Goal: Task Accomplishment & Management: Use online tool/utility

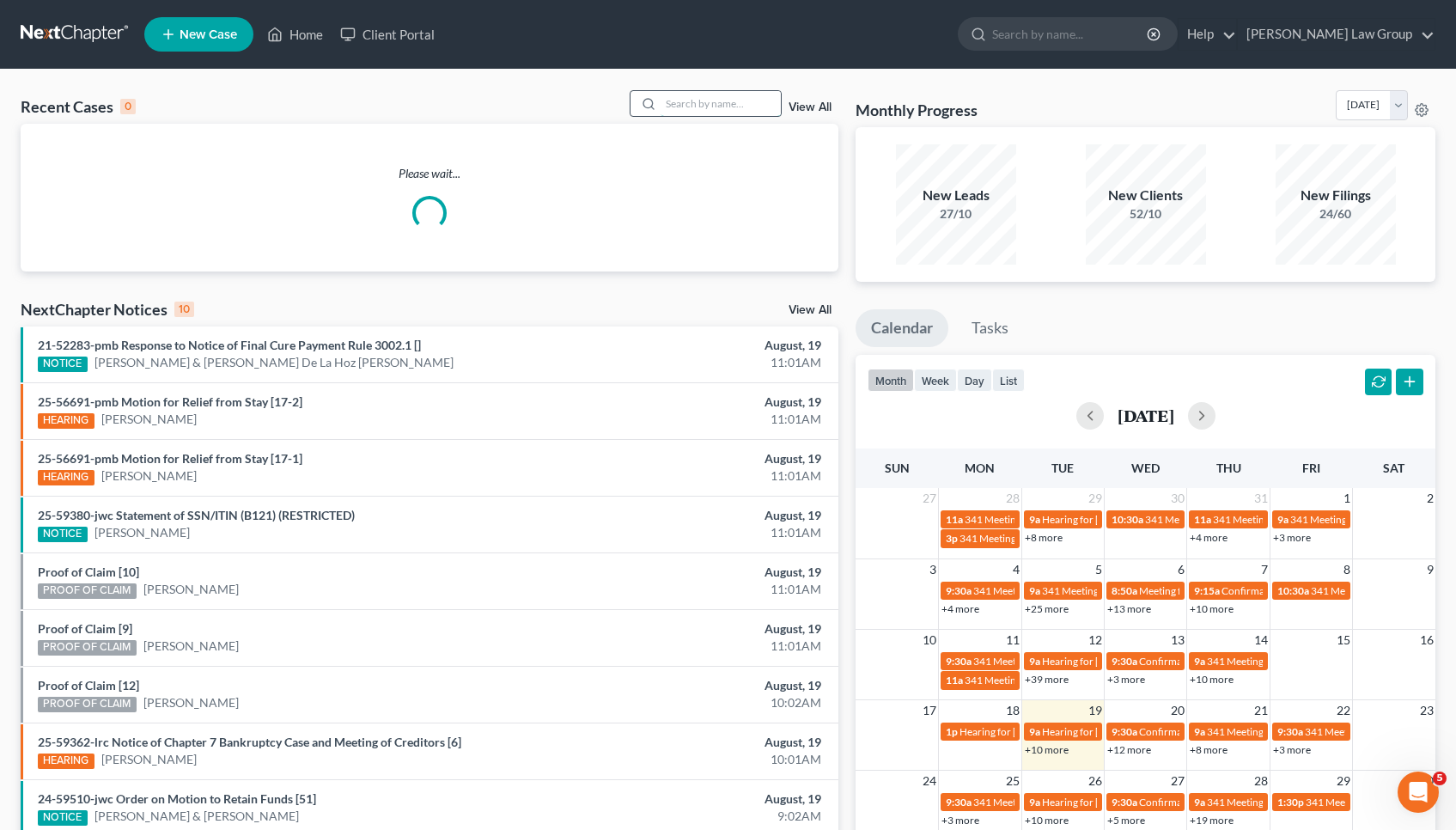
click at [685, 109] on input "search" at bounding box center [721, 103] width 120 height 25
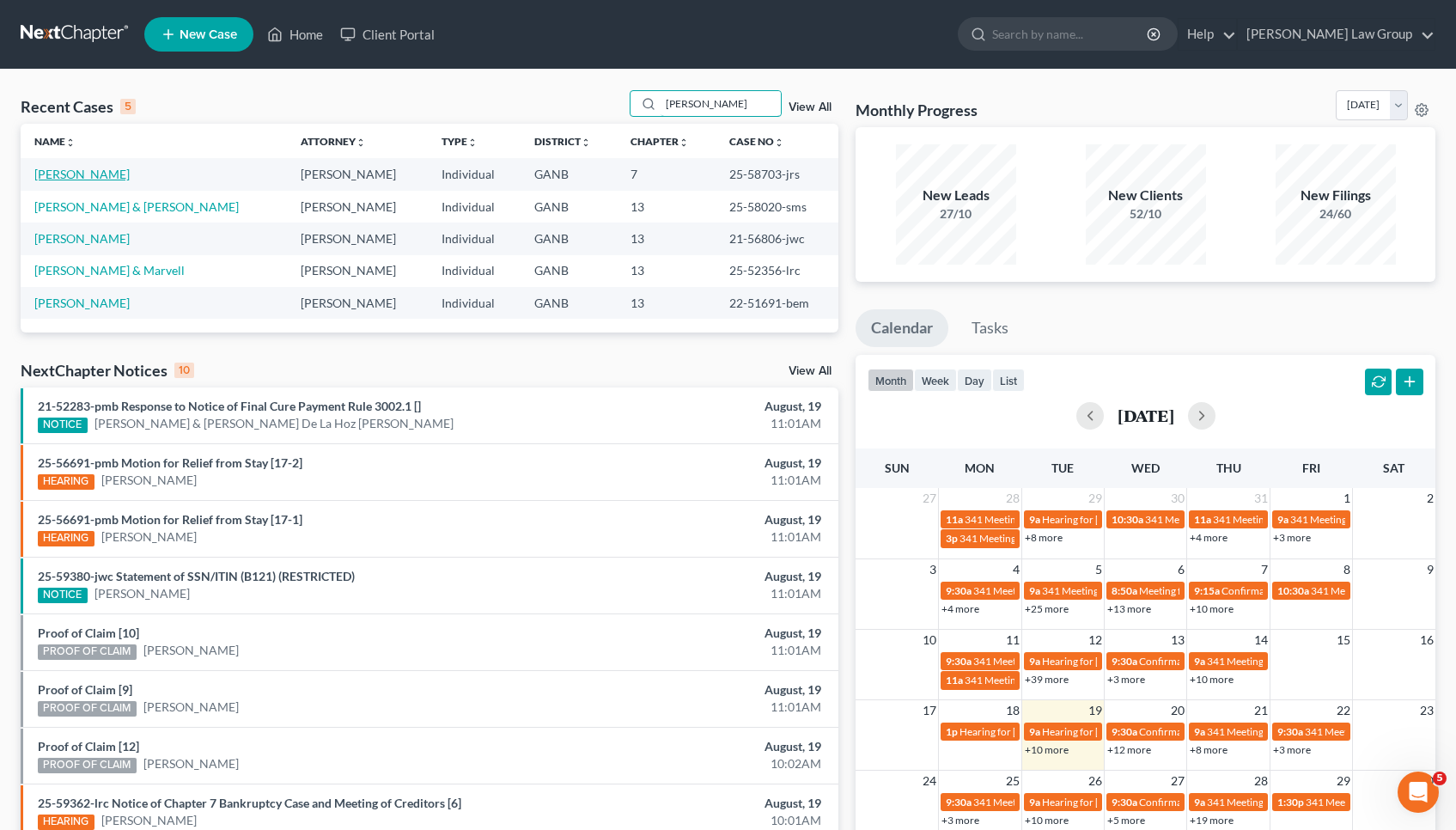
type input "reid"
click at [68, 178] on link "Reid, Ivy" at bounding box center [82, 174] width 95 height 14
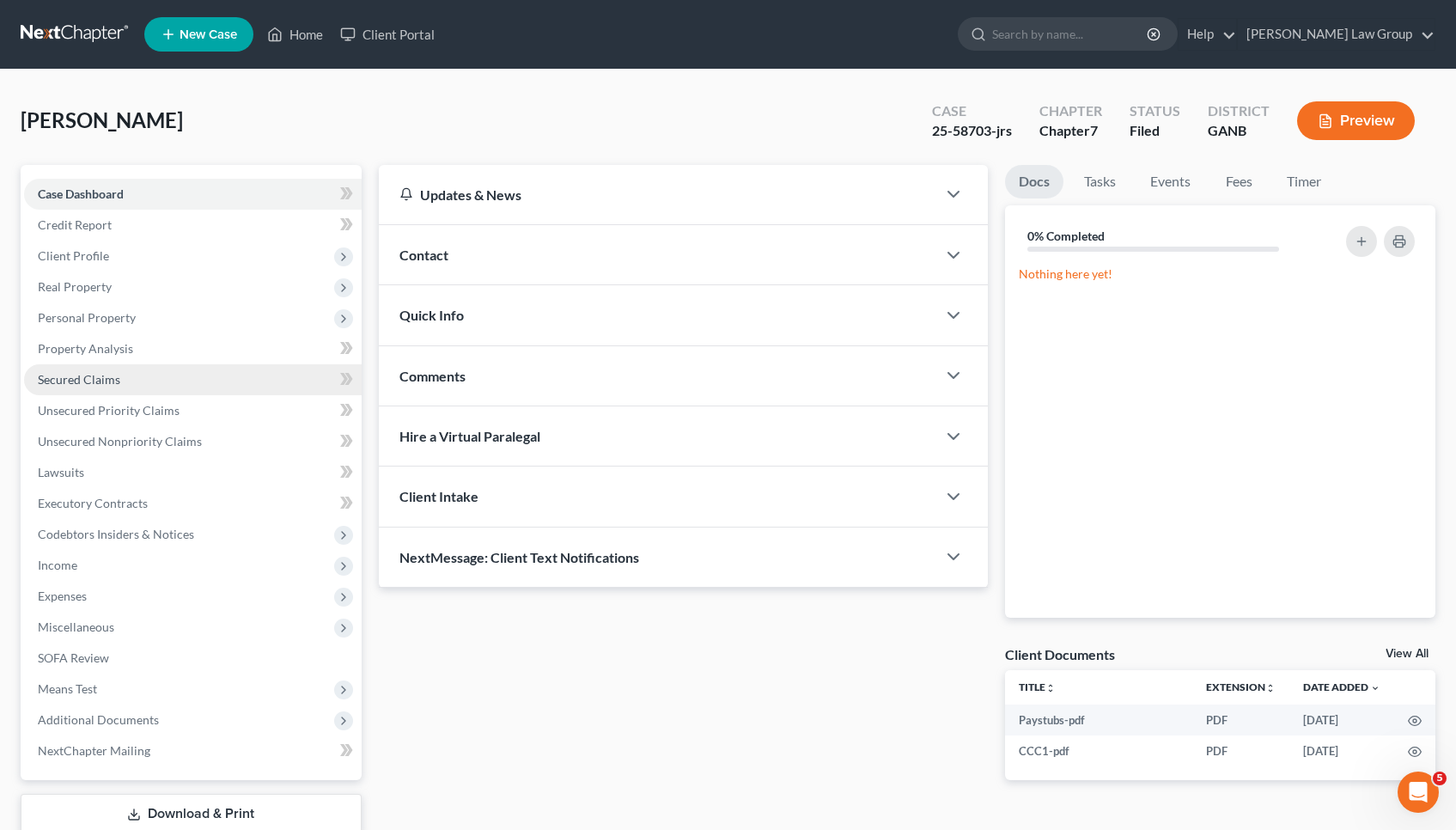
click at [103, 388] on link "Secured Claims" at bounding box center [193, 380] width 338 height 31
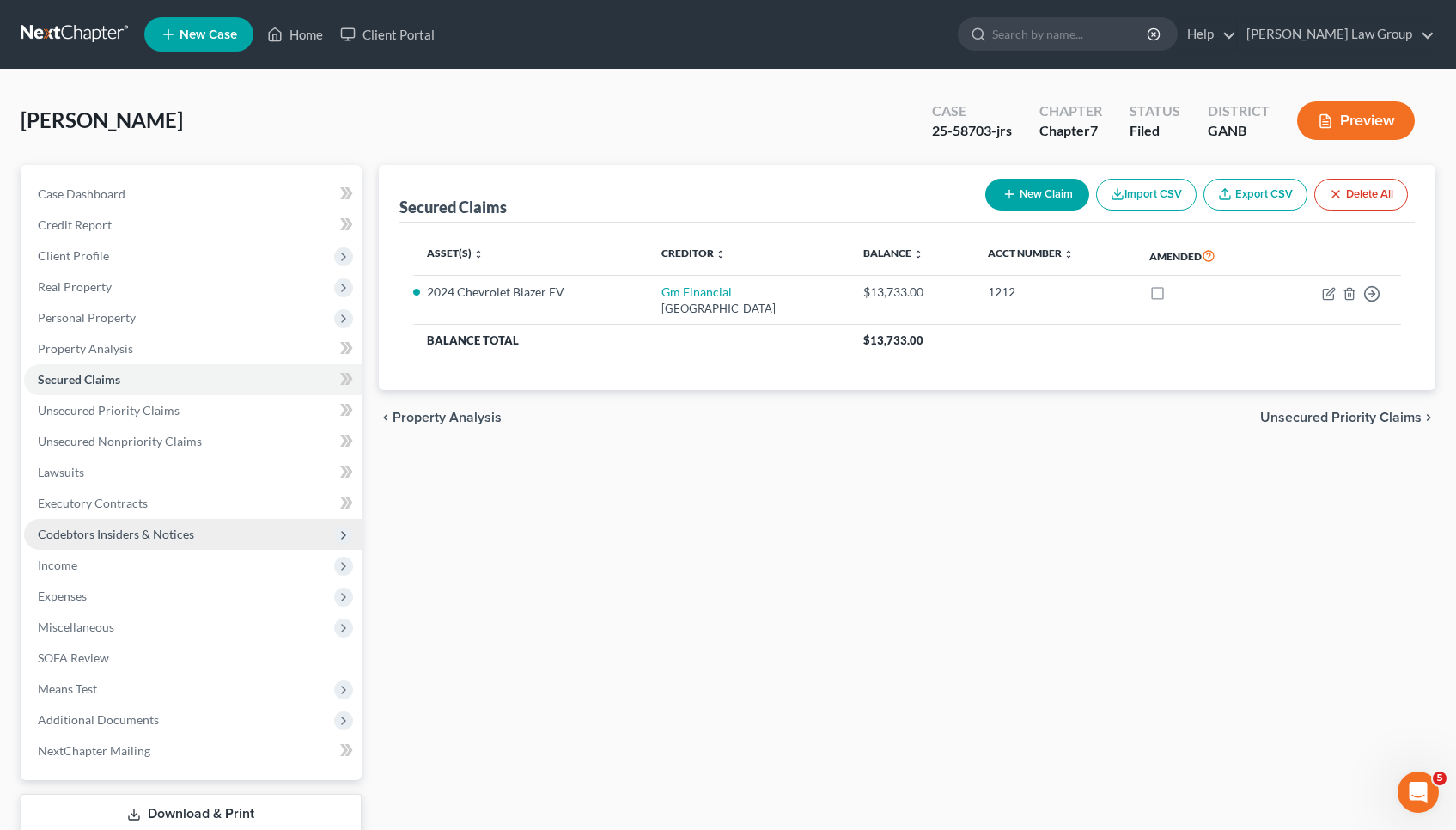
click at [104, 542] on span "Codebtors Insiders & Notices" at bounding box center [193, 534] width 338 height 31
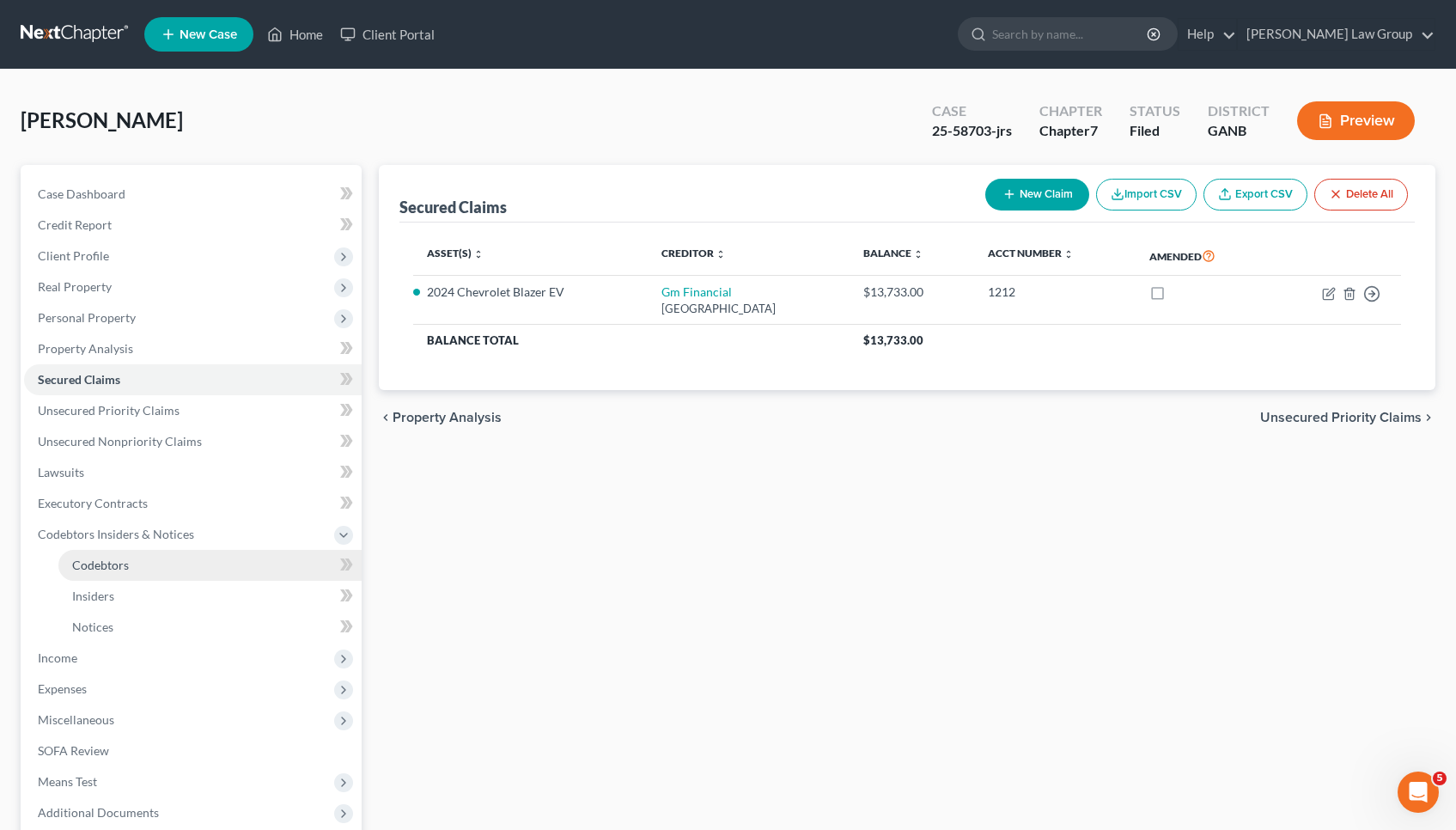
click at [109, 561] on span "Codebtors" at bounding box center [100, 565] width 57 height 14
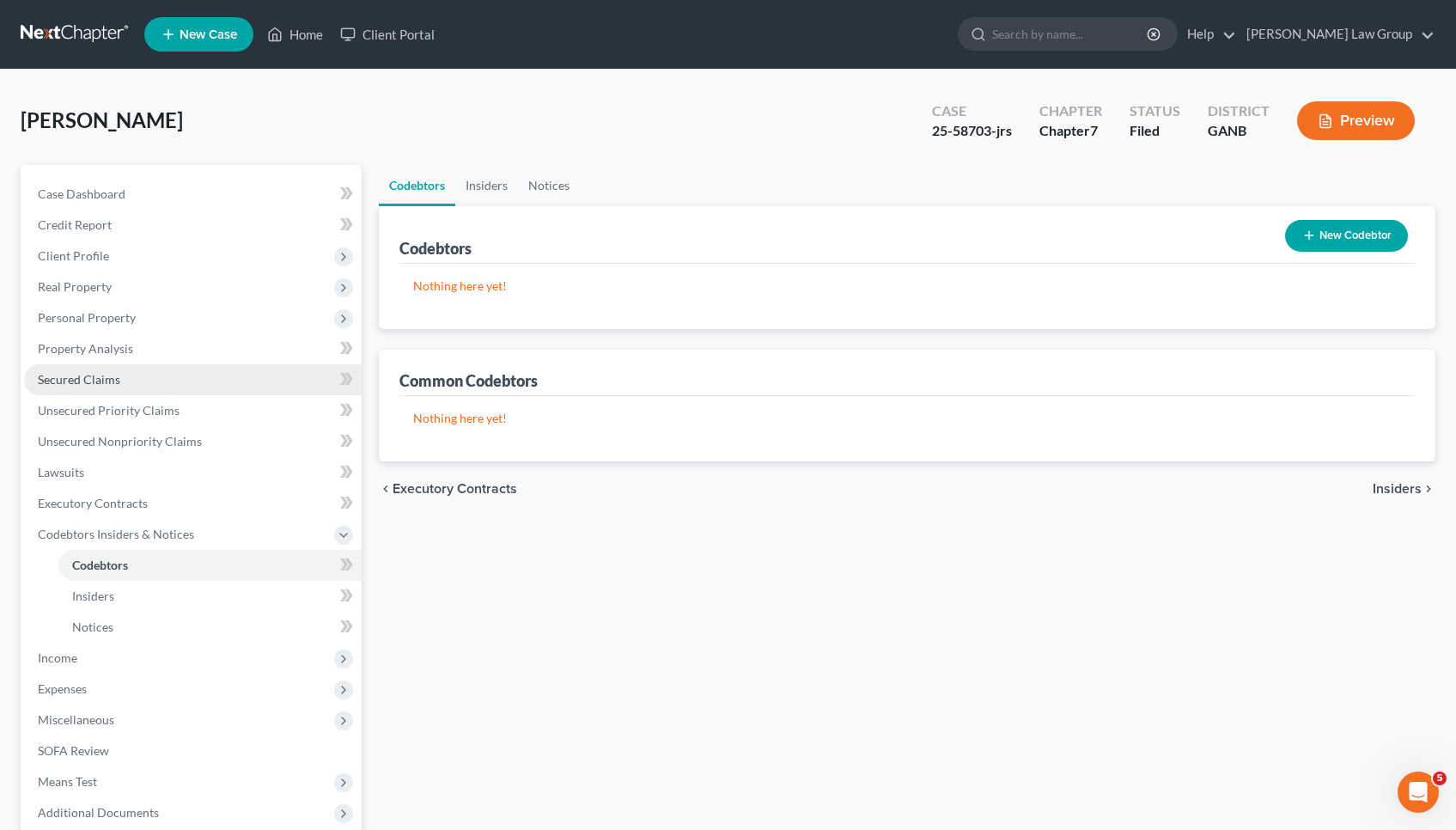
click at [107, 381] on span "Secured Claims" at bounding box center [79, 379] width 83 height 14
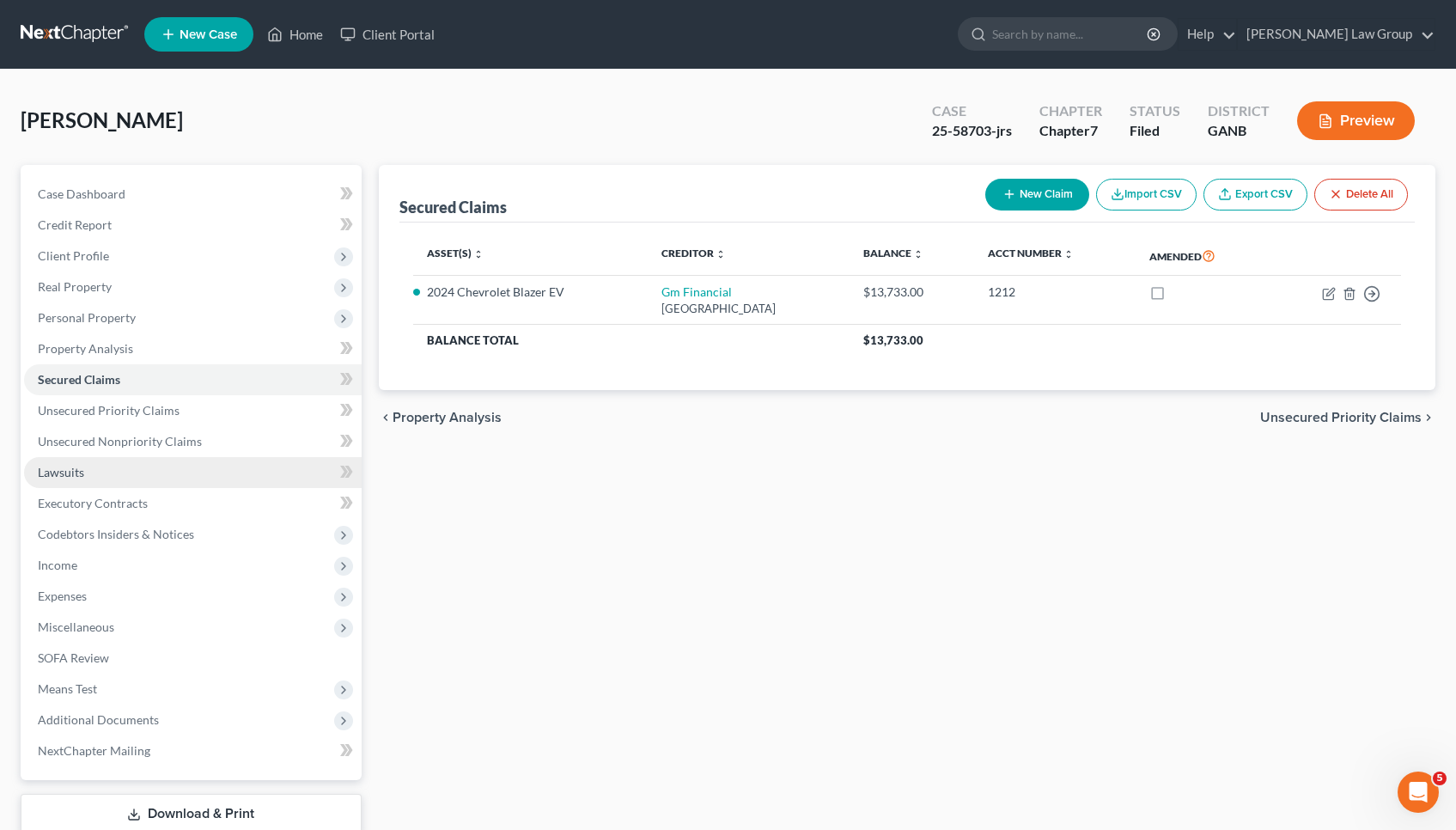
click at [94, 481] on link "Lawsuits" at bounding box center [193, 472] width 338 height 31
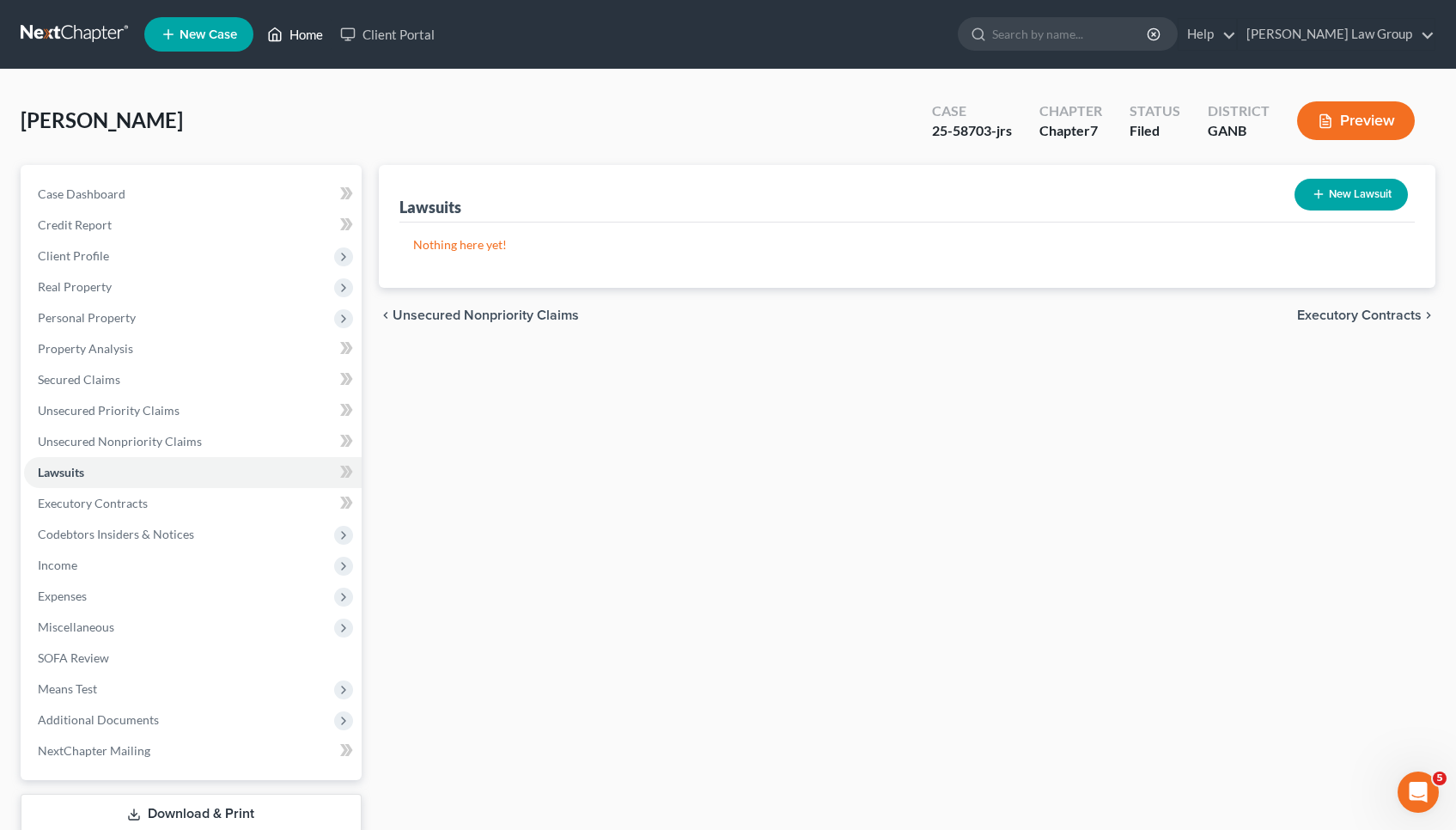
click at [302, 32] on link "Home" at bounding box center [295, 34] width 73 height 31
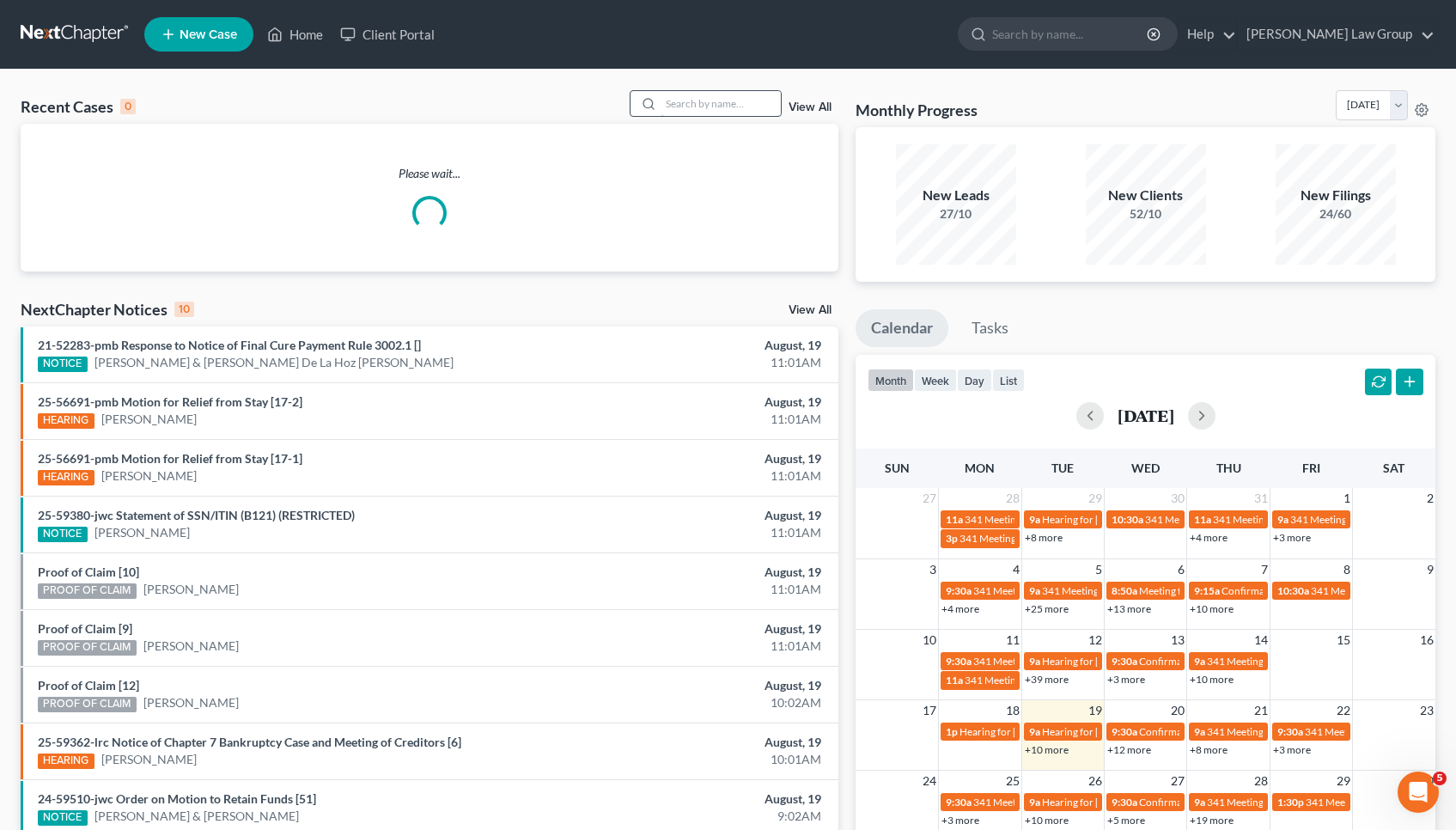
click at [758, 108] on input "search" at bounding box center [721, 103] width 120 height 25
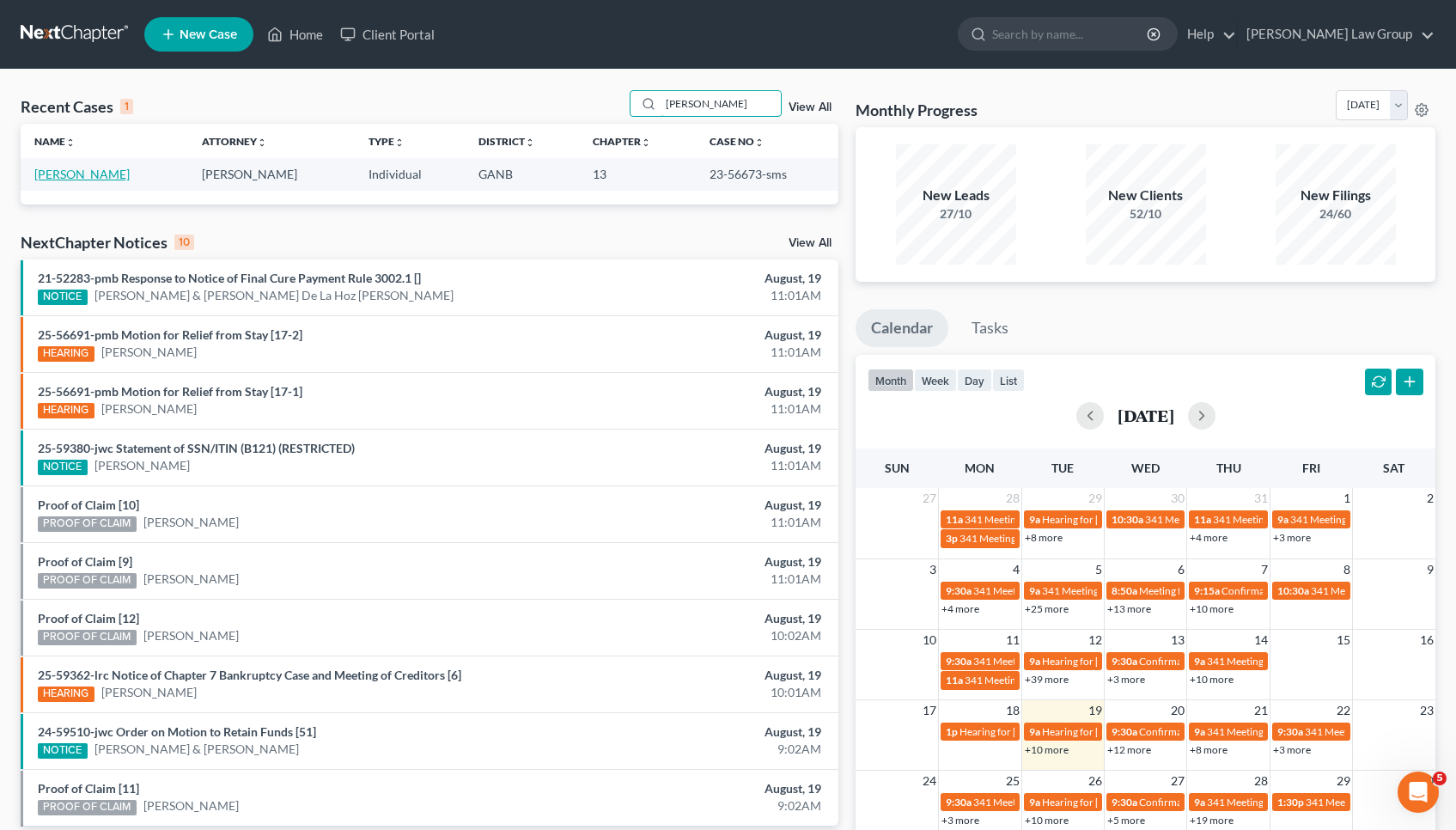
type input "higgins"
click at [86, 169] on link "Higgins, Melanie" at bounding box center [82, 174] width 95 height 14
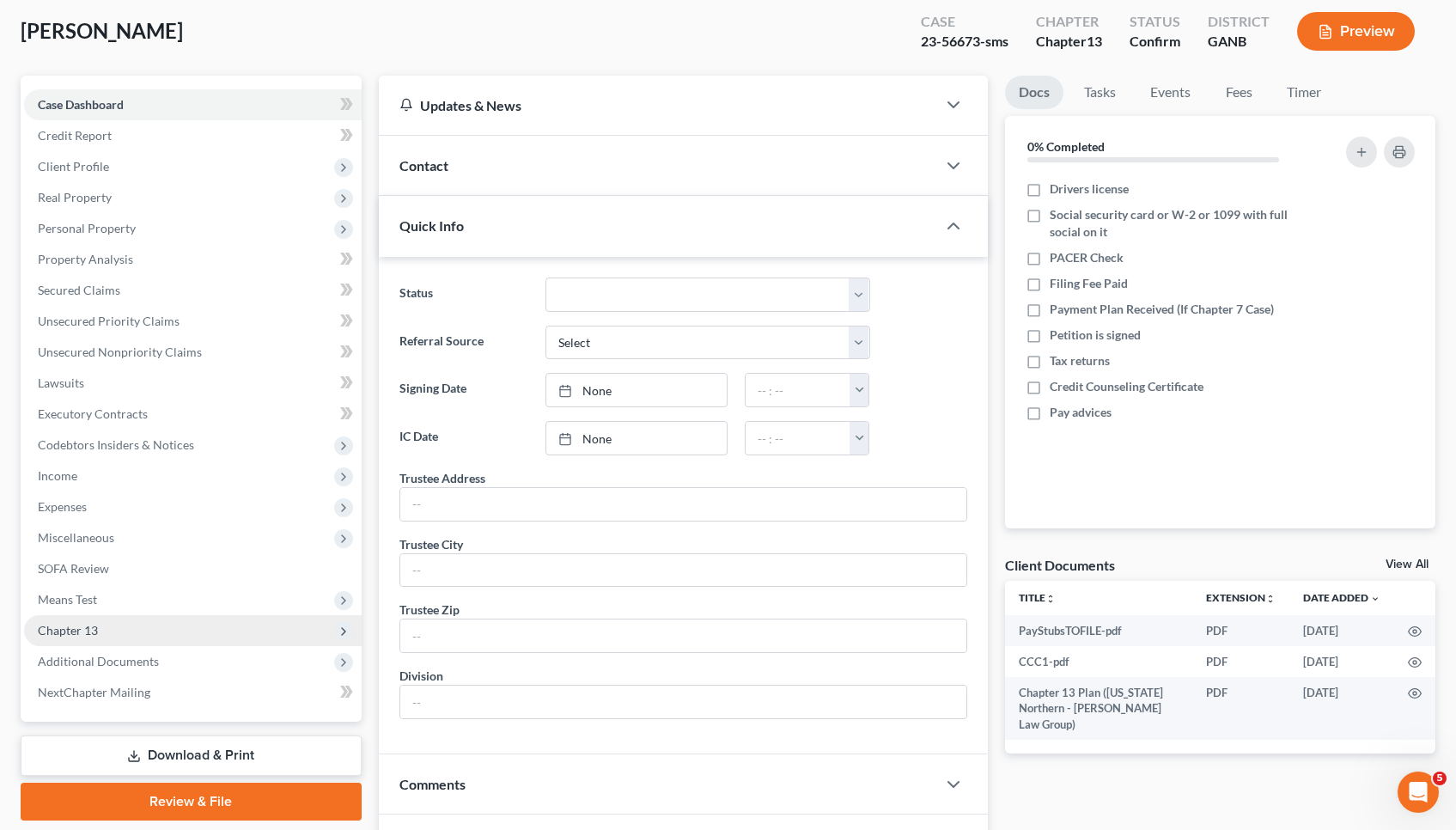
scroll to position [95, 0]
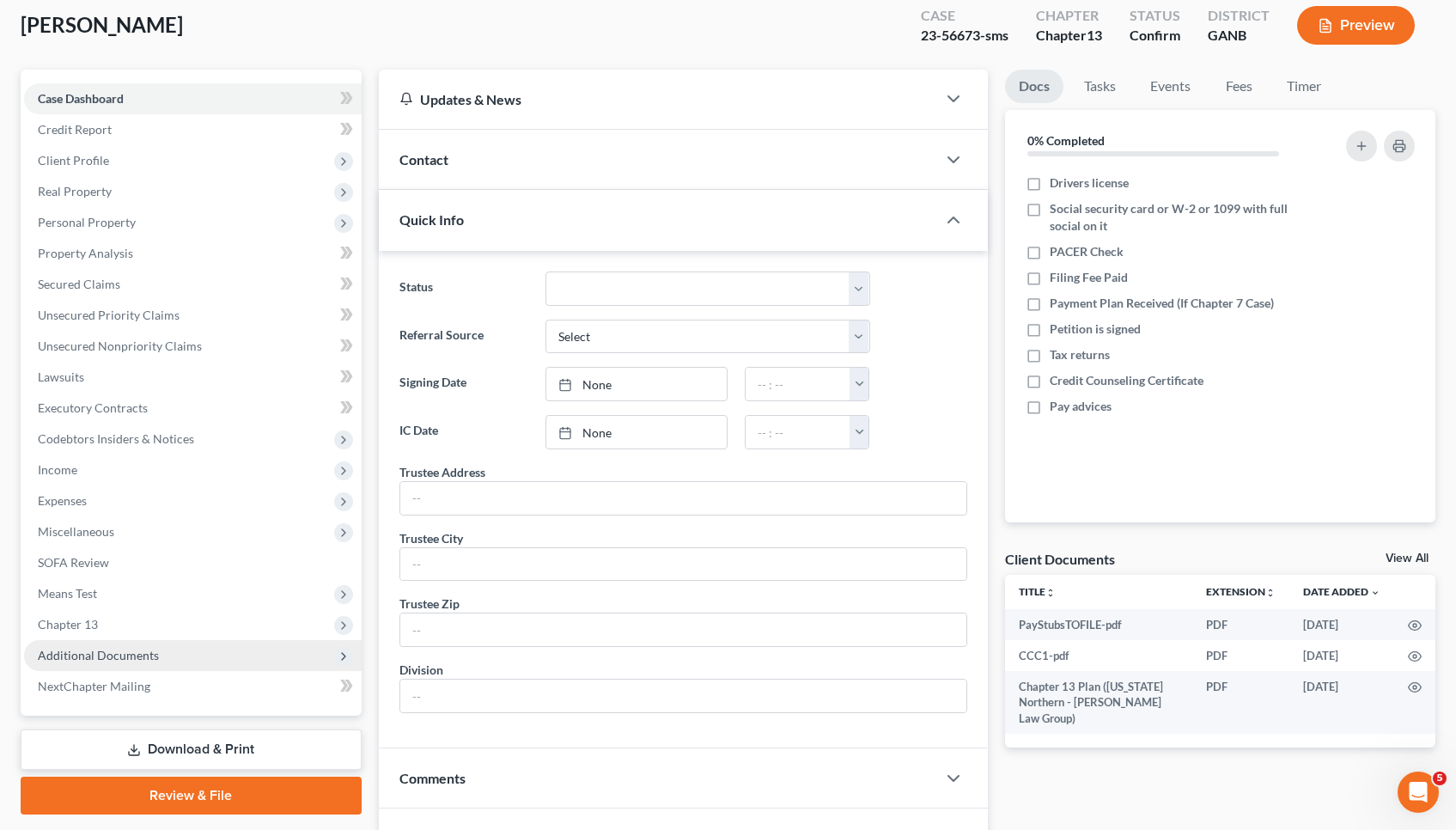
click at [104, 655] on span "Additional Documents" at bounding box center [98, 655] width 121 height 14
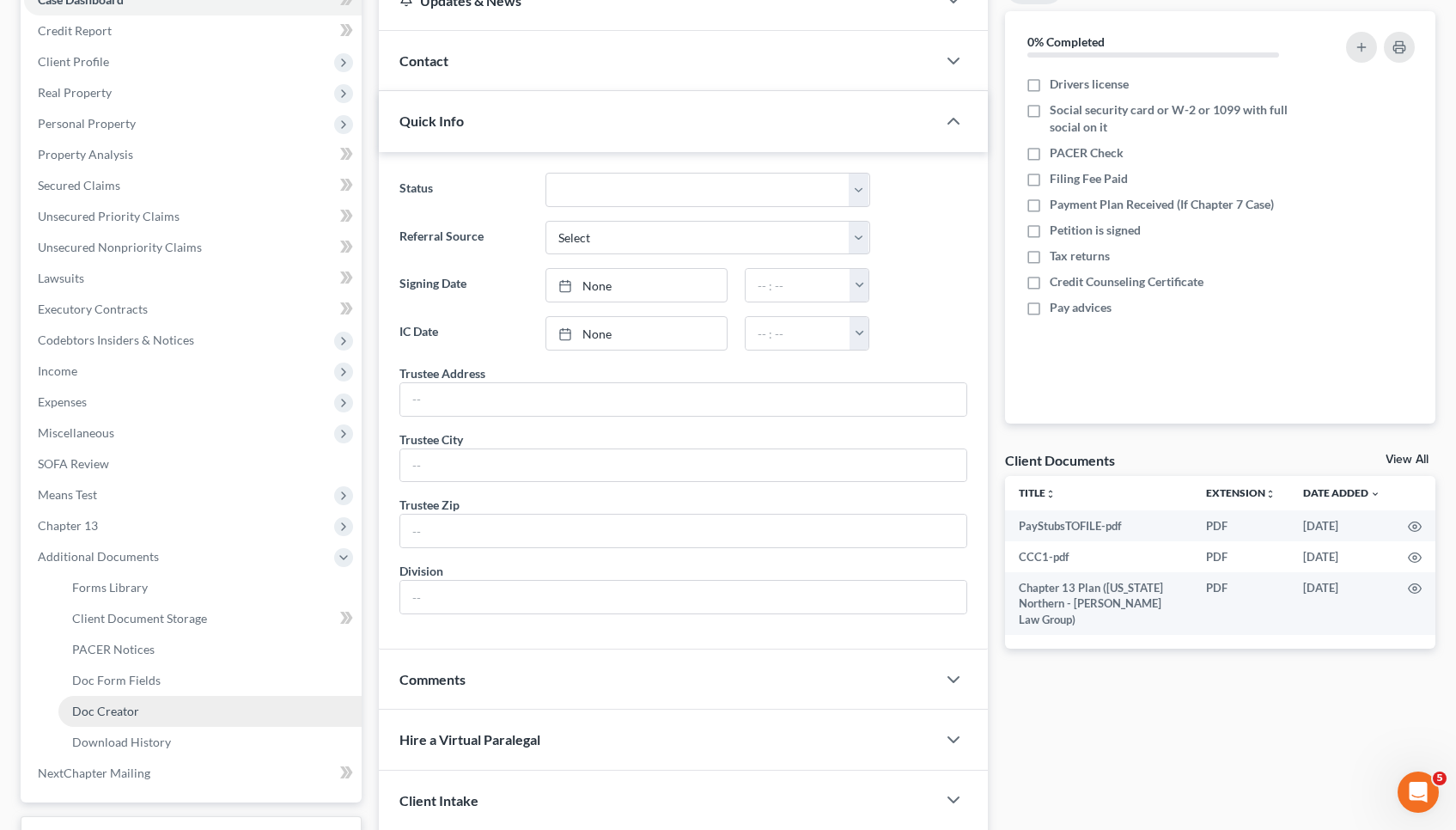
click at [117, 706] on span "Doc Creator" at bounding box center [105, 711] width 67 height 14
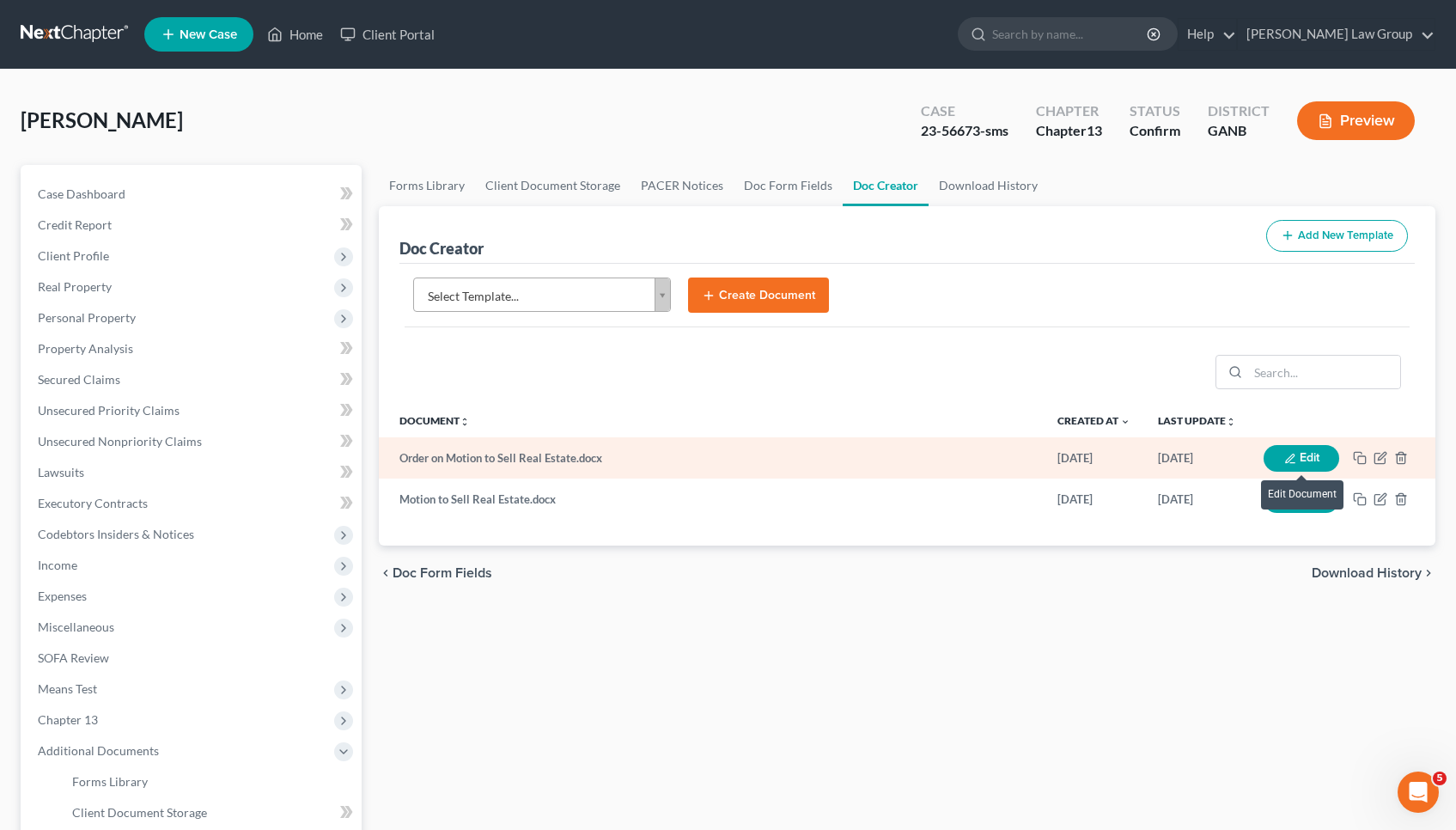
click at [1317, 454] on button "Edit" at bounding box center [1302, 459] width 75 height 27
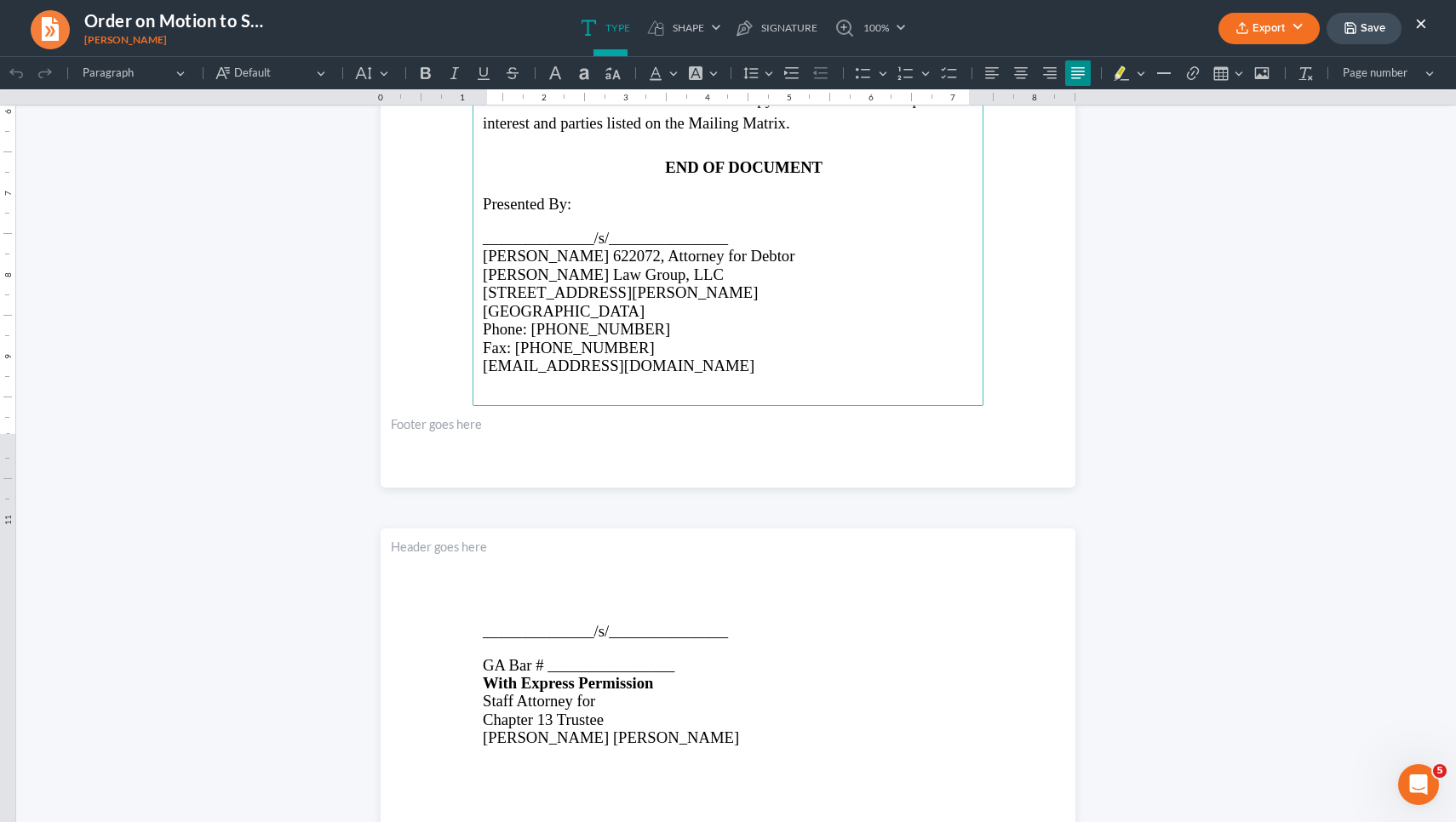
scroll to position [1523, 0]
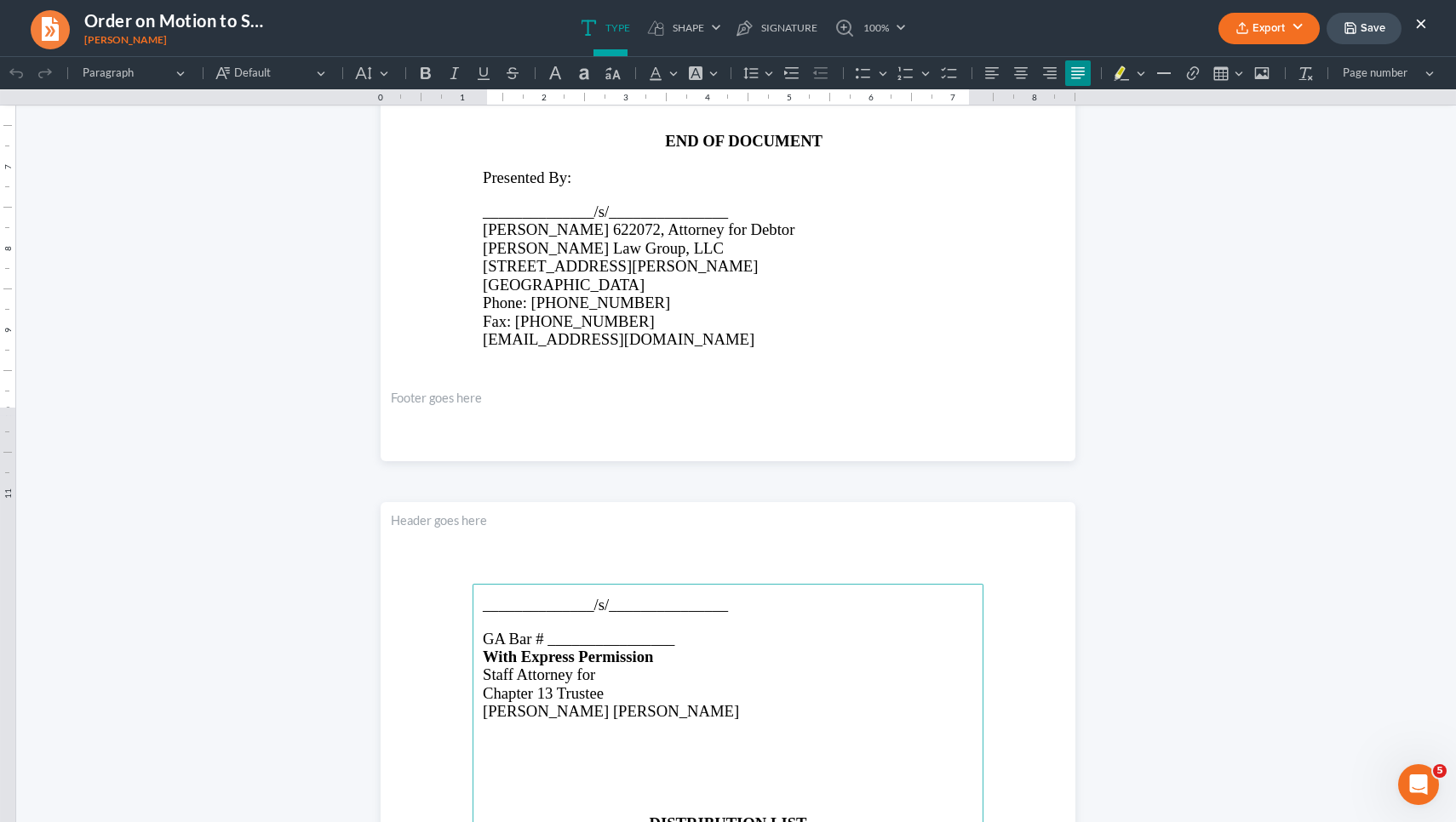
click at [520, 629] on p "Rich Text Editor, page-2-main" at bounding box center [727, 621] width 490 height 15
click at [586, 648] on span "GA Bar # ________________" at bounding box center [578, 639] width 191 height 18
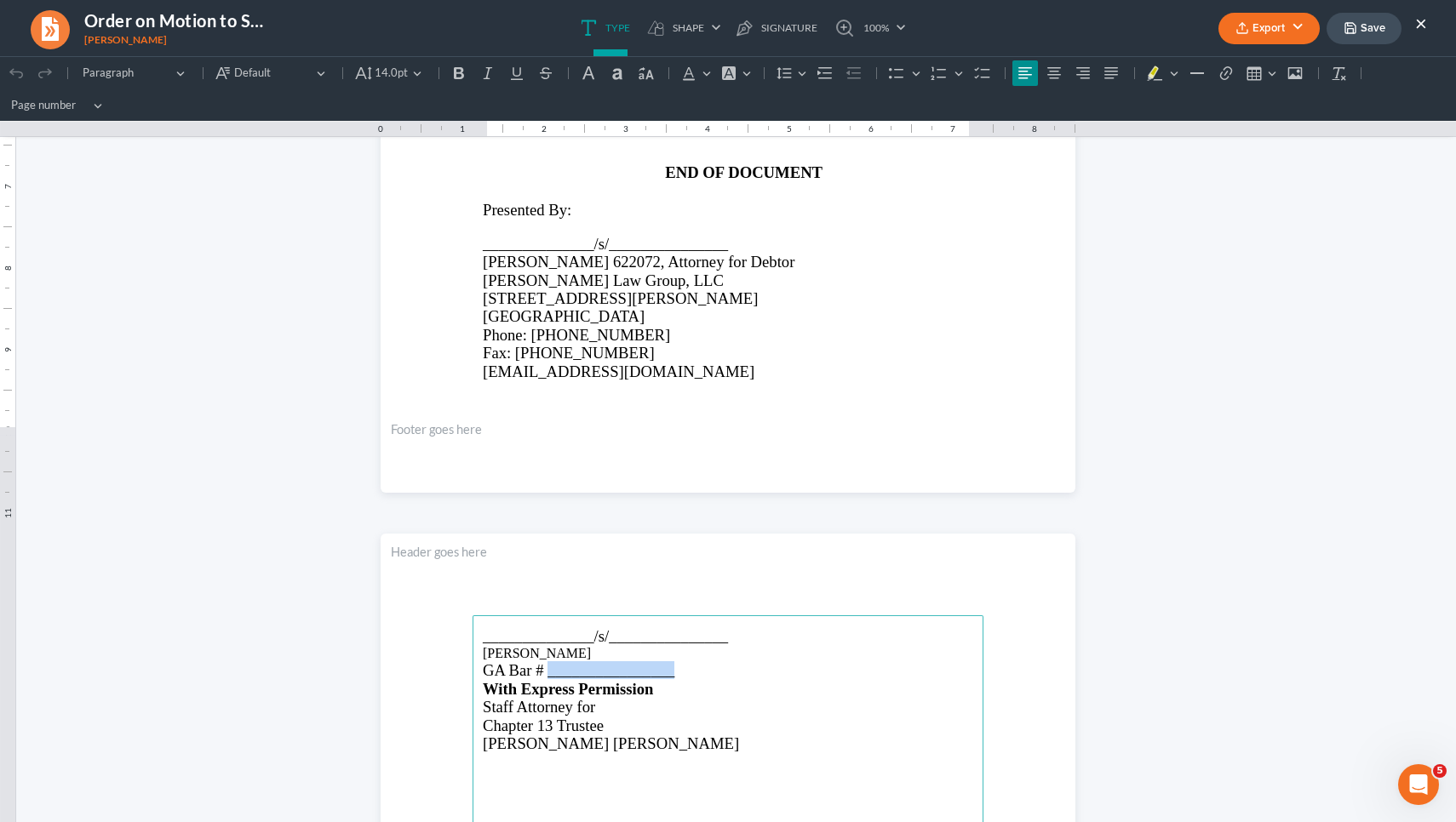
click at [586, 669] on span "GA Bar # ________________" at bounding box center [578, 670] width 191 height 18
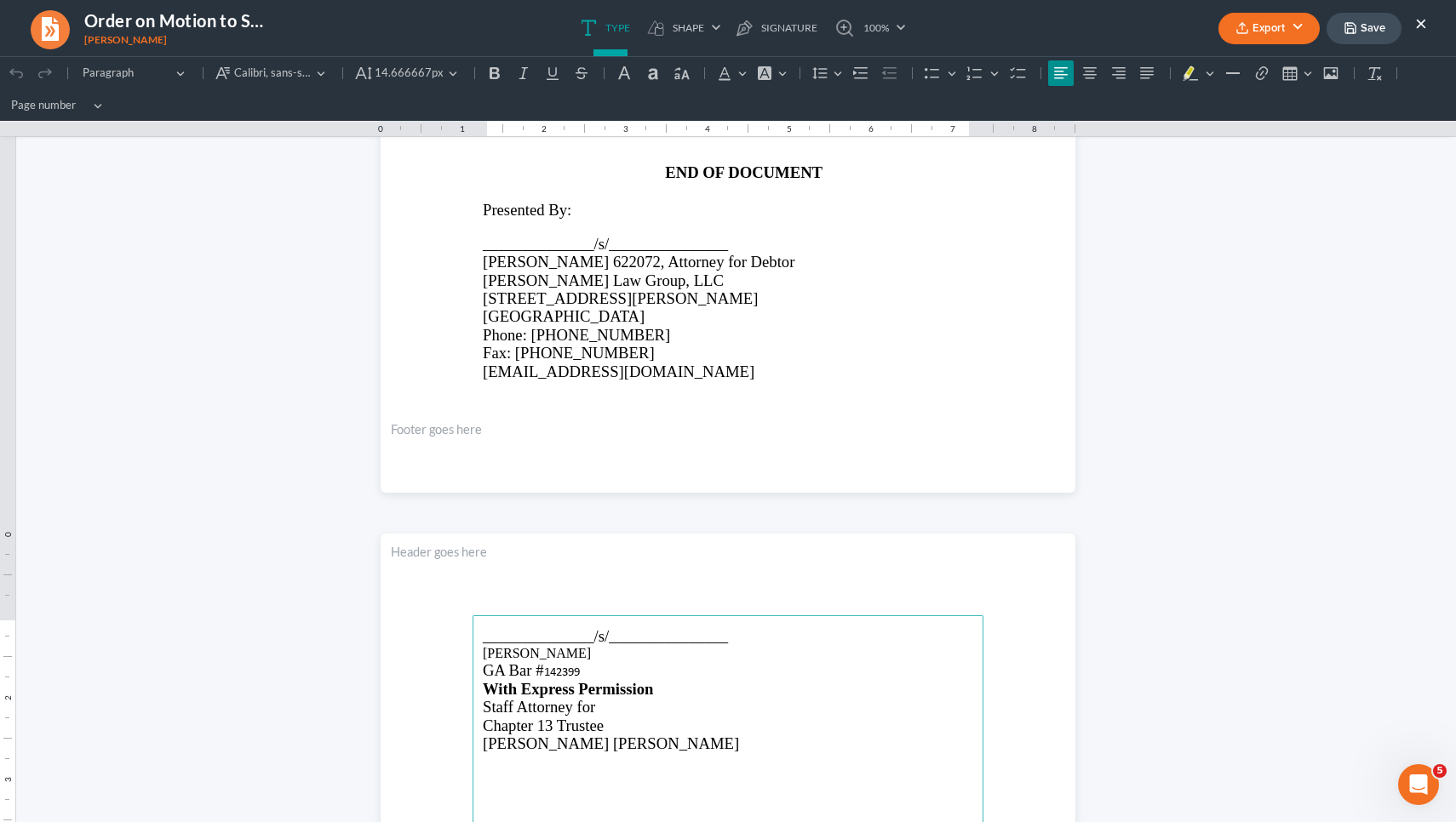
click at [568, 672] on span "142399" at bounding box center [562, 671] width 36 height 16
click at [410, 71] on span "14.666667px" at bounding box center [408, 73] width 69 height 17
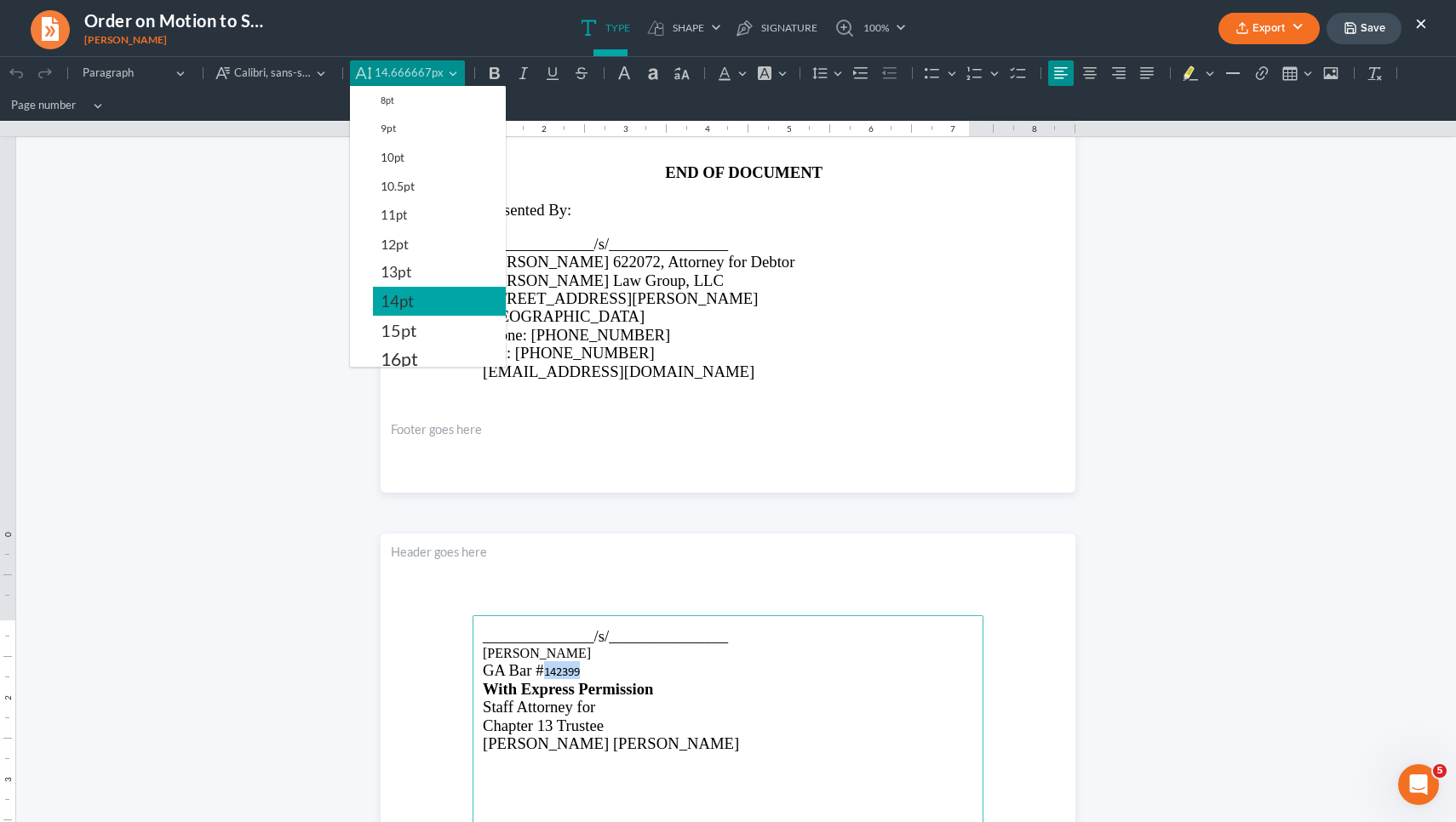
click at [430, 304] on button "14pt" at bounding box center [439, 301] width 133 height 29
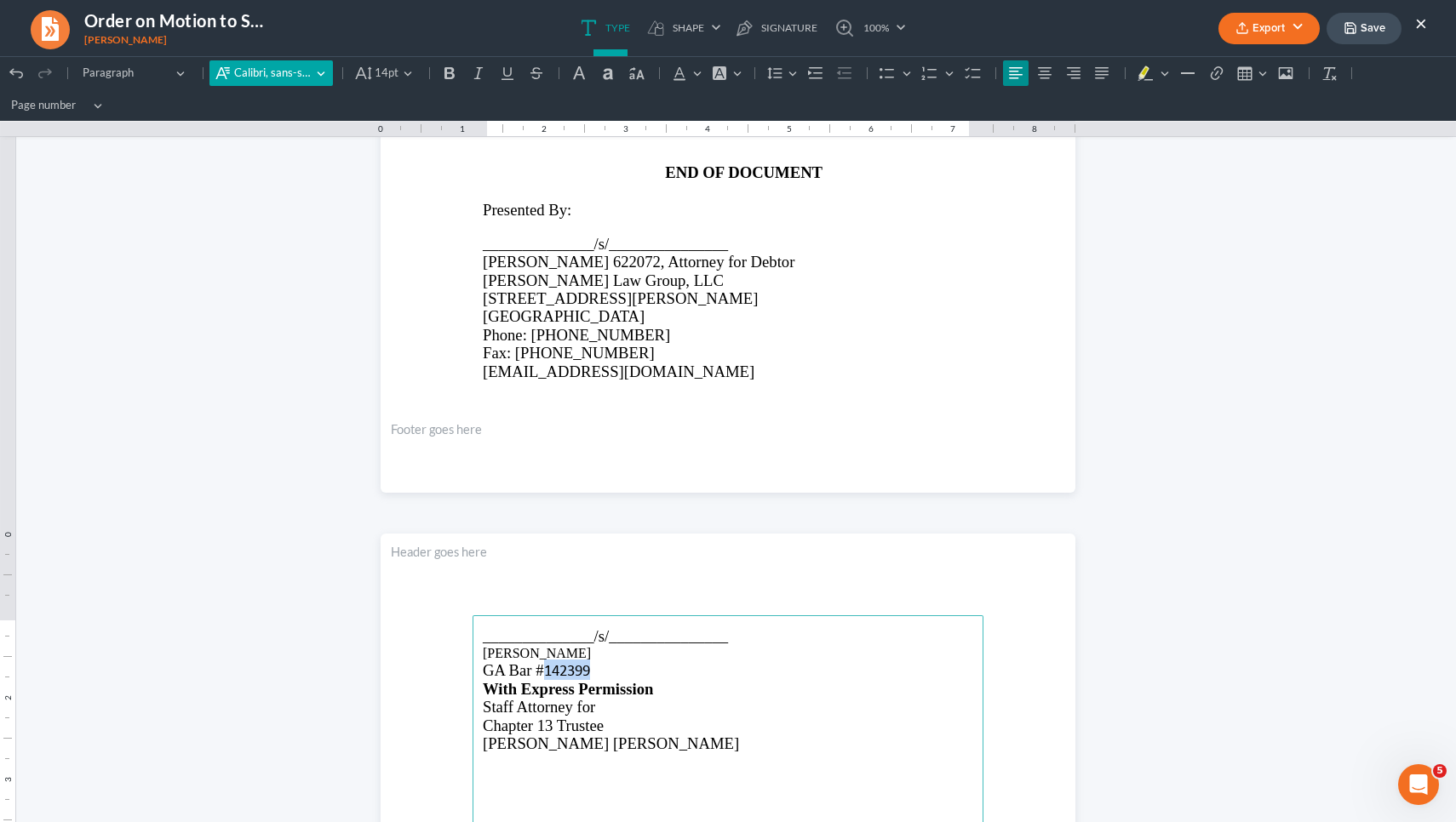
click at [311, 65] on span "Calibri, sans-serif" at bounding box center [272, 73] width 77 height 17
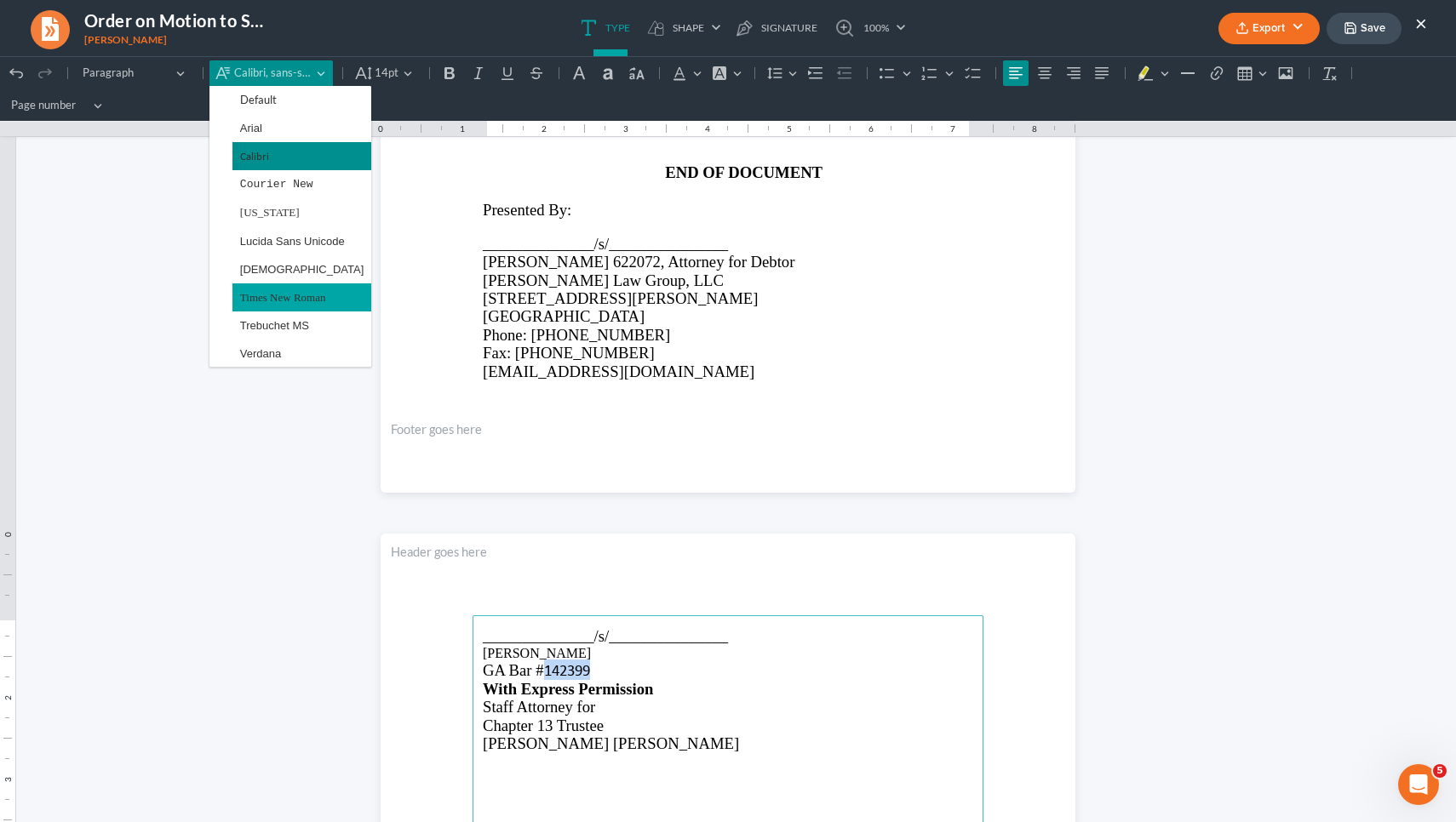
click at [301, 297] on span "Times New Roman" at bounding box center [283, 297] width 86 height 20
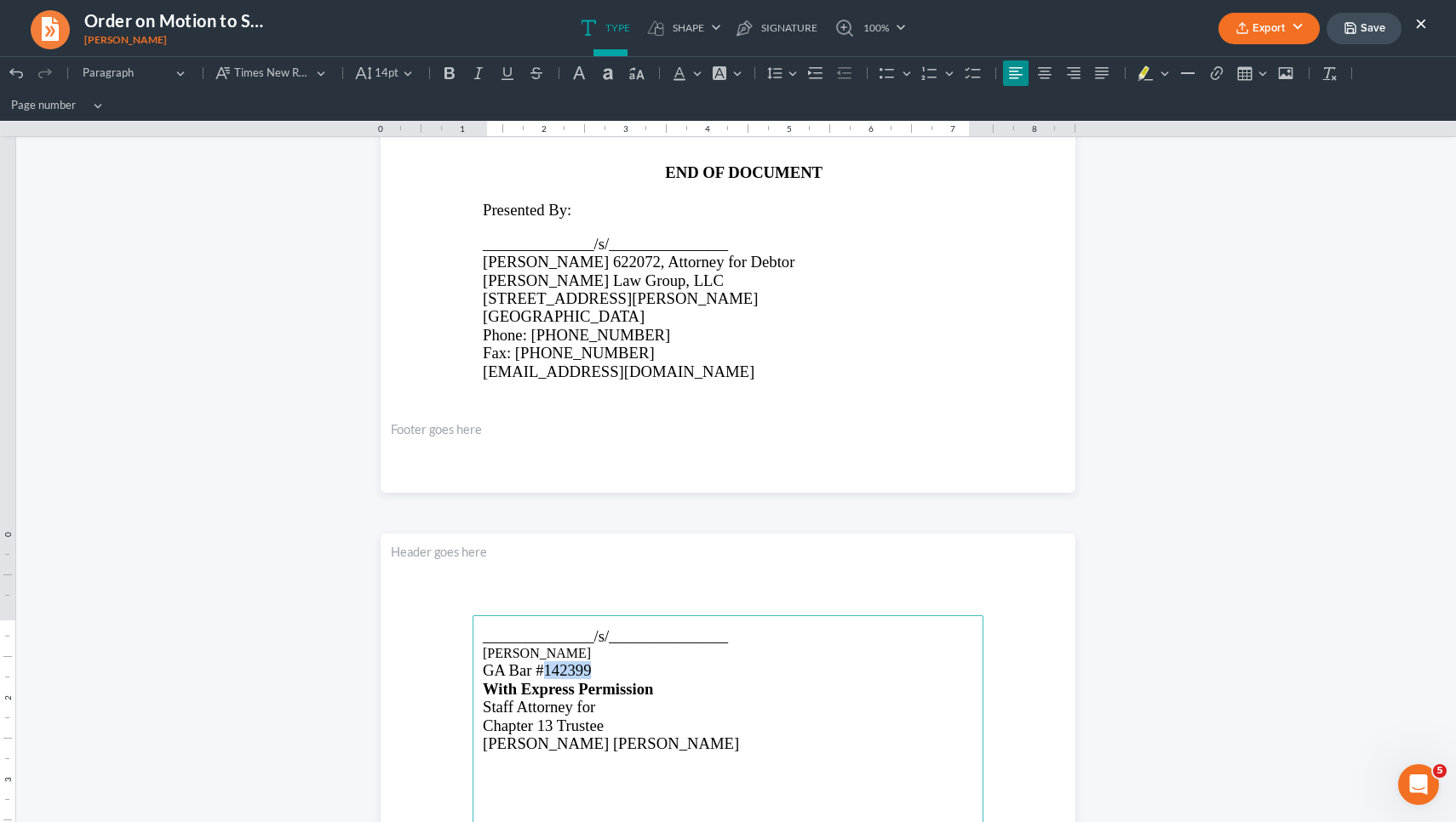
scroll to position [1534, 0]
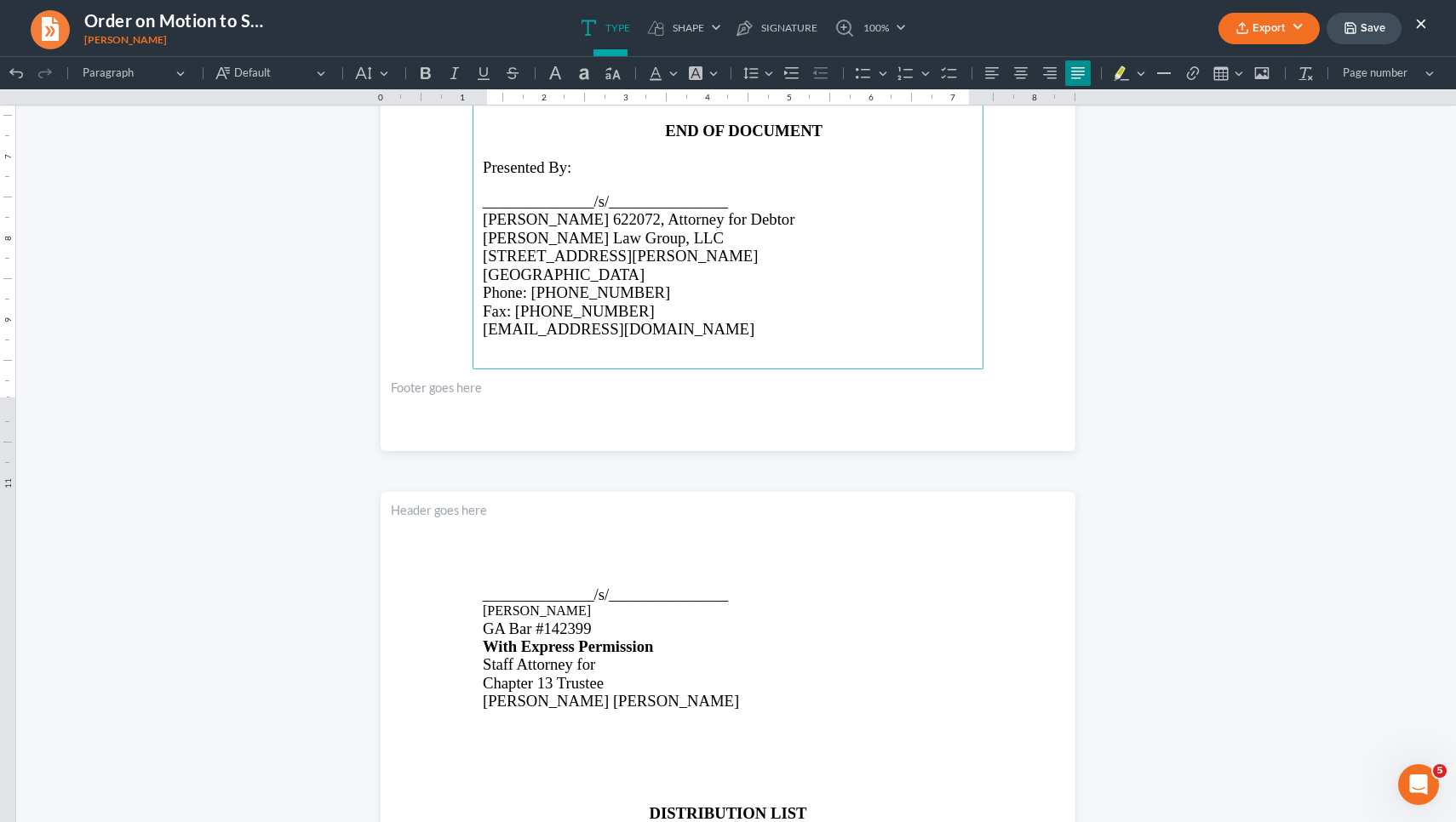
click at [508, 618] on p "Albert C. Guthrie" at bounding box center [727, 610] width 490 height 15
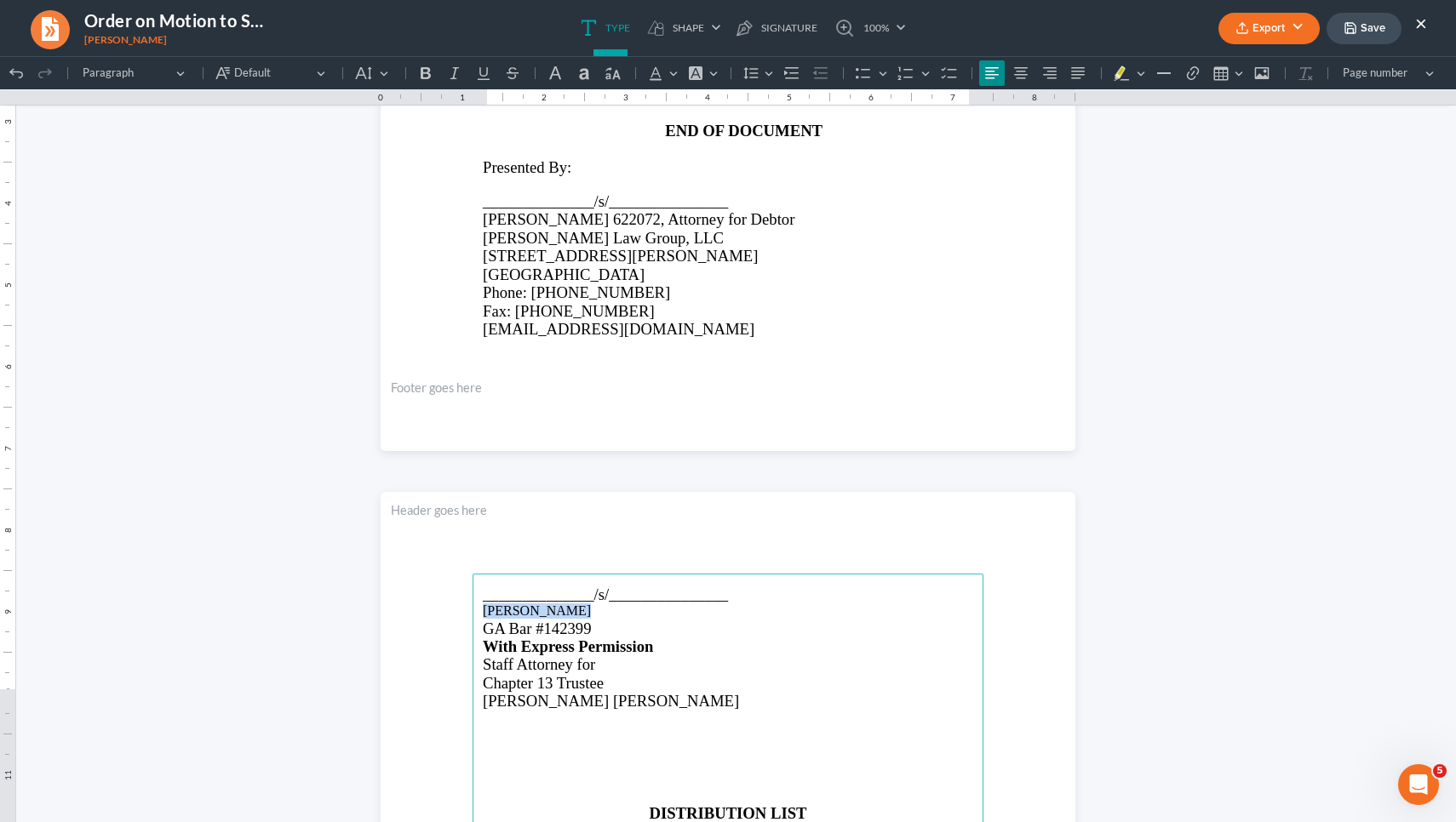
click at [508, 618] on p "Albert C. Guthrie" at bounding box center [727, 610] width 490 height 15
click at [371, 77] on icon "Editor toolbar" at bounding box center [363, 73] width 17 height 17
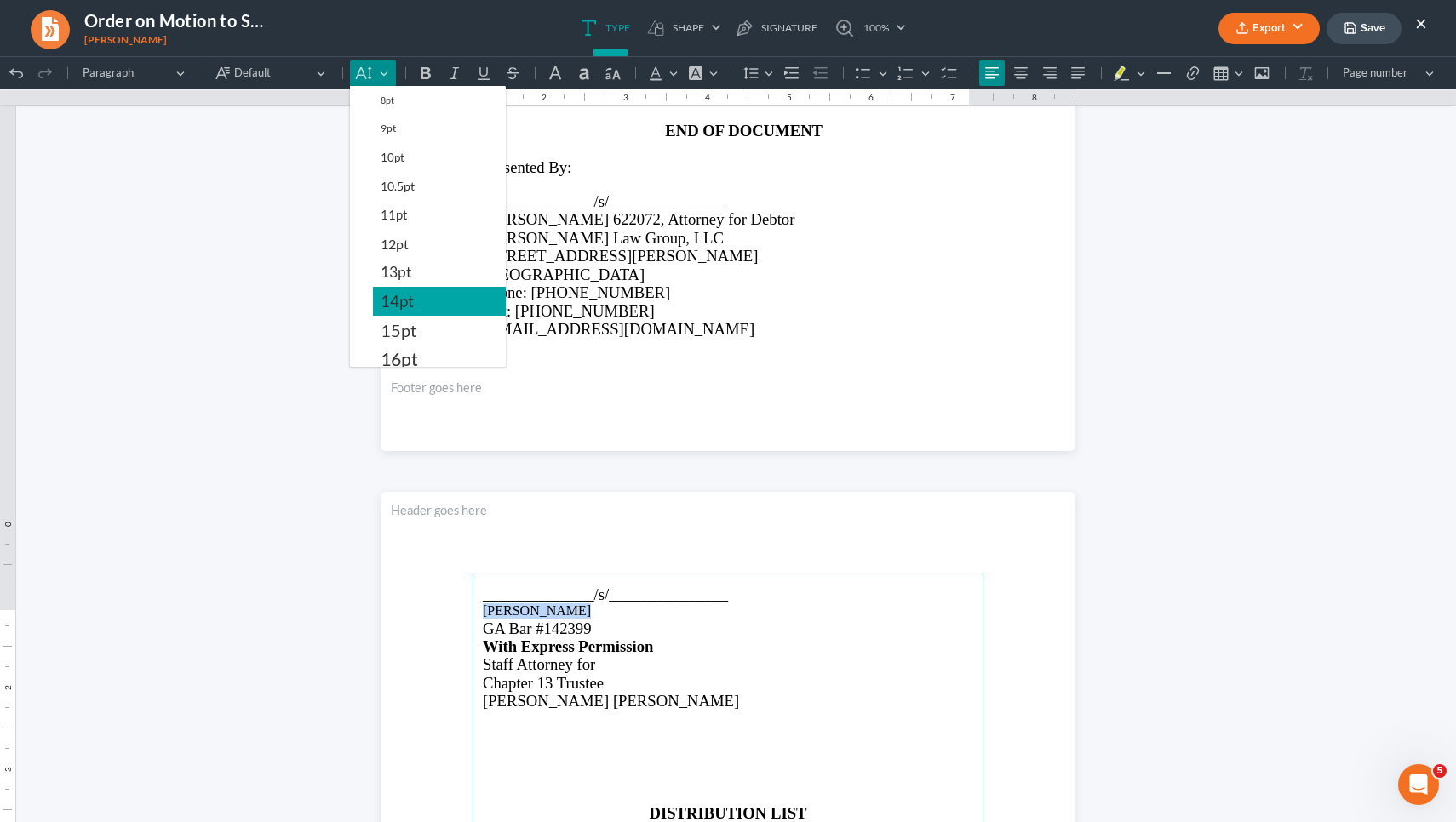
click at [394, 304] on span "14pt" at bounding box center [397, 301] width 33 height 20
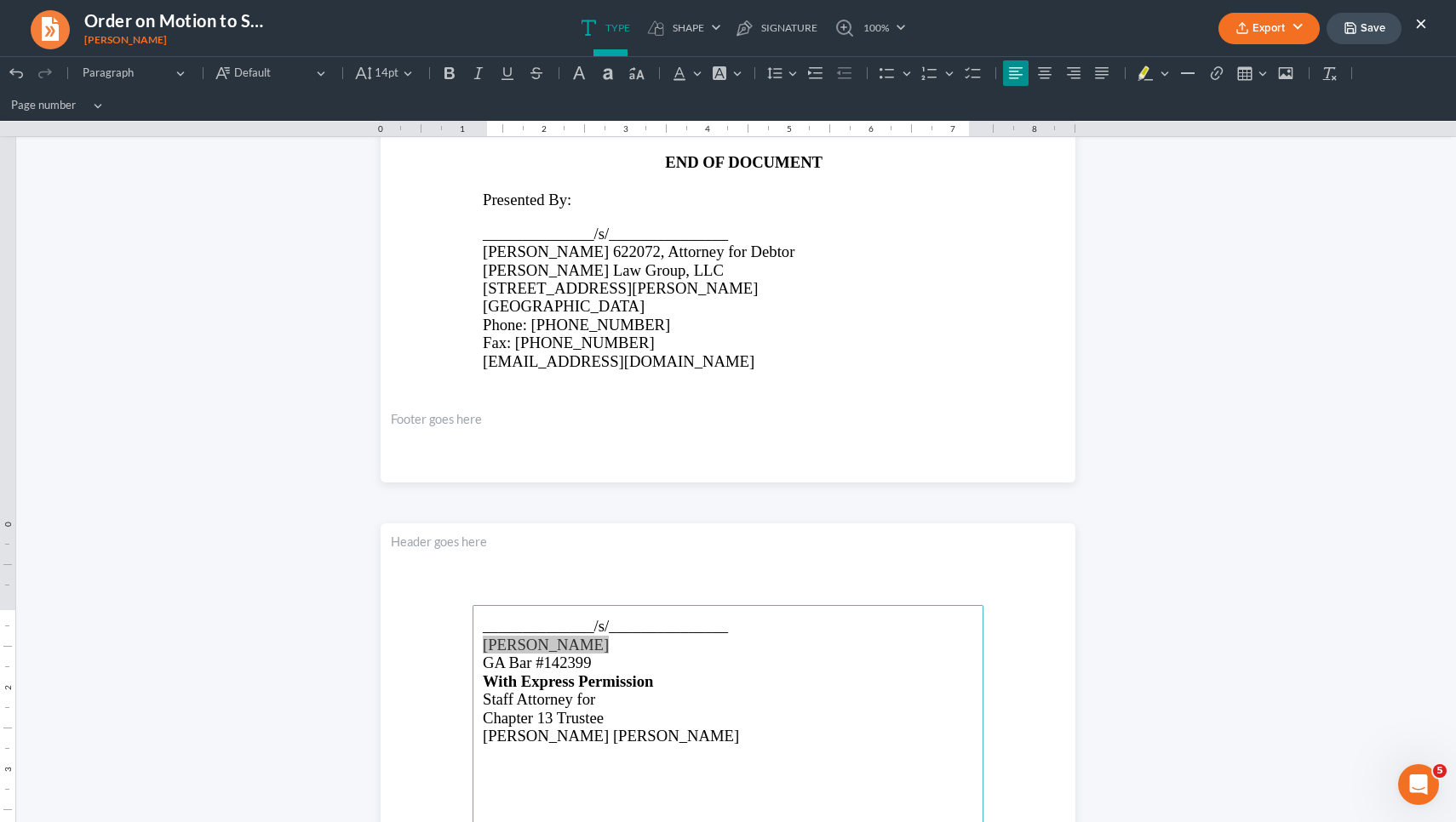
click at [1371, 31] on button "Save" at bounding box center [1363, 28] width 75 height 31
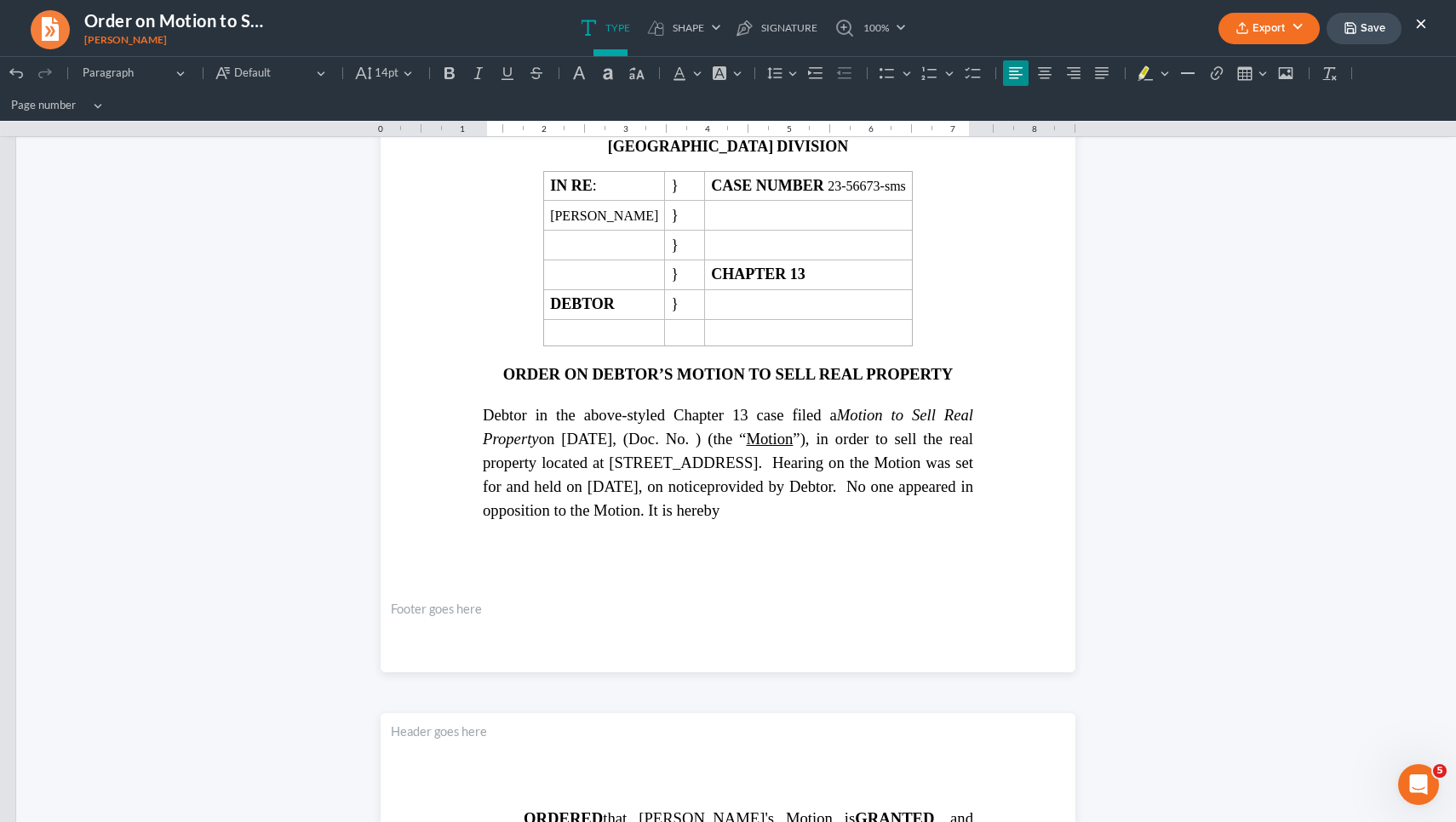
scroll to position [479, 0]
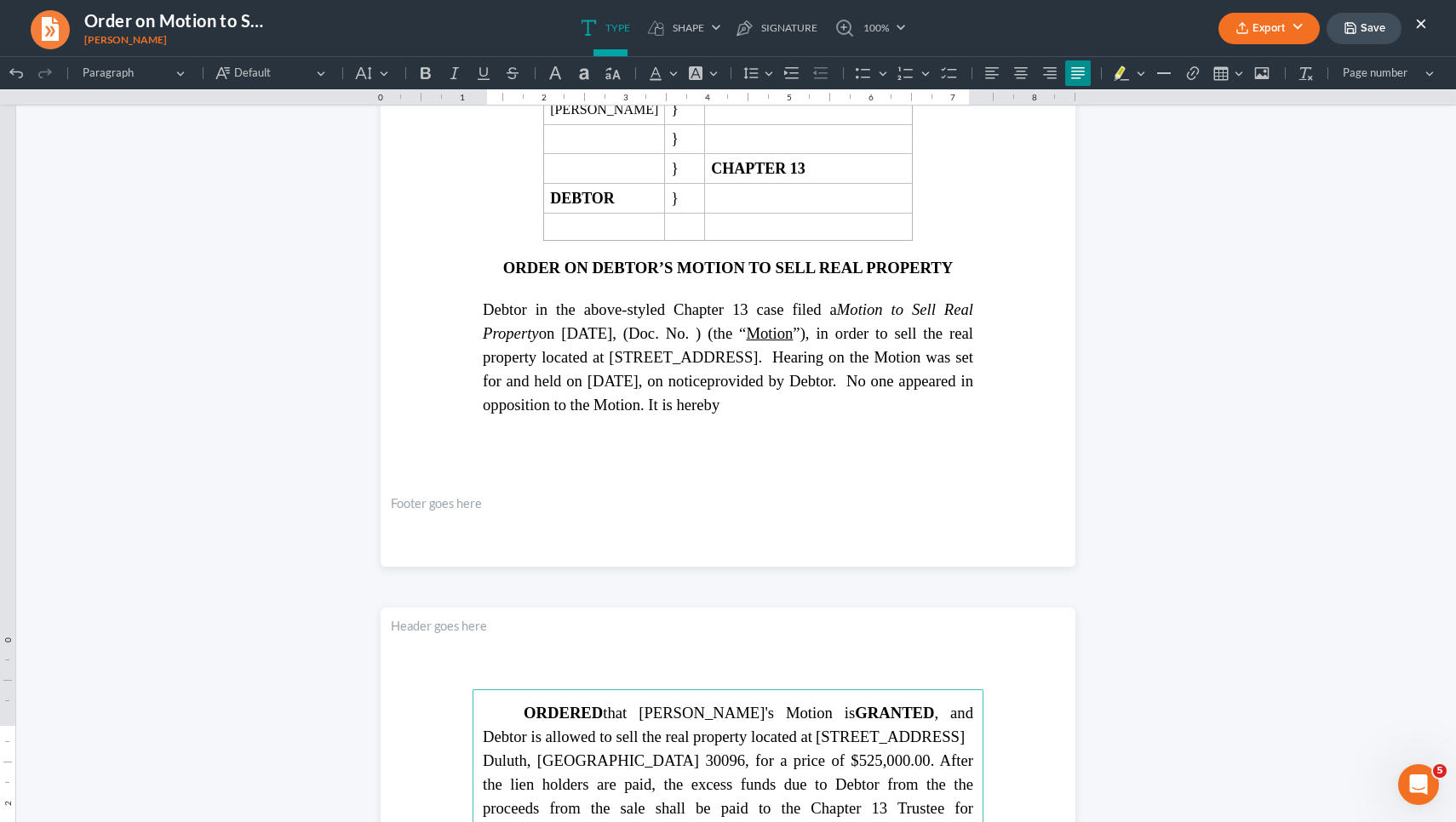
click at [708, 359] on span "Debtor in the above-styled Chapter 13 case filed a Motion to Sell Real Property…" at bounding box center [727, 345] width 490 height 89
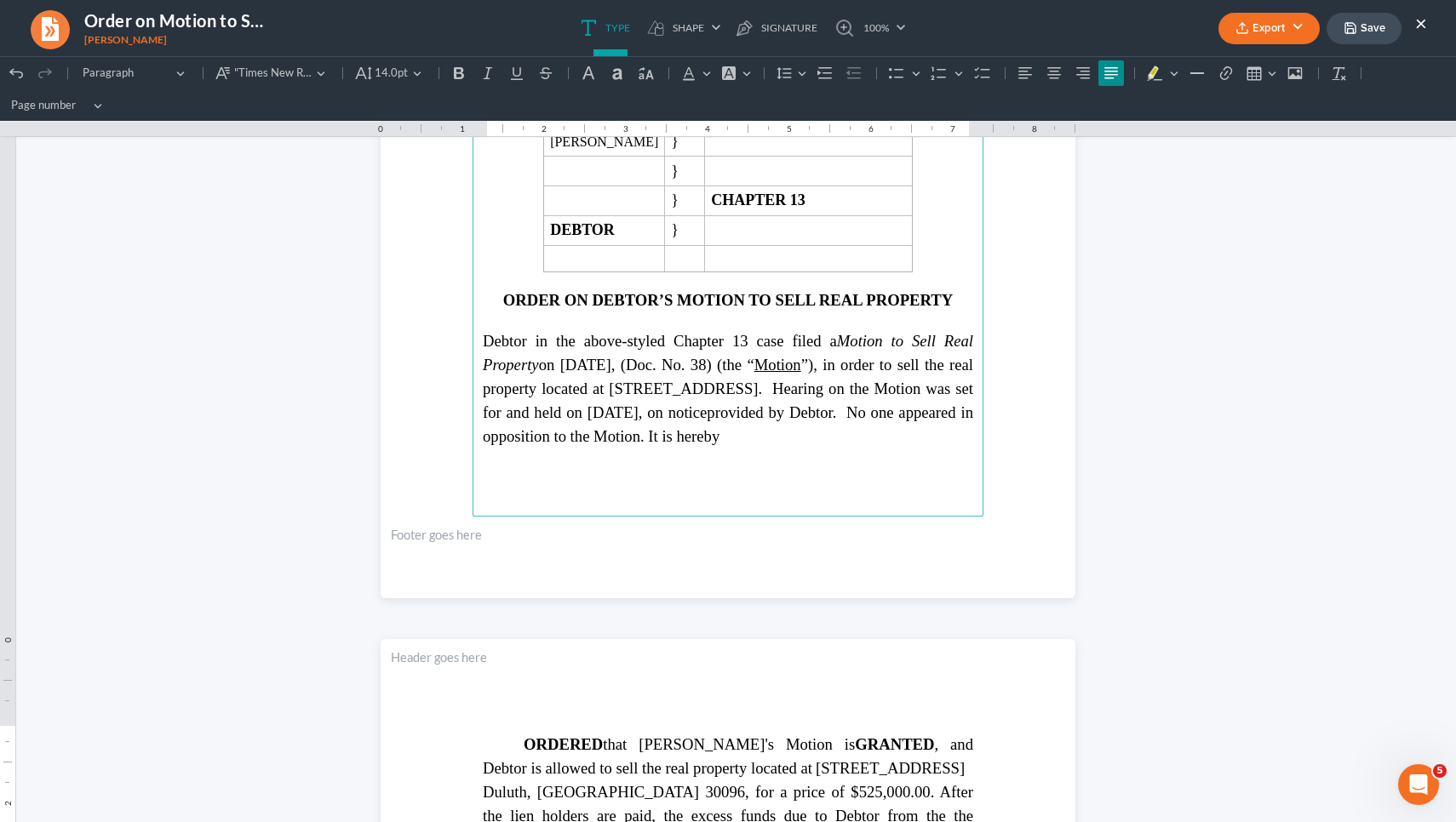
scroll to position [480, 0]
click at [1363, 34] on button "Save" at bounding box center [1363, 28] width 75 height 31
click at [952, 42] on ul "Type shapes Shape Line Check Arrow Circle Rectangle pen-tool Signature 100% Fit…" at bounding box center [743, 28] width 853 height 56
click at [1288, 33] on button "Export" at bounding box center [1269, 28] width 101 height 31
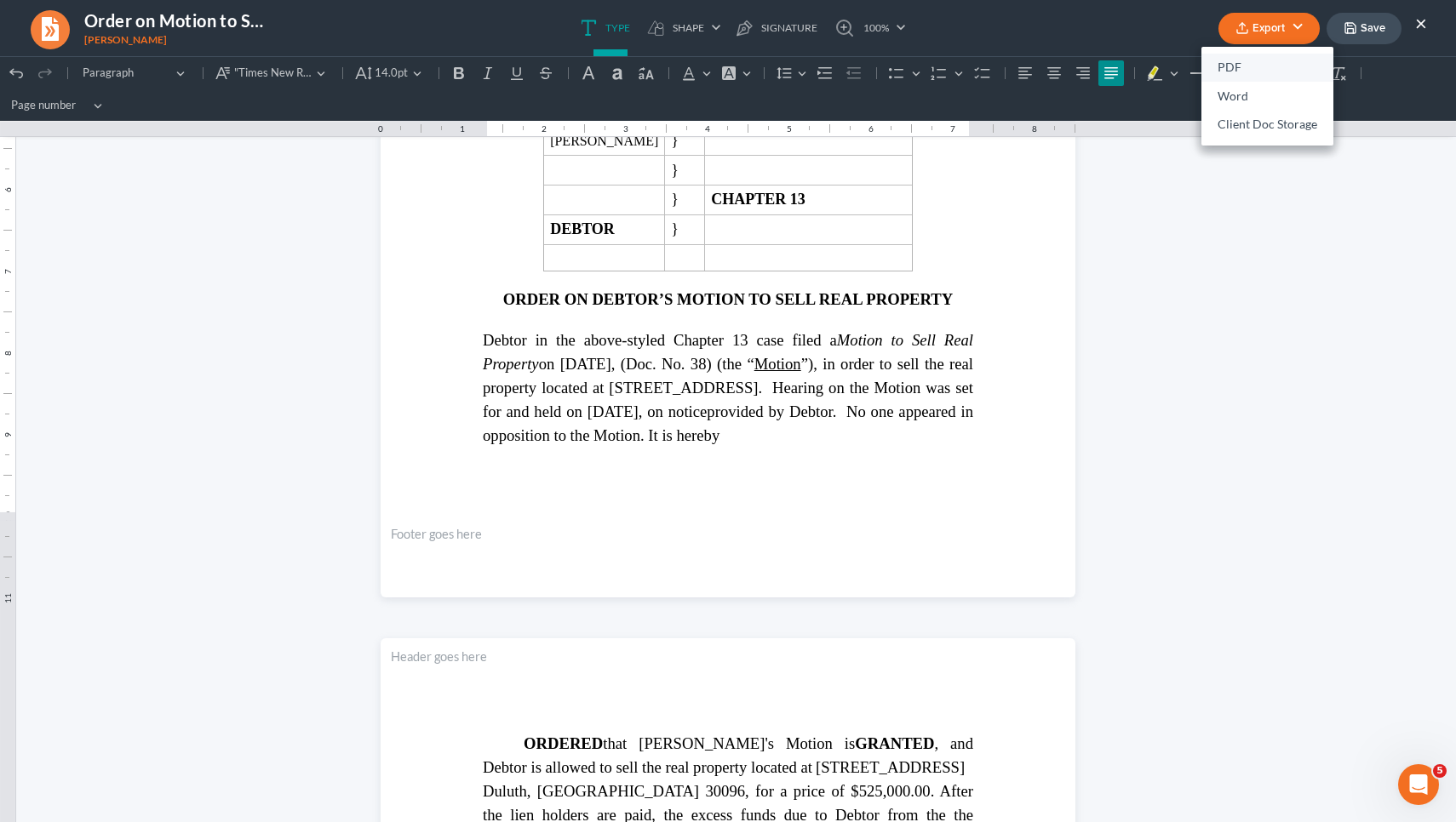
click at [1246, 70] on link "PDF" at bounding box center [1267, 68] width 132 height 29
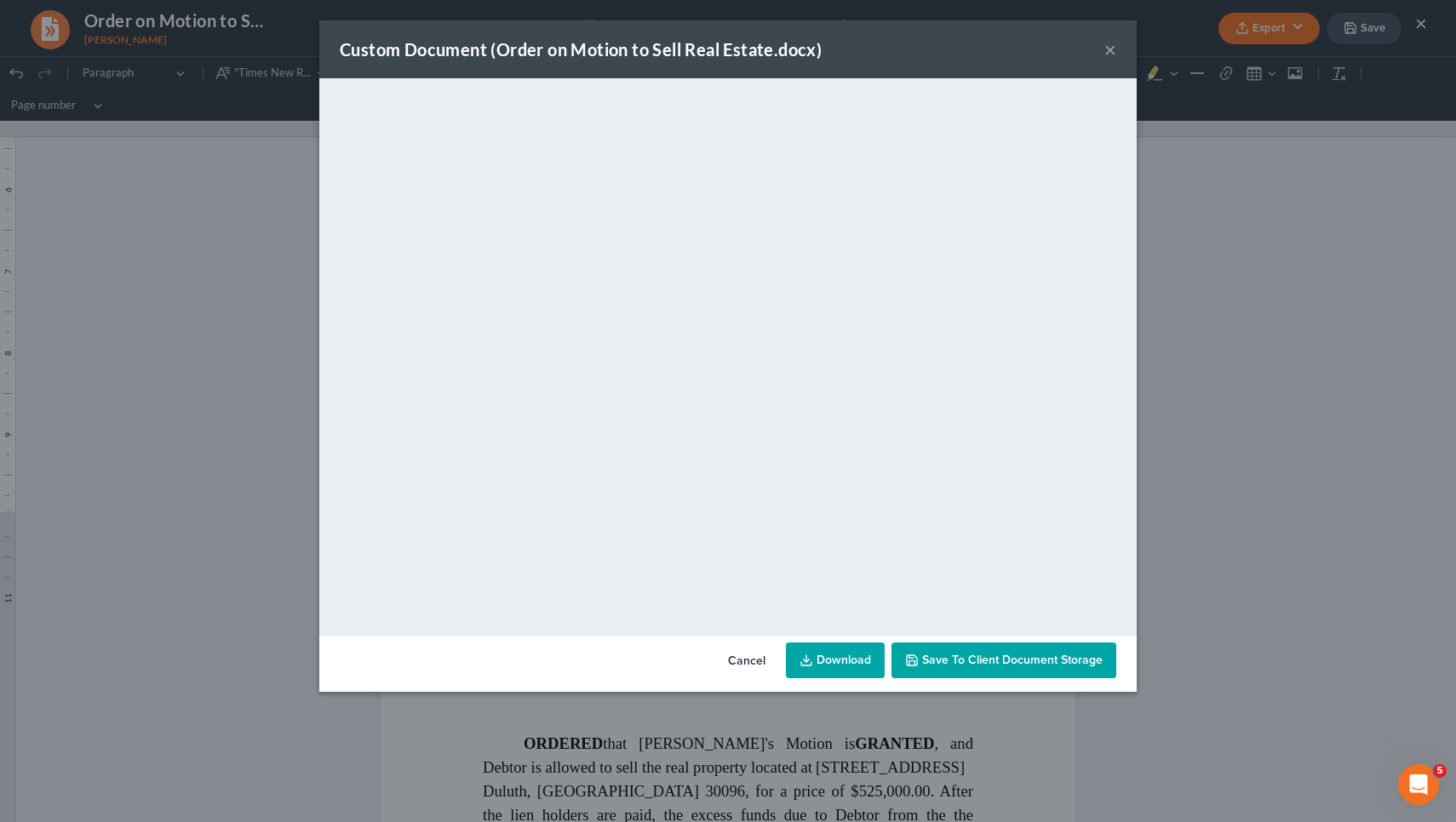
click at [1111, 53] on button "×" at bounding box center [1110, 49] width 12 height 20
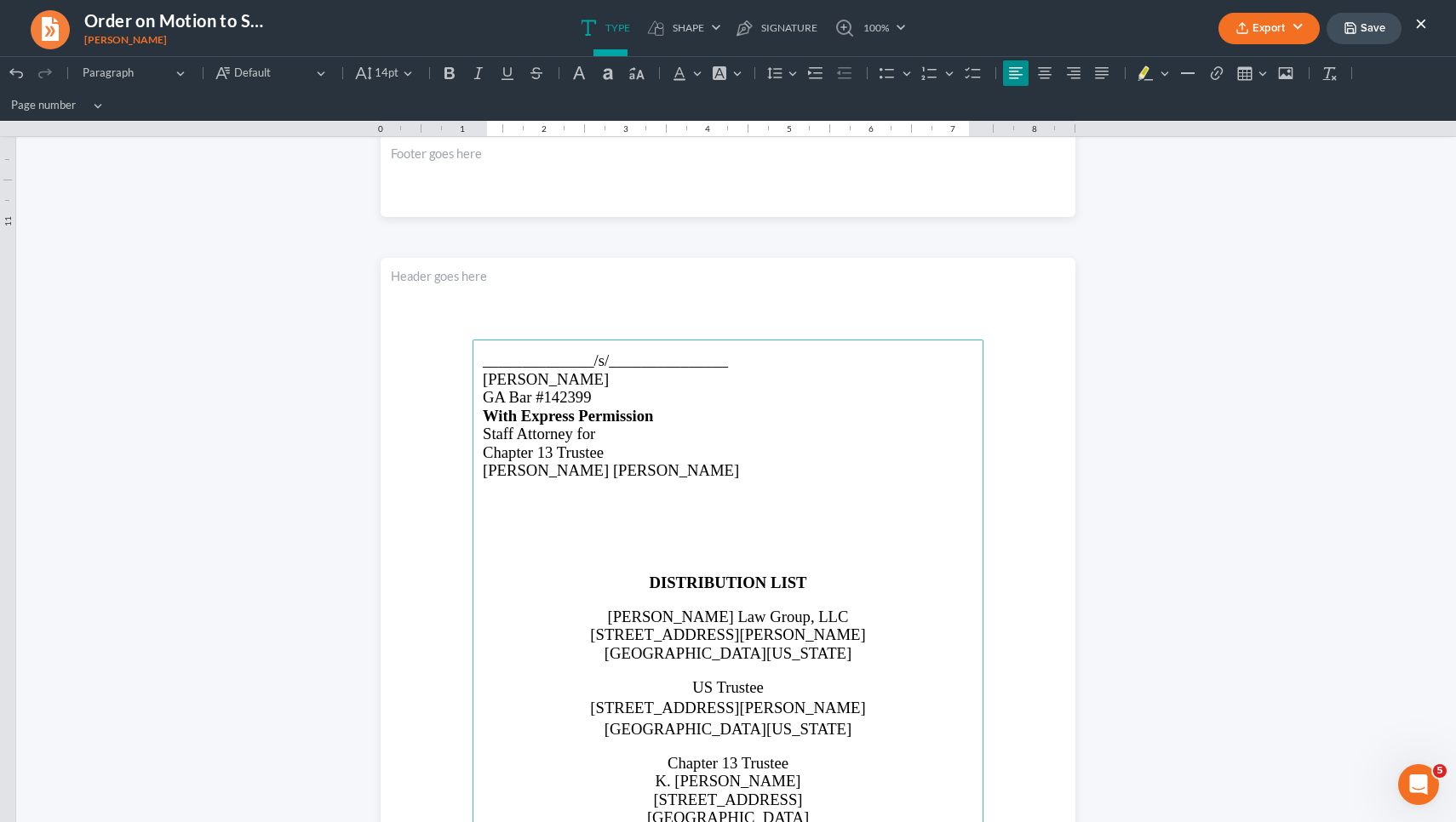
scroll to position [1801, 0]
click at [817, 471] on p "K. Edwards Safir" at bounding box center [727, 469] width 490 height 18
click at [782, 504] on p "Rich Text Editor, page-2-main" at bounding box center [727, 501] width 490 height 15
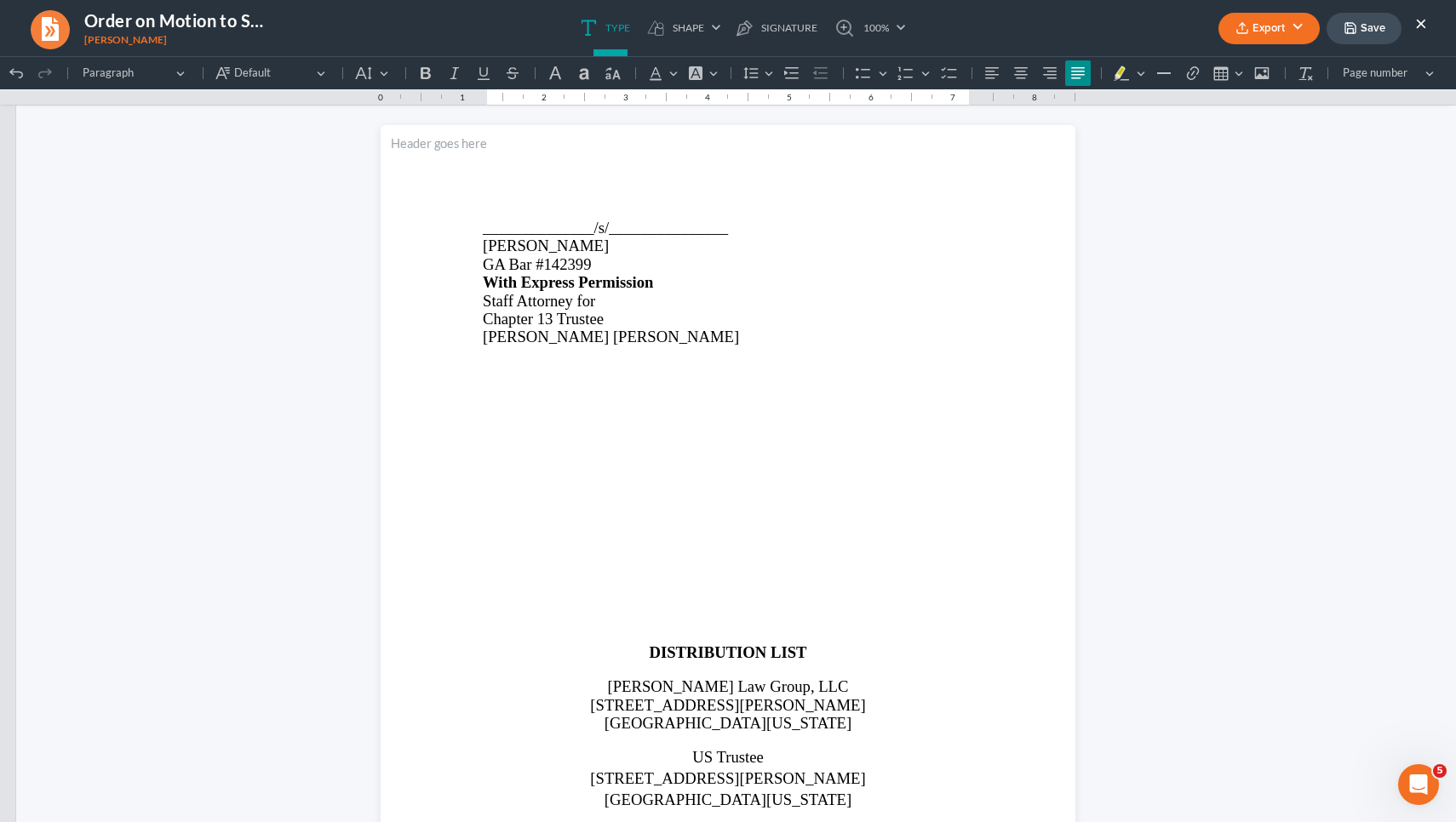
scroll to position [1898, 0]
click at [787, 488] on p "Rich Text Editor, page-2-main" at bounding box center [727, 480] width 490 height 15
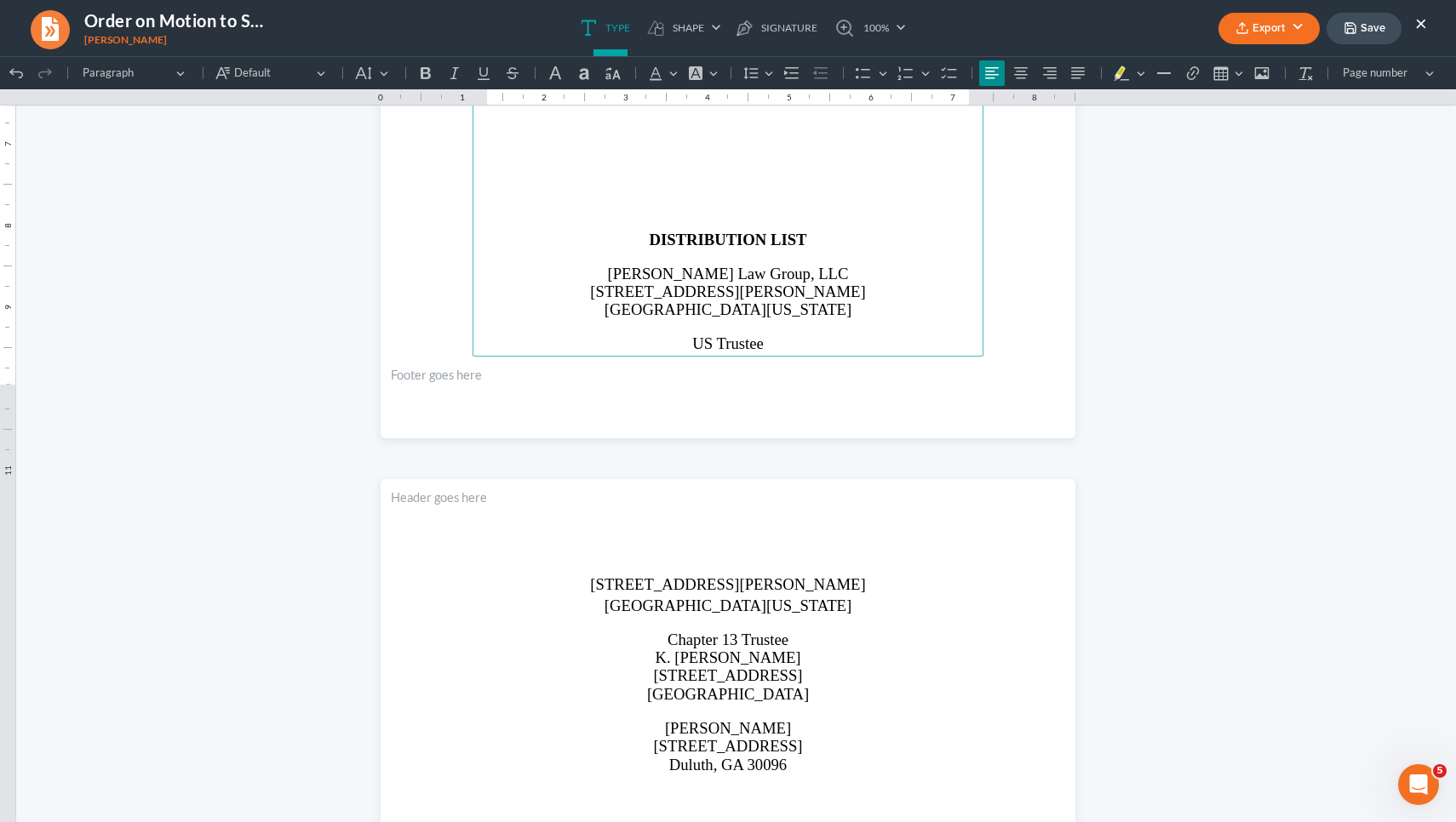
scroll to position [2488, 0]
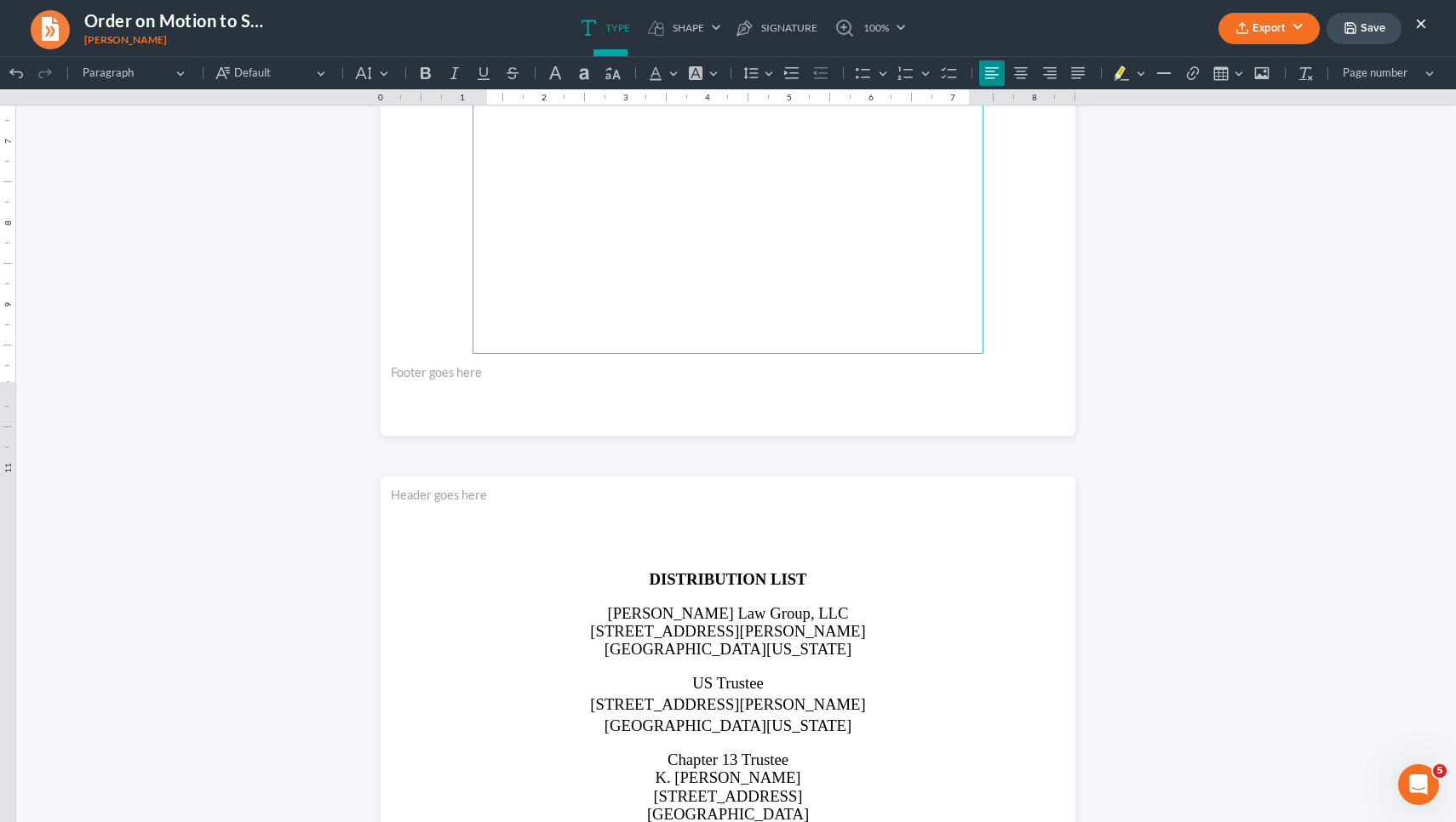
click at [1359, 29] on button "Save" at bounding box center [1363, 28] width 75 height 31
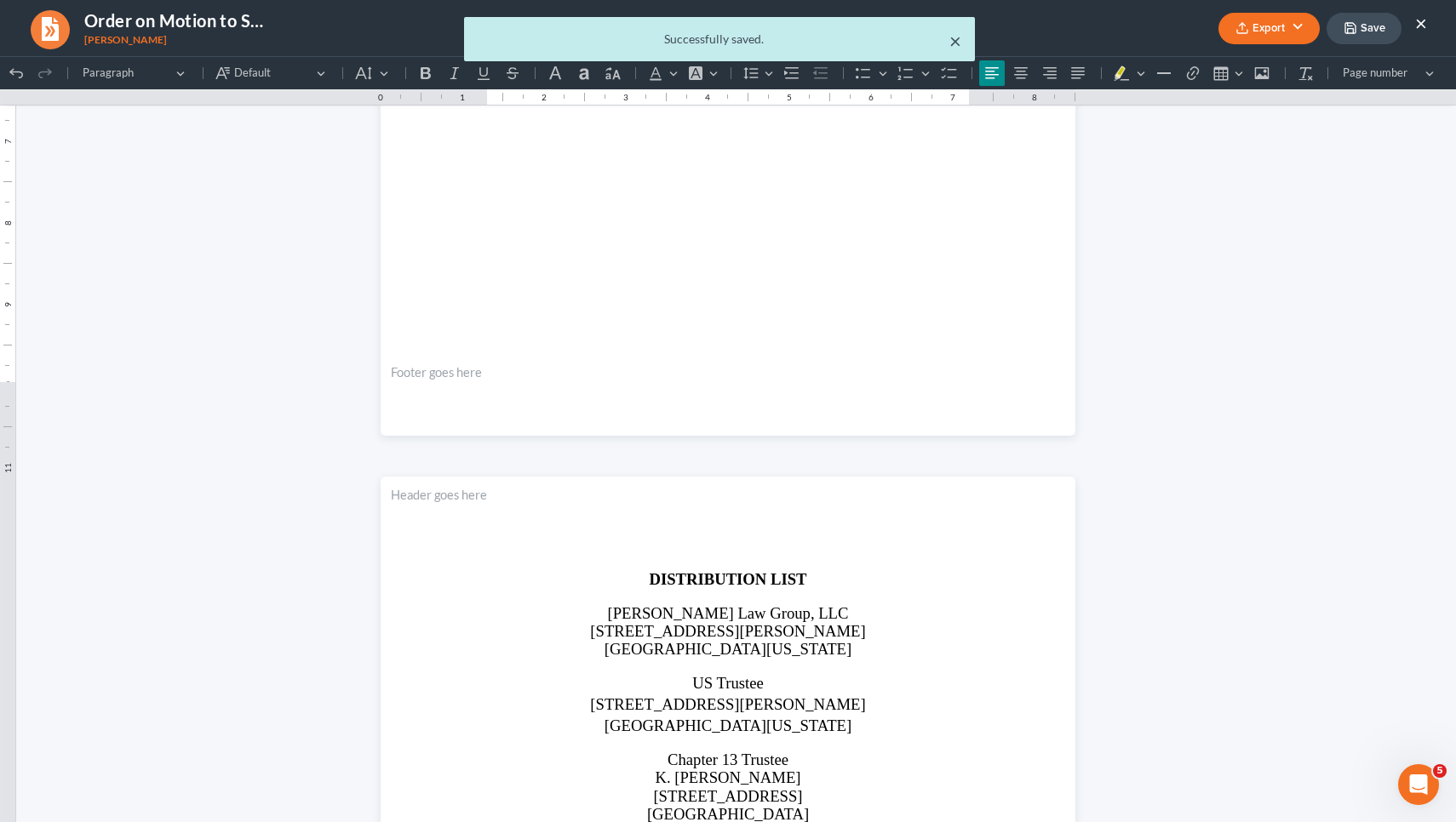
click at [957, 37] on button "×" at bounding box center [955, 40] width 12 height 20
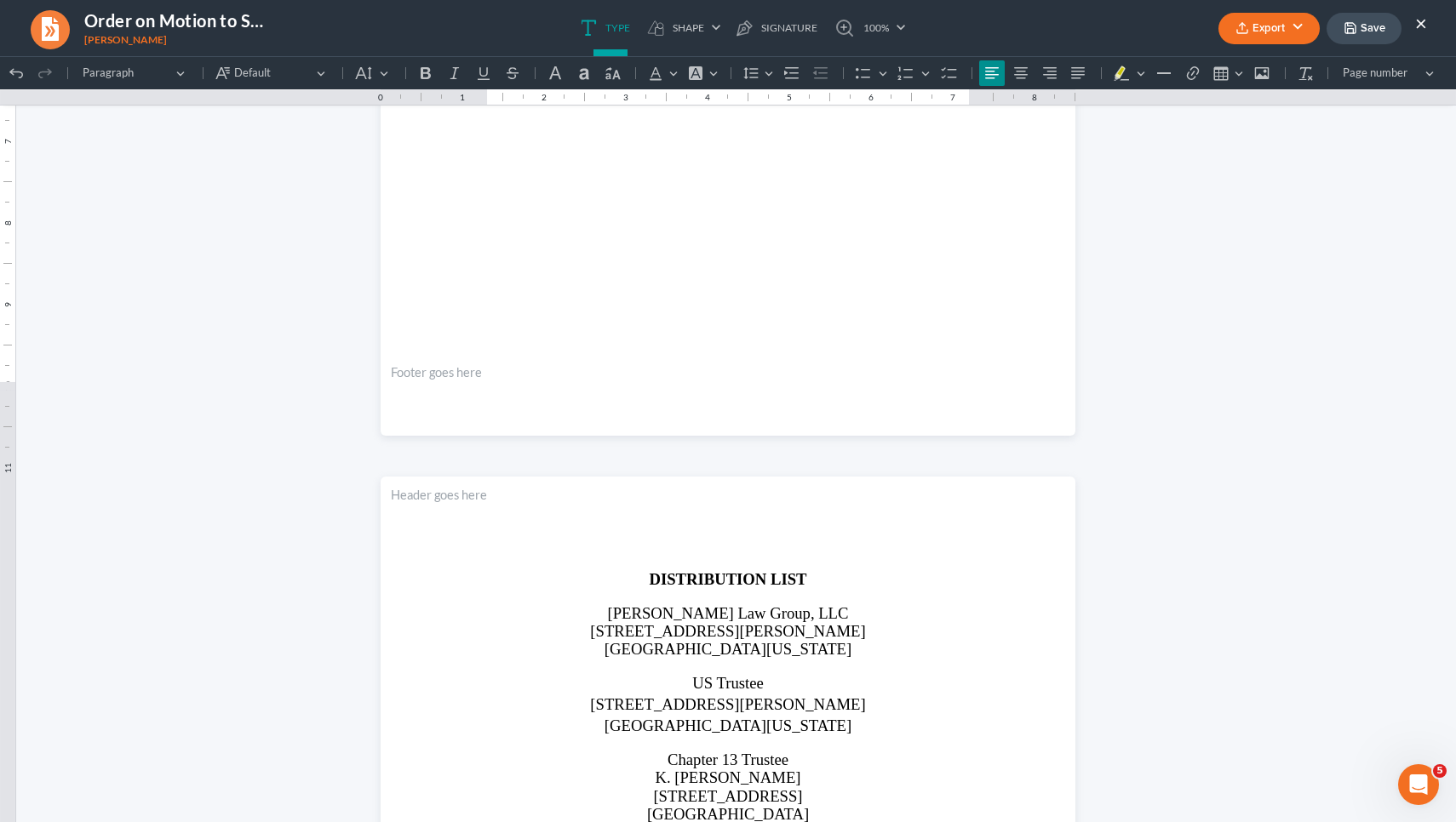
click at [1261, 32] on button "Export" at bounding box center [1269, 28] width 101 height 31
click at [1226, 62] on link "PDF" at bounding box center [1267, 68] width 132 height 29
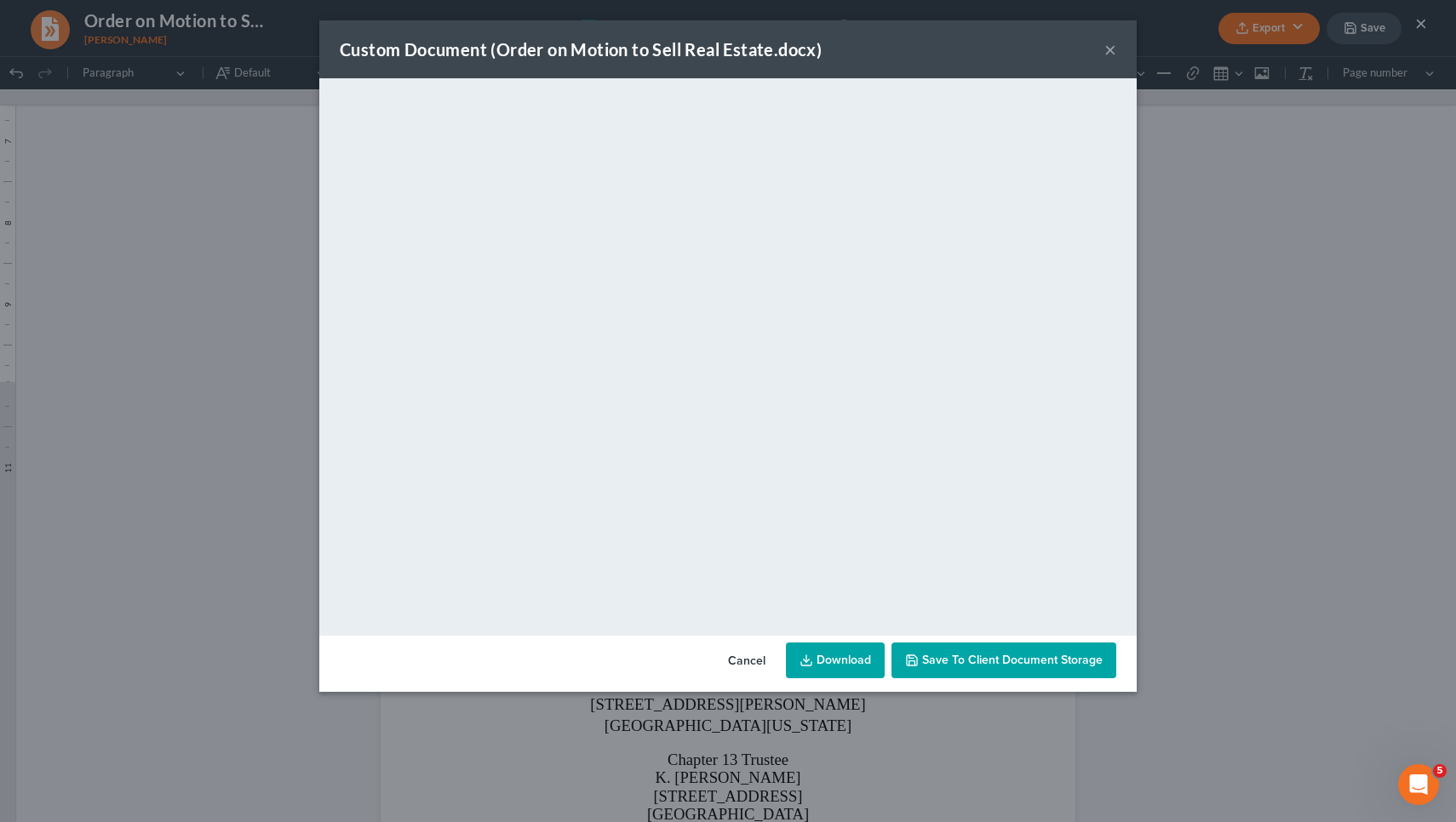
click at [819, 656] on link "Download" at bounding box center [835, 660] width 99 height 36
click at [1114, 48] on button "×" at bounding box center [1110, 49] width 12 height 20
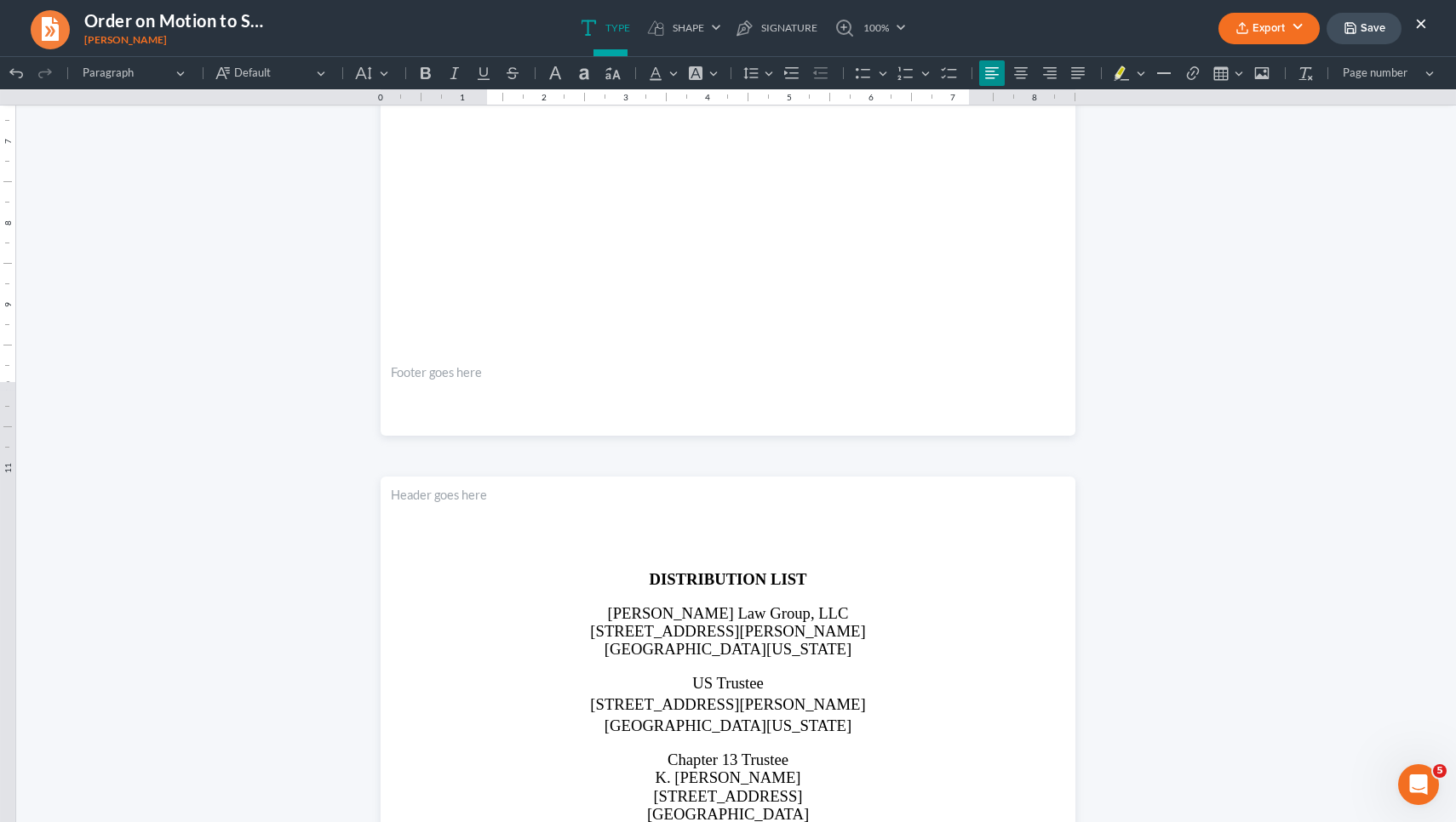
click at [1426, 24] on button "×" at bounding box center [1420, 22] width 12 height 20
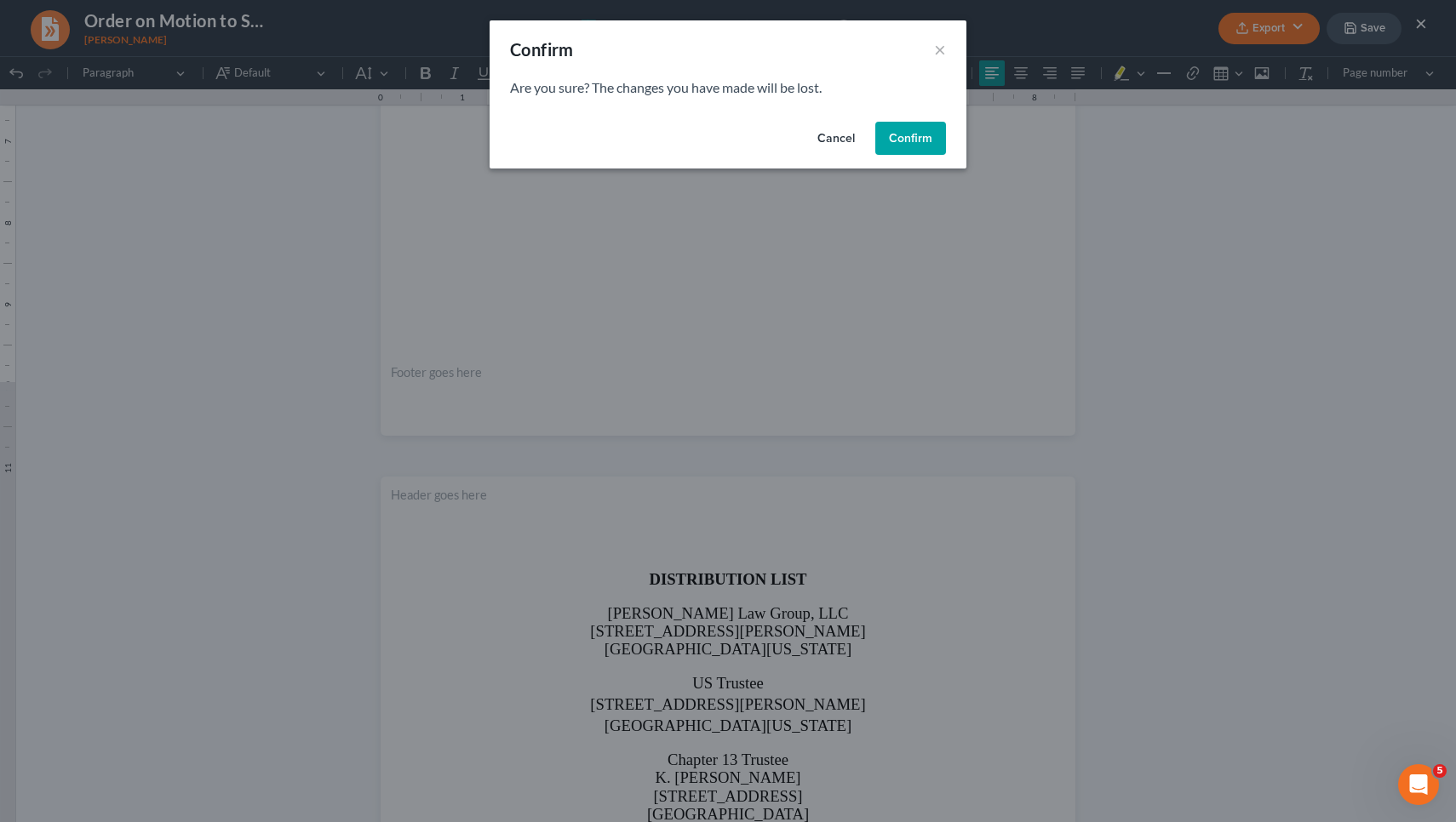
click at [914, 145] on button "Confirm" at bounding box center [910, 139] width 70 height 34
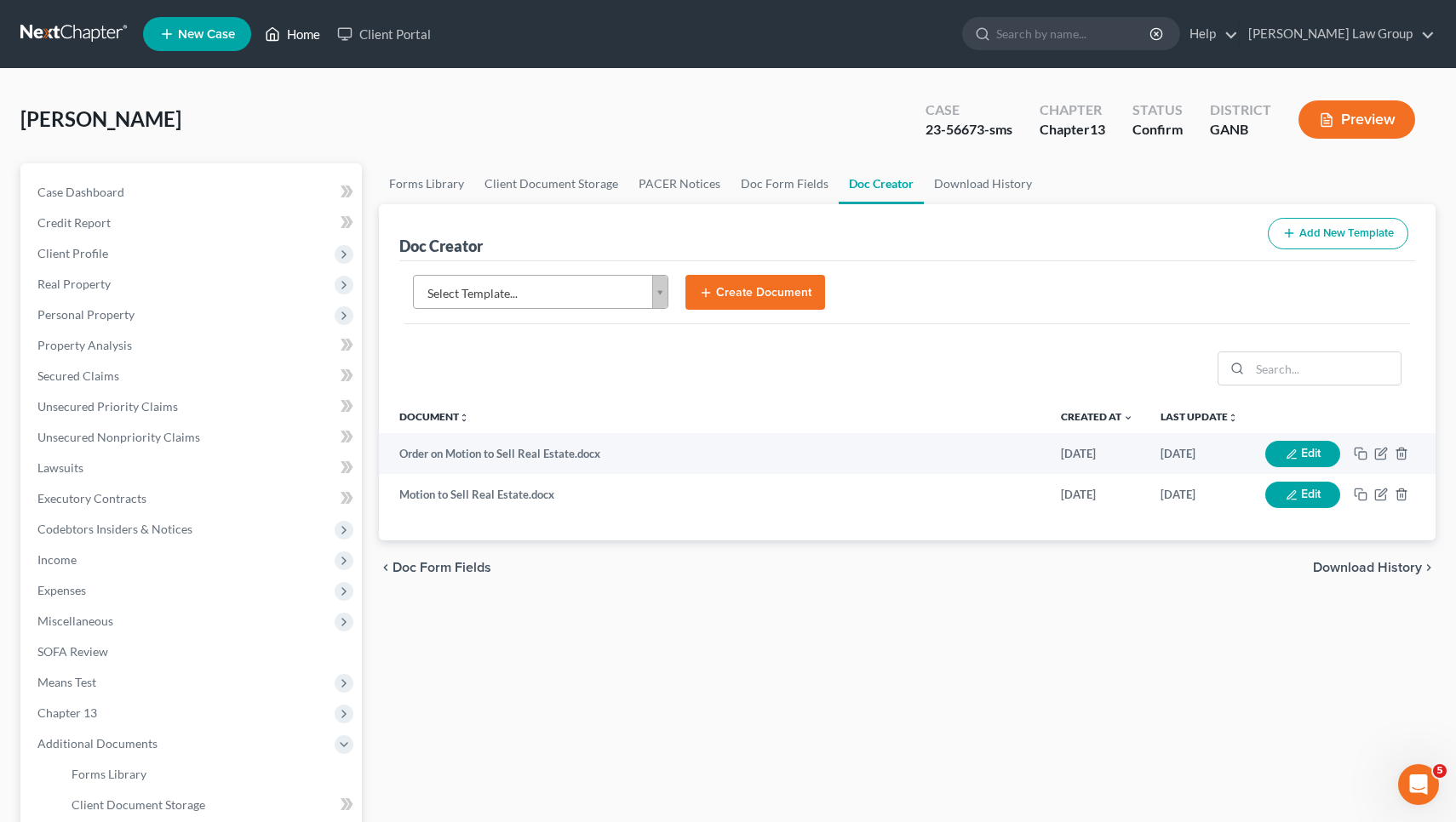
click at [310, 43] on link "Home" at bounding box center [292, 34] width 72 height 30
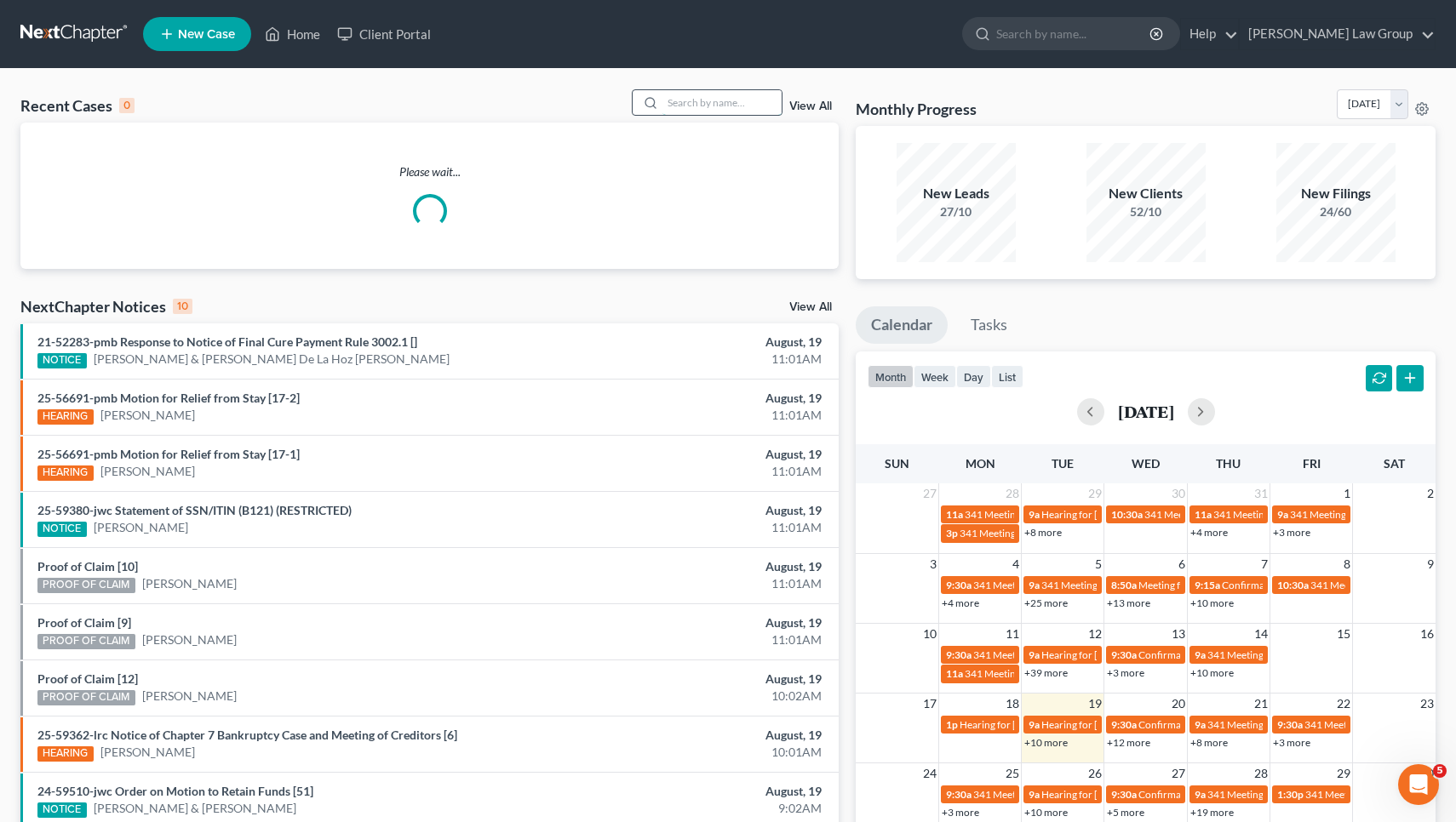
click at [716, 104] on input "search" at bounding box center [722, 102] width 119 height 25
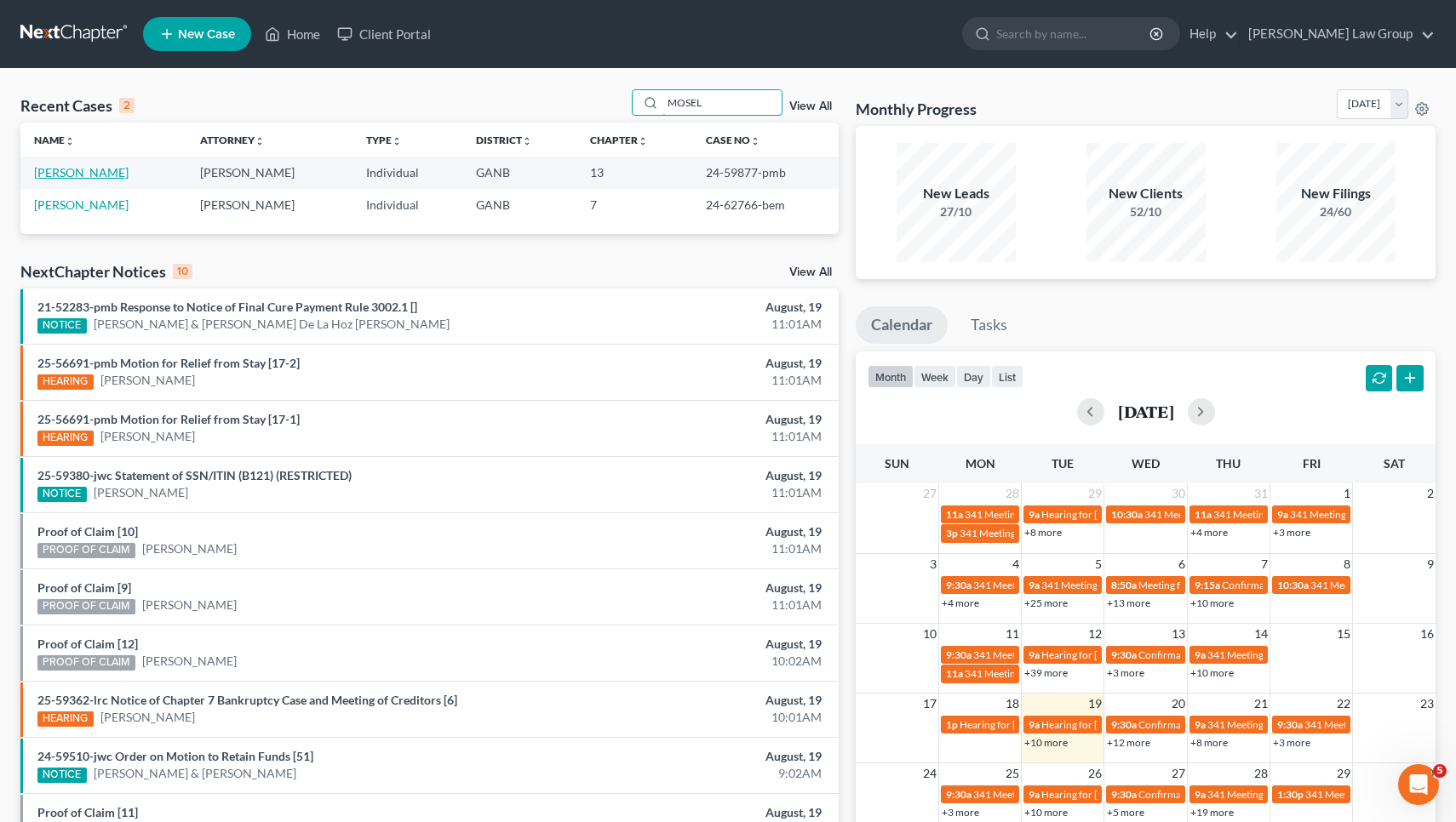
type input "MOSEL"
click at [74, 166] on link "[PERSON_NAME]" at bounding box center [81, 173] width 94 height 14
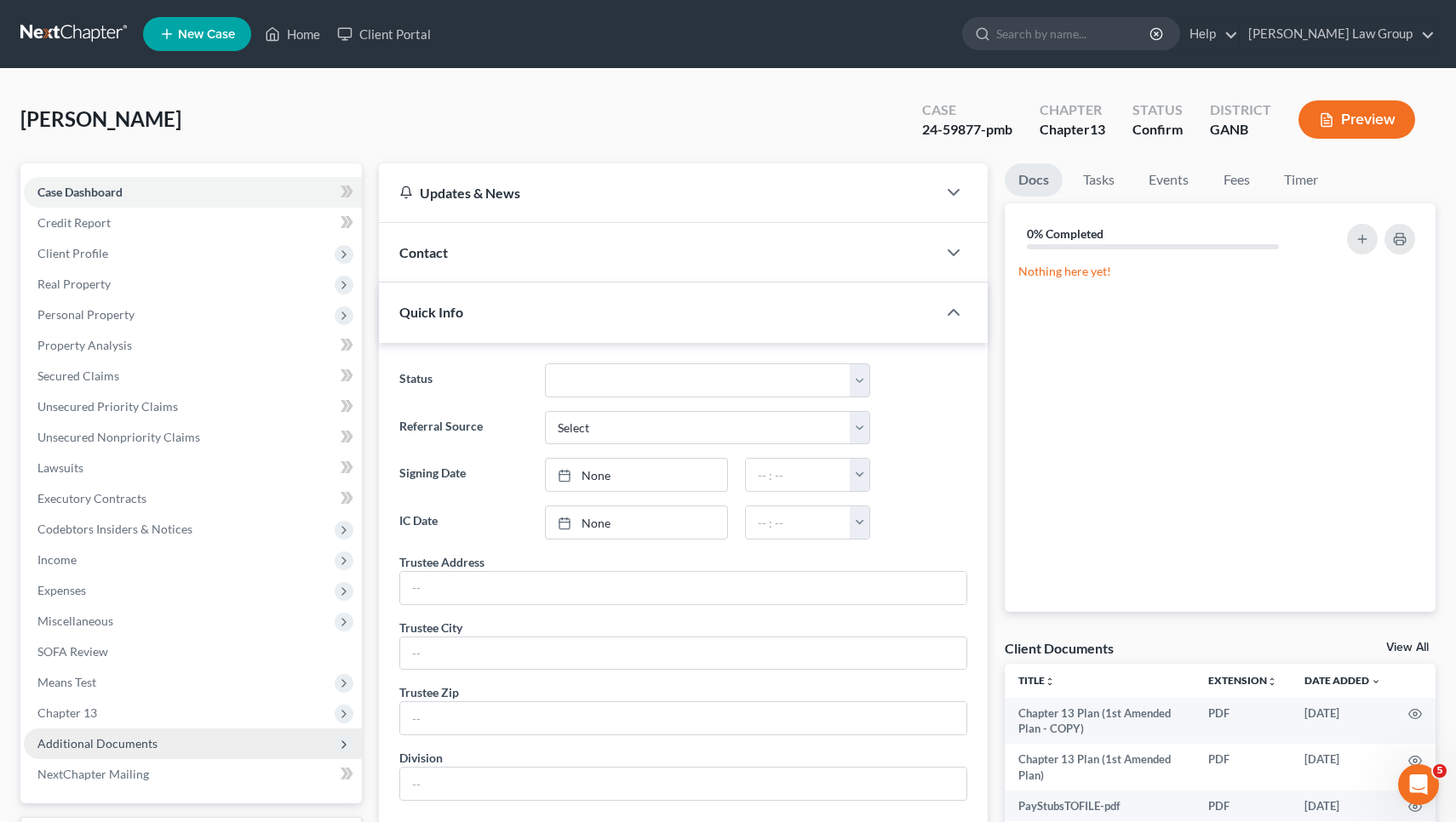
click at [145, 744] on span "Additional Documents" at bounding box center [97, 743] width 120 height 14
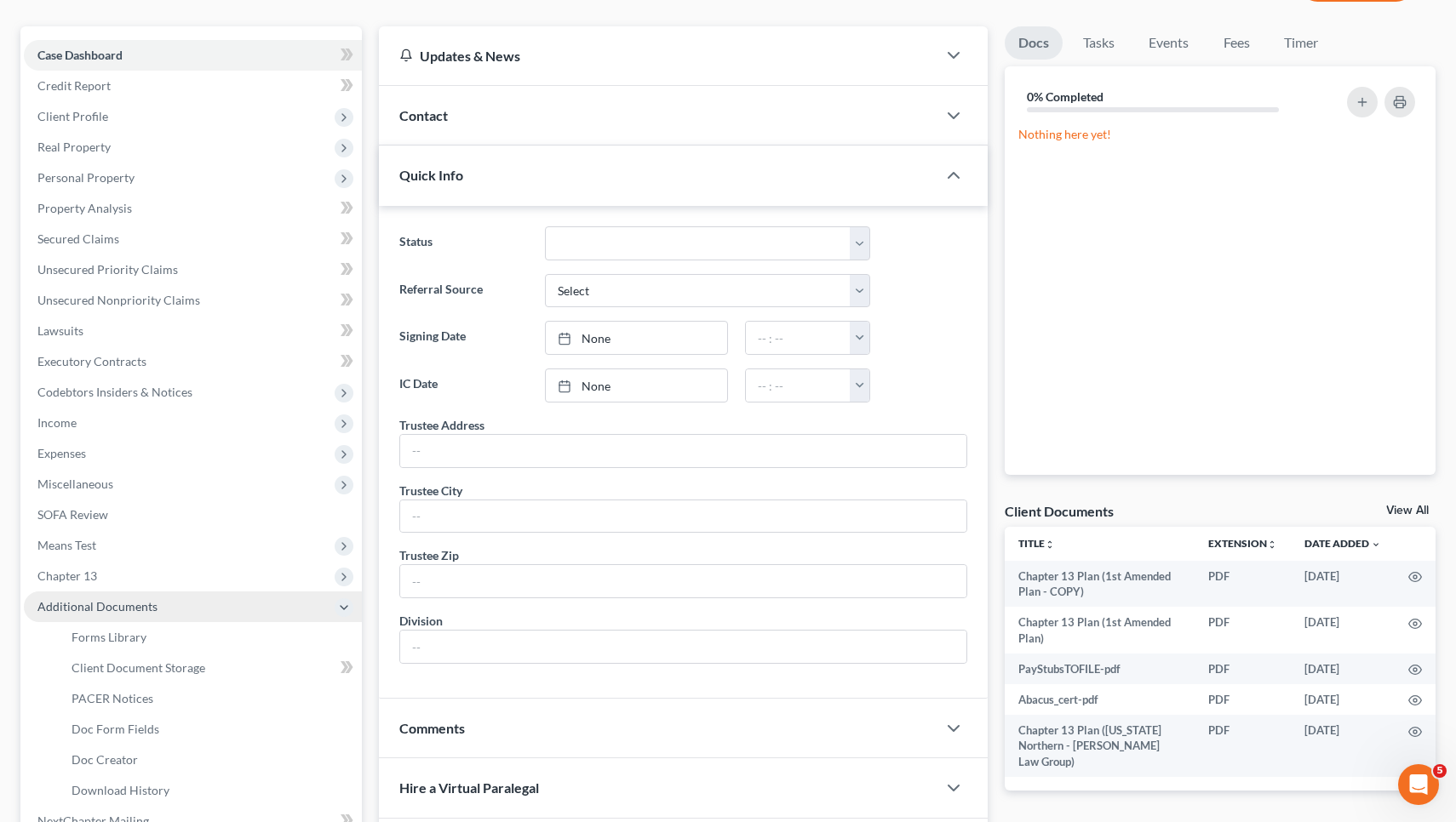
scroll to position [262, 0]
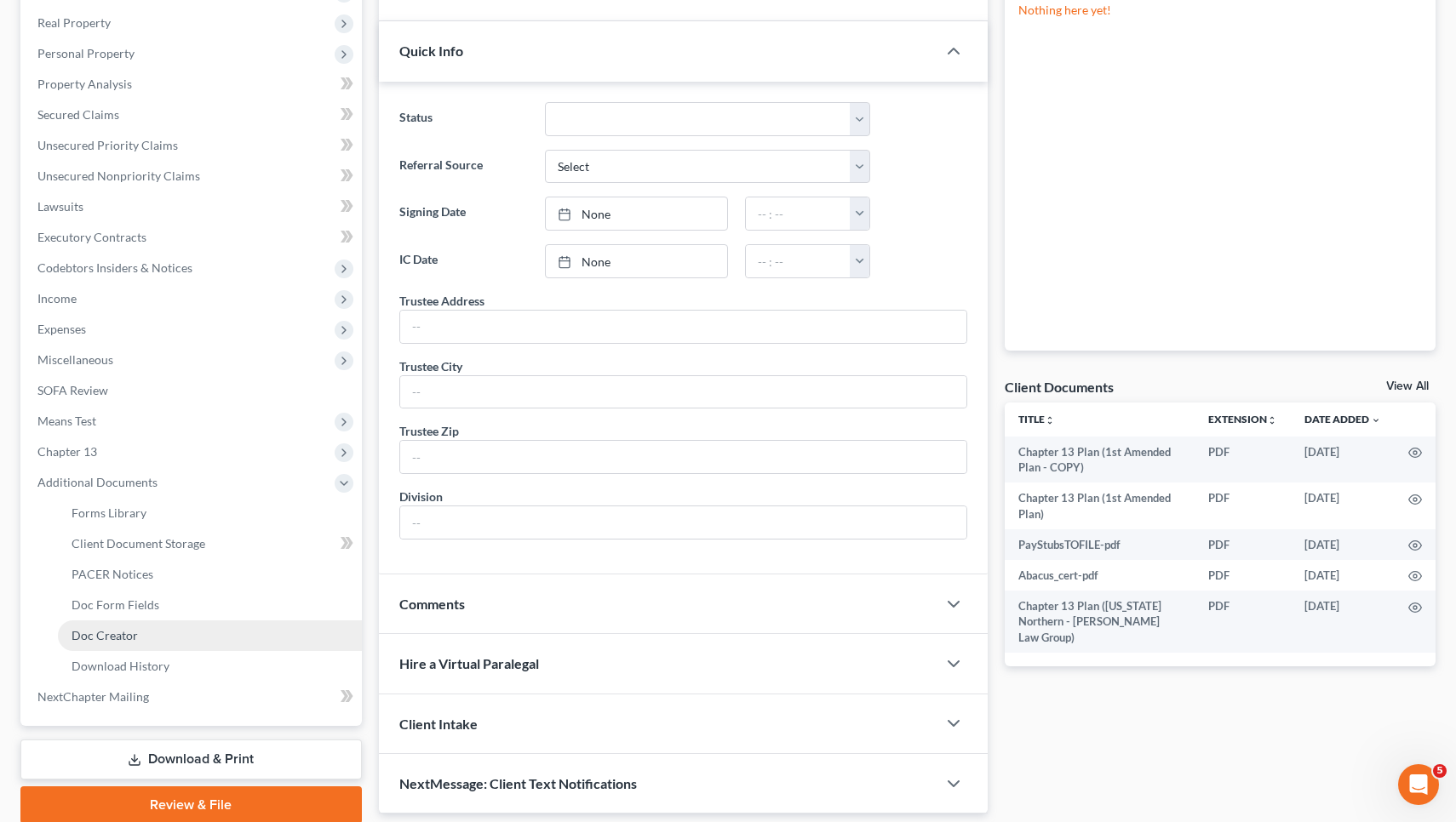
click at [134, 627] on link "Doc Creator" at bounding box center [210, 635] width 304 height 30
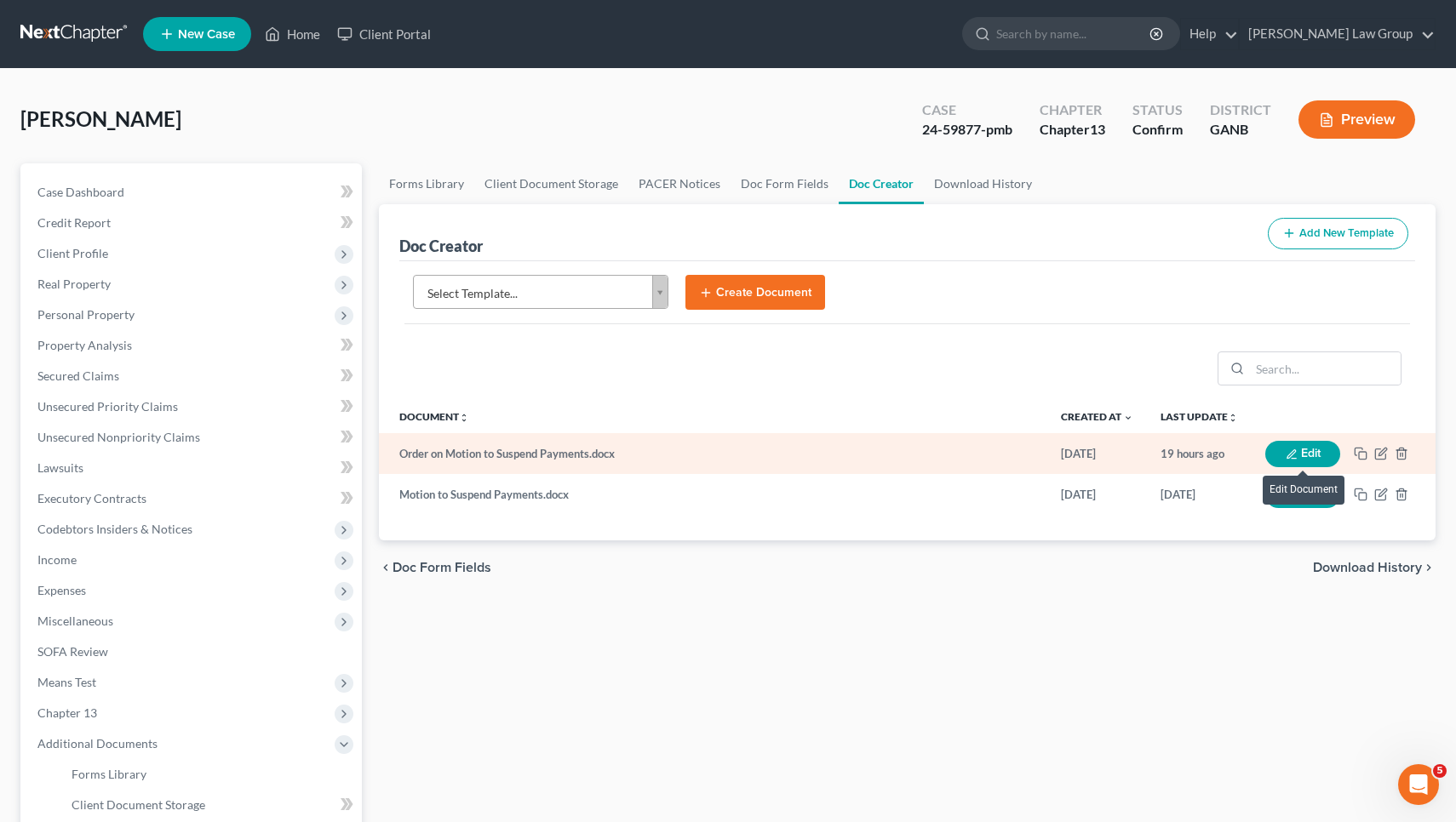
click at [1312, 457] on button "Edit" at bounding box center [1303, 455] width 75 height 27
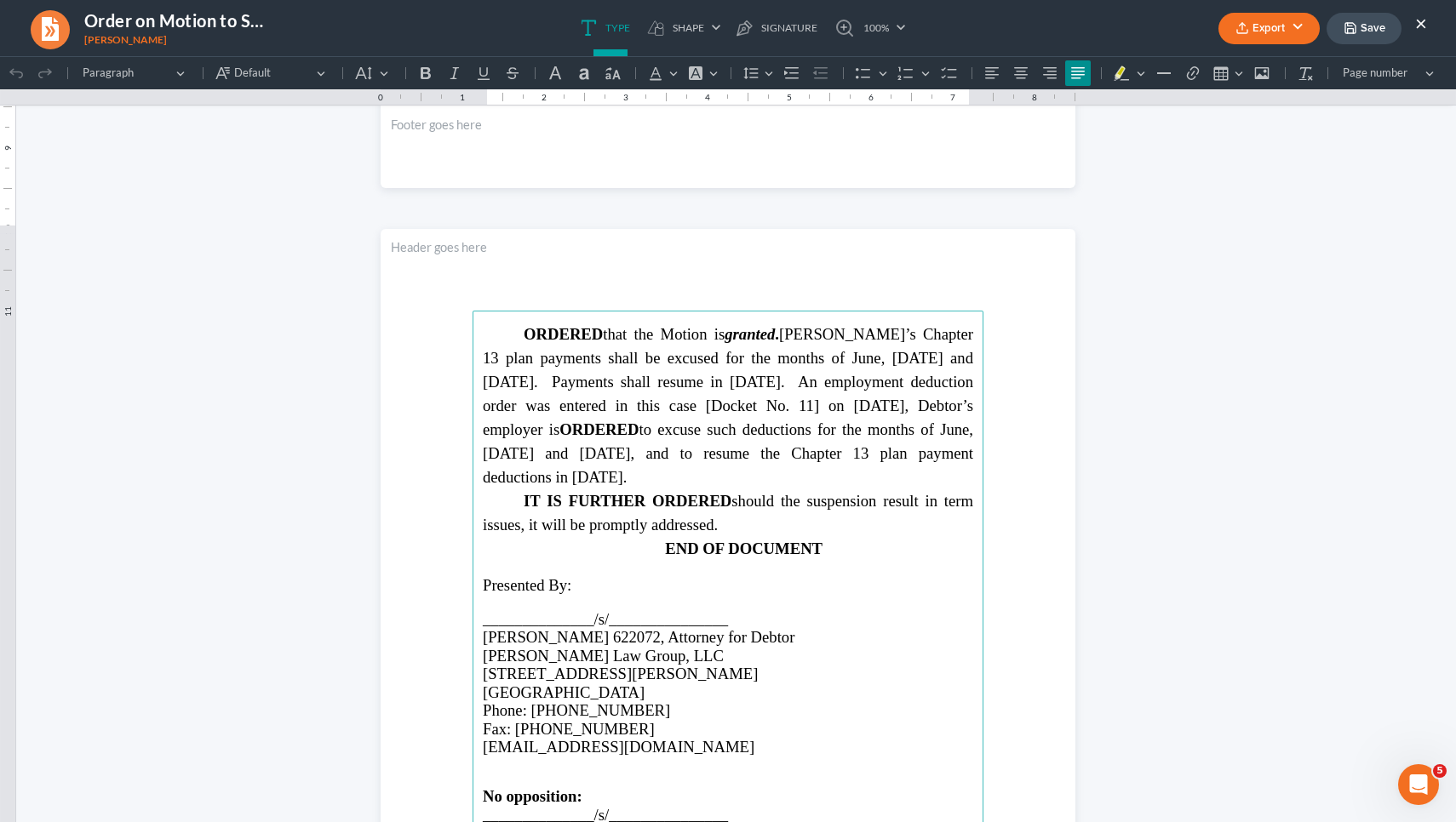
scroll to position [979, 0]
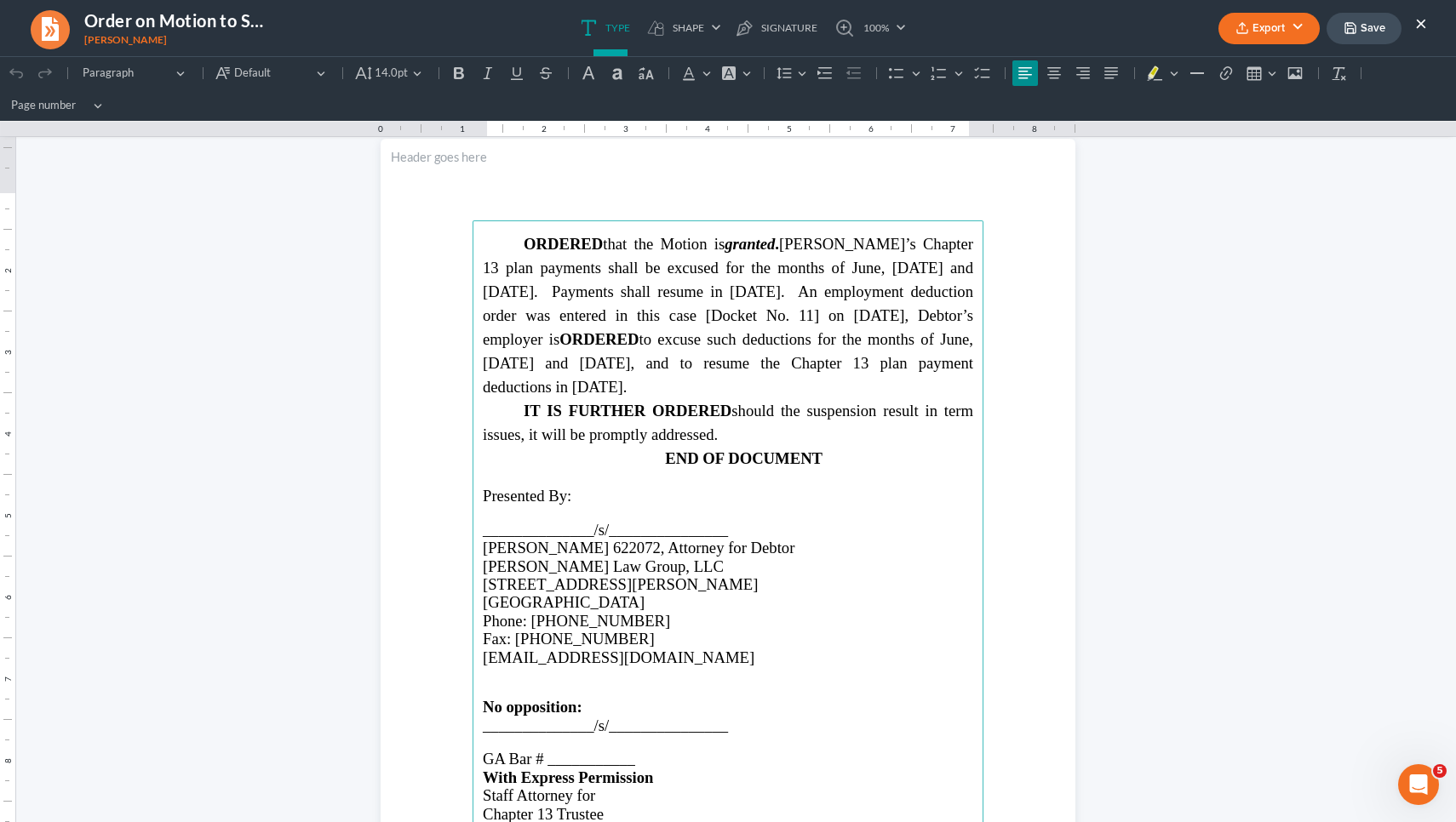
click at [586, 711] on main "ORDERED that the Motion is granted . Debtor’s Chapter 13 plan payments shall be…" at bounding box center [728, 588] width 511 height 736
click at [586, 716] on span "______________/s/_______________" at bounding box center [605, 725] width 246 height 18
click at [590, 750] on span "GA Bar # ___________" at bounding box center [558, 759] width 152 height 18
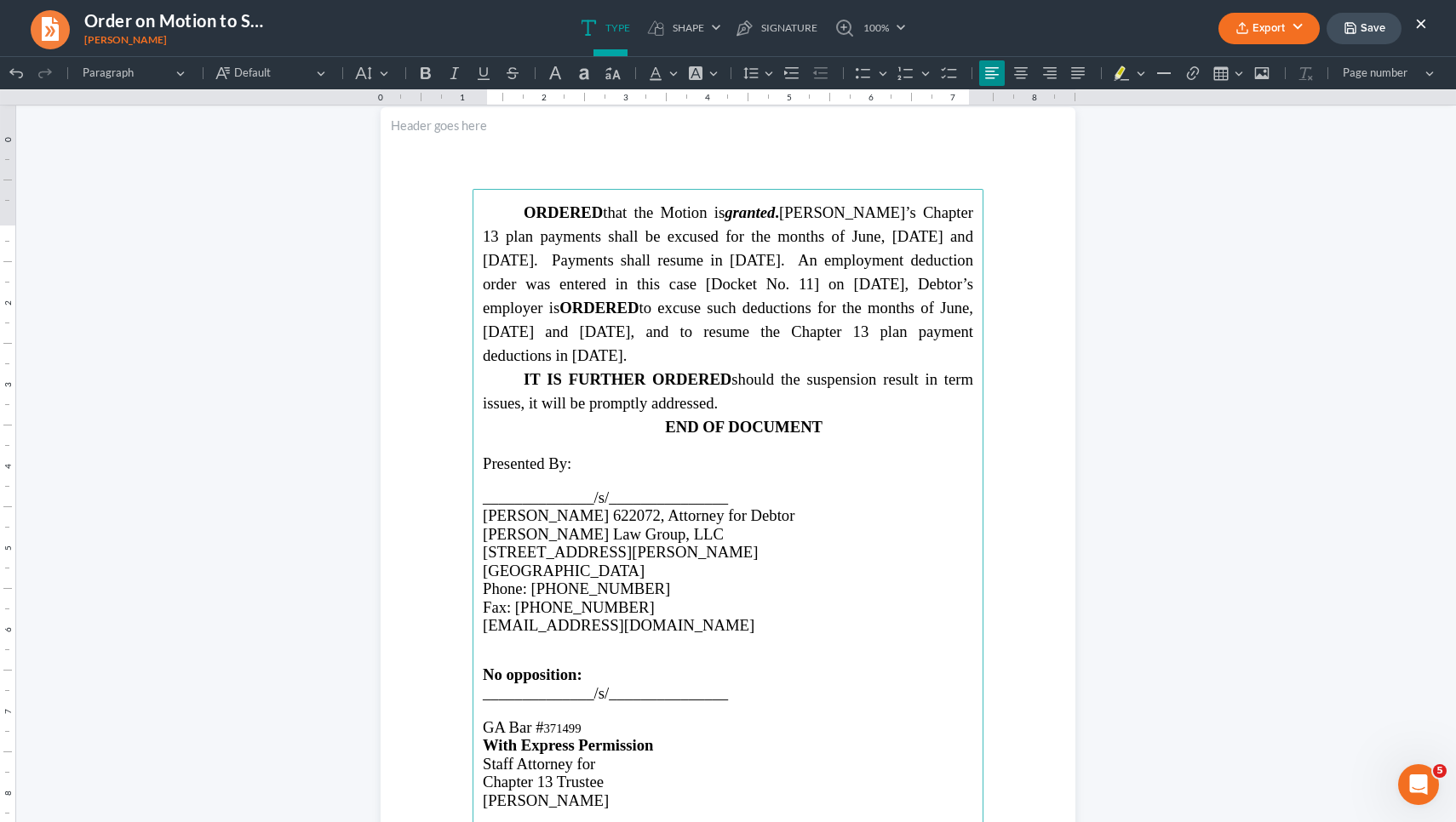
click at [509, 727] on main "ORDERED that the Motion is granted . Debtor’s Chapter 13 plan payments shall be…" at bounding box center [728, 556] width 511 height 736
click at [522, 702] on p "Kelsy Makeever" at bounding box center [727, 709] width 490 height 15
click at [508, 702] on p "Kelsy A. Makeever" at bounding box center [727, 709] width 490 height 15
drag, startPoint x: 604, startPoint y: 694, endPoint x: 457, endPoint y: 690, distance: 147.1
click at [457, 690] on section "ORDERED that the Motion is granted . Debtor’s Chapter 13 plan payments shall be…" at bounding box center [728, 557] width 695 height 899
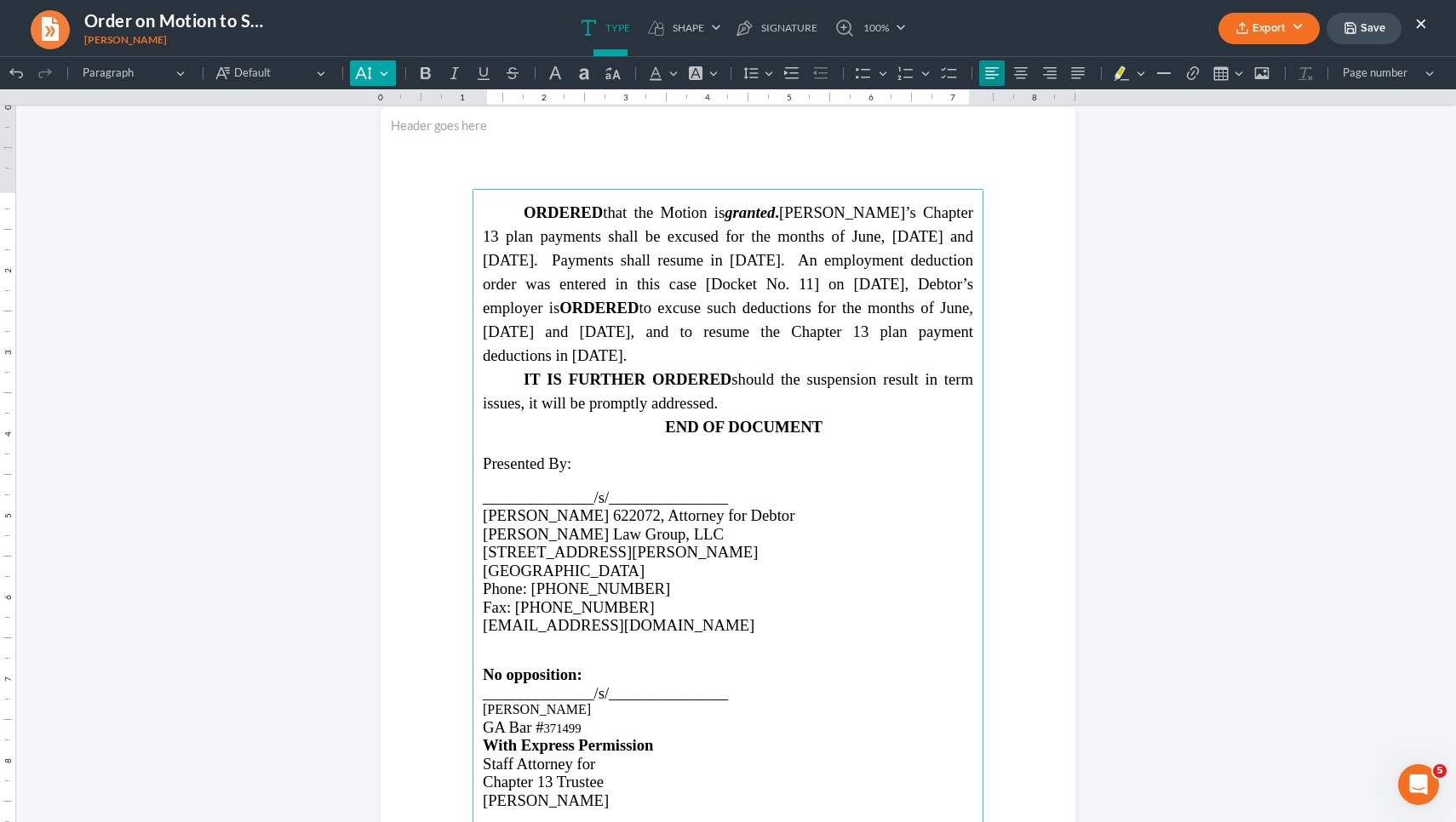
click at [383, 71] on button "Default" at bounding box center [372, 73] width 45 height 26
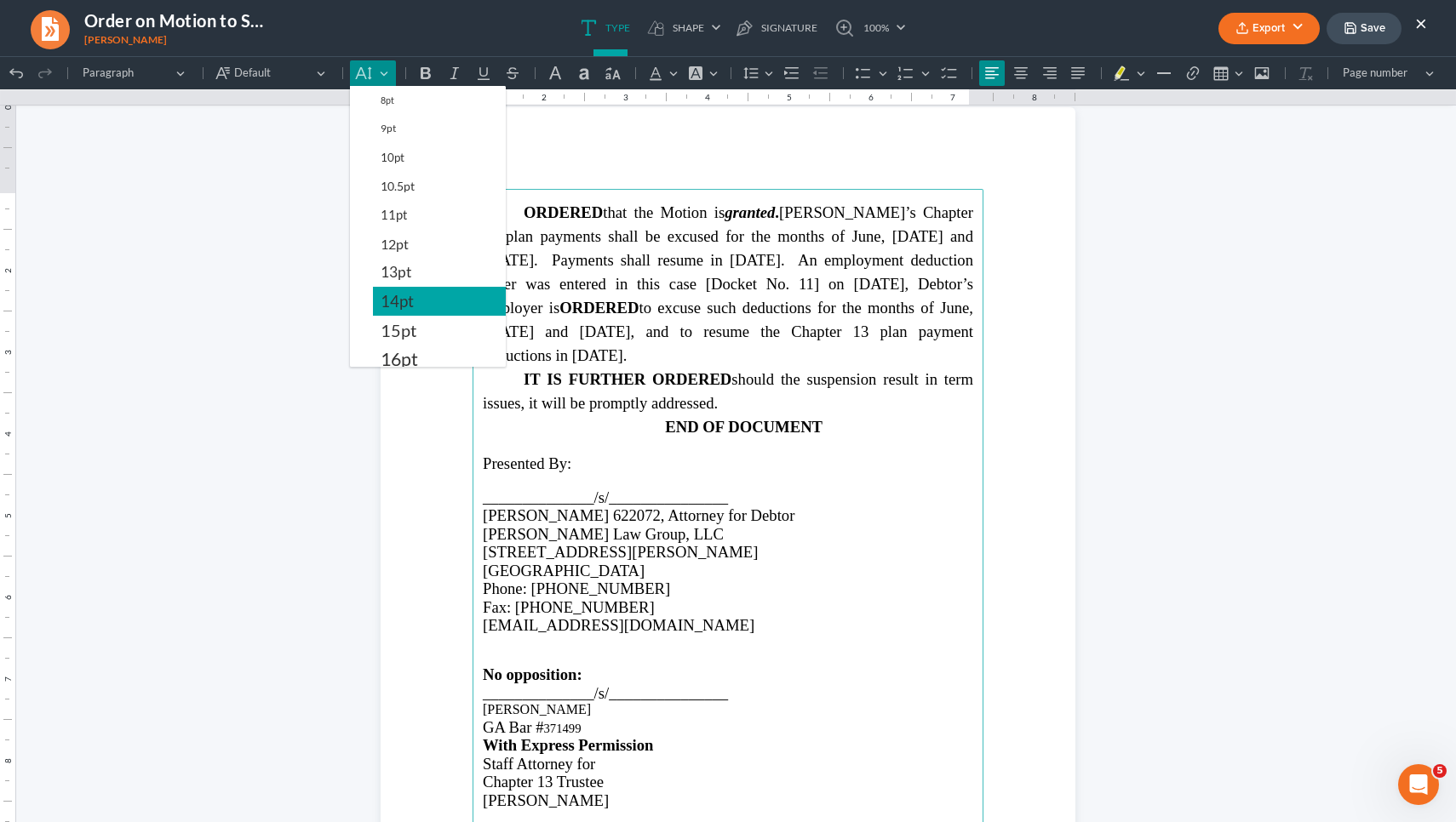
click at [413, 305] on span "14pt" at bounding box center [397, 301] width 33 height 20
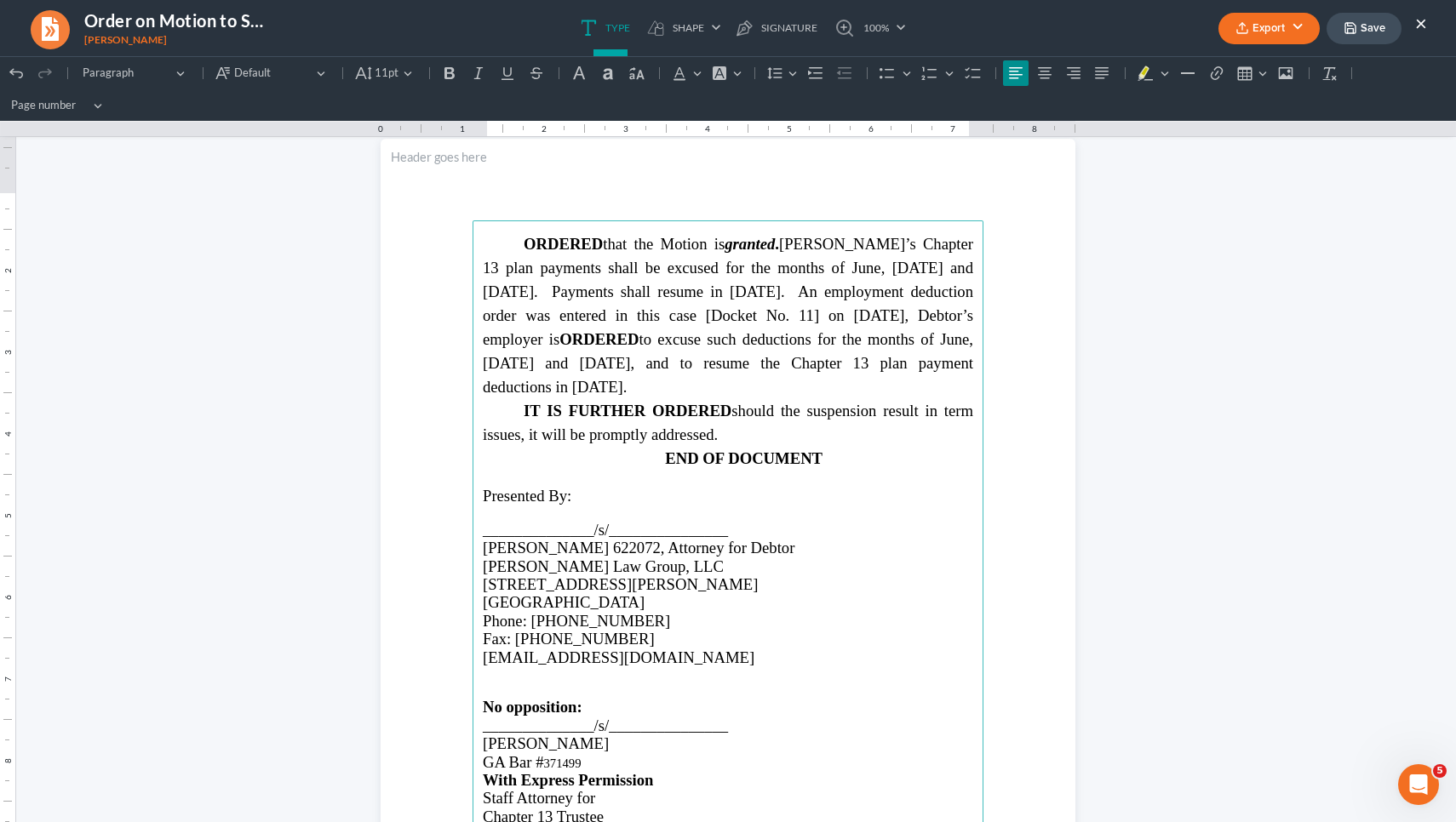
drag, startPoint x: 588, startPoint y: 747, endPoint x: 549, endPoint y: 748, distance: 39.0
click at [549, 754] on p "GA Bar # 371499" at bounding box center [727, 762] width 490 height 18
click at [369, 68] on icon "Editor toolbar" at bounding box center [363, 74] width 16 height 12
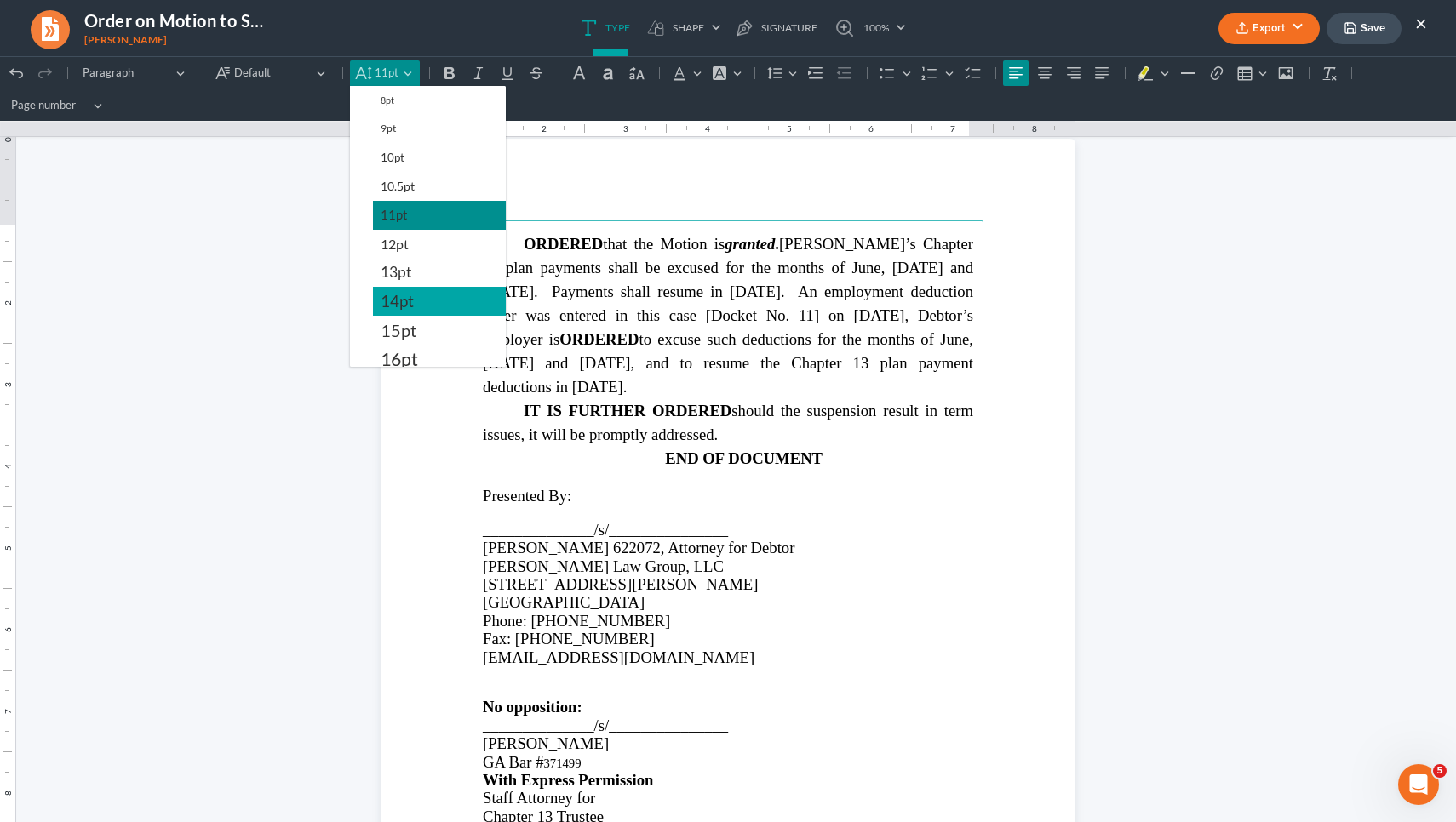
click at [400, 296] on span "14pt" at bounding box center [397, 301] width 33 height 20
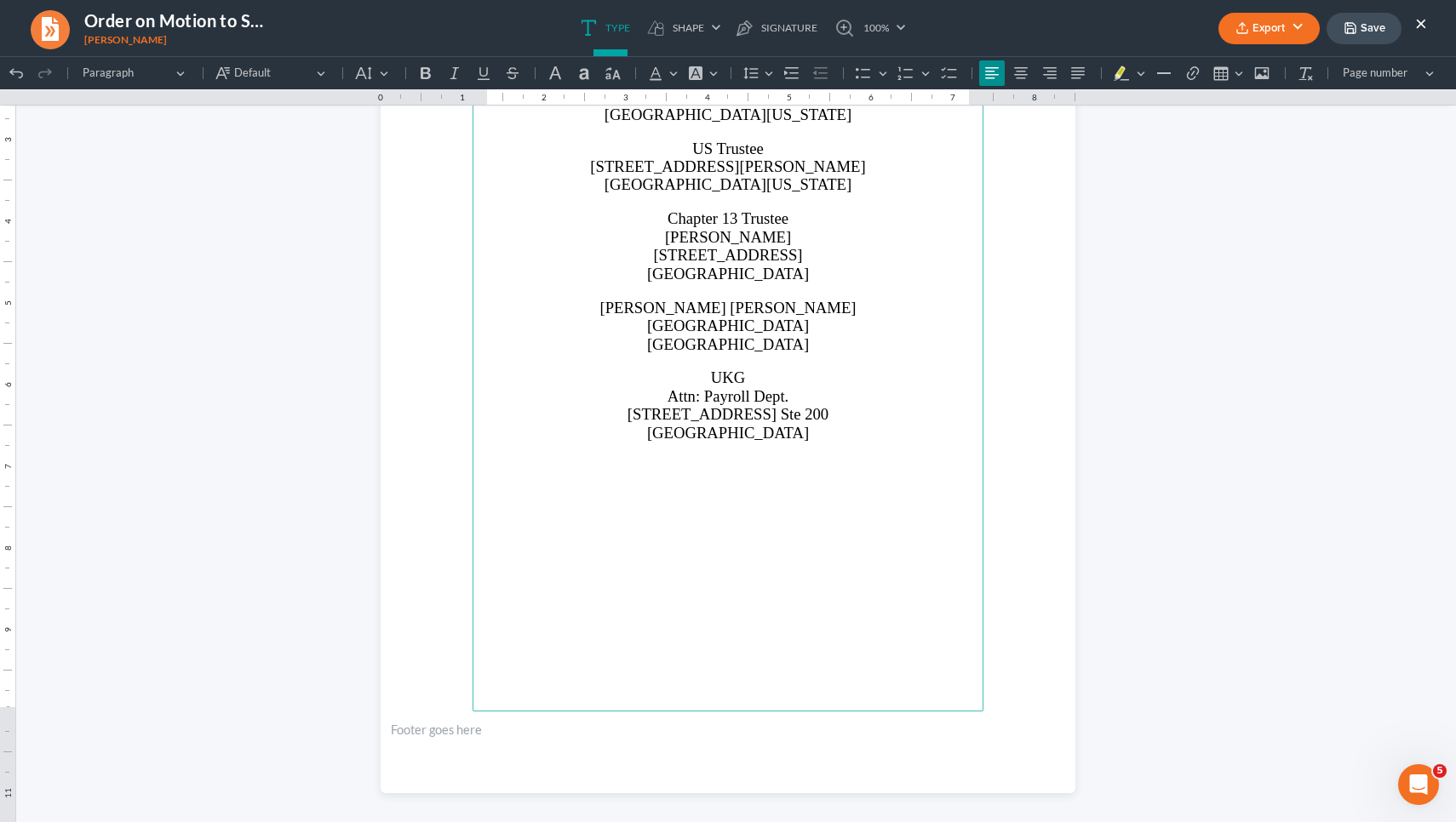
scroll to position [1802, 0]
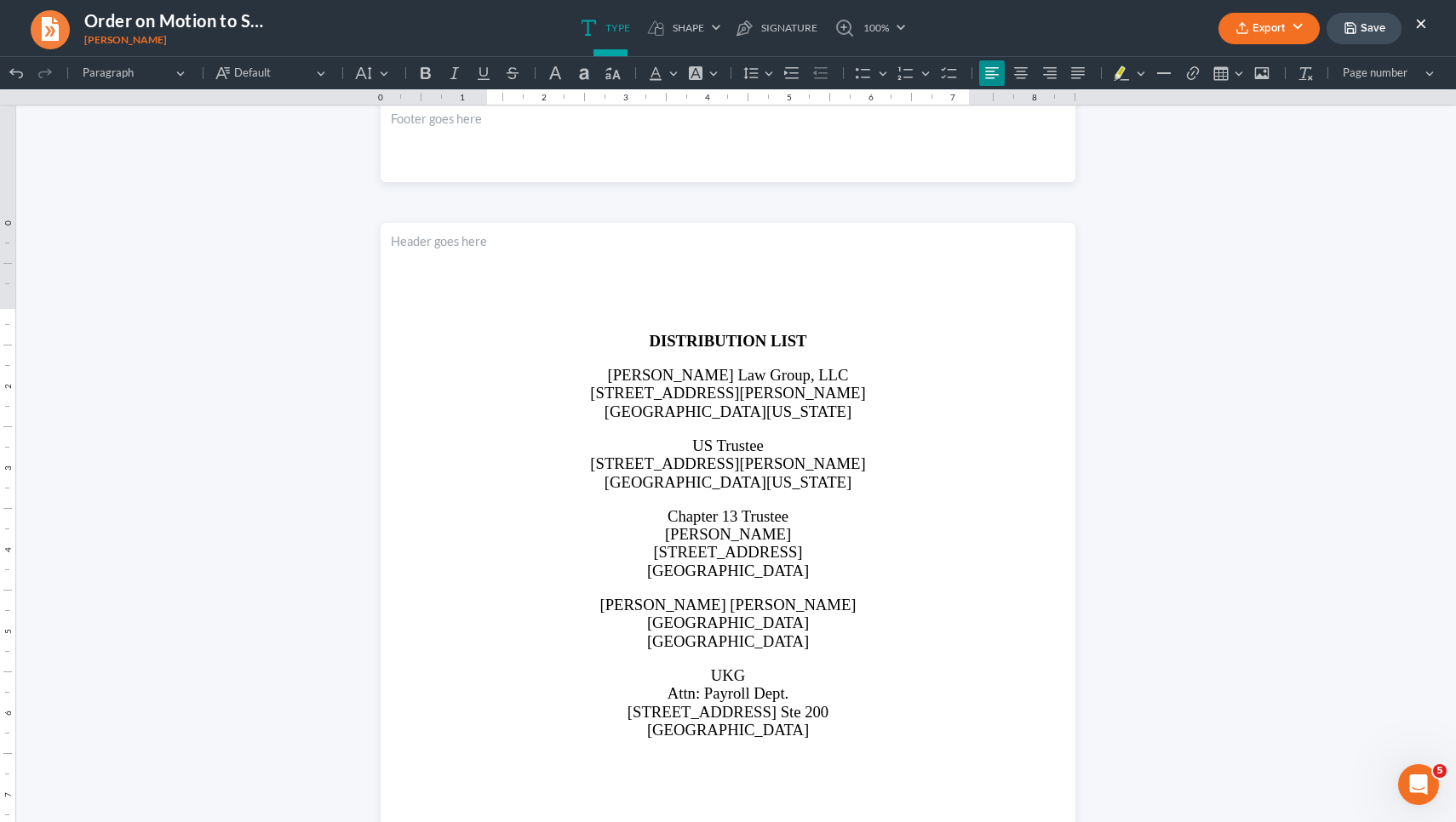
click at [1346, 24] on icon "button" at bounding box center [1350, 28] width 13 height 13
click at [1239, 29] on icon "button" at bounding box center [1242, 28] width 13 height 13
click at [1223, 66] on link "PDF" at bounding box center [1267, 68] width 132 height 29
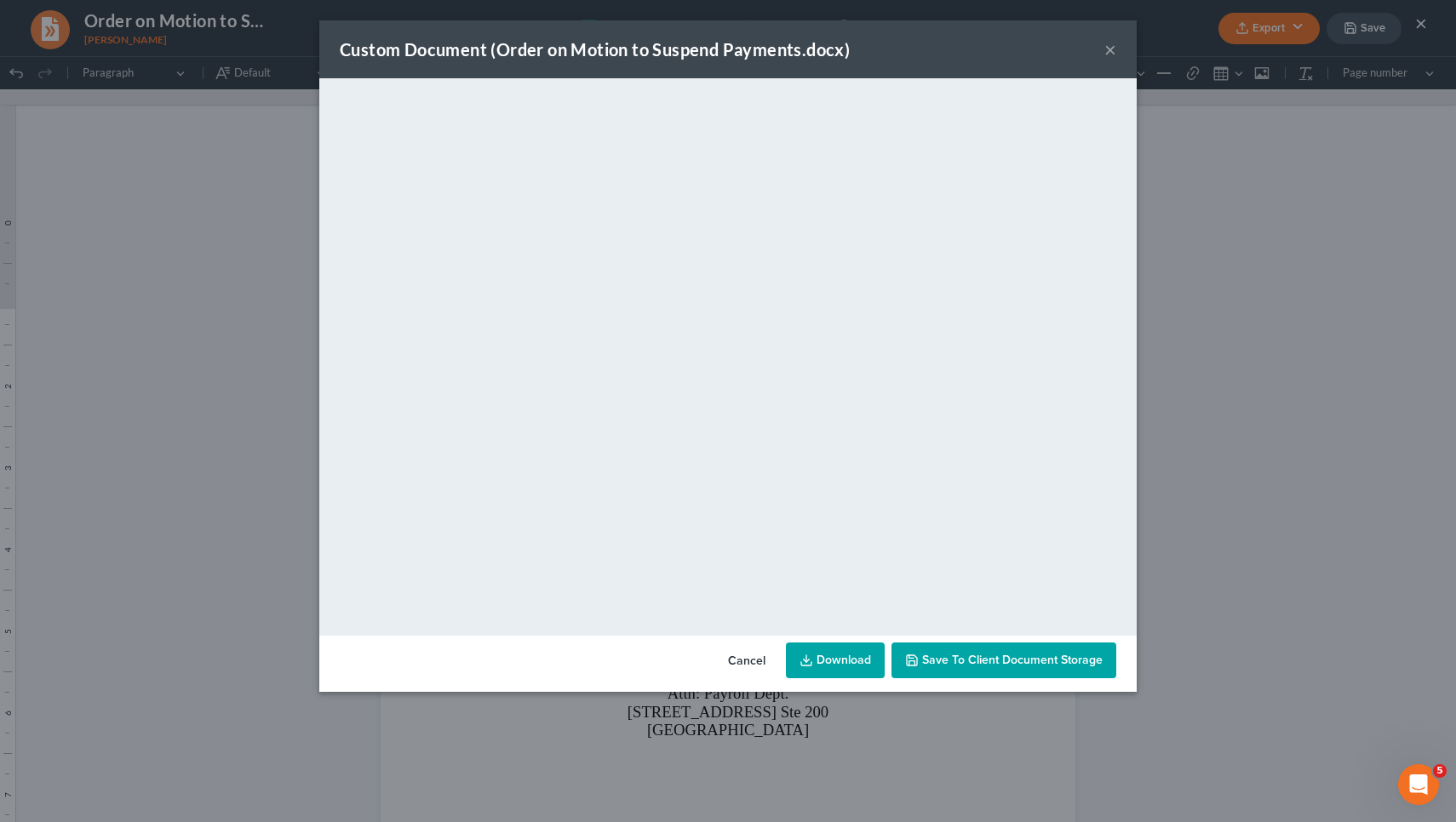
click at [829, 665] on link "Download" at bounding box center [835, 660] width 99 height 36
click at [1108, 55] on button "×" at bounding box center [1110, 49] width 12 height 20
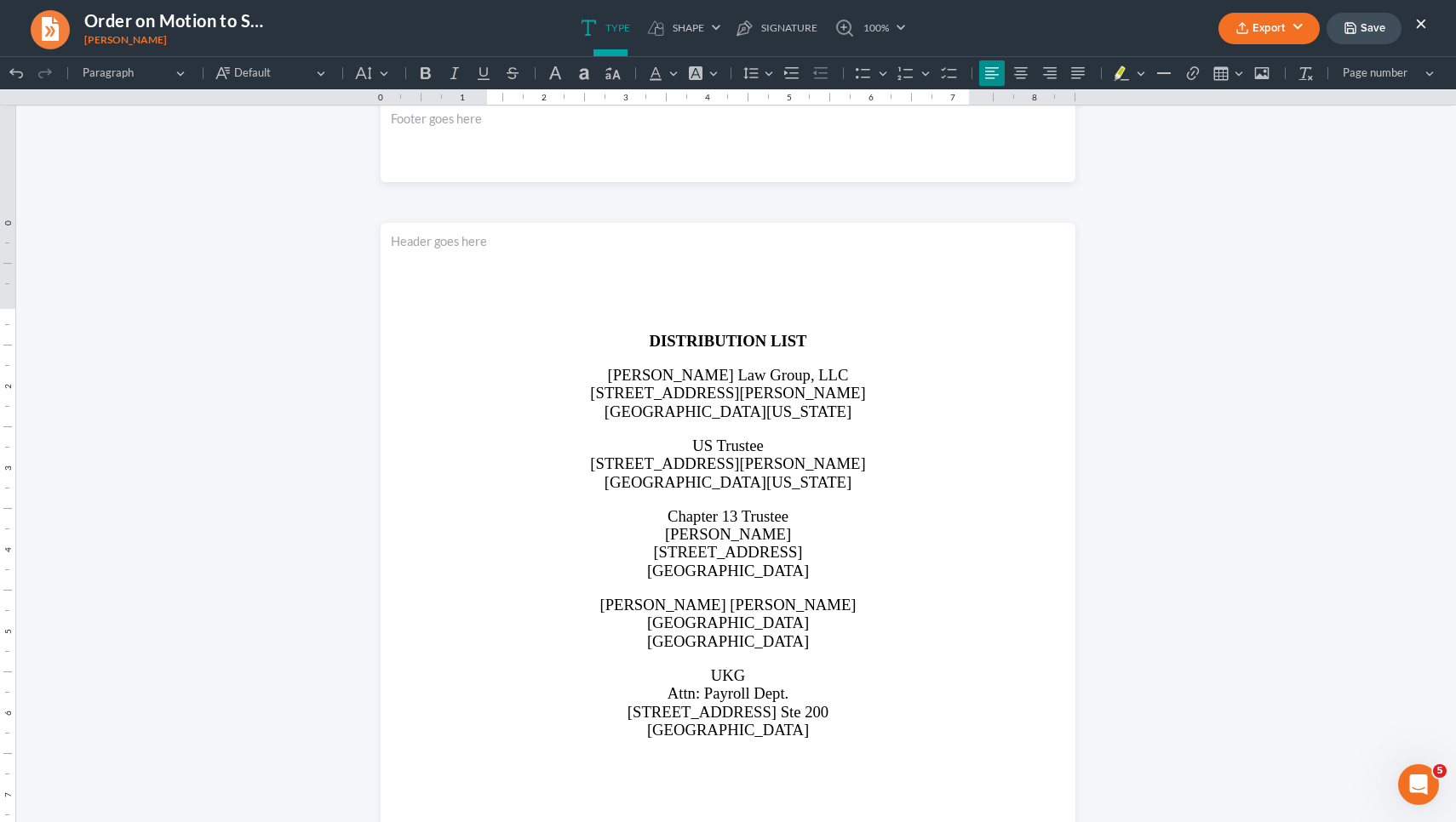
click at [1422, 26] on button "×" at bounding box center [1420, 22] width 12 height 20
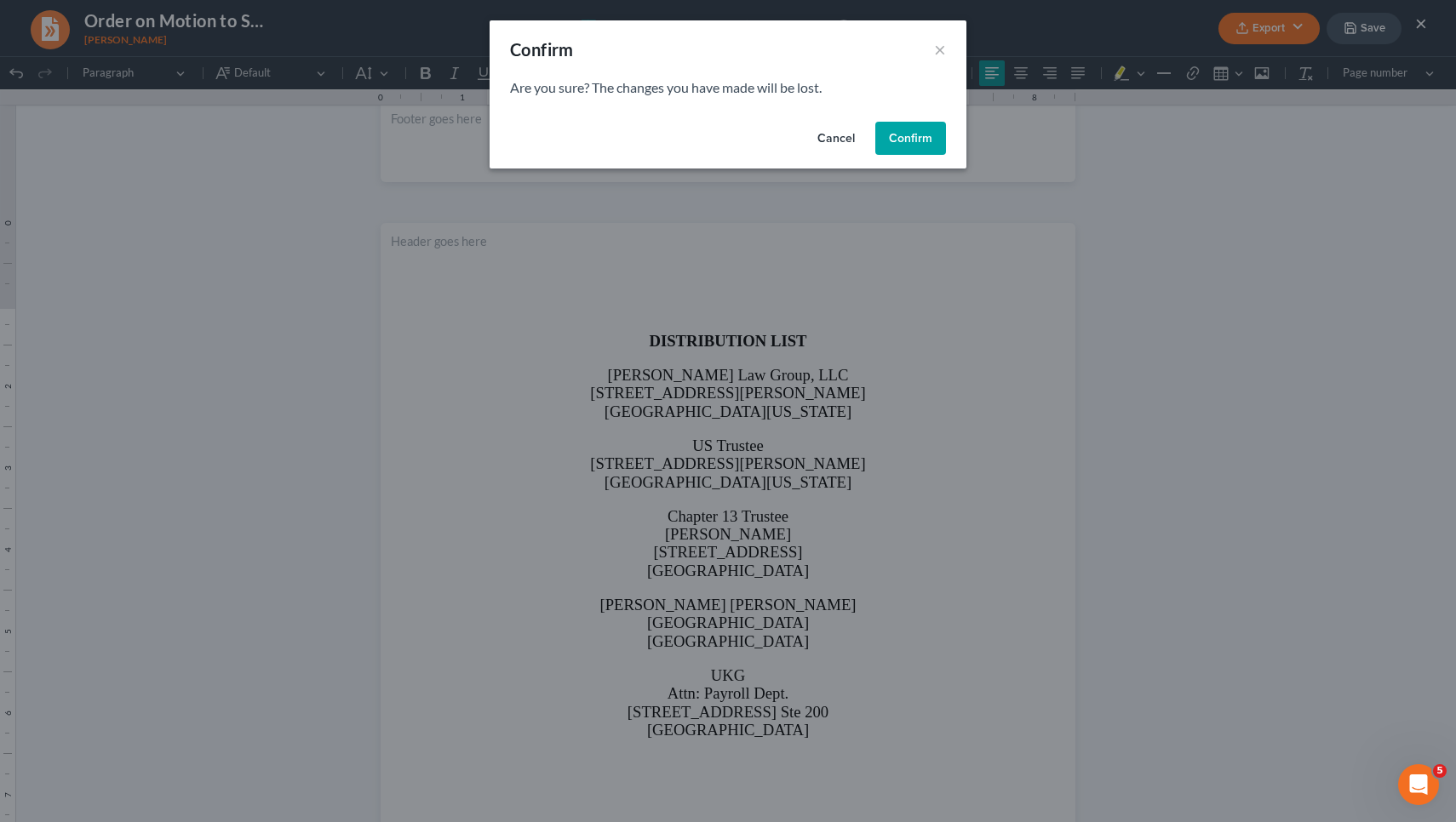
click at [930, 134] on button "Confirm" at bounding box center [910, 139] width 70 height 34
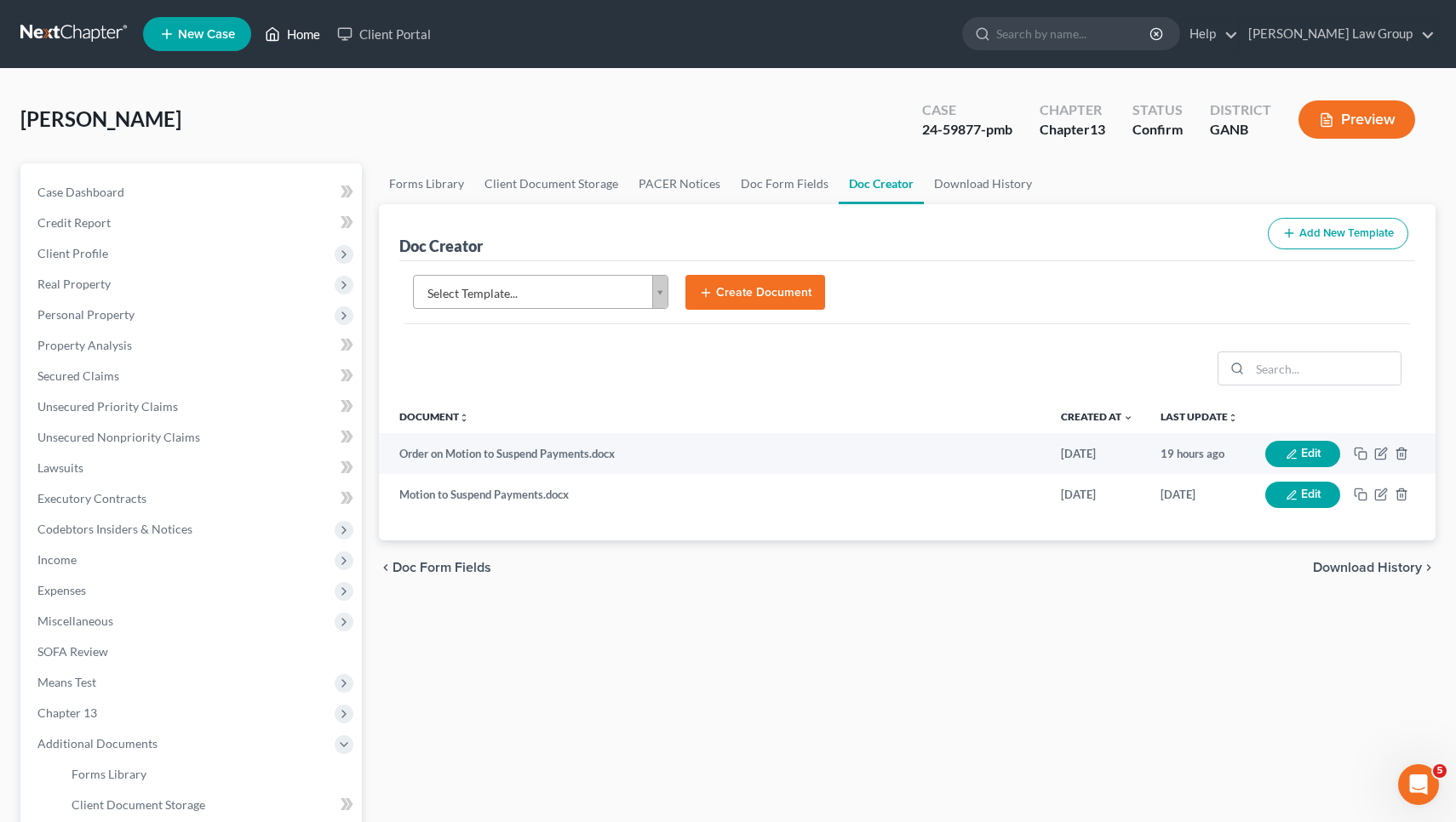
click at [307, 30] on link "Home" at bounding box center [292, 34] width 72 height 30
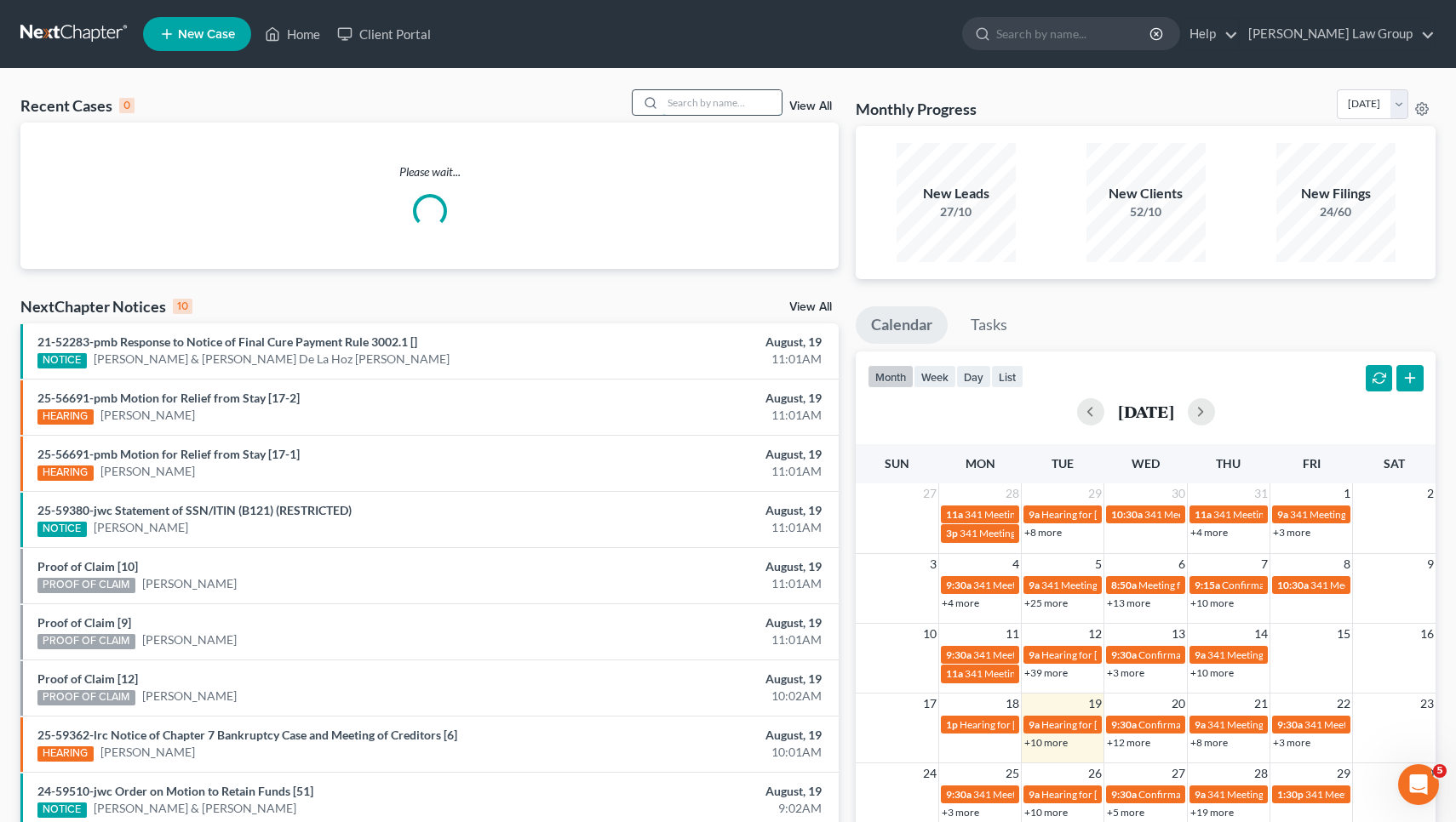
click at [773, 101] on input "search" at bounding box center [722, 102] width 119 height 25
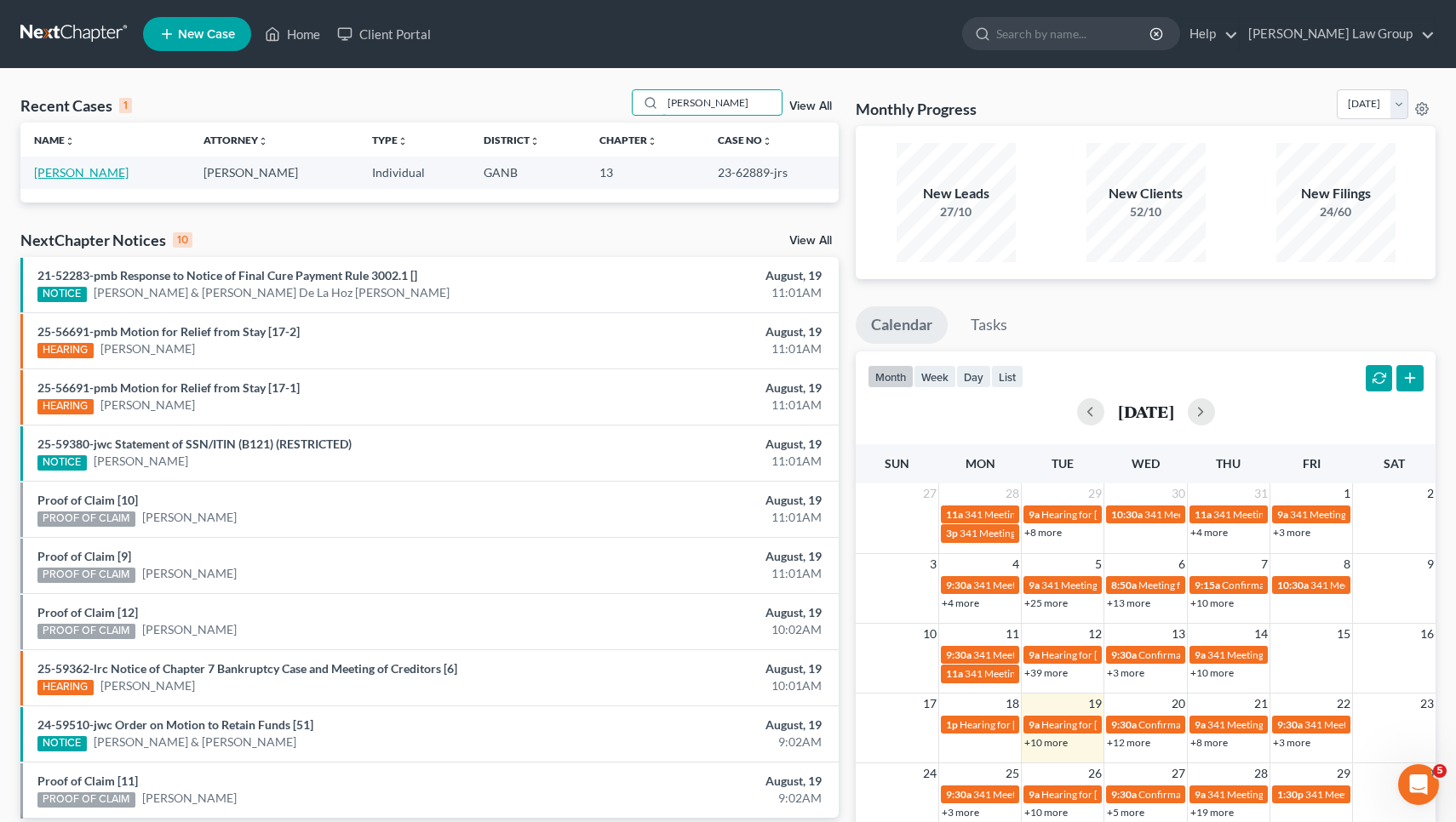
type input "BLAYLOCK"
click at [42, 167] on link "[PERSON_NAME]" at bounding box center [81, 173] width 94 height 14
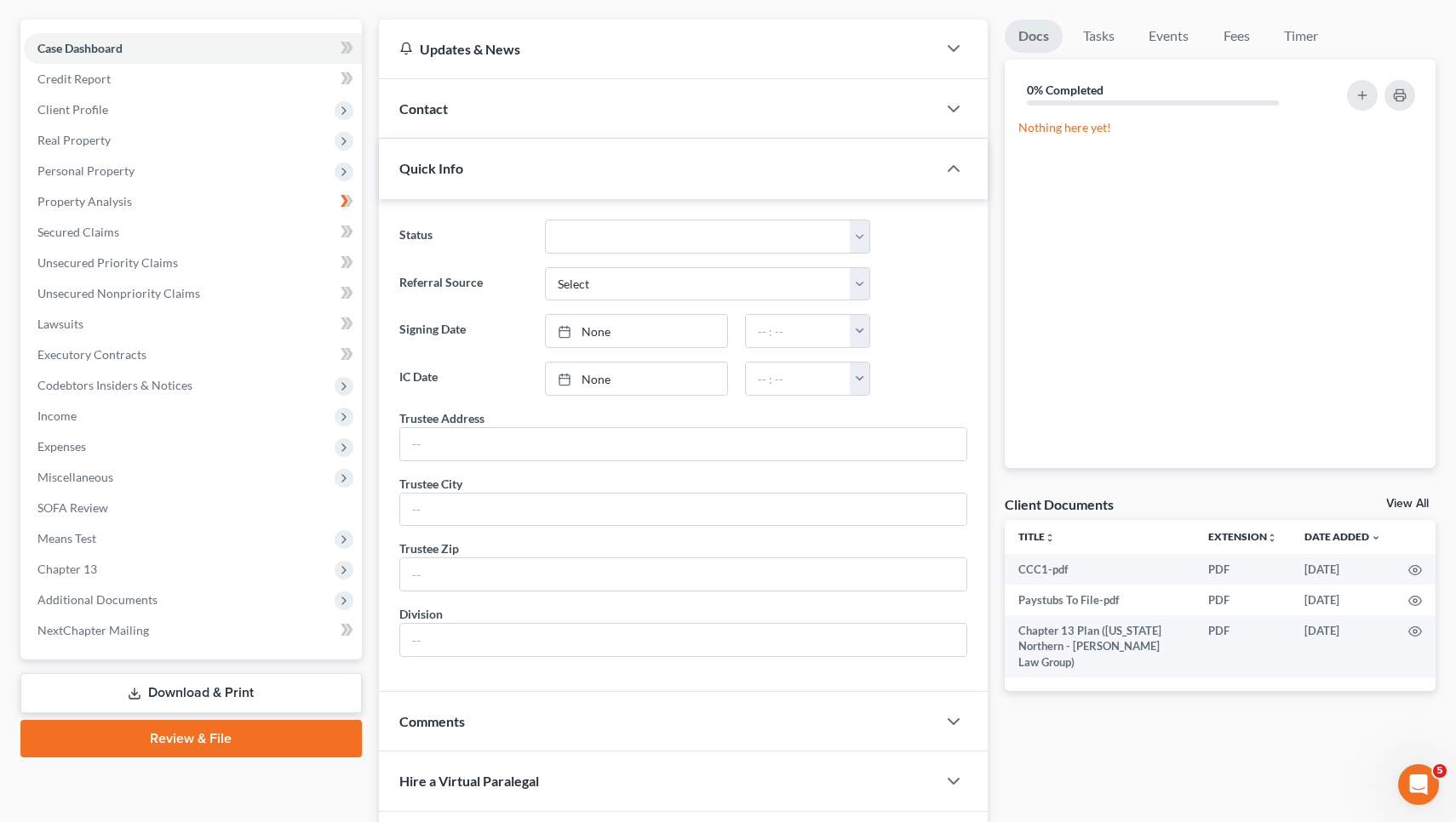
scroll to position [317, 0]
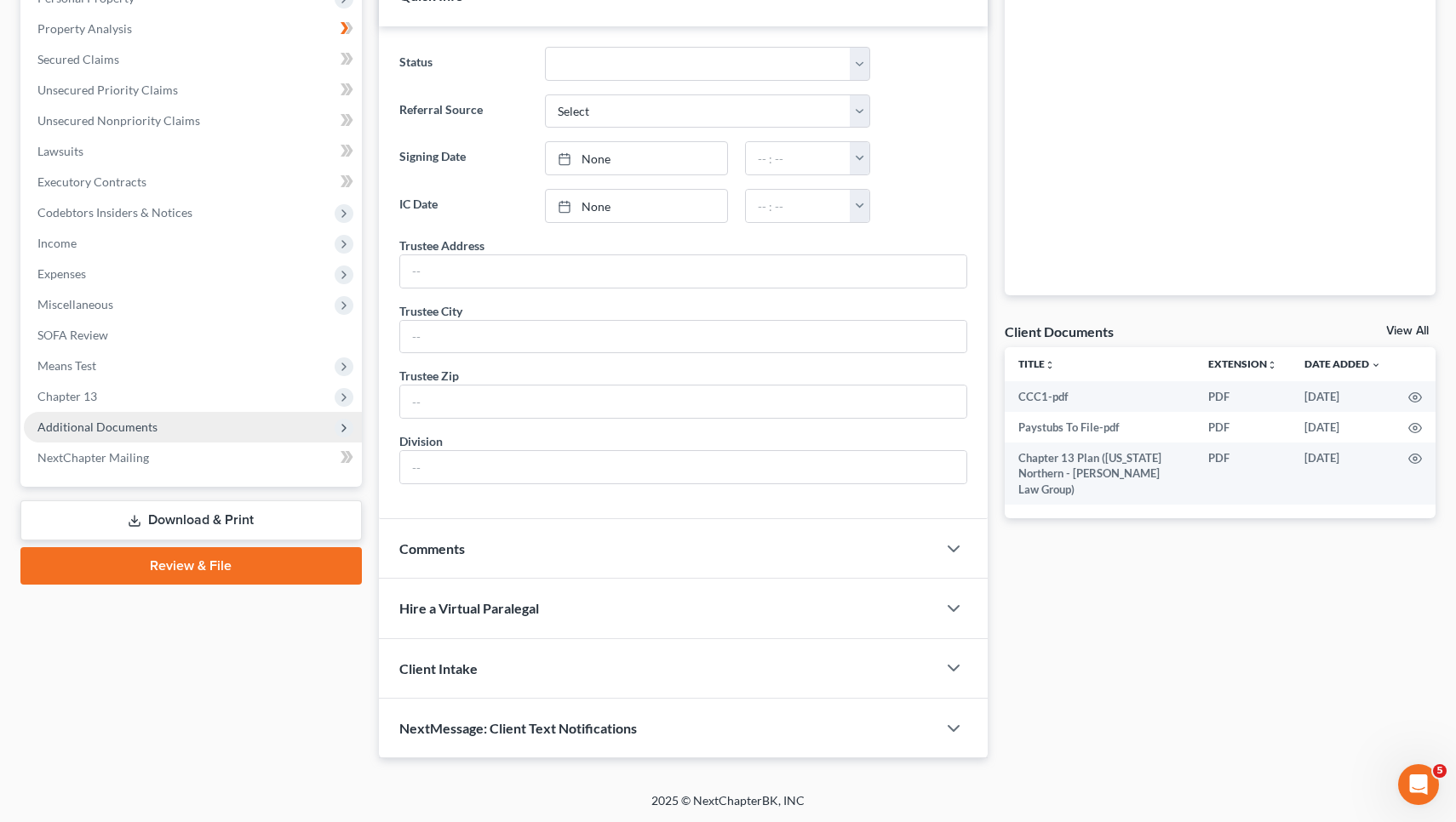
click at [133, 431] on span "Additional Documents" at bounding box center [97, 427] width 120 height 14
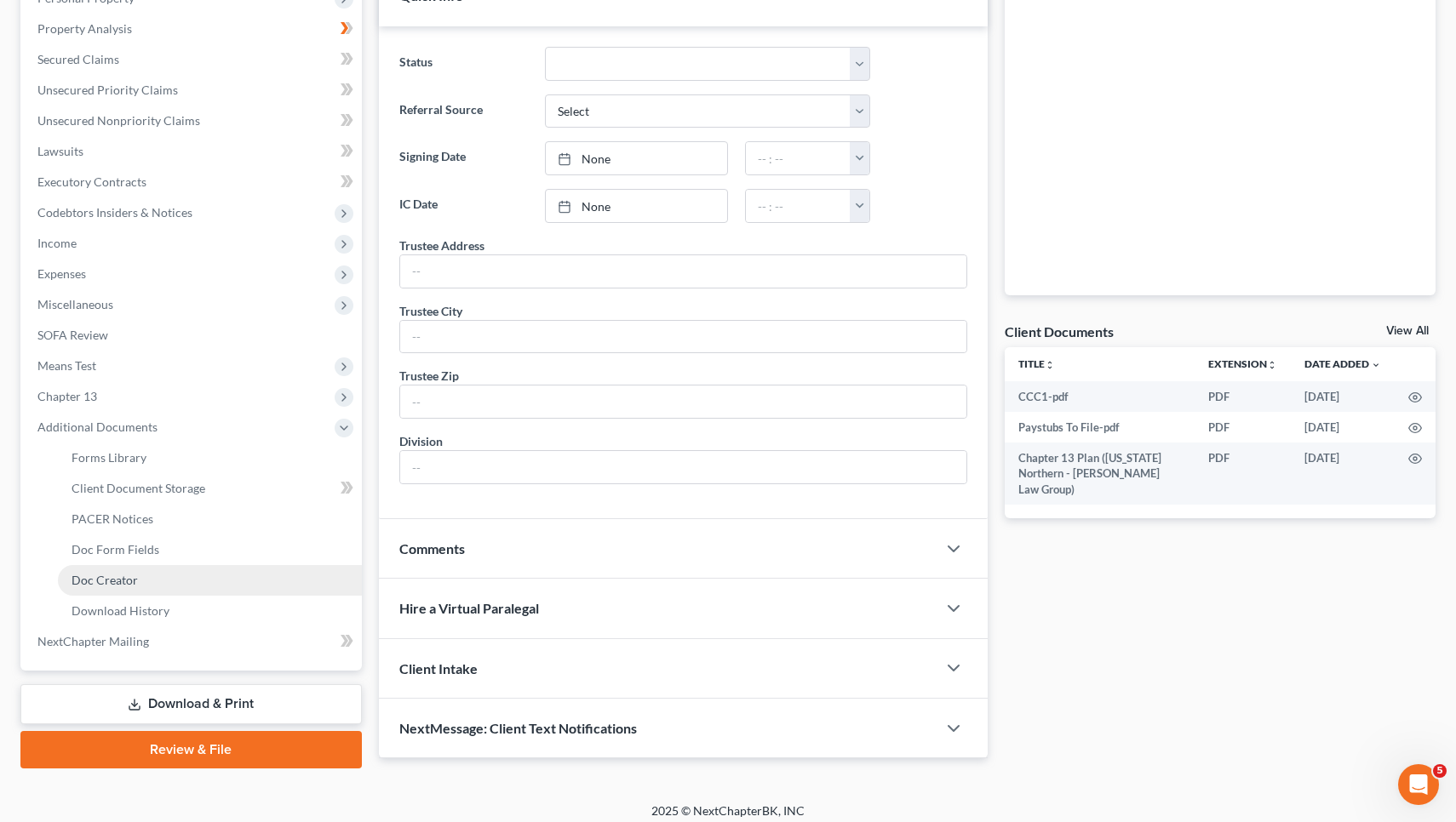
click at [132, 581] on span "Doc Creator" at bounding box center [104, 580] width 67 height 14
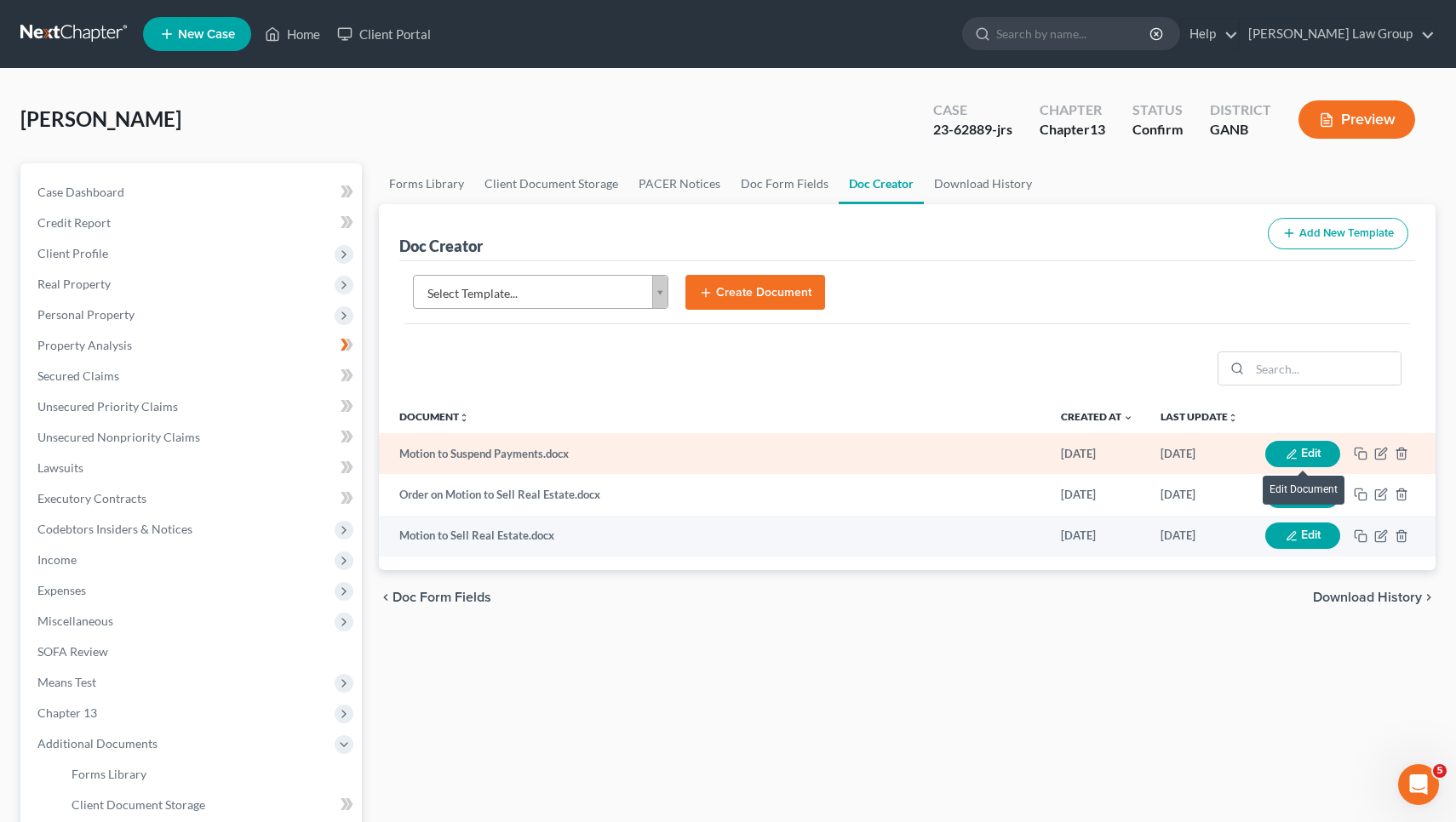
click at [1323, 452] on button "Edit" at bounding box center [1303, 455] width 75 height 27
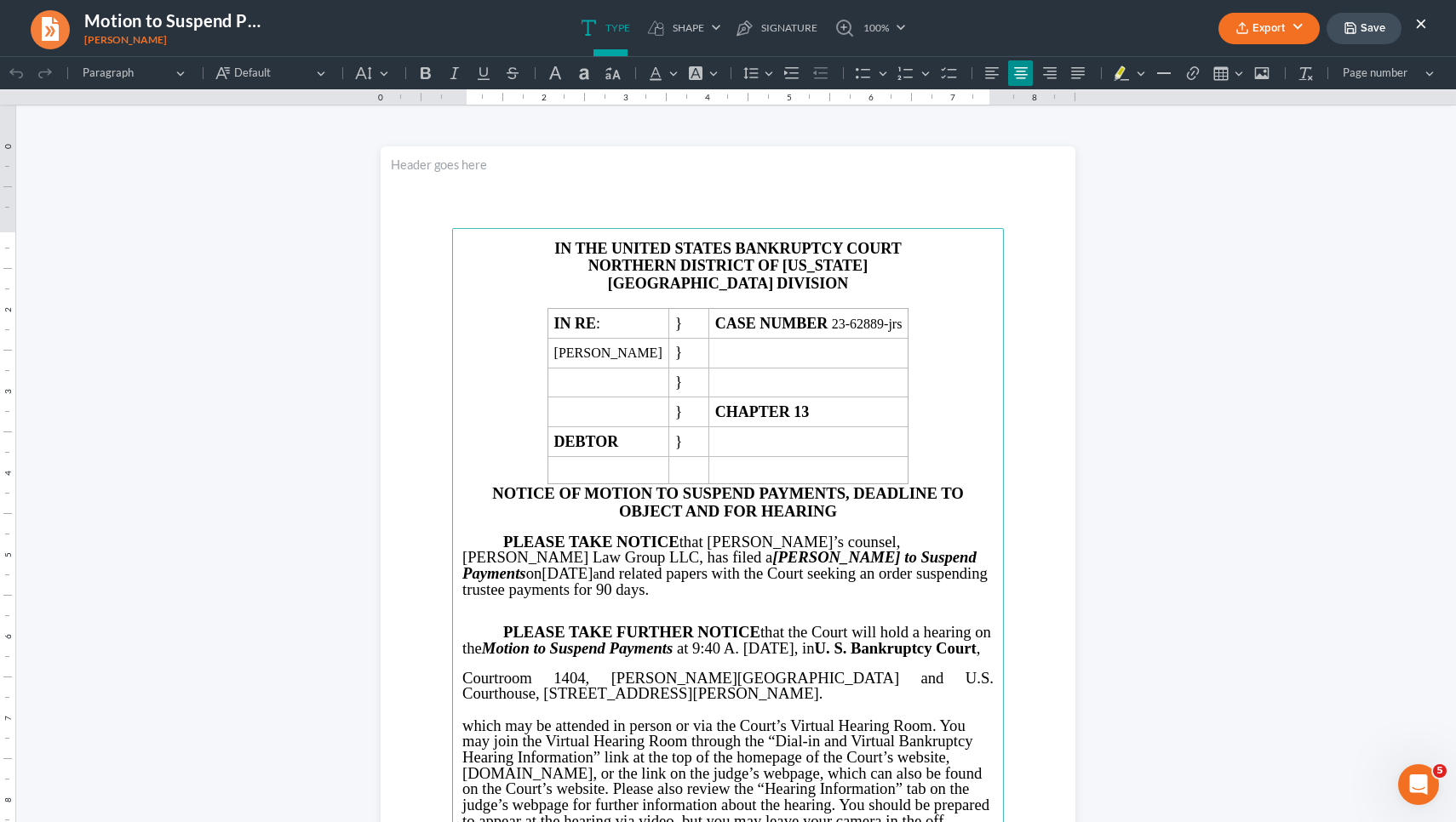
click at [1415, 22] on button "×" at bounding box center [1420, 22] width 12 height 20
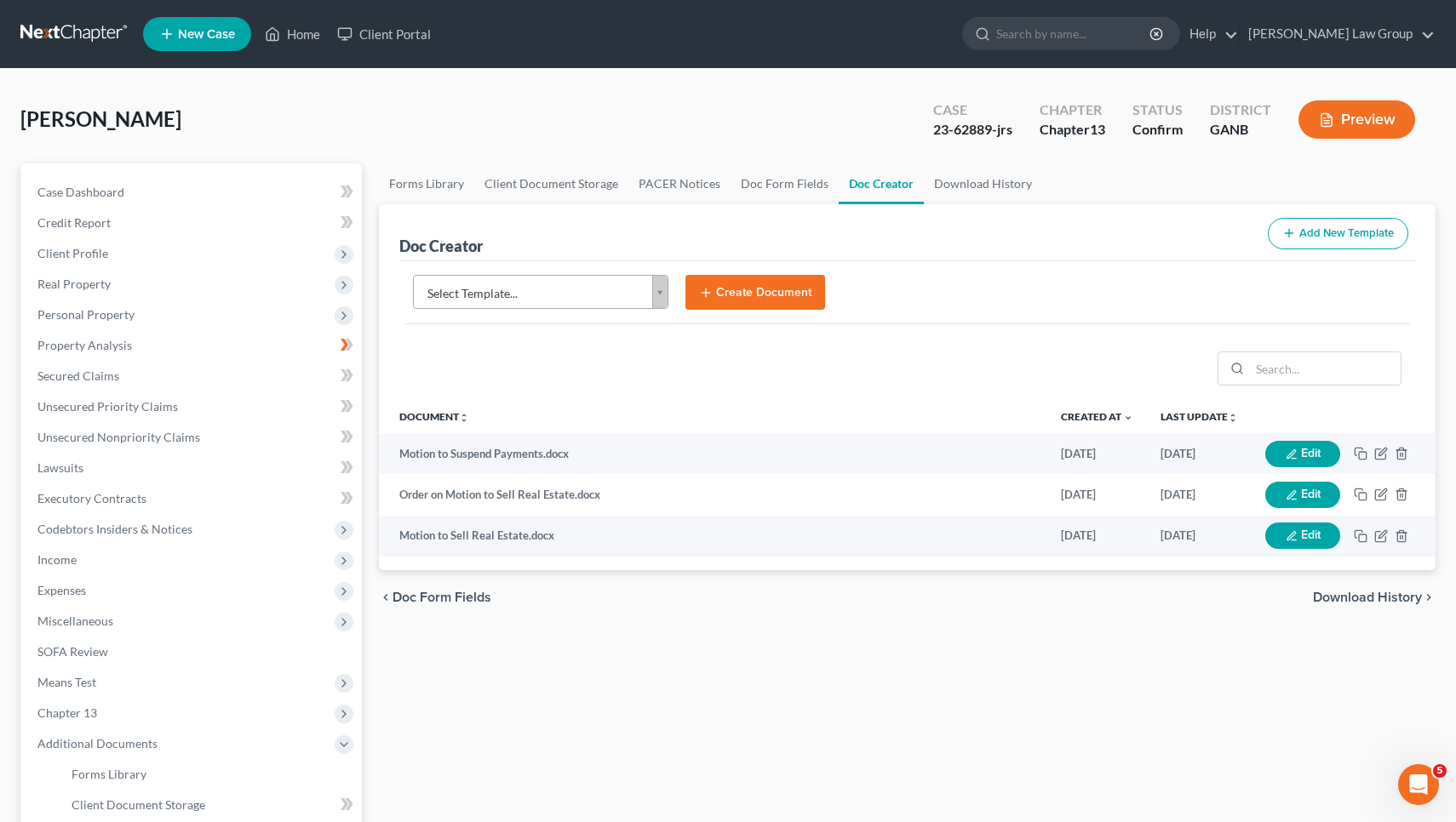
click at [667, 301] on body "Home New Case Client Portal Saedi Law Group mmays@saedilawgroup.com My Account …" at bounding box center [728, 575] width 1456 height 1149
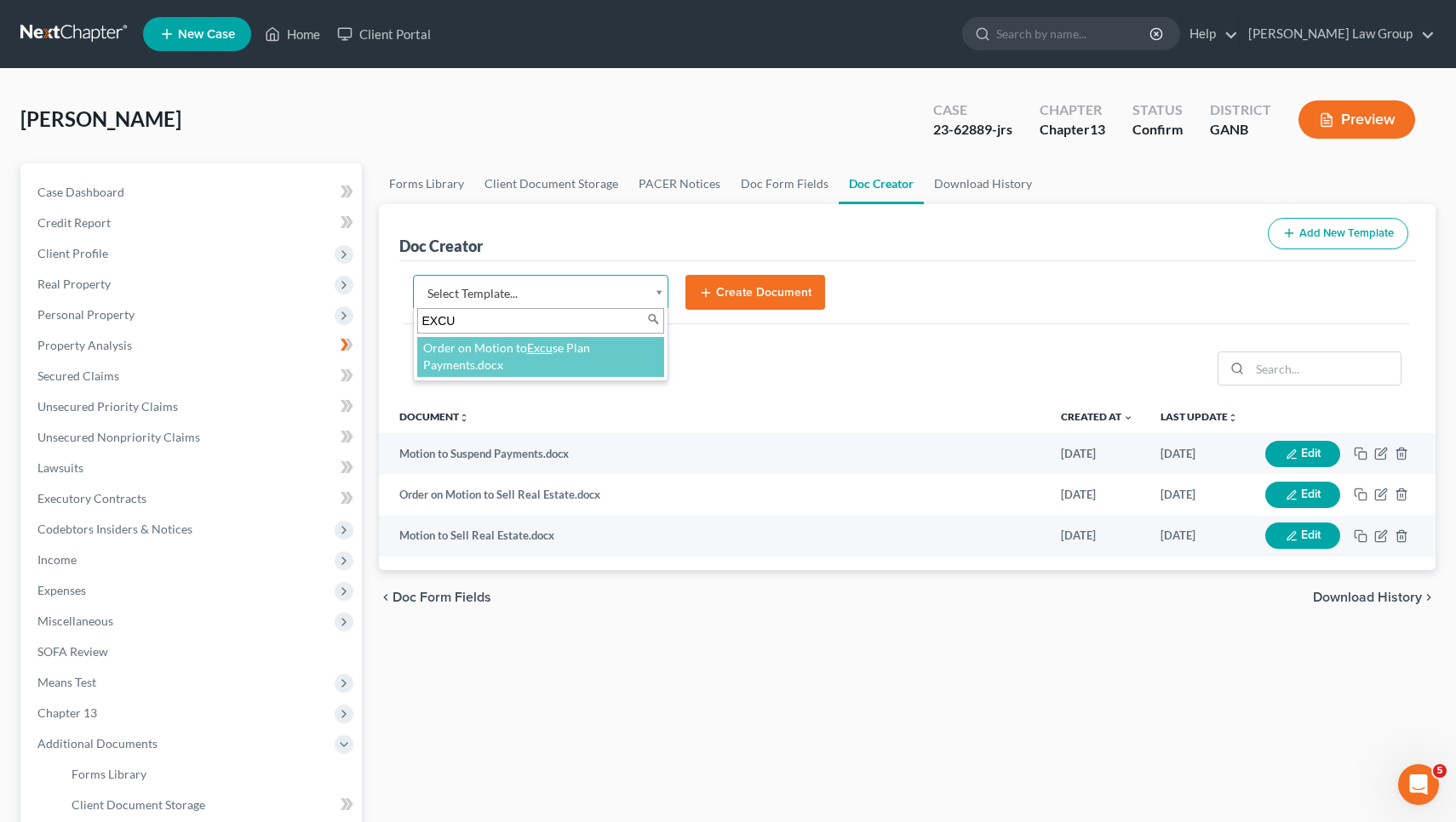
type input "EXCU"
select select "111914"
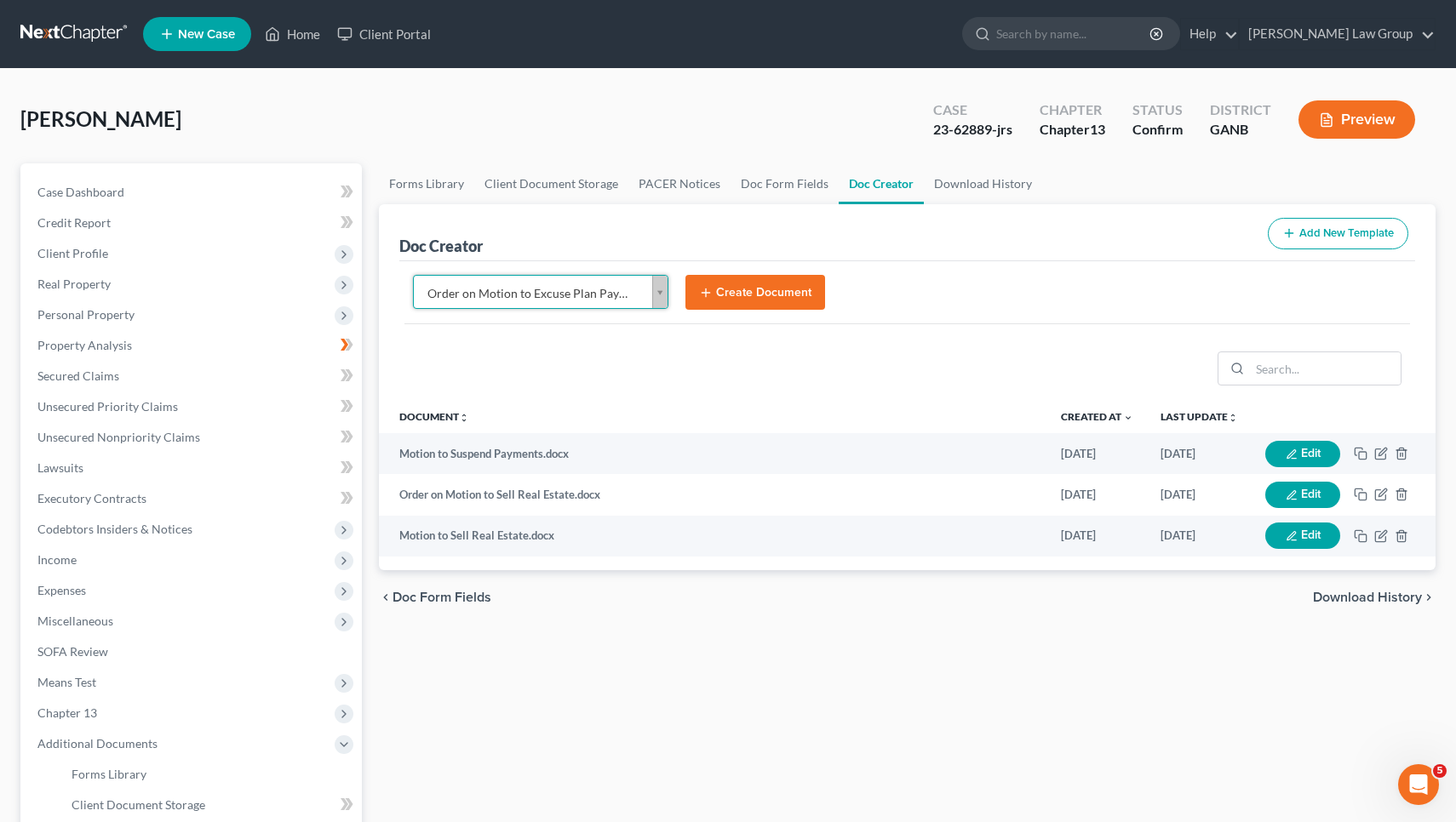
click at [791, 296] on button "Create Document" at bounding box center [755, 293] width 140 height 36
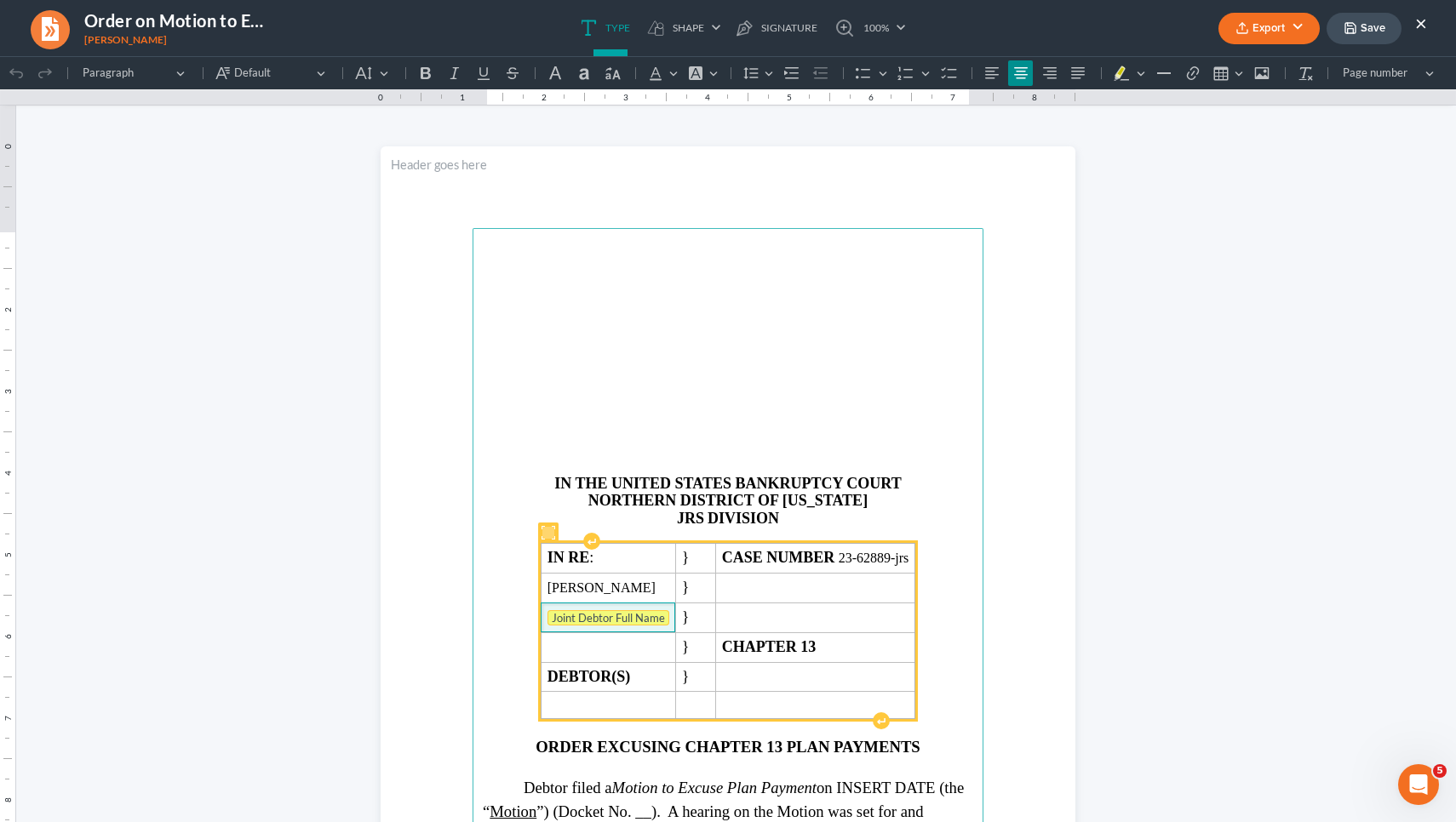
click at [601, 610] on tag "Joint Debtor Full Name" at bounding box center [608, 617] width 122 height 15
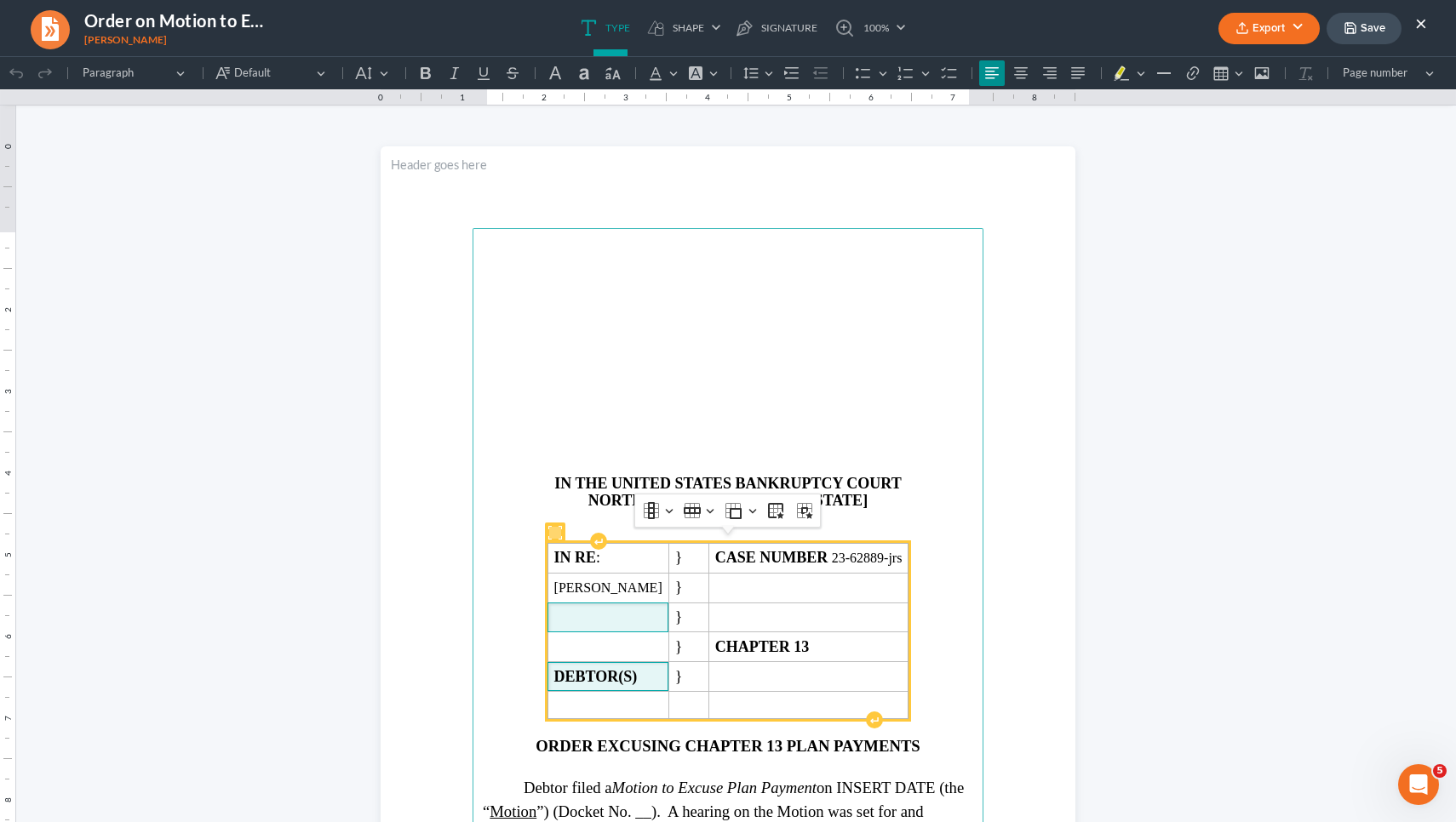
click at [702, 672] on tbody "IN RE : } CASE NUMBER 23-62889-jrs David Andrew Blaylock } } } CHAPTER 13 DEBTO…" at bounding box center [728, 630] width 361 height 175
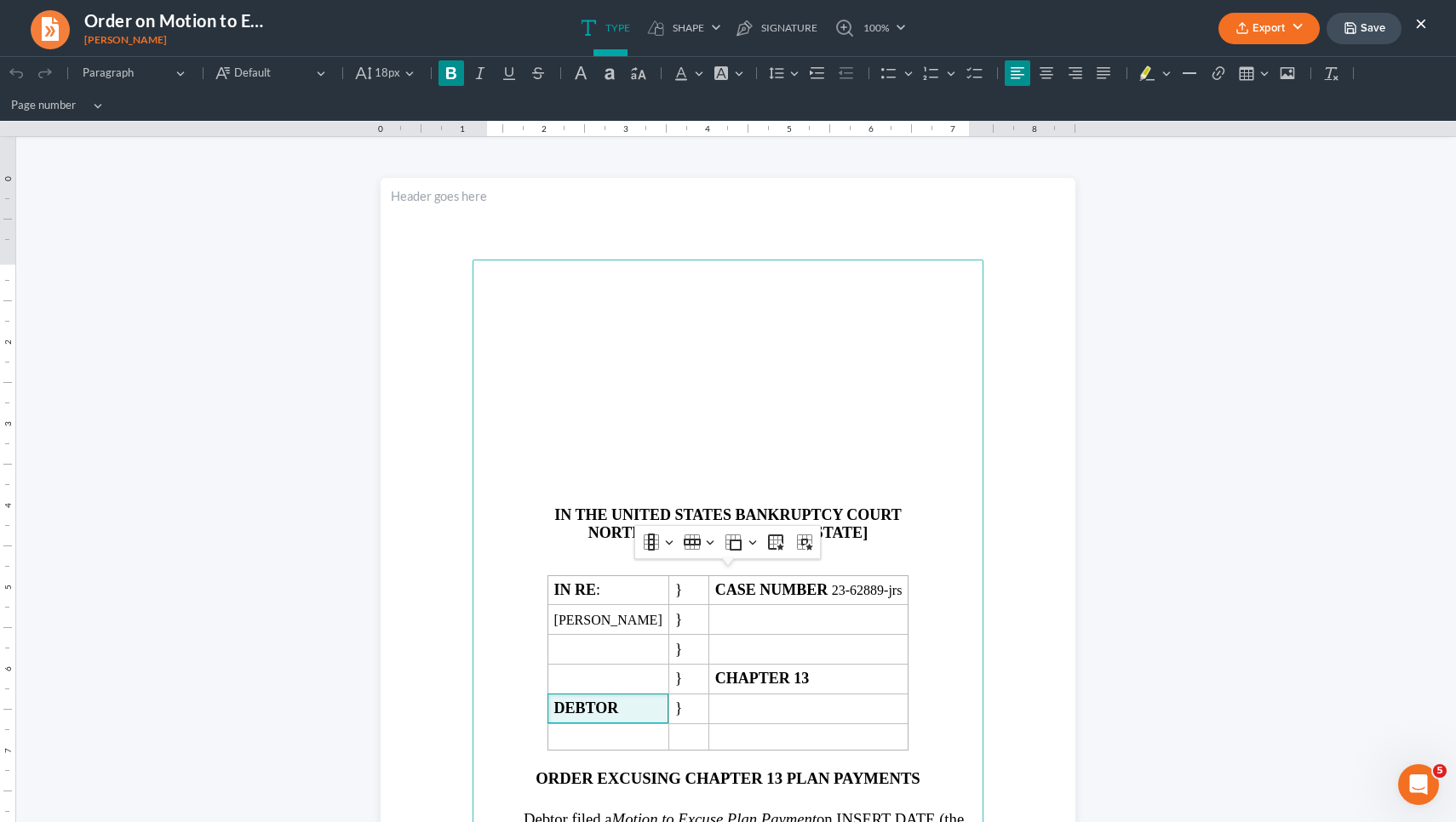
click at [838, 370] on main "IN THE UNITED STATES BANKRUPTCY COURT NORTHERN DISTRICT OF GEORGIA JRS DIVISION…" at bounding box center [728, 627] width 511 height 736
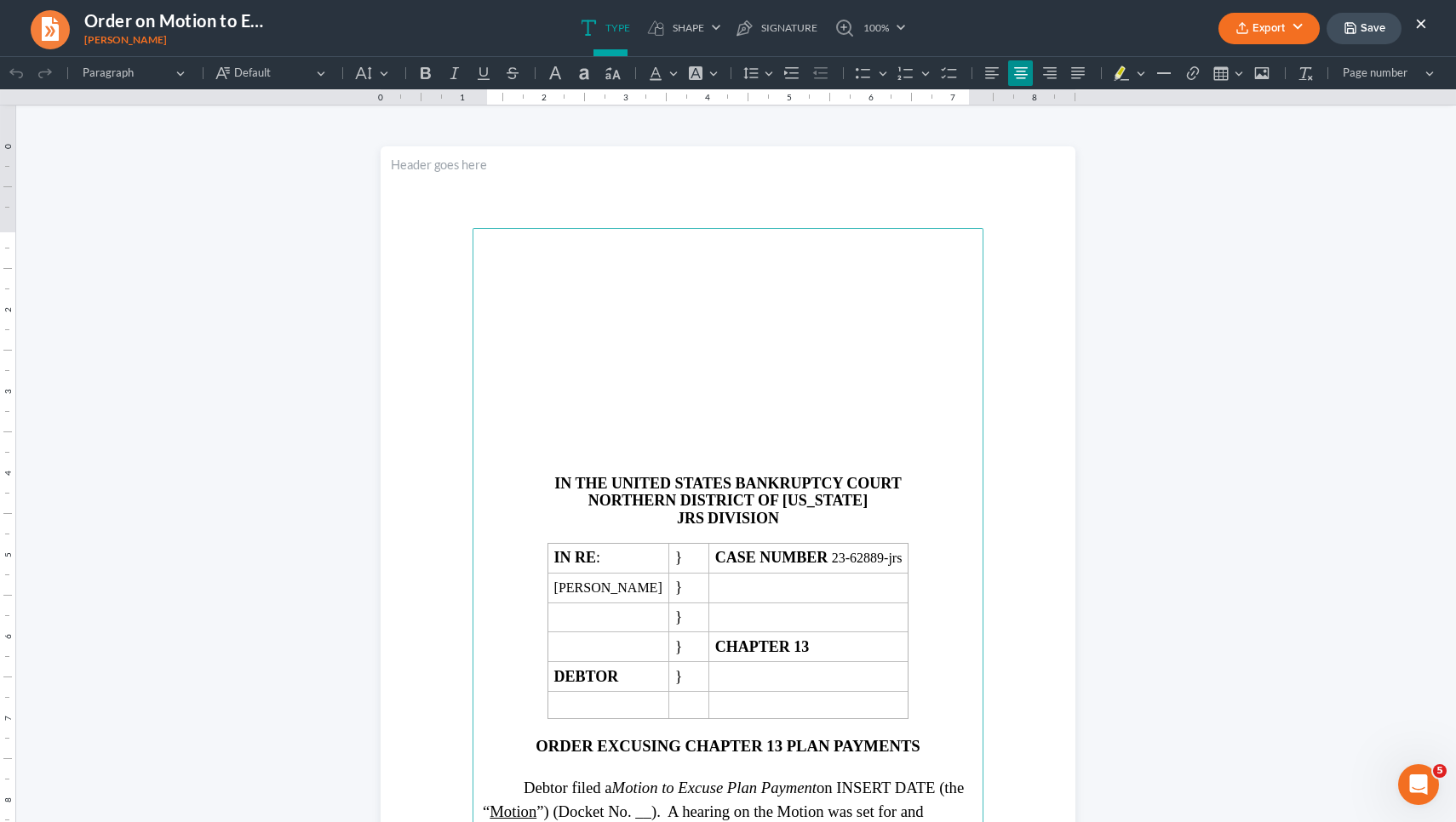
click at [706, 516] on p "JRS DIVISION" at bounding box center [727, 519] width 490 height 18
click at [677, 519] on p "JRS ATLANTA DIVISION" at bounding box center [727, 519] width 490 height 18
click at [685, 512] on p "ATLANTA DIVISION" at bounding box center [727, 519] width 490 height 18
click at [314, 68] on button "Default Default" at bounding box center [271, 73] width 123 height 26
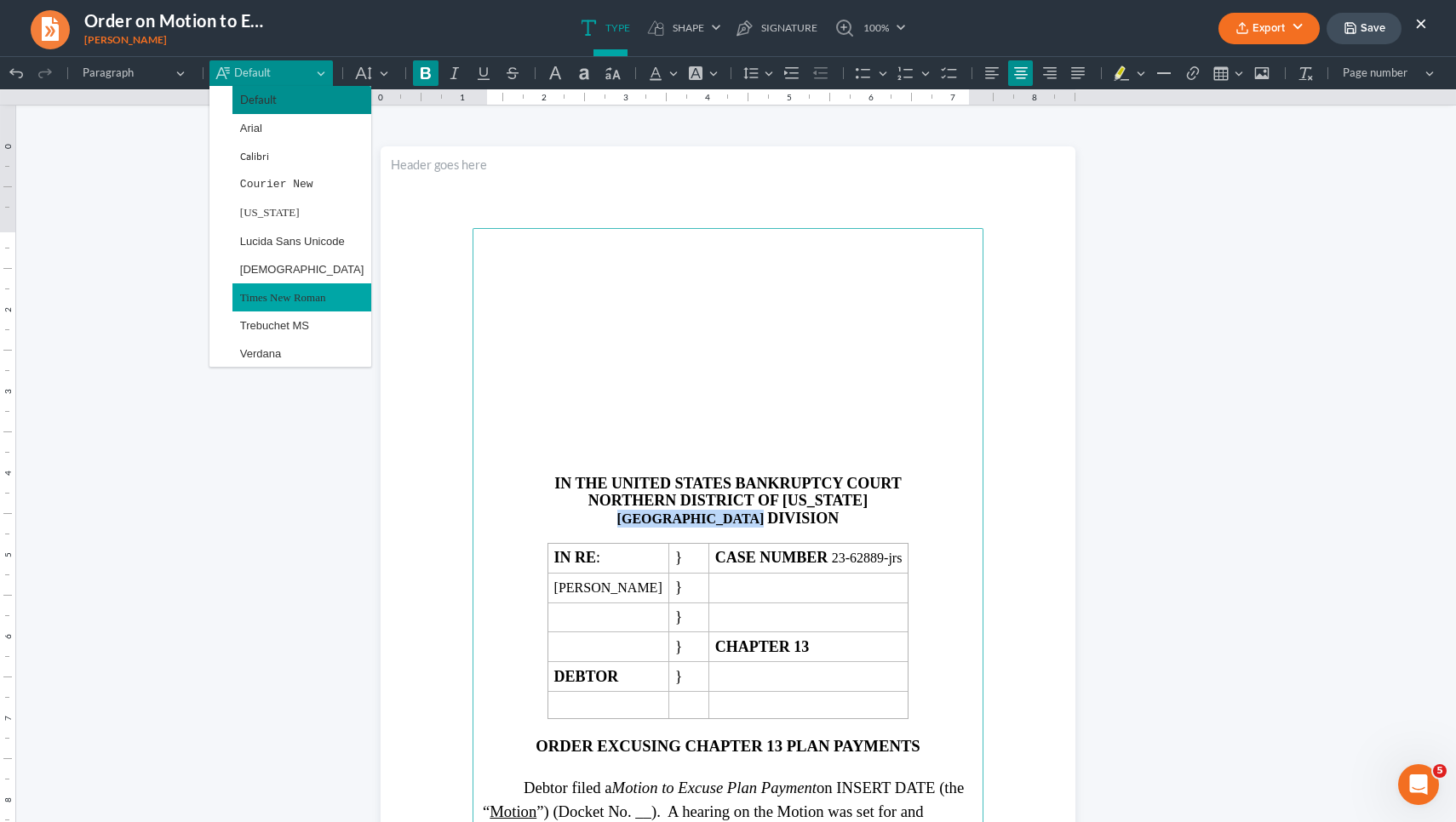
click at [288, 300] on span "Times New Roman" at bounding box center [283, 297] width 86 height 20
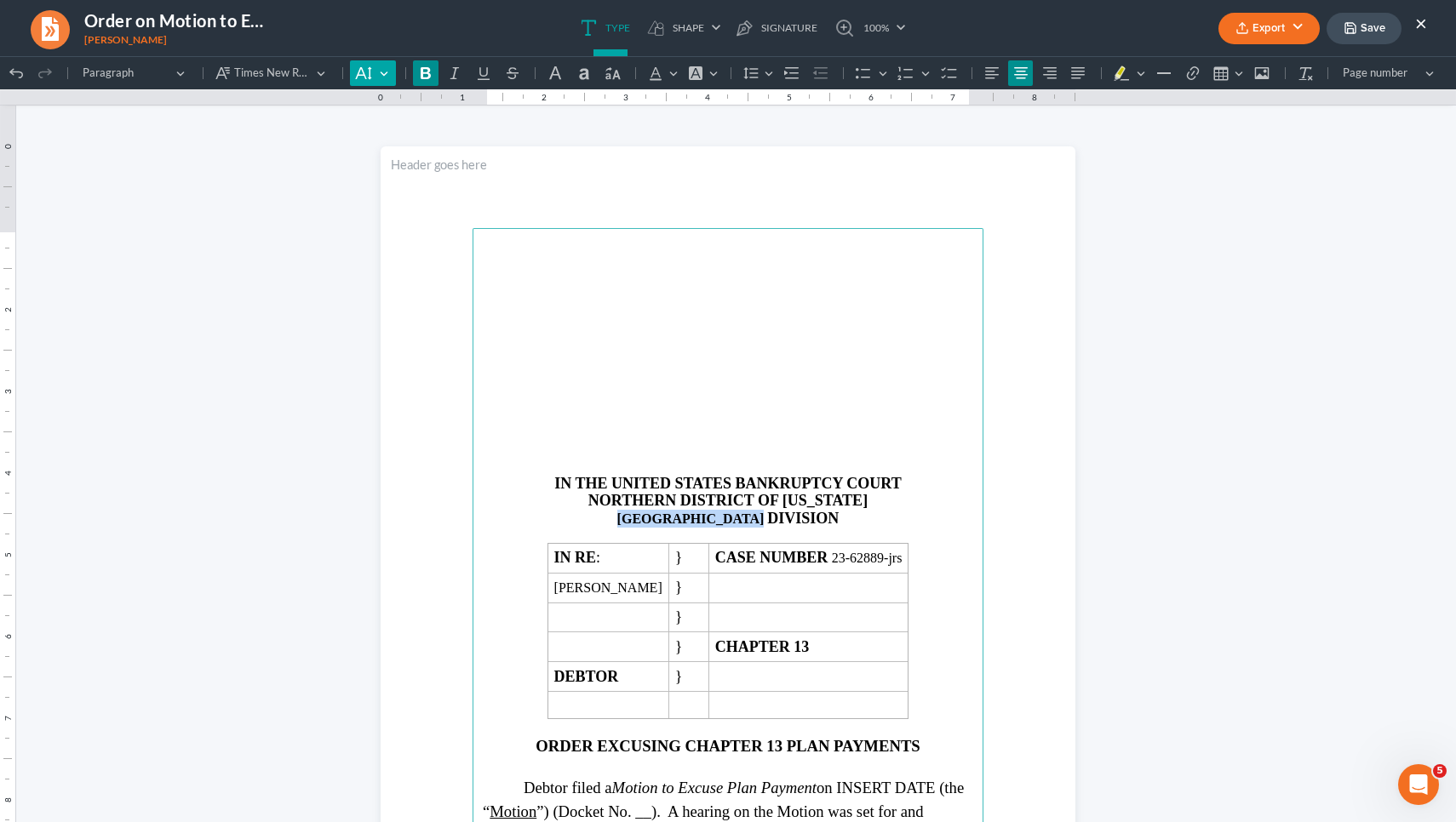
click at [380, 64] on button "Default" at bounding box center [372, 73] width 45 height 26
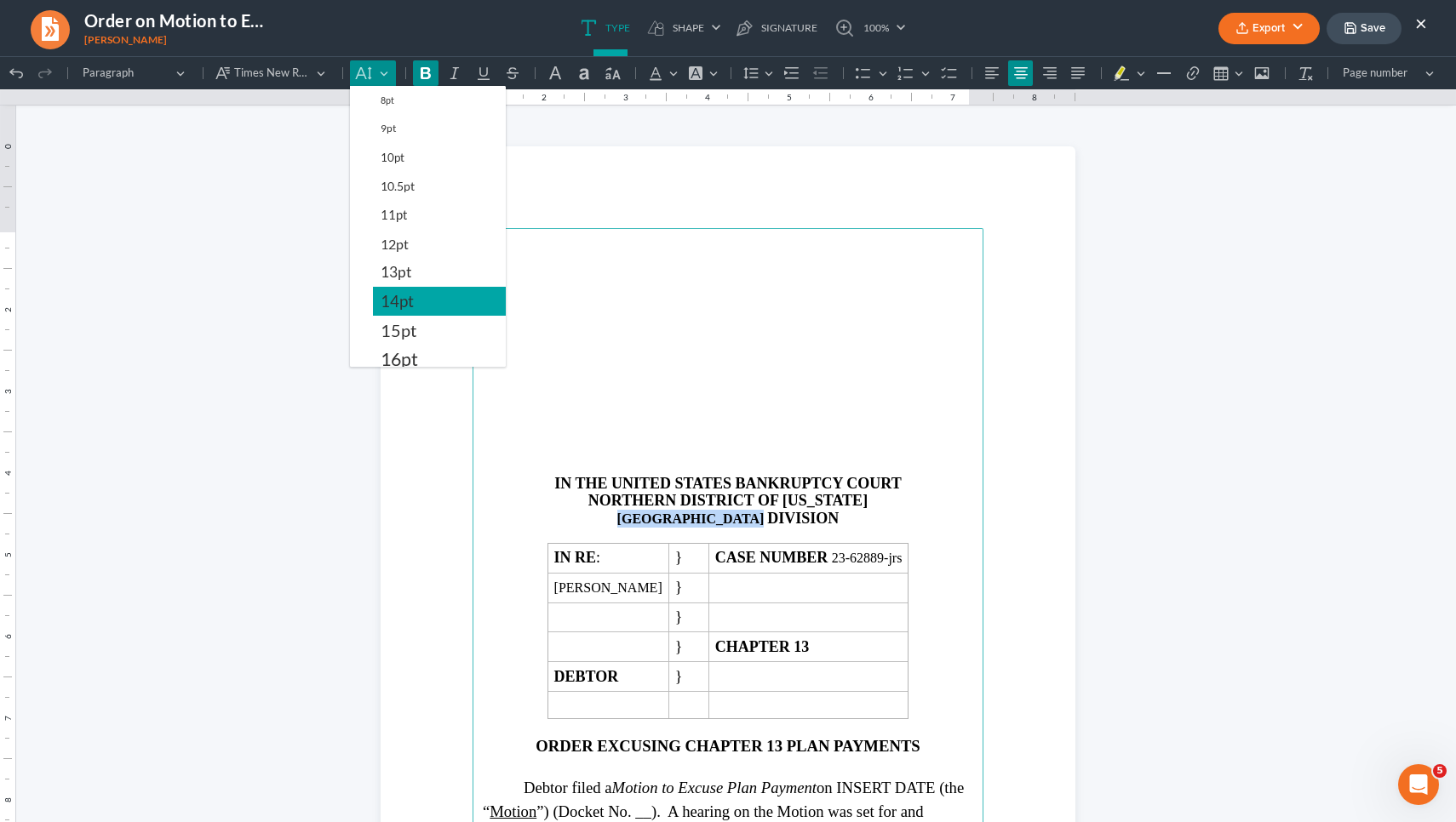
click at [400, 303] on span "14pt" at bounding box center [397, 301] width 33 height 20
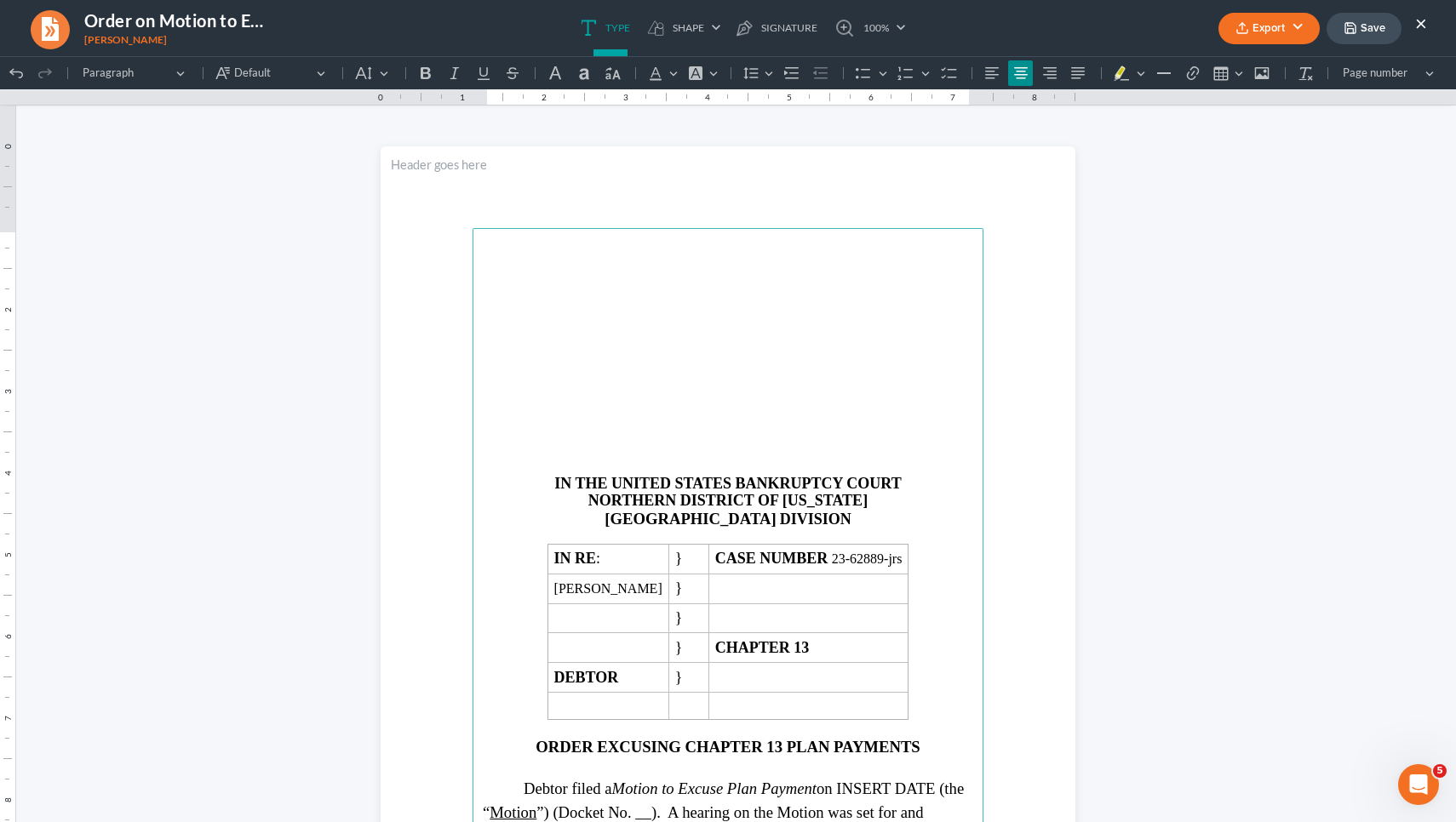
click at [602, 318] on main "IN THE UNITED STATES BANKRUPTCY COURT NORTHERN DISTRICT OF GEORGIA ATLANTA DIVI…" at bounding box center [728, 595] width 511 height 736
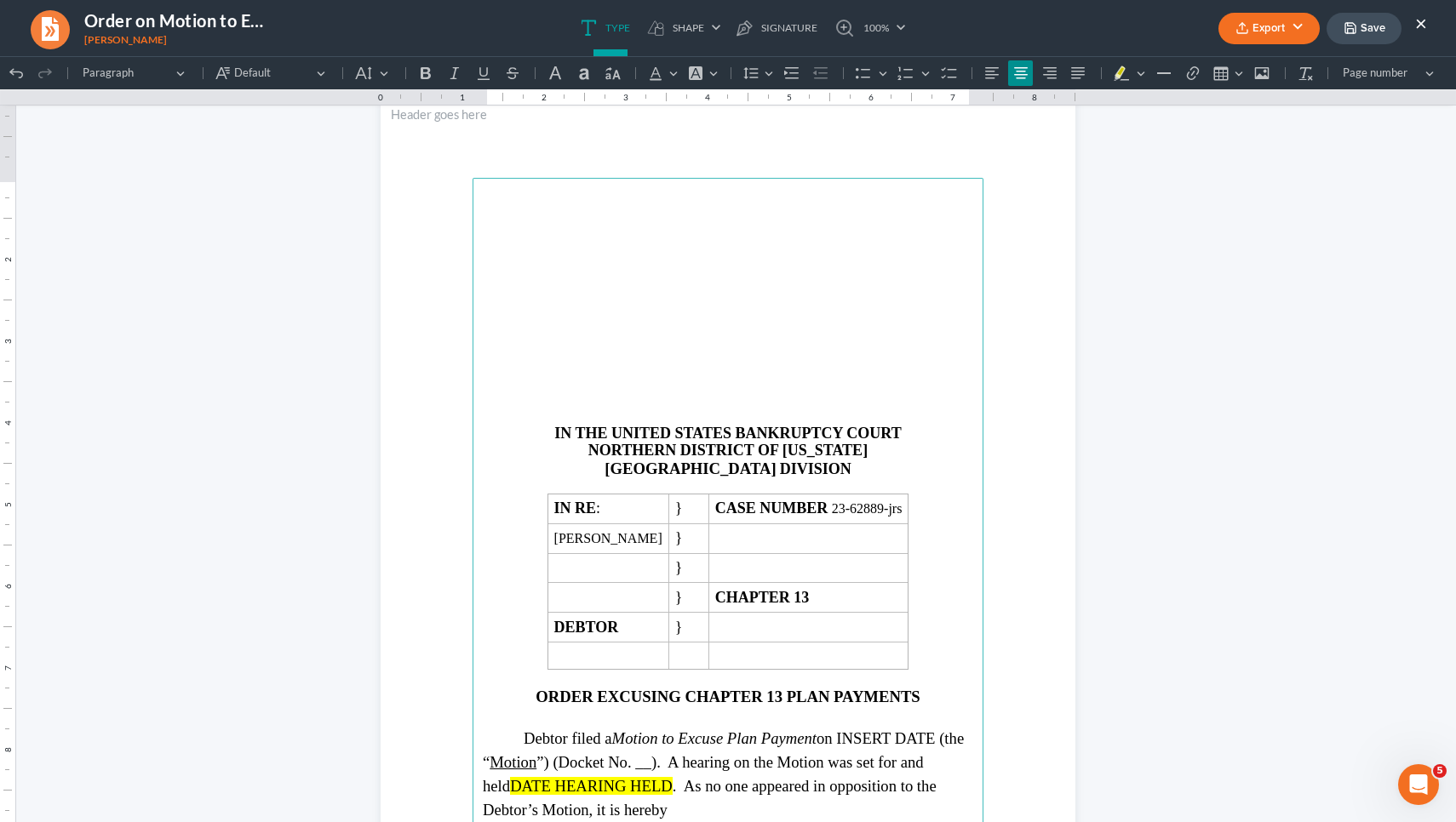
scroll to position [60, 0]
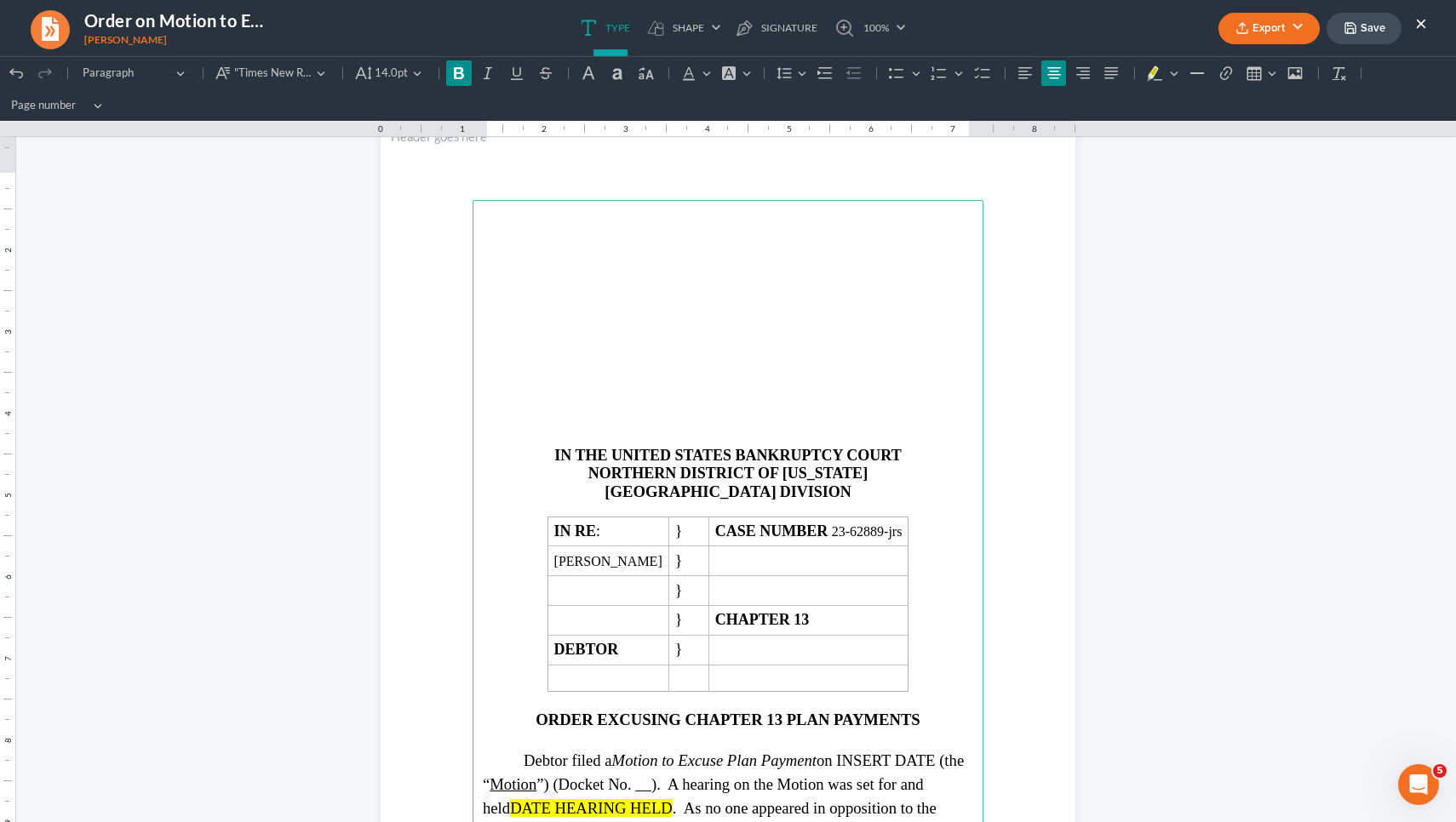
click at [739, 673] on main "IN THE UNITED STATES BANKRUPTCY COURT NORTHERN DISTRICT OF GEORGIA ATLANTA DIVI…" at bounding box center [728, 568] width 511 height 736
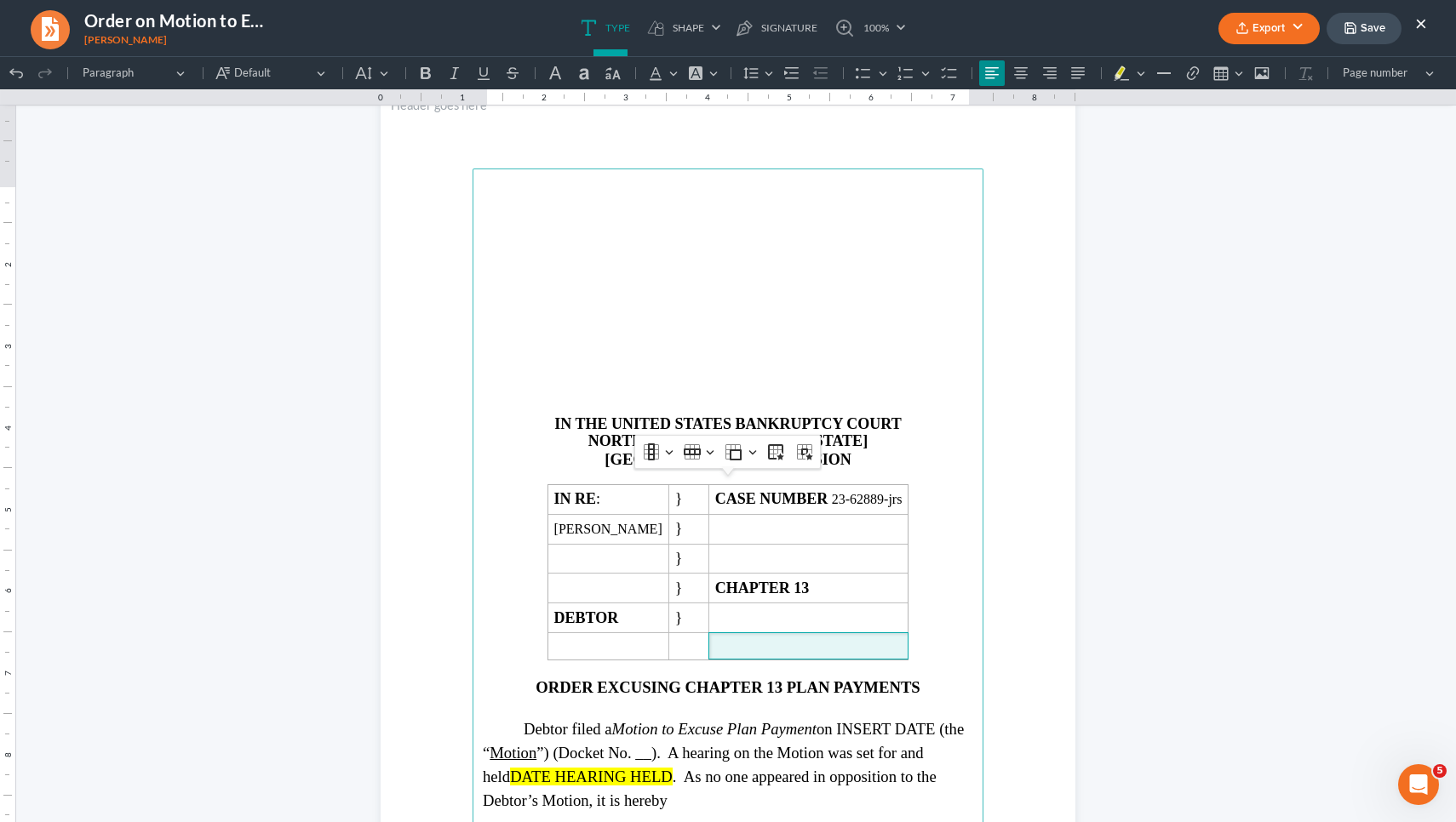
click at [739, 673] on main "IN THE UNITED STATES BANKRUPTCY COURT NORTHERN DISTRICT OF GEORGIA ATLANTA DIVI…" at bounding box center [728, 536] width 511 height 736
click at [729, 685] on main "IN THE UNITED STATES BANKRUPTCY COURT NORTHERN DISTRICT OF GEORGIA ATLANTA DIVI…" at bounding box center [728, 536] width 511 height 736
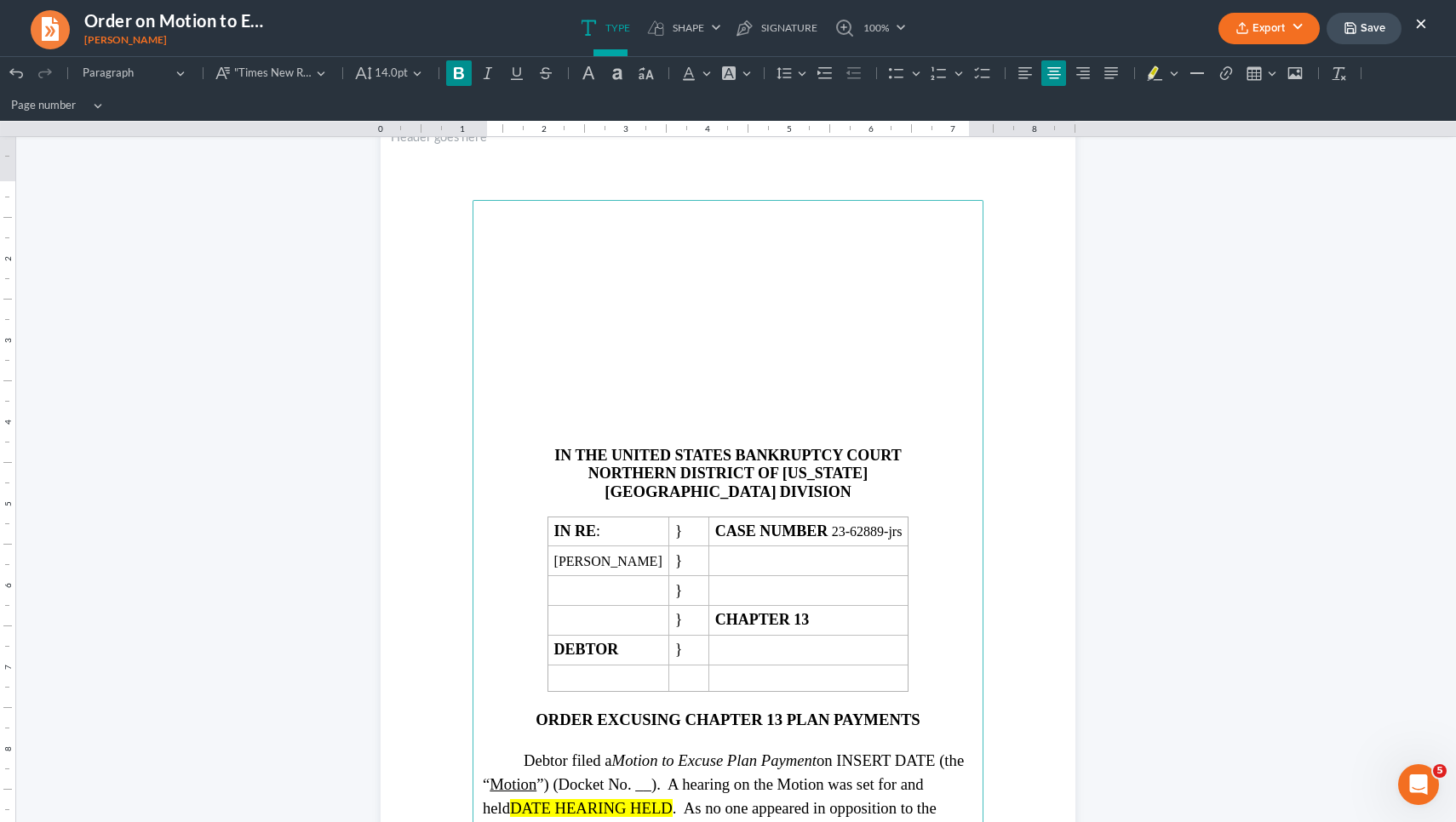
click at [729, 685] on main "IN THE UNITED STATES BANKRUPTCY COURT NORTHERN DISTRICT OF GEORGIA ATLANTA DIVI…" at bounding box center [728, 568] width 511 height 736
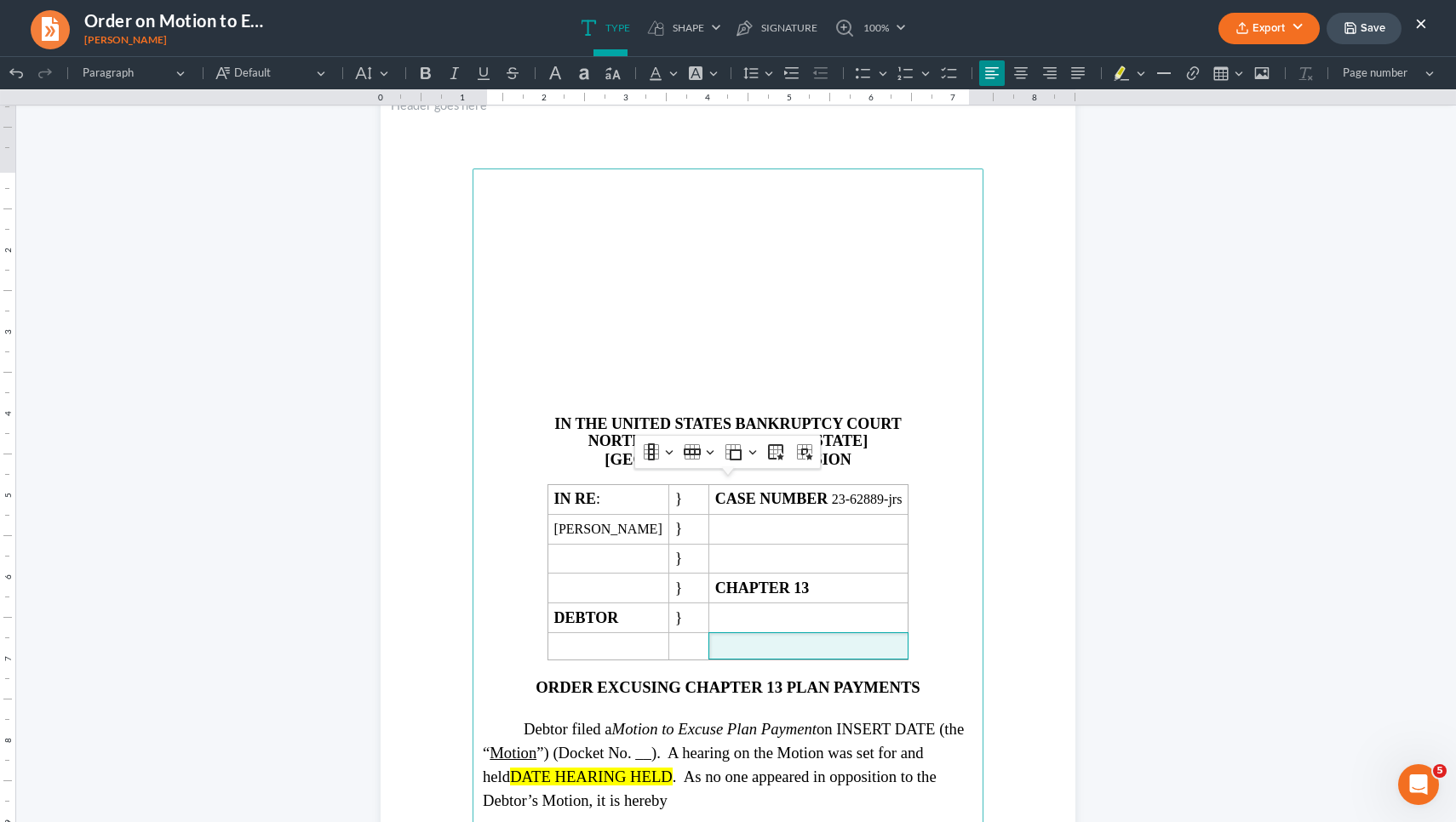
drag, startPoint x: 921, startPoint y: 682, endPoint x: 721, endPoint y: 677, distance: 200.1
click at [721, 678] on p "ORDER EXCUSING CHAPTER 13 PLAN PAYMENTS" at bounding box center [727, 687] width 490 height 18
click at [719, 678] on strong "ORDER EXCUSING CHAPTER 13 PLAN PAYMENTS" at bounding box center [727, 687] width 384 height 18
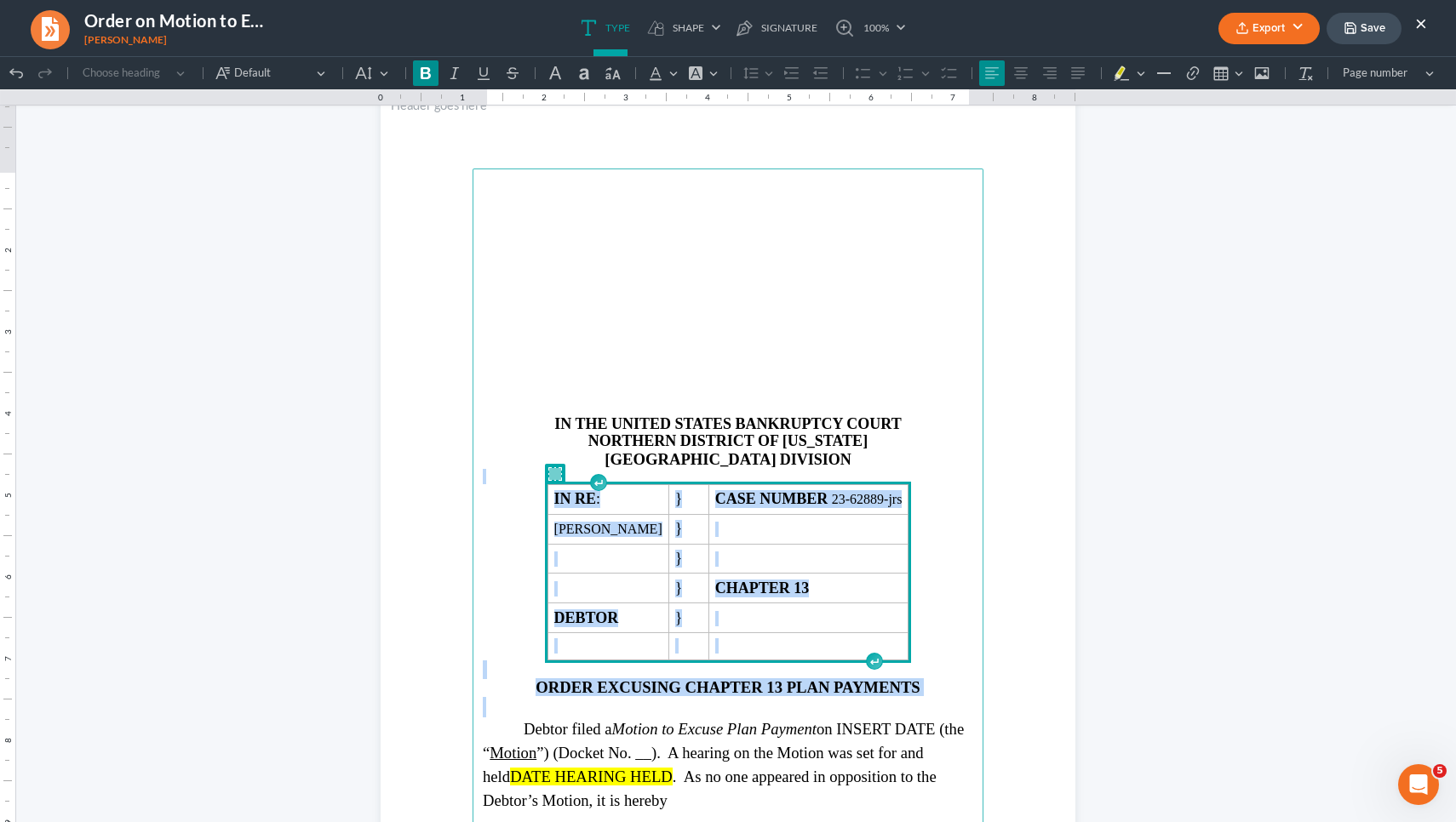
drag, startPoint x: 716, startPoint y: 692, endPoint x: 708, endPoint y: 679, distance: 15.3
click at [708, 679] on main "IN THE UNITED STATES BANKRUPTCY COURT NORTHERN DISTRICT OF GEORGIA ATLANTA DIVI…" at bounding box center [728, 536] width 511 height 736
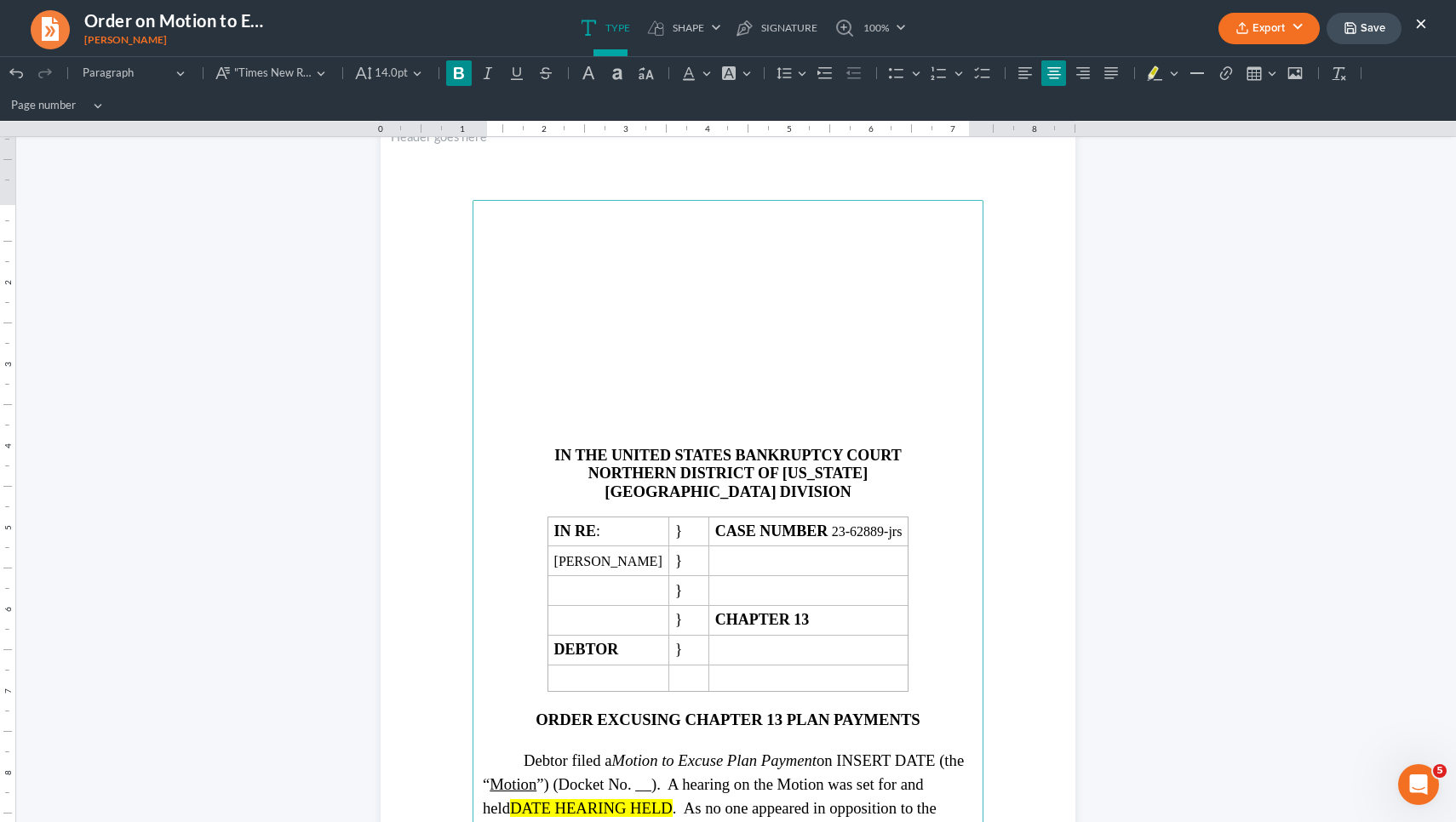
click at [951, 716] on p "ORDER EXCUSING CHAPTER 13 PLAN PAYMENTS" at bounding box center [727, 720] width 490 height 18
drag, startPoint x: 937, startPoint y: 714, endPoint x: 535, endPoint y: 705, distance: 402.1
click at [535, 711] on p "ORDER EXCUSING CHAPTER 13 PLAN PAYMENTS" at bounding box center [727, 720] width 490 height 18
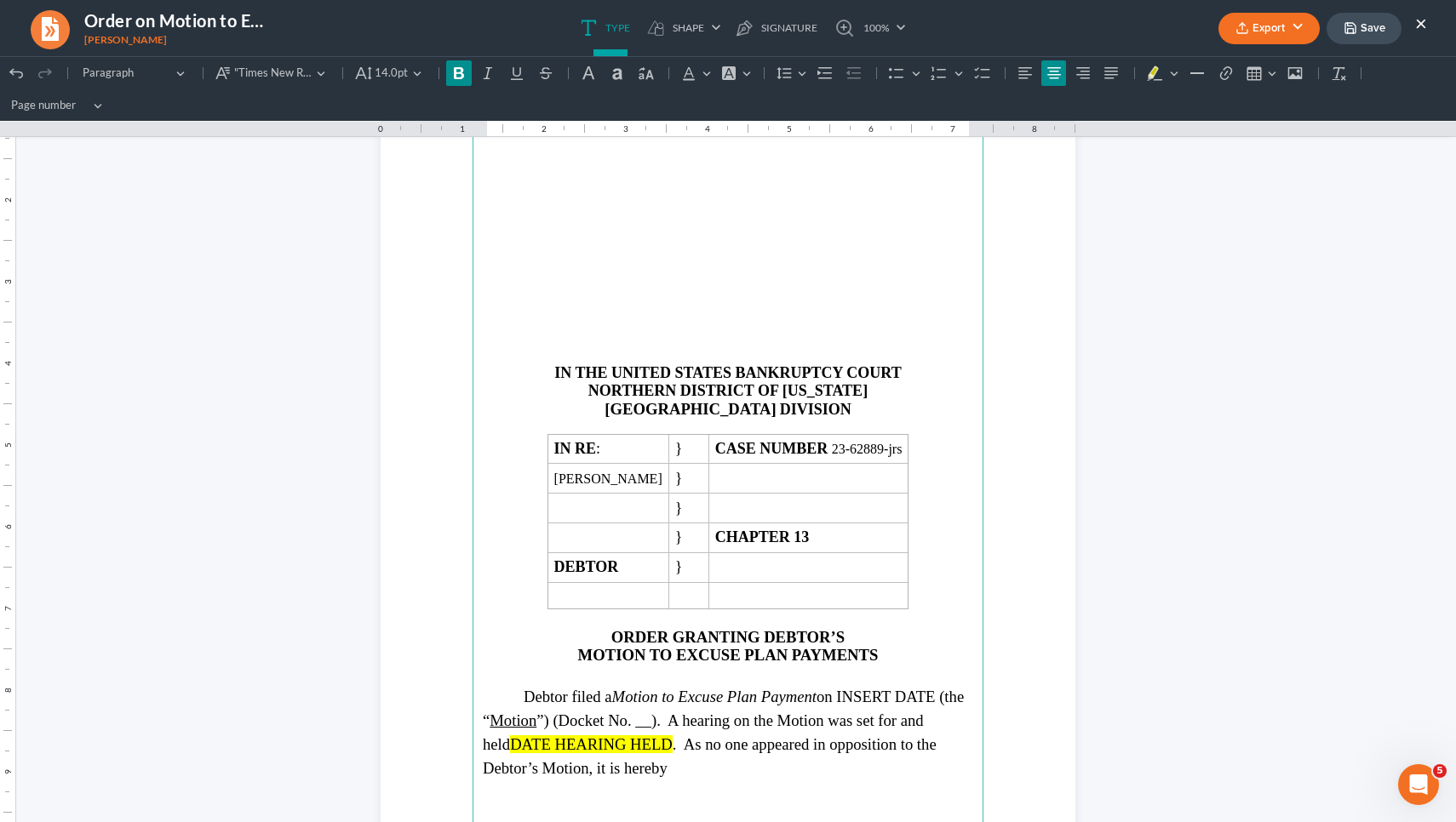
scroll to position [146, 0]
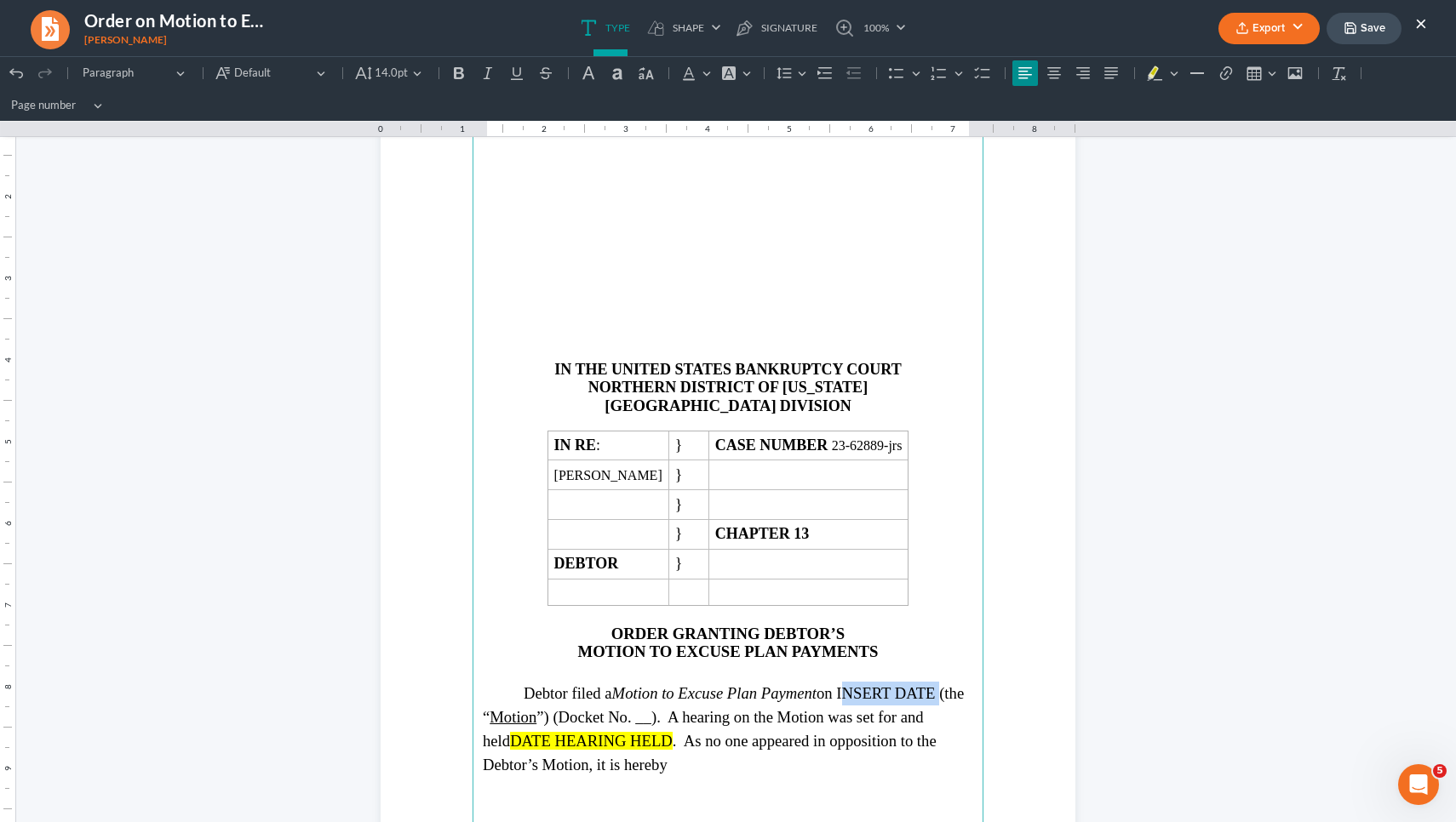
drag, startPoint x: 845, startPoint y: 681, endPoint x: 943, endPoint y: 689, distance: 98.3
click at [943, 689] on span "Debtor filed a Motion to Excuse Plan Payment on INSERT DATE (the “ Motion ”) (D…" at bounding box center [723, 717] width 481 height 66
click at [645, 713] on span "Debtor filed a Motion to Excuse Plan Payment on July 21, 2025, (the “ Motion ”)…" at bounding box center [703, 717] width 441 height 66
drag, startPoint x: 647, startPoint y: 727, endPoint x: 485, endPoint y: 736, distance: 162.2
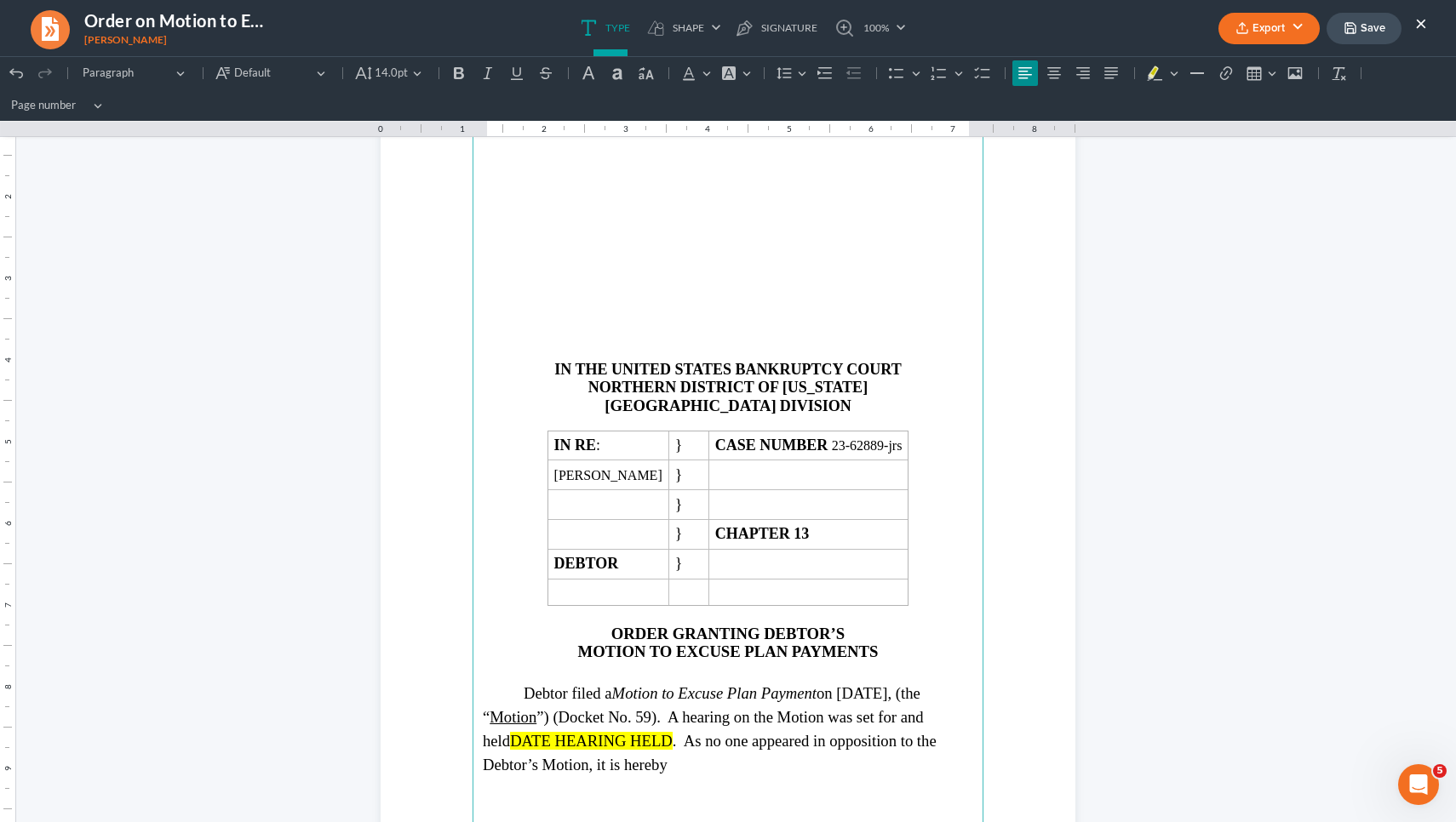
click at [485, 736] on p "Debtor filed a Motion to Excuse Plan Payment on July 21, 2025, (the “ Motion ”)…" at bounding box center [727, 729] width 490 height 95
click at [605, 735] on span "DATE HEARING HELD" at bounding box center [591, 741] width 163 height 18
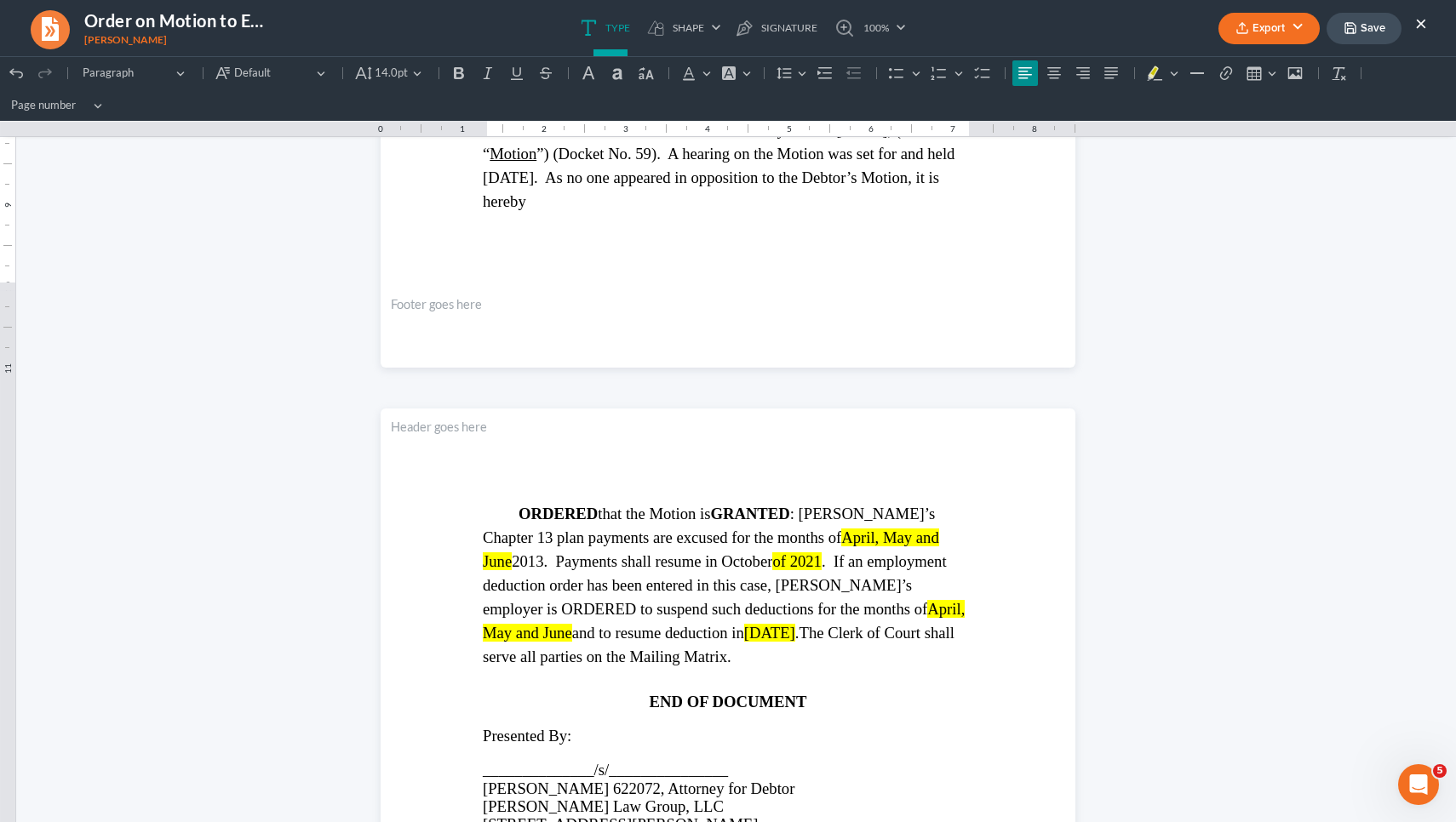
scroll to position [713, 0]
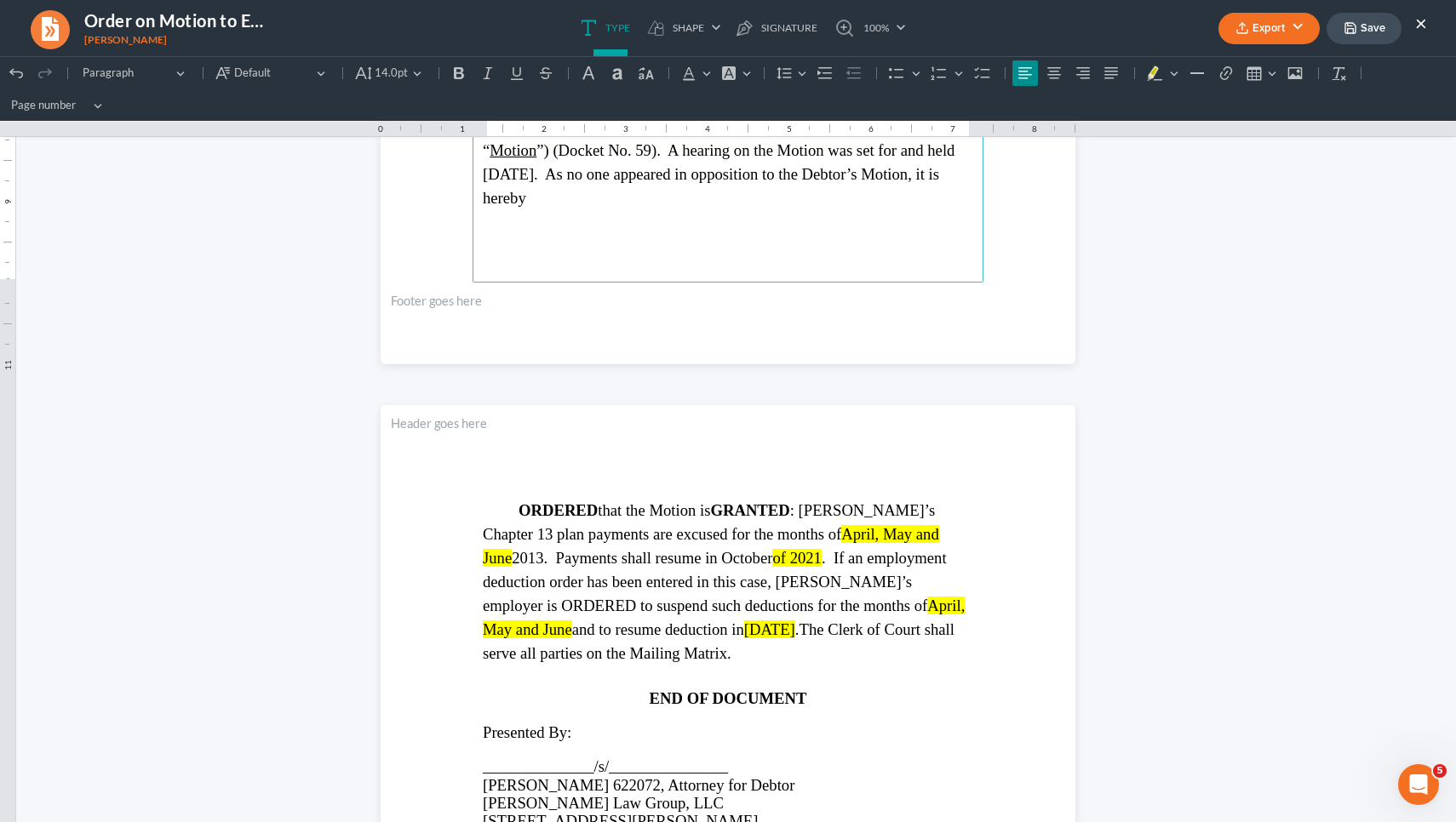
click at [748, 536] on span "April, May and June" at bounding box center [710, 545] width 457 height 42
click at [748, 536] on p "⁠⁠⁠⁠⁠⁠⁠ ORDERED that the Motion is GRANTED : Debtor’s Chapter 13 plan payments …" at bounding box center [727, 582] width 490 height 166
click at [745, 535] on span "April, May and June" at bounding box center [710, 545] width 457 height 42
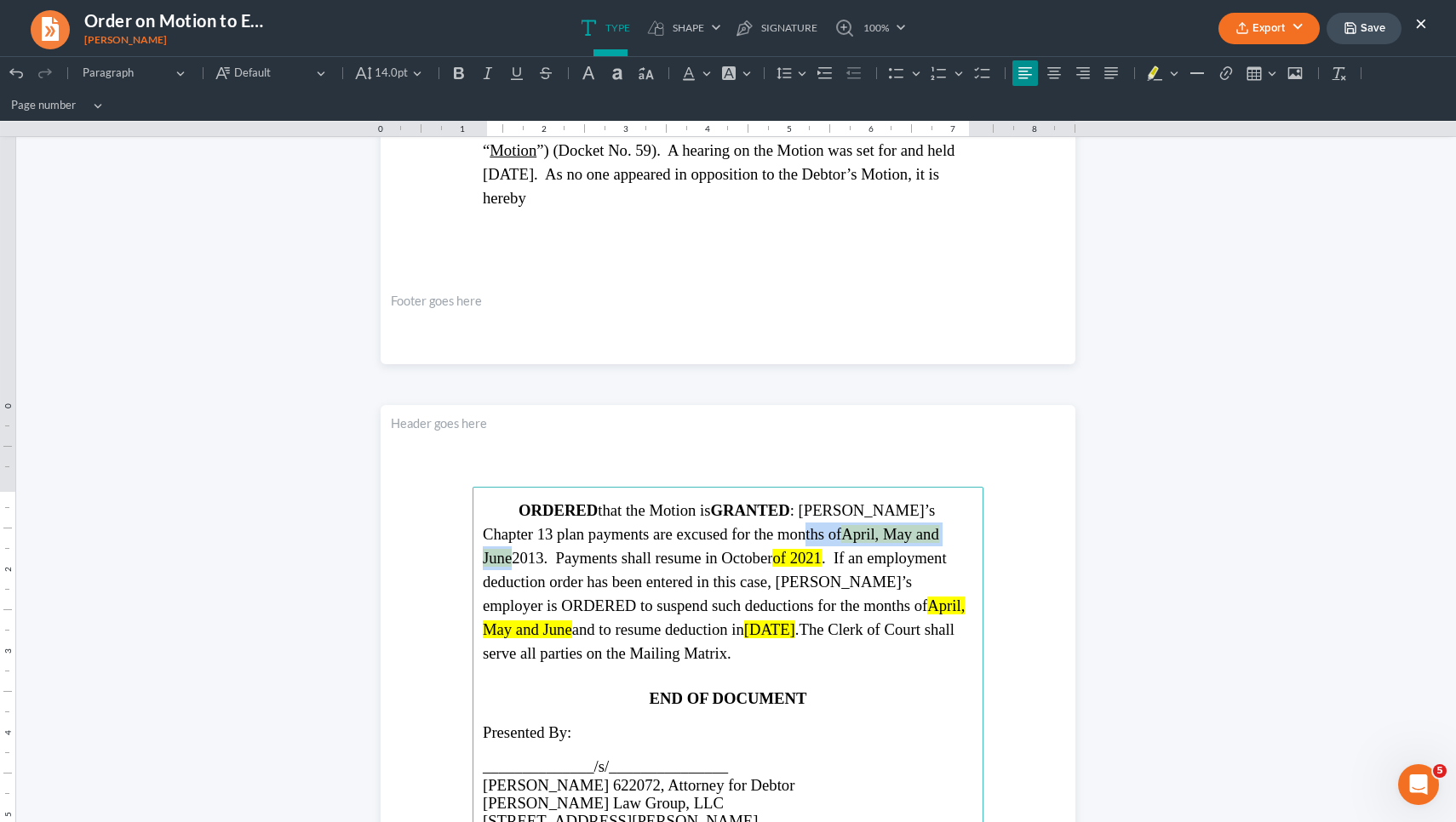
drag, startPoint x: 743, startPoint y: 535, endPoint x: 870, endPoint y: 531, distance: 127.1
click at [870, 531] on p "ORDERED that the Motion is GRANTED : Debtor’s Chapter 13 plan payments are excu…" at bounding box center [727, 582] width 490 height 166
click at [606, 550] on span "ORDERED that the Motion is GRANTED : Debtor’s Chapter 13 plan payments are excu…" at bounding box center [721, 534] width 477 height 66
click at [756, 555] on span "of 2021" at bounding box center [781, 558] width 49 height 18
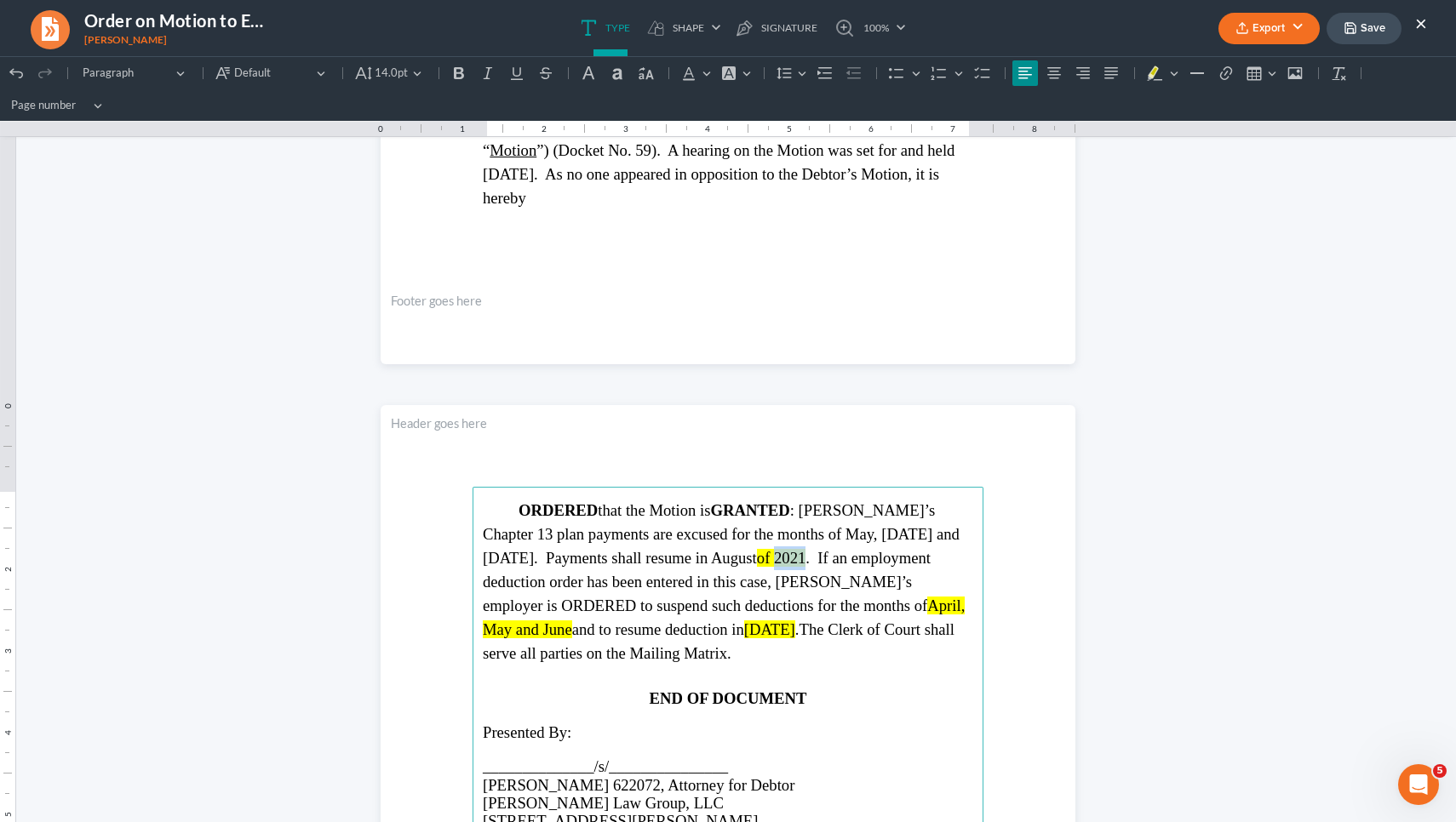
click at [756, 555] on span "of 2021" at bounding box center [781, 558] width 49 height 18
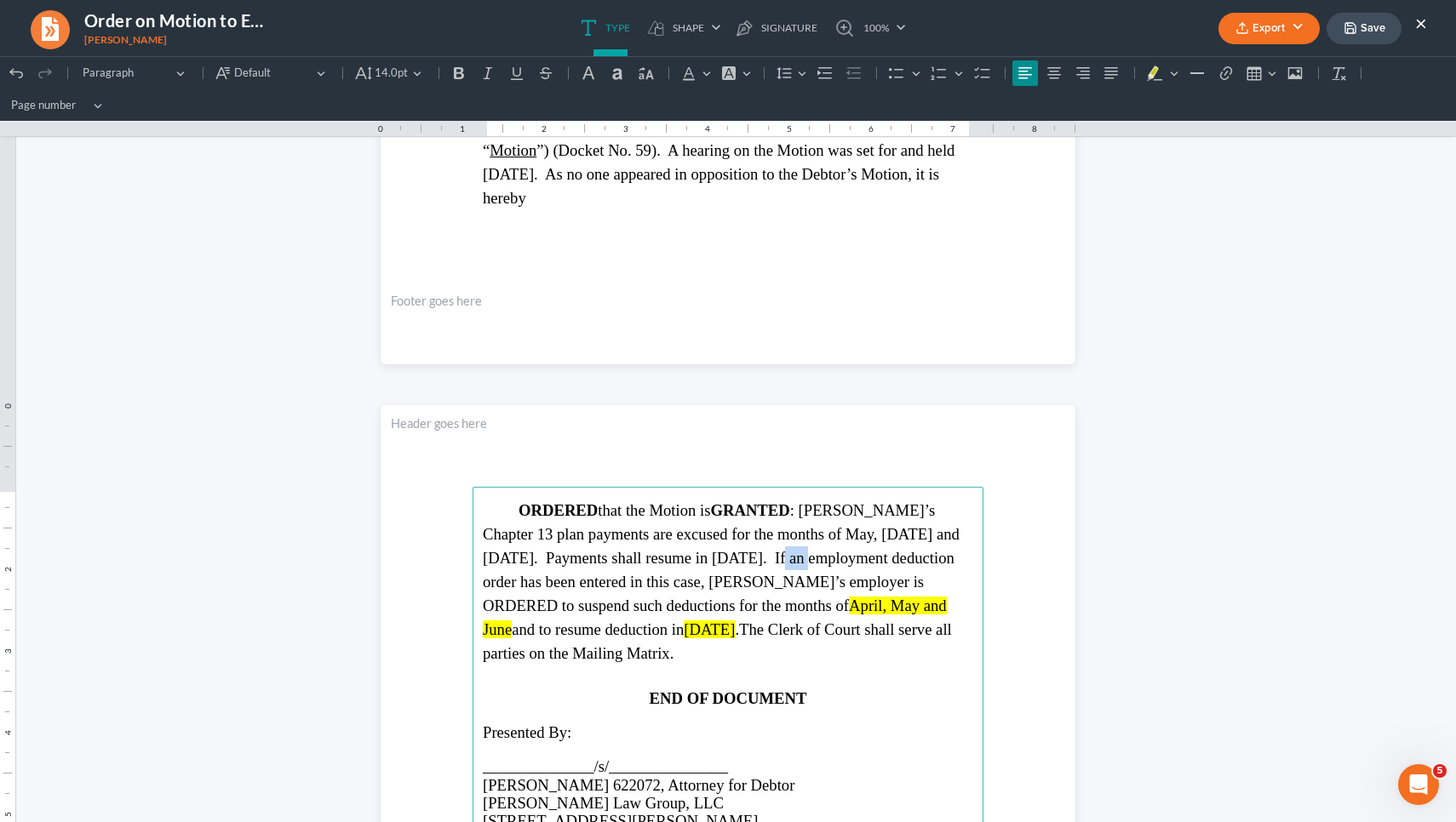
drag, startPoint x: 710, startPoint y: 554, endPoint x: 692, endPoint y: 558, distance: 18.4
click at [692, 558] on span "ORDERED that the Motion is GRANTED : Debtor’s Chapter 13 plan payments are excu…" at bounding box center [721, 557] width 477 height 113
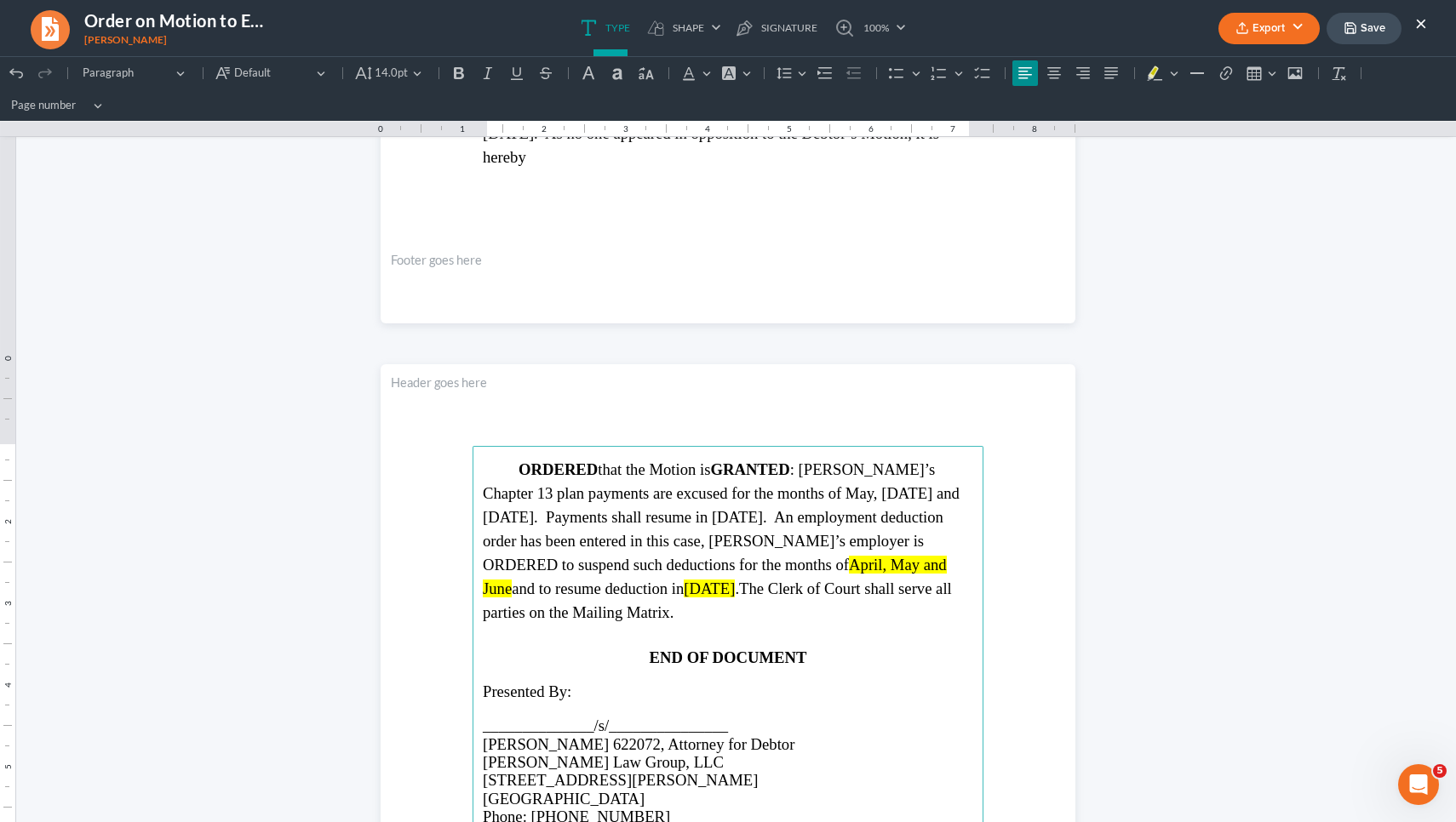
scroll to position [784, 0]
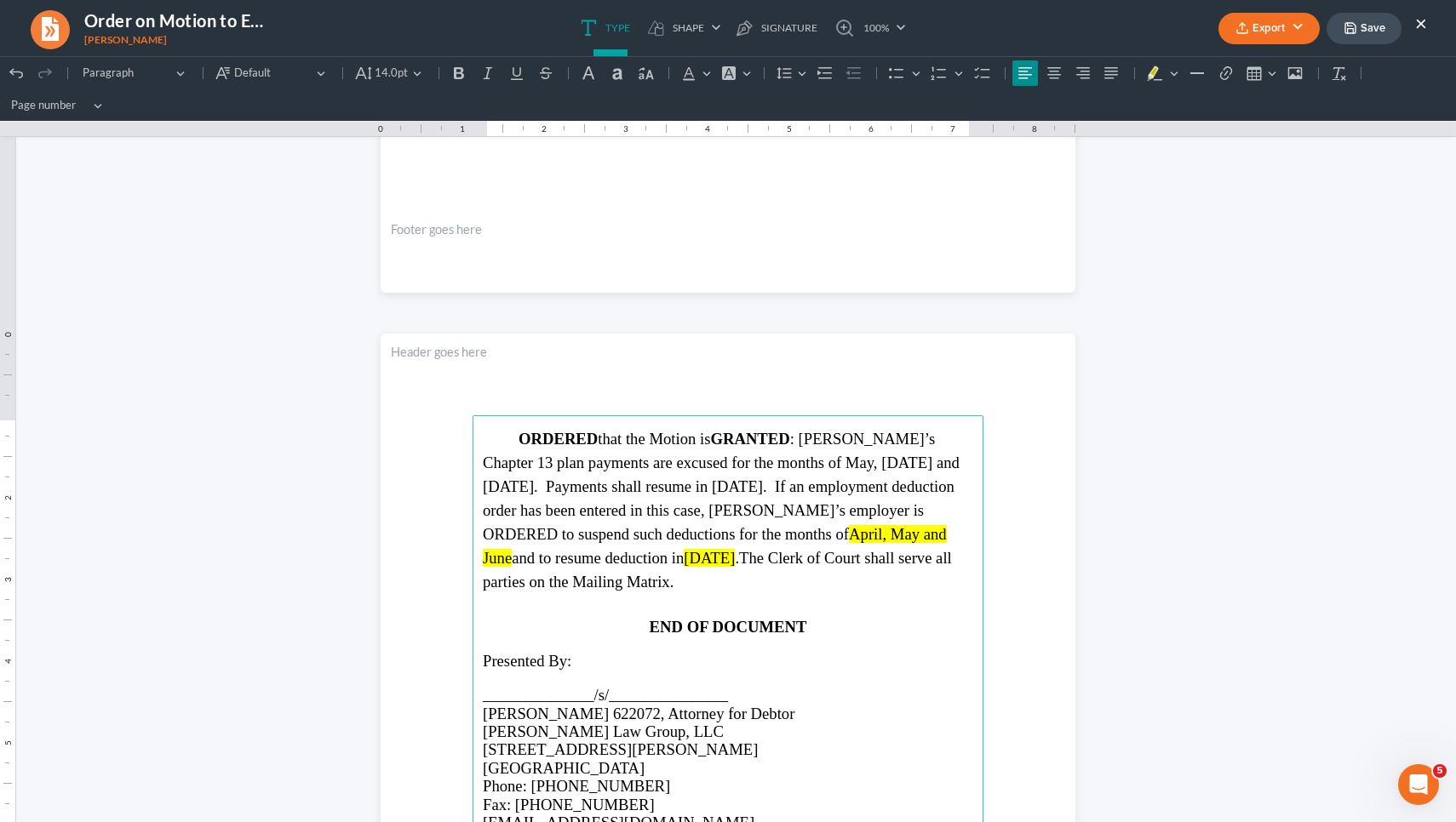
click at [687, 530] on span "April, May and June" at bounding box center [714, 545] width 464 height 42
click at [727, 529] on span ", May and June" at bounding box center [713, 545] width 462 height 42
drag, startPoint x: 795, startPoint y: 537, endPoint x: 737, endPoint y: 536, distance: 58.0
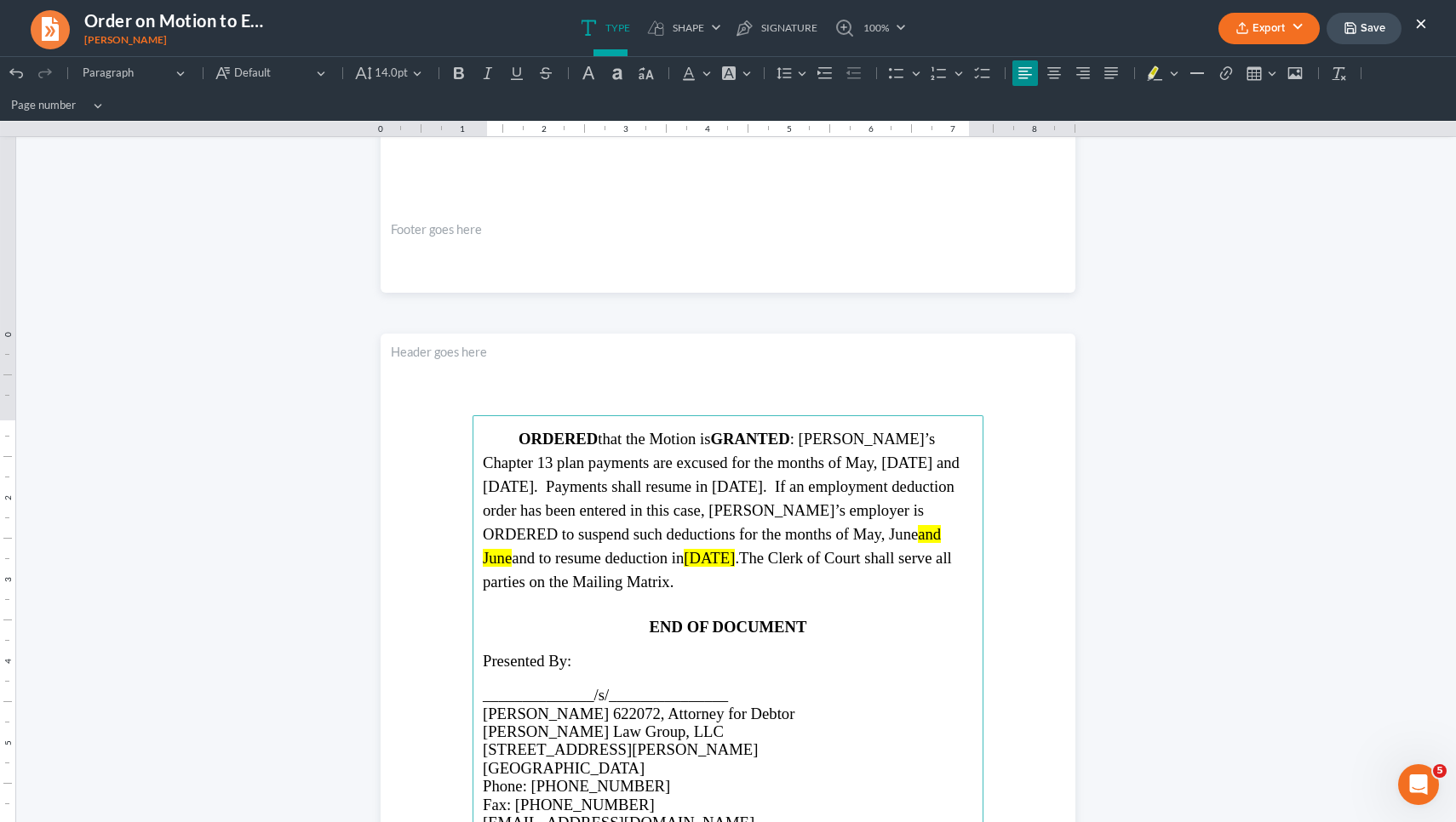
click at [737, 536] on p "ORDERED that the Motion is GRANTED : Debtor’s Chapter 13 plan payments are excu…" at bounding box center [727, 510] width 490 height 166
click at [714, 556] on span "July of 2010" at bounding box center [739, 558] width 51 height 18
click at [763, 552] on span "of 2010" at bounding box center [787, 558] width 49 height 18
drag, startPoint x: 612, startPoint y: 555, endPoint x: 668, endPoint y: 556, distance: 56.0
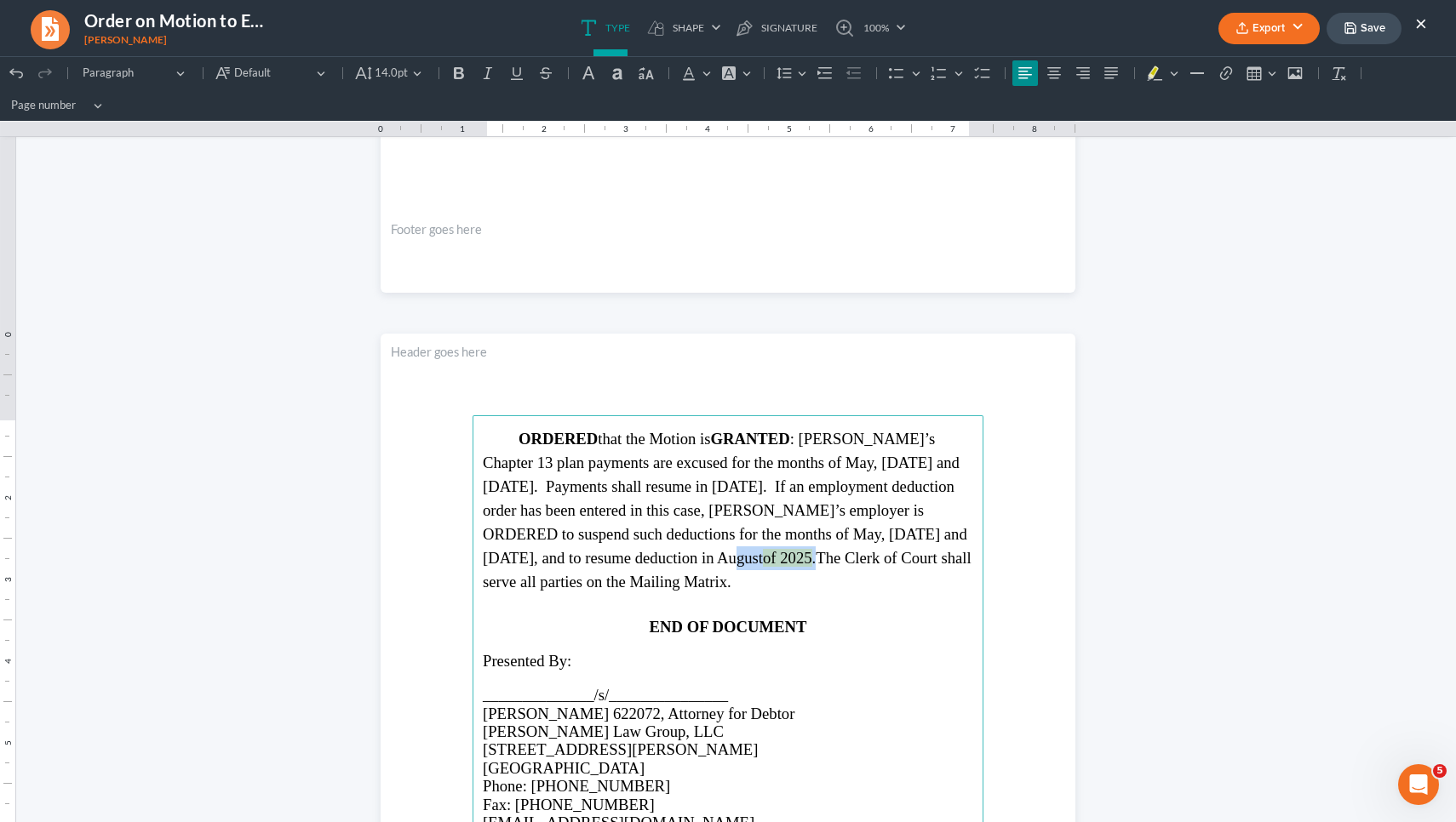
click at [668, 556] on p "ORDERED that the Motion is GRANTED : Debtor’s Chapter 13 plan payments are excu…" at bounding box center [727, 510] width 490 height 166
click at [736, 71] on icon "Editor toolbar" at bounding box center [728, 73] width 17 height 17
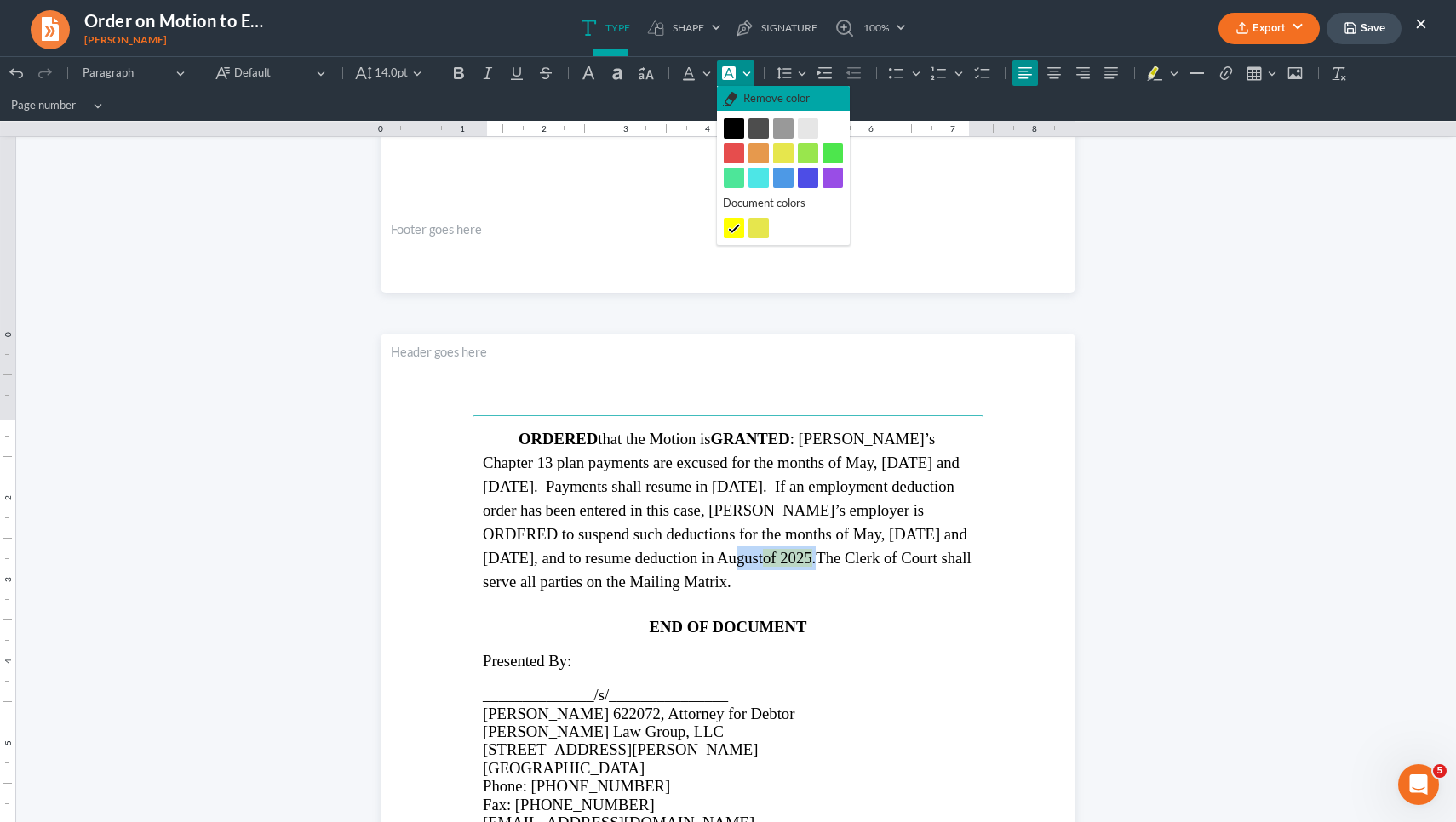
click at [748, 92] on span "Remove color" at bounding box center [776, 98] width 67 height 17
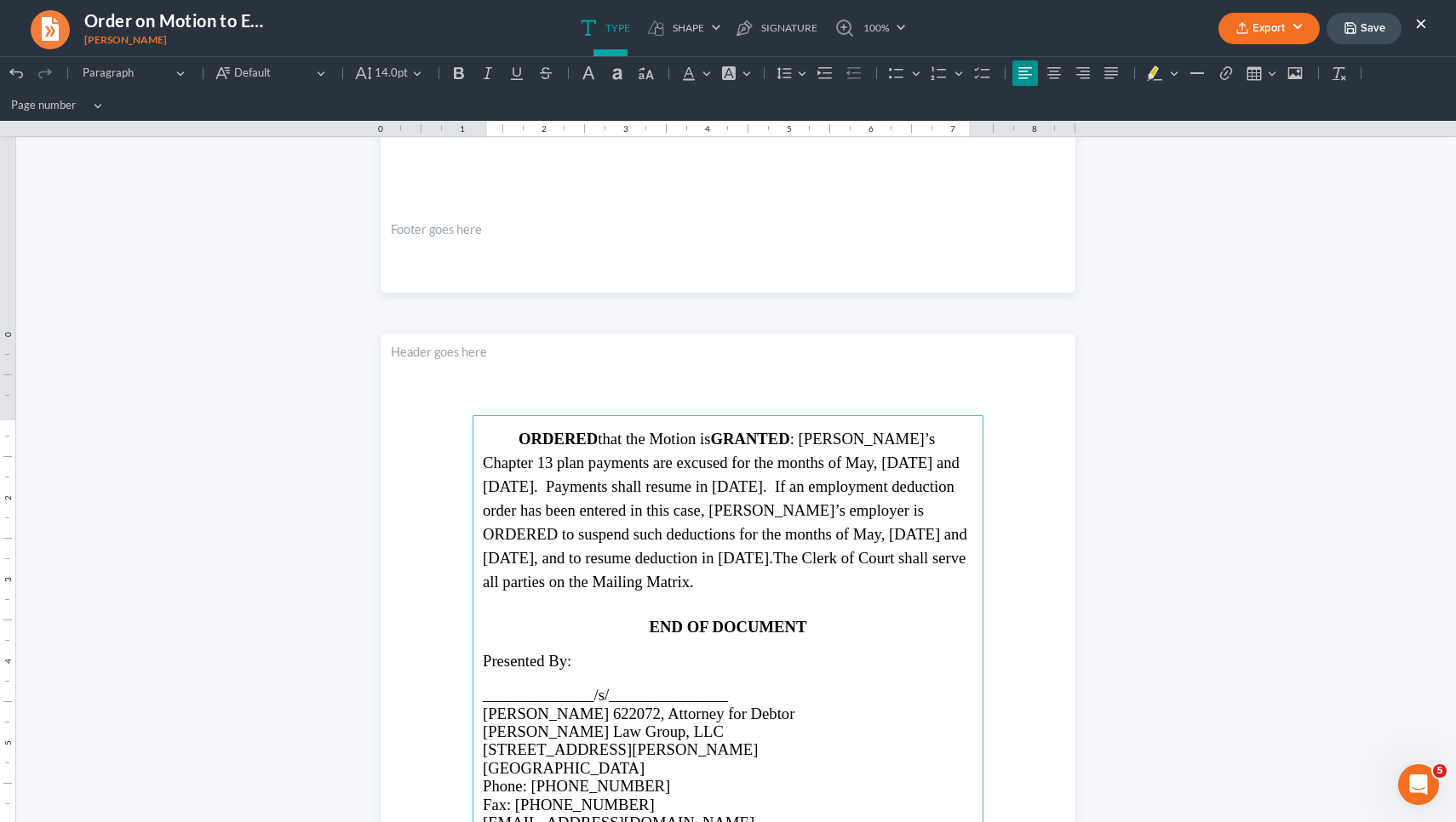
click at [749, 453] on p "ORDERED that the Motion is GRANTED : Debtor’s Chapter 13 plan payments are excu…" at bounding box center [727, 510] width 490 height 166
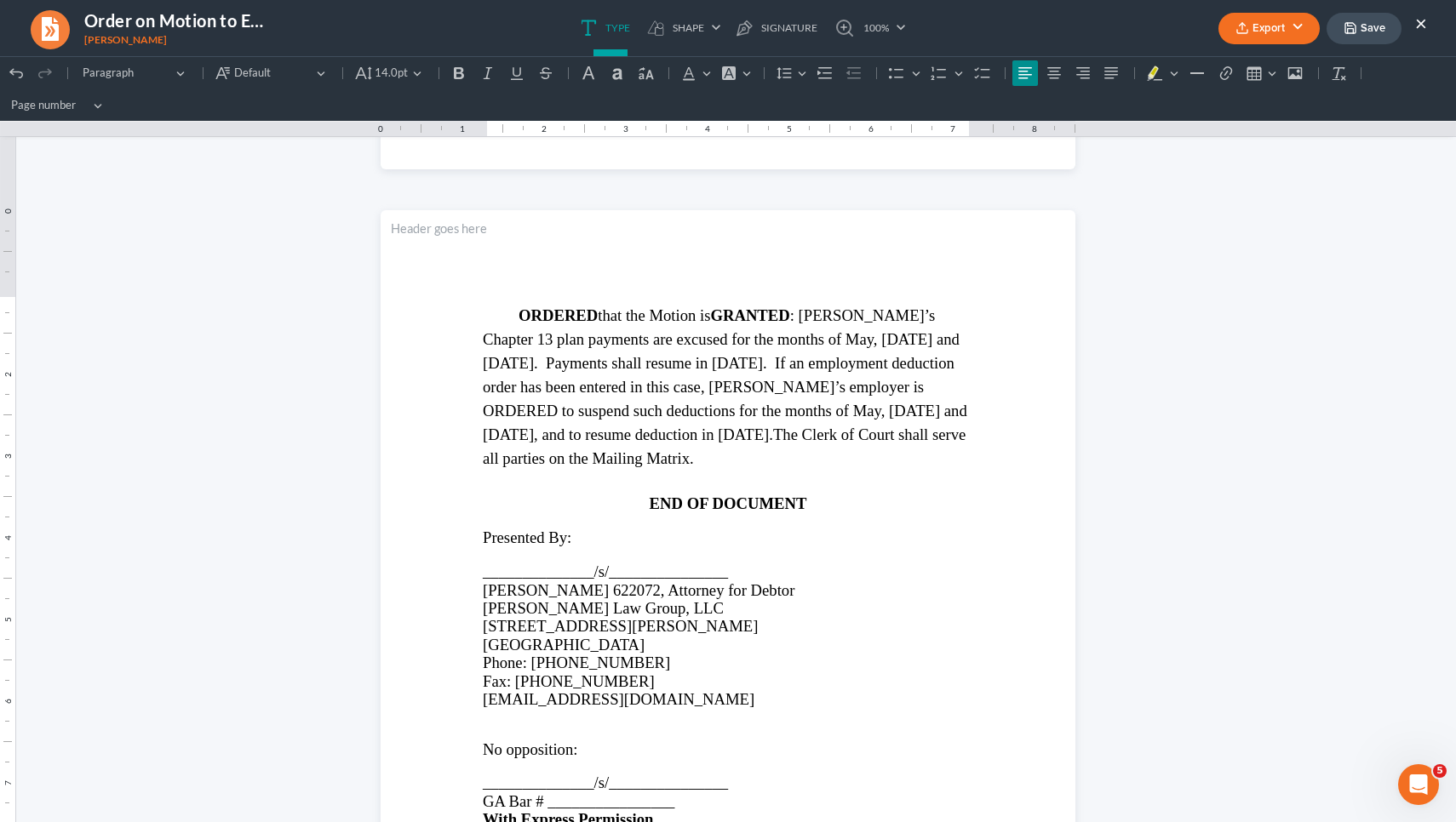
scroll to position [1161, 0]
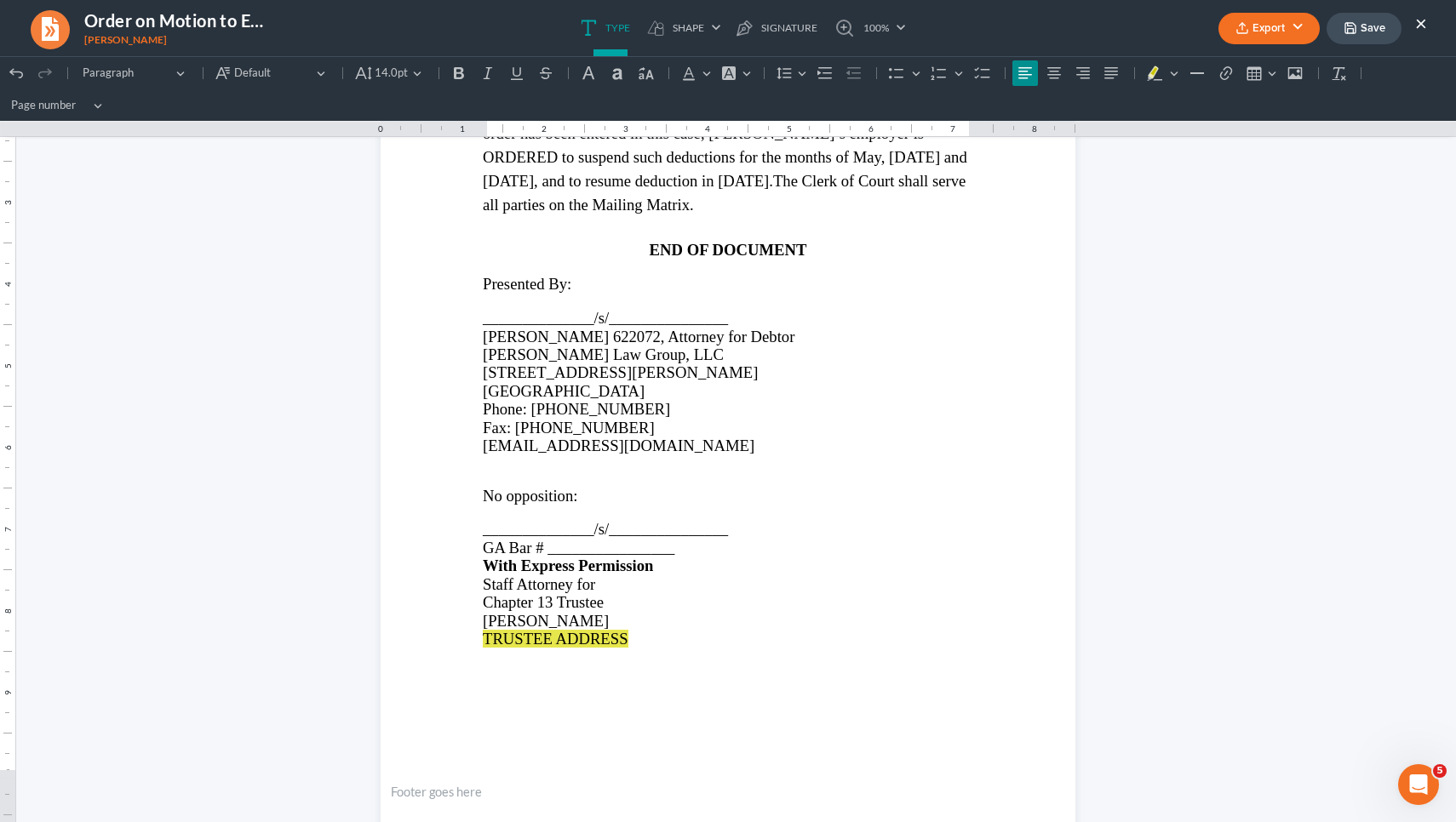
click at [613, 630] on span "TRUSTEE ADDRESS" at bounding box center [555, 639] width 146 height 18
drag, startPoint x: 0, startPoint y: 420, endPoint x: 613, endPoint y: 624, distance: 646.1
click at [613, 630] on span "TRUSTEE ADDRESS" at bounding box center [555, 639] width 146 height 18
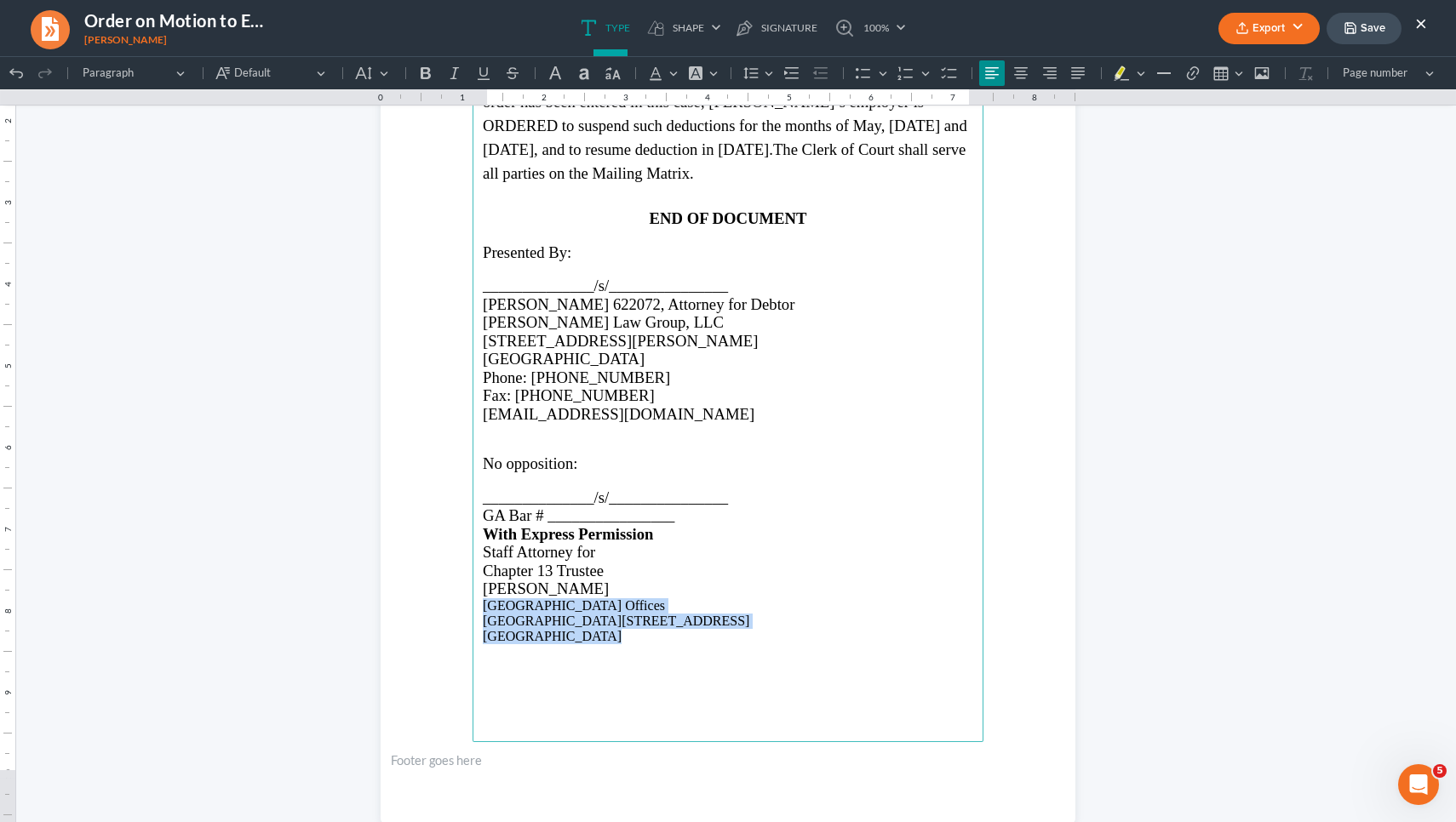
drag, startPoint x: 595, startPoint y: 618, endPoint x: 468, endPoint y: 593, distance: 129.4
click at [468, 593] on section "ORDERED that the Motion is GRANTED : Debtor’s Chapter 13 plan payments are excu…" at bounding box center [728, 375] width 695 height 899
click at [376, 73] on button "Default" at bounding box center [372, 73] width 45 height 26
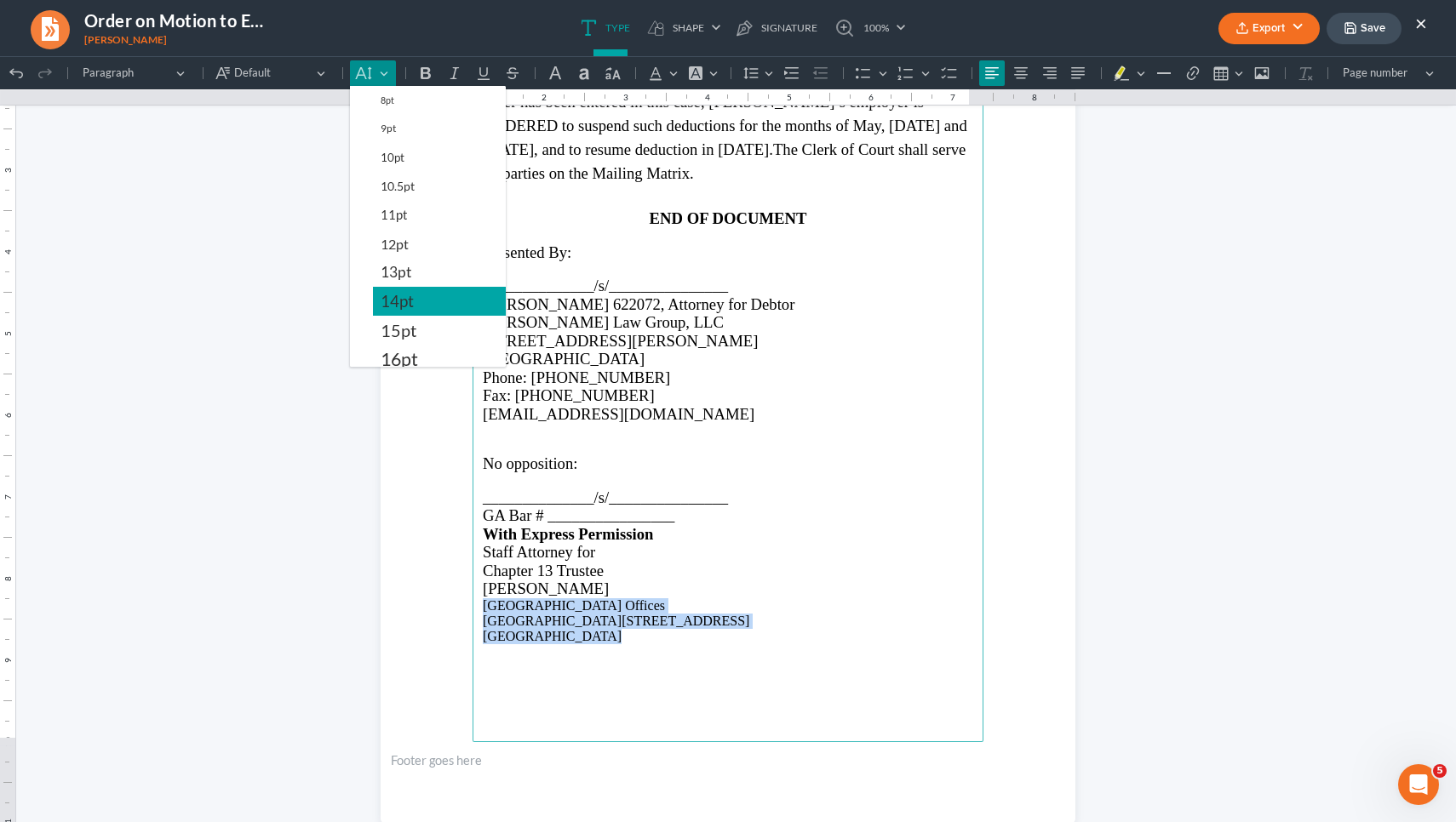
click at [400, 303] on span "14pt" at bounding box center [397, 301] width 33 height 20
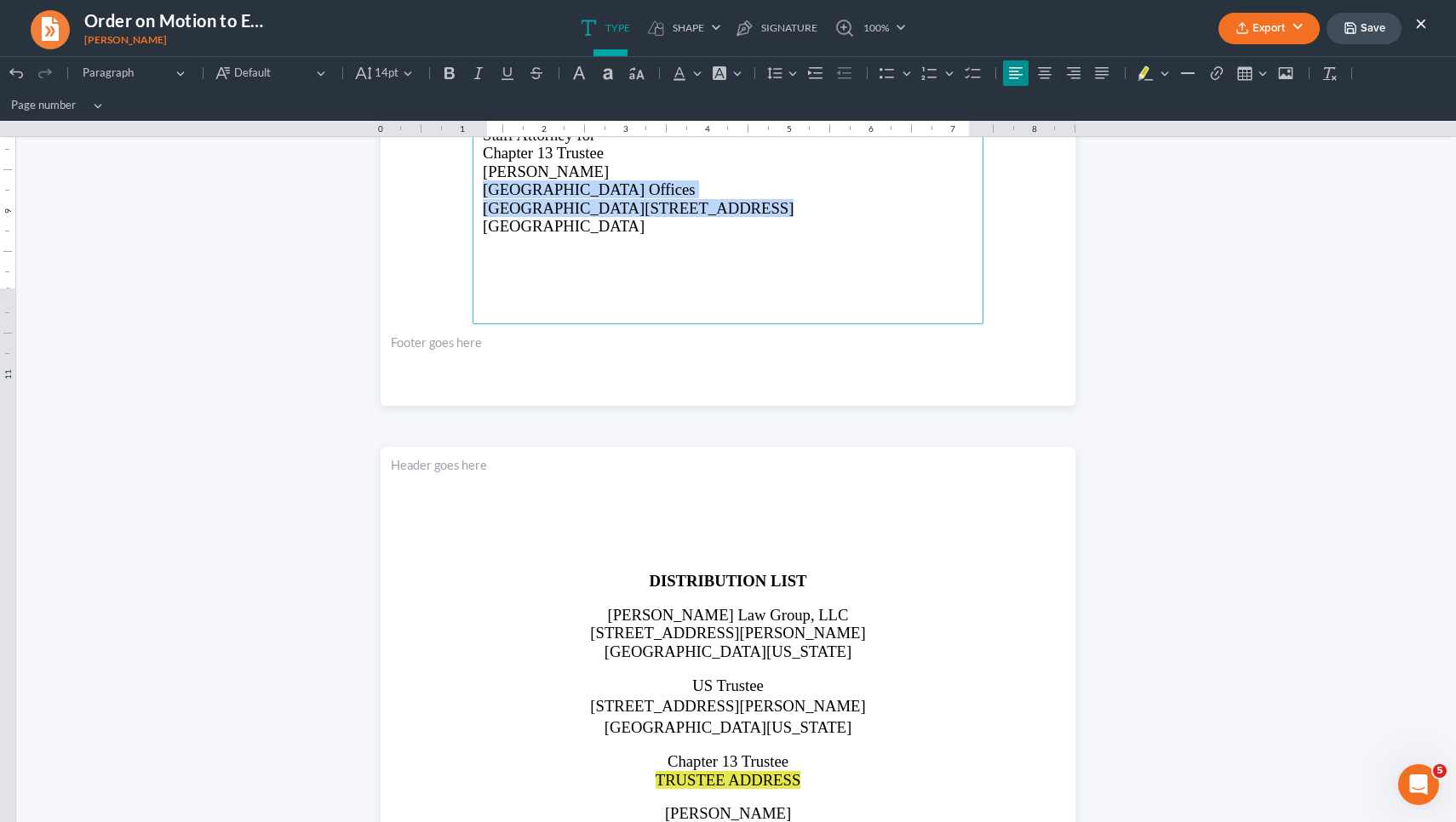
scroll to position [1615, 0]
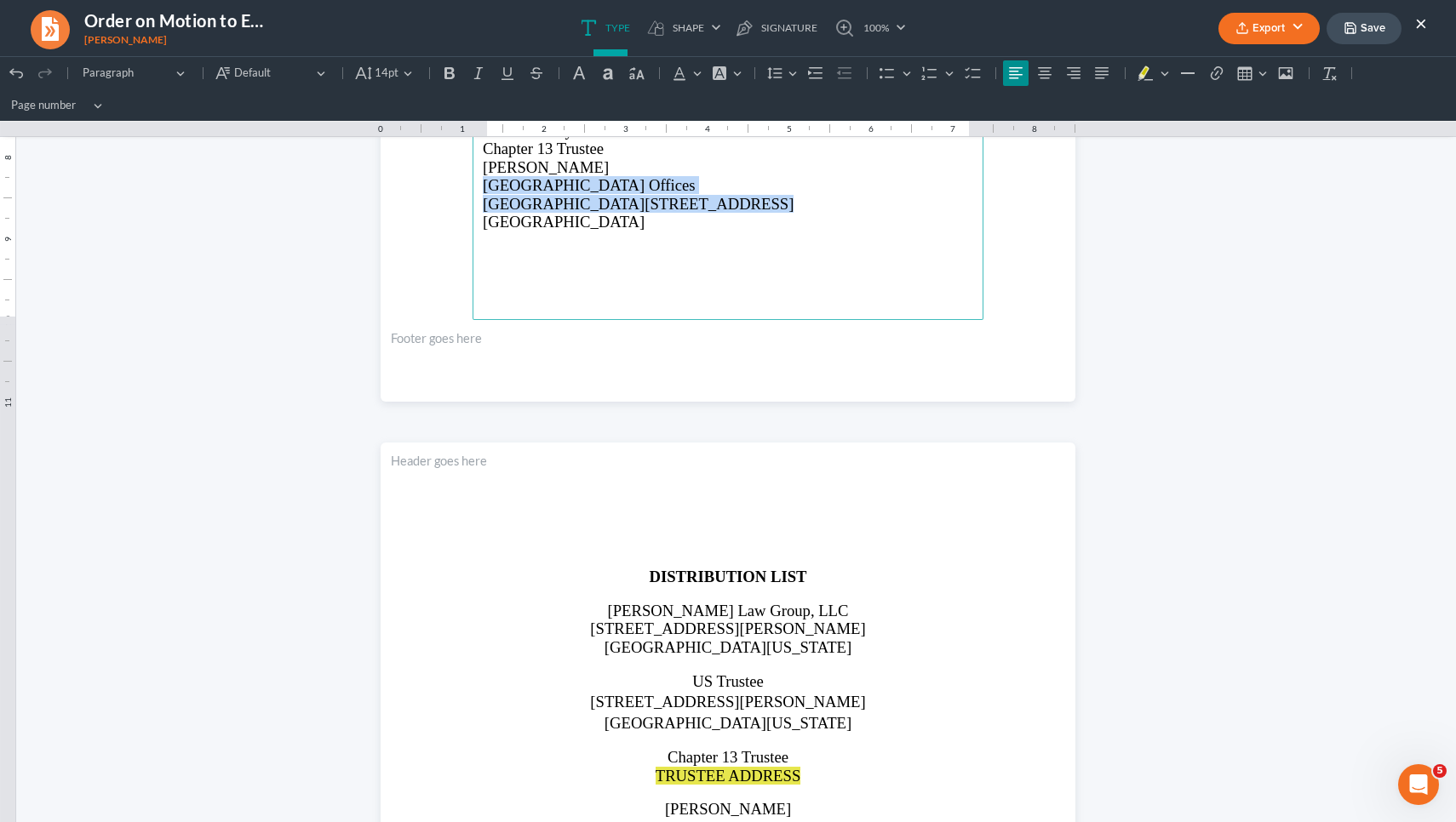
copy main "Truist Plaza Gardens Offices Suite 120, 303 Peachtree Center Ave."
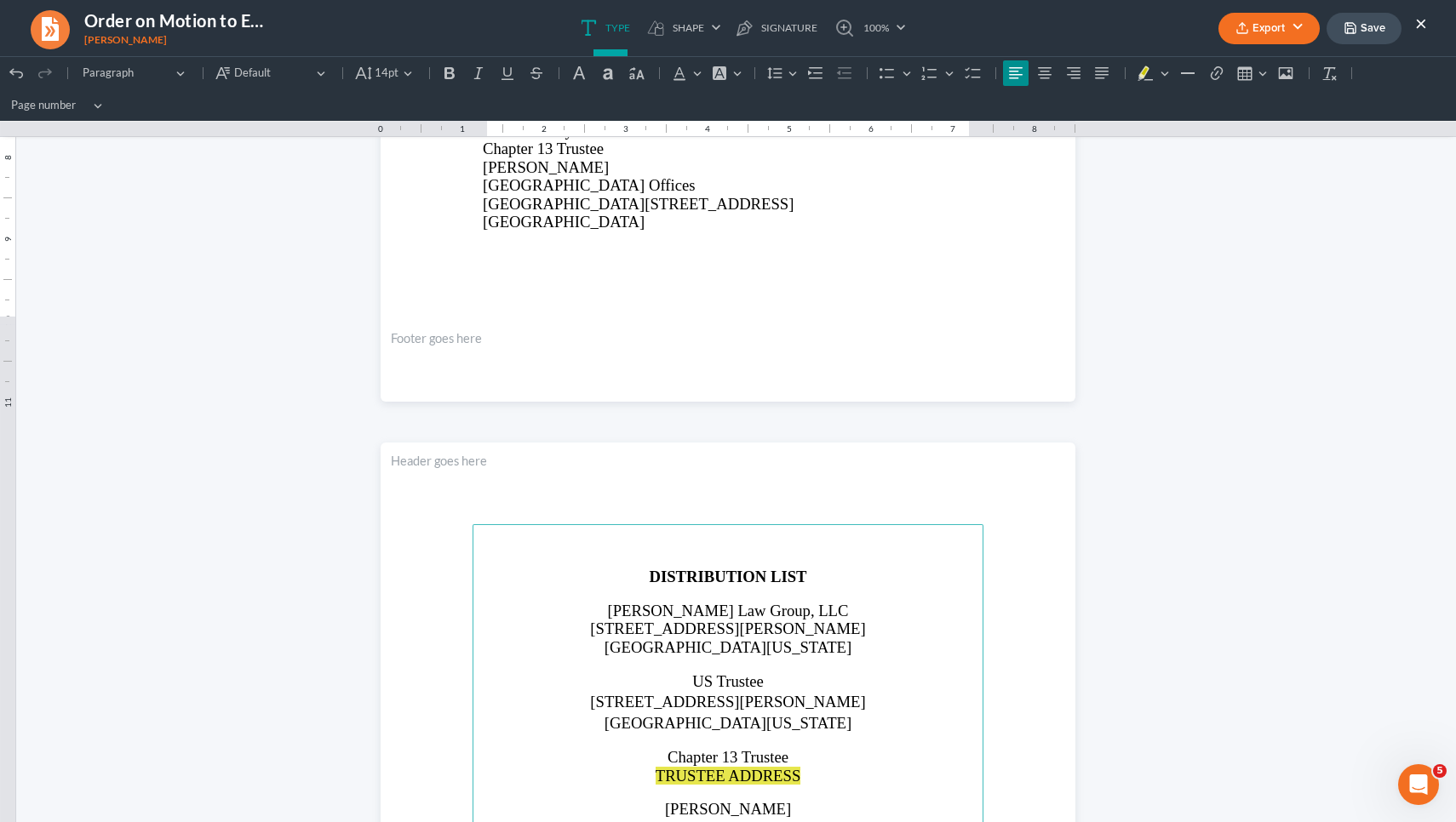
click at [716, 775] on span "TRUSTEE ADDRESS" at bounding box center [729, 776] width 146 height 18
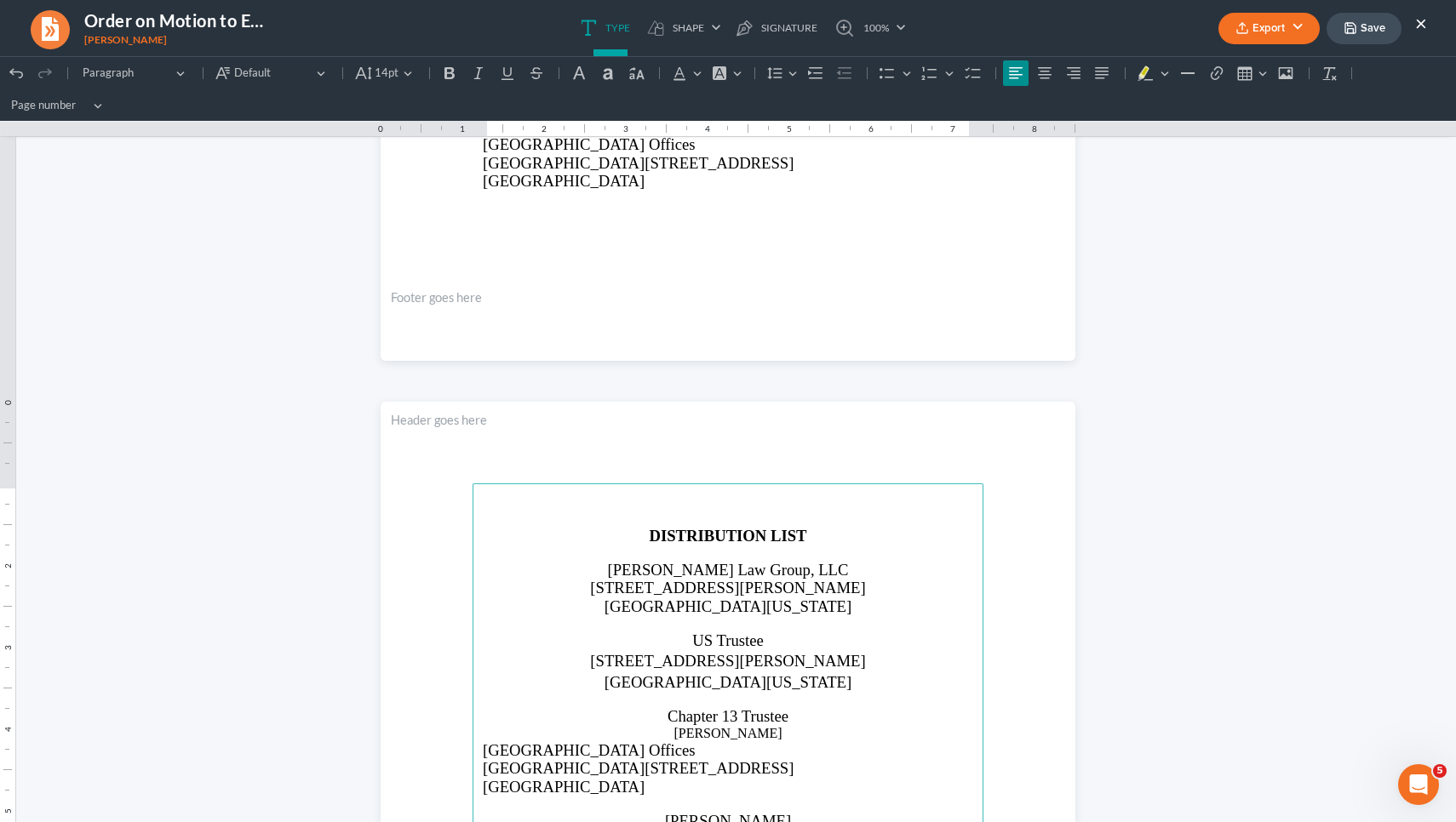
scroll to position [1760, 0]
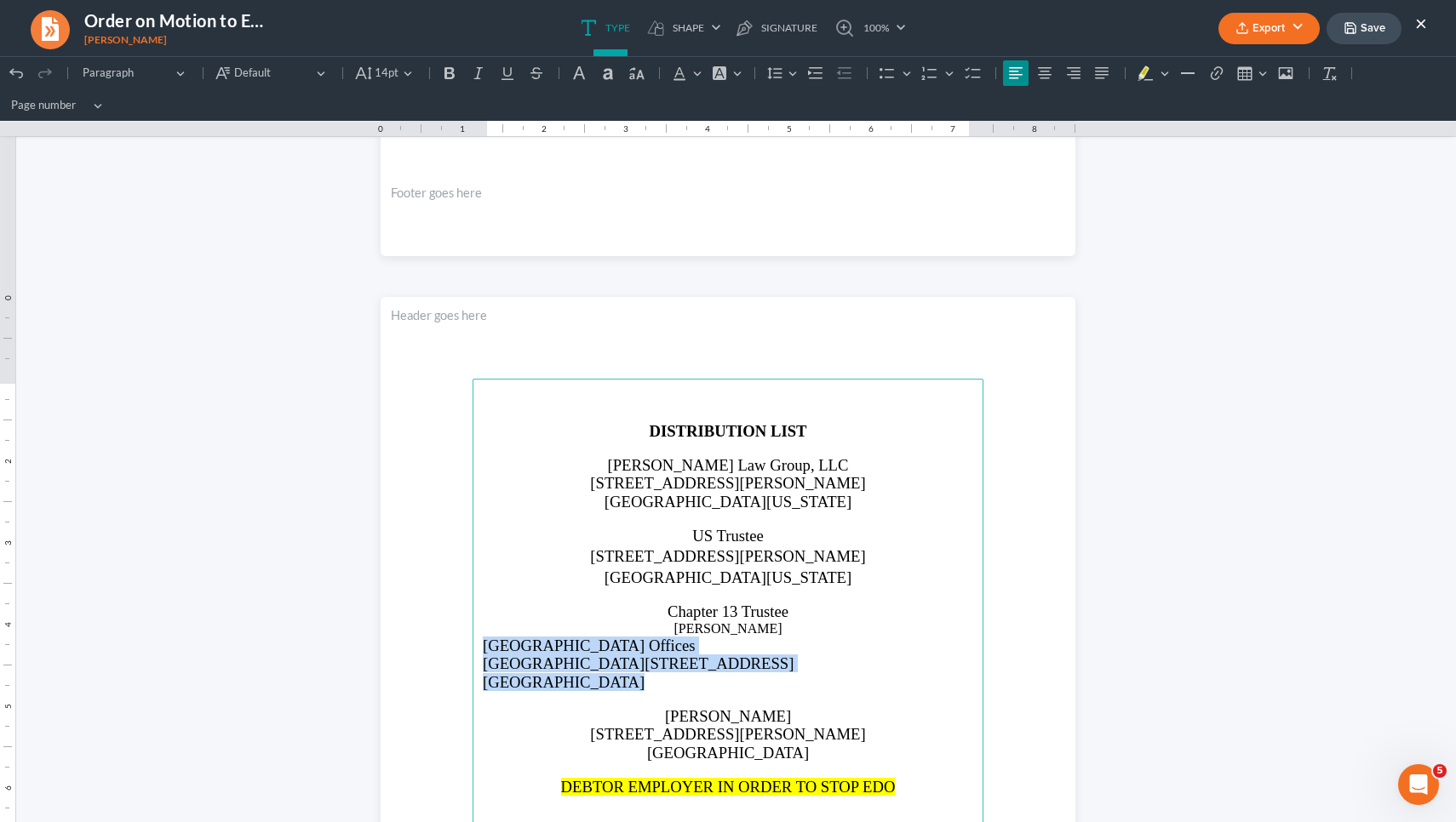
drag, startPoint x: 715, startPoint y: 678, endPoint x: 479, endPoint y: 643, distance: 238.6
click at [479, 643] on main "DISTRIBUTION LIST Saedi Law Group, LLC 3411 Pierce Drive Atlanta, Georgia 30341…" at bounding box center [728, 746] width 511 height 736
click at [819, 78] on icon "Editor toolbar" at bounding box center [815, 73] width 14 height 11
click at [820, 80] on icon "Editor toolbar" at bounding box center [815, 73] width 17 height 17
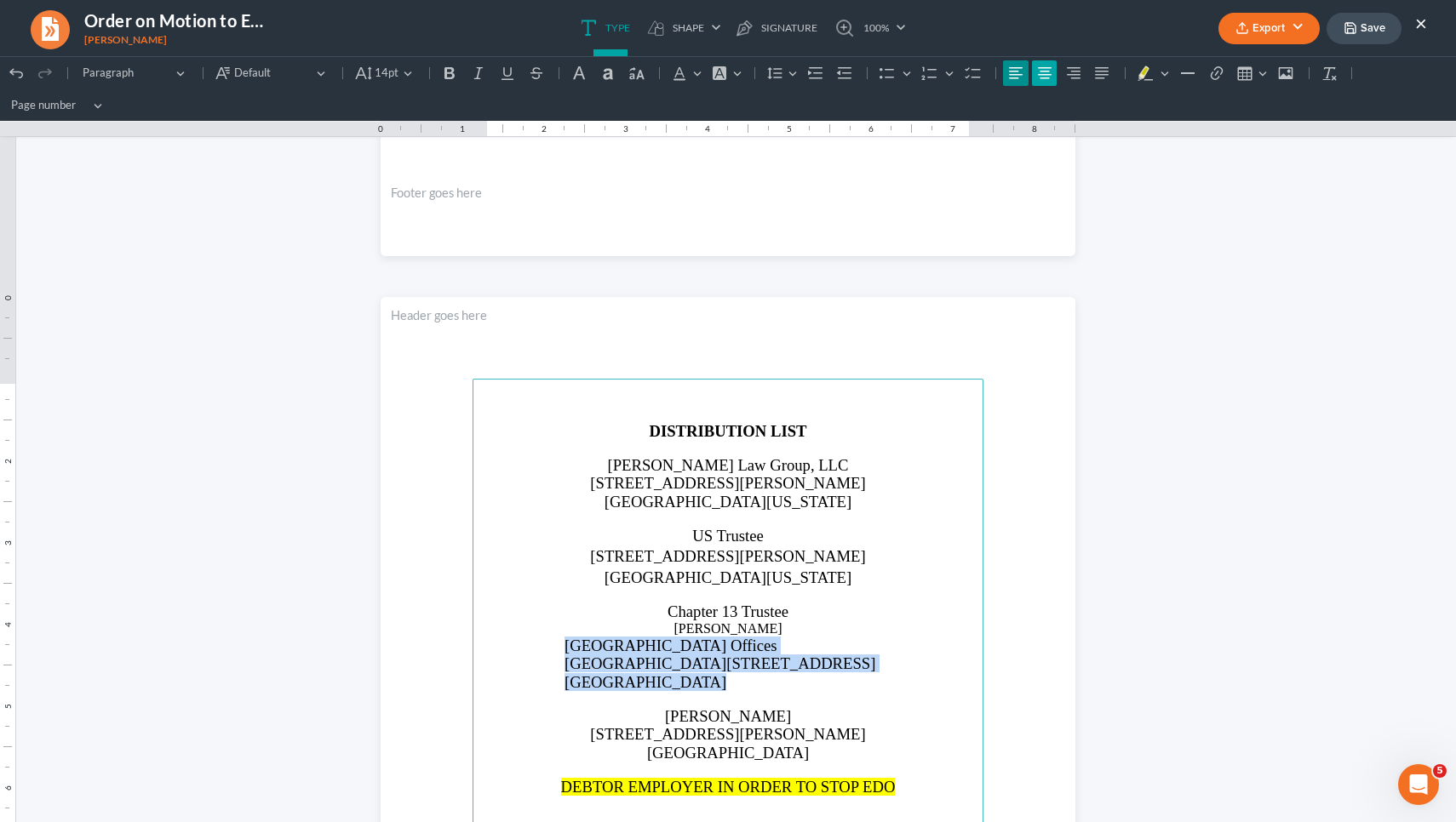
click at [1039, 73] on icon "Editor toolbar" at bounding box center [1044, 73] width 17 height 17
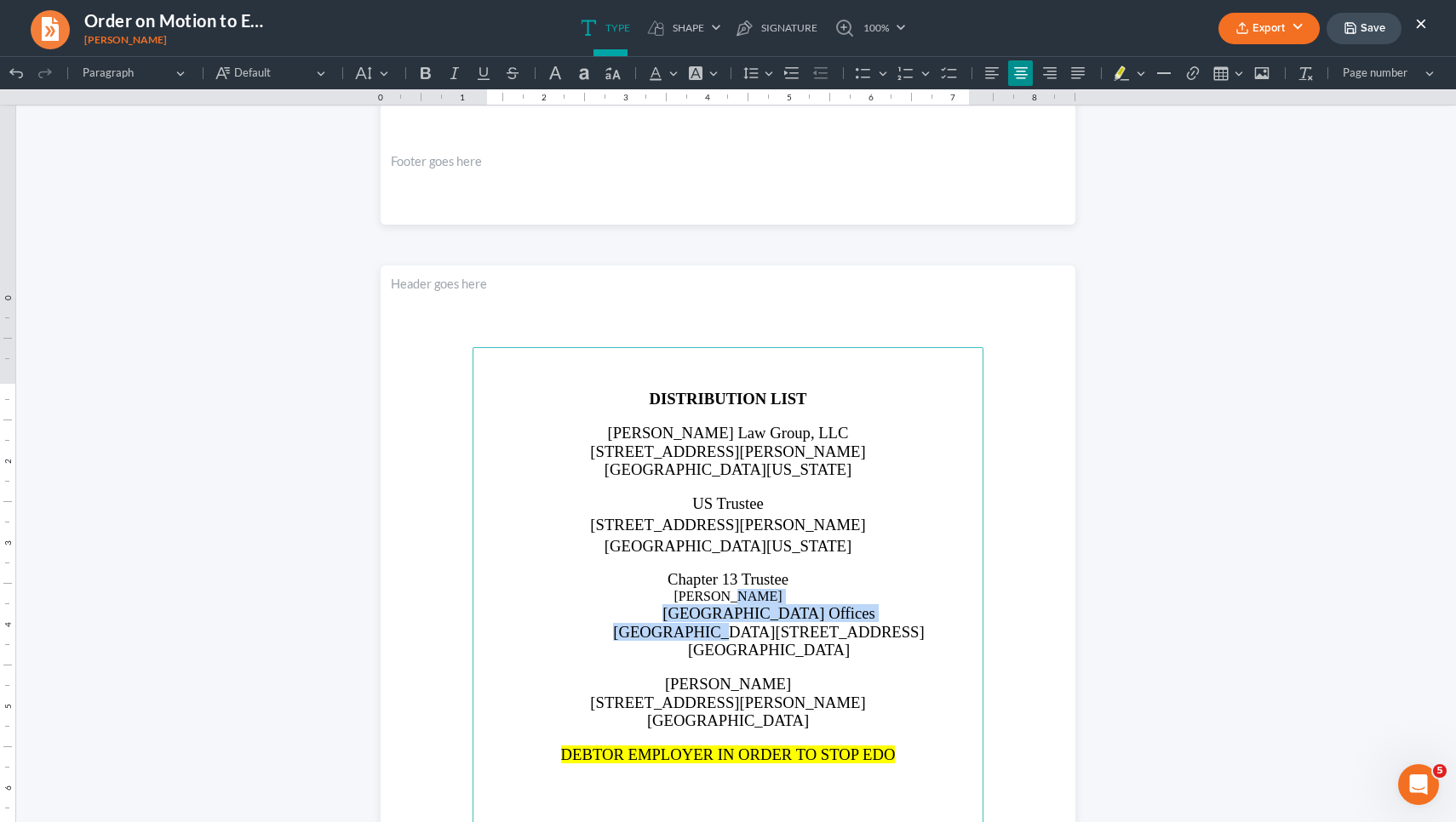
click at [727, 624] on main "DISTRIBUTION LIST Saedi Law Group, LLC 3411 Pierce Drive Atlanta, Georgia 30341…" at bounding box center [728, 714] width 511 height 736
click at [729, 624] on span "Suite 120, 303 Peachtree Center Ave." at bounding box center [768, 632] width 311 height 18
click at [717, 589] on p "Nancy J. Whaley" at bounding box center [727, 596] width 490 height 15
click at [718, 589] on p "Nancy J. Whaley" at bounding box center [727, 596] width 490 height 15
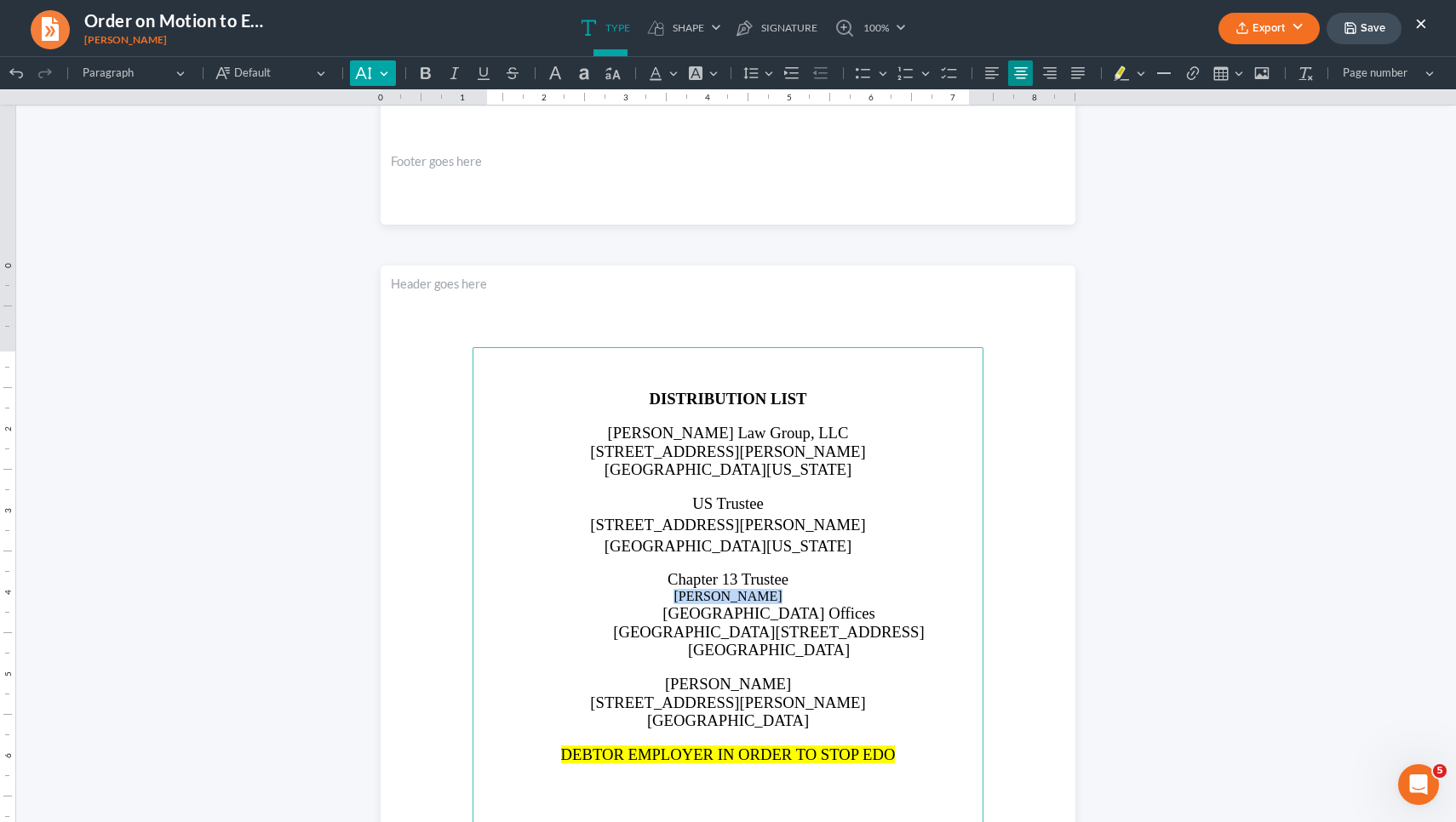
click at [370, 73] on icon "Editor toolbar" at bounding box center [363, 73] width 17 height 17
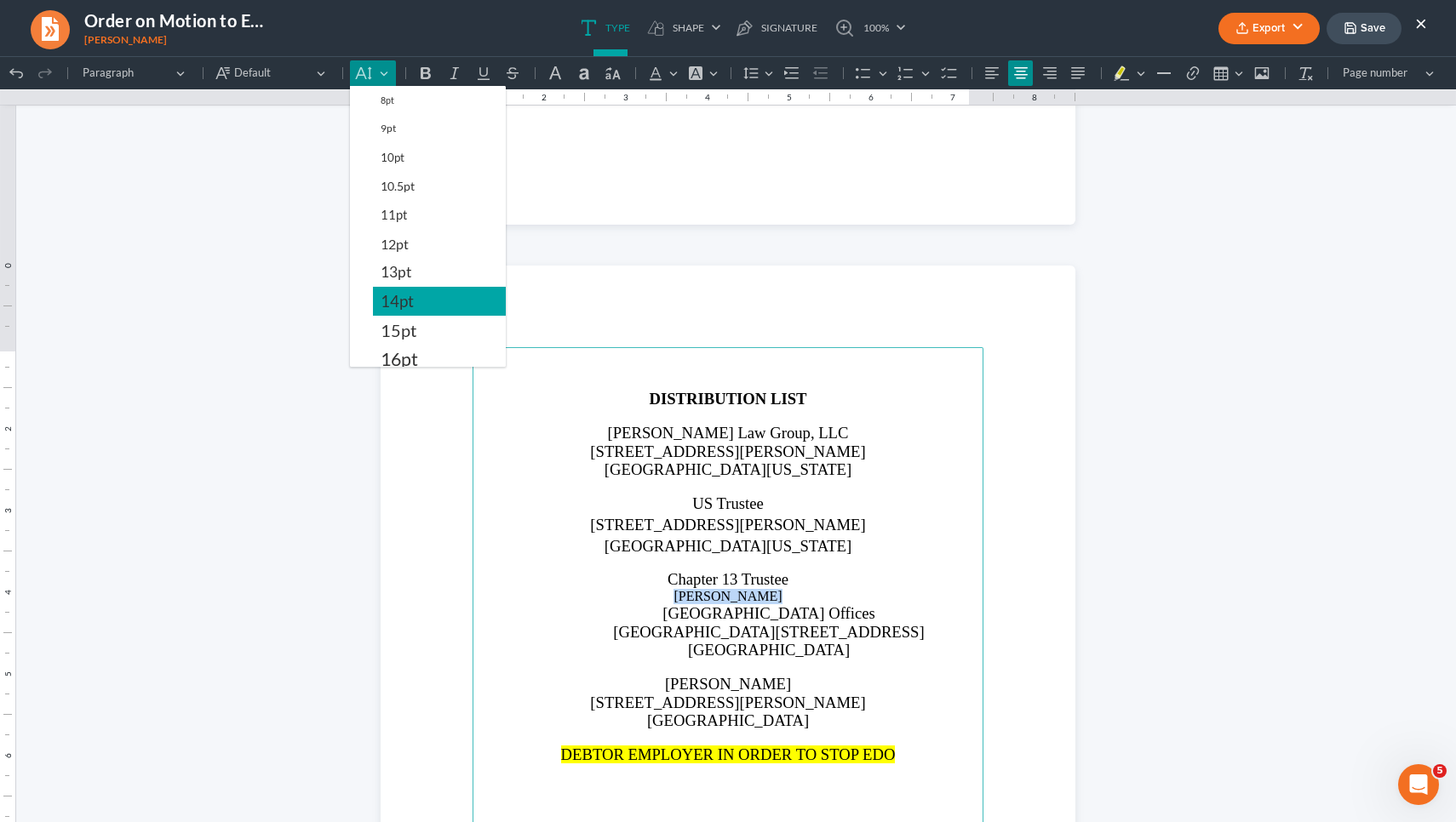
click at [399, 316] on button "14pt" at bounding box center [439, 301] width 133 height 29
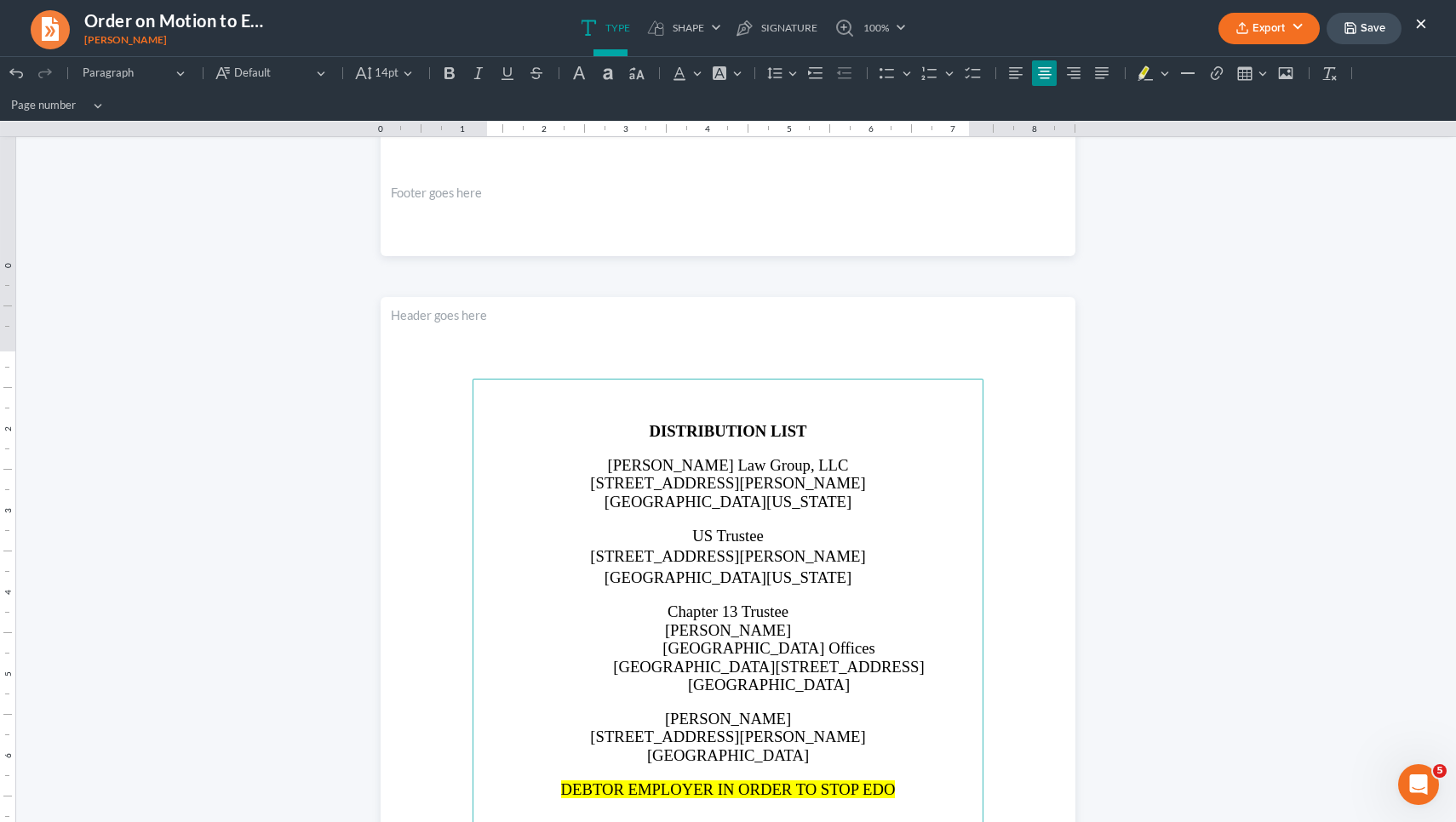
click at [865, 783] on span "DEBTOR EMPLOYER IN ORDER TO STOP EDO" at bounding box center [728, 789] width 335 height 18
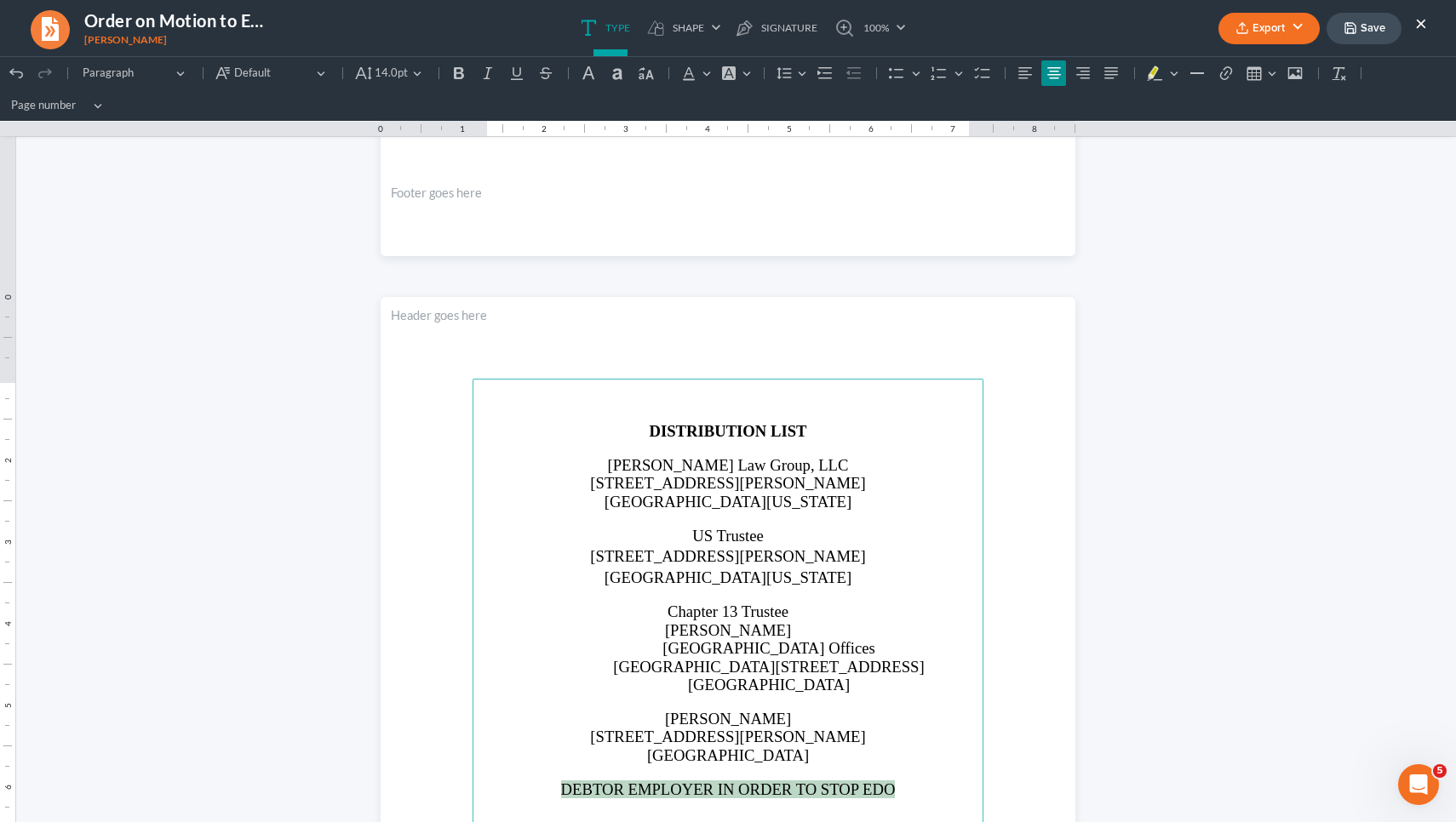
click at [865, 783] on span "DEBTOR EMPLOYER IN ORDER TO STOP EDO" at bounding box center [728, 789] width 335 height 18
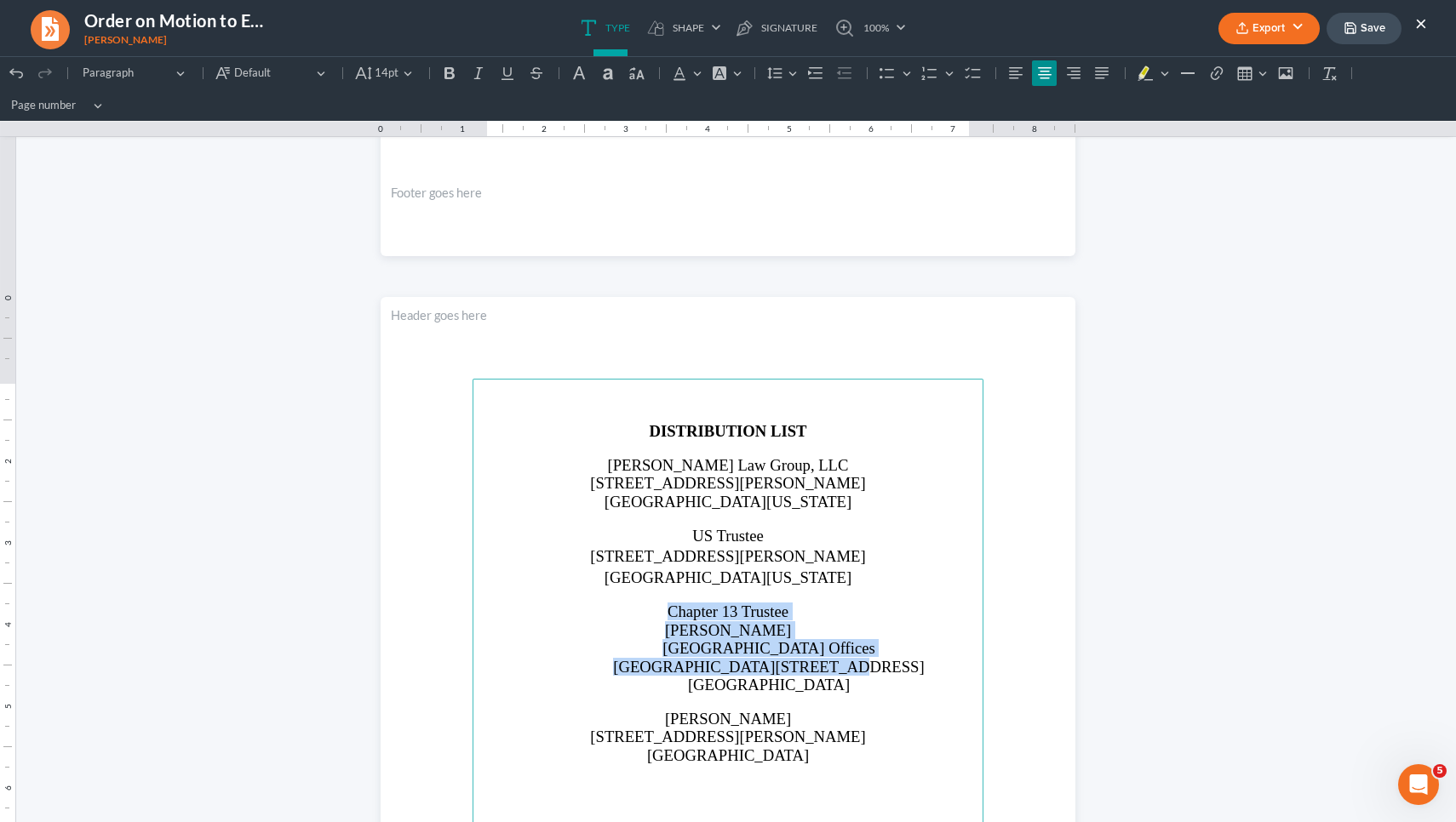
drag, startPoint x: 829, startPoint y: 655, endPoint x: 653, endPoint y: 600, distance: 184.4
click at [653, 600] on main "DISTRIBUTION LIST Saedi Law Group, LLC 3411 Pierce Drive Atlanta, Georgia 30341…" at bounding box center [728, 746] width 511 height 736
click at [1046, 72] on icon "Editor toolbar" at bounding box center [1044, 73] width 17 height 17
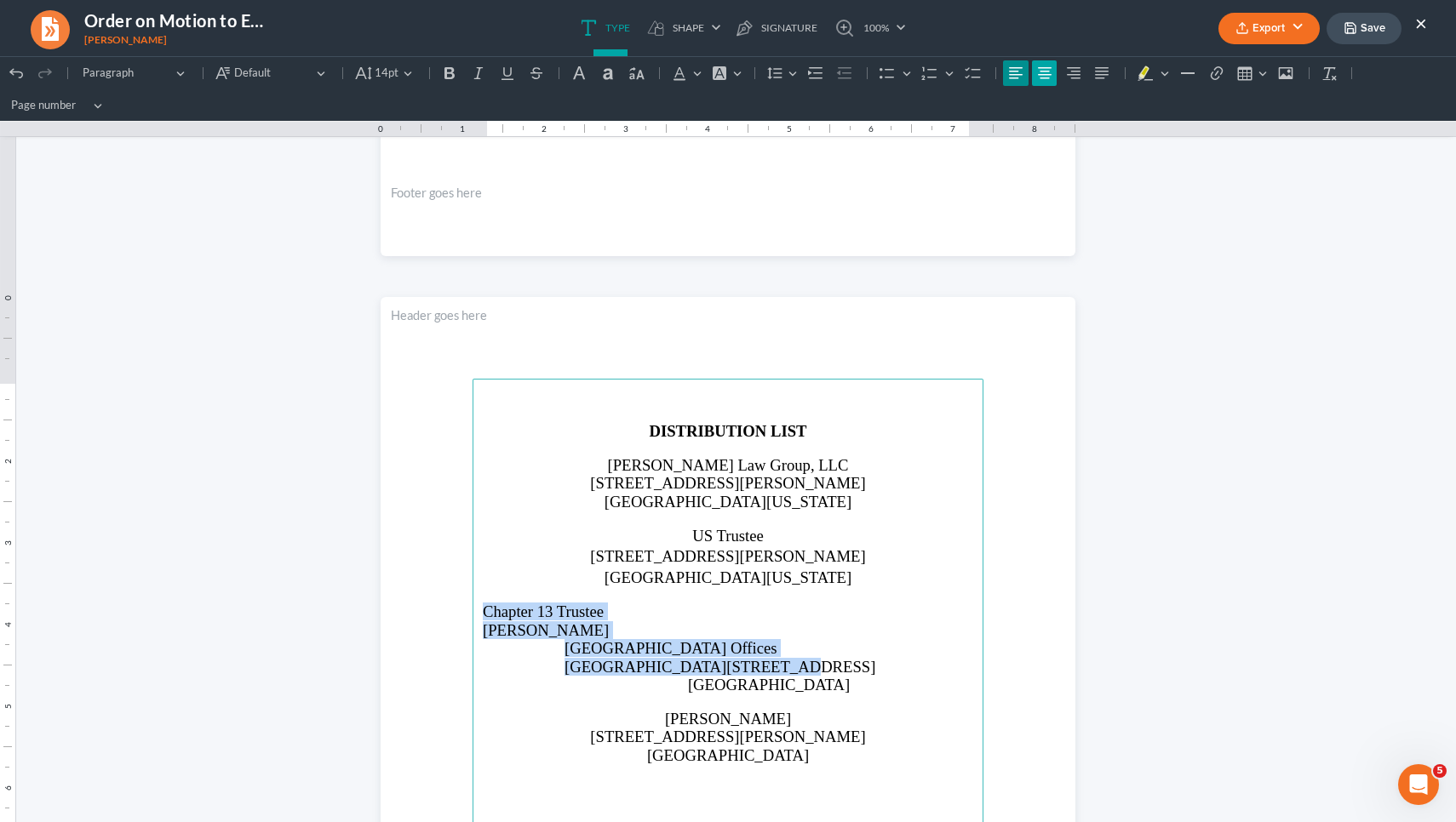
click at [1046, 72] on icon "Editor toolbar" at bounding box center [1044, 73] width 17 height 17
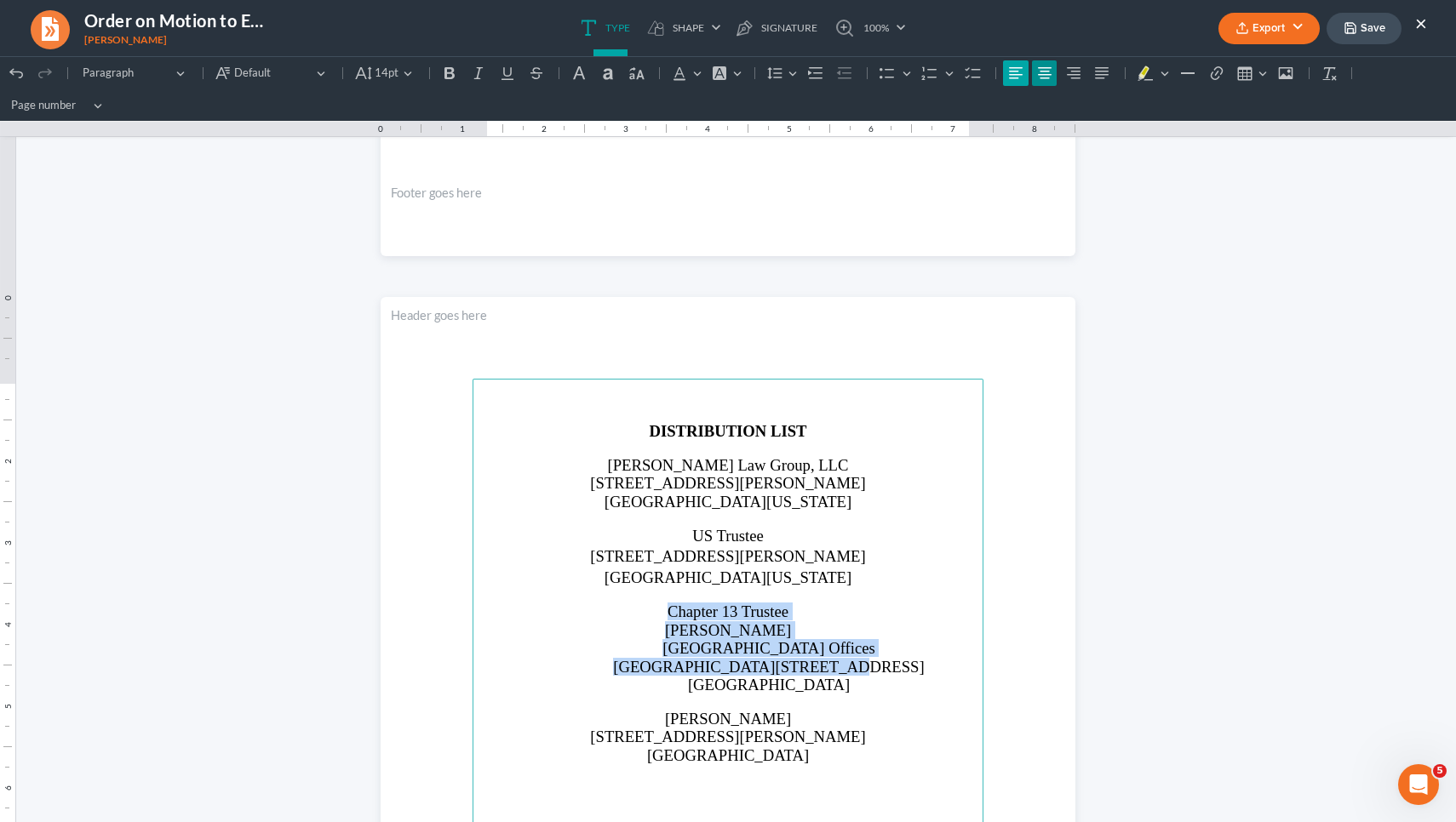
click at [1007, 76] on icon "Editor toolbar" at bounding box center [1015, 73] width 17 height 17
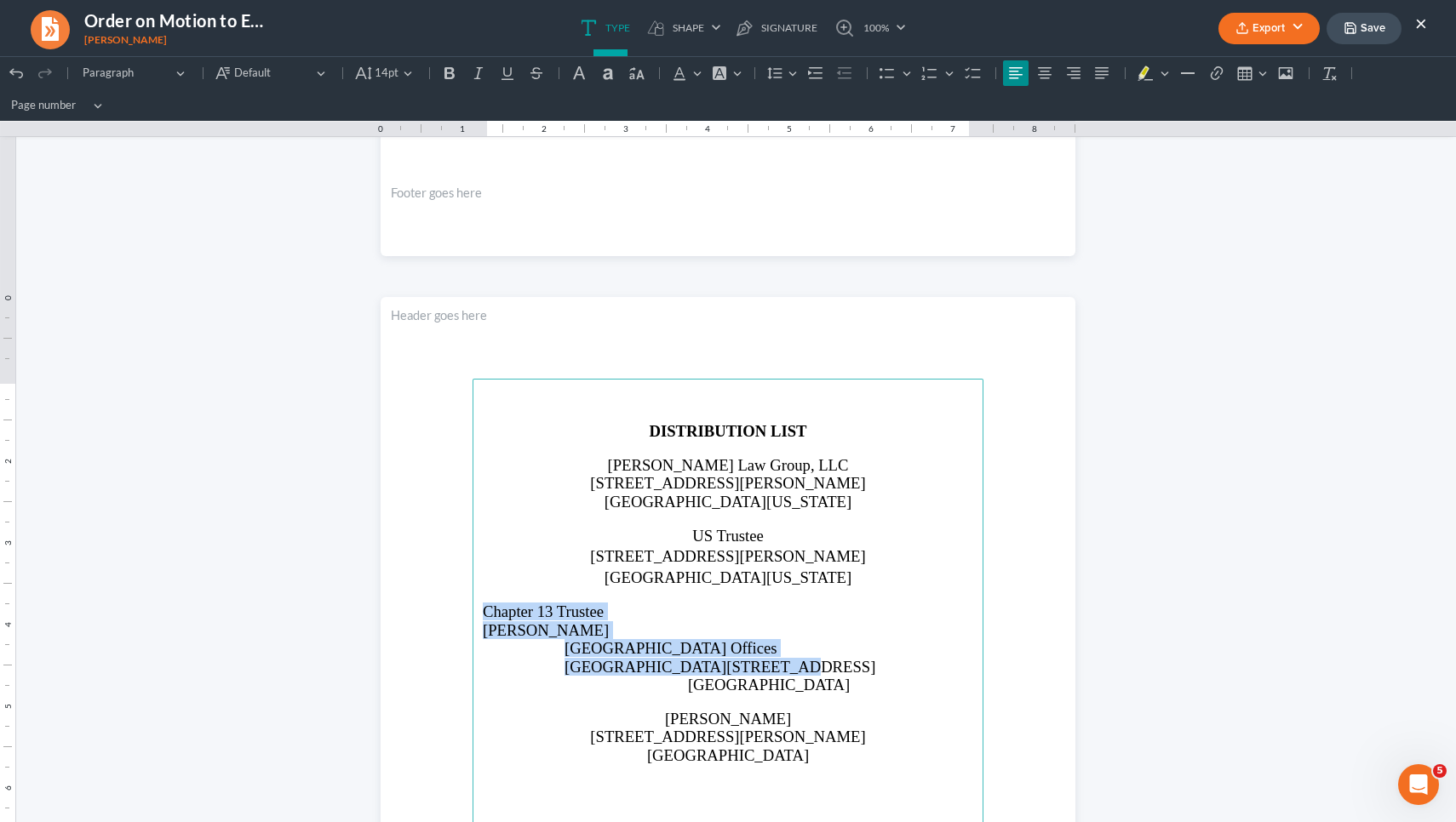
click at [570, 641] on span "Truist Plaza Gardens Offices" at bounding box center [670, 648] width 212 height 18
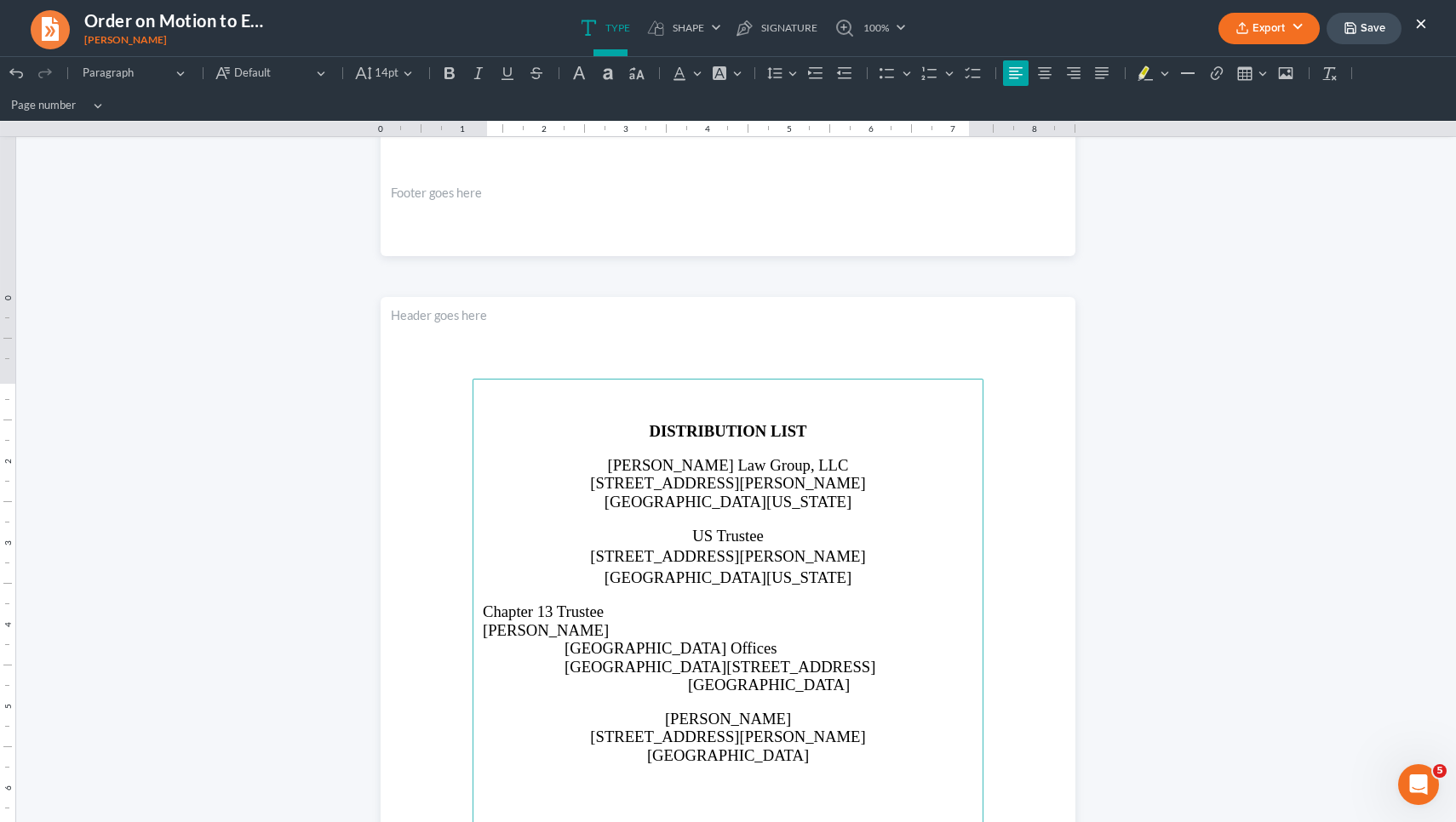
click at [1015, 74] on icon "Editor toolbar" at bounding box center [1015, 73] width 13 height 11
drag, startPoint x: 568, startPoint y: 642, endPoint x: 471, endPoint y: 657, distance: 98.2
click at [471, 657] on section "DISTRIBUTION LIST Saedi Law Group, LLC 3411 Pierce Drive Atlanta, Georgia 30341…" at bounding box center [728, 746] width 695 height 899
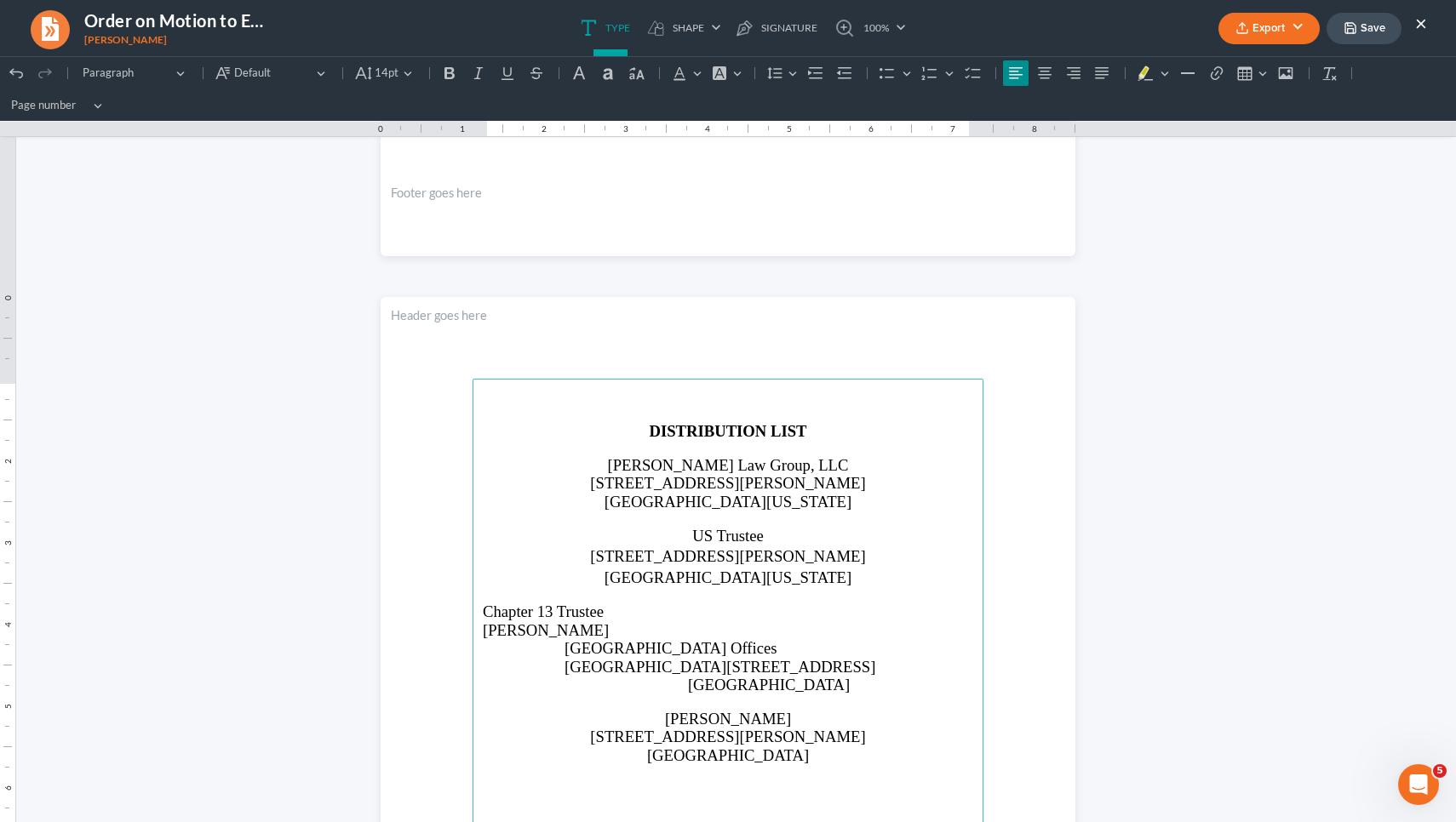
click at [534, 658] on main "DISTRIBUTION LIST Saedi Law Group, LLC 3411 Pierce Drive Atlanta, Georgia 30341…" at bounding box center [728, 746] width 511 height 736
drag, startPoint x: 806, startPoint y: 660, endPoint x: 538, endPoint y: 647, distance: 268.3
click at [538, 647] on main "DISTRIBUTION LIST Saedi Law Group, LLC 3411 Pierce Drive Atlanta, Georgia 30341…" at bounding box center [728, 746] width 511 height 736
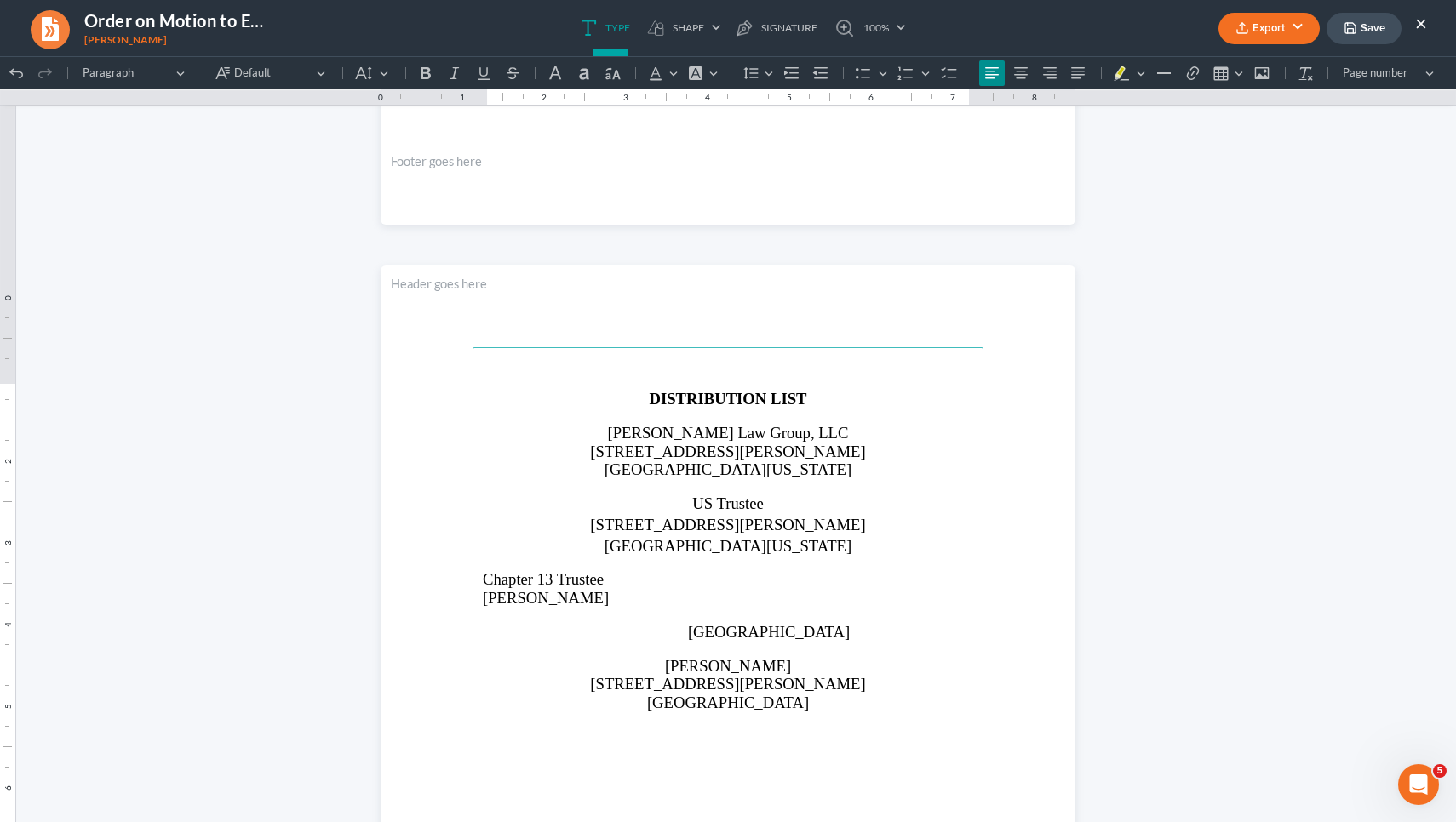
scroll to position [1599, 0]
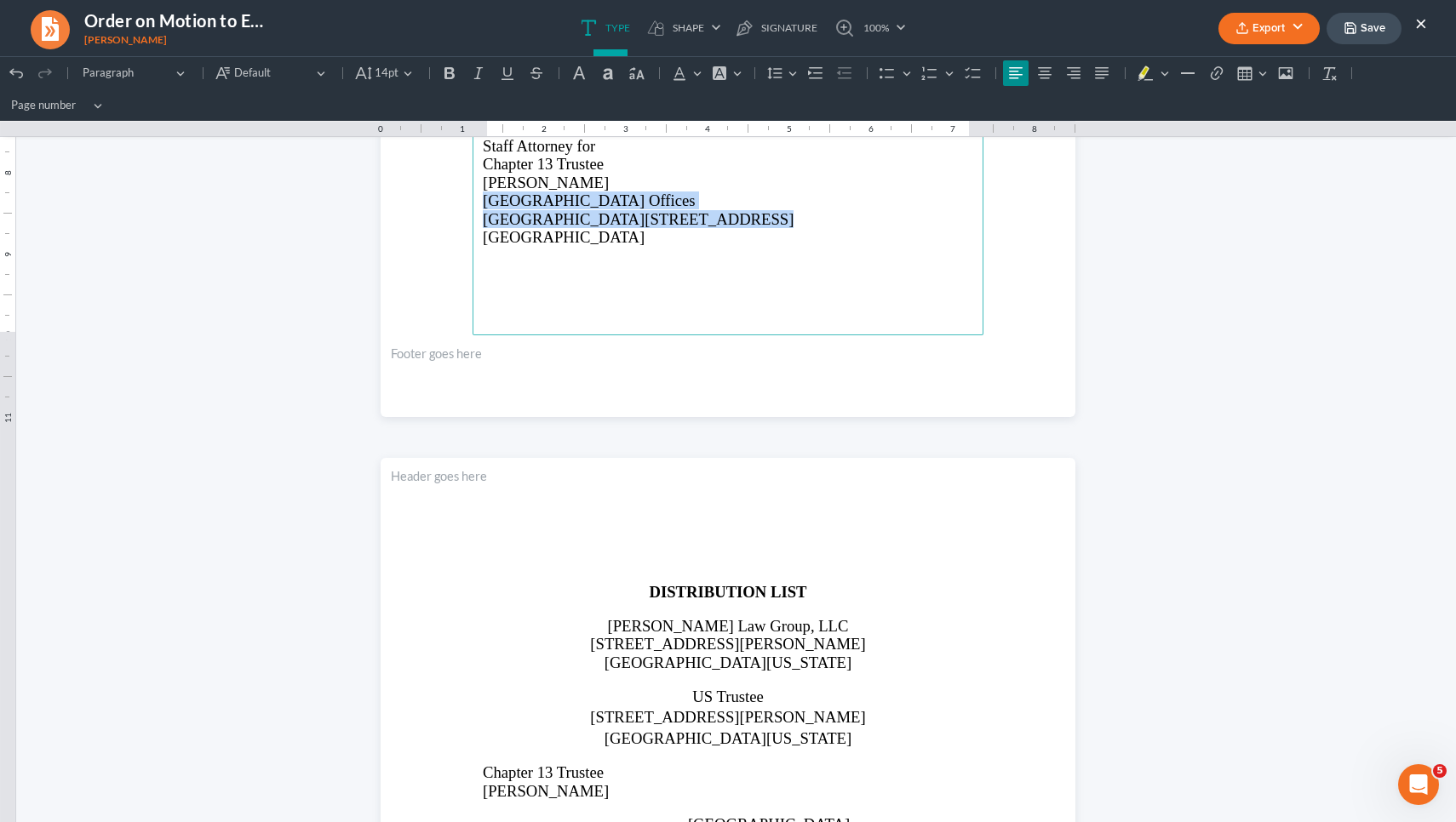
click at [605, 228] on p "Atlanta, GA 30303" at bounding box center [727, 237] width 490 height 18
drag, startPoint x: 483, startPoint y: 186, endPoint x: 753, endPoint y: 211, distance: 271.2
copy main "Truist Plaza Gardens Offices Suite 120, 303 Peachtree Center Ave."
click at [635, 782] on p "Nancy J. Whaley" at bounding box center [727, 791] width 490 height 18
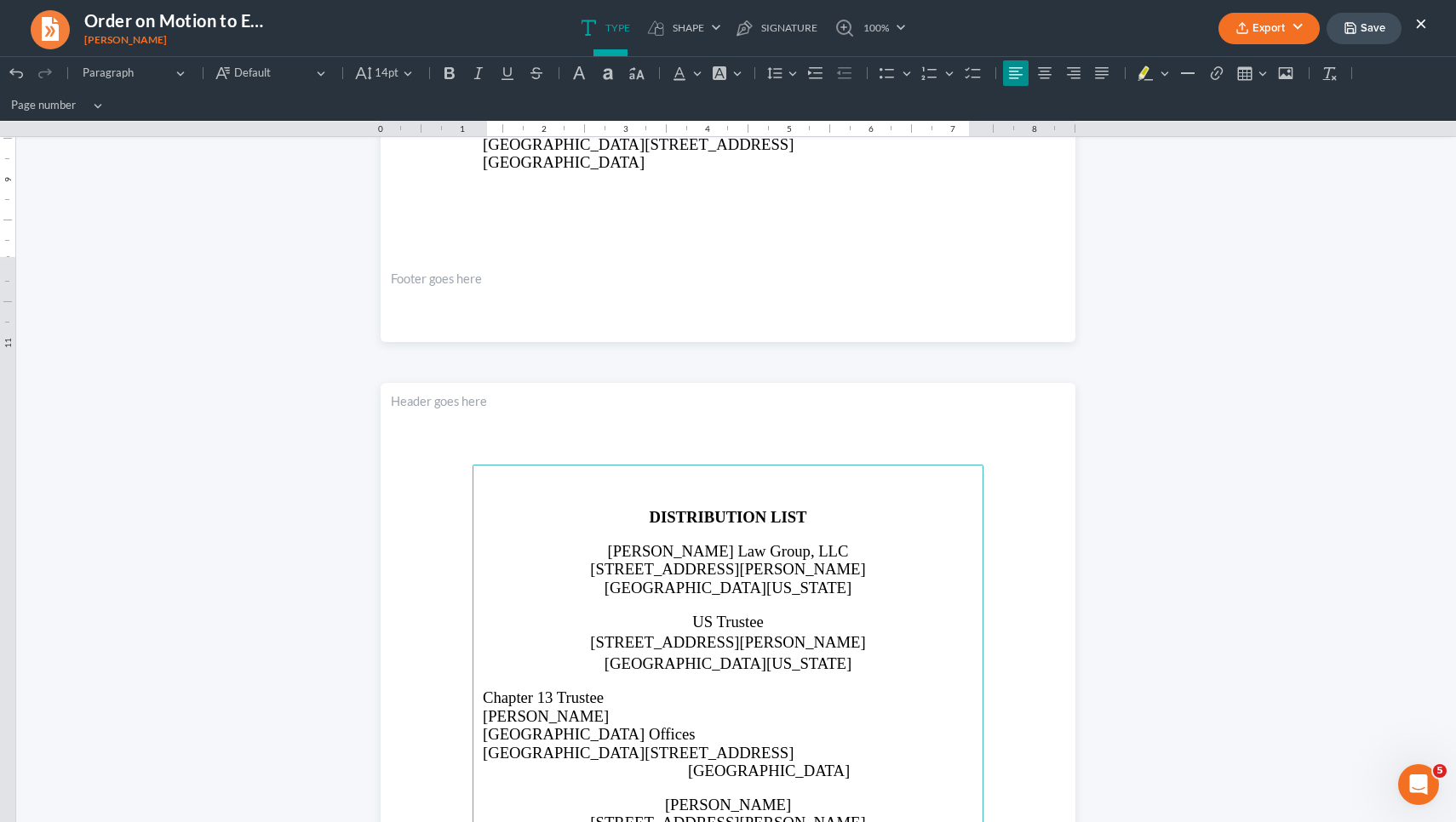
scroll to position [1745, 0]
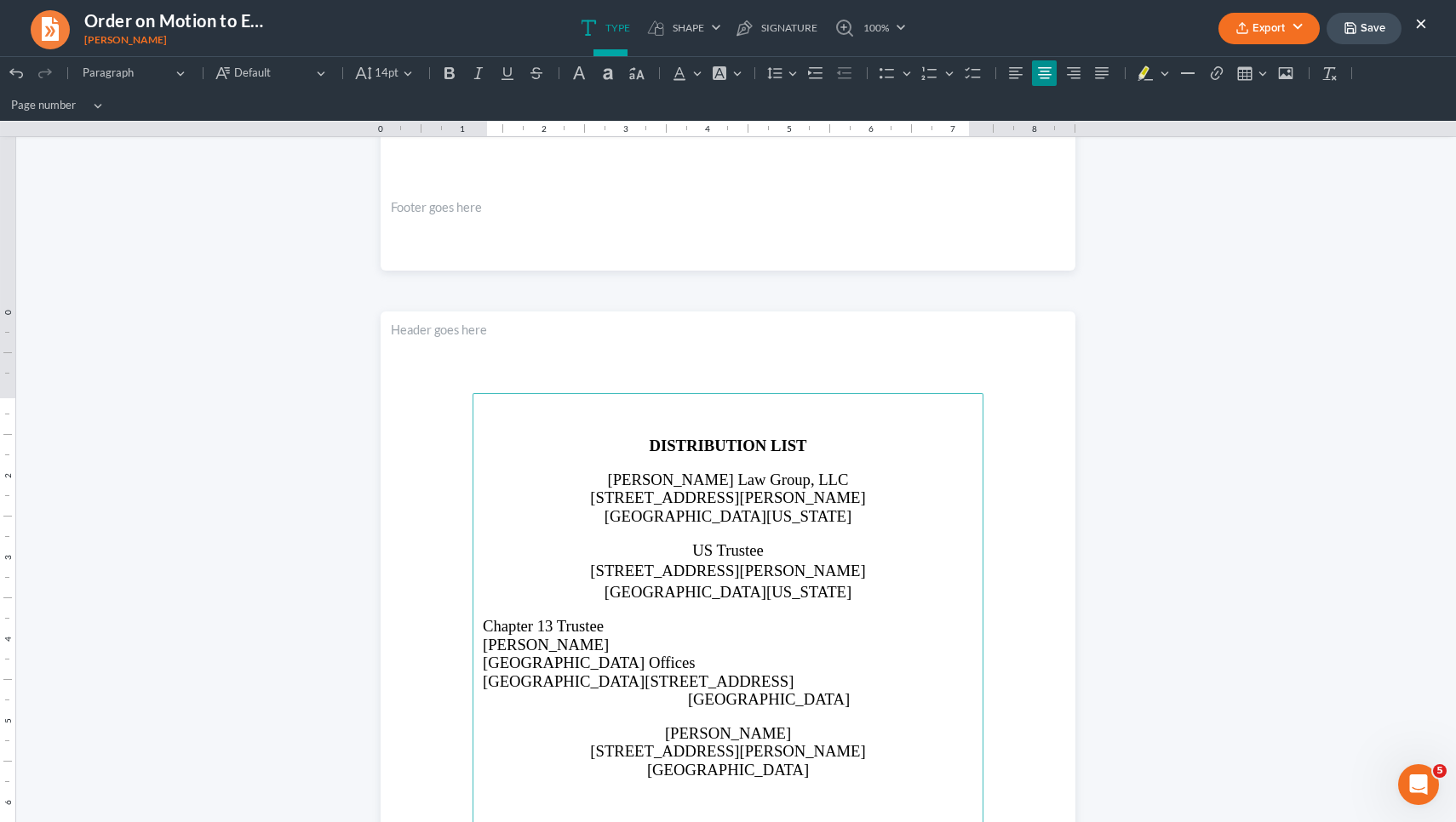
drag, startPoint x: 718, startPoint y: 677, endPoint x: 481, endPoint y: 601, distance: 248.9
click at [481, 601] on main "DISTRIBUTION LIST Saedi Law Group, LLC 3411 Pierce Drive Atlanta, Georgia 30341…" at bounding box center [728, 761] width 511 height 736
click at [1048, 72] on icon "Editor toolbar" at bounding box center [1044, 73] width 17 height 17
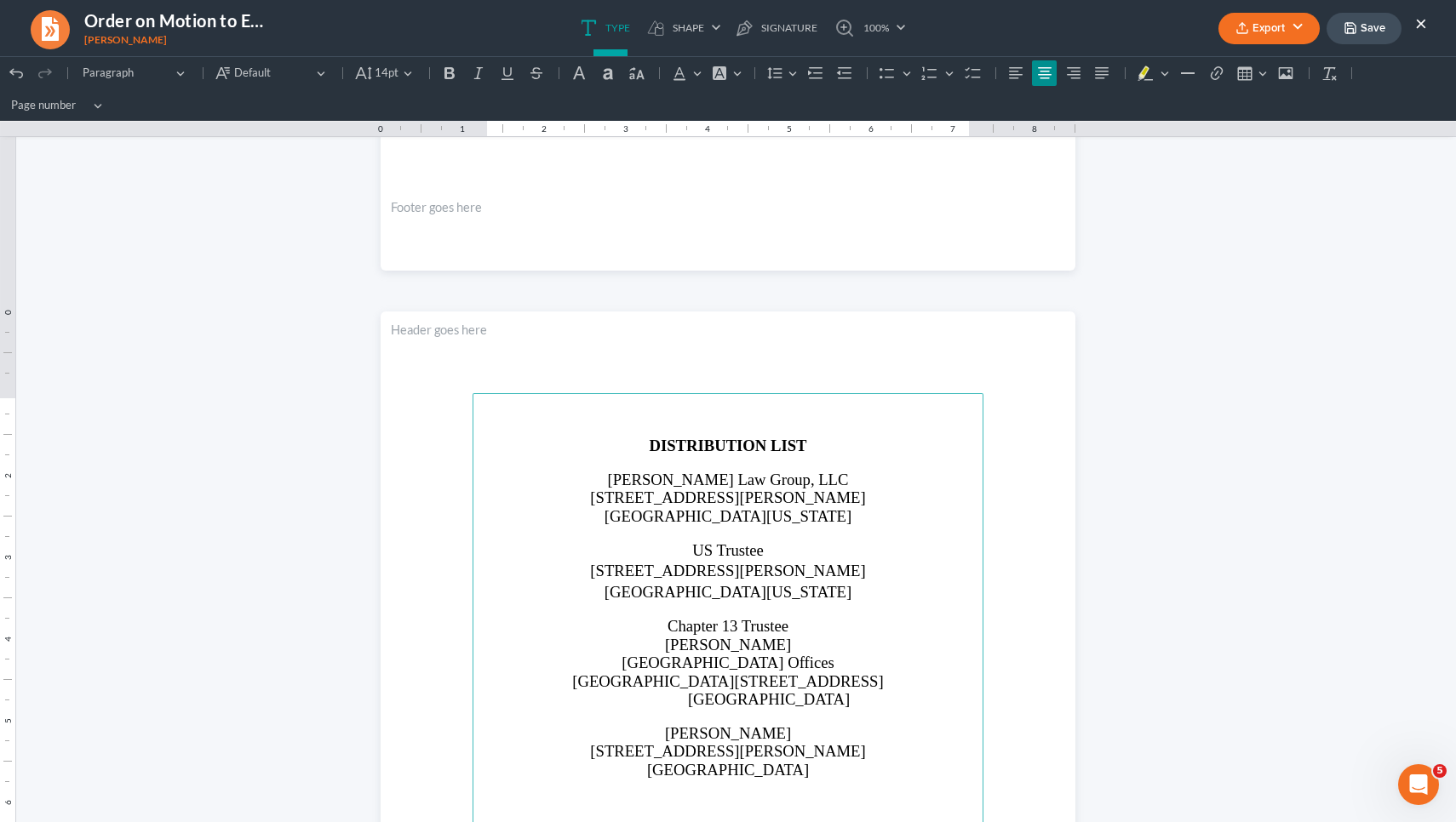
click at [741, 697] on span "Atlanta, GA 30303" at bounding box center [769, 699] width 162 height 18
click at [708, 697] on p "Atlanta, GA 30303" at bounding box center [768, 699] width 408 height 18
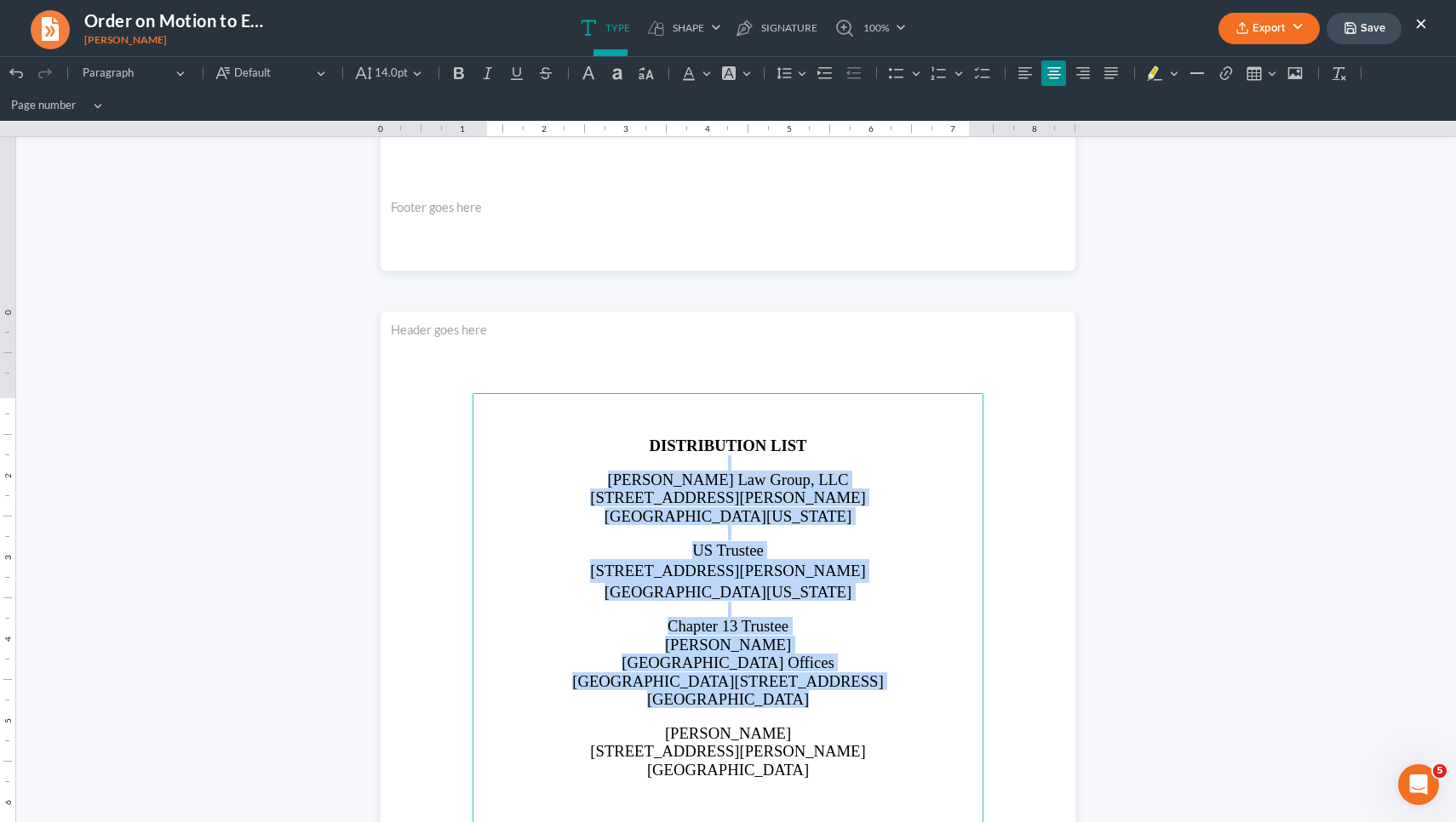
drag, startPoint x: 793, startPoint y: 697, endPoint x: 618, endPoint y: 455, distance: 298.6
click at [618, 455] on main "DISTRIBUTION LIST Saedi Law Group, LLC 3411 Pierce Drive Atlanta, Georgia 30341…" at bounding box center [728, 761] width 511 height 736
click at [415, 77] on button "14.0pt 14.0pt" at bounding box center [389, 73] width 78 height 26
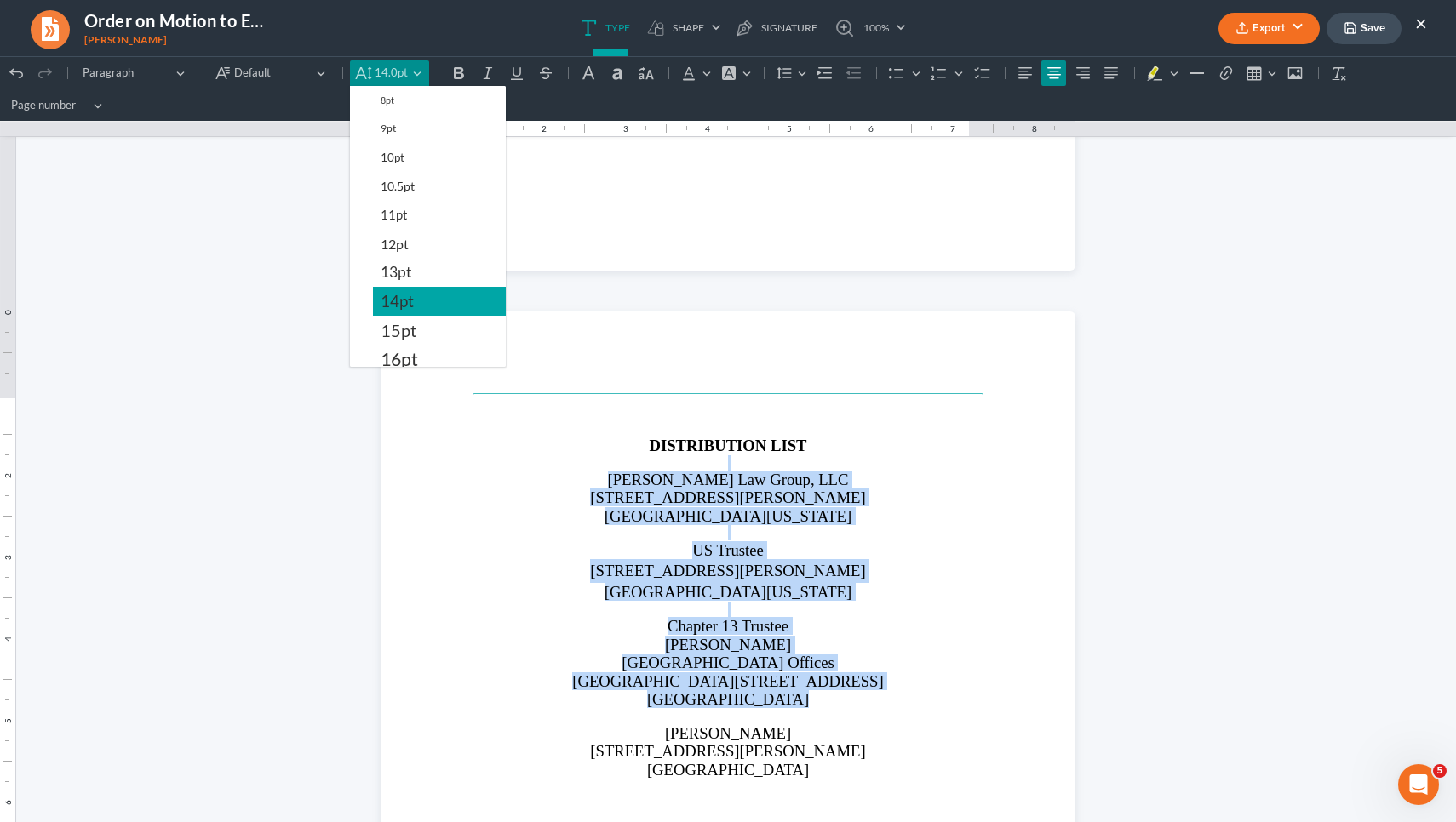
click at [419, 302] on button "14pt" at bounding box center [439, 301] width 133 height 29
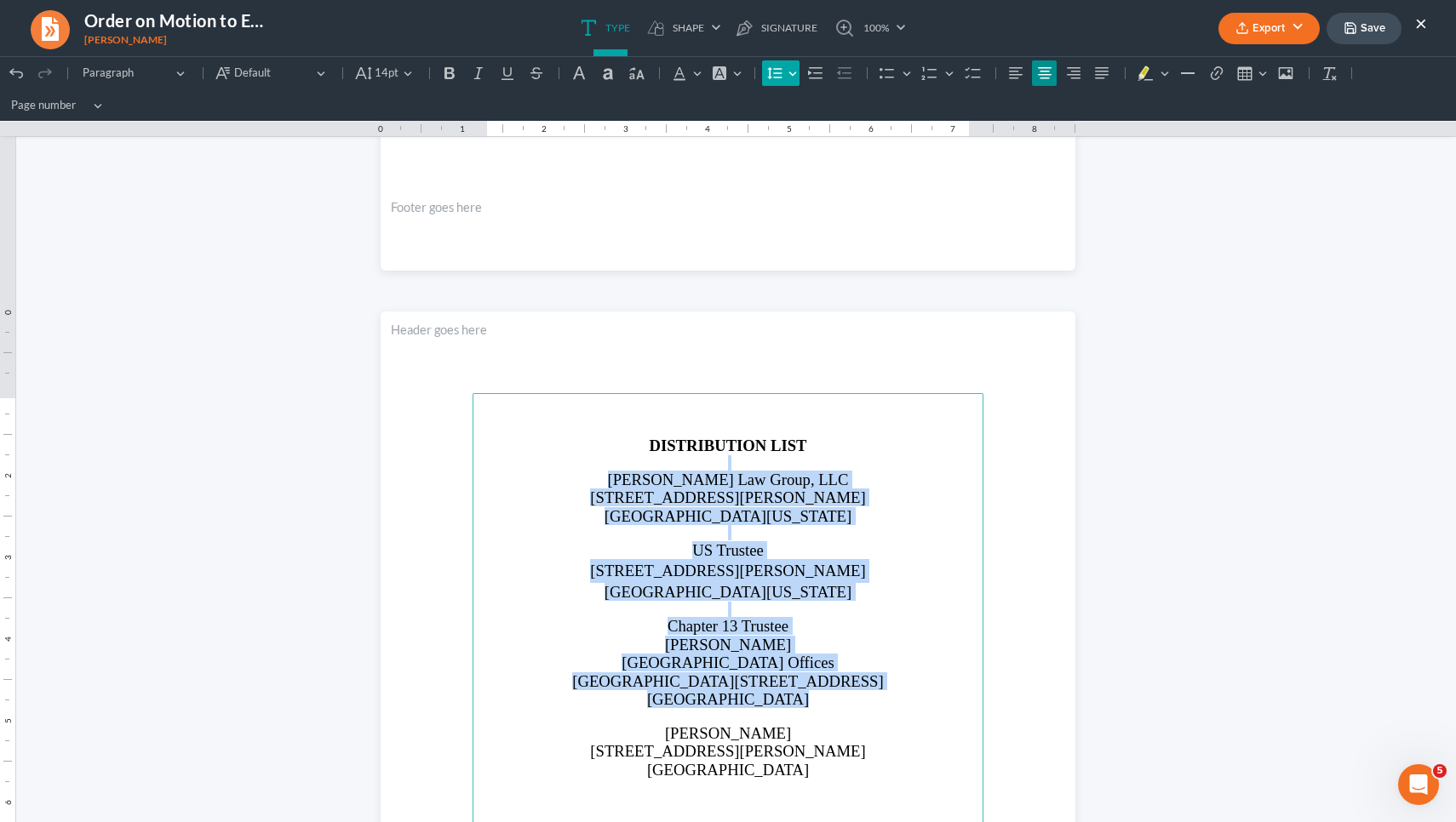
click at [781, 74] on icon "Editor toolbar" at bounding box center [774, 73] width 17 height 17
click at [795, 133] on span "1.15" at bounding box center [804, 128] width 23 height 20
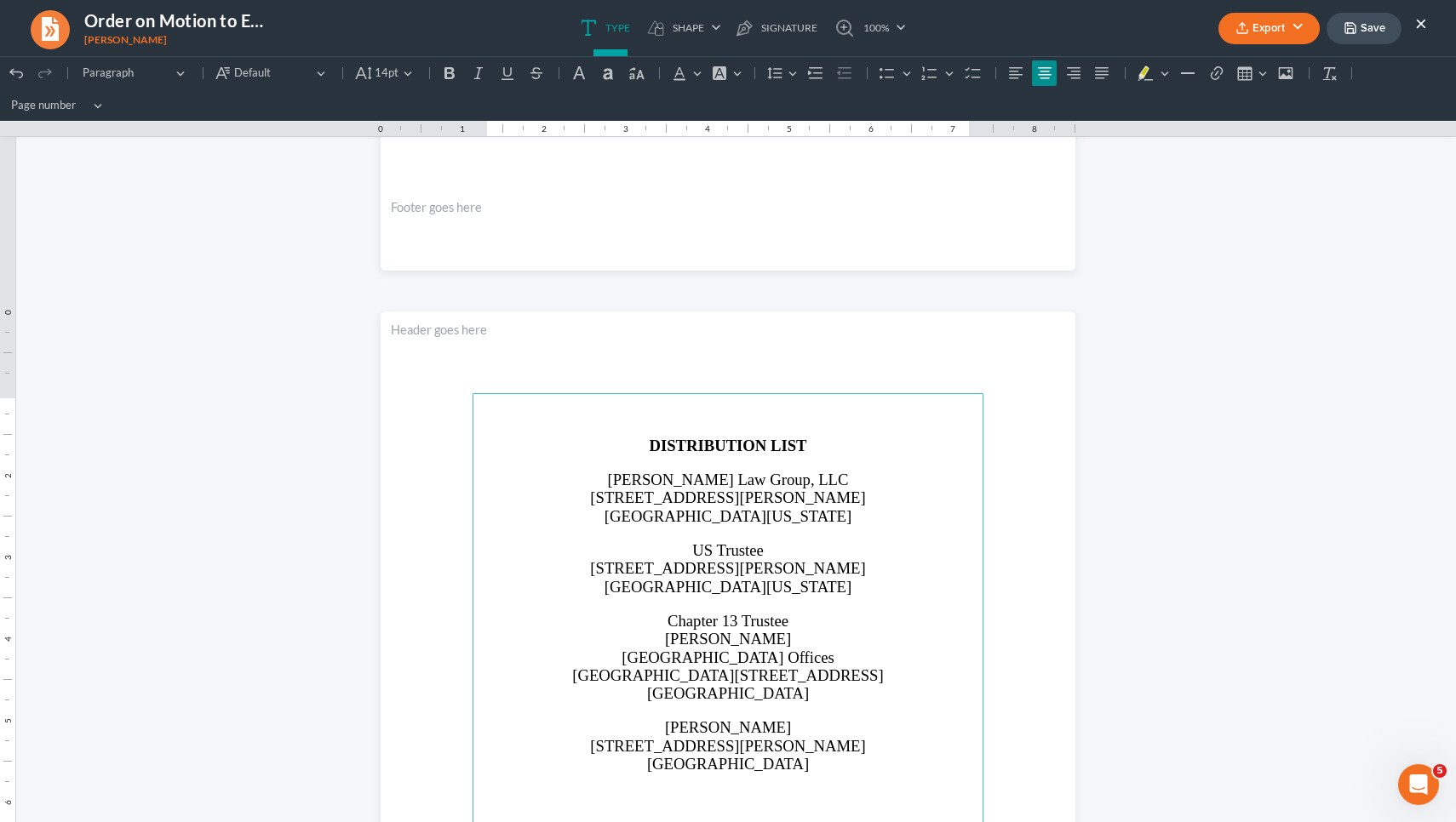
click at [871, 416] on main "DISTRIBUTION LIST Saedi Law Group, LLC 3411 Pierce Drive Atlanta, Georgia 30341…" at bounding box center [728, 761] width 511 height 736
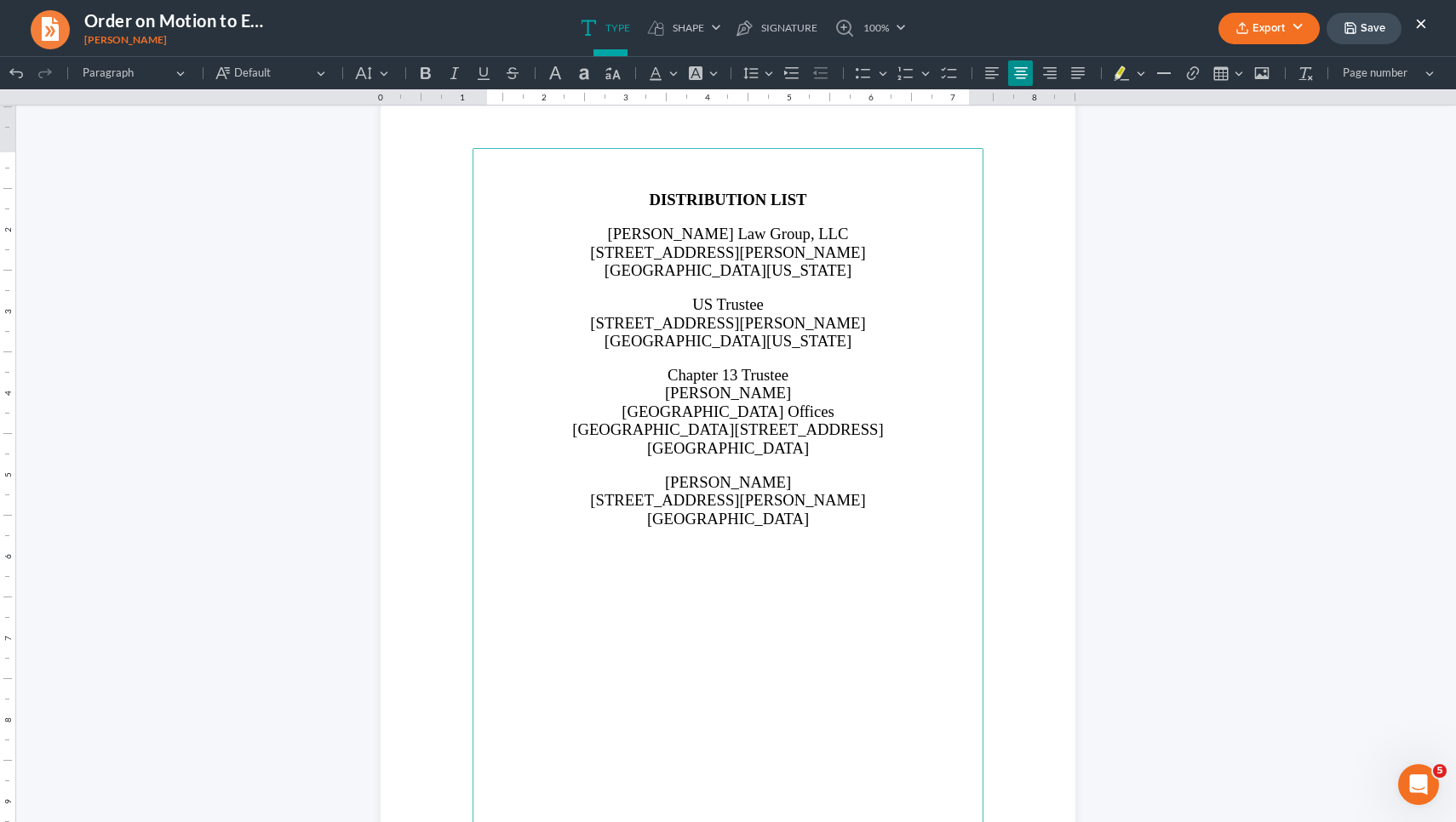
scroll to position [2060, 0]
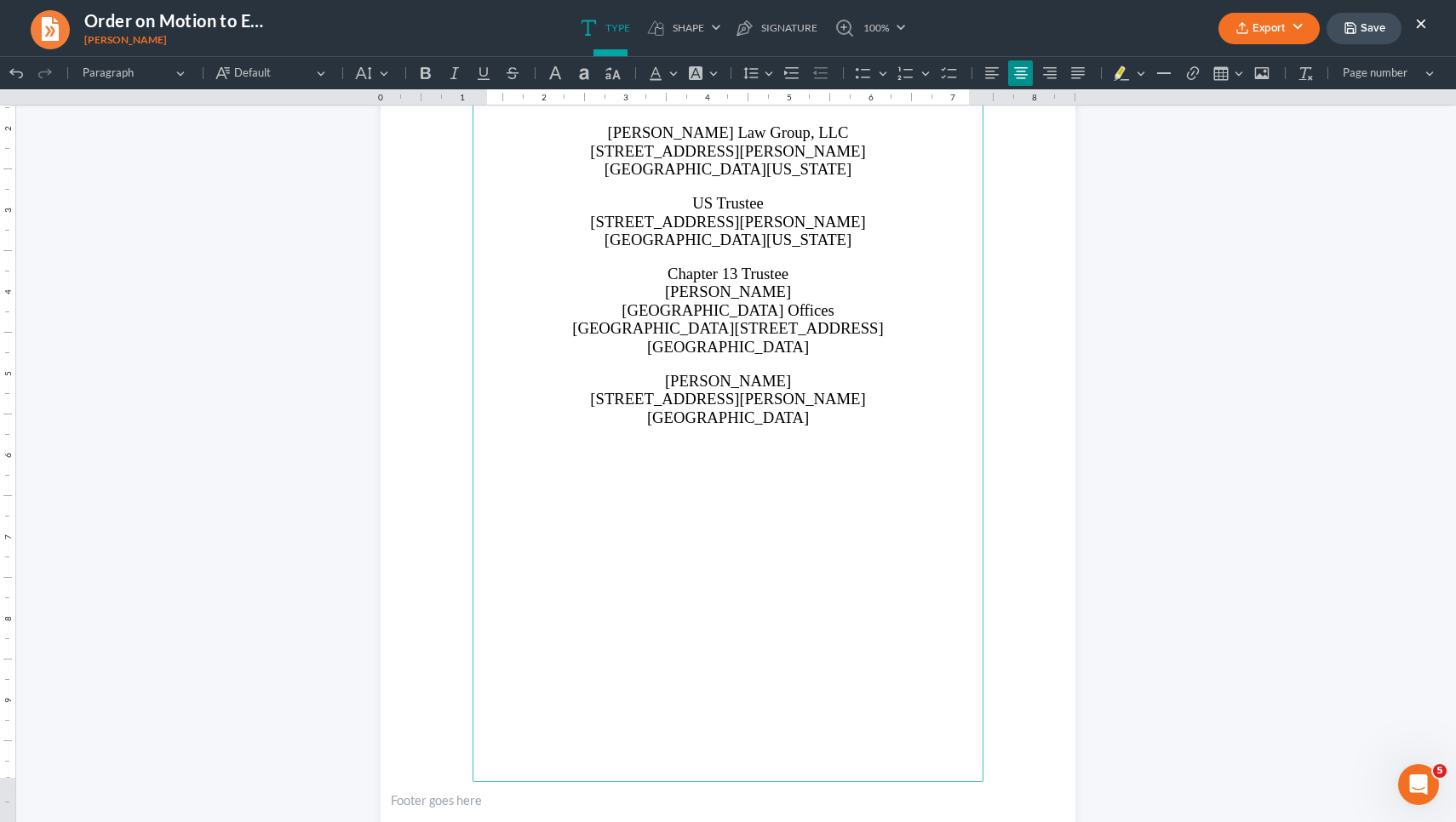
click at [1373, 33] on button "Save" at bounding box center [1363, 28] width 75 height 31
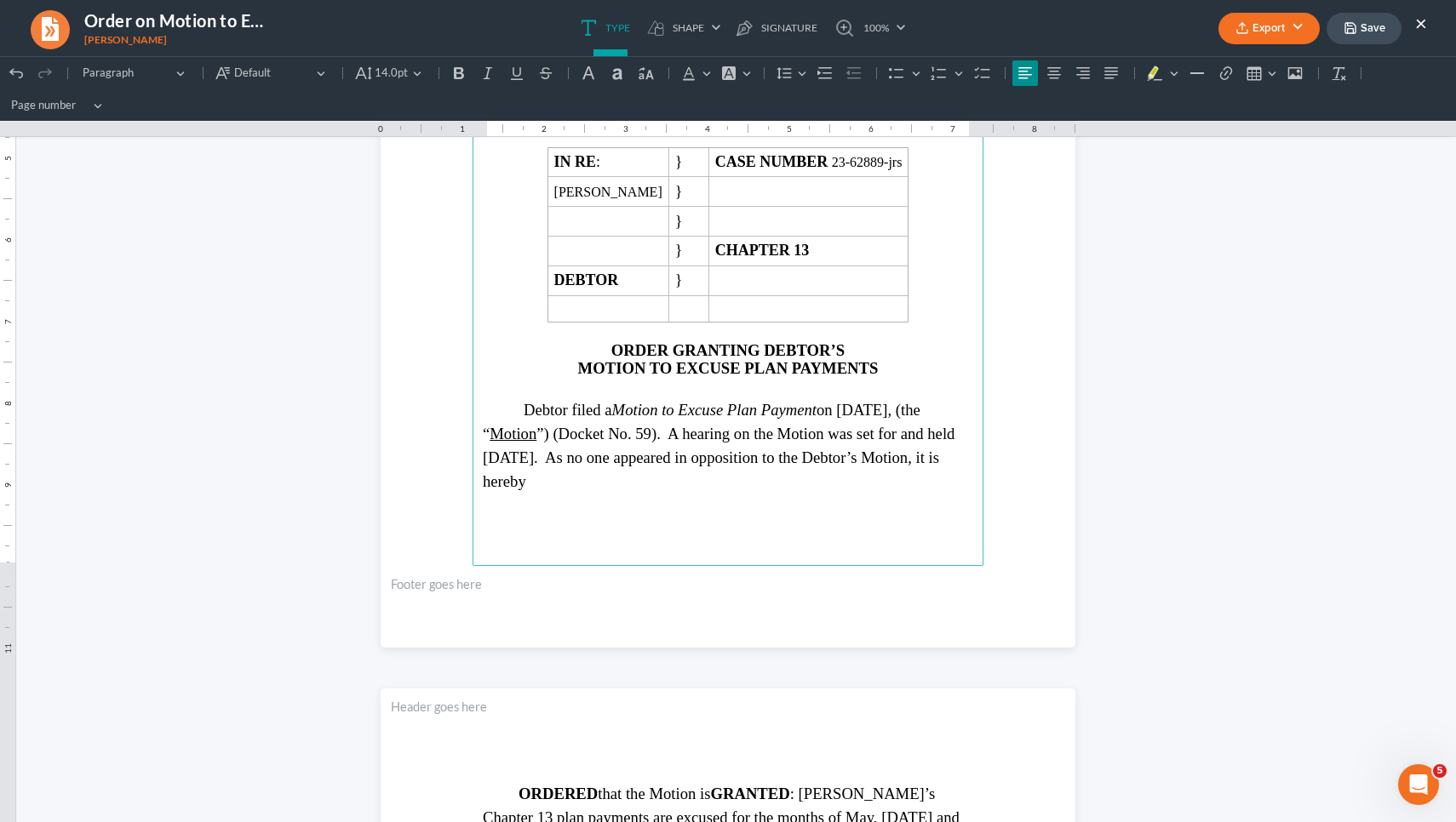
scroll to position [563, 0]
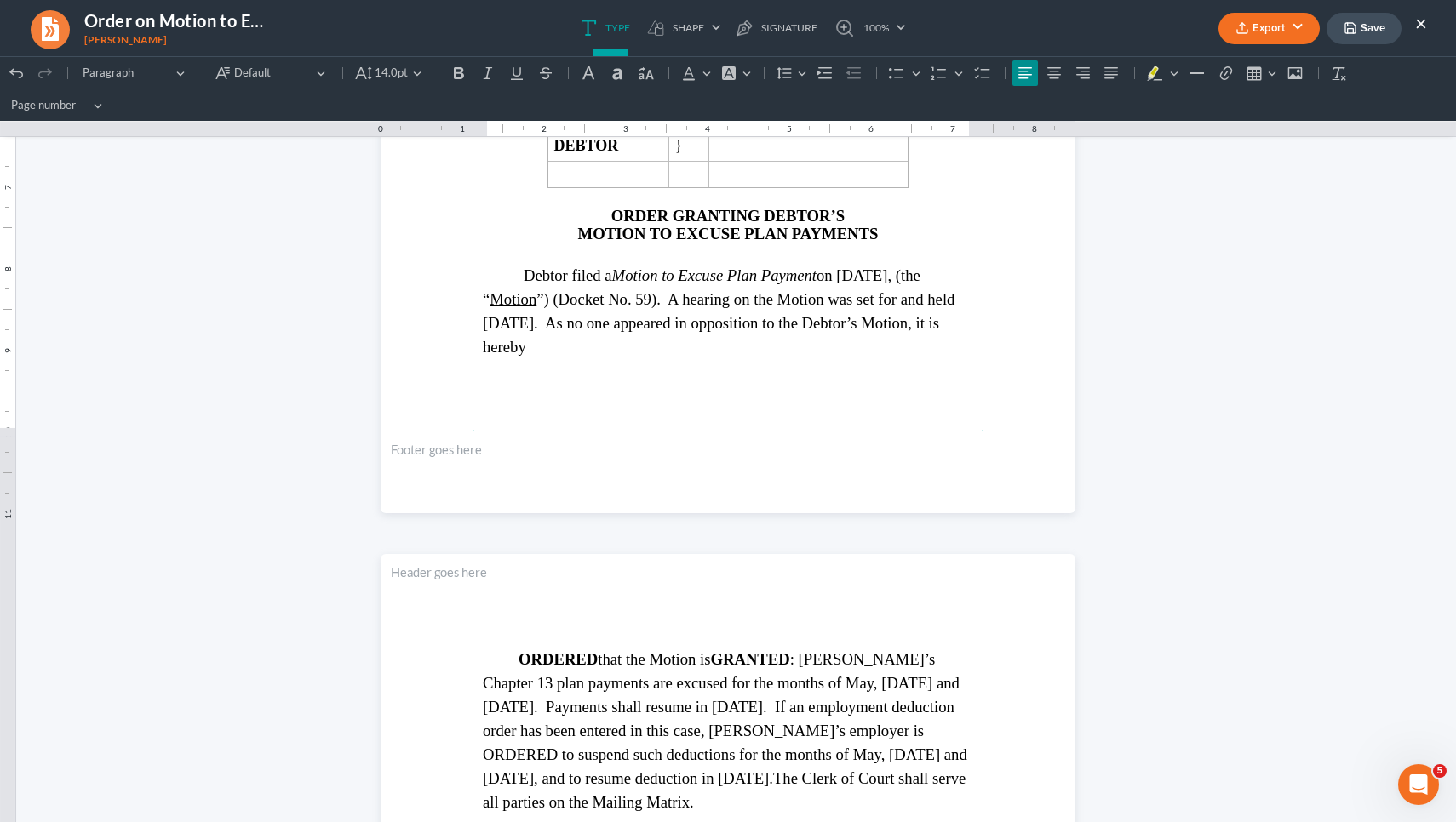
click at [1226, 34] on button "Export" at bounding box center [1269, 28] width 101 height 31
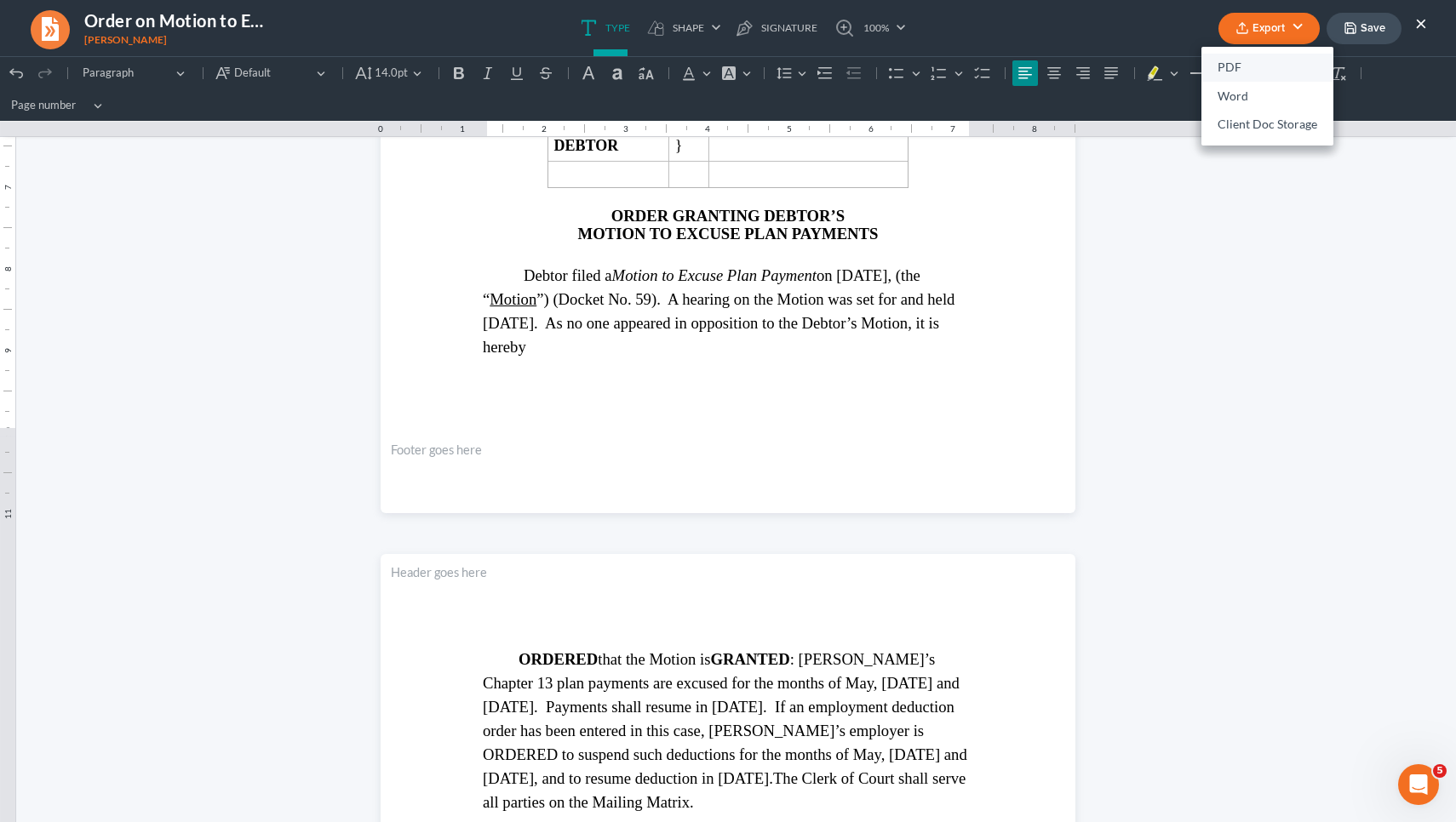
click at [1225, 68] on link "PDF" at bounding box center [1267, 68] width 132 height 29
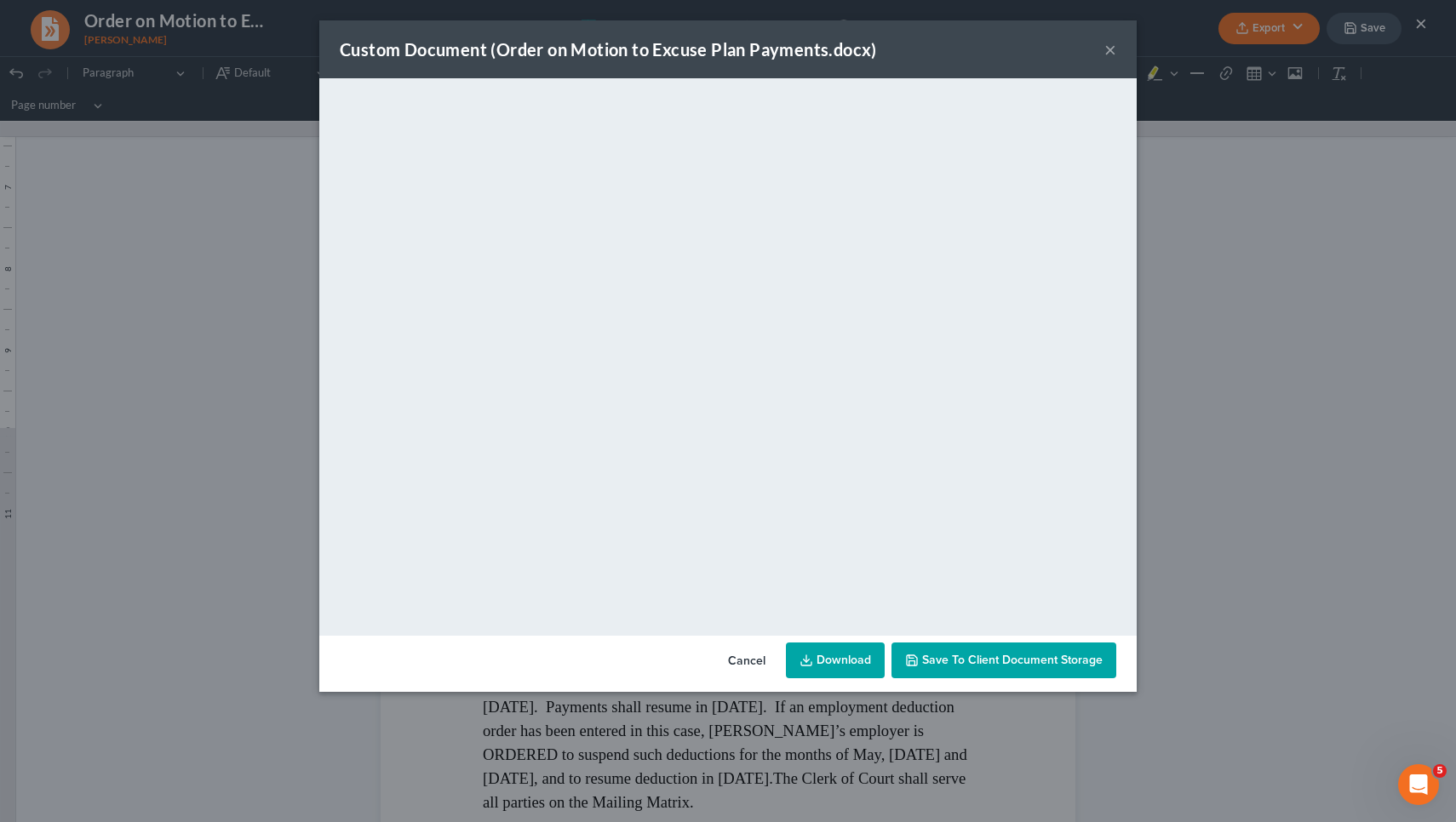
click at [848, 659] on link "Download" at bounding box center [835, 660] width 99 height 36
click at [1118, 52] on div "Custom Document (Order on Motion to Excuse Plan Payments.docx) ×" at bounding box center [728, 49] width 817 height 58
click at [1108, 49] on button "×" at bounding box center [1110, 49] width 12 height 20
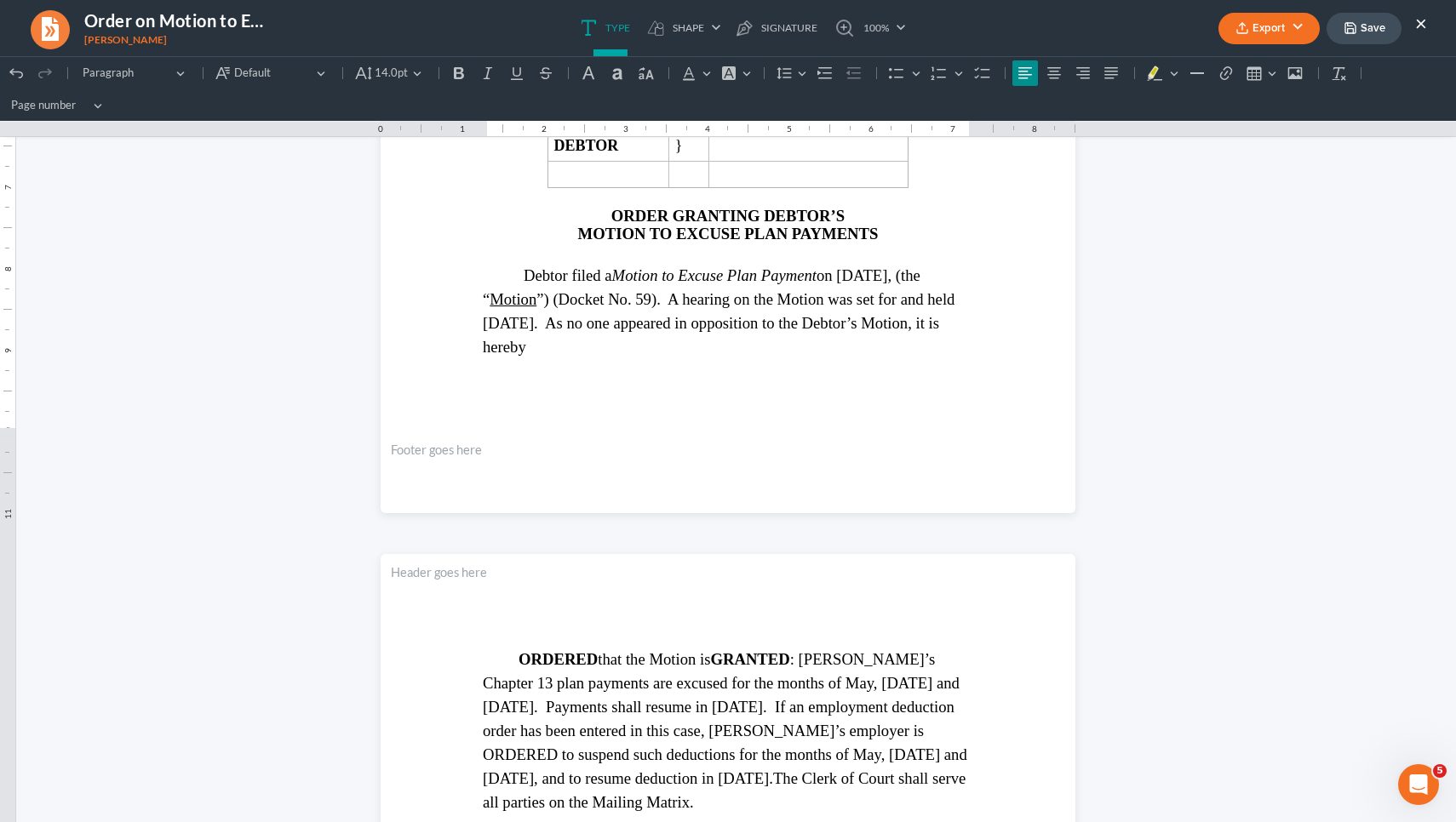
click at [1421, 23] on button "×" at bounding box center [1420, 22] width 12 height 20
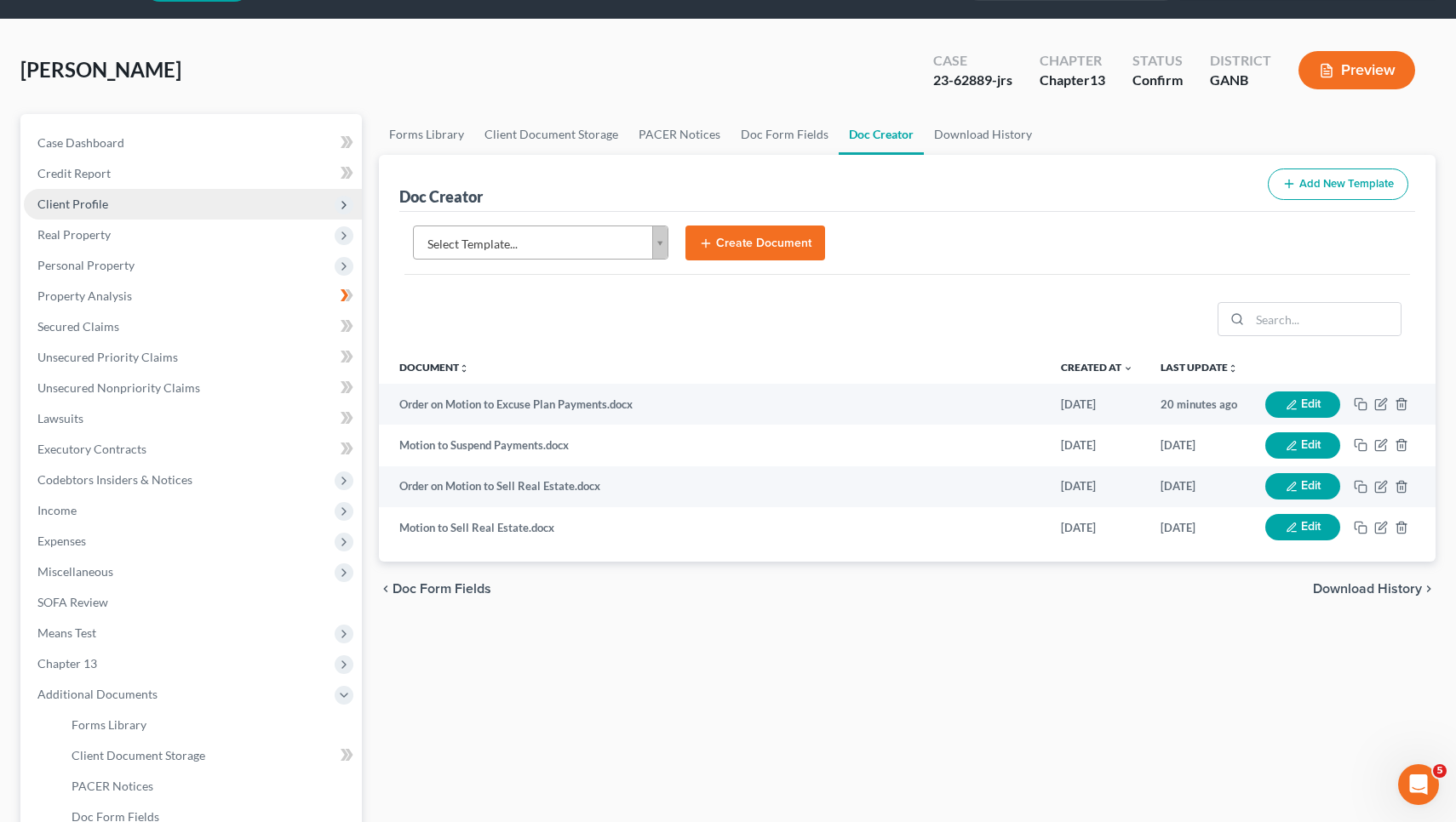
scroll to position [0, 0]
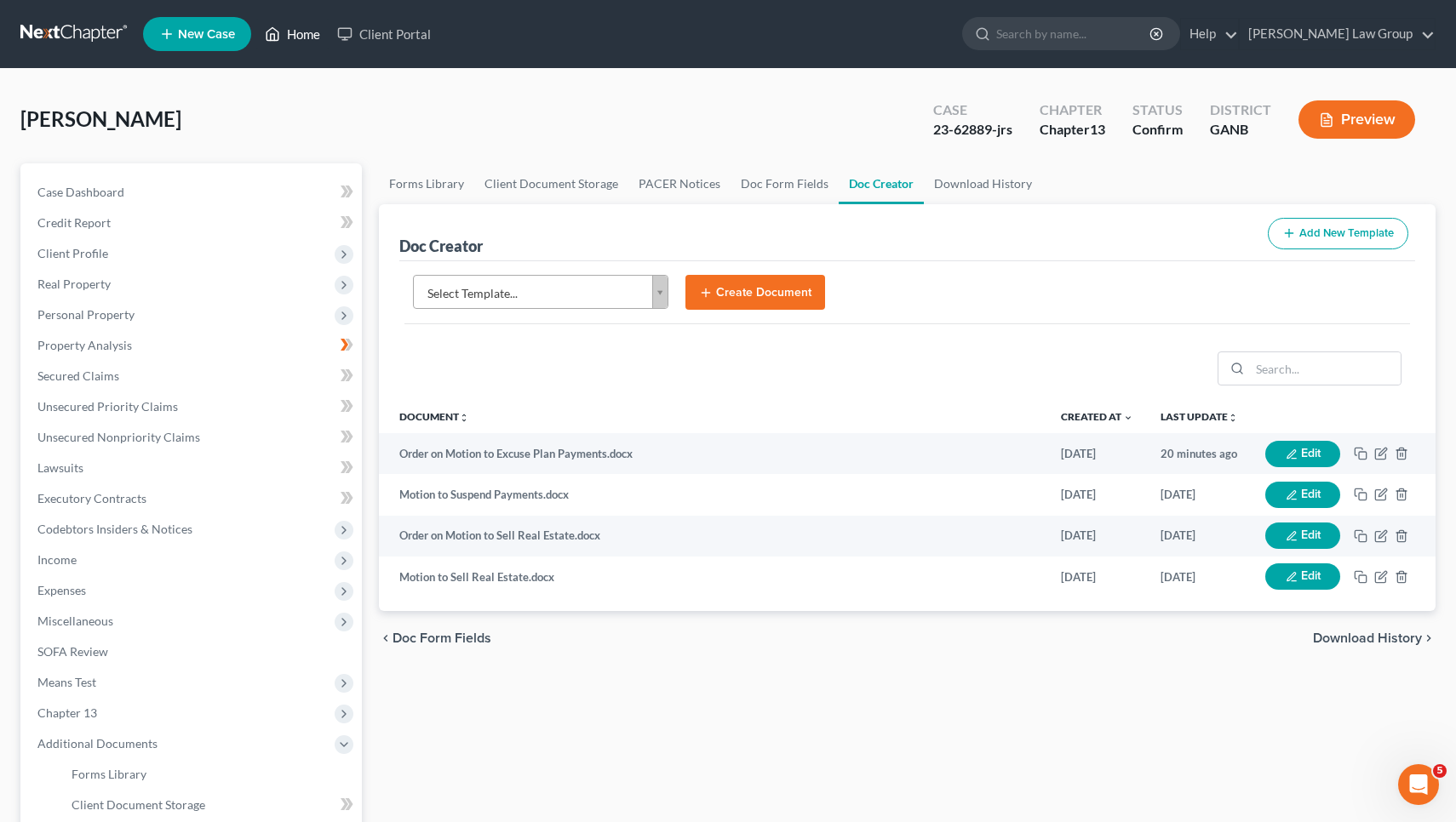
click at [311, 26] on link "Home" at bounding box center [292, 34] width 72 height 30
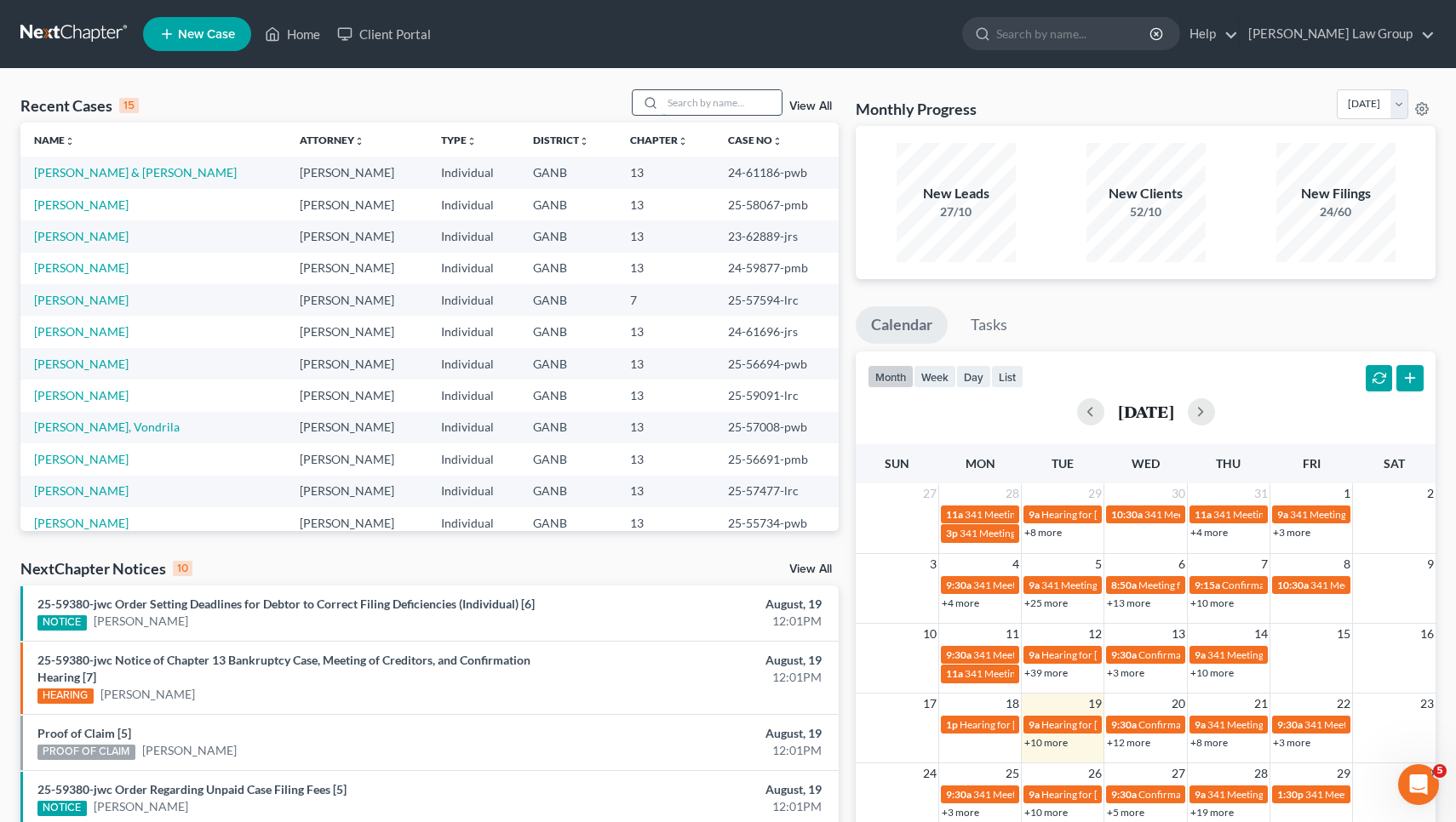
click at [747, 109] on input "search" at bounding box center [722, 102] width 119 height 25
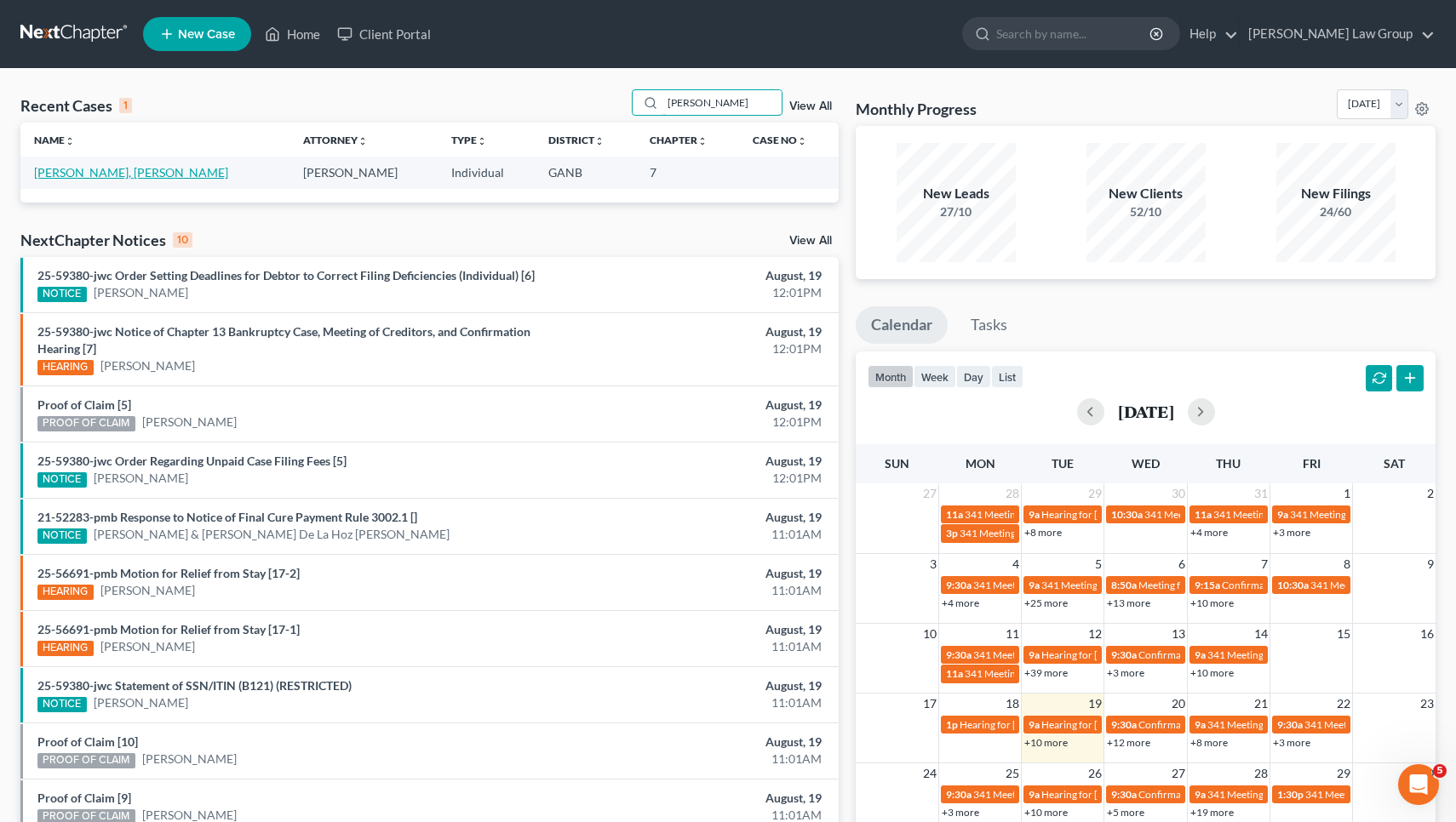
type input "ellen"
click at [77, 173] on link "Ellen, Peter" at bounding box center [131, 173] width 194 height 14
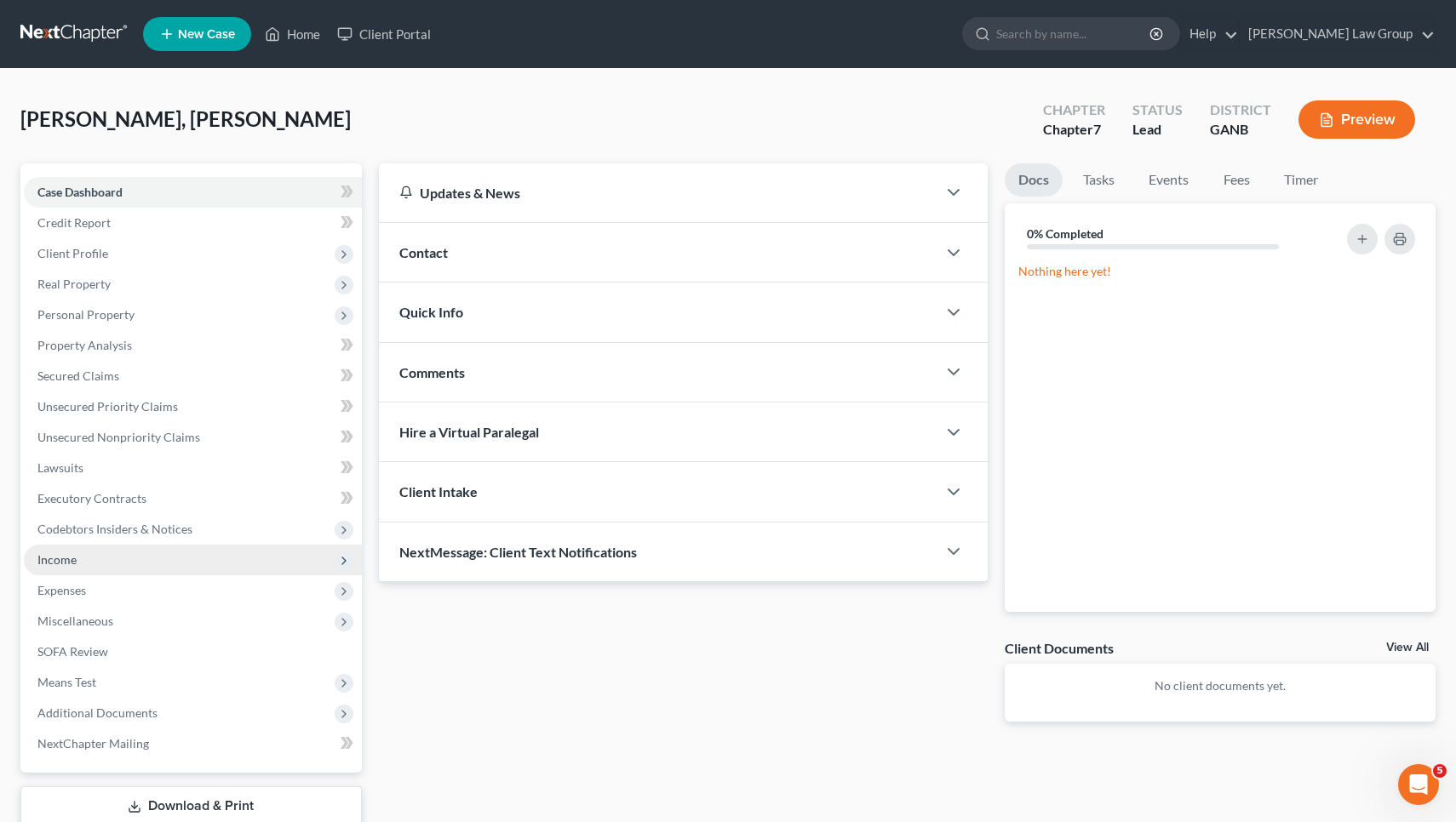
click at [58, 556] on span "Income" at bounding box center [57, 560] width 39 height 14
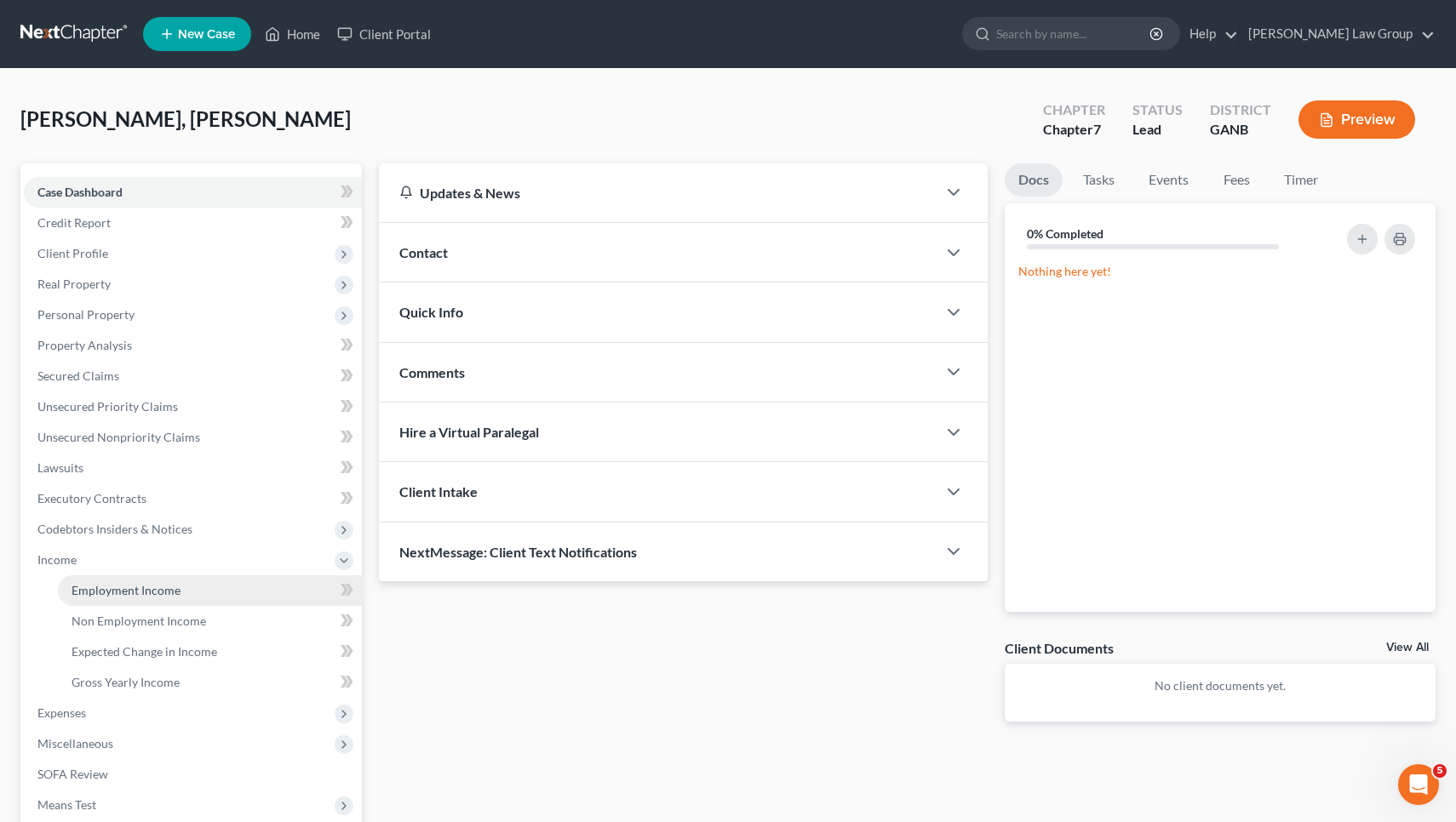
click at [175, 598] on link "Employment Income" at bounding box center [210, 591] width 304 height 30
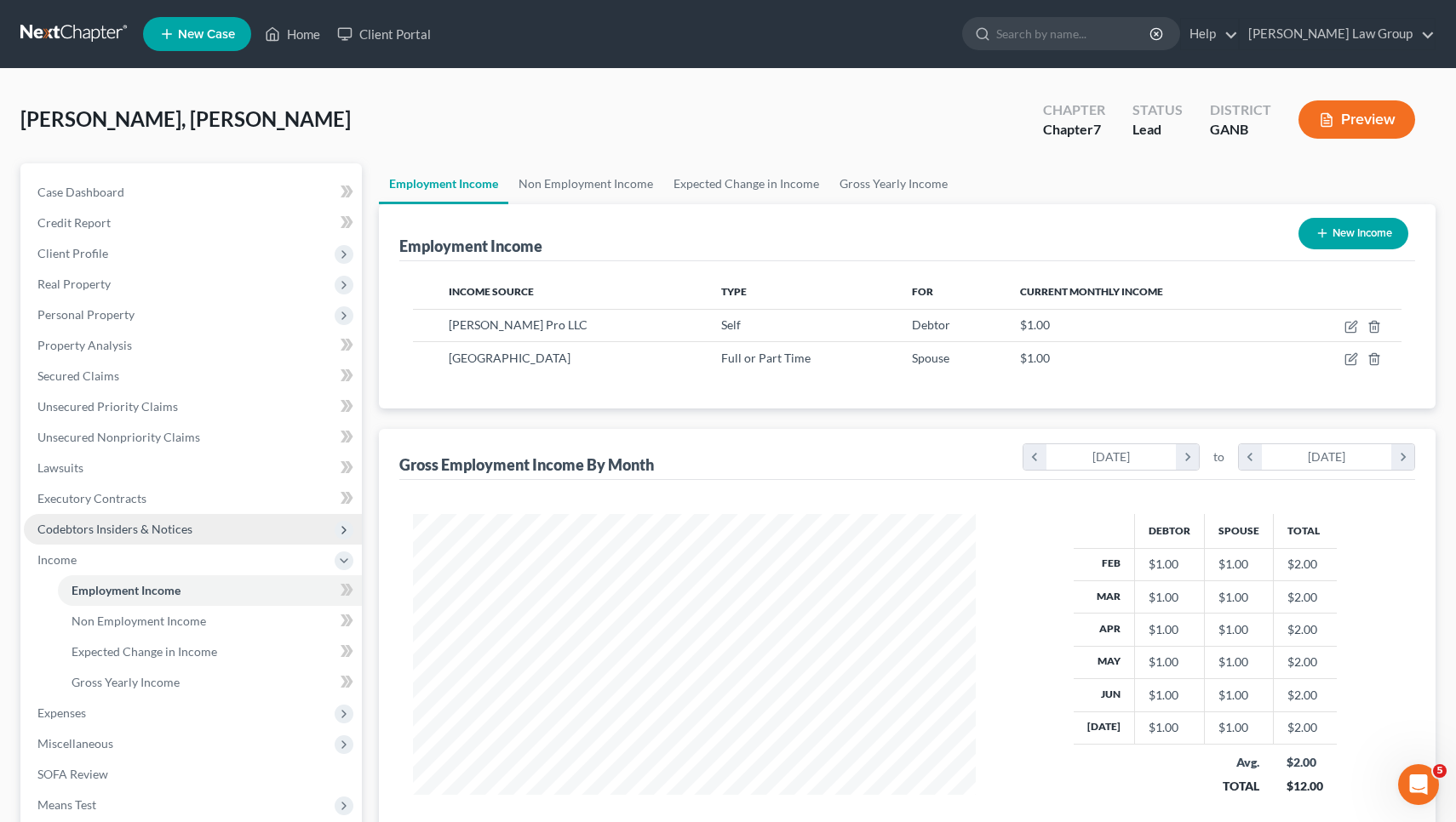
scroll to position [304, 597]
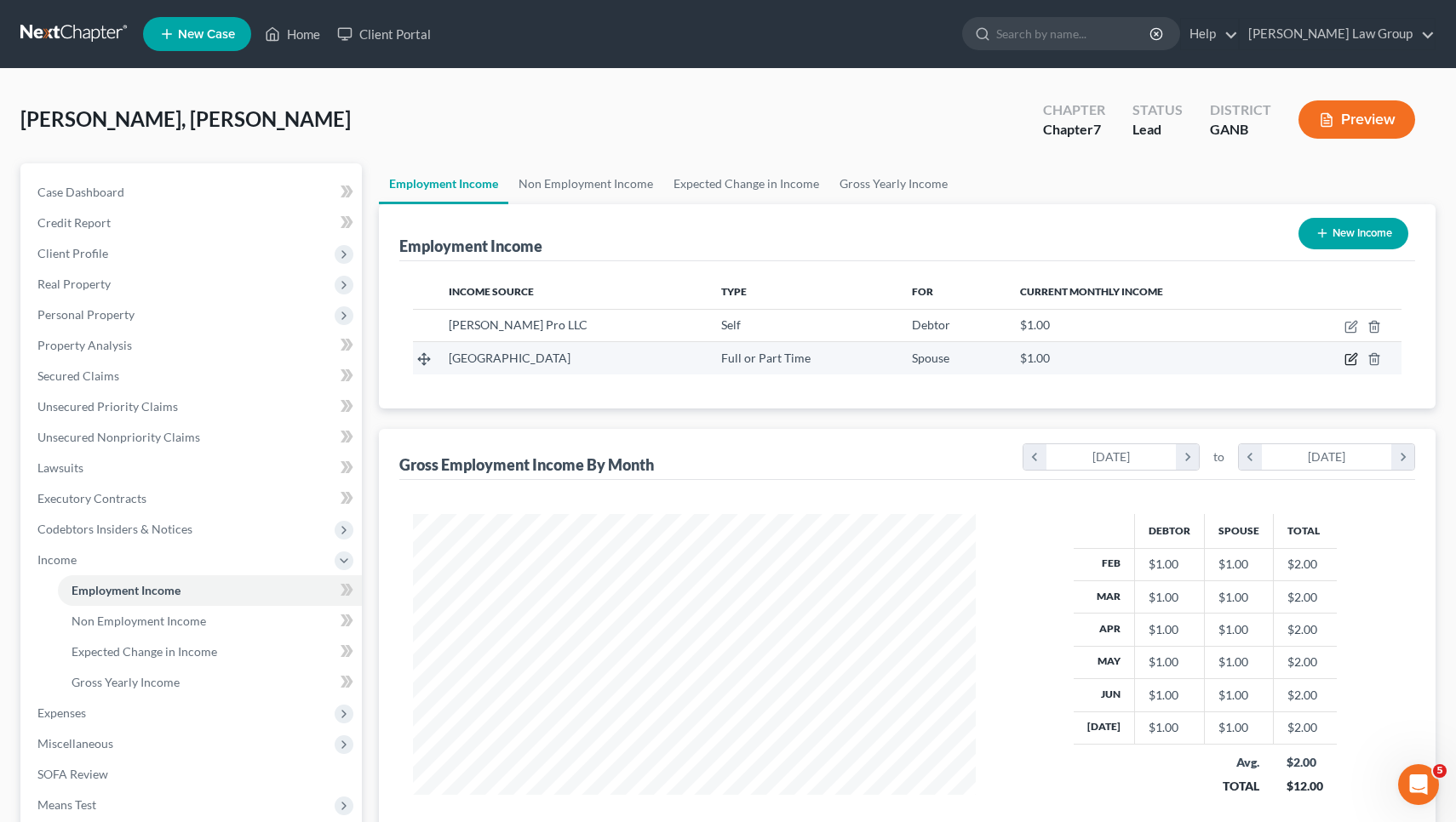
click at [1347, 359] on icon "button" at bounding box center [1350, 359] width 13 height 13
select select "0"
select select "10"
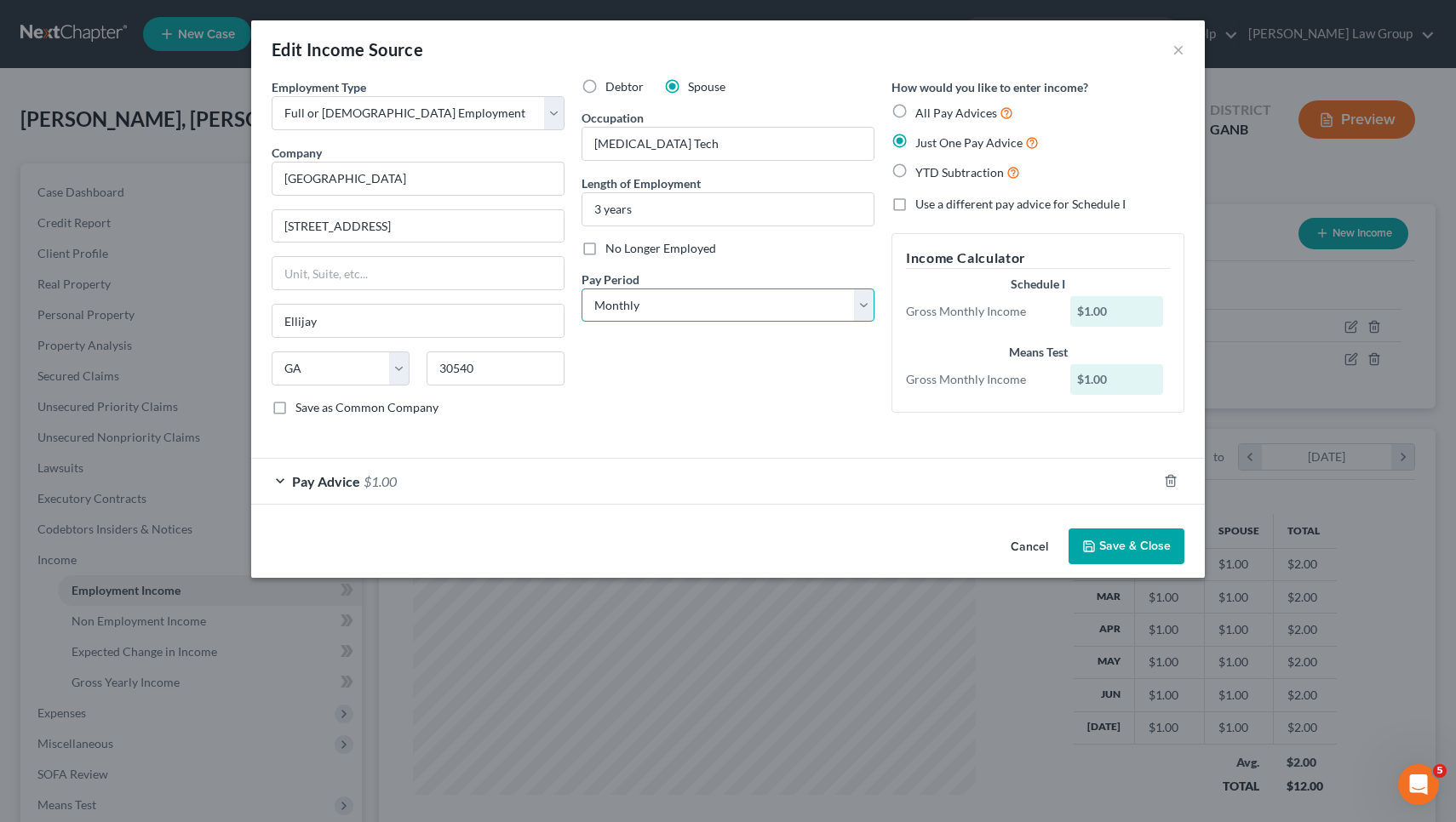
select select "2"
click at [843, 500] on div "Pay Advice $1.00" at bounding box center [704, 481] width 906 height 45
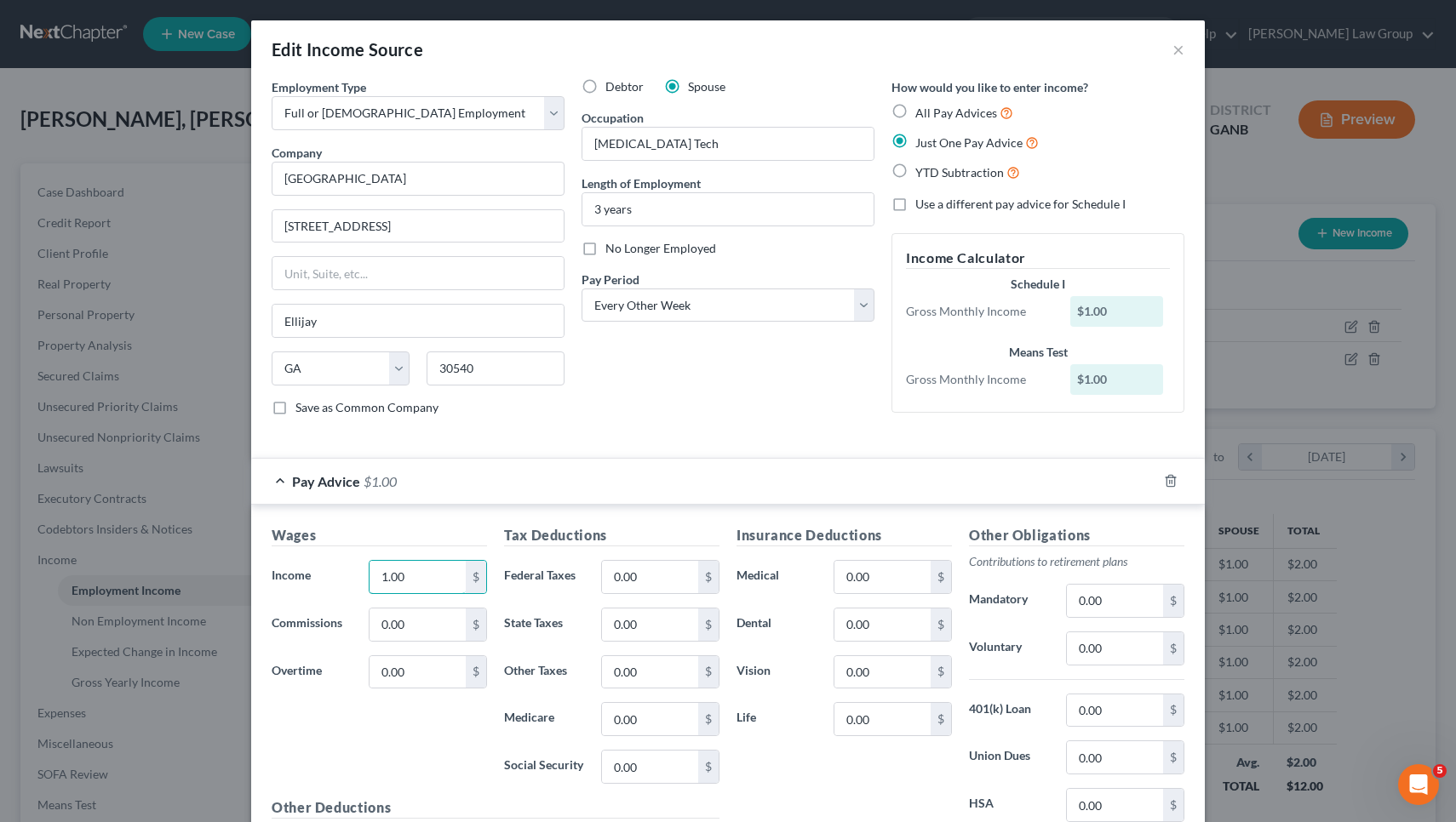
drag, startPoint x: 405, startPoint y: 572, endPoint x: 323, endPoint y: 563, distance: 82.5
click at [323, 563] on div "Income * 1.00 $" at bounding box center [379, 576] width 232 height 34
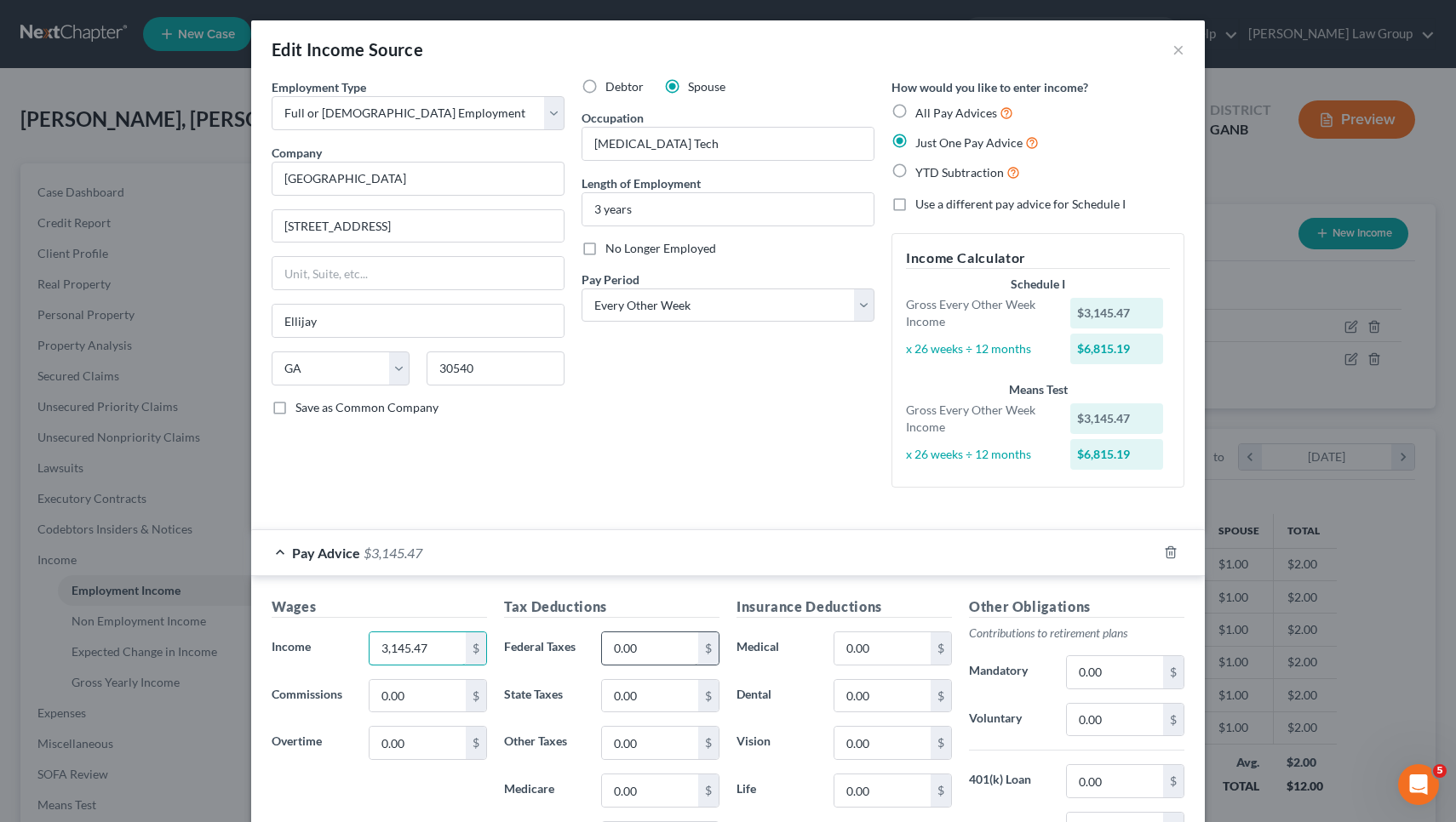
type input "3,145.47"
click at [658, 637] on input "0.00" at bounding box center [650, 649] width 96 height 32
type input "422.06"
click at [871, 736] on input "0.00" at bounding box center [882, 743] width 96 height 32
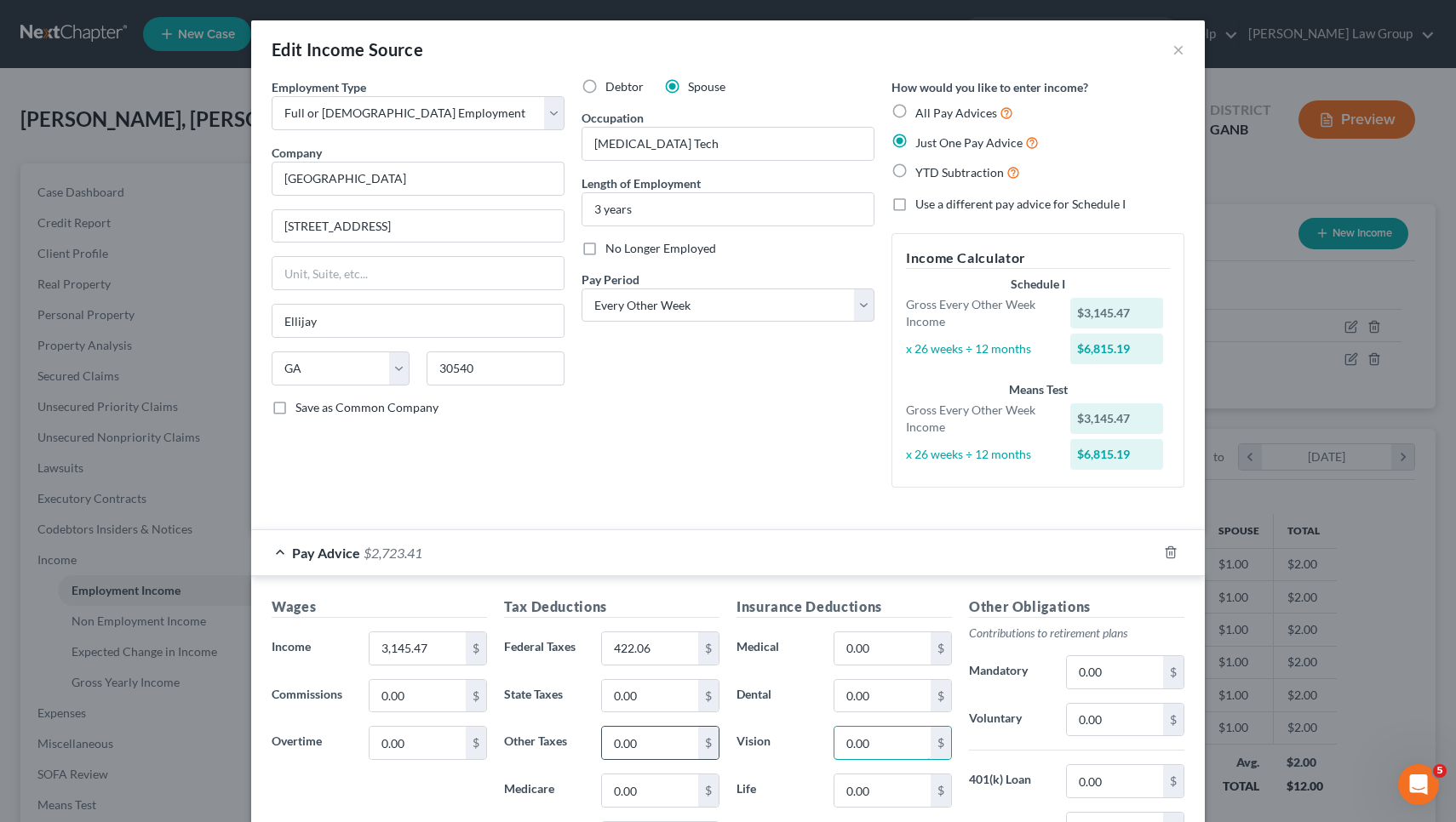
drag, startPoint x: 871, startPoint y: 736, endPoint x: 702, endPoint y: 728, distance: 169.2
click at [702, 729] on div "Wages Income * 3,145.47 $ Commissions 0.00 $ Overtime 0.00 $ Tax Deductions Fed…" at bounding box center [728, 788] width 930 height 383
type input "6.85"
drag, startPoint x: 869, startPoint y: 695, endPoint x: 775, endPoint y: 679, distance: 95.4
click at [775, 679] on div "Dental 0.00 $" at bounding box center [844, 696] width 232 height 34
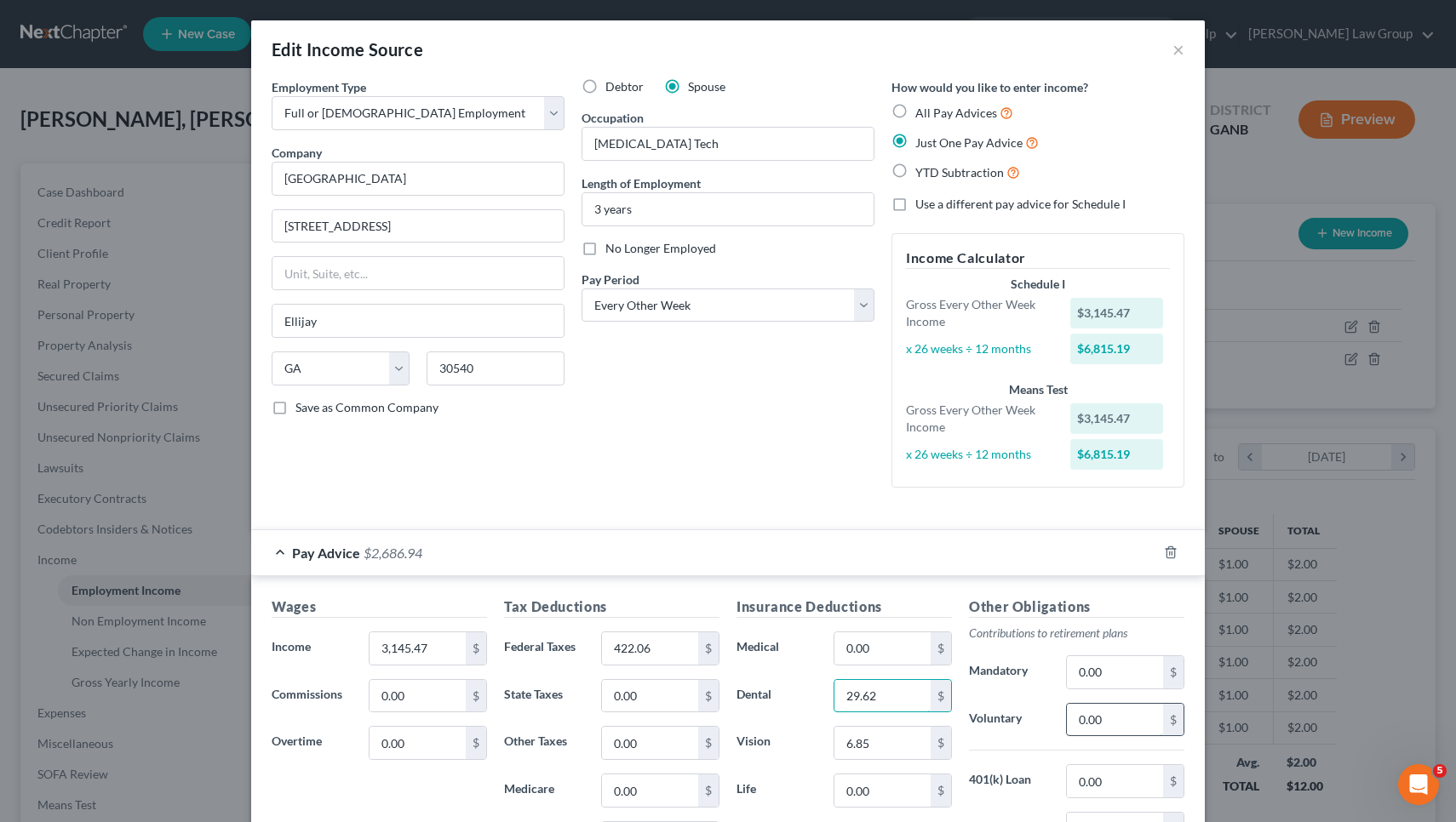
type input "29.62"
drag, startPoint x: 1115, startPoint y: 708, endPoint x: 993, endPoint y: 711, distance: 122.0
click at [993, 711] on div "Voluntary 0.00 $" at bounding box center [1076, 720] width 232 height 34
type input "94.36"
drag, startPoint x: 867, startPoint y: 647, endPoint x: 801, endPoint y: 645, distance: 66.0
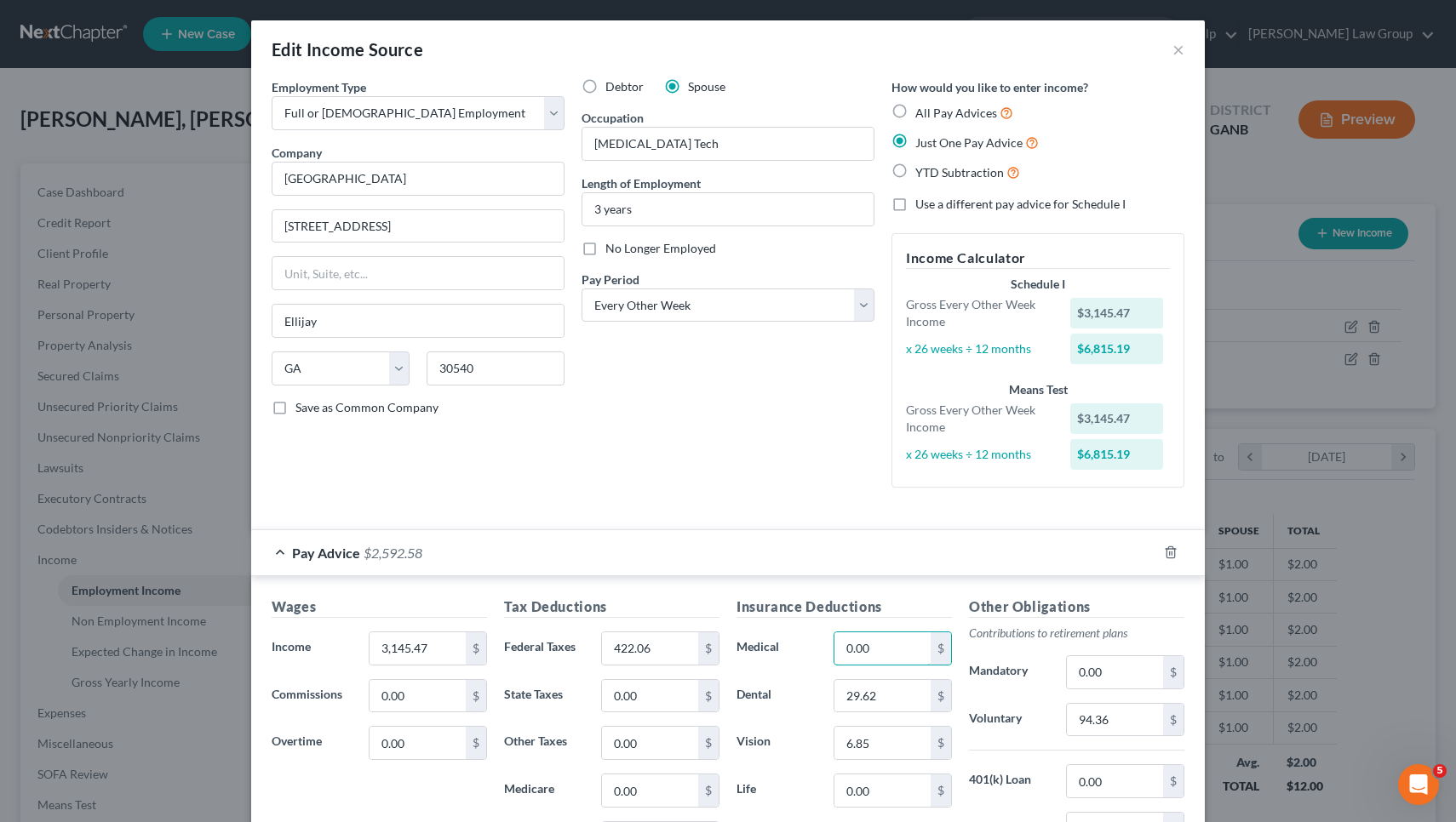
click at [801, 645] on div "Medical 0.00 $" at bounding box center [844, 649] width 232 height 34
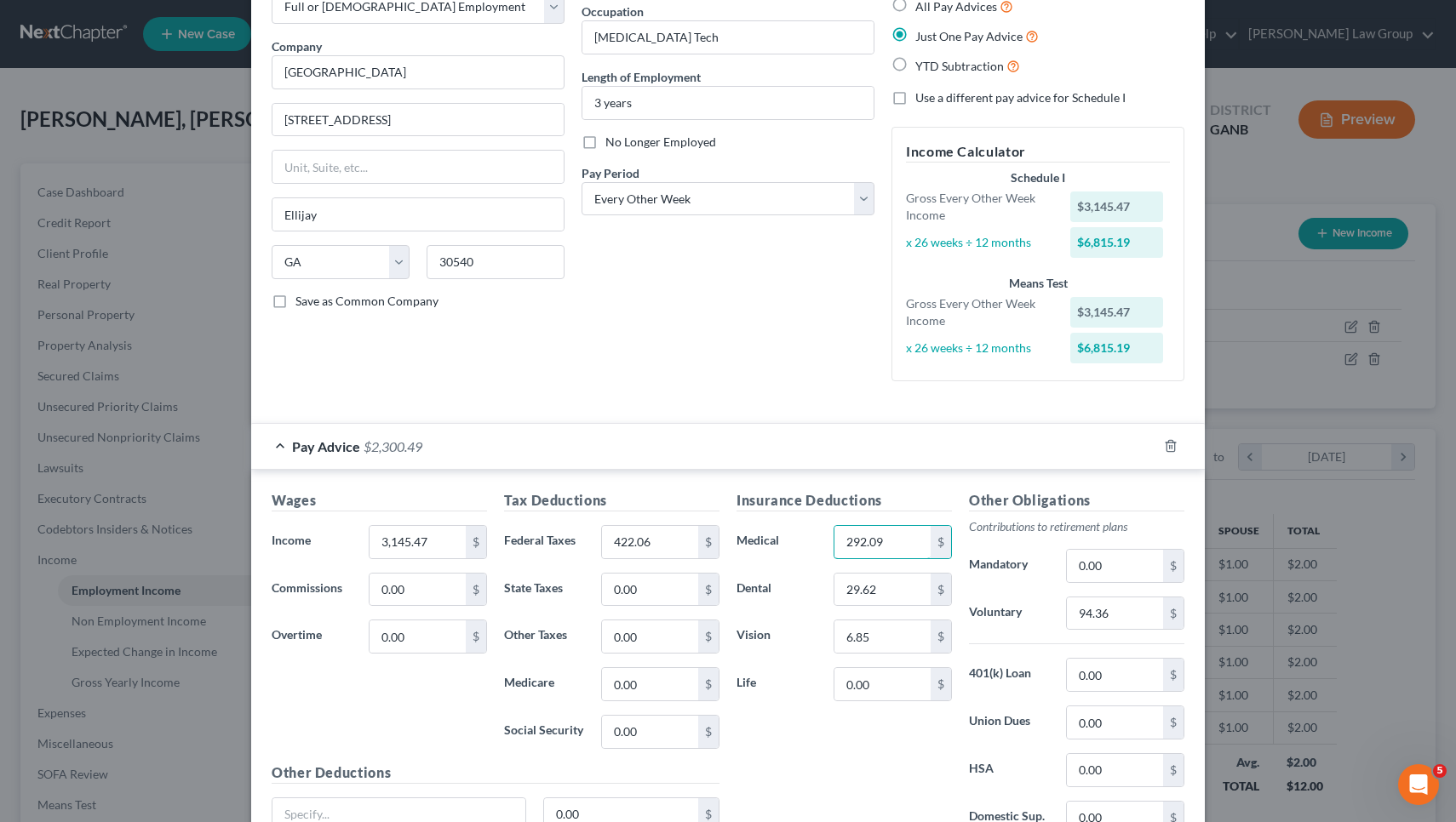
scroll to position [186, 0]
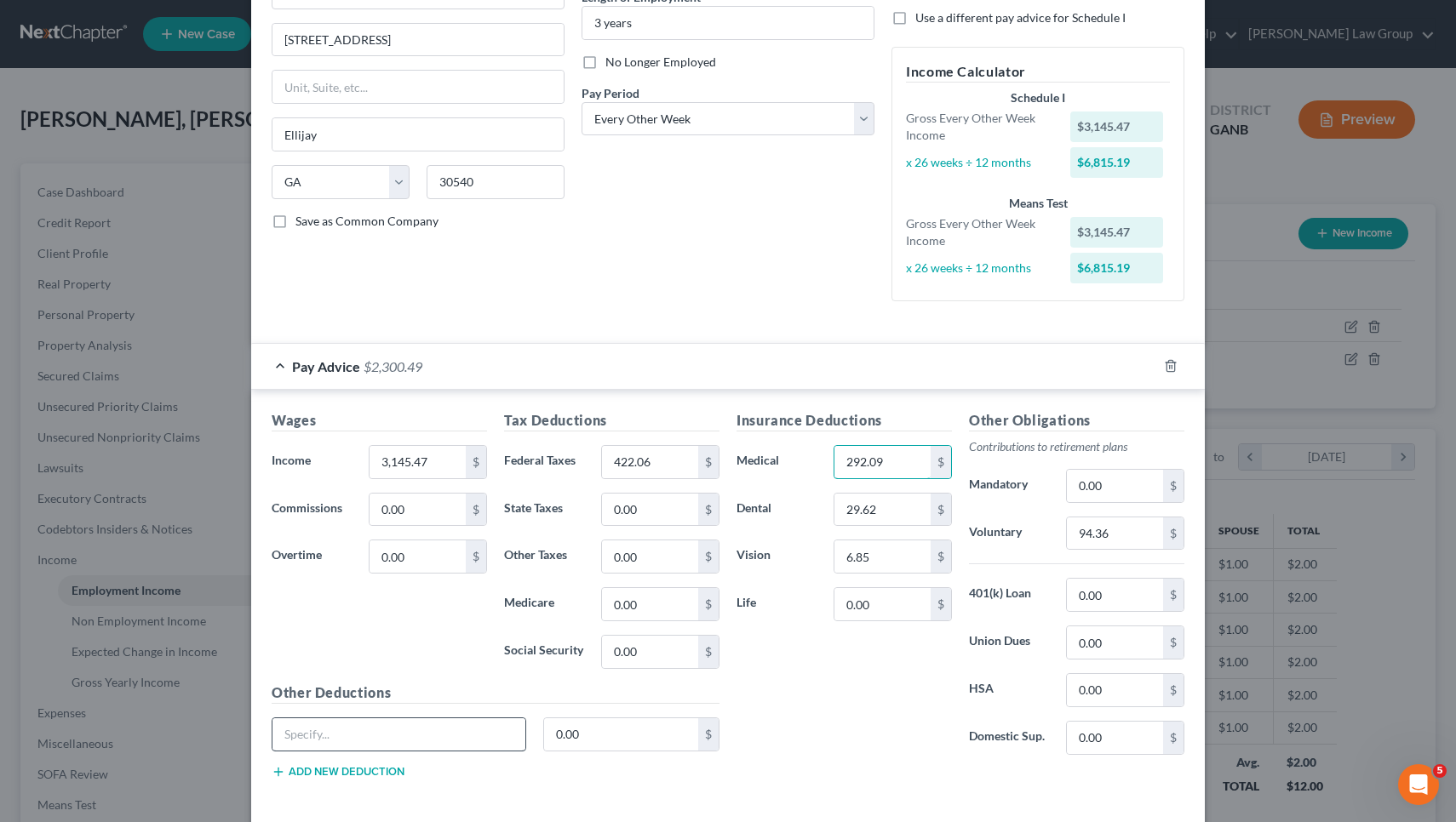
type input "292.09"
type input "Children Life/Spouse Life"
drag, startPoint x: 635, startPoint y: 734, endPoint x: 402, endPoint y: 721, distance: 233.4
click at [402, 721] on div "Children Life/Spouse Life 0.97 $" at bounding box center [496, 741] width 465 height 48
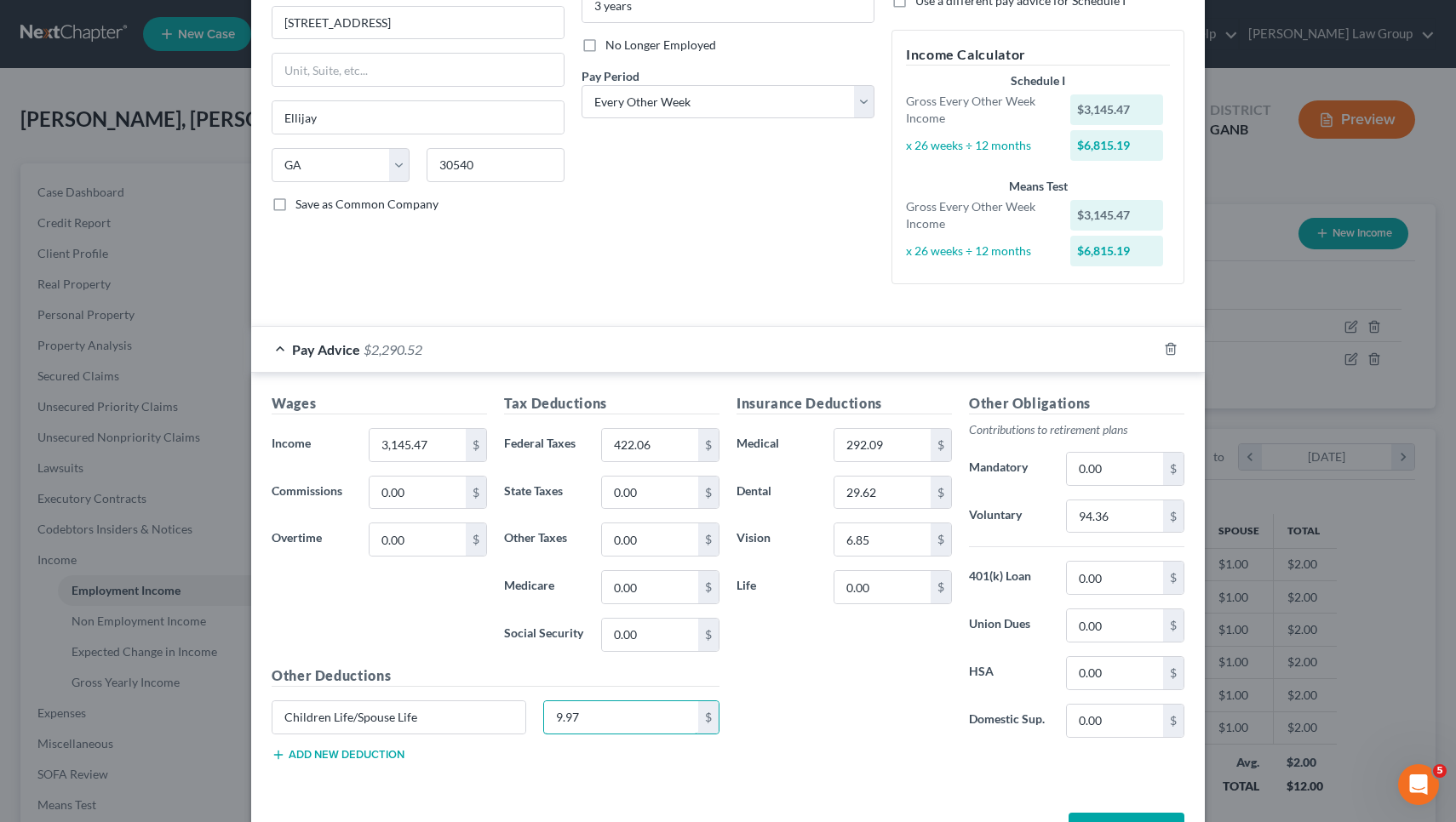
scroll to position [230, 0]
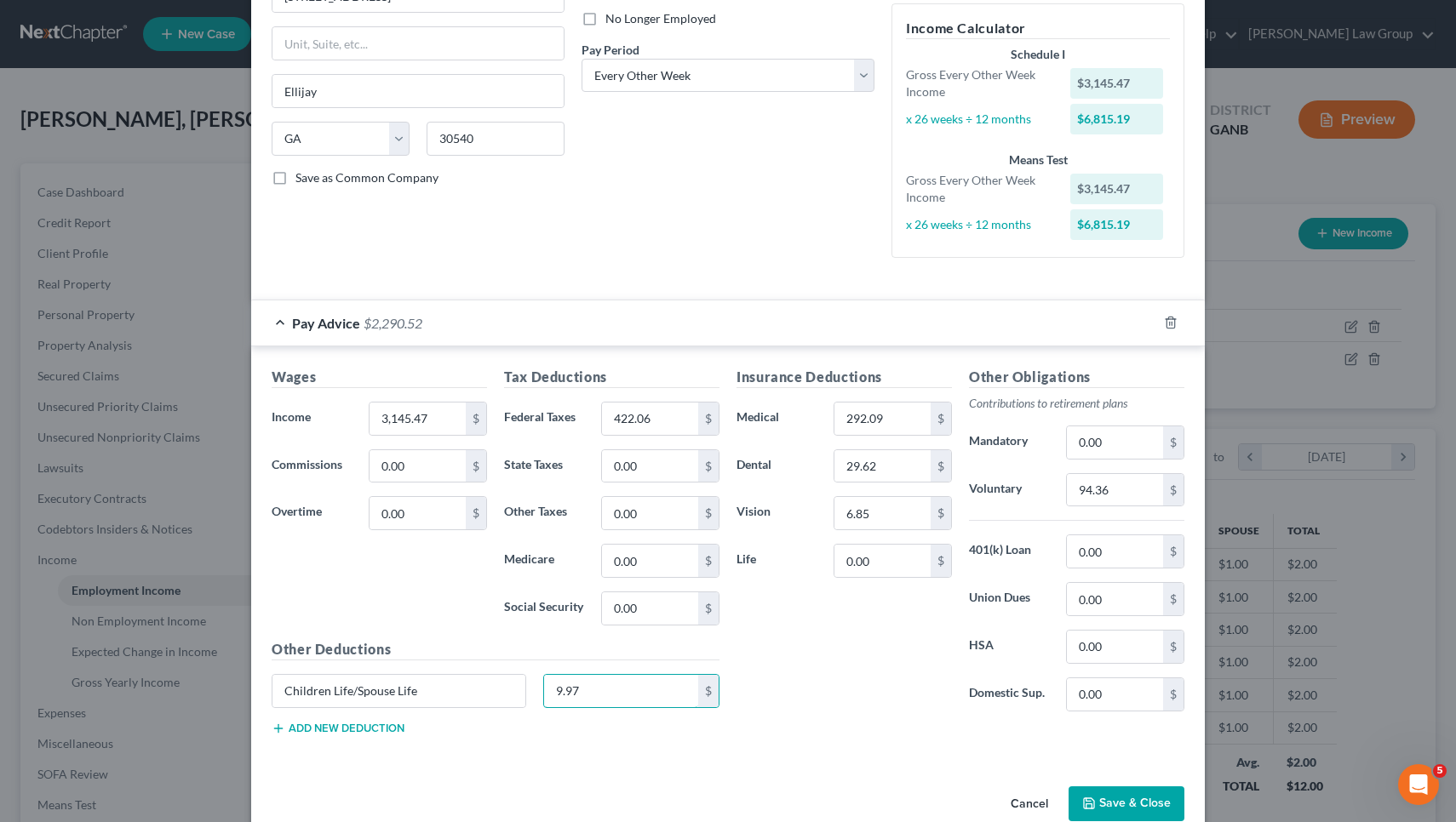
type input "9.97"
click at [380, 729] on button "Add new deduction" at bounding box center [337, 728] width 133 height 13
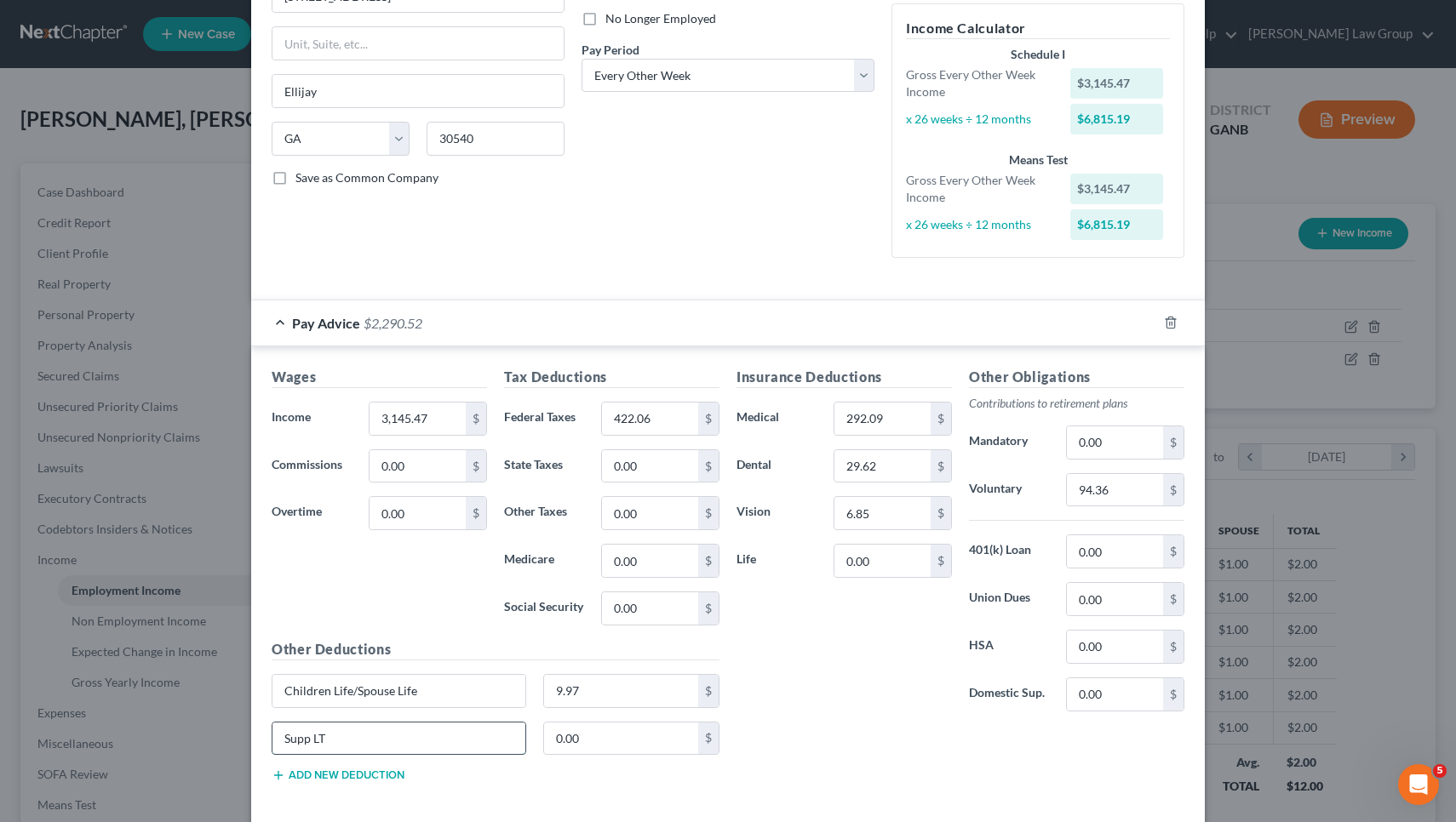
type input "Supp LT"
type input "10.52"
click at [367, 775] on button "Add new deduction" at bounding box center [337, 775] width 133 height 13
click at [304, 759] on div "Supp LT 10.52 $" at bounding box center [496, 745] width 465 height 48
type input "EE optional life"
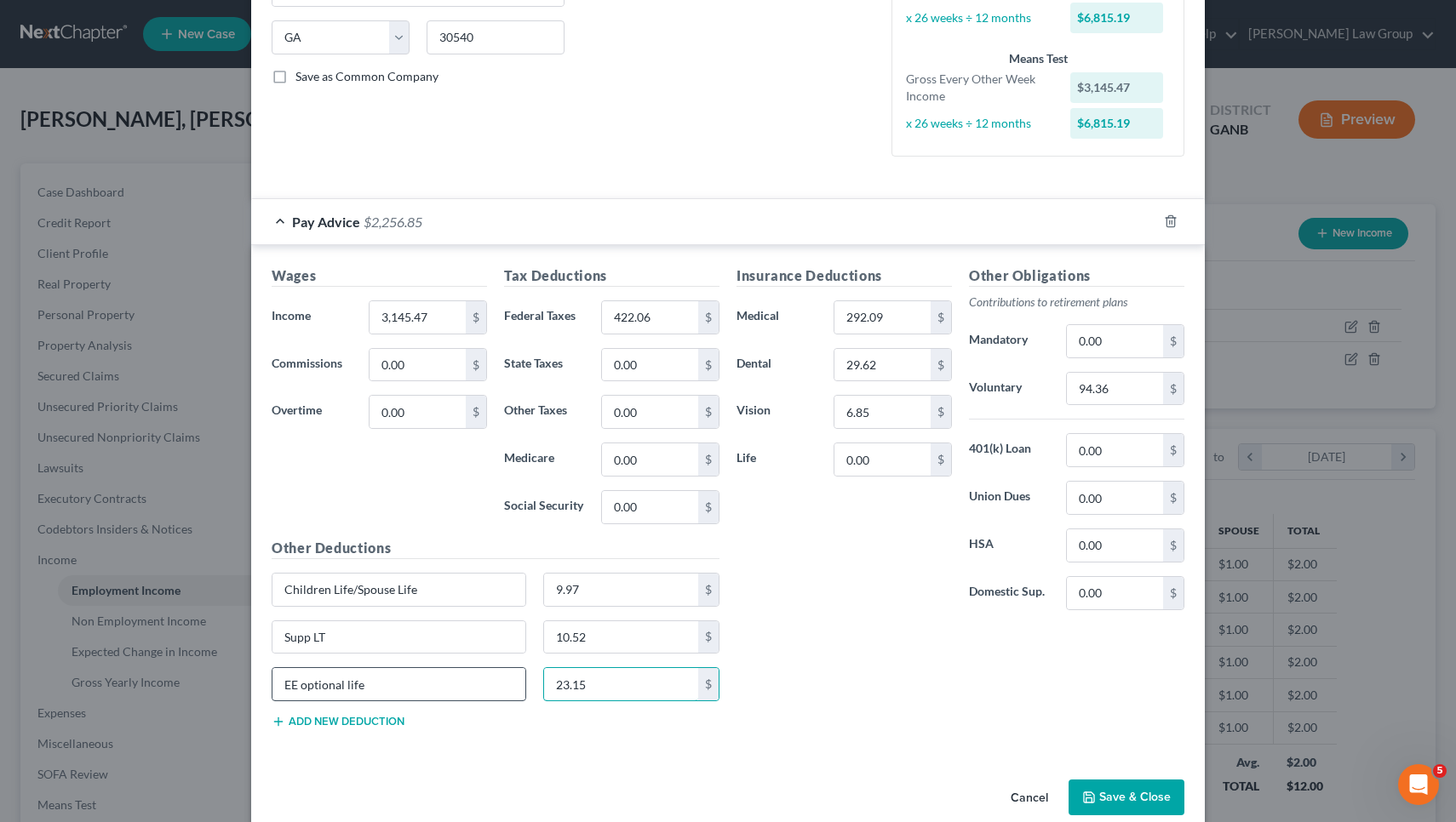
scroll to position [356, 0]
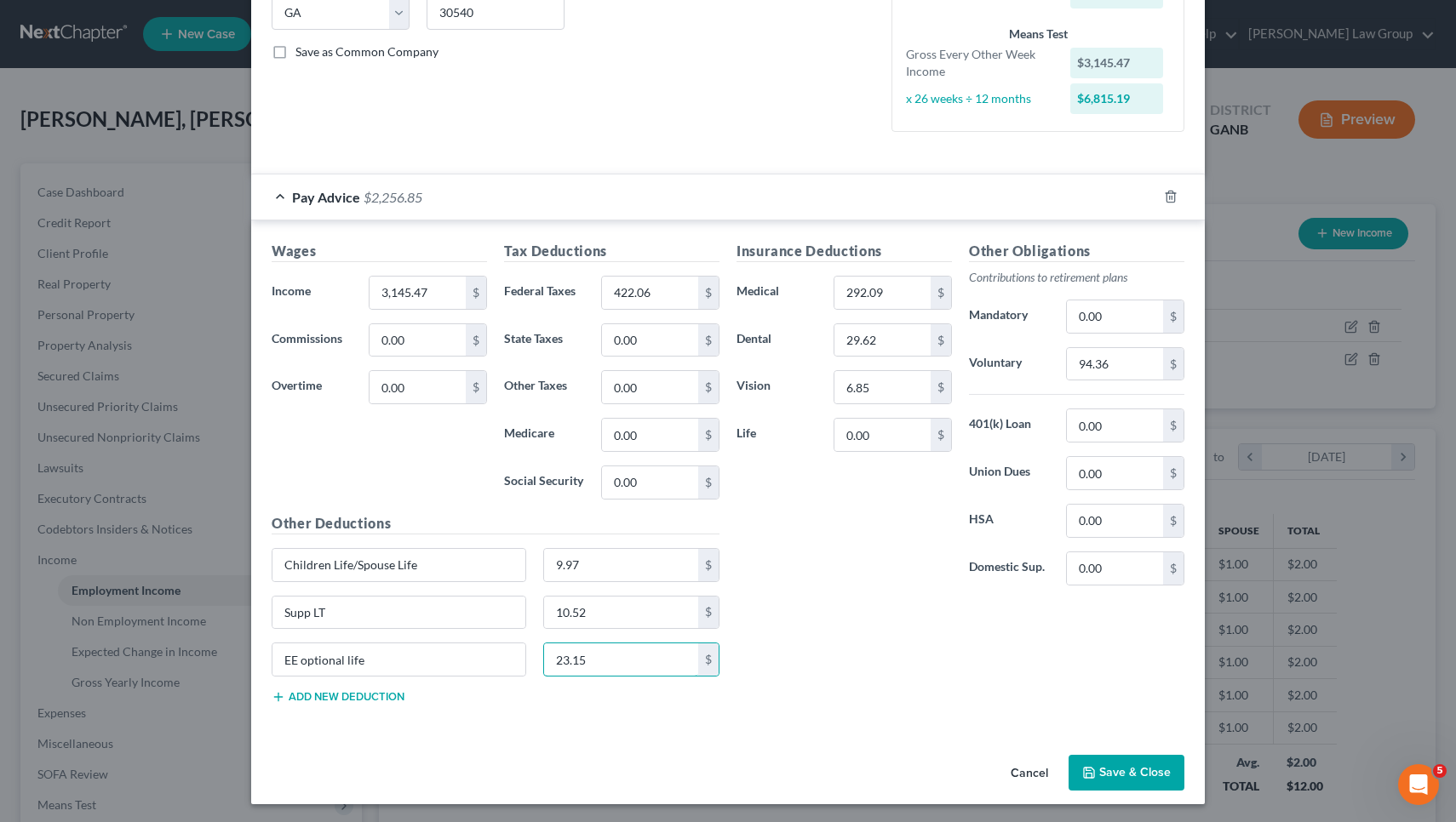
type input "23.15"
click at [1080, 763] on button "Save & Close" at bounding box center [1127, 773] width 116 height 36
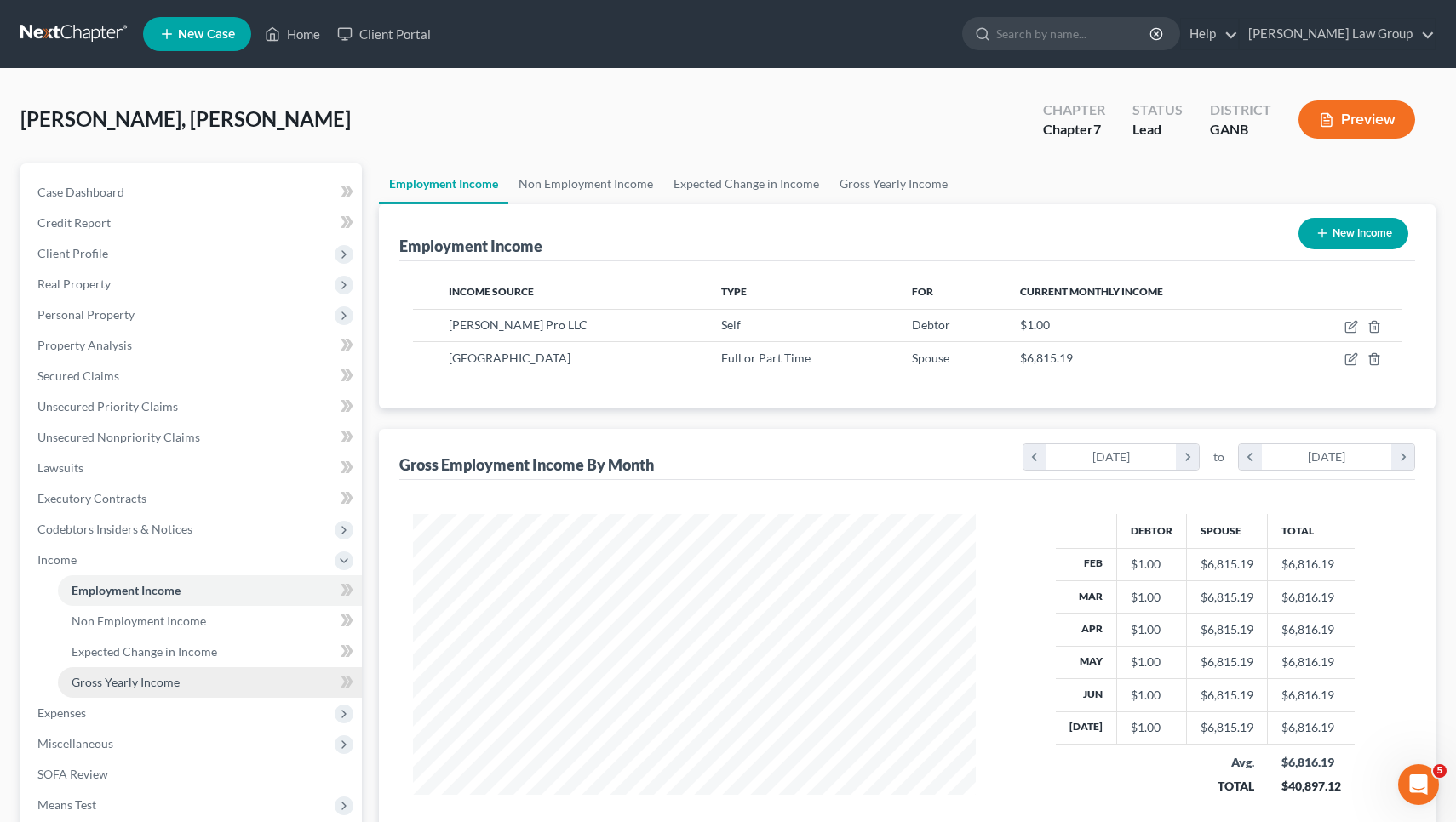
click at [129, 680] on span "Gross Yearly Income" at bounding box center [125, 682] width 108 height 14
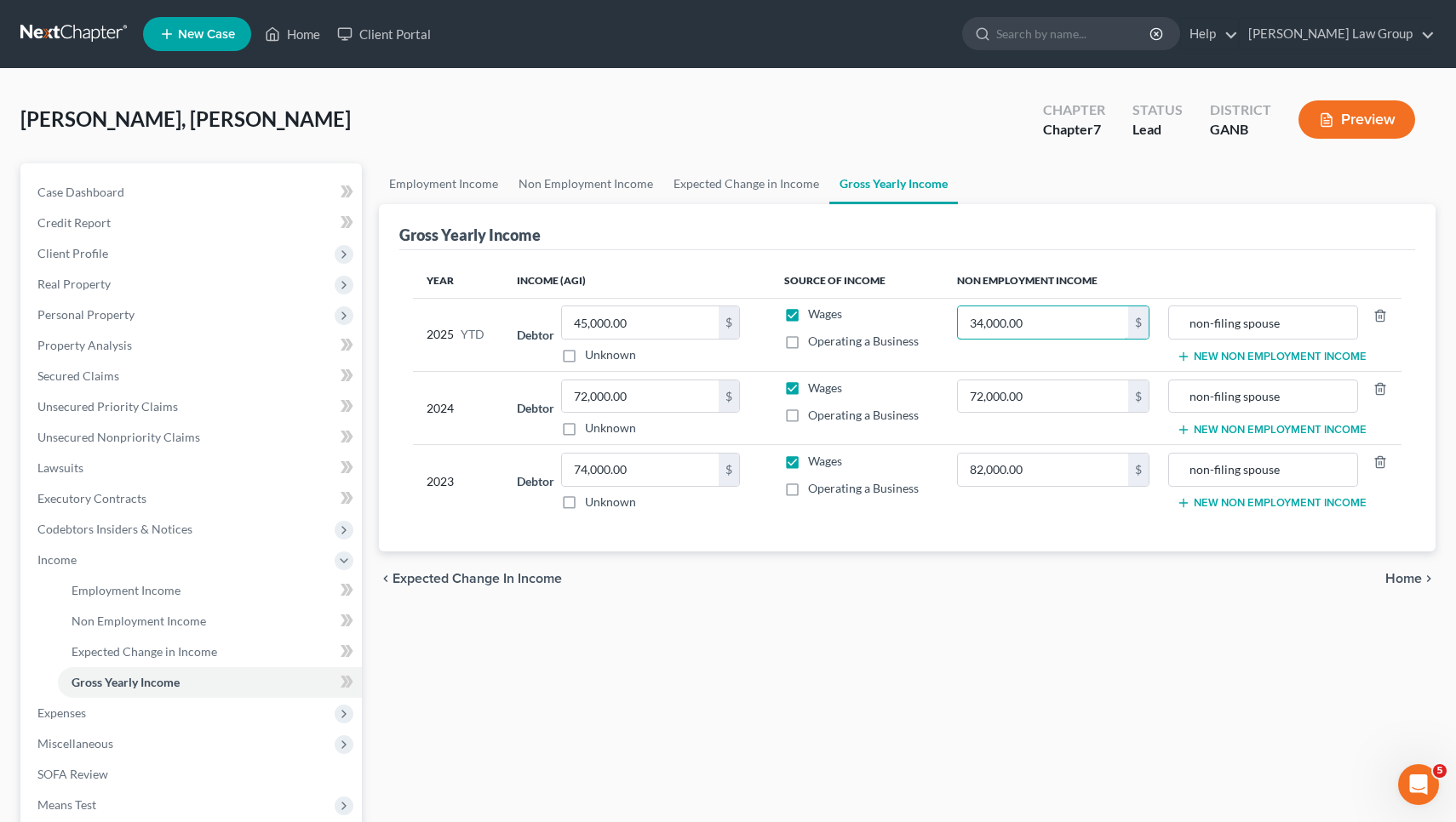
drag, startPoint x: 1037, startPoint y: 324, endPoint x: 885, endPoint y: 297, distance: 154.4
click at [885, 297] on table "Year Income (AGI) Source of Income Non Employment Income 2025 YTD Debtor 45,000…" at bounding box center [908, 391] width 990 height 254
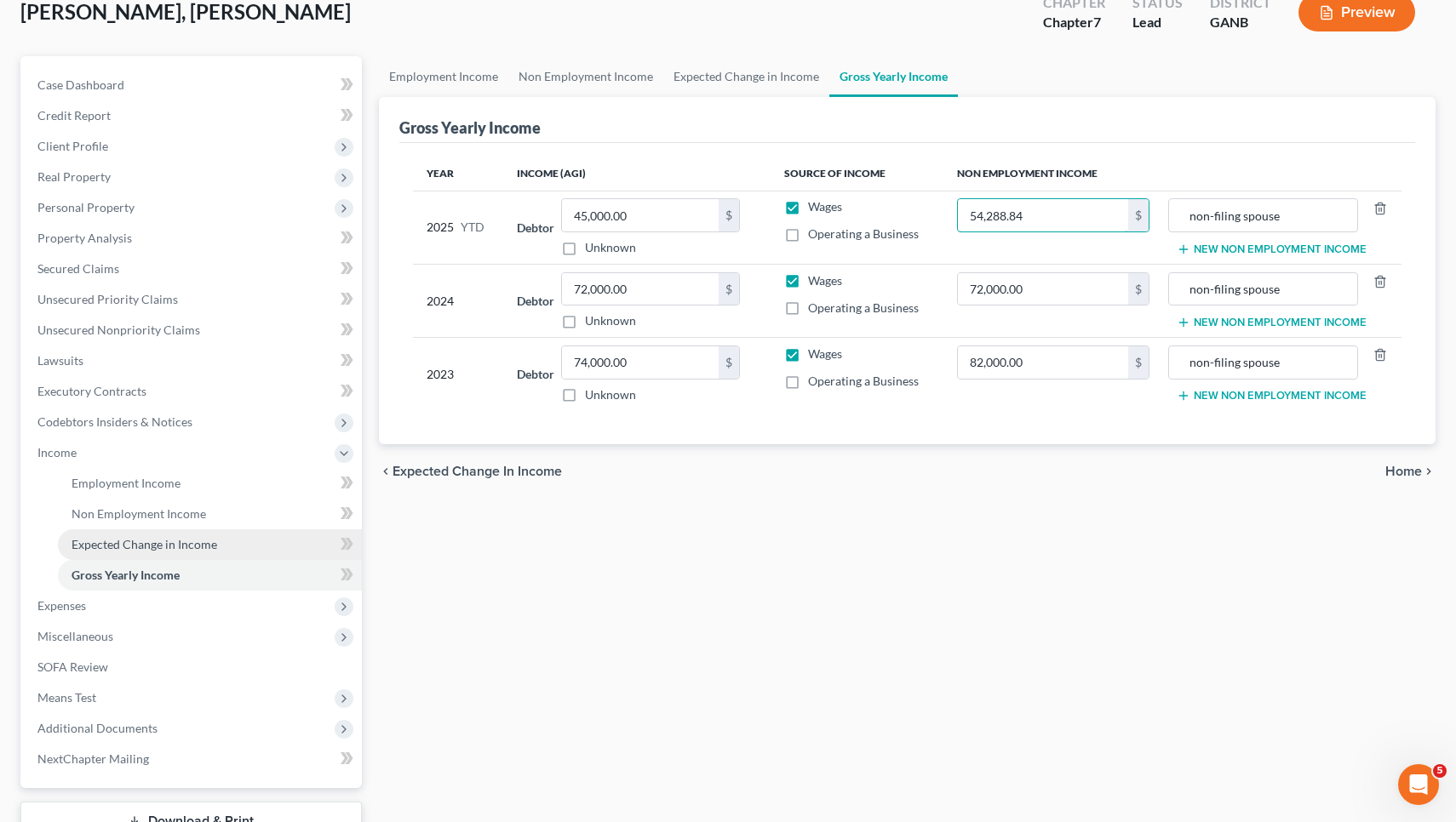
scroll to position [110, 0]
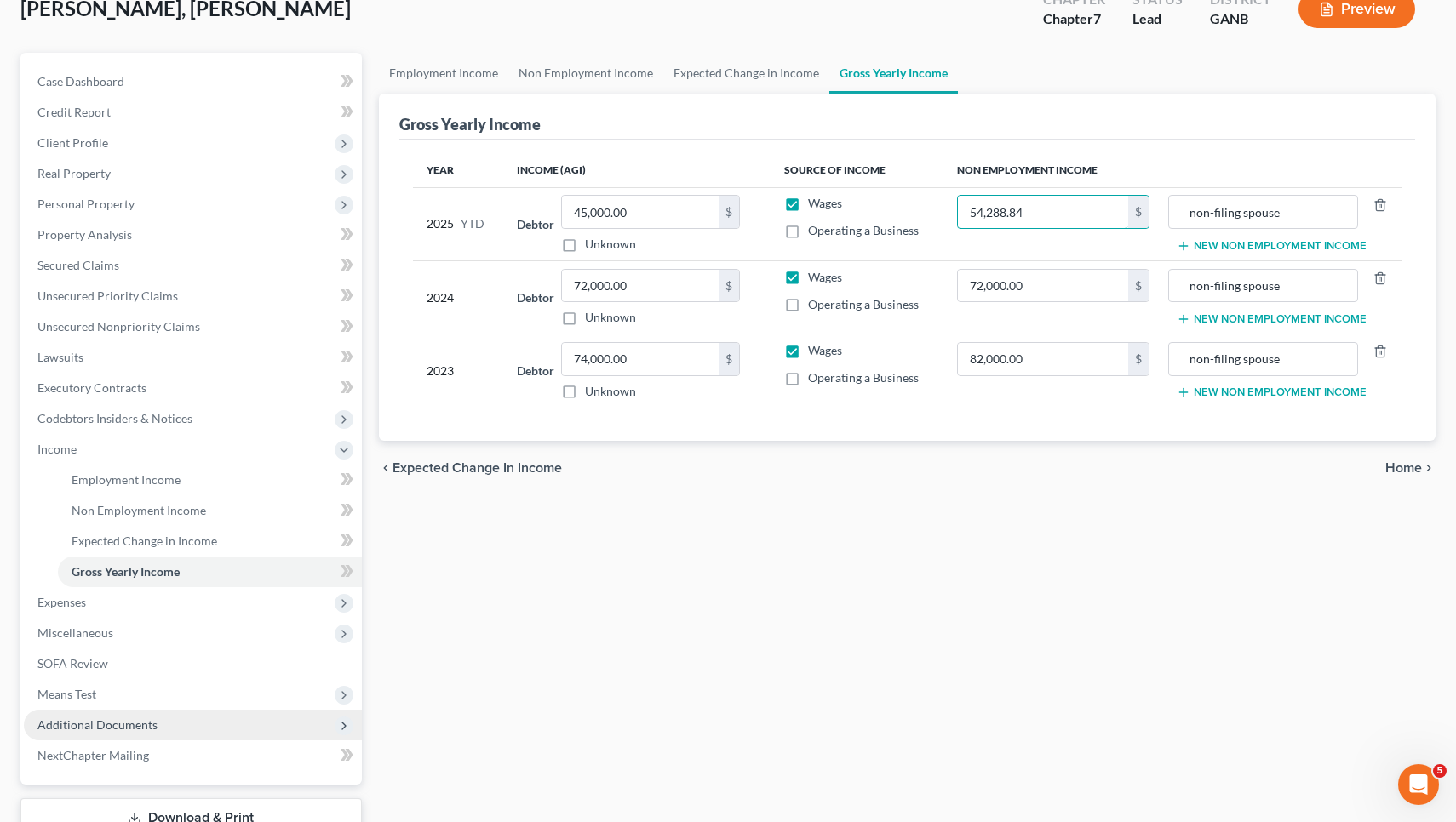
type input "54,288.84"
click at [104, 716] on span "Additional Documents" at bounding box center [193, 725] width 338 height 30
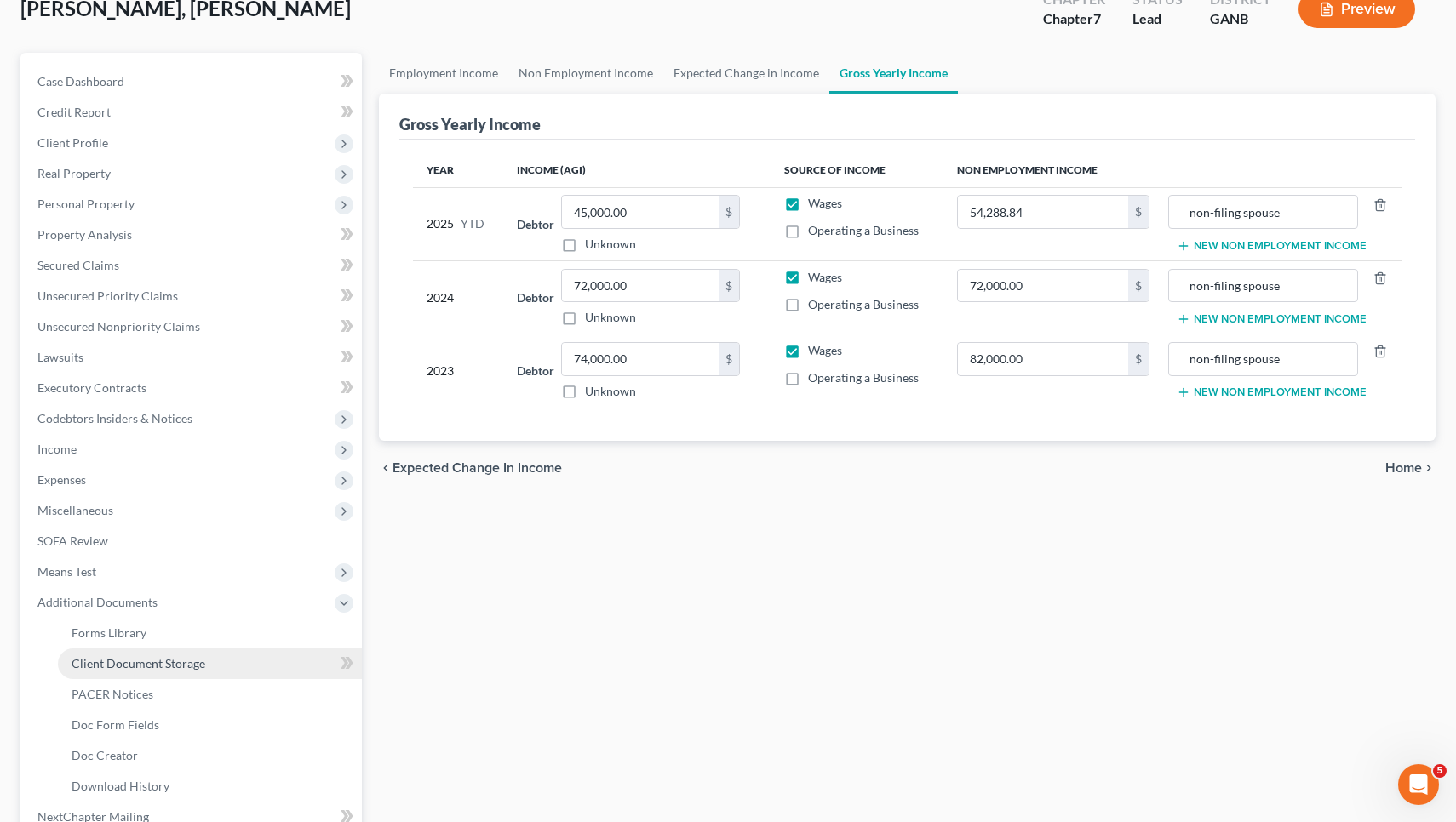
click at [149, 662] on span "Client Document Storage" at bounding box center [138, 664] width 133 height 14
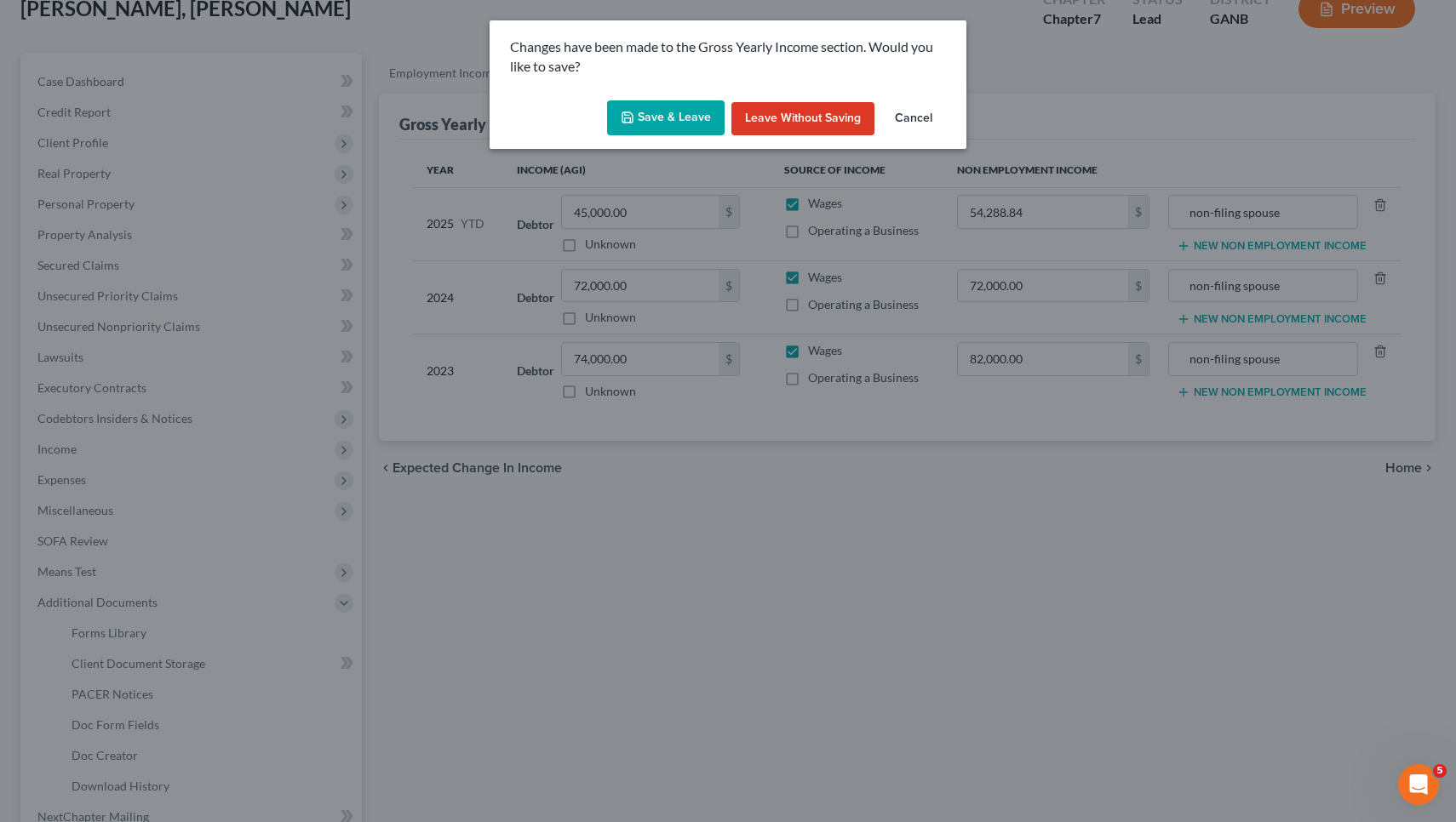
click at [667, 105] on button "Save & Leave" at bounding box center [666, 118] width 117 height 36
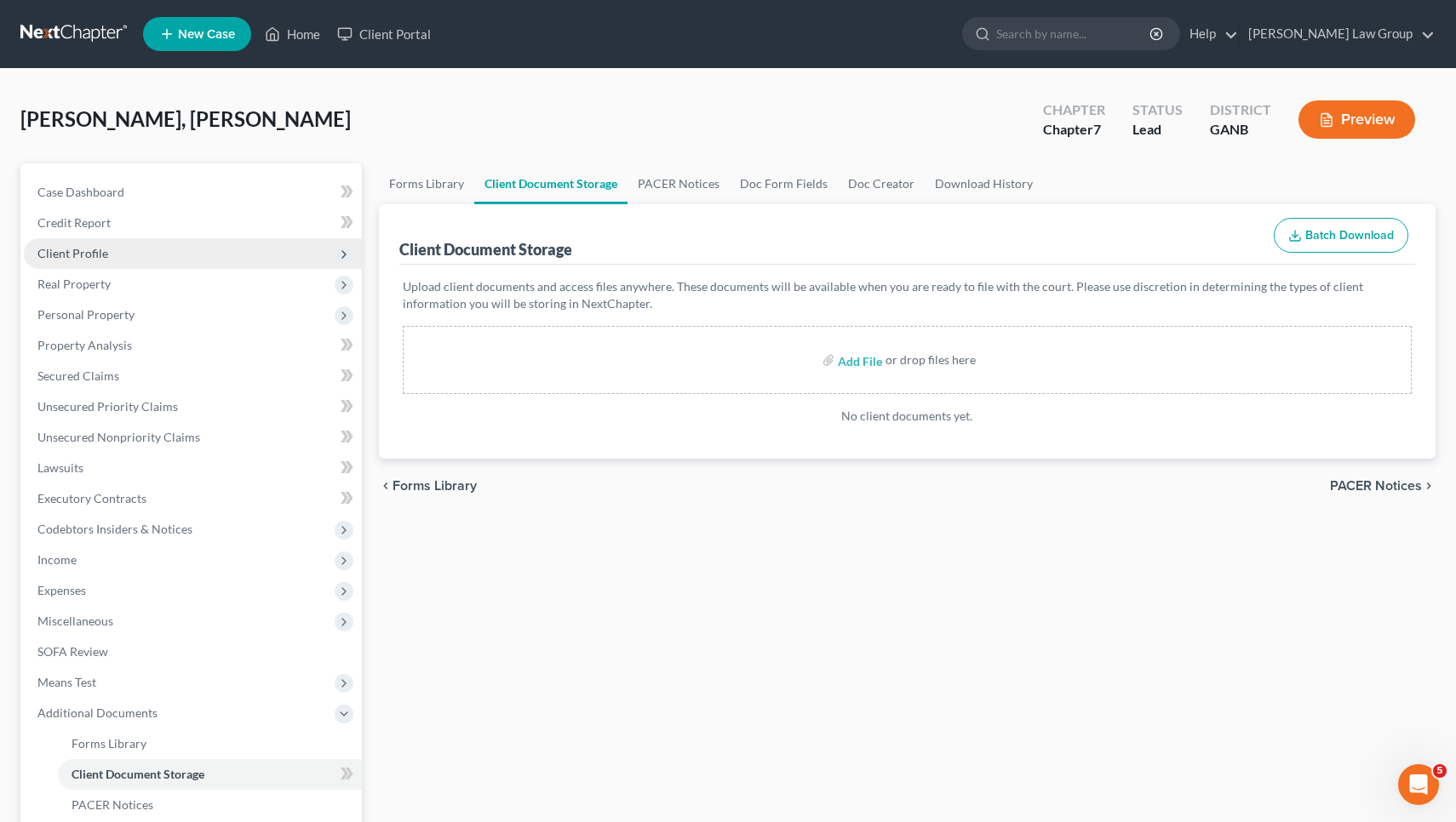
click at [86, 255] on span "Client Profile" at bounding box center [72, 253] width 70 height 14
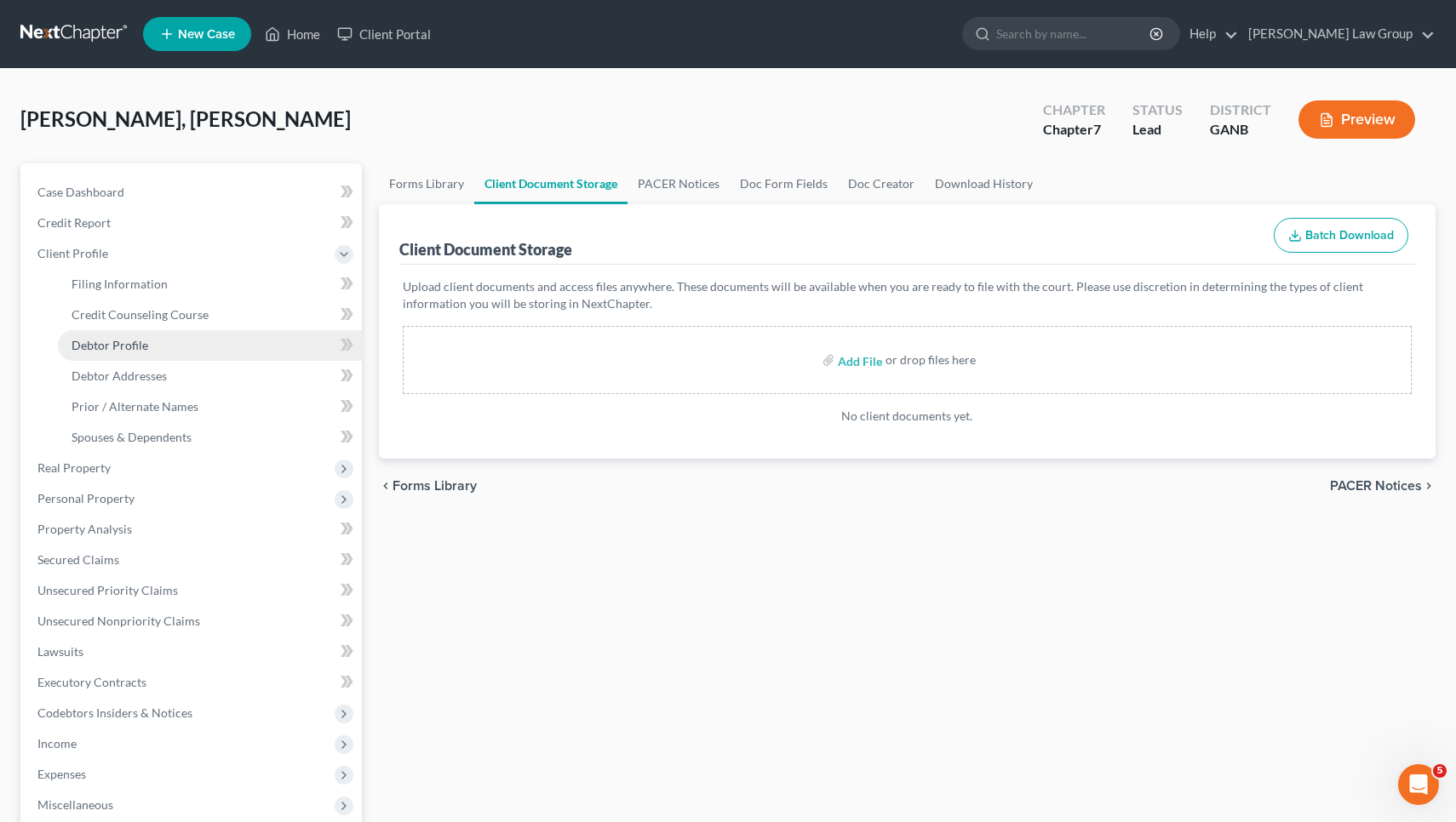
click at [121, 352] on link "Debtor Profile" at bounding box center [210, 345] width 304 height 30
select select "1"
select select "6"
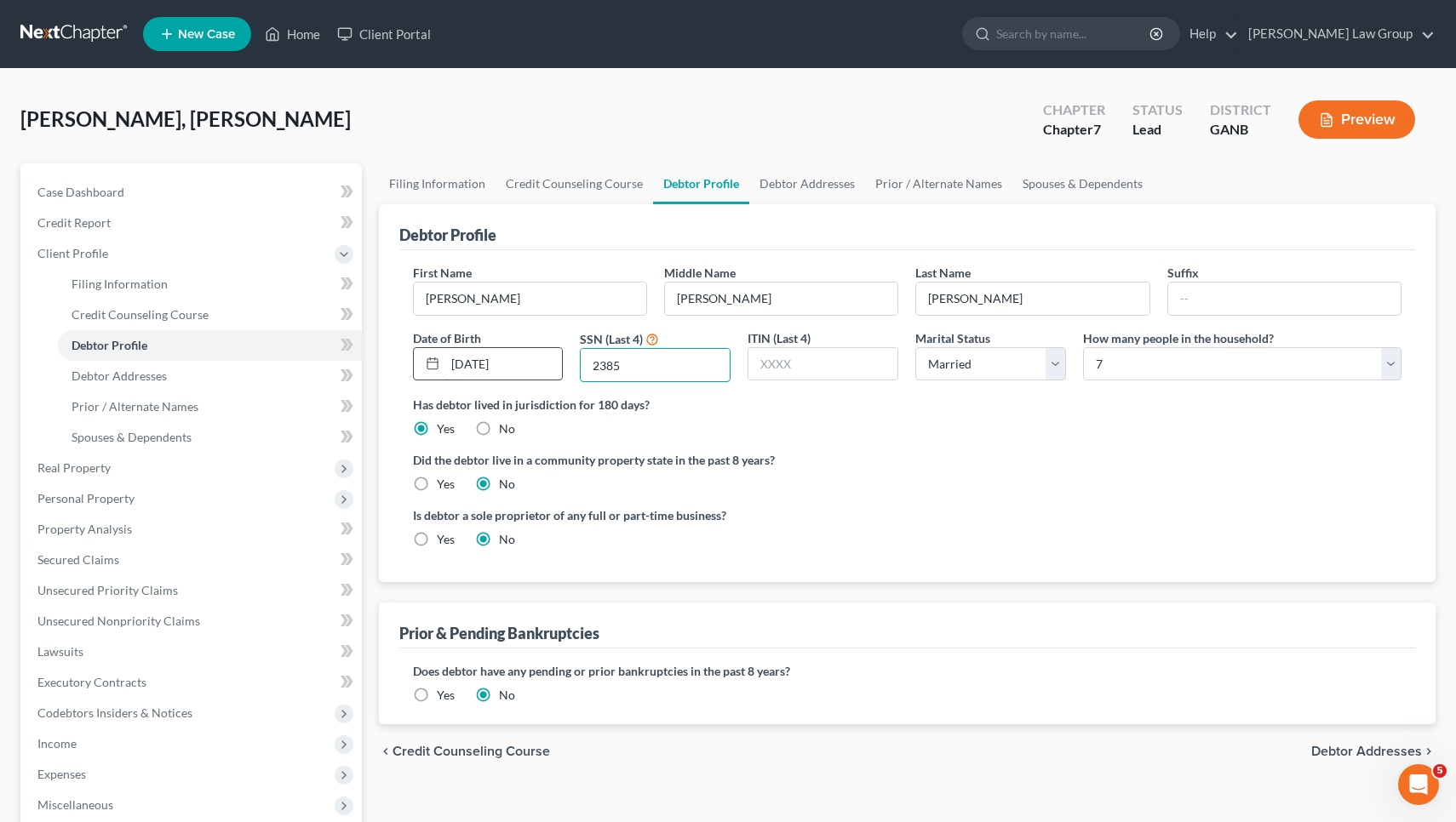
drag, startPoint x: 665, startPoint y: 364, endPoint x: 500, endPoint y: 357, distance: 165.1
click at [500, 357] on div "First Name Peter Middle Name Justin Last Name Ellen Suffix Date of Birth 10/10/…" at bounding box center [907, 330] width 1007 height 132
click at [295, 42] on link "Home" at bounding box center [292, 34] width 72 height 30
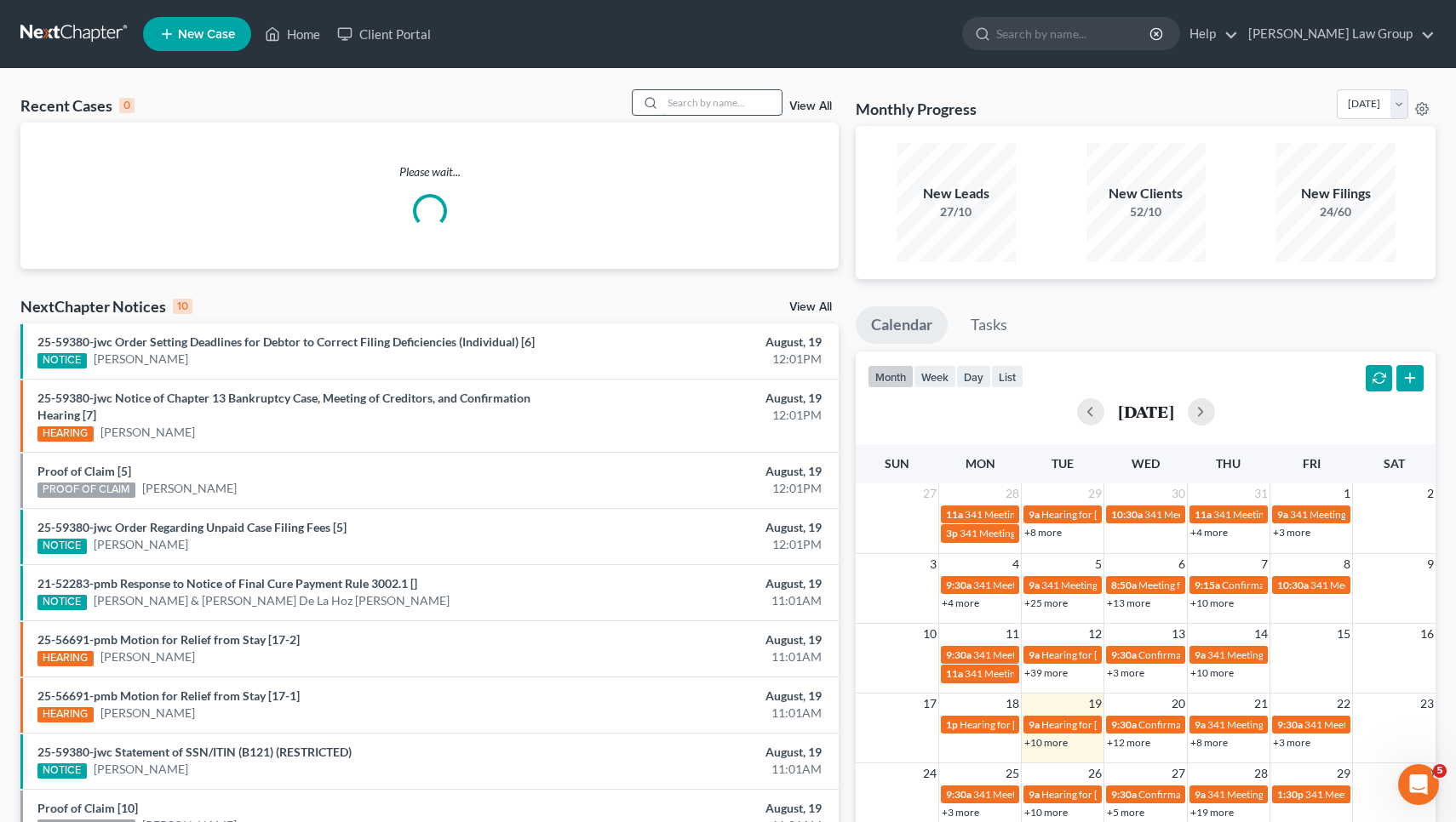
click at [677, 113] on input "search" at bounding box center [722, 102] width 119 height 25
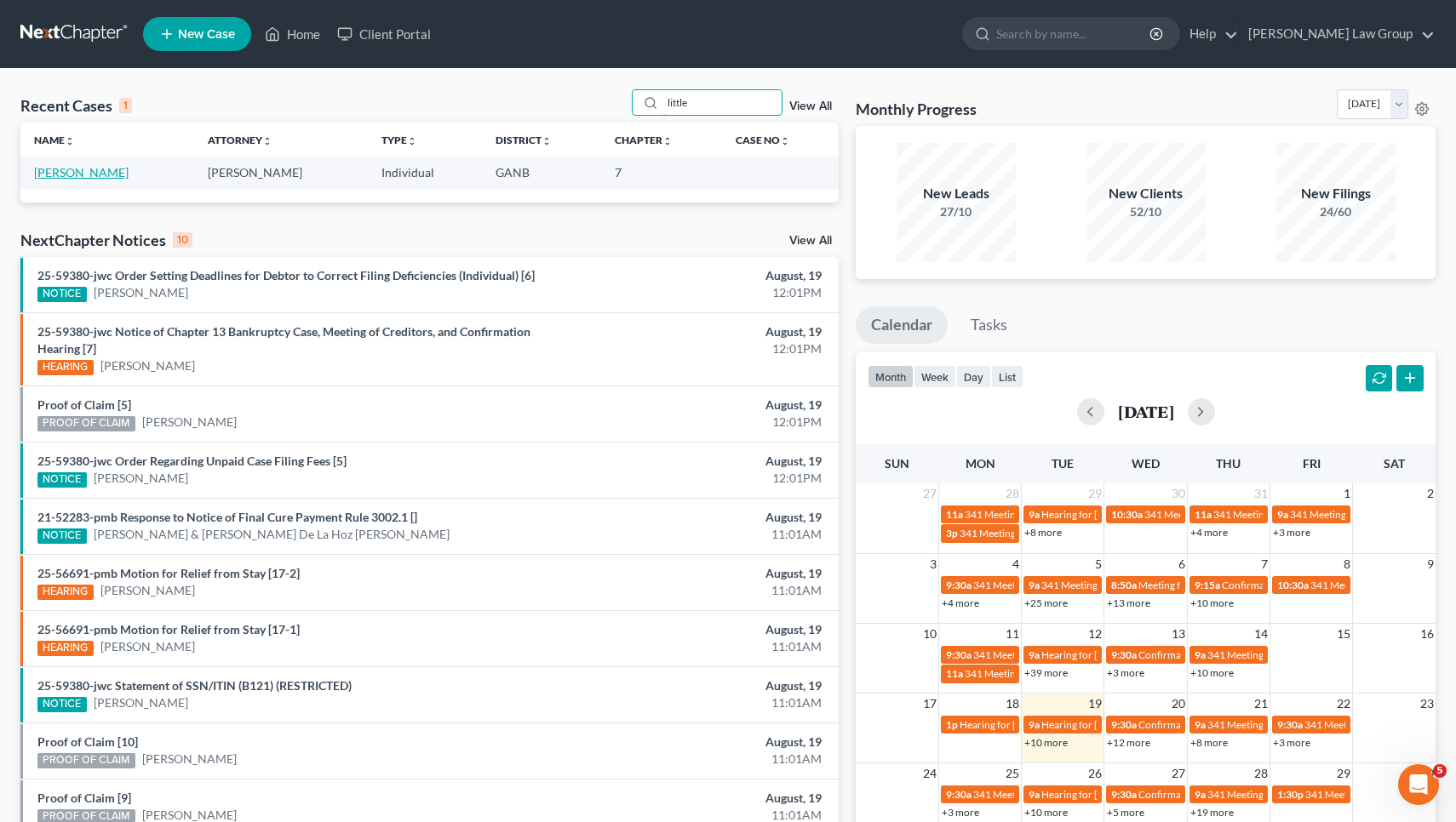
type input "little"
click at [55, 172] on link "Little, Nakeshia" at bounding box center [81, 173] width 94 height 14
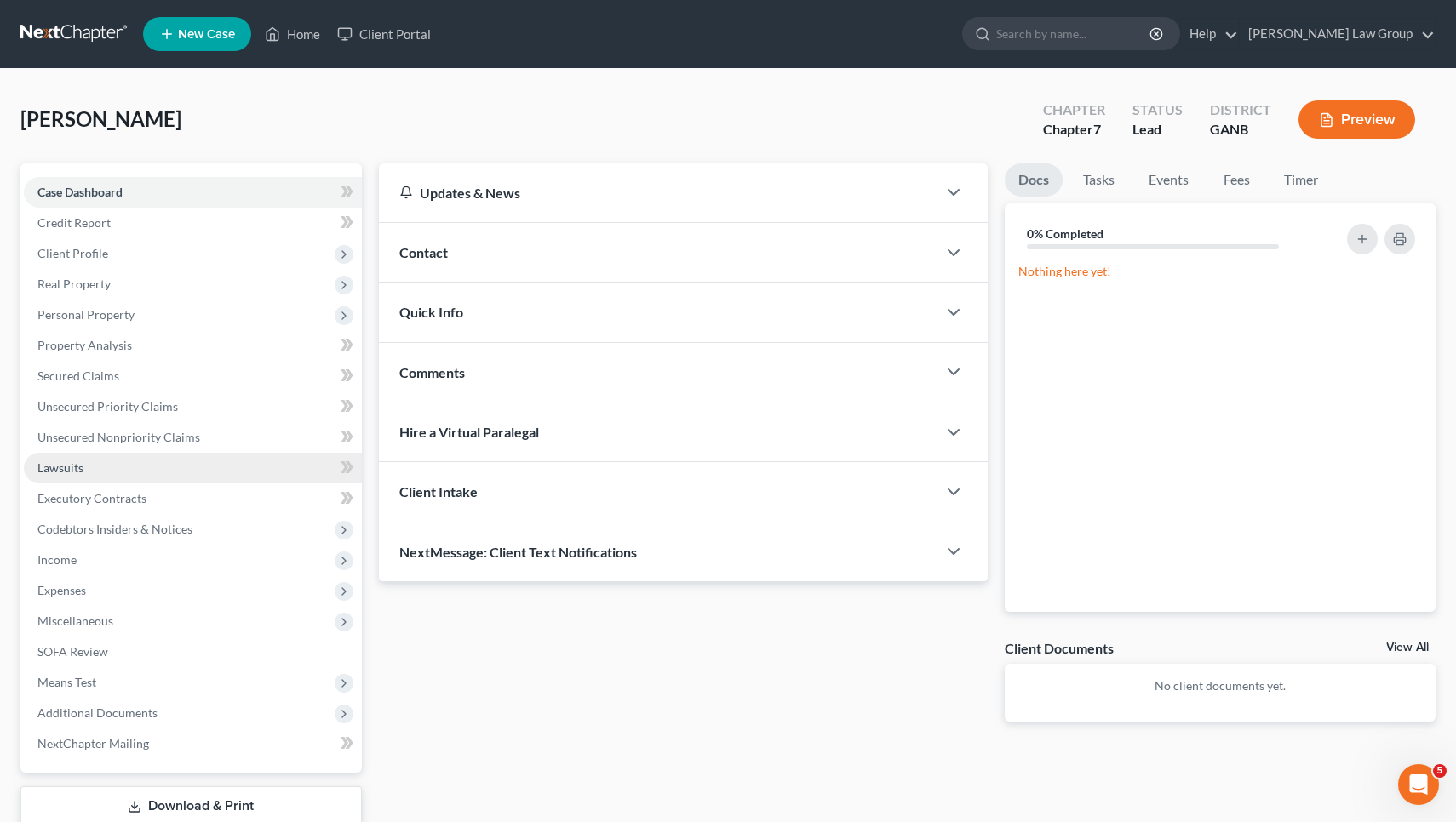
click at [95, 458] on link "Lawsuits" at bounding box center [193, 468] width 338 height 30
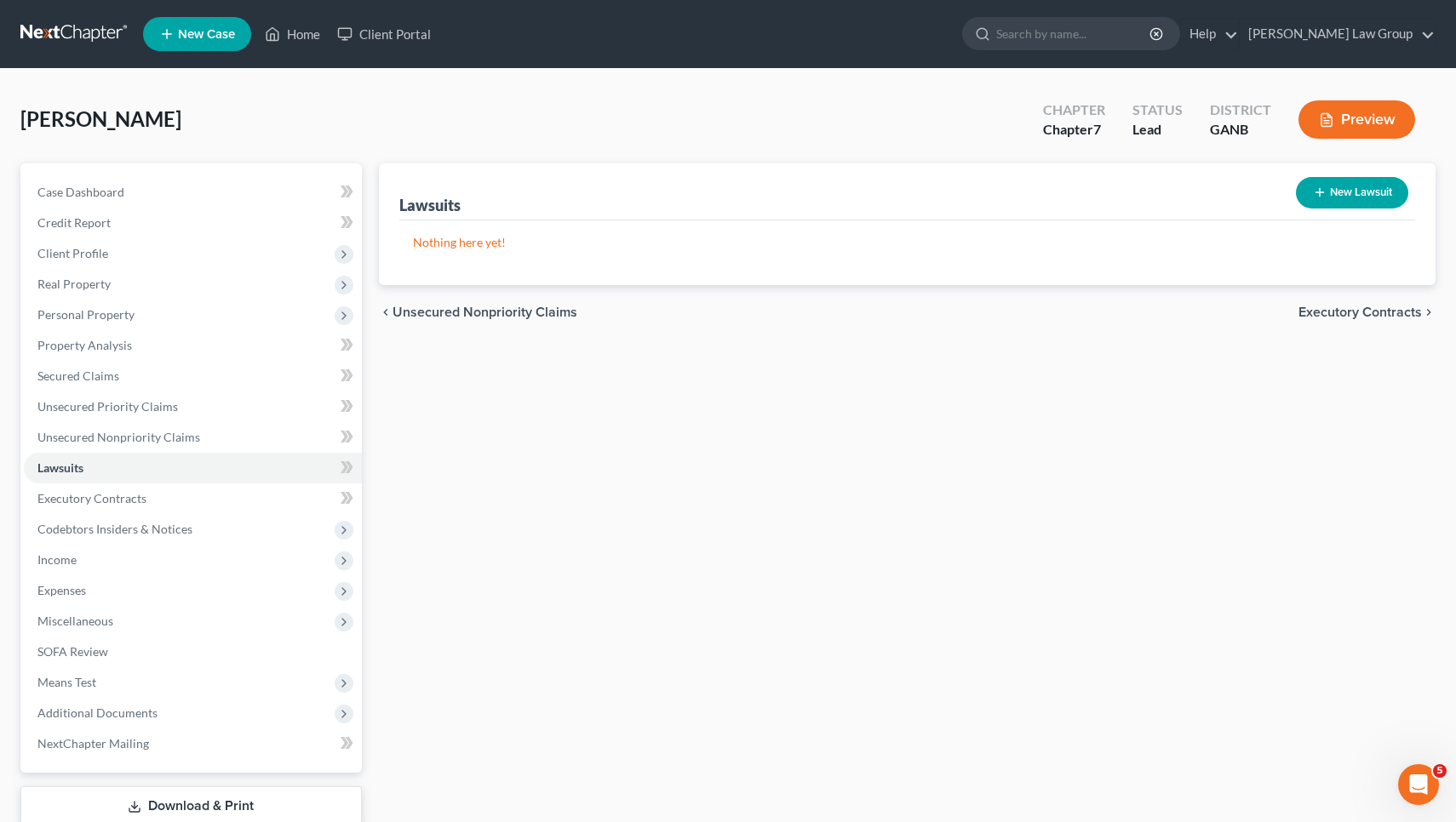
click at [1369, 188] on button "New Lawsuit" at bounding box center [1352, 192] width 112 height 31
select select "0"
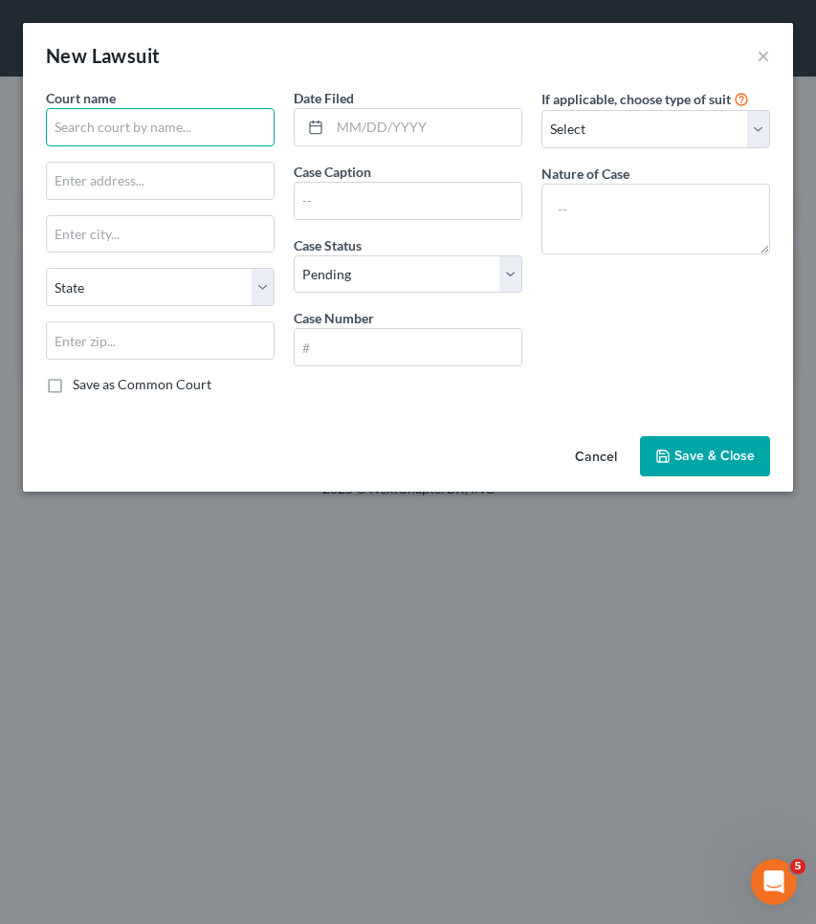
click at [180, 118] on input "text" at bounding box center [160, 127] width 229 height 38
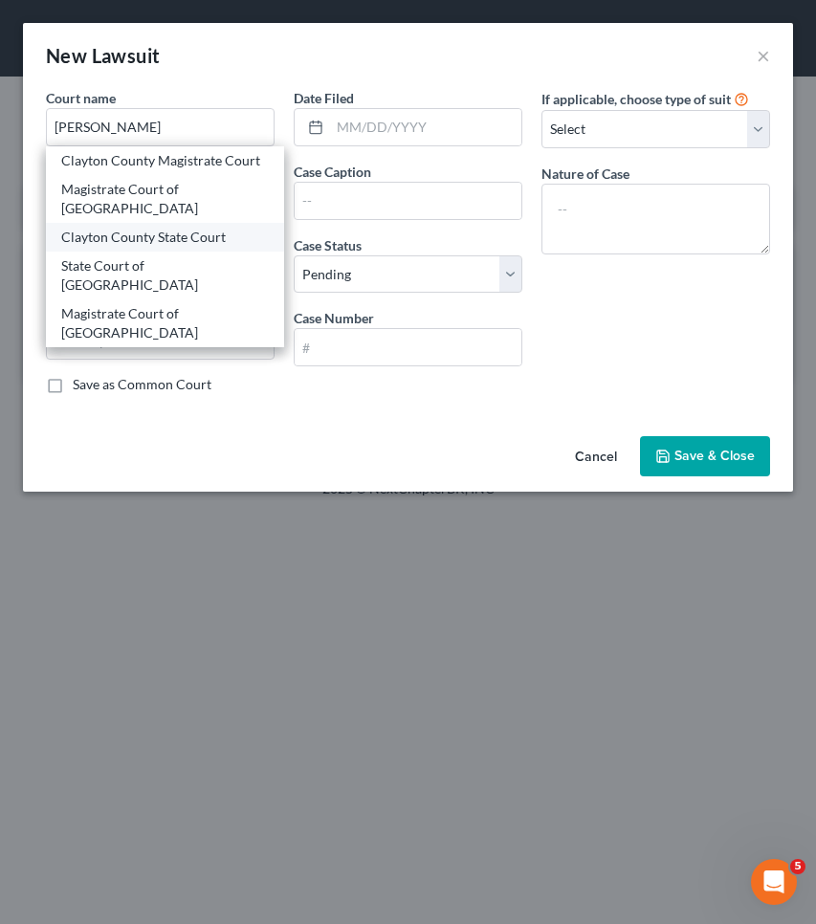
click at [227, 235] on div "Clayton County State Court" at bounding box center [165, 237] width 208 height 19
type input "Clayton County State Court"
type input "Harold R. Banke Justice Center 9151 Tara Boulevard"
type input "Jonesboro"
select select "10"
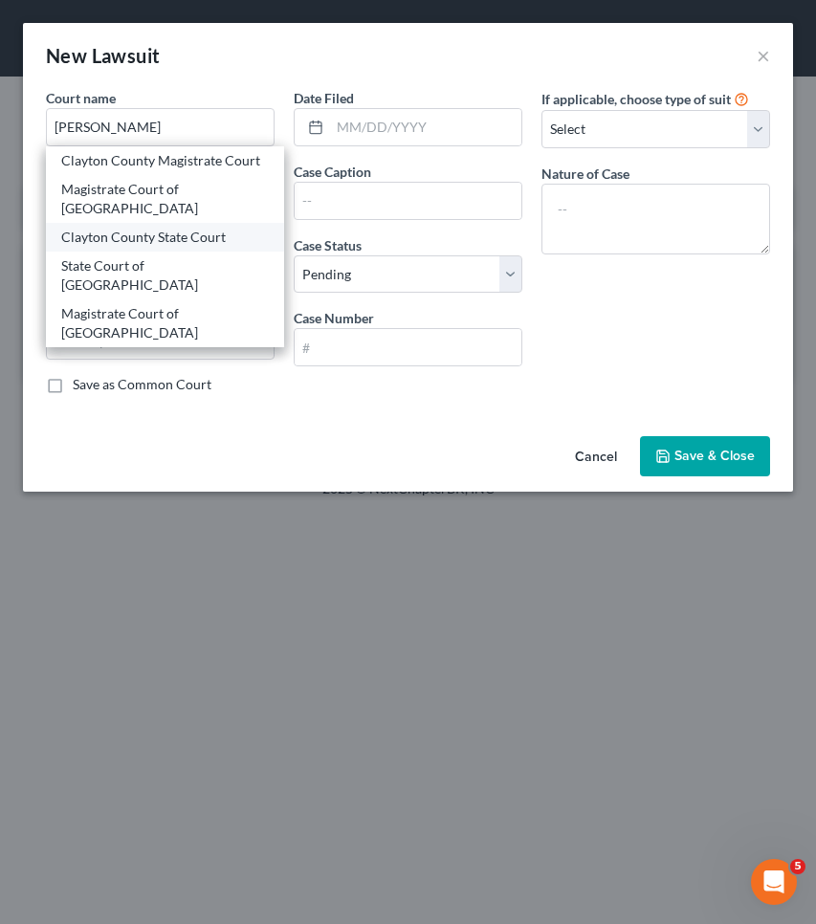
type input "30236"
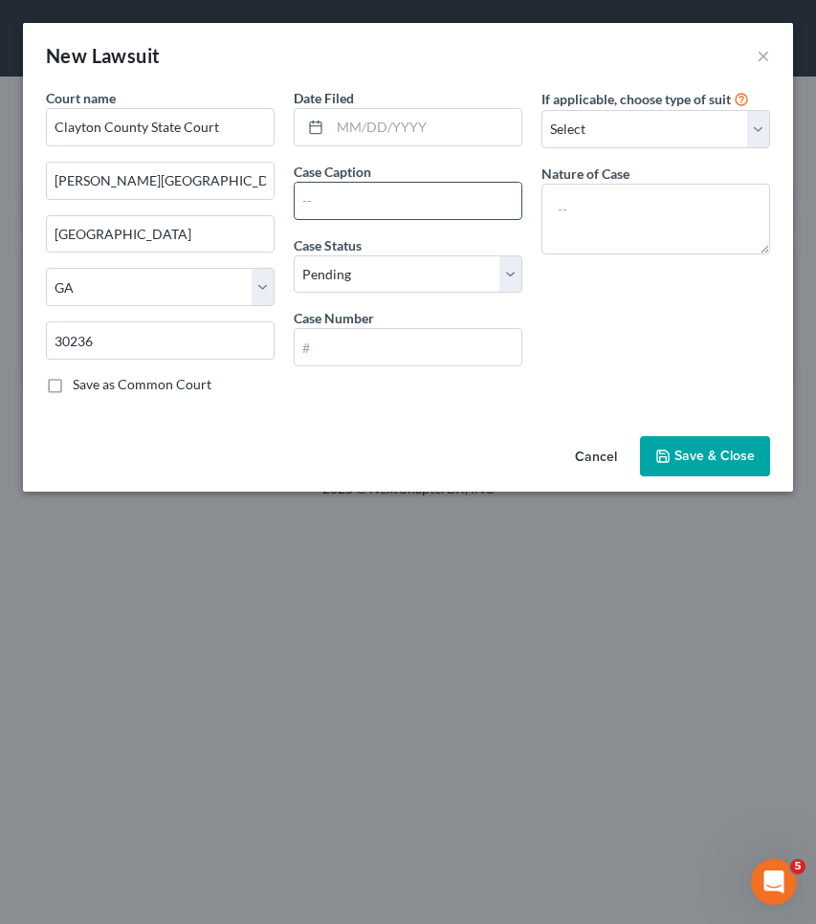
click at [414, 196] on input "text" at bounding box center [408, 201] width 227 height 36
type input "Capital One, N.A. v Nakeshia S Little"
click at [447, 339] on input "text" at bounding box center [408, 347] width 227 height 36
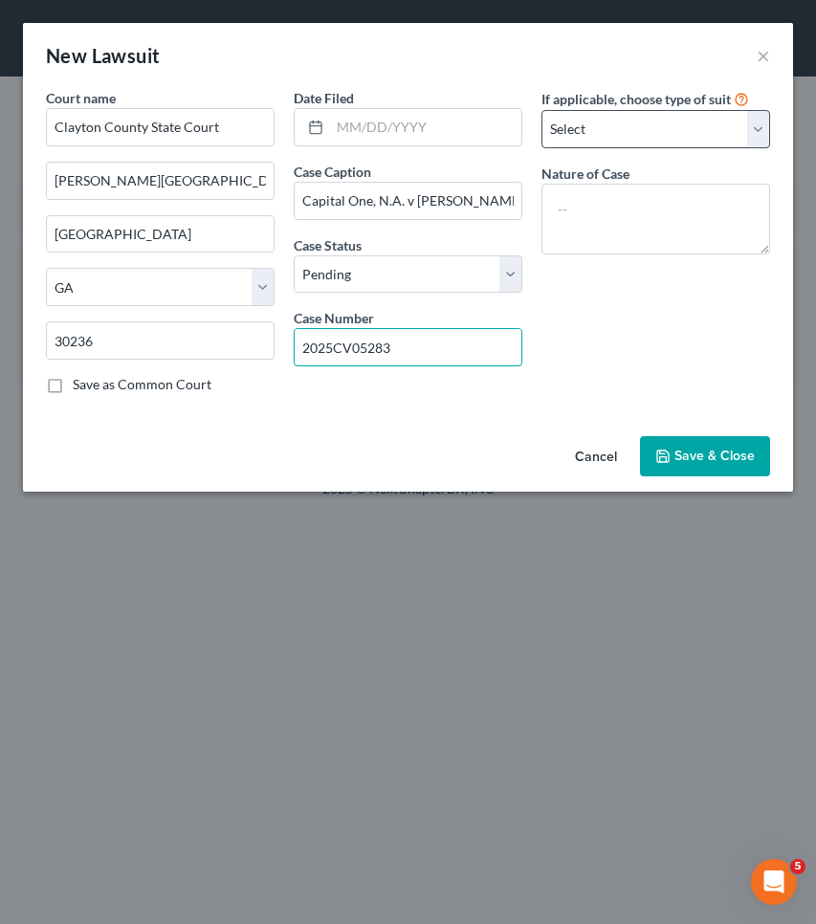
type input "2025CV05283"
select select "4"
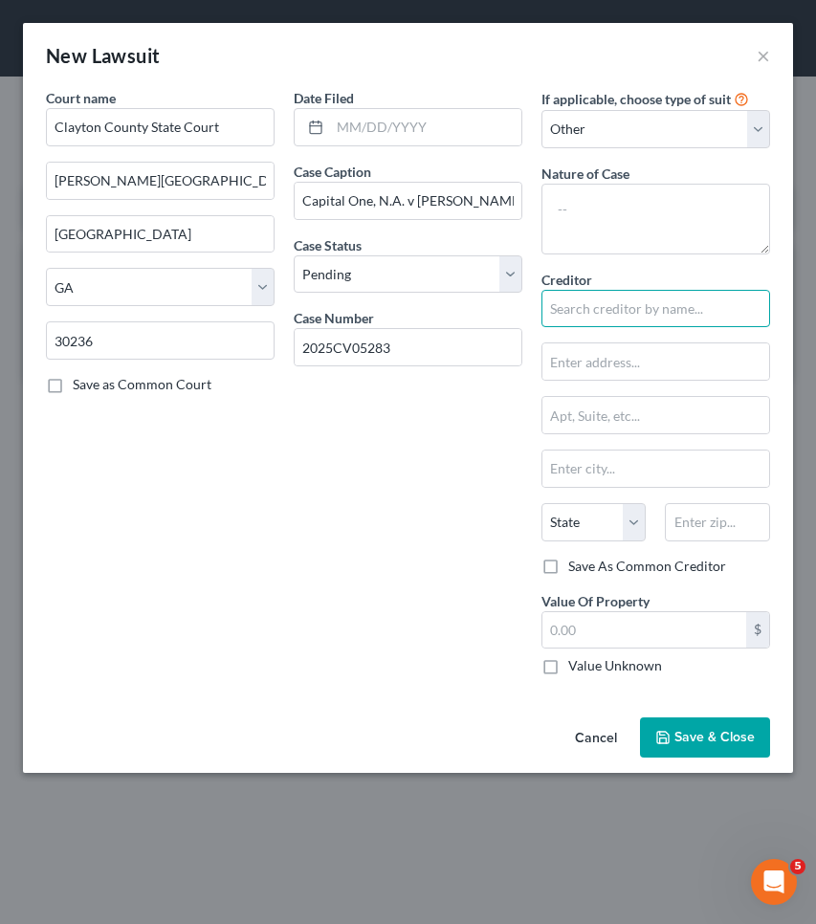
click at [591, 319] on input "text" at bounding box center [655, 309] width 229 height 38
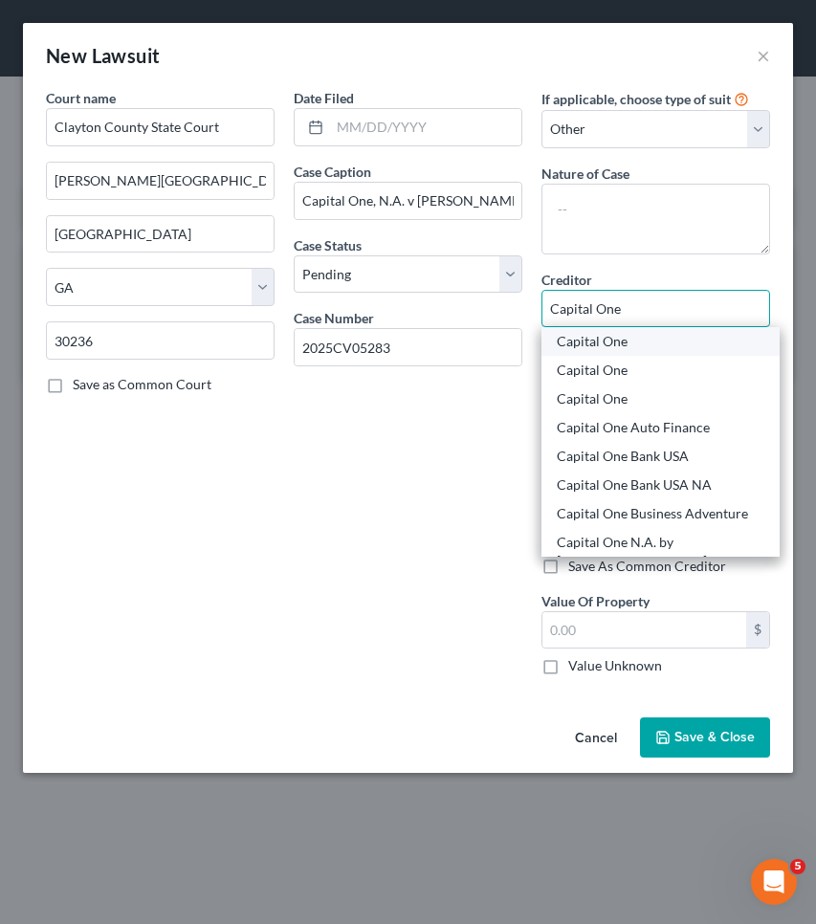
type input "Capital One"
click at [628, 343] on div "Capital One" at bounding box center [661, 341] width 208 height 19
type input "P.O. Box 31293"
type input "Salt Lake City"
select select "46"
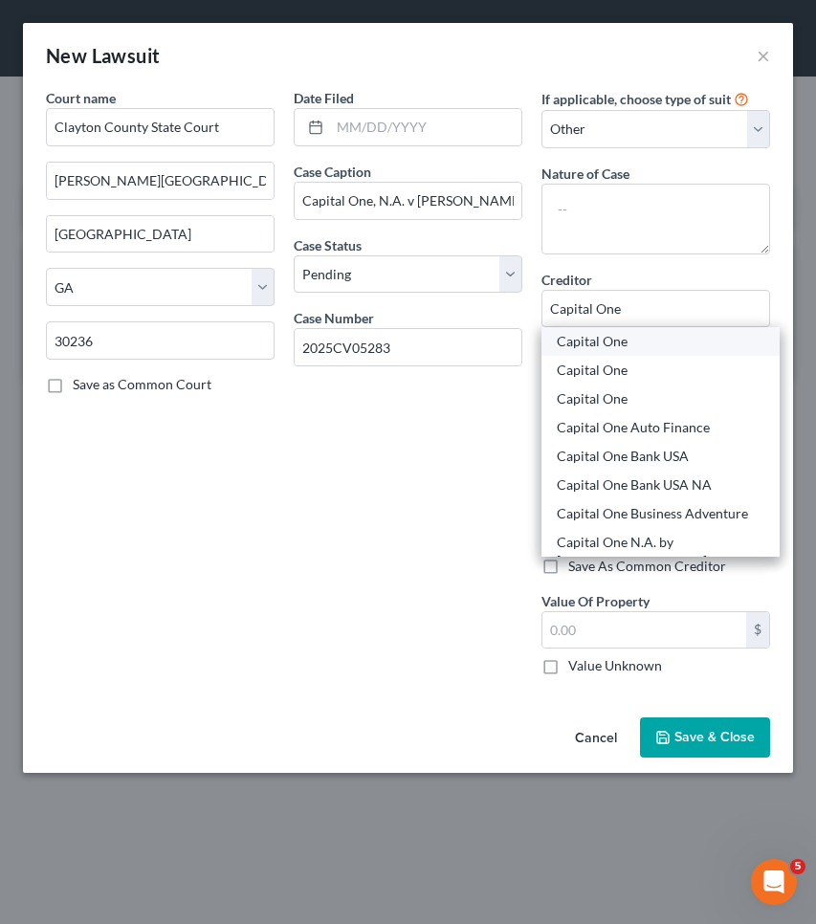
type input "84131"
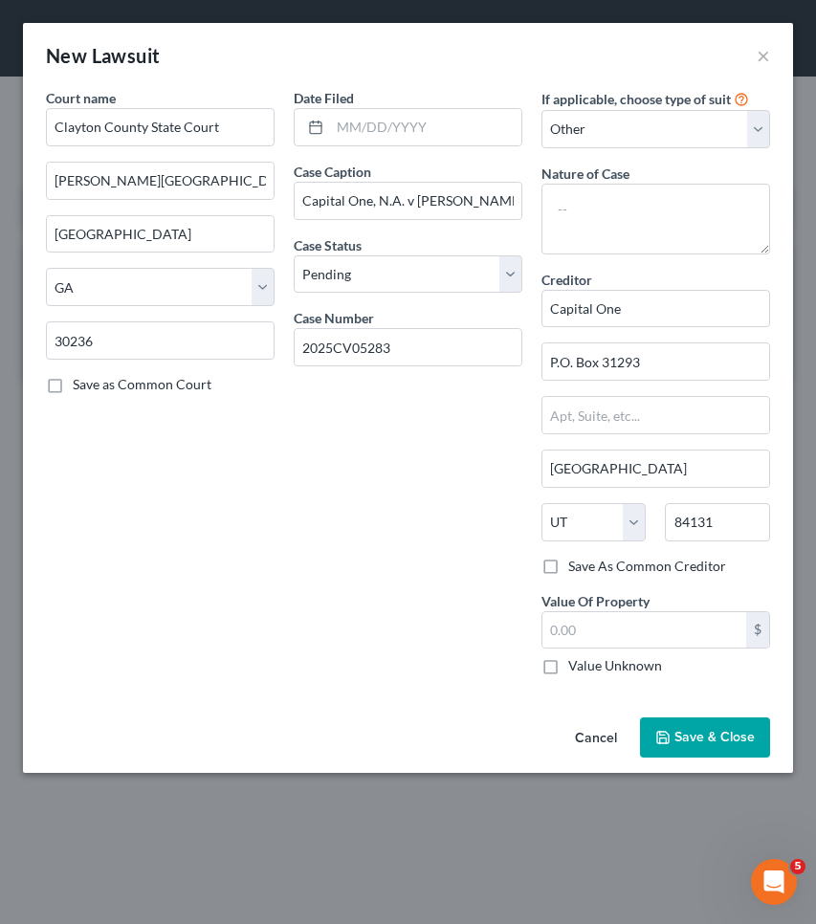
click at [724, 736] on span "Save & Close" at bounding box center [714, 737] width 80 height 16
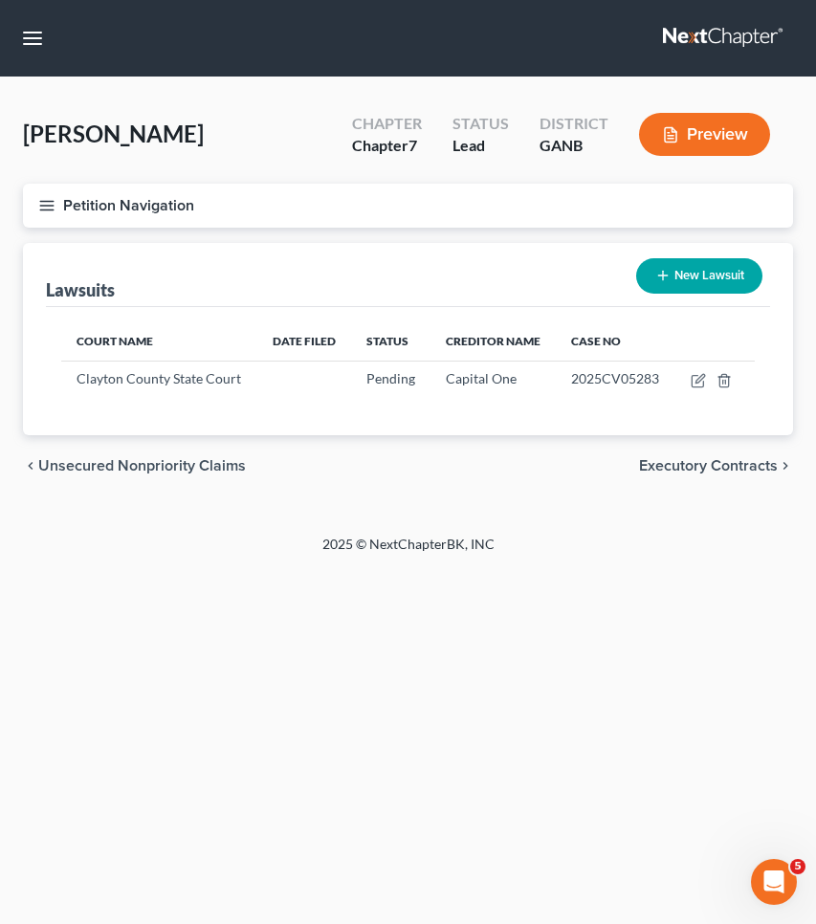
click at [115, 197] on button "Petition Navigation" at bounding box center [408, 206] width 770 height 44
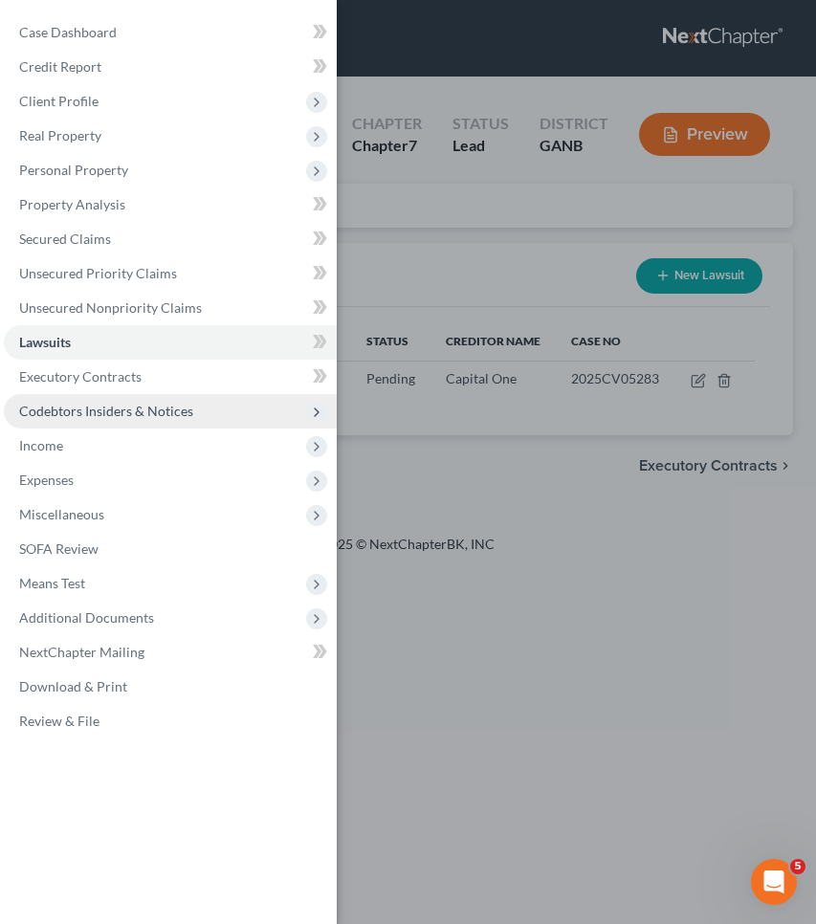
click at [176, 402] on span "Codebtors Insiders & Notices" at bounding box center [170, 411] width 333 height 34
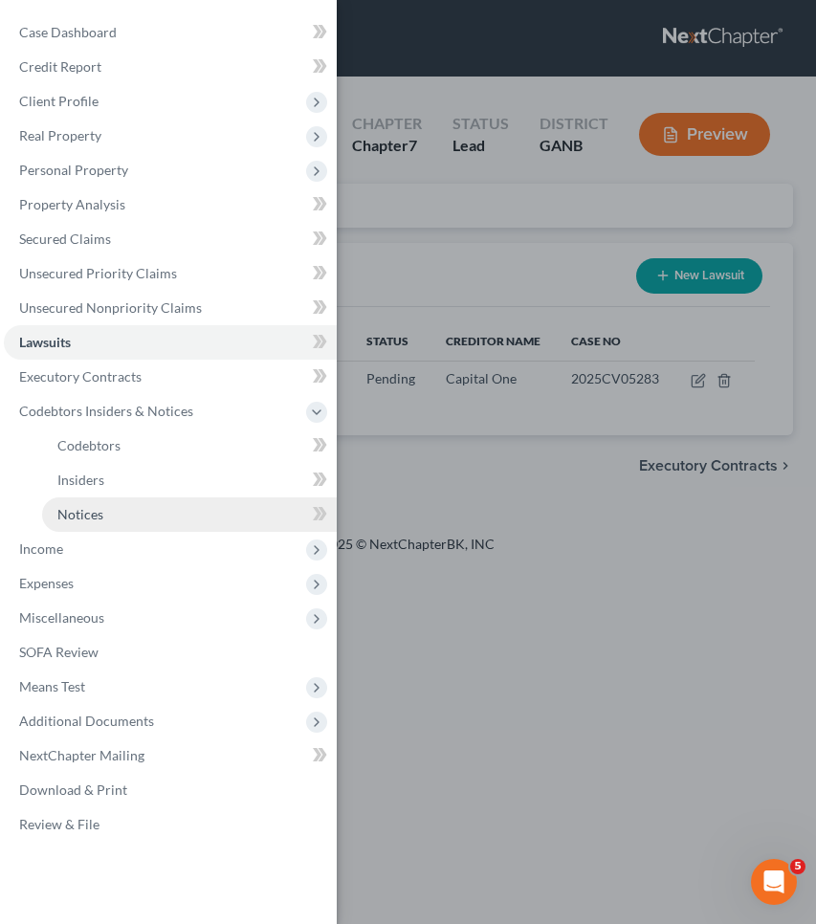
click at [206, 505] on link "Notices" at bounding box center [189, 514] width 295 height 34
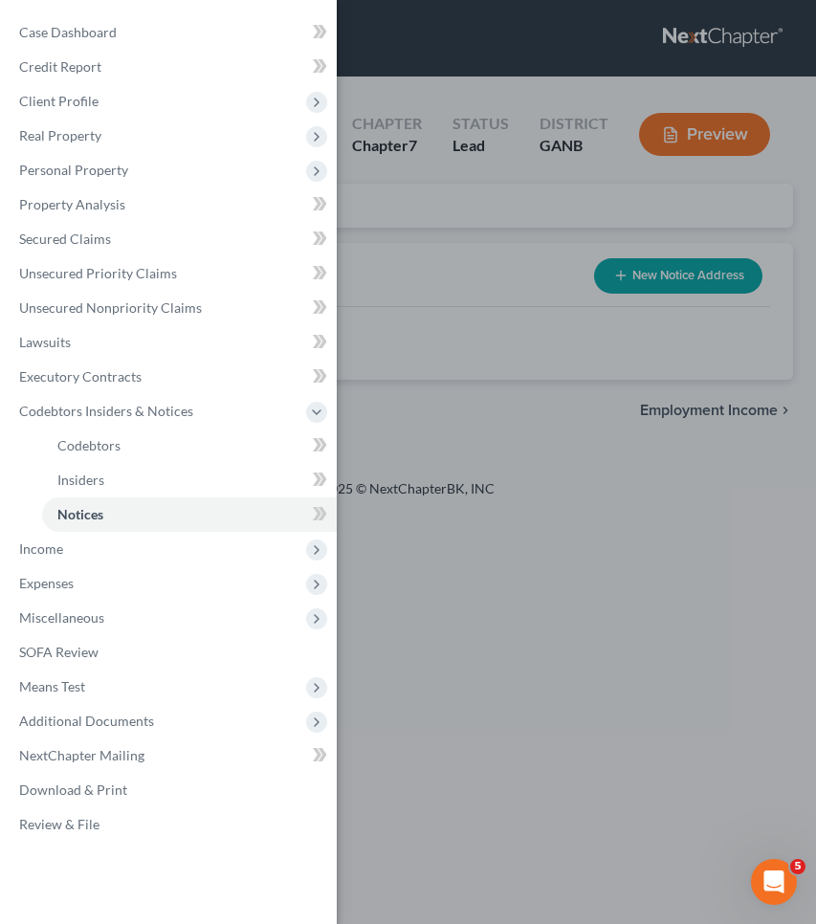
click at [721, 276] on div "Case Dashboard Payments Invoices Payments Payments Credit Report Client Profile" at bounding box center [408, 462] width 816 height 924
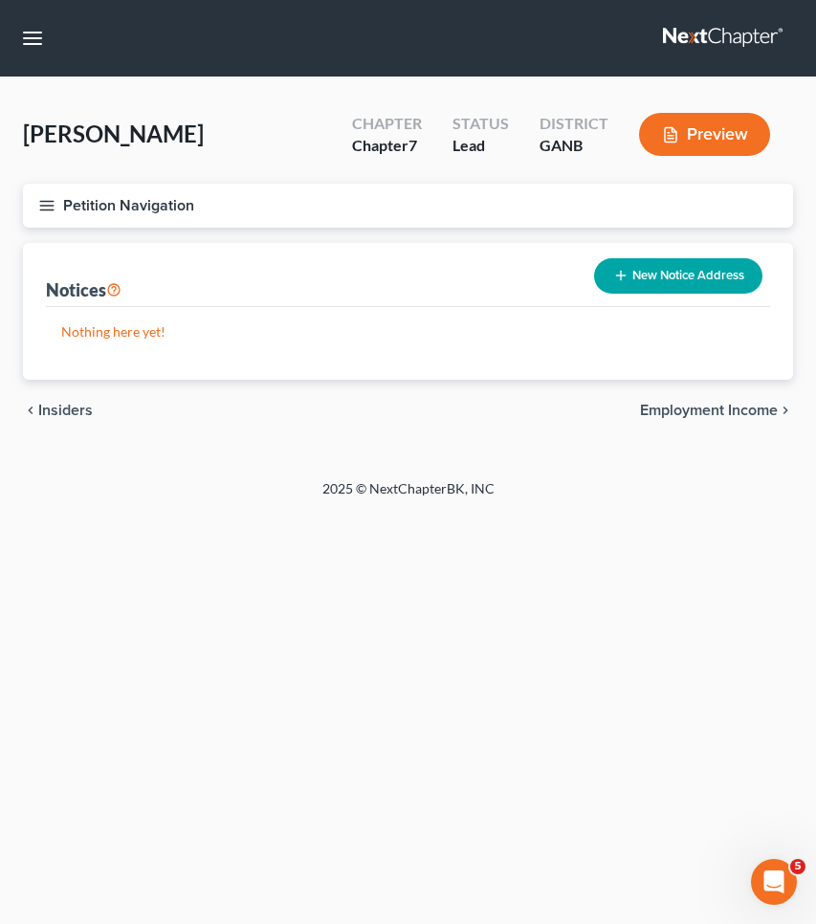
click at [714, 278] on button "New Notice Address" at bounding box center [678, 275] width 168 height 35
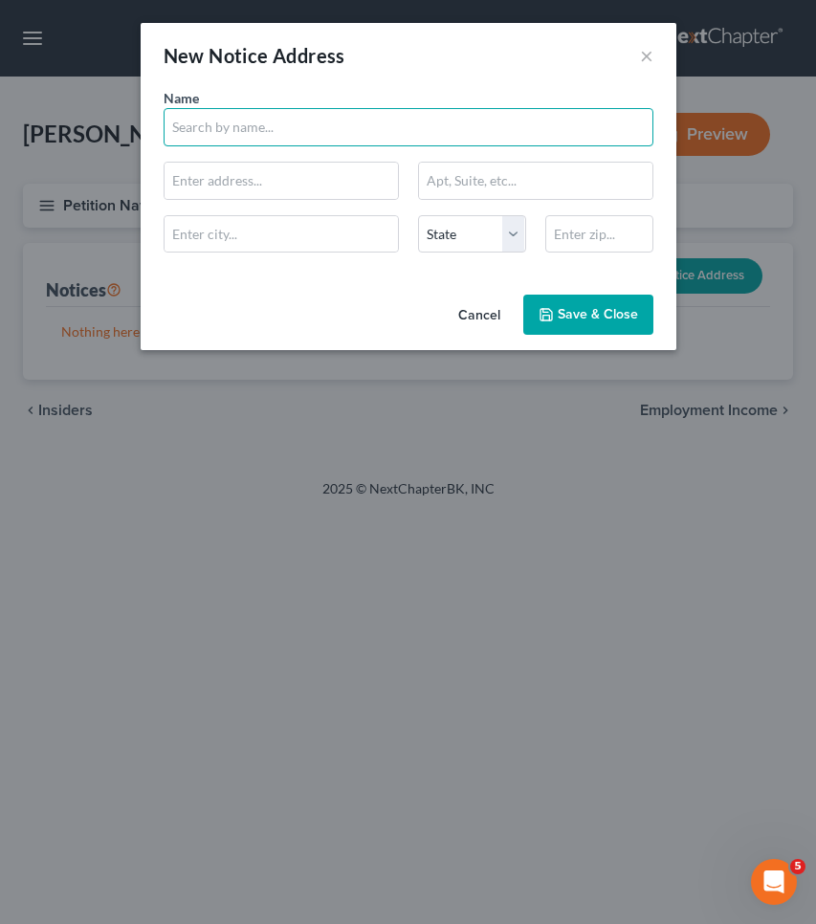
click at [260, 138] on input "text" at bounding box center [409, 127] width 490 height 38
type input "Lloyd & McDaniel, PC"
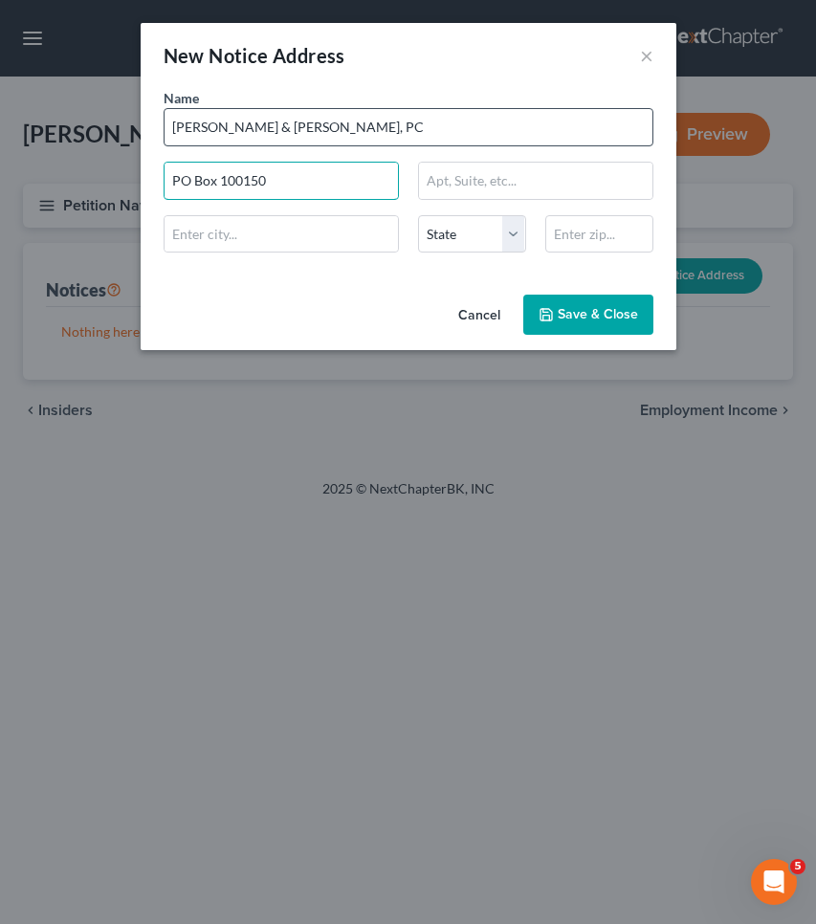
type input "PO Box 100150"
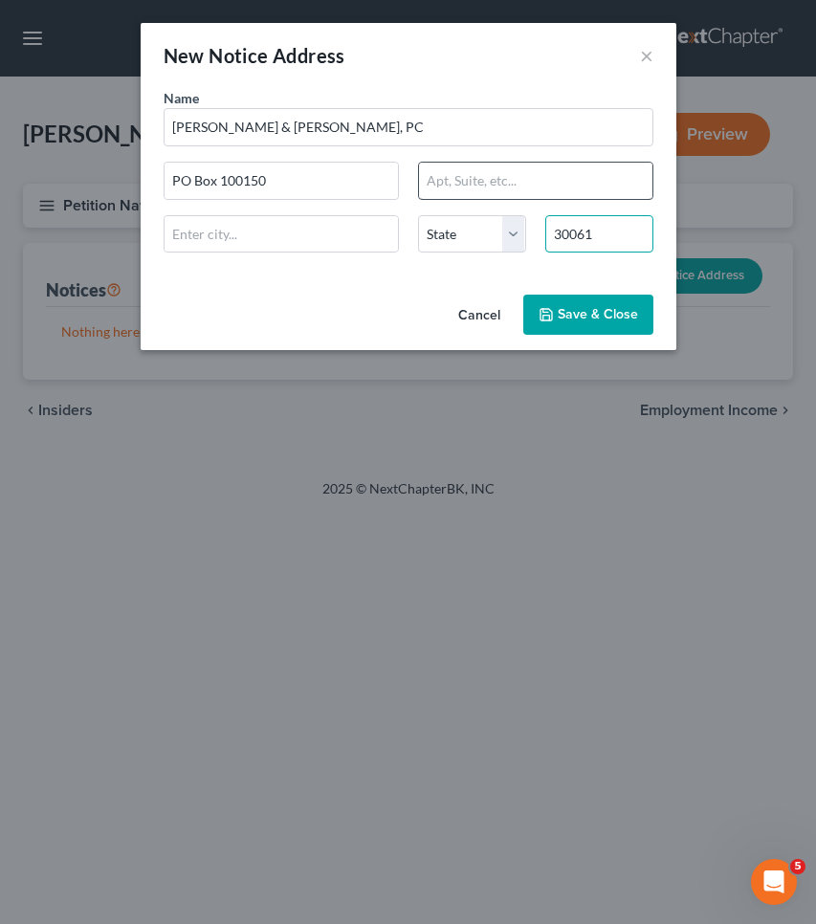
type input "30061"
click at [503, 178] on input "text" at bounding box center [535, 181] width 233 height 36
type input "Marietta"
select select "10"
click at [599, 318] on span "Save & Close" at bounding box center [598, 314] width 80 height 16
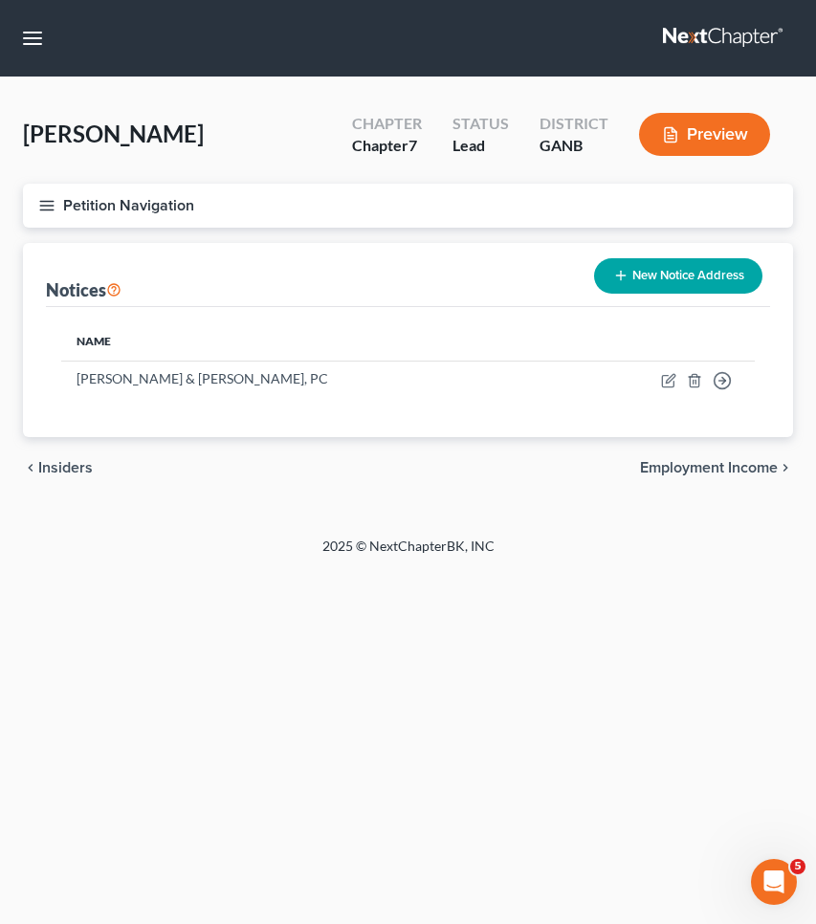
click at [175, 208] on button "Petition Navigation" at bounding box center [408, 206] width 770 height 44
click at [0, 0] on link "Property Analysis" at bounding box center [0, 0] width 0 height 0
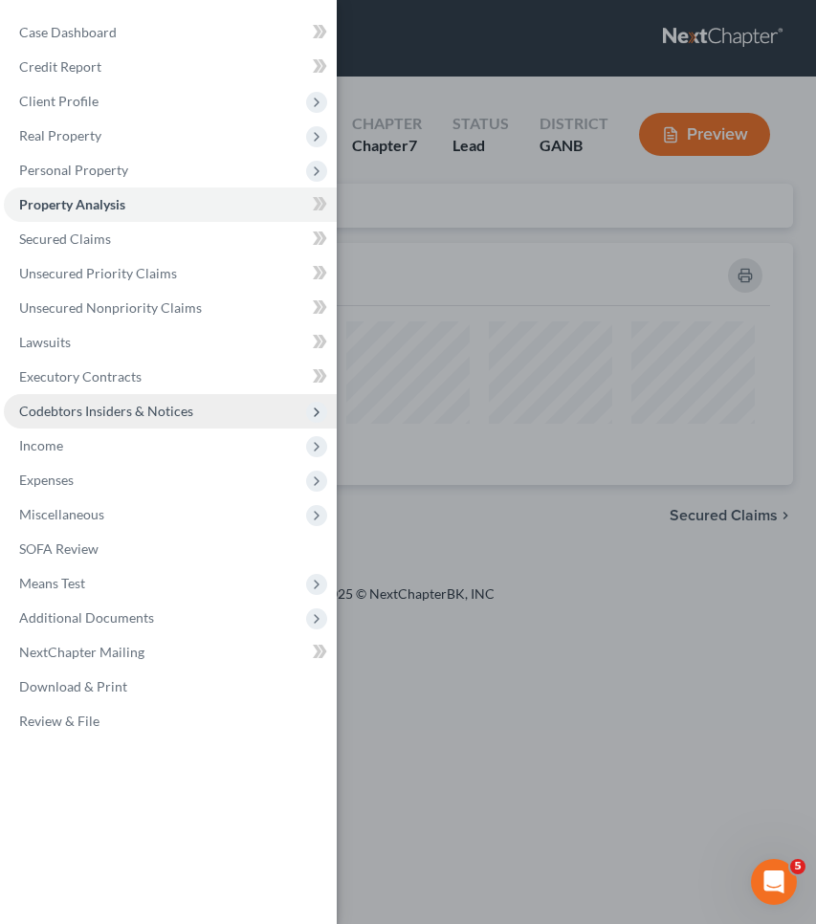
scroll to position [227, 770]
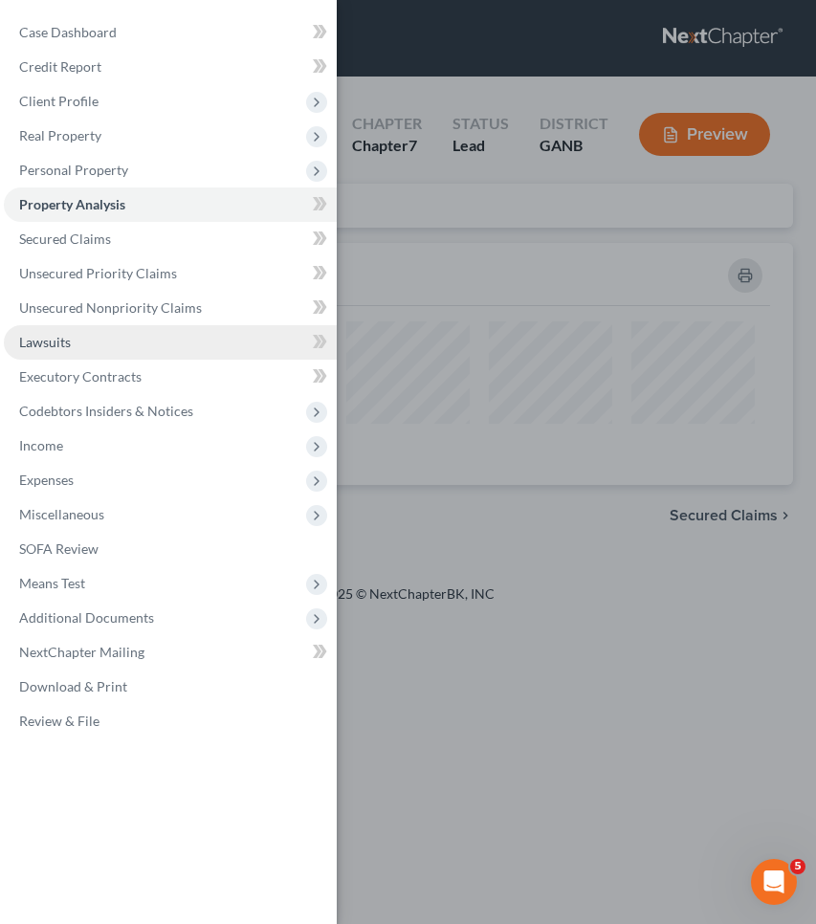
click at [154, 341] on link "Lawsuits" at bounding box center [170, 342] width 333 height 34
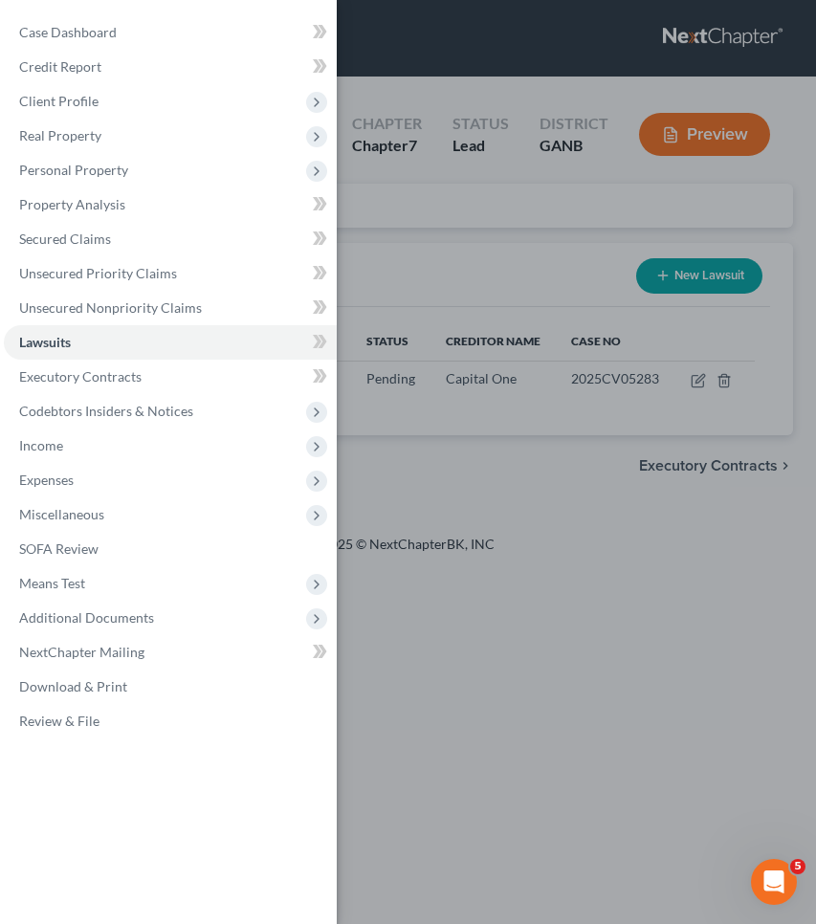
click at [733, 269] on div "Case Dashboard Payments Invoices Payments Payments Credit Report Client Profile" at bounding box center [408, 462] width 816 height 924
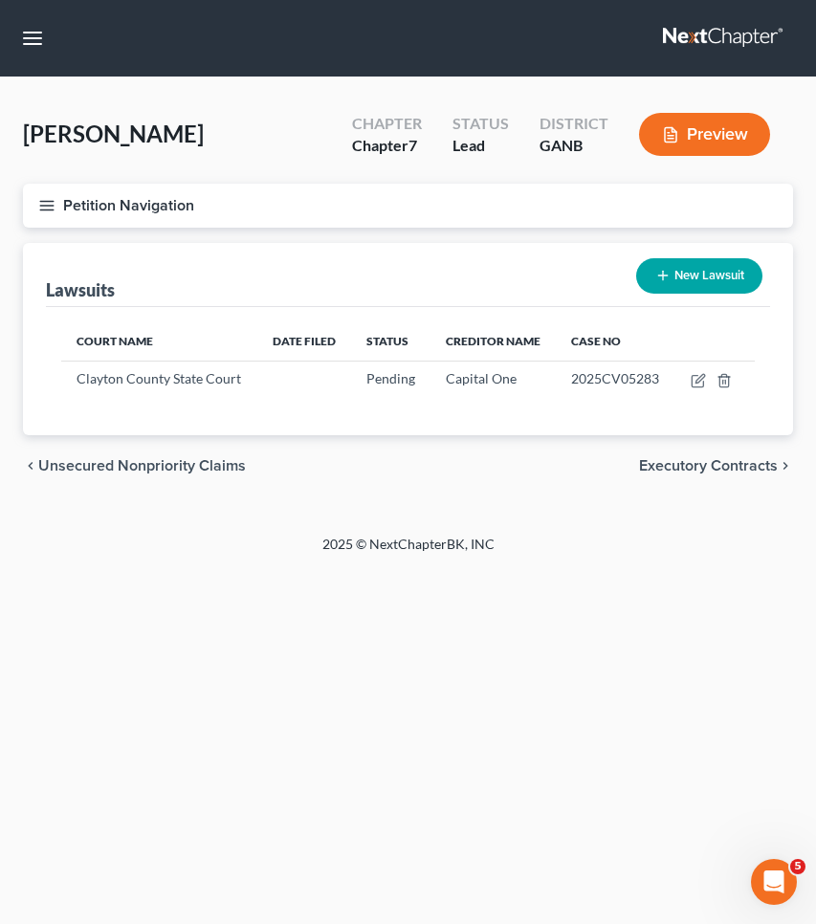
click at [711, 276] on button "New Lawsuit" at bounding box center [699, 275] width 126 height 35
select select "0"
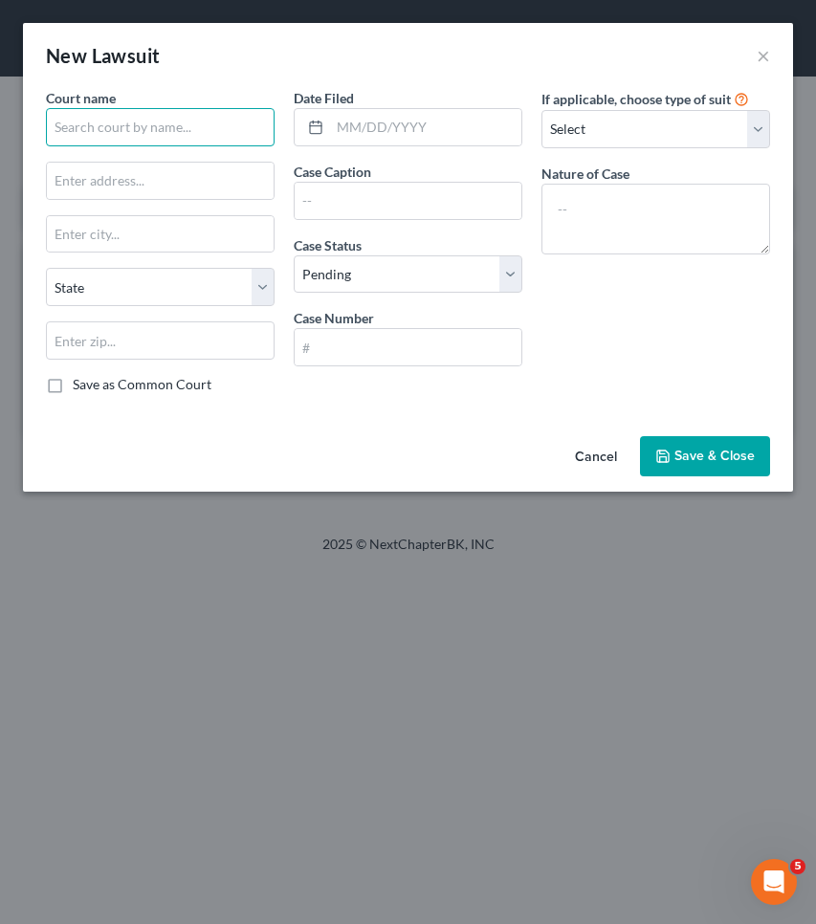
click at [216, 122] on input "text" at bounding box center [160, 127] width 229 height 38
type input "C"
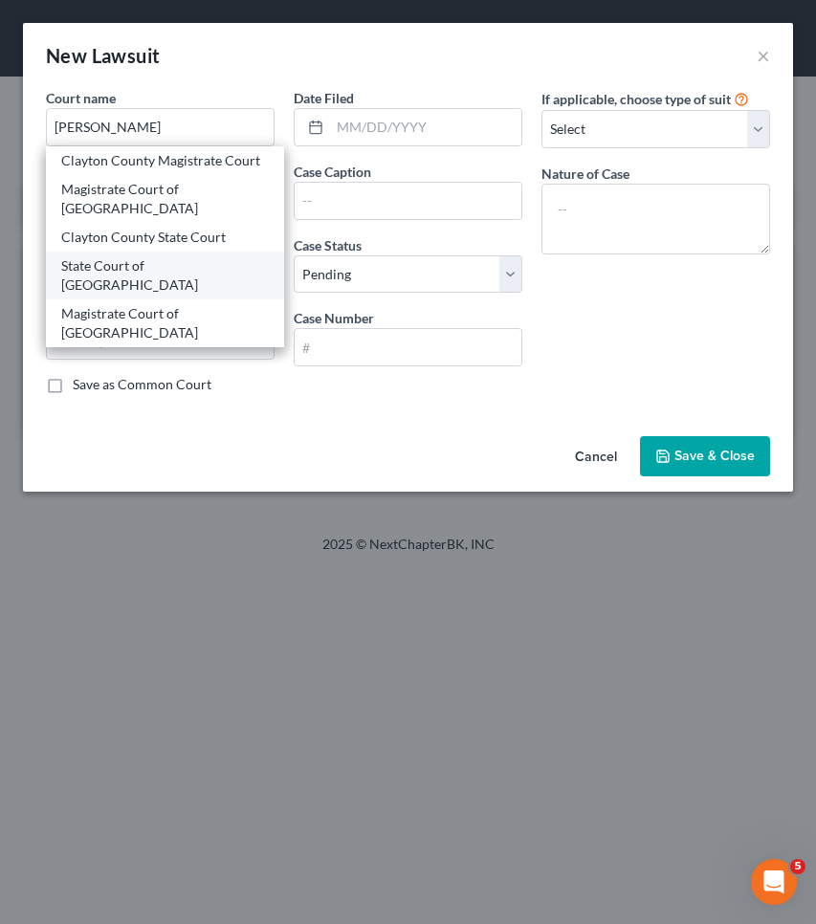
click at [203, 262] on div "State Court of Clayton County" at bounding box center [165, 275] width 208 height 38
type input "State Court of Clayton County"
type input "9151 Tara Boulevard,"
type input "Jonesboro"
select select "10"
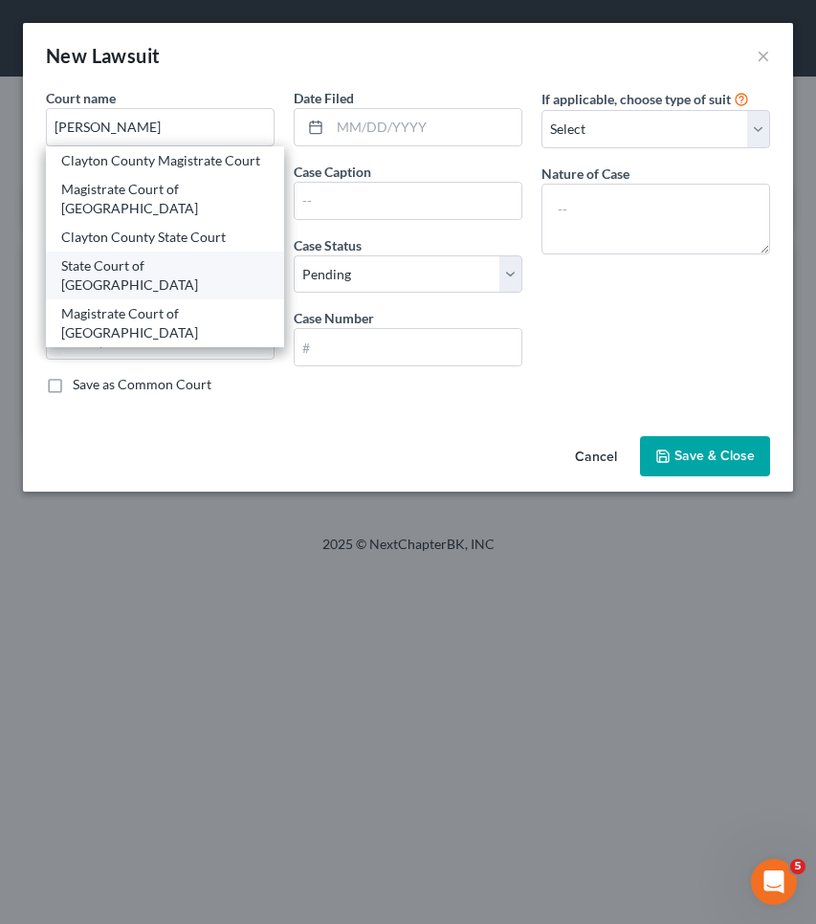
type input "30236"
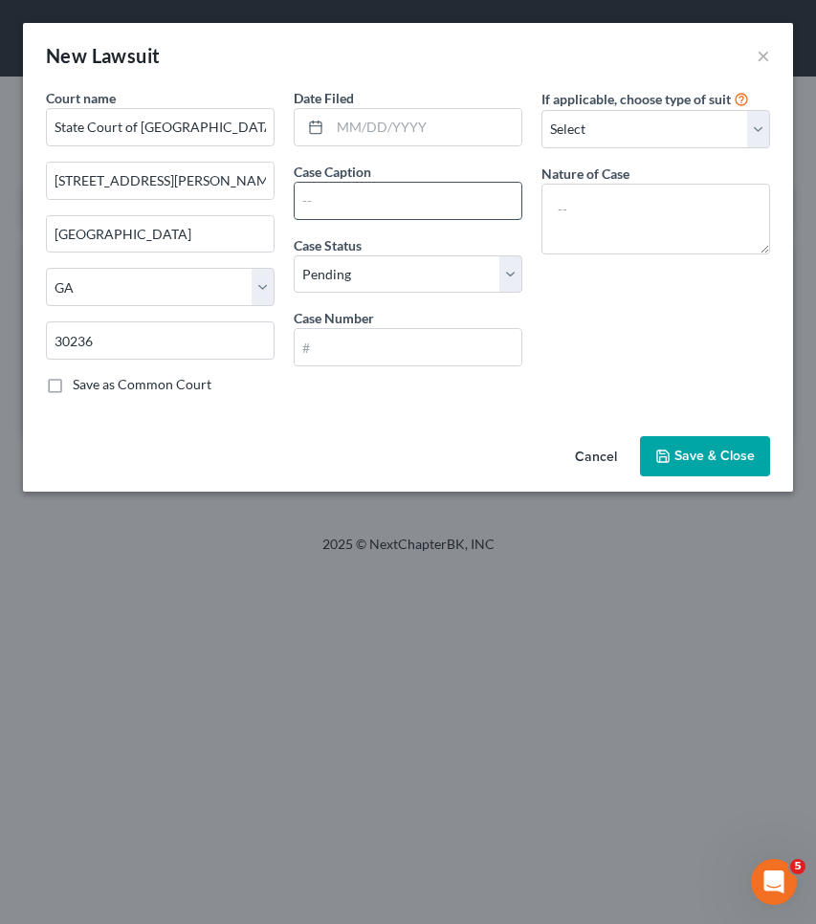
click at [389, 211] on input "text" at bounding box center [408, 201] width 227 height 36
click at [434, 200] on input "Capital One, N.A. v Naesiha S Little" at bounding box center [408, 201] width 227 height 36
type input "Capital One, N.A. v Nakesiha S Little"
click at [445, 342] on input "text" at bounding box center [408, 347] width 227 height 36
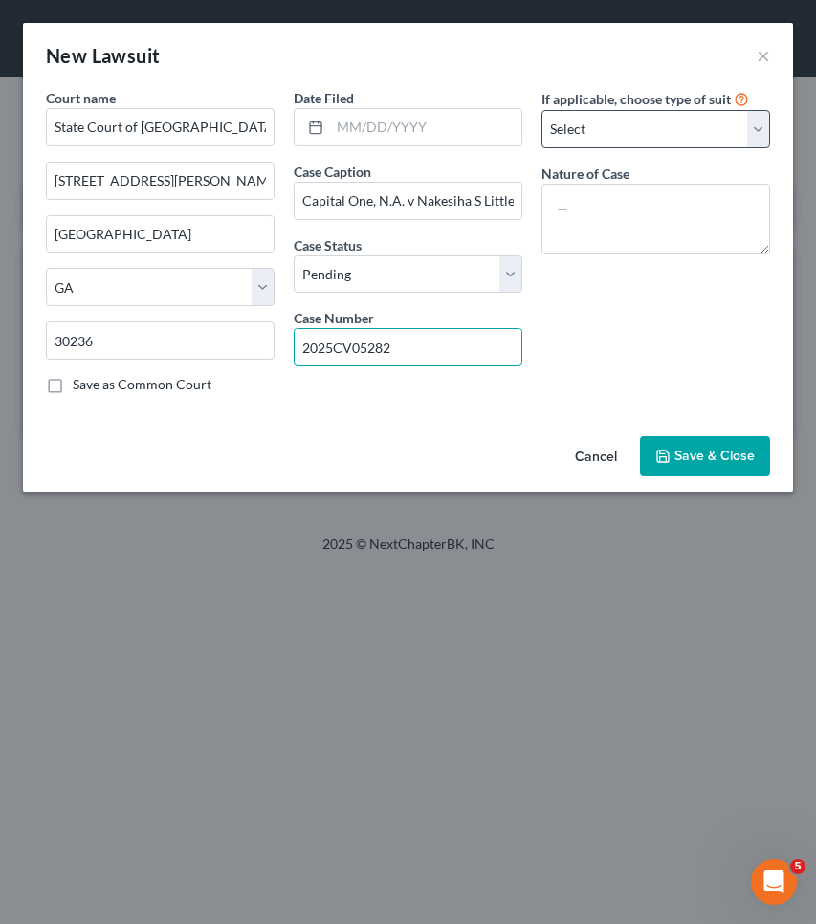
type input "2025CV05282"
select select "4"
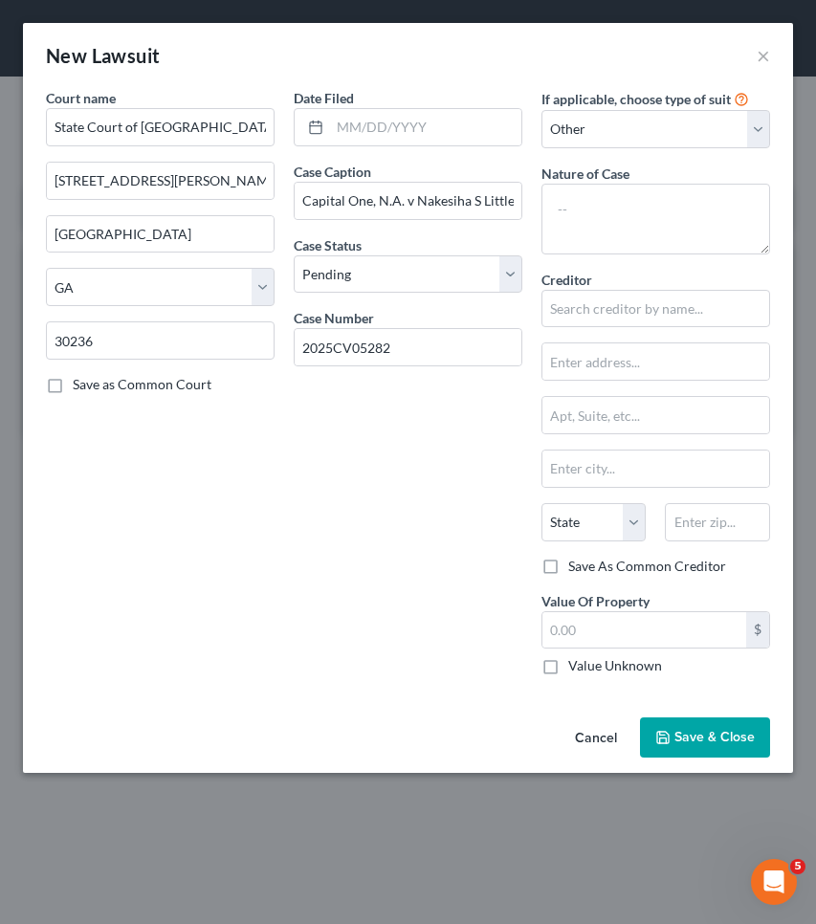
drag, startPoint x: 681, startPoint y: 251, endPoint x: 672, endPoint y: 287, distance: 37.4
click at [672, 287] on div "Creditor *" at bounding box center [655, 299] width 229 height 58
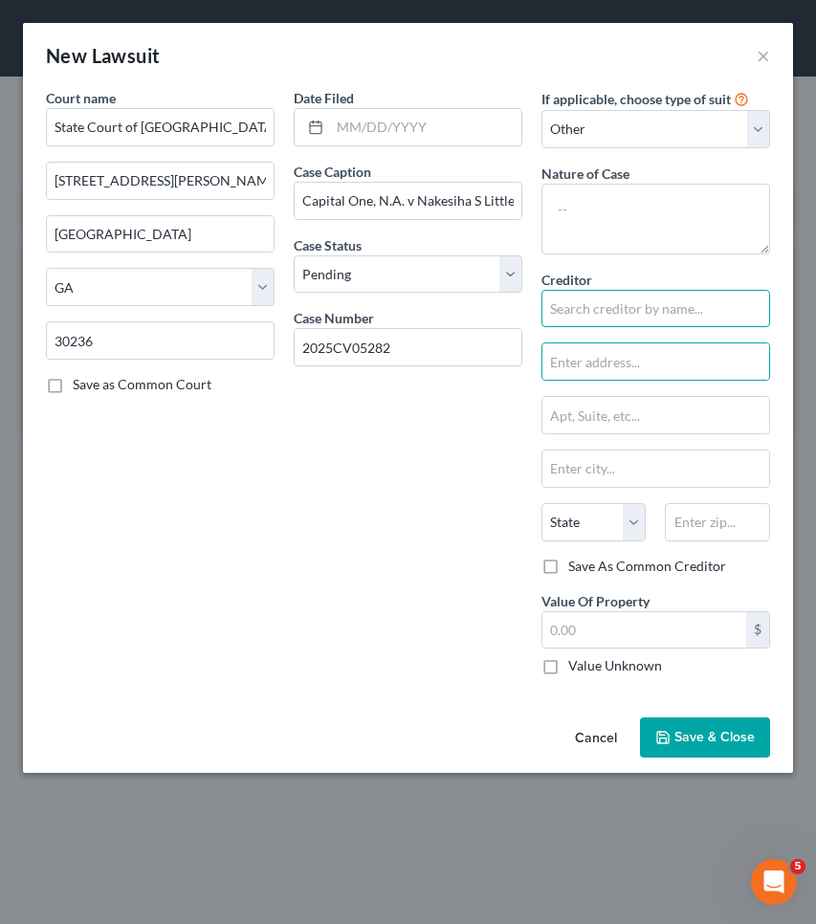
click at [637, 313] on input "text" at bounding box center [655, 309] width 229 height 38
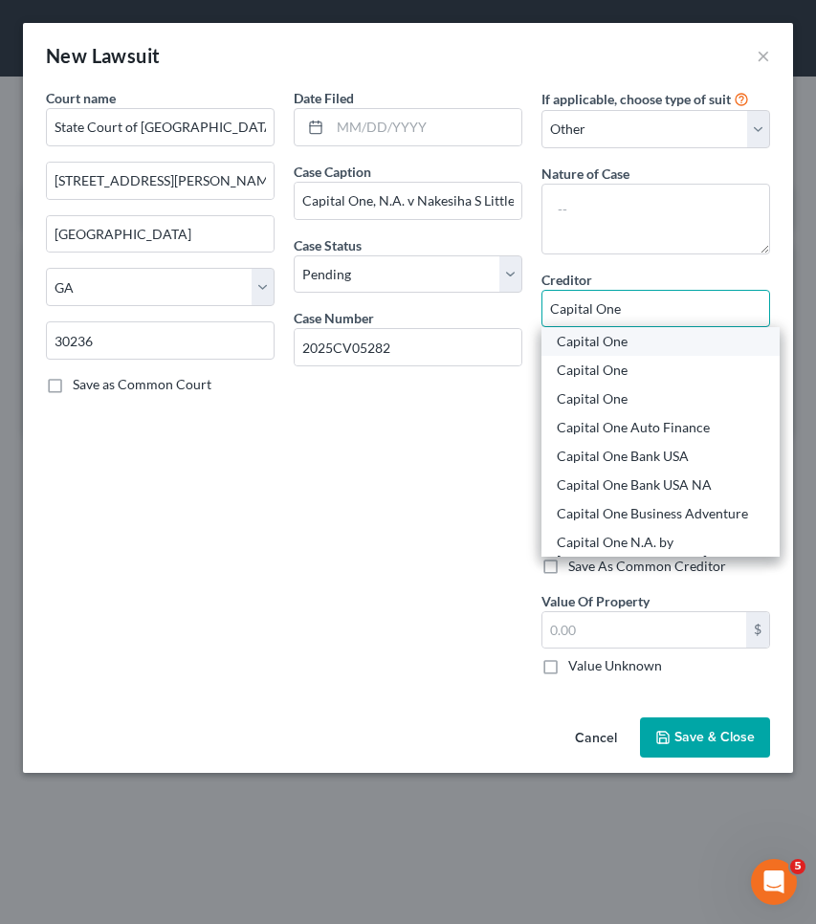
type input "Capital One"
click at [625, 343] on div "Capital One" at bounding box center [661, 341] width 208 height 19
type input "P.O. Box 31293"
type input "Salt Lake City"
select select "46"
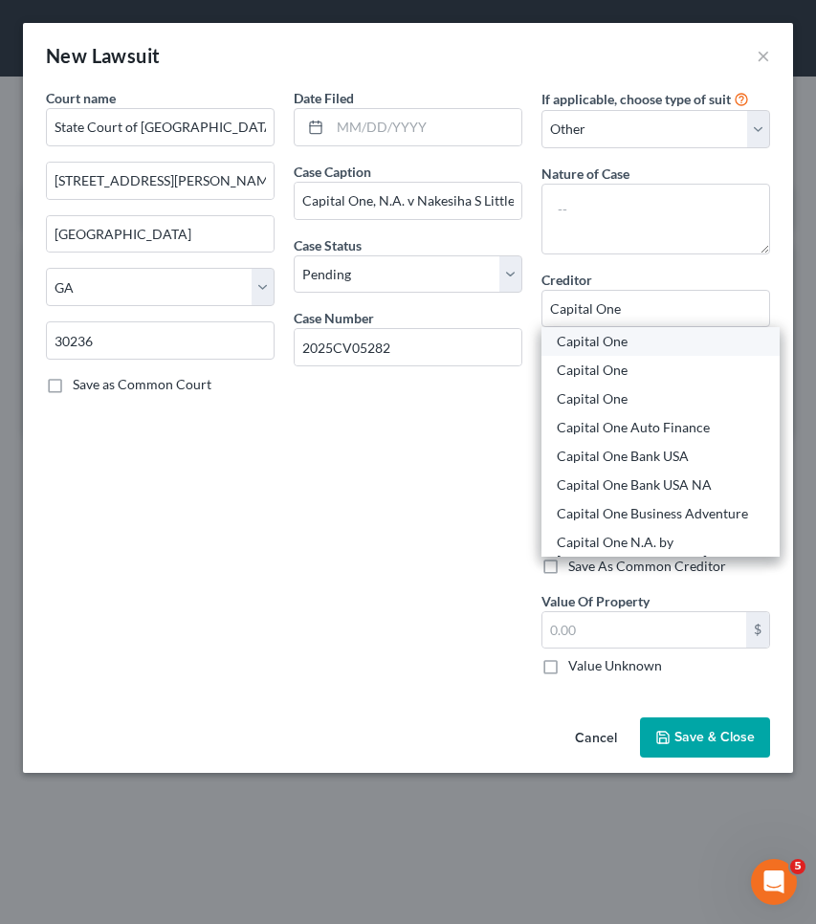
type input "84131"
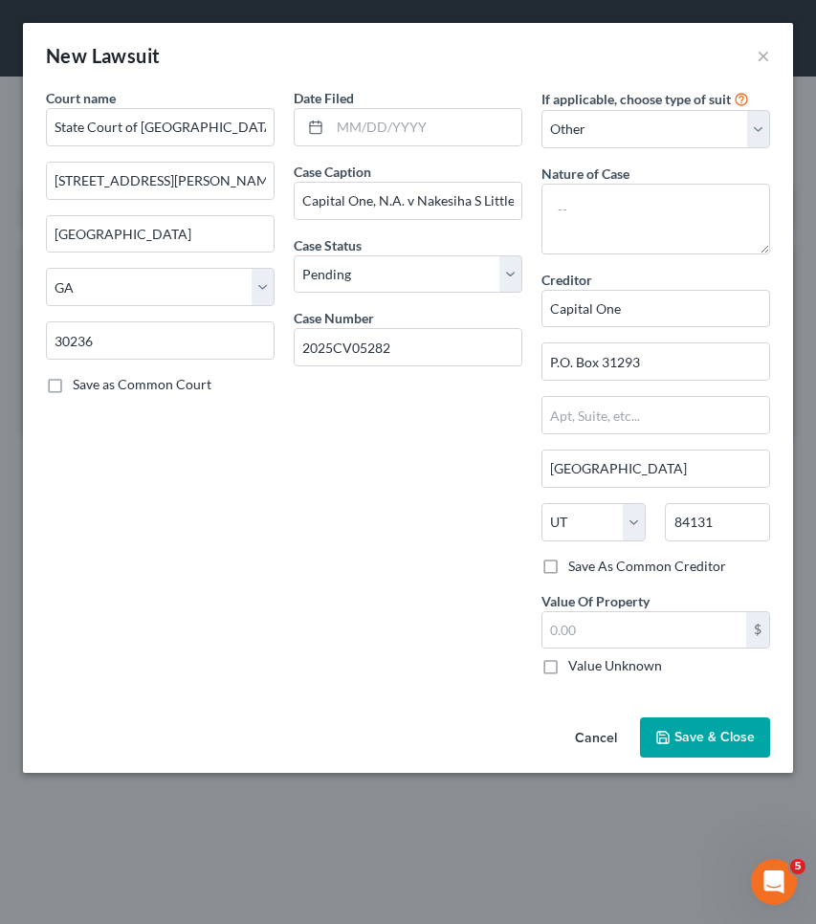
click at [696, 736] on span "Save & Close" at bounding box center [714, 737] width 80 height 16
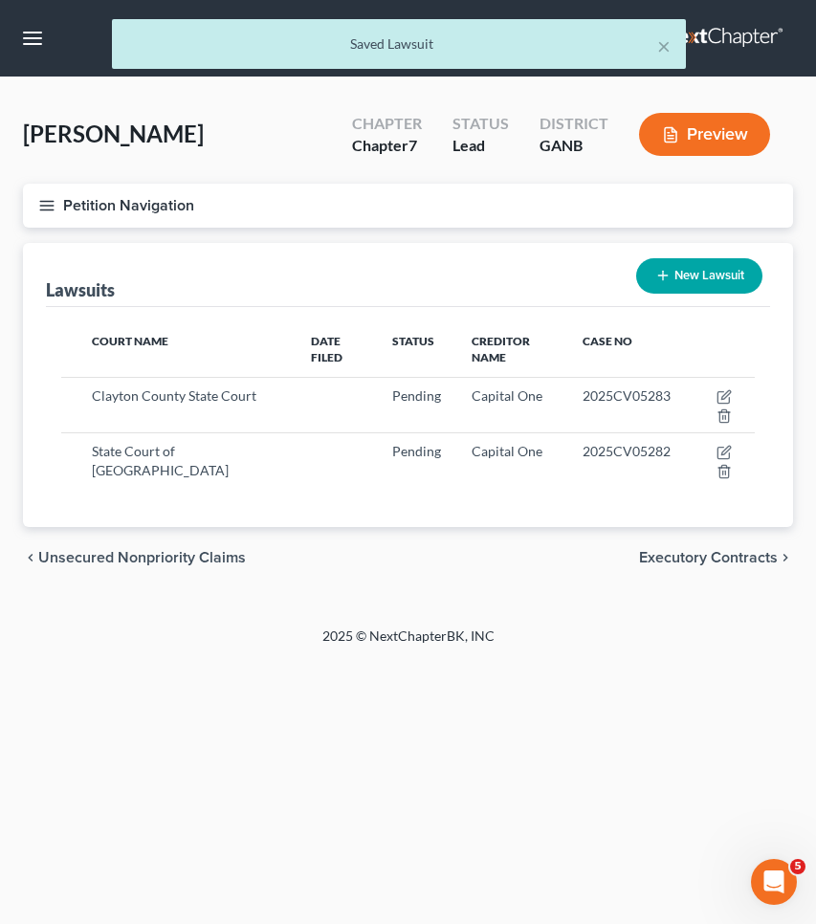
click at [100, 213] on button "Petition Navigation" at bounding box center [408, 206] width 770 height 44
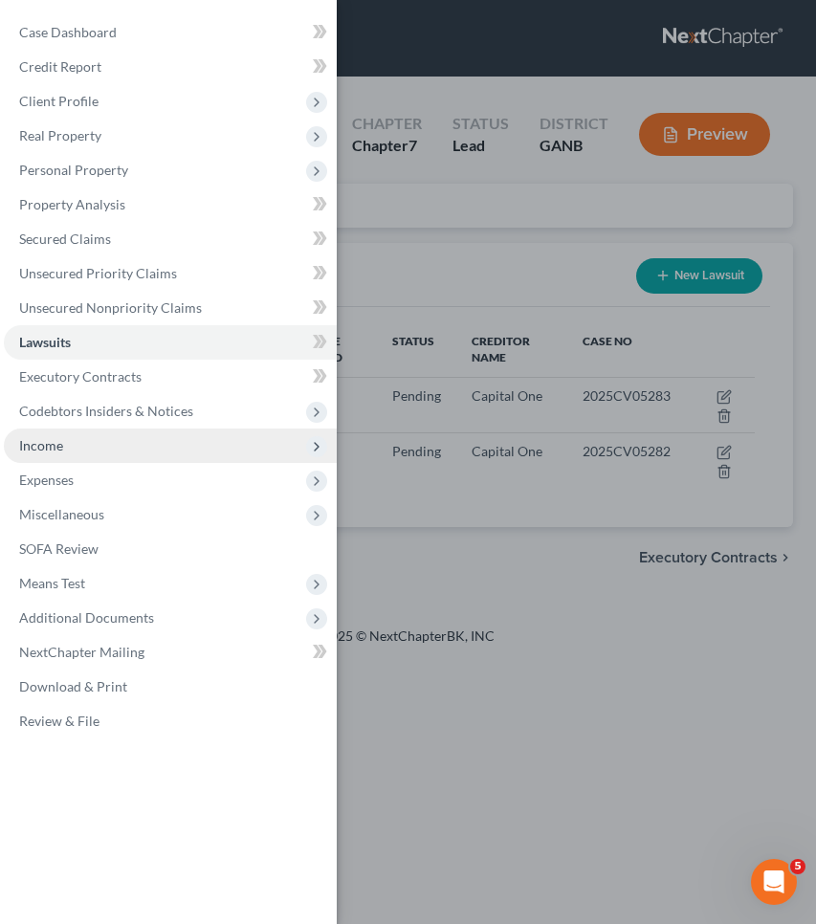
click at [48, 446] on span "Income" at bounding box center [41, 445] width 44 height 16
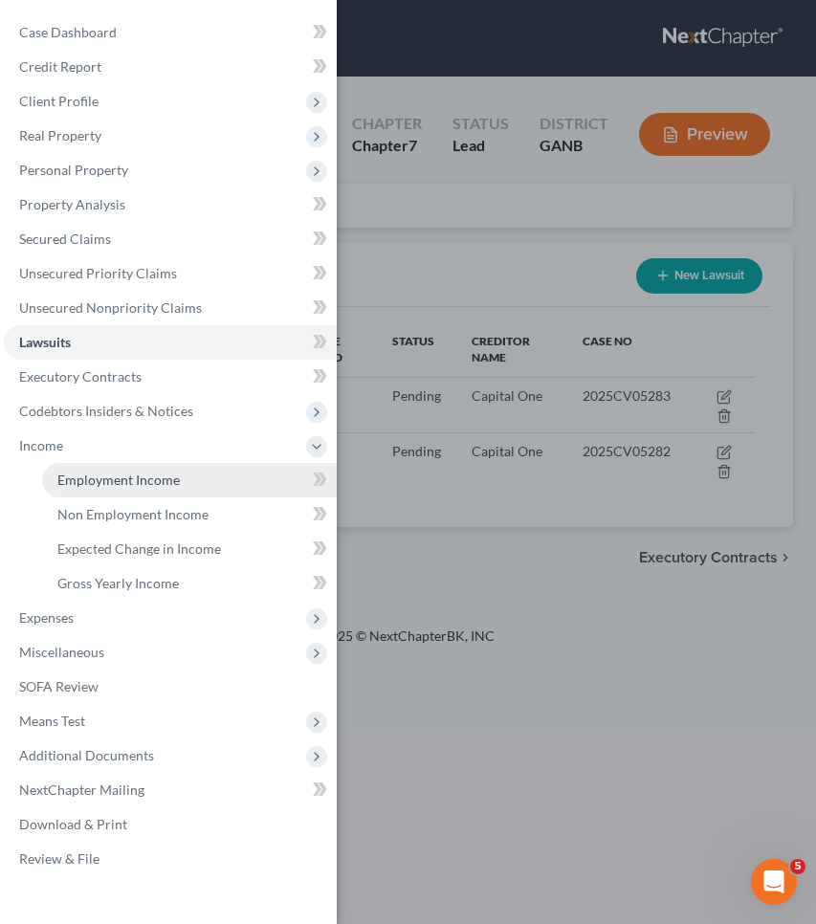
click at [113, 483] on span "Employment Income" at bounding box center [118, 480] width 122 height 16
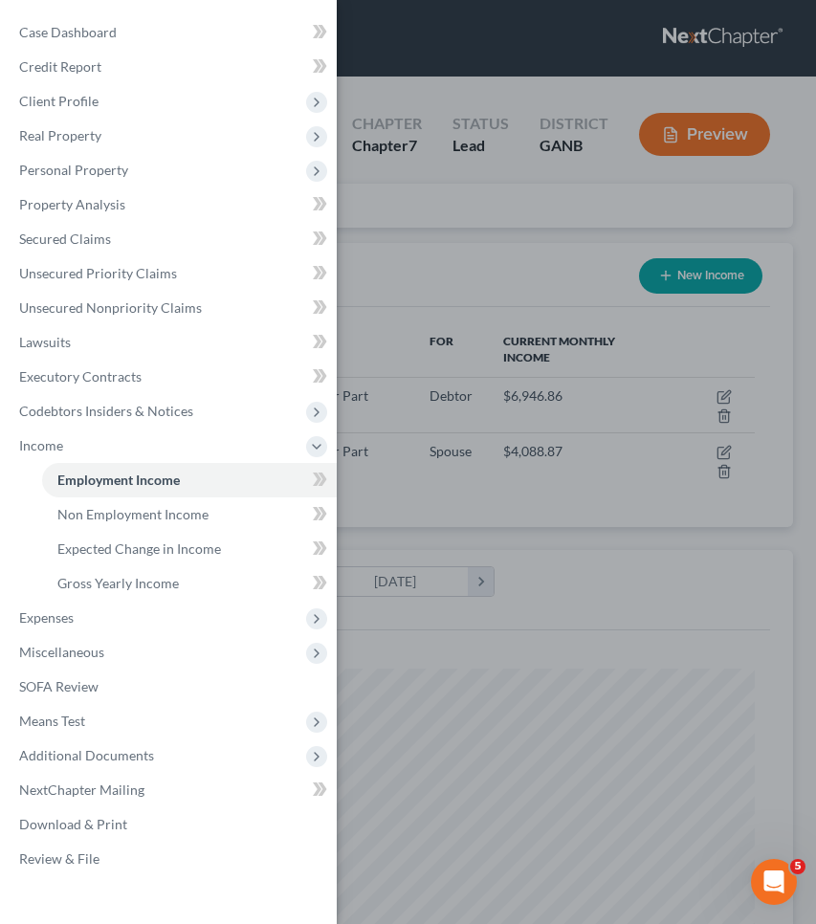
click at [457, 226] on div "Case Dashboard Payments Invoices Payments Payments Credit Report Client Profile" at bounding box center [408, 462] width 816 height 924
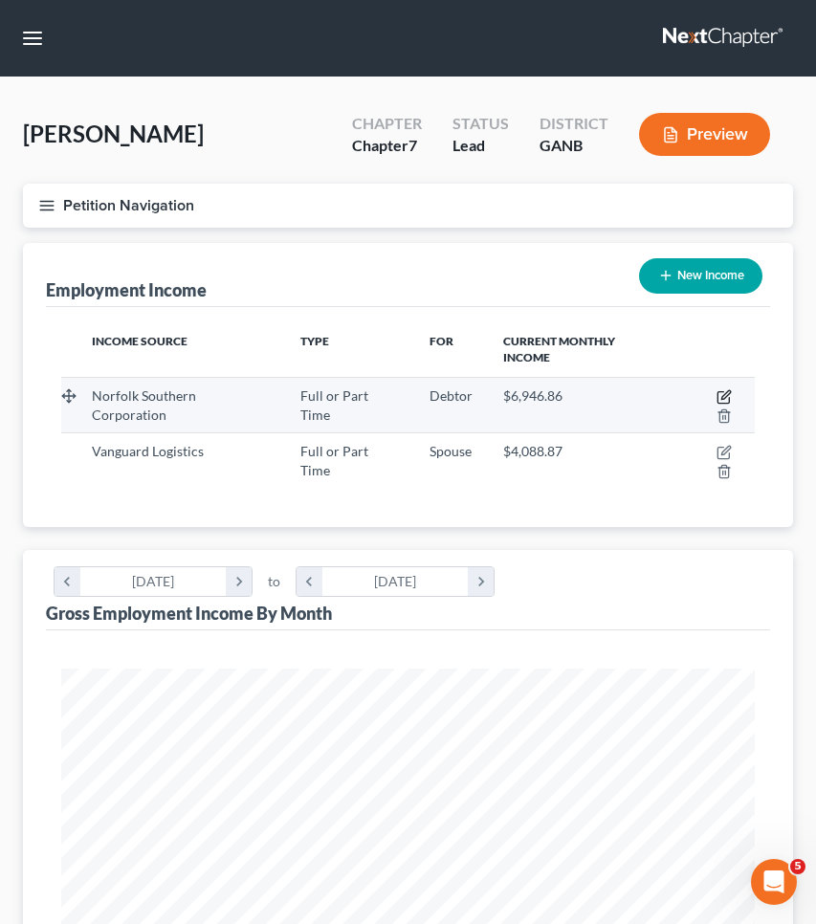
click at [716, 389] on icon "button" at bounding box center [723, 396] width 15 height 15
select select "0"
select select "1"
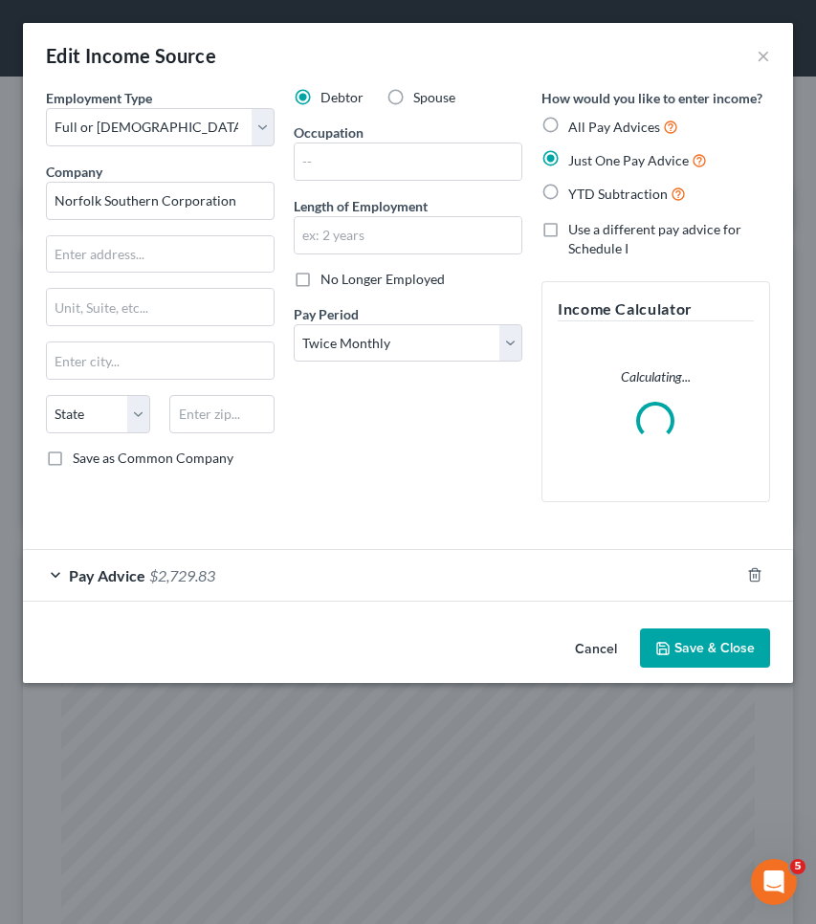
click at [283, 572] on div "Pay Advice $2,729.83" at bounding box center [381, 575] width 716 height 51
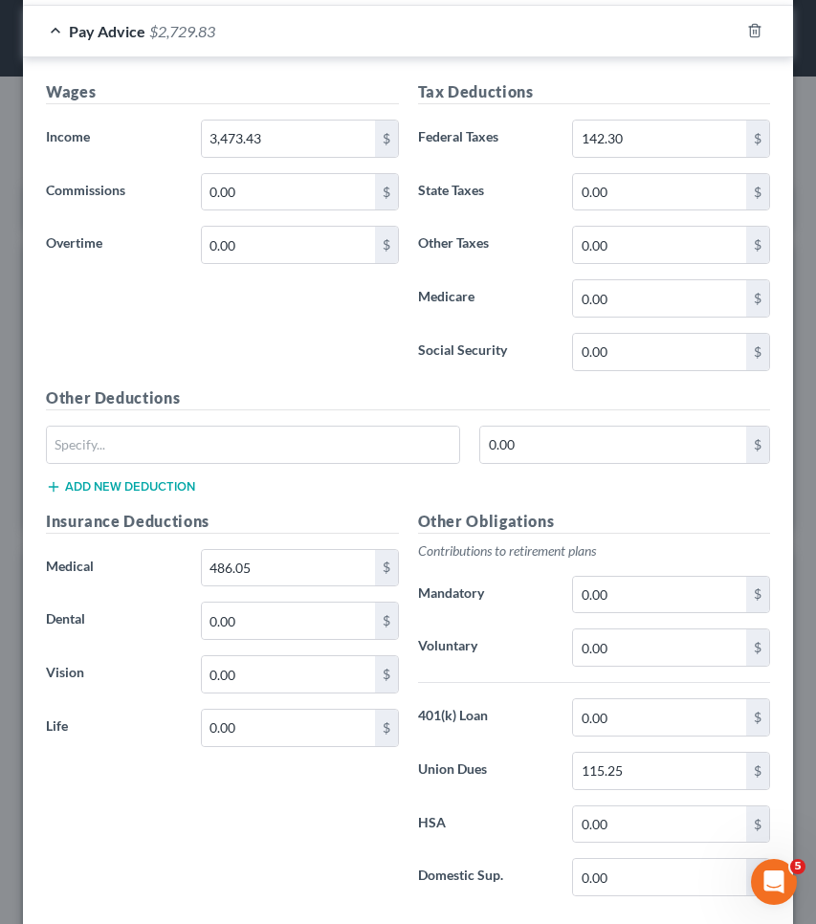
scroll to position [628, 0]
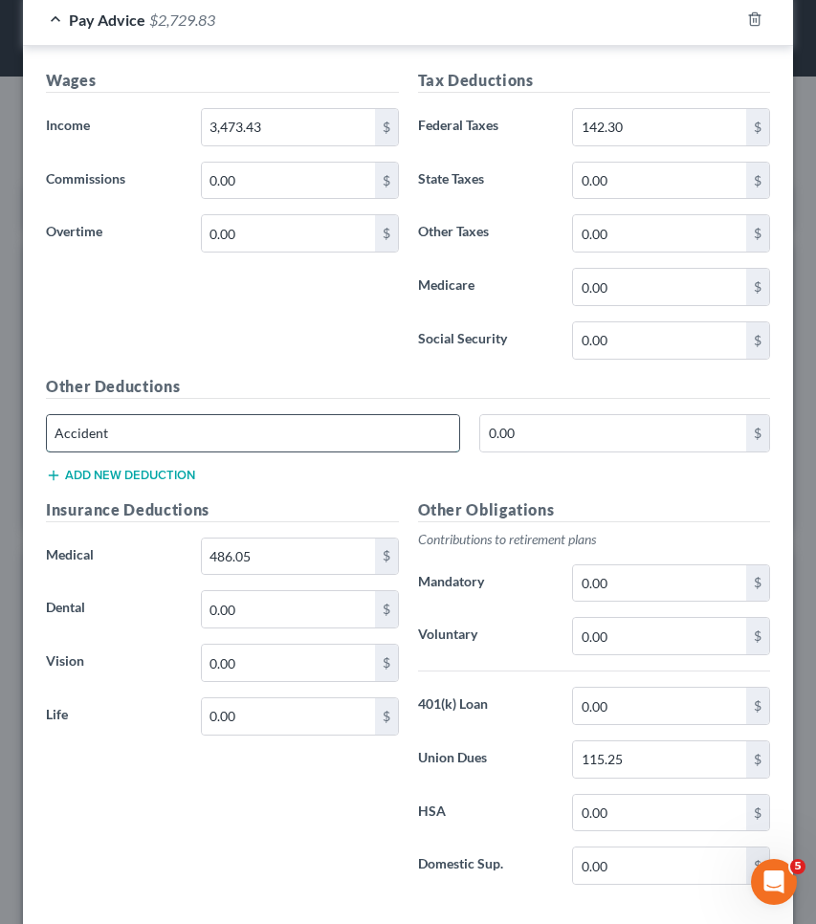
type input "Accident"
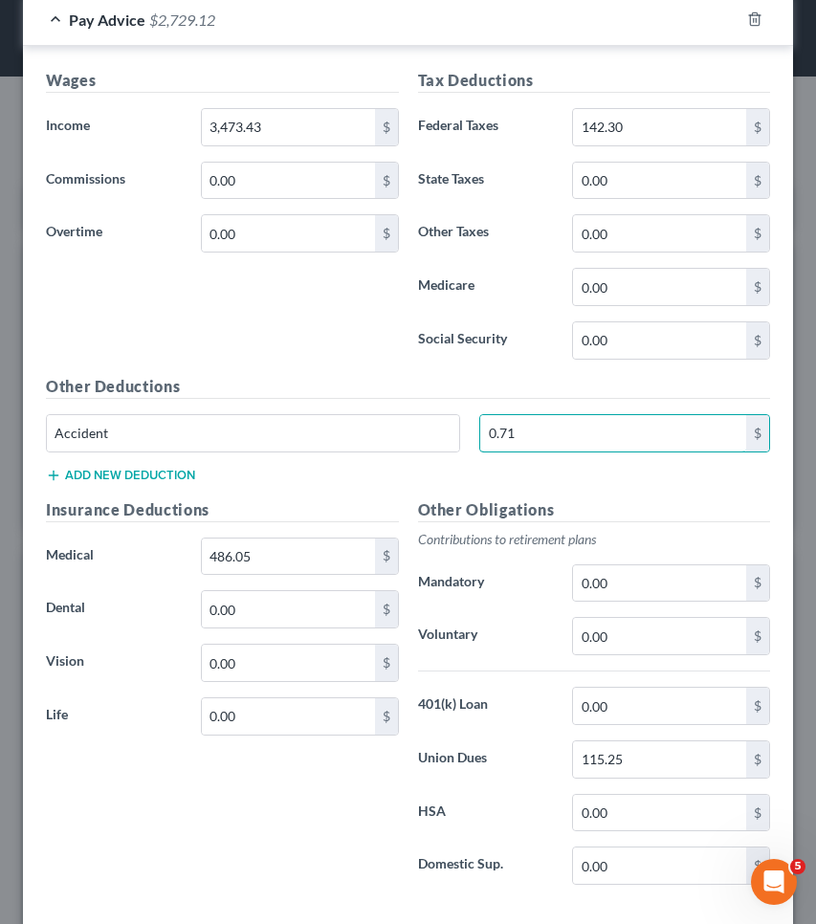
type input "0.71"
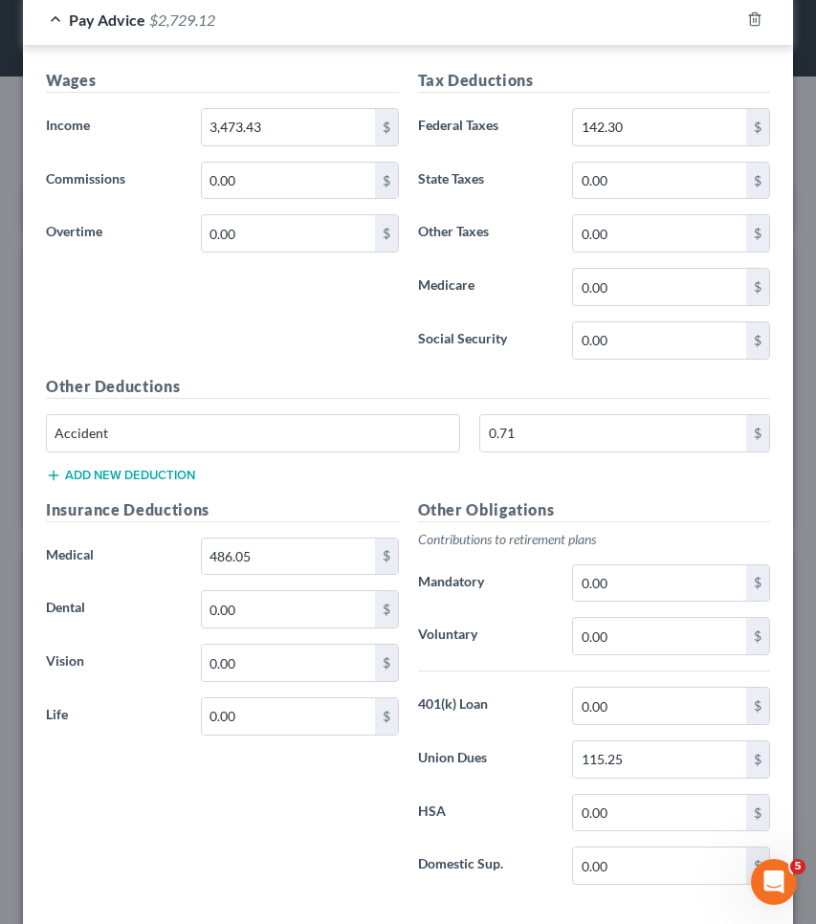
click at [101, 477] on button "Add new deduction" at bounding box center [120, 475] width 149 height 15
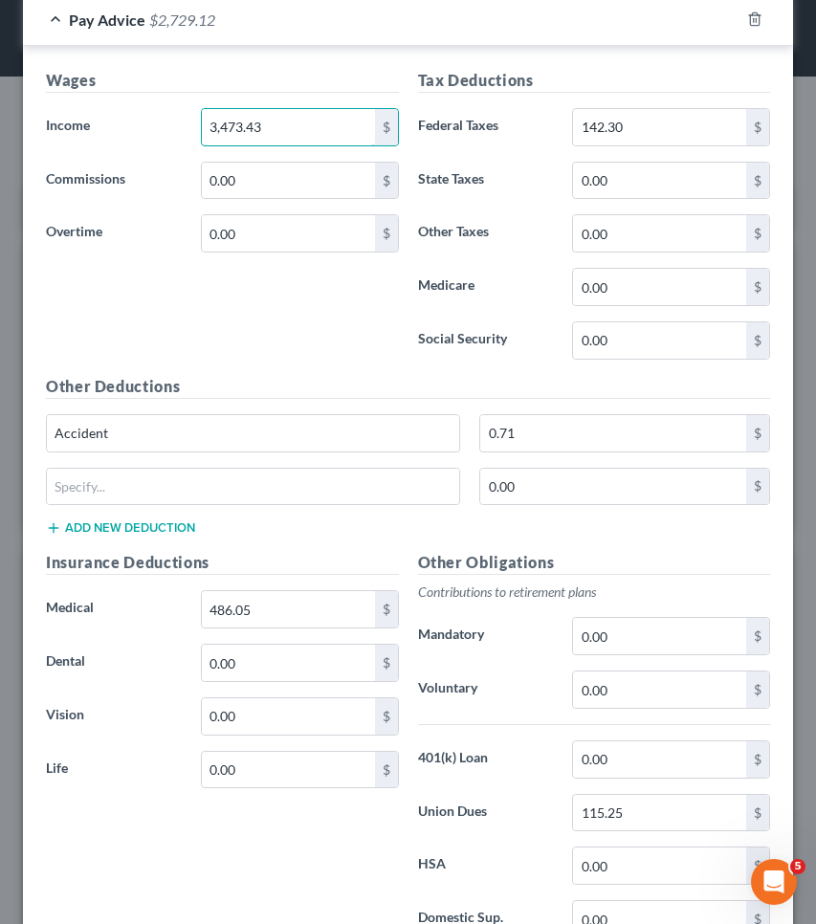
drag, startPoint x: 290, startPoint y: 124, endPoint x: -15, endPoint y: 91, distance: 307.0
click at [0, 91] on html "Home New Case Client Portal Saedi Law Group mmays@saedilawgroup.com My Account …" at bounding box center [408, 768] width 816 height 1537
type input "3,870.83"
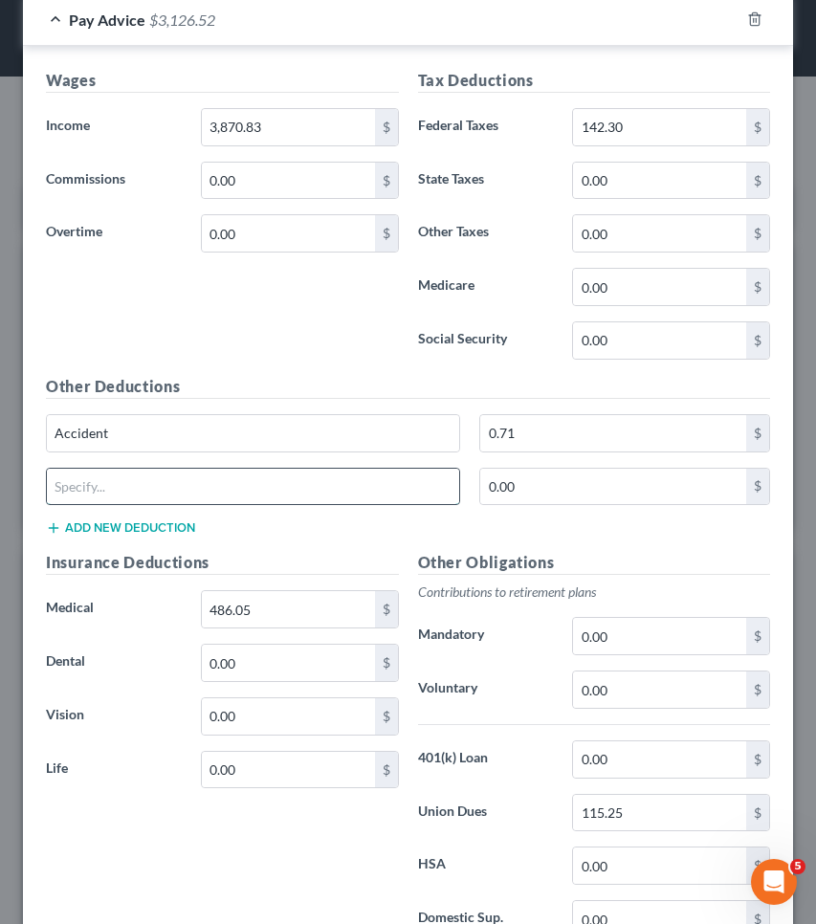
click at [292, 482] on input "text" at bounding box center [253, 487] width 412 height 36
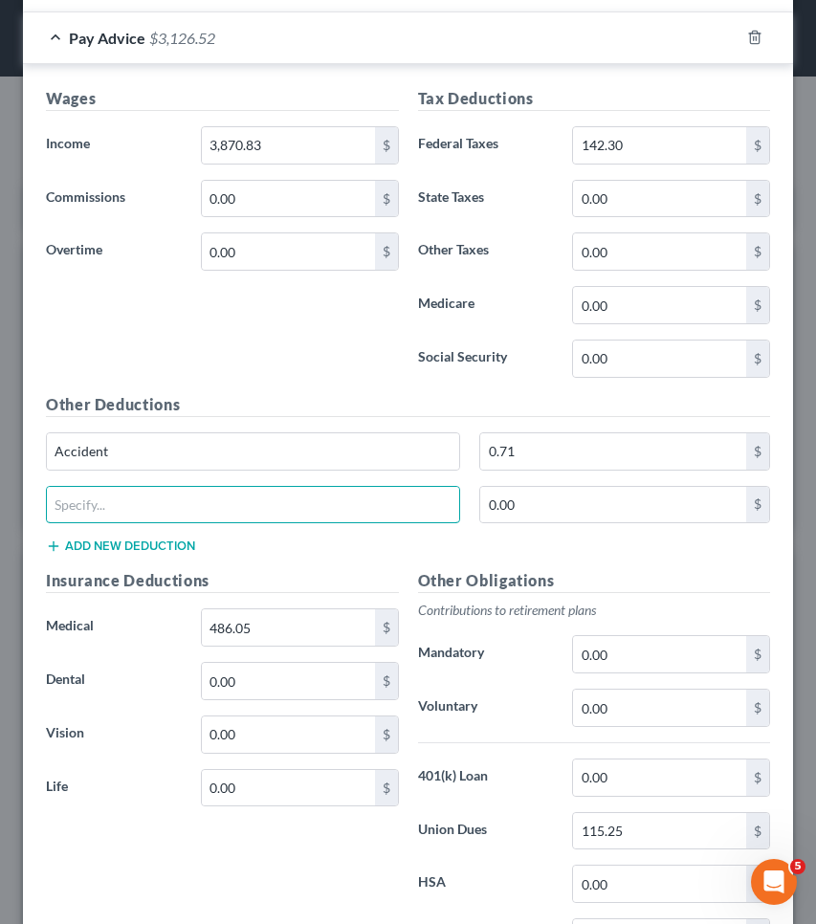
scroll to position [614, 0]
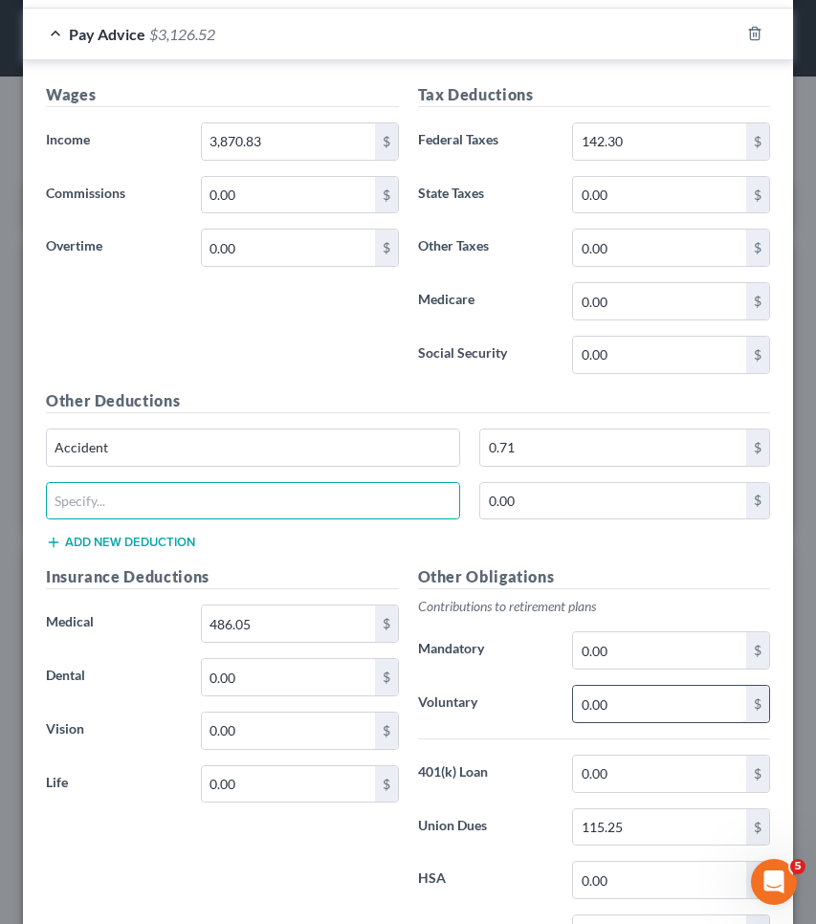
click at [660, 699] on input "0.00" at bounding box center [659, 704] width 173 height 36
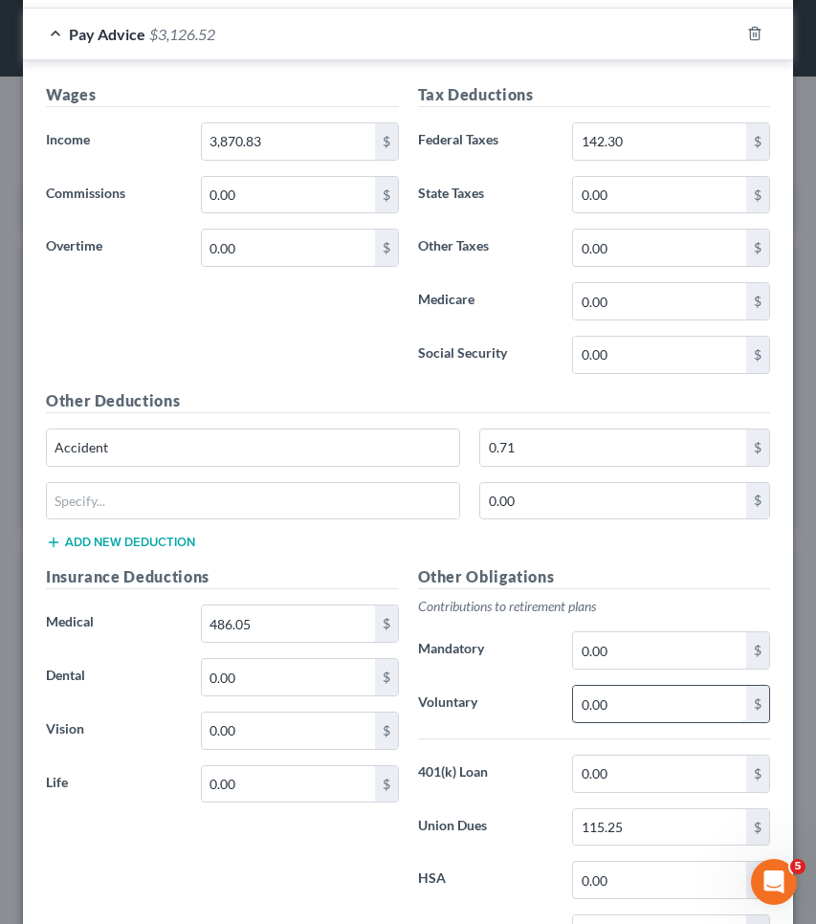
click at [660, 699] on input "0.00" at bounding box center [659, 704] width 173 height 36
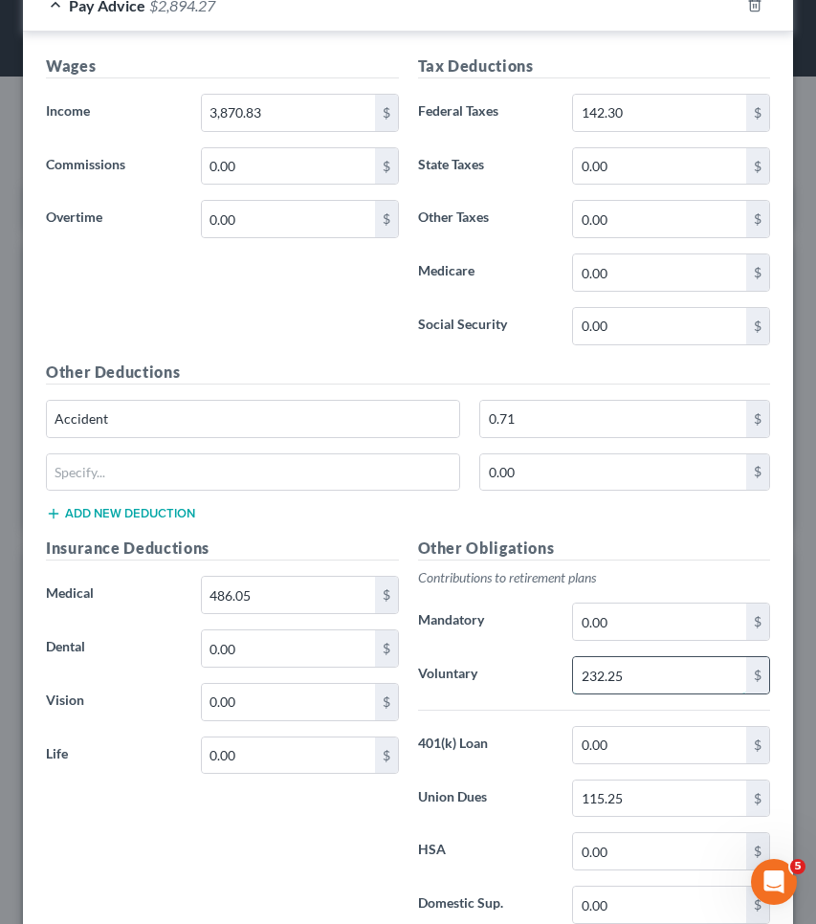
scroll to position [662, 0]
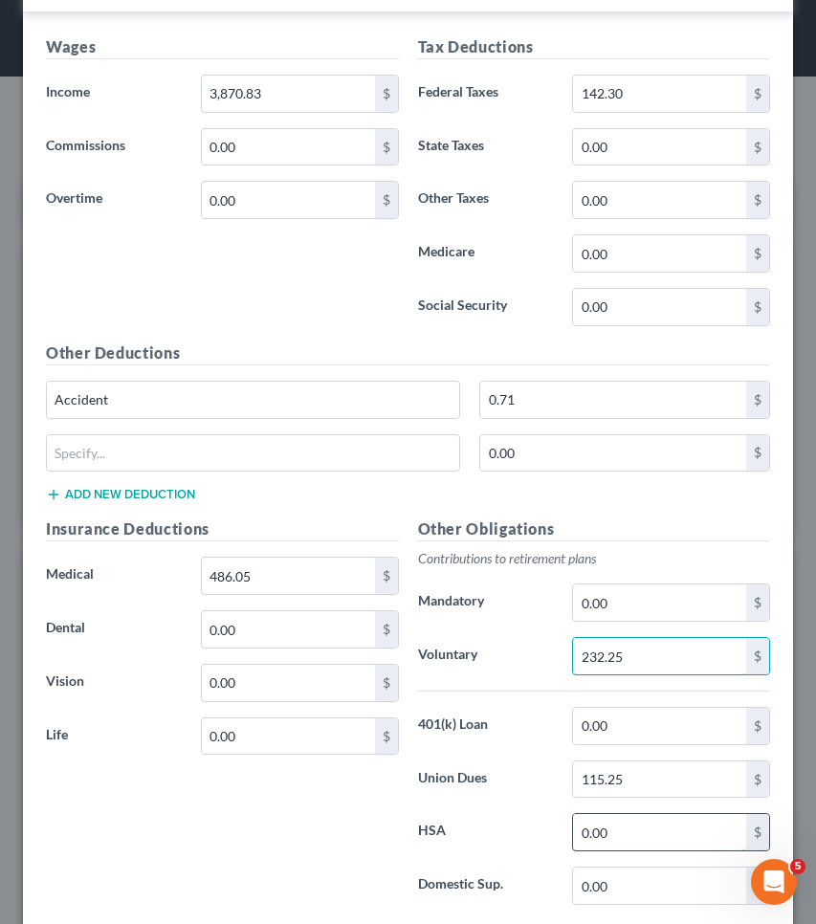
type input "232.25"
drag, startPoint x: 633, startPoint y: 831, endPoint x: 533, endPoint y: 829, distance: 100.5
click at [533, 829] on div "HSA 0.00 $" at bounding box center [594, 832] width 372 height 38
type input "52.08"
click at [246, 743] on input "0.00" at bounding box center [288, 736] width 173 height 36
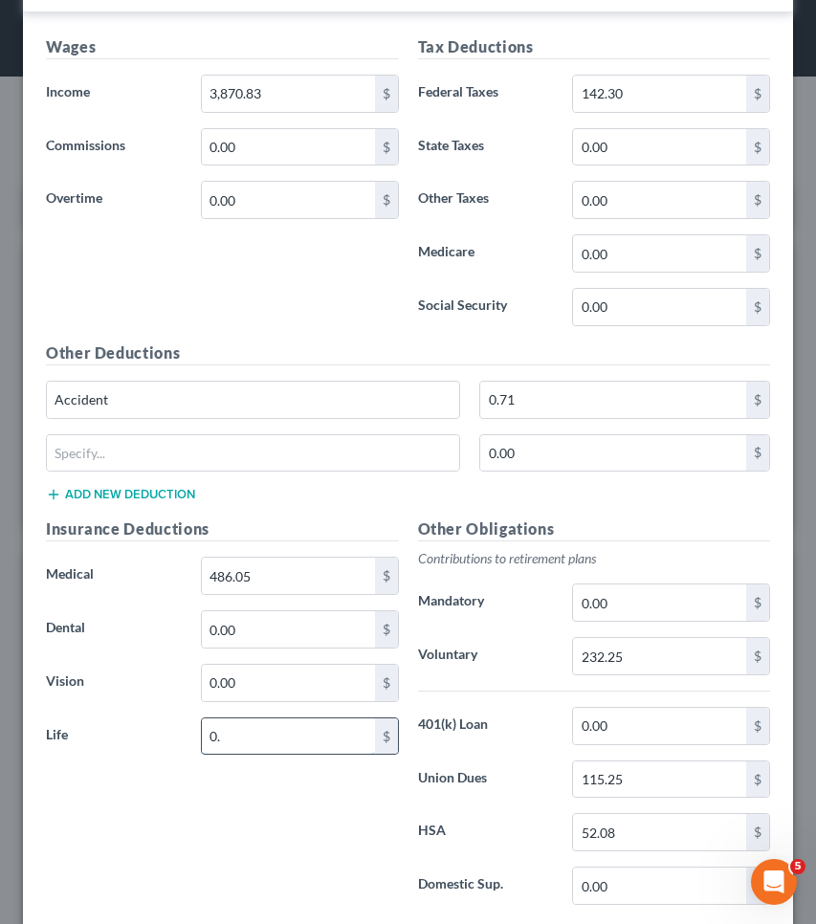
type input "0"
type input "15.62"
drag, startPoint x: 264, startPoint y: 575, endPoint x: 63, endPoint y: 545, distance: 203.1
click at [63, 545] on div "Insurance Deductions Medical 486.05 $ Dental 0.00 $ Vision 0.00 $ Life 15.62 $" at bounding box center [222, 719] width 372 height 403
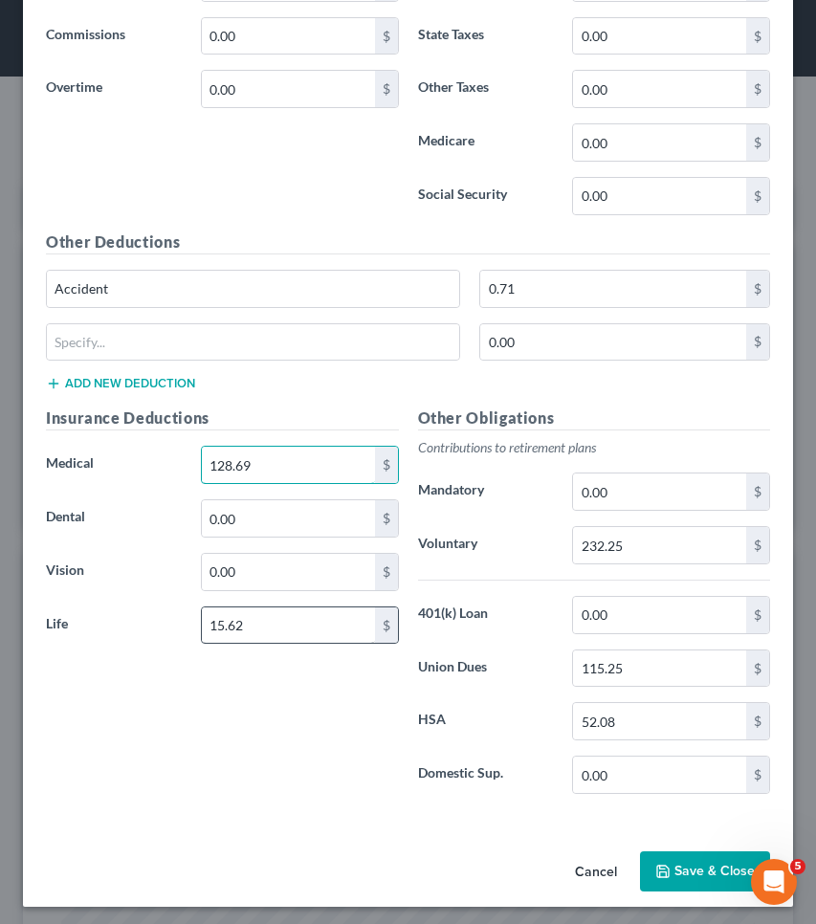
scroll to position [776, 0]
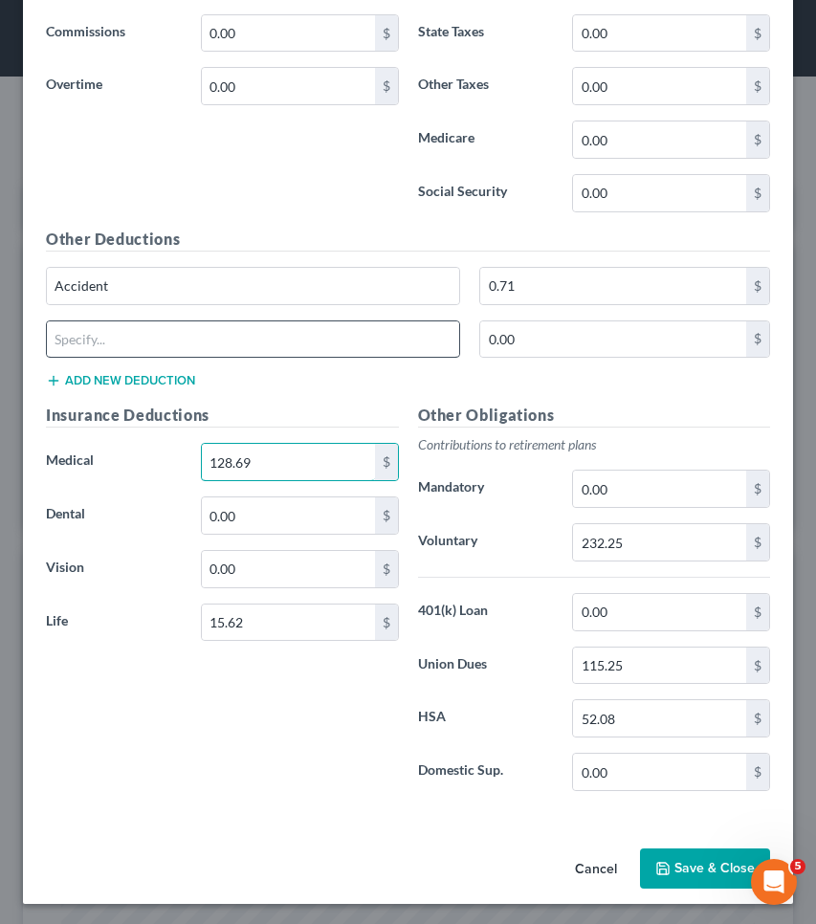
type input "128.69"
click at [322, 346] on input "text" at bounding box center [253, 339] width 412 height 36
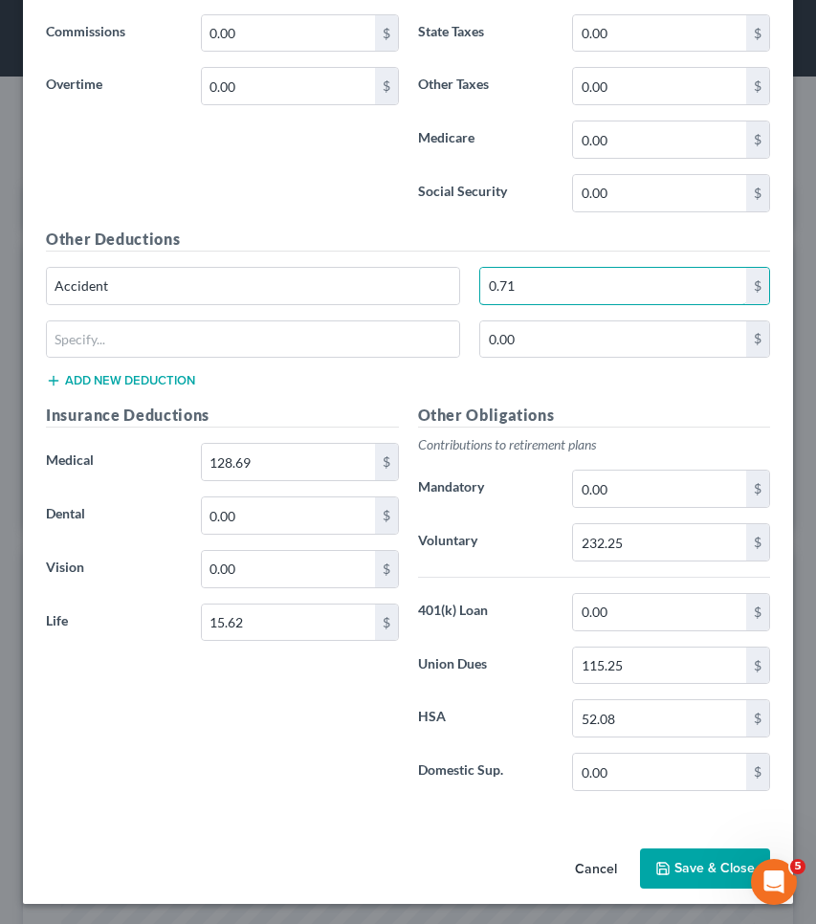
drag, startPoint x: 543, startPoint y: 296, endPoint x: 381, endPoint y: 262, distance: 166.0
click at [381, 262] on div "Other Deductions Accident 0.71 $ 0.00 $ Add new deduction" at bounding box center [407, 316] width 743 height 177
type input "4.66"
click at [263, 335] on input "text" at bounding box center [253, 339] width 412 height 36
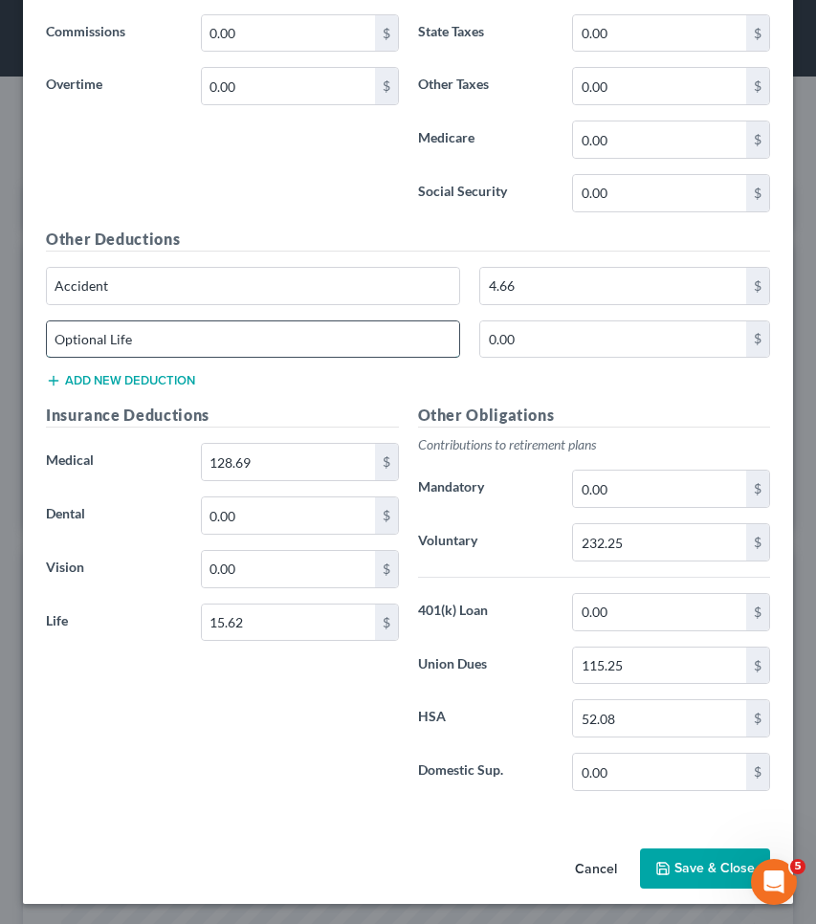
type input "Optional Life"
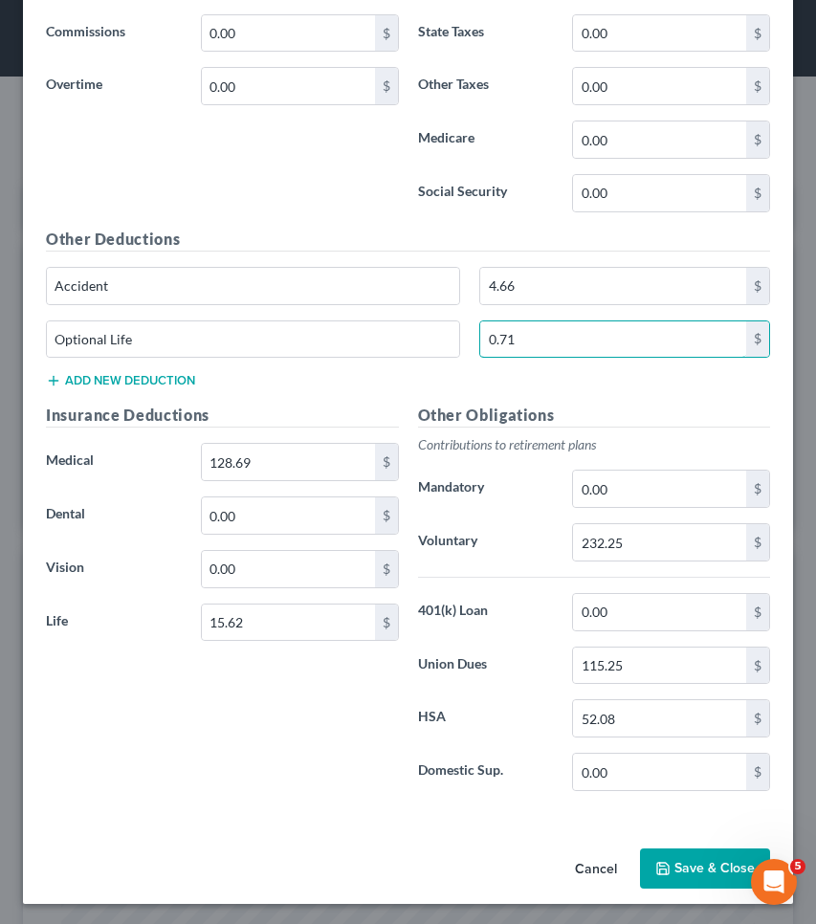
type input "0.71"
click at [169, 373] on button "Add new deduction" at bounding box center [120, 380] width 149 height 15
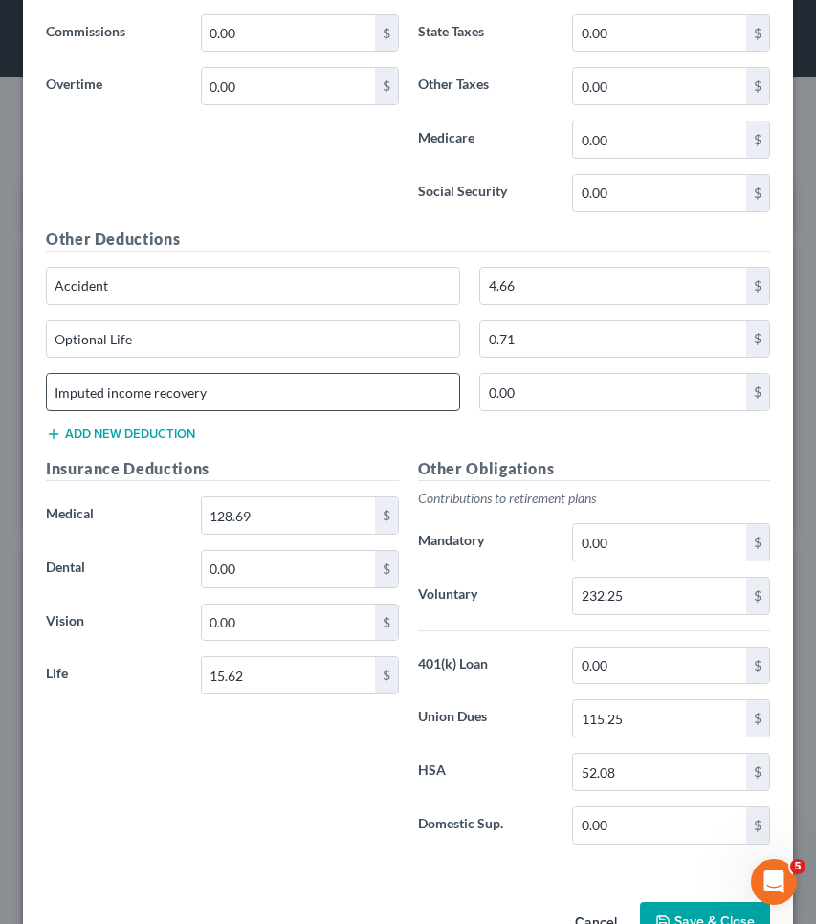
type input "Imputed income recovery"
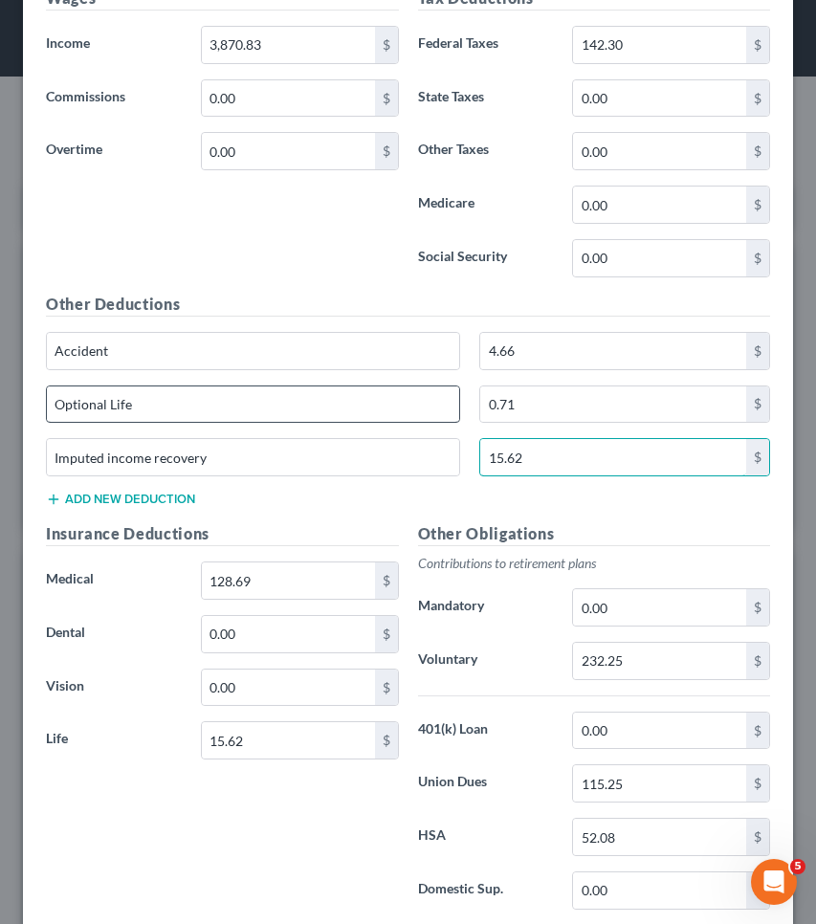
scroll to position [686, 0]
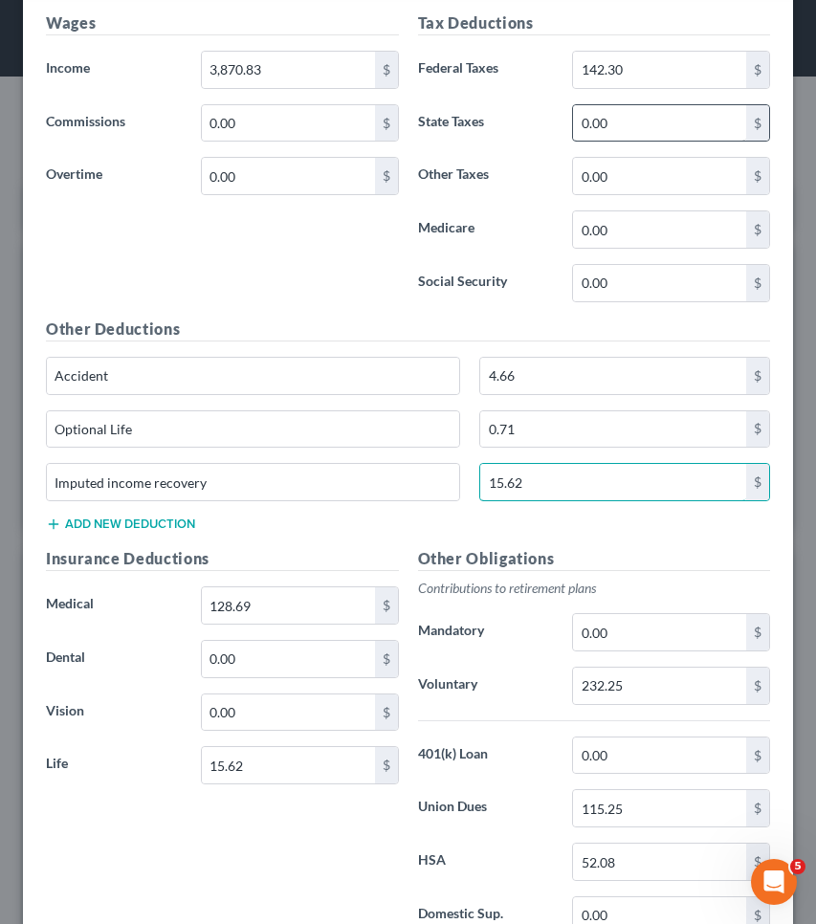
type input "15.62"
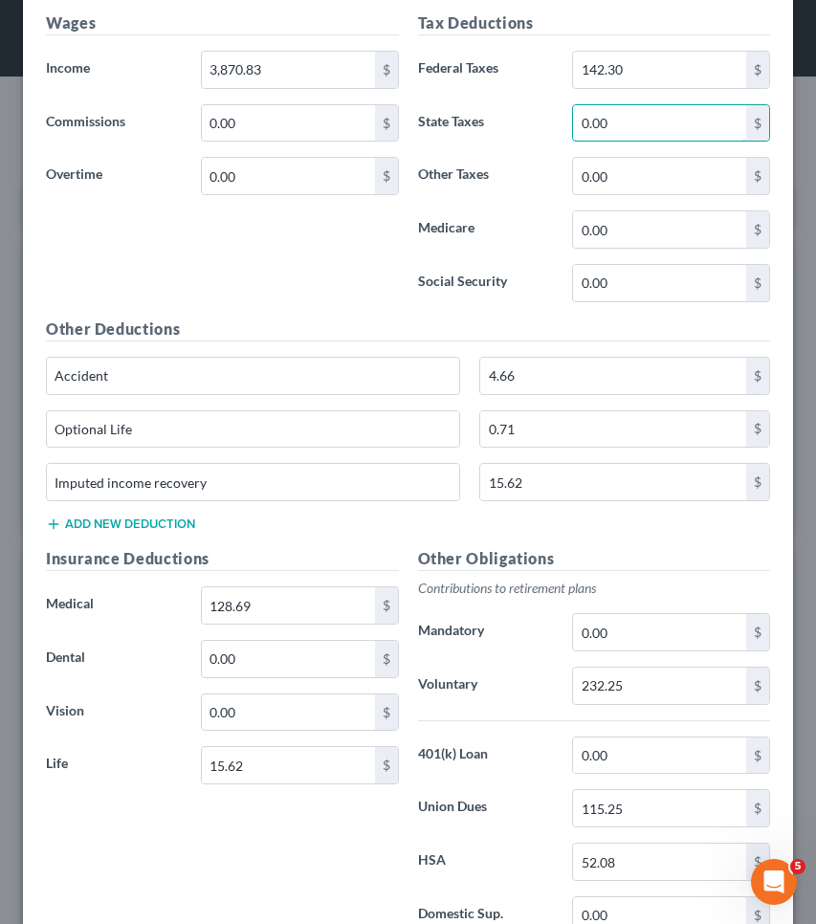
drag, startPoint x: 646, startPoint y: 119, endPoint x: 532, endPoint y: 121, distance: 113.9
drag, startPoint x: 623, startPoint y: 62, endPoint x: 526, endPoint y: 64, distance: 96.6
click at [526, 64] on div "Federal Taxes 142.30 $" at bounding box center [594, 70] width 372 height 38
click at [626, 125] on input "0.00" at bounding box center [659, 123] width 173 height 36
drag, startPoint x: 626, startPoint y: 126, endPoint x: 521, endPoint y: 133, distance: 104.5
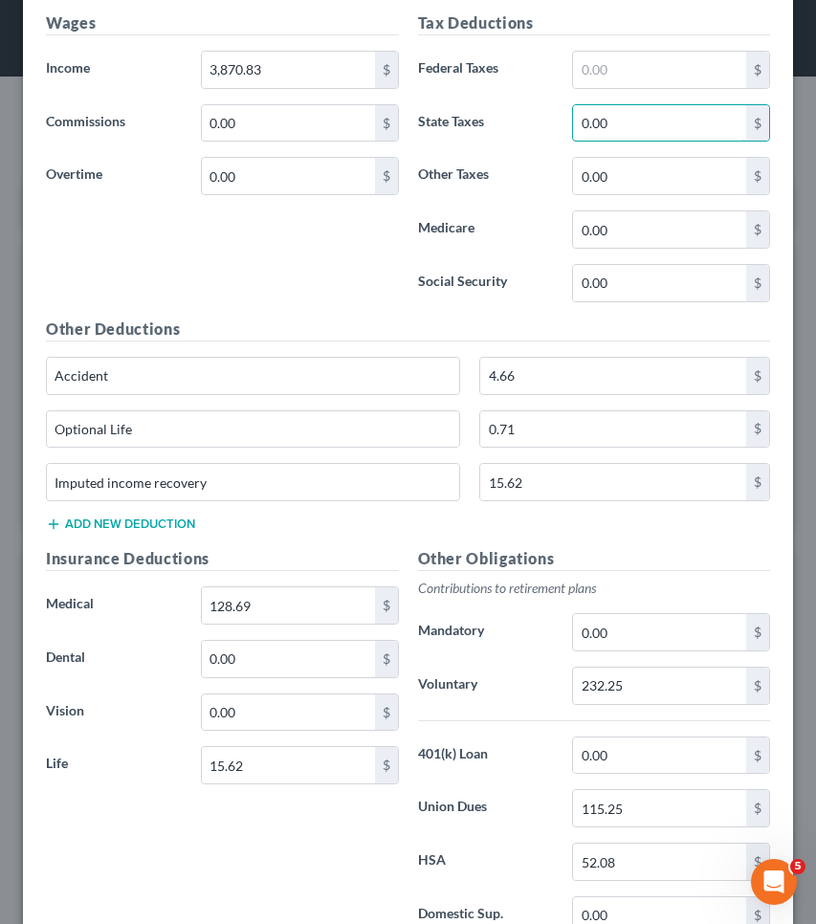
click at [521, 133] on div "State Taxes 0.00 $" at bounding box center [594, 123] width 372 height 38
click at [603, 122] on input "0.00" at bounding box center [659, 123] width 173 height 36
paste input "142.3"
type input "142.30"
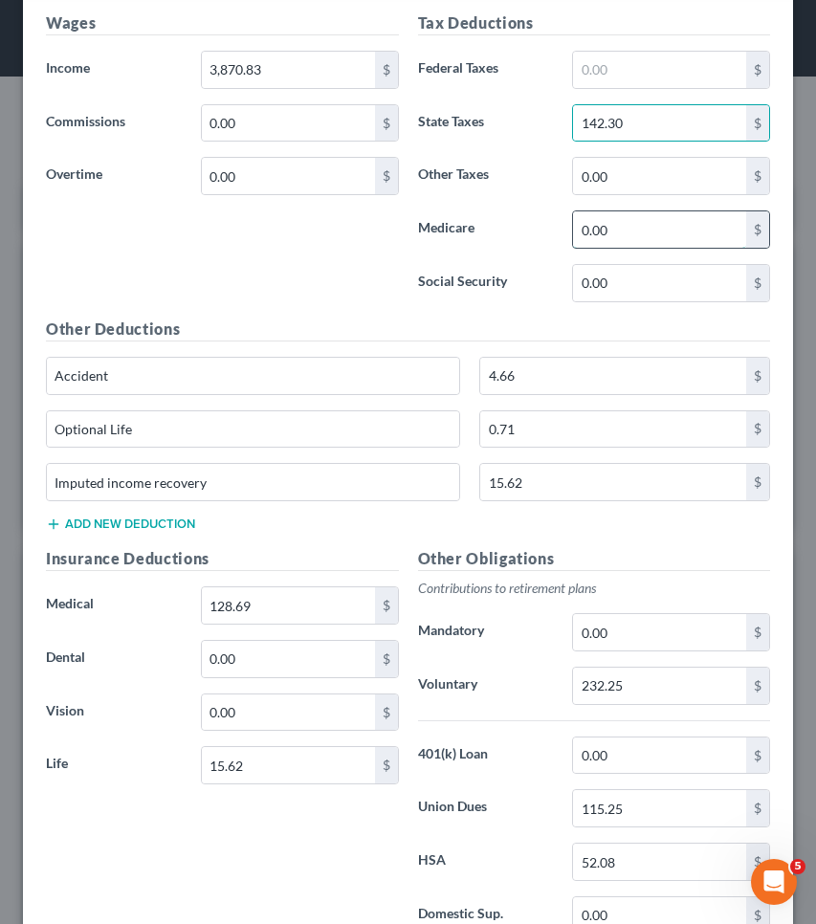
click at [604, 229] on input "0.00" at bounding box center [659, 229] width 173 height 36
type input "53.73"
click at [167, 517] on button "Add new deduction" at bounding box center [120, 524] width 149 height 15
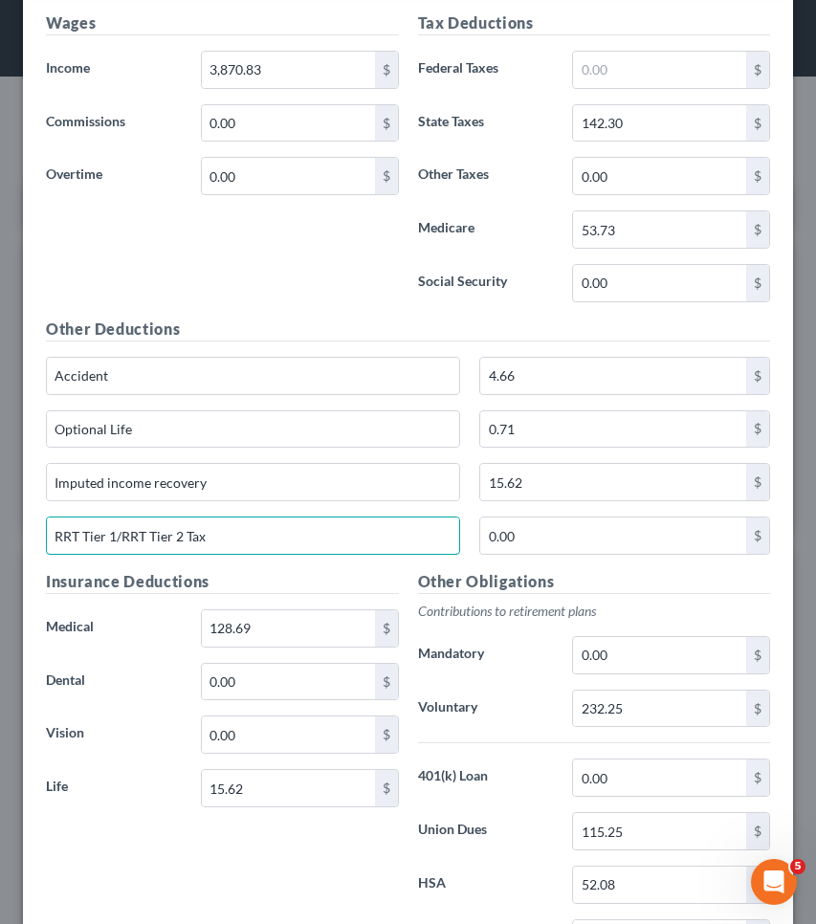
type input "RRT Tier 1/RRT Tier 2 Tax"
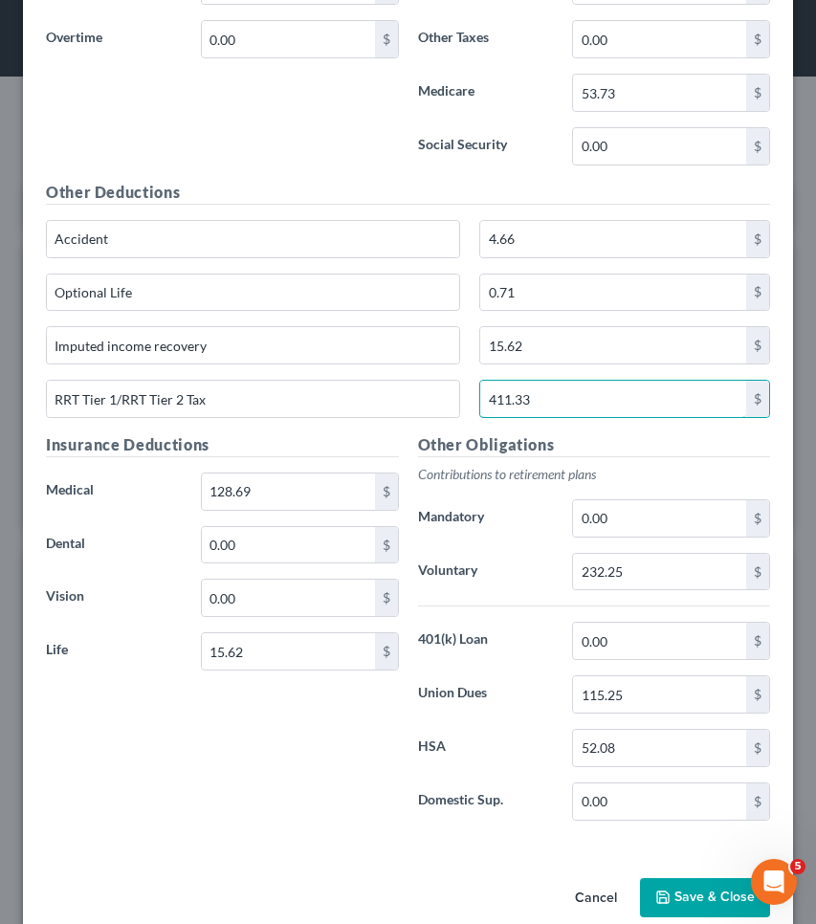
scroll to position [851, 0]
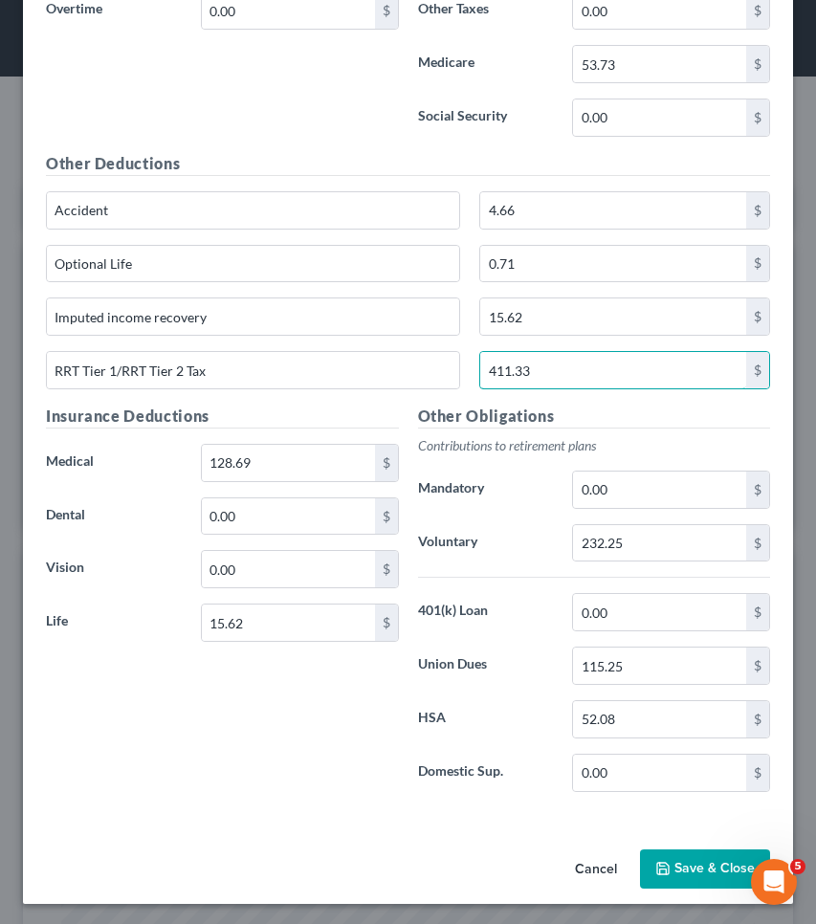
type input "411.33"
click at [701, 870] on button "Save & Close" at bounding box center [705, 869] width 130 height 40
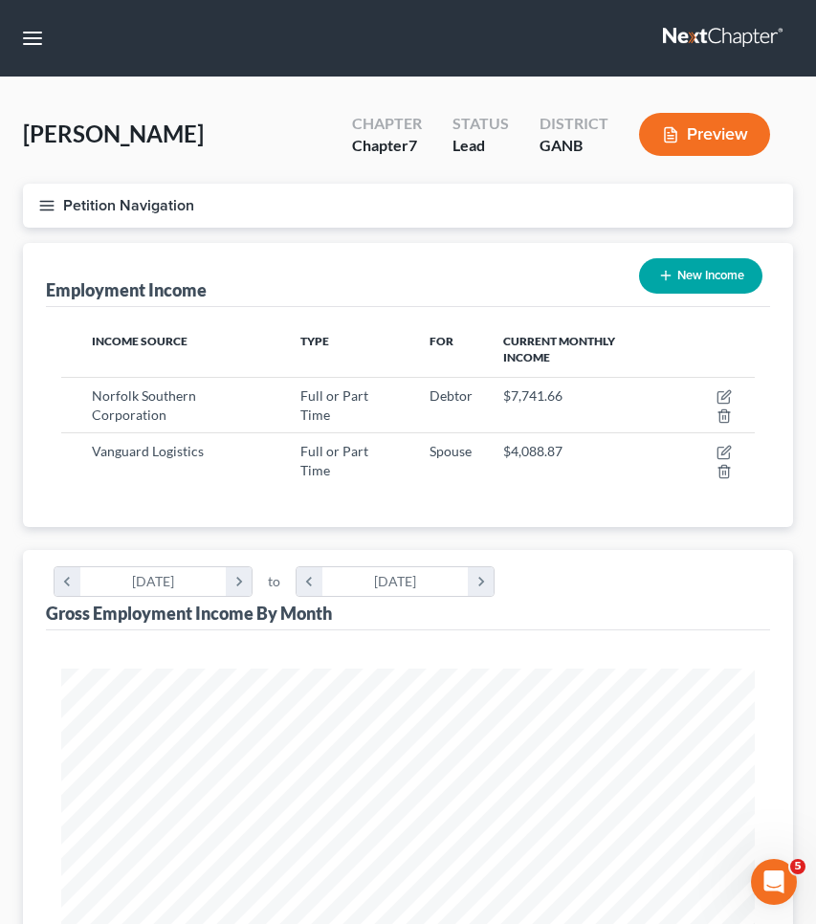
click at [131, 210] on button "Petition Navigation" at bounding box center [408, 206] width 770 height 44
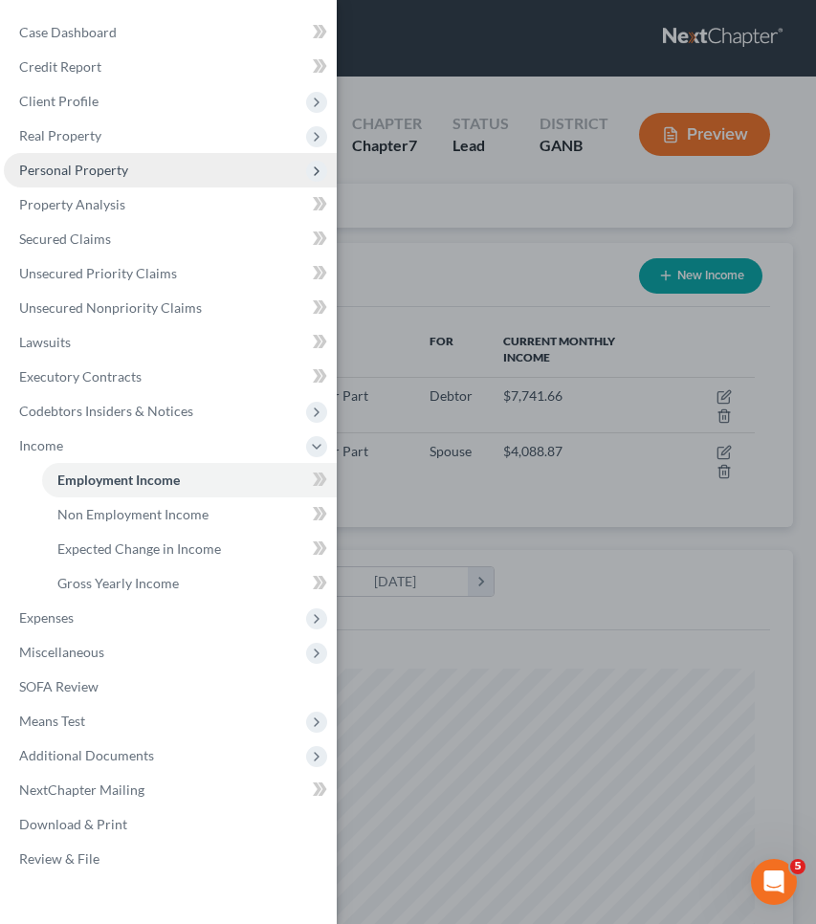
click at [95, 176] on span "Personal Property" at bounding box center [73, 170] width 109 height 16
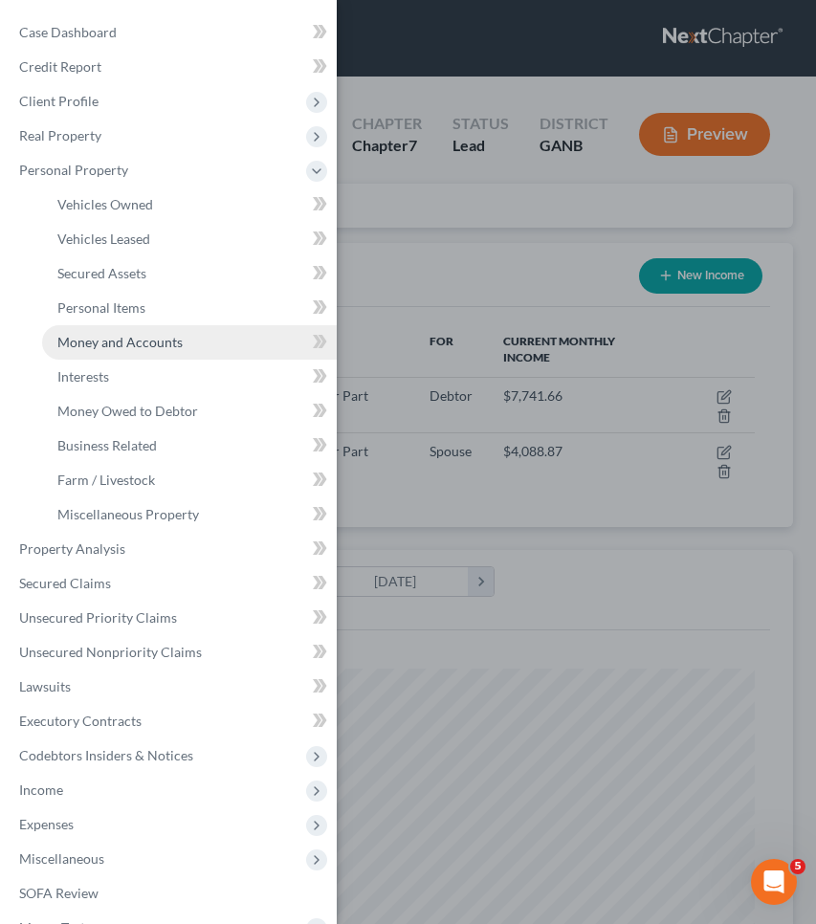
click at [125, 343] on span "Money and Accounts" at bounding box center [119, 342] width 125 height 16
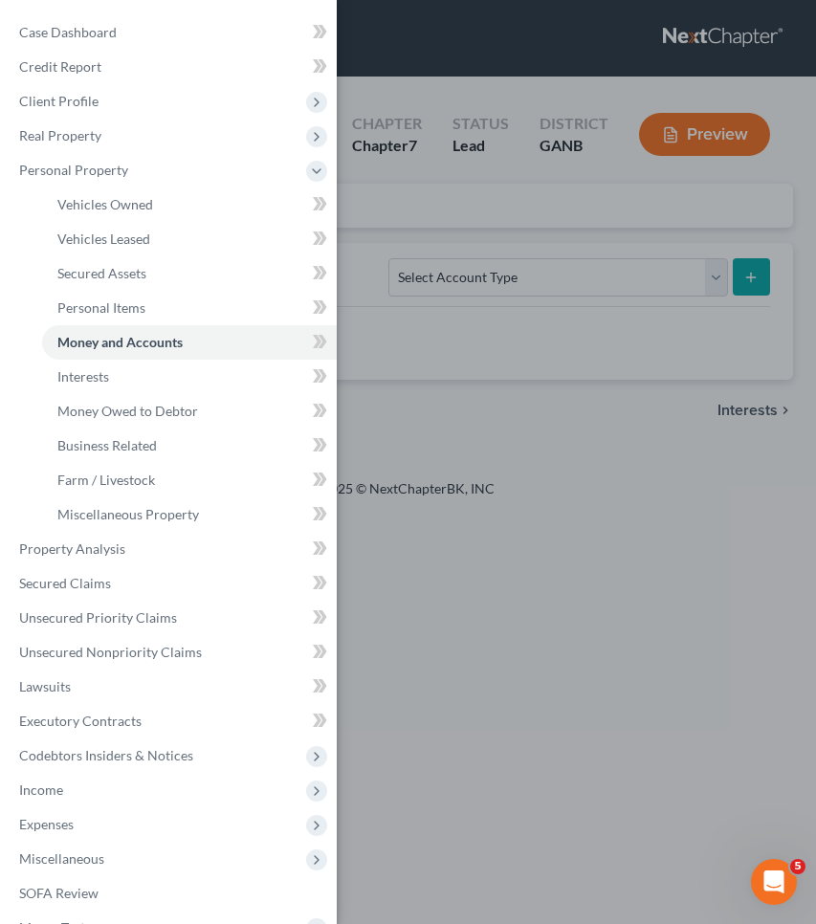
click at [482, 209] on div "Case Dashboard Payments Invoices Payments Payments Credit Report Client Profile" at bounding box center [408, 462] width 816 height 924
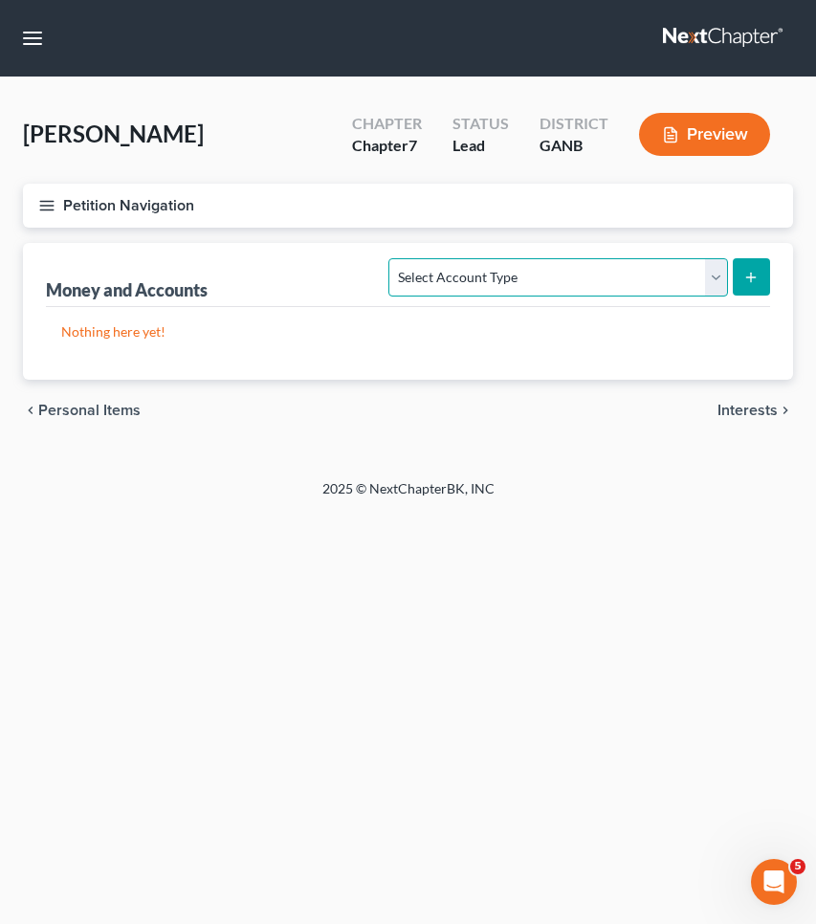
select select "checking"
click at [762, 267] on button "submit" at bounding box center [751, 276] width 37 height 37
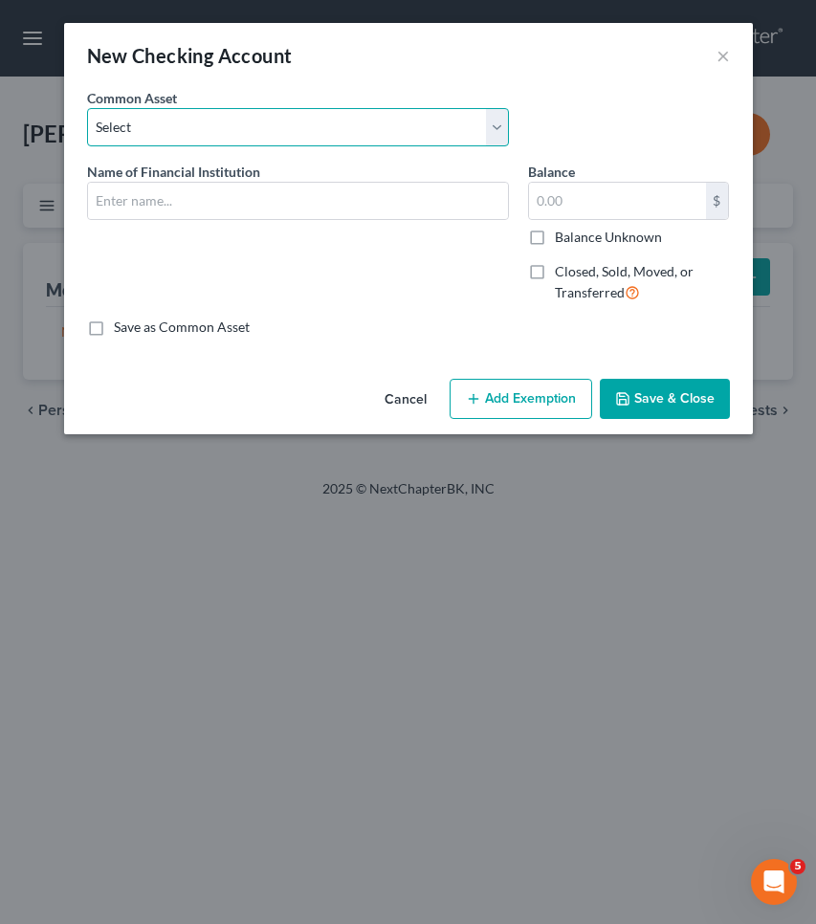
select select "4"
type input "Navy Federal Credit Union"
type input "0"
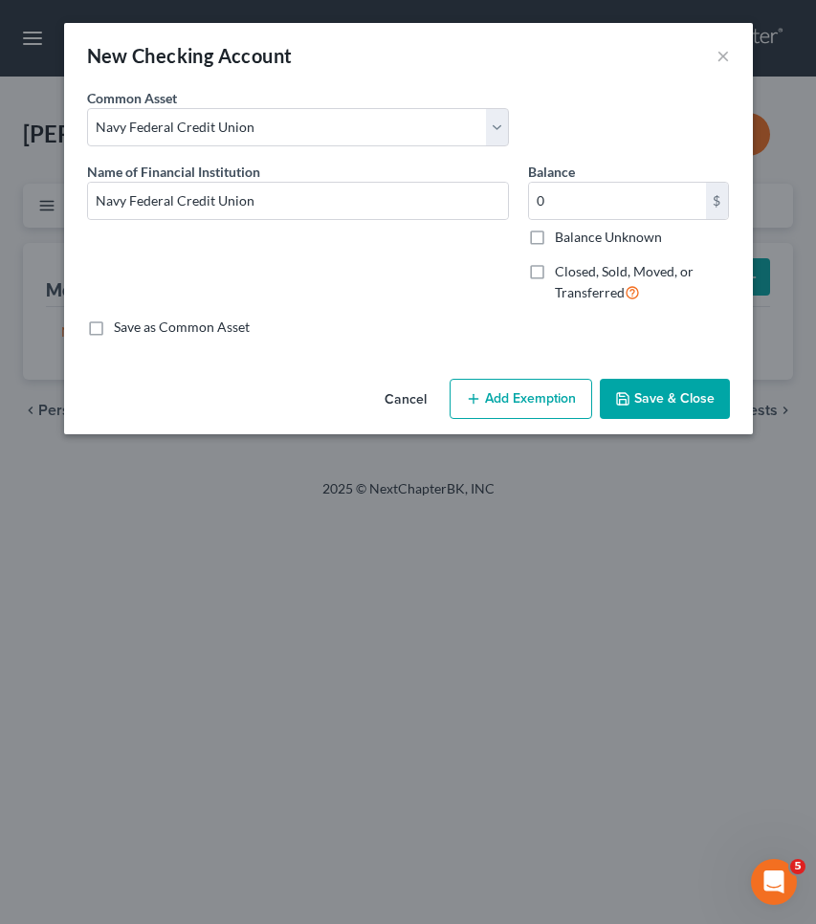
click at [644, 405] on button "Save & Close" at bounding box center [665, 399] width 130 height 40
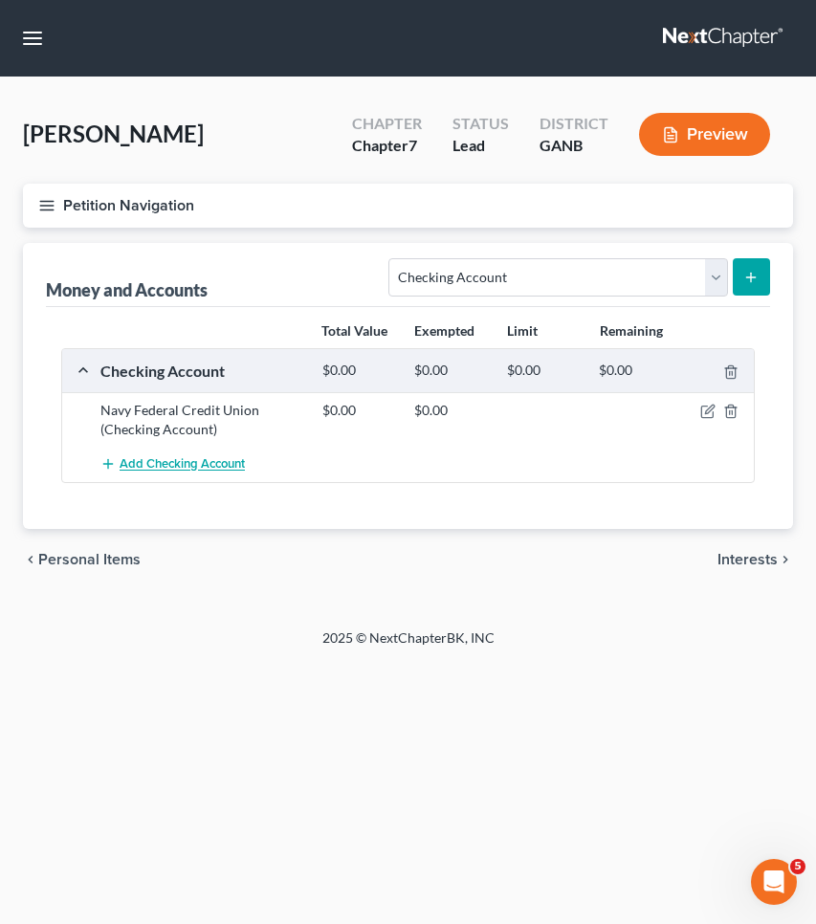
click at [222, 464] on span "Add Checking Account" at bounding box center [182, 464] width 125 height 15
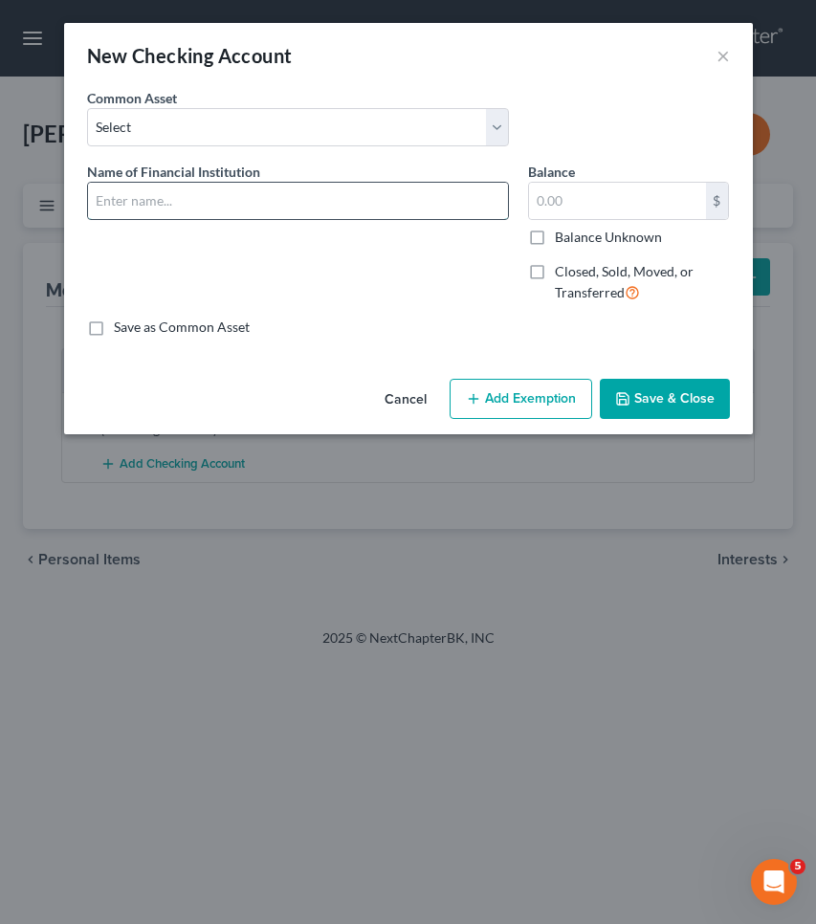
click at [284, 202] on input "text" at bounding box center [298, 201] width 420 height 36
type input "First Citizens Bank & Trust Company"
click at [509, 404] on button "Add Exemption" at bounding box center [521, 399] width 143 height 40
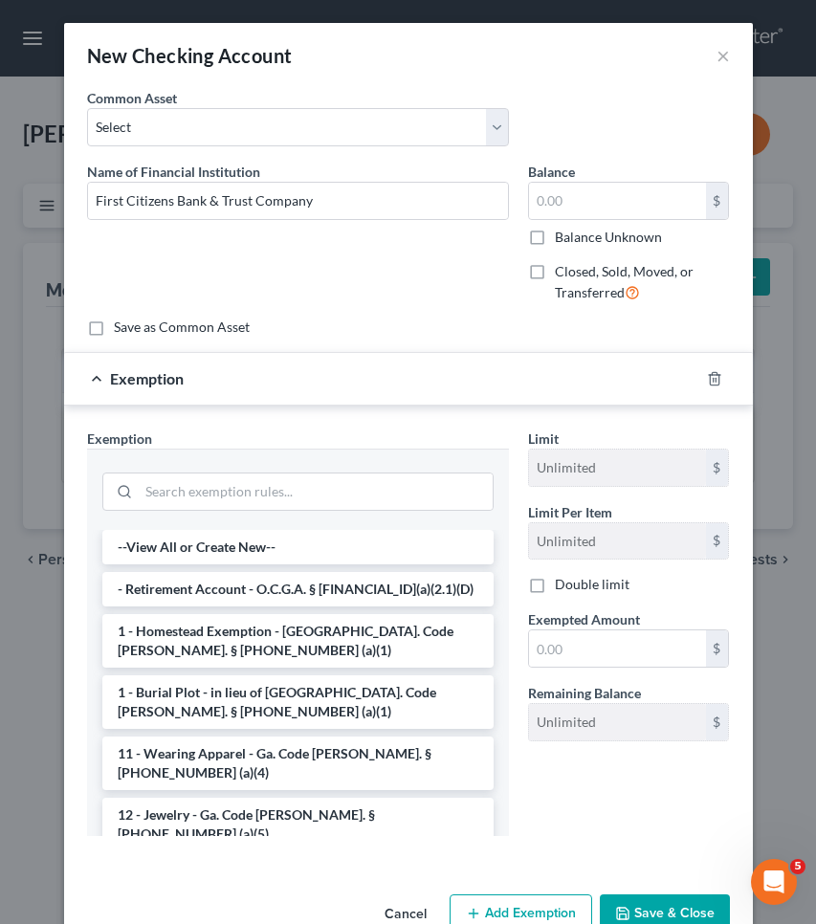
click at [684, 908] on button "Save & Close" at bounding box center [665, 914] width 130 height 40
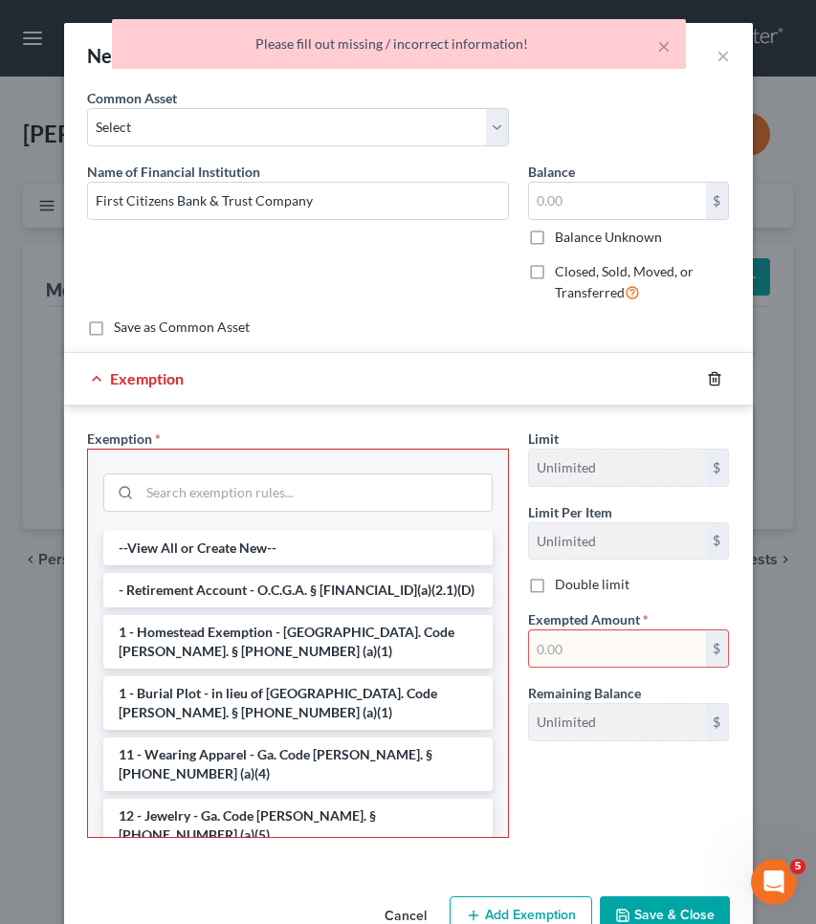
click at [713, 382] on line "button" at bounding box center [713, 380] width 0 height 4
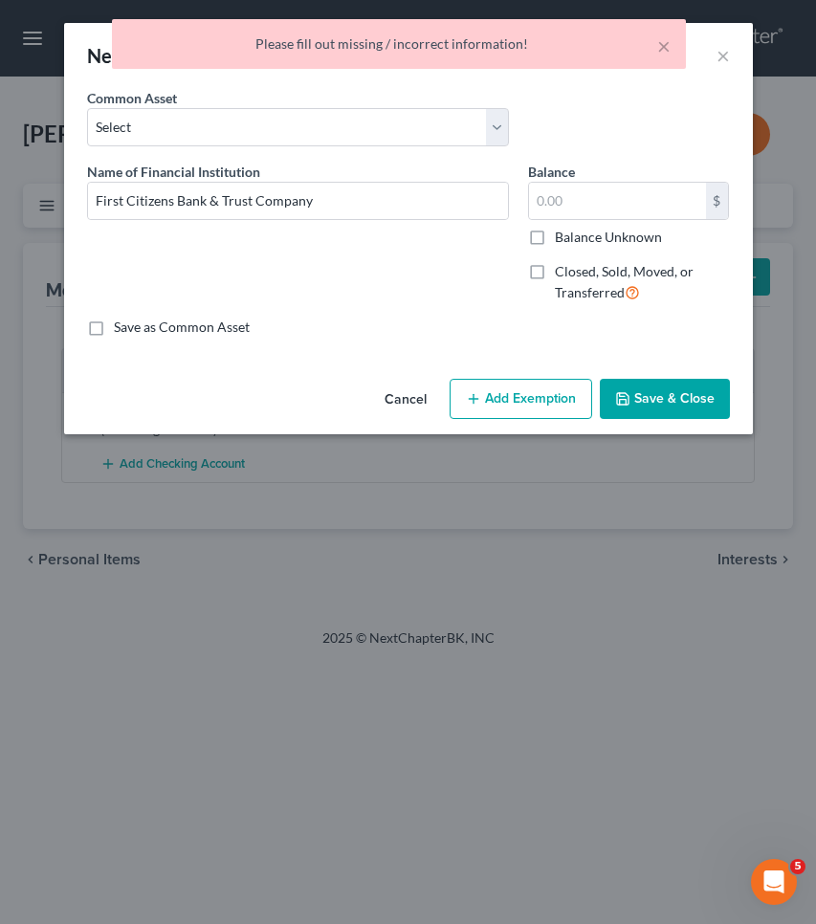
click at [646, 408] on button "Save & Close" at bounding box center [665, 399] width 130 height 40
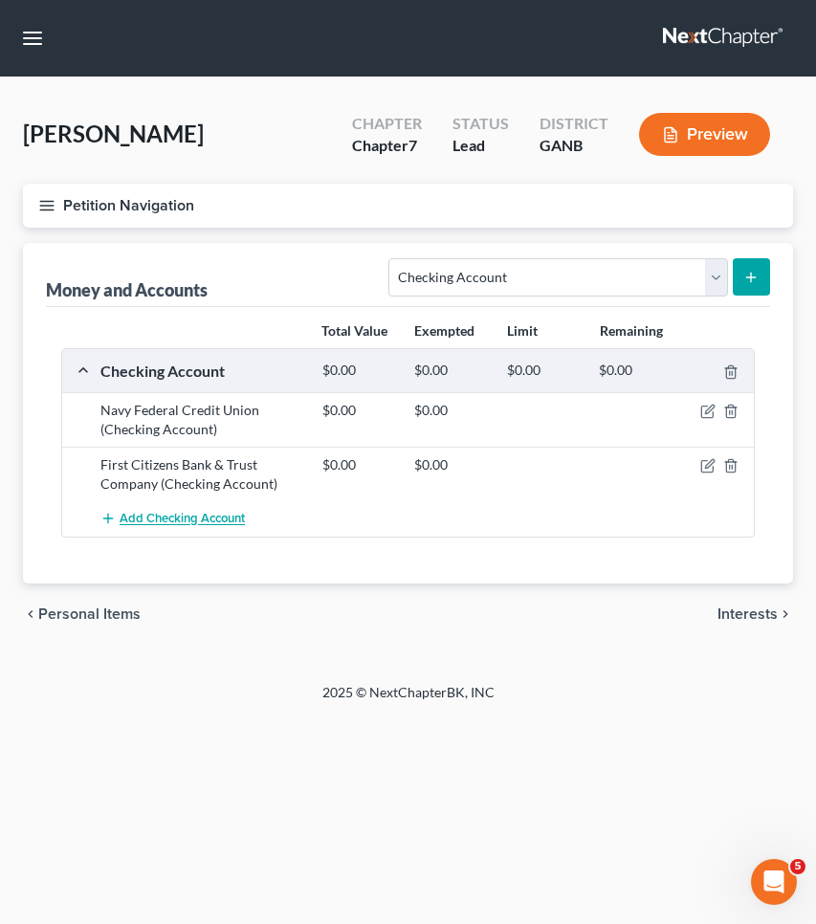
click at [182, 523] on span "Add Checking Account" at bounding box center [182, 519] width 125 height 15
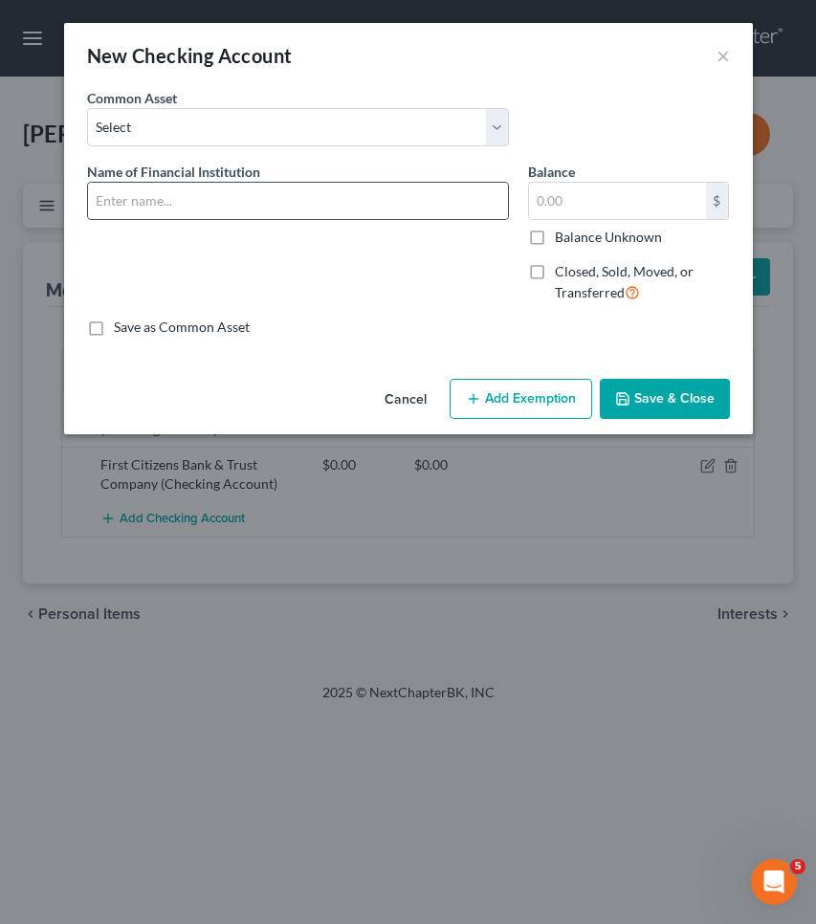
click at [318, 219] on div at bounding box center [298, 201] width 422 height 38
click at [316, 209] on input "text" at bounding box center [298, 201] width 420 height 36
type input "Georgia's Own Credit Union"
click at [712, 403] on button "Save & Close" at bounding box center [665, 399] width 130 height 40
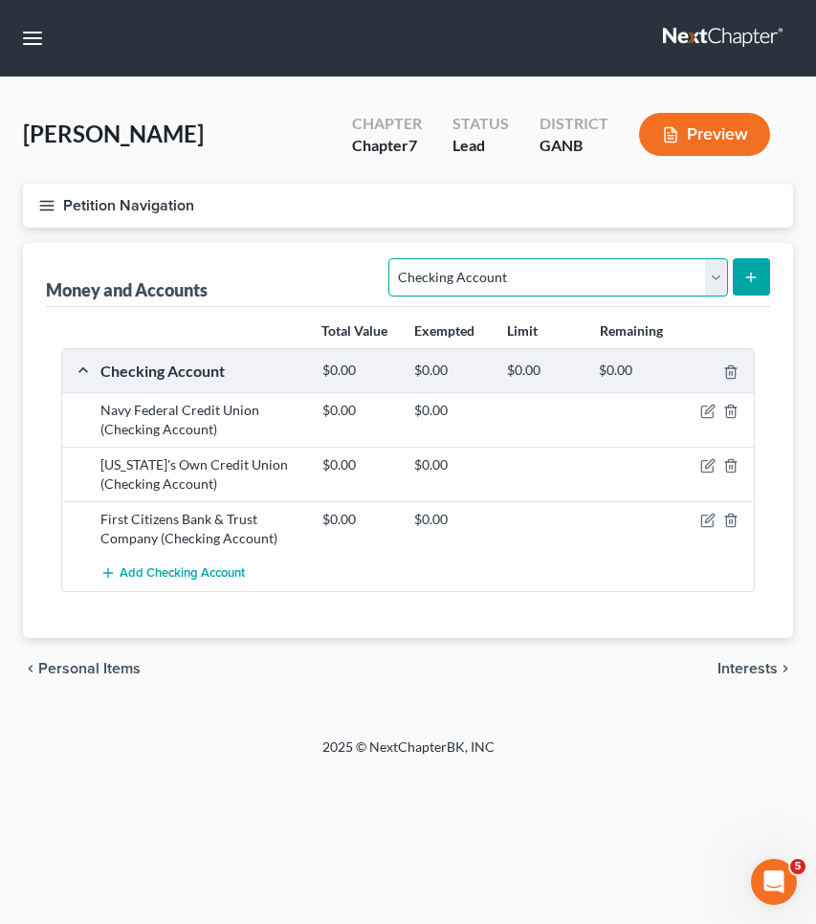
select select "savings"
click at [753, 276] on icon "submit" at bounding box center [750, 277] width 15 height 15
click at [761, 276] on button "submit" at bounding box center [751, 276] width 37 height 37
click at [750, 274] on icon "submit" at bounding box center [750, 277] width 15 height 15
click at [745, 672] on span "Interests" at bounding box center [747, 668] width 60 height 15
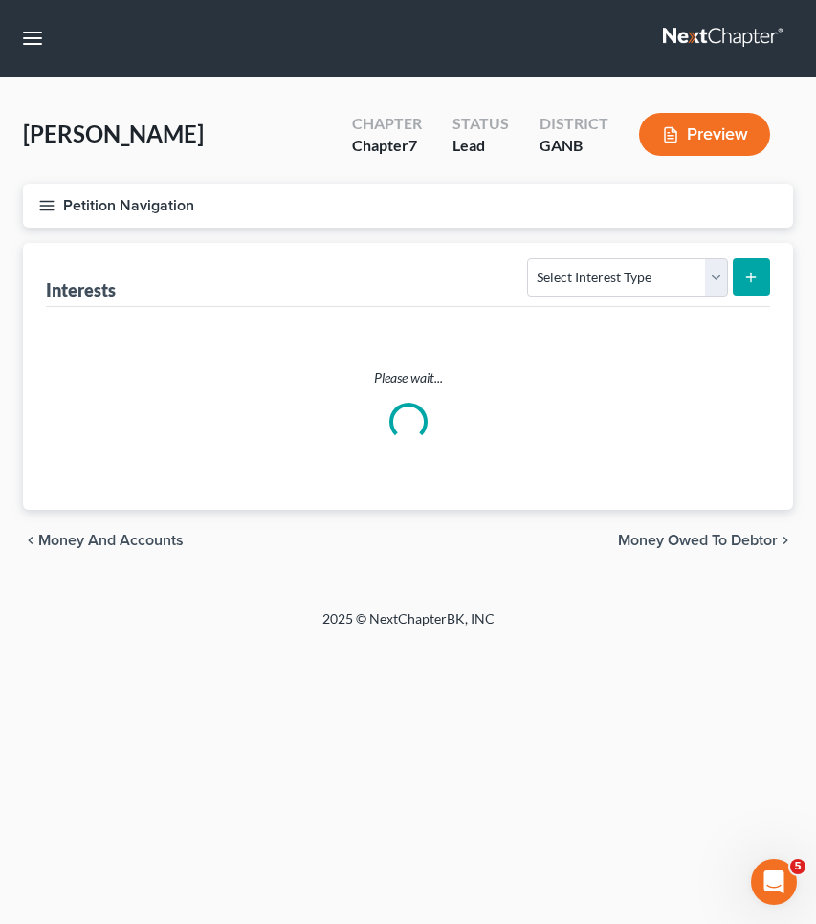
click at [732, 528] on div "chevron_left Money and Accounts Money Owed to Debtor chevron_right" at bounding box center [408, 540] width 770 height 61
click at [737, 542] on div "Home New Case Client Portal Saedi Law Group mmays@saedilawgroup.com My Account …" at bounding box center [408, 462] width 816 height 924
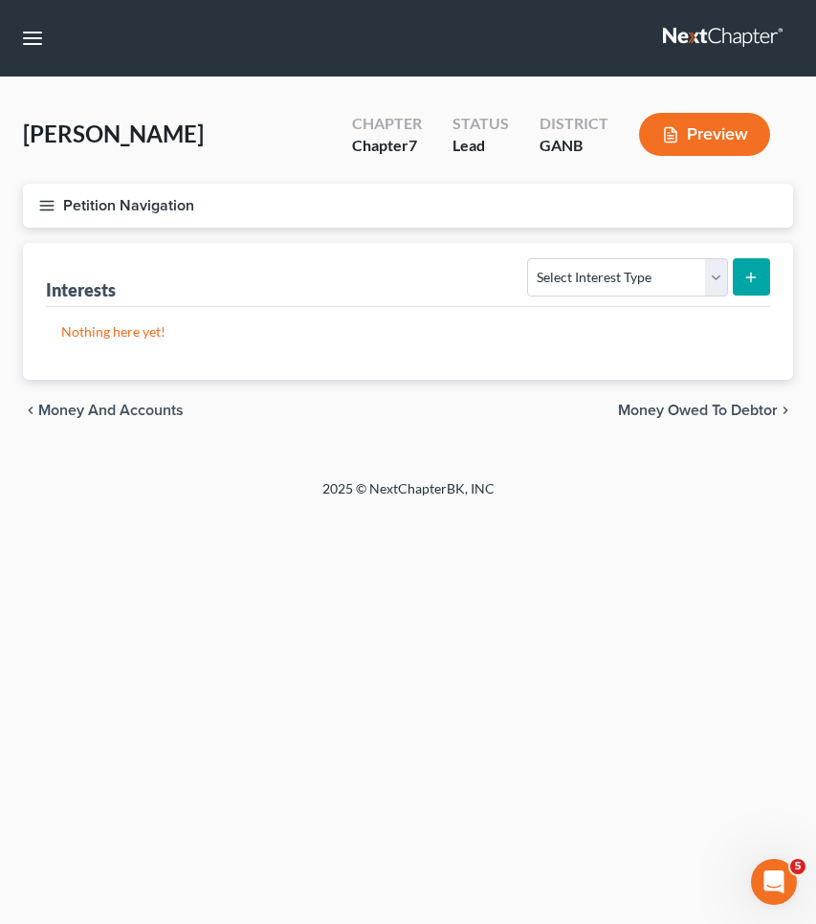
click at [730, 408] on span "Money Owed to Debtor" at bounding box center [698, 410] width 160 height 15
click at [143, 210] on button "Petition Navigation" at bounding box center [408, 206] width 770 height 44
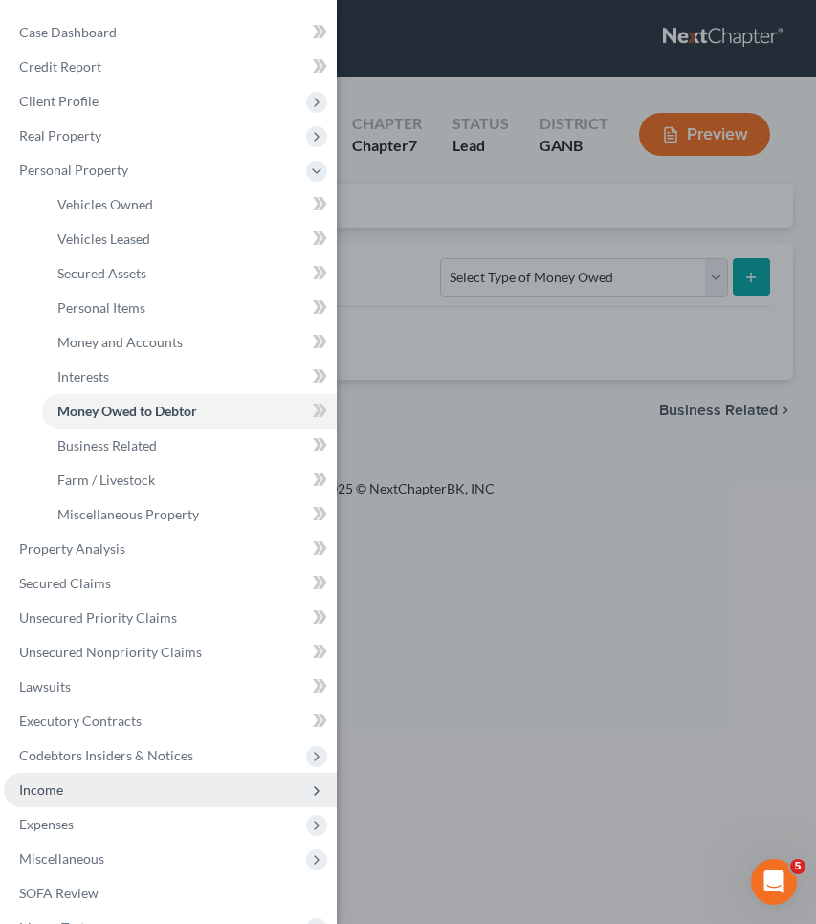
click at [74, 799] on span "Income" at bounding box center [170, 790] width 333 height 34
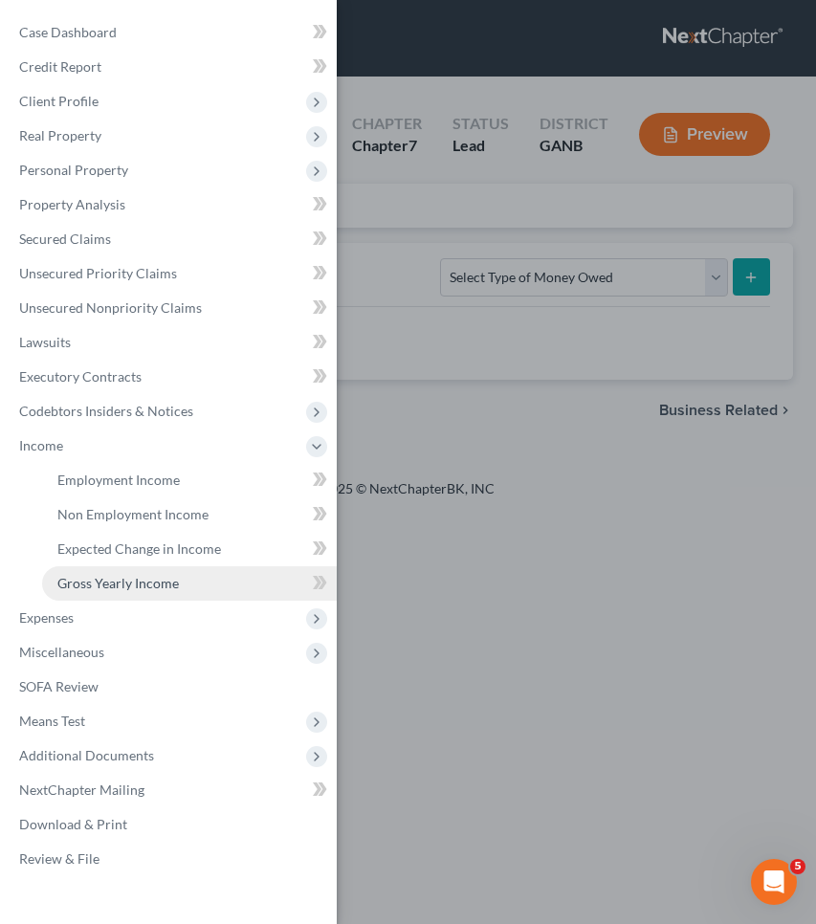
click at [155, 579] on span "Gross Yearly Income" at bounding box center [117, 583] width 121 height 16
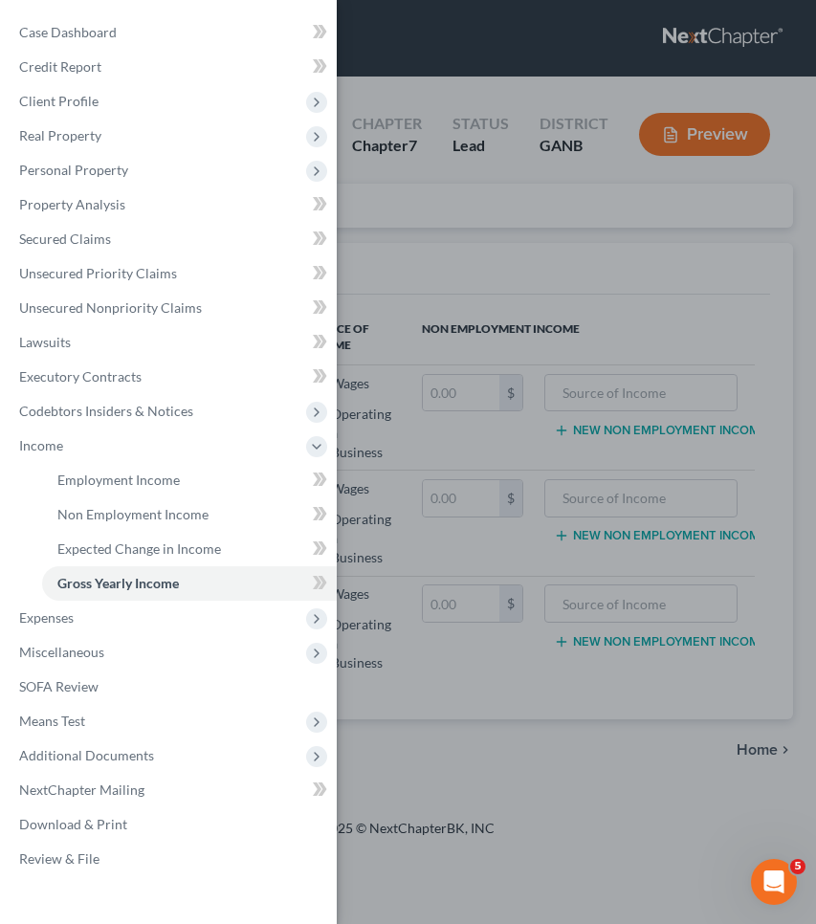
click at [805, 204] on div "Case Dashboard Payments Invoices Payments Payments Credit Report Client Profile" at bounding box center [408, 462] width 816 height 924
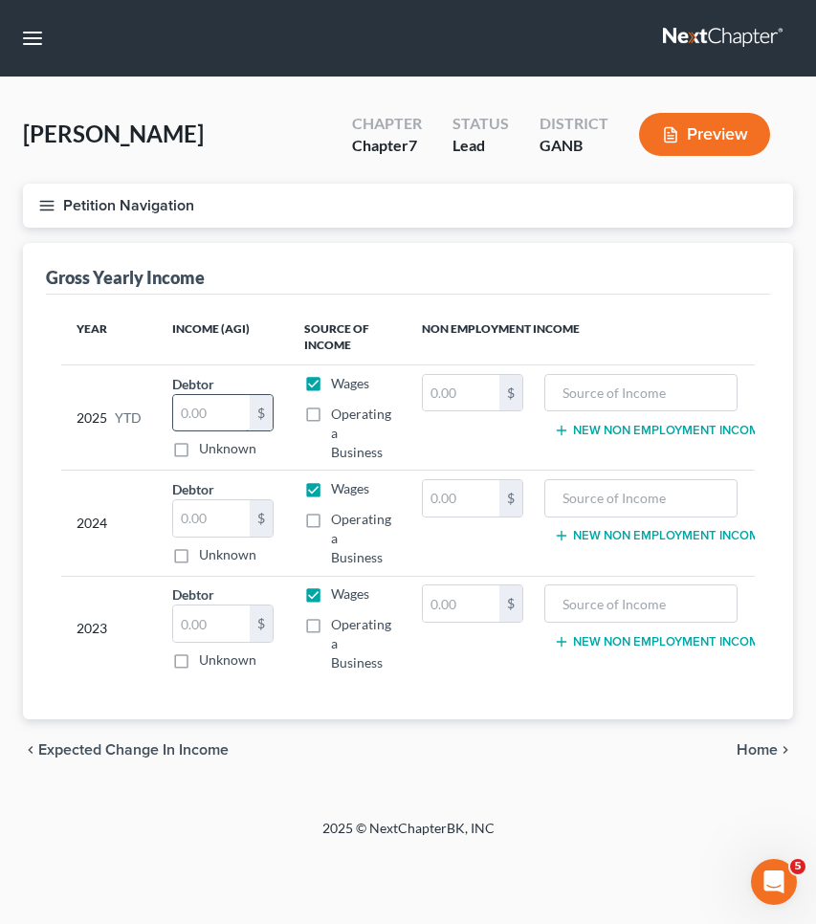
click at [224, 412] on input "text" at bounding box center [211, 413] width 77 height 36
type input "62,004.39"
click at [80, 203] on button "Petition Navigation" at bounding box center [408, 206] width 770 height 44
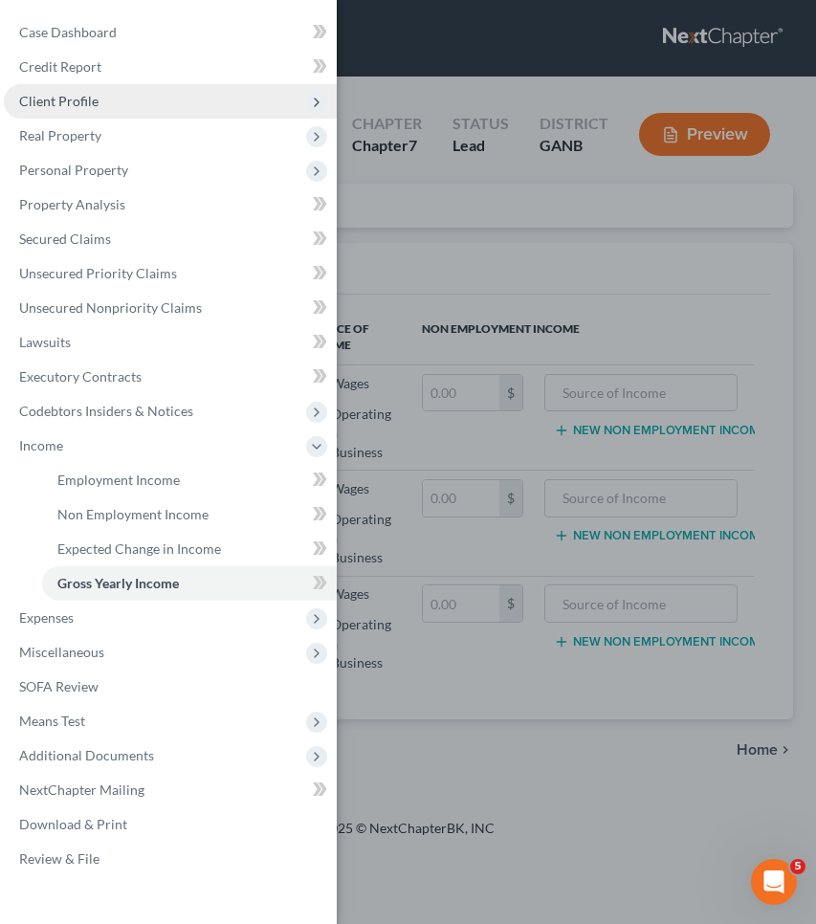
click at [69, 108] on span "Client Profile" at bounding box center [58, 101] width 79 height 16
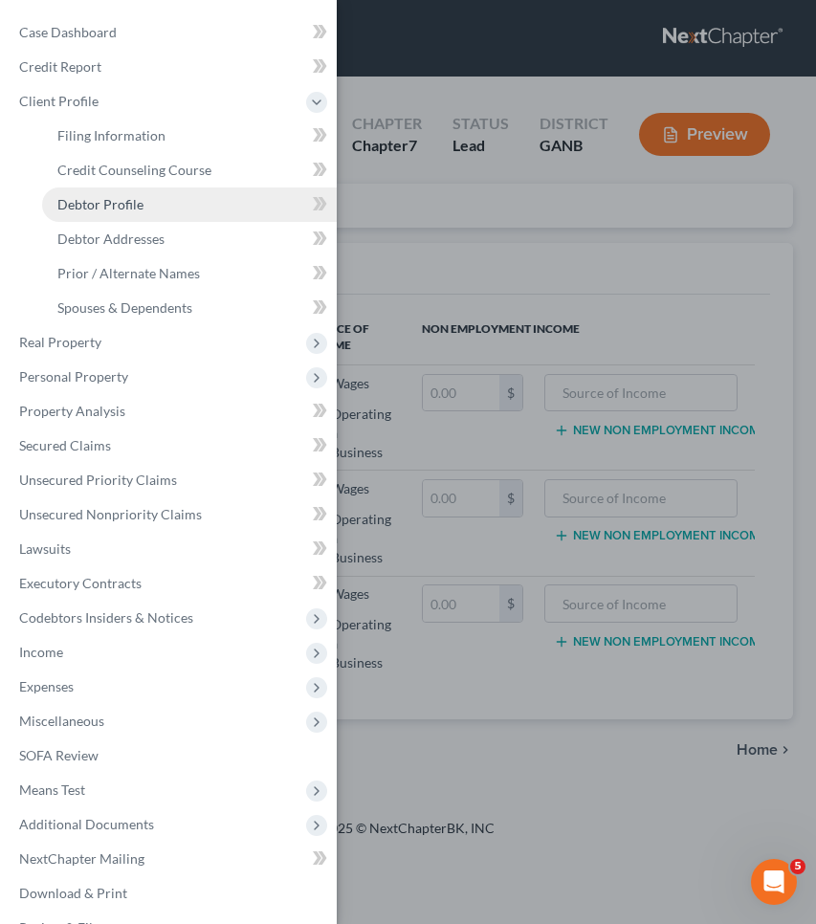
click at [121, 200] on span "Debtor Profile" at bounding box center [100, 204] width 86 height 16
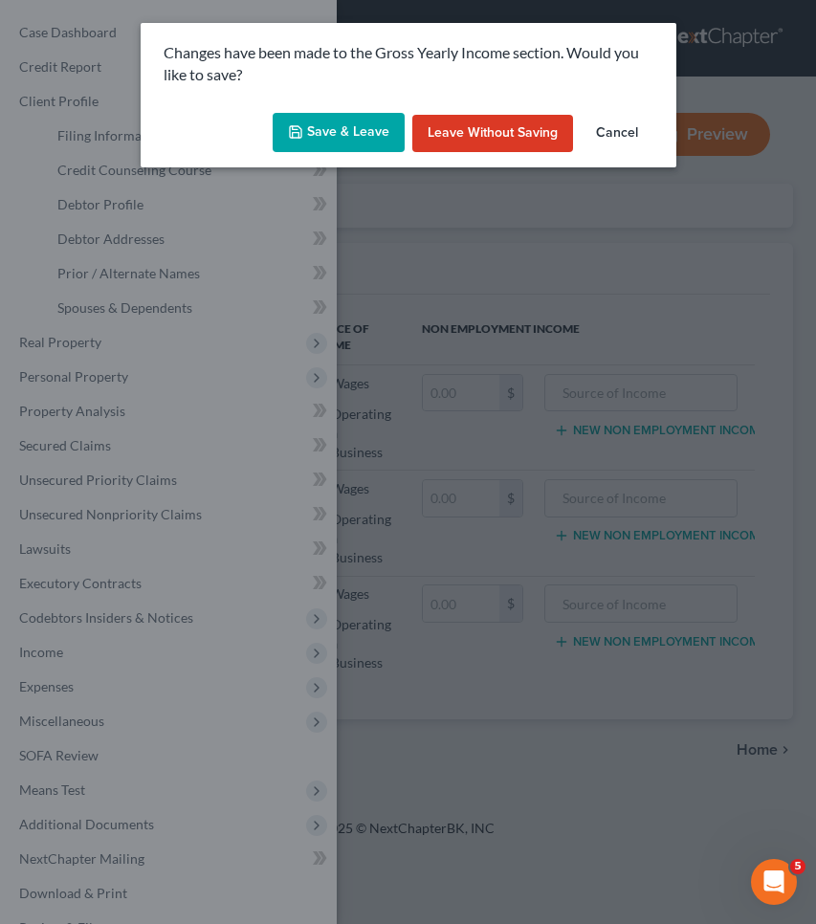
click at [369, 122] on button "Save & Leave" at bounding box center [339, 133] width 132 height 40
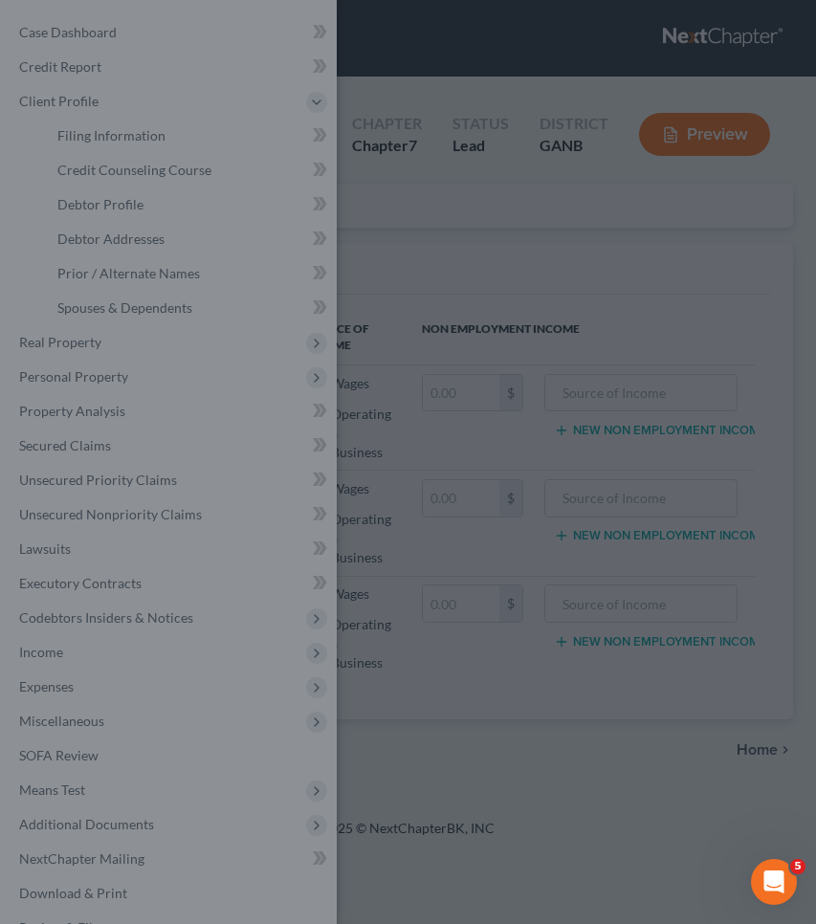
select select "1"
select select "5"
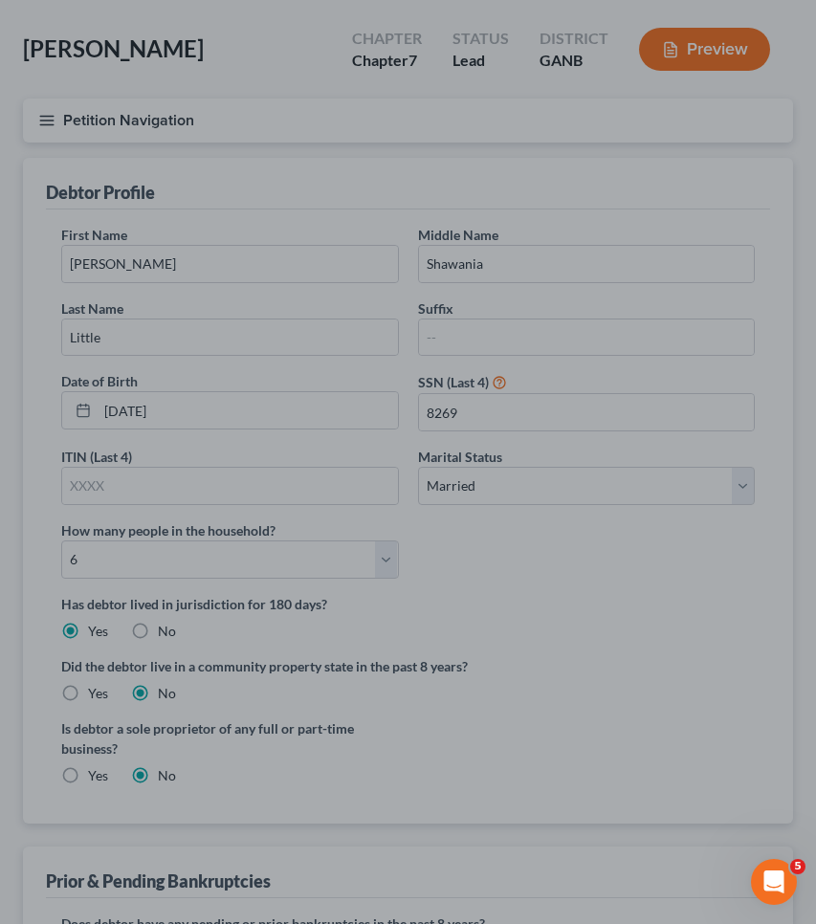
scroll to position [277, 0]
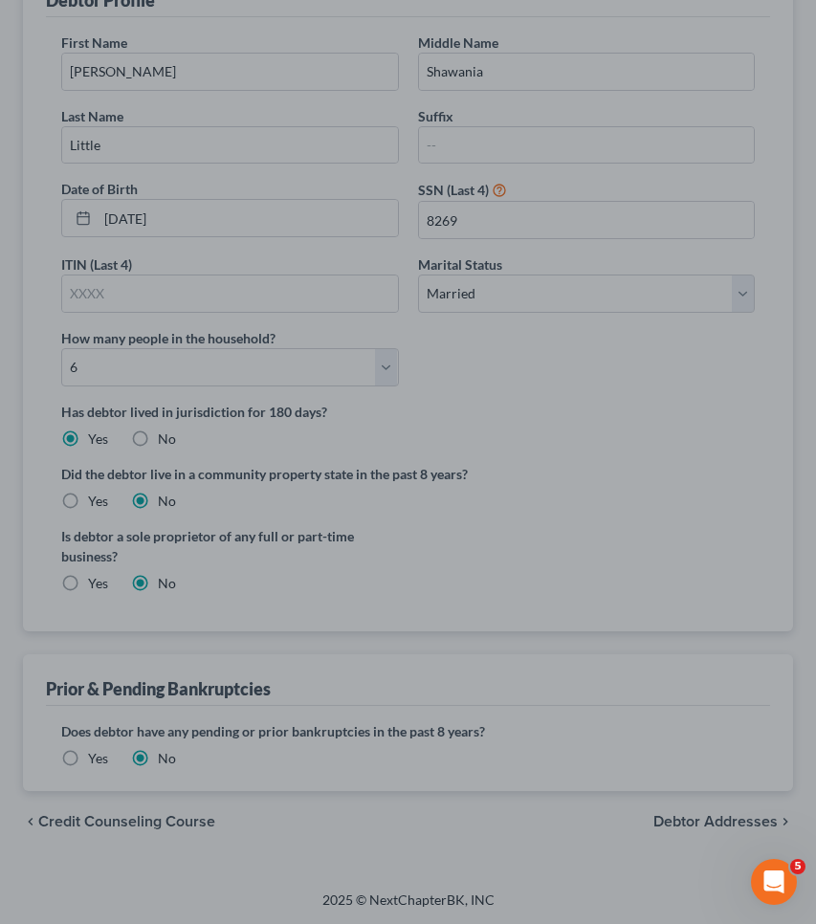
click at [749, 830] on div at bounding box center [408, 462] width 816 height 924
drag, startPoint x: 745, startPoint y: 826, endPoint x: 737, endPoint y: 802, distance: 25.4
click at [745, 825] on div at bounding box center [408, 462] width 816 height 924
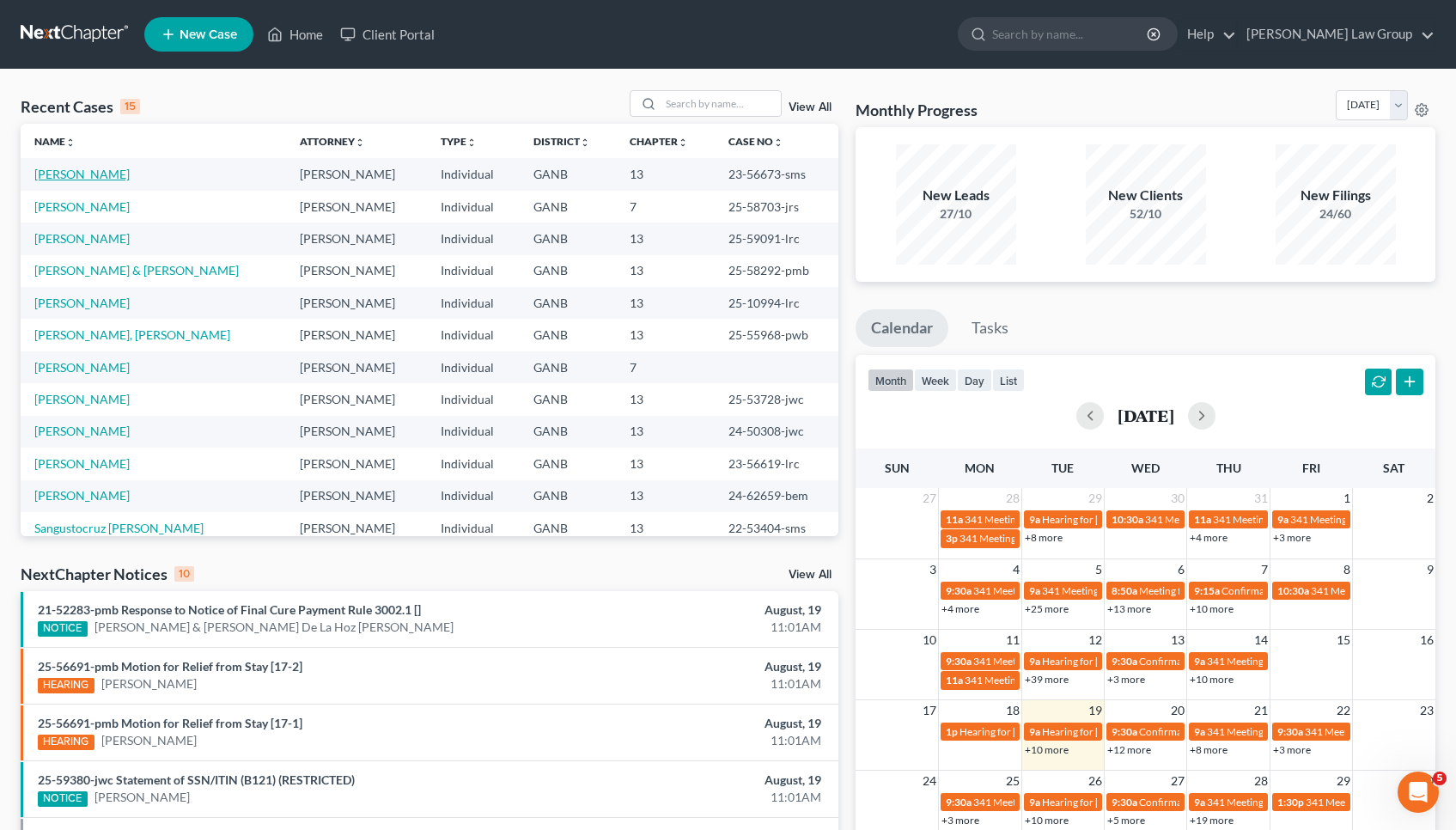
click at [92, 170] on link "Higgins, Melanie" at bounding box center [82, 174] width 95 height 14
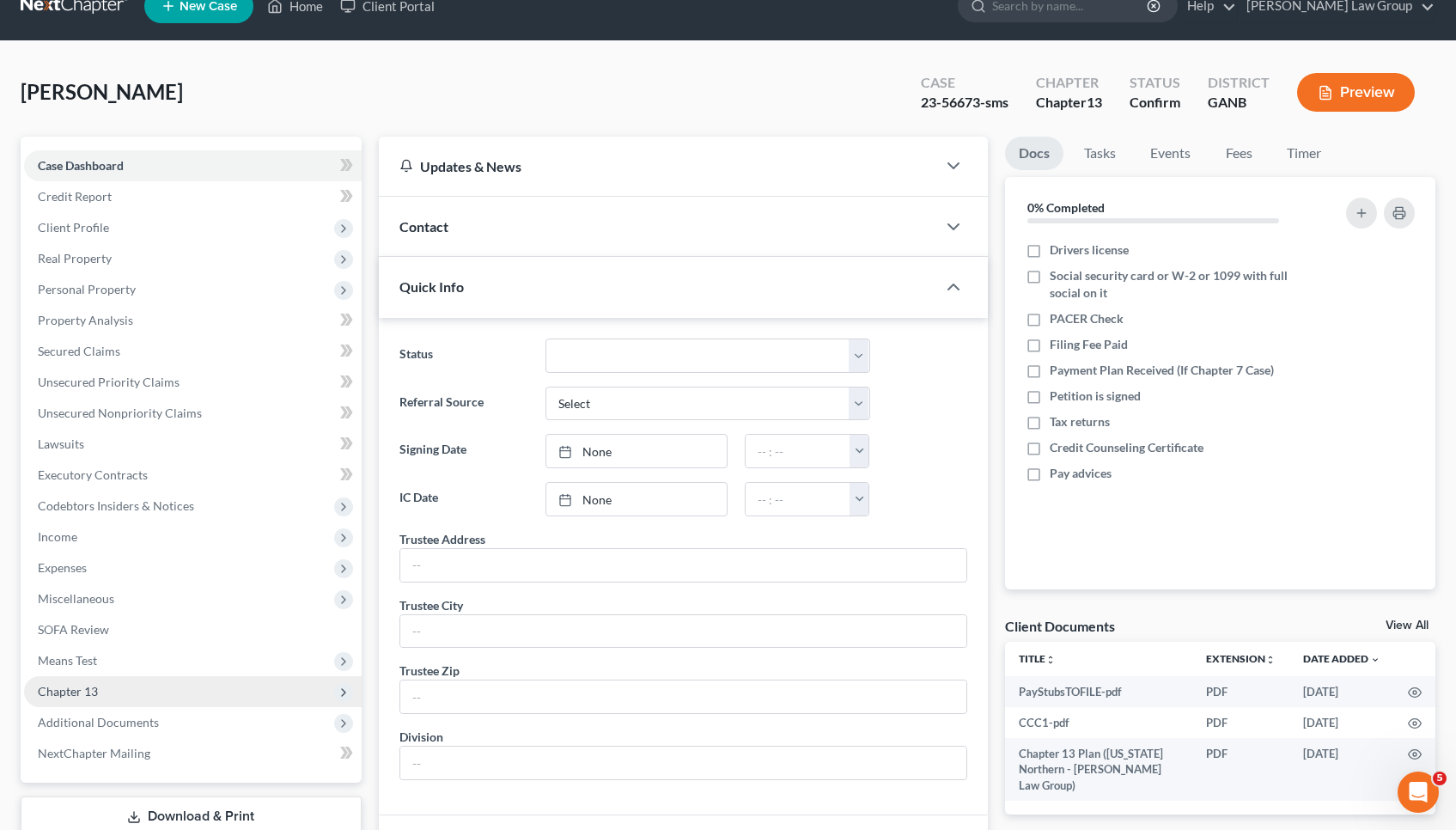
click at [90, 719] on span "Additional Documents" at bounding box center [98, 722] width 121 height 14
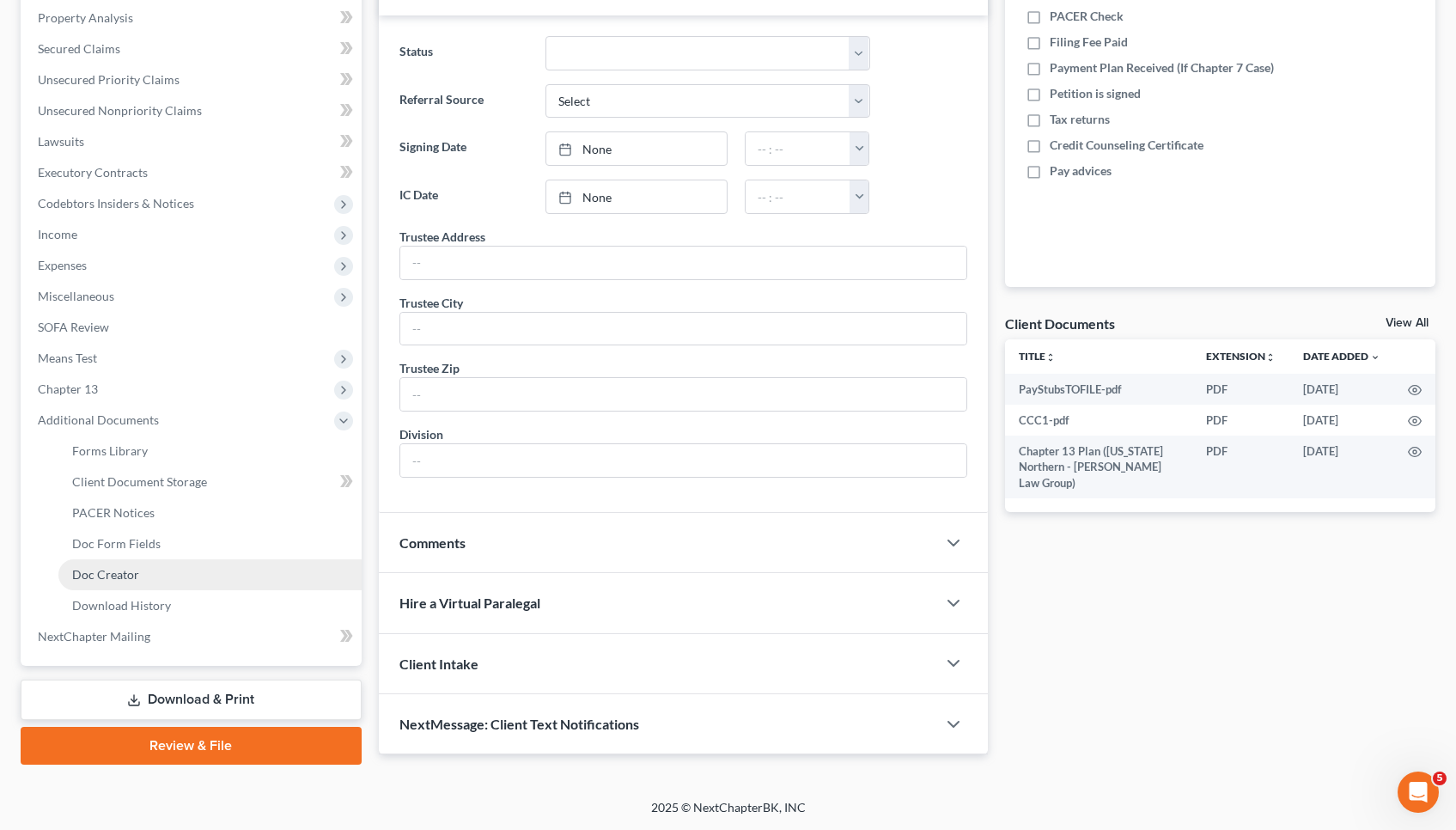
scroll to position [331, 0]
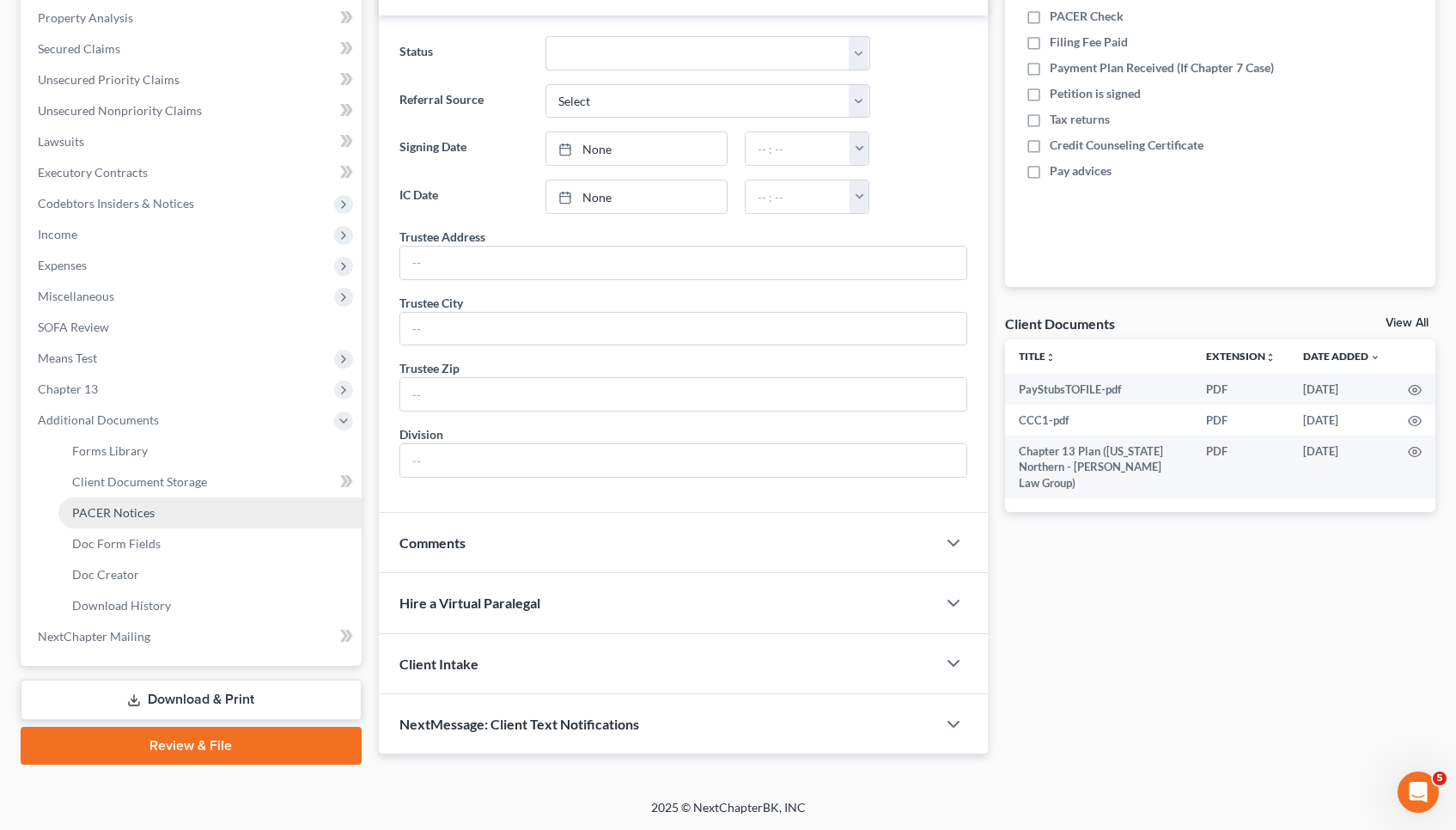
click at [144, 505] on link "PACER Notices" at bounding box center [210, 513] width 304 height 31
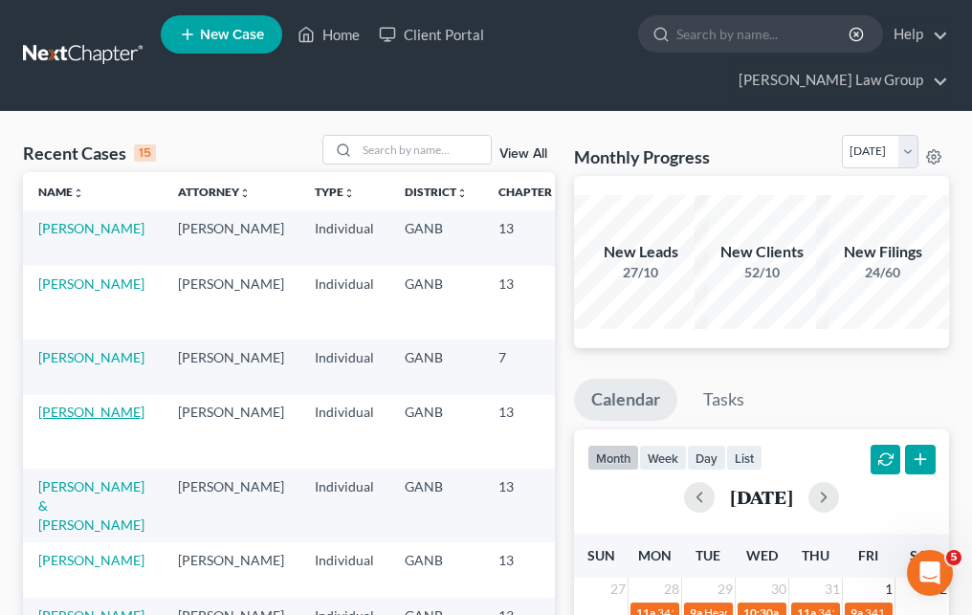
click at [67, 404] on link "[PERSON_NAME]" at bounding box center [91, 412] width 106 height 16
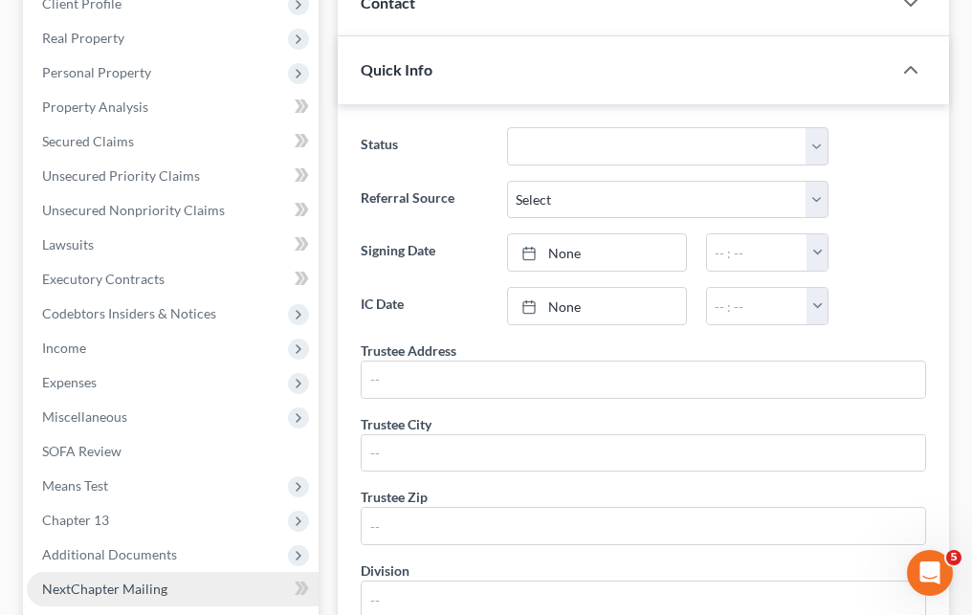
scroll to position [391, 0]
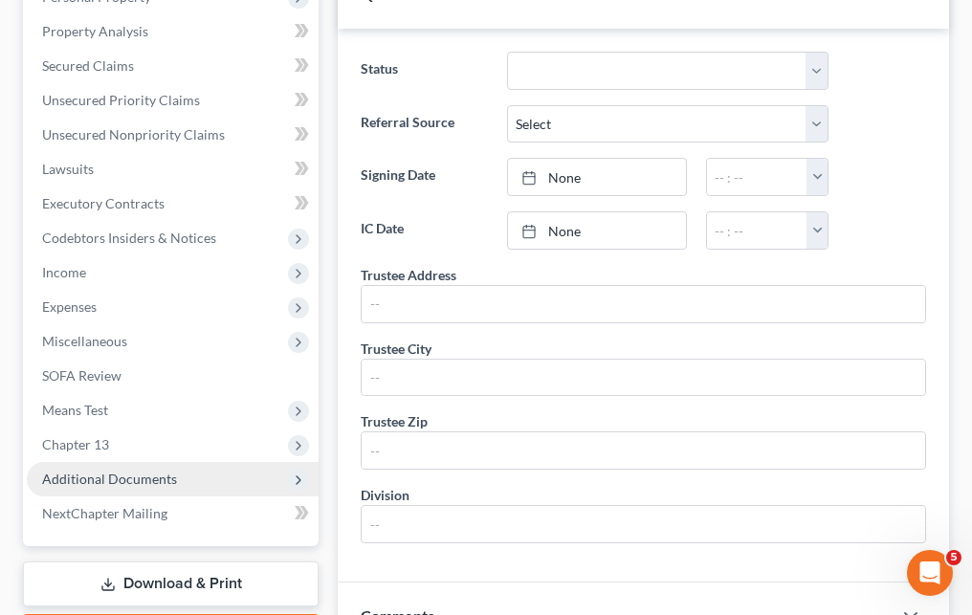
click at [118, 462] on span "Additional Documents" at bounding box center [173, 479] width 292 height 34
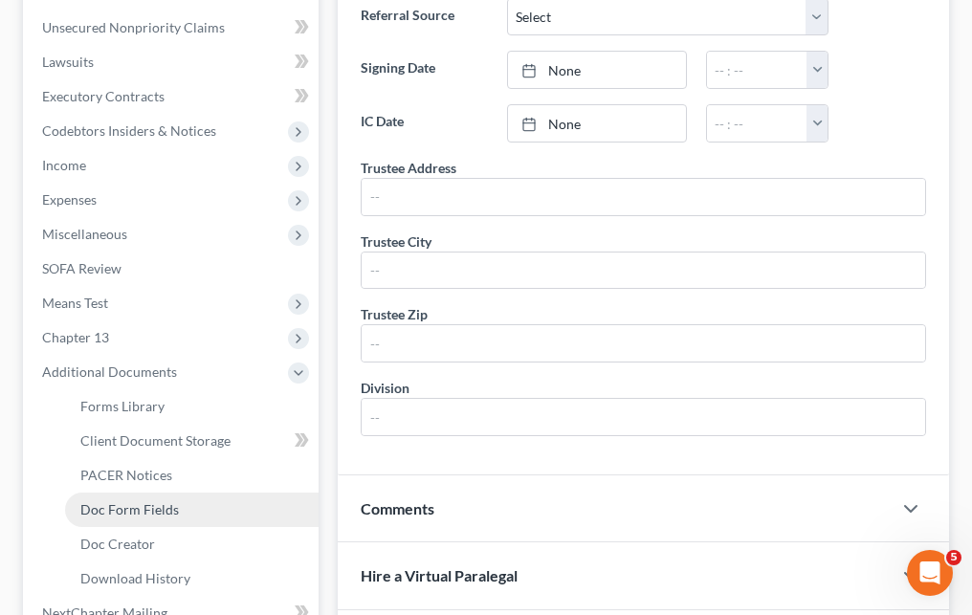
scroll to position [621, 0]
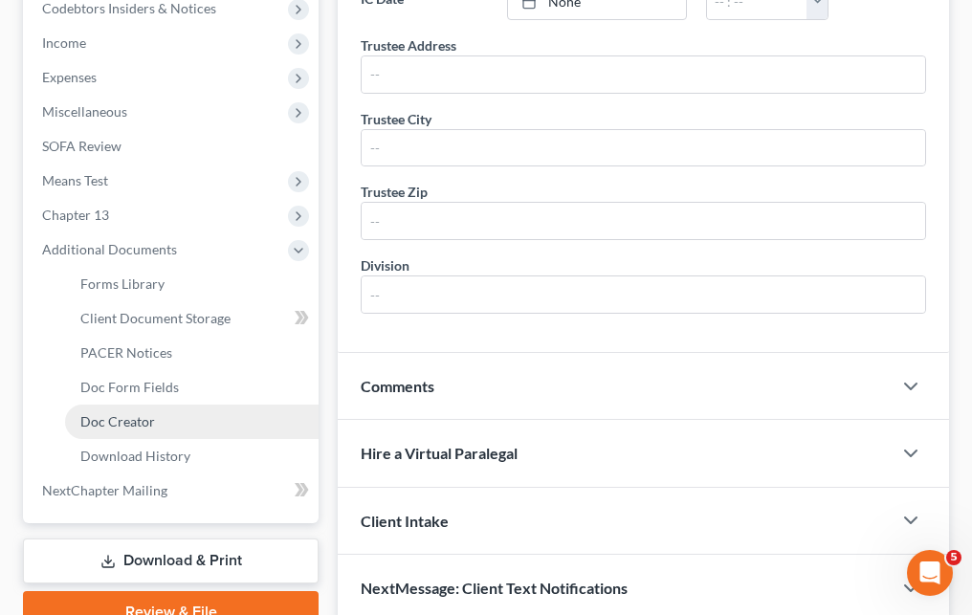
click at [149, 413] on span "Doc Creator" at bounding box center [117, 421] width 75 height 16
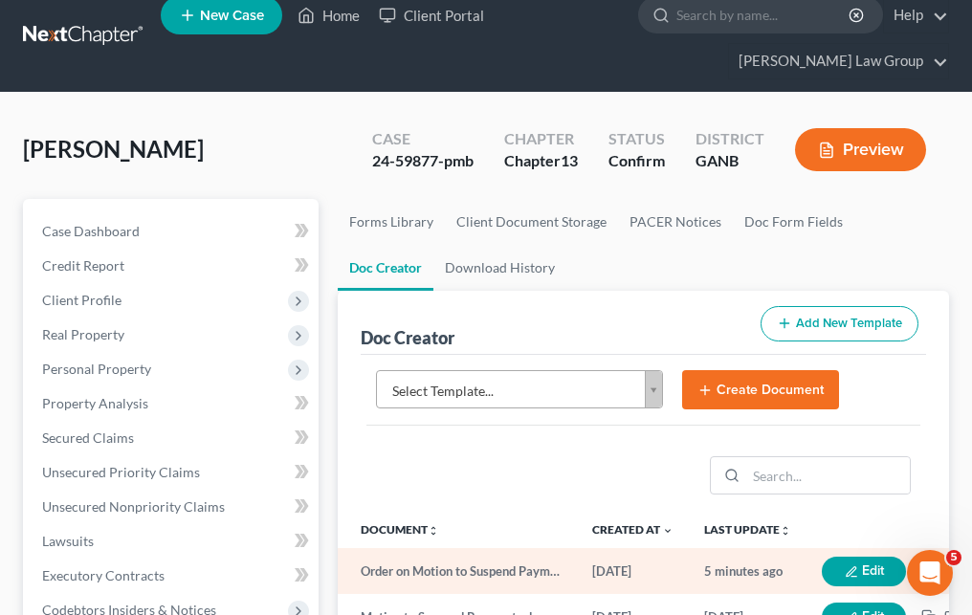
scroll to position [157, 0]
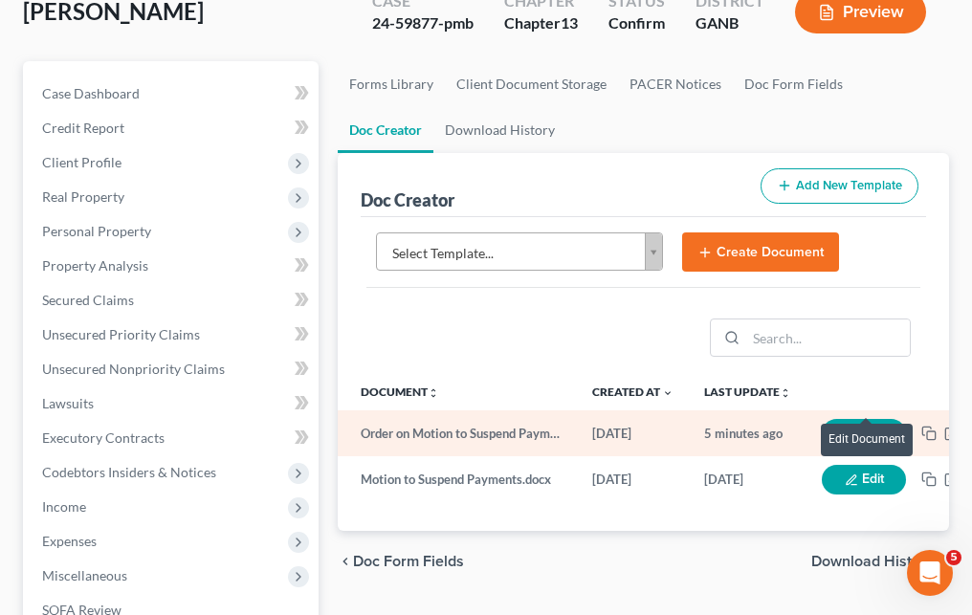
click at [854, 419] on button "Edit" at bounding box center [864, 434] width 84 height 30
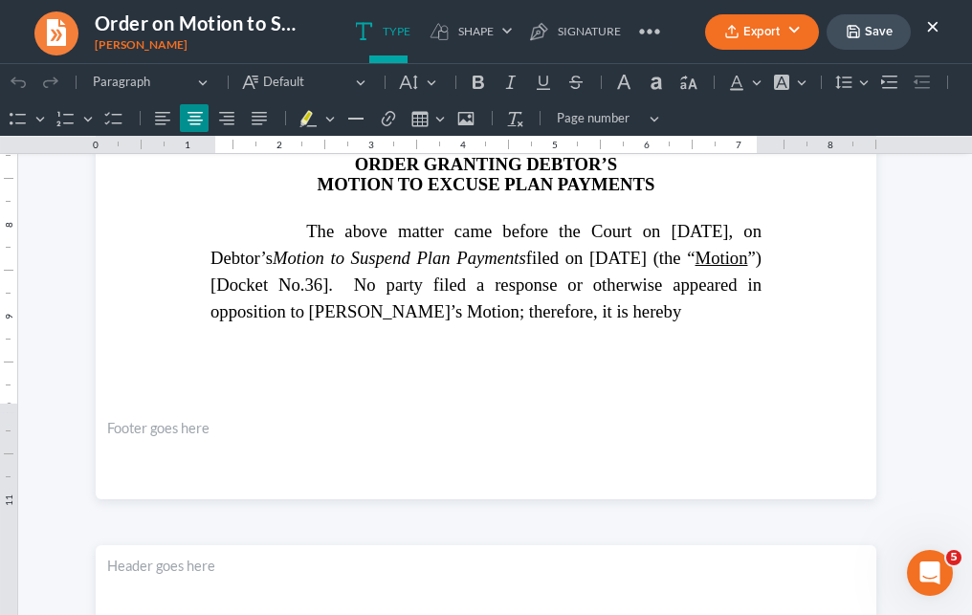
scroll to position [676, 0]
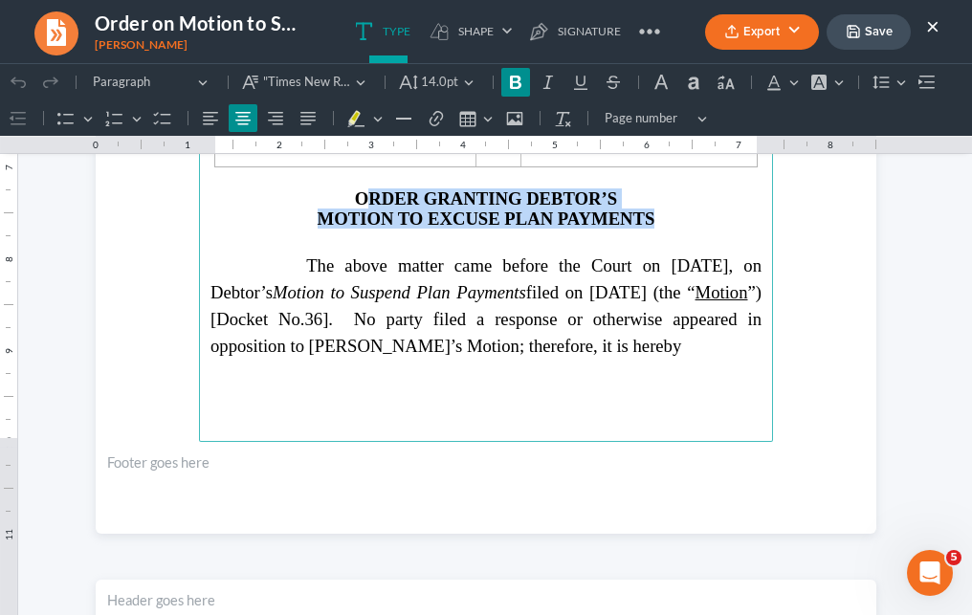
drag, startPoint x: 666, startPoint y: 216, endPoint x: 372, endPoint y: 186, distance: 295.3
click at [372, 186] on main "IN THE UNITED STATES BANKRUPTCY COURT NORTHERN DISTRICT OF GEORGIA ATLANTA DIVI…" at bounding box center [486, 28] width 574 height 827
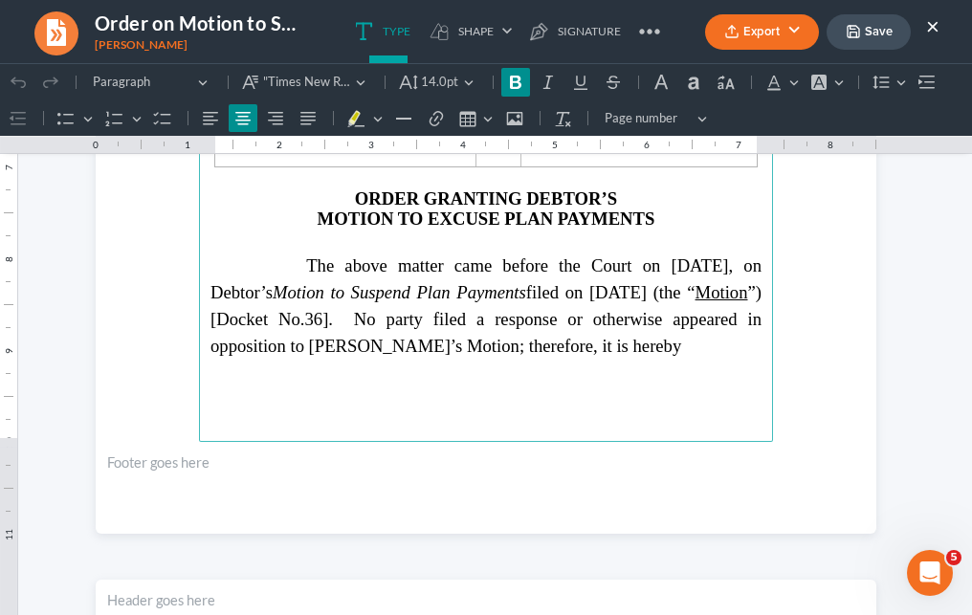
click at [348, 188] on p "ORDER GRANTING DEBTOR’S" at bounding box center [485, 198] width 551 height 20
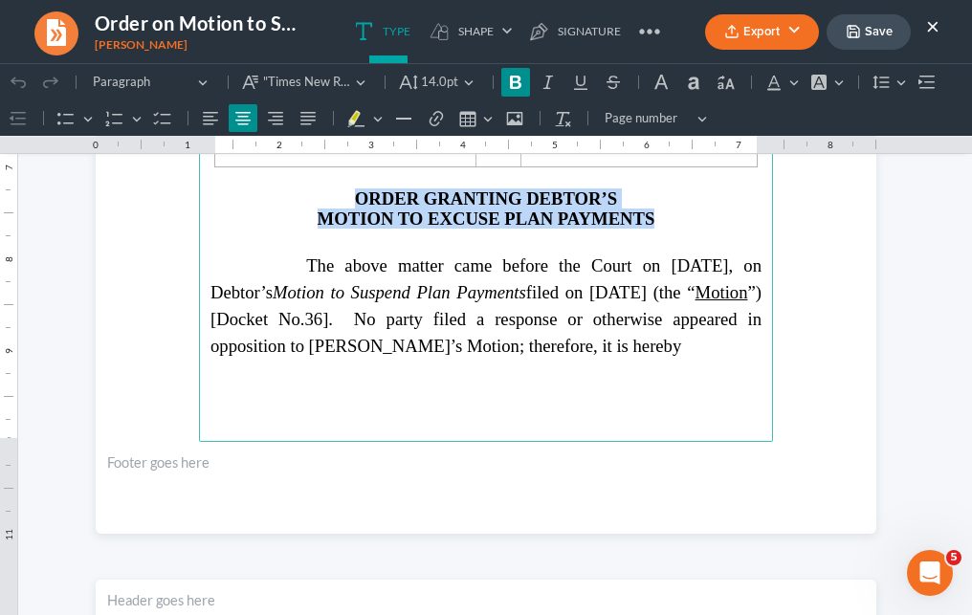
drag, startPoint x: 348, startPoint y: 187, endPoint x: 692, endPoint y: 204, distance: 343.8
click at [692, 204] on main "IN THE UNITED STATES BANKRUPTCY COURT NORTHERN DISTRICT OF GEORGIA ATLANTA DIVI…" at bounding box center [486, 28] width 574 height 827
copy main "ORDER GRANTING DEBTOR’S MOTION TO EXCUSE PLAN PAYMENTS"
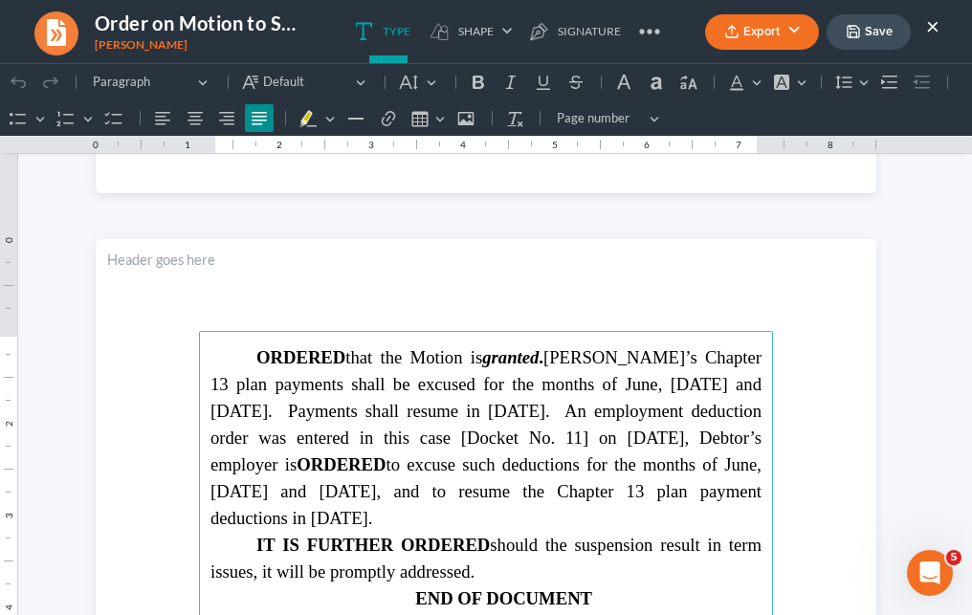
scroll to position [1080, 0]
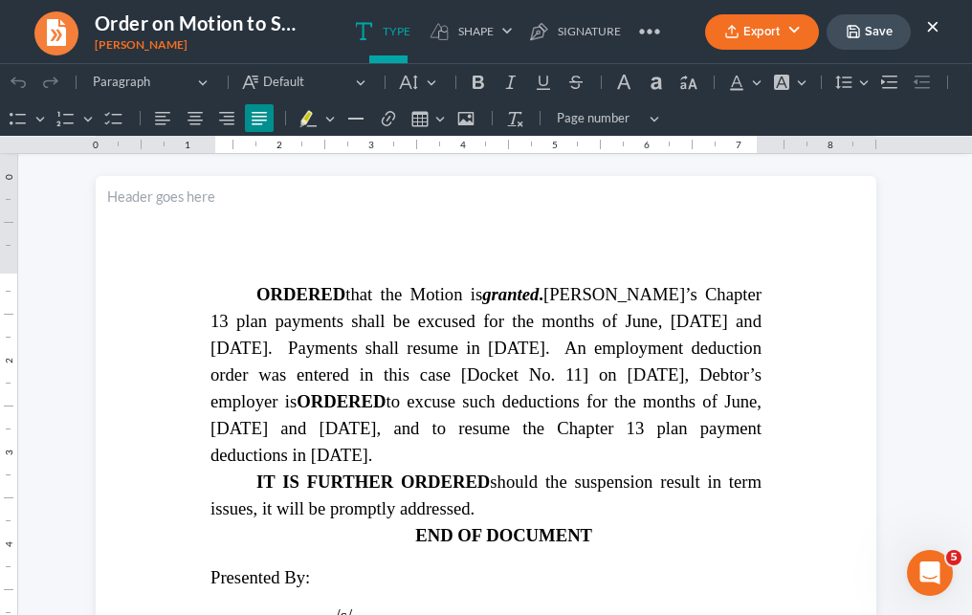
click at [933, 25] on button "×" at bounding box center [932, 25] width 13 height 23
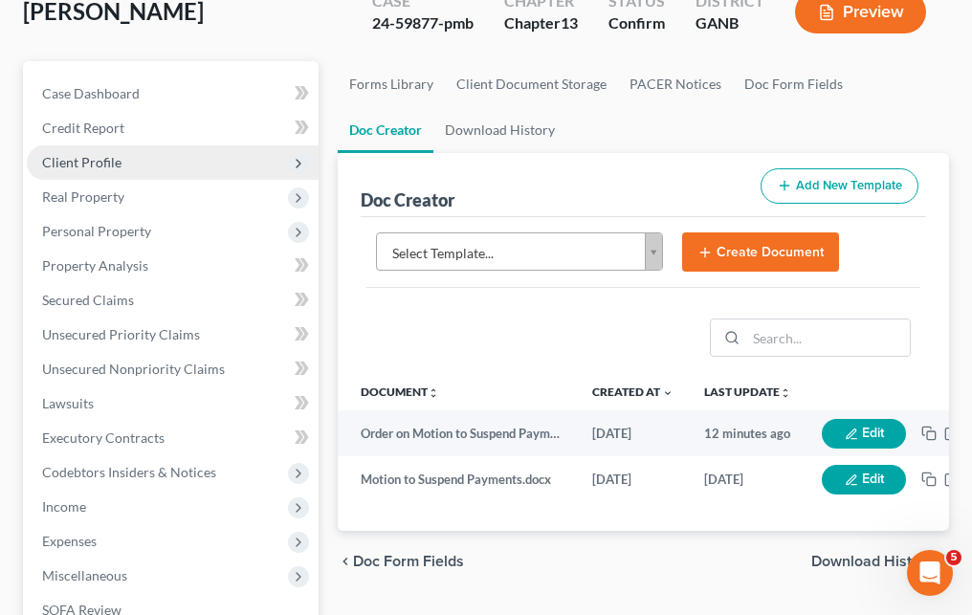
scroll to position [0, 0]
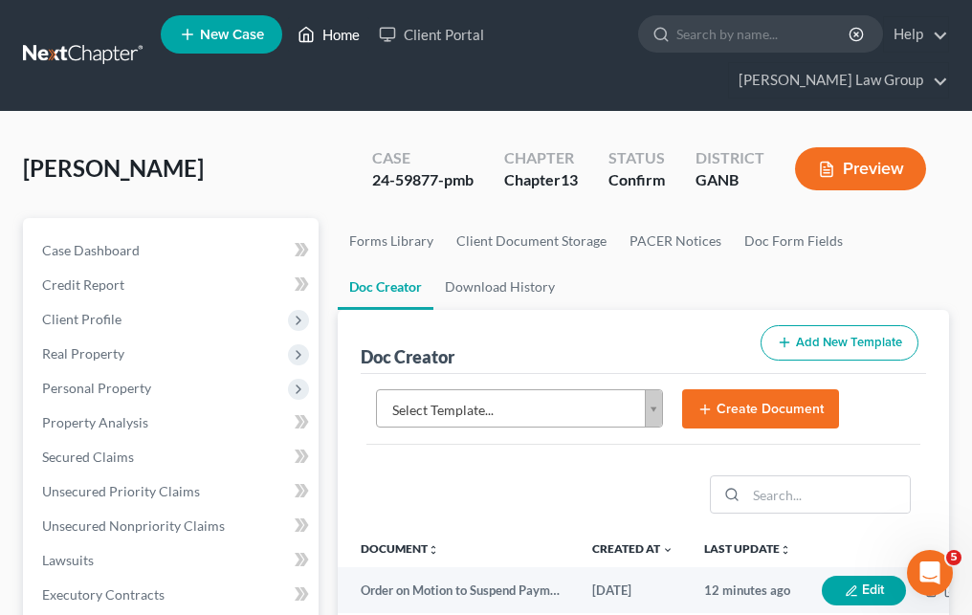
click at [347, 31] on link "Home" at bounding box center [328, 34] width 81 height 34
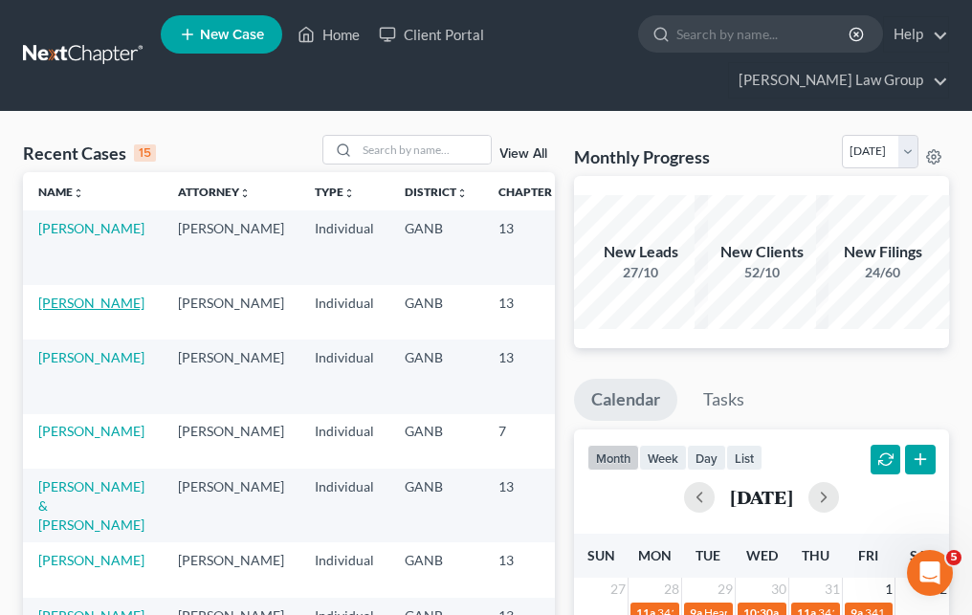
click at [68, 295] on link "Blaylock, David" at bounding box center [91, 303] width 106 height 16
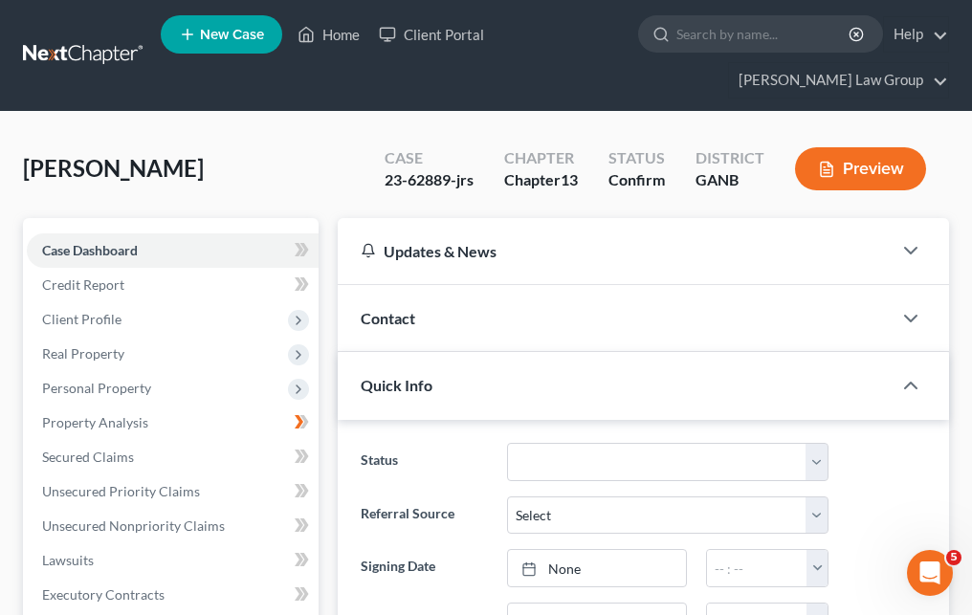
scroll to position [553, 0]
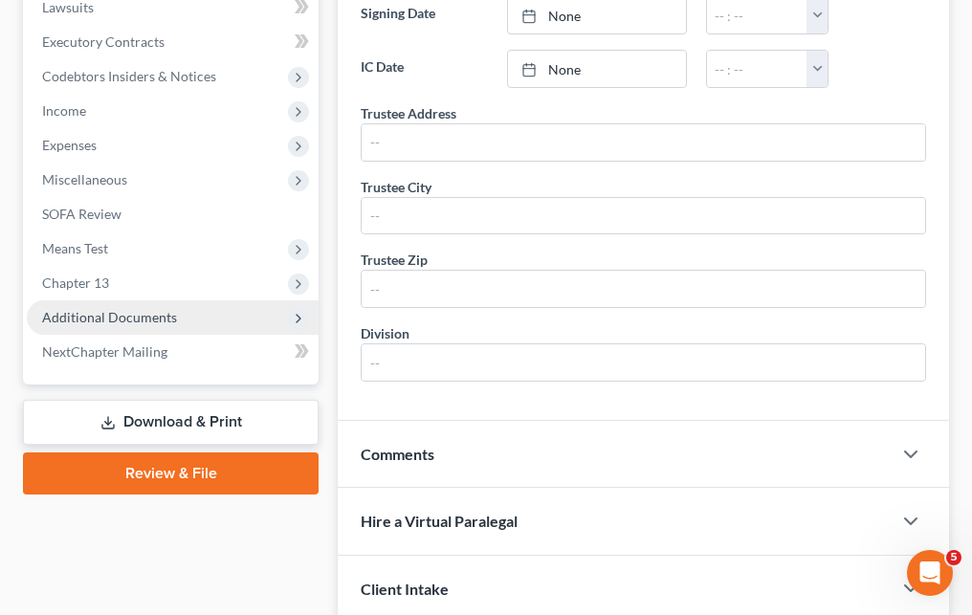
click at [71, 309] on span "Additional Documents" at bounding box center [109, 317] width 135 height 16
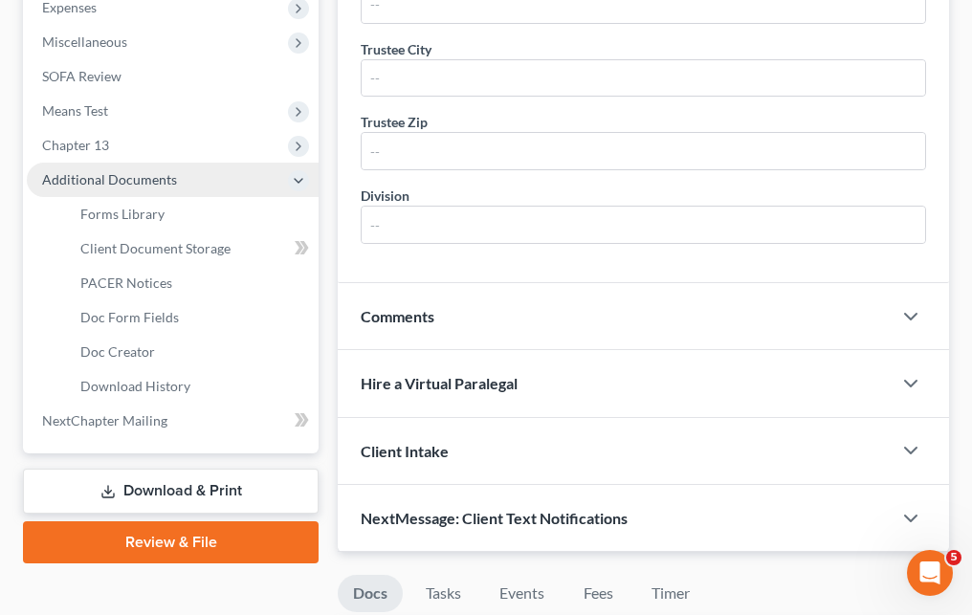
scroll to position [694, 0]
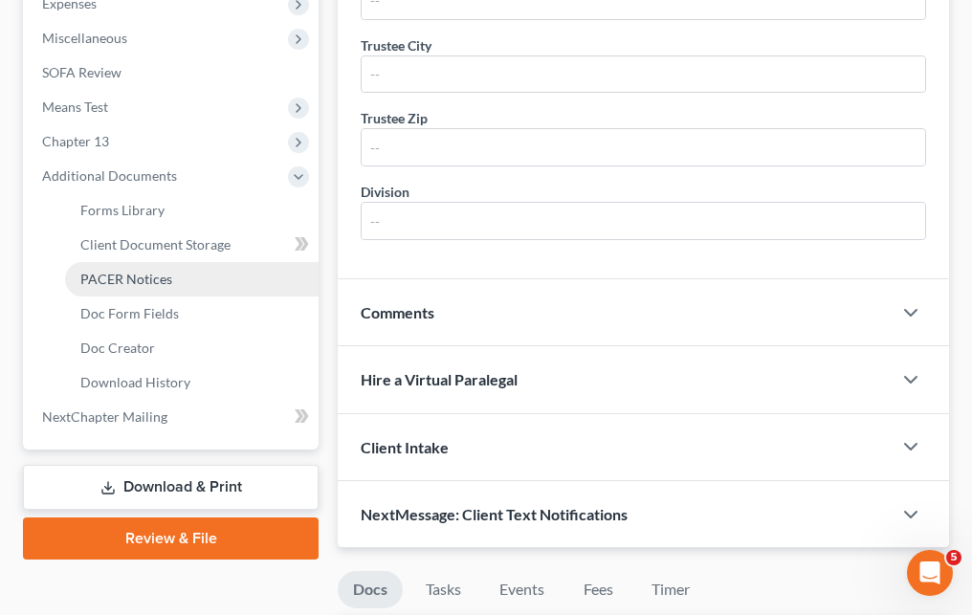
click at [132, 271] on span "PACER Notices" at bounding box center [126, 279] width 92 height 16
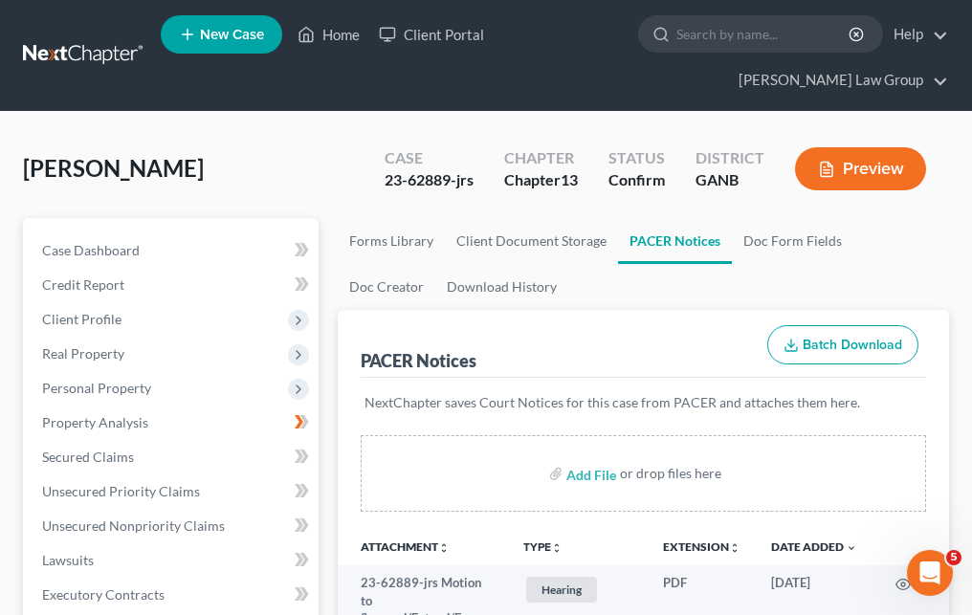
scroll to position [207, 0]
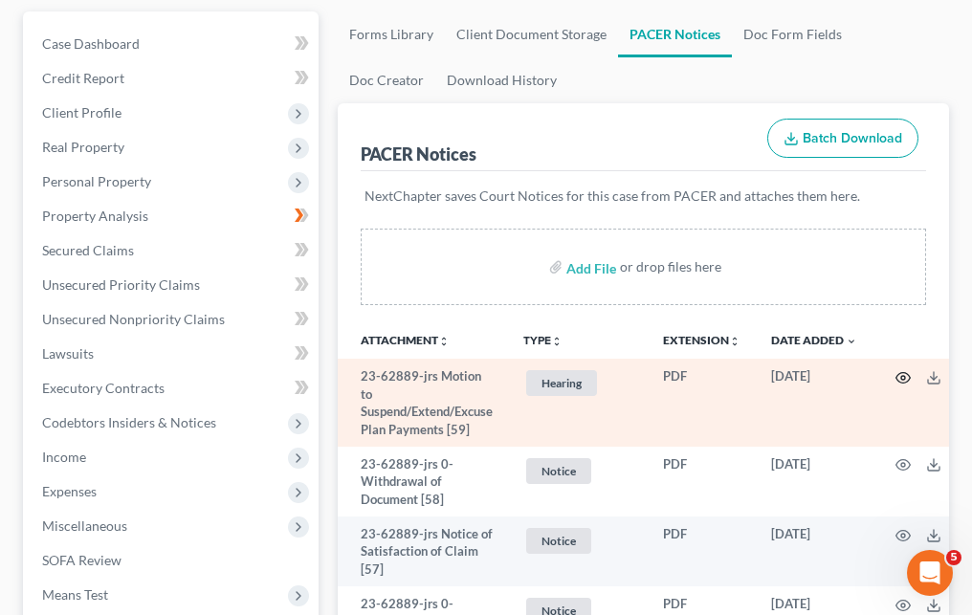
click at [908, 370] on icon "button" at bounding box center [902, 377] width 15 height 15
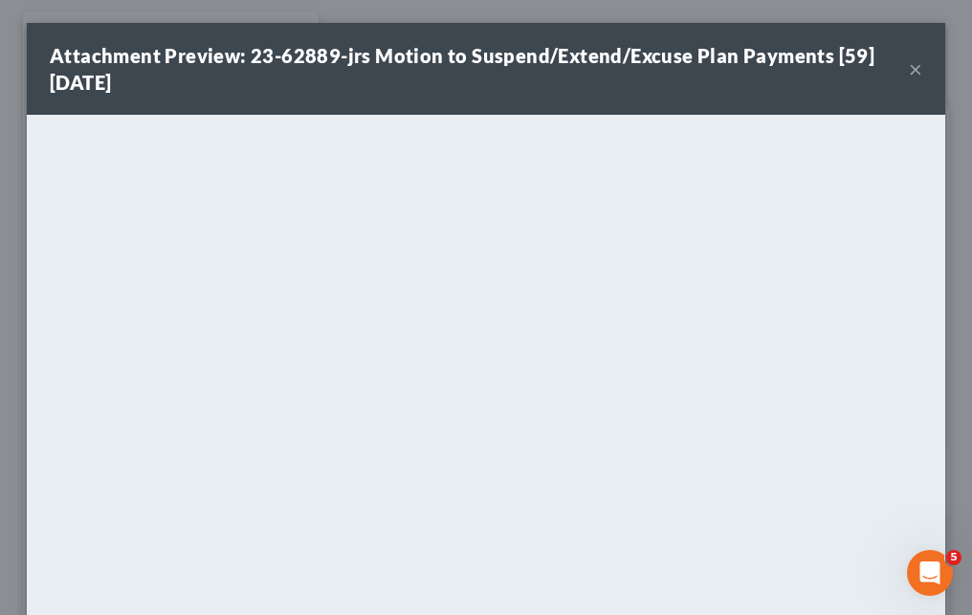
click at [917, 67] on button "×" at bounding box center [915, 68] width 13 height 23
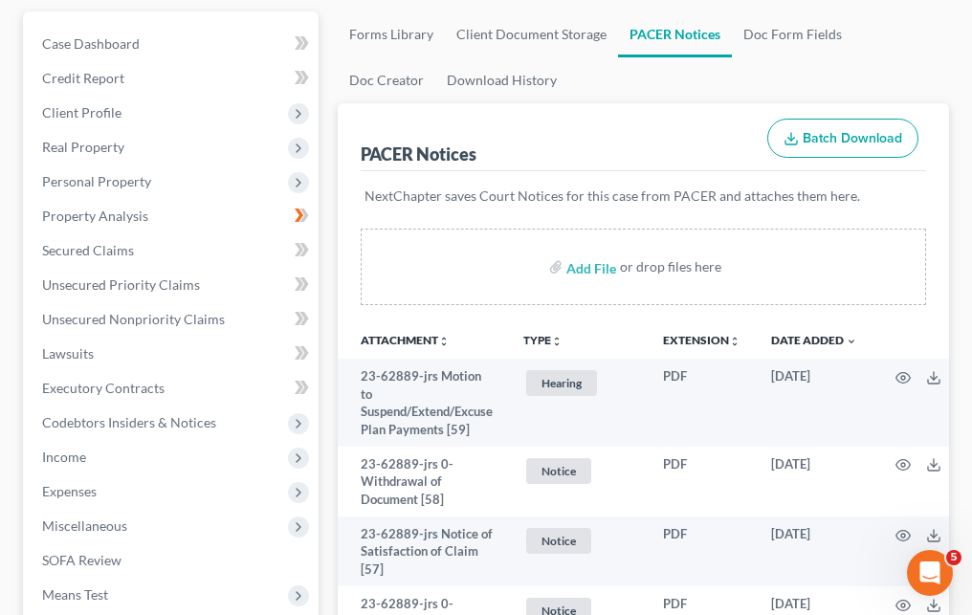
scroll to position [56, 0]
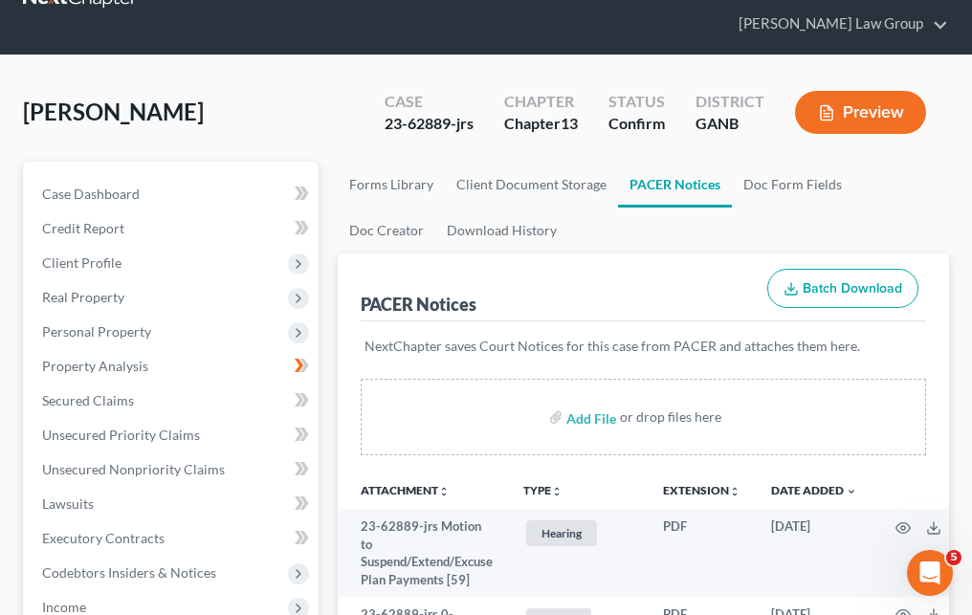
click at [416, 113] on div "23-62889-jrs" at bounding box center [429, 124] width 89 height 22
copy div "62889"
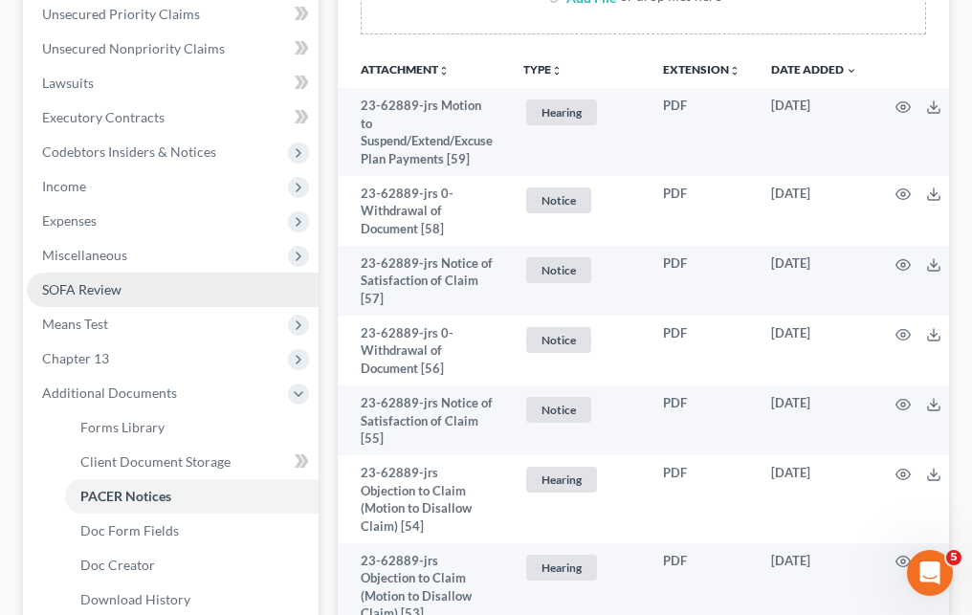
scroll to position [0, 0]
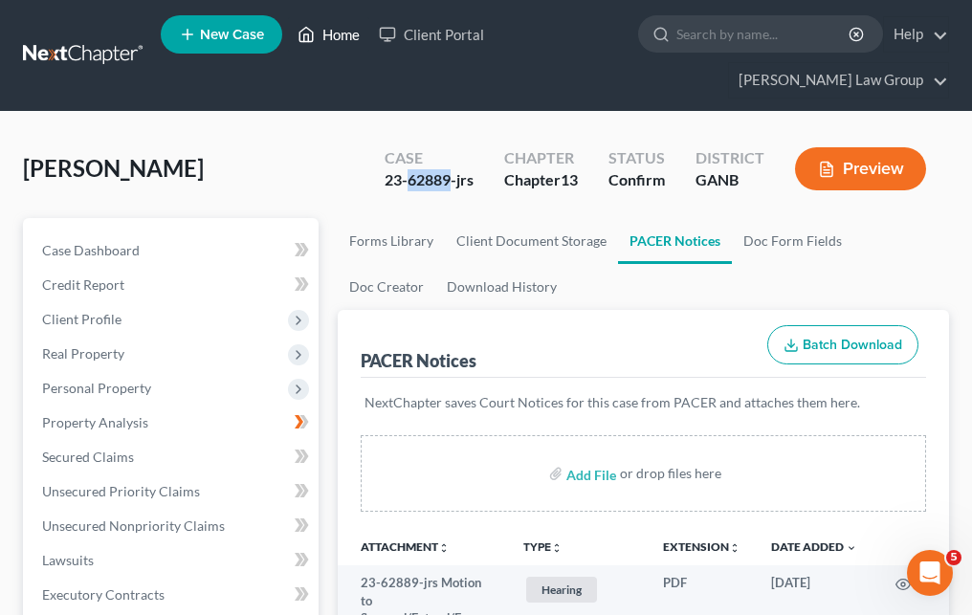
click at [328, 39] on link "Home" at bounding box center [328, 34] width 81 height 34
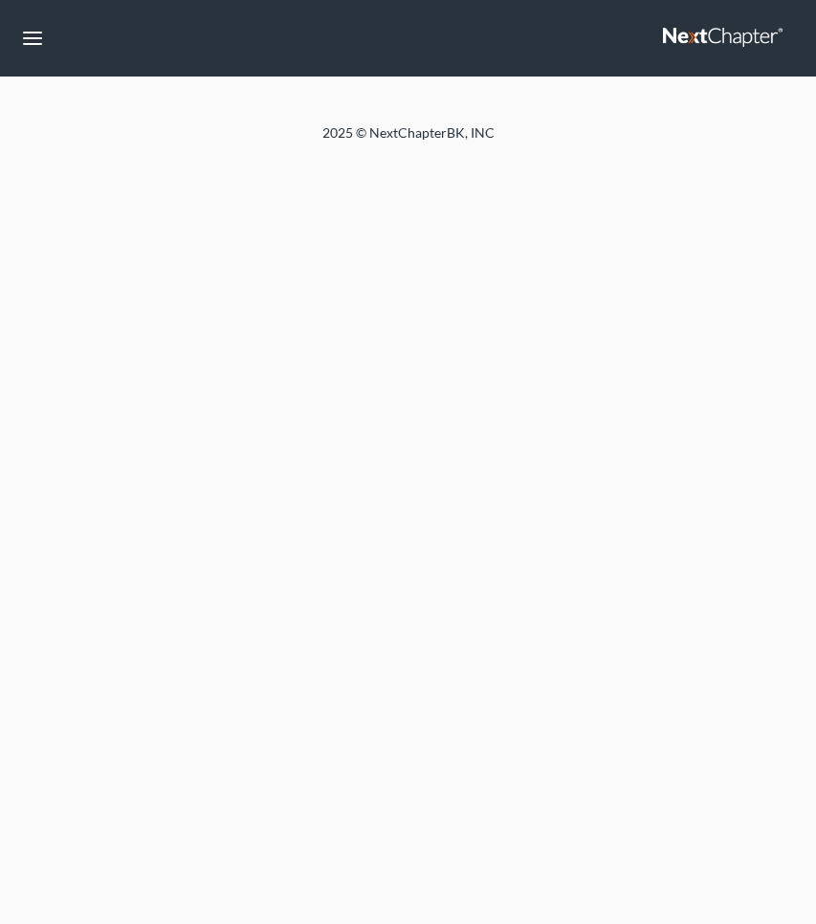
select select "1"
select select "5"
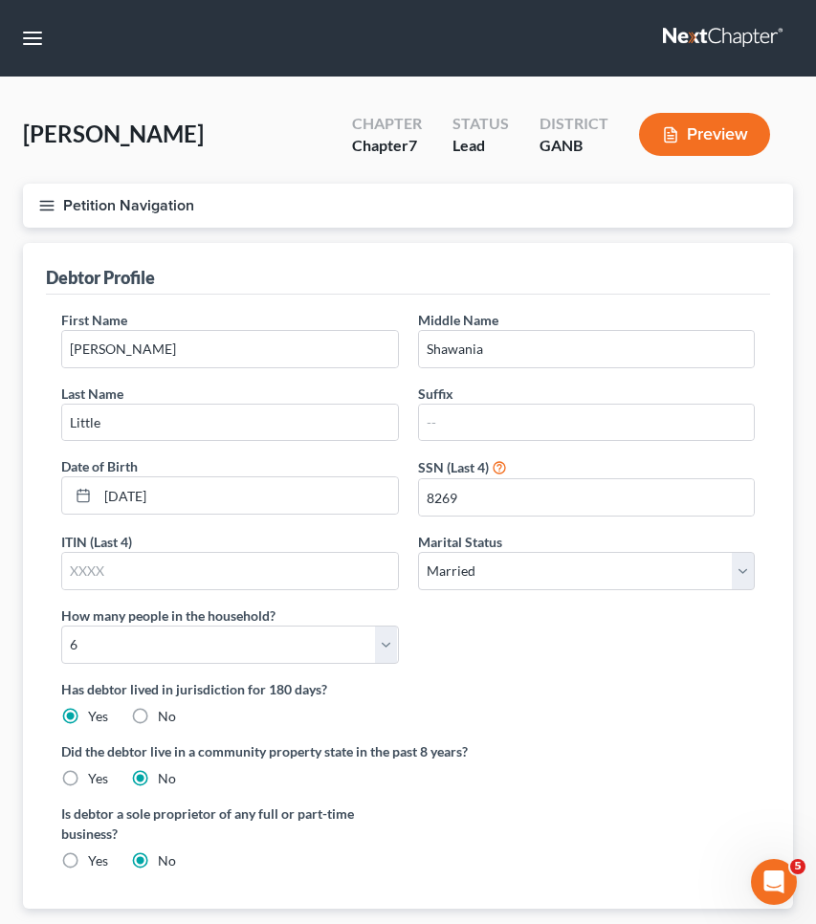
scroll to position [277, 0]
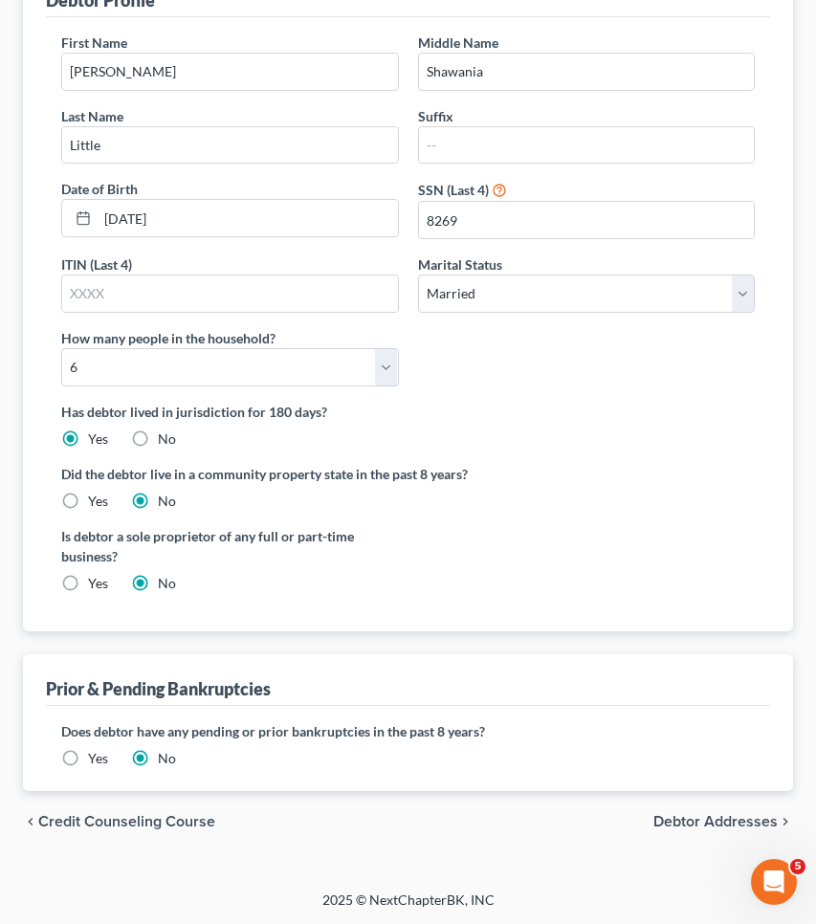
click at [714, 823] on span "Debtor Addresses" at bounding box center [715, 821] width 124 height 15
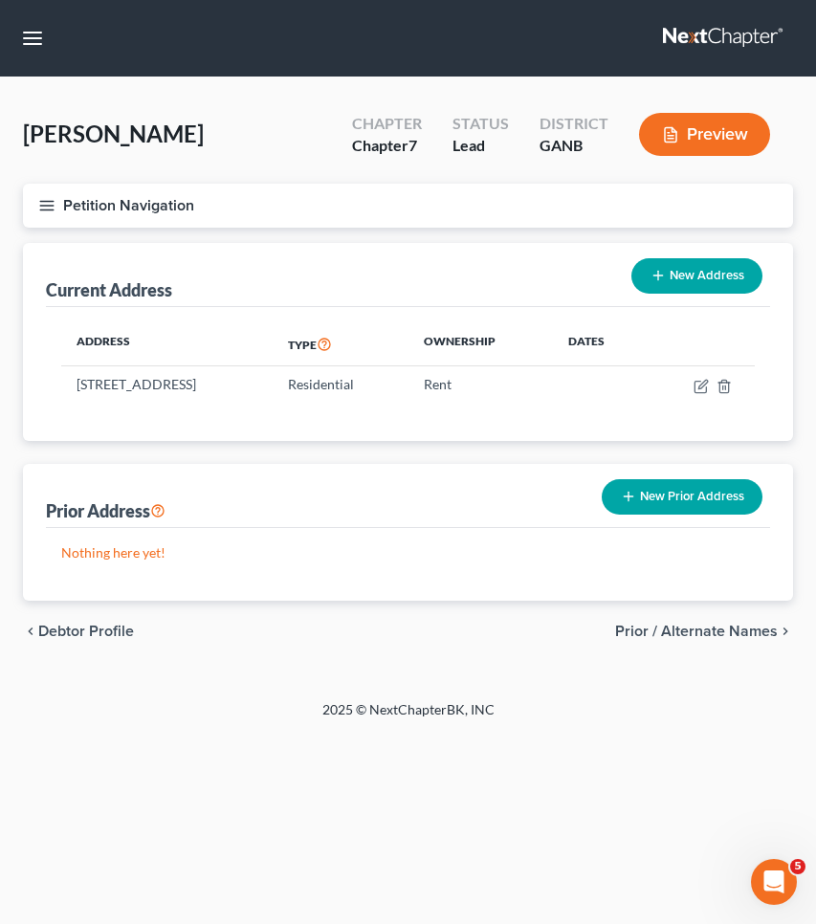
click at [702, 635] on span "Prior / Alternate Names" at bounding box center [696, 631] width 163 height 15
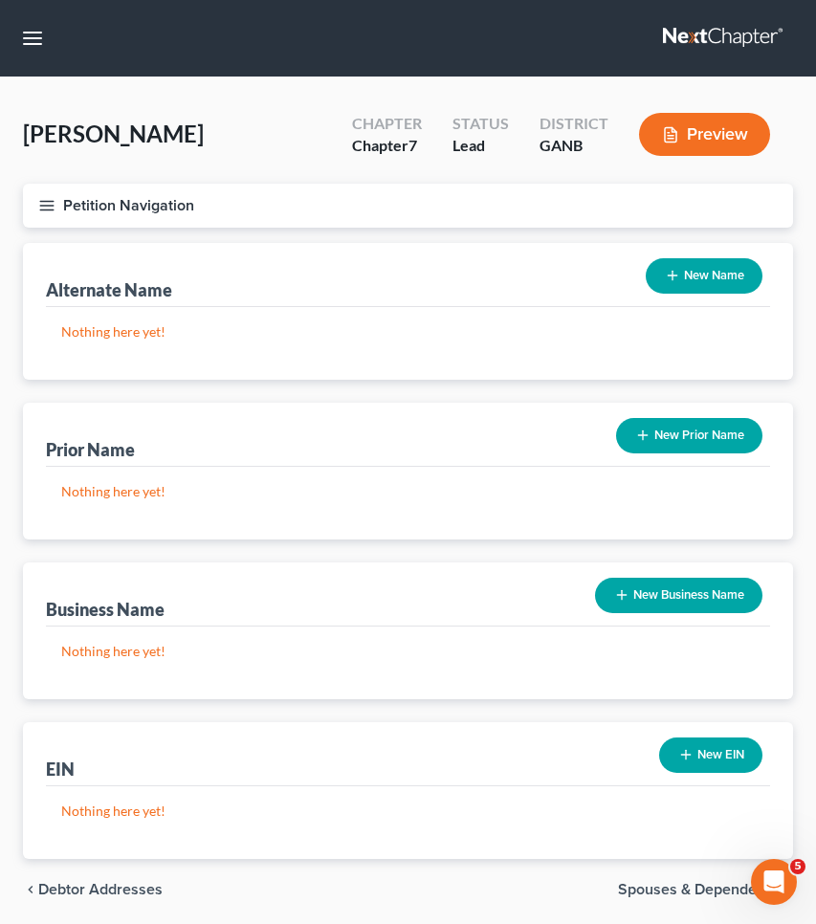
click at [677, 268] on icon "button" at bounding box center [672, 275] width 15 height 15
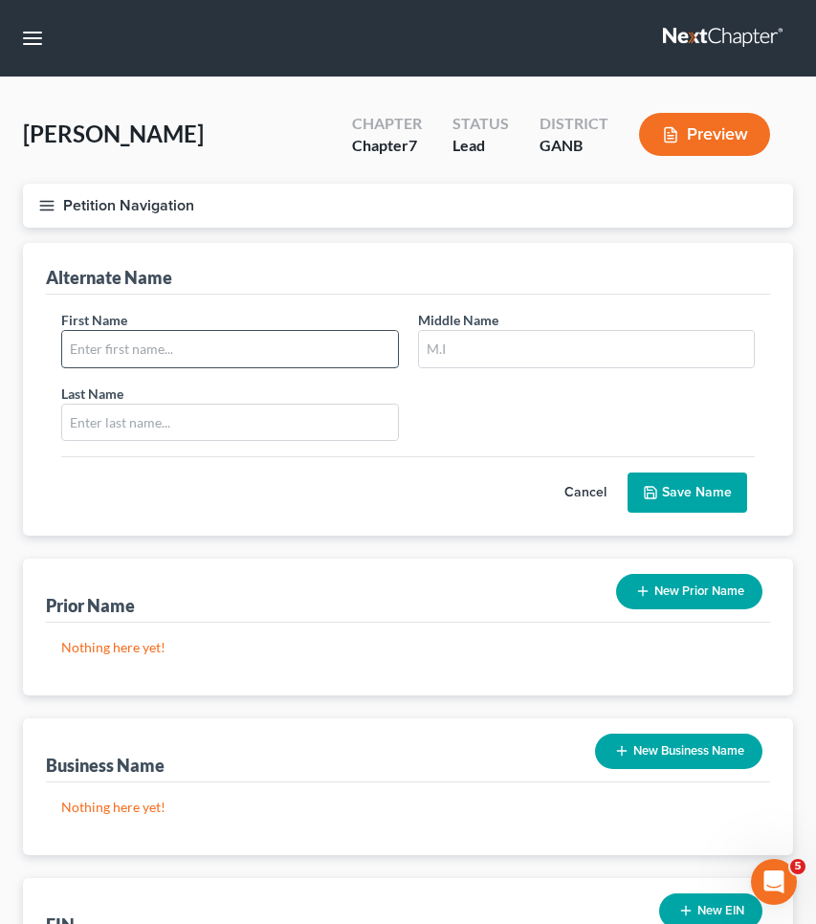
click at [253, 347] on input "text" at bounding box center [230, 349] width 336 height 36
type input "L"
type input "[PERSON_NAME]"
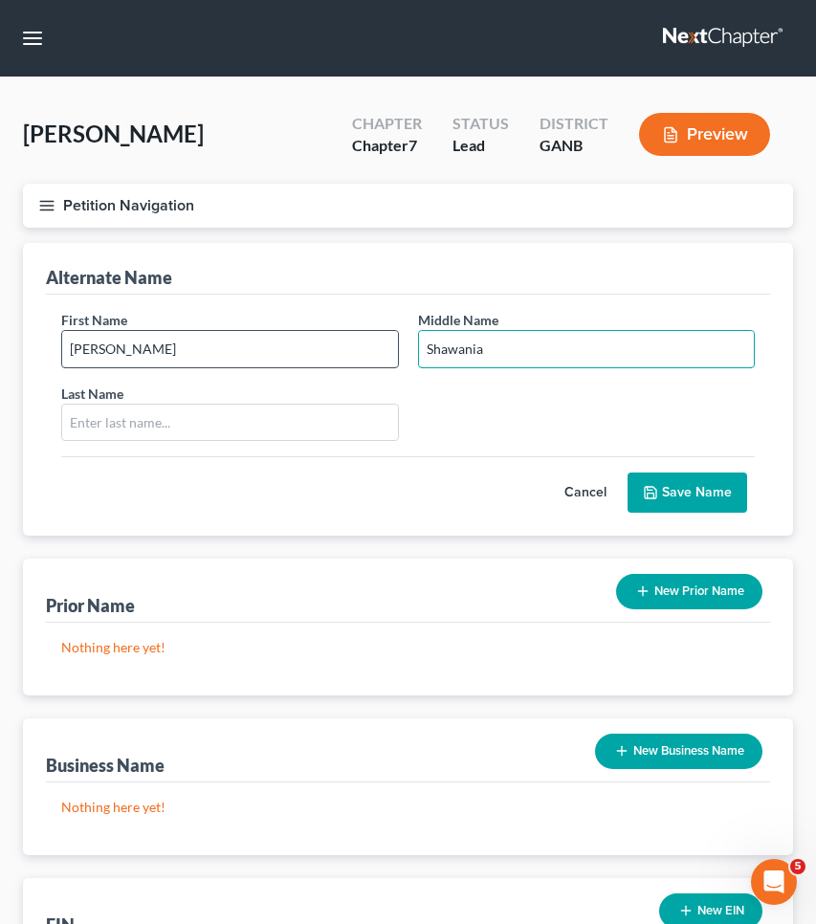
type input "Shawania"
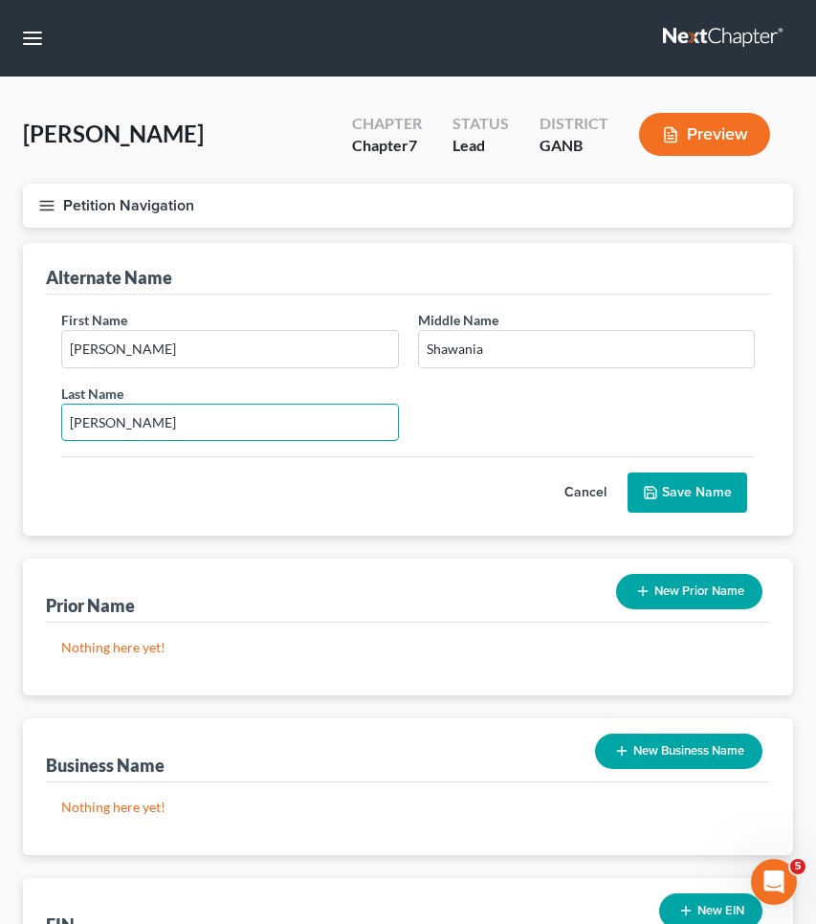
type input "Spence"
click at [719, 496] on button "Save Name" at bounding box center [688, 493] width 120 height 40
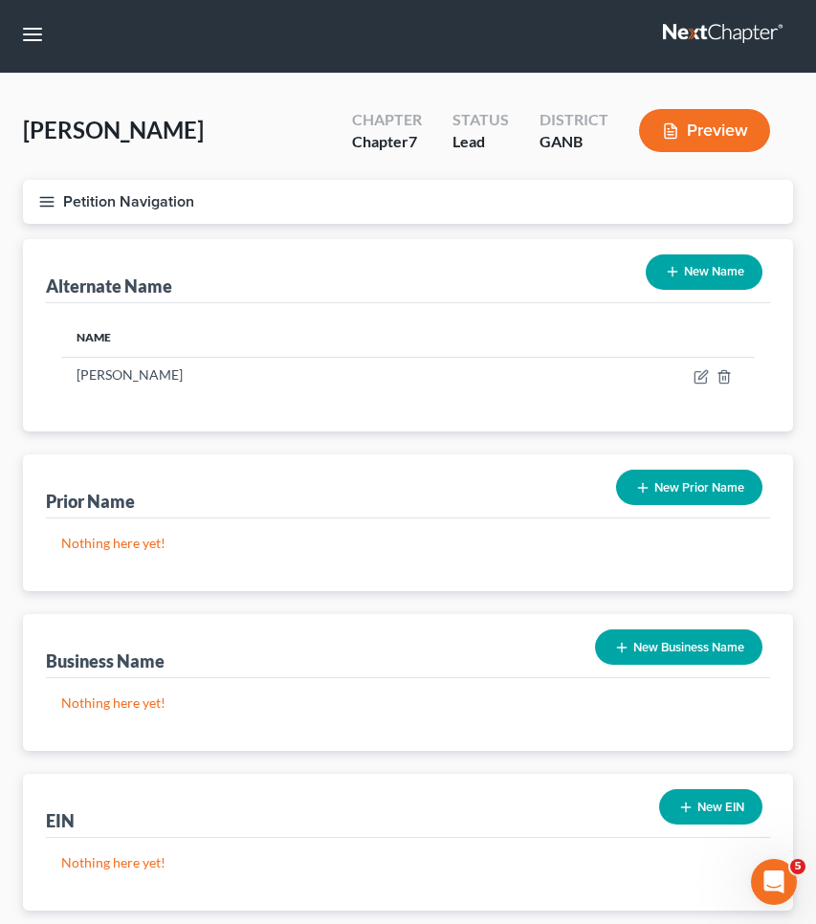
scroll to position [124, 0]
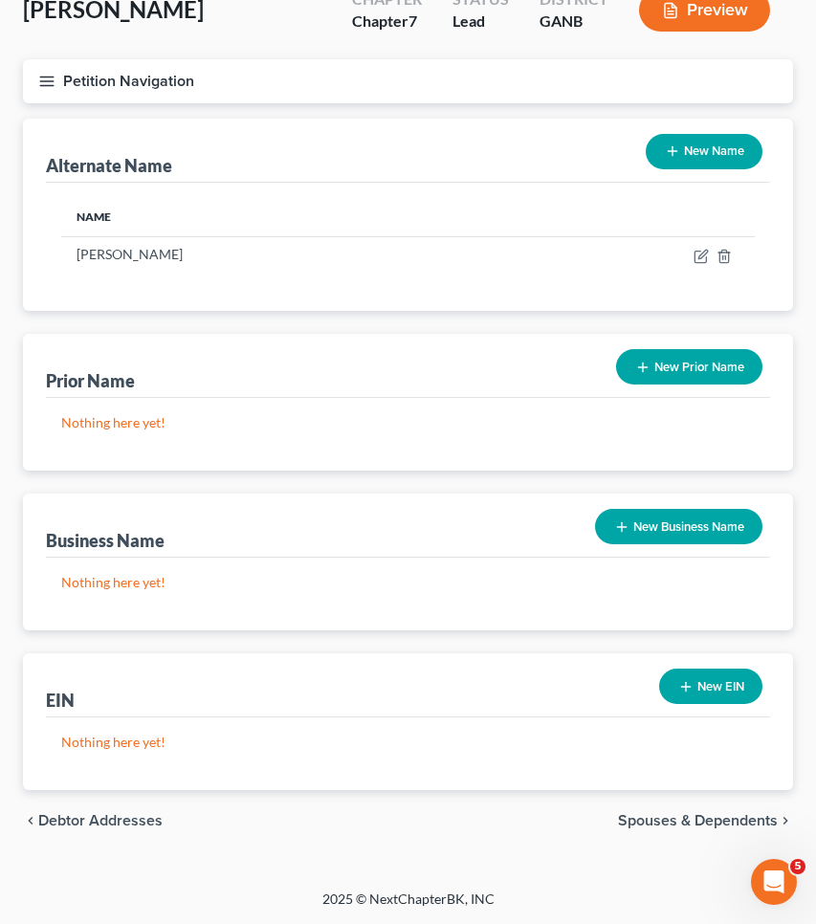
click at [134, 827] on span "Debtor Addresses" at bounding box center [100, 820] width 124 height 15
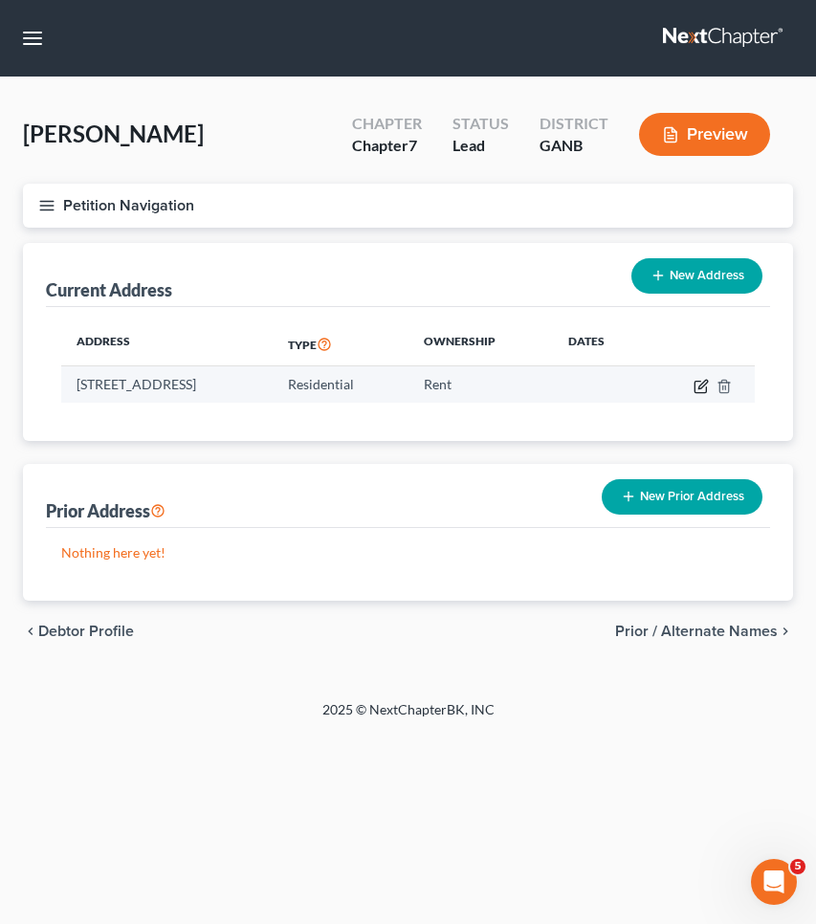
click at [701, 381] on icon "button" at bounding box center [701, 386] width 15 height 15
select select "10"
select select "0"
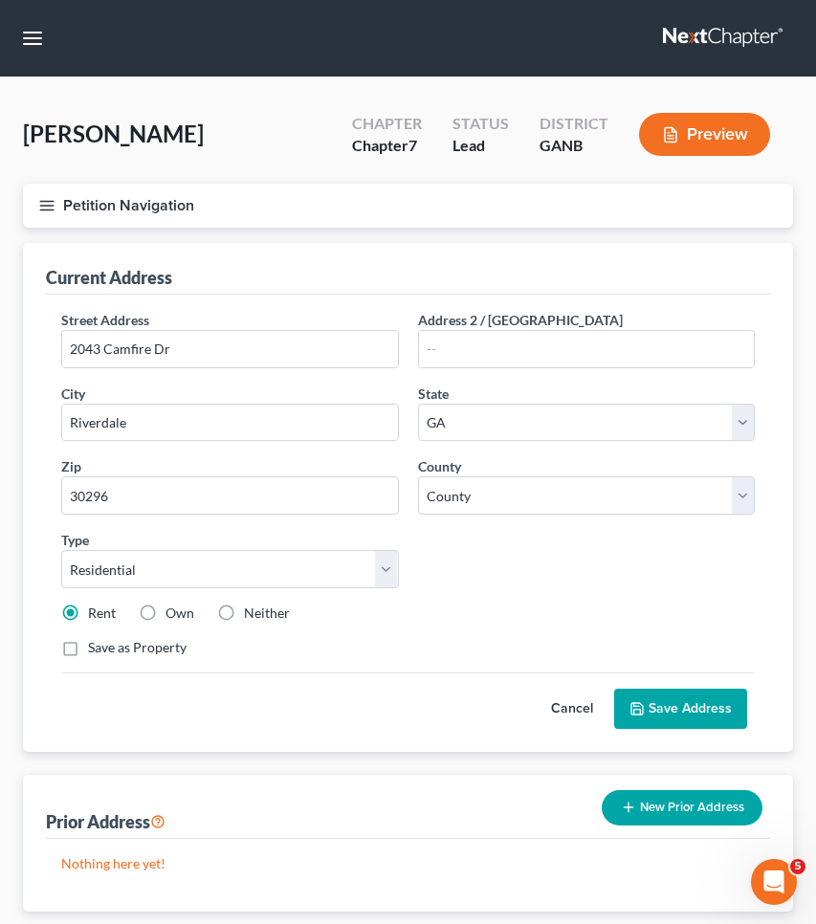
click at [180, 618] on label "Own" at bounding box center [179, 613] width 29 height 19
click at [180, 616] on input "Own" at bounding box center [179, 610] width 12 height 12
radio input "true"
click at [697, 691] on button "Save Address" at bounding box center [680, 709] width 133 height 40
click at [162, 208] on button "Petition Navigation" at bounding box center [408, 206] width 770 height 44
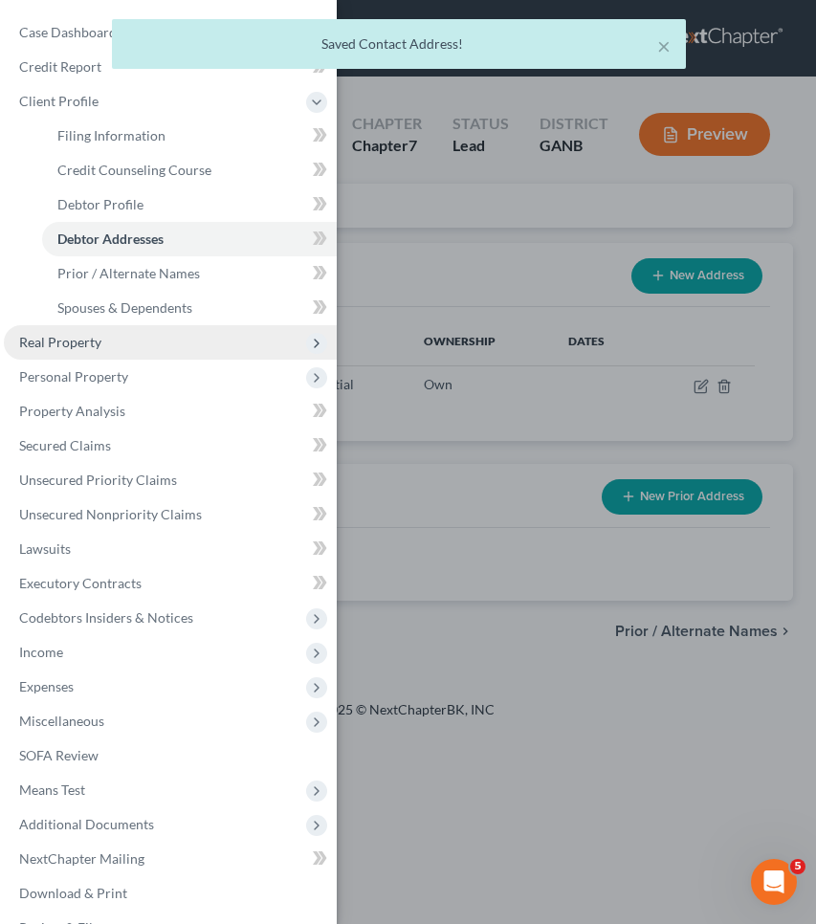
click at [55, 326] on span "Real Property" at bounding box center [170, 342] width 333 height 34
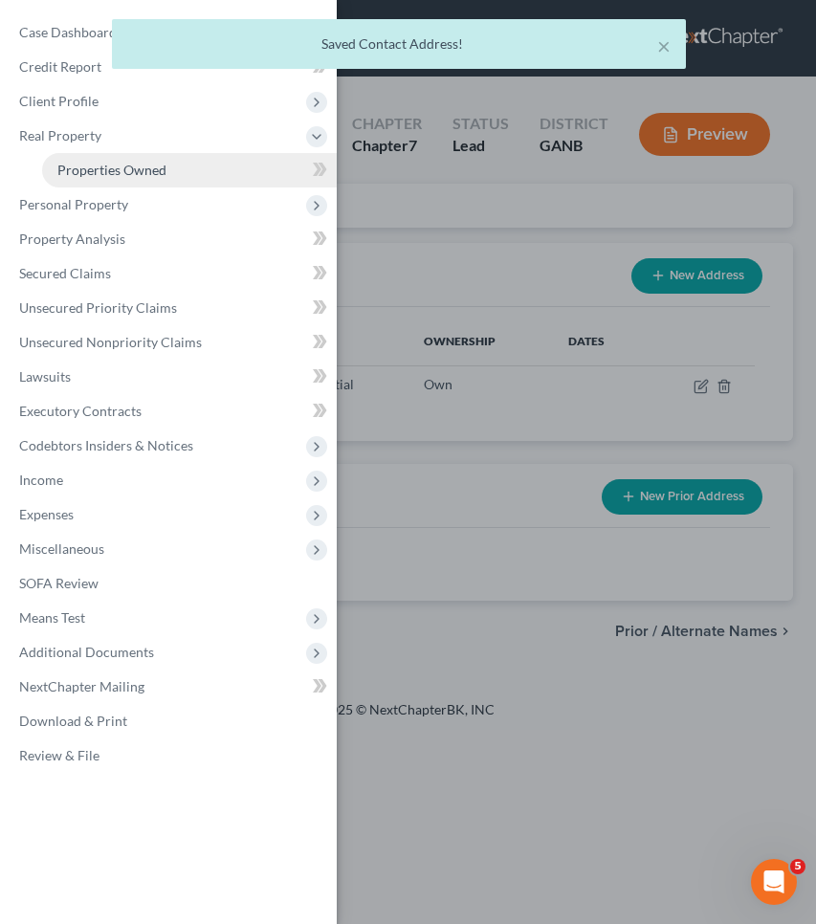
click at [133, 178] on link "Properties Owned" at bounding box center [189, 170] width 295 height 34
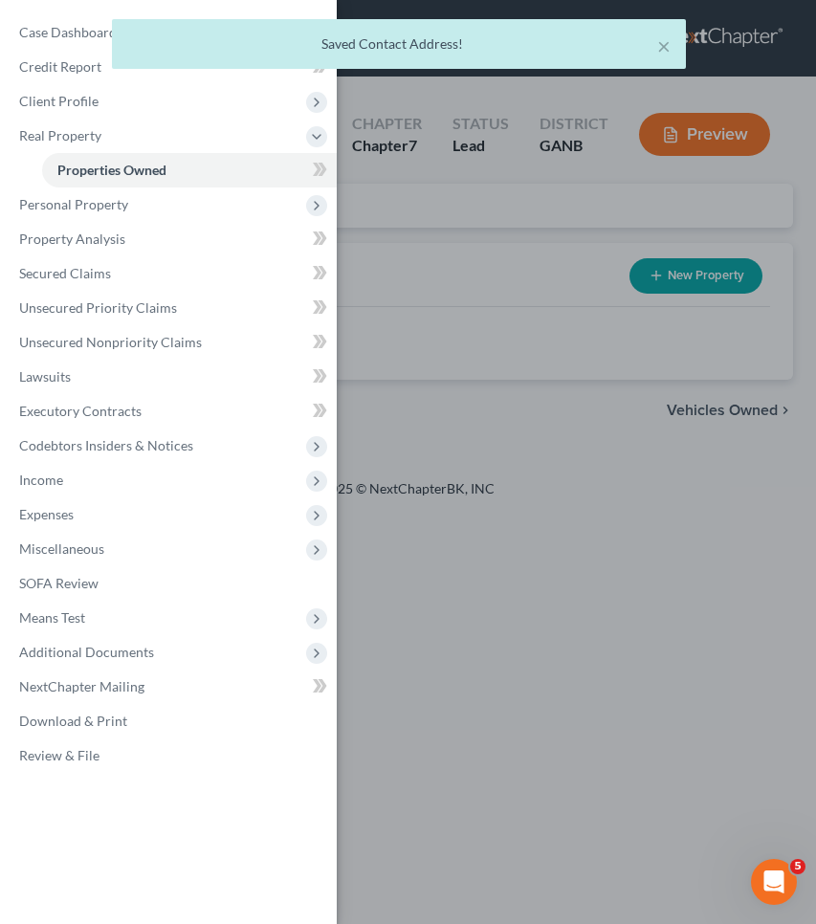
click at [524, 267] on div "Case Dashboard Payments Invoices Payments Payments Credit Report Client Profile" at bounding box center [408, 462] width 816 height 924
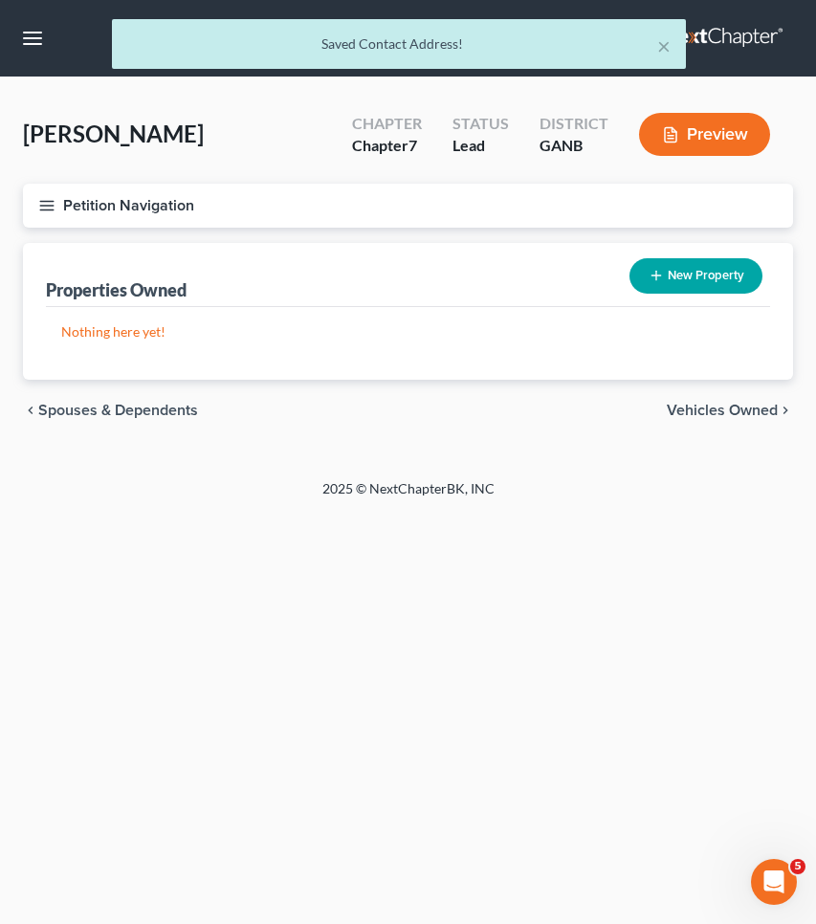
click at [714, 279] on button "New Property" at bounding box center [695, 275] width 133 height 35
select select "10"
select select "30"
select select "0"
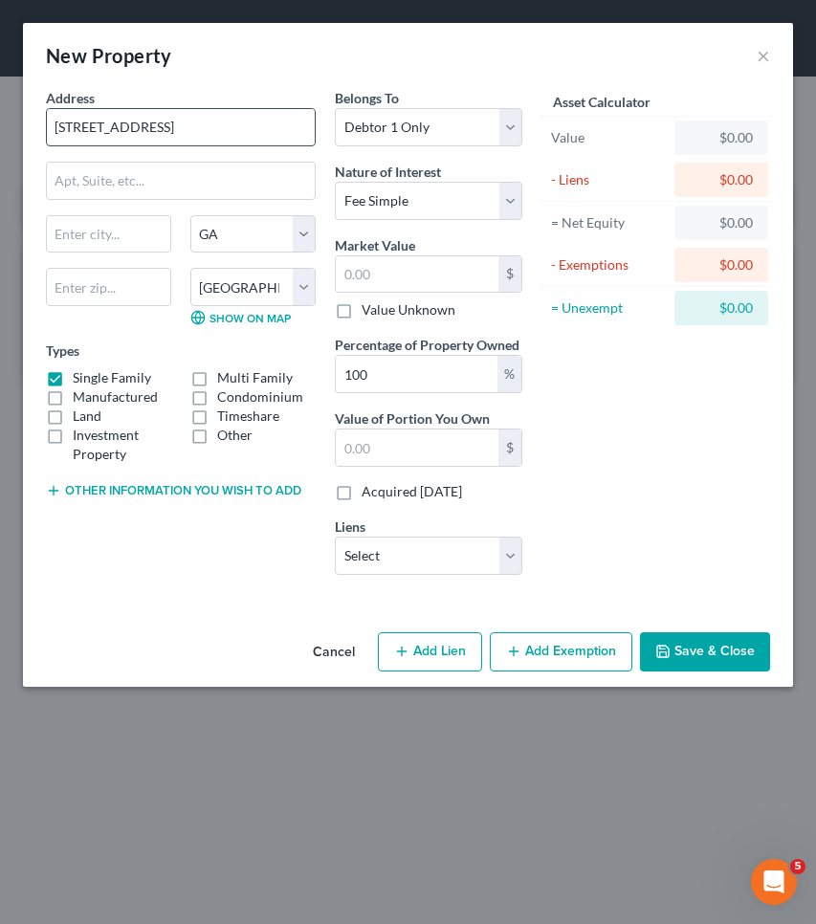
type input "[STREET_ADDRESS]"
type input "30296"
type input "Riverdale"
click at [716, 654] on button "Save & Close" at bounding box center [705, 652] width 130 height 40
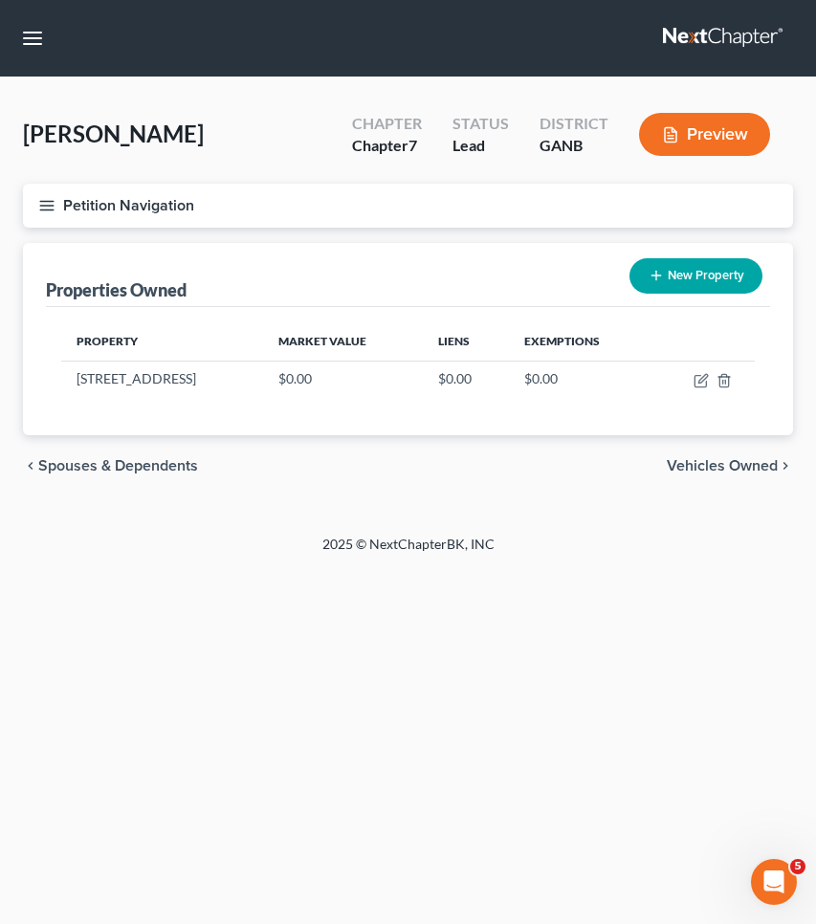
click at [121, 196] on button "Petition Navigation" at bounding box center [408, 206] width 770 height 44
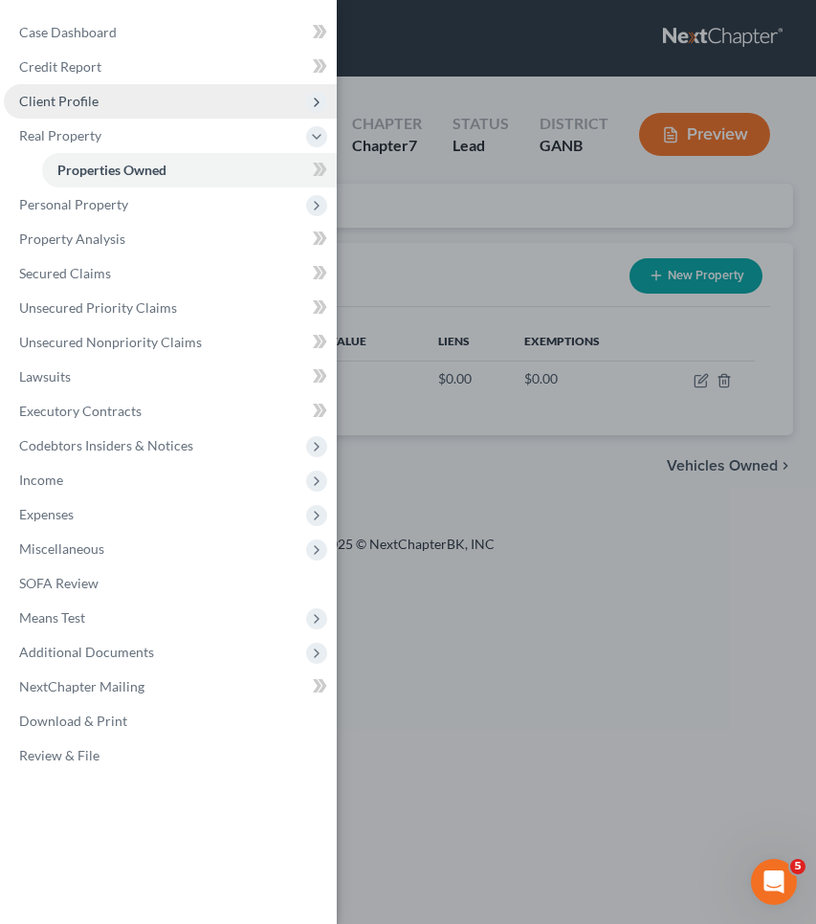
click at [89, 94] on span "Client Profile" at bounding box center [58, 101] width 79 height 16
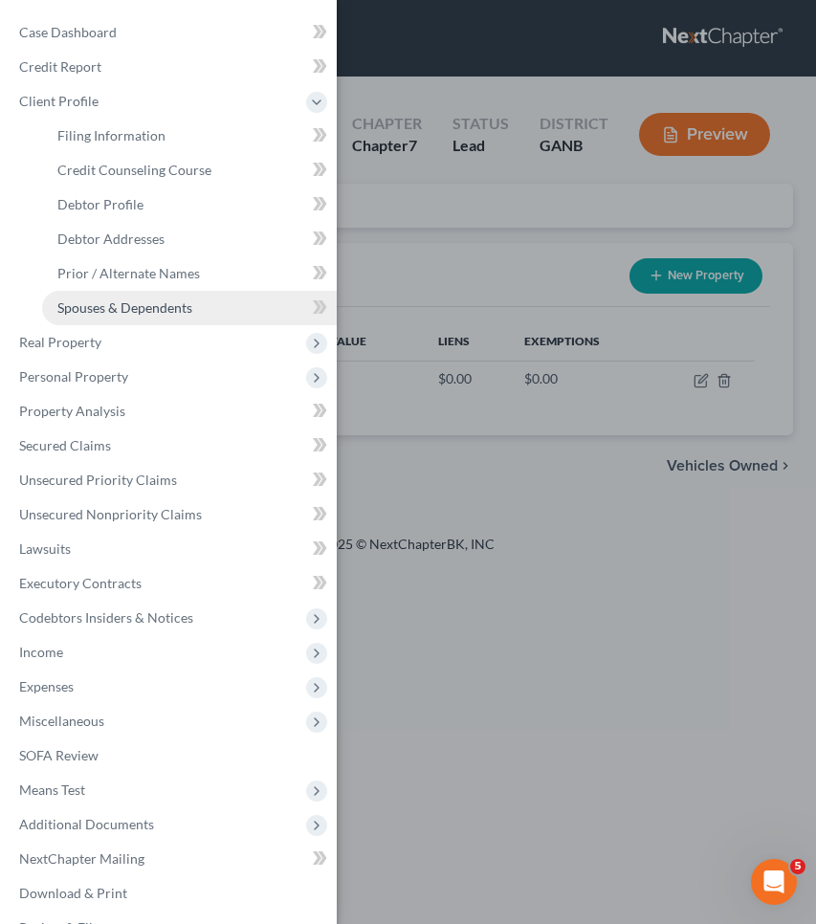
click at [115, 307] on span "Spouses & Dependents" at bounding box center [124, 307] width 135 height 16
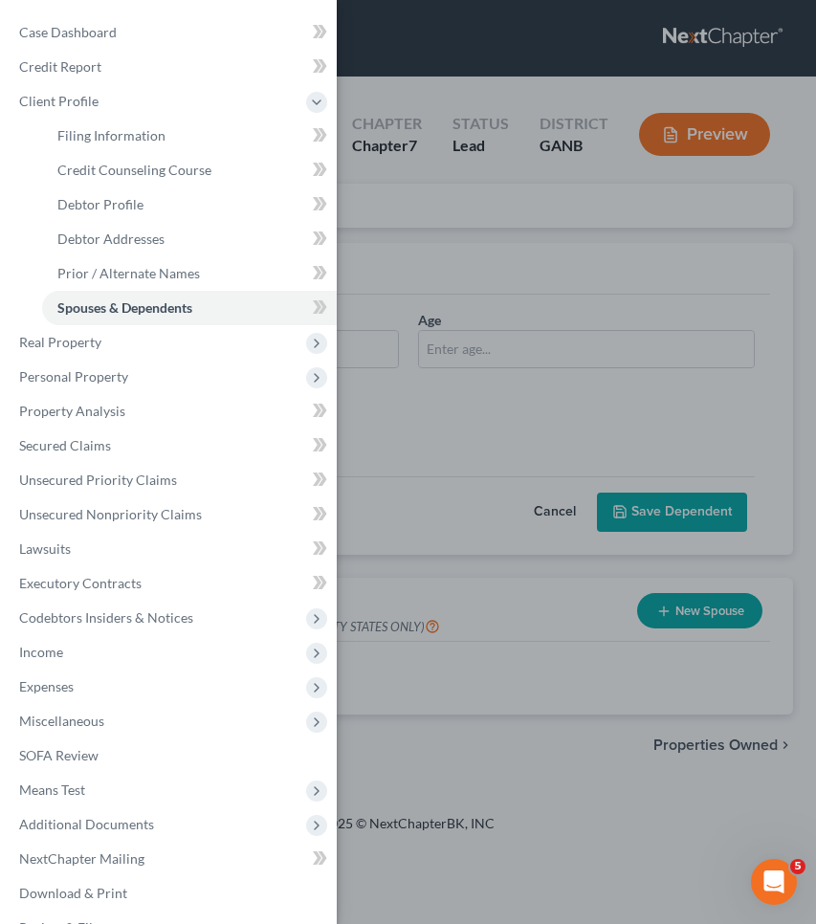
click at [375, 178] on div "Case Dashboard Payments Invoices Payments Payments Credit Report Client Profile" at bounding box center [408, 462] width 816 height 924
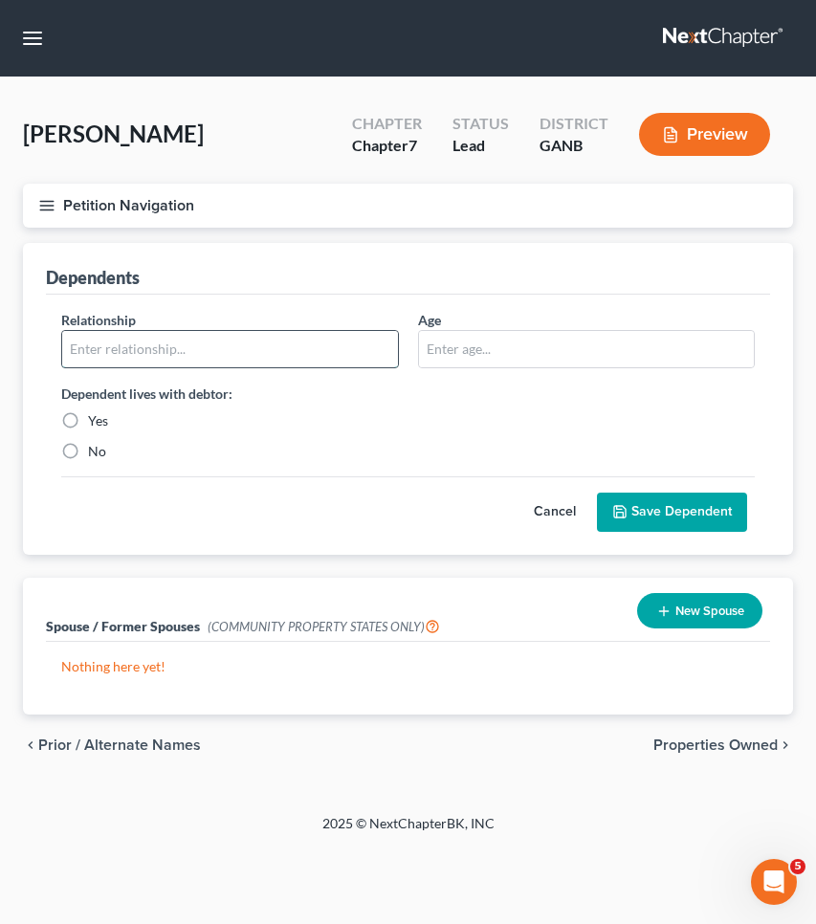
click at [338, 354] on input "text" at bounding box center [230, 349] width 336 height 36
type input "child"
click at [474, 332] on input "text" at bounding box center [587, 349] width 336 height 36
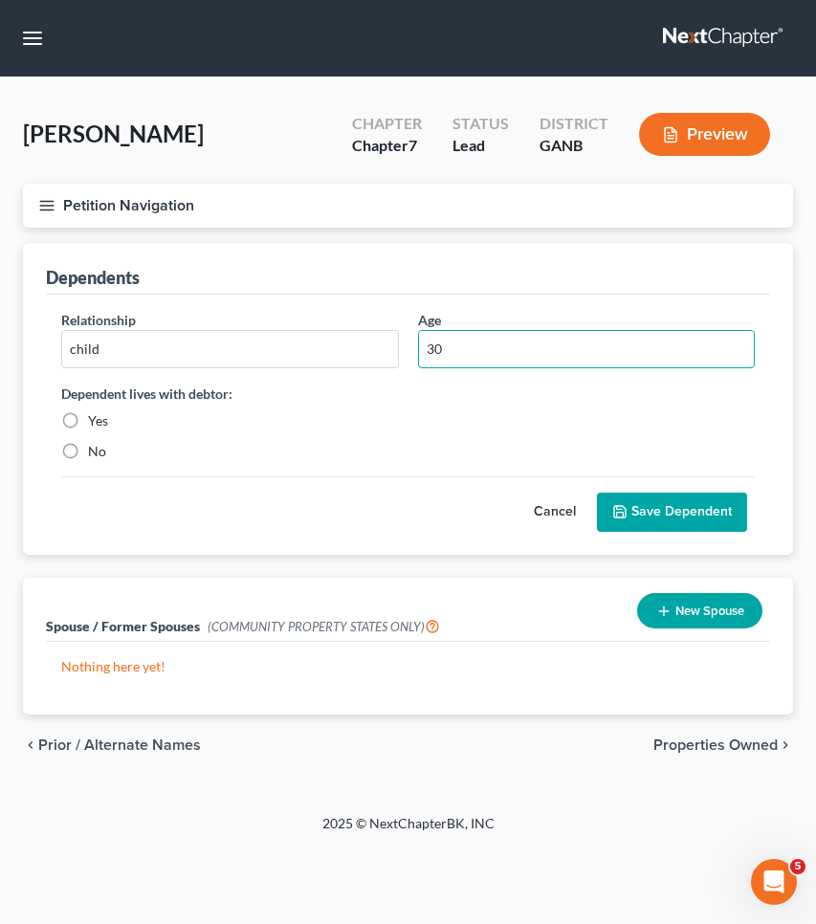
type input "30"
click at [101, 417] on label "Yes" at bounding box center [98, 420] width 20 height 19
click at [101, 417] on input "Yes" at bounding box center [102, 417] width 12 height 12
radio input "true"
click at [652, 517] on button "Save Dependent" at bounding box center [672, 513] width 150 height 40
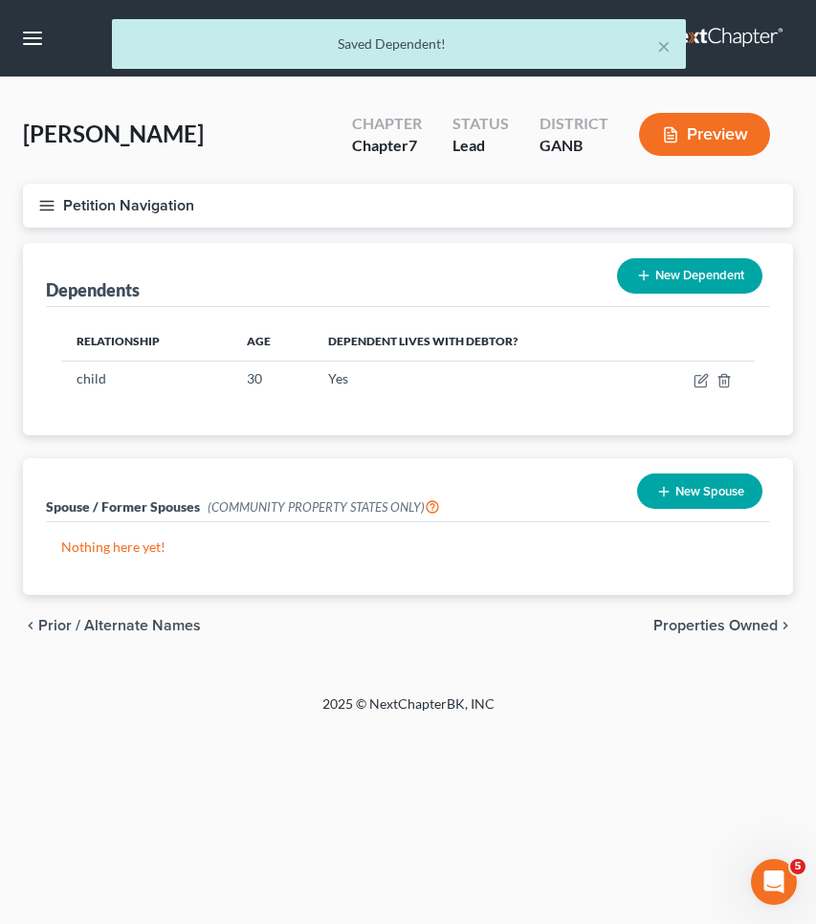
click at [664, 274] on button "New Dependent" at bounding box center [689, 275] width 145 height 35
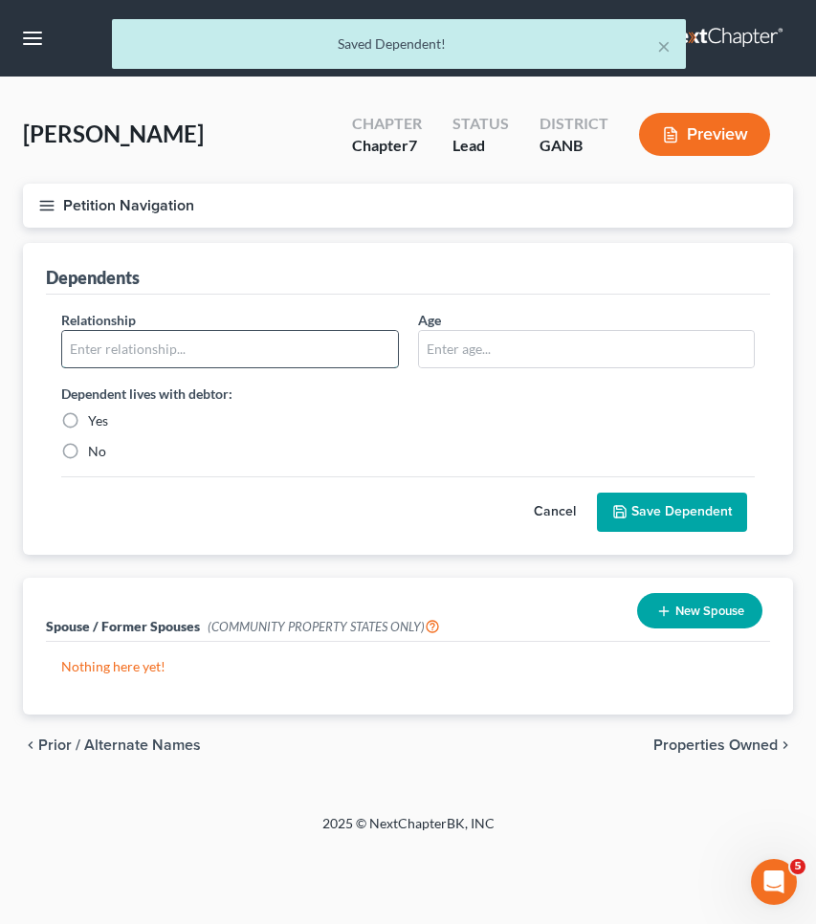
click at [160, 342] on input "text" at bounding box center [230, 349] width 336 height 36
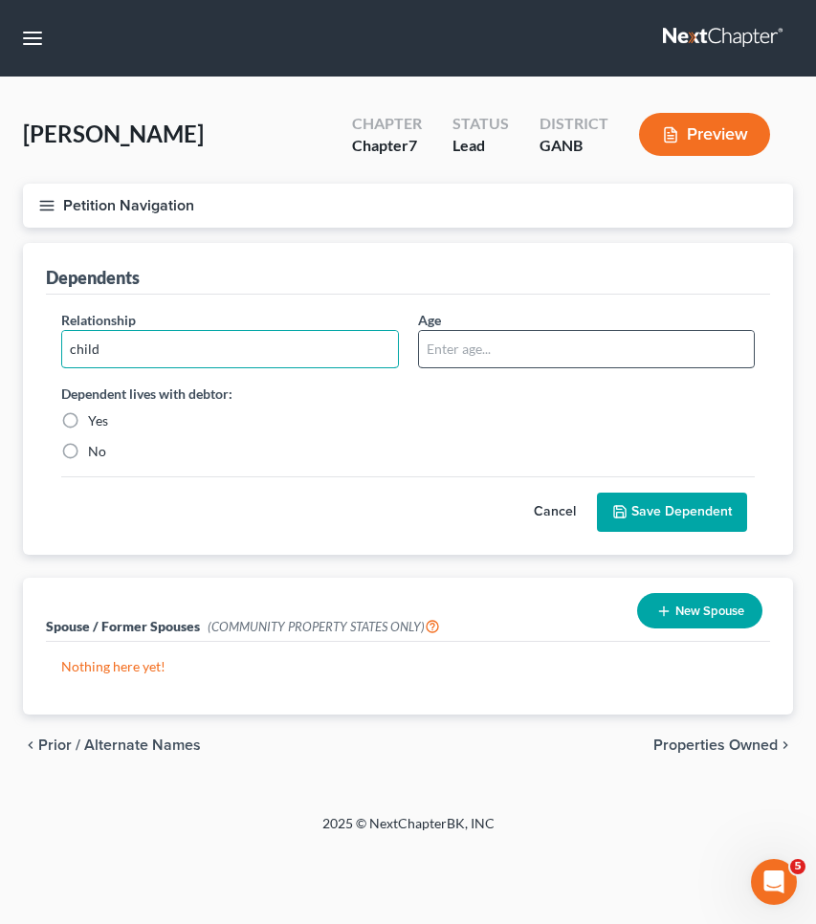
type input "child"
click at [472, 358] on input "text" at bounding box center [587, 349] width 336 height 36
type input "25"
click at [93, 418] on label "Yes" at bounding box center [98, 420] width 20 height 19
click at [96, 418] on input "Yes" at bounding box center [102, 417] width 12 height 12
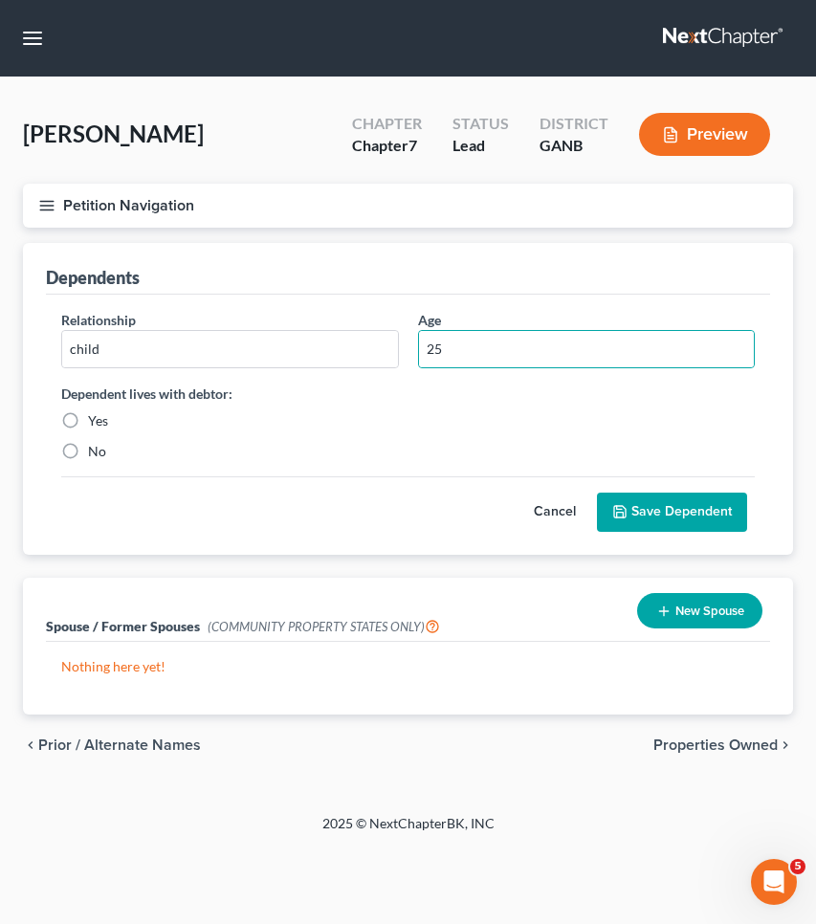
radio input "true"
click at [650, 520] on button "Save Dependent" at bounding box center [672, 513] width 150 height 40
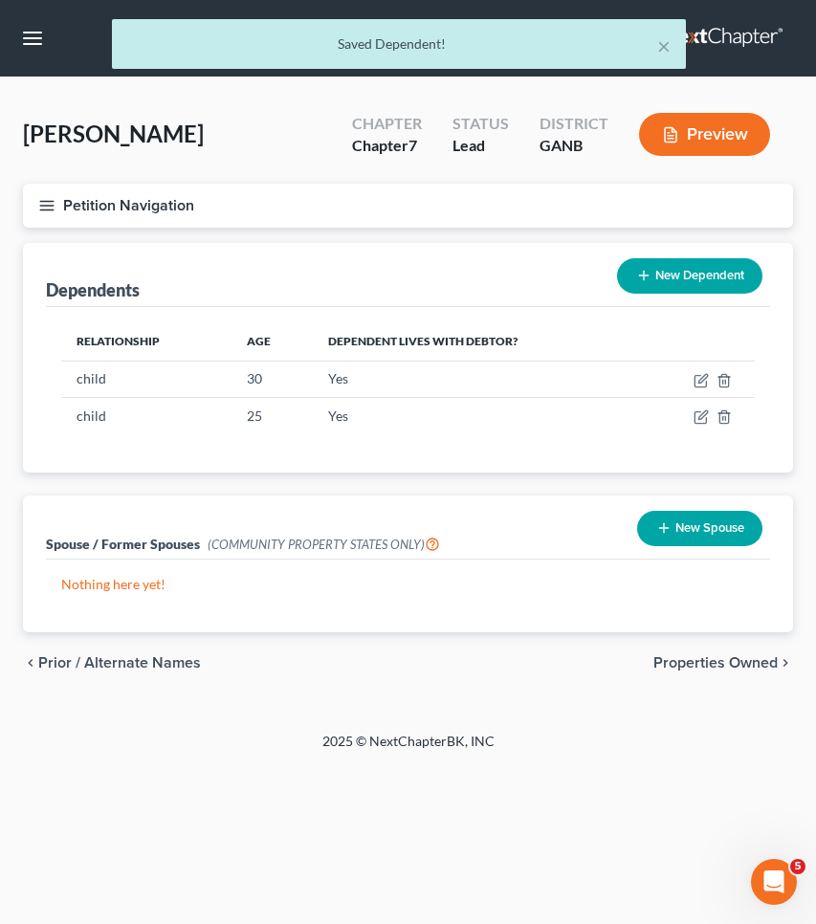
click at [668, 263] on button "New Dependent" at bounding box center [689, 275] width 145 height 35
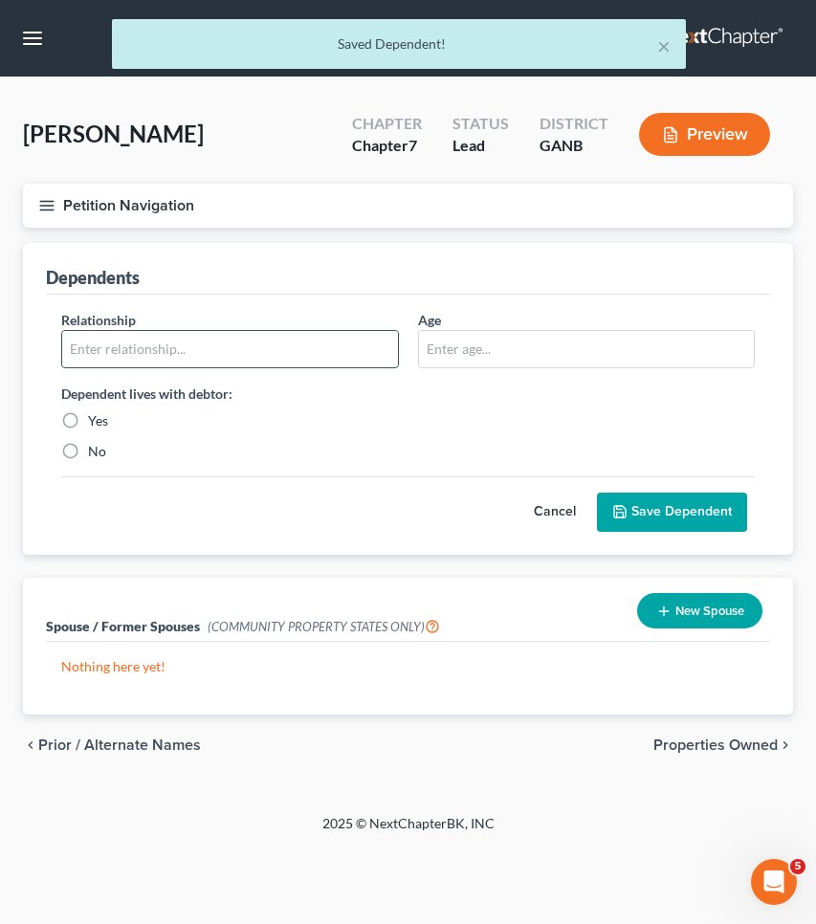
click at [282, 345] on input "text" at bounding box center [230, 349] width 336 height 36
type input "child"
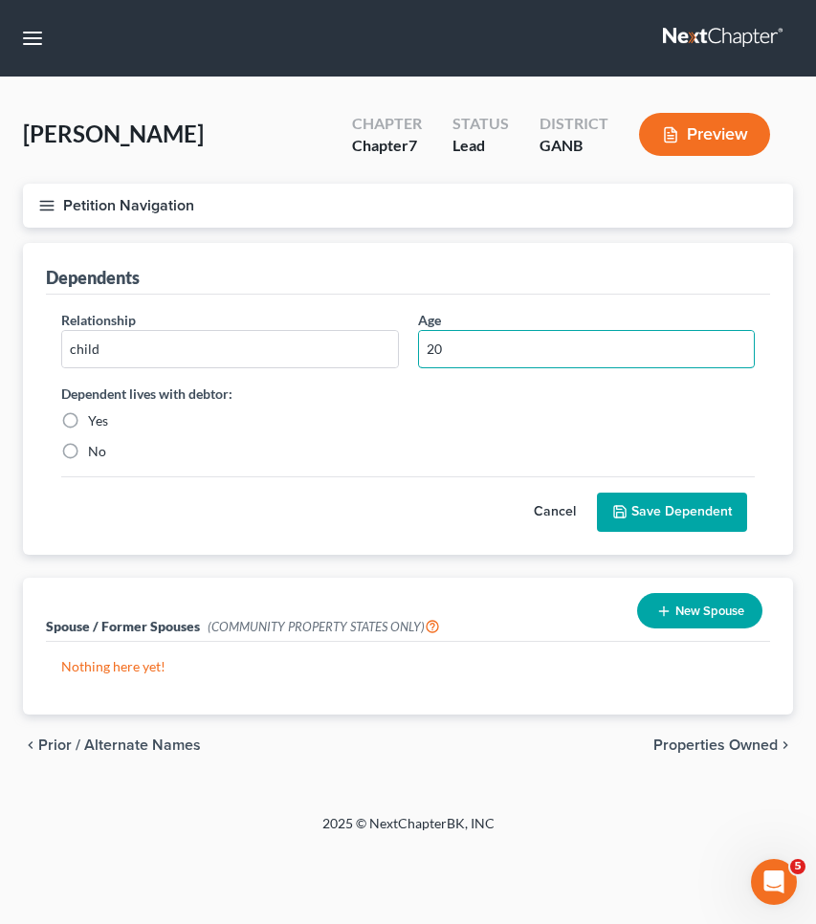
type input "20"
click at [88, 420] on label "Yes" at bounding box center [98, 420] width 20 height 19
click at [96, 420] on input "Yes" at bounding box center [102, 417] width 12 height 12
radio input "true"
click at [651, 511] on button "Save Dependent" at bounding box center [672, 513] width 150 height 40
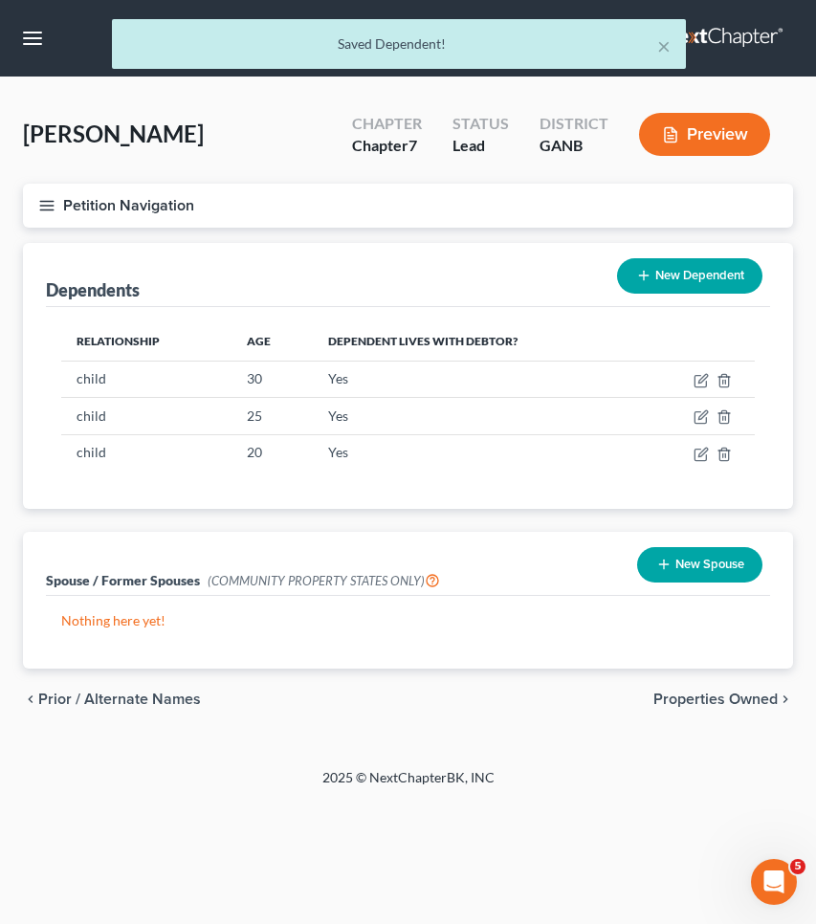
click at [177, 201] on button "Petition Navigation" at bounding box center [408, 206] width 770 height 44
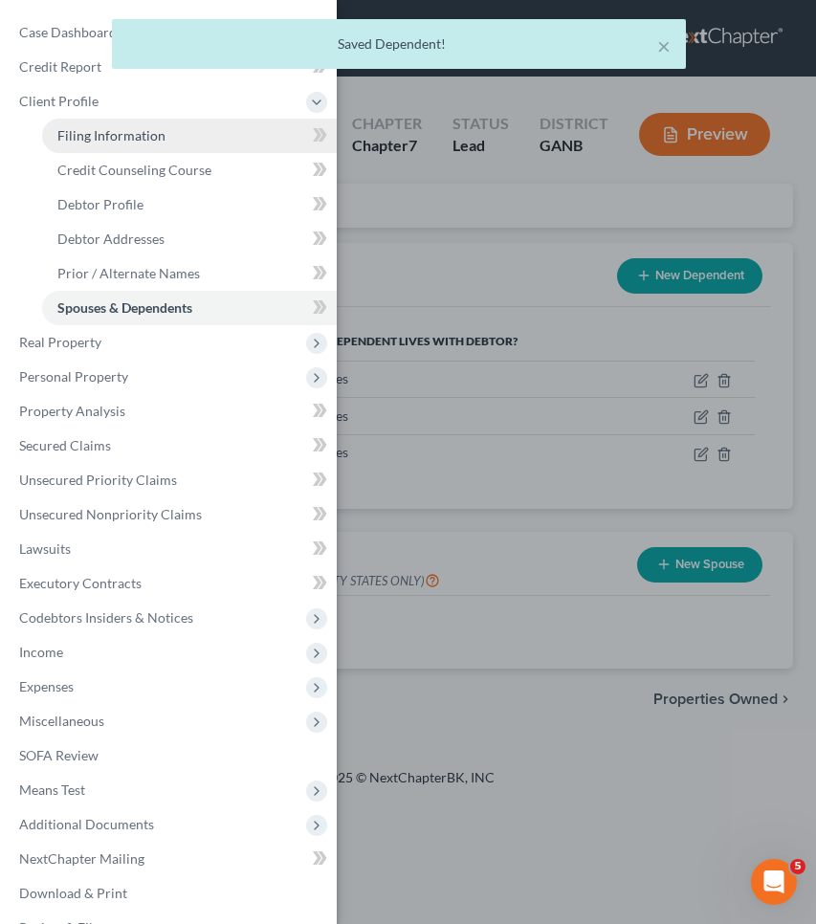
click at [92, 149] on link "Filing Information" at bounding box center [189, 136] width 295 height 34
select select "1"
select select "0"
select select "10"
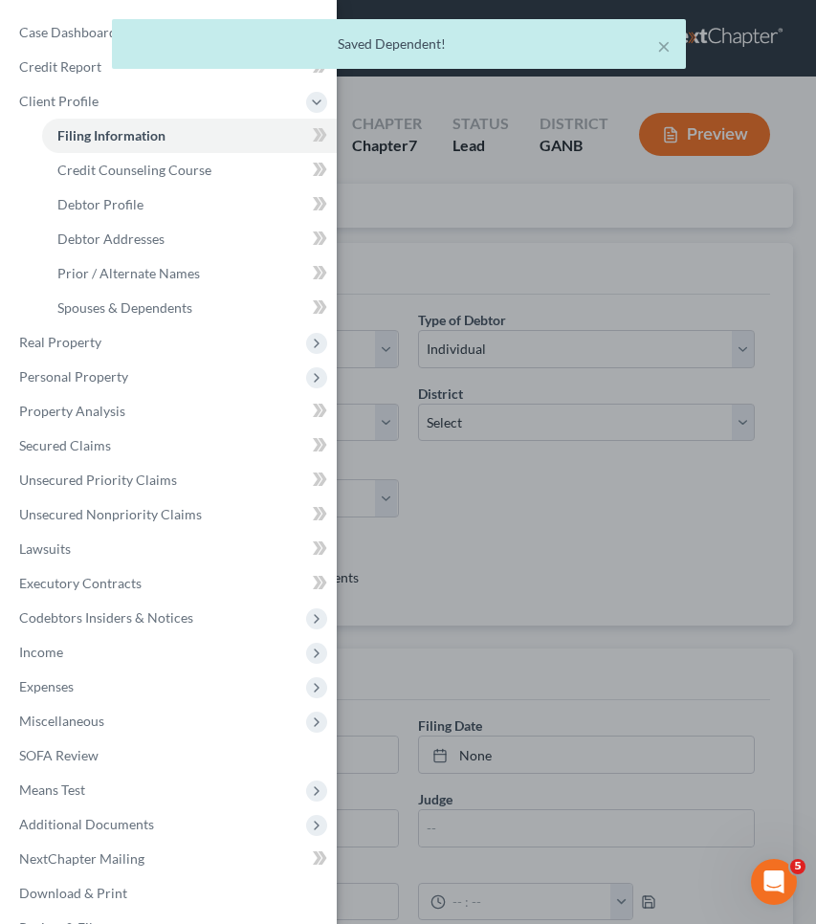
click at [590, 300] on div "Case Dashboard Payments Invoices Payments Payments Credit Report Client Profile" at bounding box center [408, 462] width 816 height 924
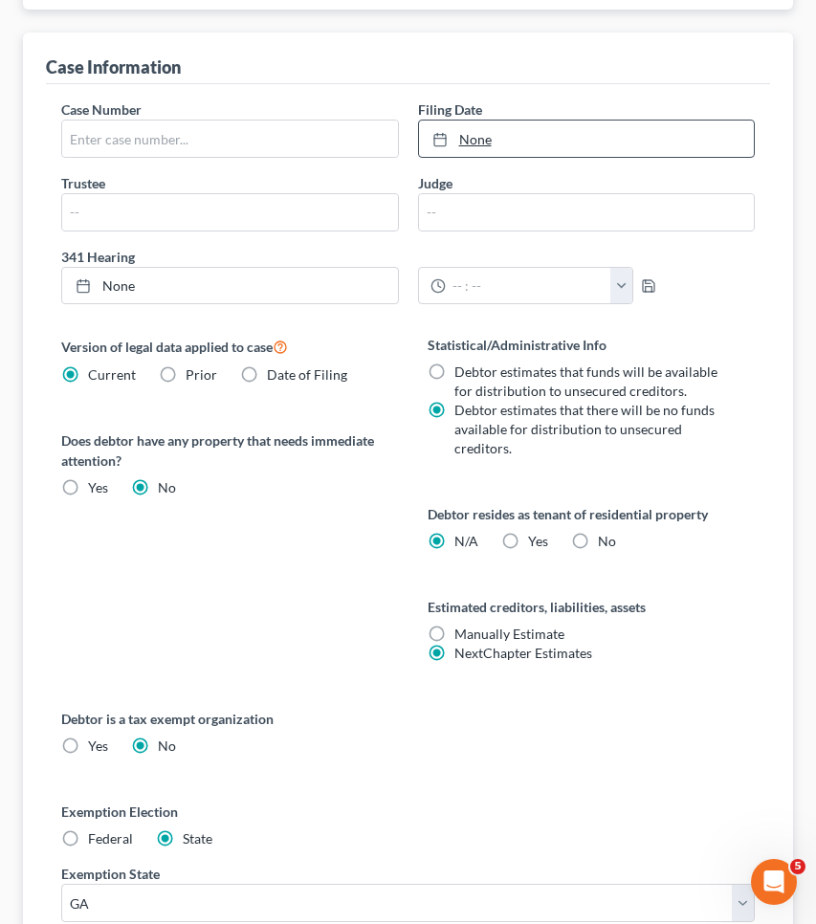
scroll to position [795, 0]
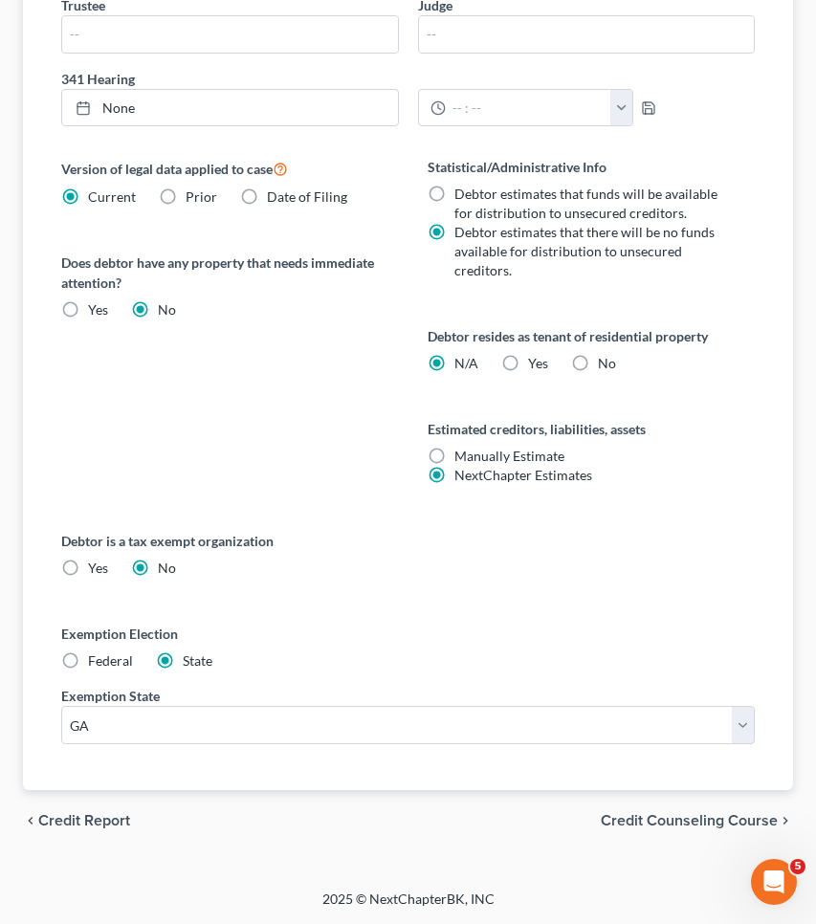
click at [625, 815] on span "Credit Counseling Course" at bounding box center [689, 820] width 177 height 15
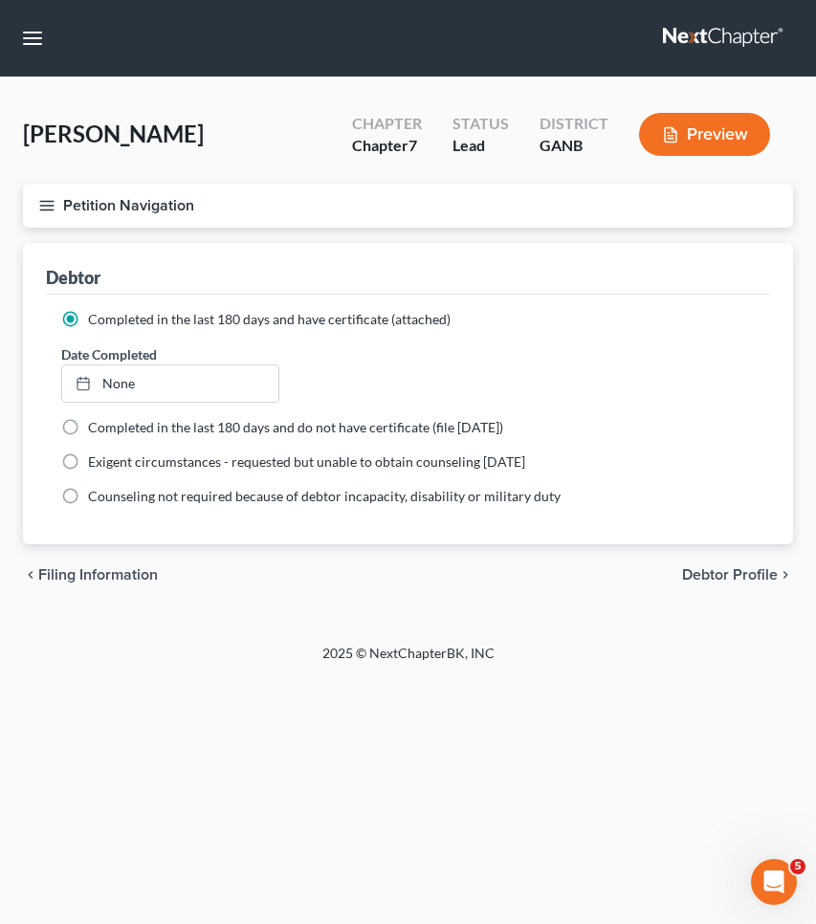
click at [774, 568] on span "Debtor Profile" at bounding box center [730, 574] width 96 height 15
select select "1"
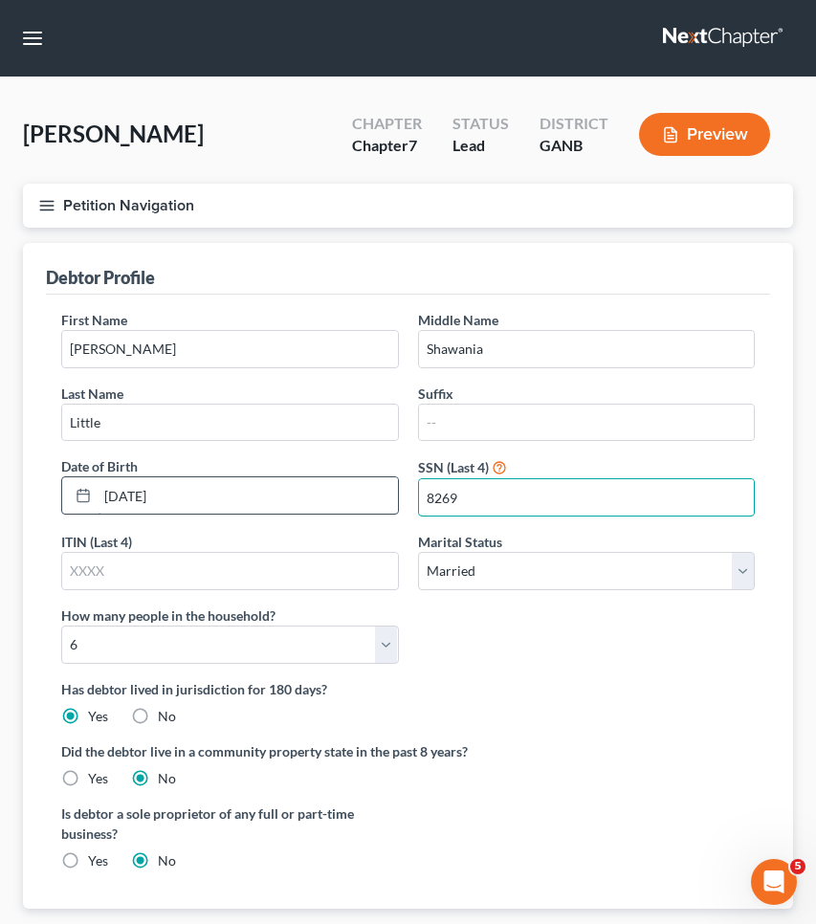
drag, startPoint x: 583, startPoint y: 499, endPoint x: 325, endPoint y: 488, distance: 257.6
click at [325, 488] on div "First Name Nakeshia Middle Name Shawania Last Name Little Suffix Date of Birth …" at bounding box center [408, 494] width 713 height 369
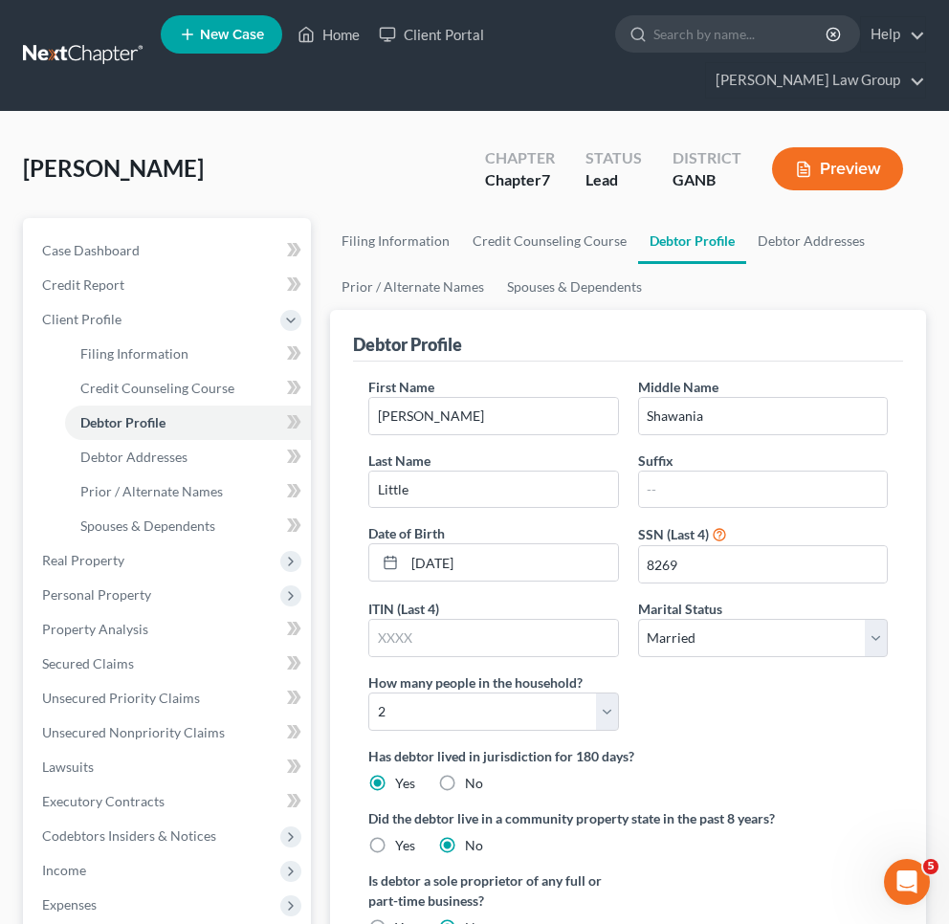
click at [717, 712] on div "First Name Nakeshia Middle Name Shawania Last Name Little Suffix Date of Birth …" at bounding box center [628, 561] width 539 height 369
select select "4"
click at [142, 692] on span "Unsecured Priority Claims" at bounding box center [121, 698] width 158 height 16
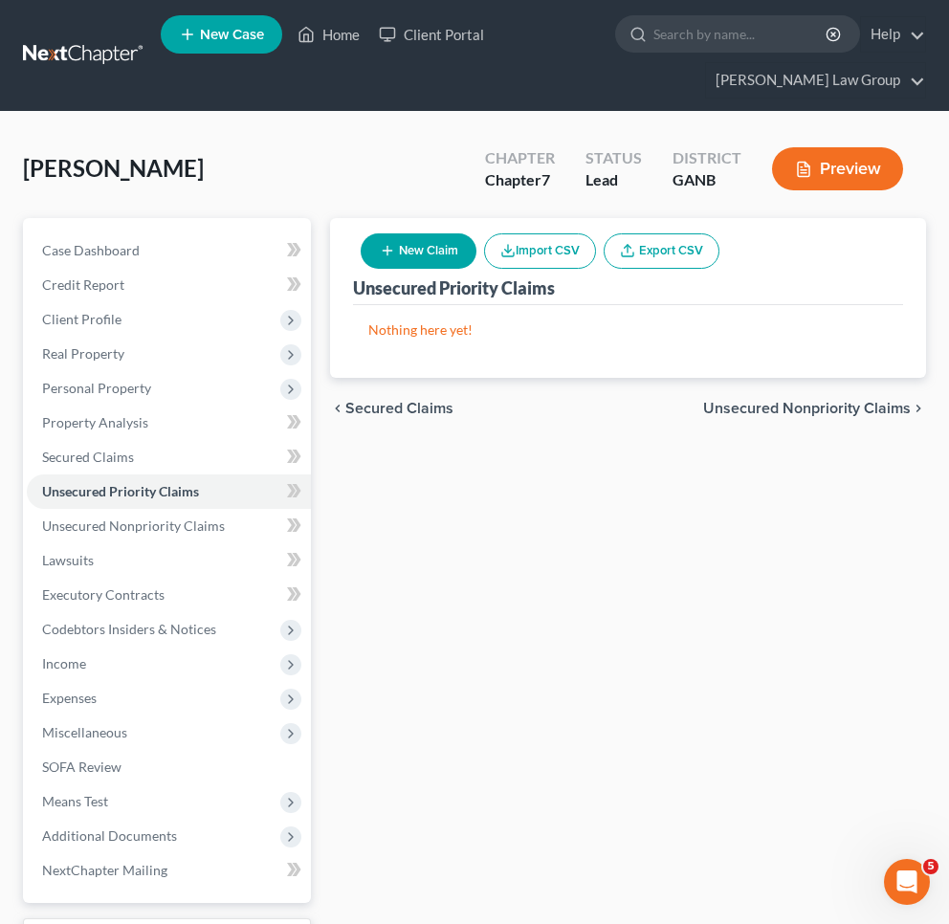
click at [448, 247] on button "New Claim" at bounding box center [419, 250] width 116 height 35
select select "0"
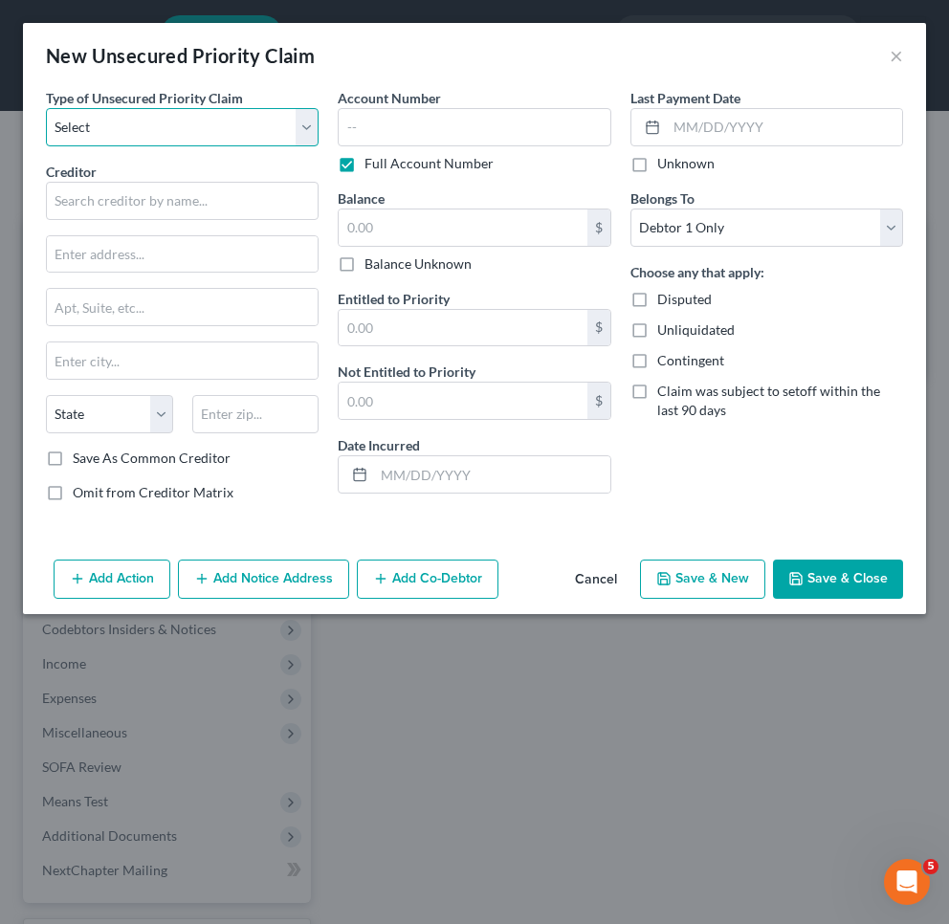
select select "0"
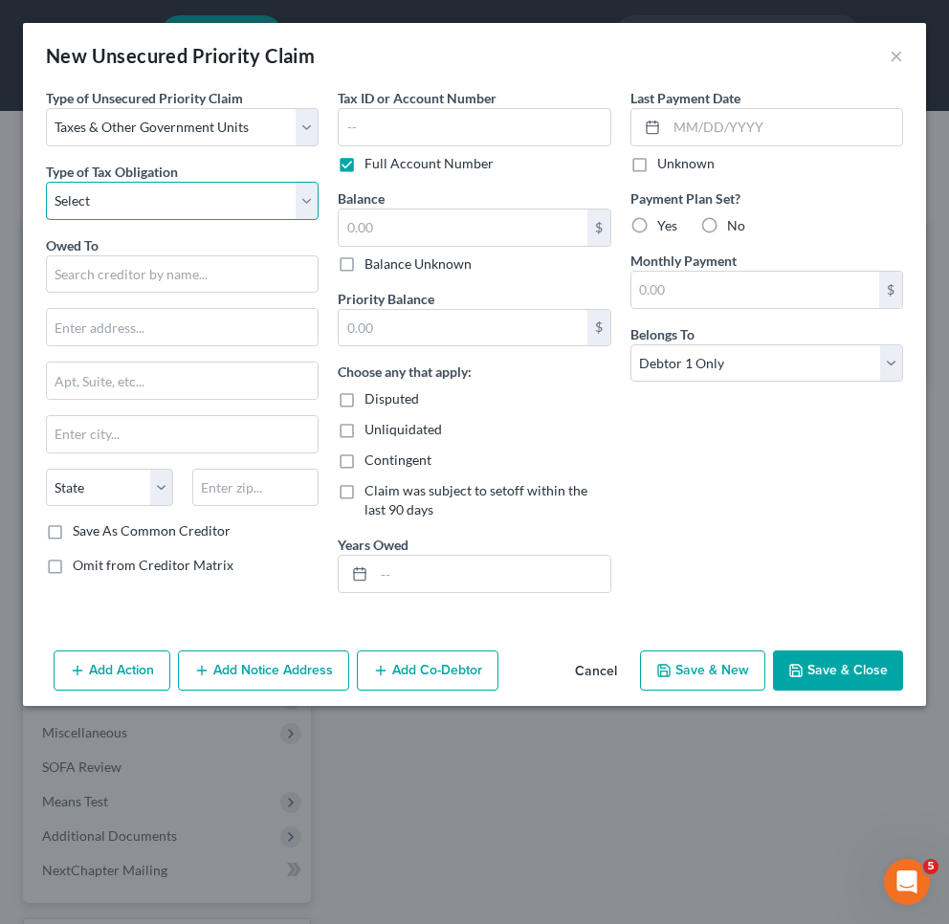
select select "0"
click at [191, 267] on input "text" at bounding box center [182, 274] width 273 height 38
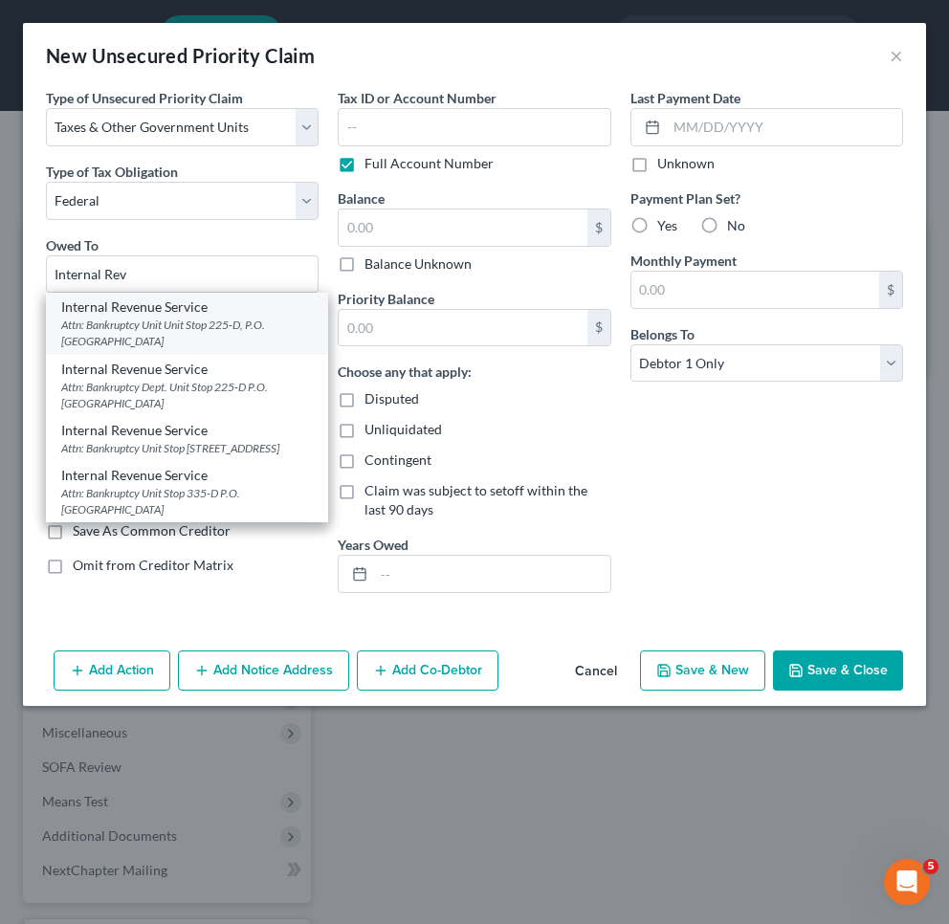
click at [133, 324] on div "Attn: Bankruptcy Unit Unit Stop 225-D, P.O. Box 995, Atlanta, GA 30370" at bounding box center [187, 333] width 252 height 33
type input "Internal Revenue Service"
type input "Attn: Bankruptcy Unit"
type input "Unit Stop 225-D, P.O. Box 995"
type input "Atlanta"
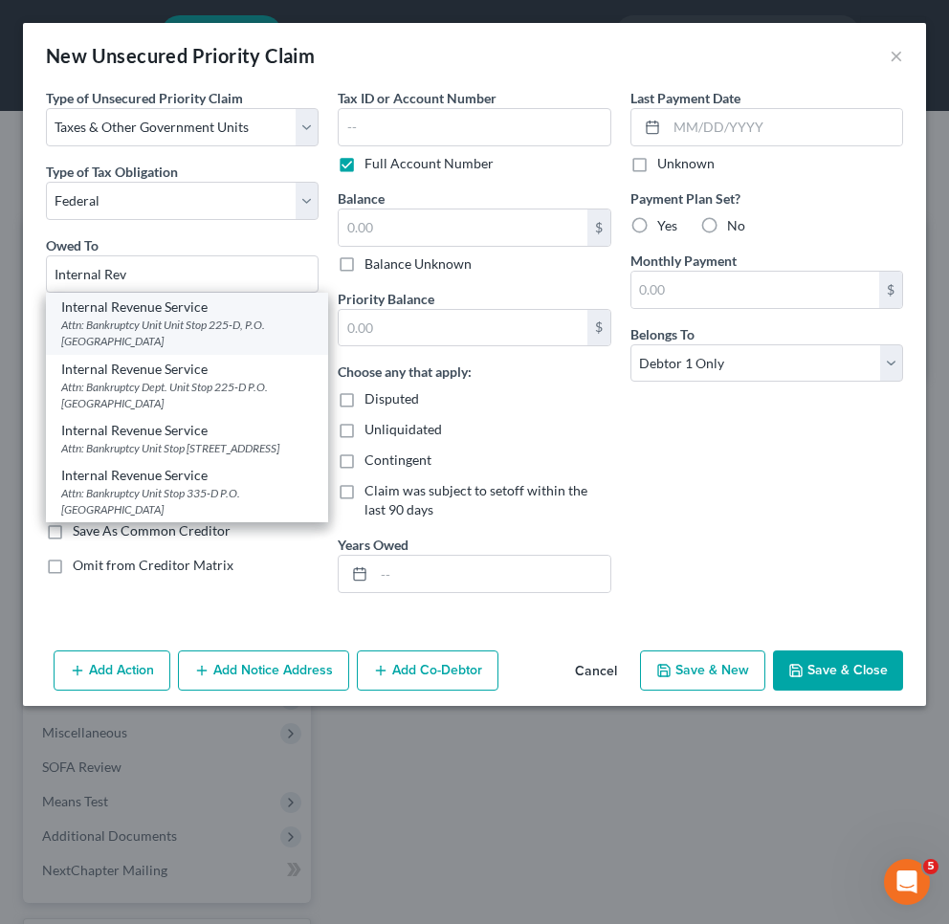
select select "10"
type input "30370"
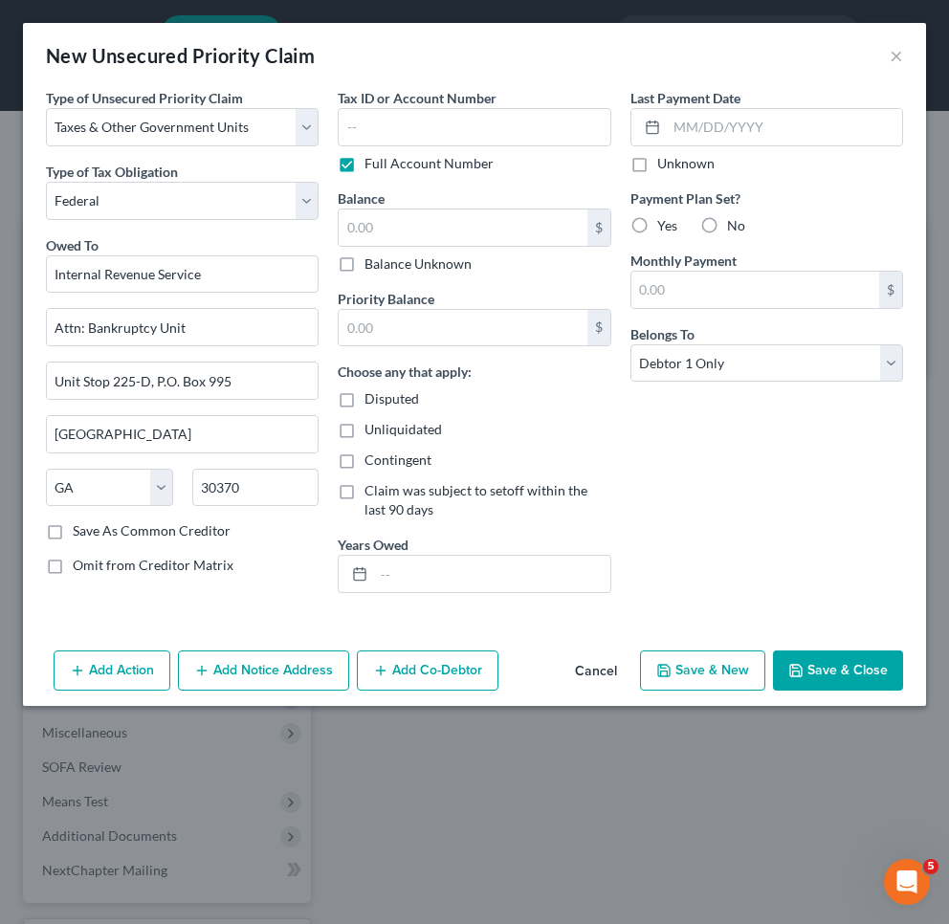
click at [409, 268] on label "Balance Unknown" at bounding box center [417, 263] width 107 height 19
click at [385, 267] on input "Balance Unknown" at bounding box center [378, 260] width 12 height 12
checkbox input "true"
type input "0.00"
click at [815, 673] on button "Save & Close" at bounding box center [838, 670] width 130 height 40
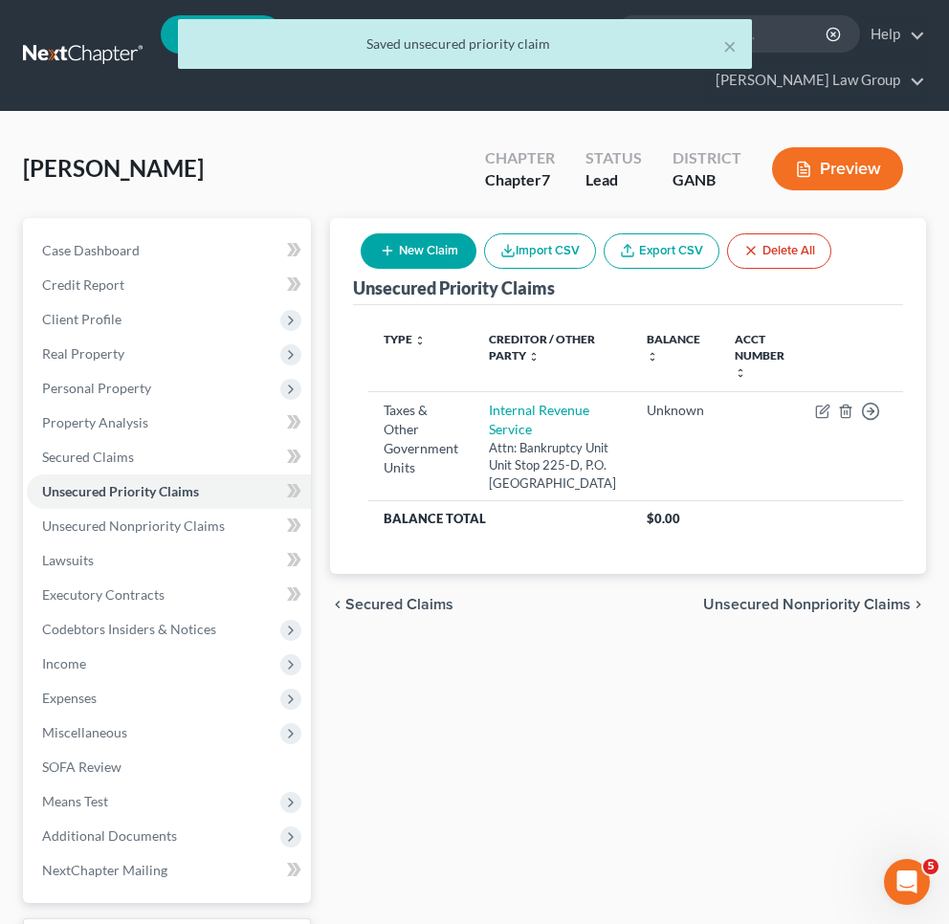
click at [427, 257] on button "New Claim" at bounding box center [419, 250] width 116 height 35
select select "0"
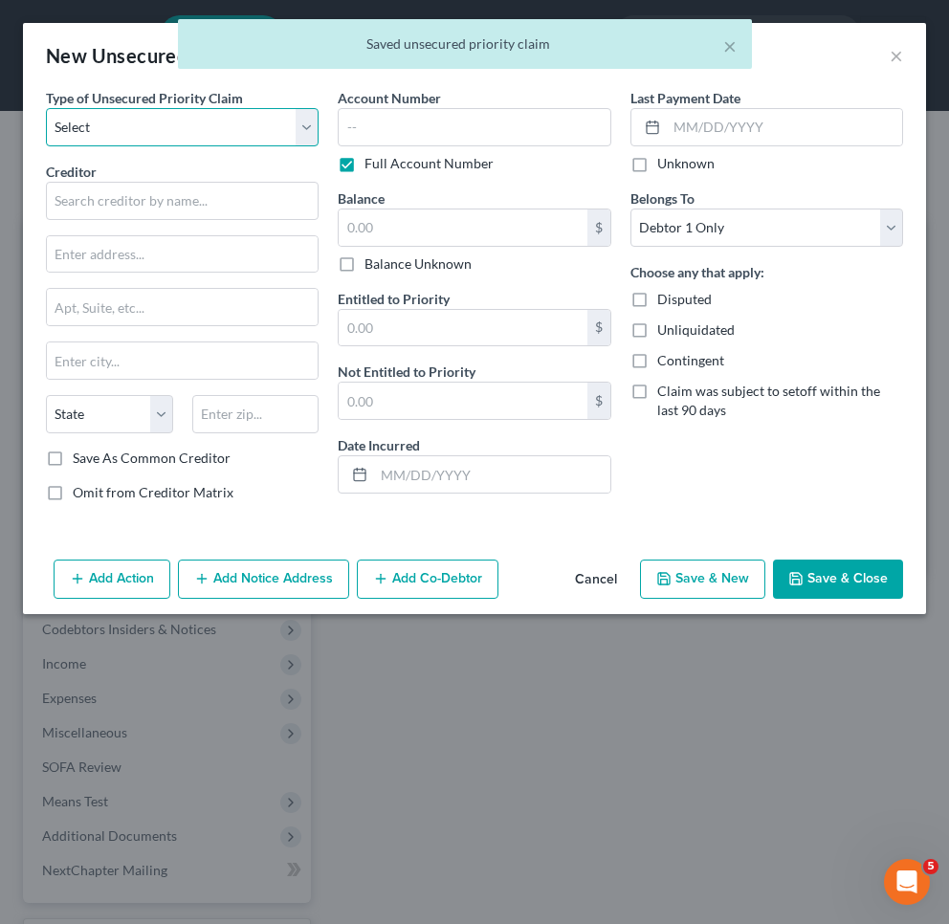
select select "0"
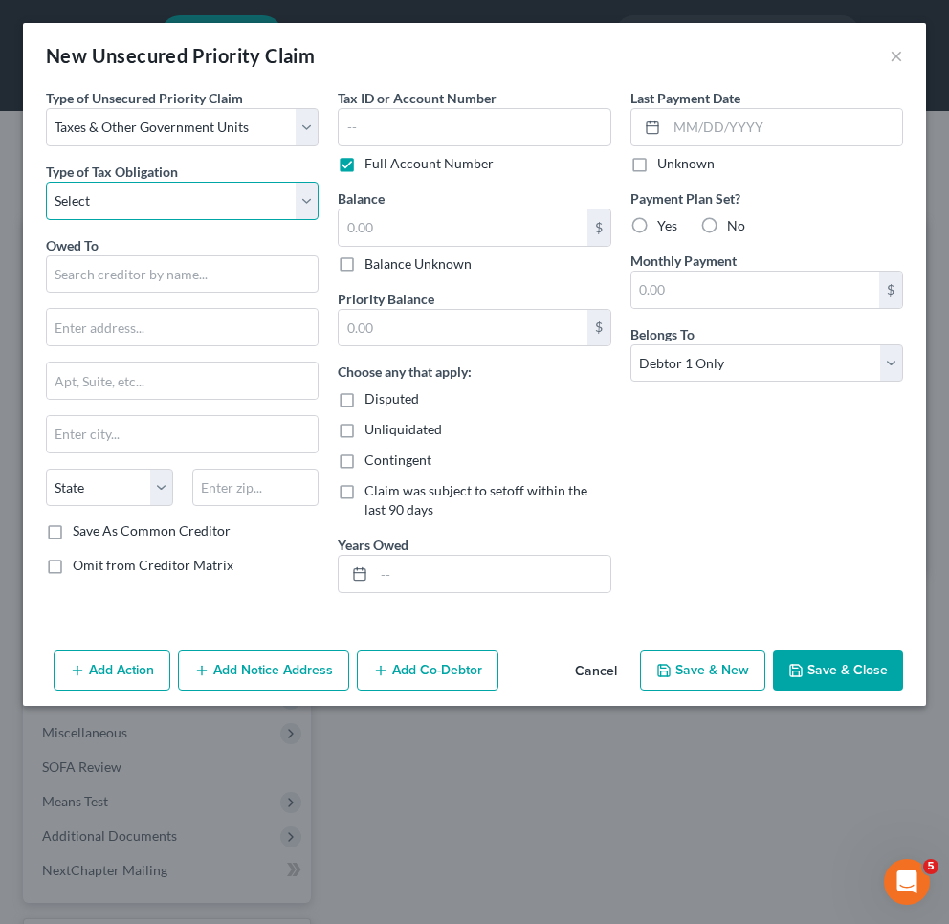
select select "2"
click at [176, 268] on input "text" at bounding box center [182, 274] width 273 height 38
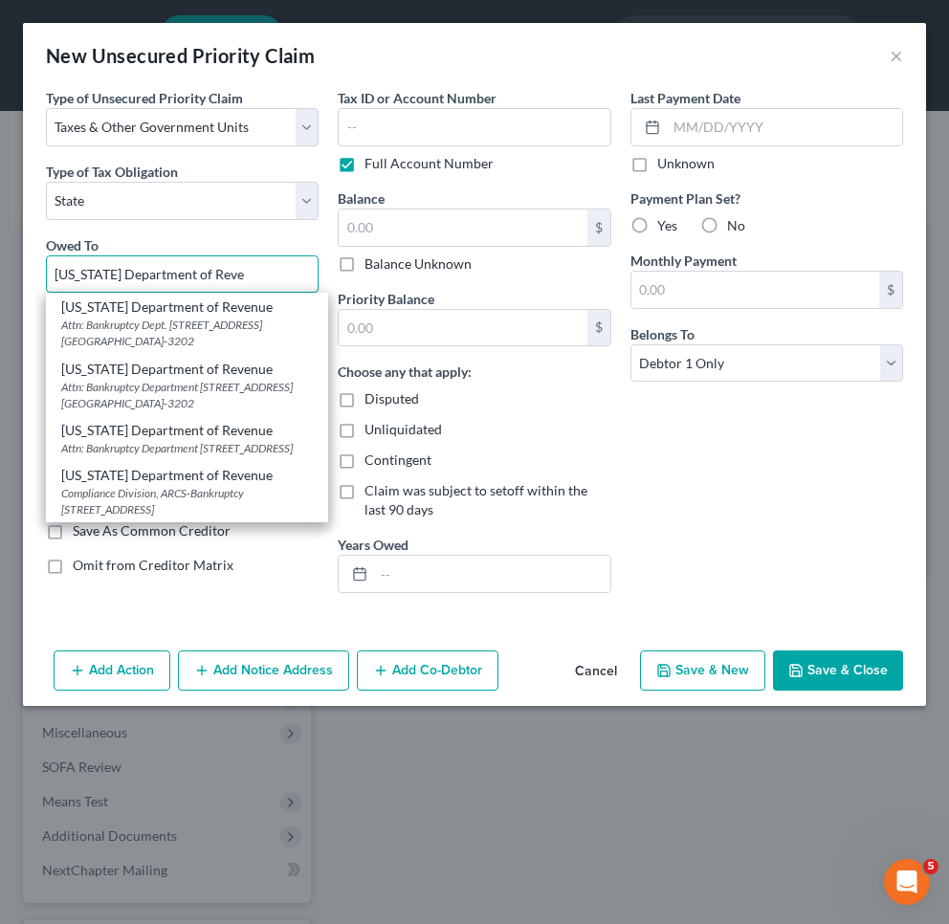
type input "Georgia Department of Revenue"
type input "Attn: Bankruptcy Dept."
type input "1800 Century Blvd. NE Suite 9100"
type input "[GEOGRAPHIC_DATA]"
select select "10"
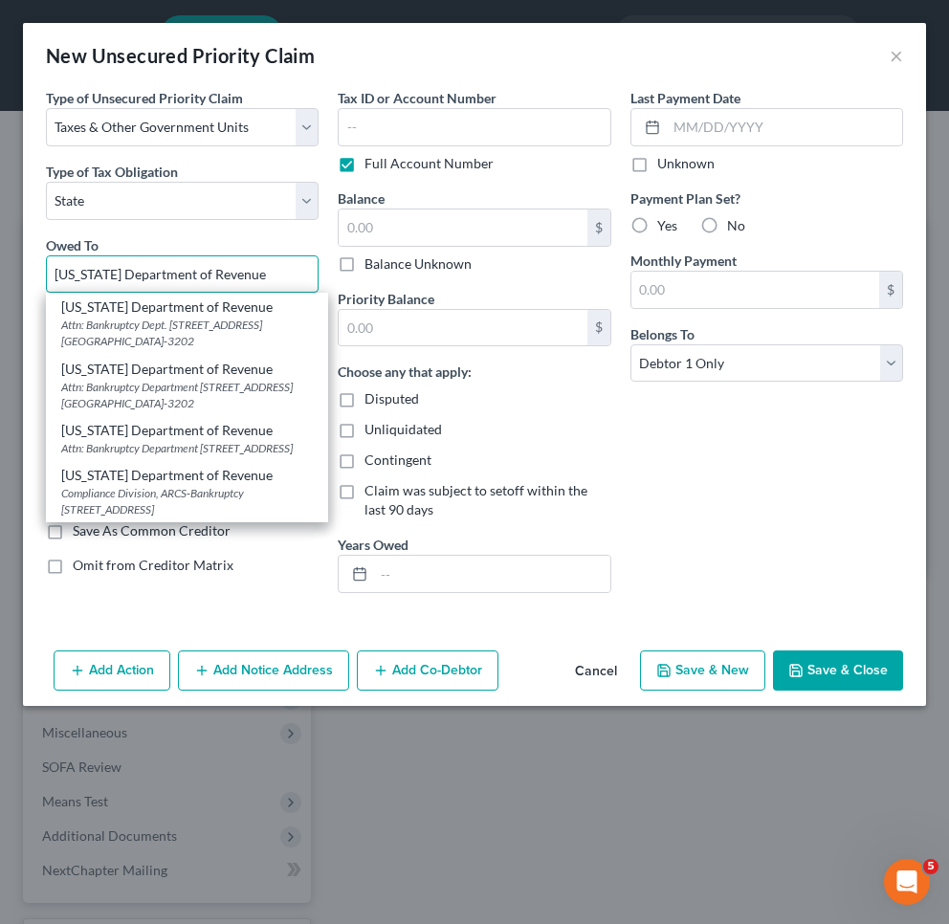
type input "30345-3202"
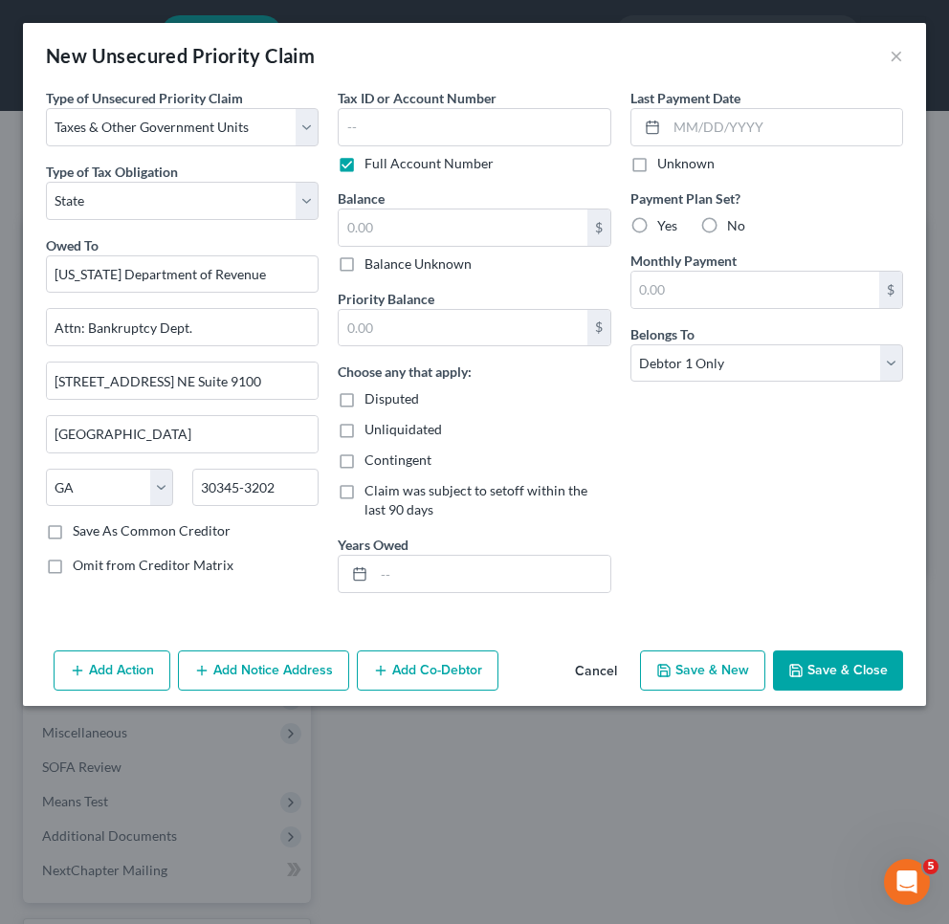
click at [386, 268] on label "Balance Unknown" at bounding box center [417, 263] width 107 height 19
click at [385, 267] on input "Balance Unknown" at bounding box center [378, 260] width 12 height 12
checkbox input "true"
type input "0.00"
click at [815, 672] on button "Save & Close" at bounding box center [838, 670] width 130 height 40
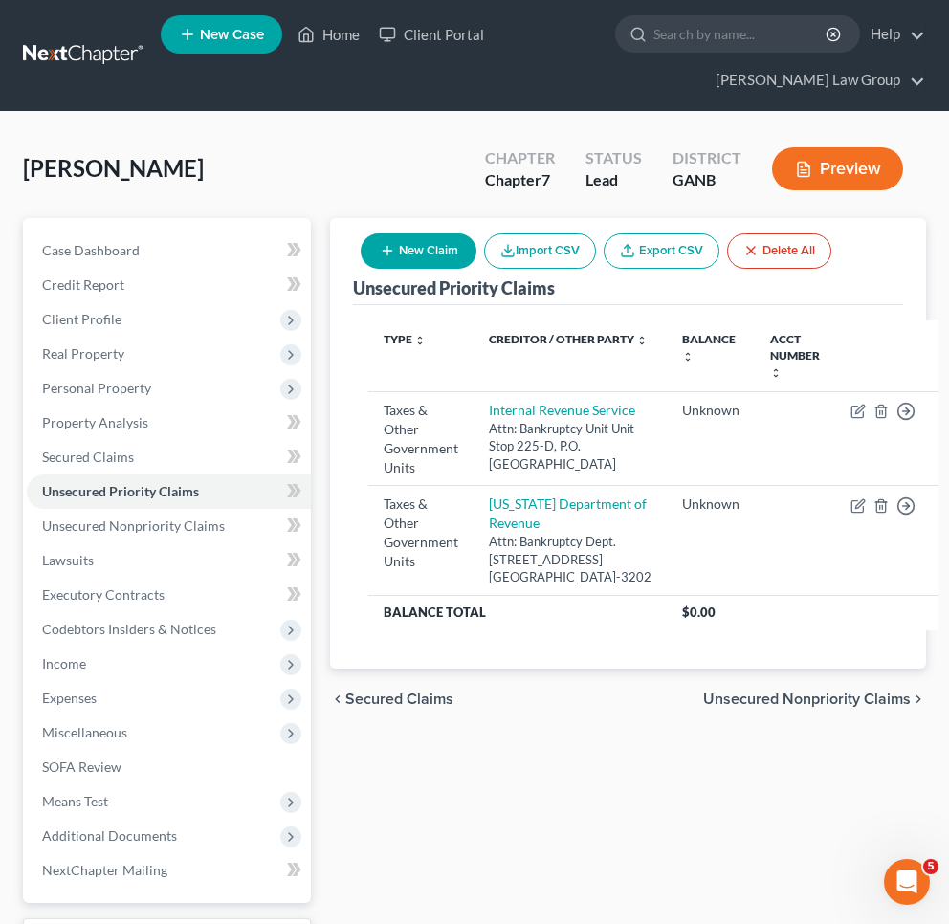
click at [417, 707] on span "Secured Claims" at bounding box center [399, 699] width 108 height 15
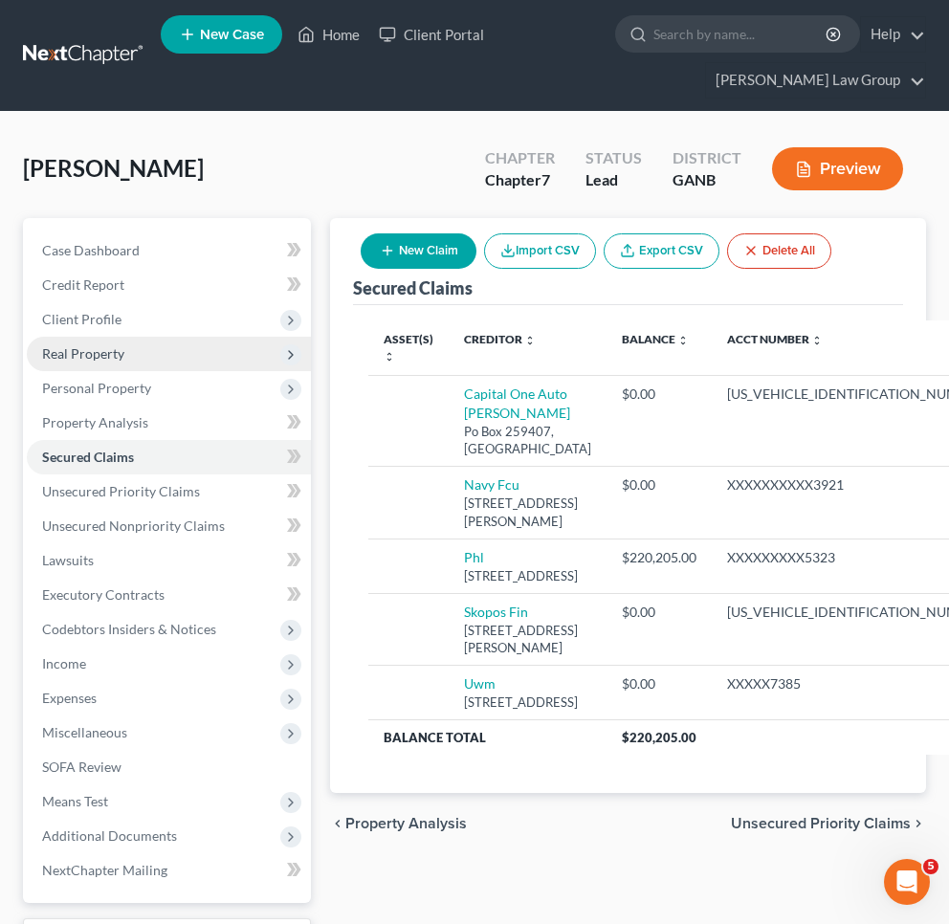
click at [97, 359] on span "Real Property" at bounding box center [83, 353] width 82 height 16
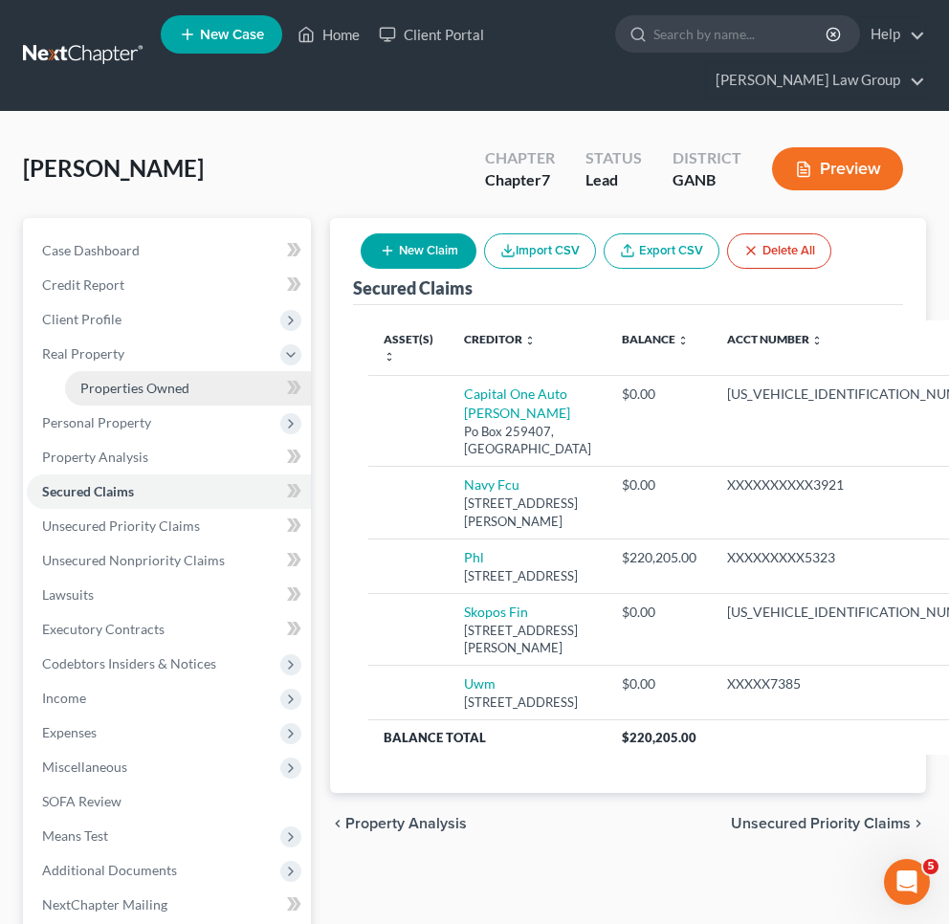
click at [101, 381] on span "Properties Owned" at bounding box center [134, 388] width 109 height 16
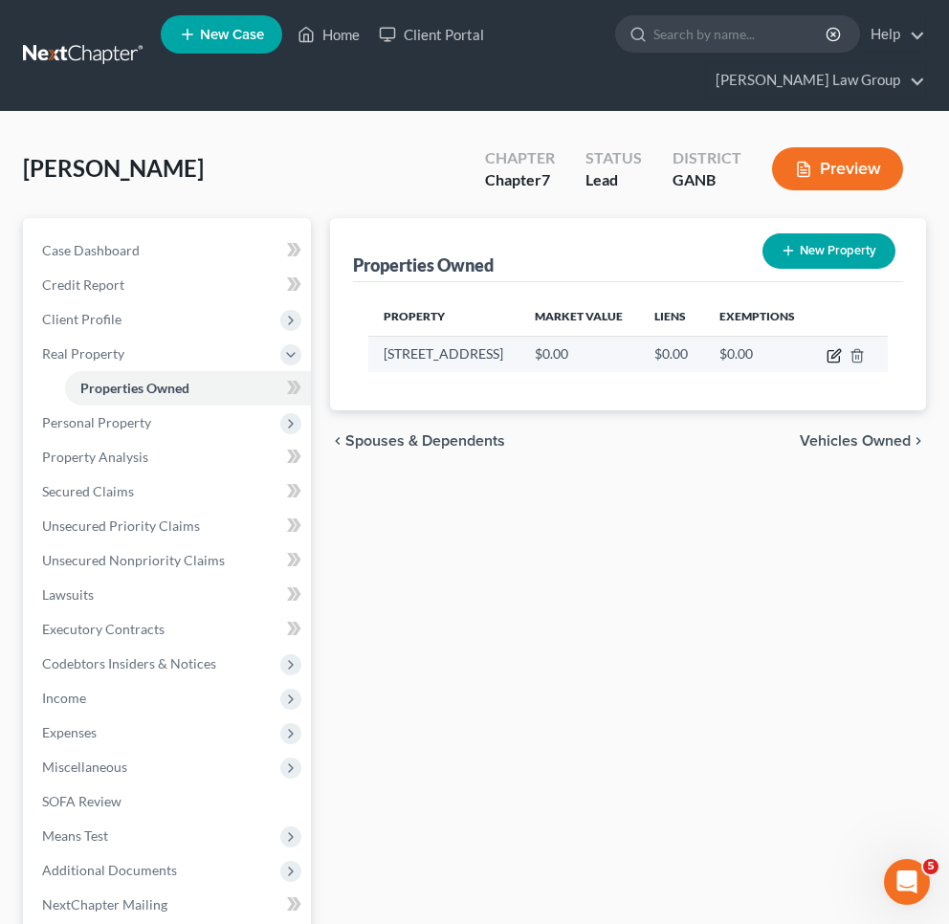
click at [815, 357] on icon "button" at bounding box center [835, 353] width 9 height 9
select select "10"
select select "30"
select select "0"
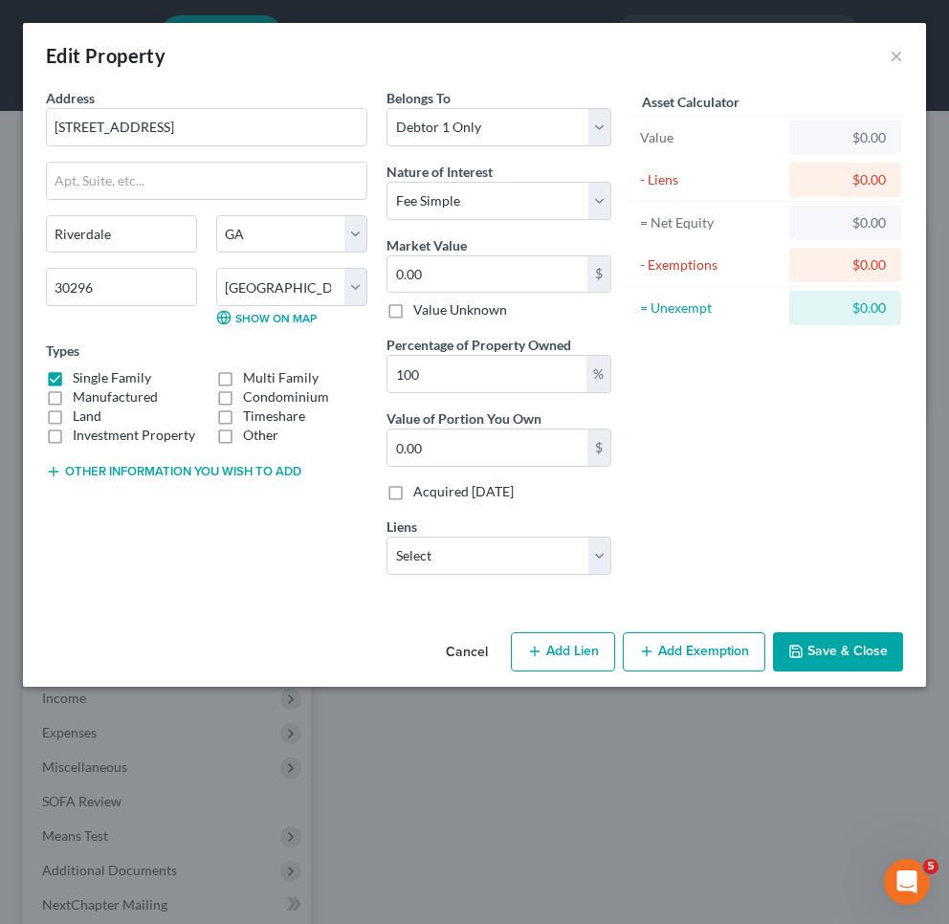
click at [815, 643] on button "Save & Close" at bounding box center [838, 652] width 130 height 40
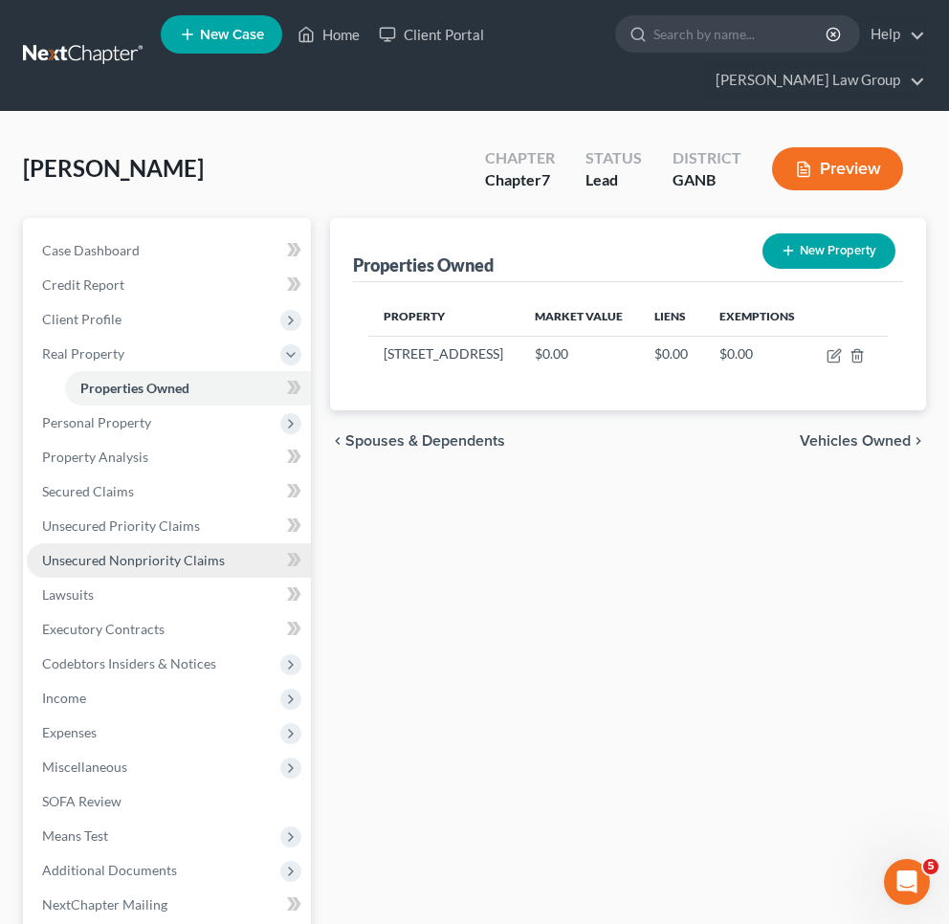
click at [102, 551] on link "Unsecured Nonpriority Claims" at bounding box center [169, 560] width 284 height 34
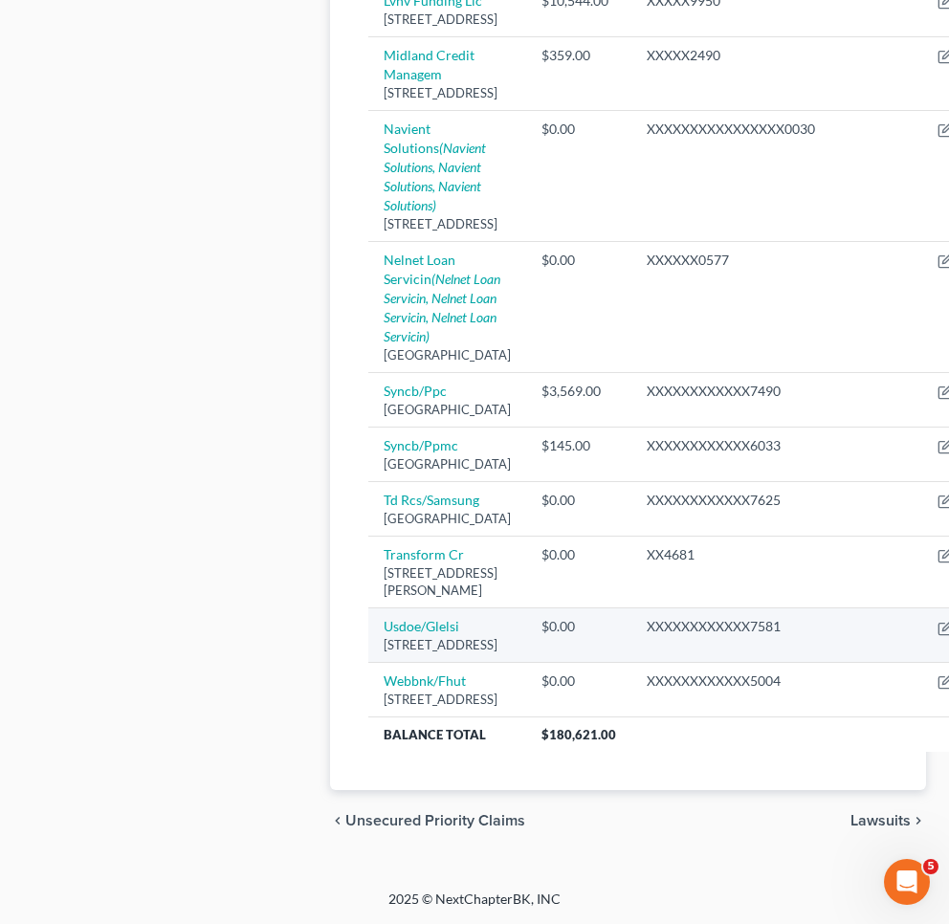
scroll to position [2944, 0]
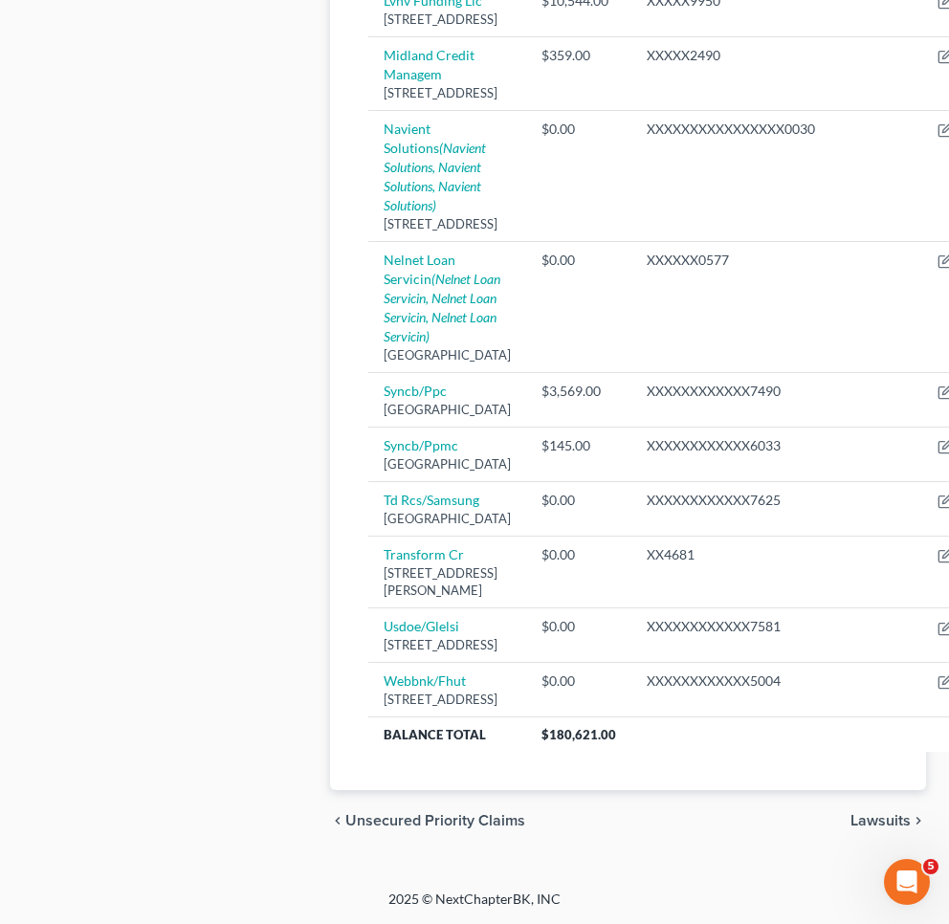
click at [815, 819] on span "Lawsuits" at bounding box center [880, 820] width 60 height 15
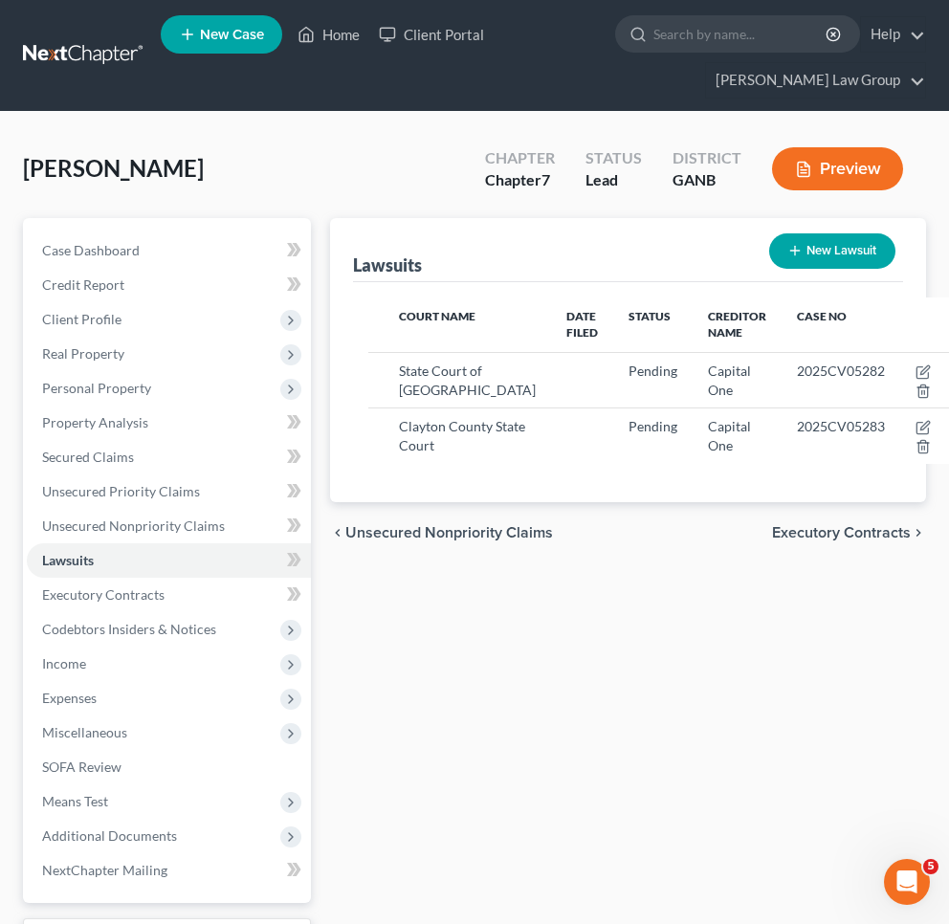
click at [815, 559] on div "chevron_left Unsecured Nonpriority Claims Executory Contracts chevron_right" at bounding box center [628, 532] width 596 height 61
click at [815, 540] on span "Executory Contracts" at bounding box center [841, 532] width 139 height 15
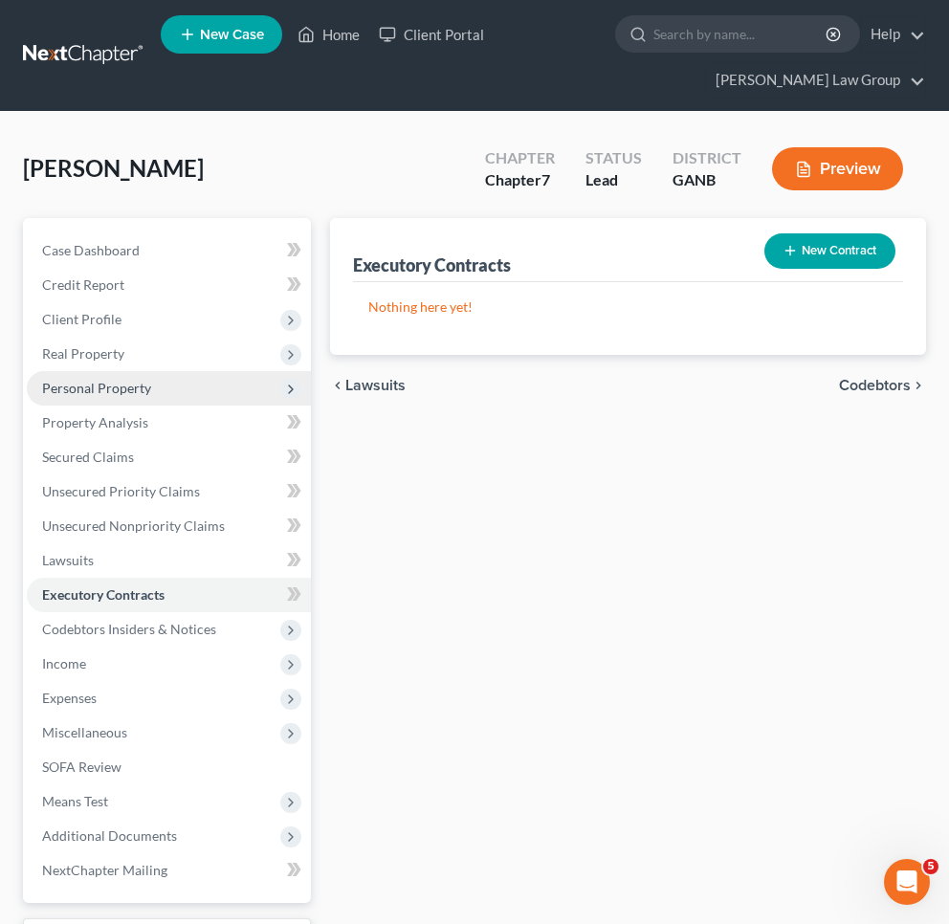
click at [126, 396] on span "Personal Property" at bounding box center [169, 388] width 284 height 34
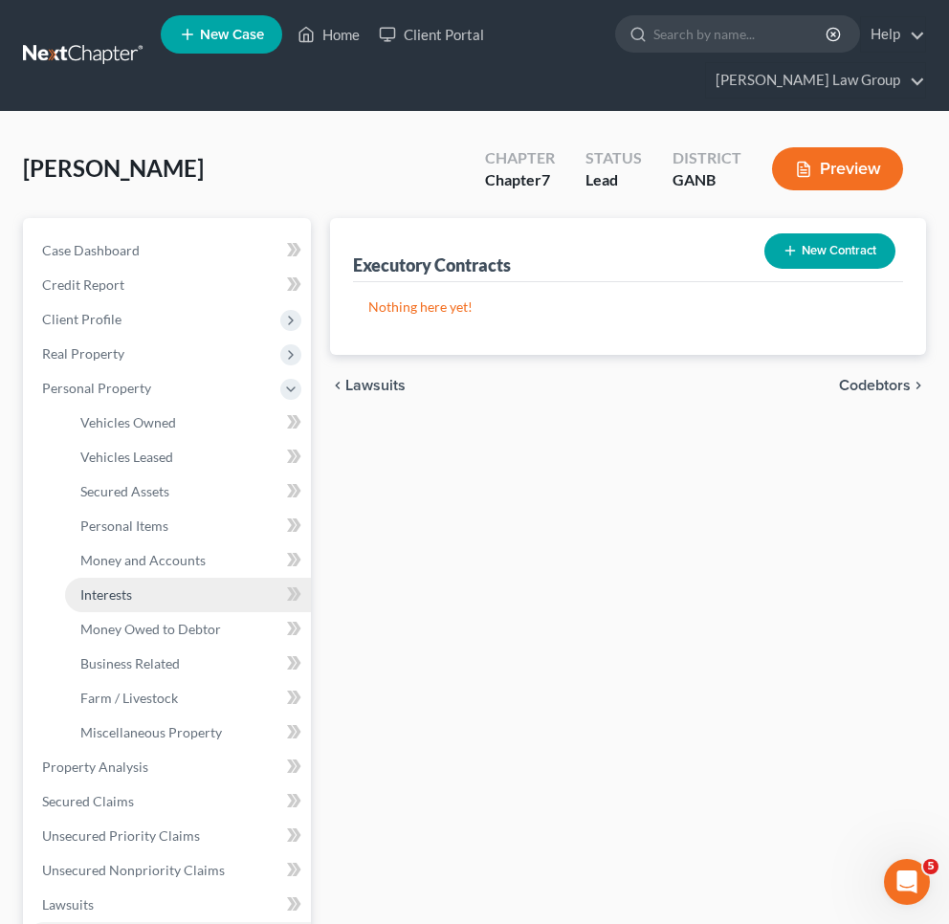
click at [154, 587] on link "Interests" at bounding box center [188, 595] width 246 height 34
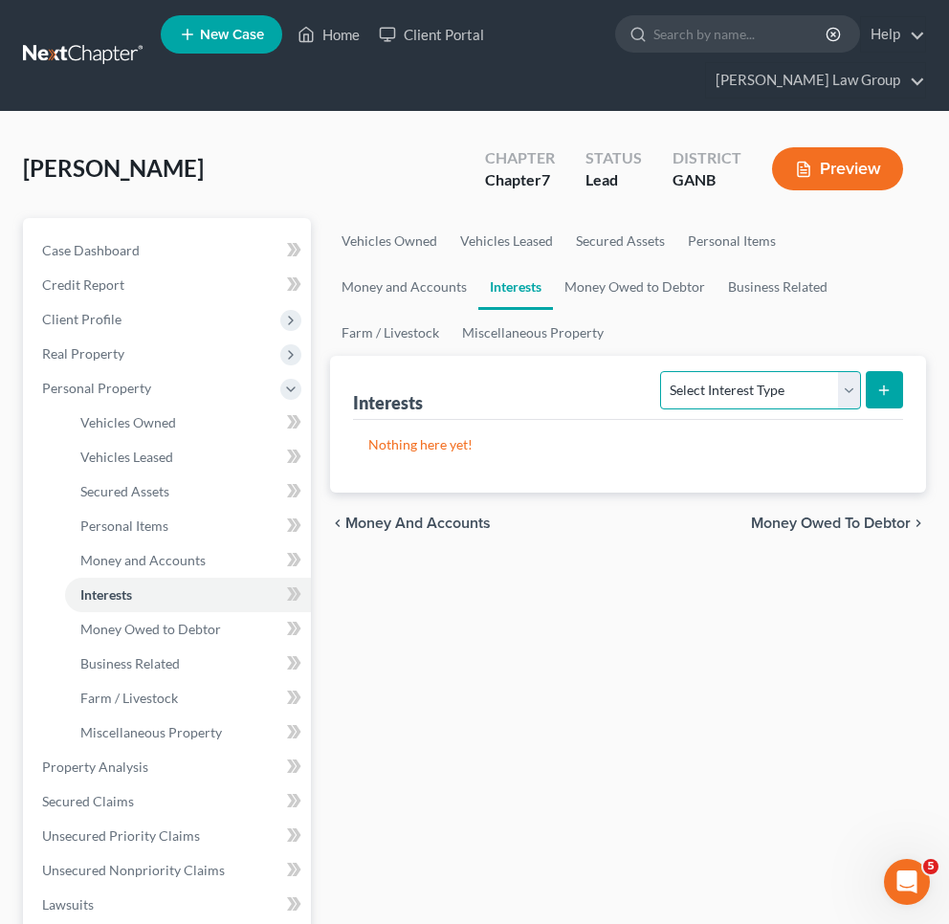
select select "401k"
click at [815, 400] on button "submit" at bounding box center [884, 389] width 37 height 37
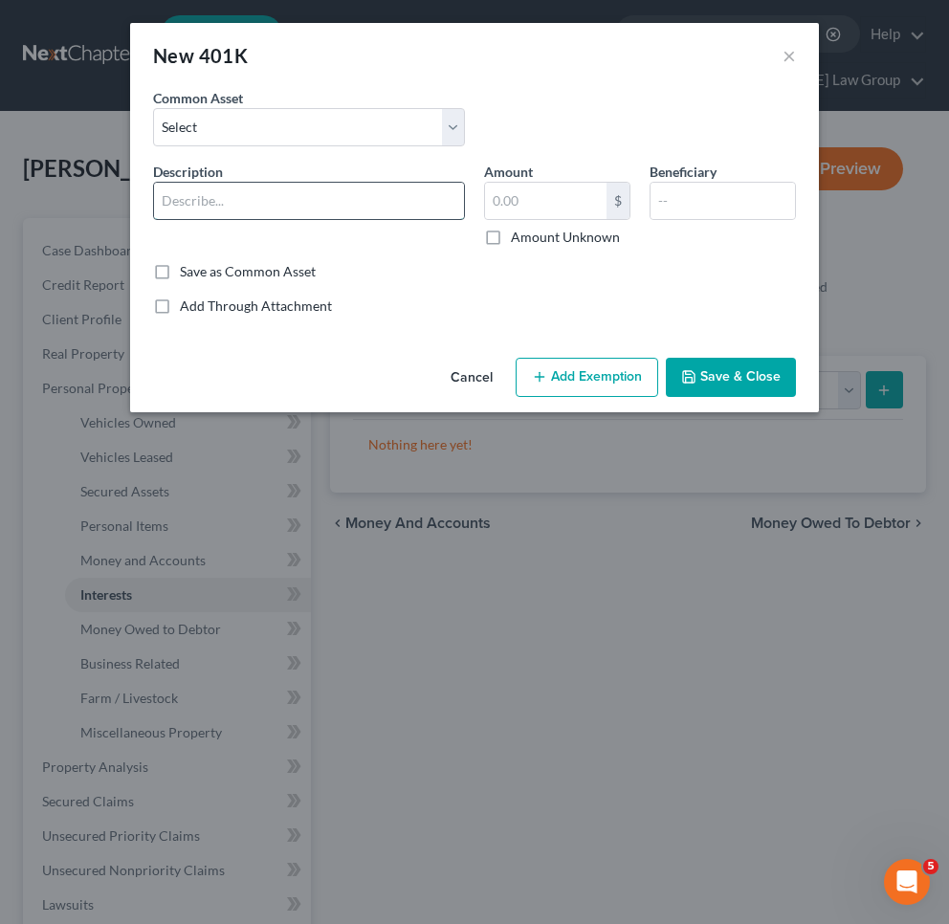
click at [267, 189] on input "text" at bounding box center [309, 201] width 310 height 36
type input "Norfolk Southern 401k"
drag, startPoint x: 560, startPoint y: 230, endPoint x: 562, endPoint y: 255, distance: 26.0
click at [560, 230] on label "Amount Unknown" at bounding box center [565, 237] width 109 height 19
click at [531, 230] on input "Amount Unknown" at bounding box center [524, 234] width 12 height 12
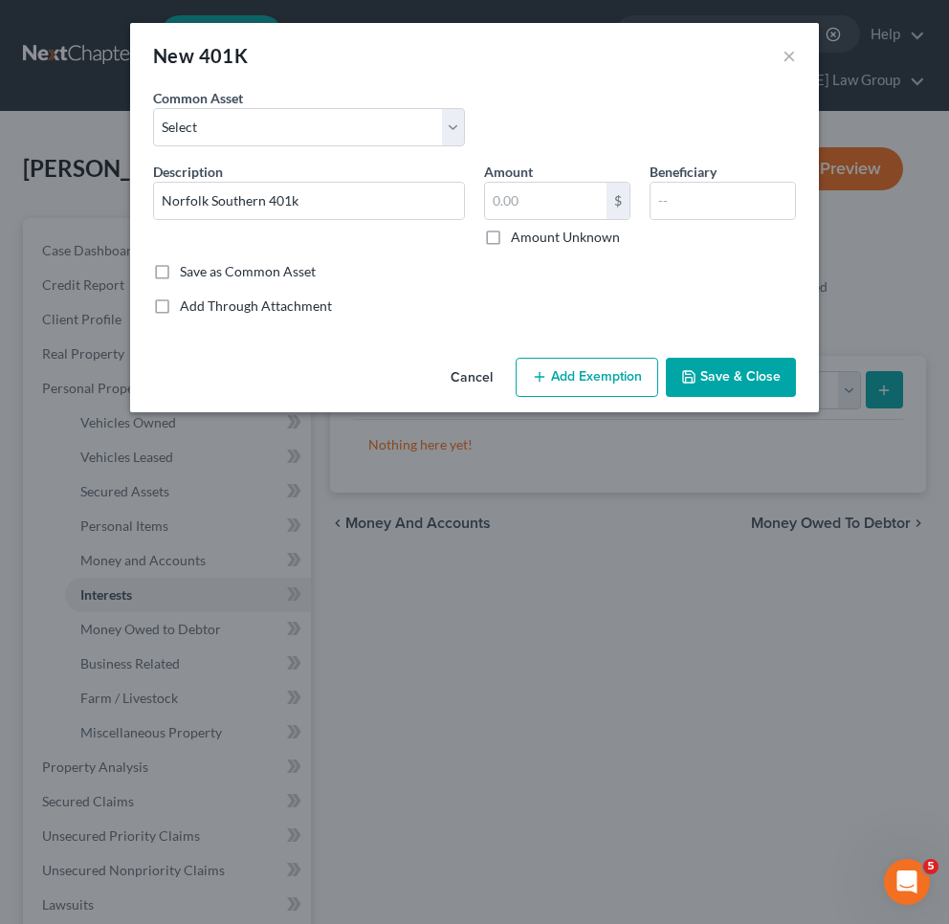
checkbox input "true"
click at [577, 368] on button "Add Exemption" at bounding box center [587, 378] width 143 height 40
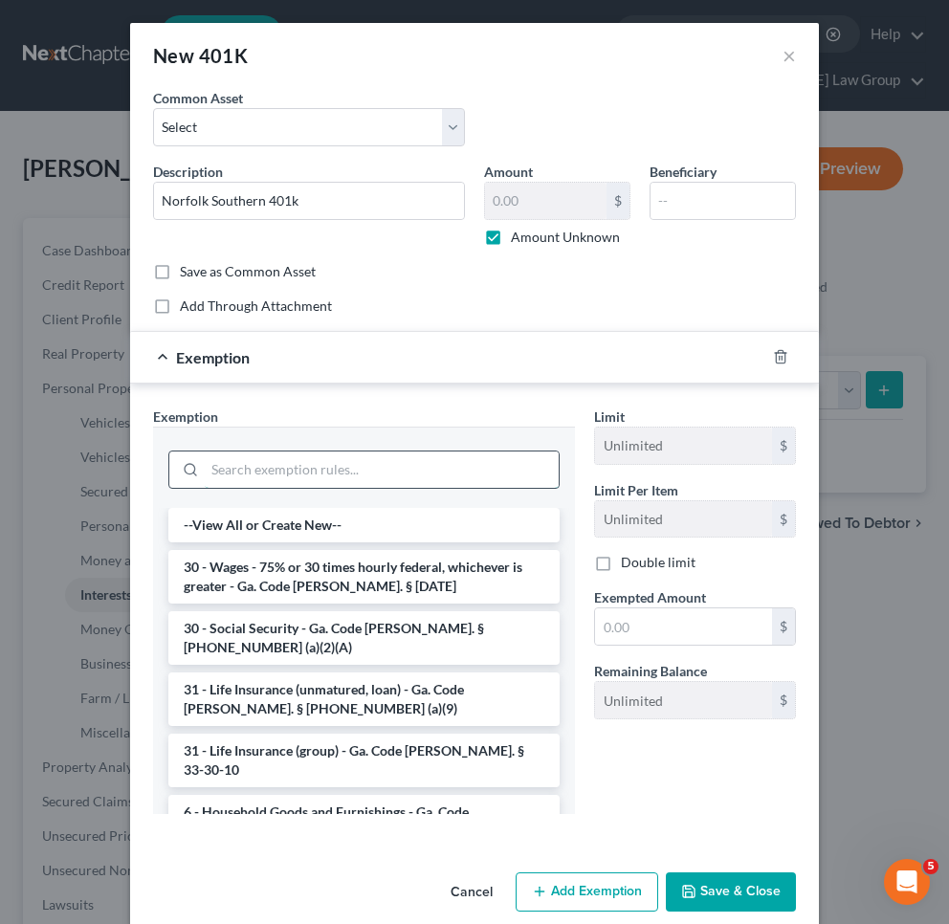
click at [403, 465] on input "search" at bounding box center [382, 470] width 354 height 36
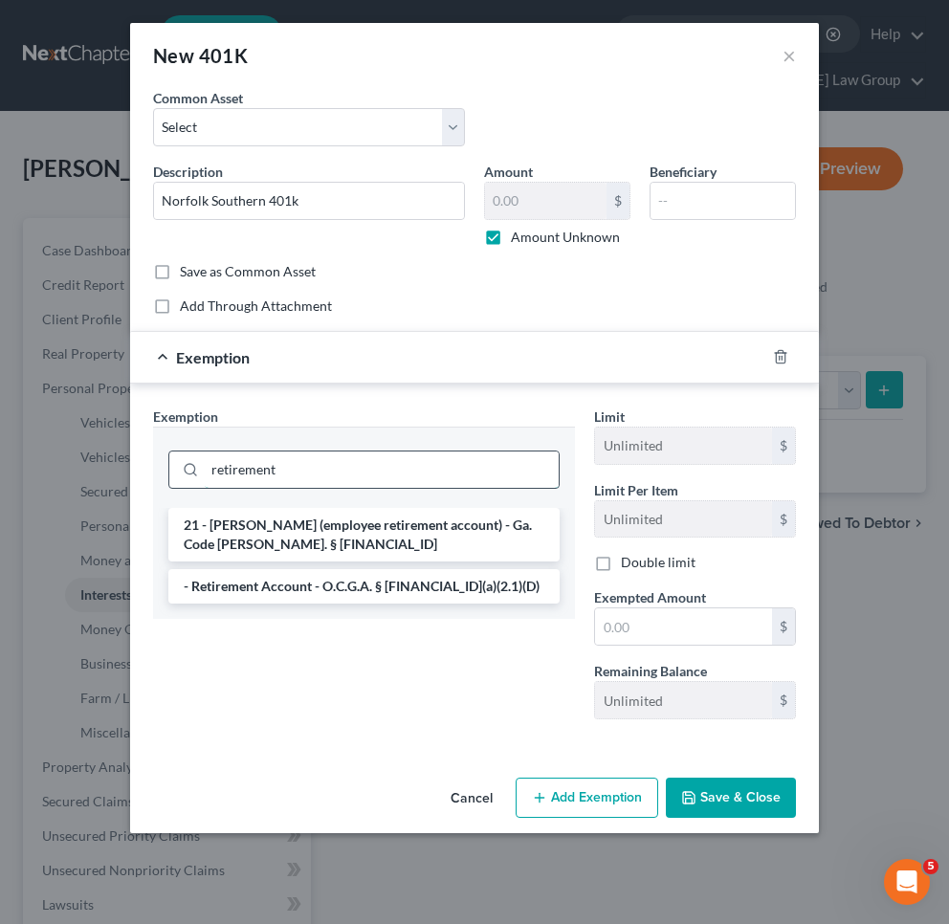
type input "retirement"
drag, startPoint x: 407, startPoint y: 463, endPoint x: 402, endPoint y: 581, distance: 117.8
click at [402, 581] on li "- Retirement Account - O.C.G.A. § [FINANCIAL_ID](a)(2.1)(D)" at bounding box center [363, 586] width 391 height 34
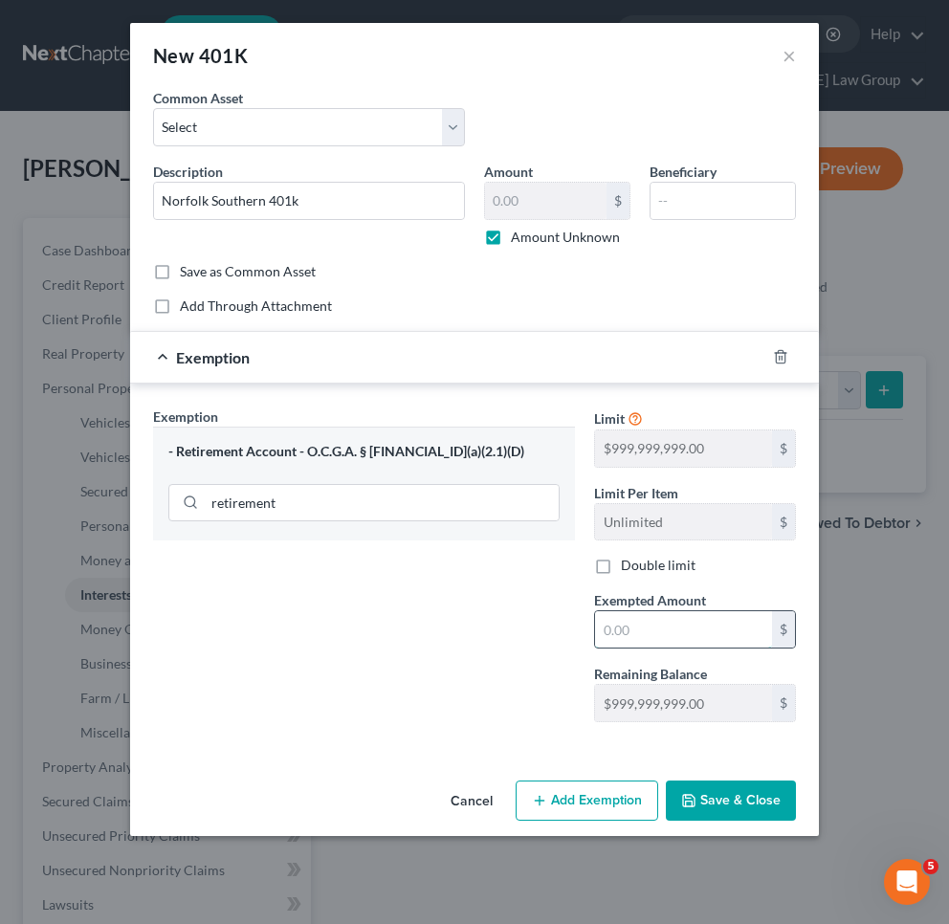
click at [675, 624] on input "text" at bounding box center [683, 629] width 177 height 36
type input "999,999"
click at [712, 794] on button "Save & Close" at bounding box center [731, 801] width 130 height 40
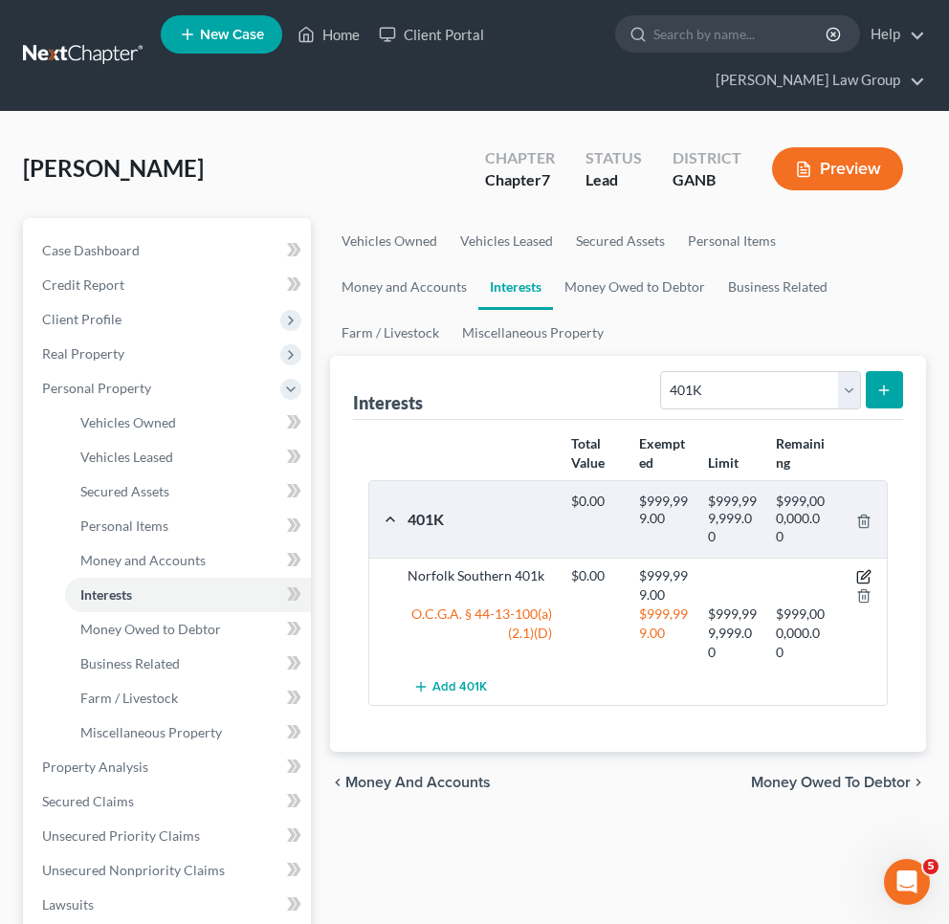
click at [815, 574] on icon "button" at bounding box center [865, 574] width 9 height 9
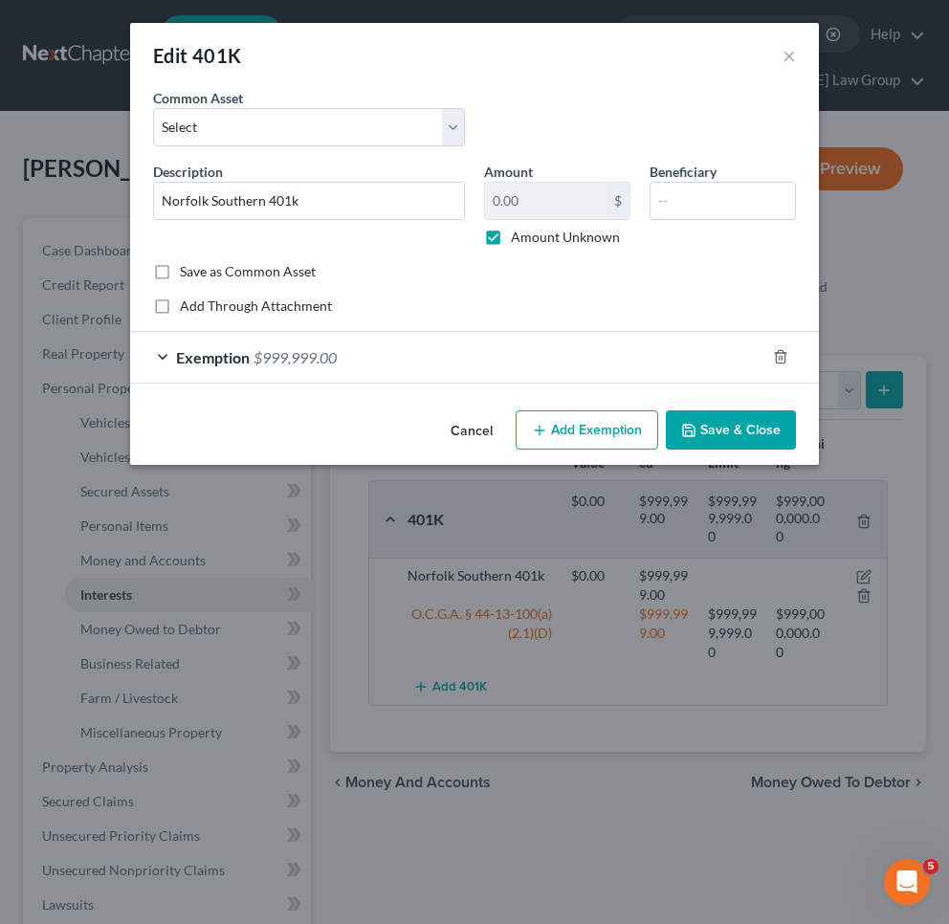
click at [546, 350] on div "Exemption $999,999.00" at bounding box center [447, 357] width 635 height 51
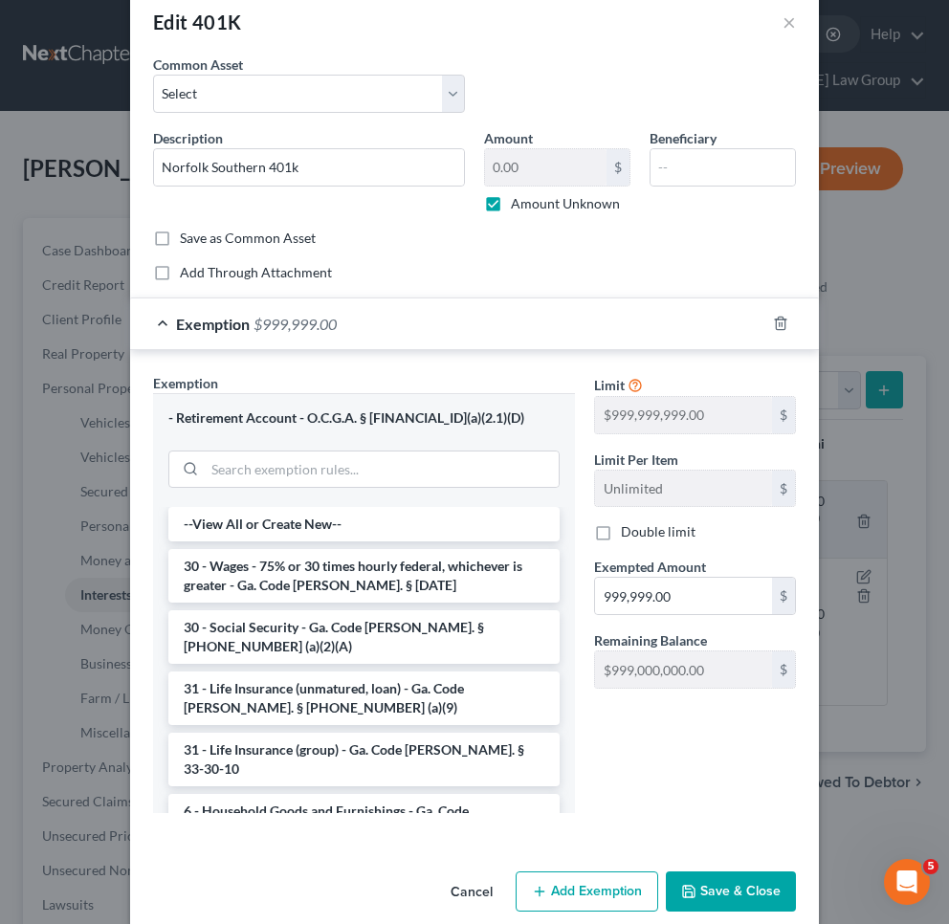
scroll to position [58, 0]
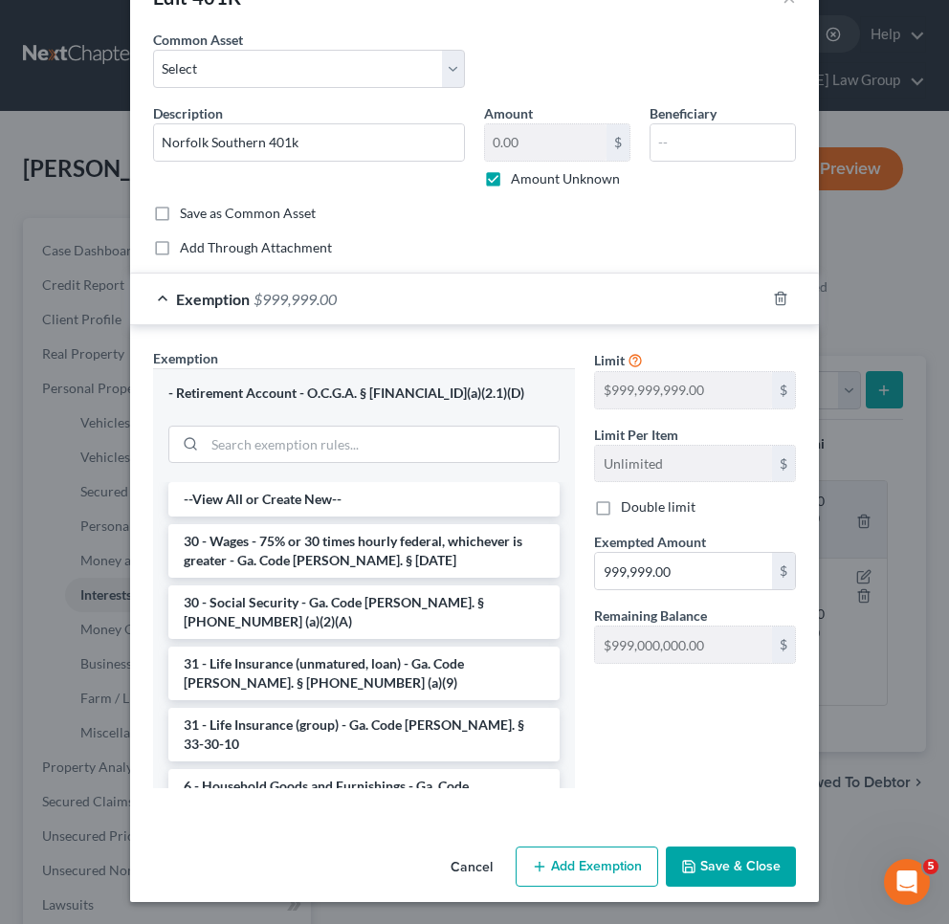
click at [475, 869] on button "Cancel" at bounding box center [471, 868] width 73 height 38
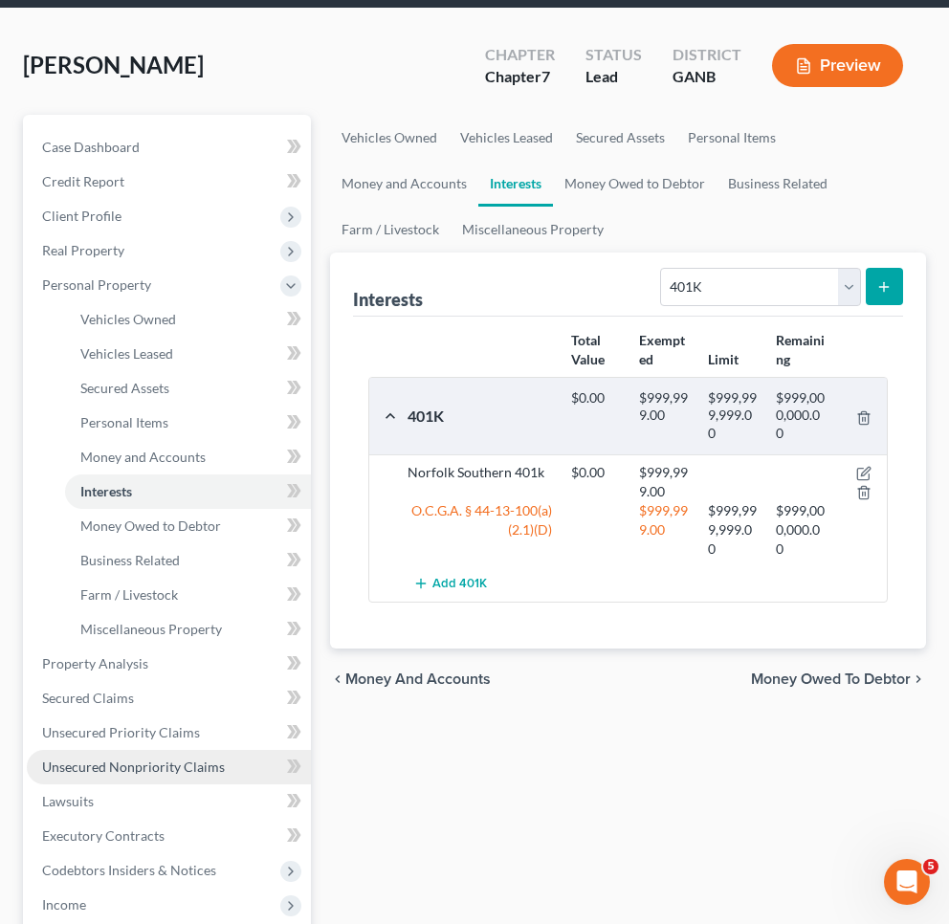
scroll to position [274, 0]
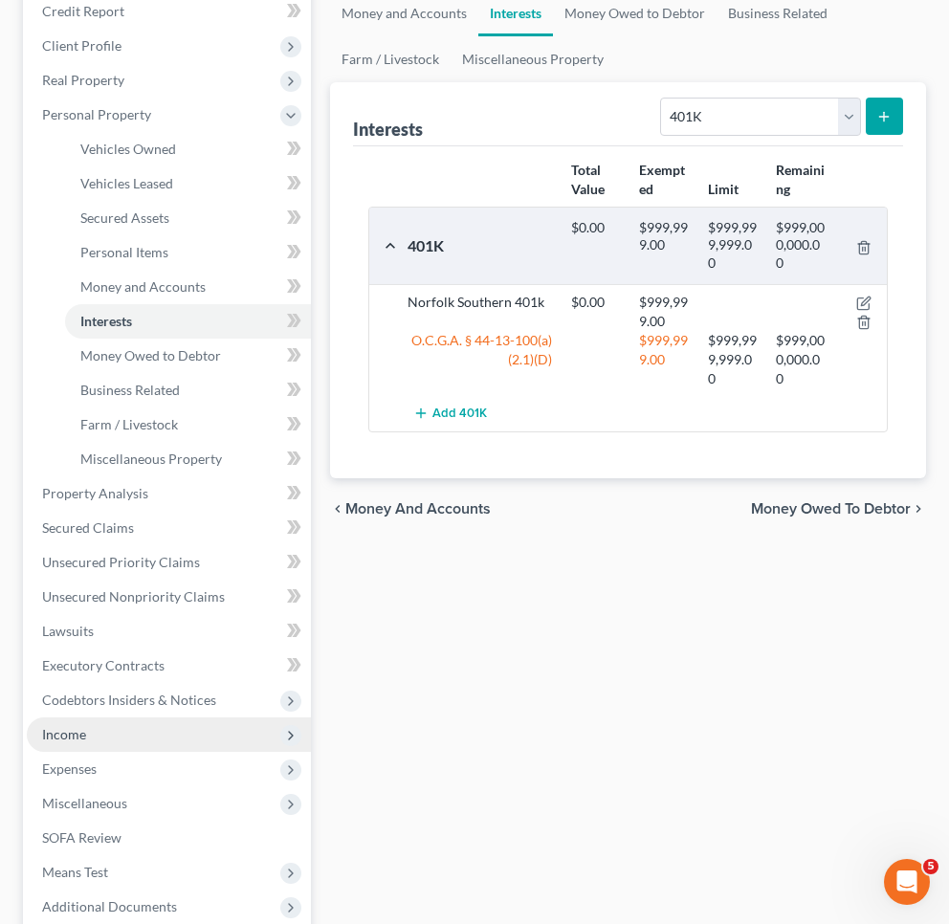
click at [87, 737] on span "Income" at bounding box center [169, 734] width 284 height 34
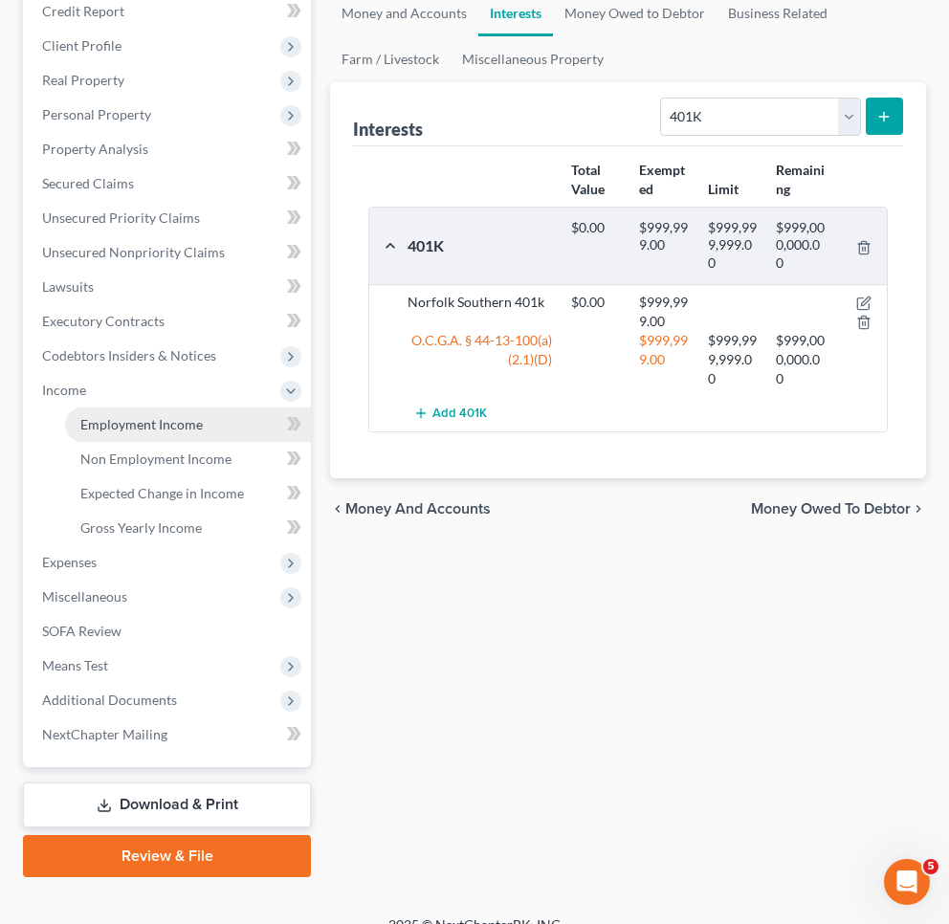
click at [197, 427] on span "Employment Income" at bounding box center [141, 424] width 122 height 16
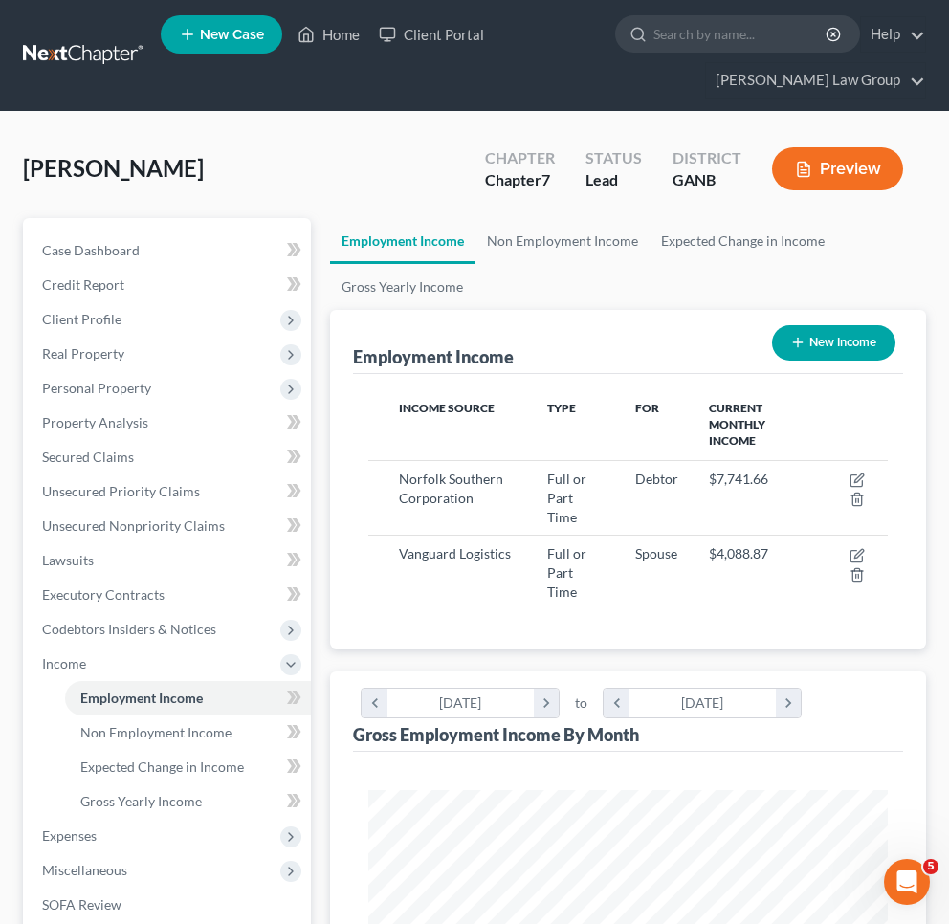
scroll to position [259, 557]
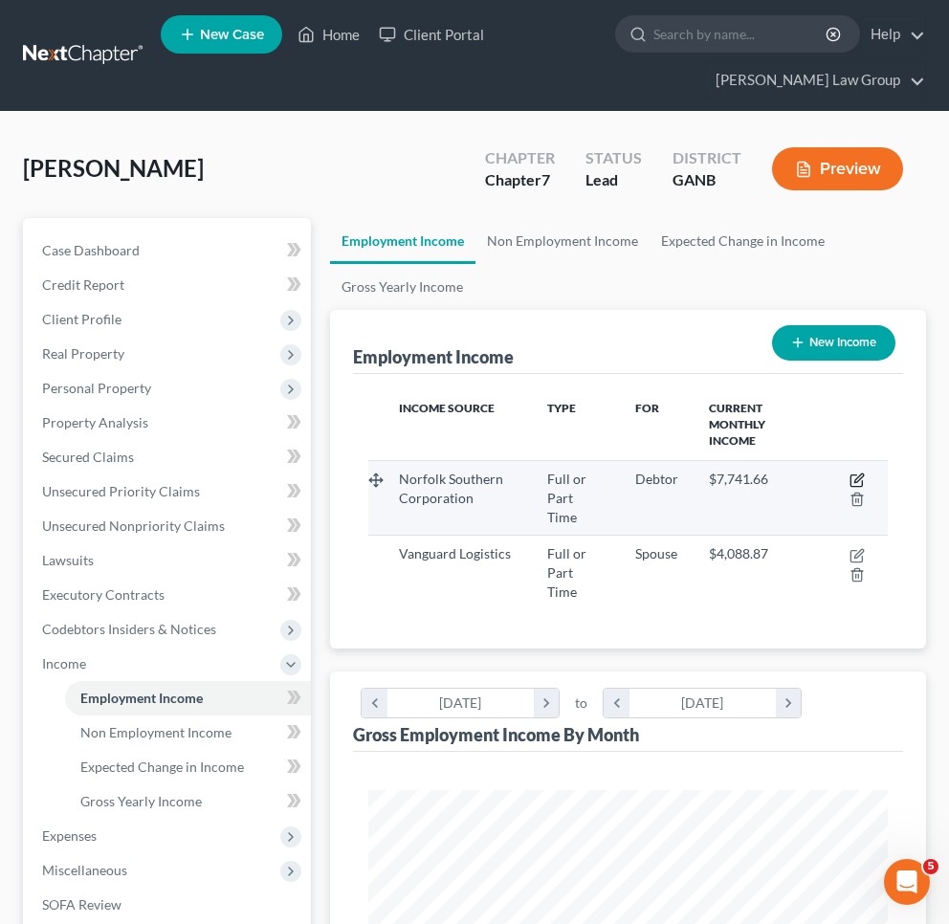
click at [815, 475] on icon "button" at bounding box center [856, 480] width 15 height 15
select select "0"
select select "1"
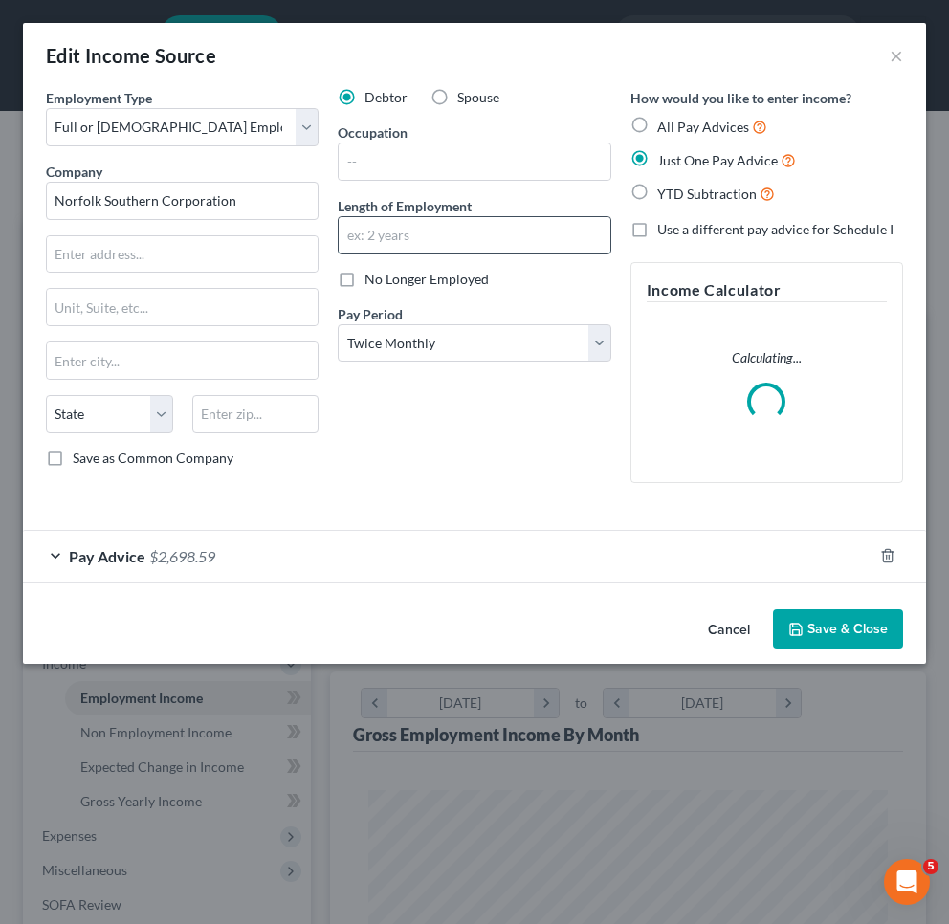
click at [389, 230] on input "text" at bounding box center [474, 235] width 271 height 36
type input "14 years"
click at [444, 158] on input "text" at bounding box center [474, 161] width 271 height 36
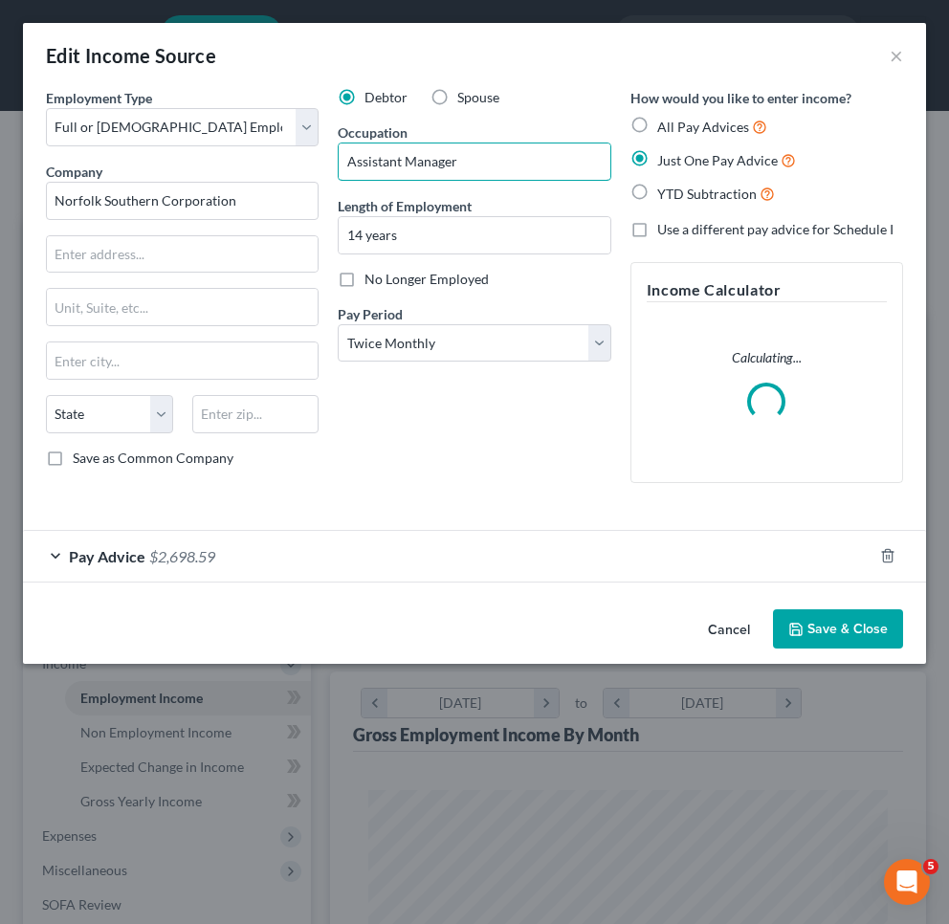
type input "Assistant Manager"
click at [815, 623] on button "Save & Close" at bounding box center [838, 629] width 130 height 40
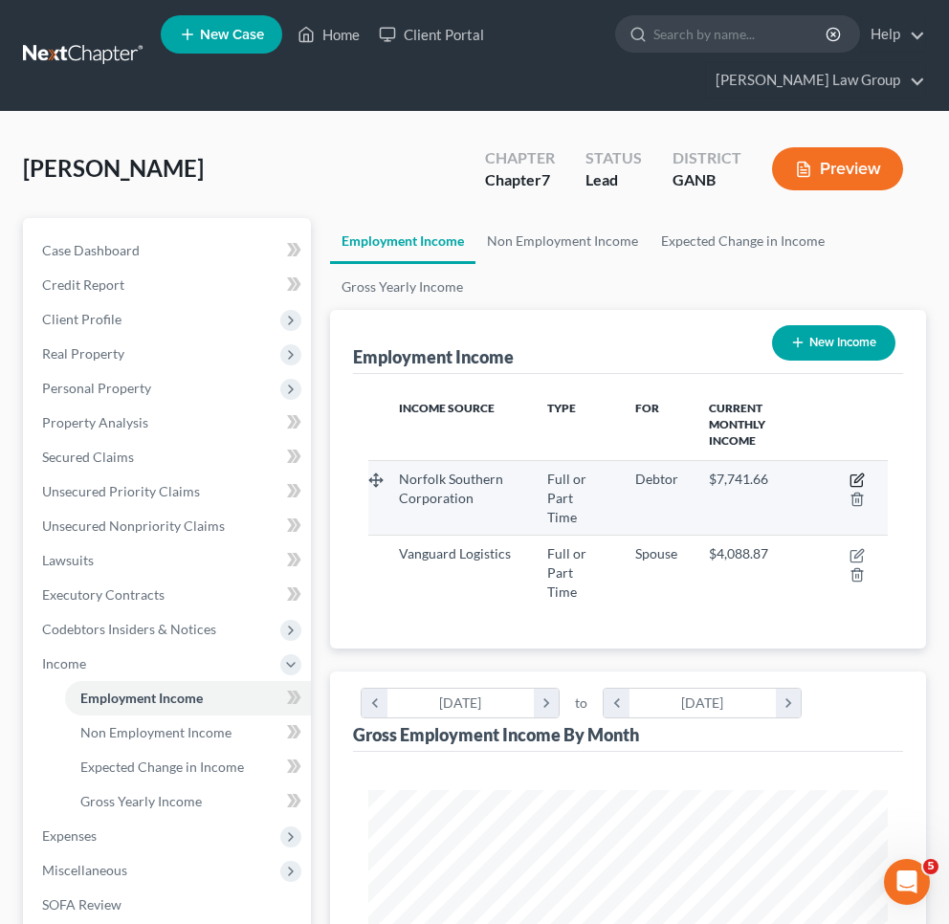
click at [815, 478] on icon "button" at bounding box center [856, 480] width 15 height 15
select select "0"
select select "1"
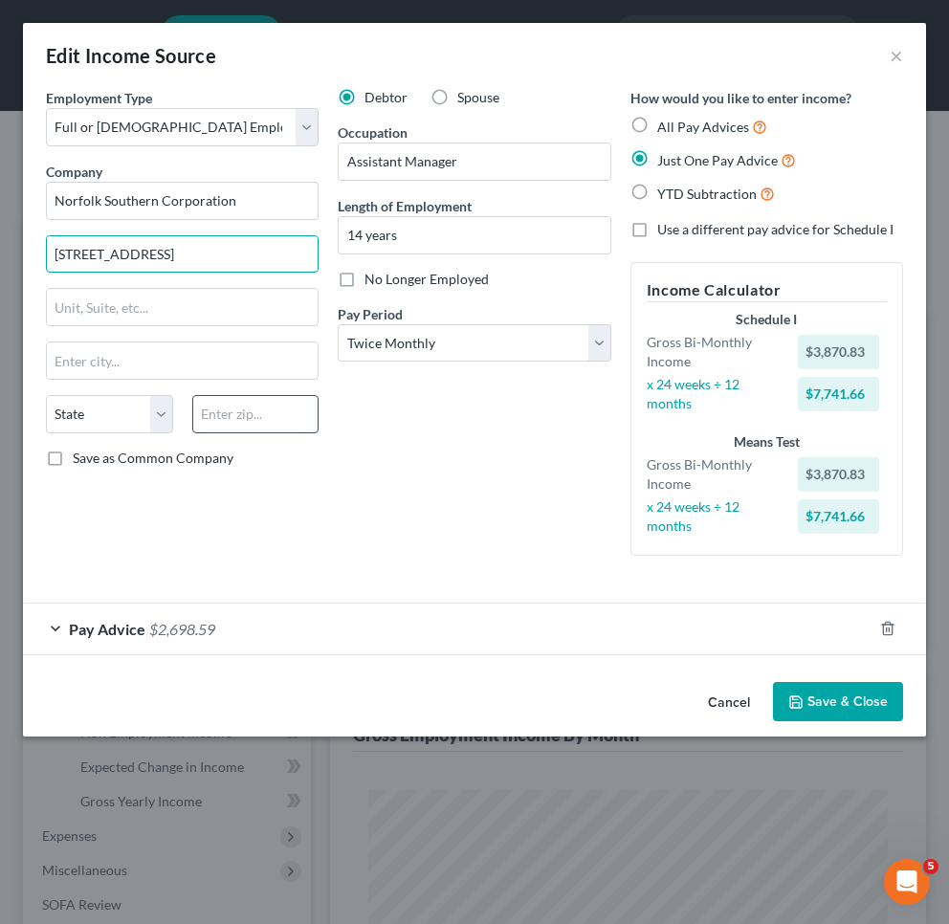
type input "650 West Peachtree St."
type input "30308"
type input "Atlanta"
select select "10"
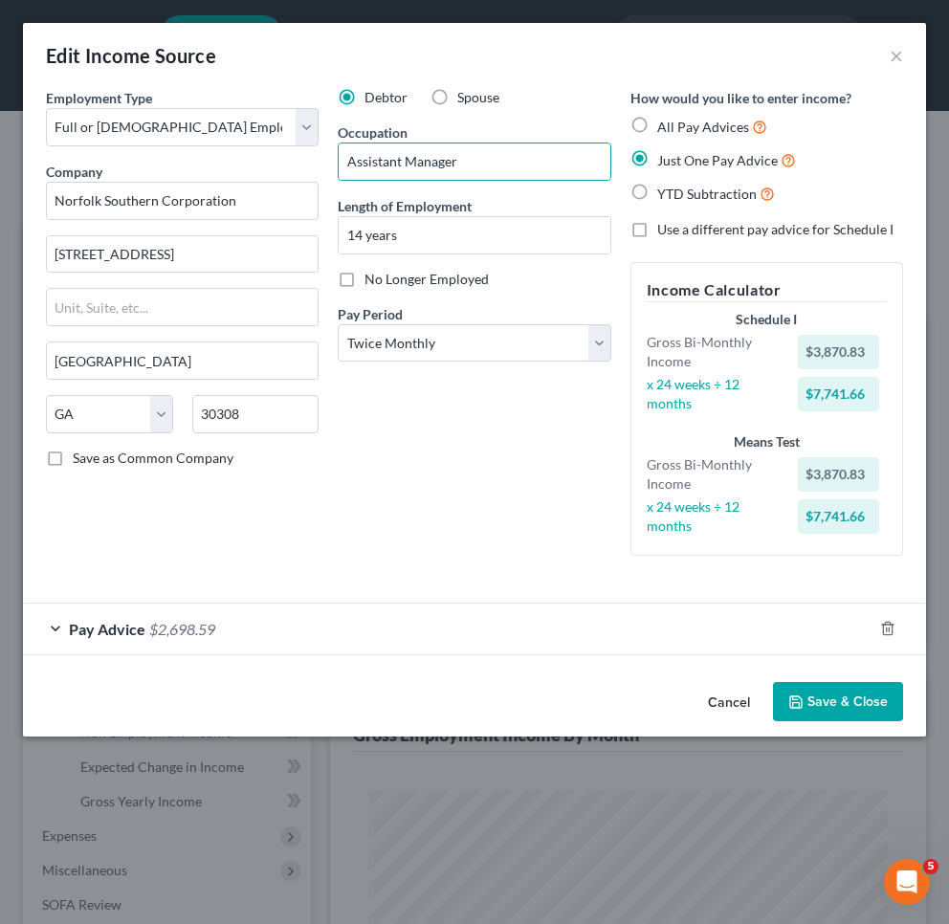
click at [815, 694] on button "Save & Close" at bounding box center [838, 702] width 130 height 40
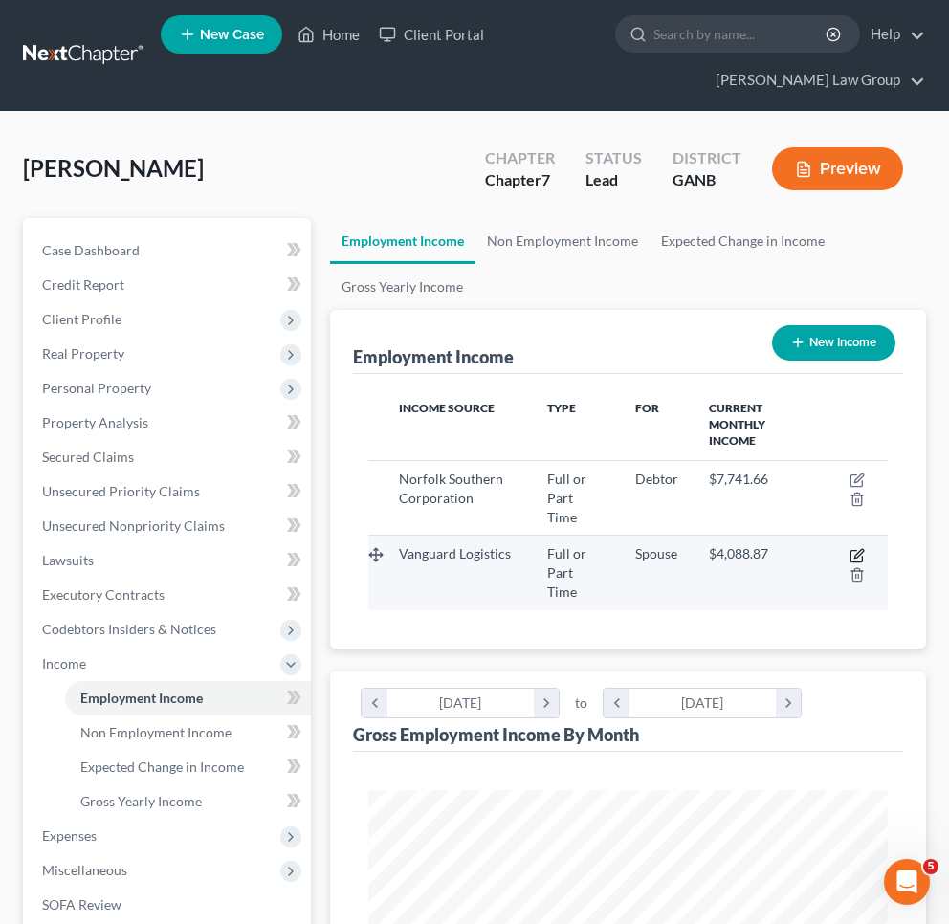
click at [815, 548] on icon "button" at bounding box center [856, 555] width 15 height 15
select select "0"
select select "2"
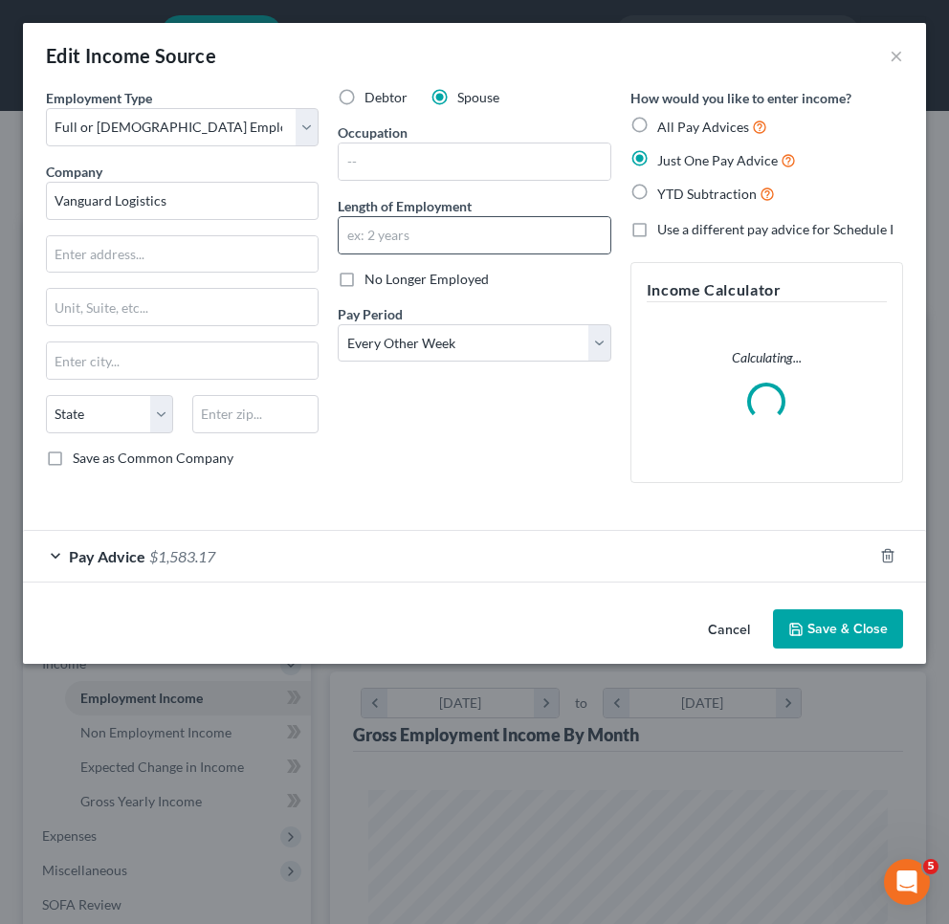
click at [390, 254] on div at bounding box center [474, 235] width 273 height 38
click at [388, 237] on input "text" at bounding box center [474, 235] width 271 height 36
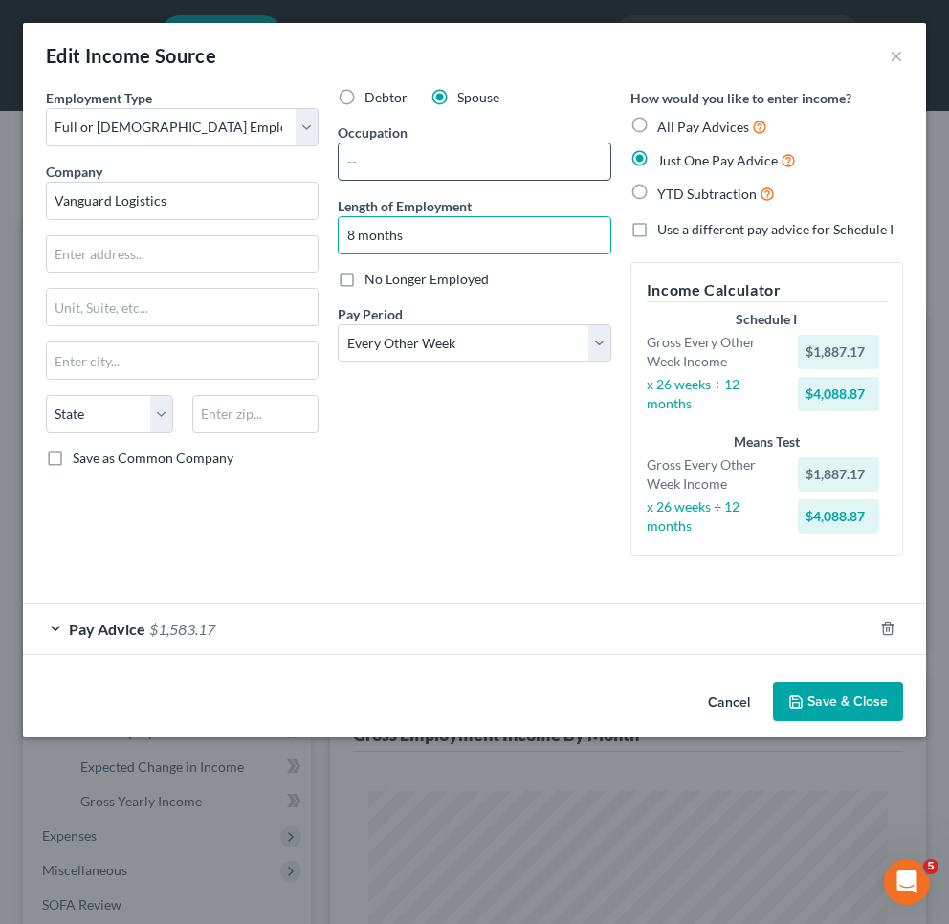
type input "8 months"
click at [402, 162] on input "text" at bounding box center [474, 161] width 271 height 36
type input "Shipping and Receiving"
click at [815, 686] on button "Save & Close" at bounding box center [838, 702] width 130 height 40
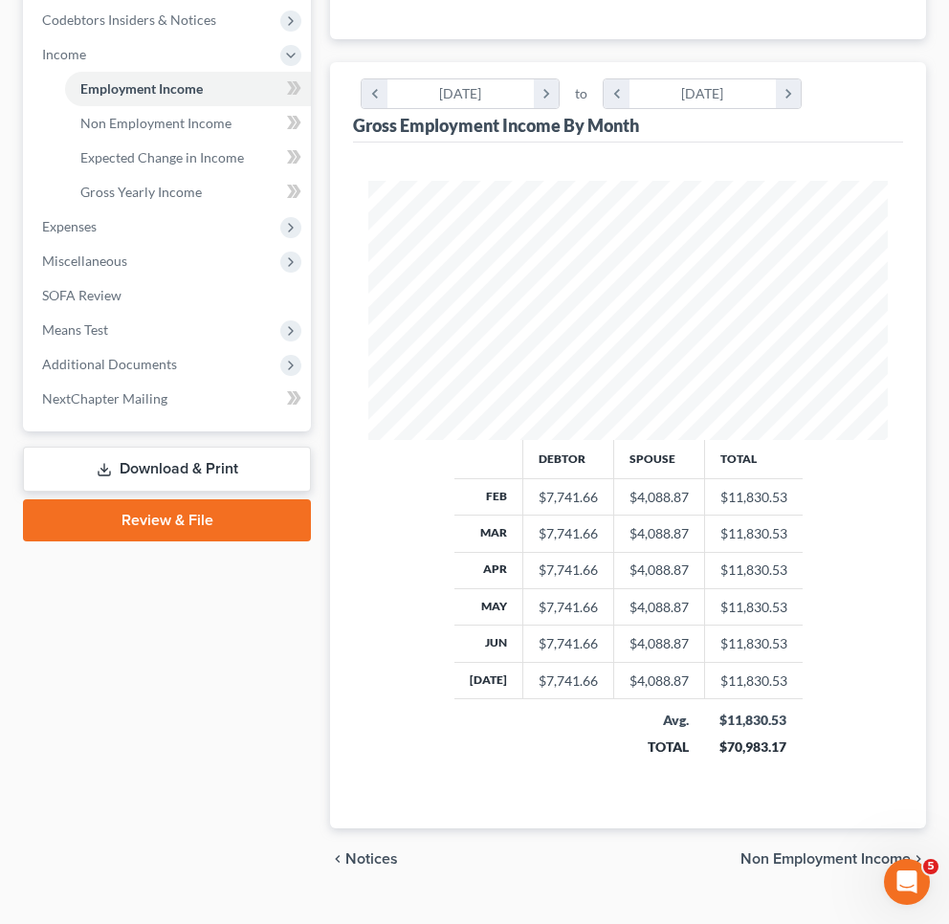
click at [815, 851] on span "Non Employment Income" at bounding box center [825, 858] width 170 height 15
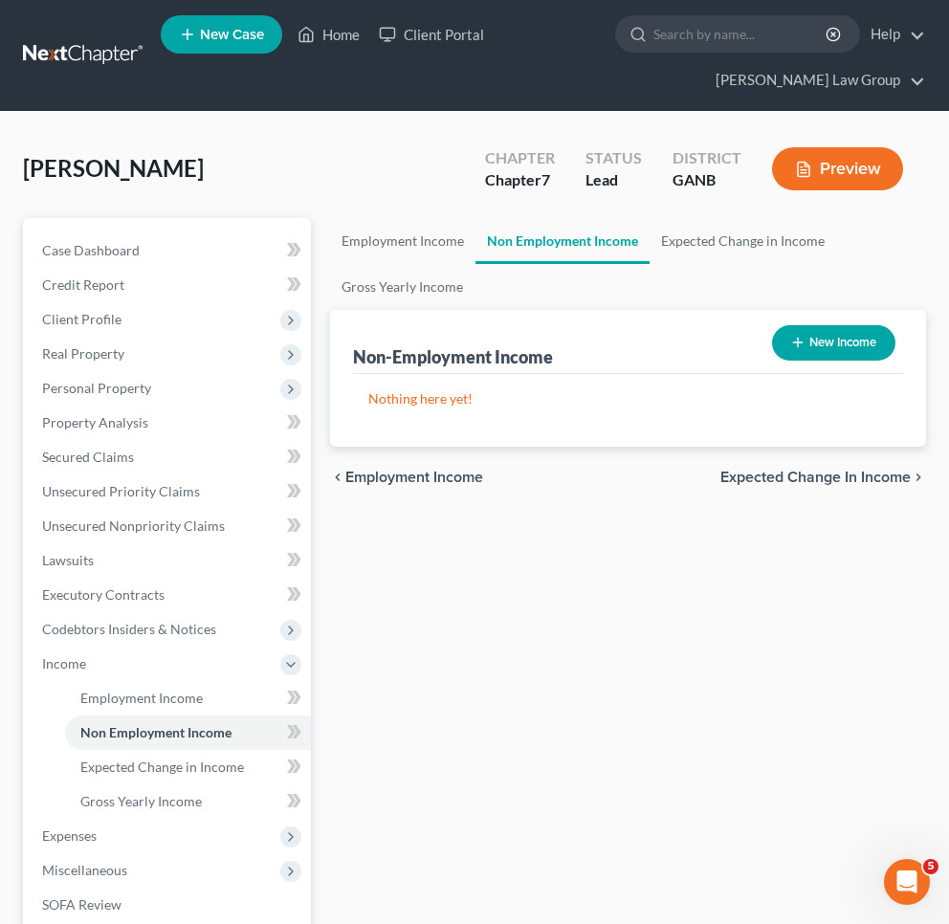
click at [815, 477] on span "Expected Change in Income" at bounding box center [815, 477] width 190 height 15
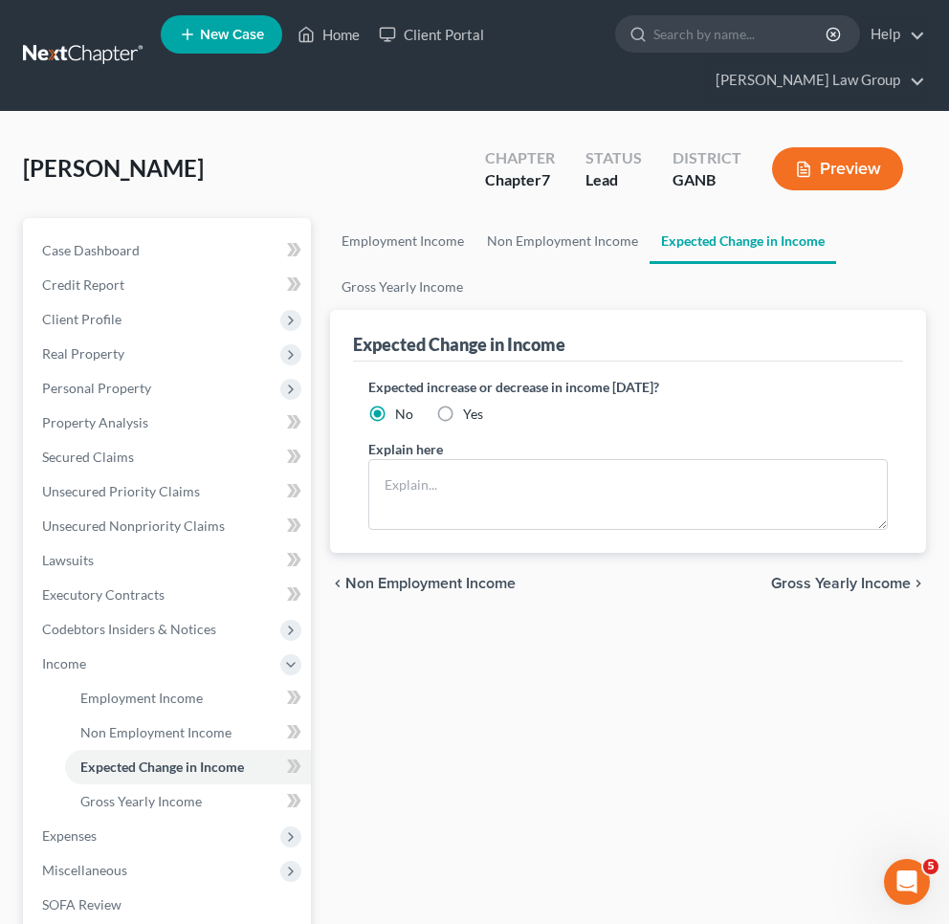
click at [815, 582] on span "Gross Yearly Income" at bounding box center [841, 583] width 140 height 15
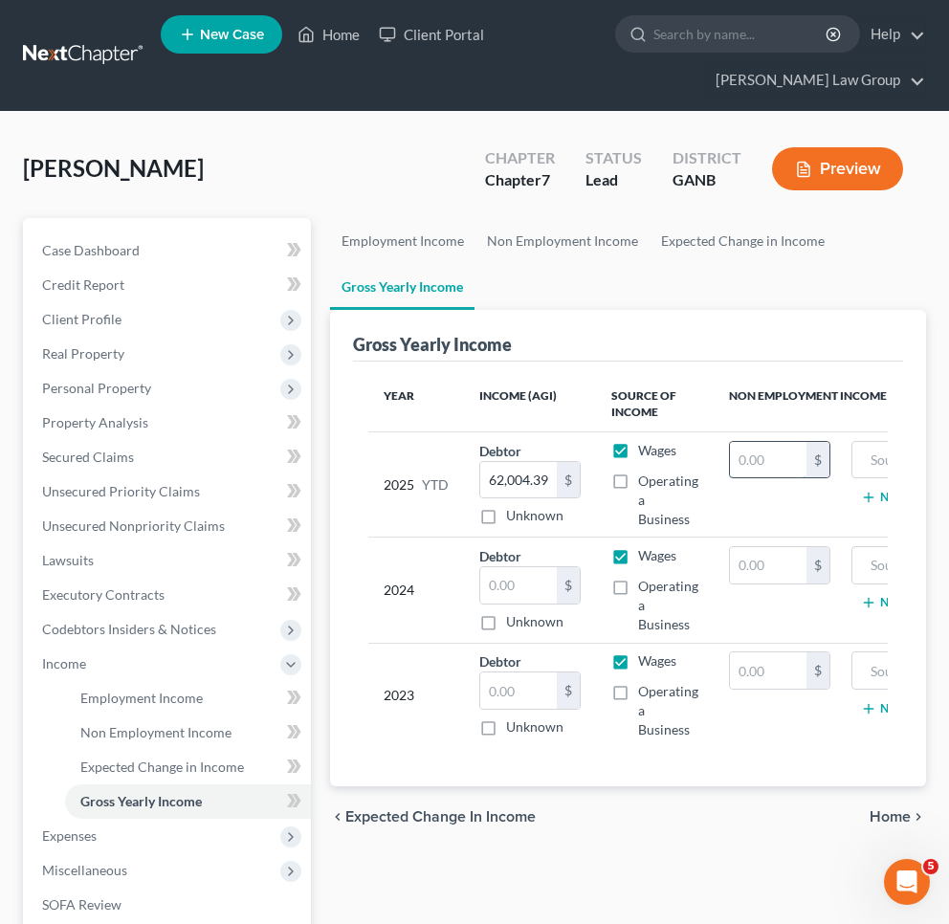
click at [786, 466] on input "text" at bounding box center [768, 460] width 77 height 36
type input "50,436"
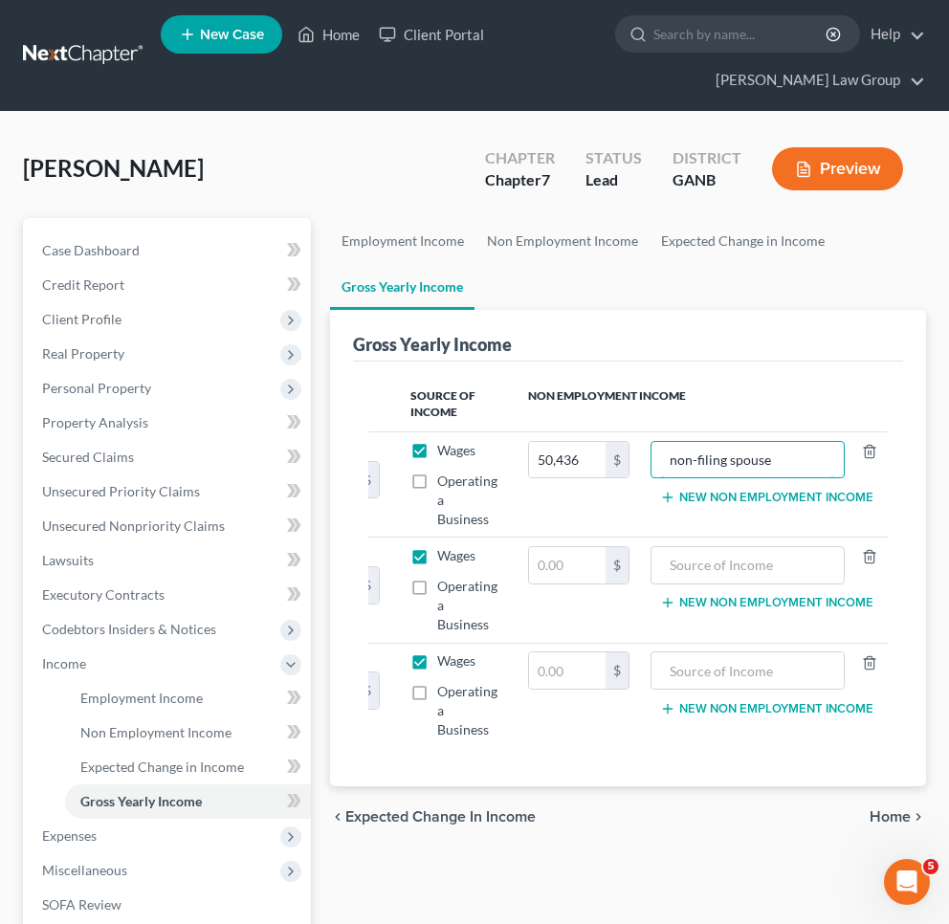
type input "non-filing spouse"
click at [392, 575] on td "Debtor $ Unknown Balance Undetermined $ Unknown" at bounding box center [329, 590] width 132 height 105
click at [437, 587] on label "Operating a Business" at bounding box center [467, 605] width 60 height 57
click at [445, 587] on input "Operating a Business" at bounding box center [451, 583] width 12 height 12
checkbox input "true"
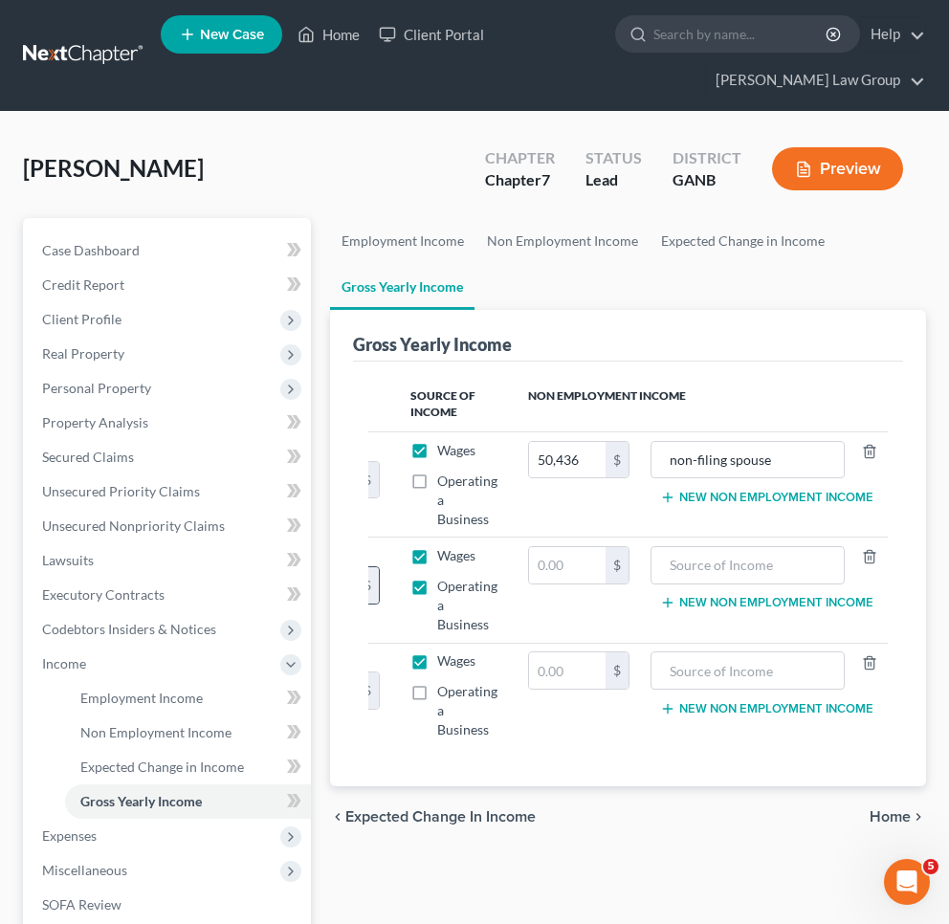
click at [369, 592] on div "$" at bounding box center [367, 585] width 23 height 36
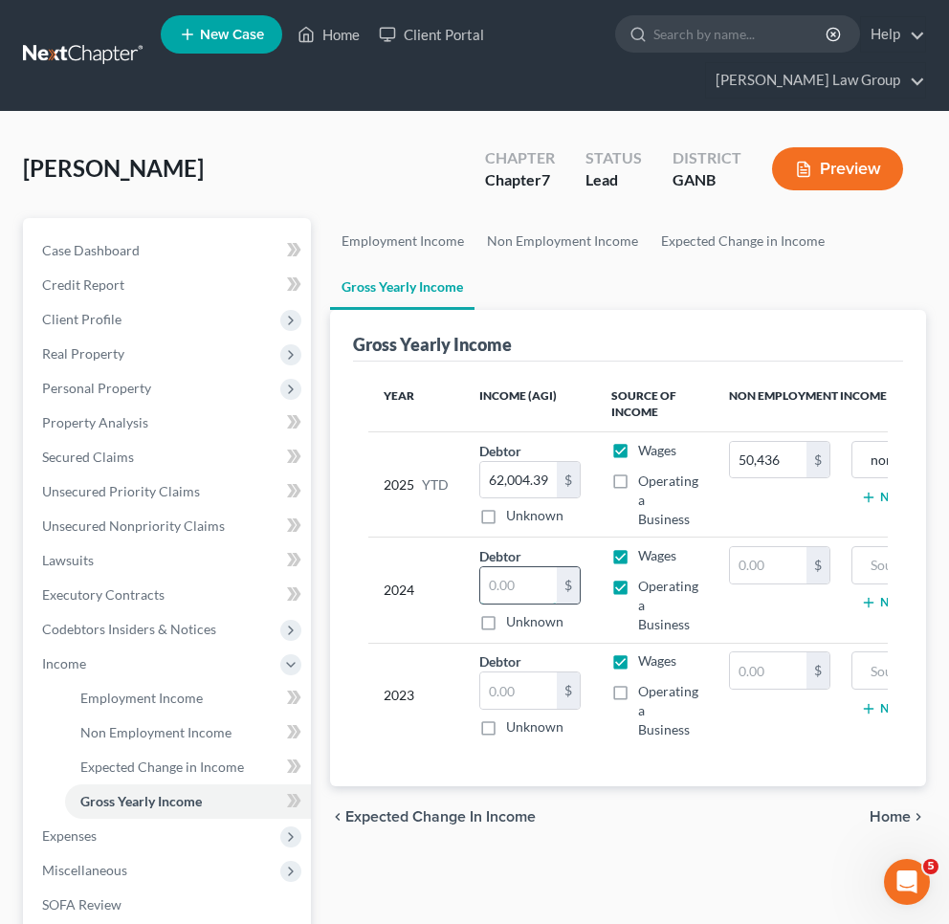
click at [552, 580] on input "text" at bounding box center [518, 585] width 77 height 36
type input "89,000"
click at [535, 679] on input "text" at bounding box center [518, 690] width 77 height 36
type input "86,000"
drag, startPoint x: 794, startPoint y: 466, endPoint x: 687, endPoint y: 443, distance: 109.6
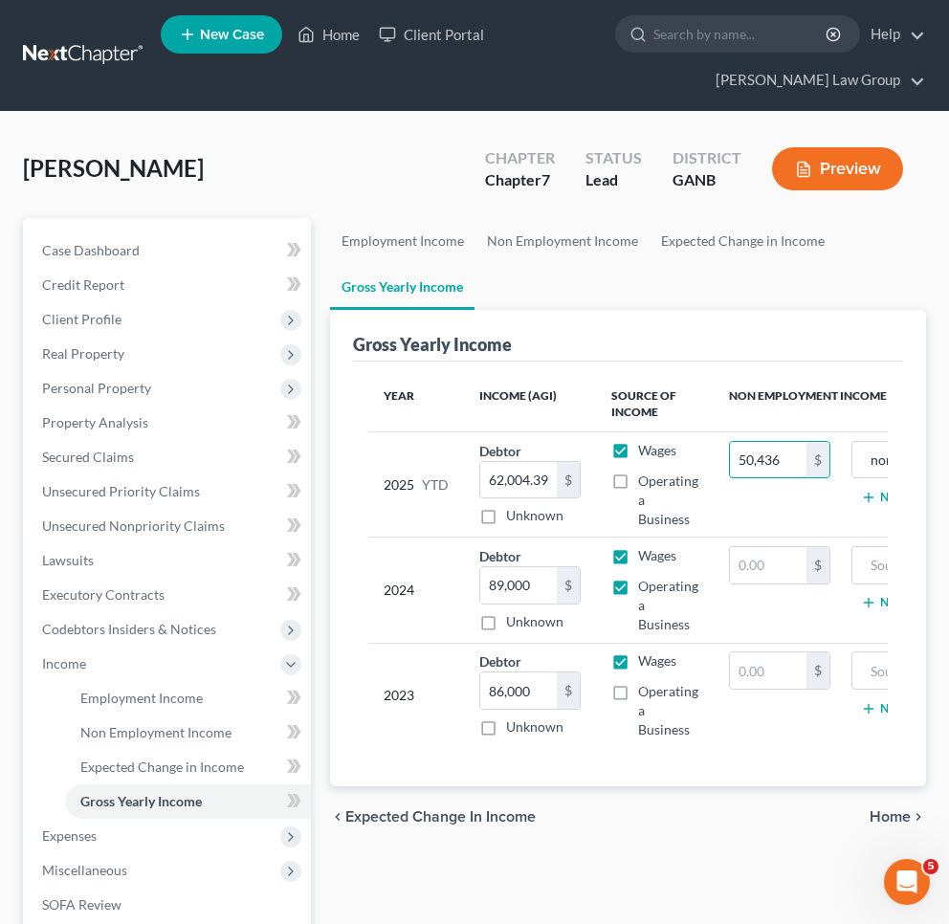
click at [687, 443] on tr "2025 YTD Debtor 62,004.39 $ Unknown Balance Undetermined 62,004.39 $ Unknown Wa…" at bounding box center [728, 483] width 721 height 105
type input "26,100"
click at [780, 554] on input "text" at bounding box center [768, 565] width 77 height 36
type input "49,000"
type input "0"
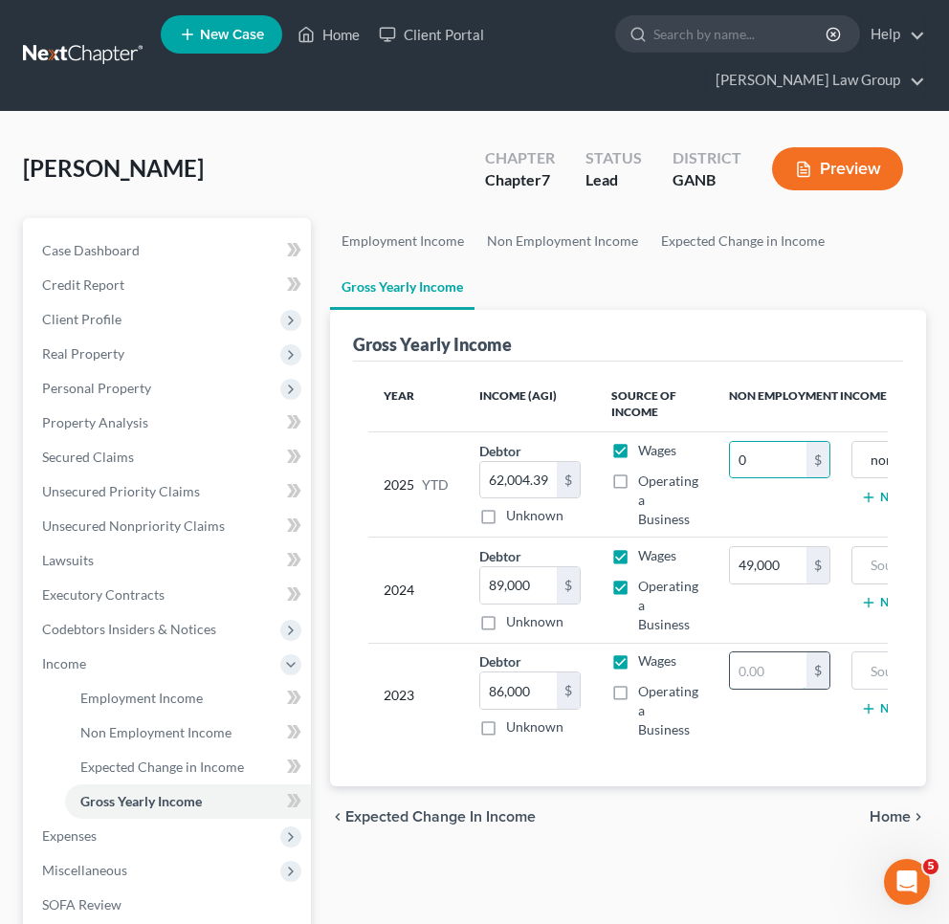
click at [789, 665] on input "text" at bounding box center [768, 670] width 77 height 36
paste input "26,100"
type input "26,100"
drag, startPoint x: 783, startPoint y: 464, endPoint x: 682, endPoint y: 447, distance: 101.9
click at [682, 447] on tr "2025 YTD Debtor 62,004.39 $ Unknown Balance Undetermined 62,004.39 $ Unknown Wa…" at bounding box center [728, 483] width 721 height 105
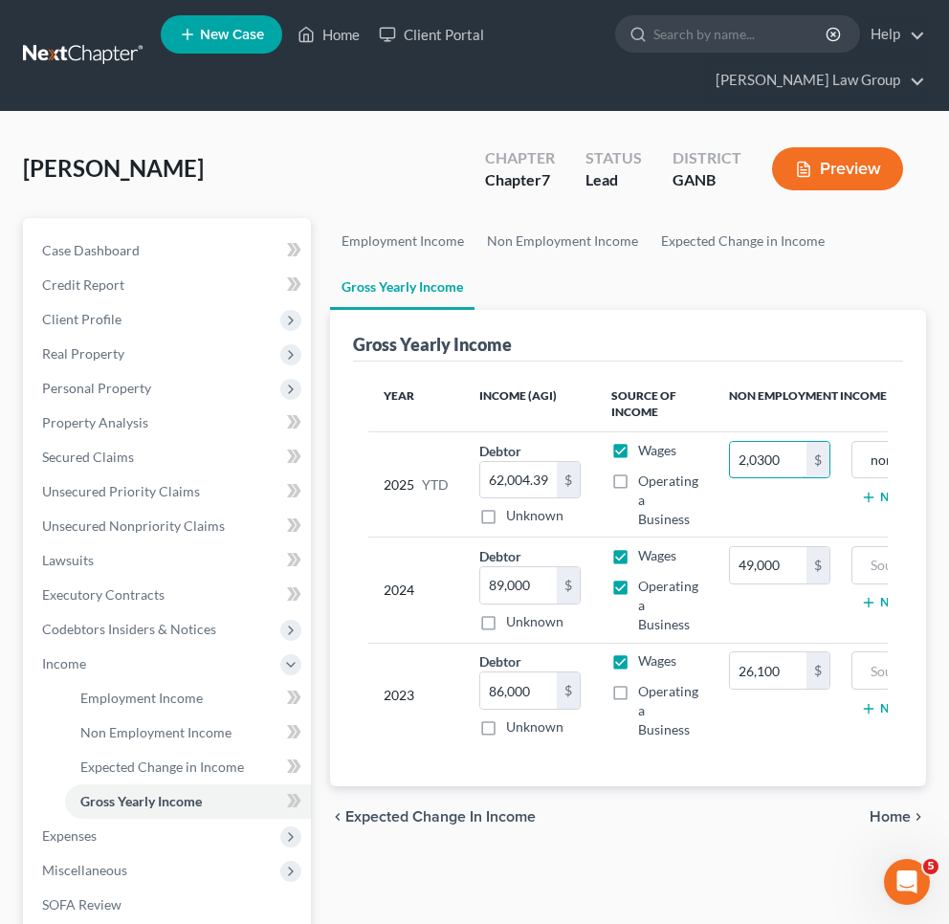
type input "20,300"
click at [815, 562] on input "text" at bounding box center [948, 565] width 173 height 36
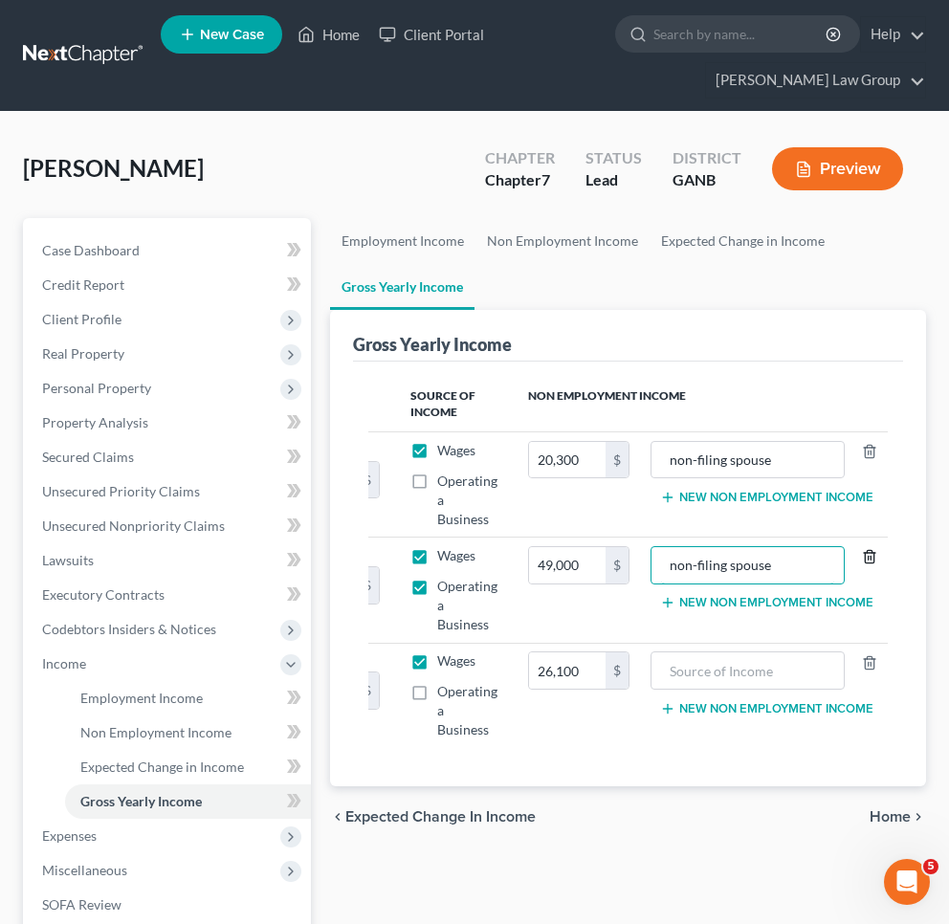
type input "non-filing spouse"
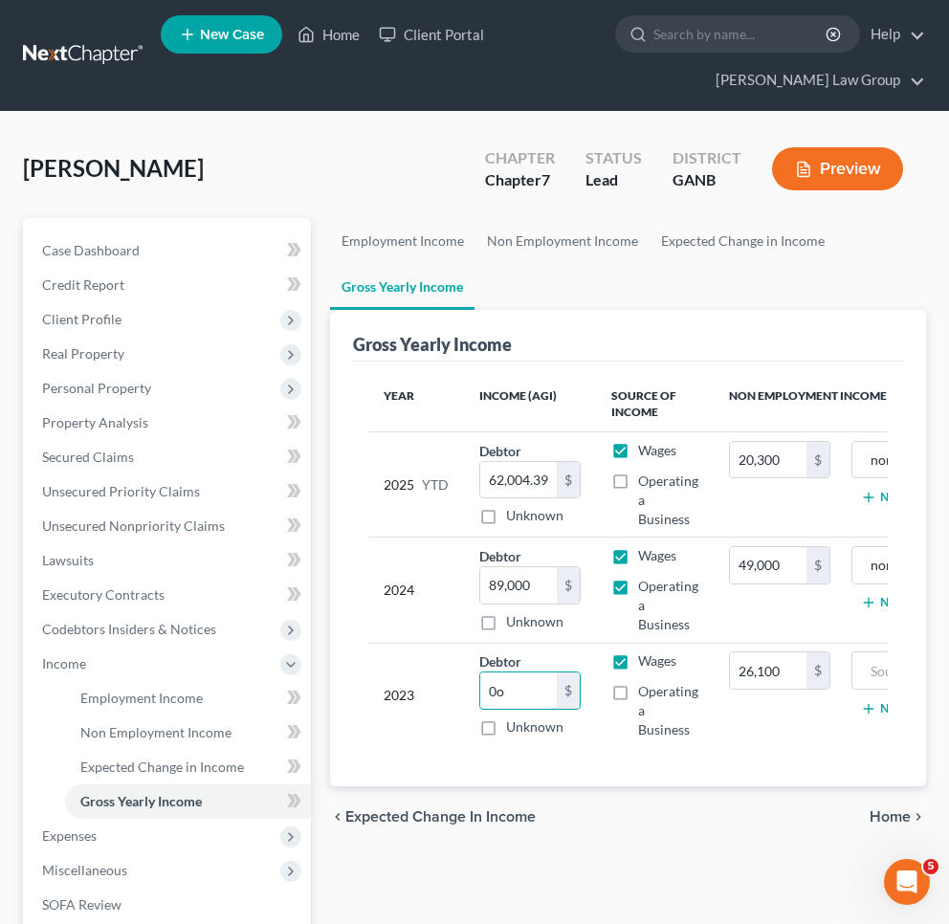
type input "0"
click at [533, 689] on input "text" at bounding box center [518, 690] width 77 height 36
type input "86,000"
click at [815, 674] on input "text" at bounding box center [948, 670] width 173 height 36
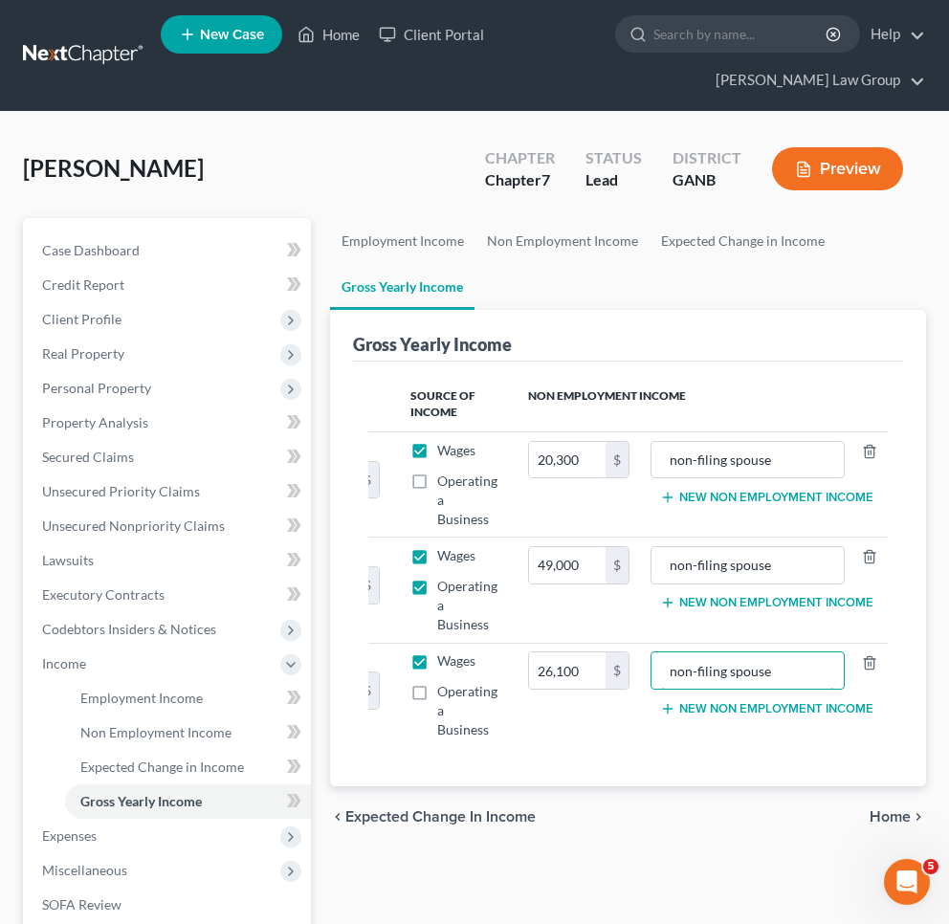
type input "non-filing spouse"
click at [815, 810] on span "Home" at bounding box center [890, 816] width 41 height 15
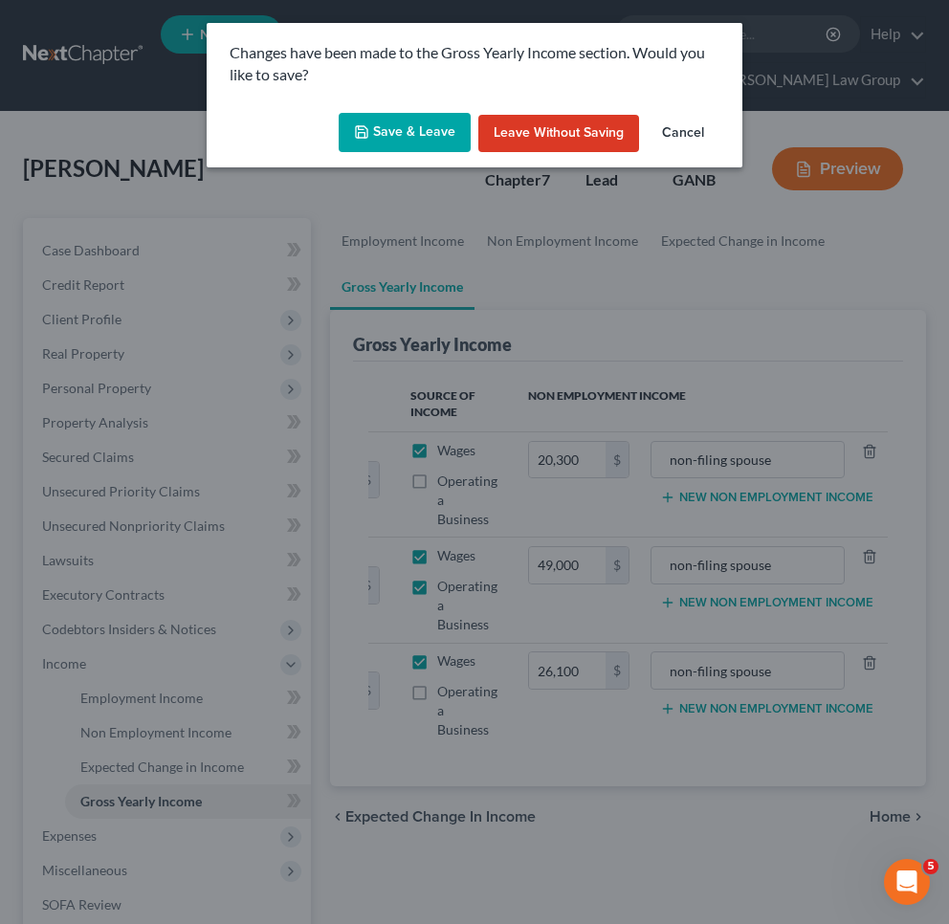
click at [403, 119] on button "Save & Leave" at bounding box center [405, 133] width 132 height 40
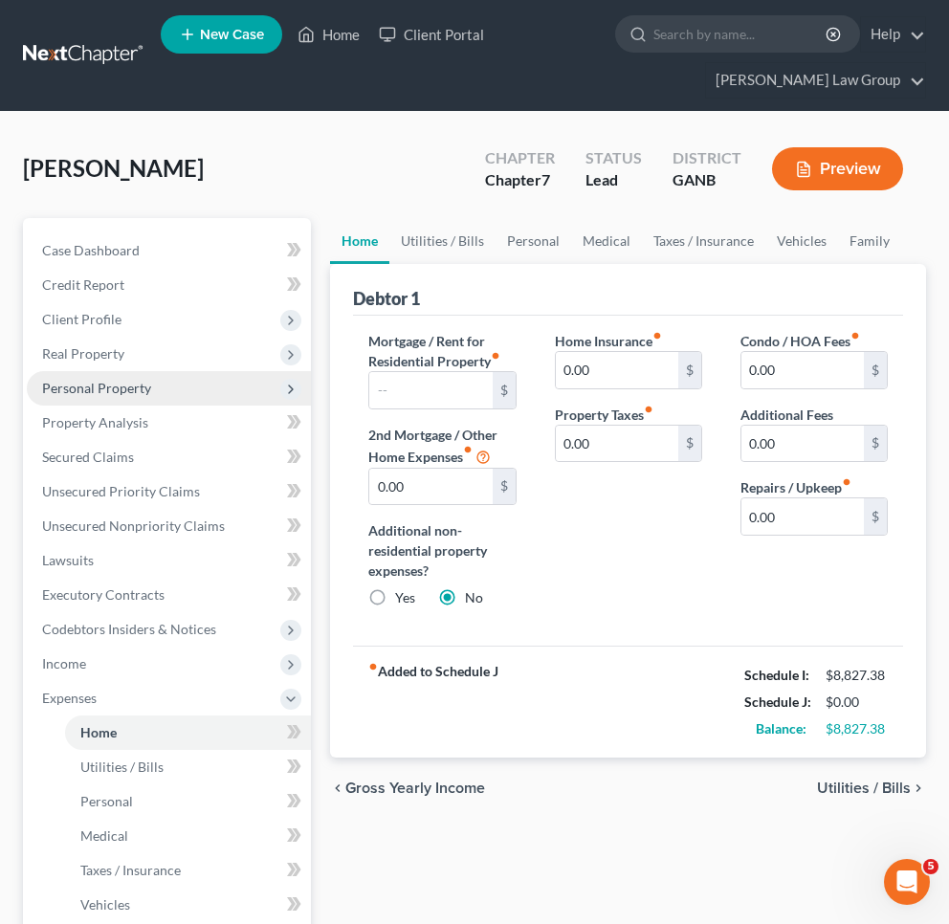
click at [84, 399] on span "Personal Property" at bounding box center [169, 388] width 284 height 34
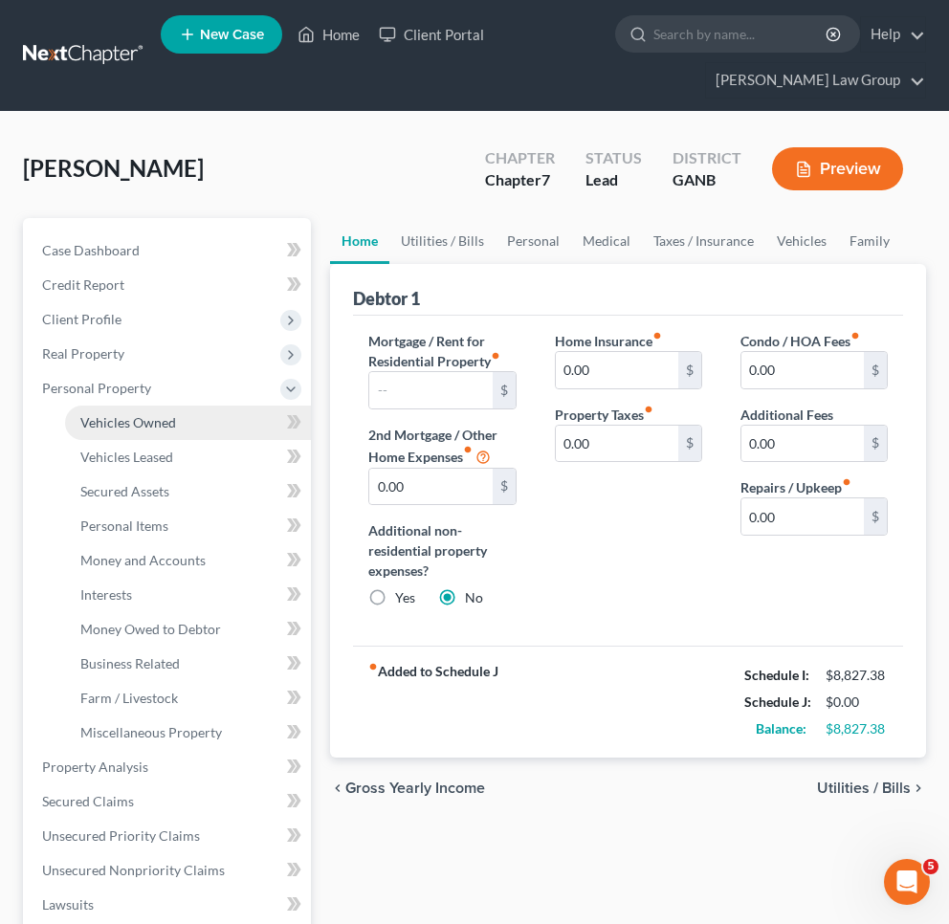
click at [99, 415] on span "Vehicles Owned" at bounding box center [128, 422] width 96 height 16
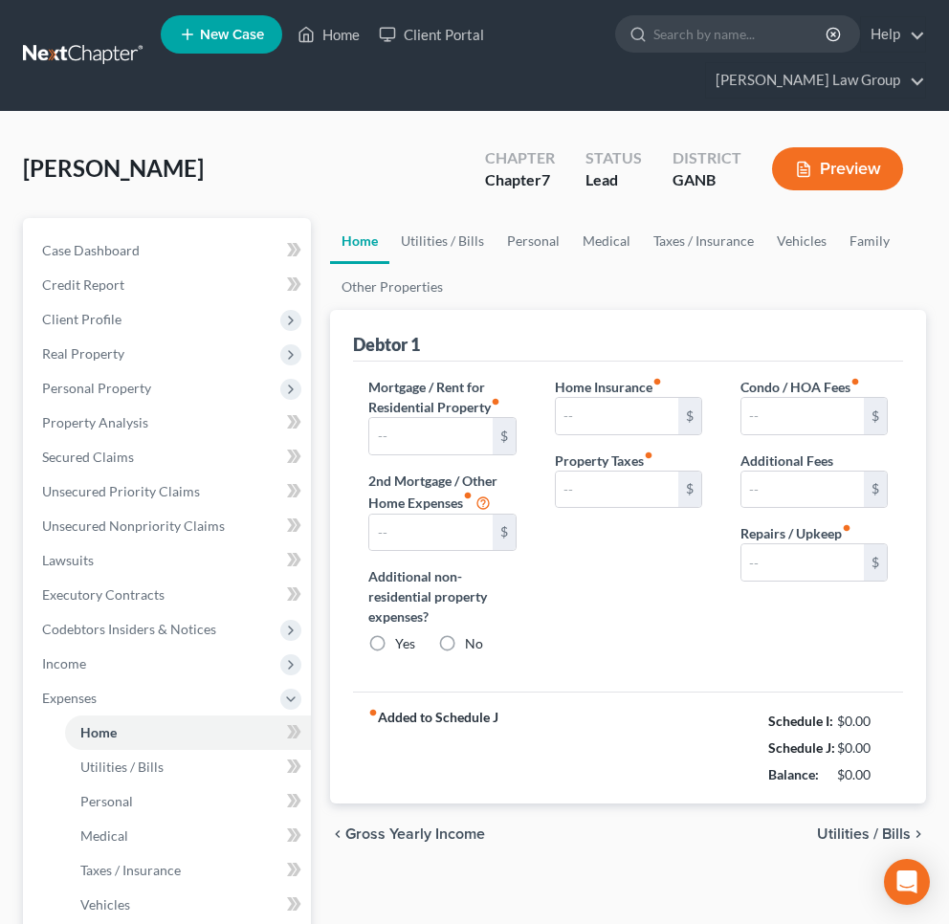
type input "0.00"
radio input "true"
type input "0.00"
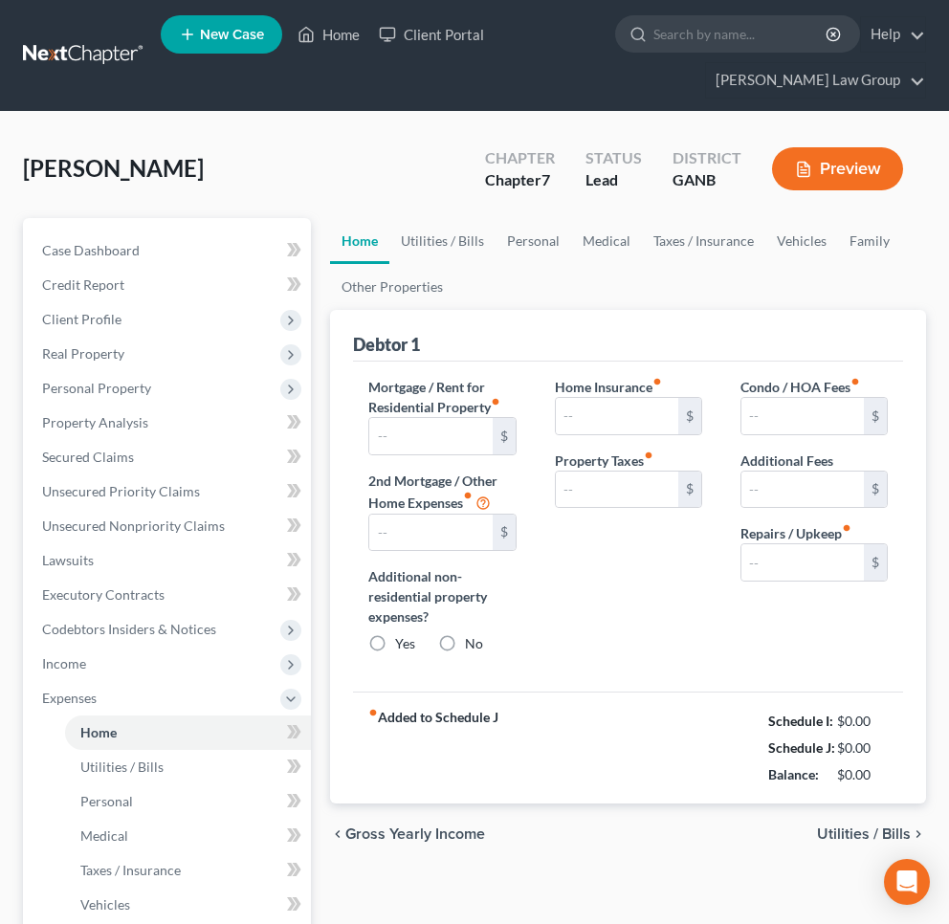
type input "0.00"
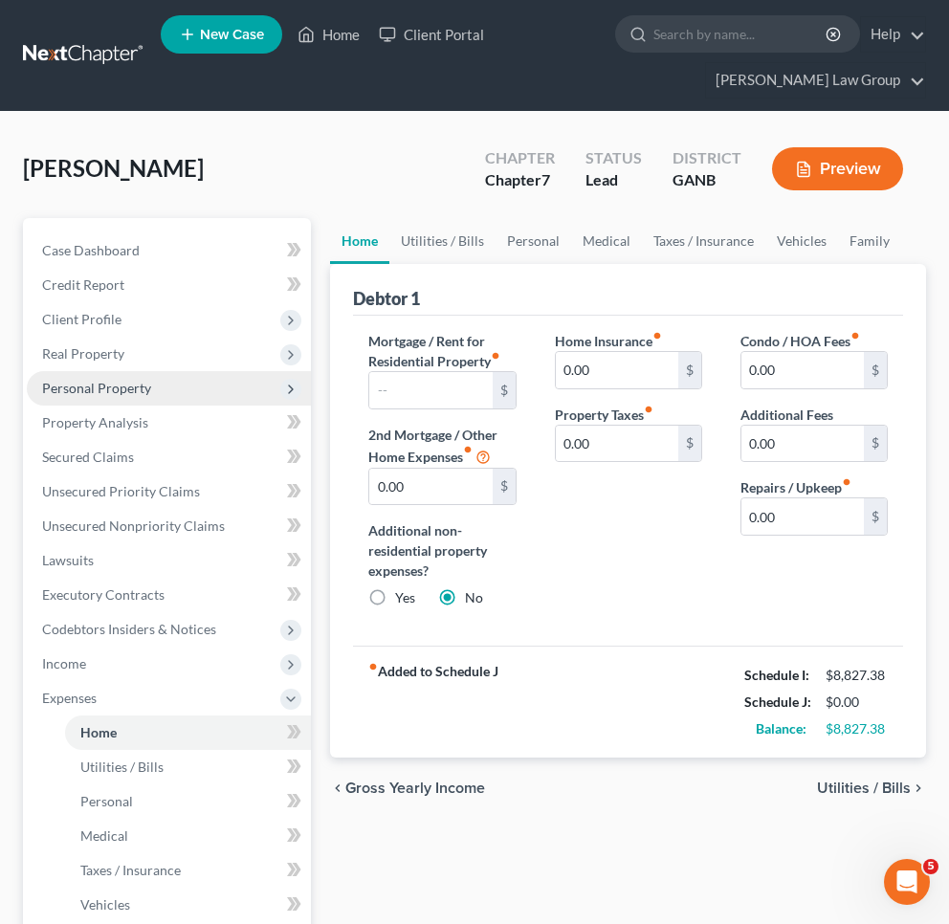
click at [81, 386] on span "Personal Property" at bounding box center [96, 388] width 109 height 16
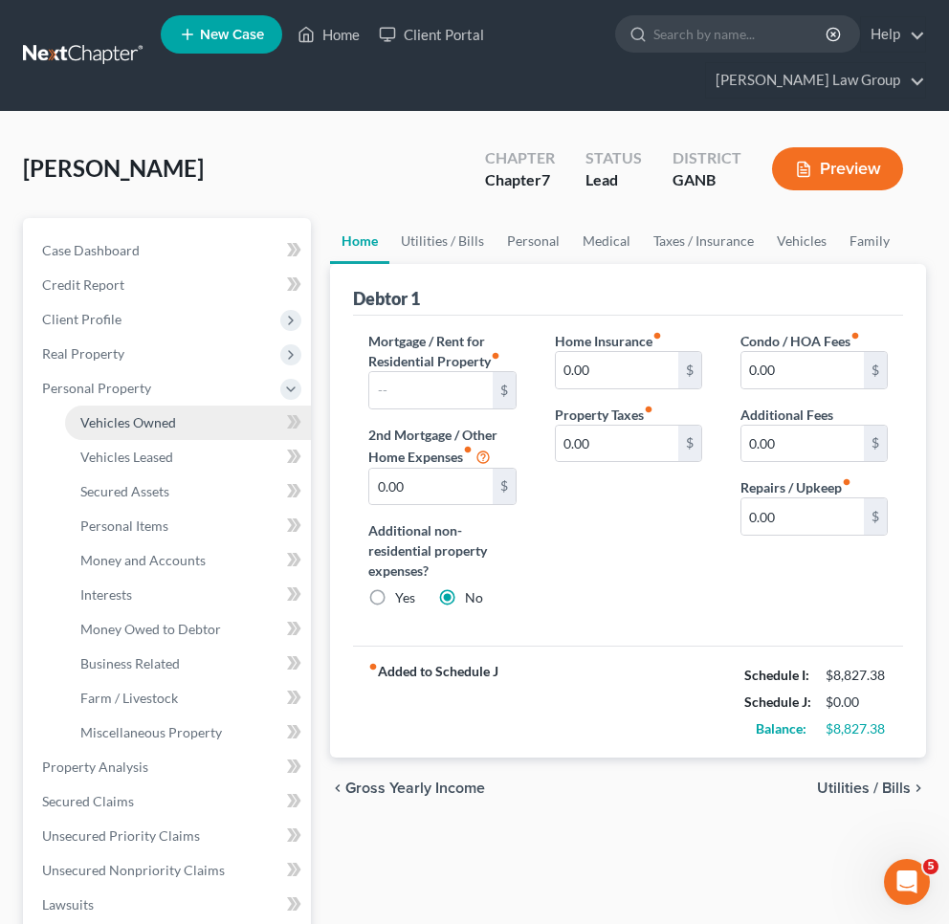
click at [100, 419] on span "Vehicles Owned" at bounding box center [128, 422] width 96 height 16
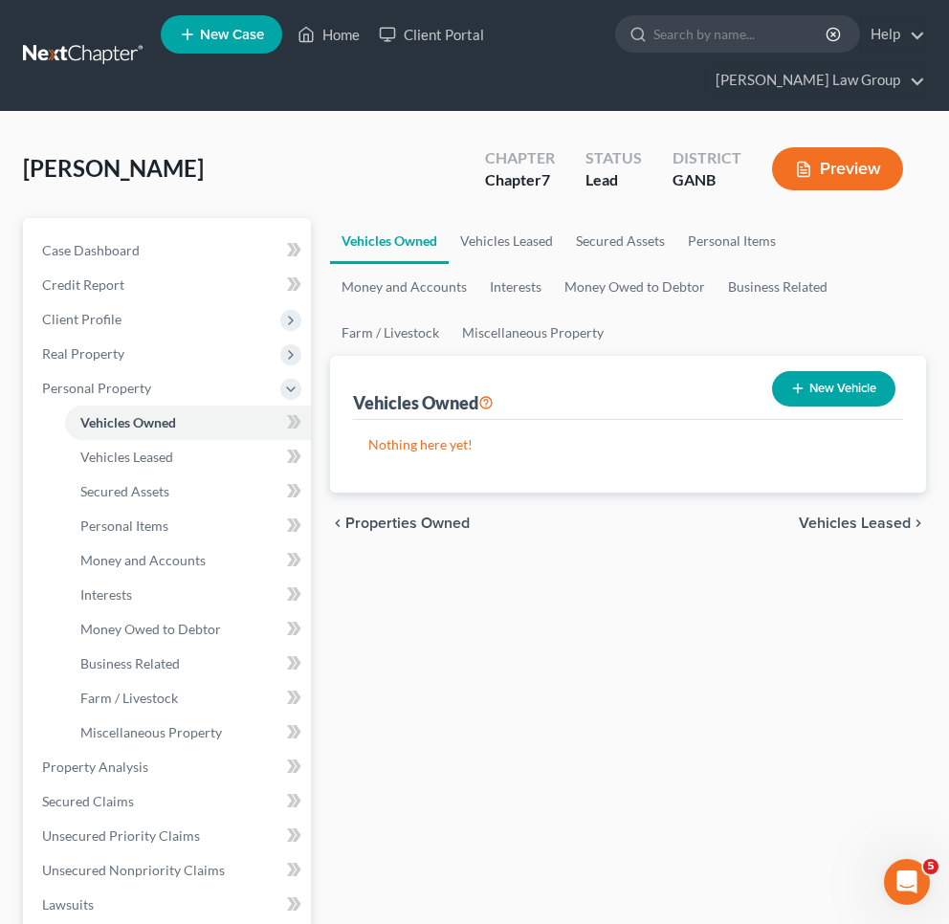
click at [853, 384] on button "New Vehicle" at bounding box center [833, 388] width 123 height 35
select select "0"
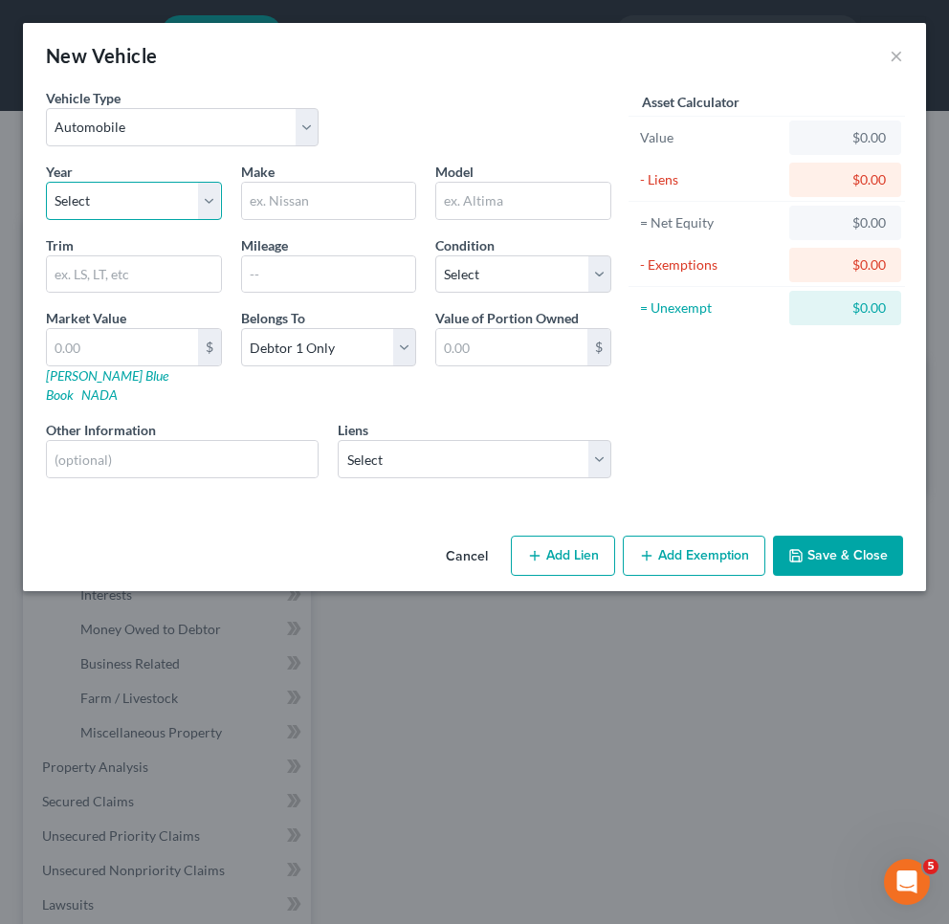
select select "9"
click at [370, 209] on input "text" at bounding box center [329, 201] width 174 height 36
type input "Acura"
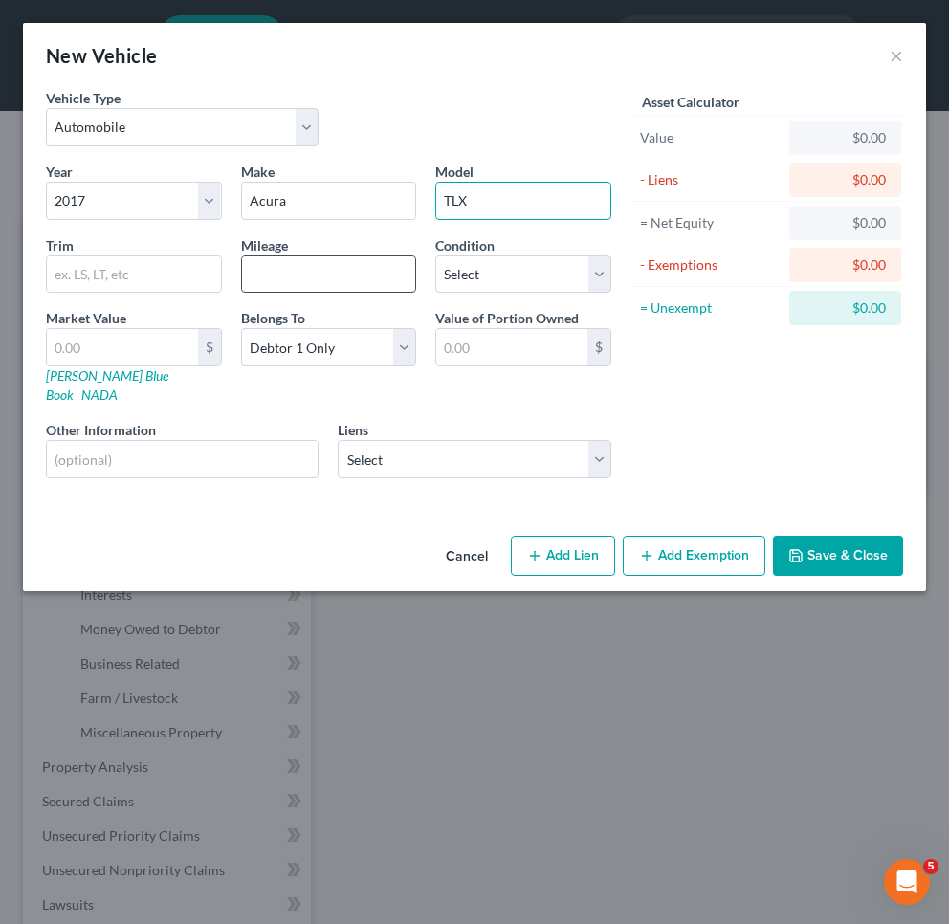
type input "TLX"
click at [346, 273] on input "text" at bounding box center [329, 274] width 174 height 36
type input "129650"
click at [118, 386] on link "NADA" at bounding box center [99, 394] width 36 height 16
click at [153, 273] on input "text" at bounding box center [134, 274] width 174 height 36
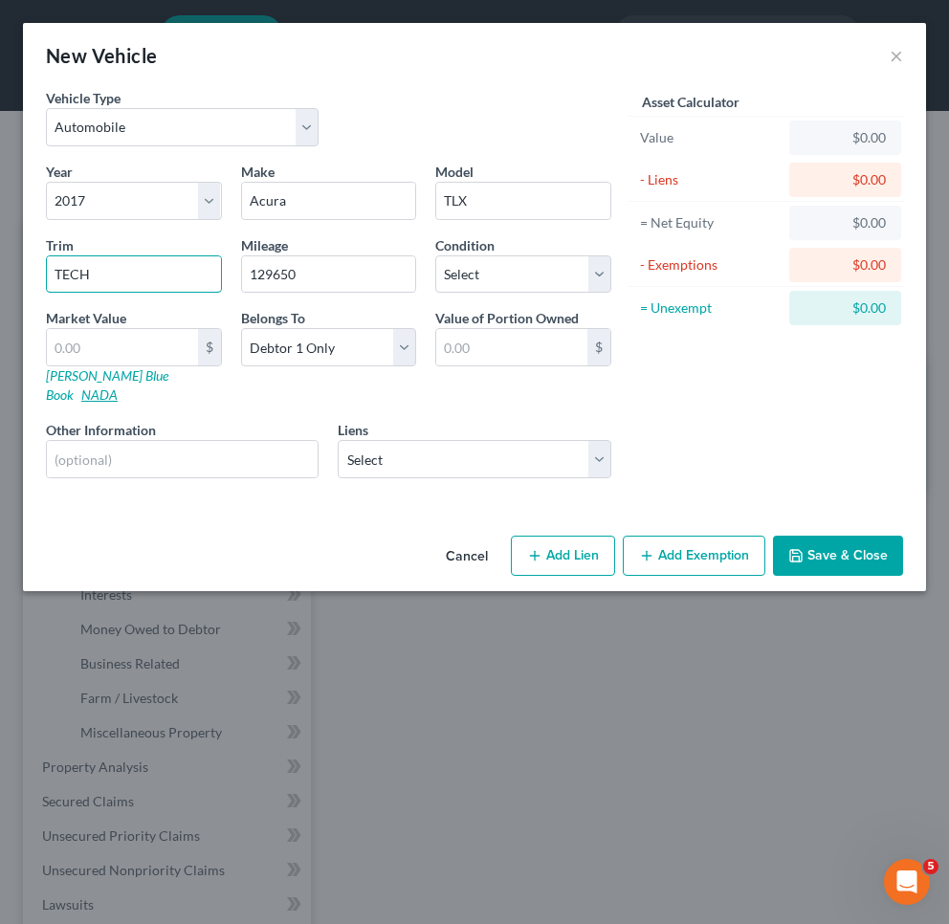
type input "TECH"
click at [118, 386] on link "NADA" at bounding box center [99, 394] width 36 height 16
click at [155, 348] on input "text" at bounding box center [122, 347] width 151 height 36
type input "1"
type input "1.00"
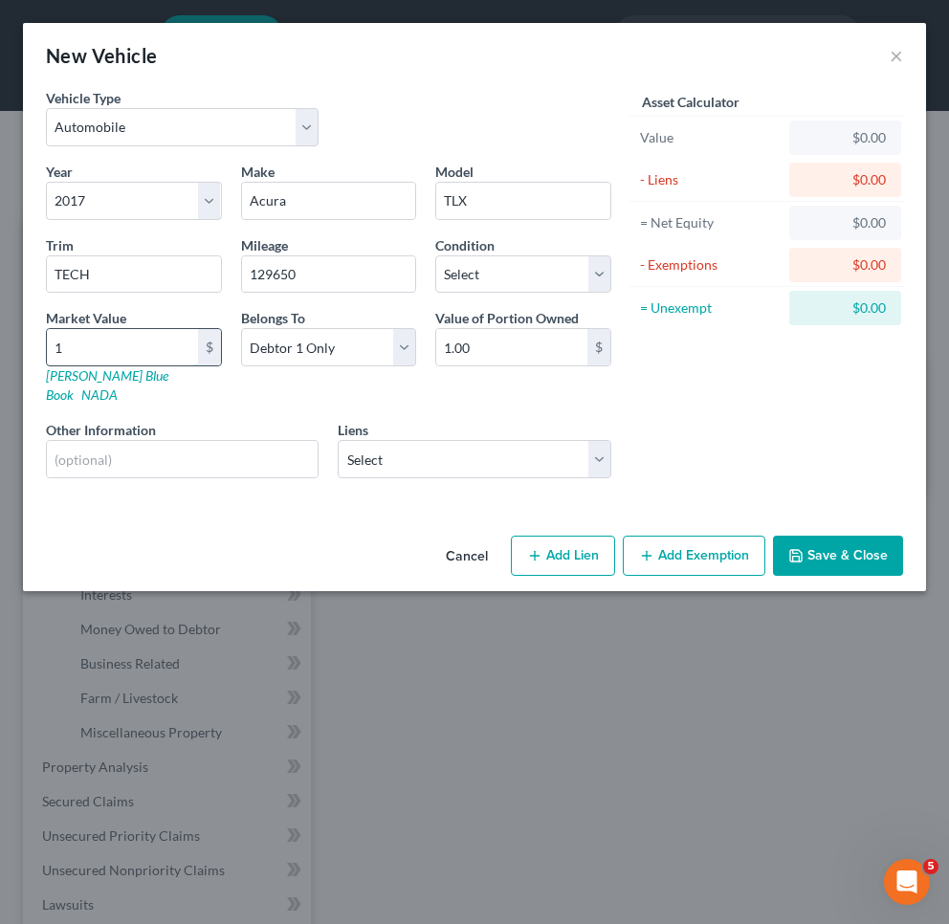
type input "11"
type input "11.00"
type input "111"
type input "111.00"
type input "1117"
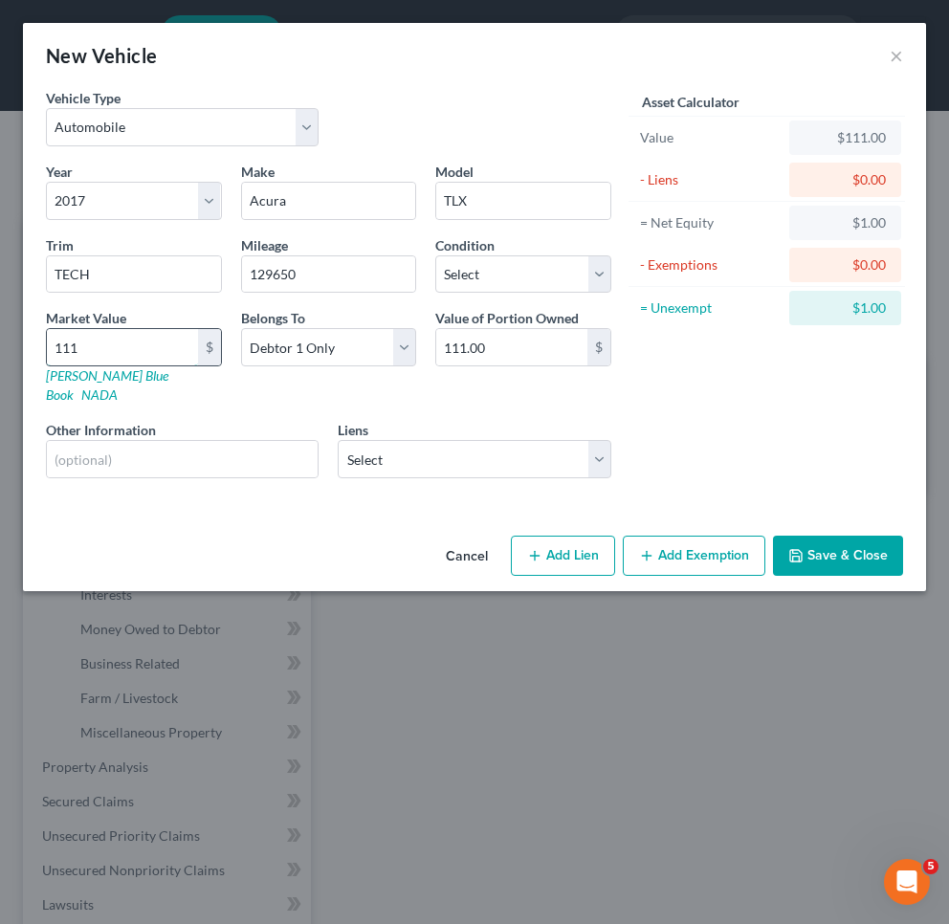
type input "1,117.00"
type input "1,1175"
type input "11,175.00"
type input "11,175"
click at [706, 542] on button "Add Exemption" at bounding box center [694, 556] width 143 height 40
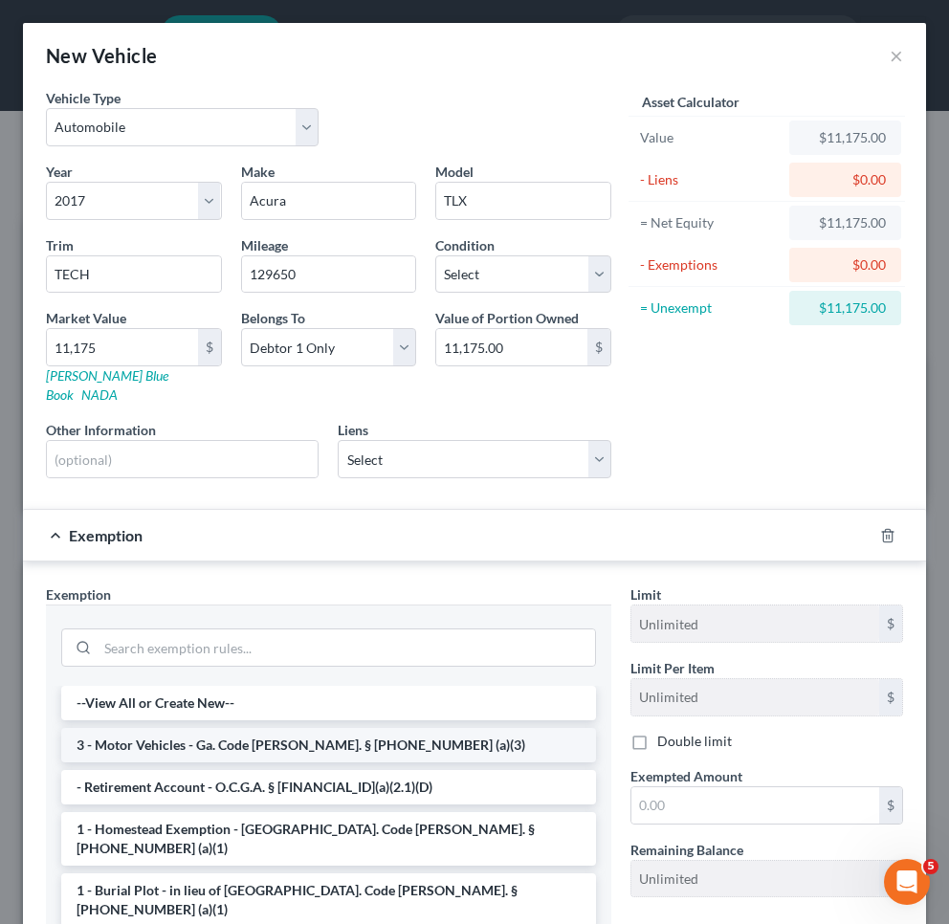
click at [270, 730] on li "3 - Motor Vehicles - Ga. Code [PERSON_NAME]. § [PHONE_NUMBER] (a)(3)" at bounding box center [328, 745] width 535 height 34
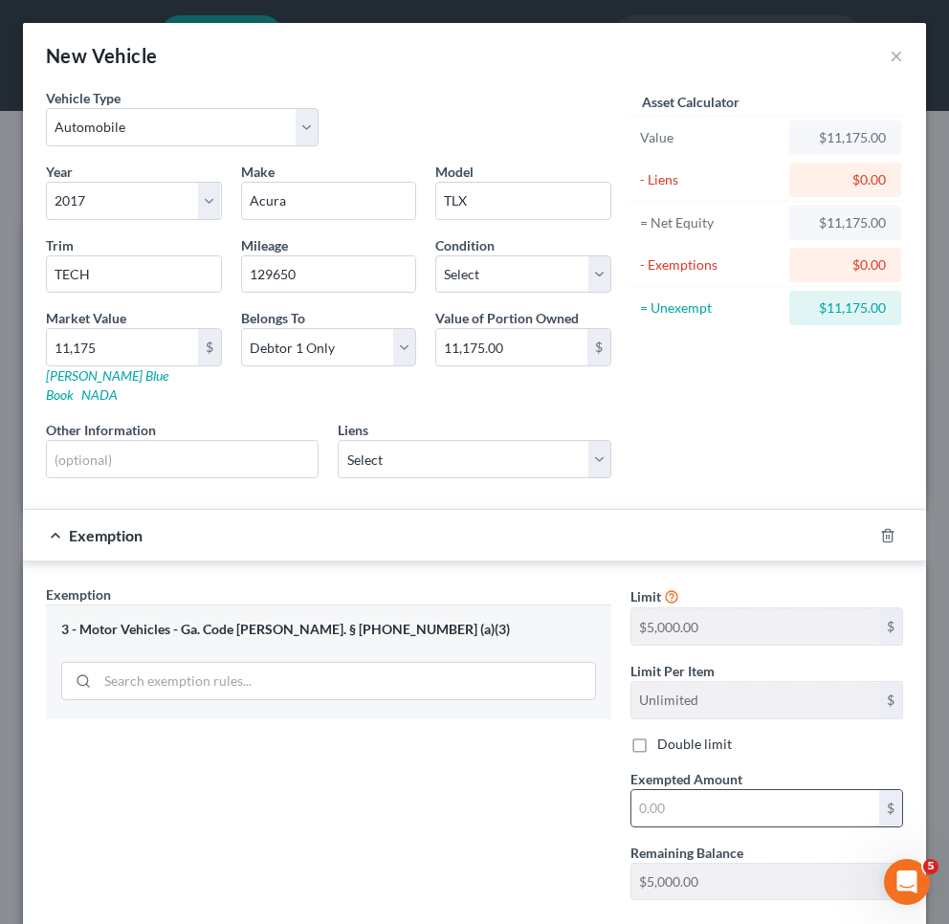
click at [720, 794] on input "text" at bounding box center [755, 808] width 248 height 36
type input "5,000"
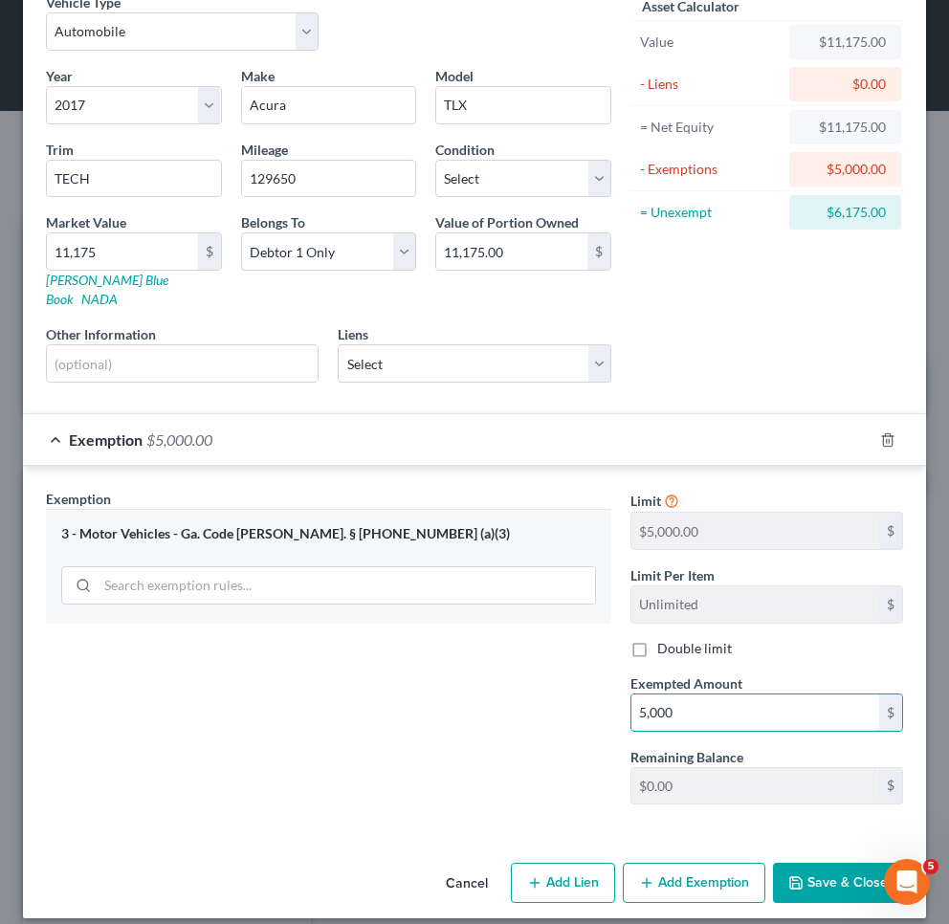
scroll to position [94, 0]
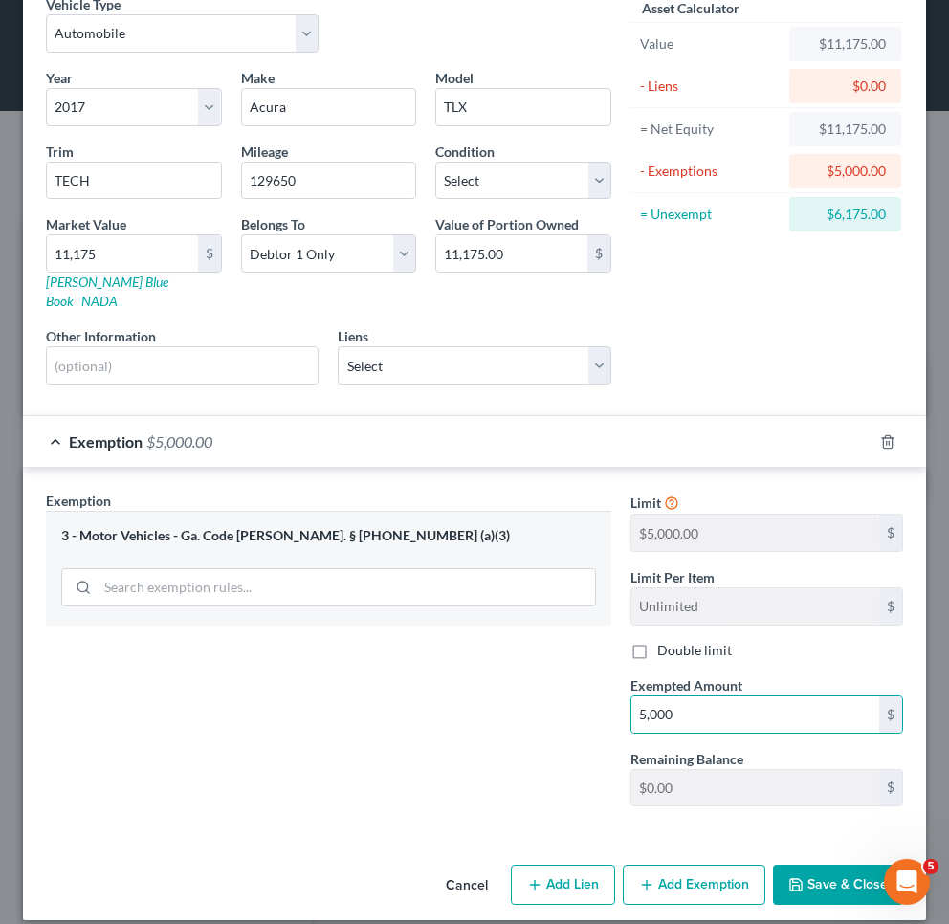
click at [814, 865] on button "Save & Close" at bounding box center [838, 885] width 130 height 40
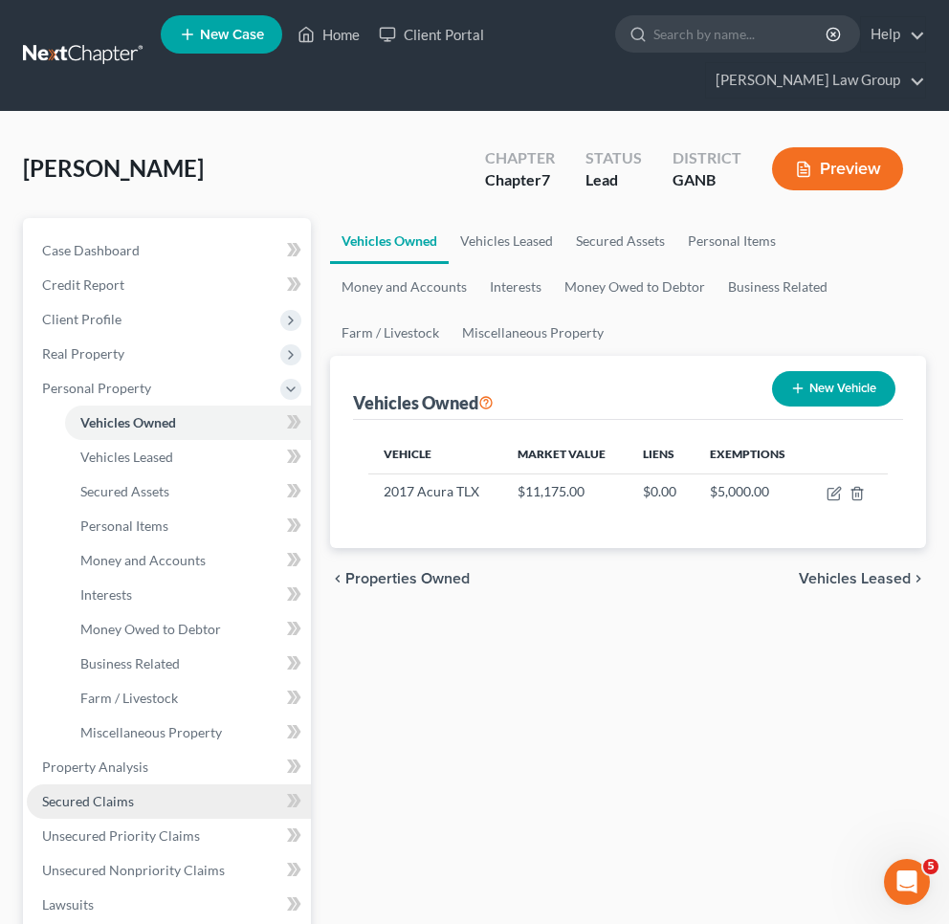
click at [99, 805] on span "Secured Claims" at bounding box center [88, 801] width 92 height 16
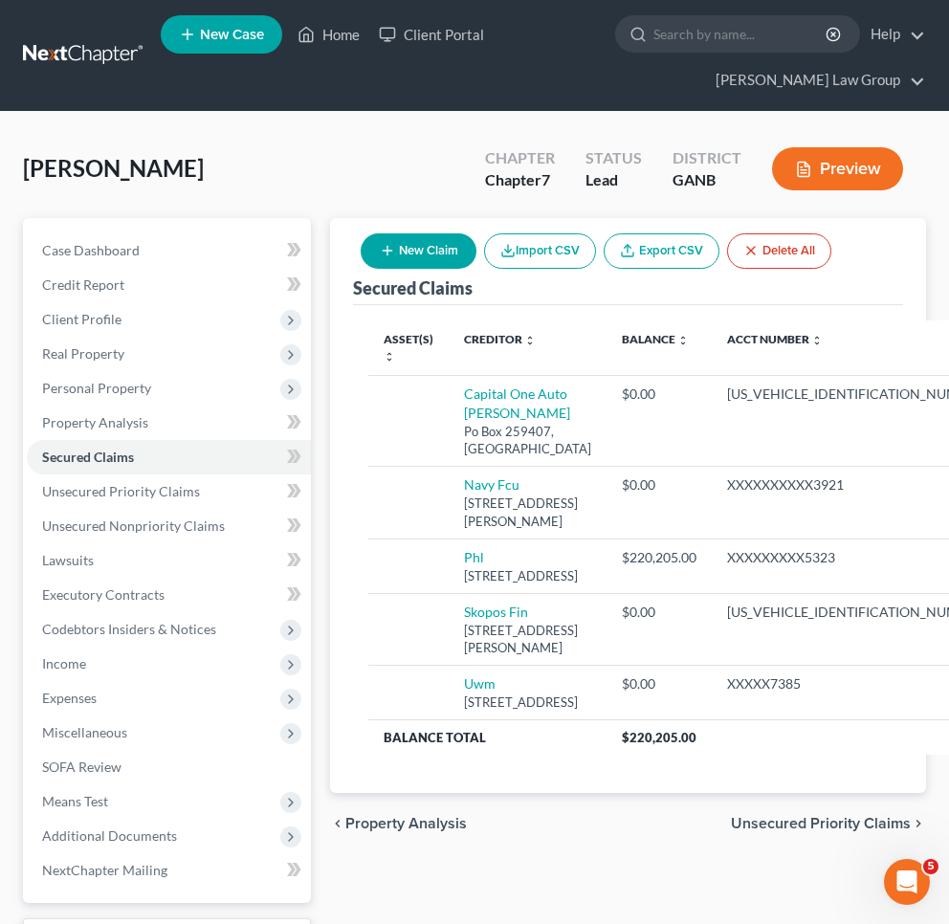
click at [434, 247] on button "New Claim" at bounding box center [419, 250] width 116 height 35
select select "0"
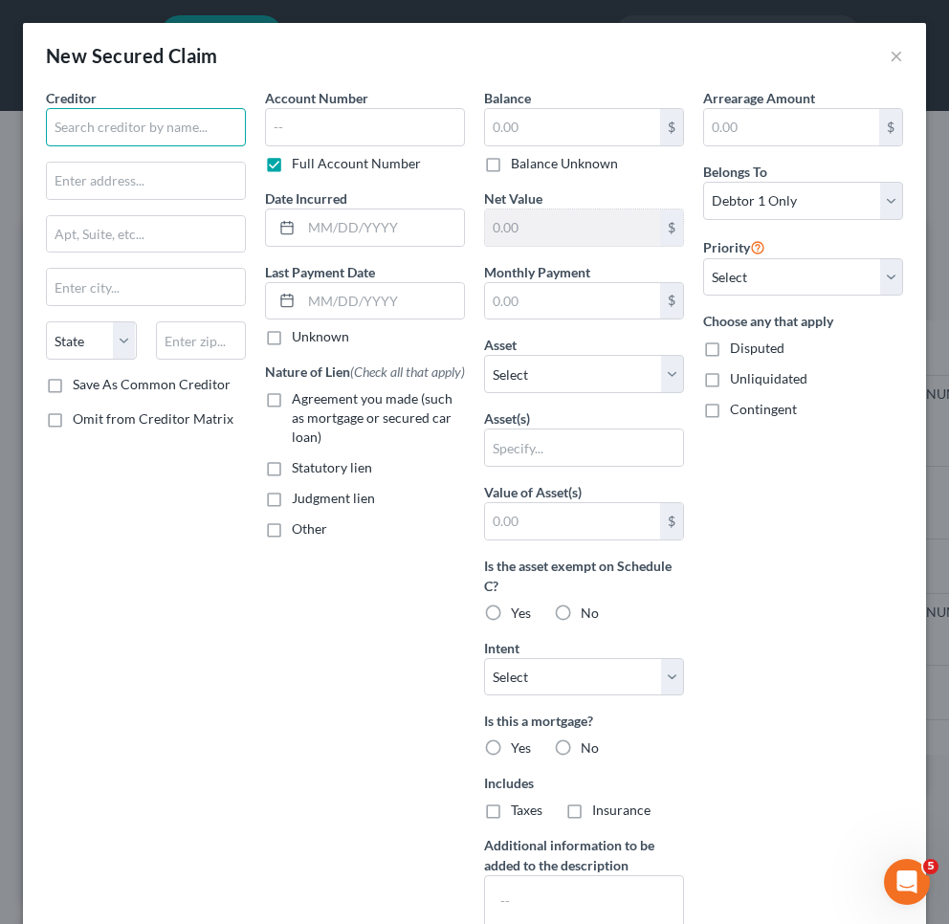
click at [191, 132] on input "text" at bounding box center [146, 127] width 200 height 38
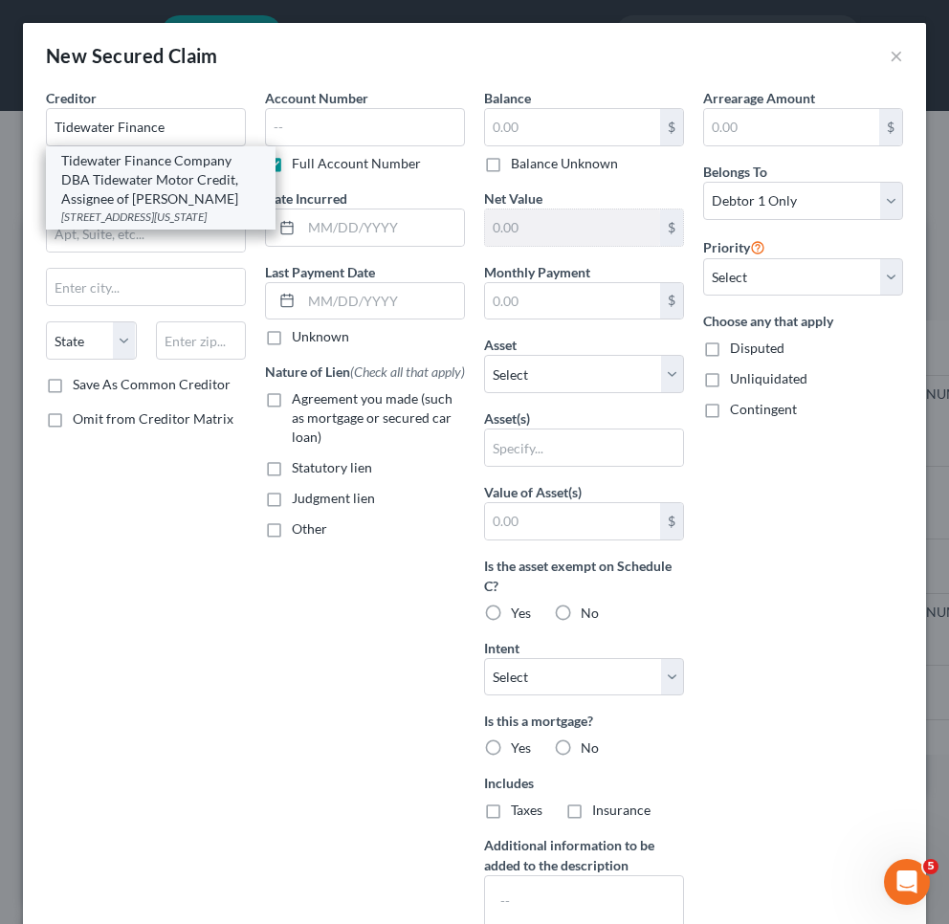
click at [187, 170] on div "Tidewater Finance Company DBA Tidewater Motor Credit, Assignee of [PERSON_NAME]" at bounding box center [160, 179] width 199 height 57
type input "Tidewater Finance Company DBA Tidewater Motor Credit, Assignee of [PERSON_NAME]"
type input "[STREET_ADDRESS]"
type input "[US_STATE][GEOGRAPHIC_DATA]"
select select "48"
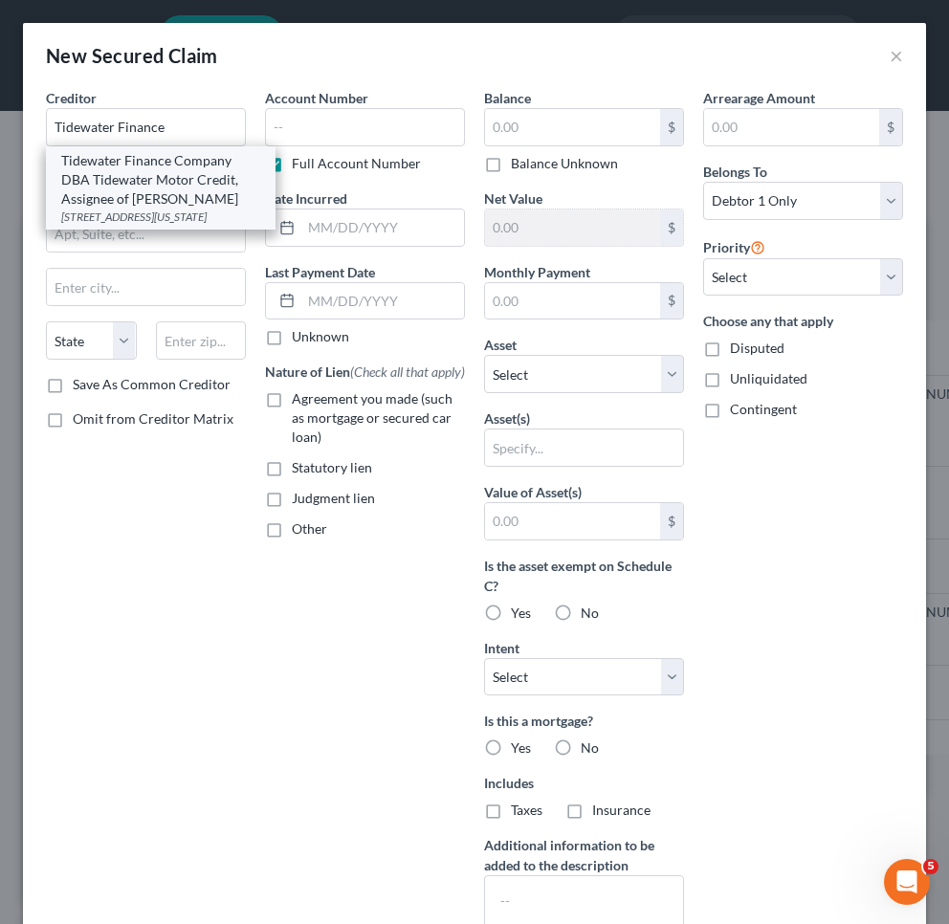
type input "23464"
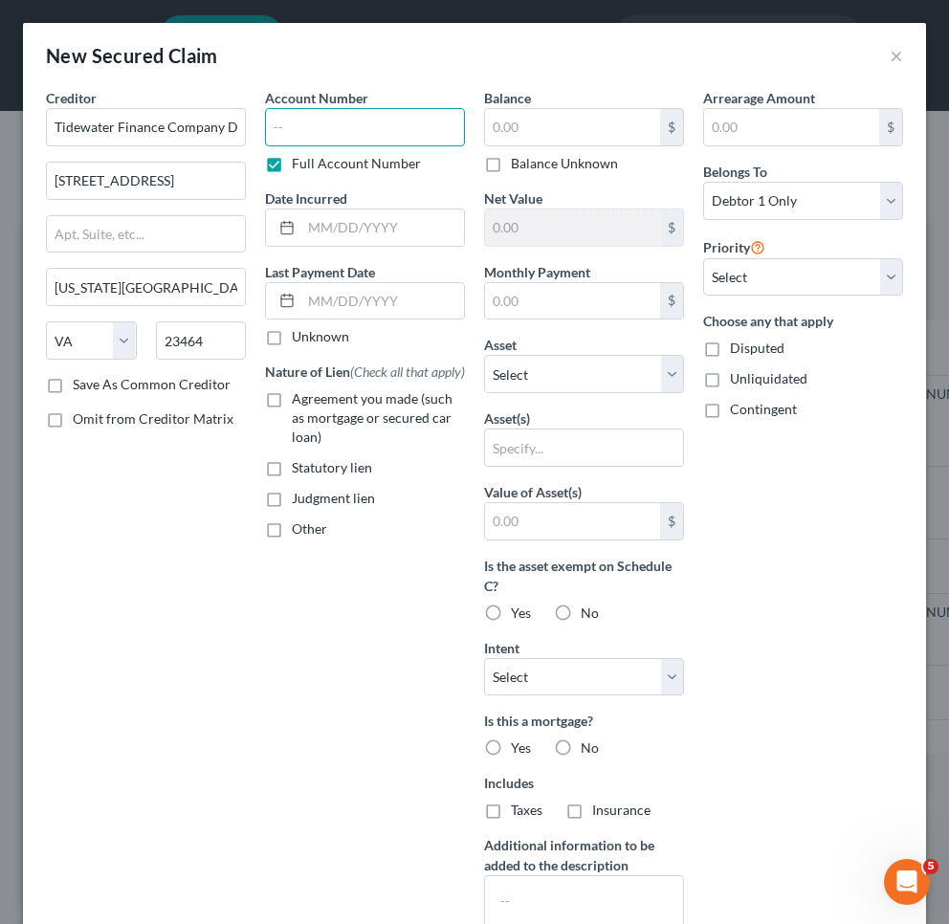
click at [305, 132] on input "text" at bounding box center [365, 127] width 200 height 38
paste input "18EV000135"
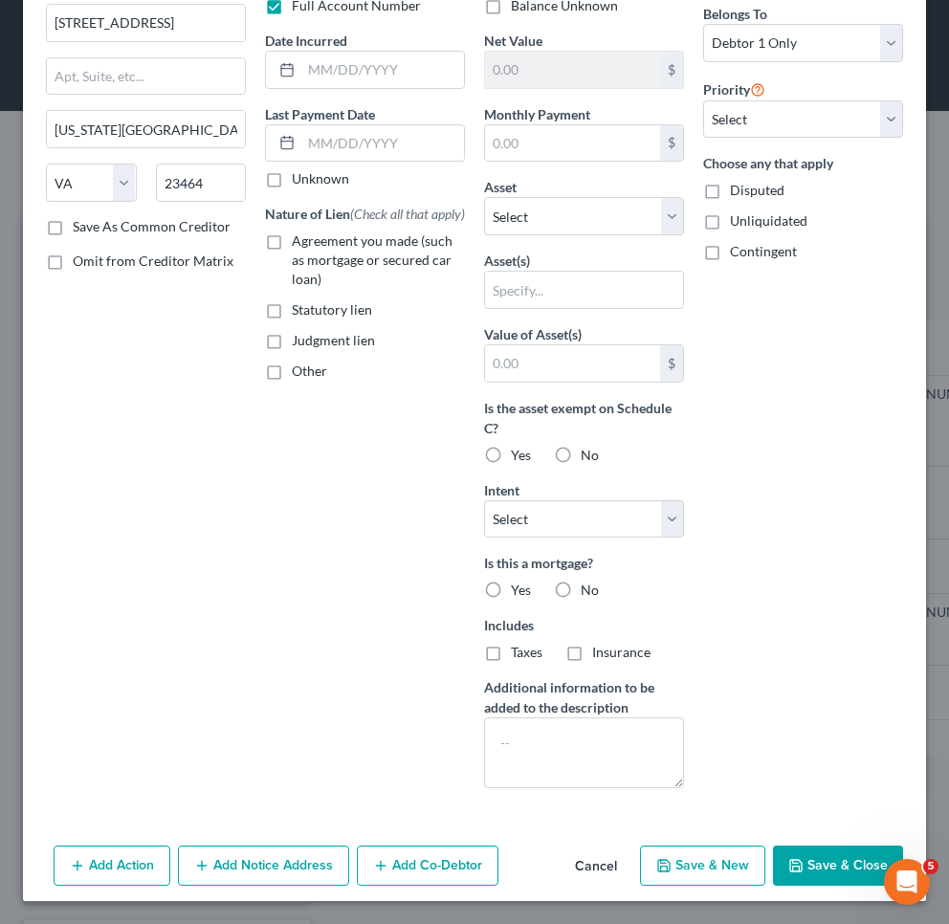
scroll to position [158, 0]
type input "18EV000135"
click at [606, 871] on button "Cancel" at bounding box center [596, 867] width 73 height 38
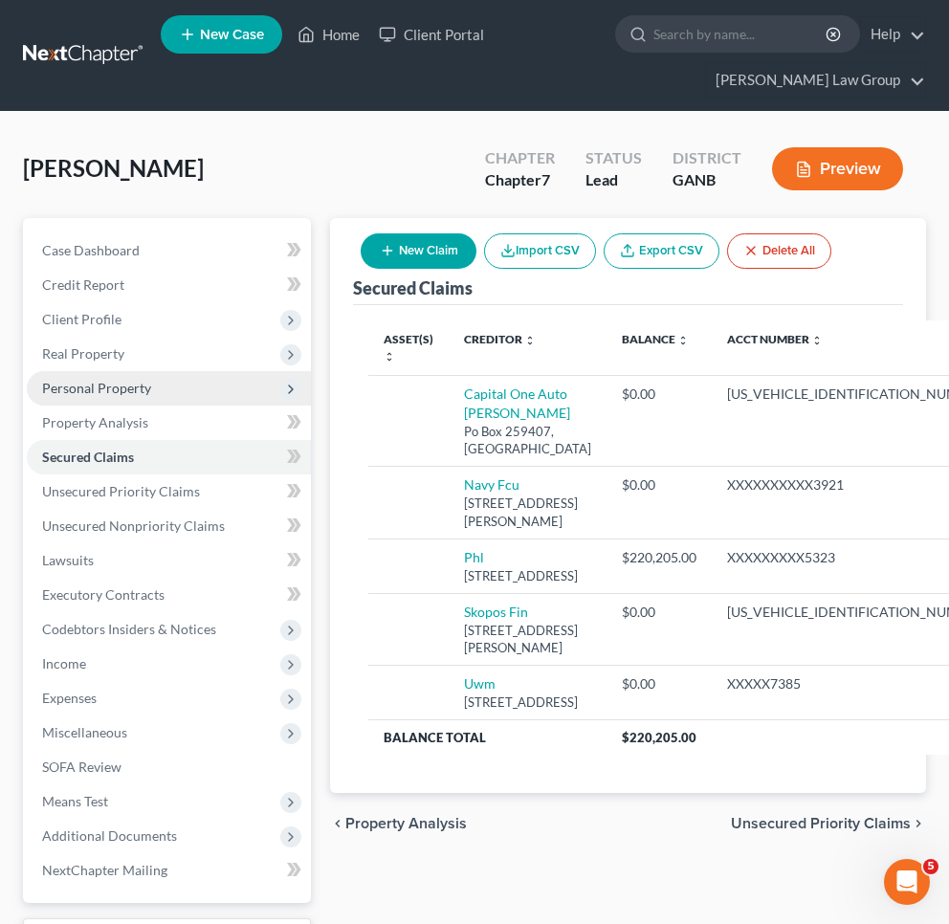
scroll to position [0, 0]
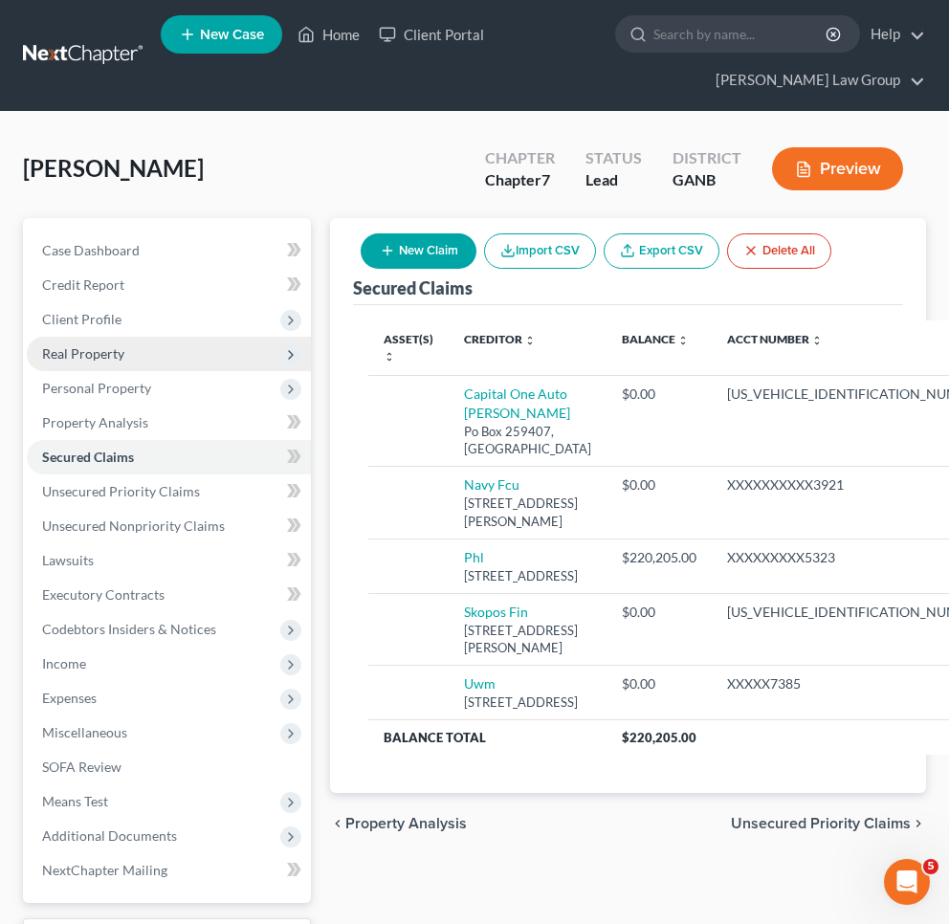
click at [149, 341] on span "Real Property" at bounding box center [169, 354] width 284 height 34
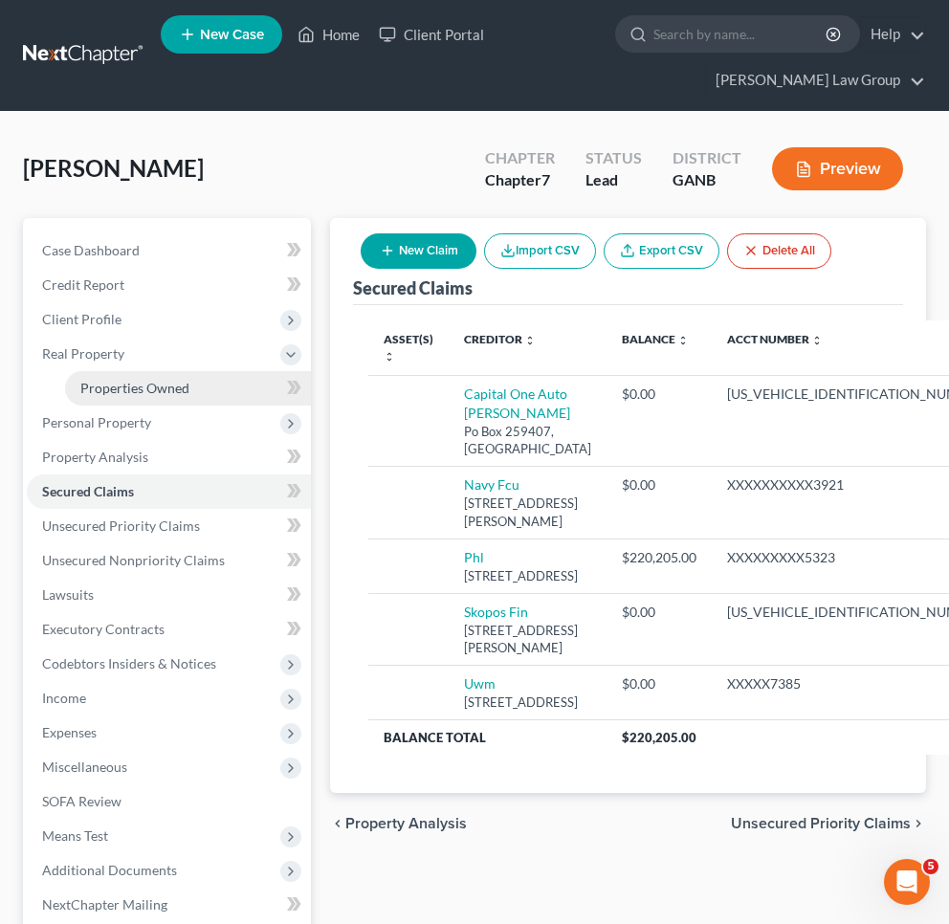
click at [165, 384] on span "Properties Owned" at bounding box center [134, 388] width 109 height 16
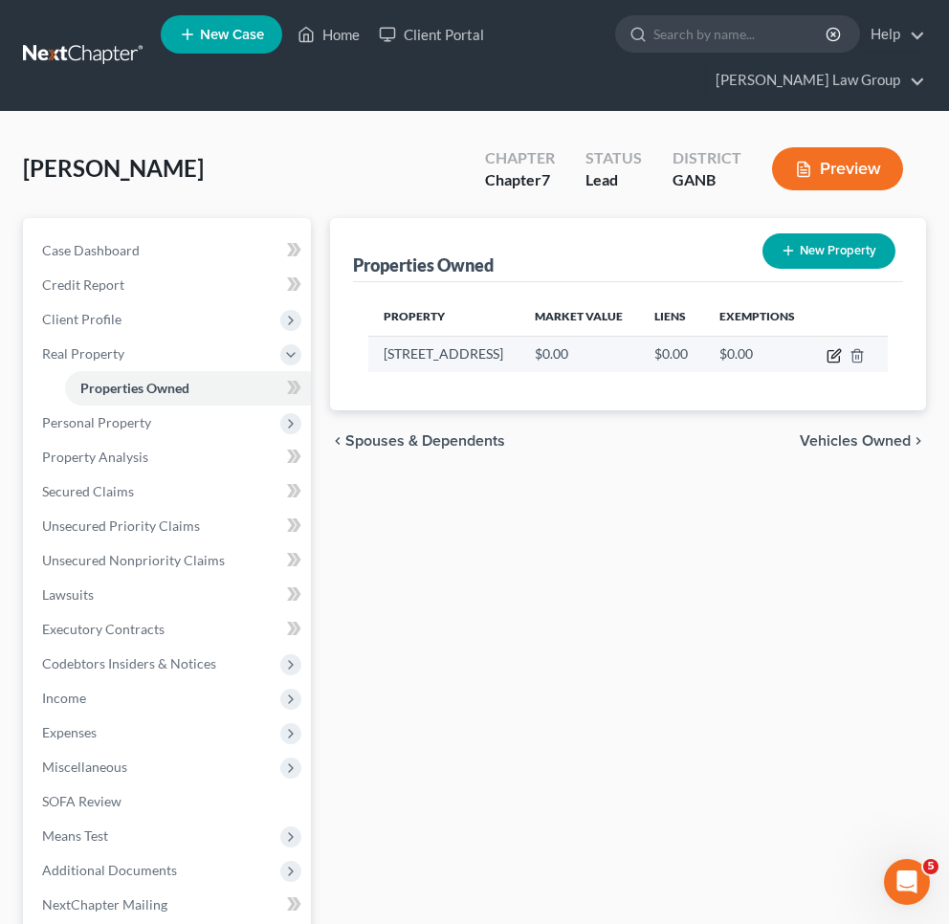
click at [836, 356] on icon "button" at bounding box center [835, 353] width 9 height 9
select select "10"
select select "30"
select select "0"
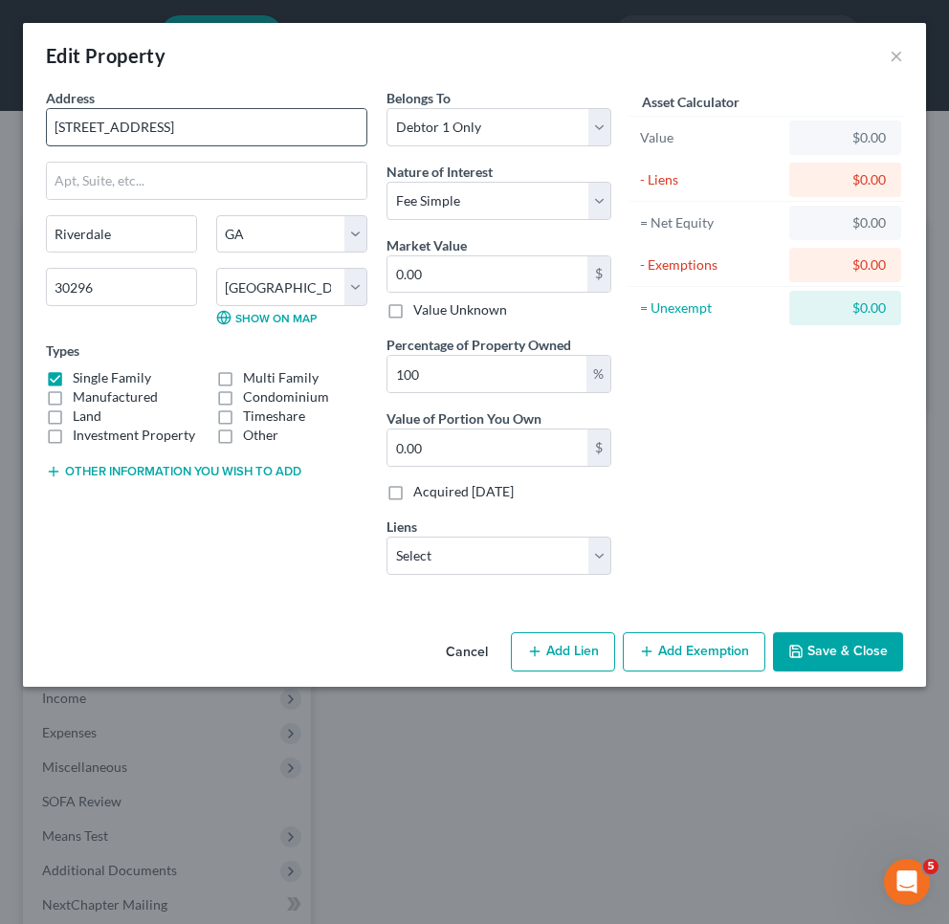
click at [266, 119] on input "[STREET_ADDRESS]" at bounding box center [207, 127] width 320 height 36
click at [450, 260] on input "0.00" at bounding box center [486, 274] width 199 height 36
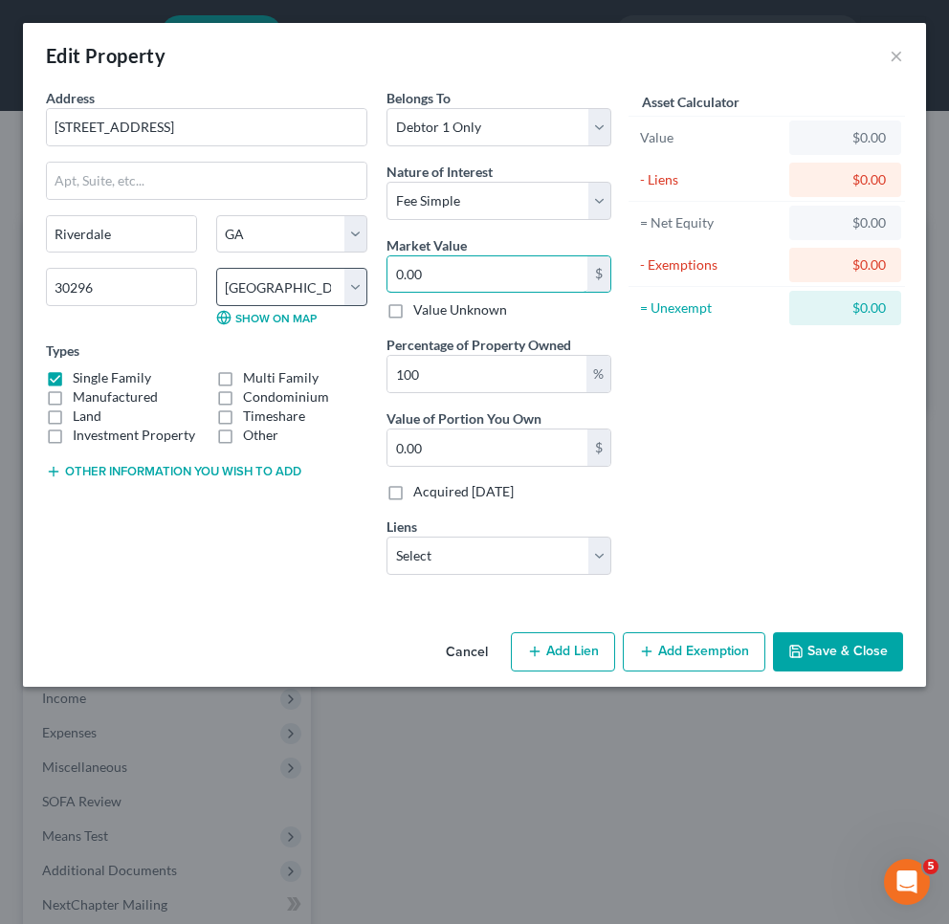
drag, startPoint x: 453, startPoint y: 280, endPoint x: 327, endPoint y: 277, distance: 126.3
click at [328, 278] on div "Address * 2043 [GEOGRAPHIC_DATA] [US_STATE][GEOGRAPHIC_DATA] [GEOGRAPHIC_DATA] …" at bounding box center [328, 339] width 584 height 502
type input "2"
type input "2.00"
type input "23"
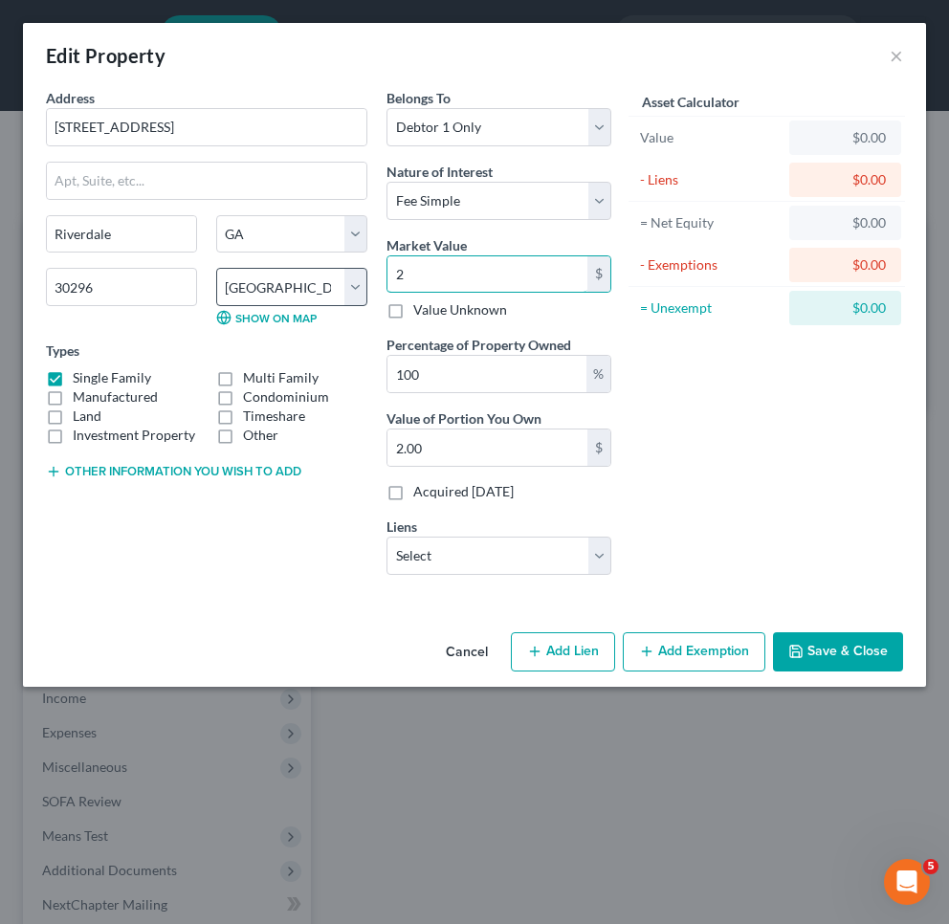
type input "23.00"
type input "235"
type input "235.00"
type input "2350"
type input "2,350.00"
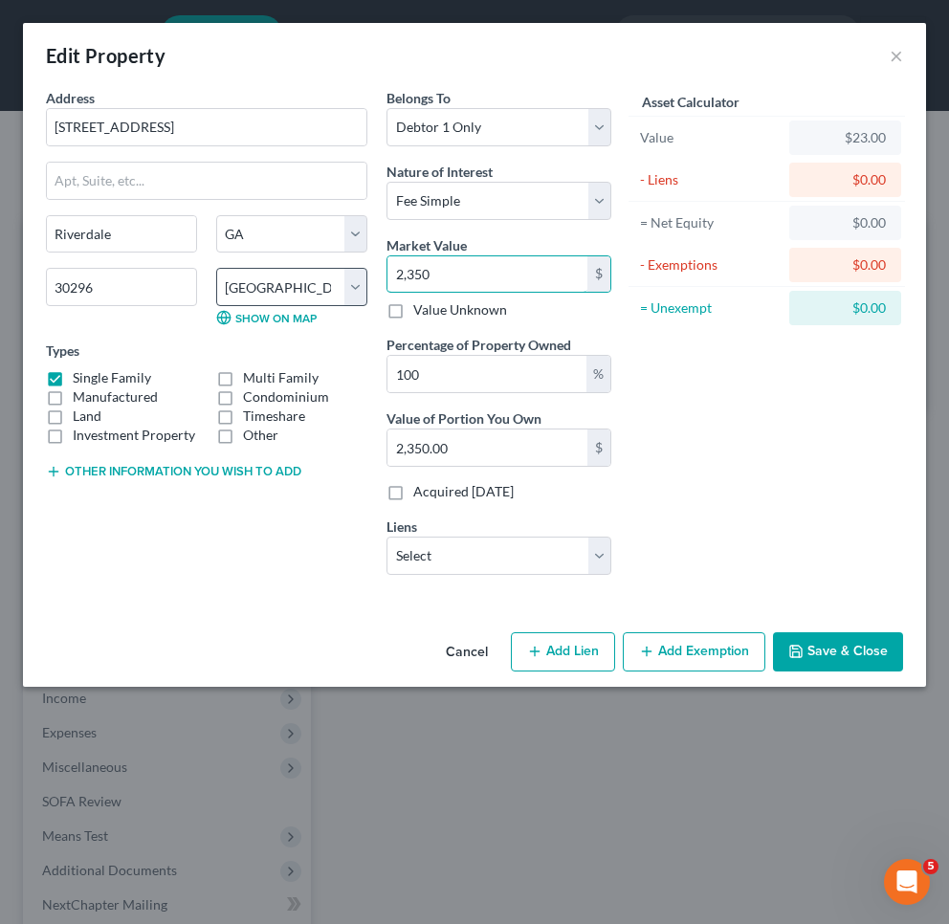
type input "2,3500"
type input "23,500.00"
type input "23,5000"
type input "235,000.00"
type input "235,000"
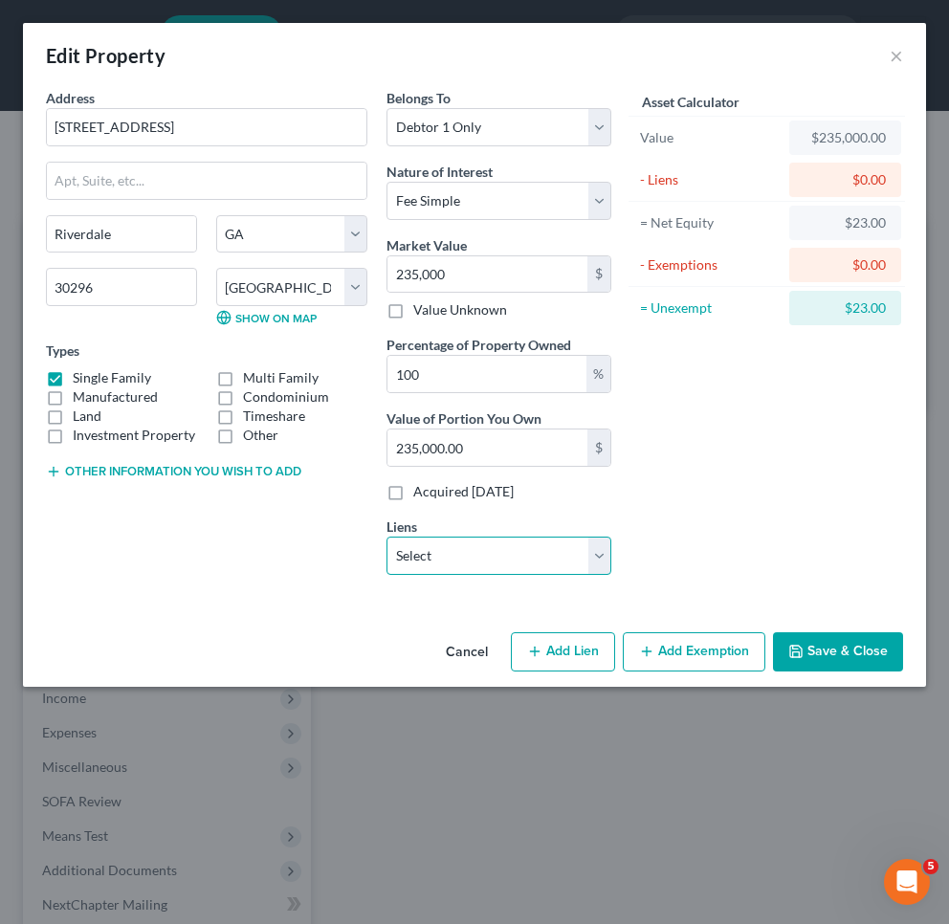
select select "0"
select select
select select "6"
select select "0"
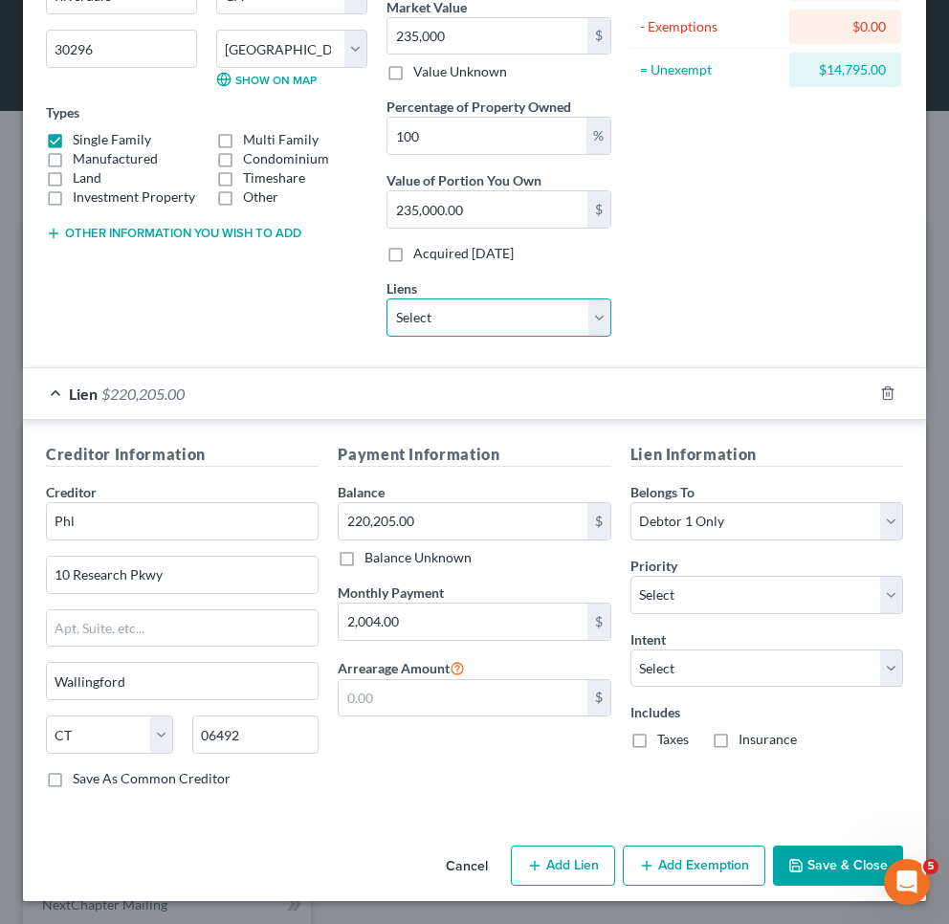
scroll to position [237, 0]
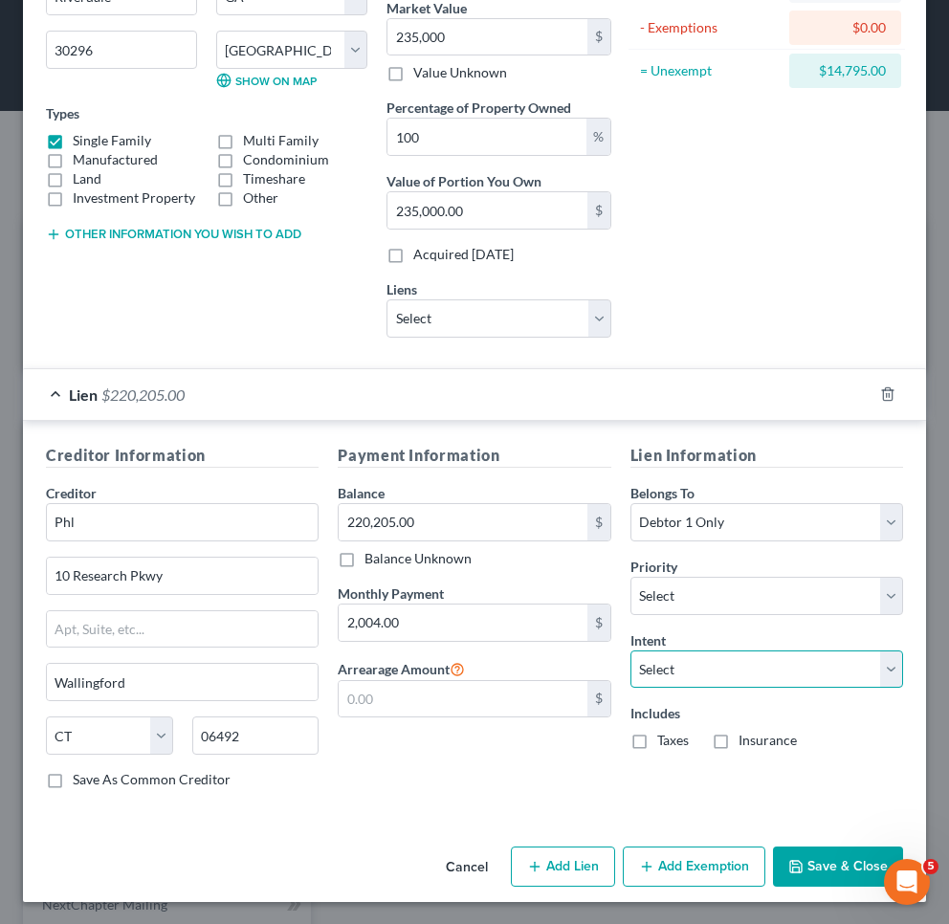
select select "2"
click at [705, 863] on button "Add Exemption" at bounding box center [694, 867] width 143 height 40
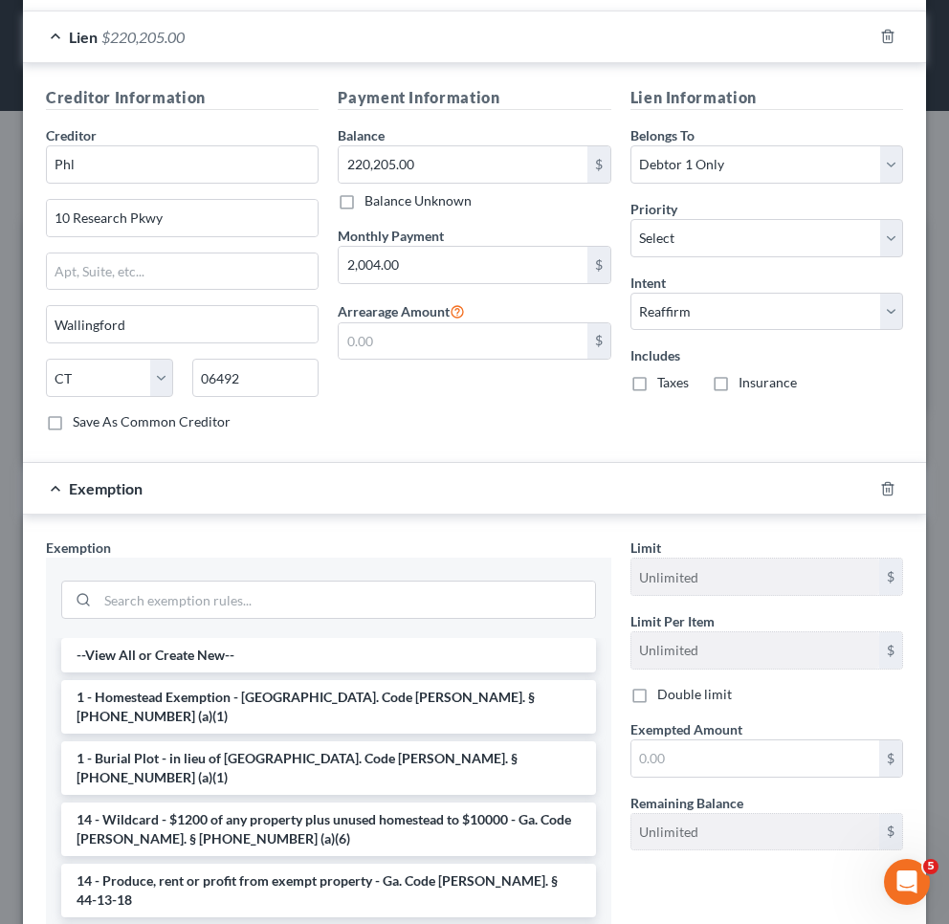
scroll to position [667, 0]
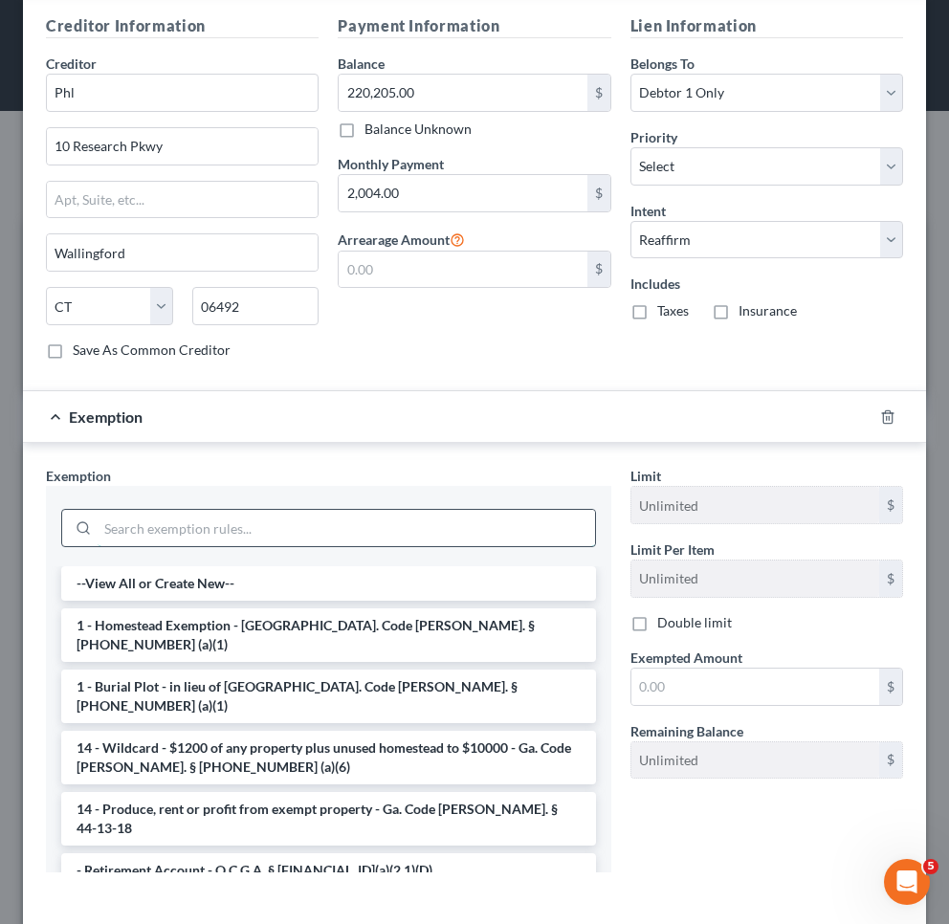
click at [271, 519] on input "search" at bounding box center [346, 528] width 497 height 36
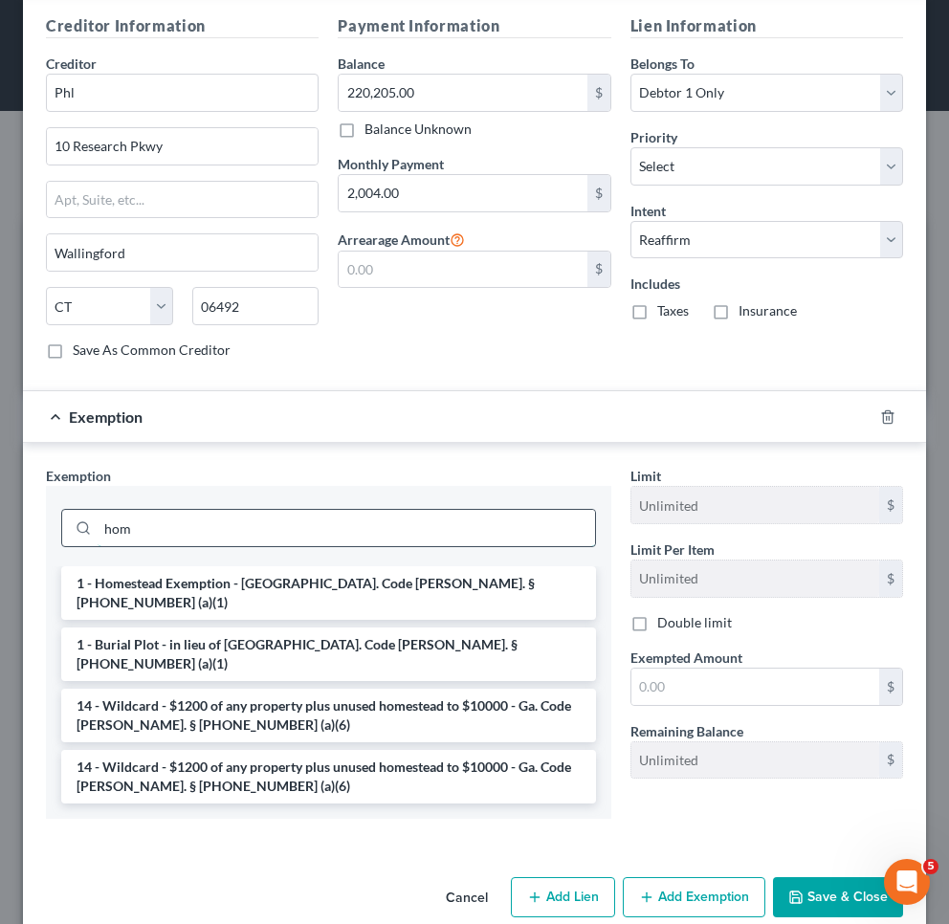
scroll to position [659, 0]
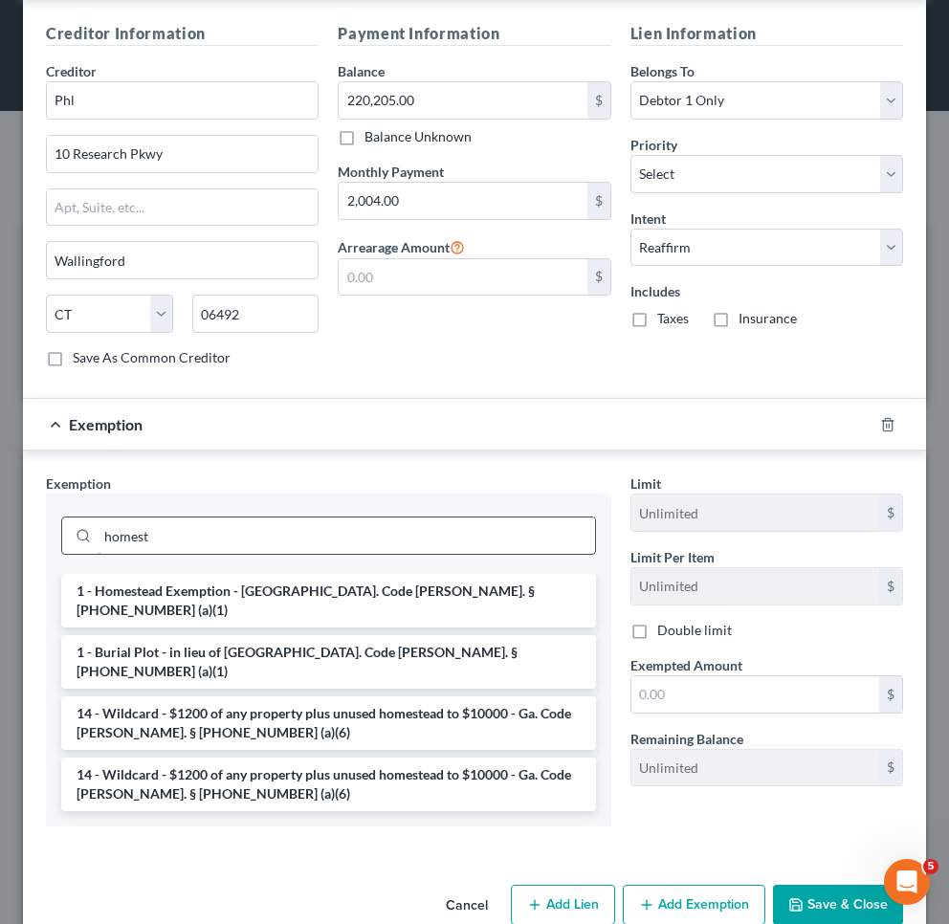
type input "honest"
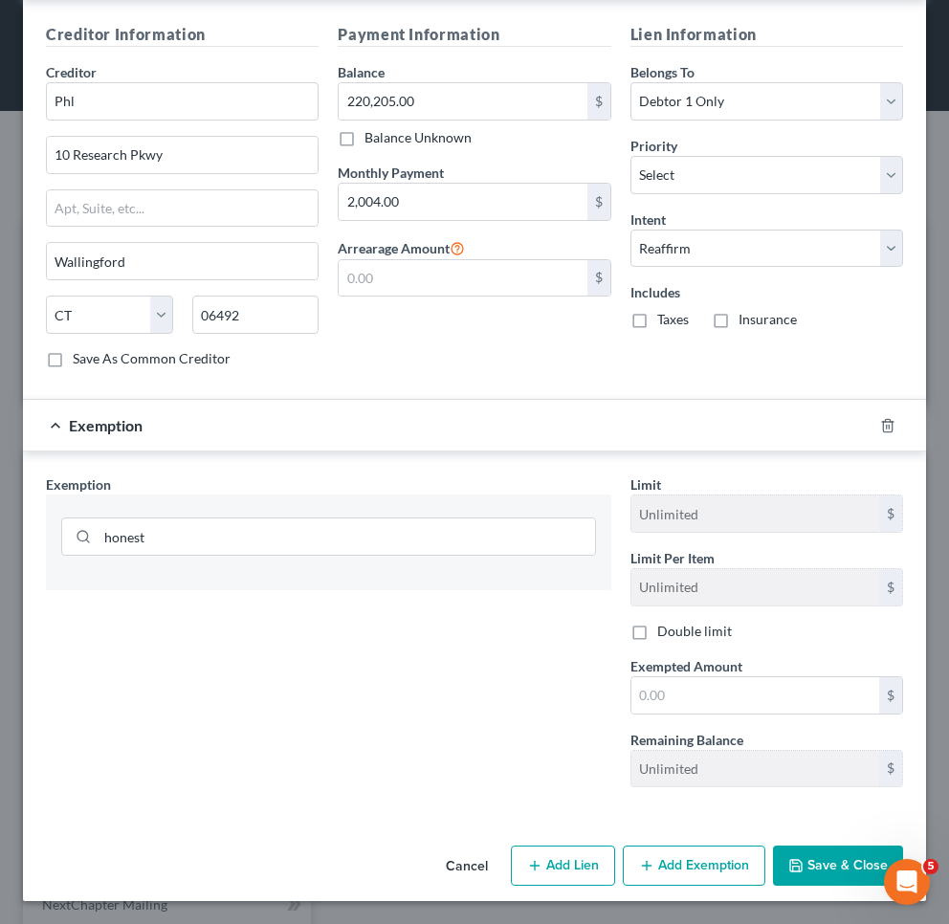
drag, startPoint x: 271, startPoint y: 518, endPoint x: 284, endPoint y: 589, distance: 72.0
click at [284, 589] on div at bounding box center [328, 582] width 565 height 15
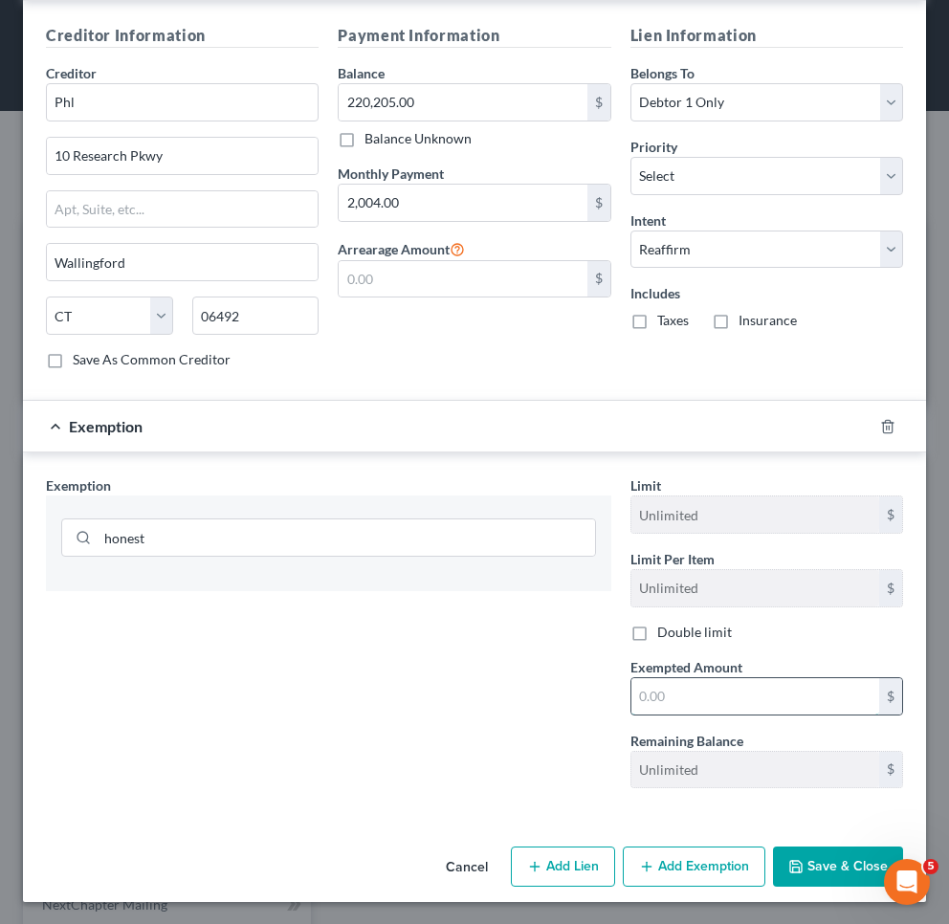
click at [681, 698] on input "text" at bounding box center [755, 696] width 248 height 36
type input "21,500"
click at [844, 867] on button "Save & Close" at bounding box center [838, 867] width 130 height 40
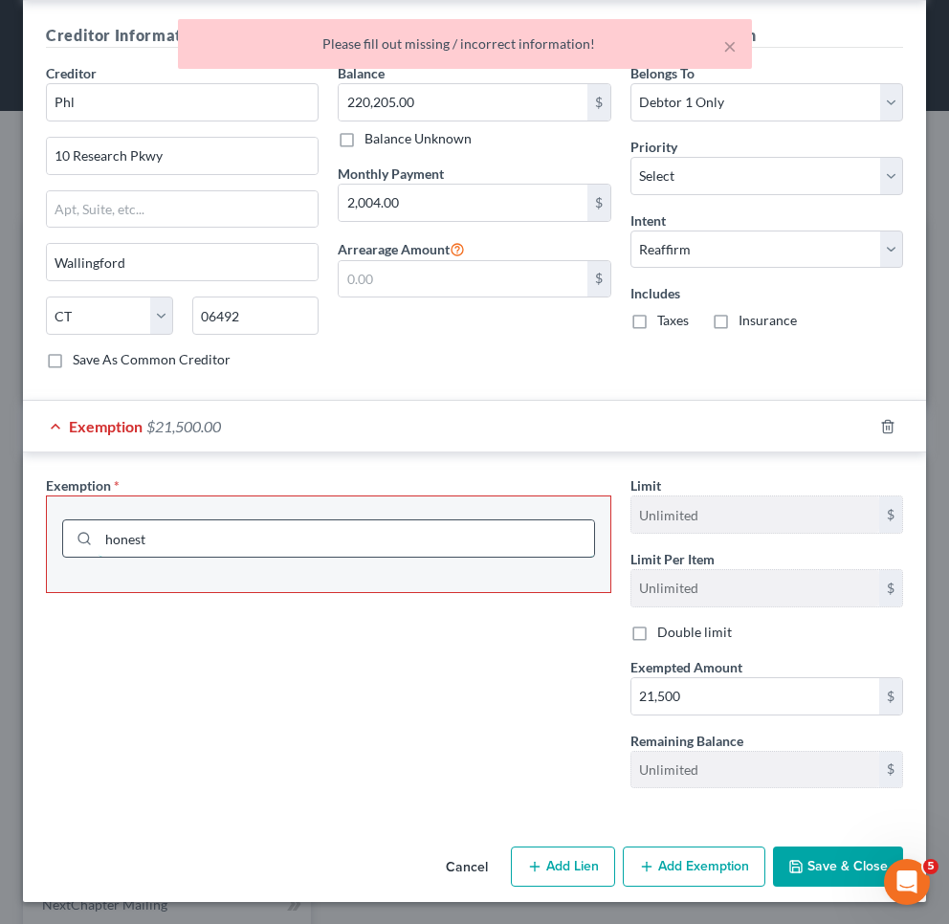
click at [502, 531] on input "honest" at bounding box center [347, 538] width 496 height 36
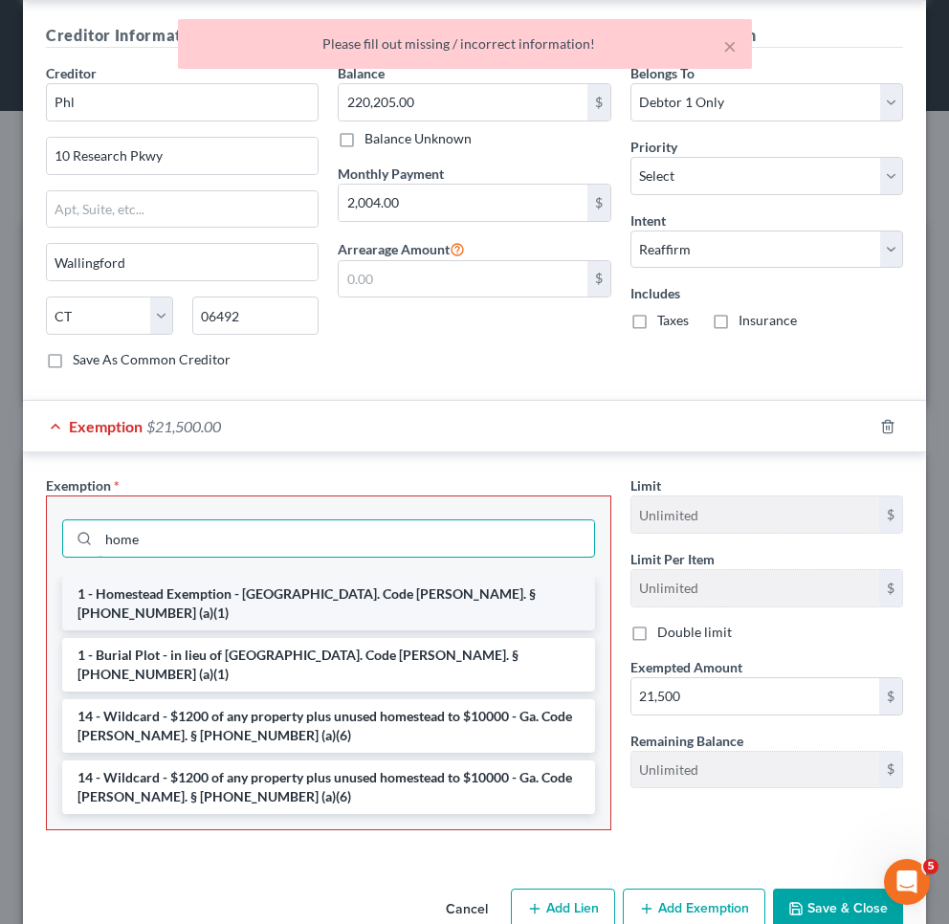
type input "home"
click at [289, 600] on li "1 - Homestead Exemption - [GEOGRAPHIC_DATA]. Code [PERSON_NAME]. § [PHONE_NUMBE…" at bounding box center [328, 604] width 533 height 54
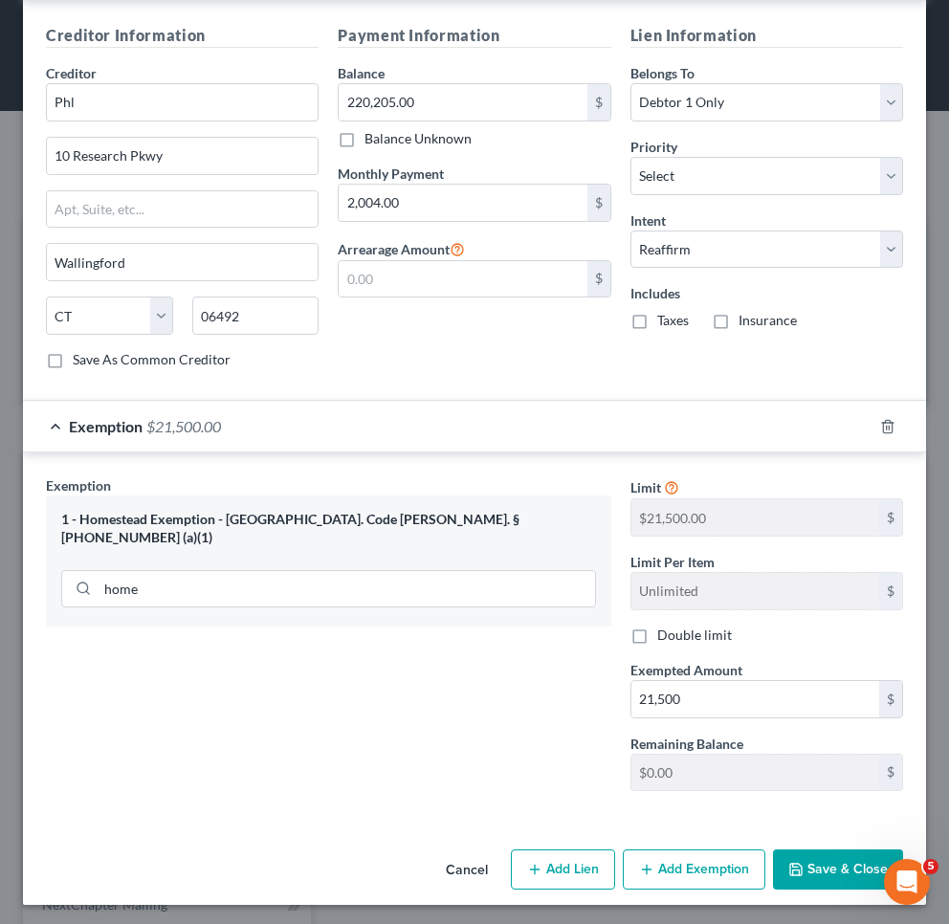
click at [793, 879] on button "Save & Close" at bounding box center [838, 869] width 130 height 40
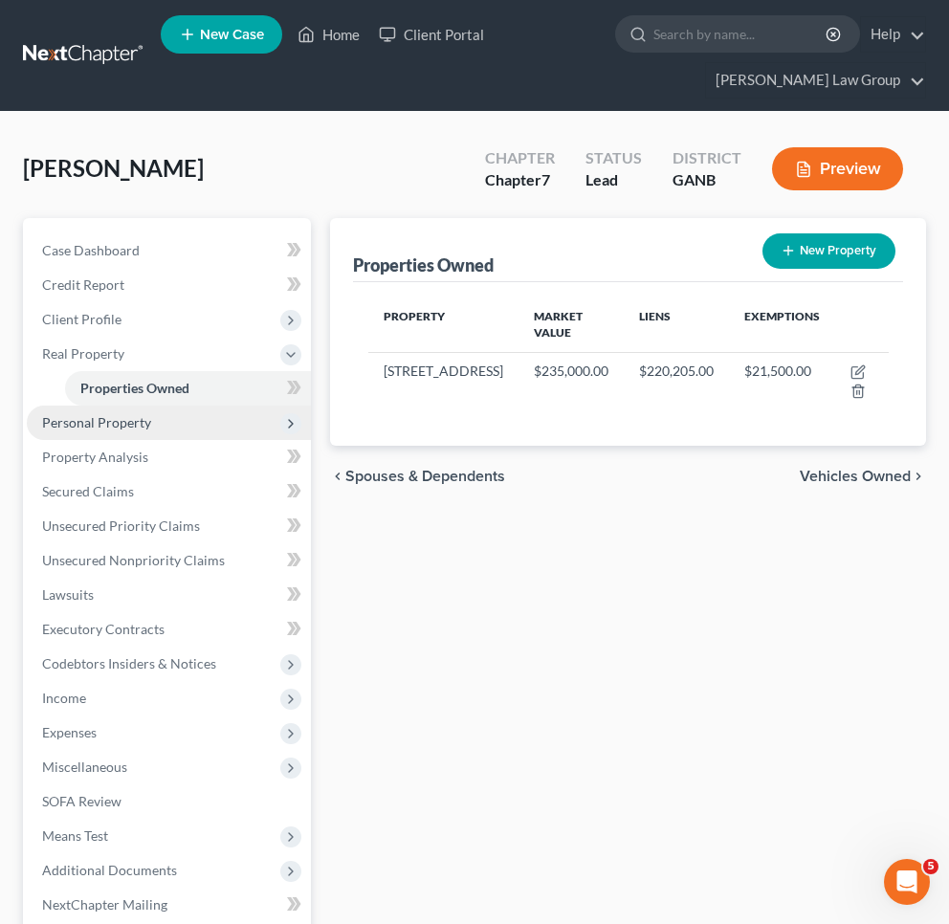
click at [139, 430] on span "Personal Property" at bounding box center [169, 423] width 284 height 34
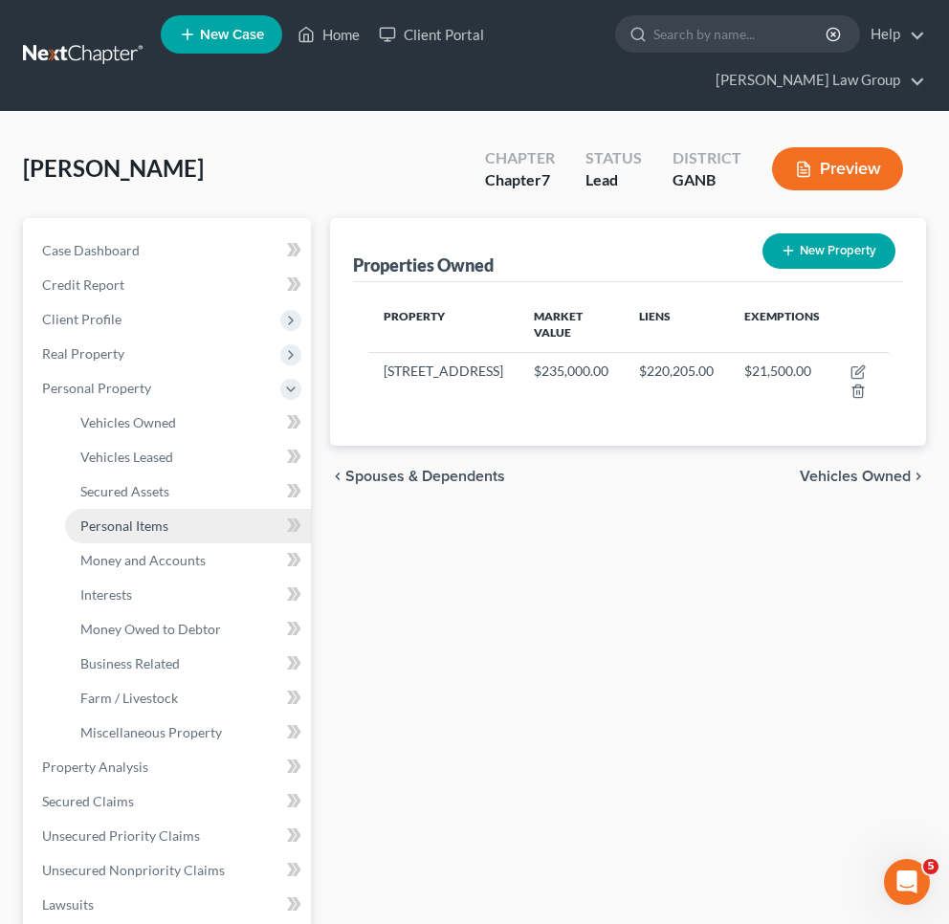
click at [134, 530] on span "Personal Items" at bounding box center [124, 526] width 88 height 16
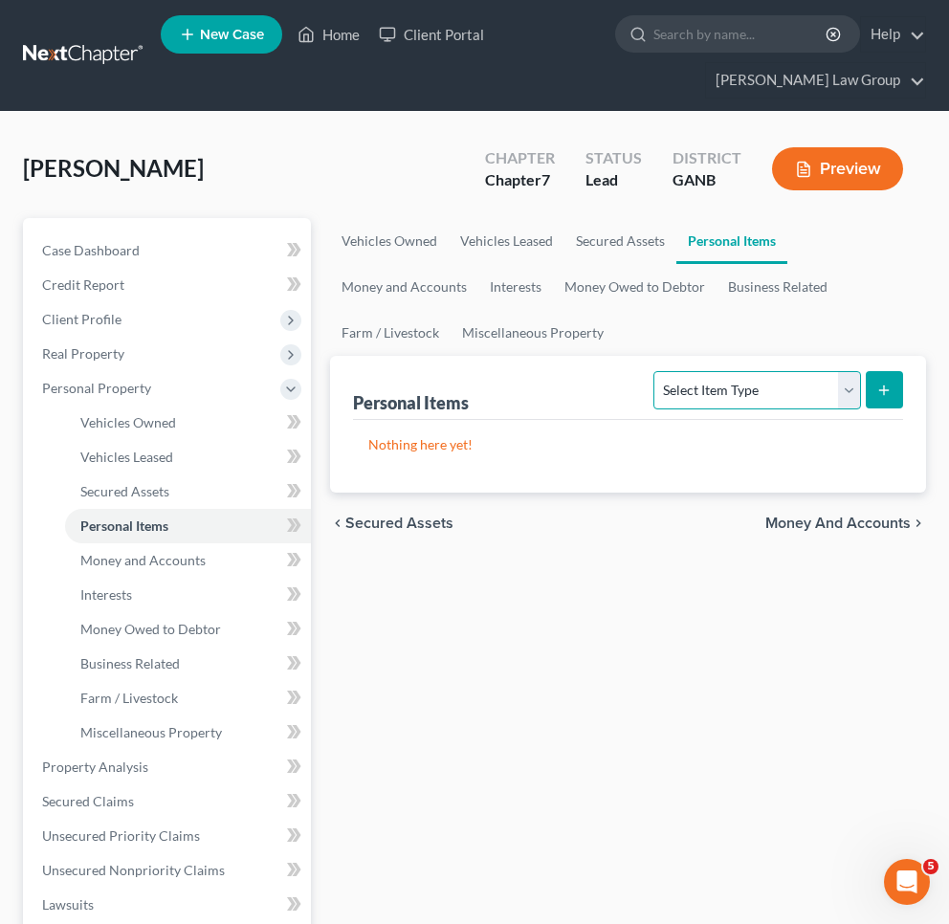
select select "clothing"
click at [890, 392] on icon "submit" at bounding box center [883, 390] width 15 height 15
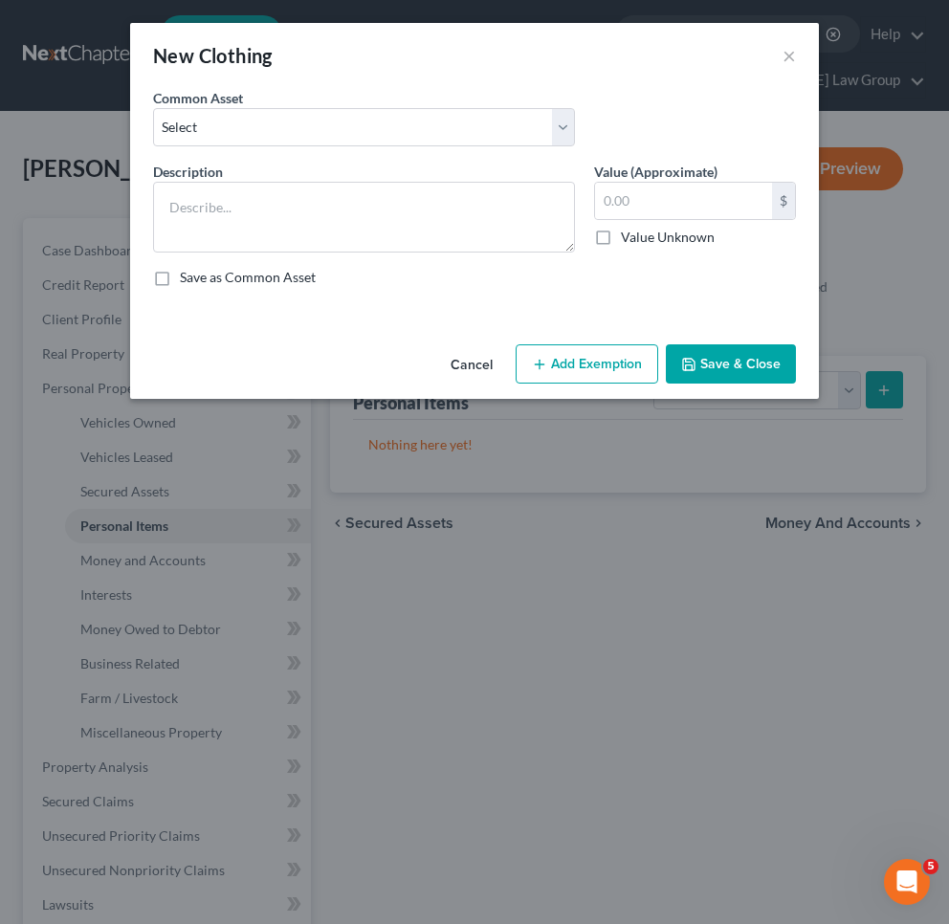
click at [409, 104] on div "Common Asset Select Clothing" at bounding box center [363, 117] width 441 height 58
select select "0"
type textarea "Clothing"
type input "500.00"
click at [604, 376] on button "Add Exemption" at bounding box center [587, 364] width 143 height 40
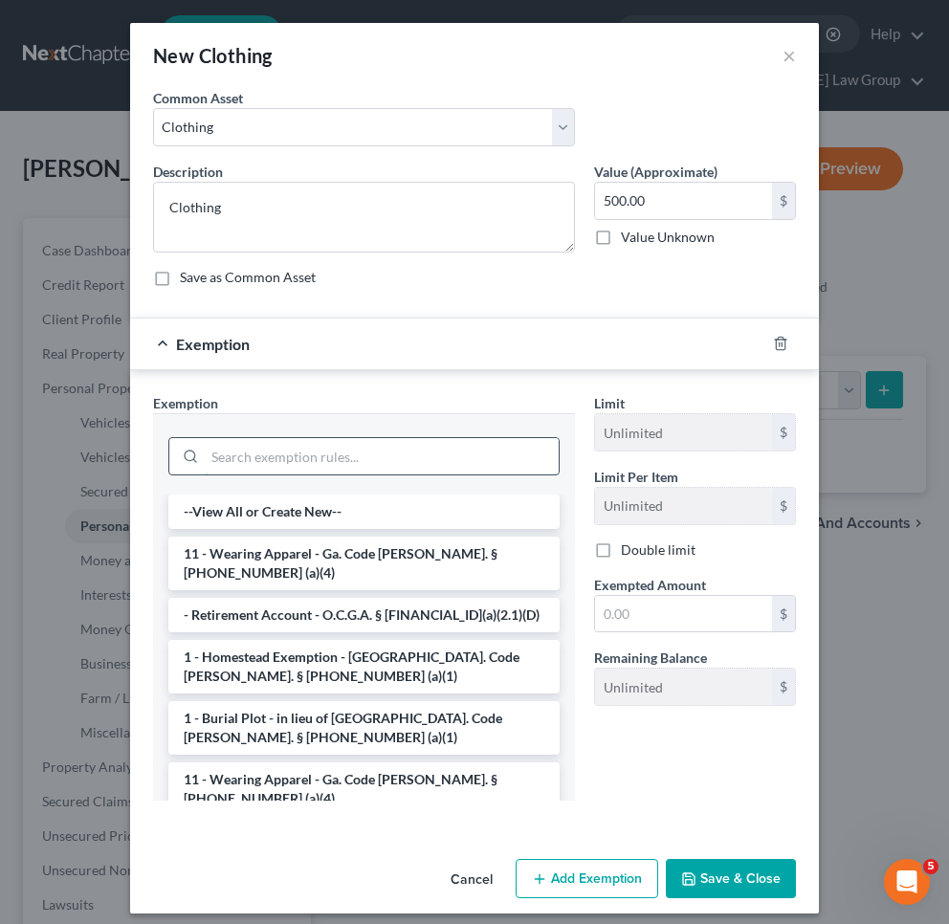
click at [475, 465] on input "search" at bounding box center [382, 456] width 354 height 36
click at [450, 569] on li "11 - Wearing Apparel - Ga. Code [PERSON_NAME]. § [PHONE_NUMBER] (a)(4)" at bounding box center [363, 564] width 391 height 54
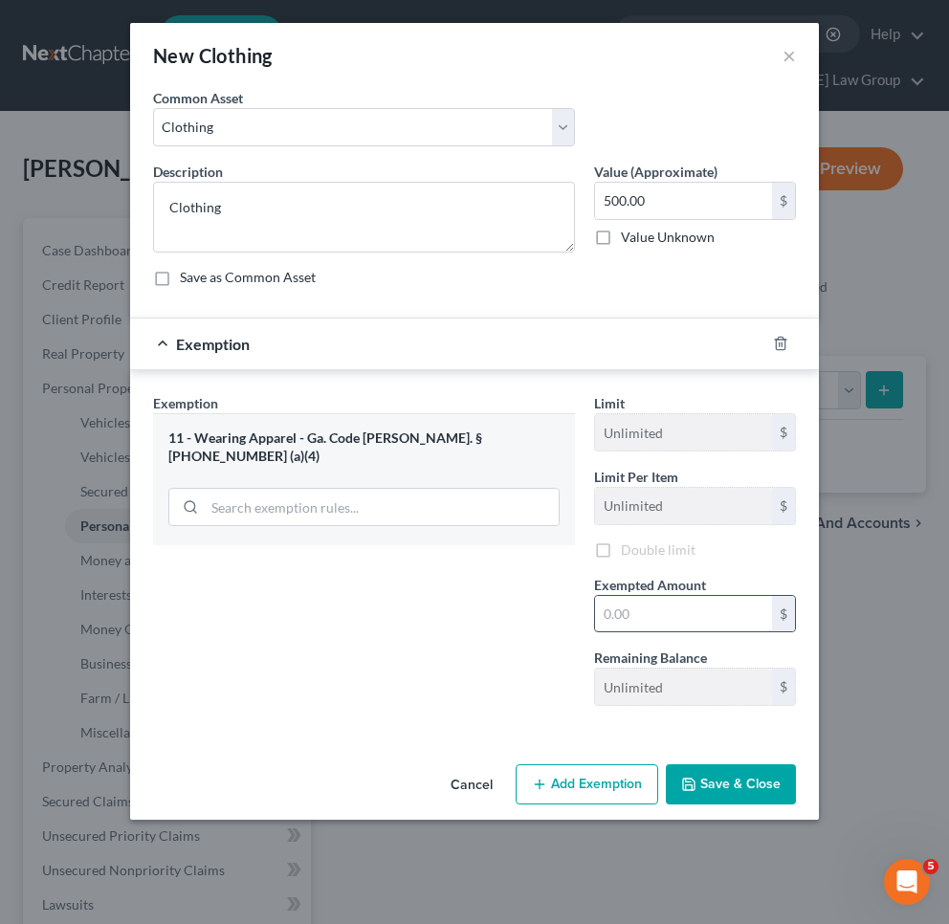
click at [638, 618] on input "text" at bounding box center [683, 614] width 177 height 36
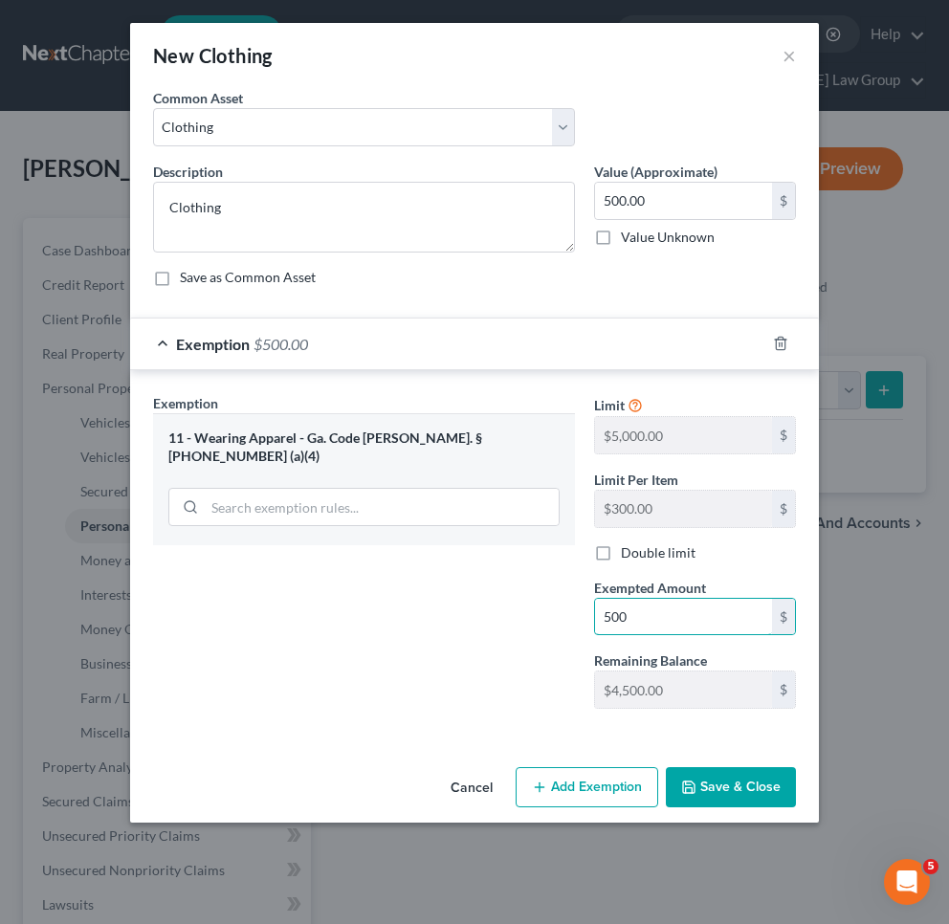
type input "500"
click at [731, 783] on button "Save & Close" at bounding box center [731, 787] width 130 height 40
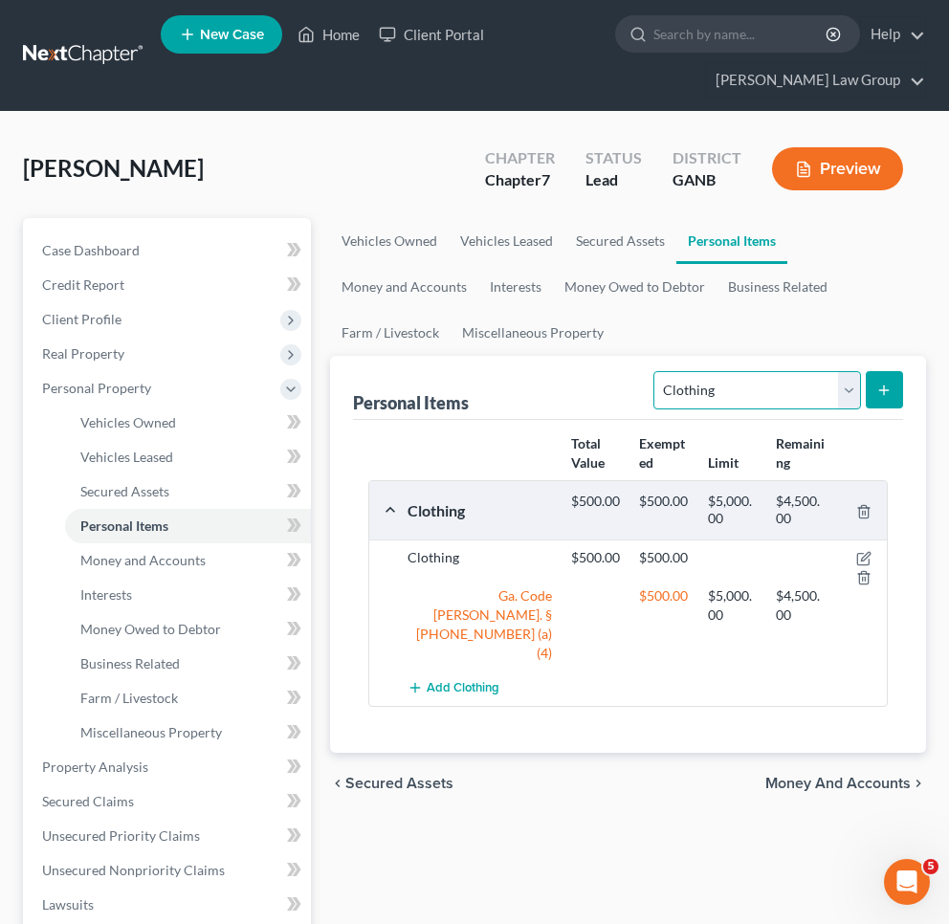
select select "electronics"
click at [893, 396] on button "submit" at bounding box center [884, 389] width 37 height 37
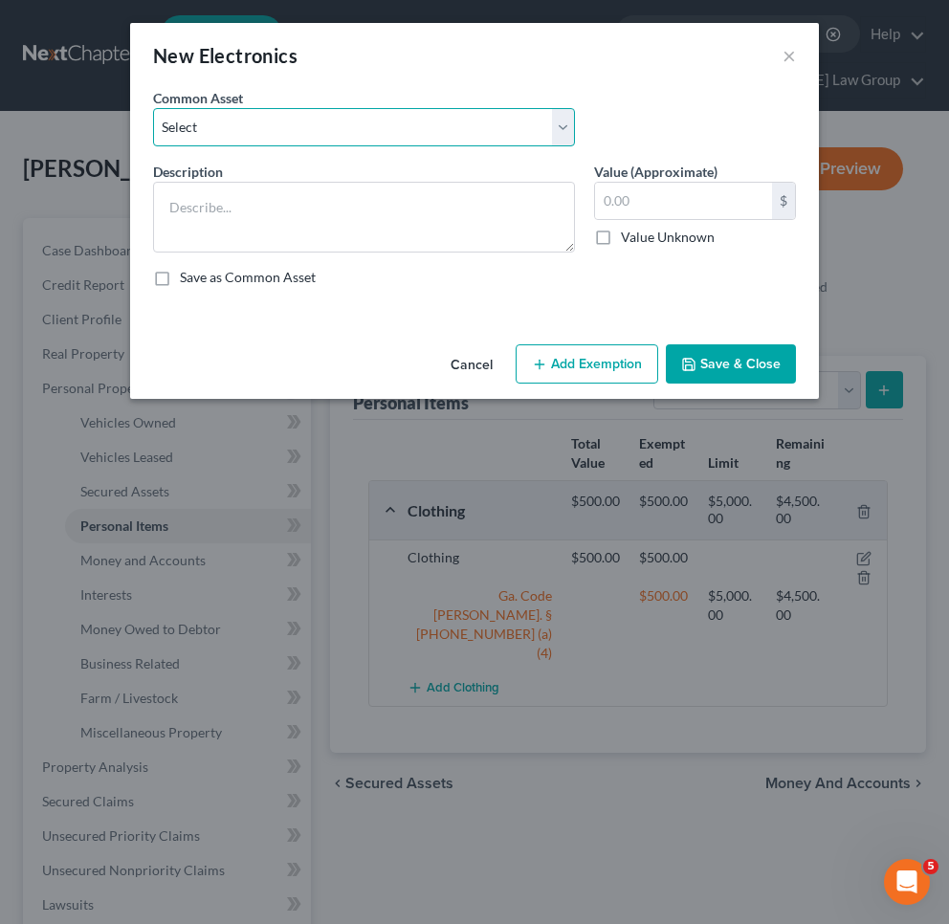
select select "1"
type textarea "Electronics"
type input "500.00"
click at [606, 373] on button "Add Exemption" at bounding box center [587, 364] width 143 height 40
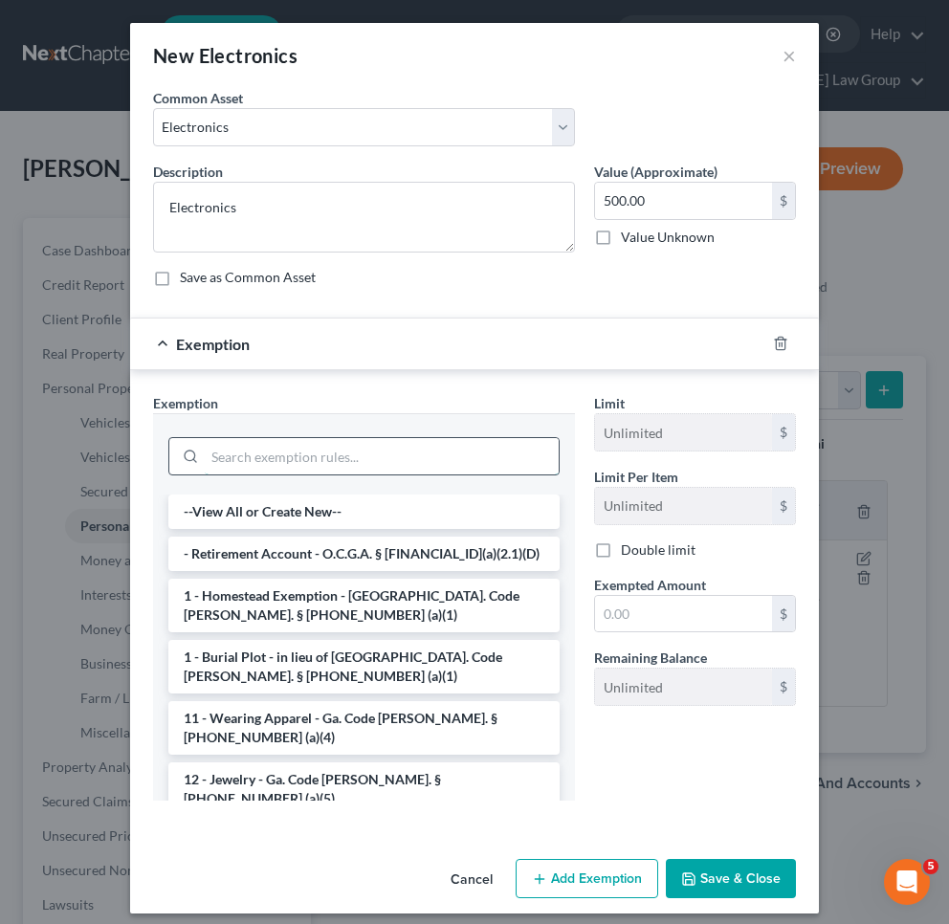
click at [498, 452] on input "search" at bounding box center [382, 456] width 354 height 36
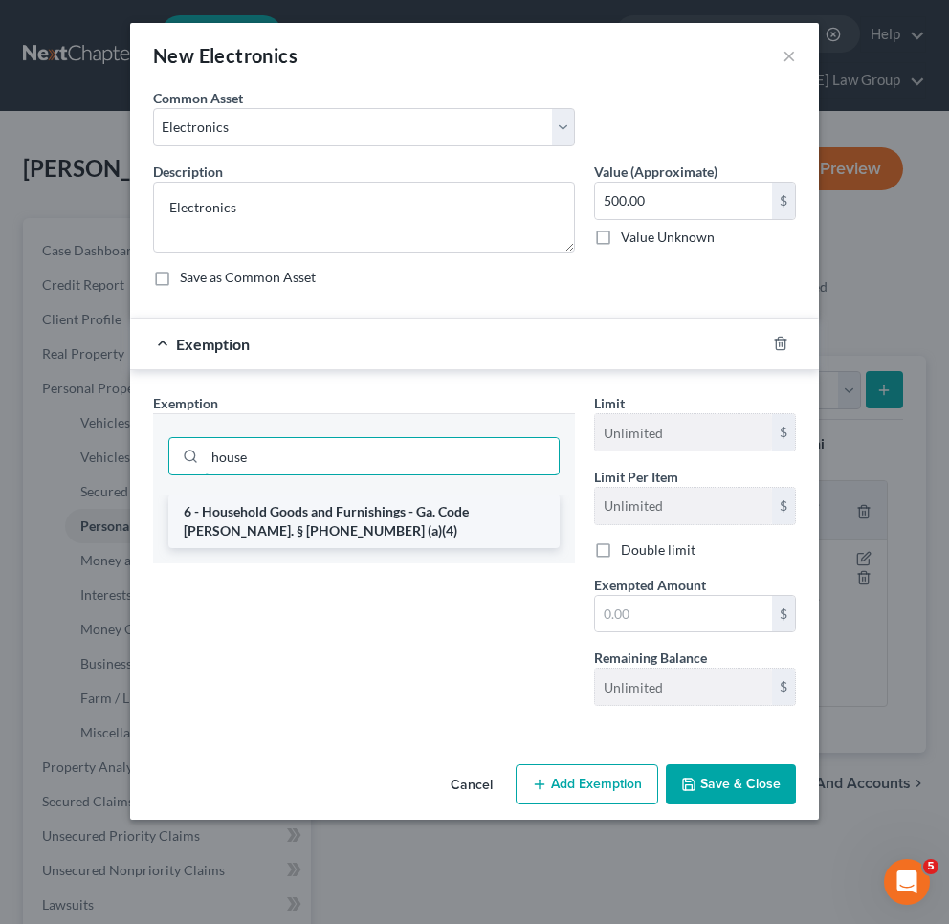
type input "house"
click at [490, 515] on li "6 - Household Goods and Furnishings - Ga. Code [PERSON_NAME]. § [PHONE_NUMBER] …" at bounding box center [363, 522] width 391 height 54
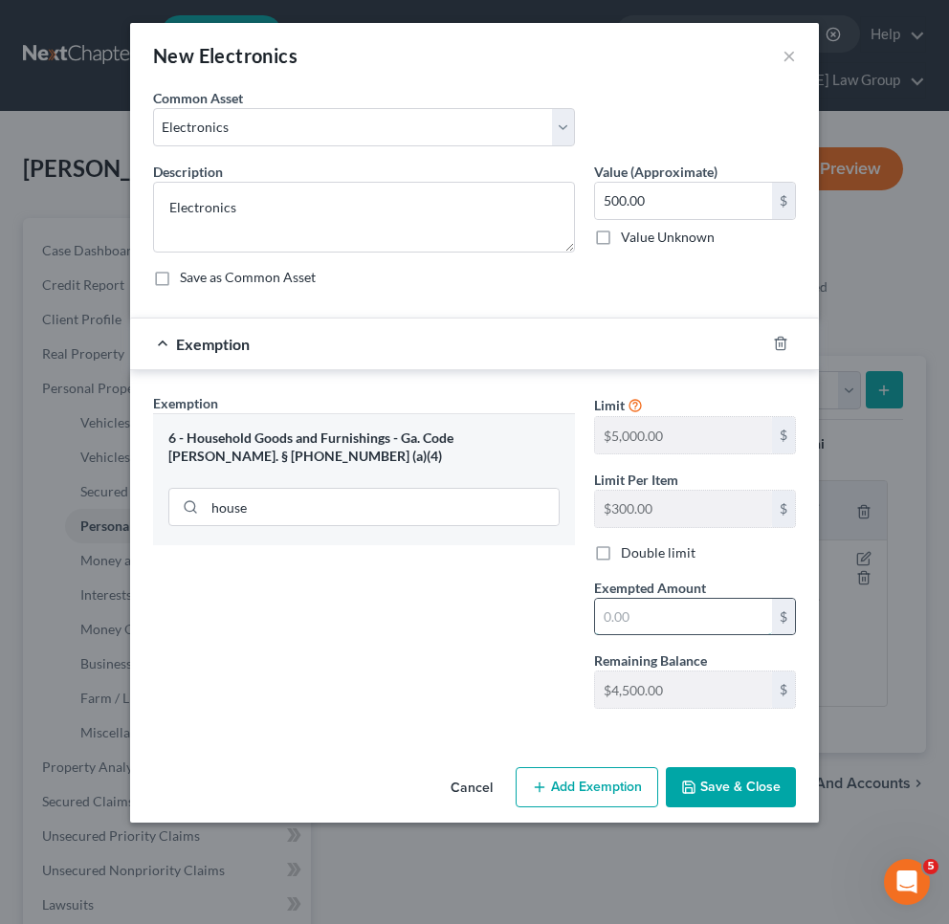
click at [630, 604] on input "text" at bounding box center [683, 617] width 177 height 36
type input "500"
click at [707, 799] on button "Save & Close" at bounding box center [731, 787] width 130 height 40
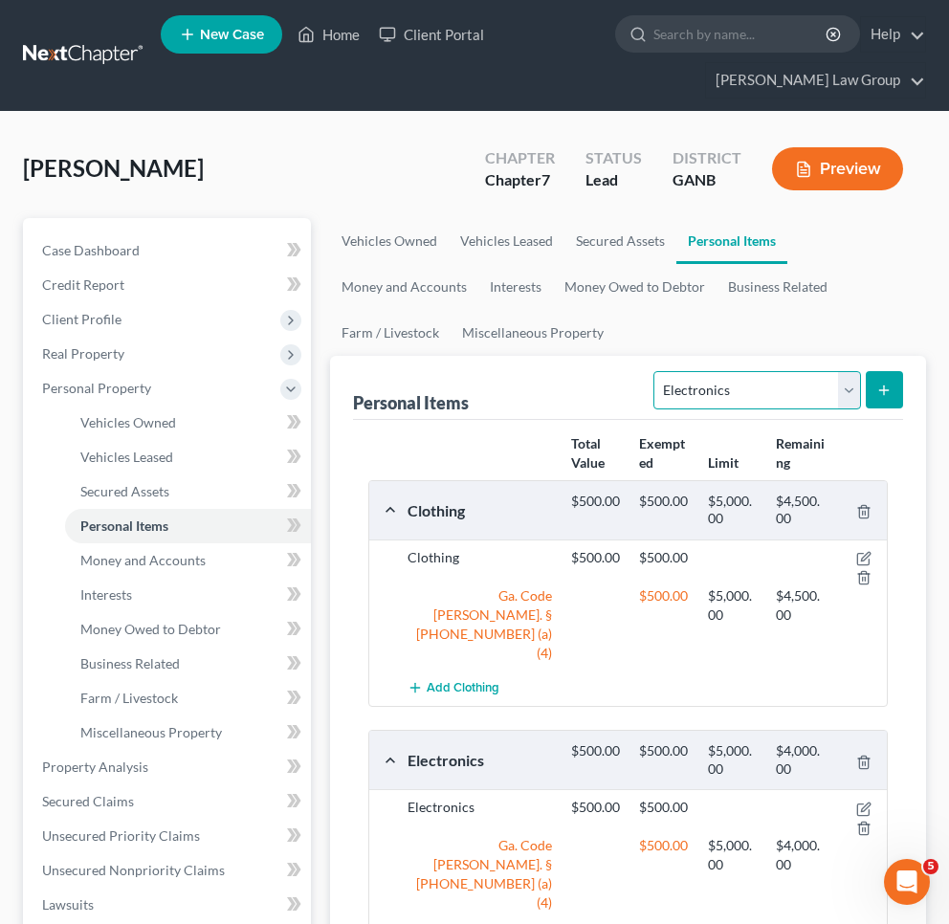
select select "household_goods"
click at [888, 397] on icon "submit" at bounding box center [883, 390] width 15 height 15
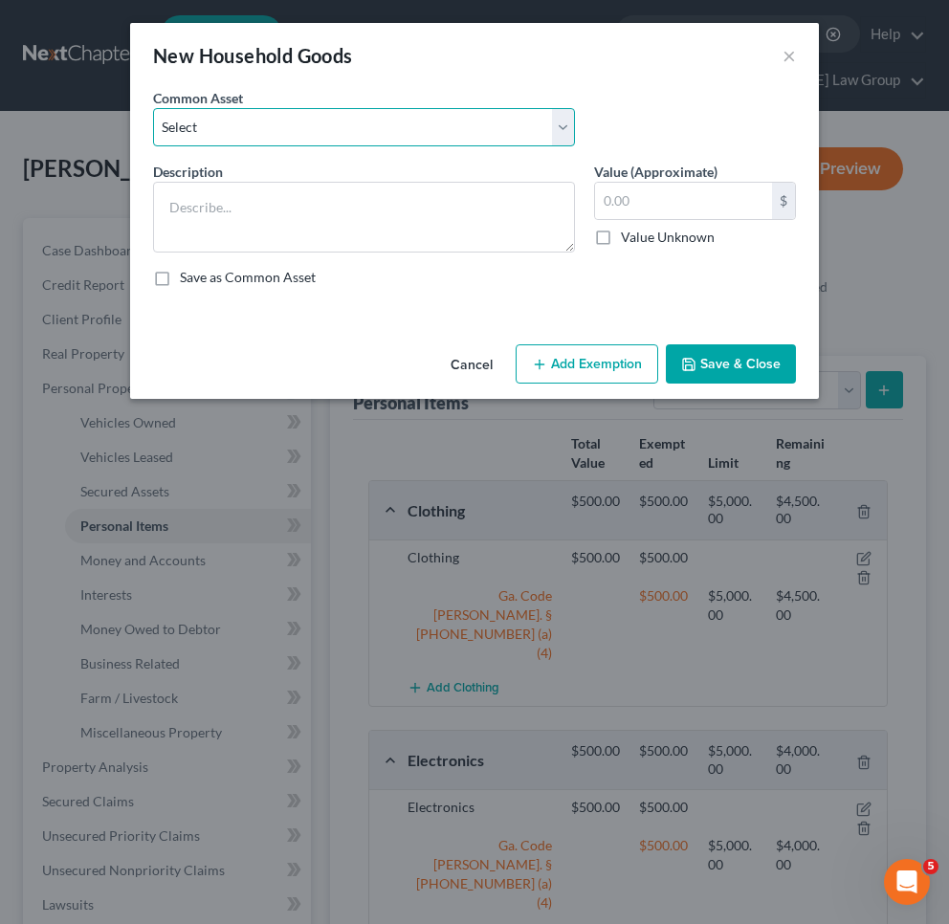
select select "0"
type textarea "Household goods"
type input "1,200.00"
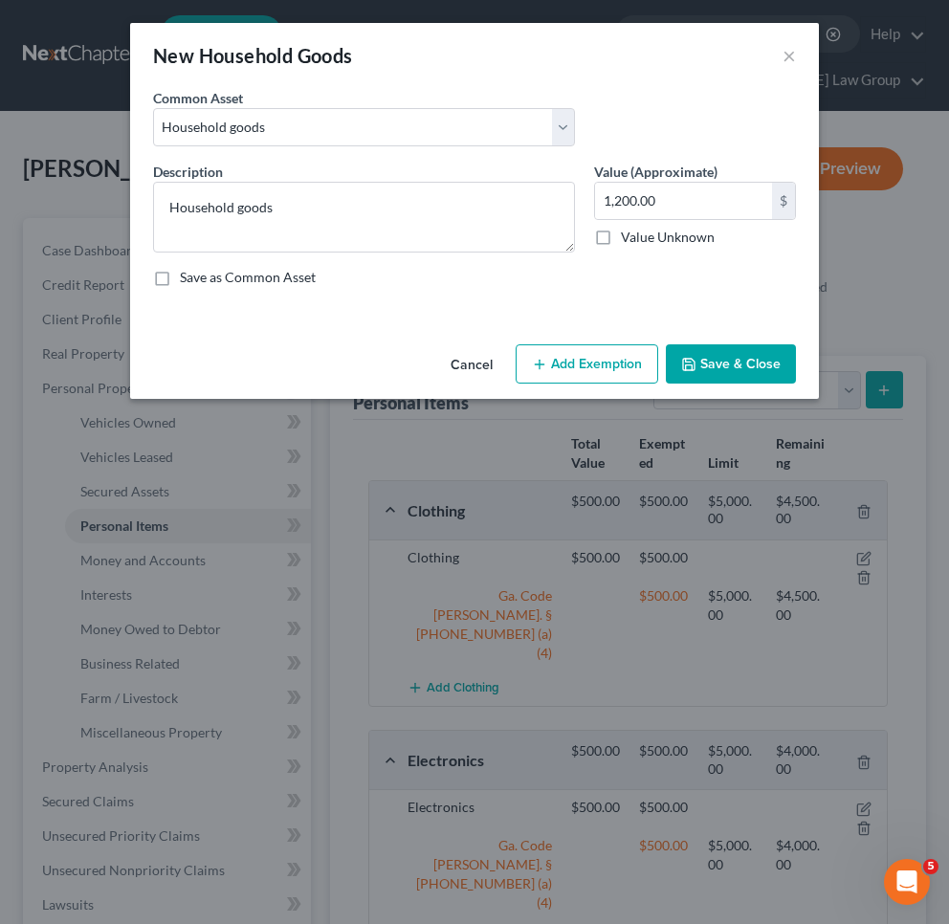
click at [620, 354] on button "Add Exemption" at bounding box center [587, 364] width 143 height 40
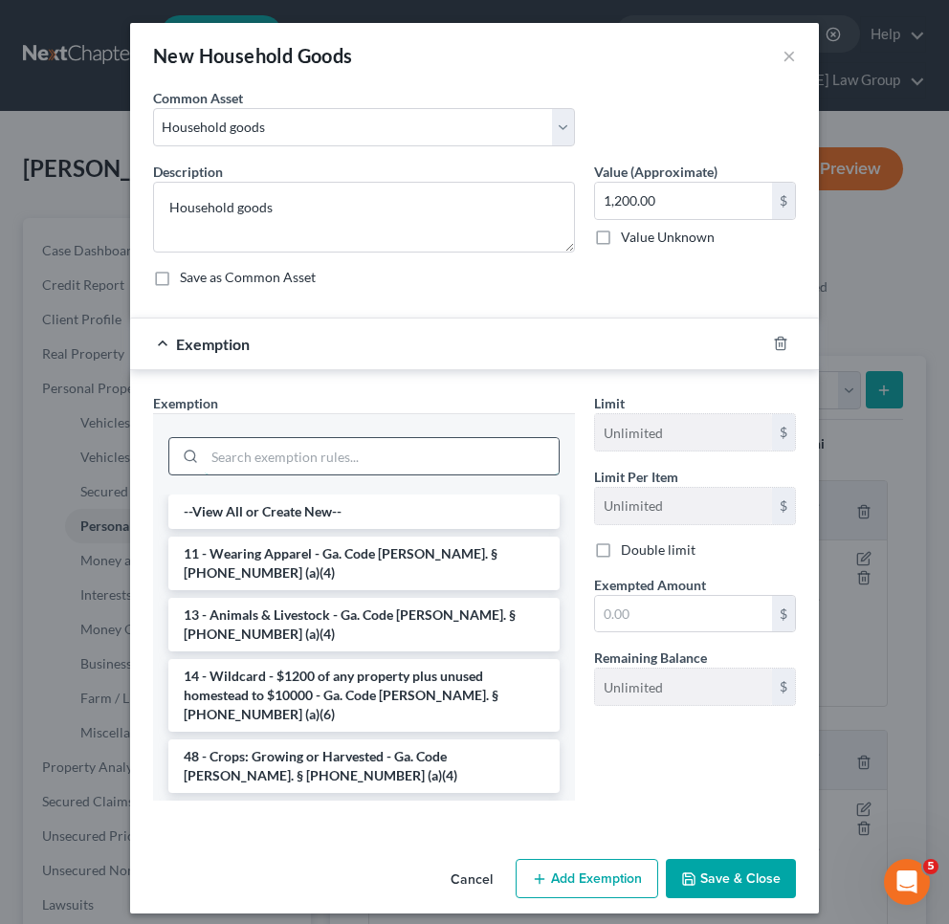
click at [473, 443] on input "search" at bounding box center [382, 456] width 354 height 36
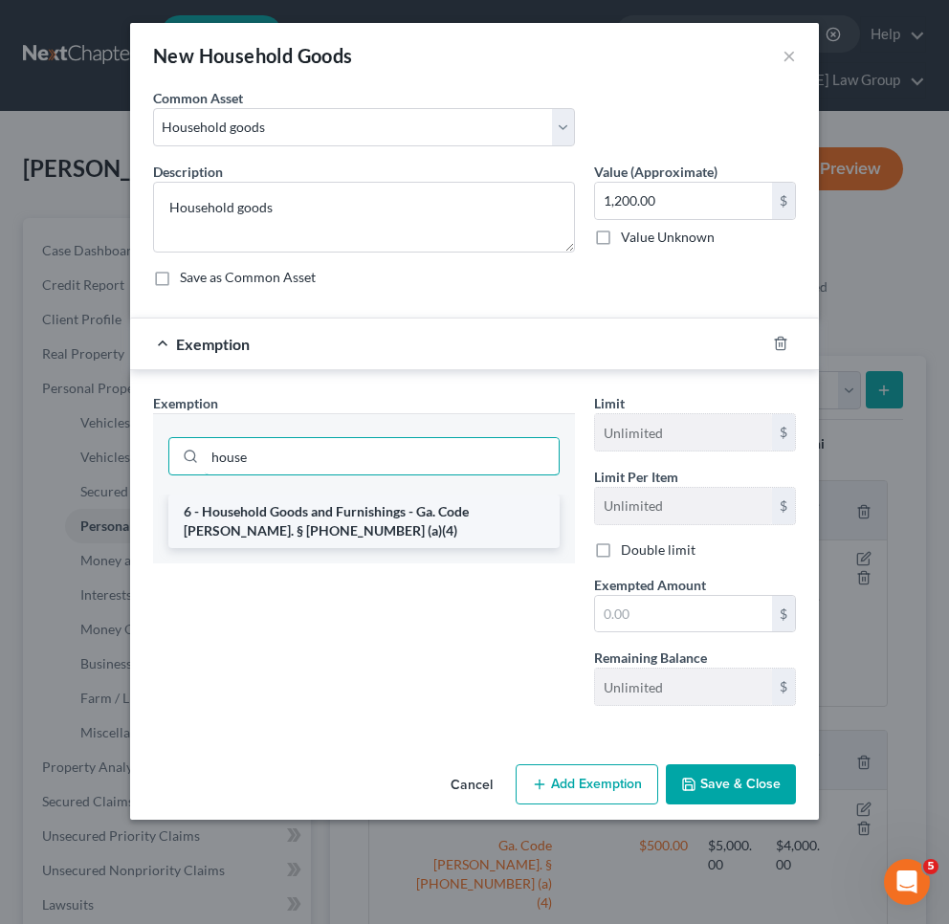
type input "house"
click at [478, 509] on li "6 - Household Goods and Furnishings - Ga. Code [PERSON_NAME]. § [PHONE_NUMBER] …" at bounding box center [363, 522] width 391 height 54
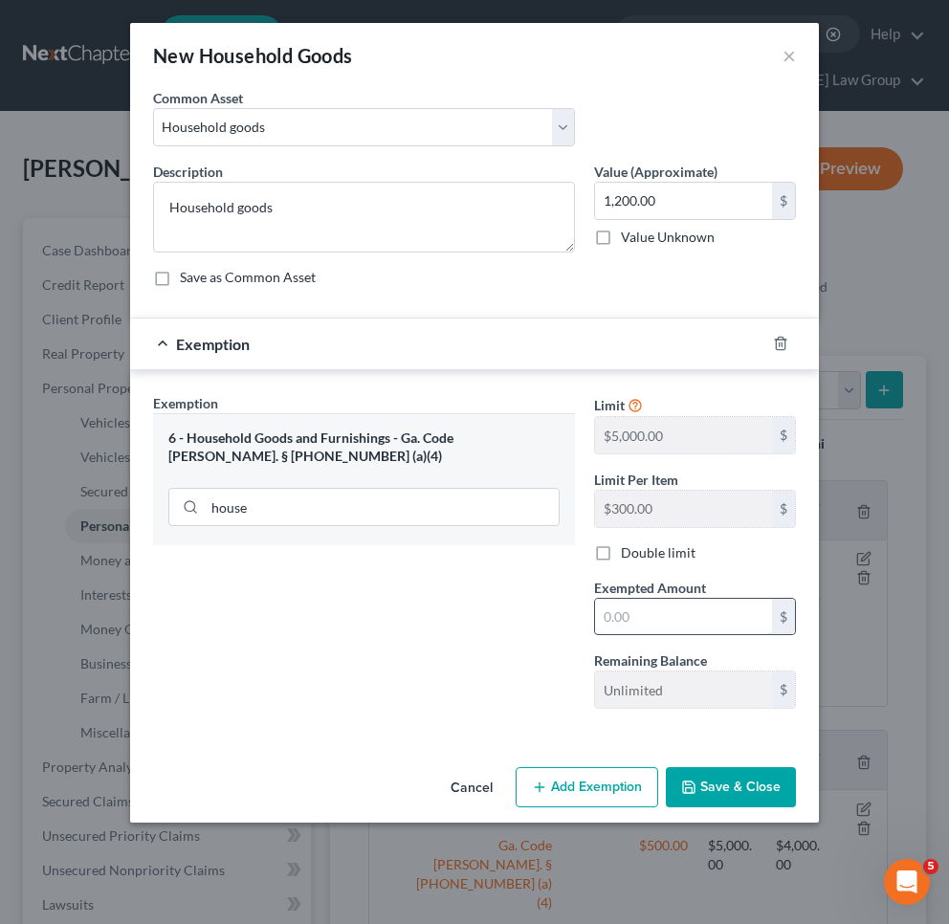
click at [631, 625] on input "text" at bounding box center [683, 617] width 177 height 36
type input "1,200"
click at [735, 791] on button "Save & Close" at bounding box center [731, 787] width 130 height 40
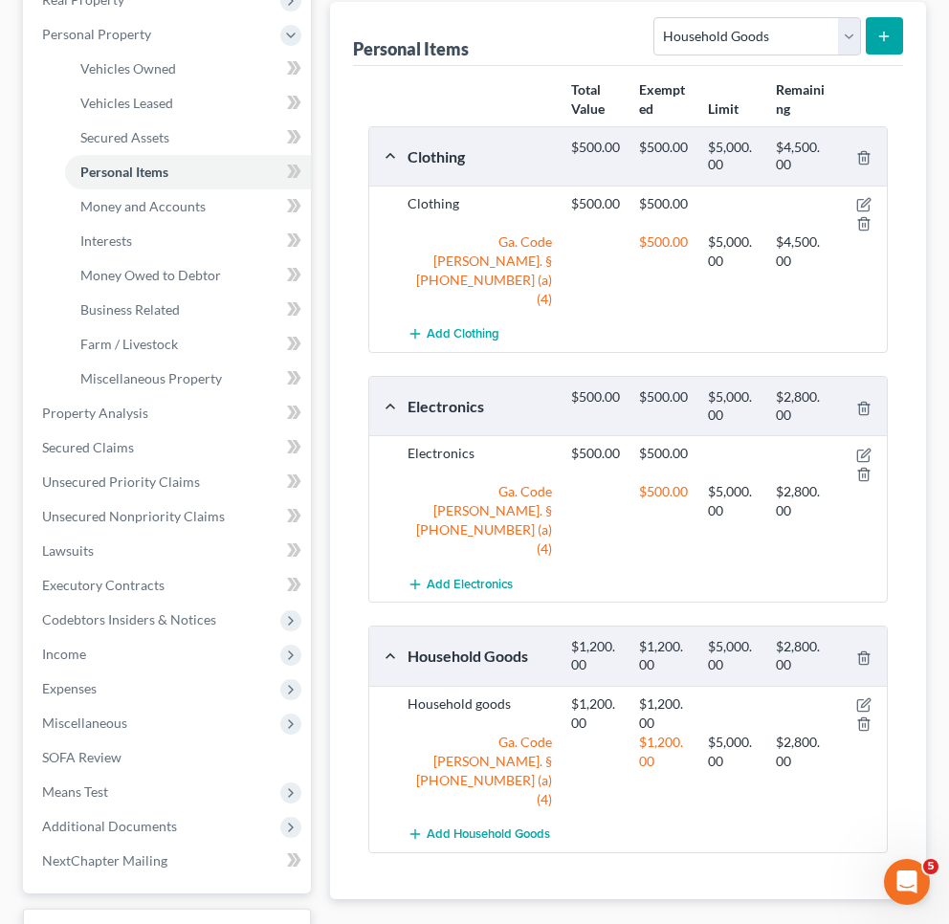
click at [787, 922] on span "Money and Accounts" at bounding box center [837, 929] width 145 height 15
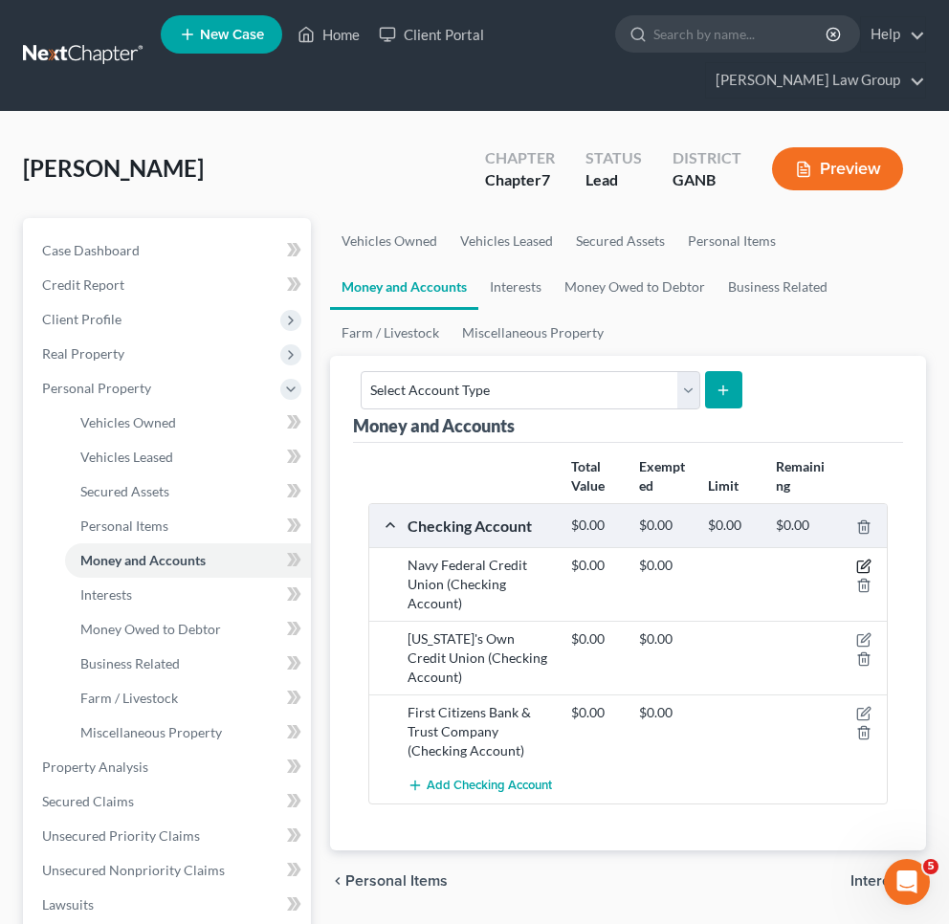
click at [862, 559] on icon "button" at bounding box center [863, 566] width 15 height 15
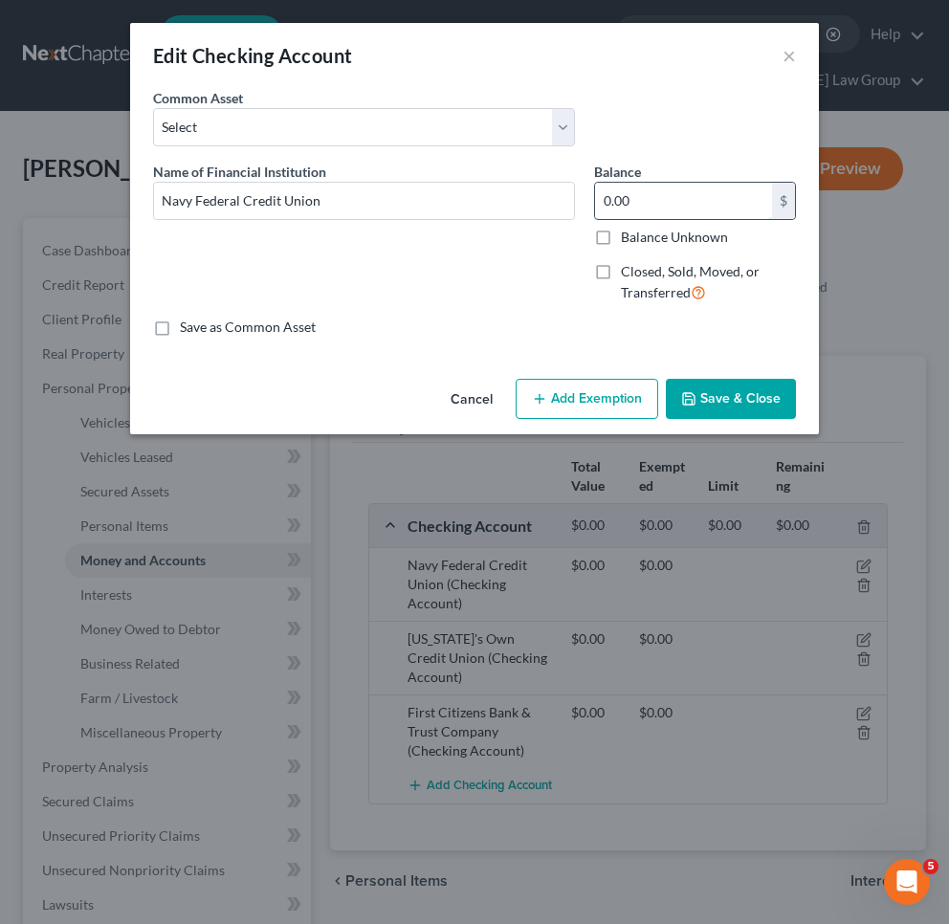
click at [689, 216] on input "0.00" at bounding box center [683, 201] width 177 height 36
type input "1,200"
click at [607, 382] on button "Add Exemption" at bounding box center [587, 399] width 143 height 40
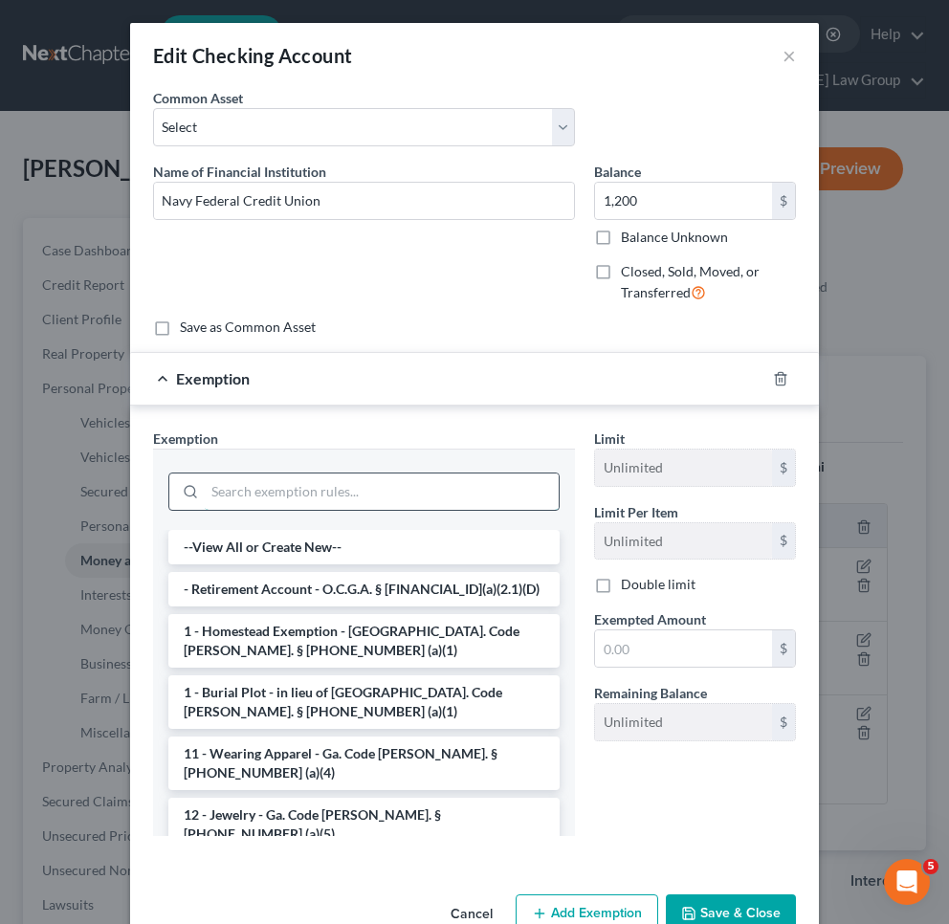
click at [481, 496] on input "search" at bounding box center [382, 492] width 354 height 36
type input "i"
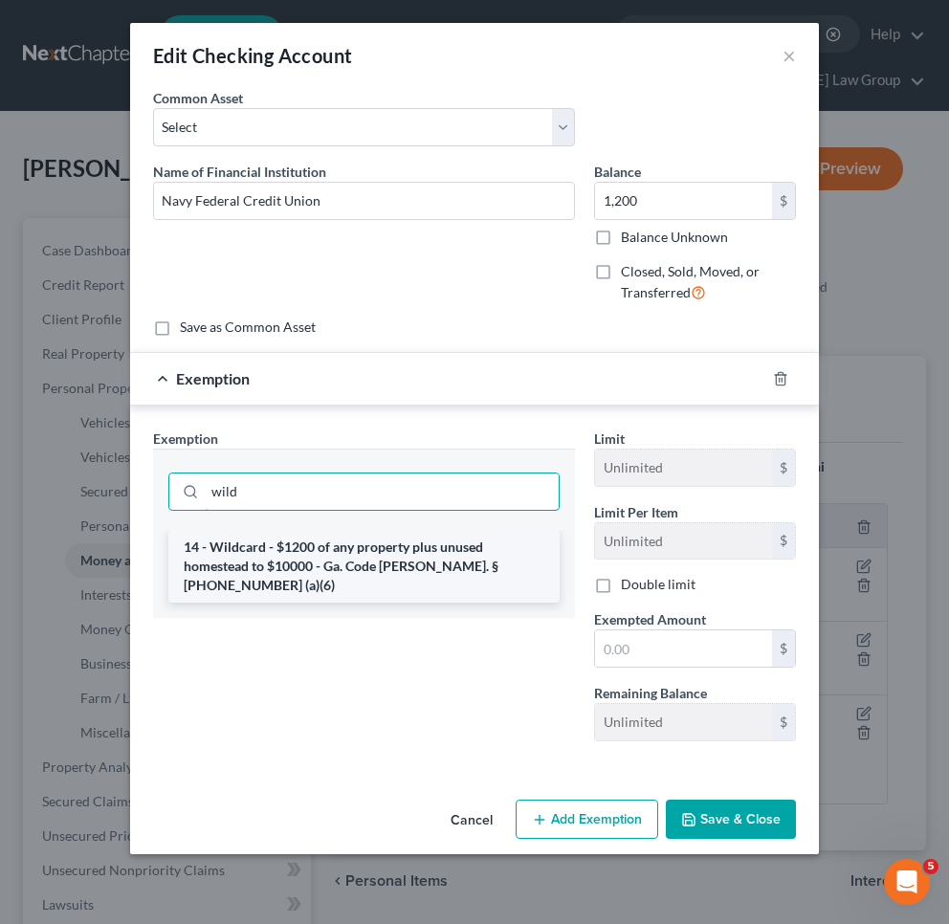
type input "wild"
click at [482, 545] on li "14 - Wildcard - $1200 of any property plus unused homestead to $10000 - Ga. Cod…" at bounding box center [363, 566] width 391 height 73
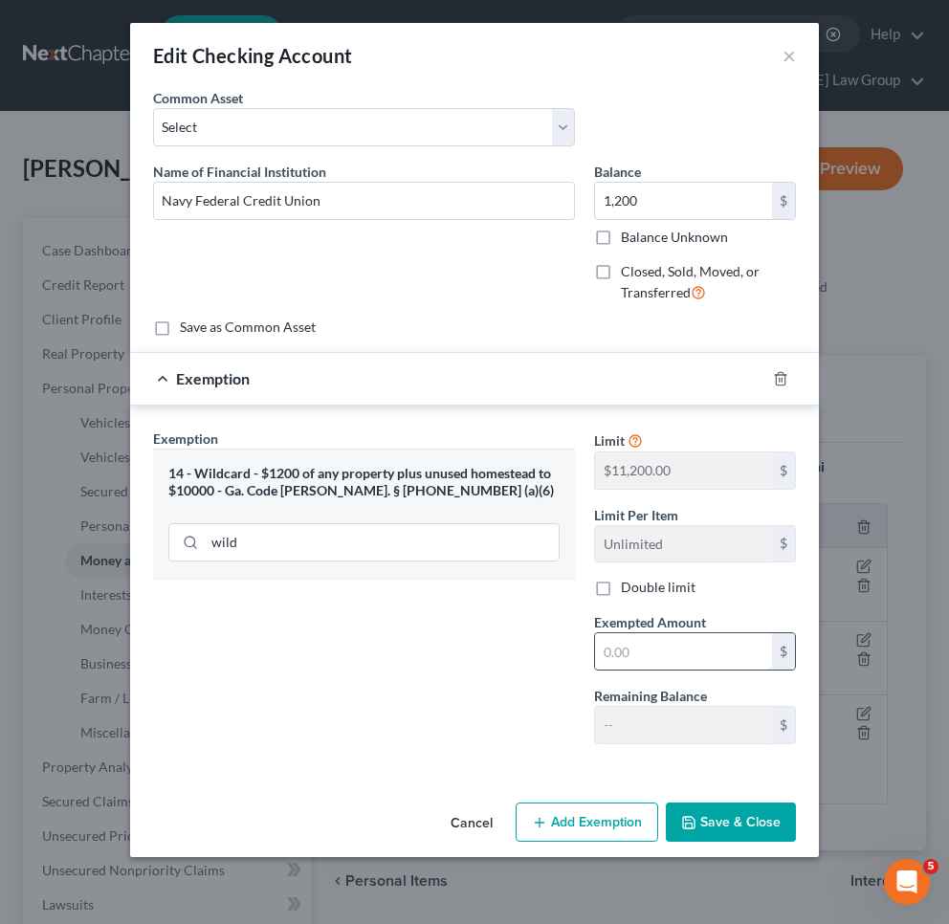
click at [624, 653] on input "text" at bounding box center [683, 651] width 177 height 36
type input "1,200"
click at [714, 818] on button "Save & Close" at bounding box center [731, 823] width 130 height 40
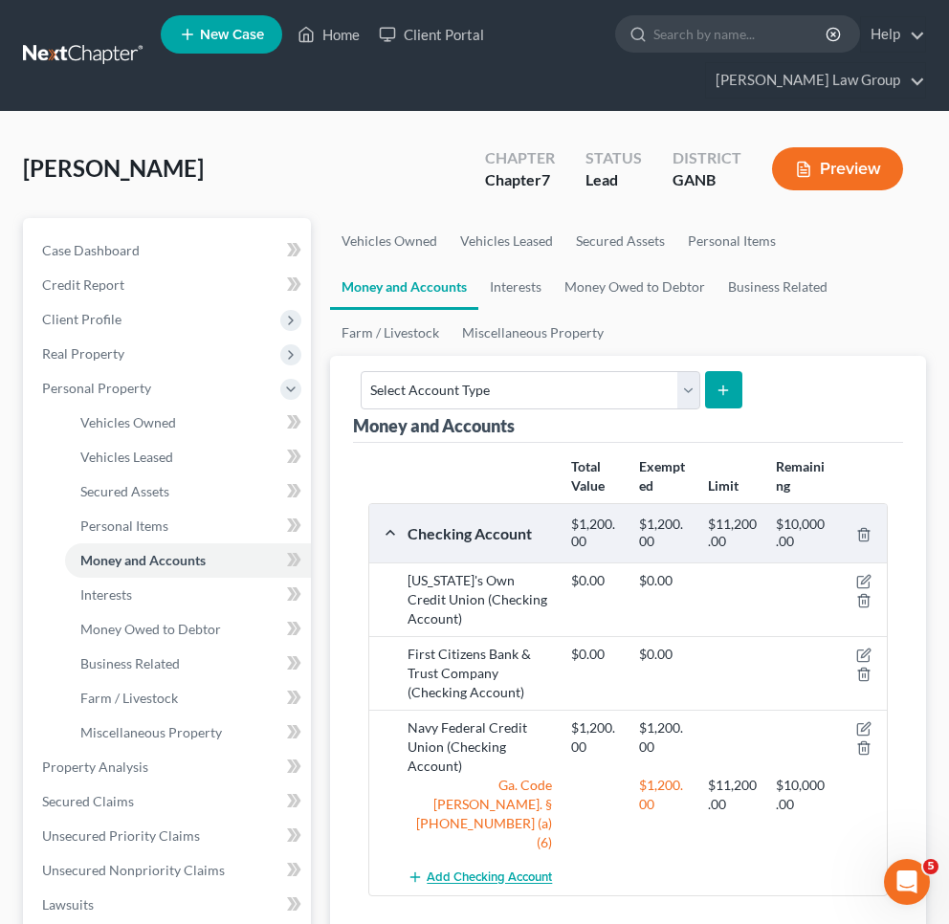
click at [502, 871] on span "Add Checking Account" at bounding box center [489, 878] width 125 height 15
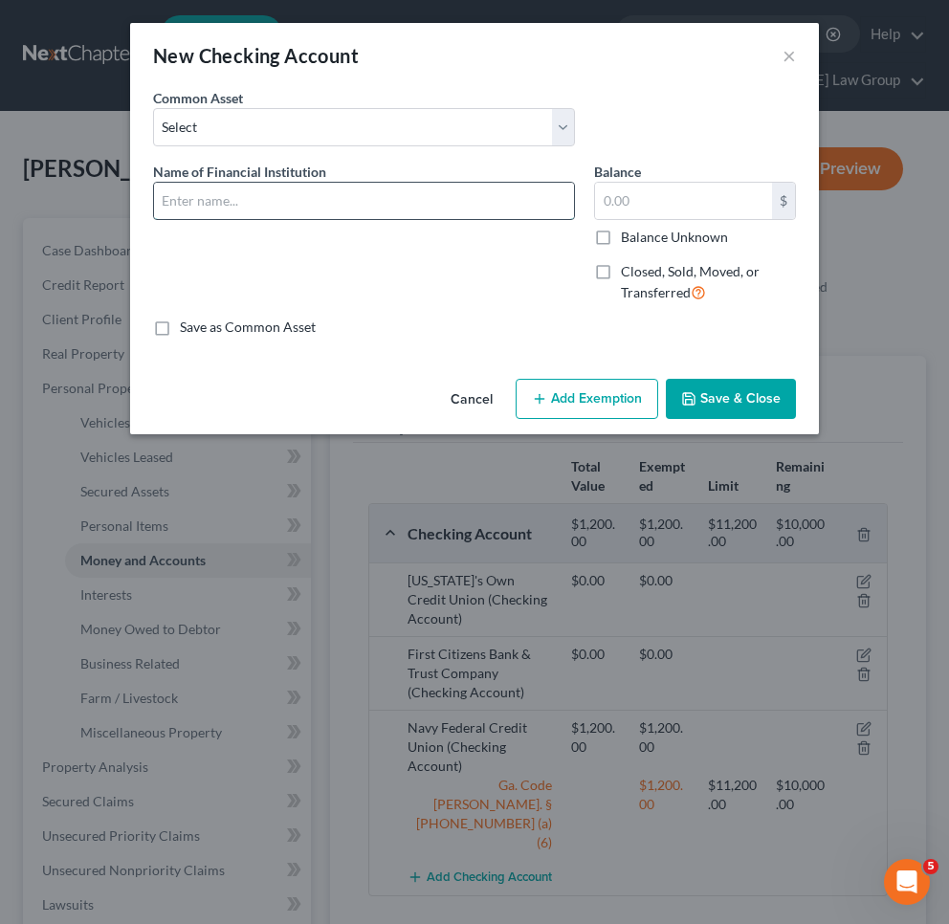
click at [470, 210] on input "text" at bounding box center [364, 201] width 420 height 36
type input "Navy FCU"
type input "0"
click at [561, 421] on div "Cancel Add Exemption Save & Close" at bounding box center [474, 402] width 689 height 63
click at [561, 418] on button "Add Exemption" at bounding box center [587, 399] width 143 height 40
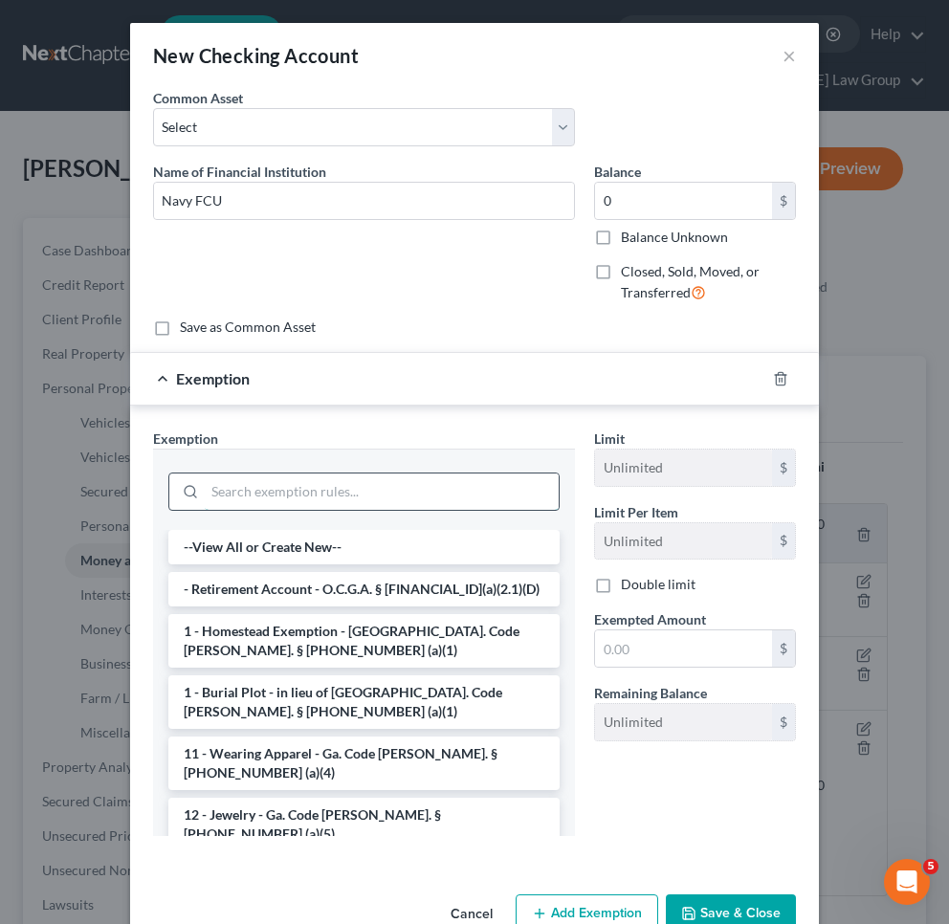
click at [460, 494] on input "search" at bounding box center [382, 492] width 354 height 36
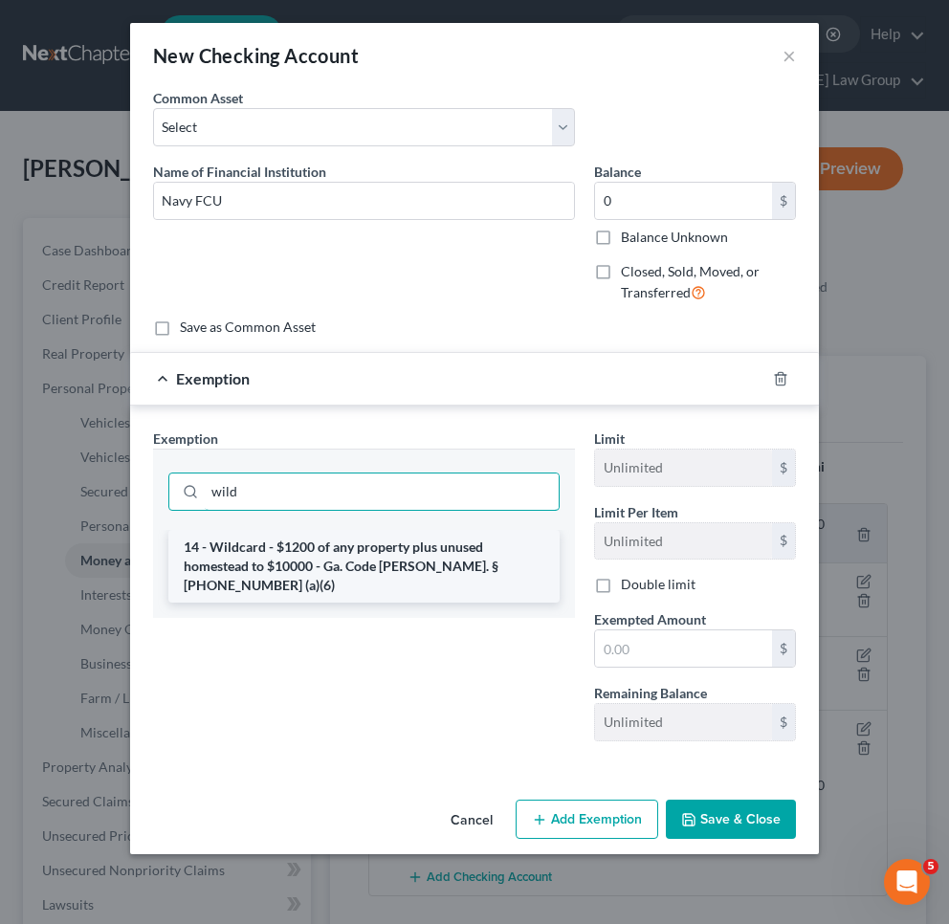
type input "wild"
click at [464, 544] on li "14 - Wildcard - $1200 of any property plus unused homestead to $10000 - Ga. Cod…" at bounding box center [363, 566] width 391 height 73
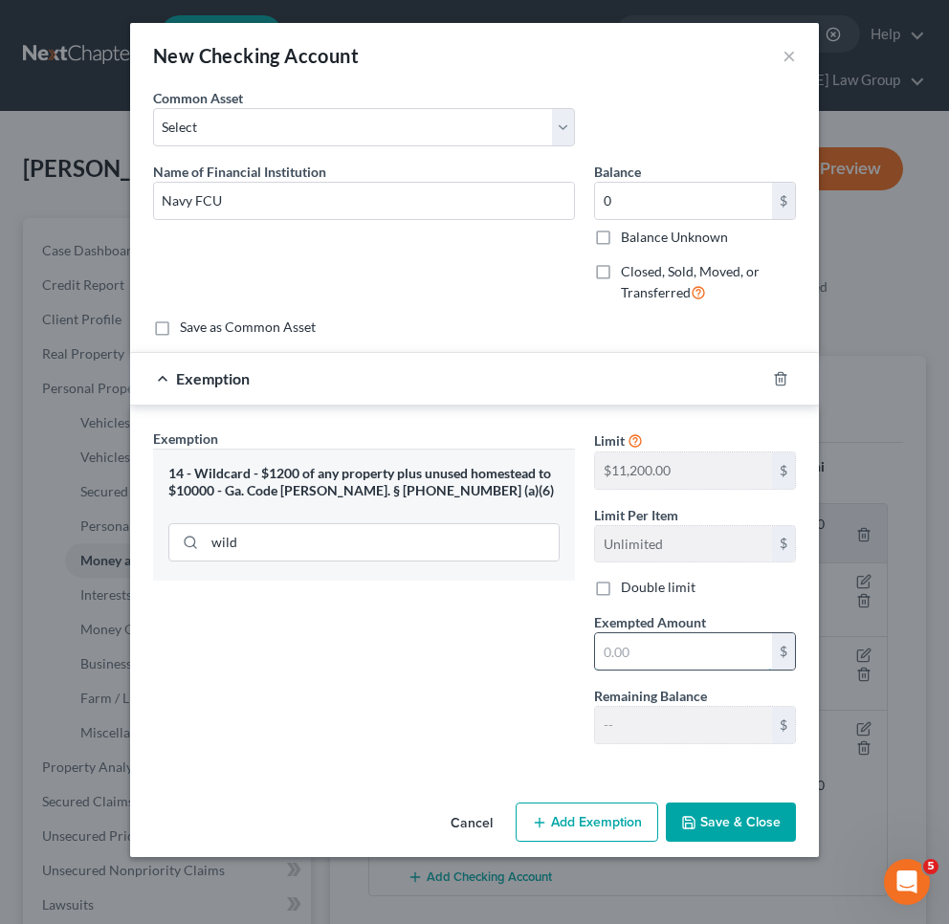
click at [644, 656] on input "text" at bounding box center [683, 651] width 177 height 36
type input "0"
click at [773, 822] on button "Save & Close" at bounding box center [731, 823] width 130 height 40
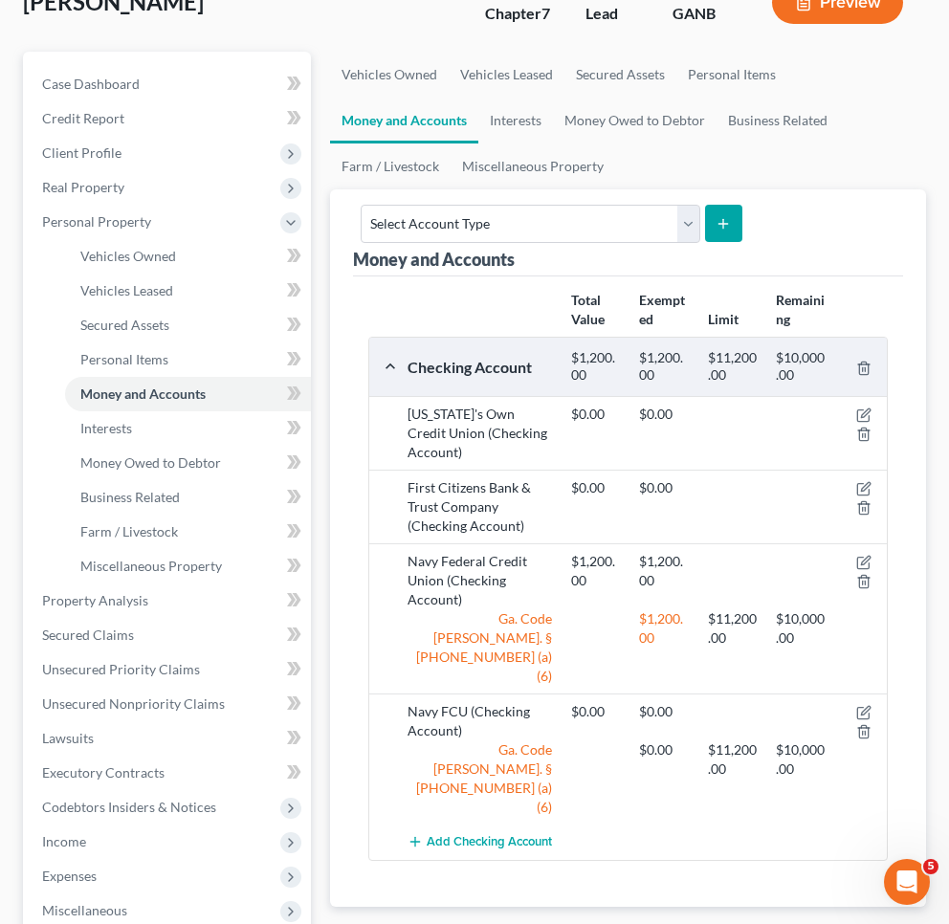
scroll to position [170, 0]
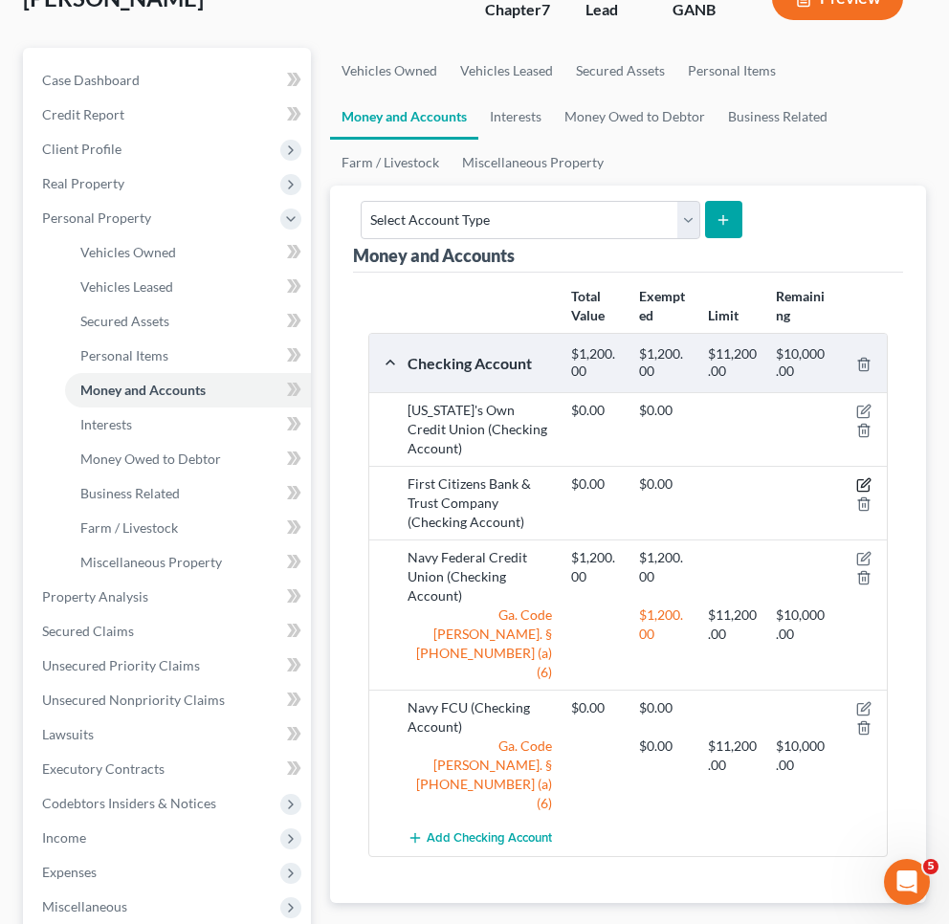
click at [867, 479] on icon "button" at bounding box center [865, 483] width 9 height 9
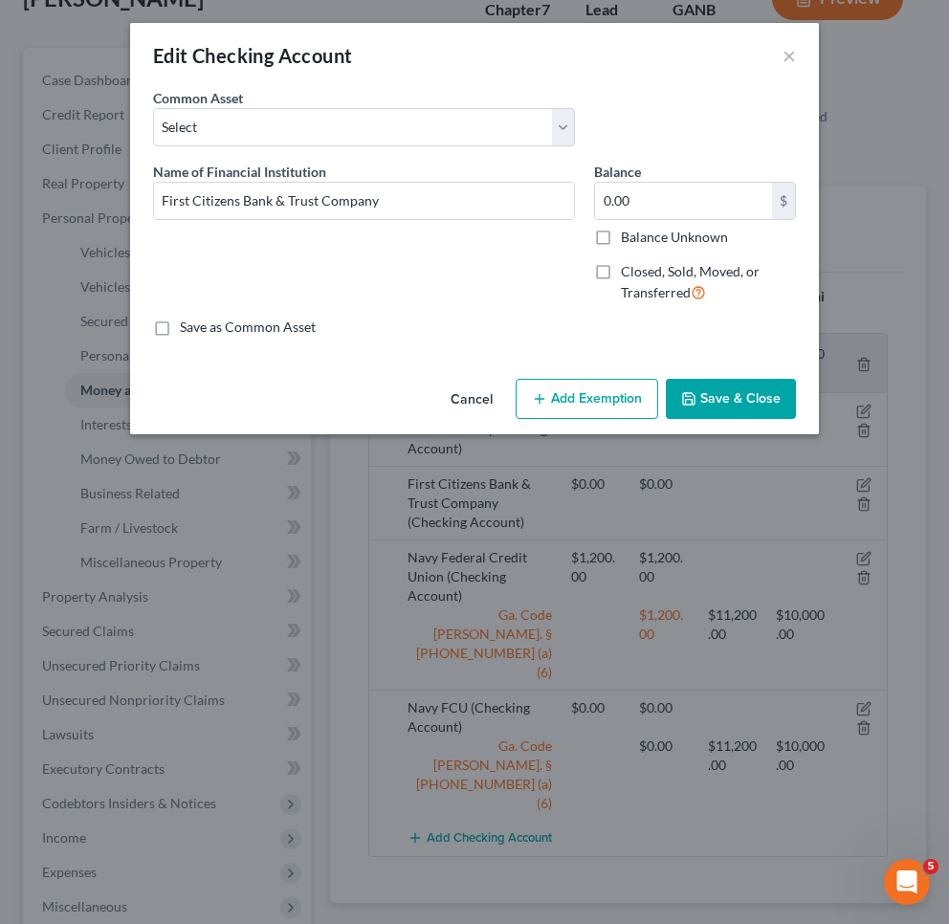
click at [462, 402] on button "Cancel" at bounding box center [471, 400] width 73 height 38
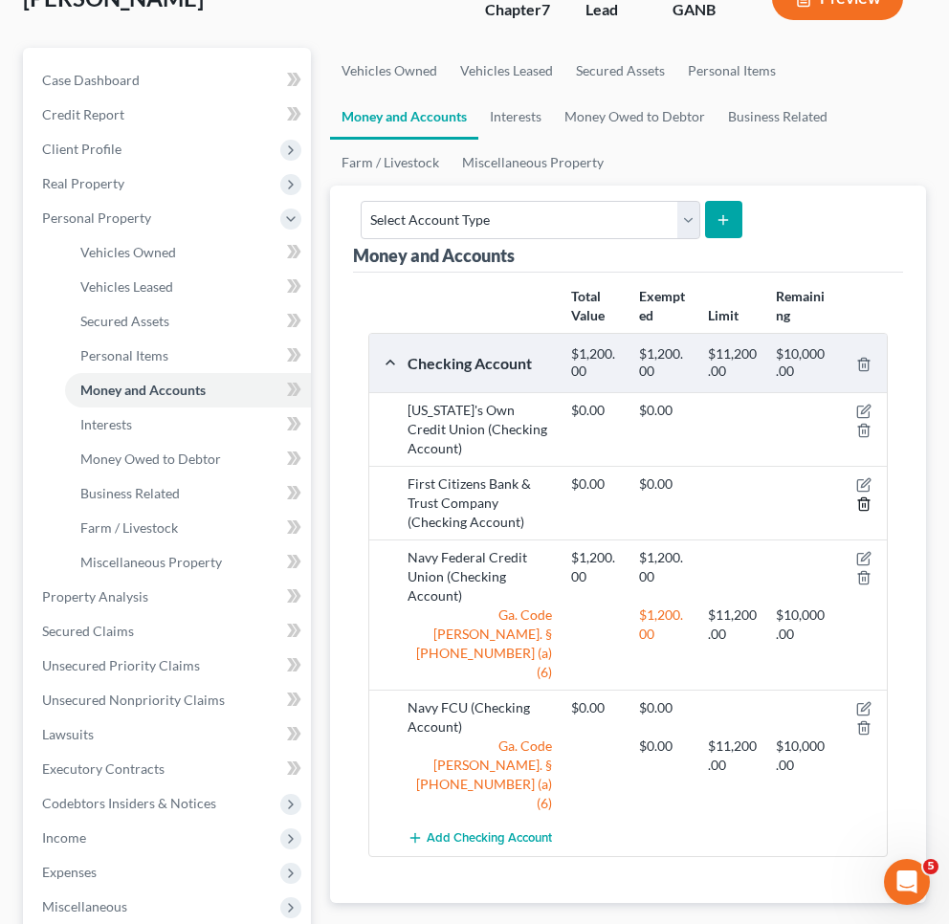
click at [865, 504] on line "button" at bounding box center [865, 506] width 0 height 4
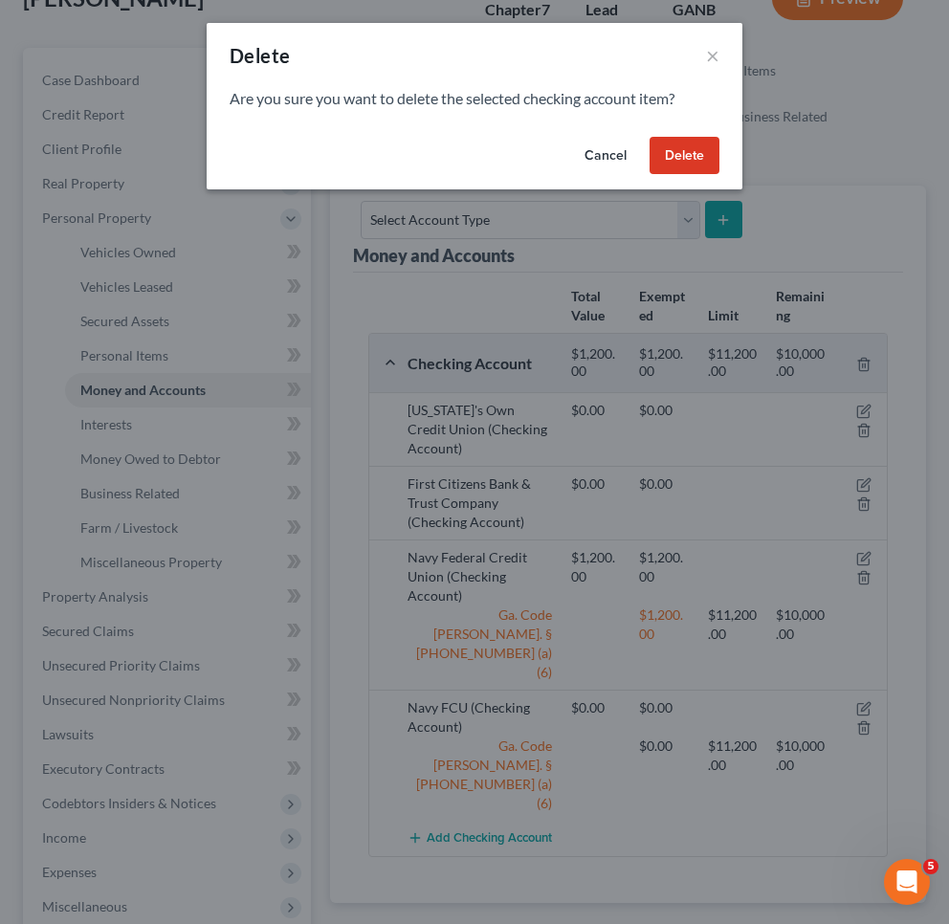
click at [686, 174] on div "Cancel Delete" at bounding box center [475, 159] width 536 height 61
click at [685, 163] on button "Delete" at bounding box center [685, 156] width 70 height 38
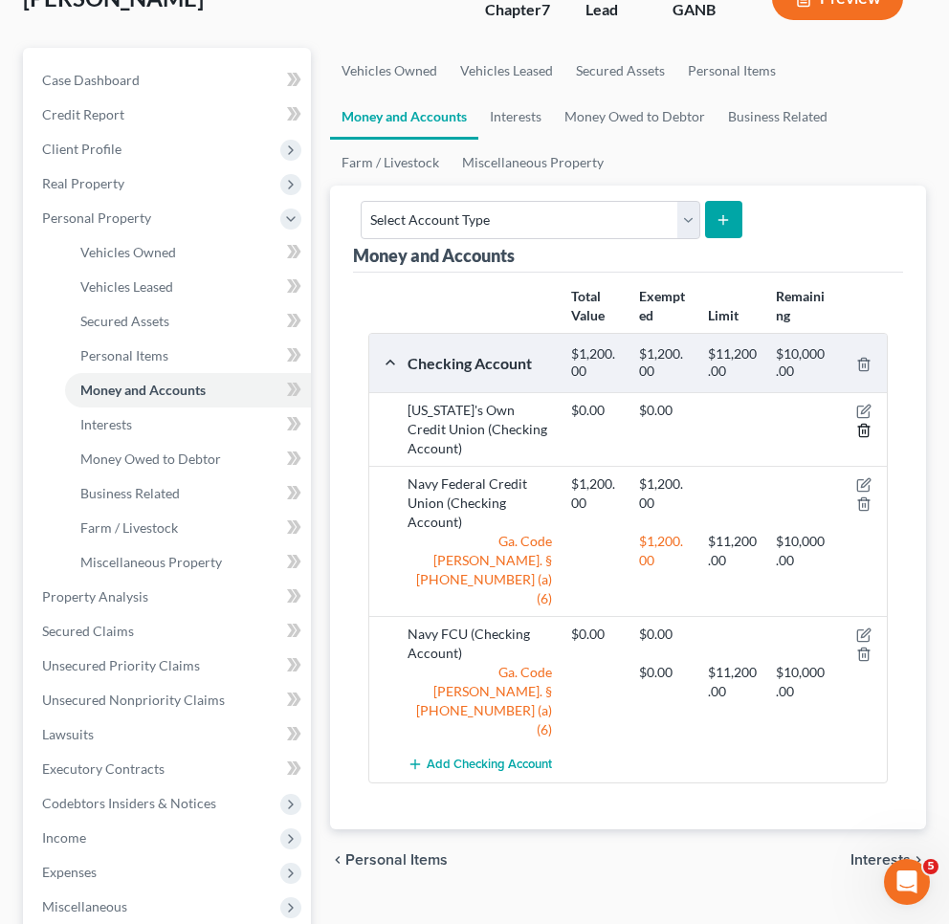
click at [866, 423] on icon "button" at bounding box center [863, 430] width 15 height 15
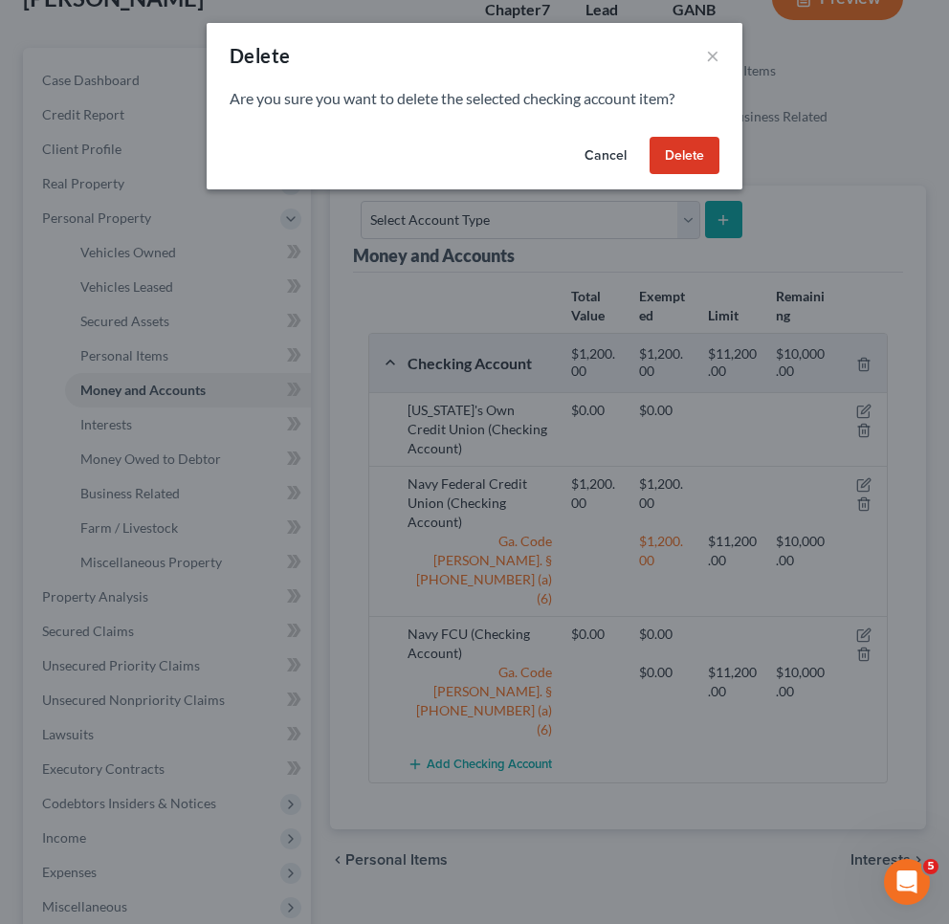
click at [698, 153] on button "Delete" at bounding box center [685, 156] width 70 height 38
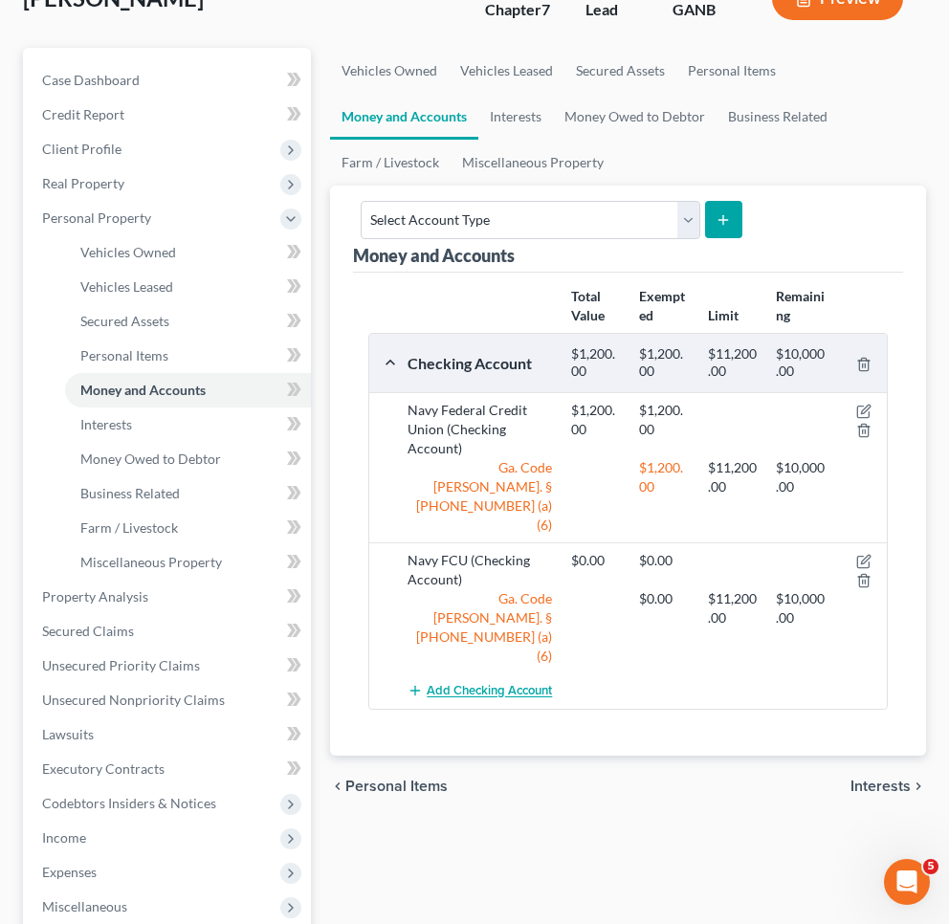
click at [462, 684] on span "Add Checking Account" at bounding box center [489, 691] width 125 height 15
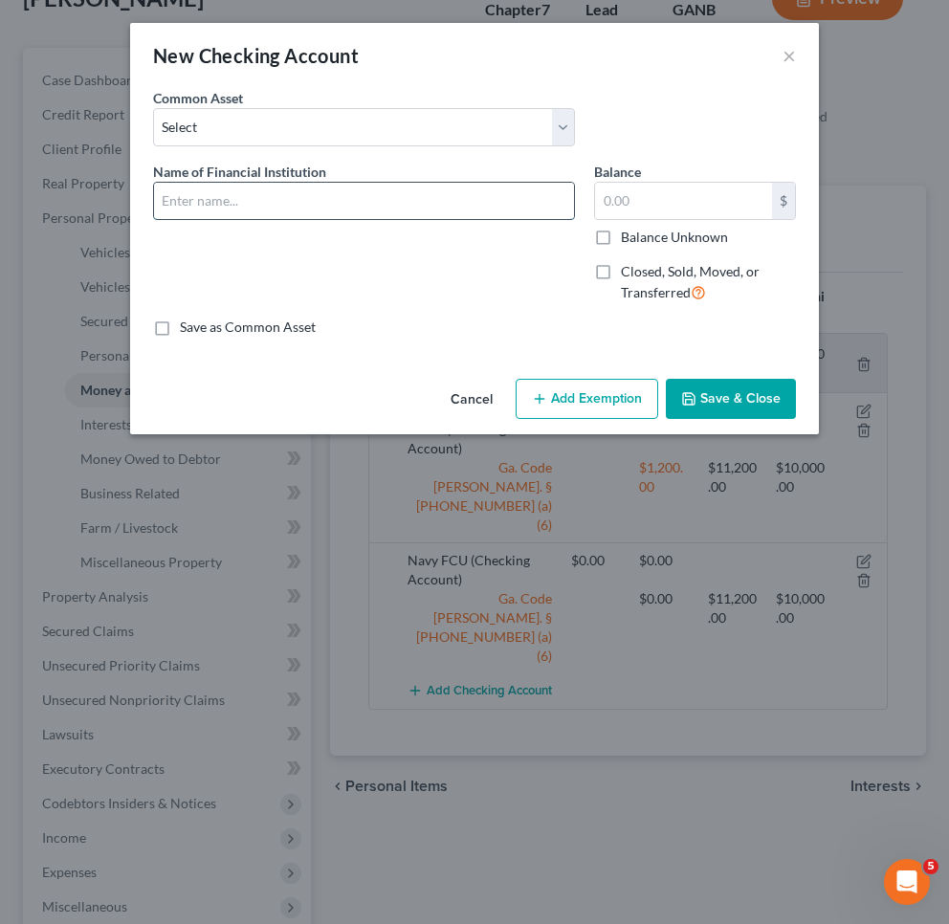
click at [375, 206] on input "text" at bounding box center [364, 201] width 420 height 36
type input "First Citizens"
type input "0"
click at [565, 401] on button "Add Exemption" at bounding box center [587, 399] width 143 height 40
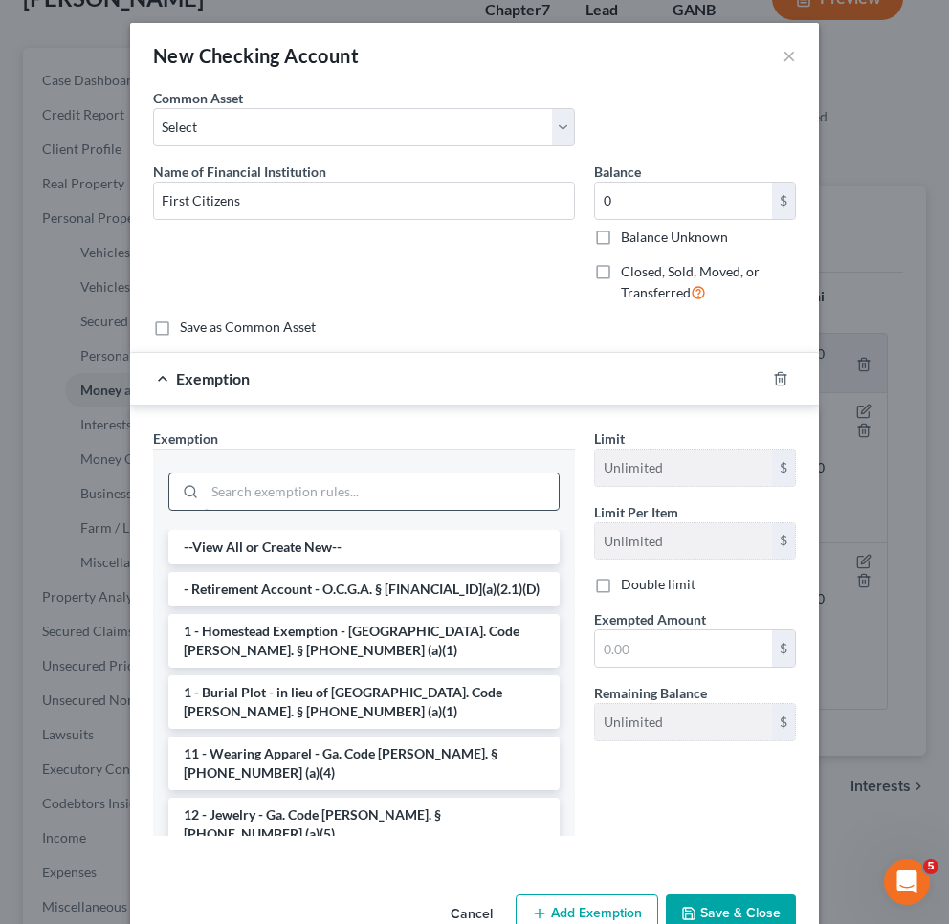
click at [475, 488] on input "search" at bounding box center [382, 492] width 354 height 36
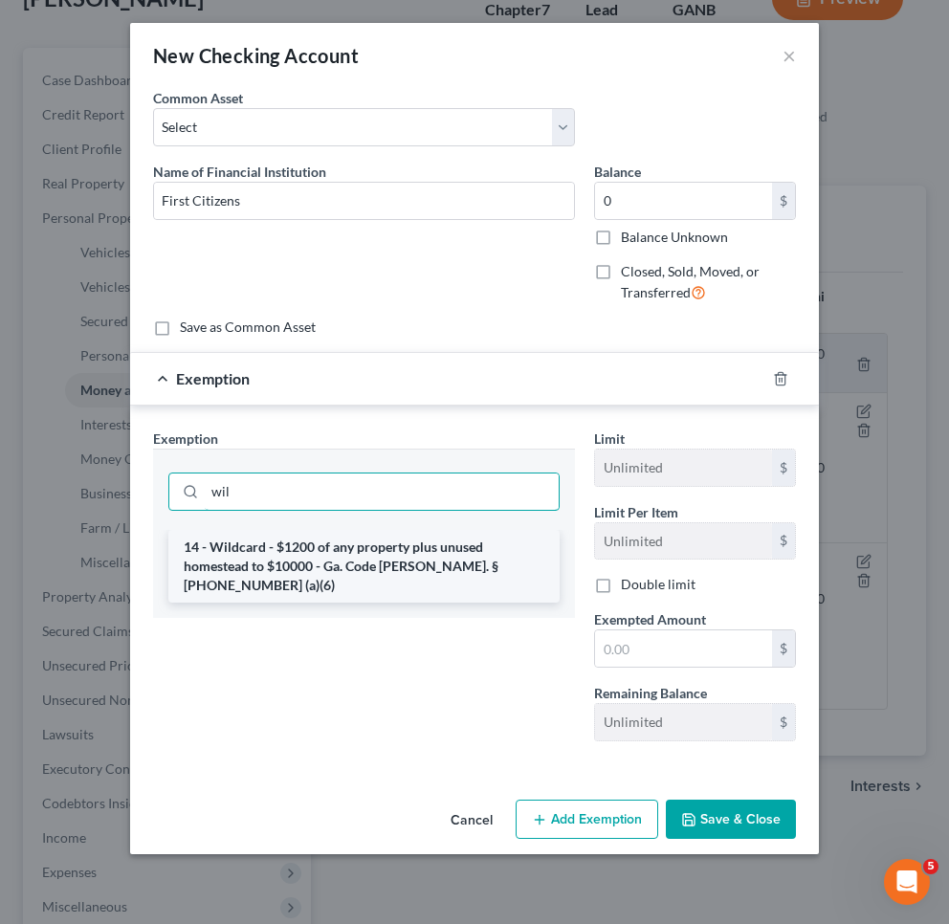
type input "wil"
click at [489, 563] on li "14 - Wildcard - $1200 of any property plus unused homestead to $10000 - Ga. Cod…" at bounding box center [363, 566] width 391 height 73
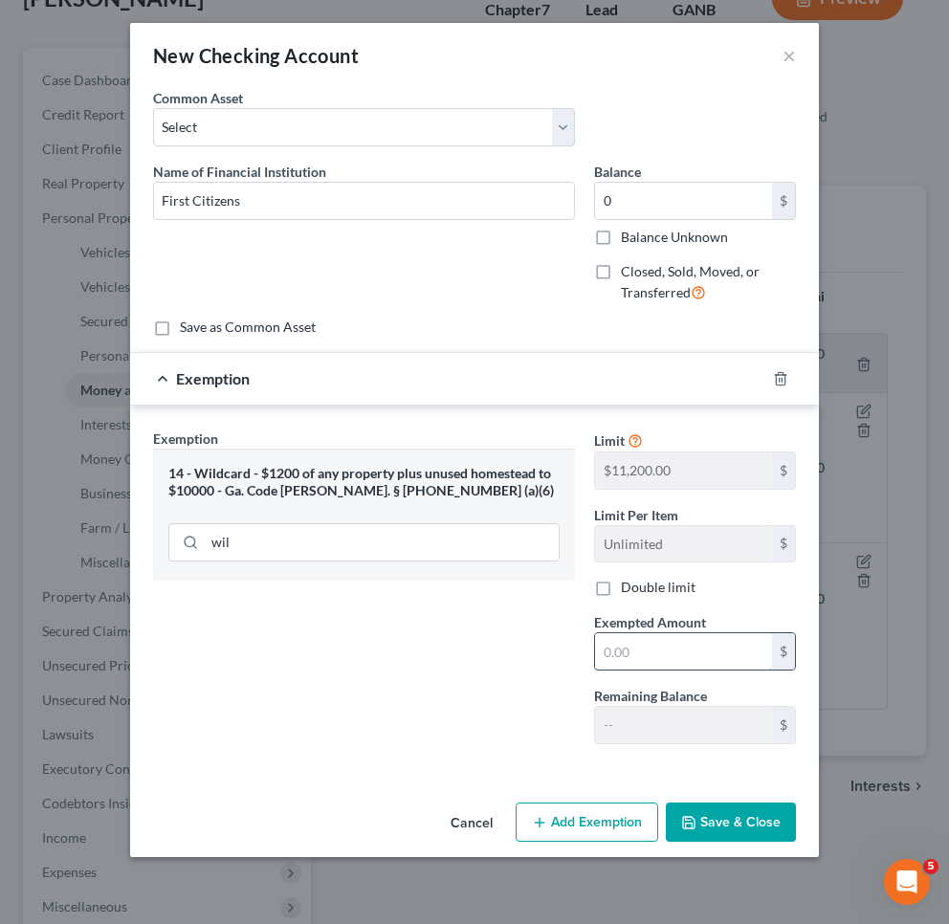
click at [624, 658] on input "text" at bounding box center [683, 651] width 177 height 36
type input "0"
click at [776, 805] on button "Save & Close" at bounding box center [731, 823] width 130 height 40
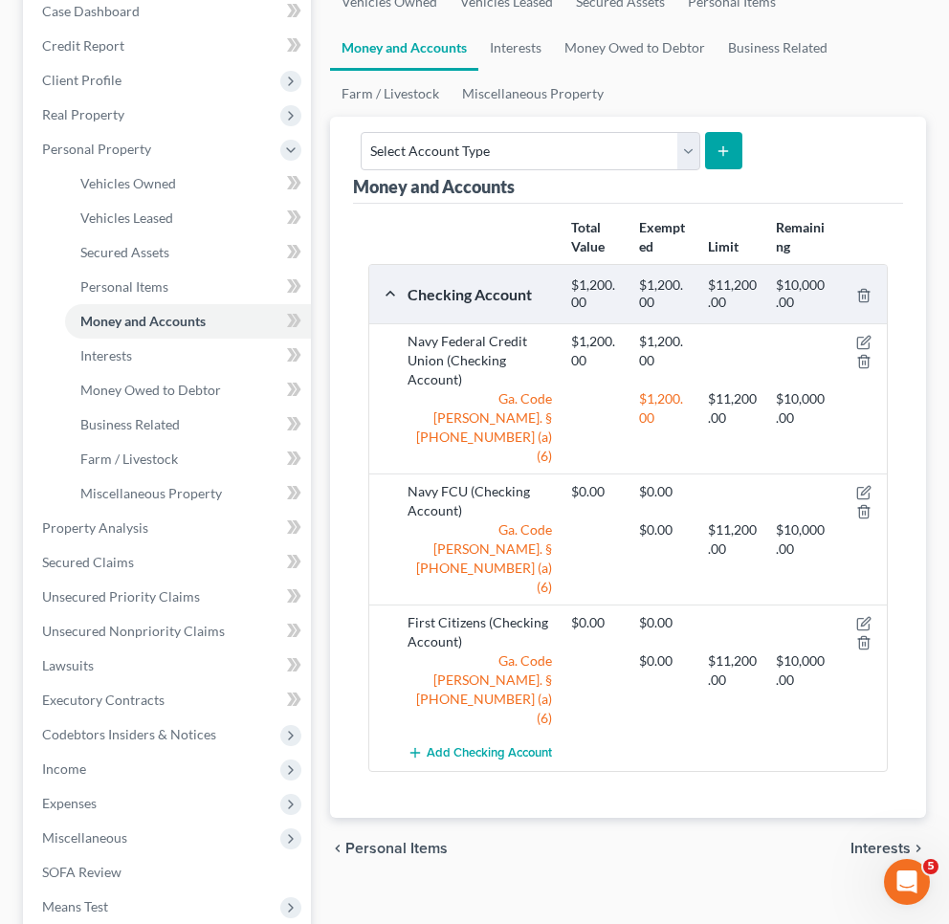
scroll to position [243, 0]
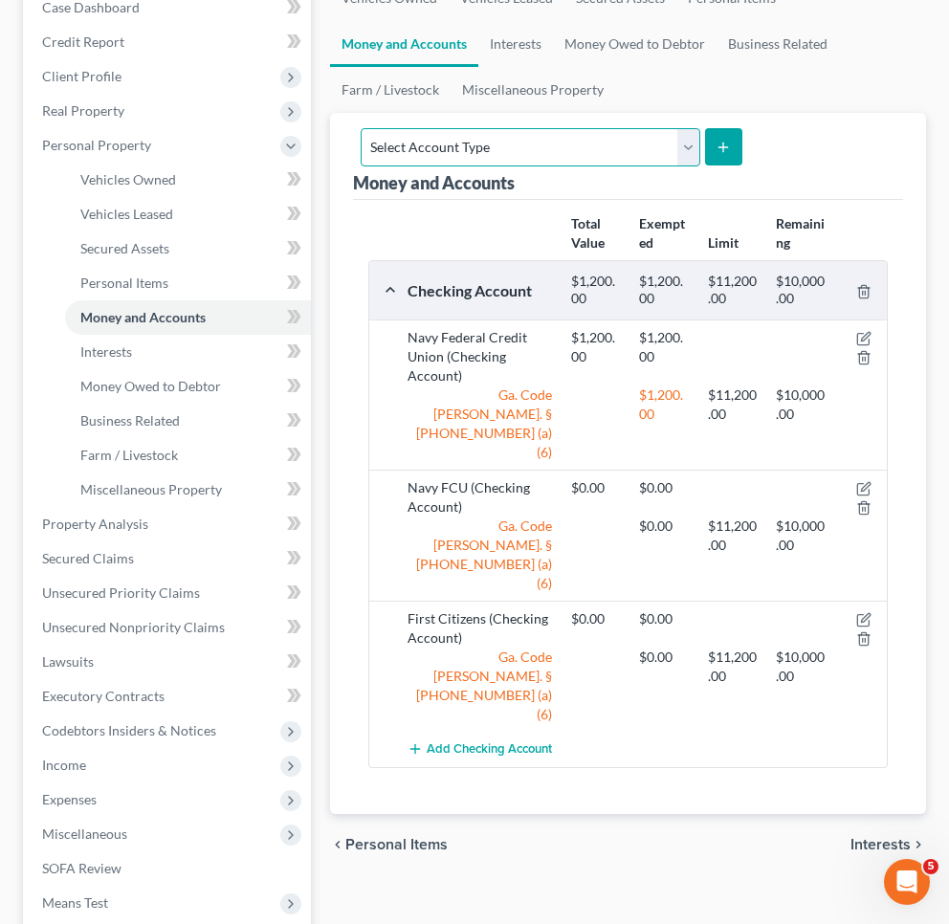
select select "savings"
click at [742, 140] on button "submit" at bounding box center [723, 146] width 37 height 37
click at [731, 143] on icon "submit" at bounding box center [723, 147] width 15 height 15
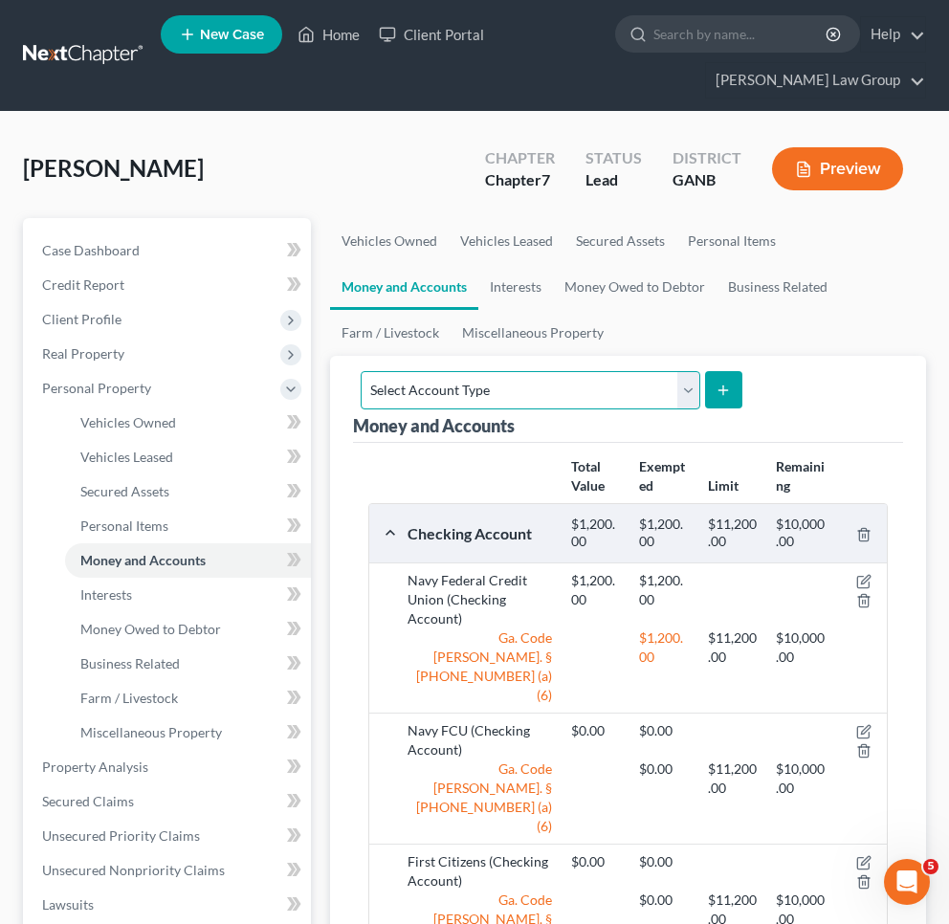
select select "savings"
click at [731, 388] on icon "submit" at bounding box center [723, 390] width 15 height 15
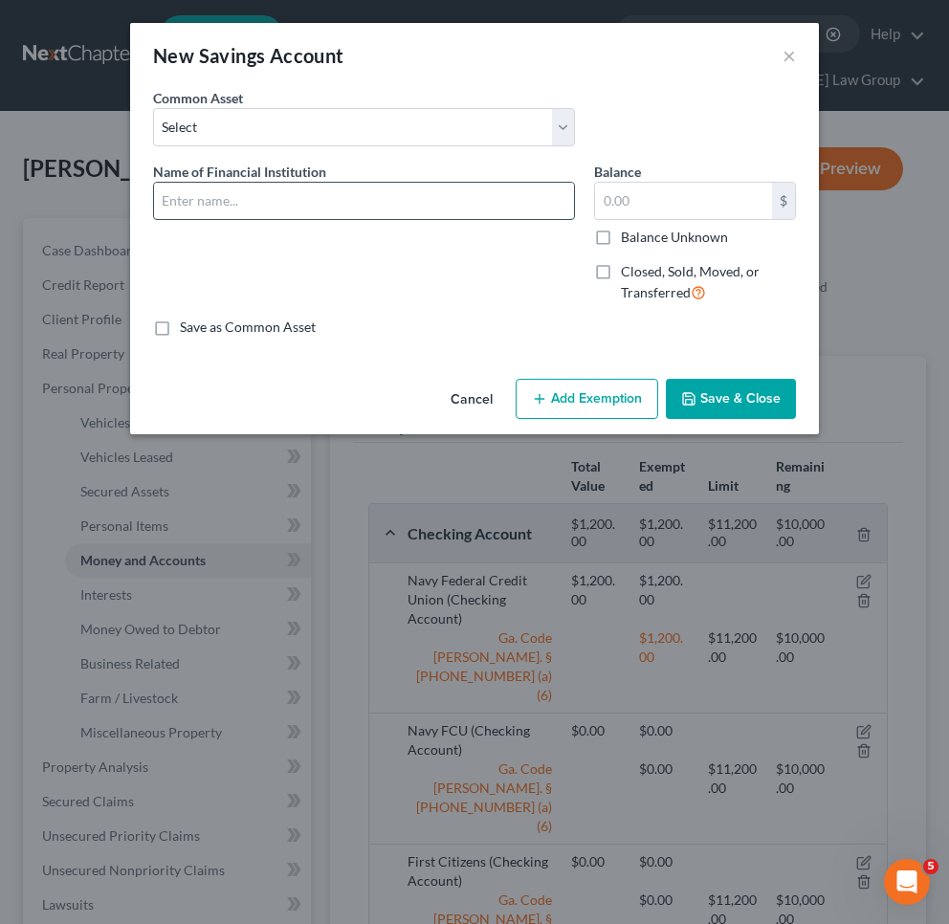
click at [494, 189] on input "text" at bounding box center [364, 201] width 420 height 36
type input "First Citizens"
type input "100"
click at [608, 397] on button "Add Exemption" at bounding box center [587, 399] width 143 height 40
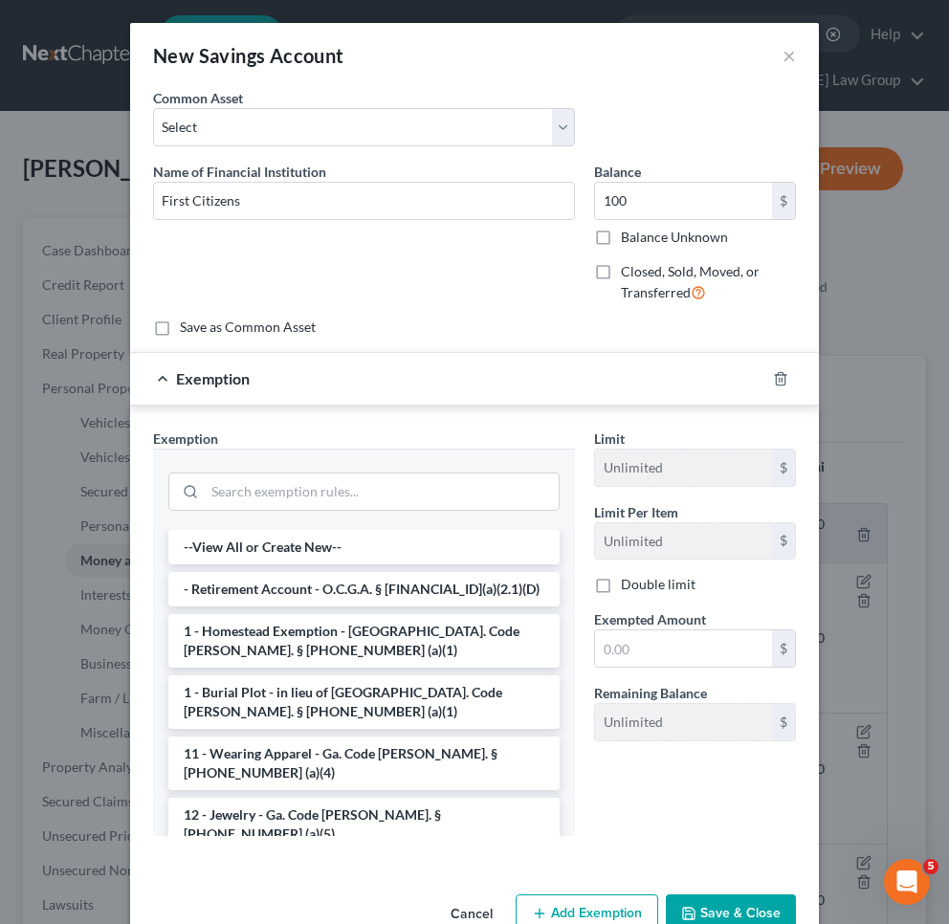
click at [768, 376] on div at bounding box center [792, 379] width 54 height 31
click at [781, 378] on icon "button" at bounding box center [780, 378] width 15 height 15
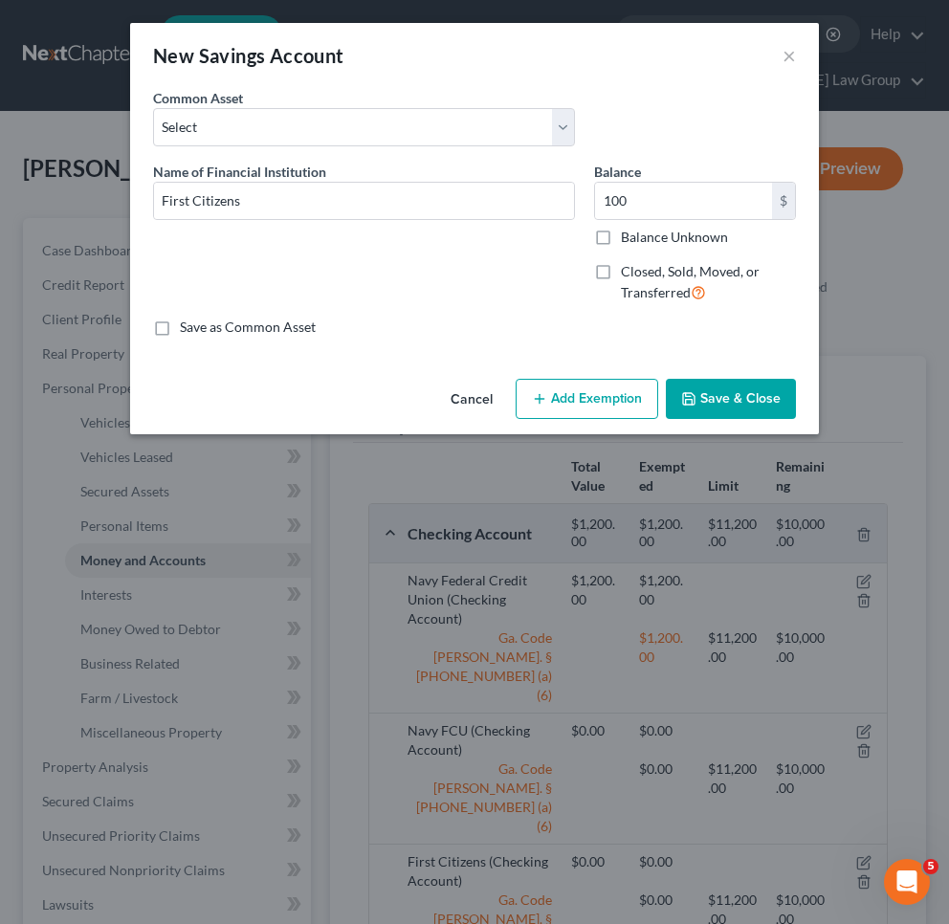
click at [774, 394] on button "Save & Close" at bounding box center [731, 399] width 130 height 40
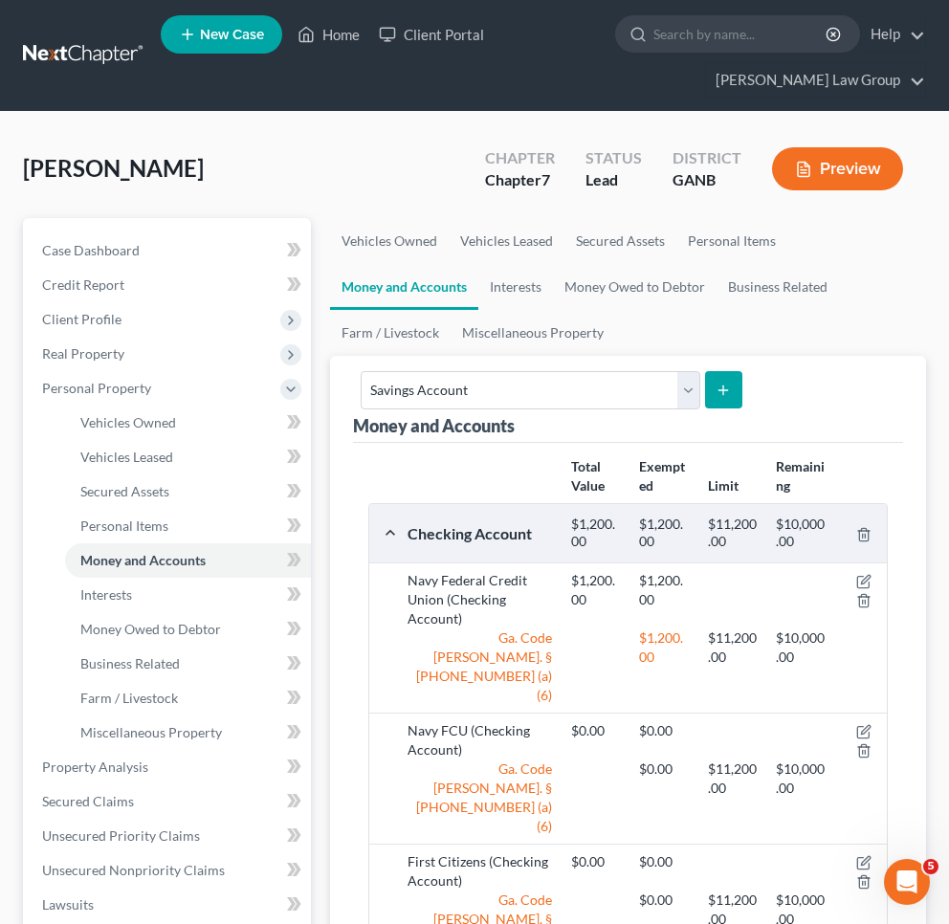
click at [731, 393] on icon "submit" at bounding box center [723, 390] width 15 height 15
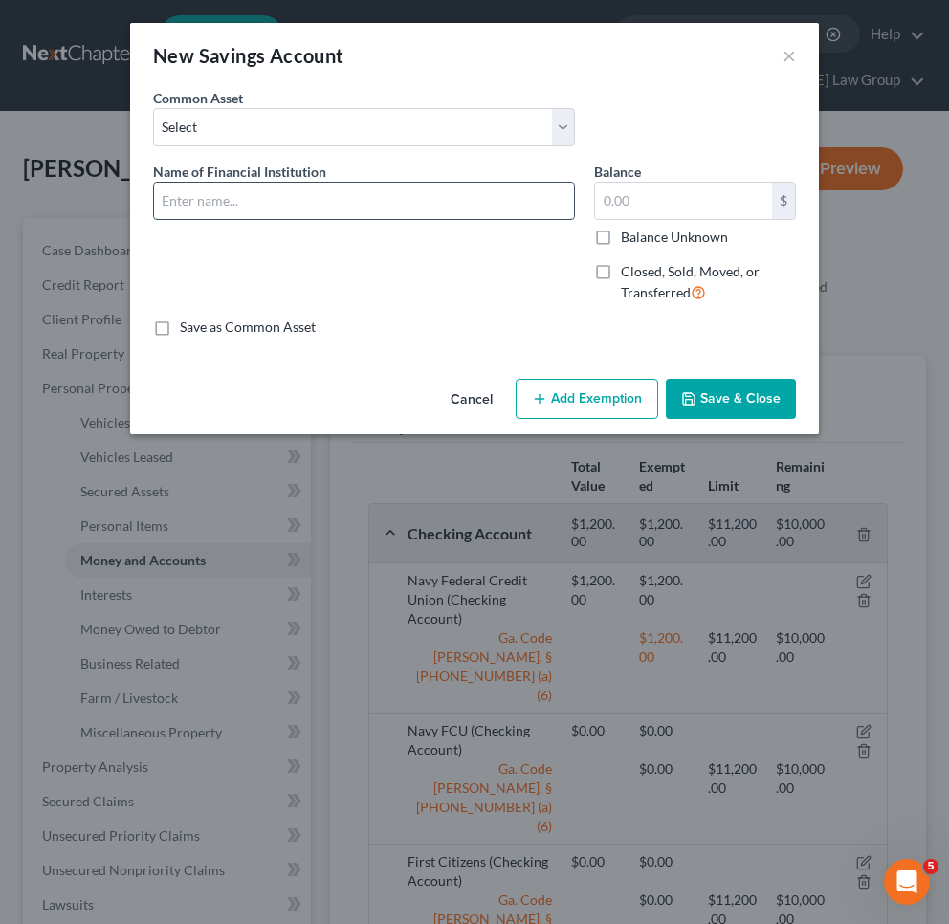
click at [382, 193] on input "text" at bounding box center [364, 201] width 420 height 36
type input "[US_STATE]'s Own Credit Union"
click at [671, 201] on input "text" at bounding box center [683, 201] width 177 height 36
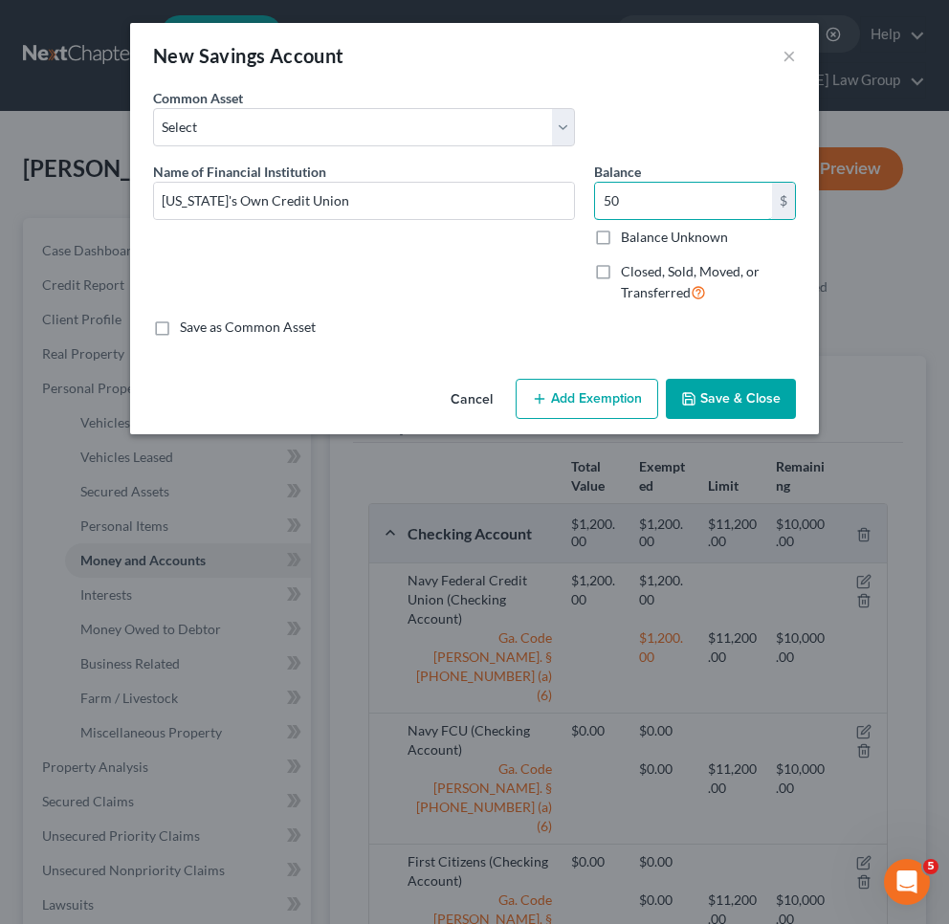
type input "50"
click at [728, 398] on button "Save & Close" at bounding box center [731, 399] width 130 height 40
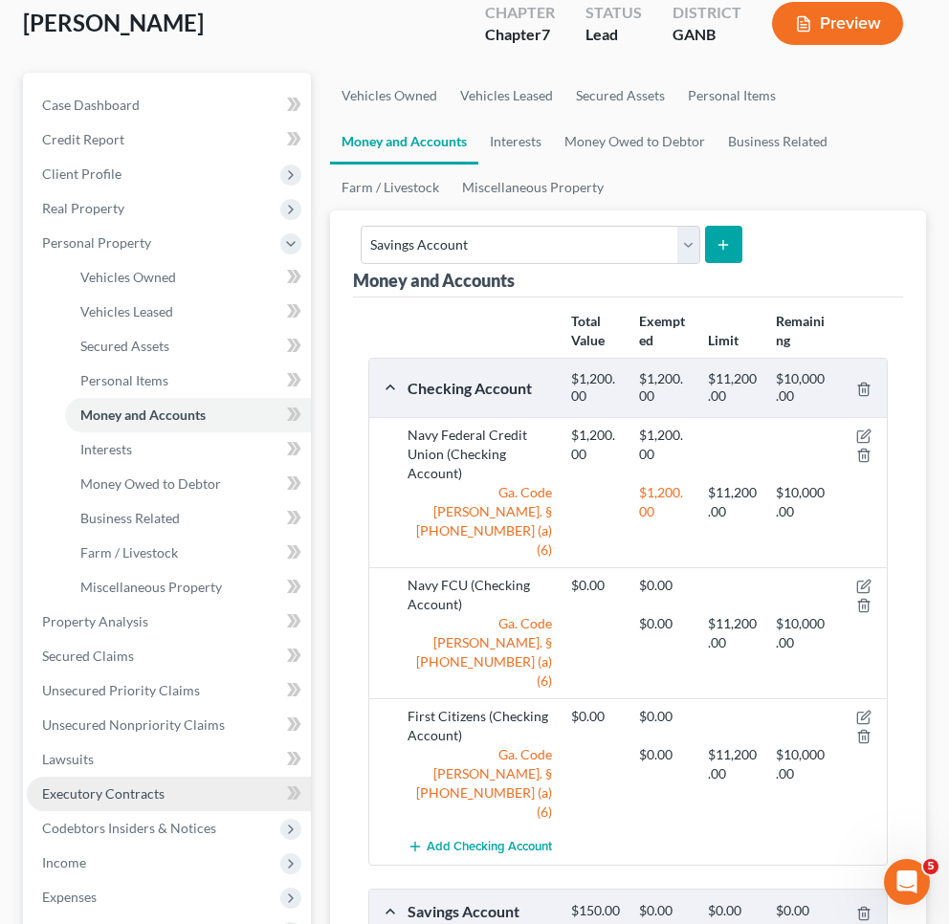
click at [153, 790] on span "Executory Contracts" at bounding box center [103, 793] width 122 height 16
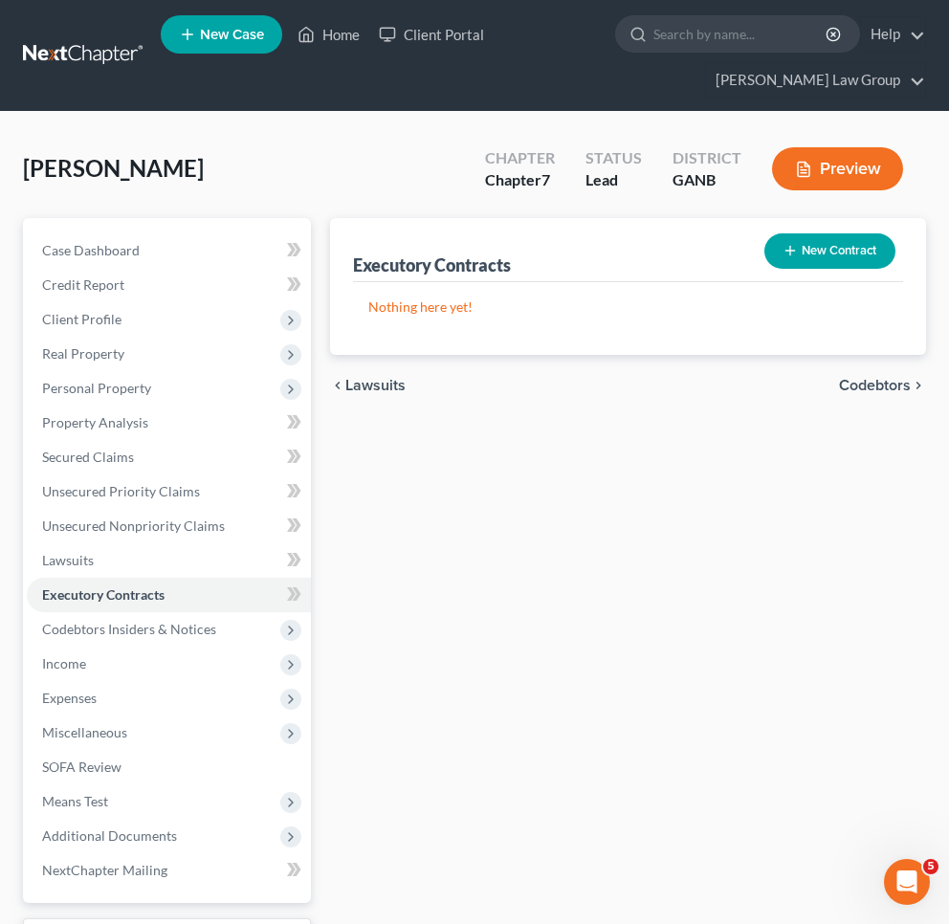
click at [845, 229] on div "New Contract" at bounding box center [830, 251] width 146 height 51
click at [845, 238] on button "New Contract" at bounding box center [829, 250] width 131 height 35
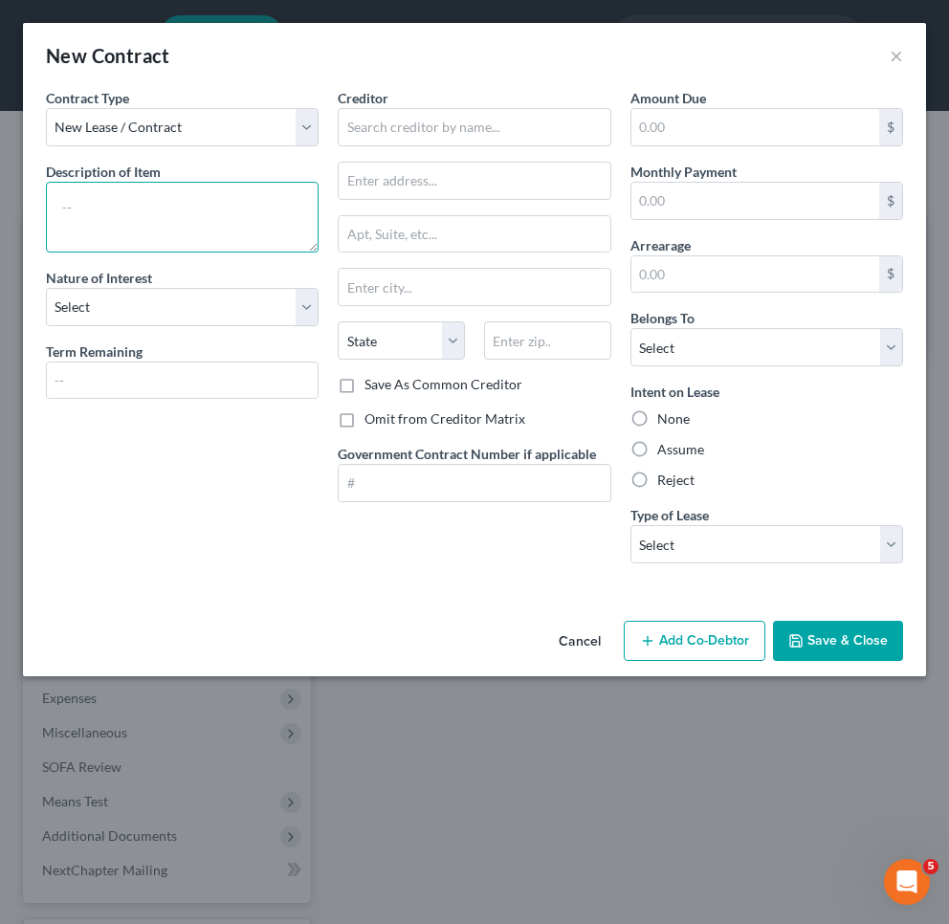
click at [223, 200] on textarea at bounding box center [182, 217] width 273 height 71
type textarea "washer and dryer"
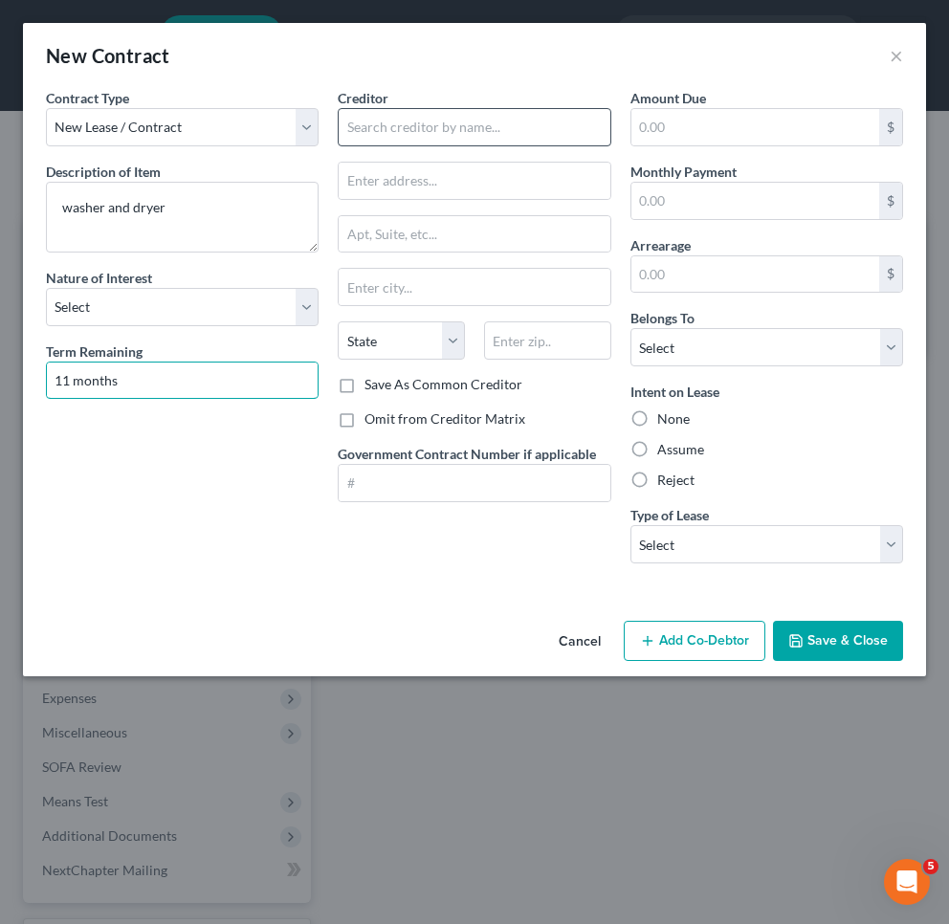
type input "11 months"
click at [480, 121] on input "text" at bounding box center [474, 127] width 273 height 38
type input "[PERSON_NAME]"
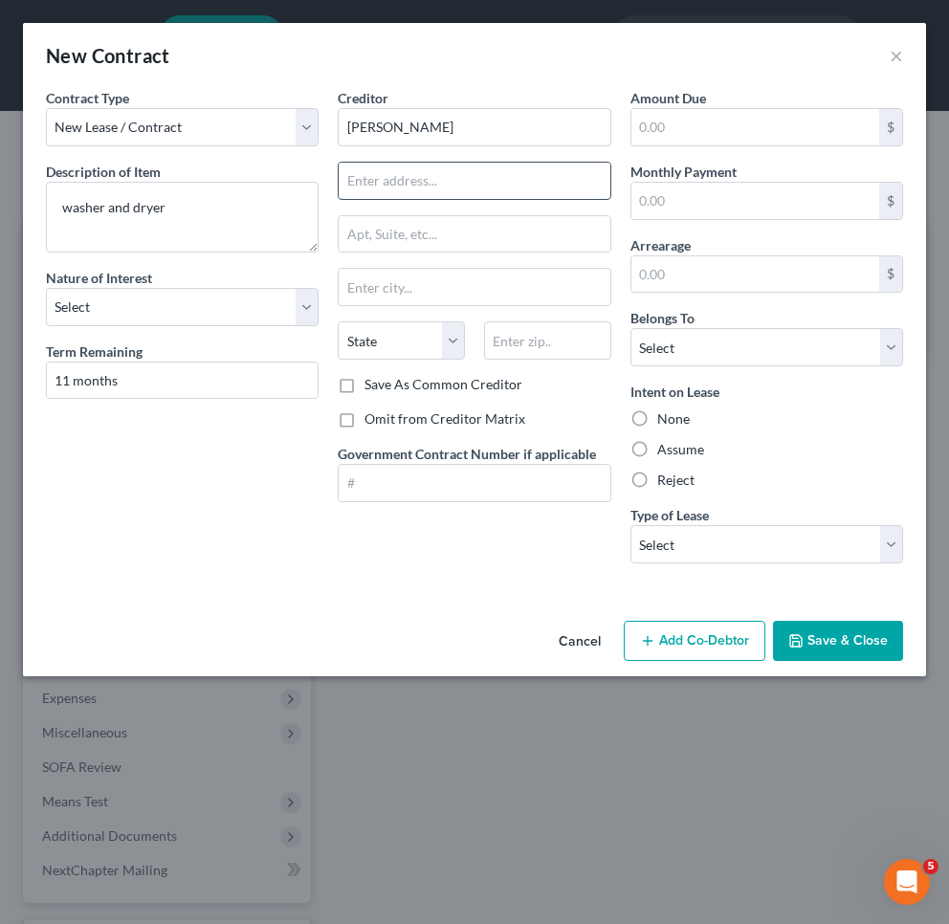
paste input "[STREET_ADDRESS][PERSON_NAME]"
type input "[STREET_ADDRESS][PERSON_NAME]"
type input "3-236"
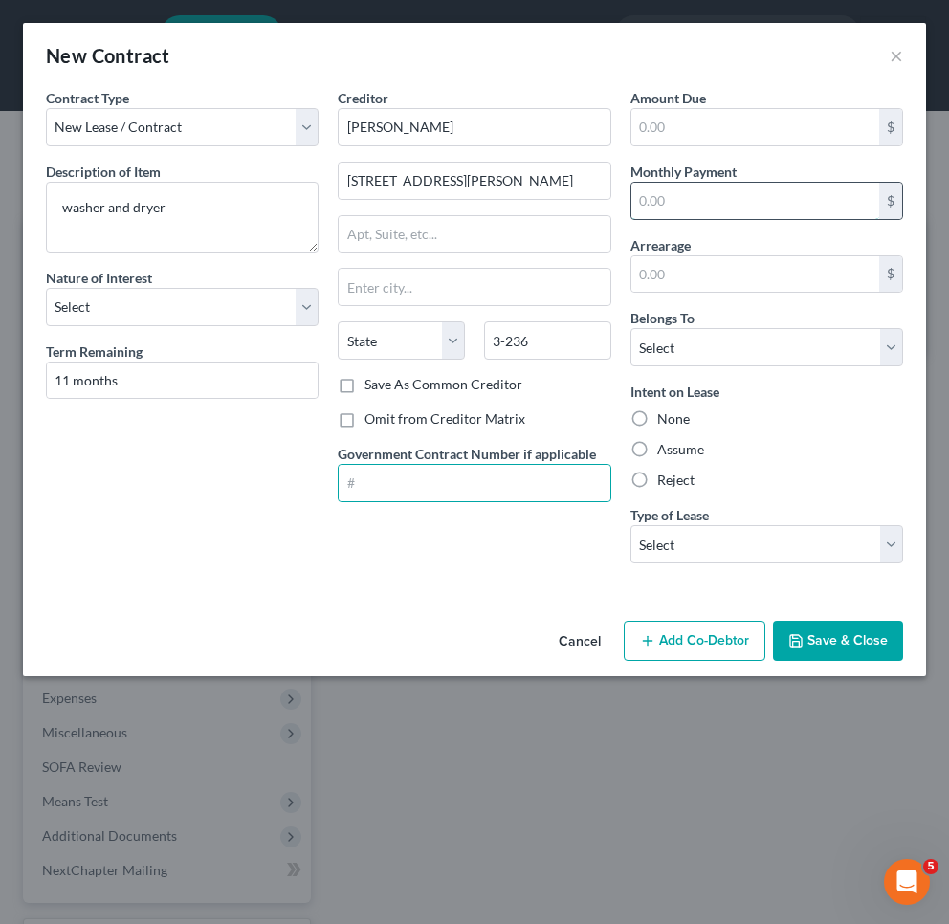
click at [764, 200] on input "text" at bounding box center [755, 201] width 248 height 36
type input "156"
click at [688, 449] on label "Assume" at bounding box center [680, 449] width 47 height 19
click at [677, 449] on input "Assume" at bounding box center [671, 446] width 12 height 12
radio input "true"
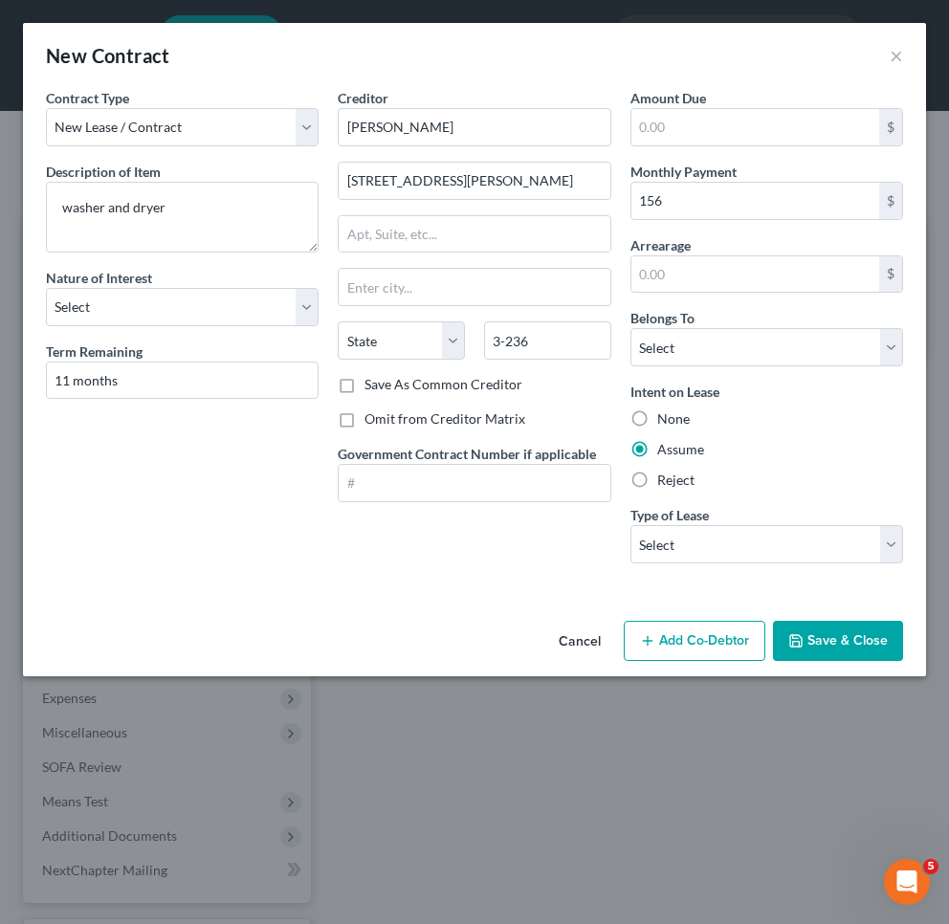
click at [839, 650] on button "Save & Close" at bounding box center [838, 641] width 130 height 40
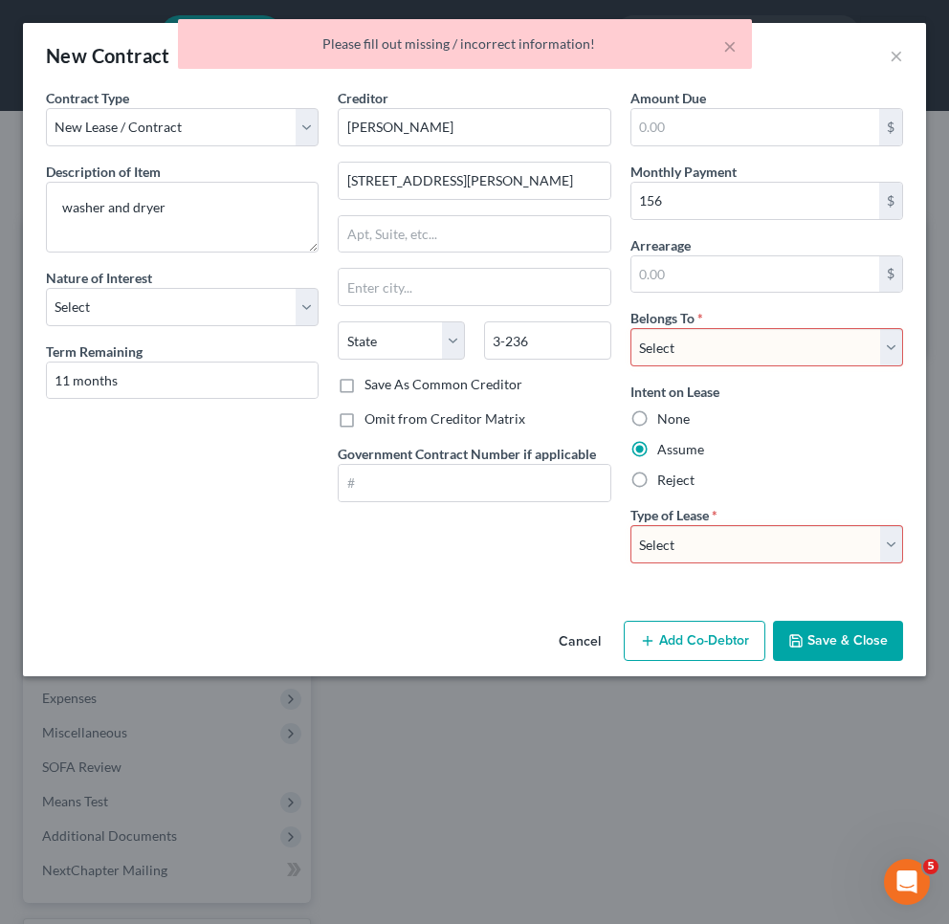
select select "2"
select select "0"
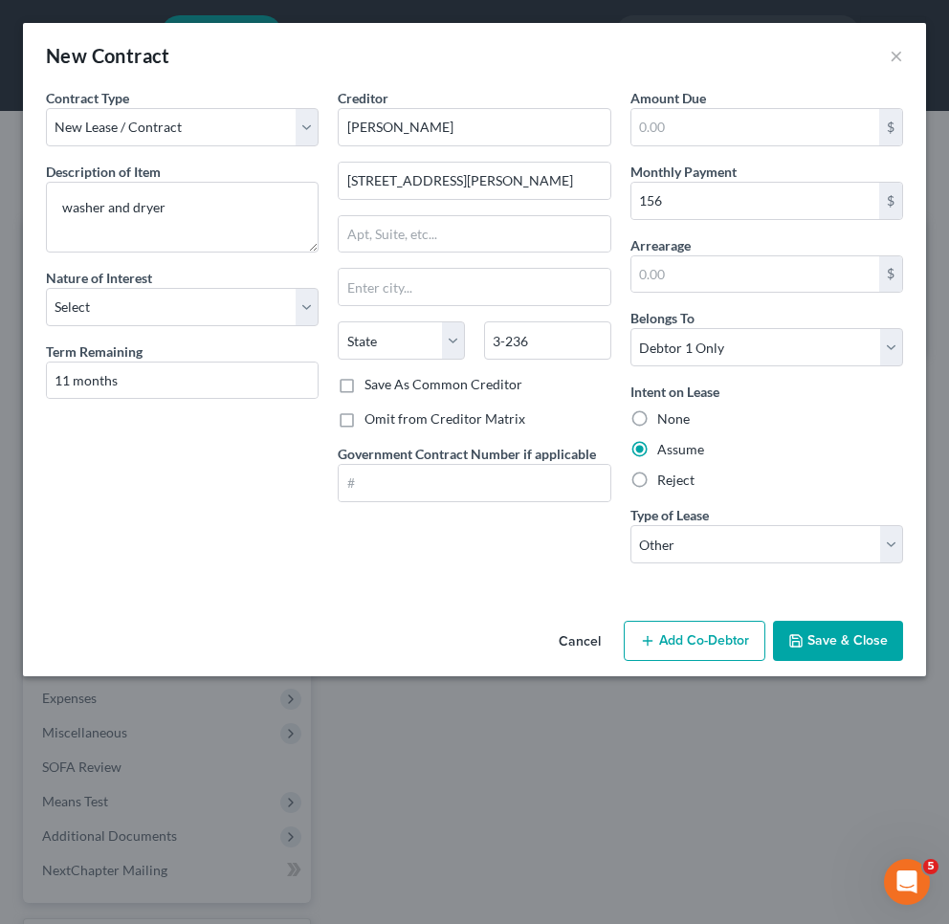
click at [815, 665] on div "Cancel Add Co-Debtor Save & Close" at bounding box center [474, 644] width 903 height 63
click at [814, 647] on button "Save & Close" at bounding box center [838, 641] width 130 height 40
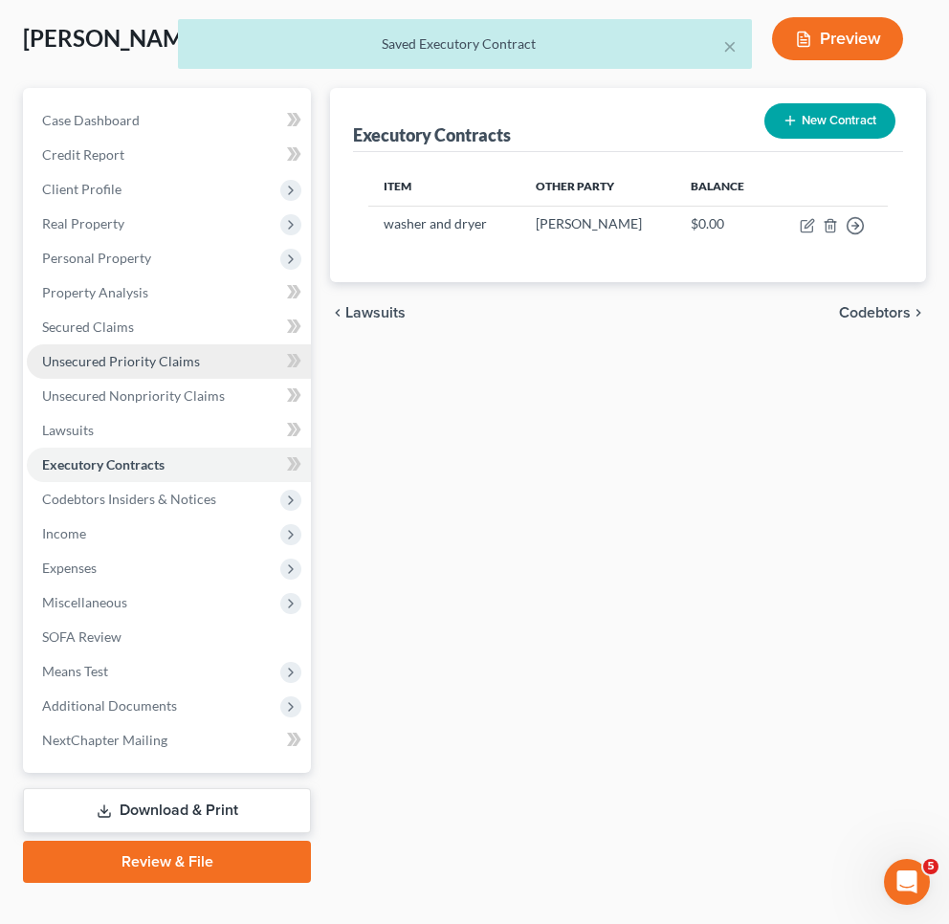
scroll to position [132, 0]
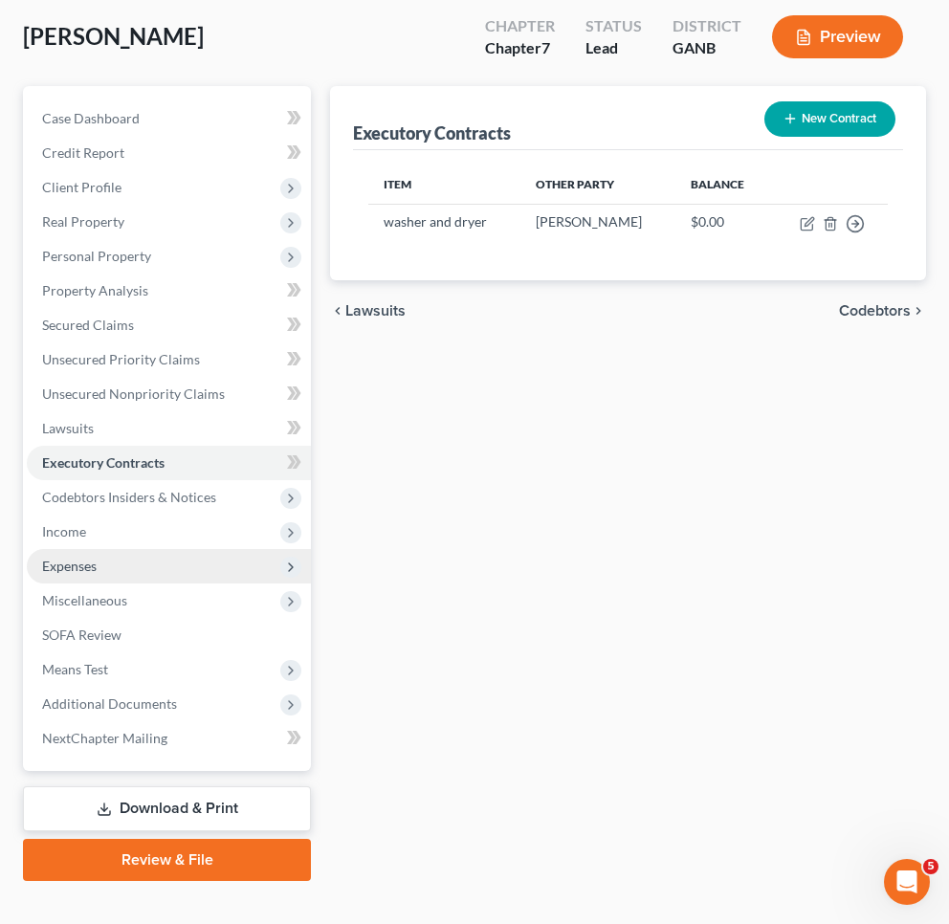
click at [82, 564] on span "Expenses" at bounding box center [69, 566] width 55 height 16
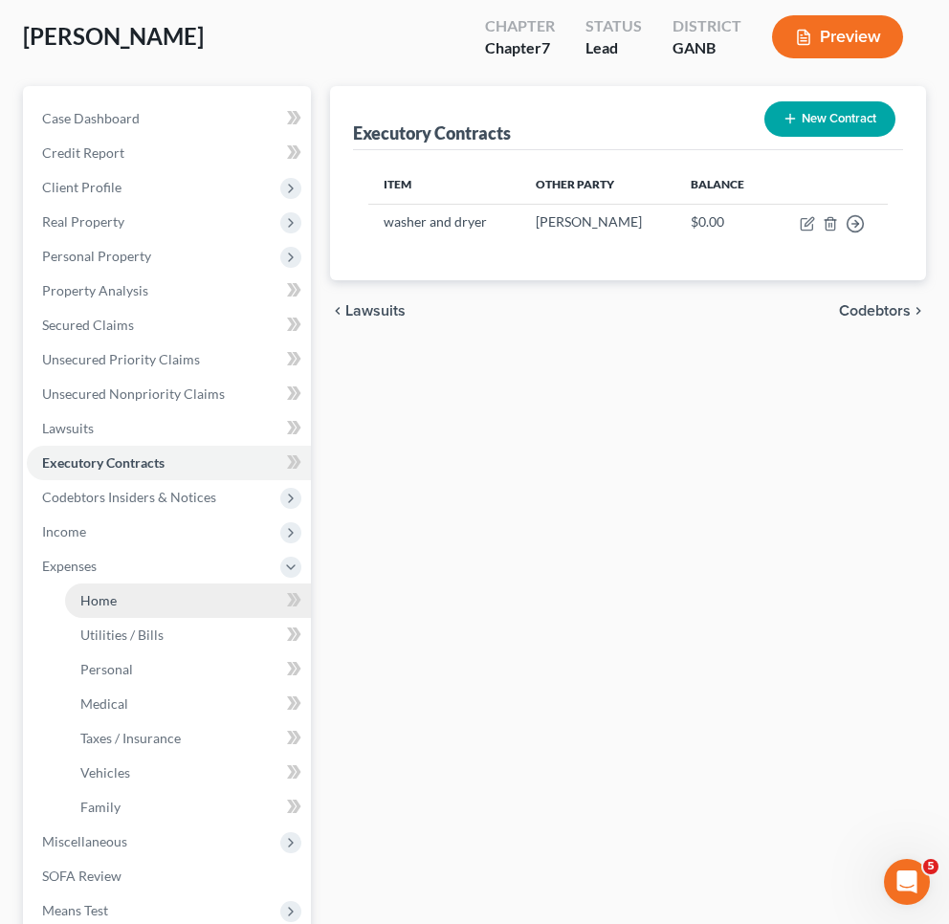
click at [121, 594] on link "Home" at bounding box center [188, 601] width 246 height 34
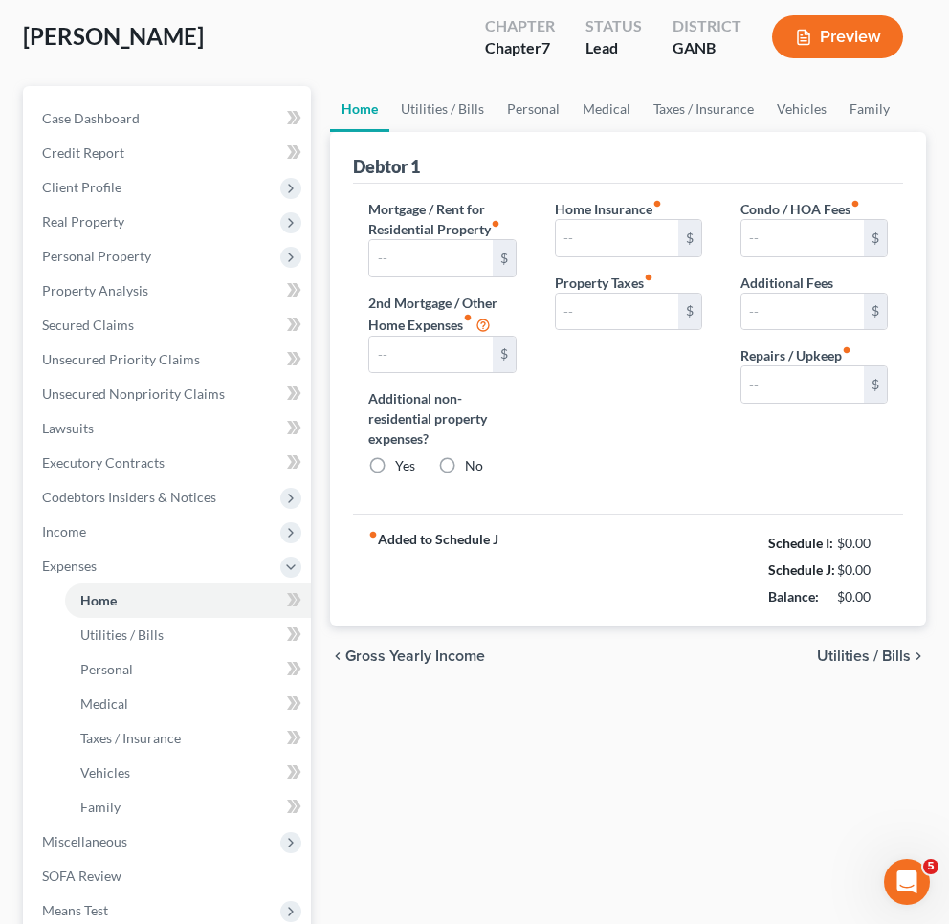
type input "0.00"
radio input "true"
type input "0.00"
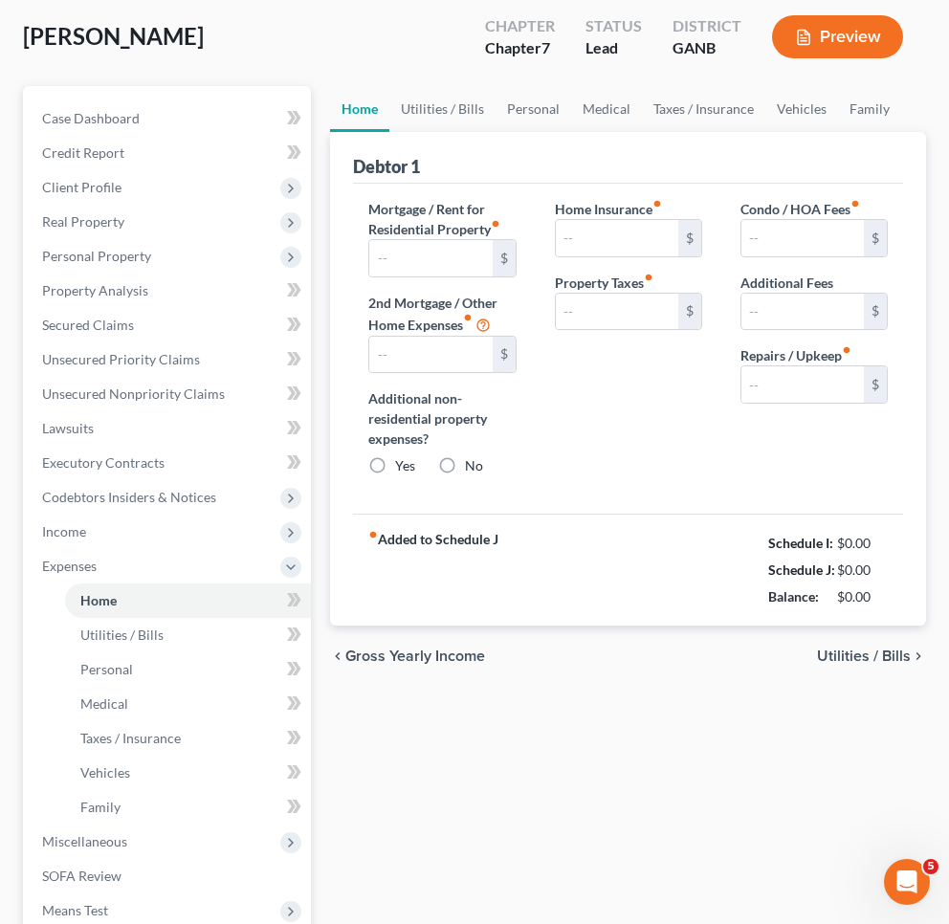
type input "0.00"
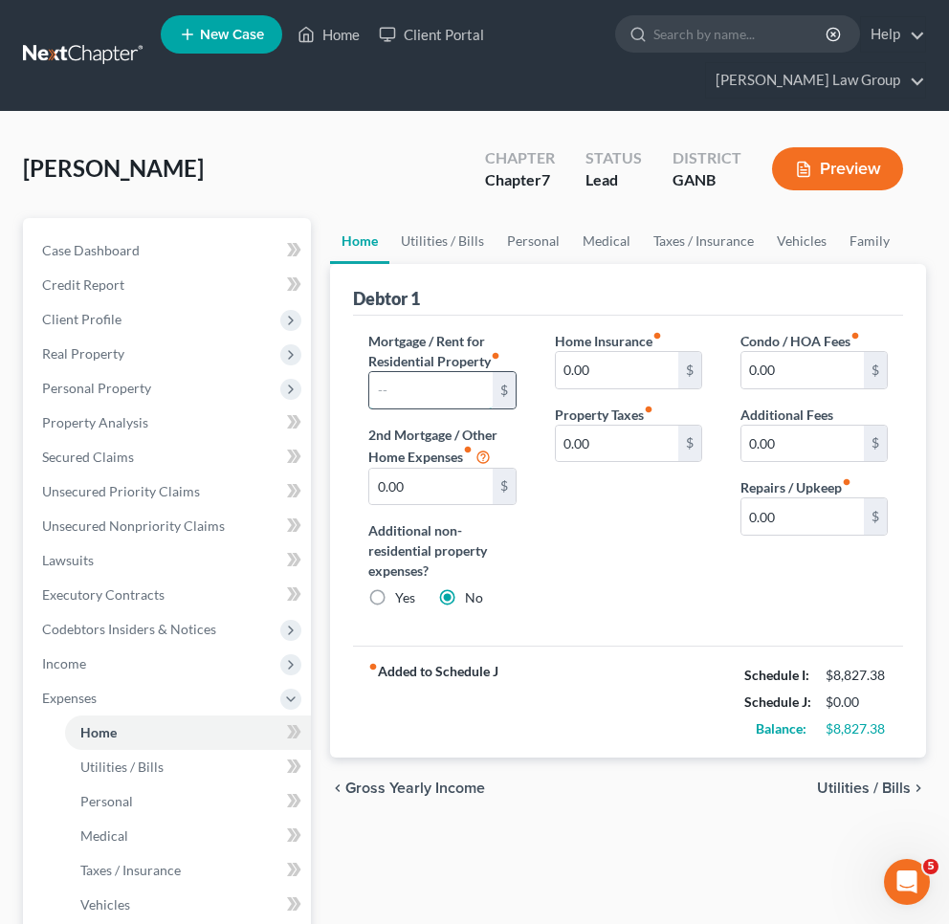
click at [415, 405] on input "text" at bounding box center [430, 390] width 122 height 36
type input "2,056"
click at [823, 786] on span "Utilities / Bills" at bounding box center [864, 788] width 94 height 15
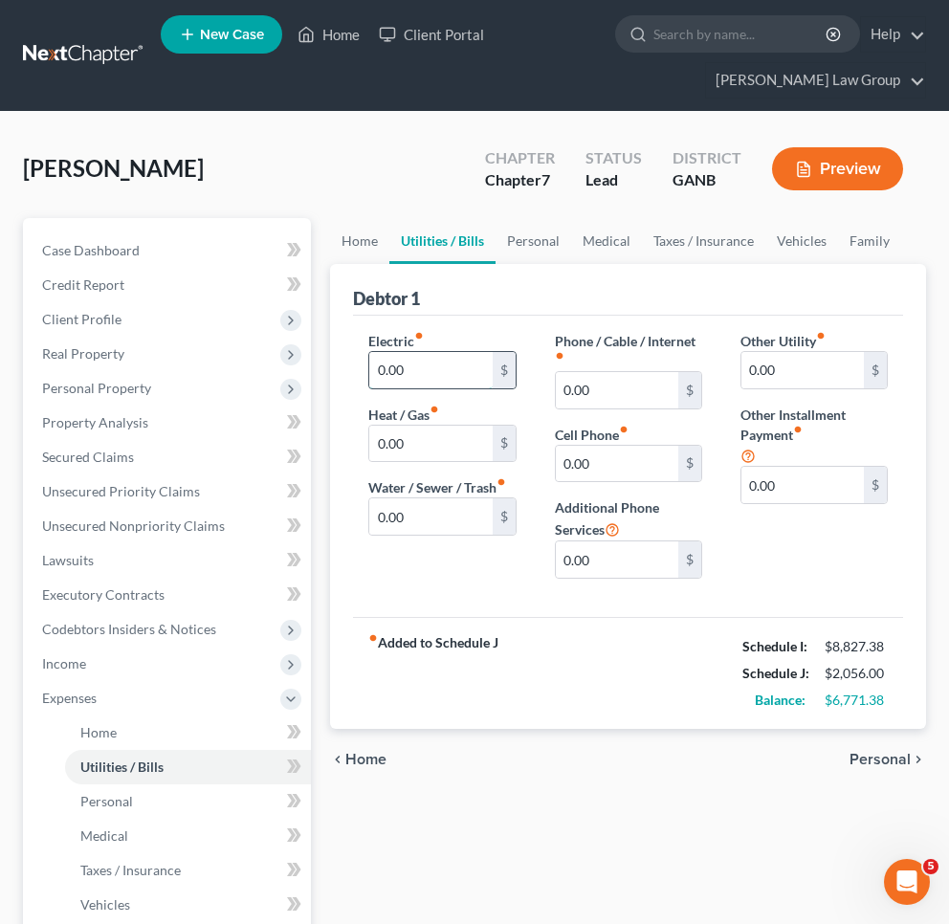
click at [407, 368] on input "0.00" at bounding box center [430, 370] width 122 height 36
type input "0"
type input "268"
drag, startPoint x: 404, startPoint y: 520, endPoint x: 336, endPoint y: 515, distance: 68.2
click at [336, 515] on div "Debtor 1 Electric fiber_manual_record 268 $ Heat / Gas fiber_manual_record 0.00…" at bounding box center [628, 496] width 596 height 465
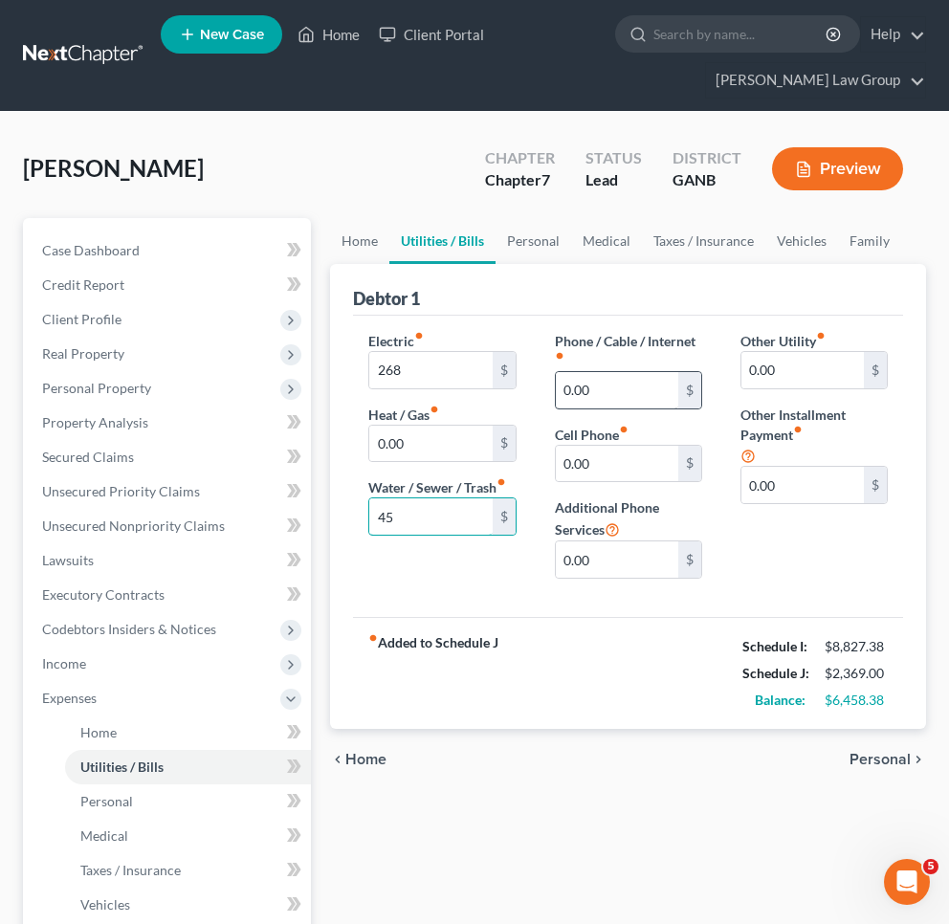
type input "45"
type input "200.00"
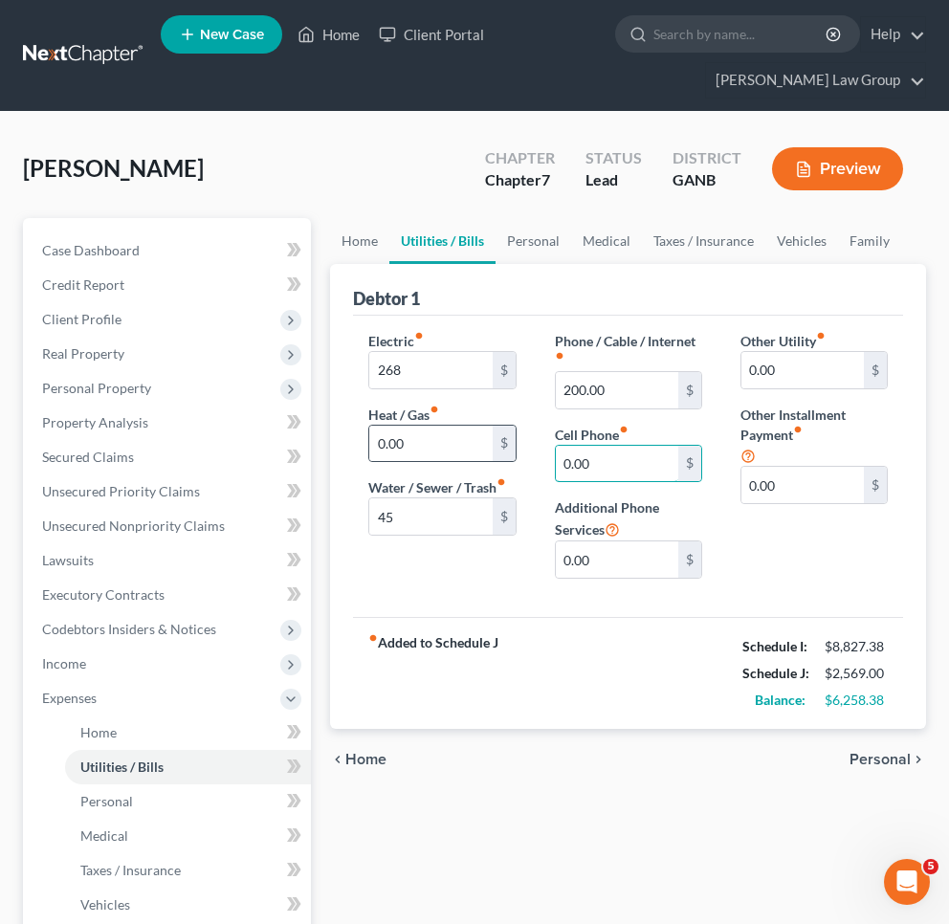
drag, startPoint x: 617, startPoint y: 458, endPoint x: 505, endPoint y: 452, distance: 112.1
type input "2"
type input "336"
click at [893, 760] on span "Personal" at bounding box center [879, 759] width 61 height 15
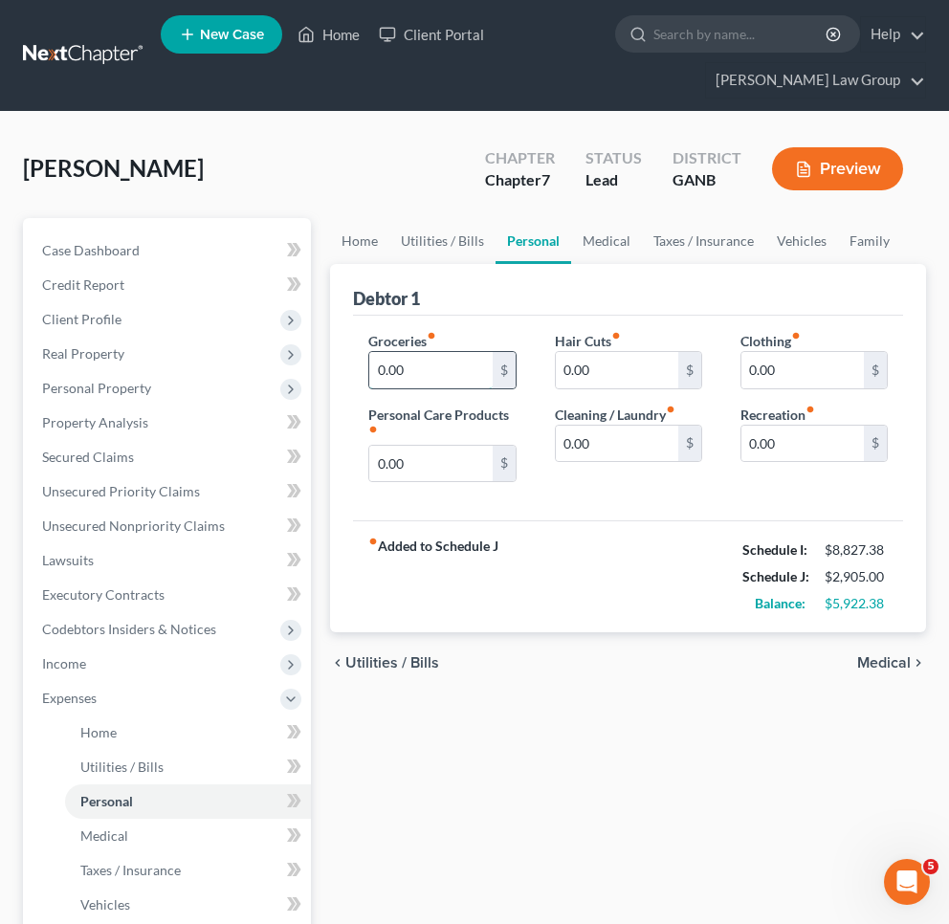
click at [370, 375] on input "0.00" at bounding box center [430, 370] width 122 height 36
type input "500.00"
click at [373, 469] on input "0.00" at bounding box center [430, 464] width 122 height 36
type input "150.00"
click at [886, 660] on span "Medical" at bounding box center [884, 662] width 54 height 15
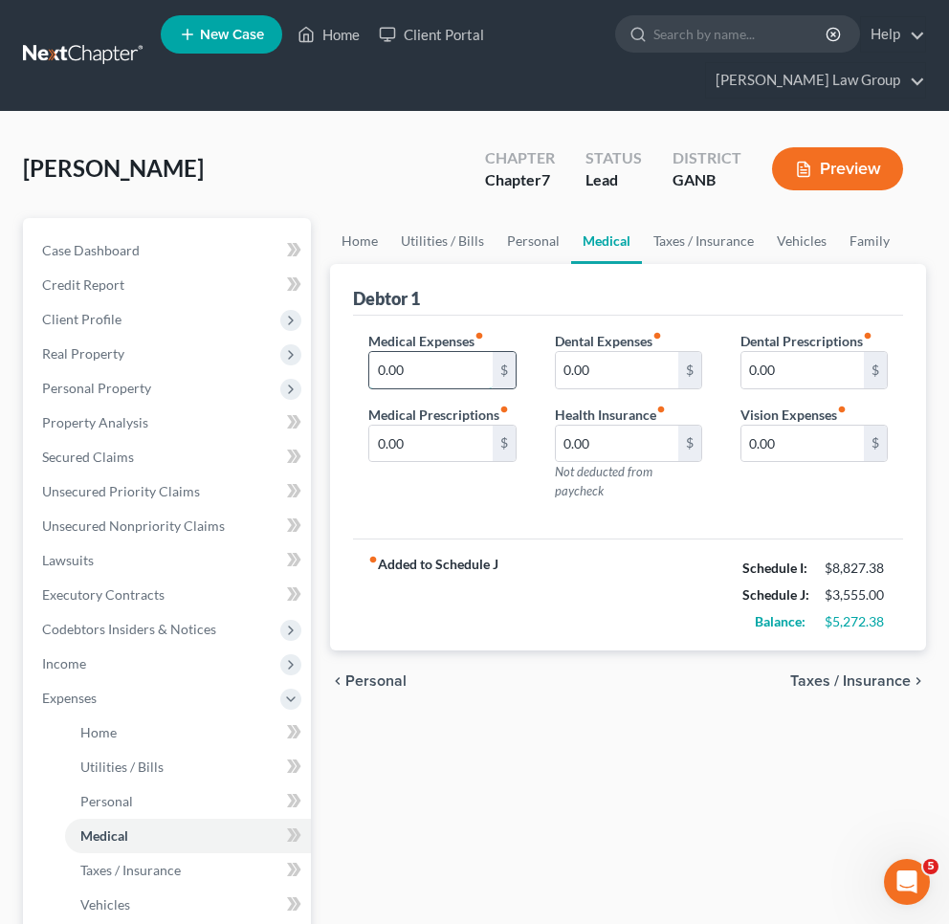
click at [375, 369] on input "0.00" at bounding box center [430, 370] width 122 height 36
type input "180.00"
click at [898, 673] on span "Taxes / Insurance" at bounding box center [850, 680] width 121 height 15
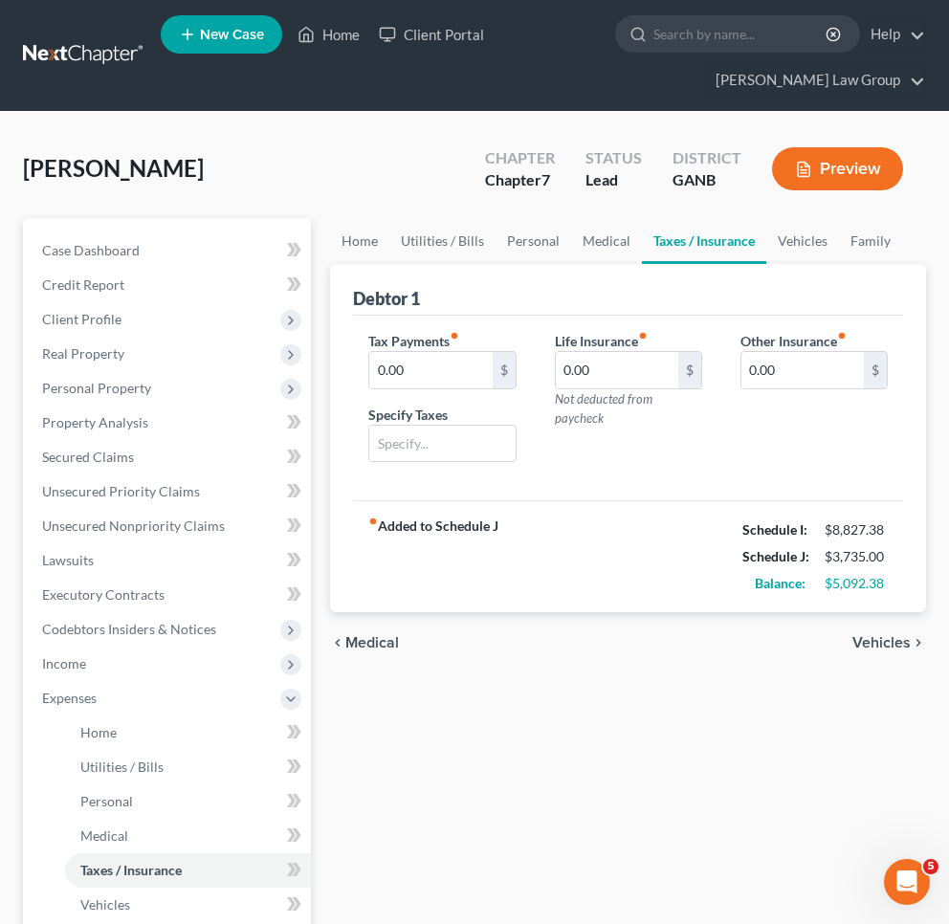
click at [883, 636] on span "Vehicles" at bounding box center [881, 642] width 58 height 15
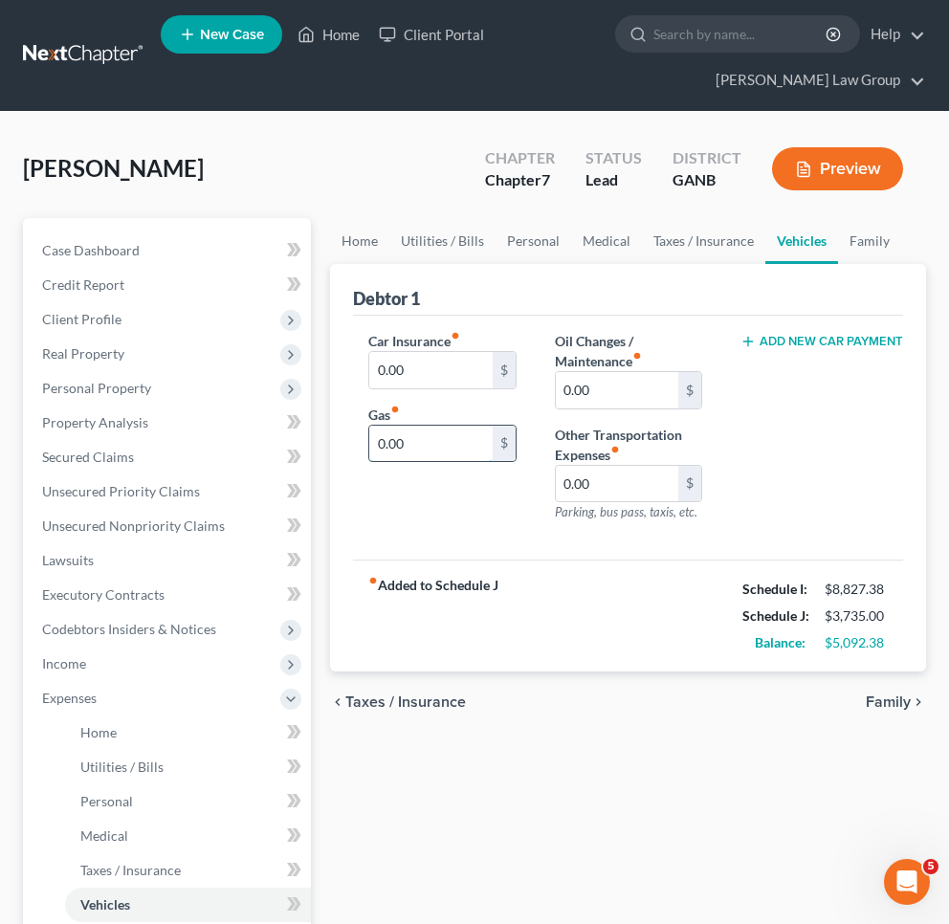
click at [370, 443] on input "0.00" at bounding box center [430, 444] width 122 height 36
type input "200.00"
drag, startPoint x: 424, startPoint y: 376, endPoint x: 326, endPoint y: 373, distance: 97.6
click at [327, 373] on div "Home Utilities / Bills Personal Medical Taxes / Insurance Vehicles Family Debto…" at bounding box center [627, 736] width 615 height 1036
type input "243"
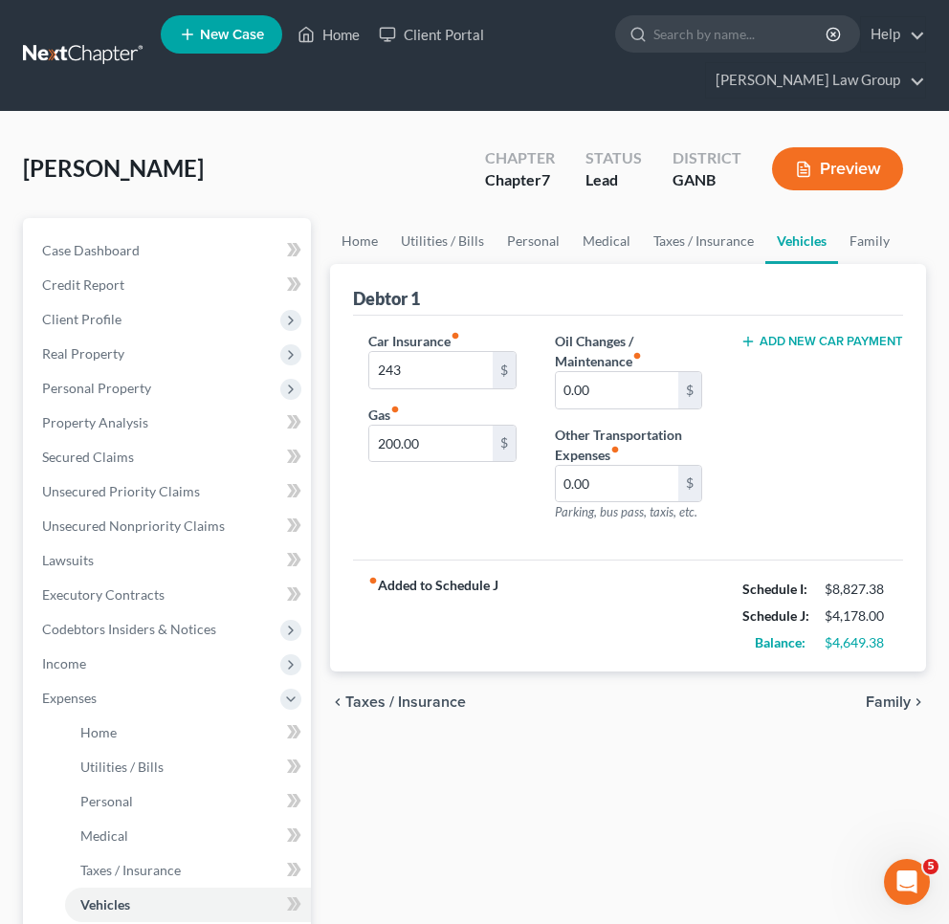
click at [904, 697] on span "Family" at bounding box center [888, 701] width 45 height 15
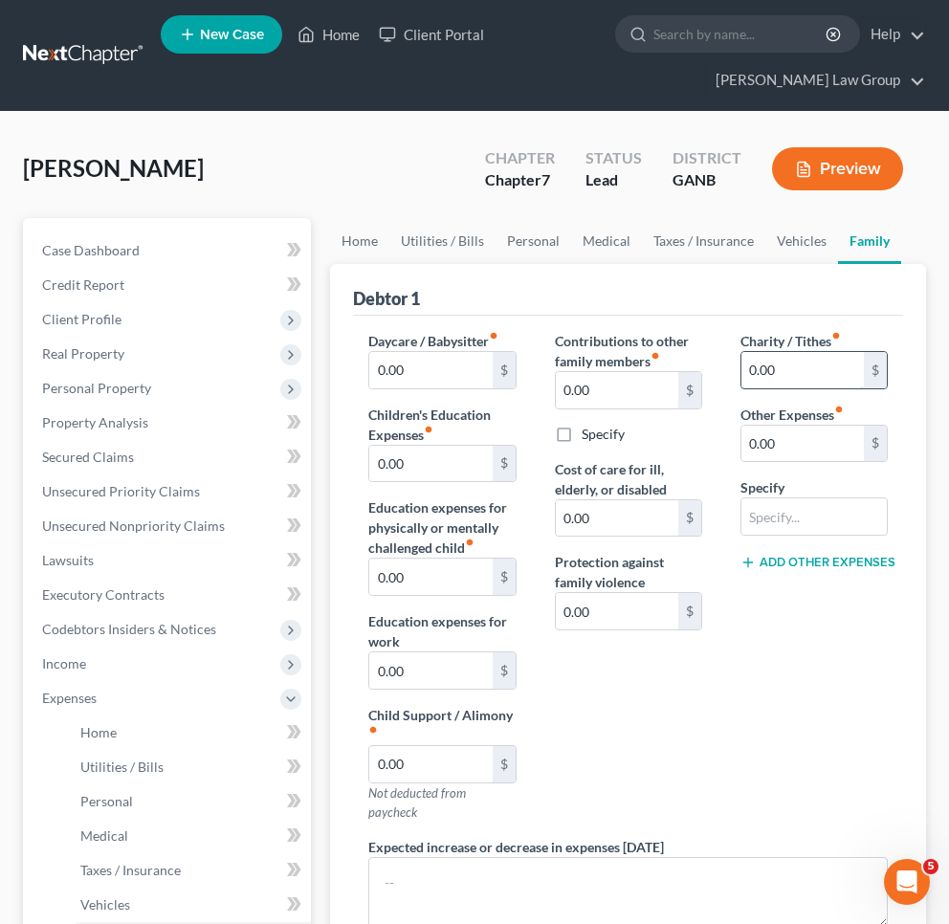
click at [745, 368] on input "0.00" at bounding box center [802, 370] width 122 height 36
type input "100."
click at [538, 243] on link "Personal" at bounding box center [534, 241] width 76 height 46
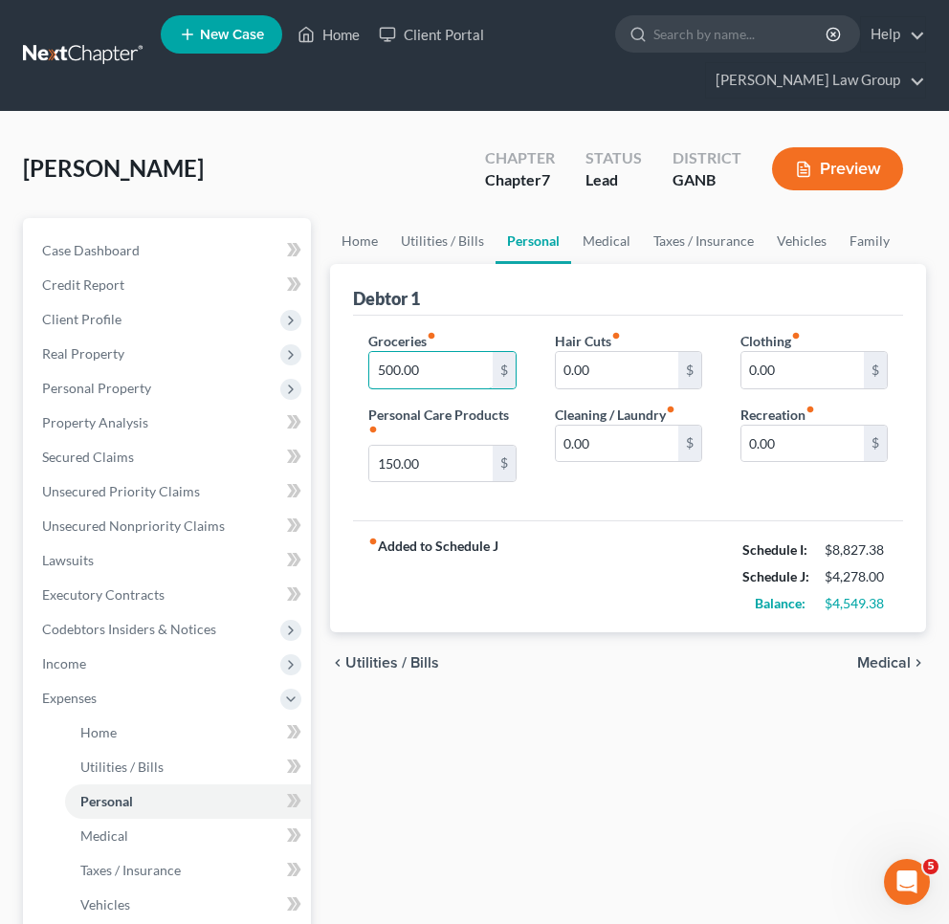
drag, startPoint x: 443, startPoint y: 370, endPoint x: 342, endPoint y: 369, distance: 101.4
click at [342, 369] on div "Debtor 1 Groceries fiber_manual_record 500.00 $ Personal Care Products fiber_ma…" at bounding box center [628, 448] width 596 height 369
type input "1,200"
click at [749, 381] on input "0.00" at bounding box center [802, 370] width 122 height 36
drag, startPoint x: 749, startPoint y: 381, endPoint x: 849, endPoint y: 370, distance: 100.0
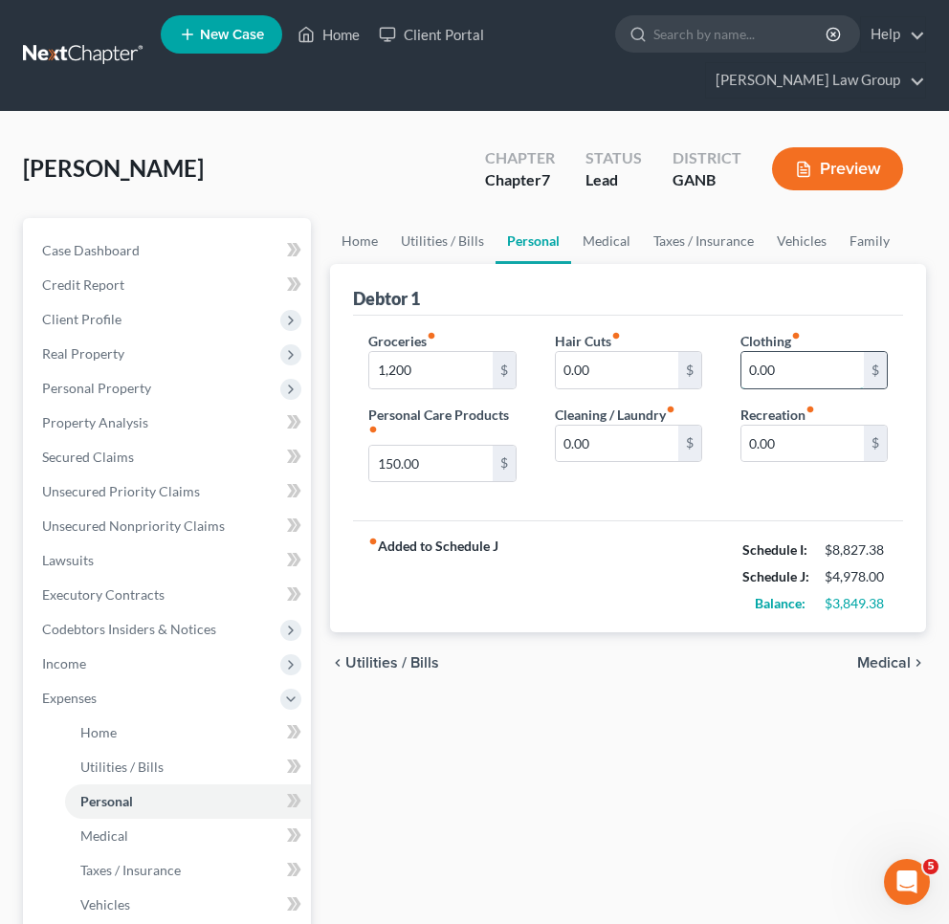
click at [849, 370] on input "0.00" at bounding box center [802, 370] width 122 height 36
type input "0"
type input "200"
click at [436, 464] on input "150.00" at bounding box center [430, 464] width 122 height 36
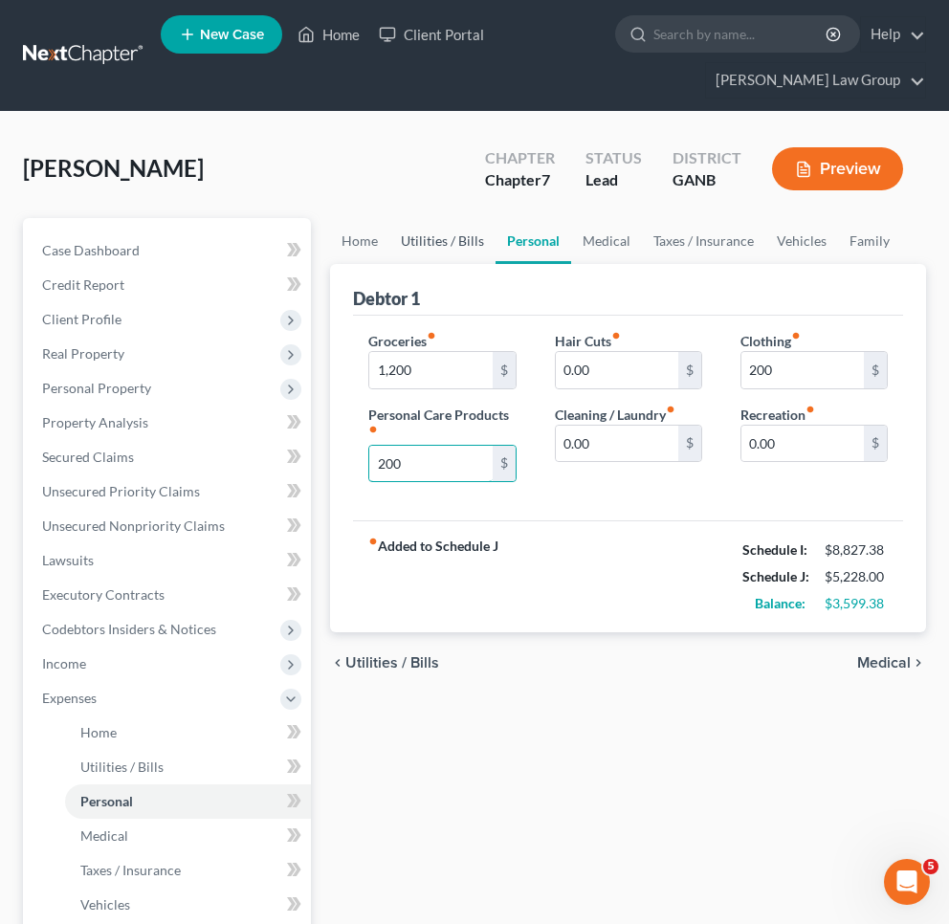
type input "200"
click at [471, 241] on link "Utilities / Bills" at bounding box center [442, 241] width 106 height 46
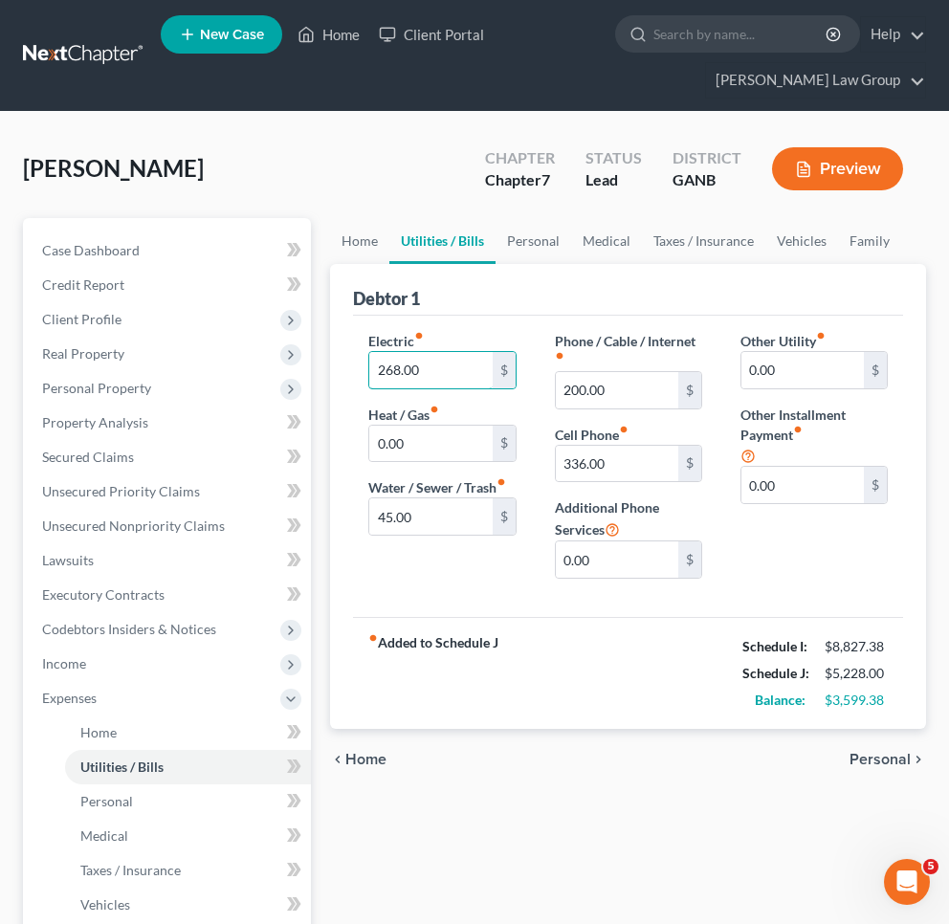
drag, startPoint x: 384, startPoint y: 371, endPoint x: 346, endPoint y: 369, distance: 37.4
click at [346, 369] on div "Debtor 1 Electric fiber_manual_record 268.00 $ Heat / Gas fiber_manual_record 0…" at bounding box center [628, 496] width 596 height 465
type input "468.00"
click at [375, 241] on link "Home" at bounding box center [359, 241] width 59 height 46
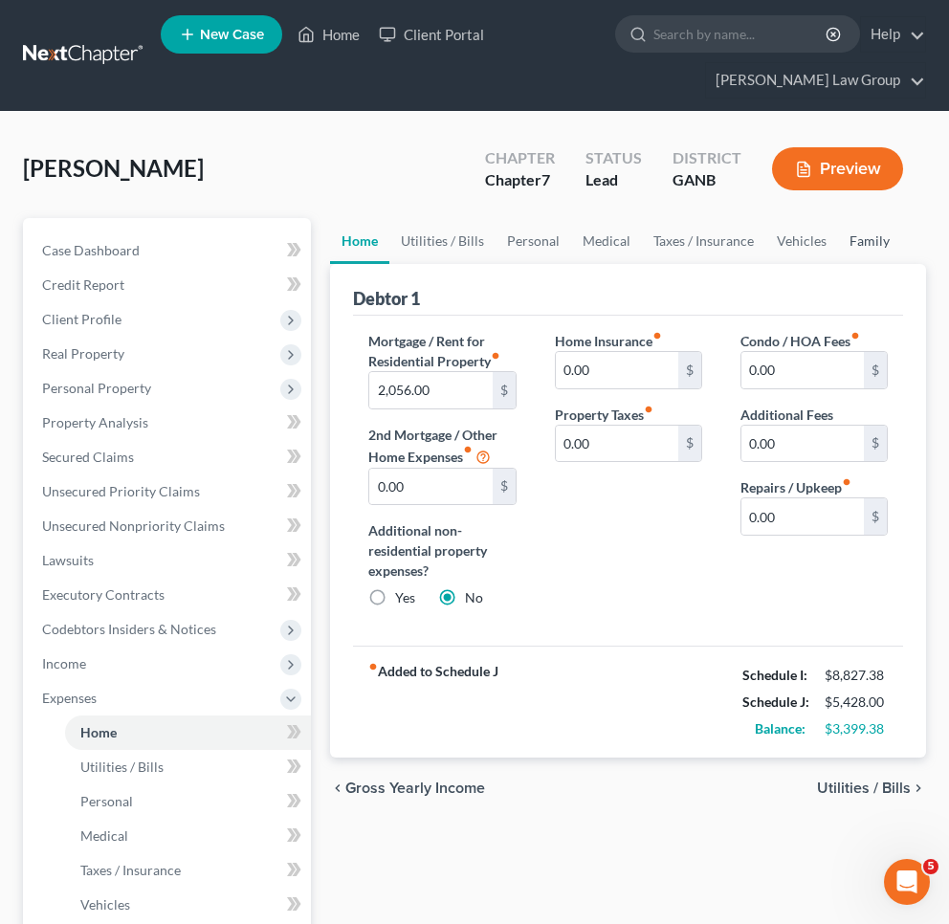
click at [862, 235] on link "Family" at bounding box center [869, 241] width 63 height 46
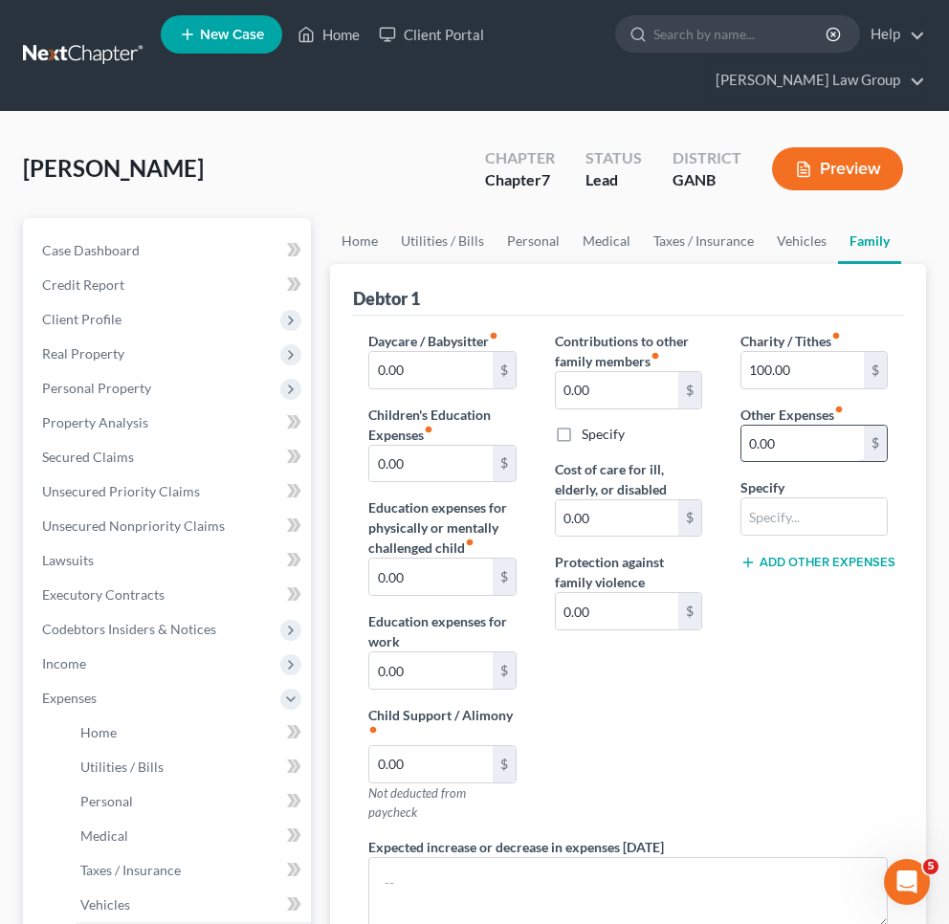
click at [743, 445] on input "0.00" at bounding box center [802, 444] width 122 height 36
type input "156."
type input "Aaron Rents"
click at [785, 563] on button "Add Other Expenses" at bounding box center [813, 562] width 147 height 15
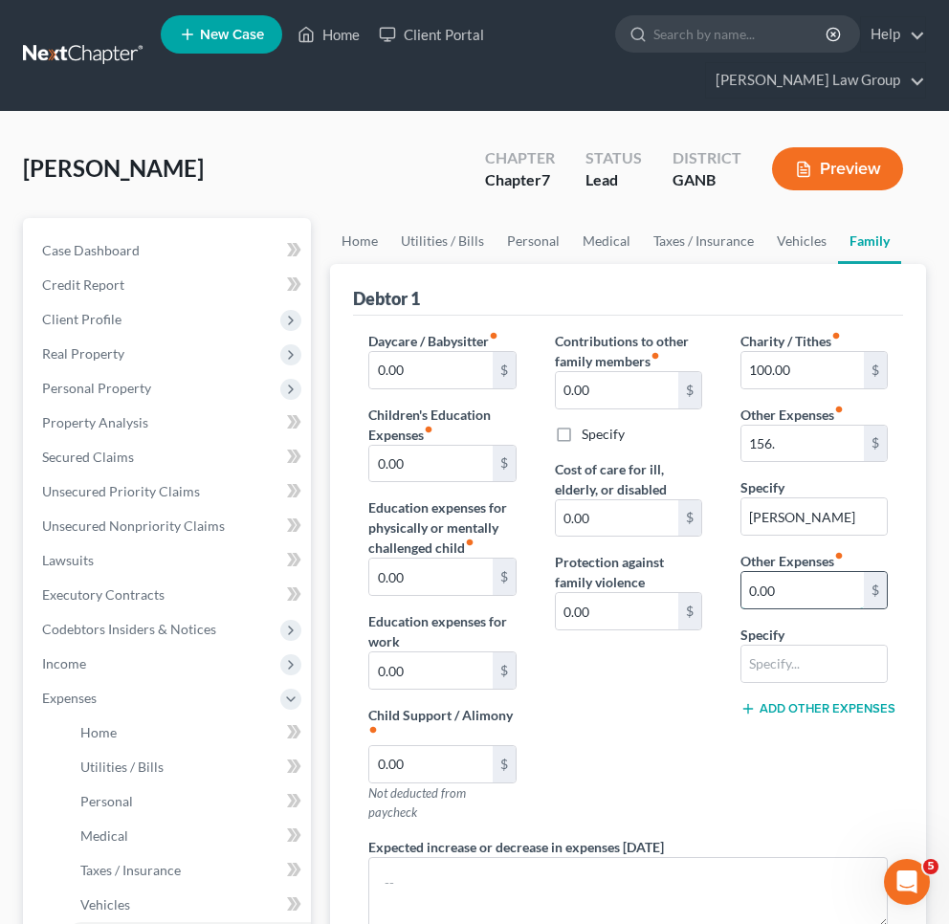
click at [744, 595] on input "0.00" at bounding box center [802, 590] width 122 height 36
type input "60.00"
click at [773, 668] on input "text" at bounding box center [813, 664] width 145 height 36
type input "s"
type input "Spouse Credit Card"
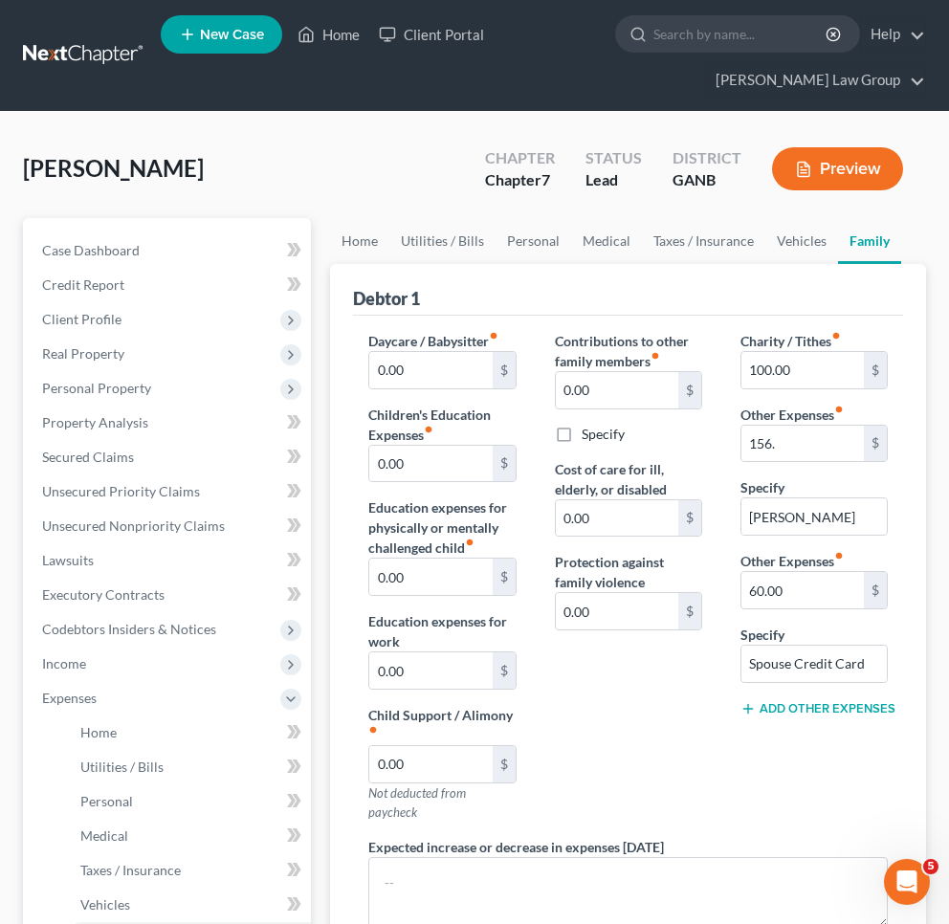
click at [79, 671] on span "Income" at bounding box center [64, 663] width 44 height 16
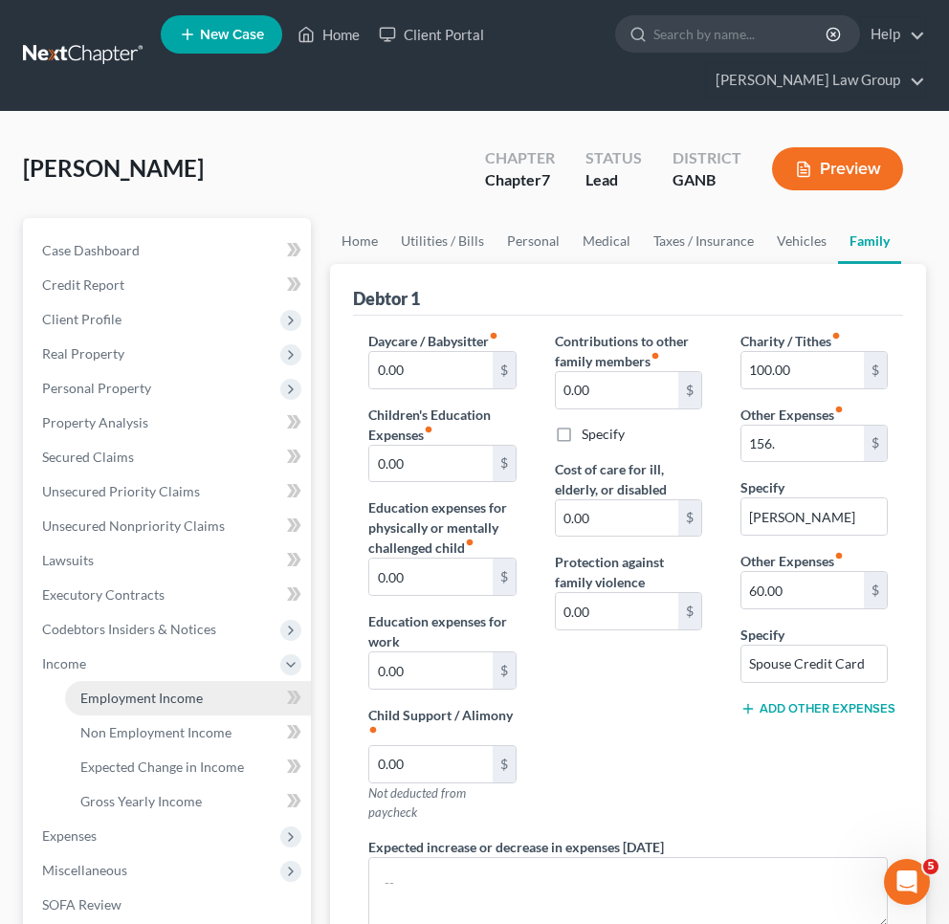
click at [112, 693] on span "Employment Income" at bounding box center [141, 698] width 122 height 16
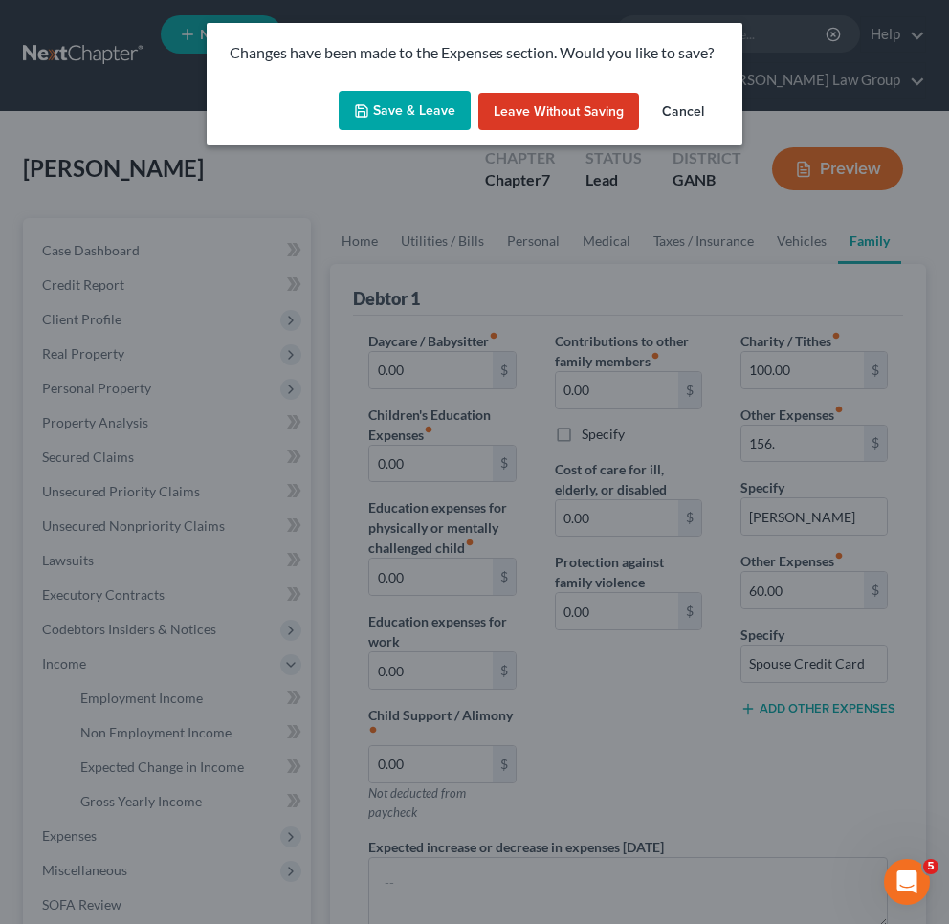
click at [408, 108] on button "Save & Leave" at bounding box center [405, 111] width 132 height 40
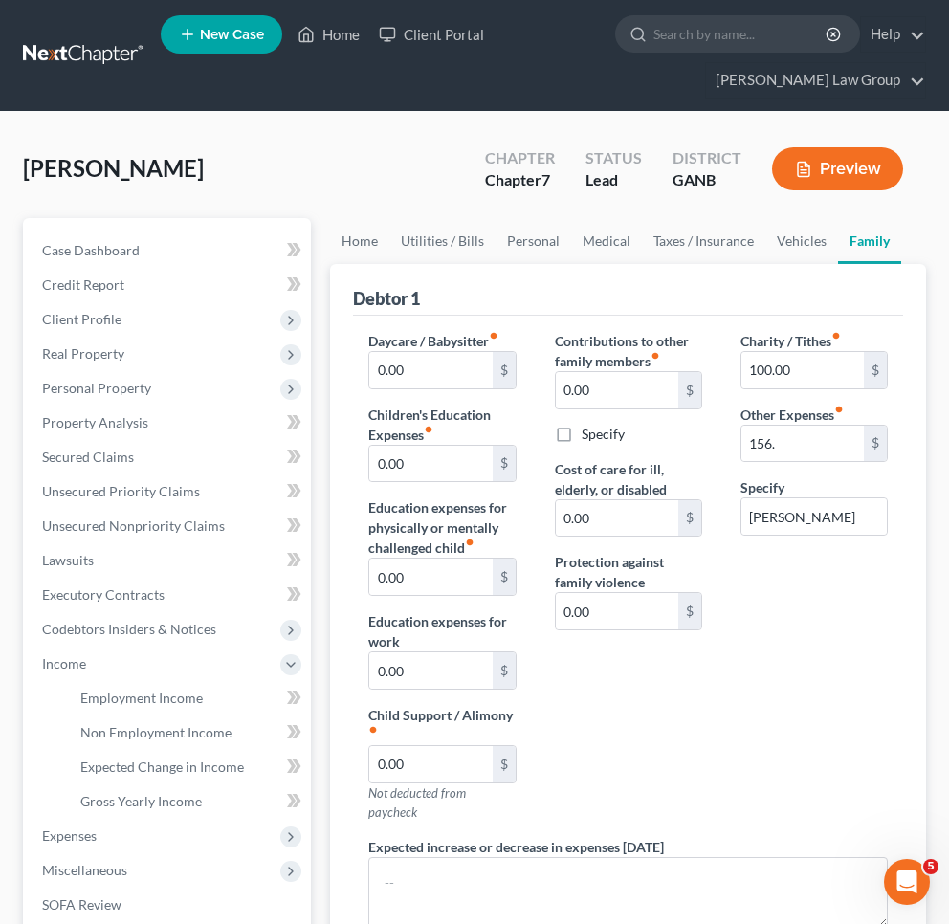
type input "156.00"
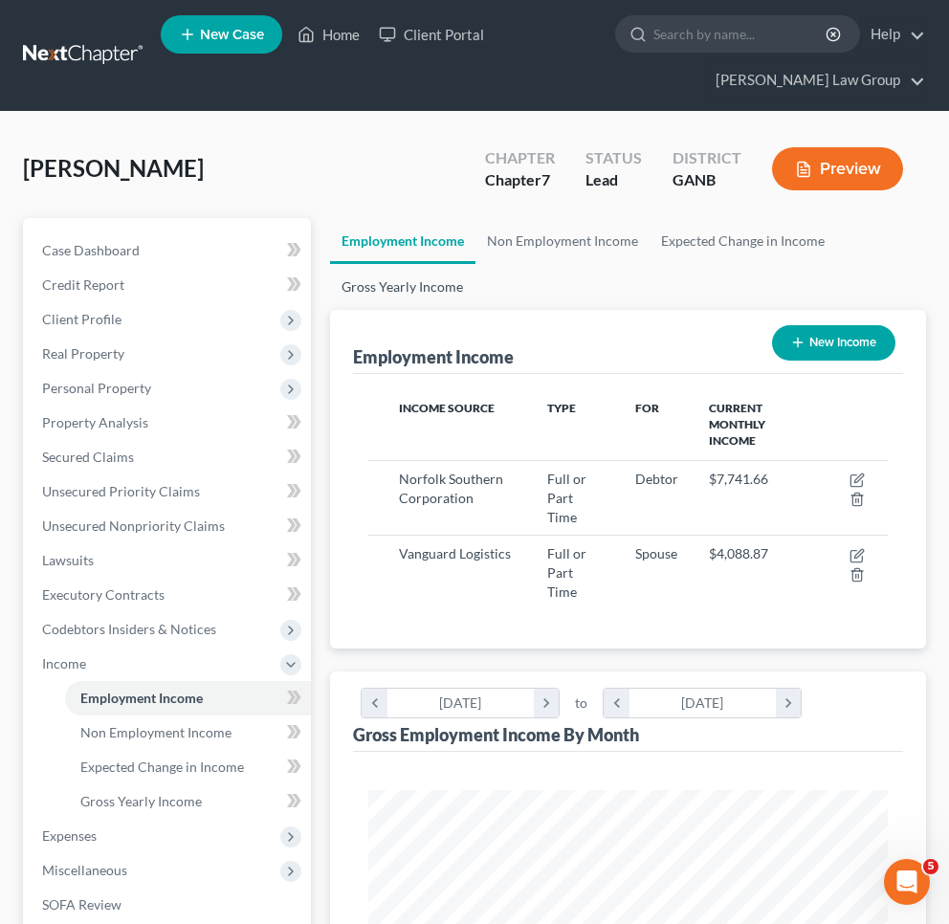
scroll to position [259, 557]
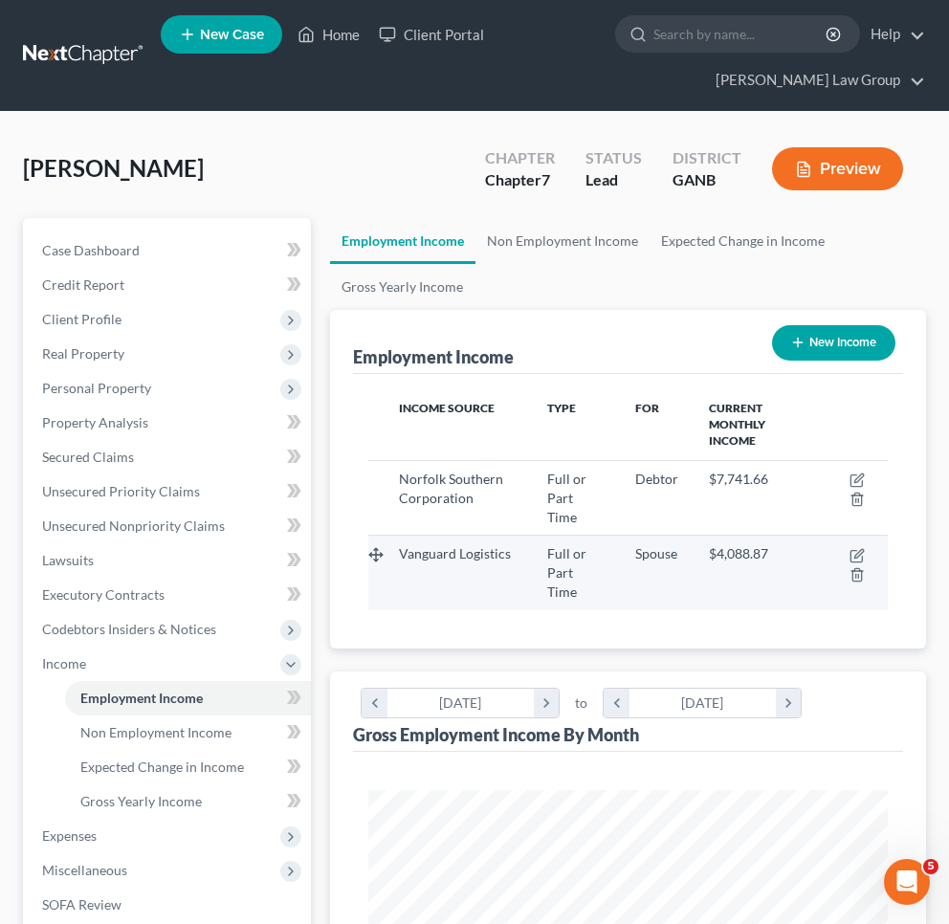
click at [866, 536] on td at bounding box center [856, 573] width 64 height 75
click at [857, 548] on icon "button" at bounding box center [856, 555] width 15 height 15
select select "0"
select select "2"
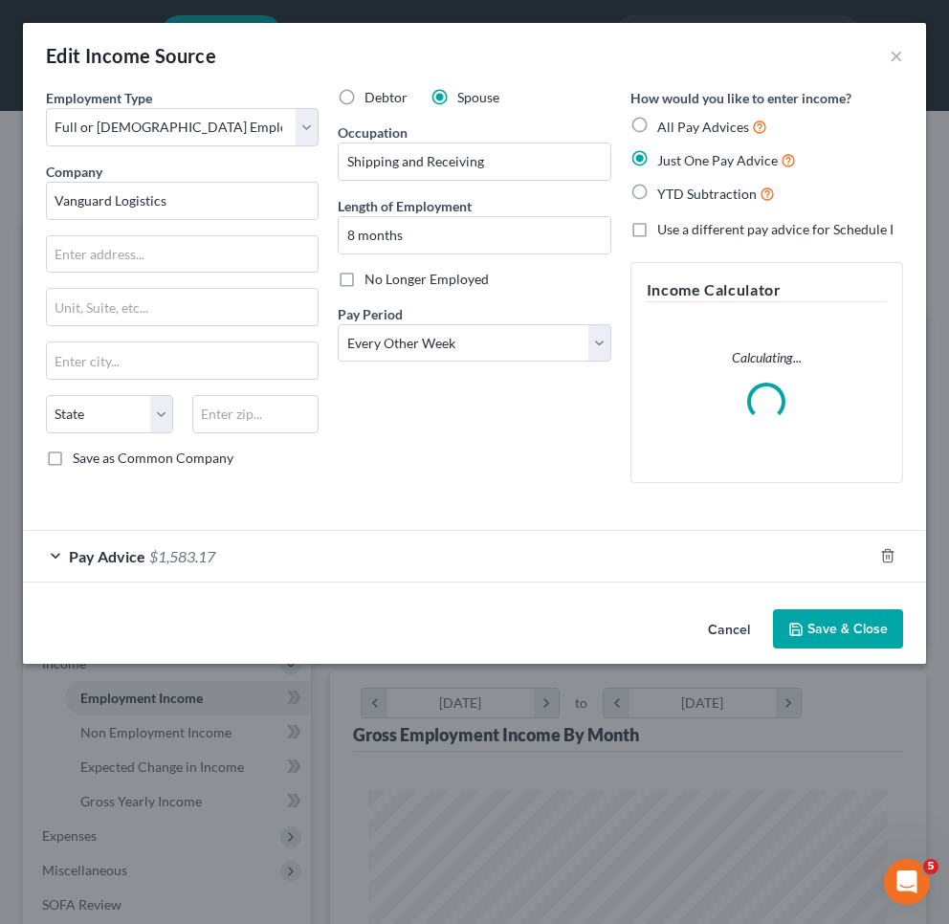
click at [276, 546] on div "Pay Advice $1,583.17" at bounding box center [447, 556] width 849 height 51
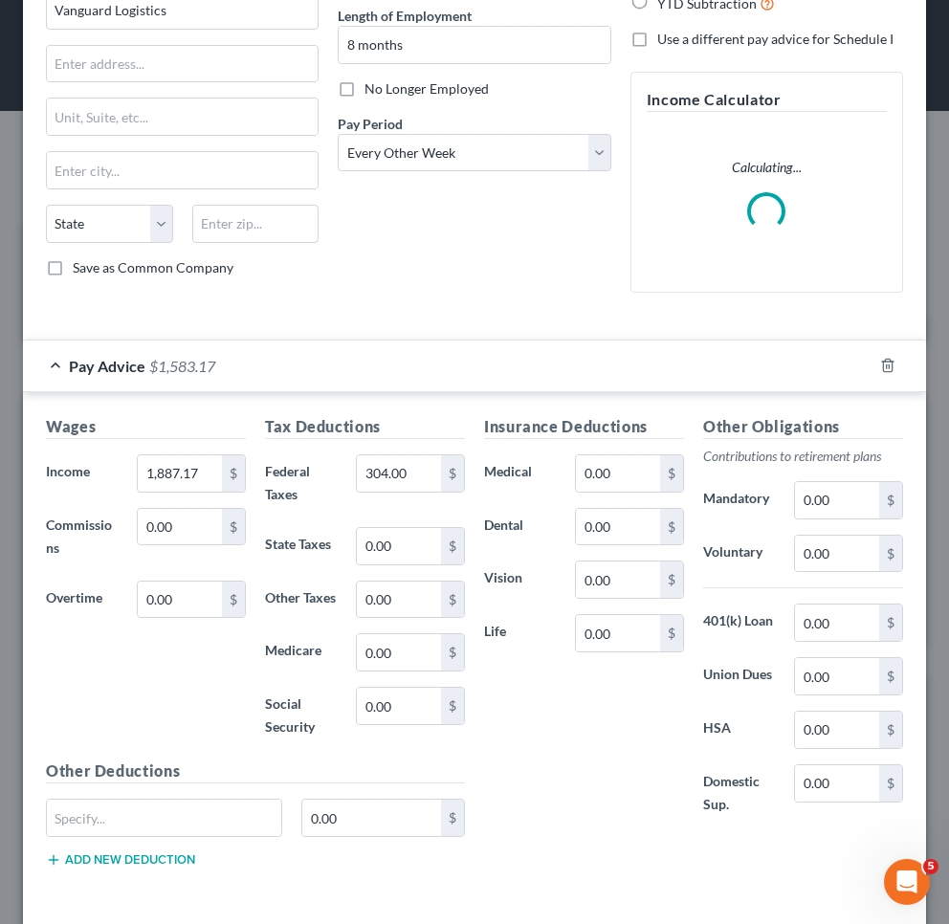
scroll to position [191, 0]
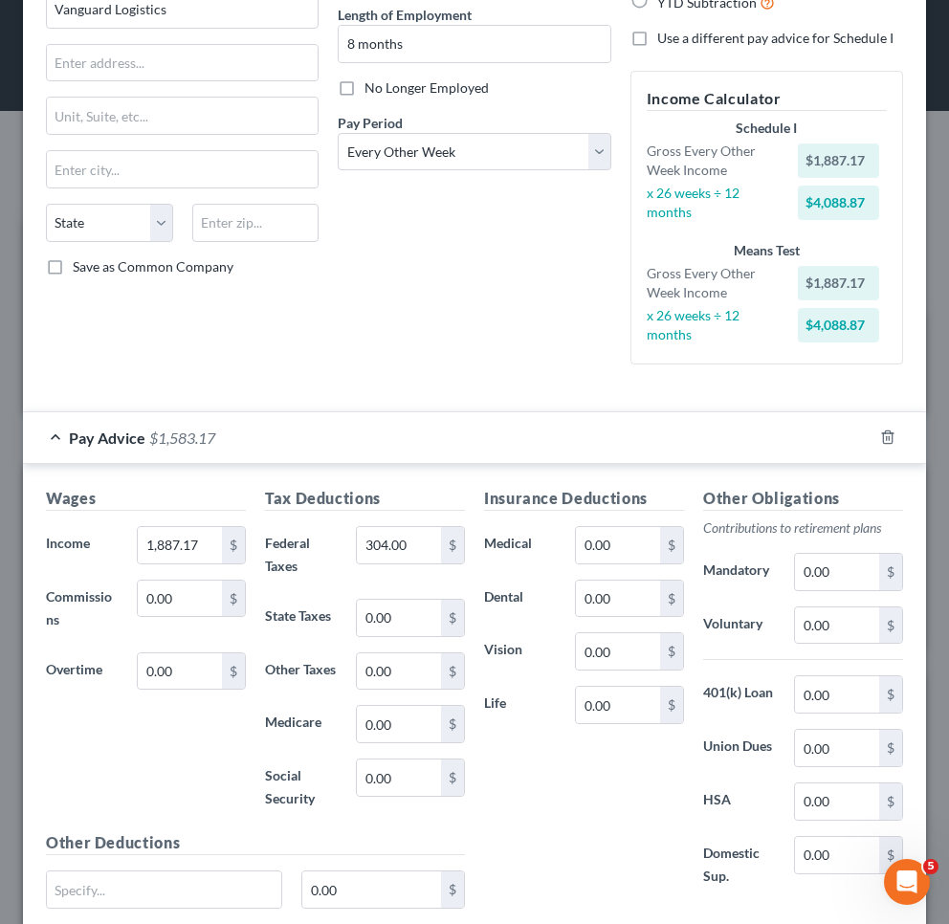
drag, startPoint x: 209, startPoint y: 474, endPoint x: 176, endPoint y: 472, distance: 33.5
click at [176, 473] on div "Wages Income * 1,887.17 $ Commissions 0.00 $ Overtime 0.00 $ Tax Deductions Fed…" at bounding box center [474, 717] width 903 height 506
drag, startPoint x: 418, startPoint y: 544, endPoint x: 300, endPoint y: 540, distance: 117.7
click at [300, 540] on div "Federal Taxes 304.00 $" at bounding box center [364, 554] width 219 height 57
type input "233.28"
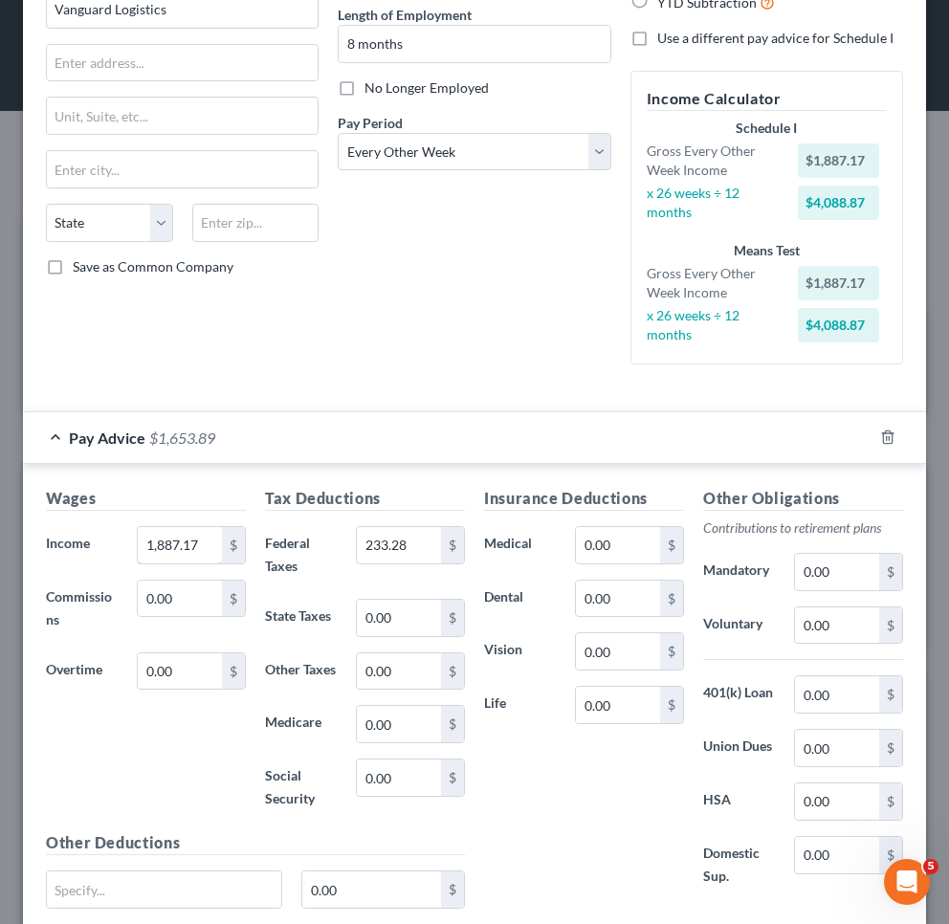
click at [204, 543] on input "1,887.17" at bounding box center [180, 545] width 84 height 36
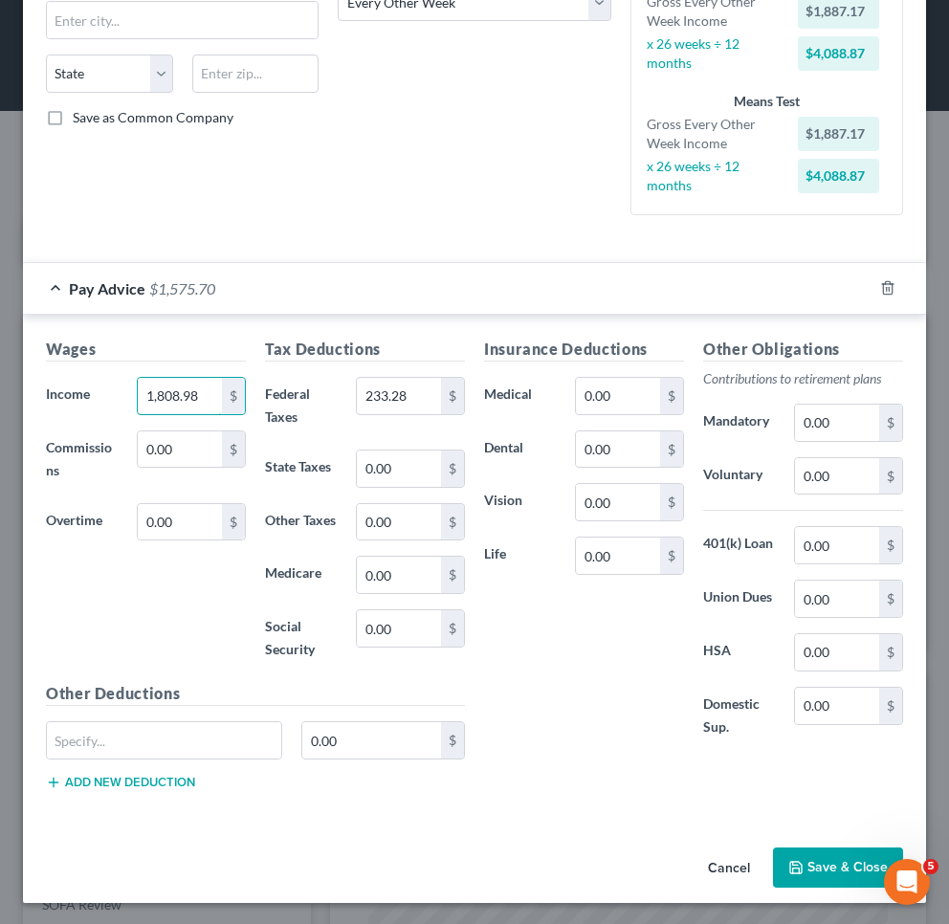
scroll to position [340, 0]
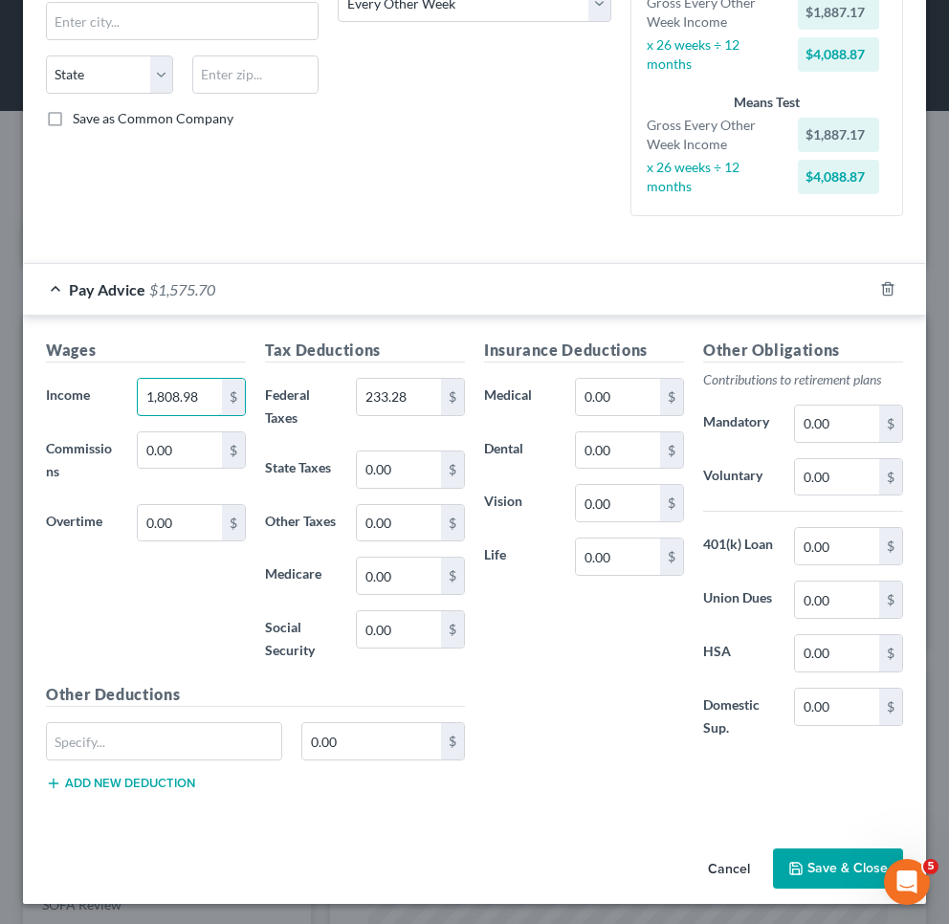
type input "1,808.98"
click at [804, 861] on icon "button" at bounding box center [795, 868] width 15 height 15
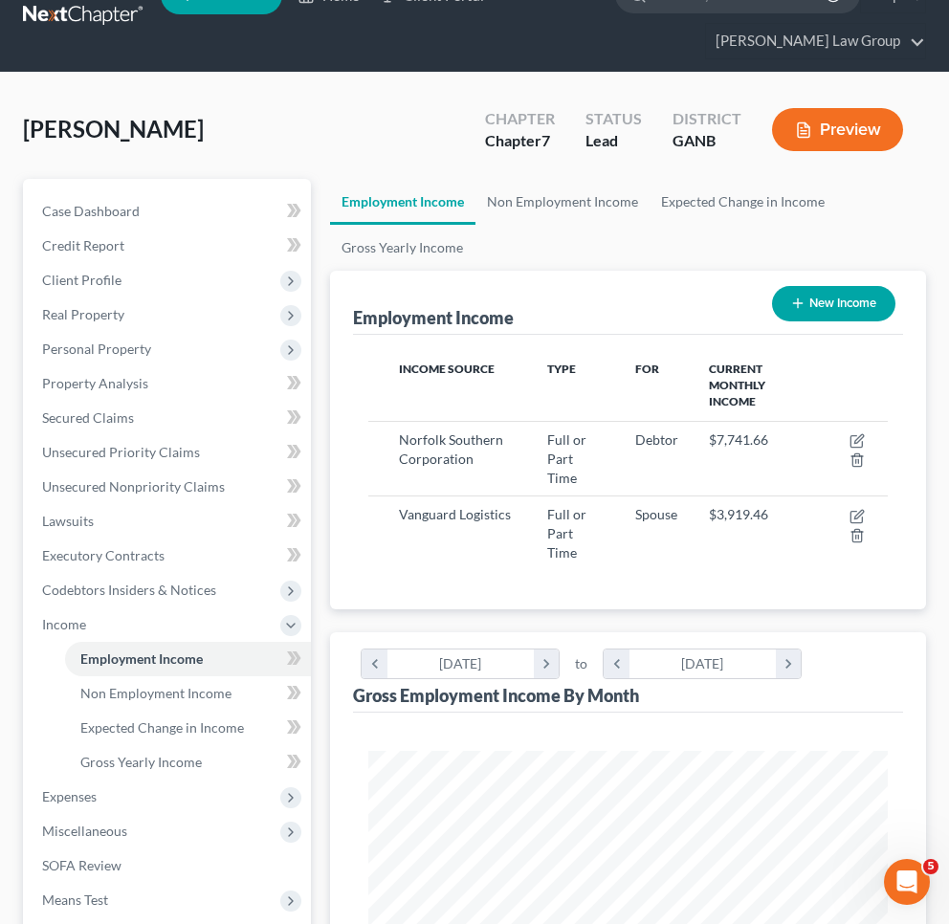
scroll to position [39, 0]
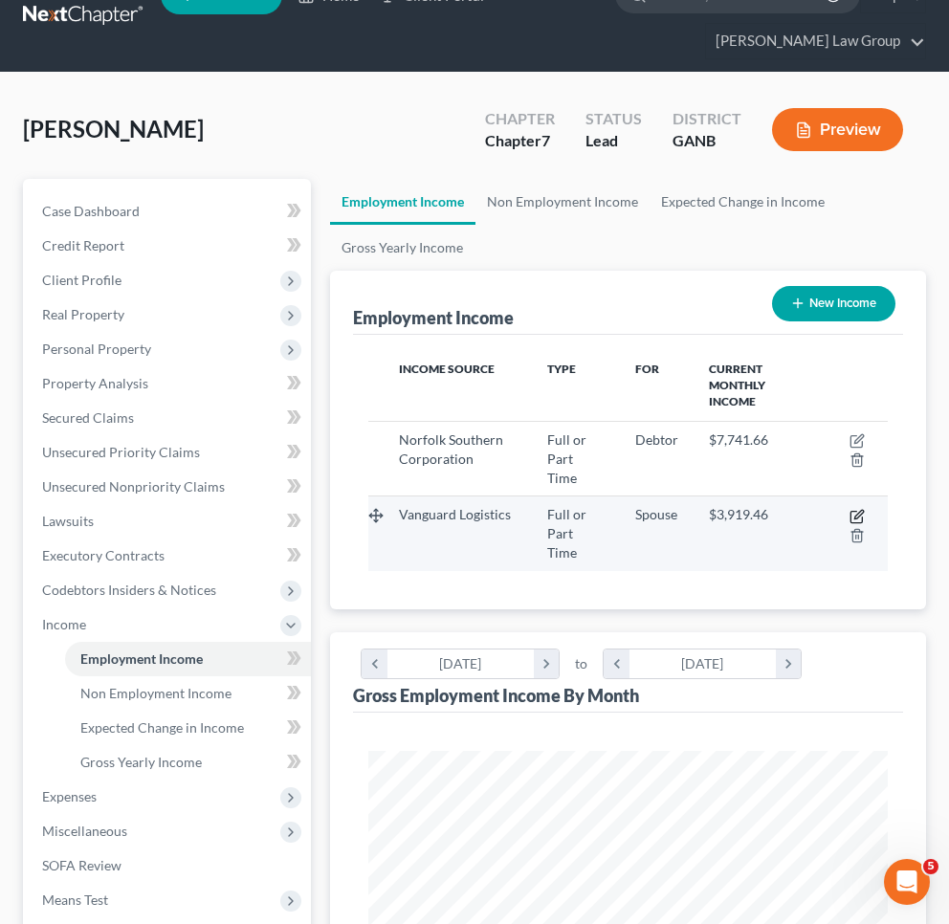
click at [859, 510] on icon "button" at bounding box center [858, 514] width 9 height 9
select select "0"
select select "2"
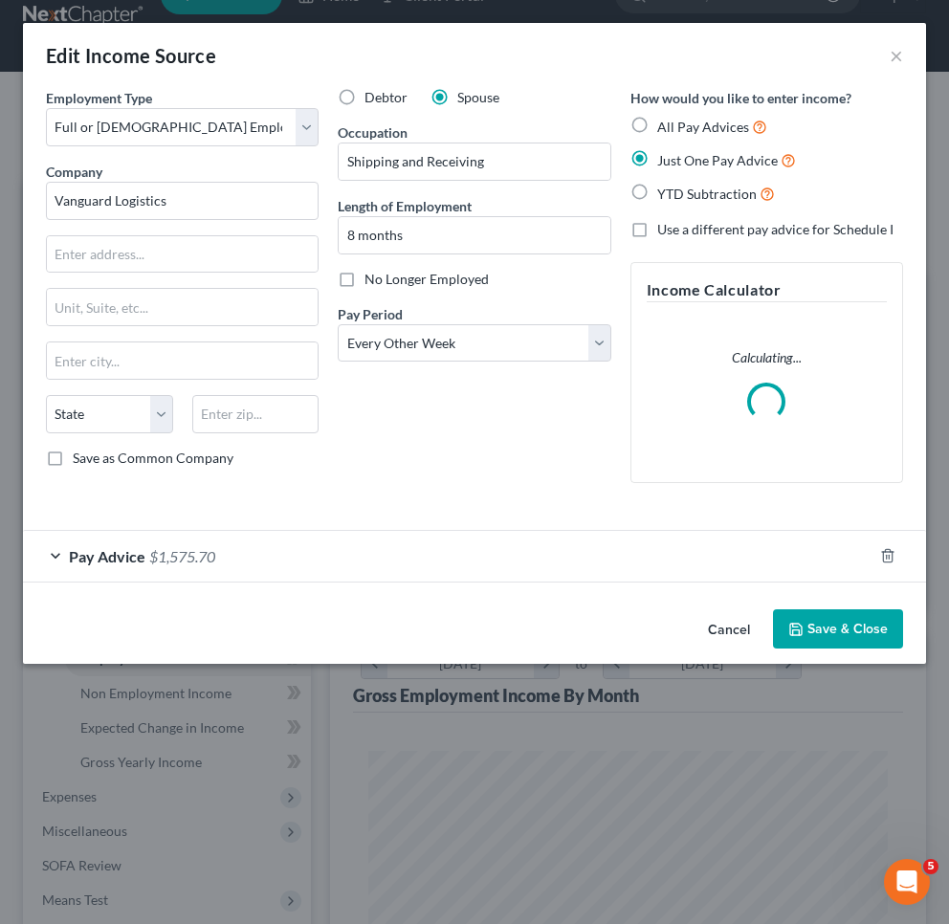
click at [842, 626] on button "Save & Close" at bounding box center [838, 629] width 130 height 40
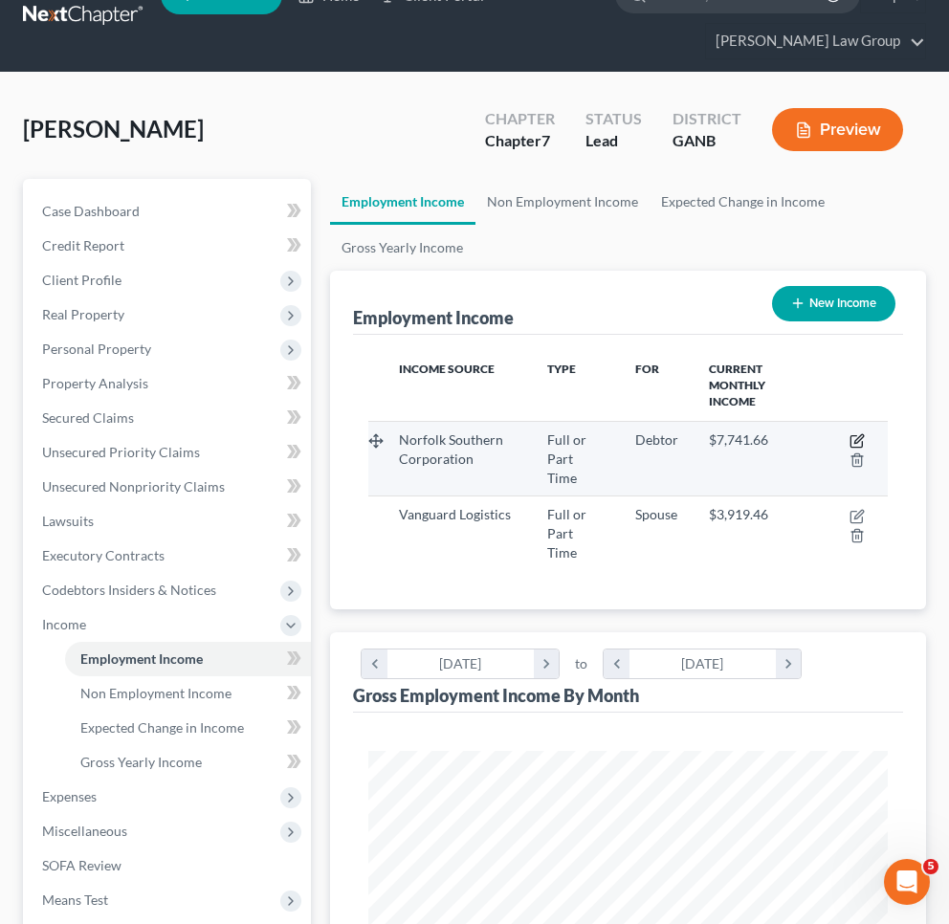
click at [855, 441] on icon "button" at bounding box center [858, 438] width 9 height 9
select select "0"
select select "10"
select select "1"
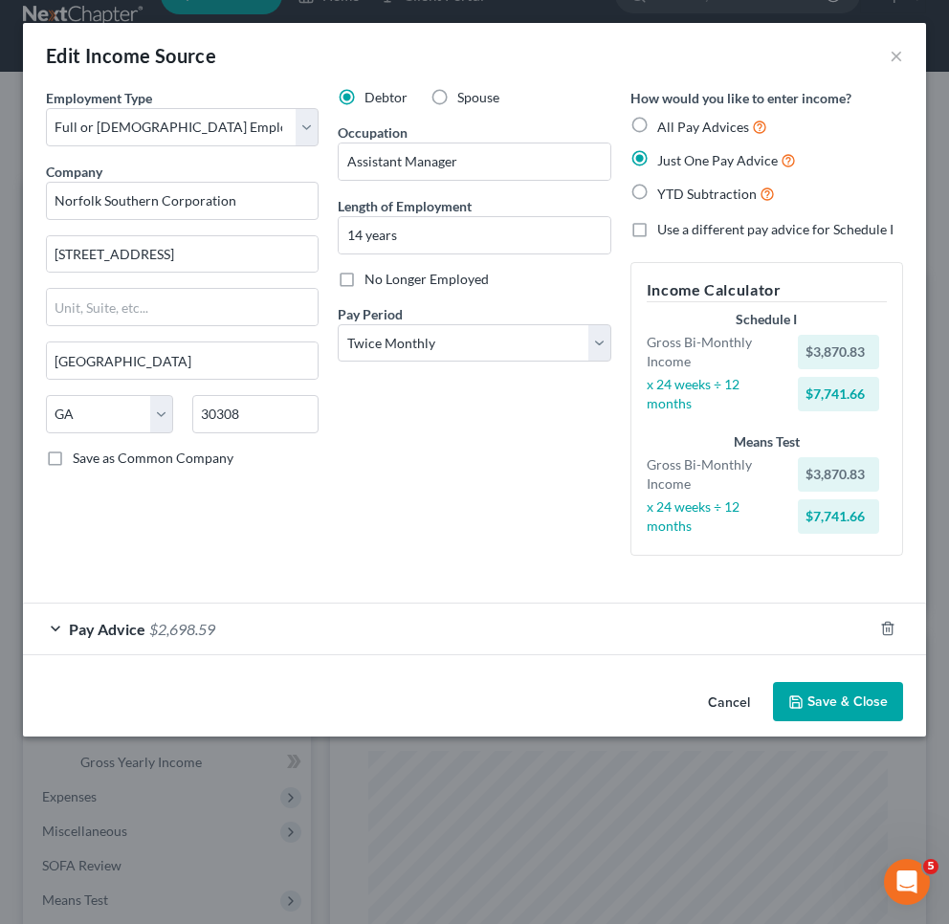
click at [832, 690] on button "Save & Close" at bounding box center [838, 702] width 130 height 40
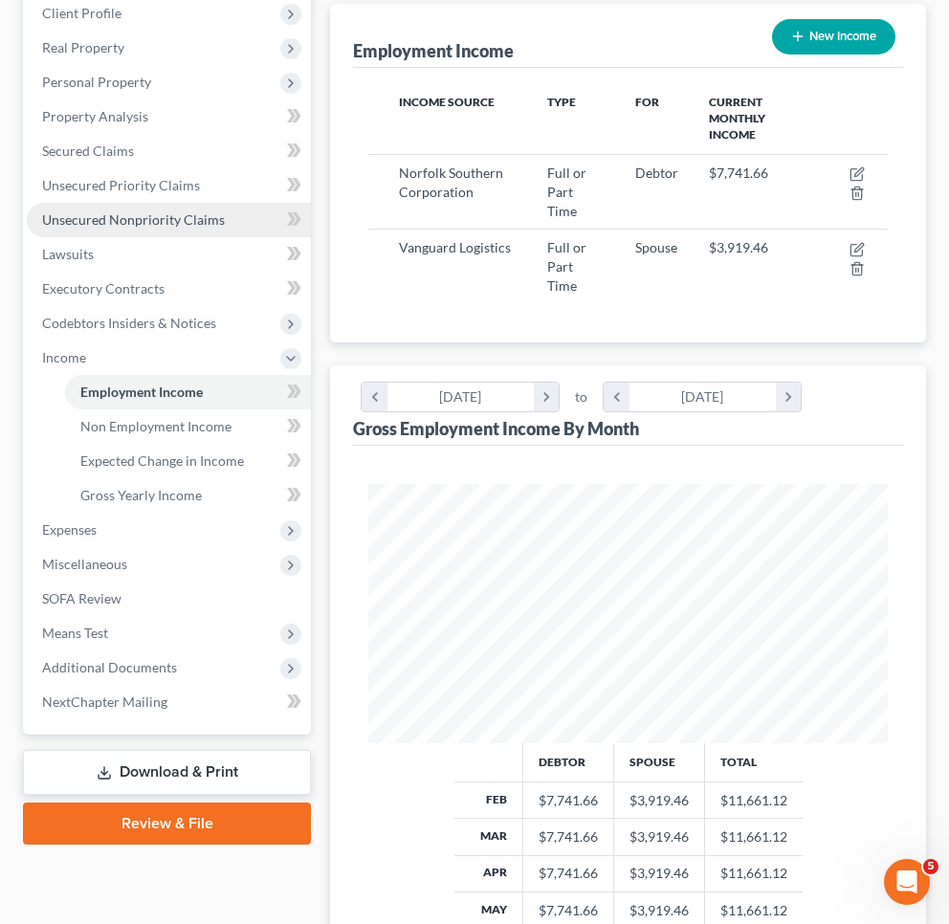
scroll to position [479, 0]
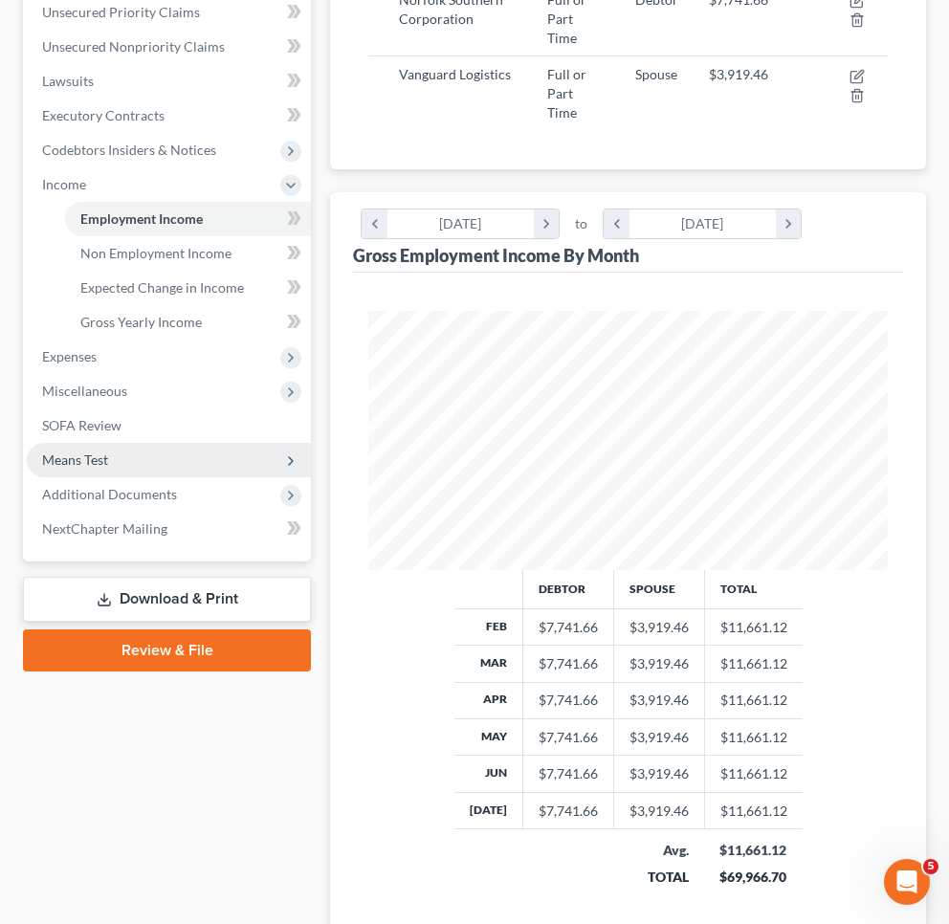
click at [150, 462] on span "Means Test" at bounding box center [169, 460] width 284 height 34
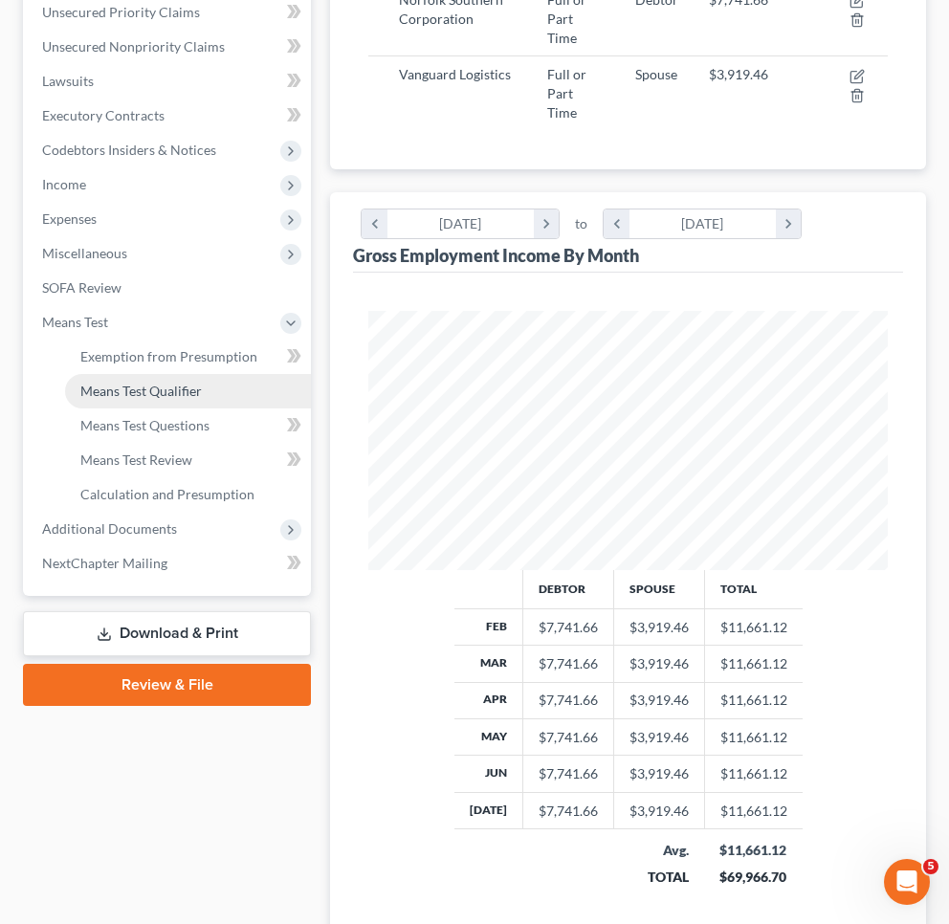
click at [163, 399] on link "Means Test Qualifier" at bounding box center [188, 391] width 246 height 34
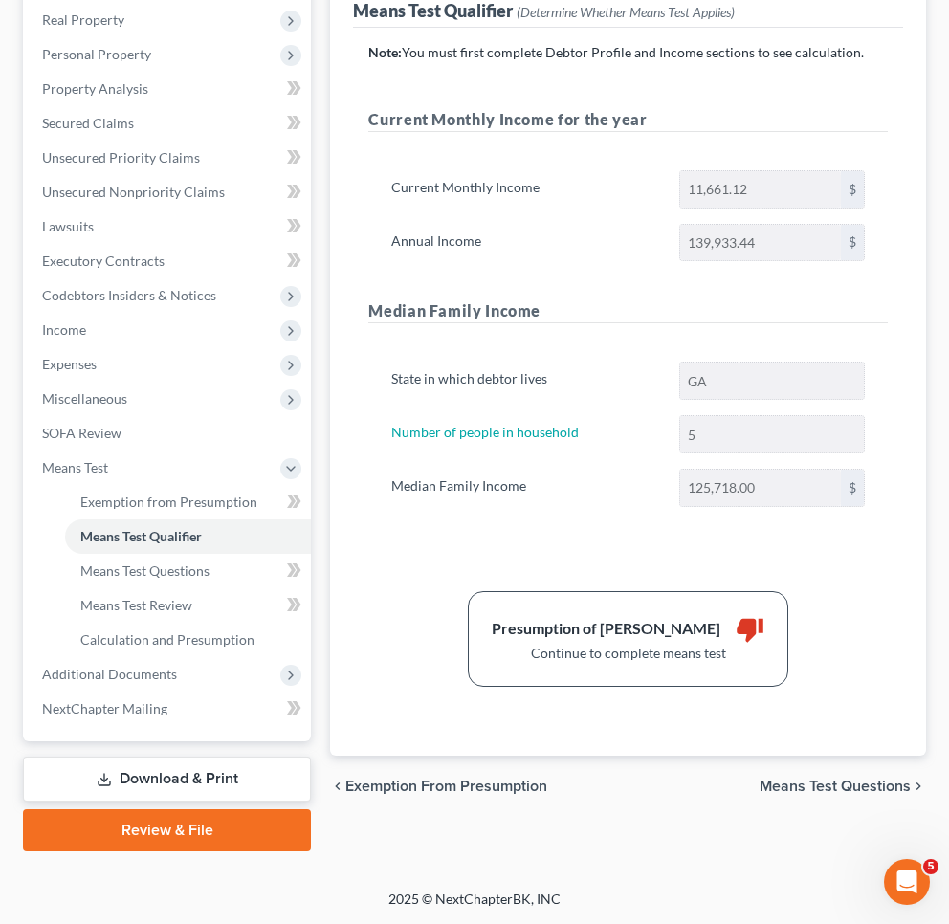
scroll to position [334, 0]
click at [134, 395] on span "Miscellaneous" at bounding box center [169, 399] width 284 height 34
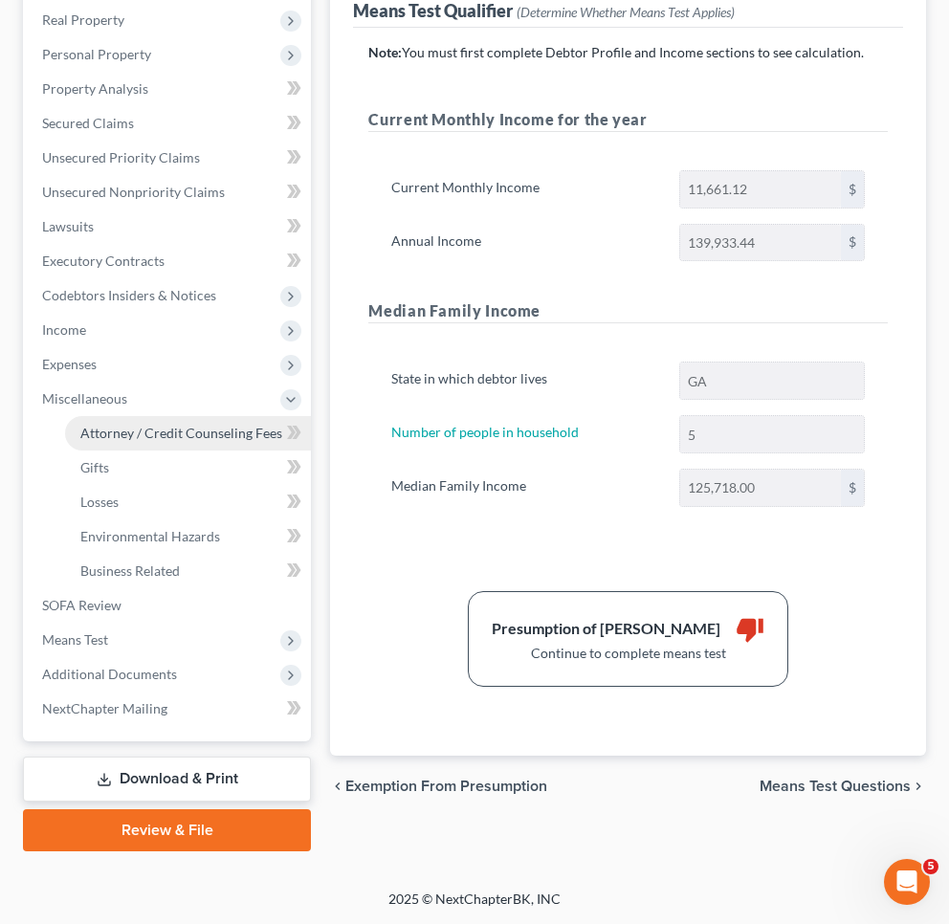
click at [140, 423] on link "Attorney / Credit Counseling Fees" at bounding box center [188, 433] width 246 height 34
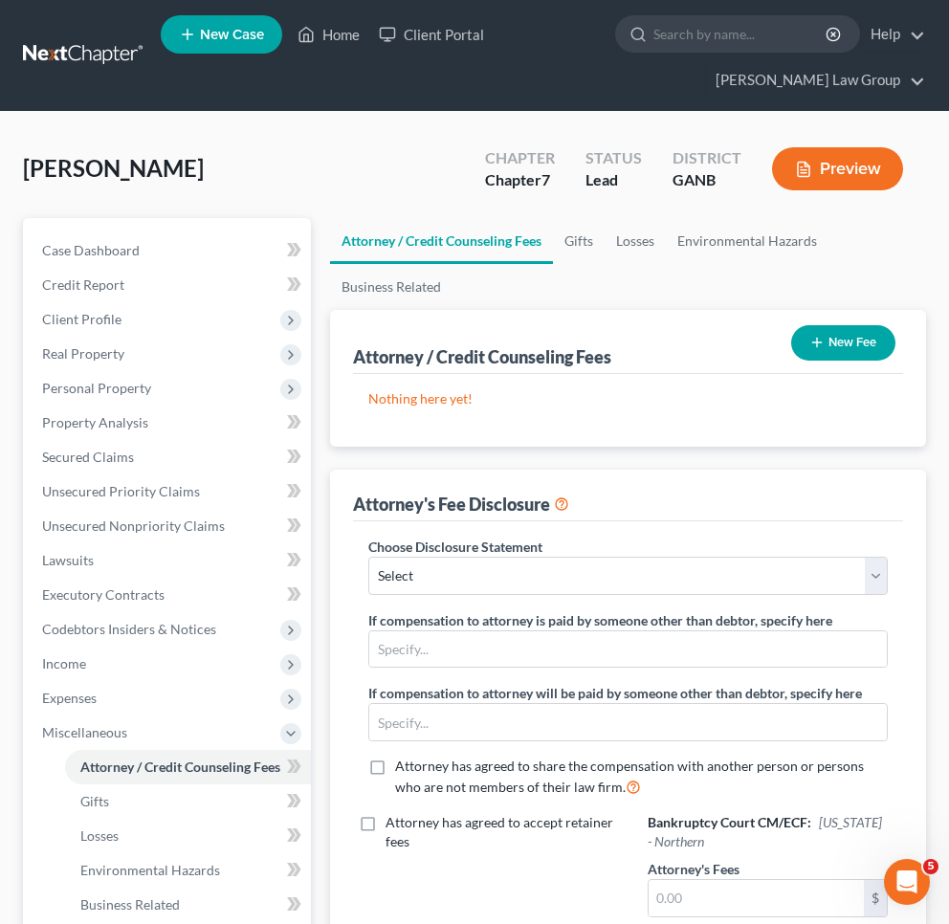
click at [827, 346] on button "New Fee" at bounding box center [843, 342] width 104 height 35
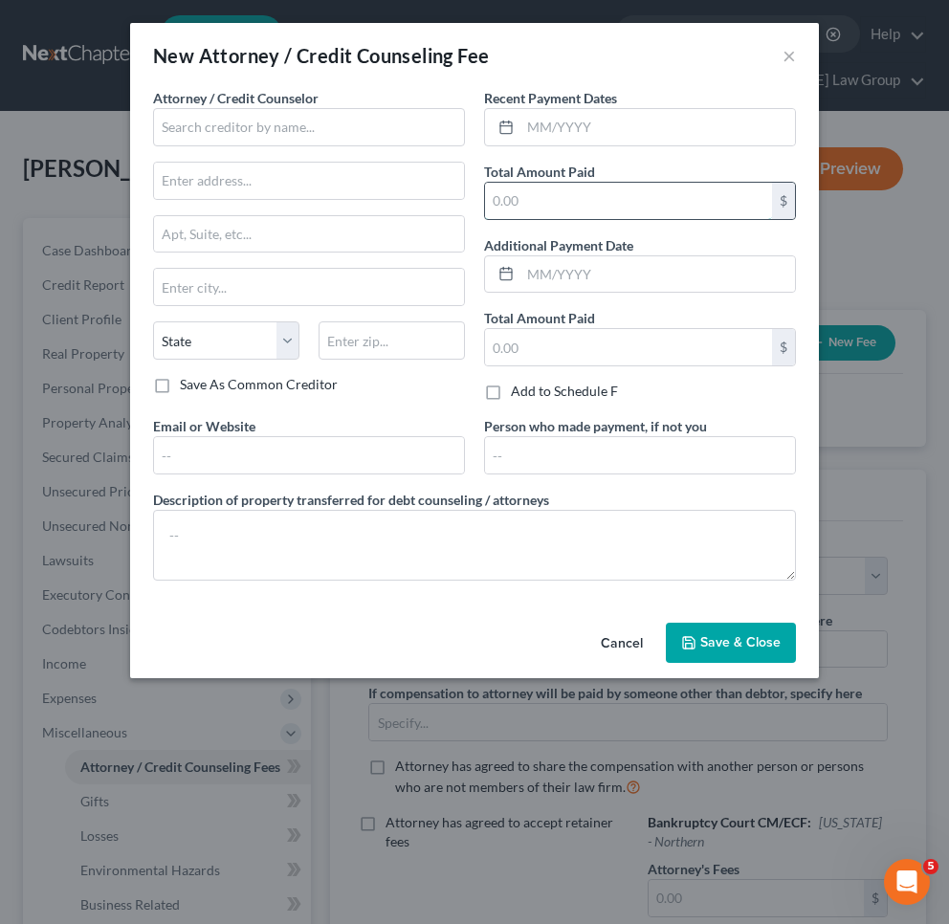
click at [573, 211] on input "text" at bounding box center [628, 201] width 287 height 36
type input "637"
click at [416, 110] on input "text" at bounding box center [309, 127] width 312 height 38
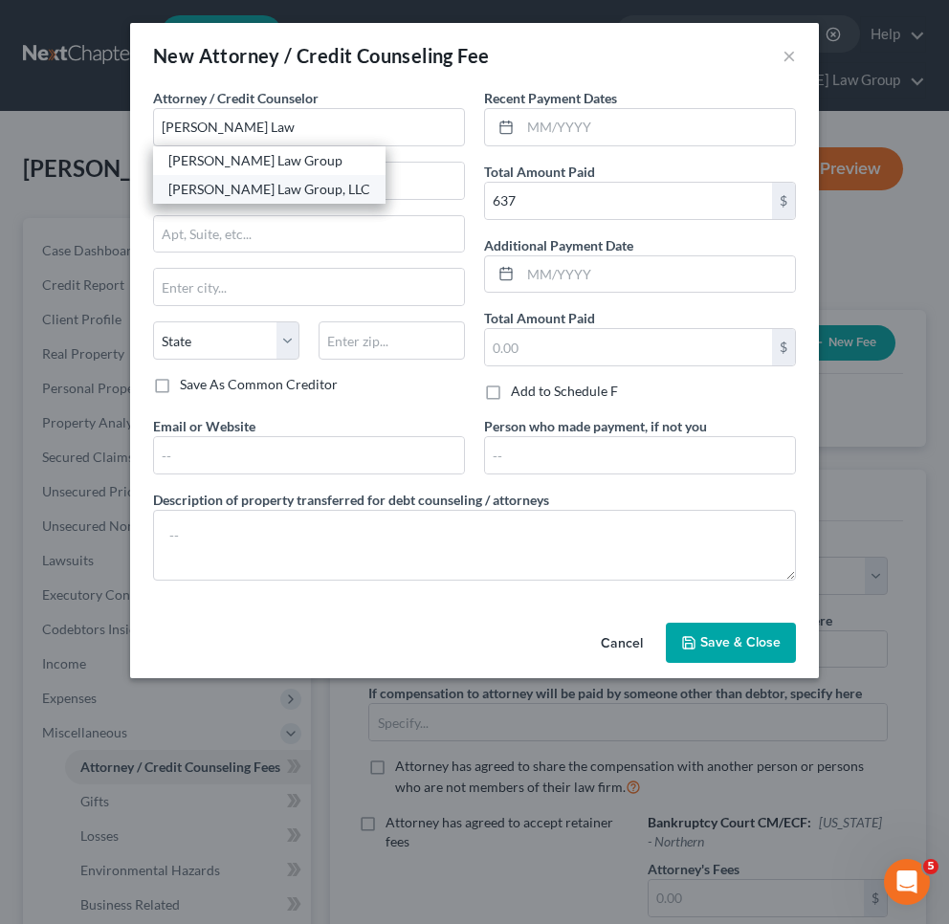
click at [345, 182] on div "[PERSON_NAME] Law Group, LLC" at bounding box center [269, 189] width 202 height 19
type input "[PERSON_NAME] Law Group, LLC"
type input "[STREET_ADDRESS][PERSON_NAME]"
type input "Atlanta"
select select "10"
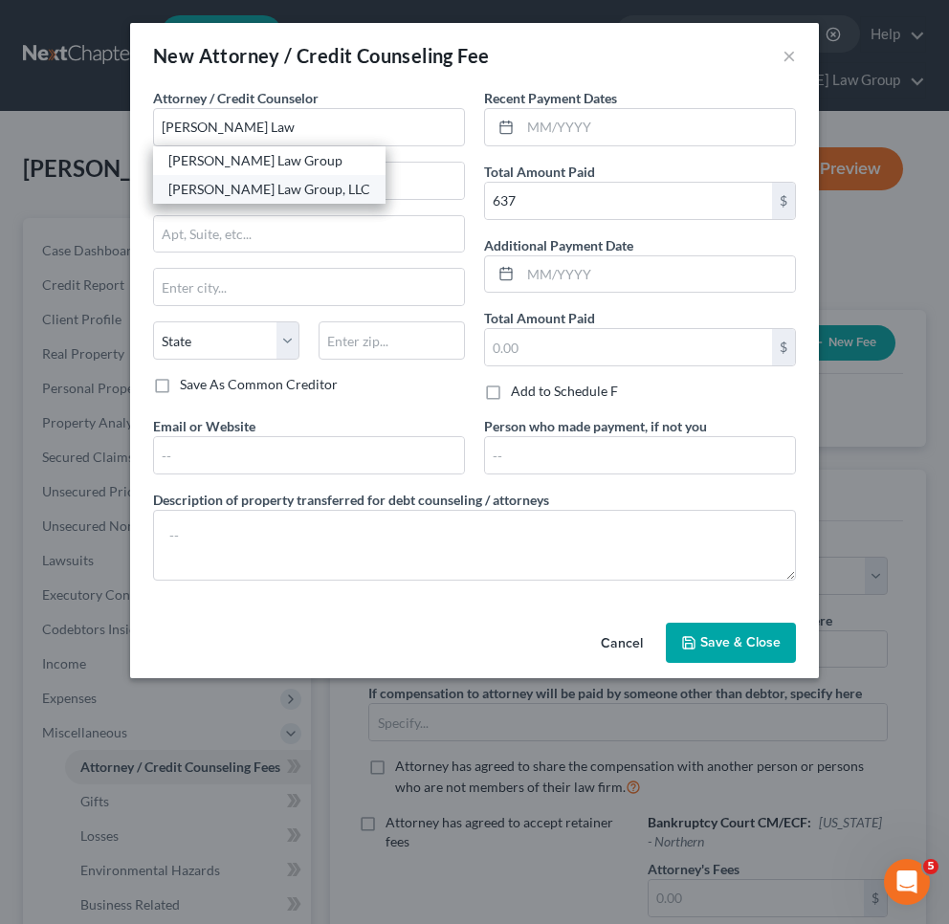
type input "30341"
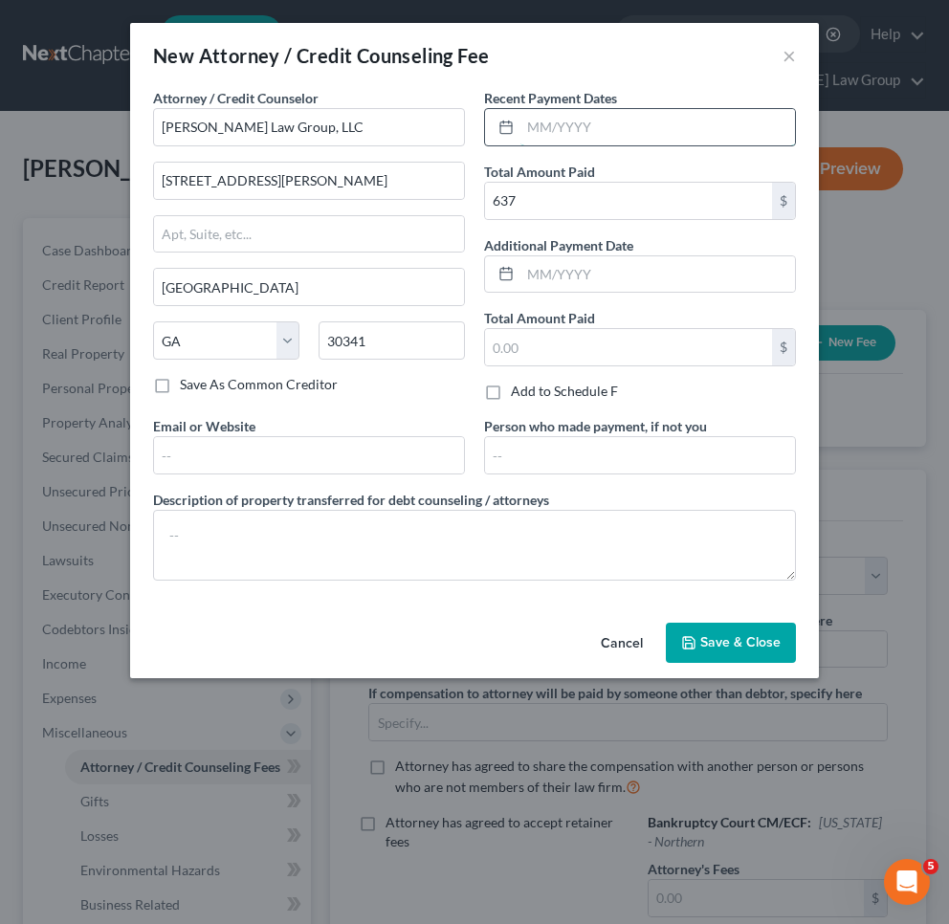
click at [555, 139] on input "text" at bounding box center [657, 127] width 275 height 36
type input "08/2025"
click at [699, 631] on button "Save & Close" at bounding box center [731, 643] width 130 height 40
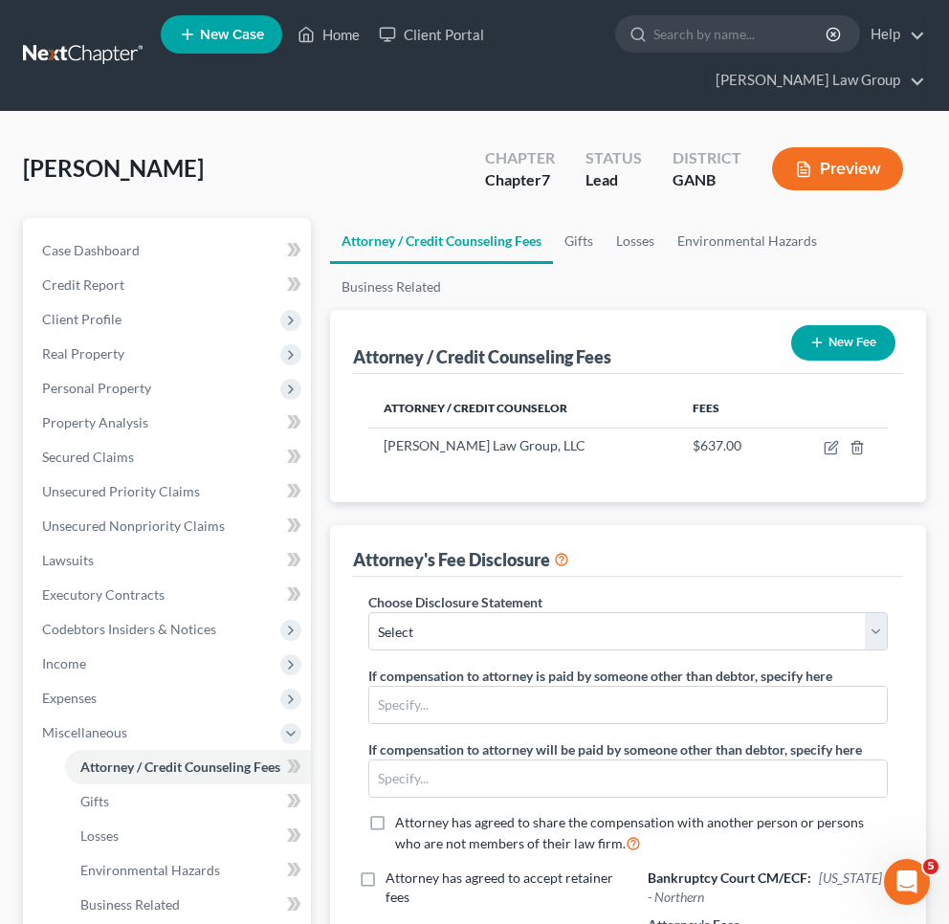
click at [863, 342] on button "New Fee" at bounding box center [843, 342] width 104 height 35
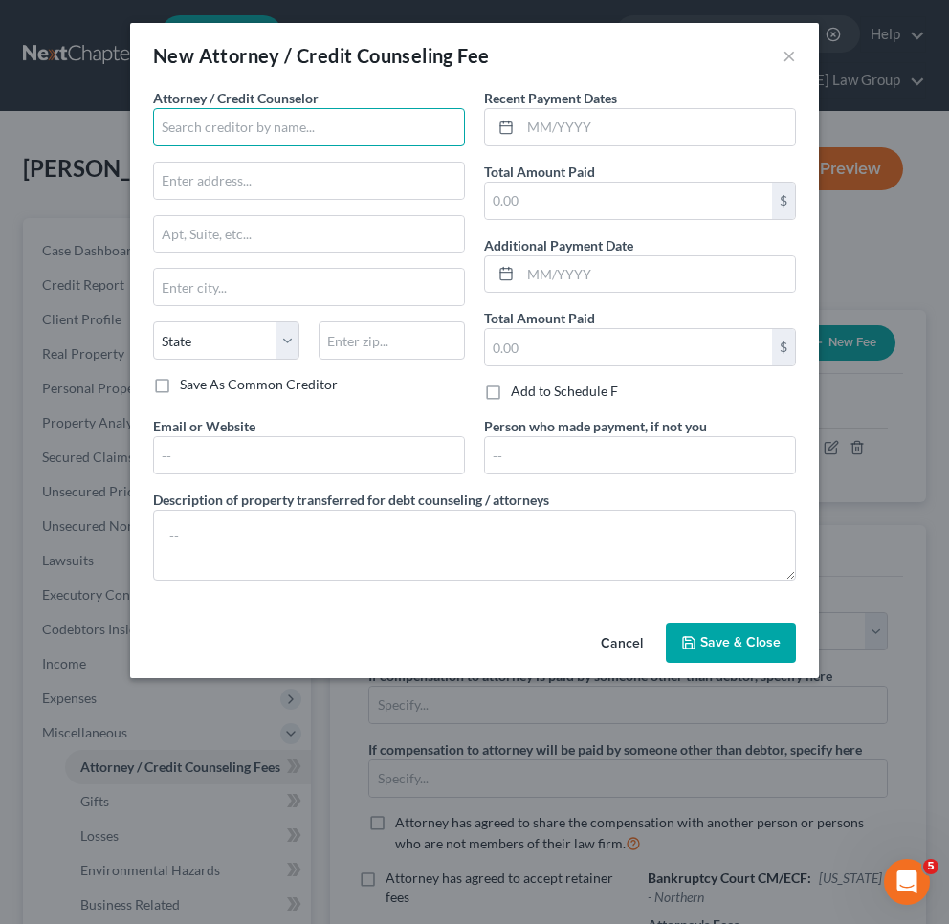
click at [410, 115] on input "text" at bounding box center [309, 127] width 312 height 38
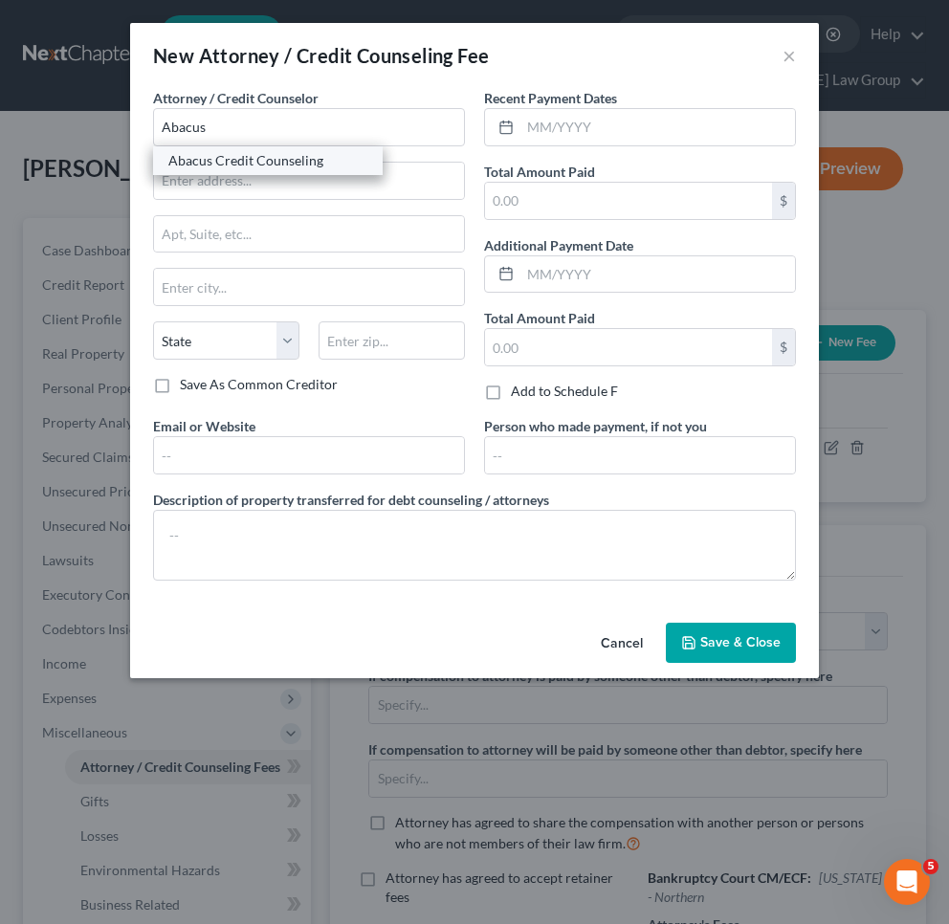
click at [339, 154] on div "Abacus Credit Counseling" at bounding box center [267, 160] width 199 height 19
type input "Abacus Credit Counseling"
type input "15760 Ventura Boulevard"
type input "Suite 700"
type input "Encino"
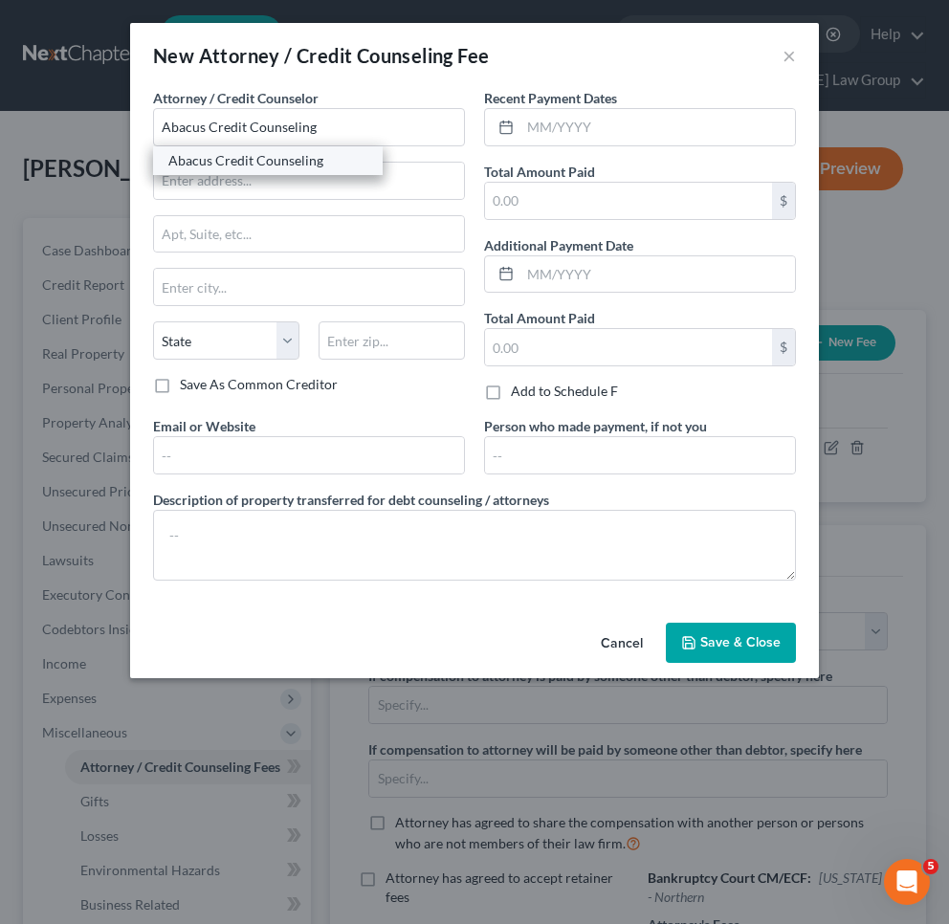
select select "4"
type input "91436"
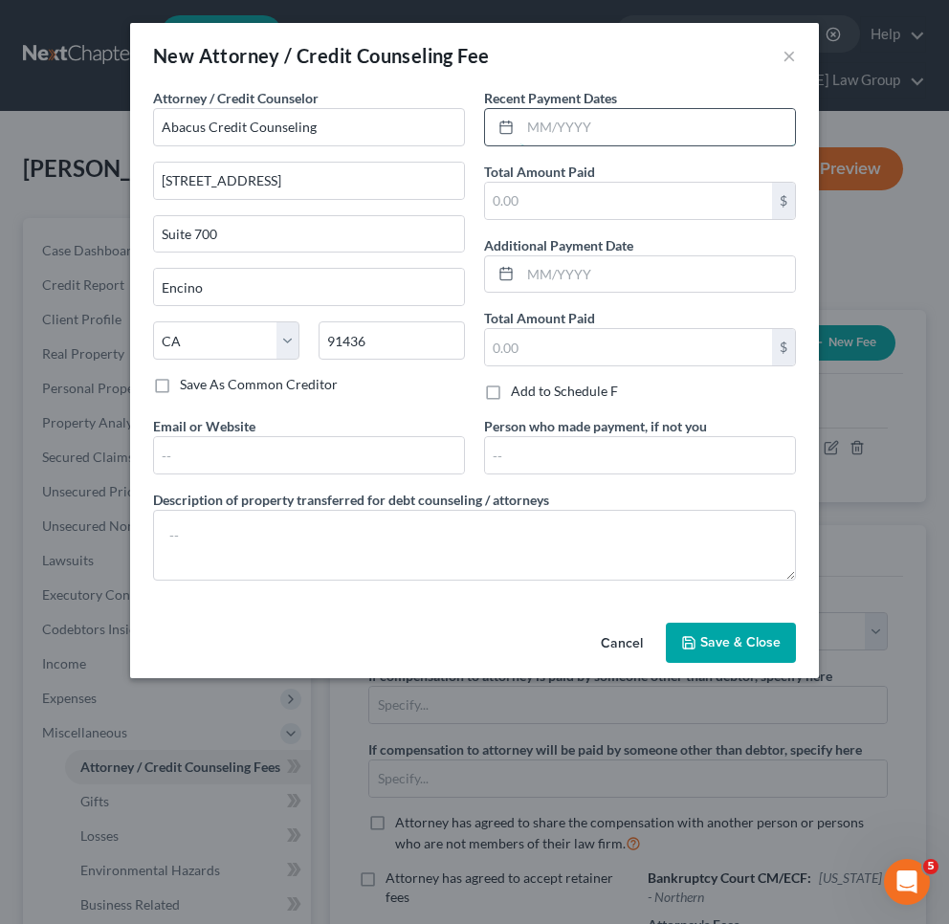
click at [563, 123] on input "text" at bounding box center [657, 127] width 275 height 36
type input "08/2025"
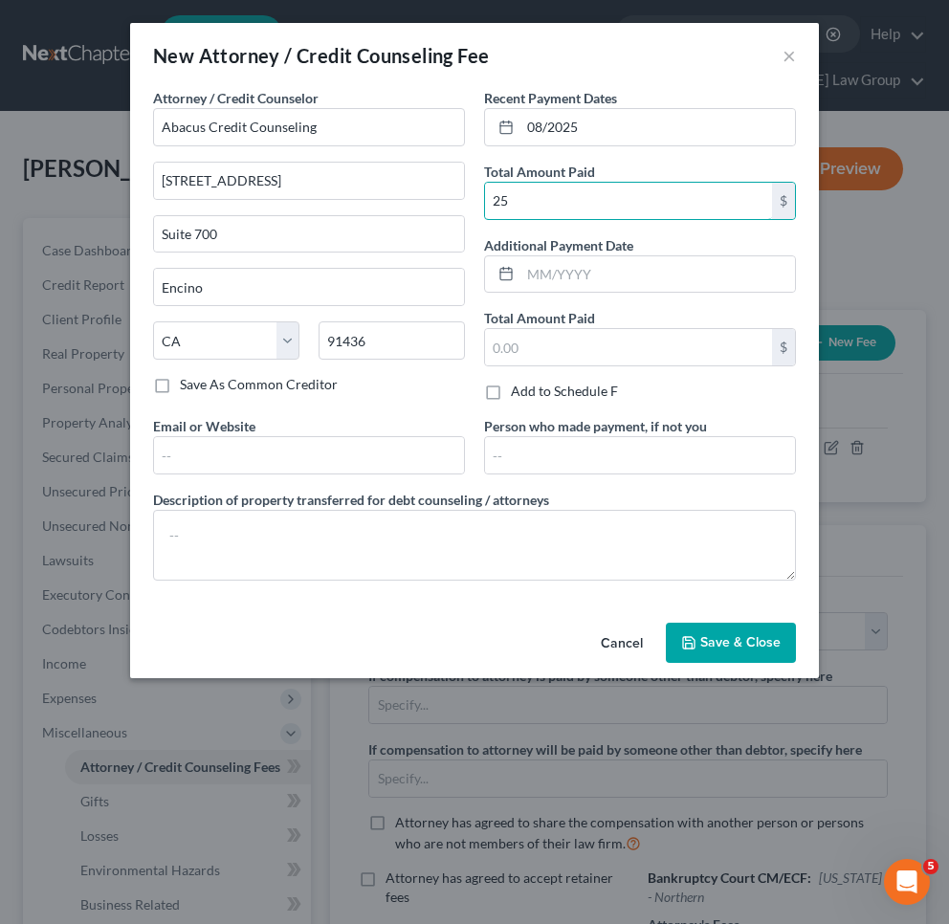
type input "25"
click at [724, 645] on span "Save & Close" at bounding box center [740, 642] width 80 height 16
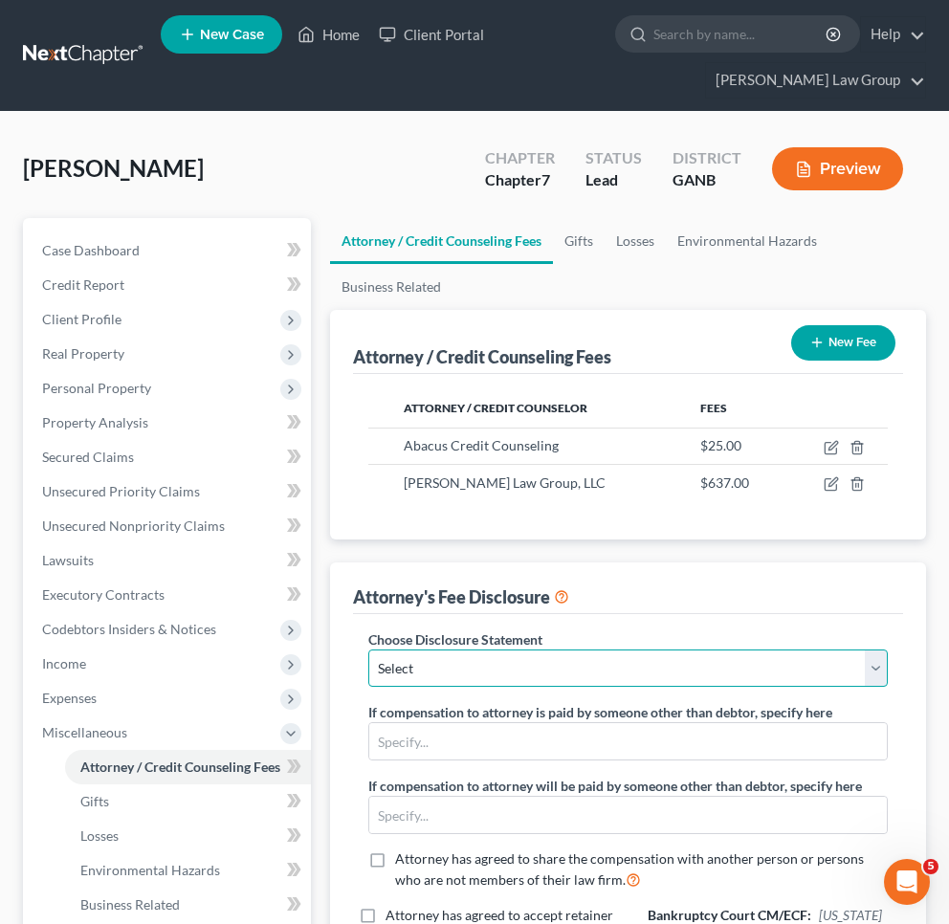
select select "0"
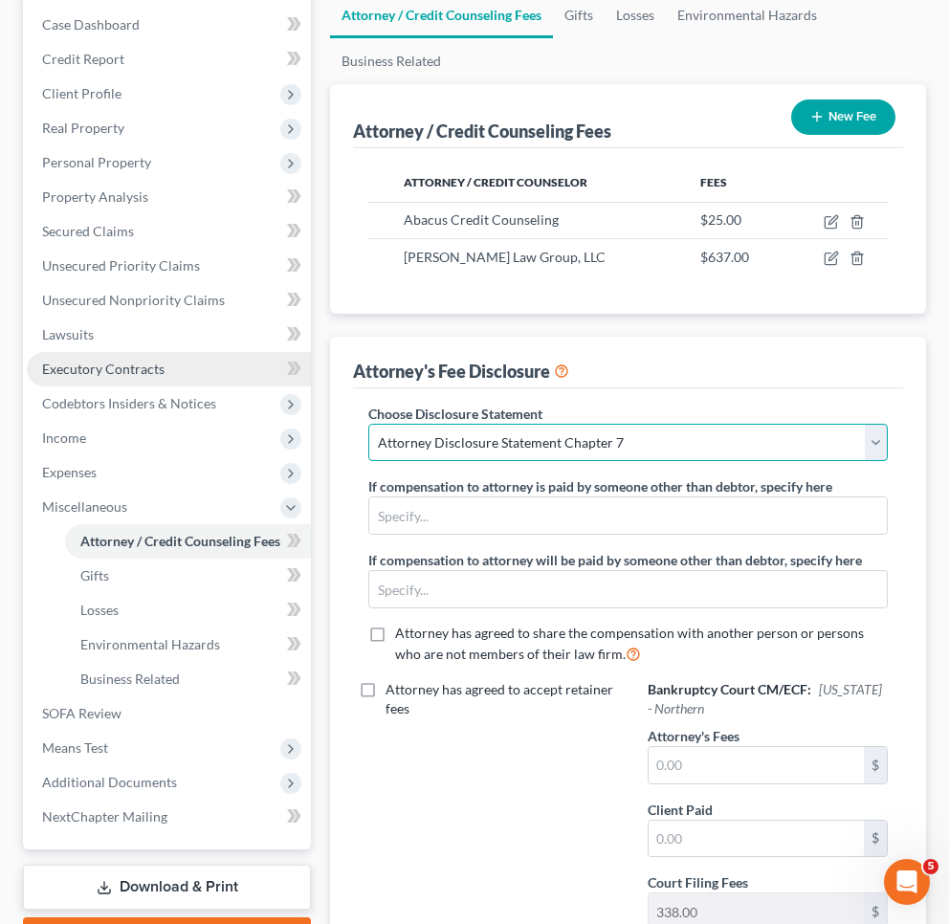
scroll to position [177, 0]
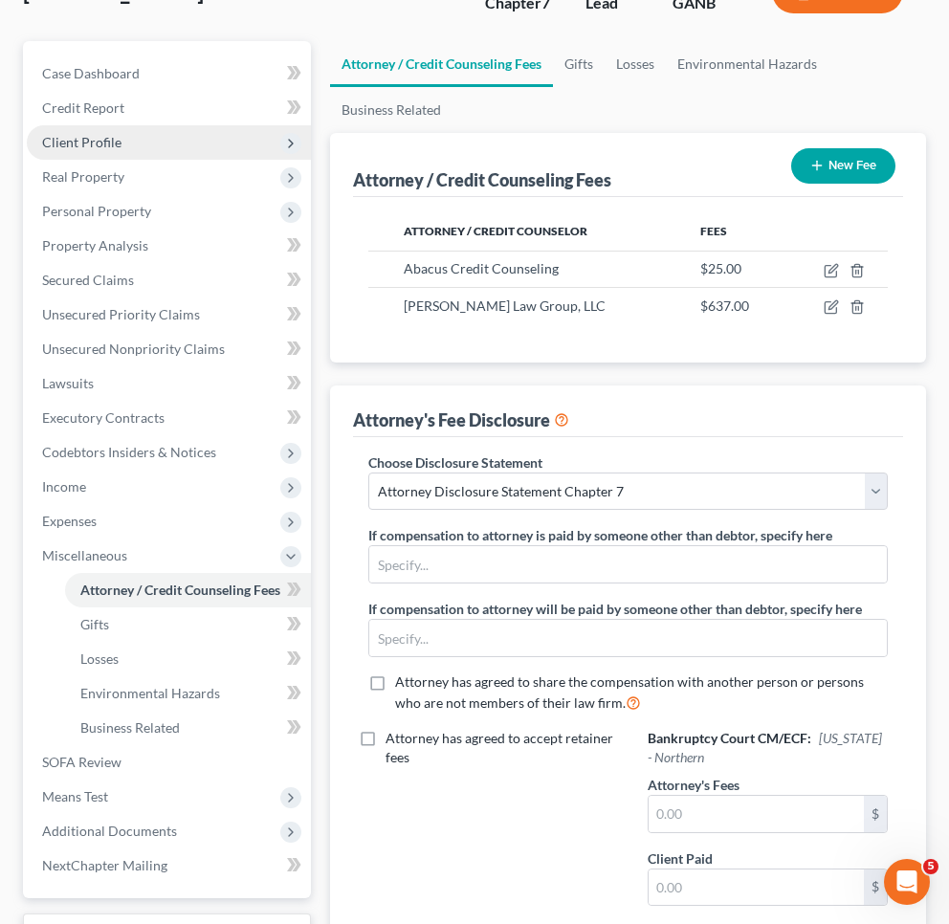
click at [91, 147] on span "Client Profile" at bounding box center [81, 142] width 79 height 16
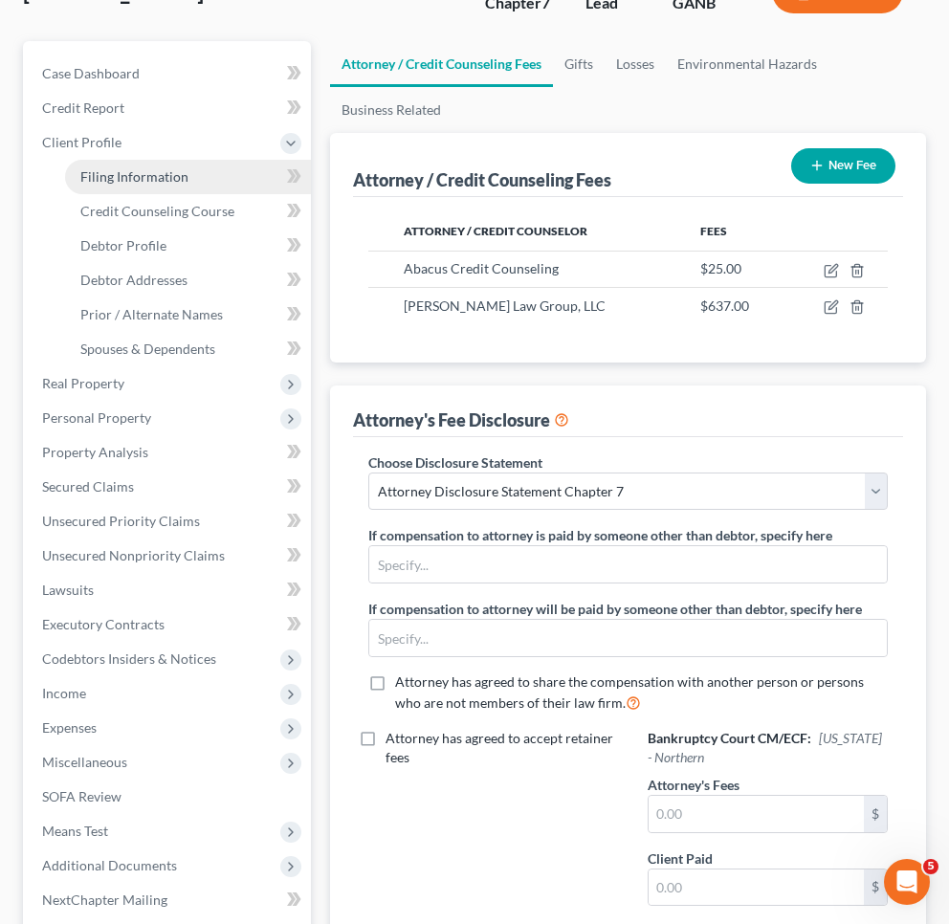
click at [104, 181] on span "Filing Information" at bounding box center [134, 176] width 108 height 16
select select "1"
select select "0"
select select "10"
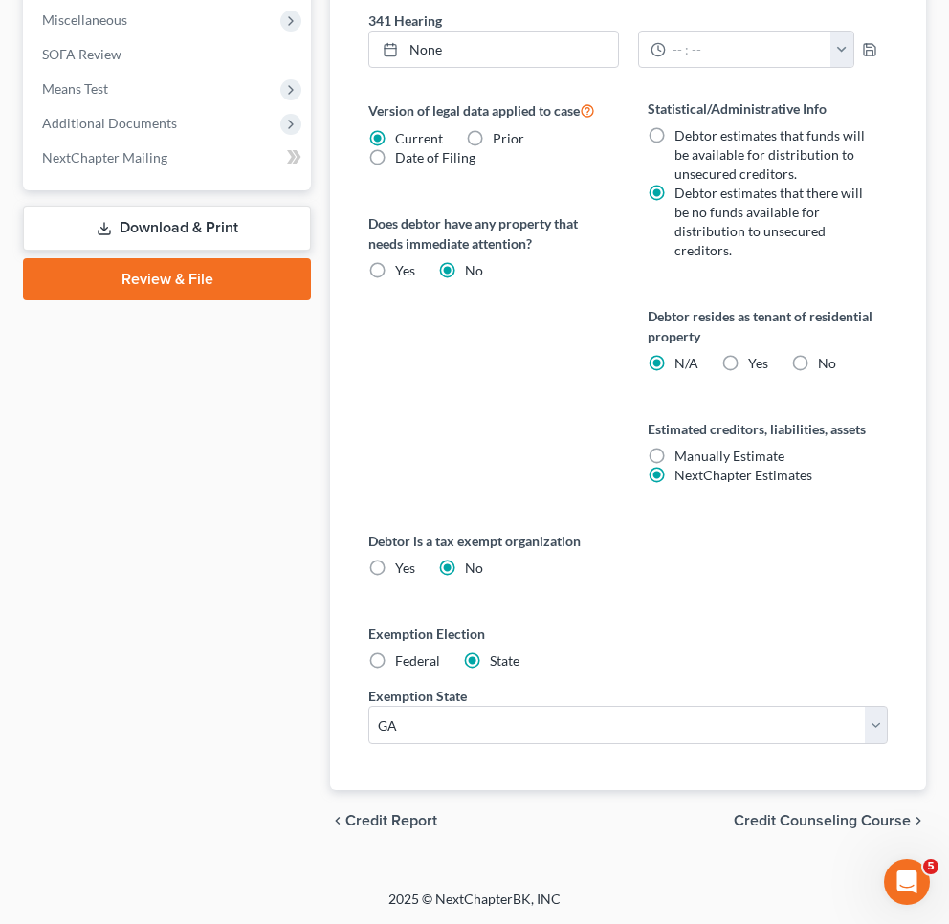
scroll to position [920, 0]
click at [808, 827] on span "Credit Counseling Course" at bounding box center [822, 820] width 177 height 15
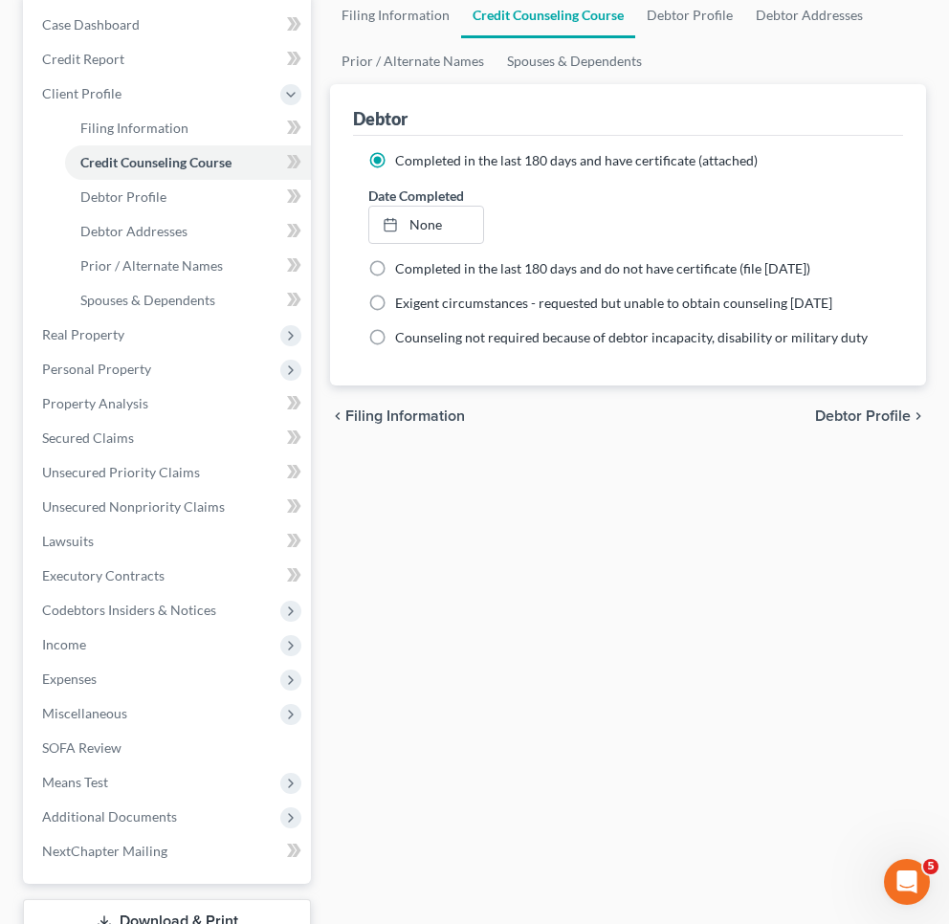
click at [894, 414] on span "Debtor Profile" at bounding box center [863, 415] width 96 height 15
select select "1"
select select "4"
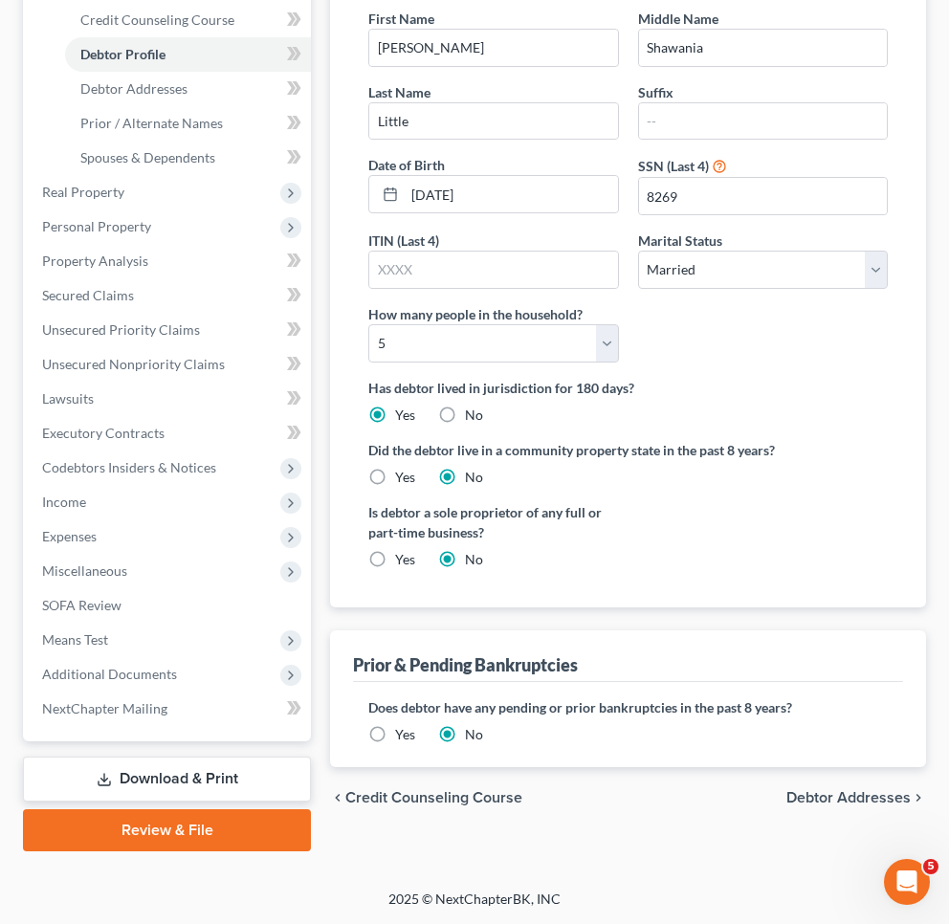
scroll to position [368, 0]
click at [834, 806] on div "chevron_left Credit Counseling Course Debtor Addresses chevron_right" at bounding box center [628, 797] width 596 height 61
click at [833, 803] on span "Debtor Addresses" at bounding box center [848, 797] width 124 height 15
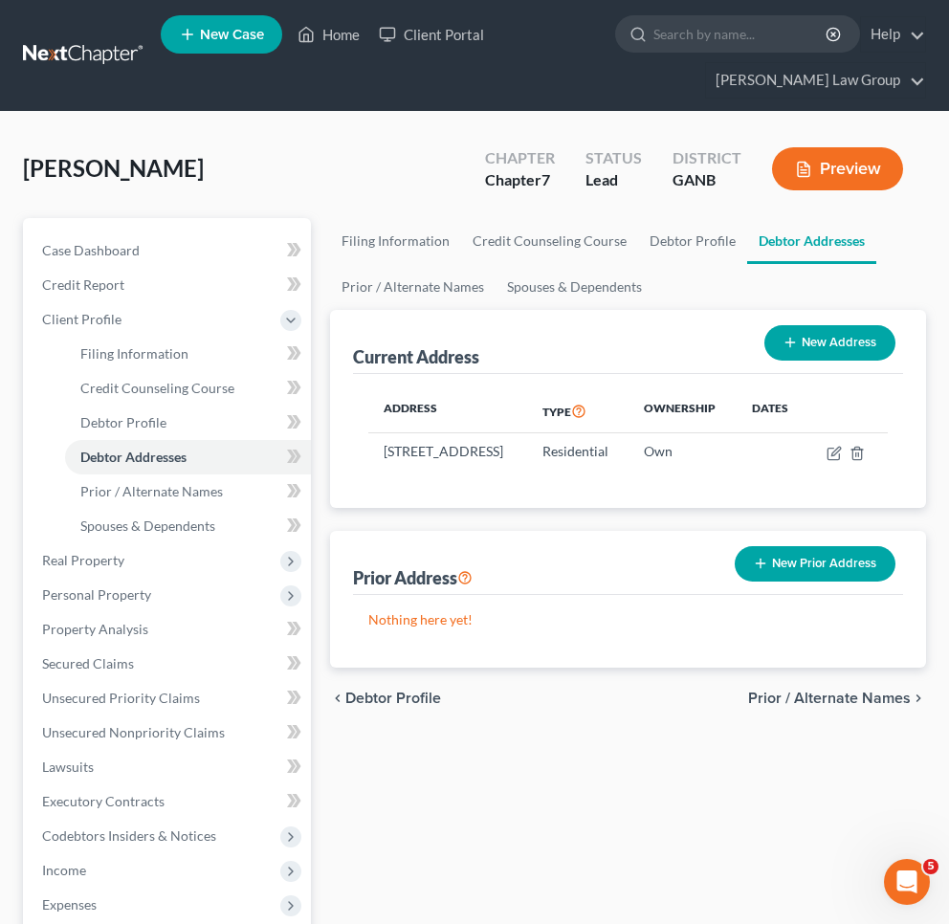
click at [835, 706] on span "Prior / Alternate Names" at bounding box center [829, 698] width 163 height 15
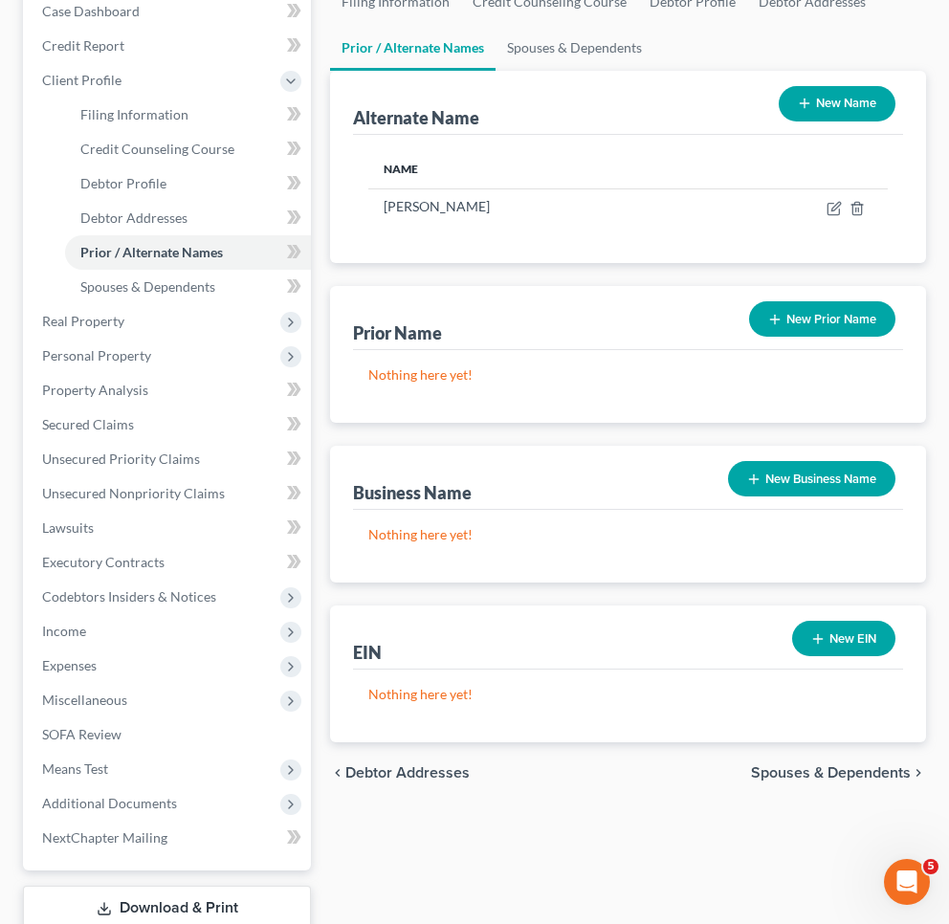
scroll to position [247, 0]
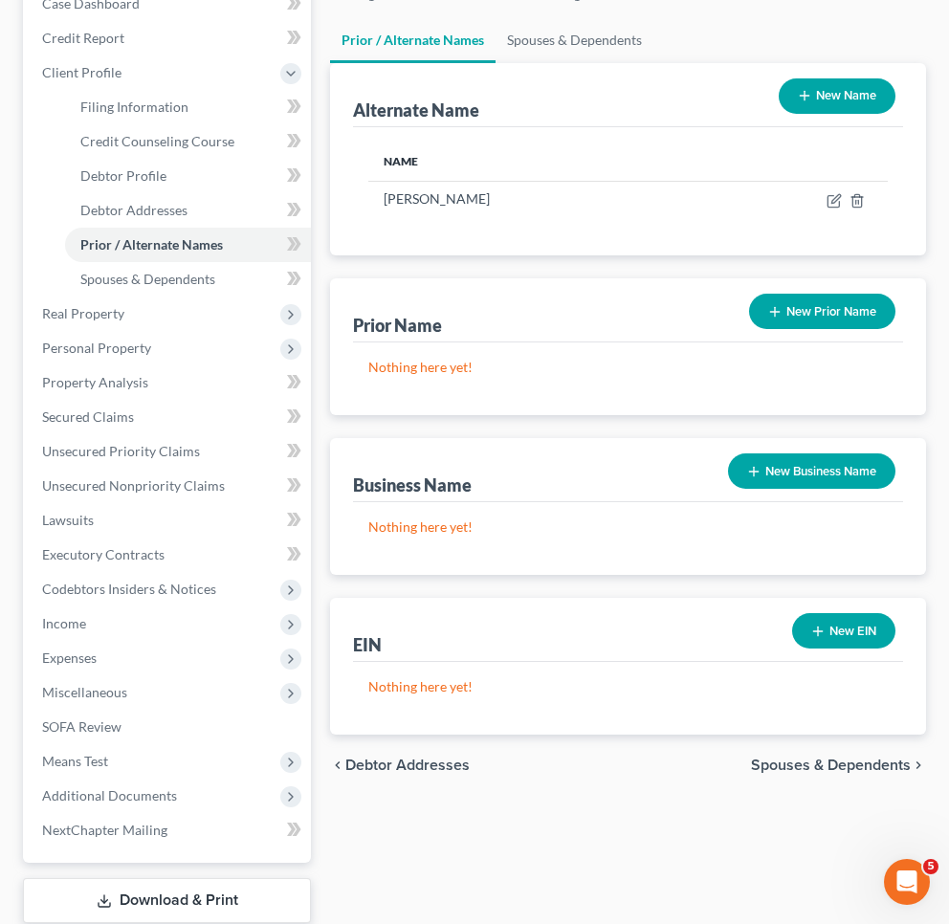
click at [828, 751] on div "chevron_left Debtor Addresses Spouses & Dependents chevron_right" at bounding box center [628, 765] width 596 height 61
click at [828, 761] on span "Spouses & Dependents" at bounding box center [831, 765] width 160 height 15
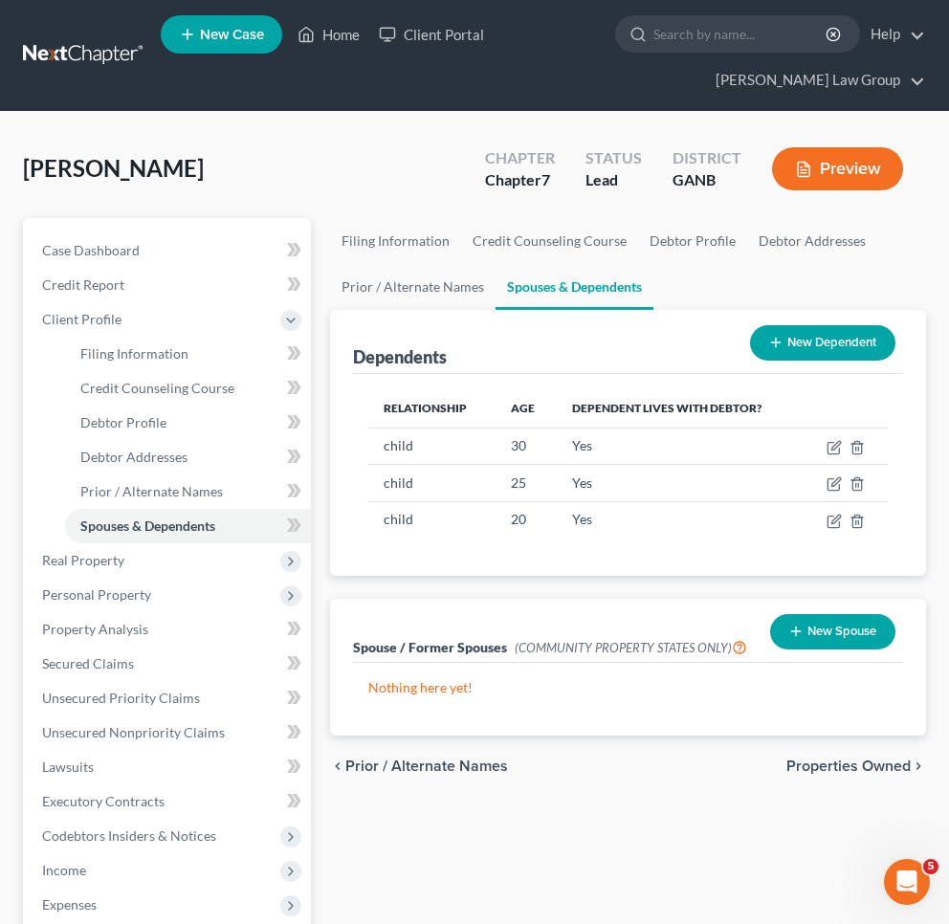
click at [828, 761] on span "Properties Owned" at bounding box center [848, 766] width 124 height 15
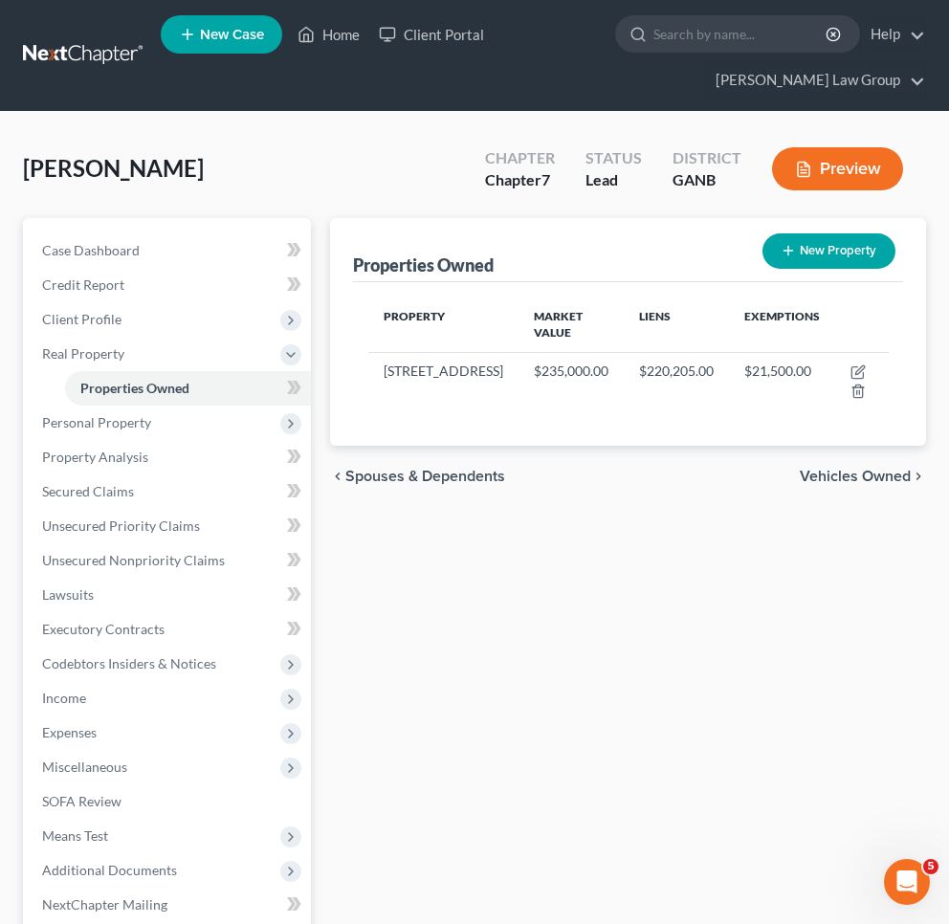
click at [873, 480] on span "Vehicles Owned" at bounding box center [855, 476] width 111 height 15
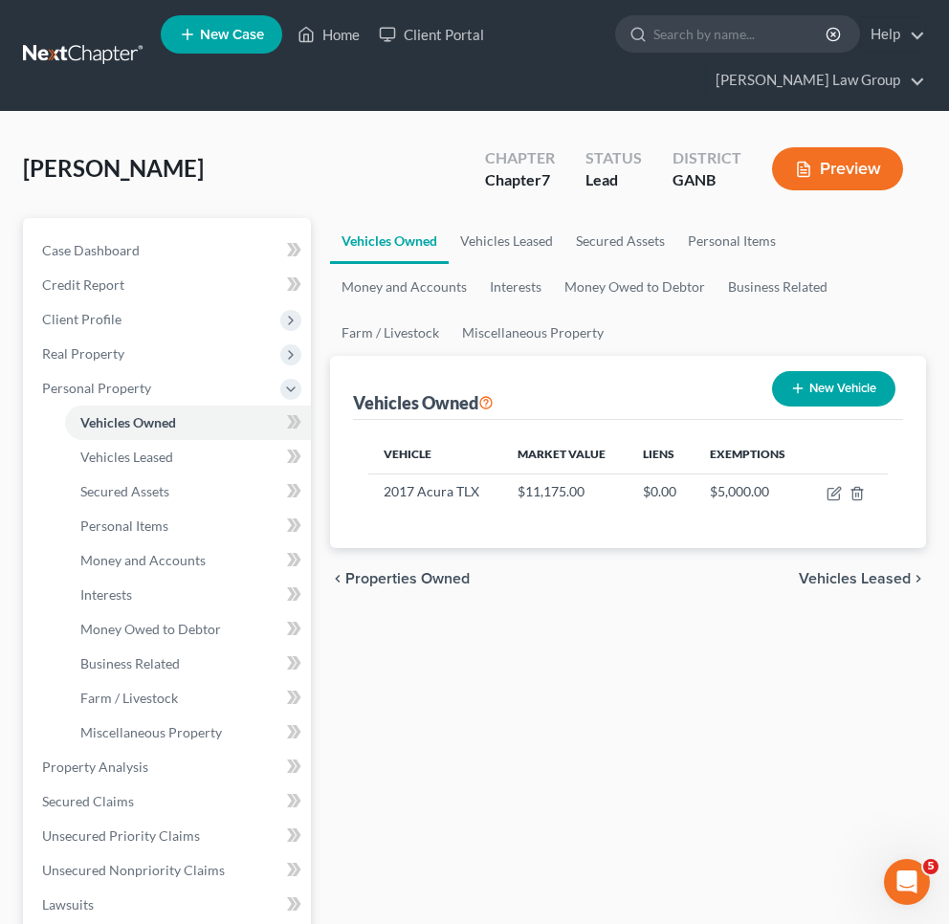
click at [892, 584] on span "Vehicles Leased" at bounding box center [855, 578] width 112 height 15
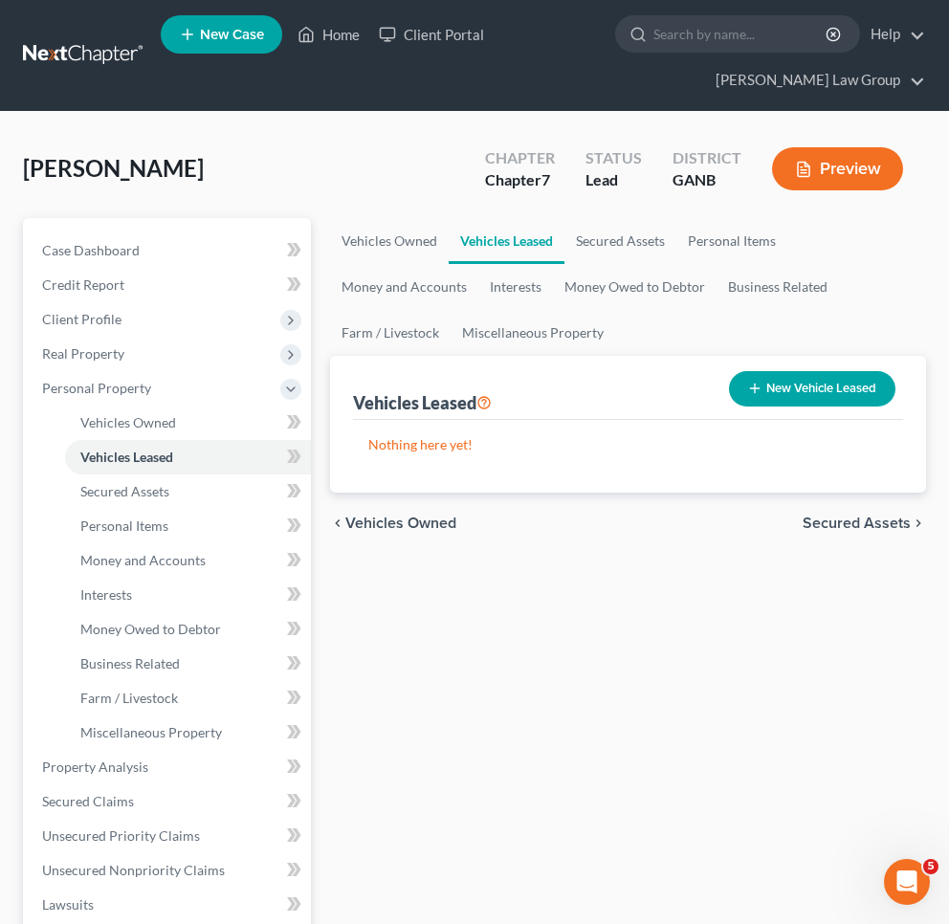
click at [876, 530] on span "Secured Assets" at bounding box center [857, 523] width 108 height 15
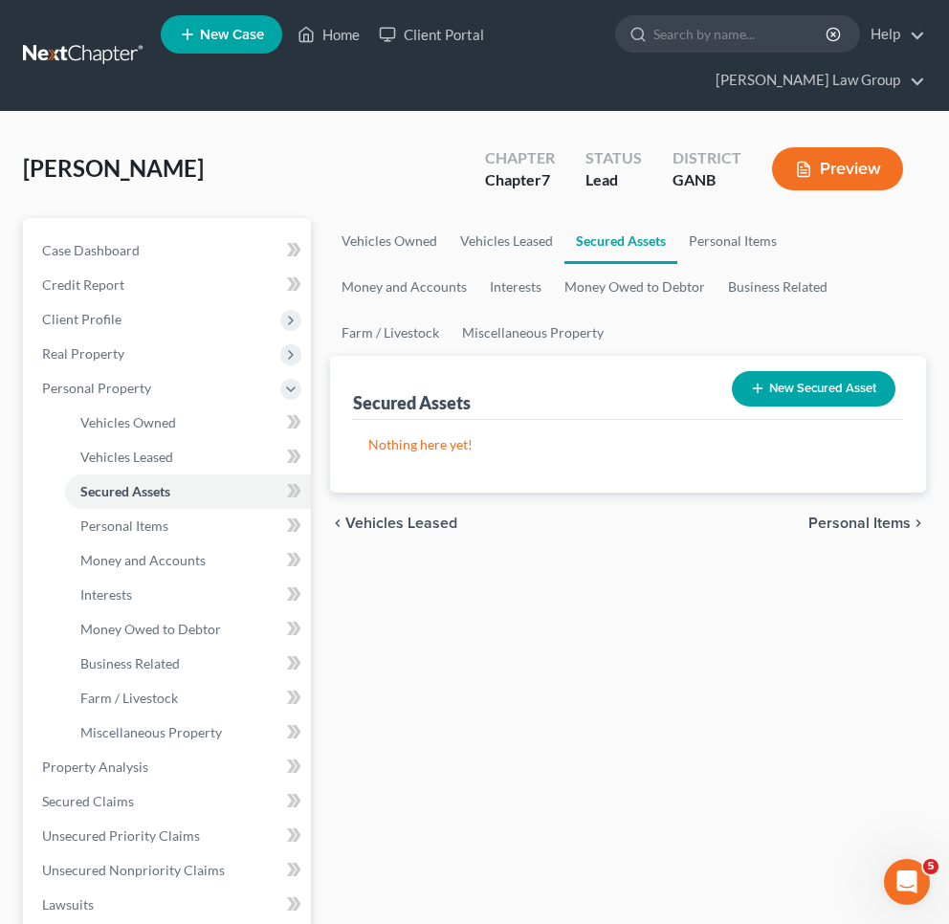
click at [872, 518] on span "Personal Items" at bounding box center [859, 523] width 102 height 15
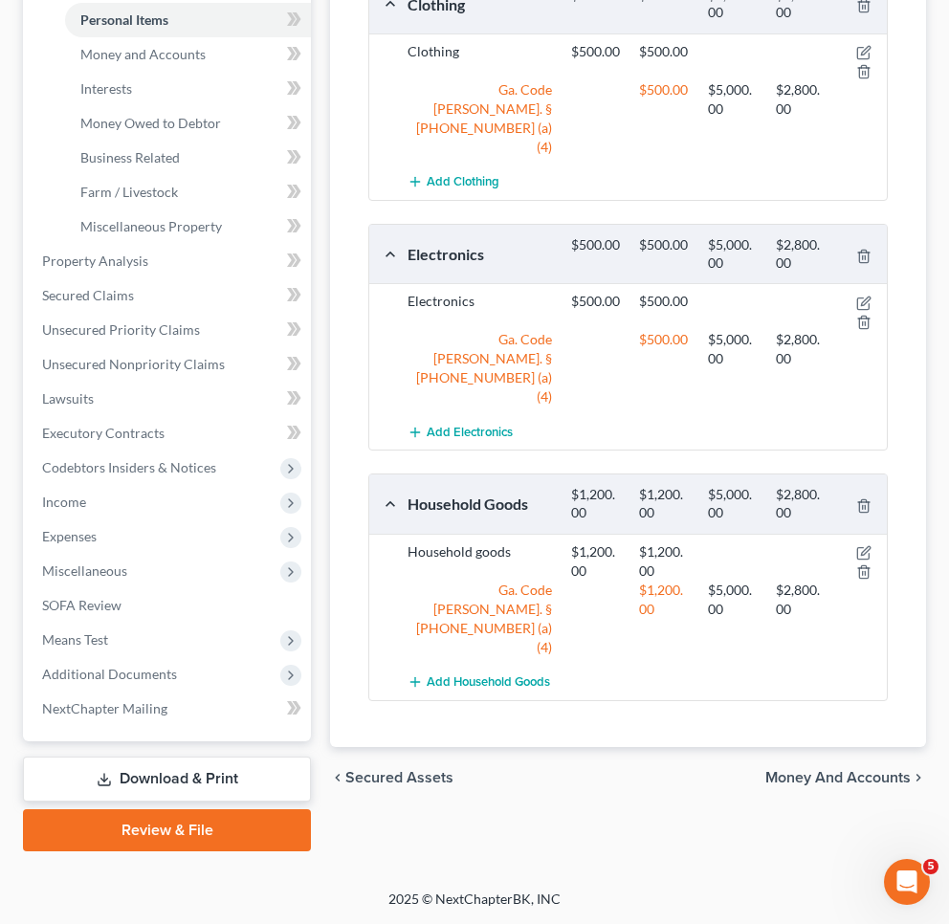
click at [840, 770] on span "Money and Accounts" at bounding box center [837, 777] width 145 height 15
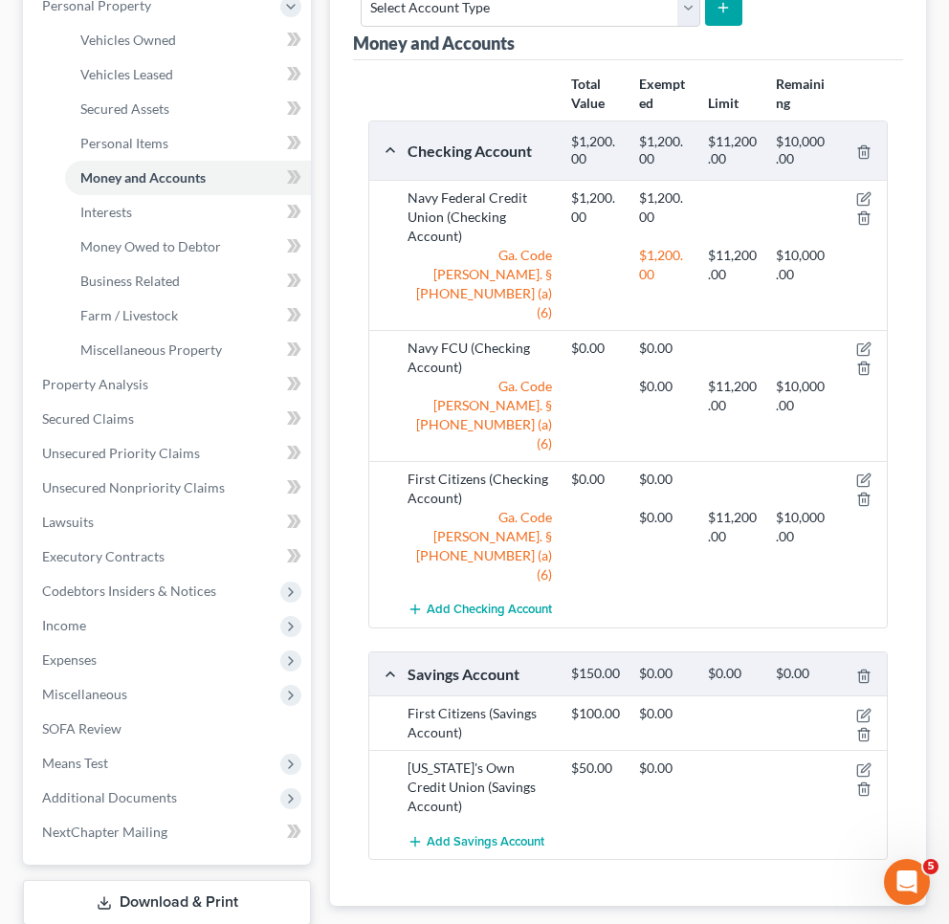
scroll to position [384, 0]
click at [870, 923] on span "Interests" at bounding box center [880, 935] width 60 height 15
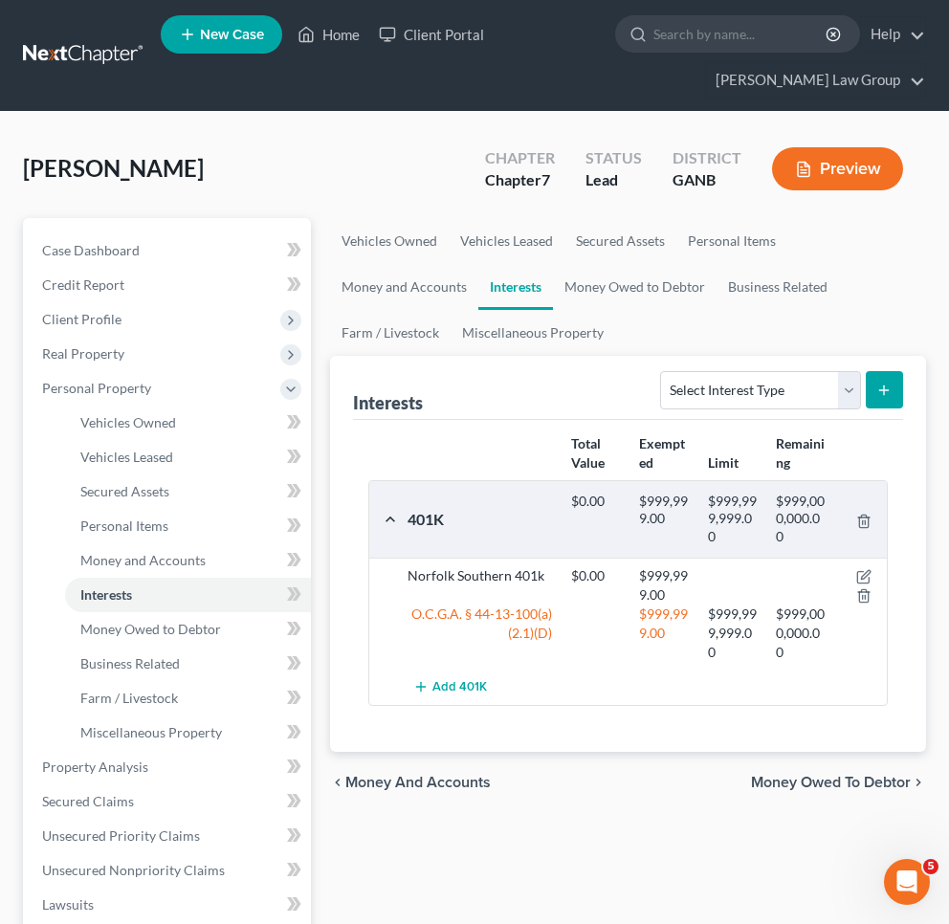
click at [867, 787] on span "Money Owed to Debtor" at bounding box center [831, 782] width 160 height 15
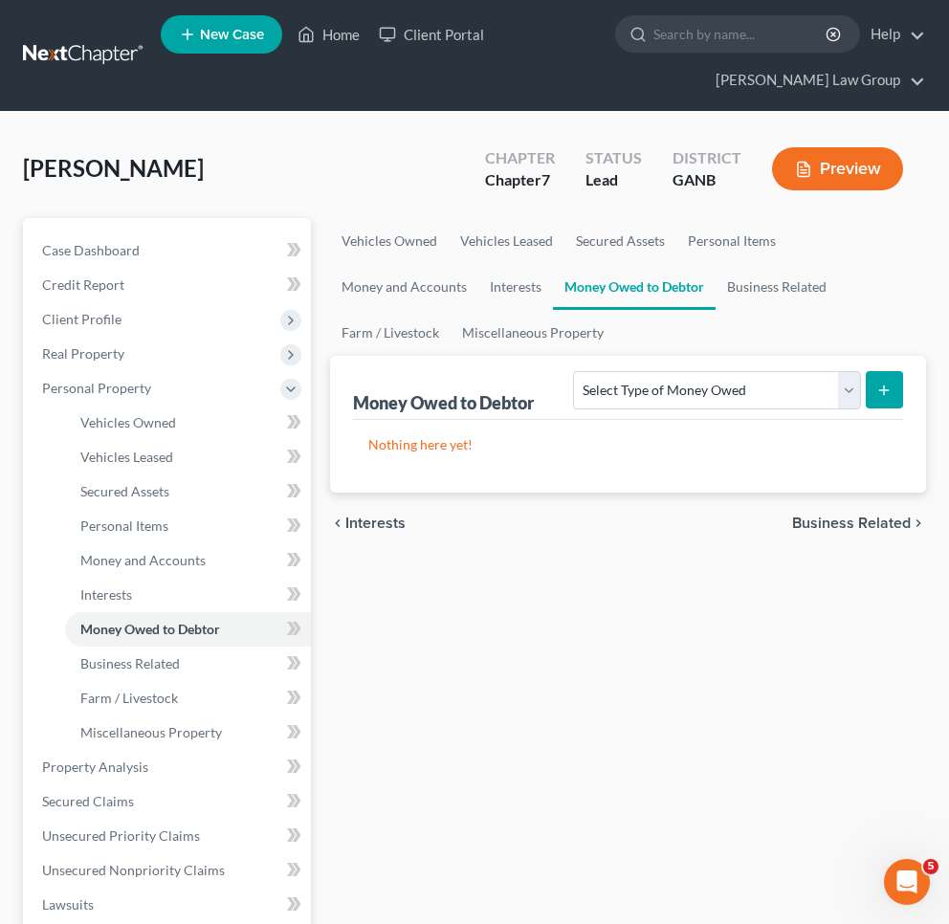
click at [867, 516] on span "Business Related" at bounding box center [851, 523] width 119 height 15
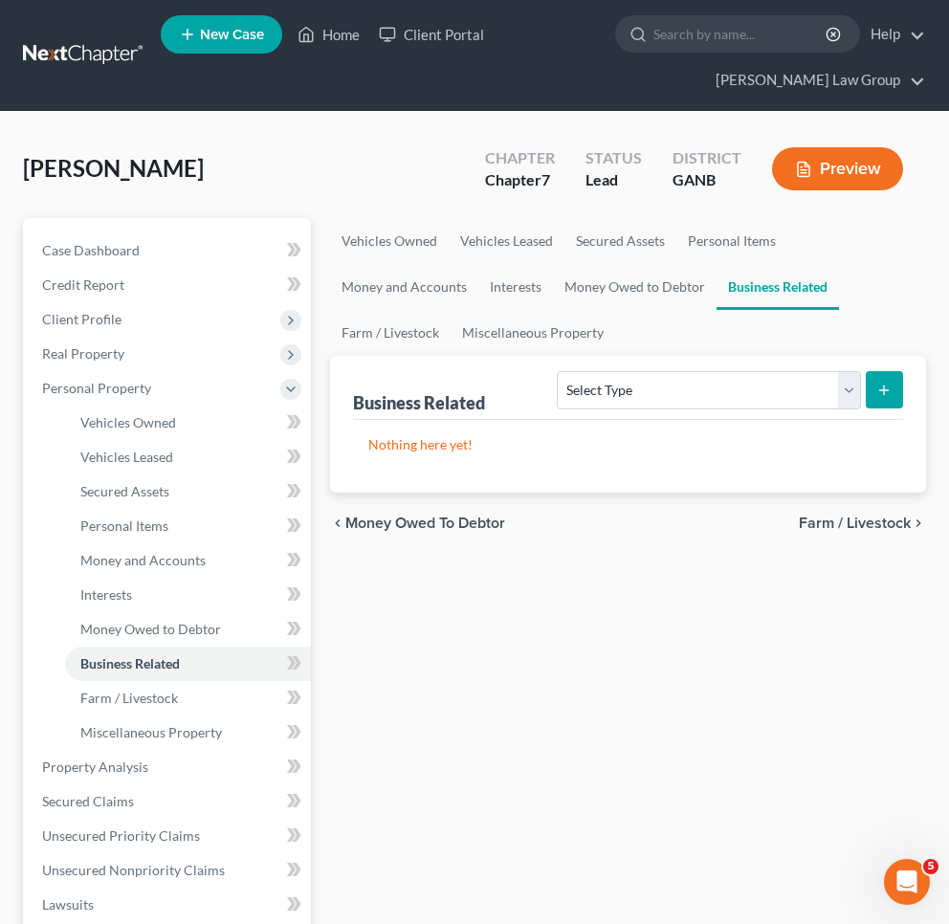
click at [867, 516] on span "Farm / Livestock" at bounding box center [855, 523] width 112 height 15
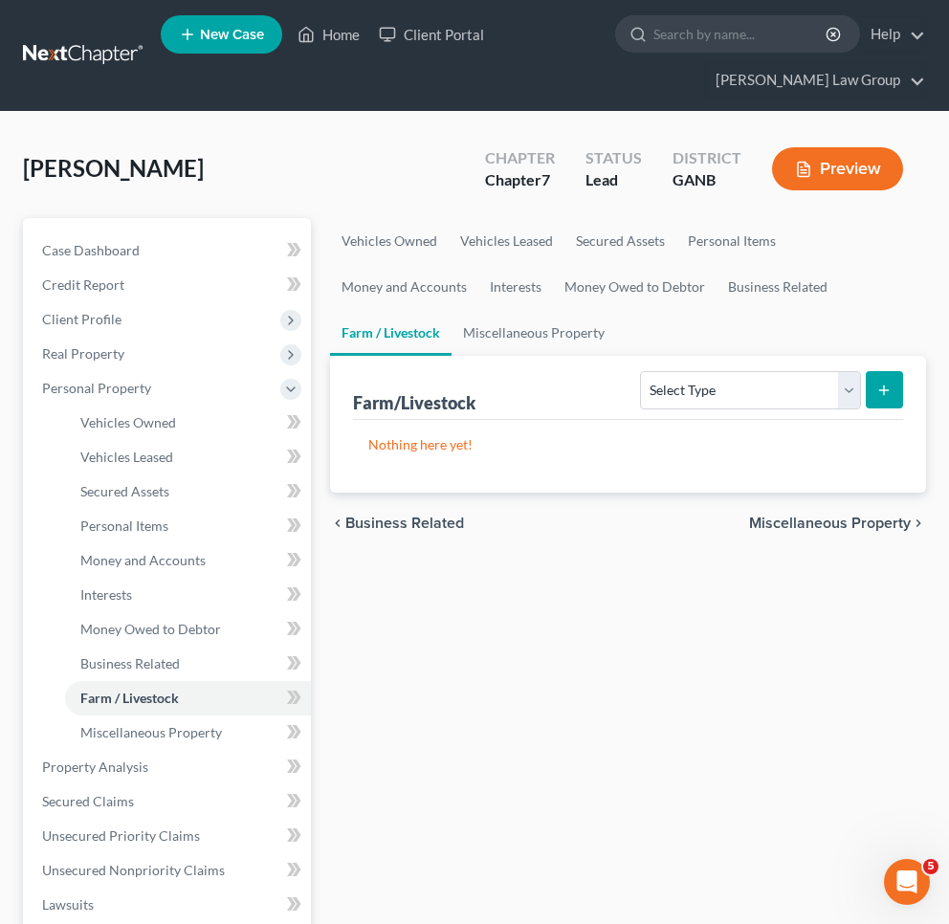
click at [867, 522] on span "Miscellaneous Property" at bounding box center [830, 523] width 162 height 15
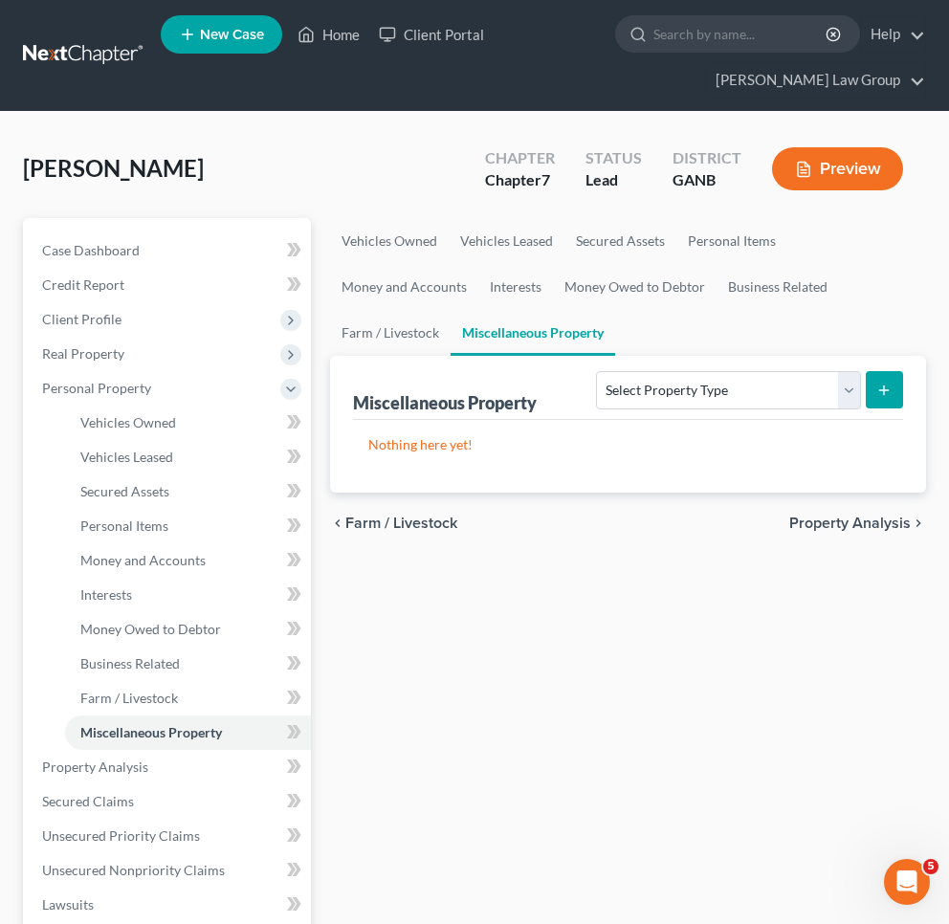
click at [867, 522] on span "Property Analysis" at bounding box center [849, 523] width 121 height 15
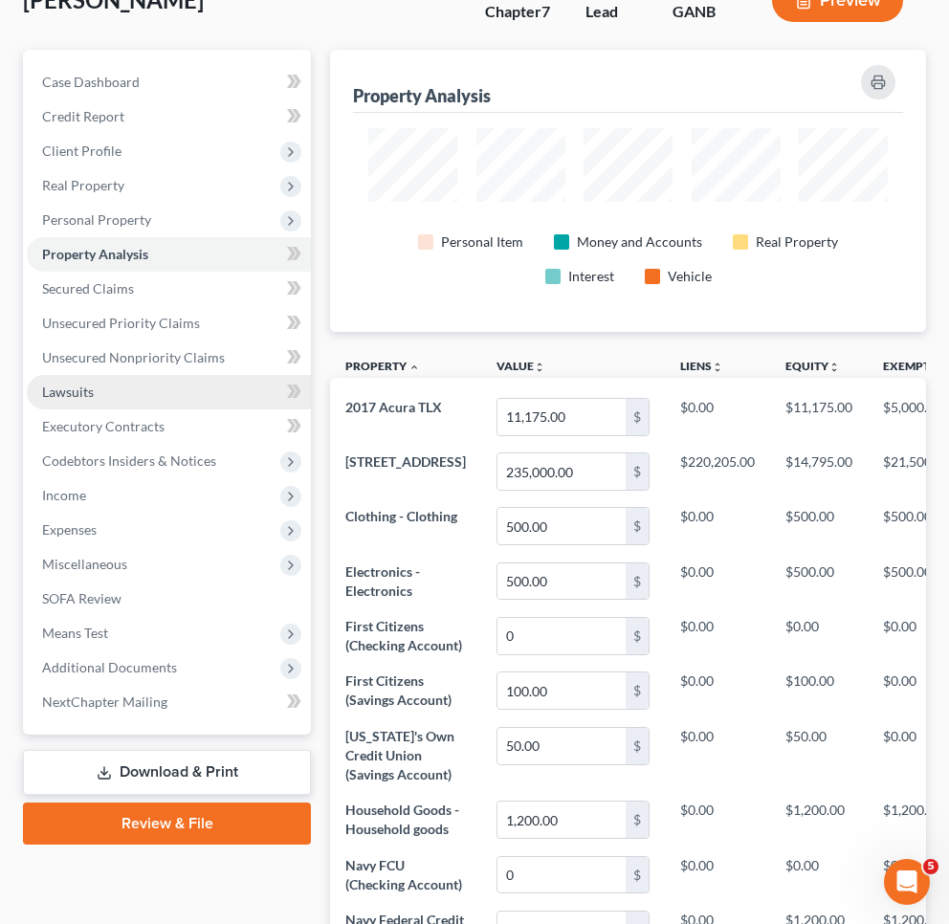
scroll to position [167, 0]
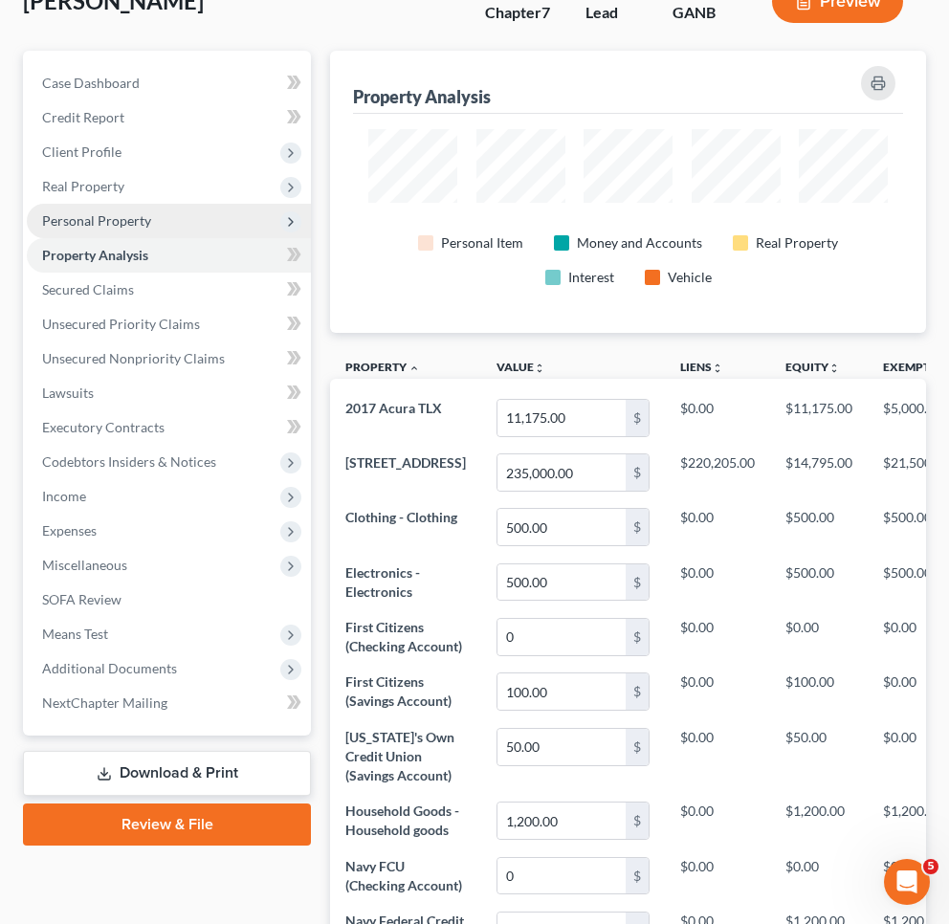
click at [145, 220] on span "Personal Property" at bounding box center [96, 220] width 109 height 16
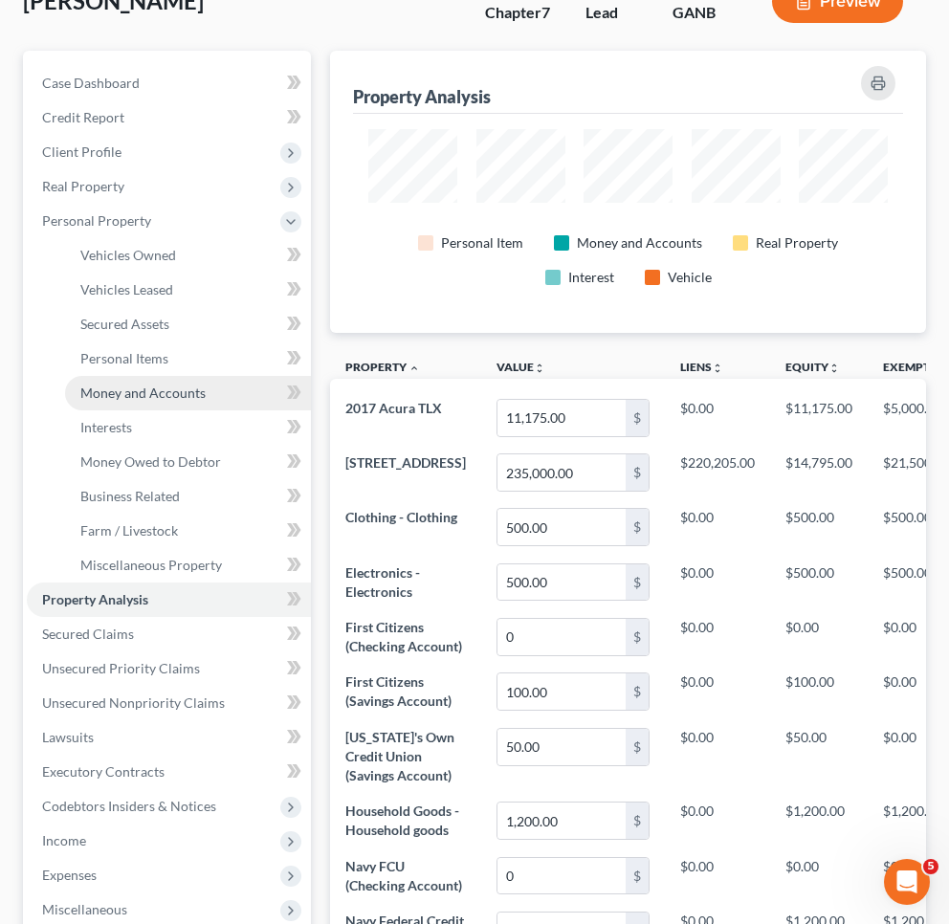
click at [164, 398] on span "Money and Accounts" at bounding box center [142, 393] width 125 height 16
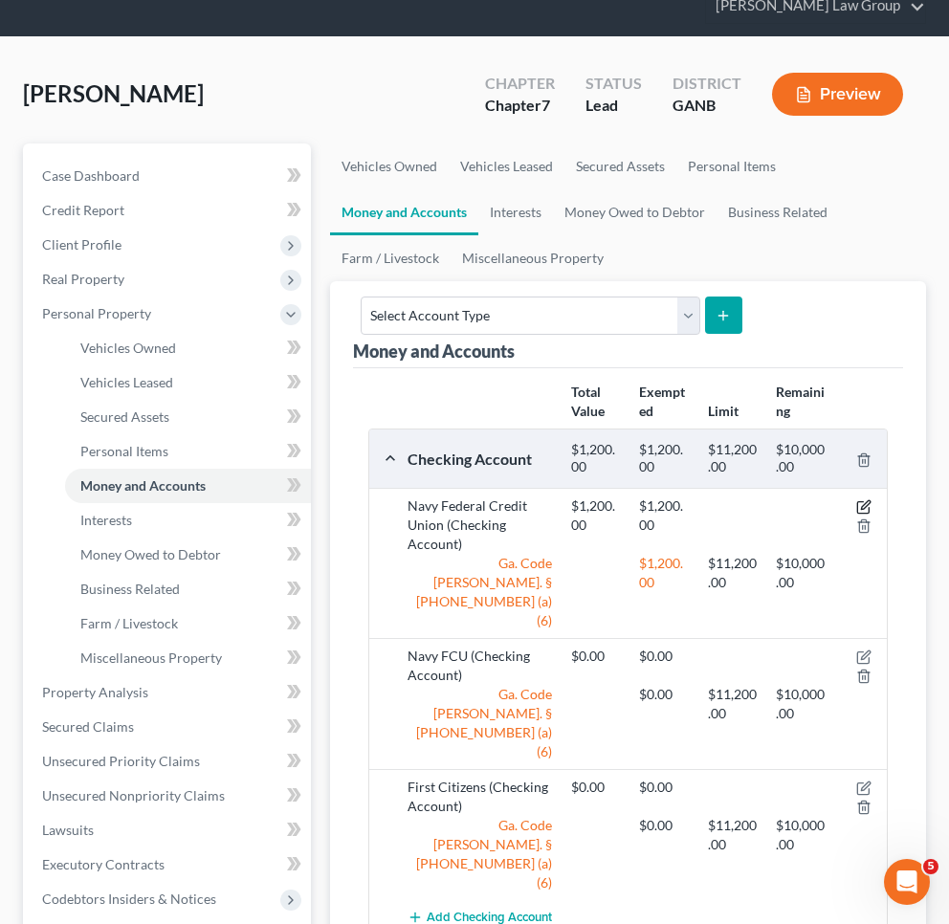
click at [864, 499] on icon "button" at bounding box center [863, 506] width 15 height 15
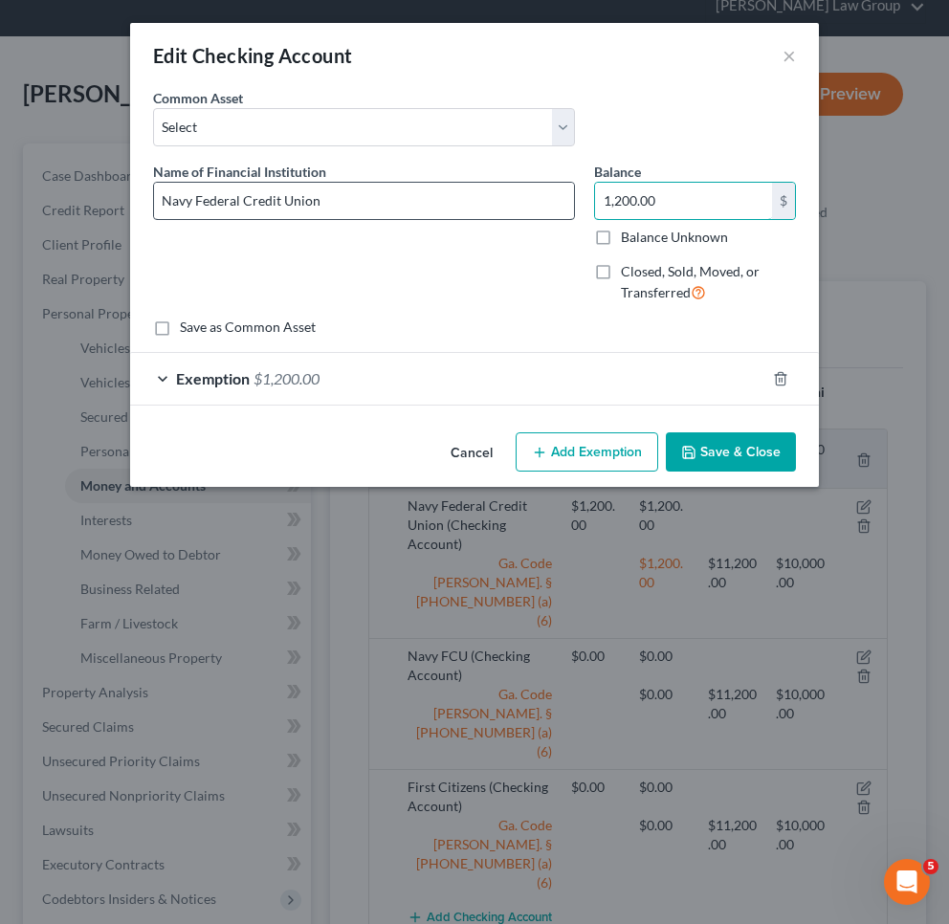
drag, startPoint x: 682, startPoint y: 209, endPoint x: 495, endPoint y: 191, distance: 188.3
click at [491, 197] on div "Name of Financial Institution * Navy Federal Credit Union Balance 1,200.00 $ Ba…" at bounding box center [474, 240] width 662 height 157
type input "900"
click at [579, 397] on div "Exemption $1,200.00" at bounding box center [447, 378] width 635 height 51
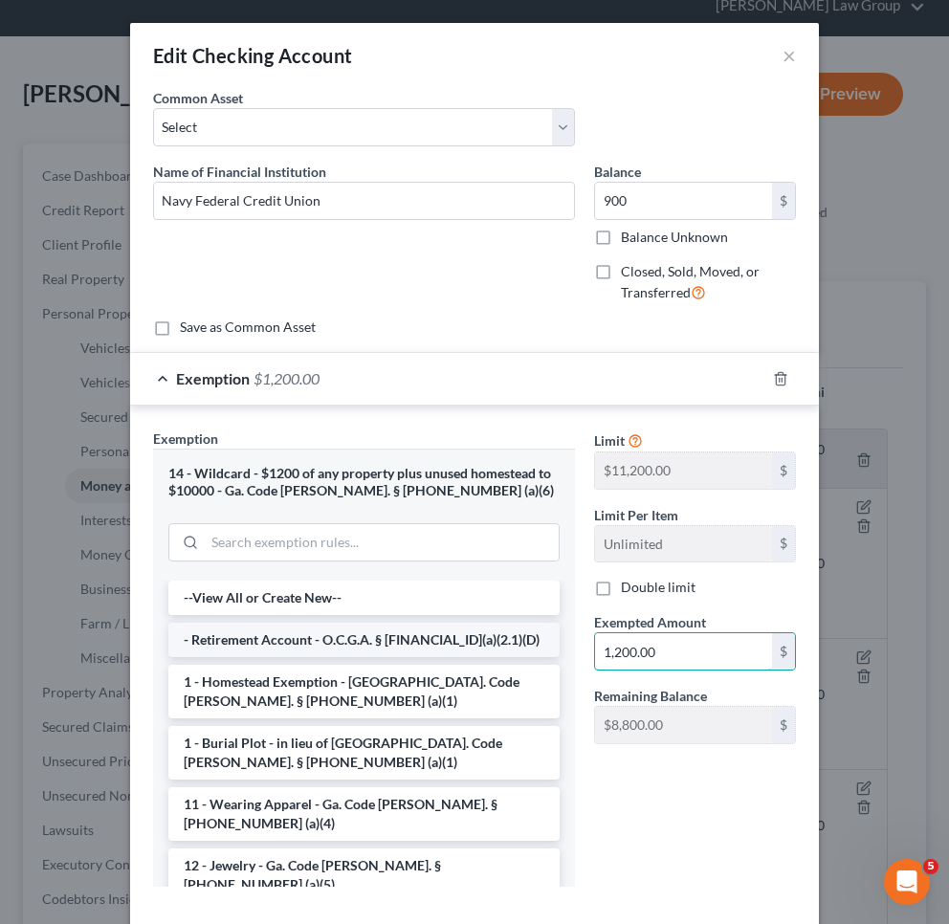
drag, startPoint x: 684, startPoint y: 646, endPoint x: 529, endPoint y: 640, distance: 155.1
click at [529, 640] on div "Exemption Set must be selected for CA. Exemption * 14 - Wildcard - $1200 of any…" at bounding box center [474, 666] width 662 height 474
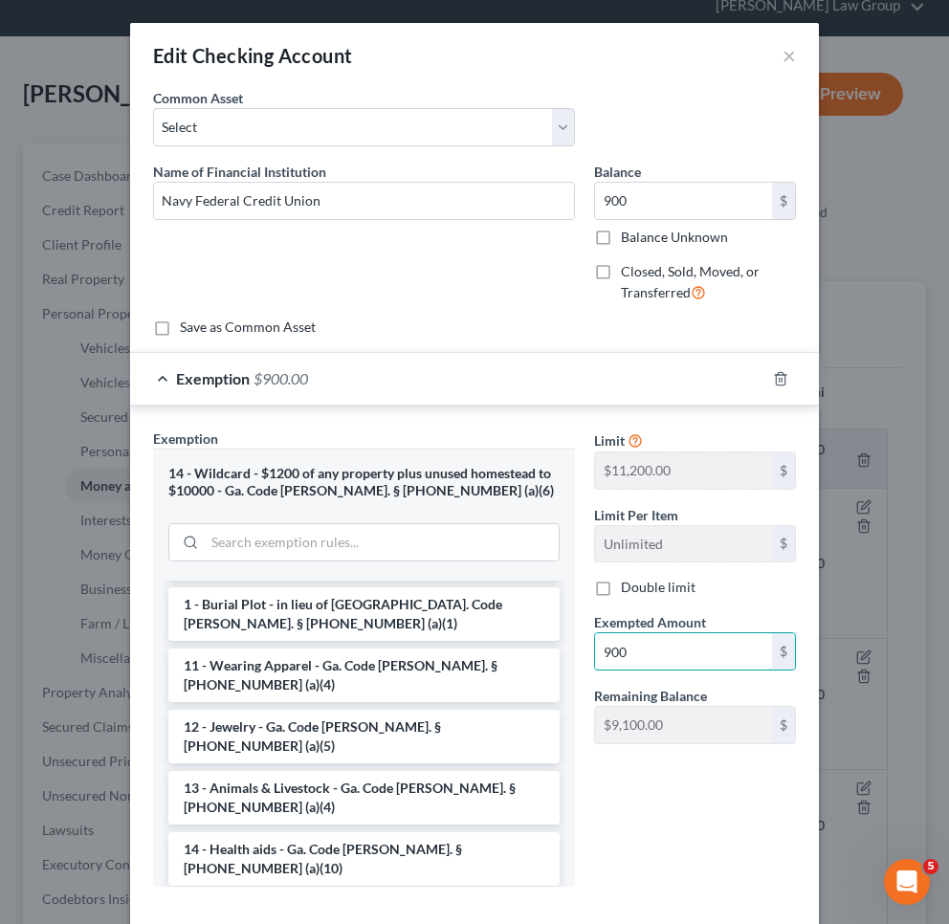
scroll to position [181, 0]
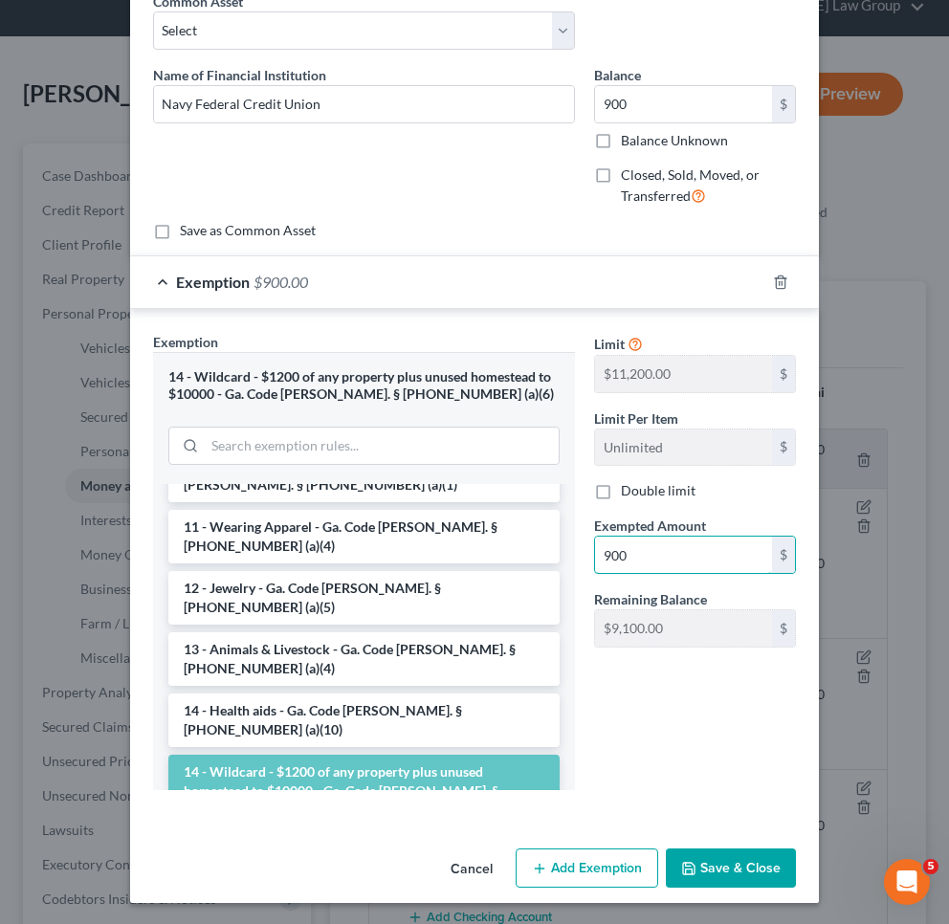
type input "900"
click at [711, 867] on button "Save & Close" at bounding box center [731, 869] width 130 height 40
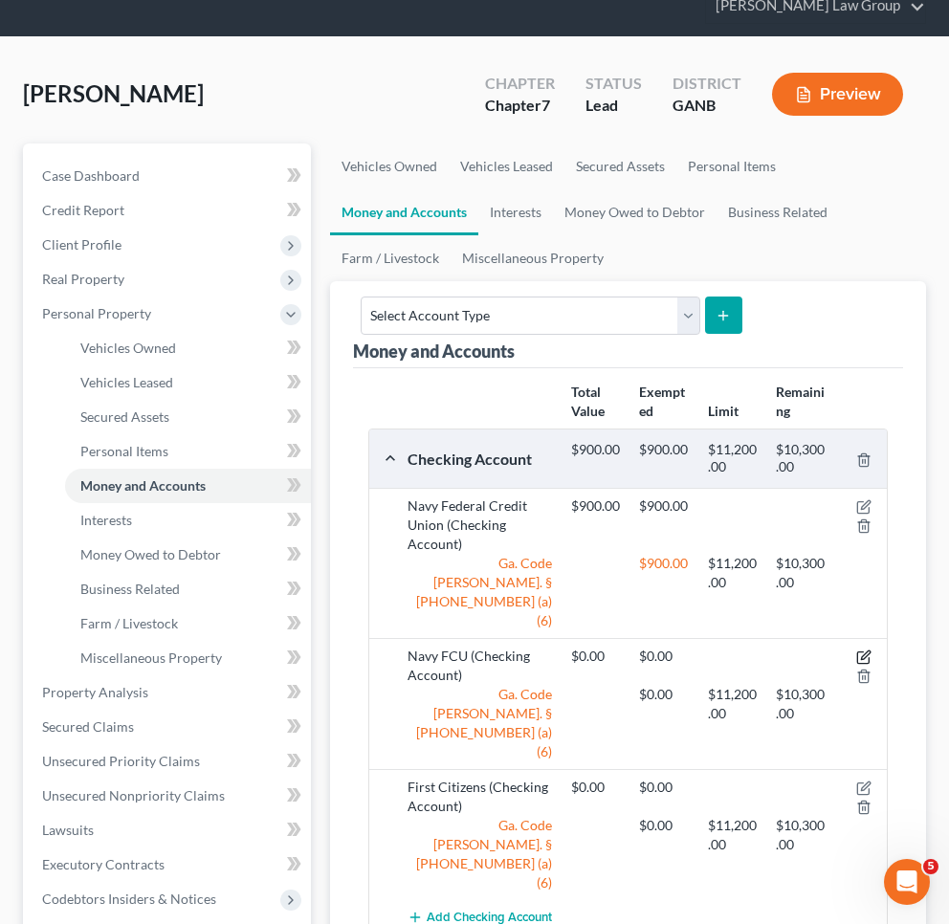
click at [864, 650] on icon "button" at bounding box center [863, 657] width 15 height 15
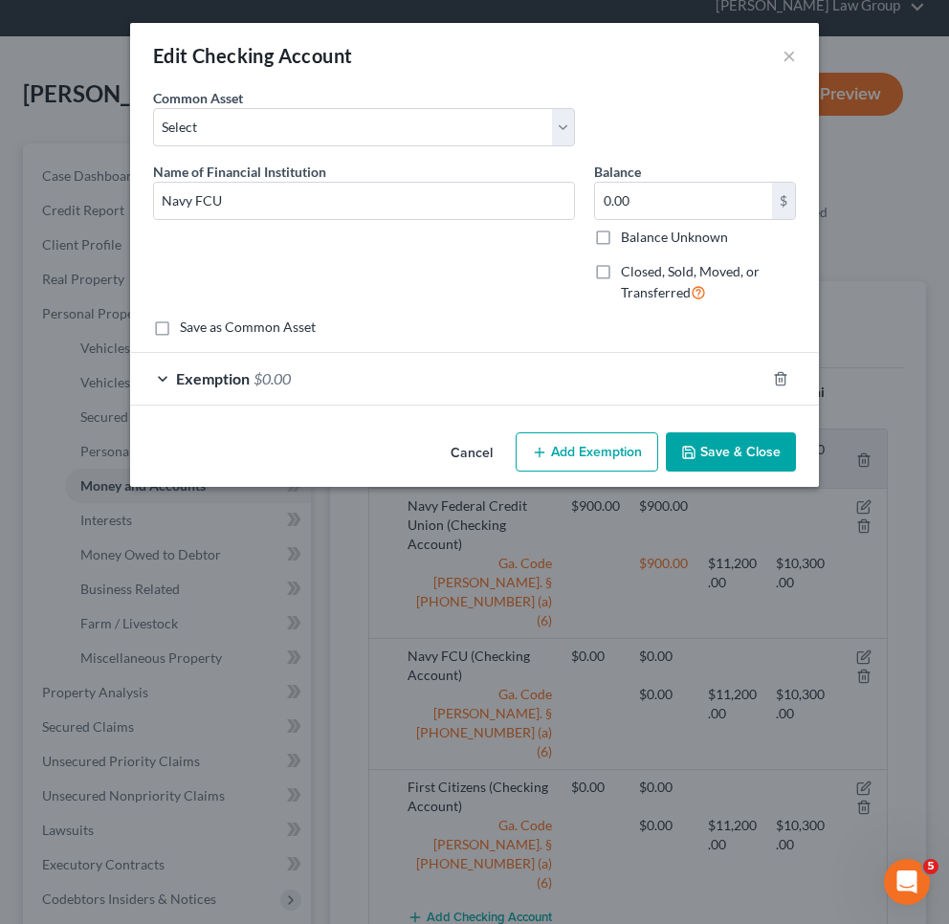
click at [477, 445] on button "Cancel" at bounding box center [471, 453] width 73 height 38
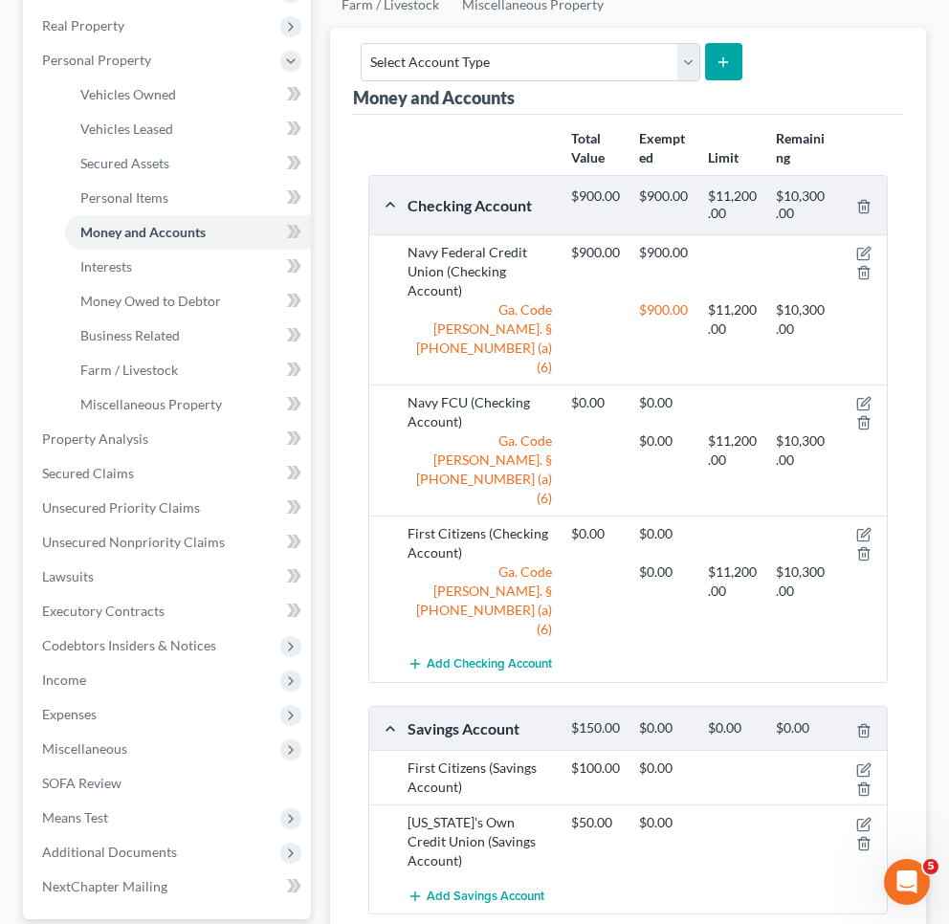
scroll to position [329, 0]
click at [864, 762] on icon "button" at bounding box center [865, 766] width 9 height 9
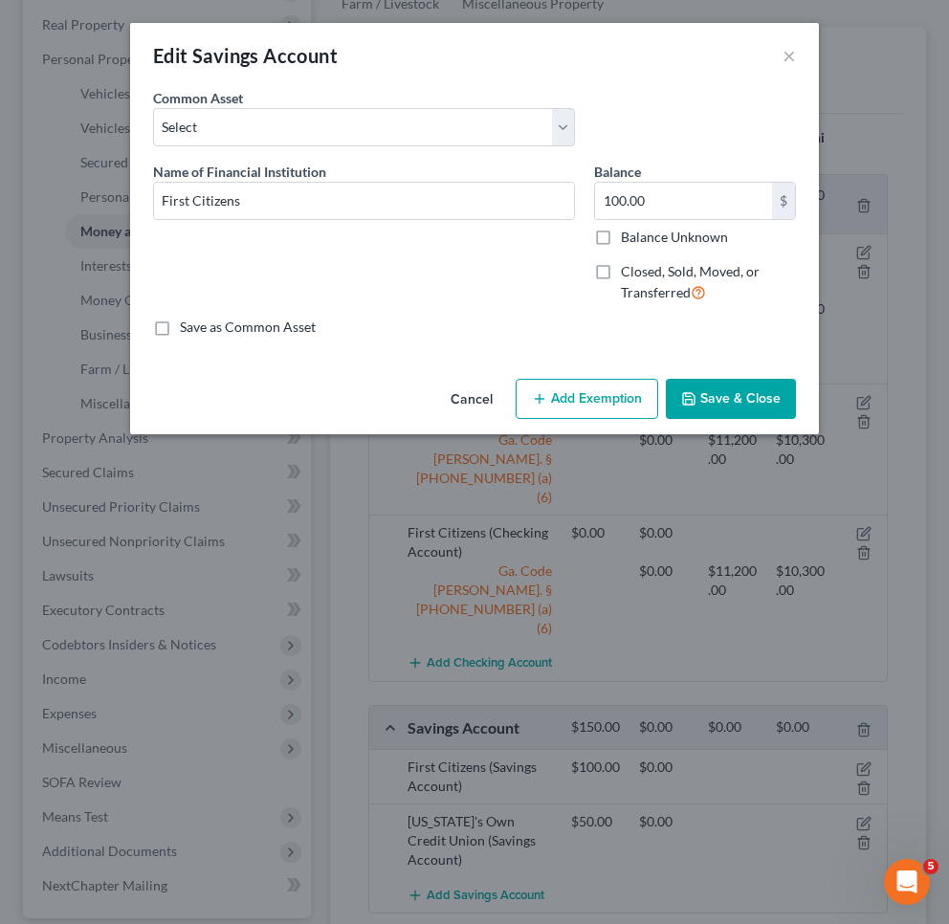
click at [542, 395] on icon "button" at bounding box center [539, 398] width 15 height 15
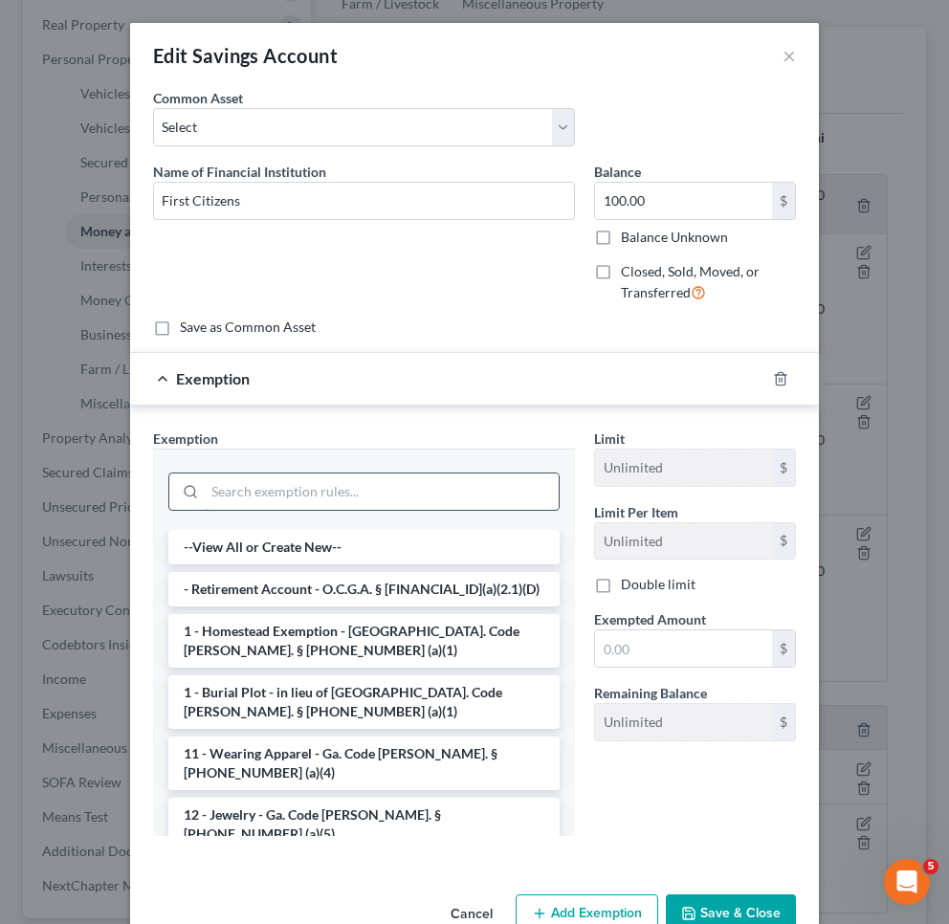
click at [386, 492] on input "search" at bounding box center [382, 492] width 354 height 36
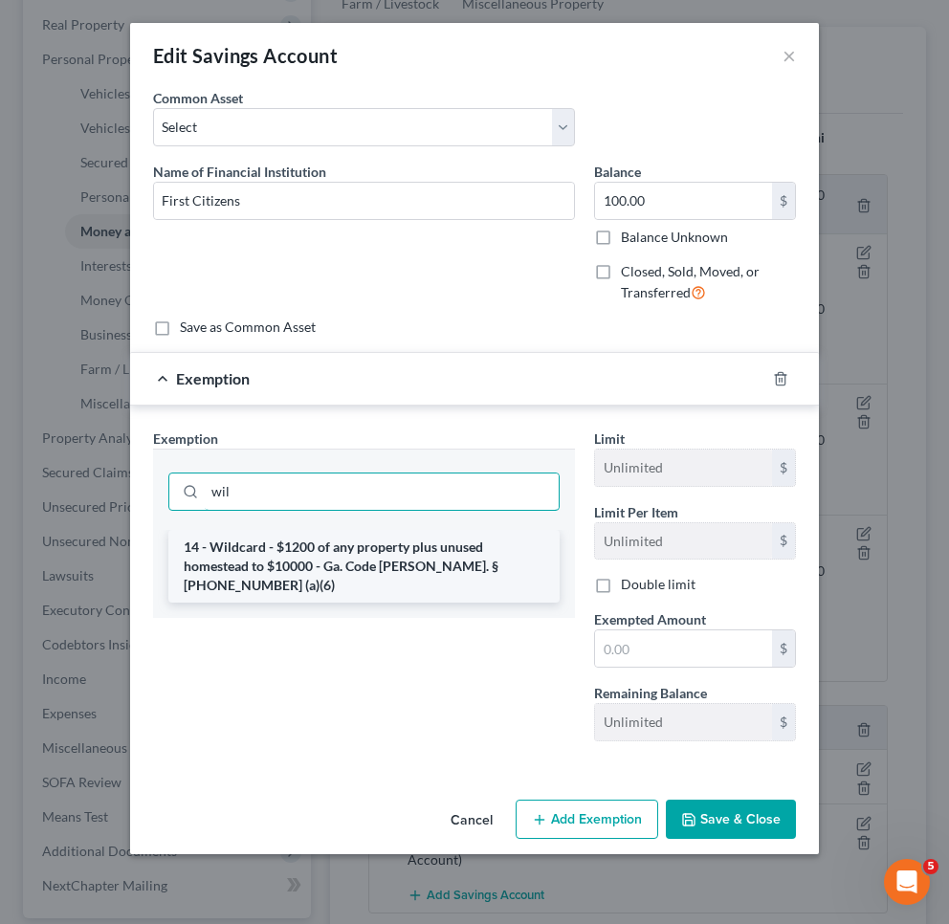
type input "wil"
click at [395, 547] on li "14 - Wildcard - $1200 of any property plus unused homestead to $10000 - Ga. Cod…" at bounding box center [363, 566] width 391 height 73
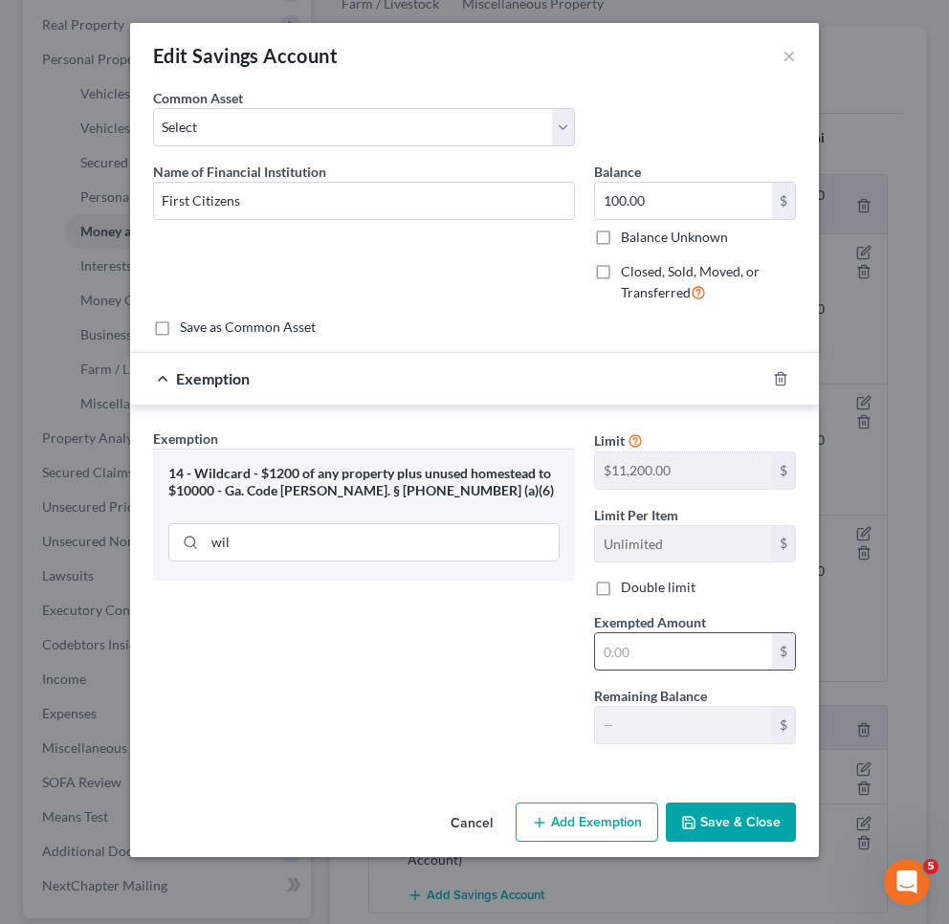
click at [626, 643] on input "text" at bounding box center [683, 651] width 177 height 36
type input "100"
click at [748, 812] on button "Save & Close" at bounding box center [731, 823] width 130 height 40
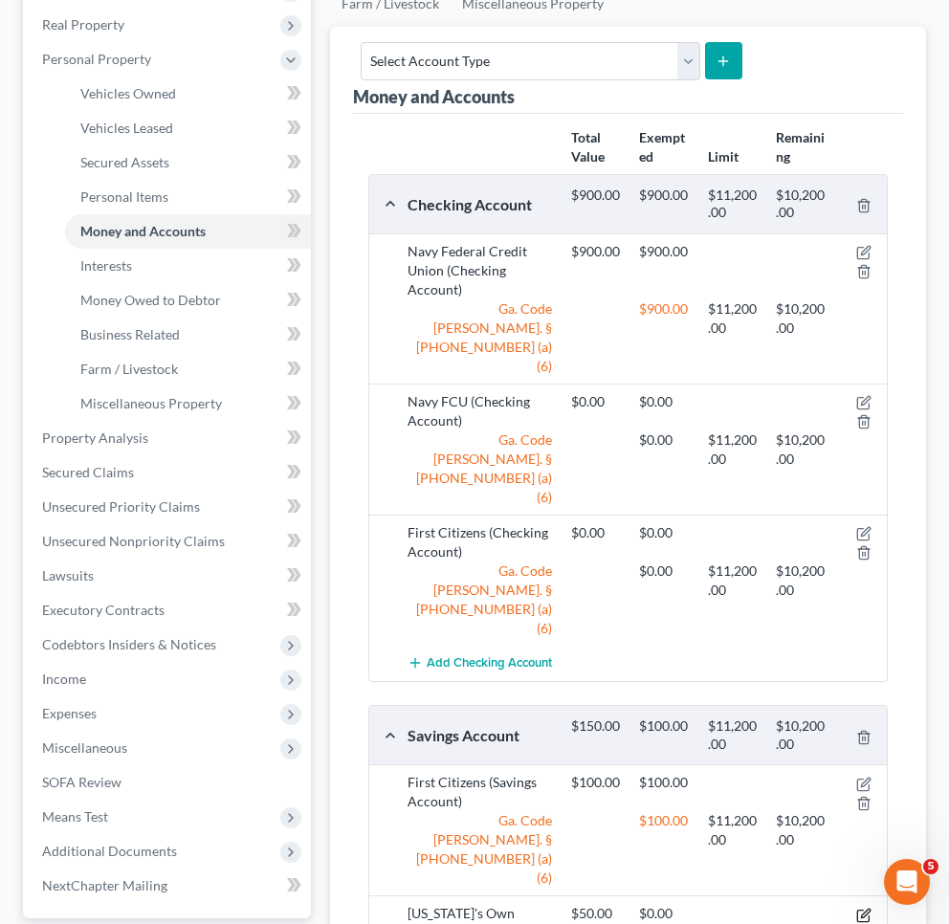
click at [857, 908] on icon "button" at bounding box center [863, 915] width 15 height 15
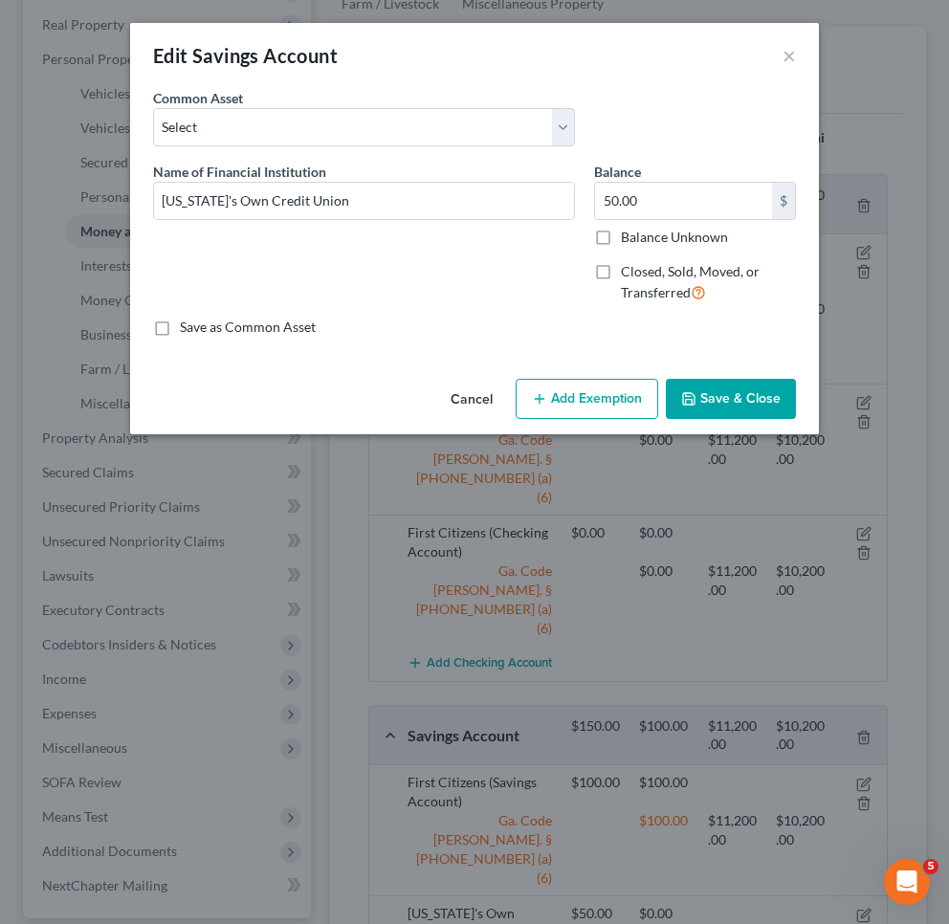
click at [569, 408] on button "Add Exemption" at bounding box center [587, 399] width 143 height 40
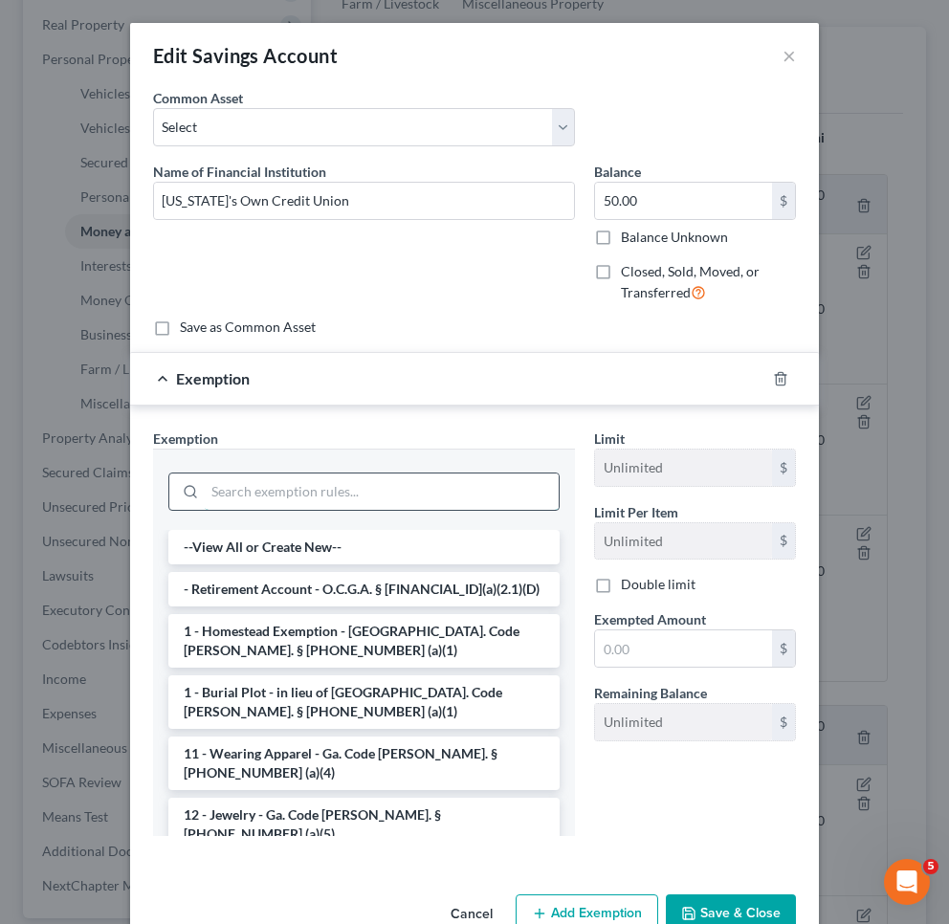
click at [455, 496] on input "search" at bounding box center [382, 492] width 354 height 36
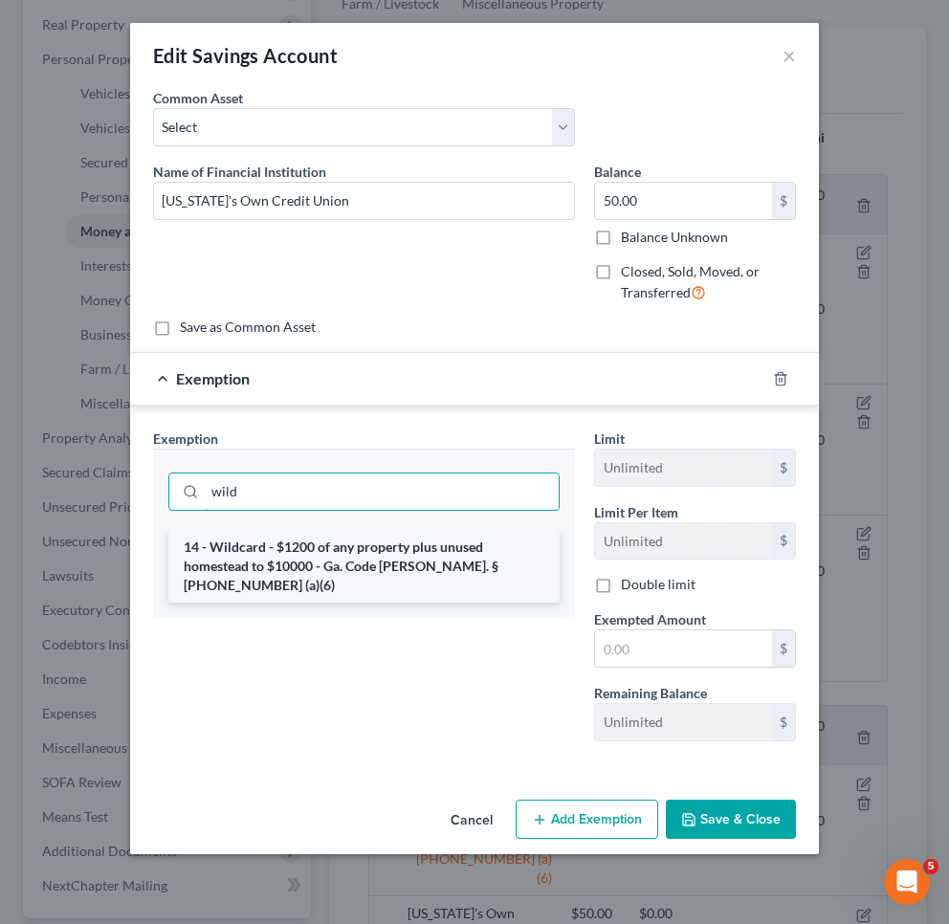
type input "wild"
click at [452, 540] on li "14 - Wildcard - $1200 of any property plus unused homestead to $10000 - Ga. Cod…" at bounding box center [363, 566] width 391 height 73
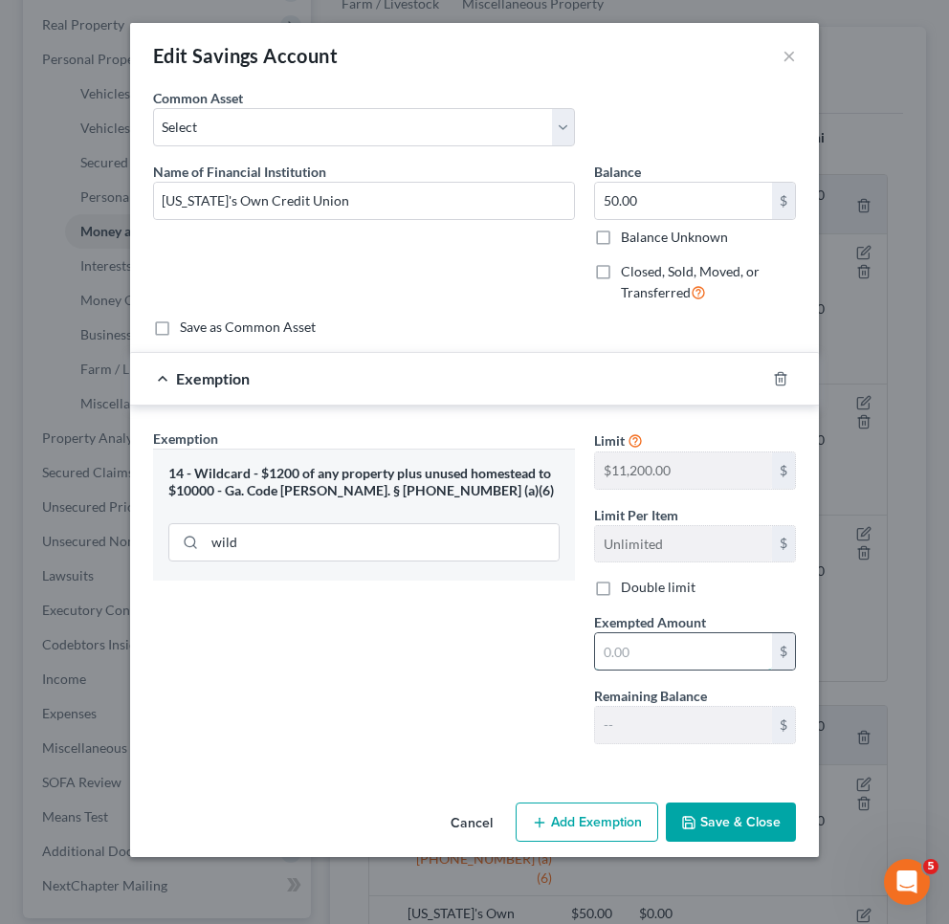
click at [672, 662] on input "text" at bounding box center [683, 651] width 177 height 36
type input "50"
click at [739, 816] on button "Save & Close" at bounding box center [731, 823] width 130 height 40
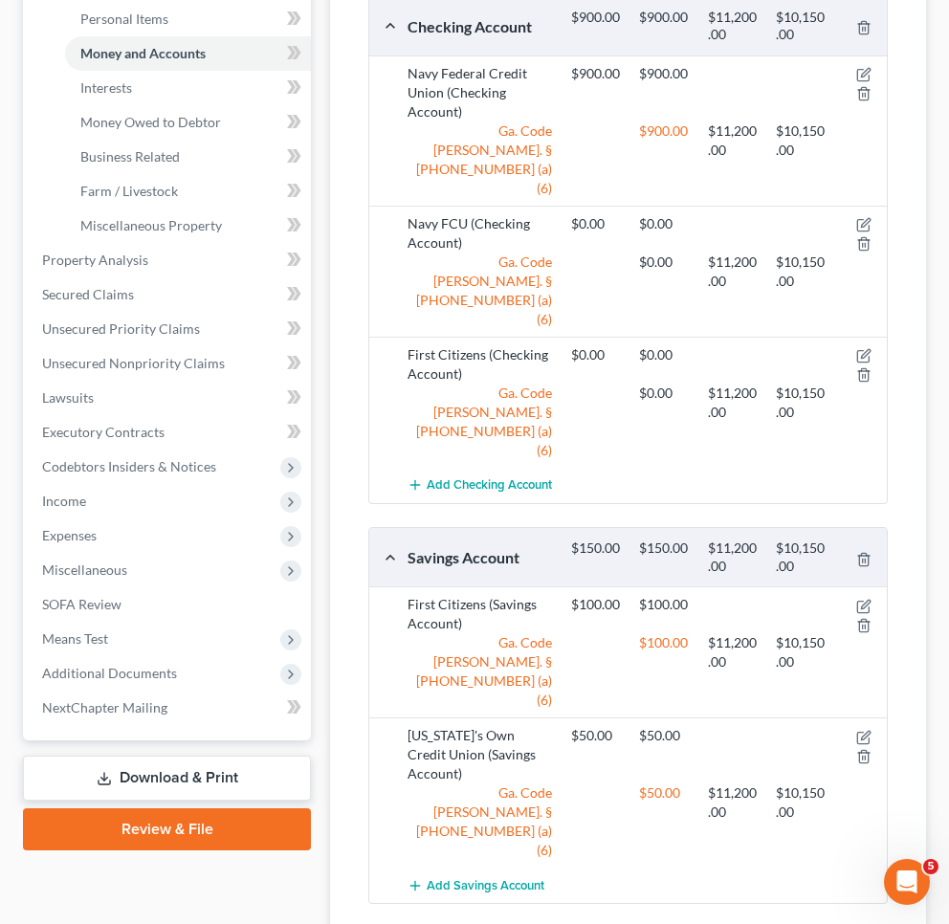
scroll to position [506, 0]
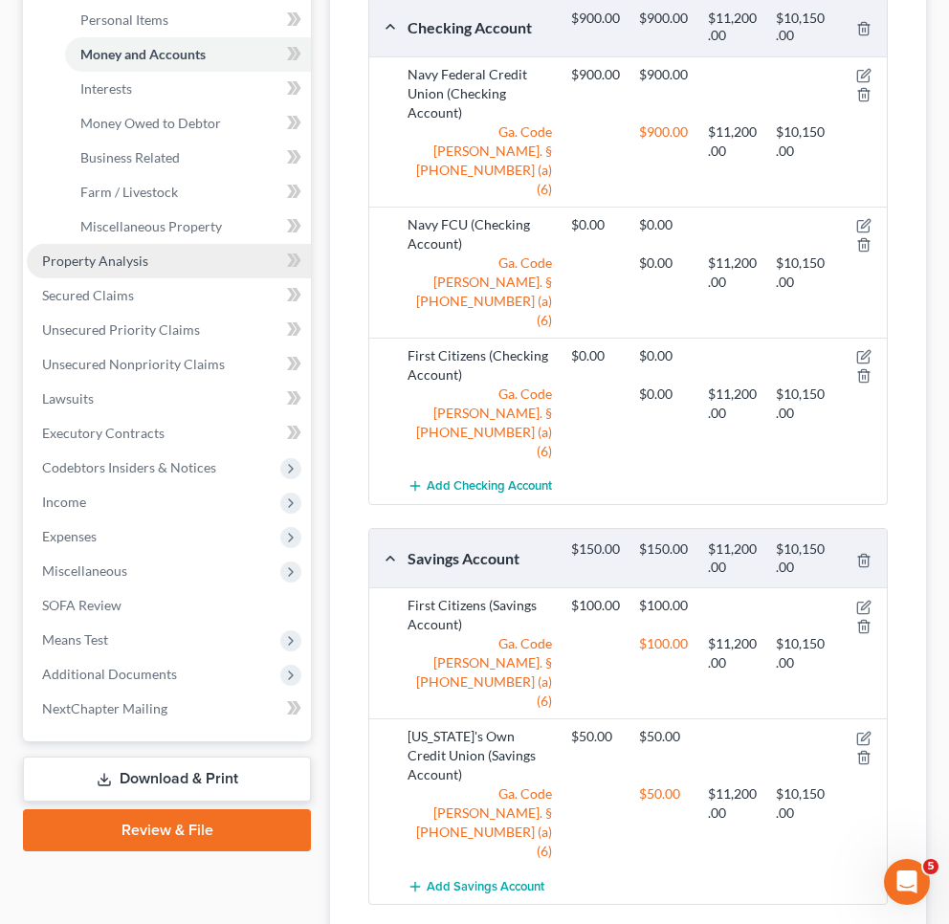
click at [162, 266] on link "Property Analysis" at bounding box center [169, 261] width 284 height 34
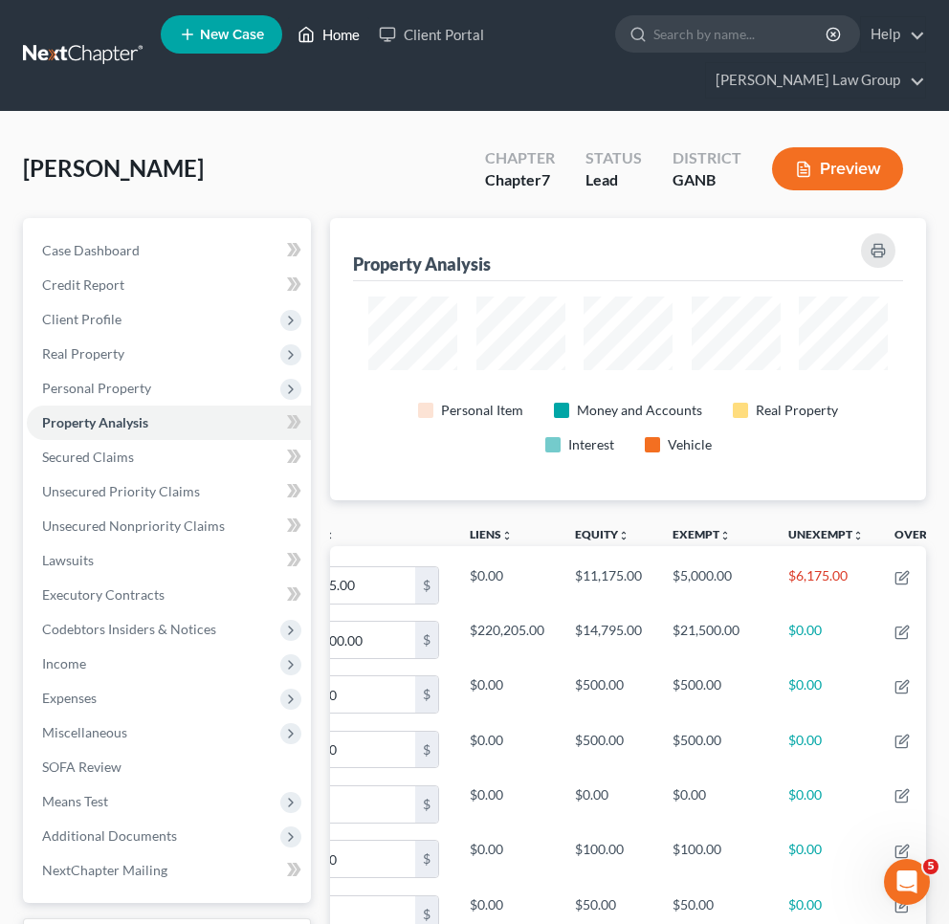
click at [332, 33] on link "Home" at bounding box center [328, 34] width 81 height 34
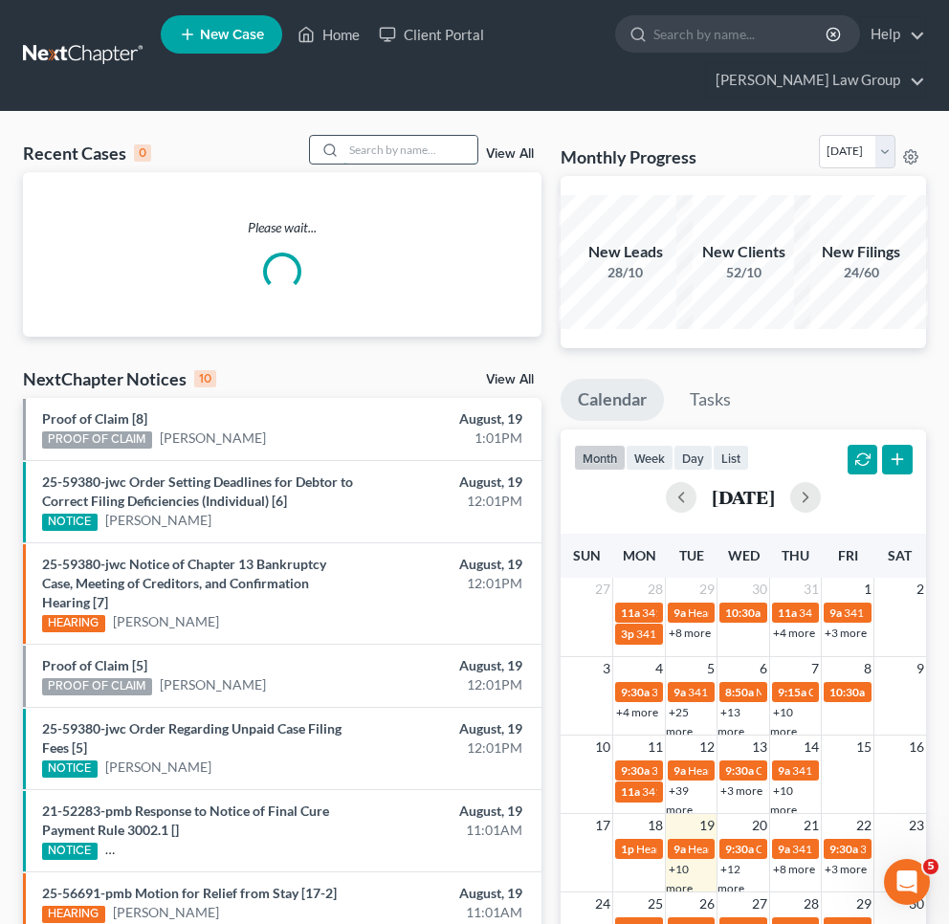
click at [405, 152] on input "search" at bounding box center [410, 150] width 134 height 28
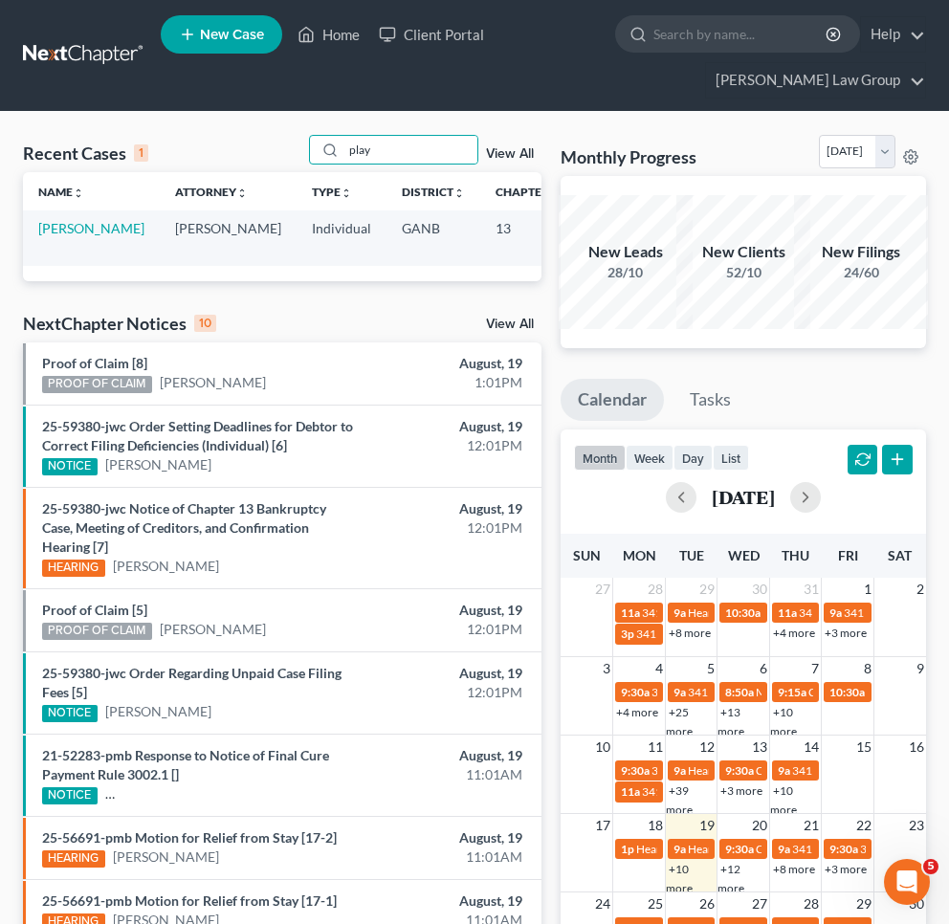
drag, startPoint x: 399, startPoint y: 180, endPoint x: 523, endPoint y: 244, distance: 139.9
click at [576, 243] on td "23-62889-jrs" at bounding box center [622, 237] width 92 height 55
click at [576, 245] on td "23-62889-jrs" at bounding box center [622, 237] width 92 height 55
copy td "62889"
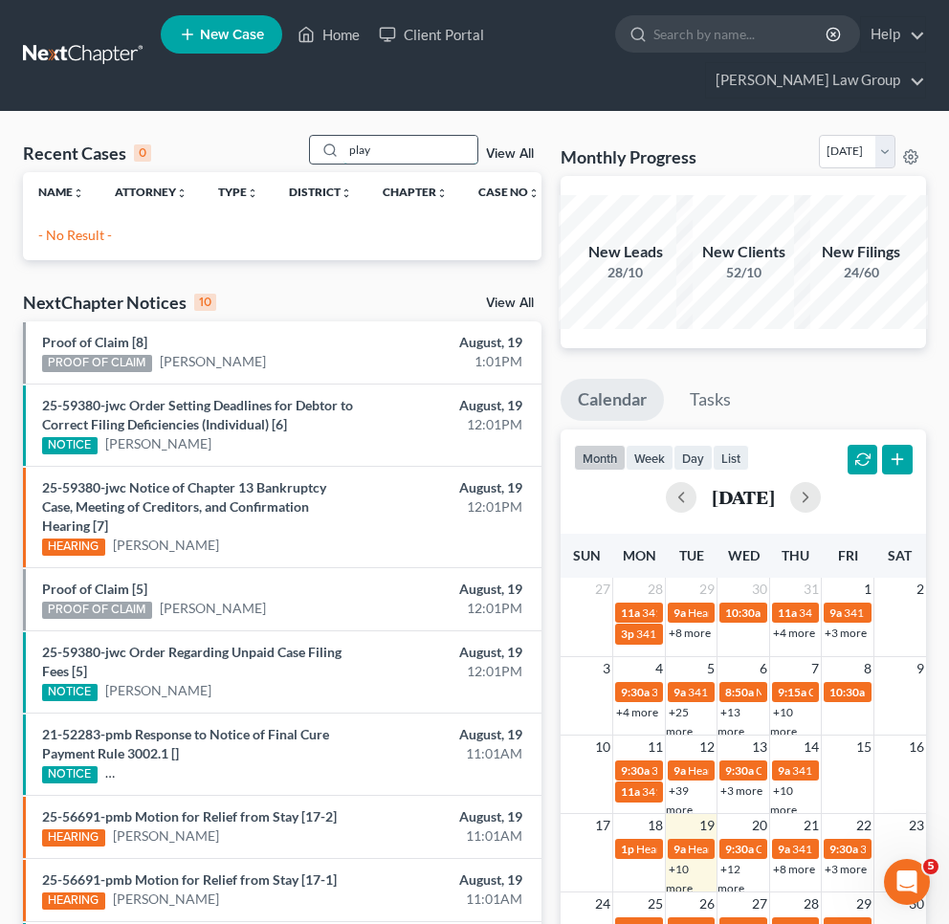
click at [407, 149] on input "play" at bounding box center [410, 150] width 134 height 28
click at [405, 149] on input "play" at bounding box center [410, 150] width 134 height 28
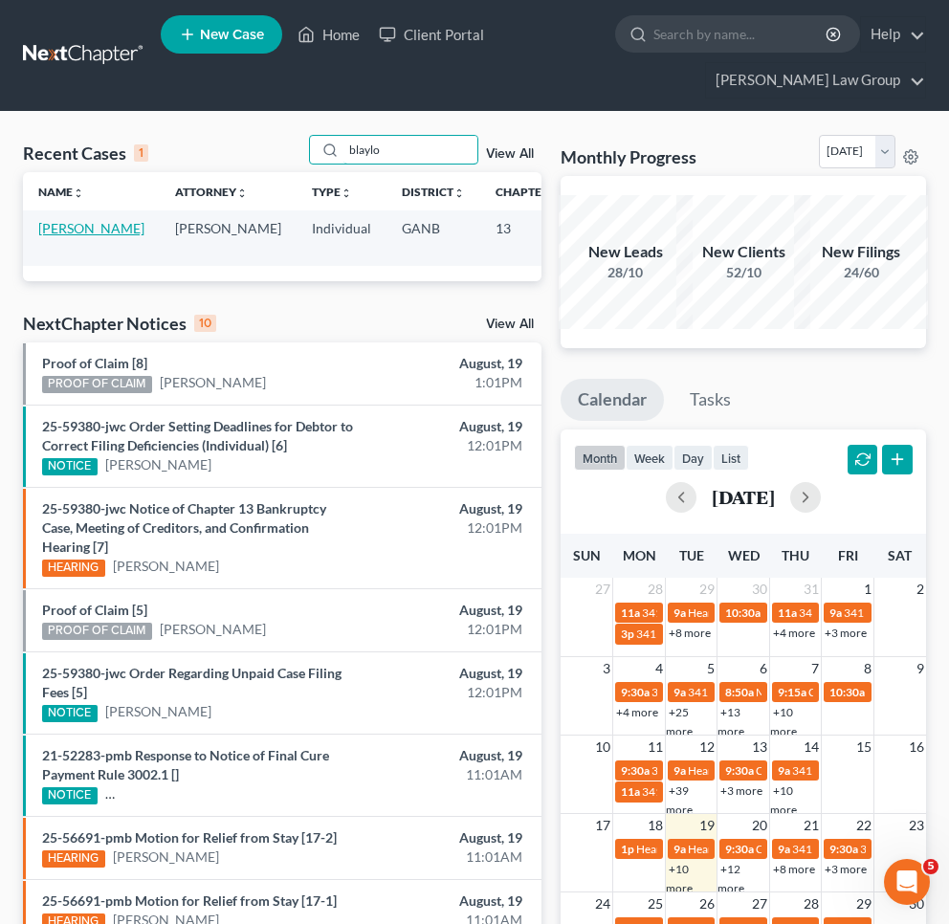
type input "blaylo"
click at [82, 223] on link "[PERSON_NAME]" at bounding box center [91, 228] width 106 height 16
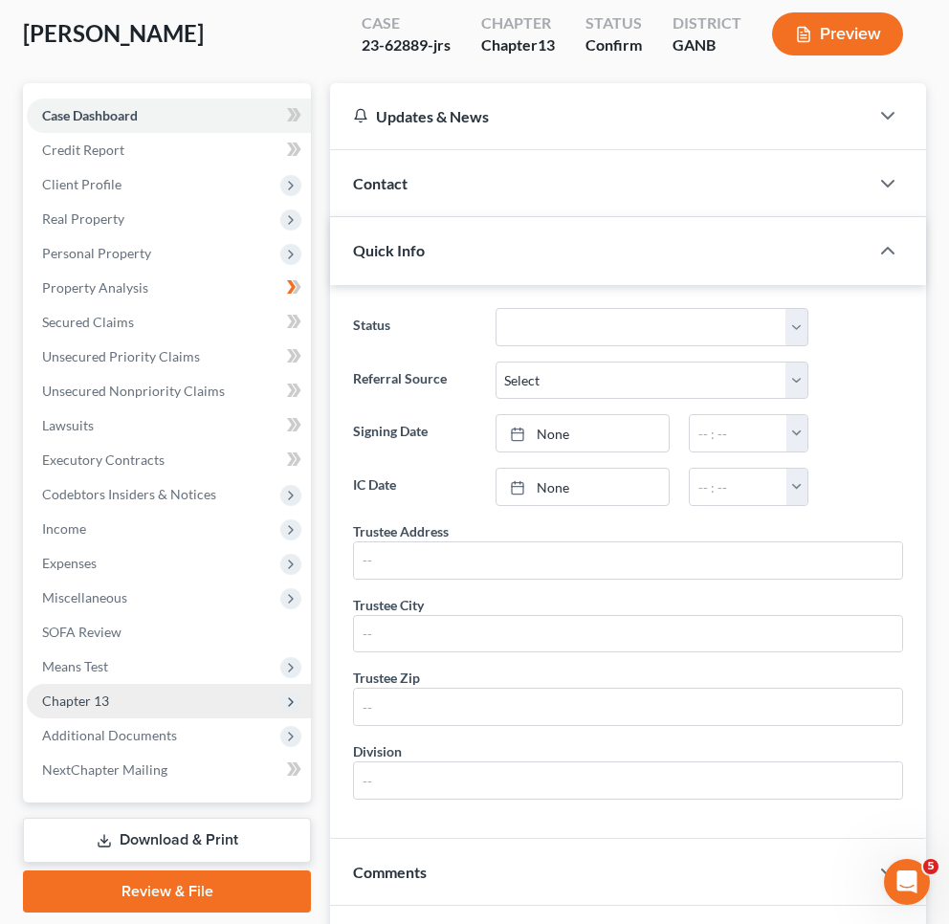
scroll to position [242, 0]
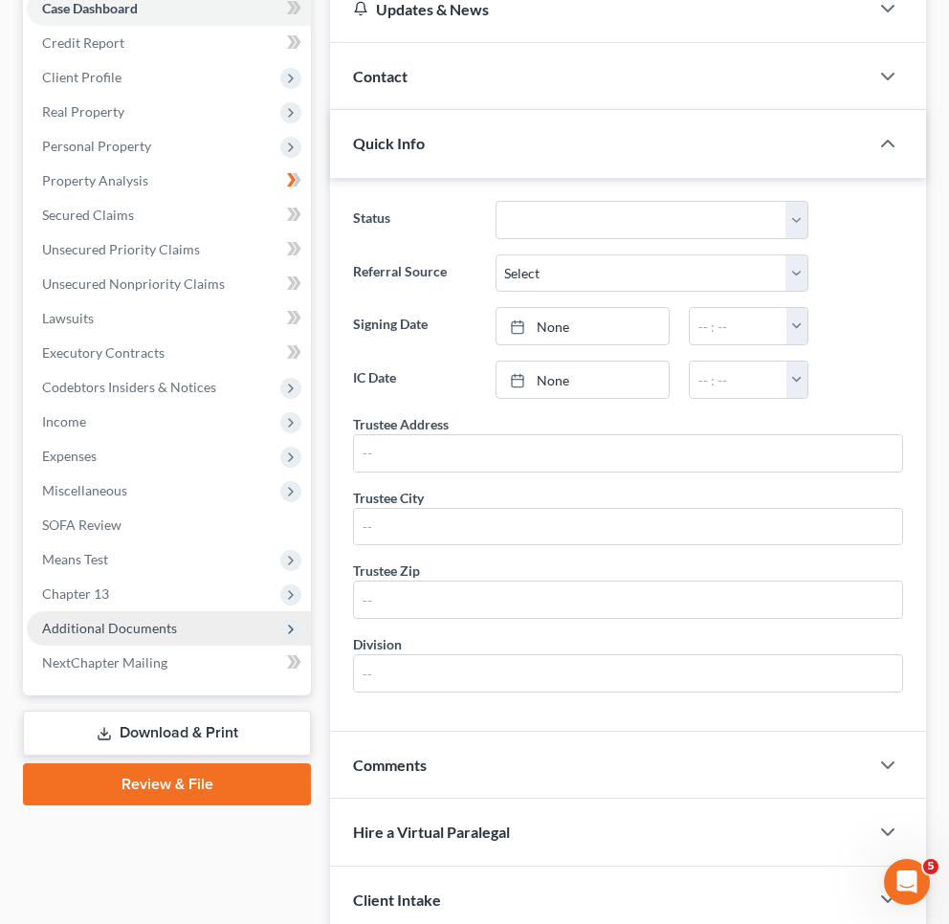
click at [120, 619] on span "Additional Documents" at bounding box center [169, 628] width 284 height 34
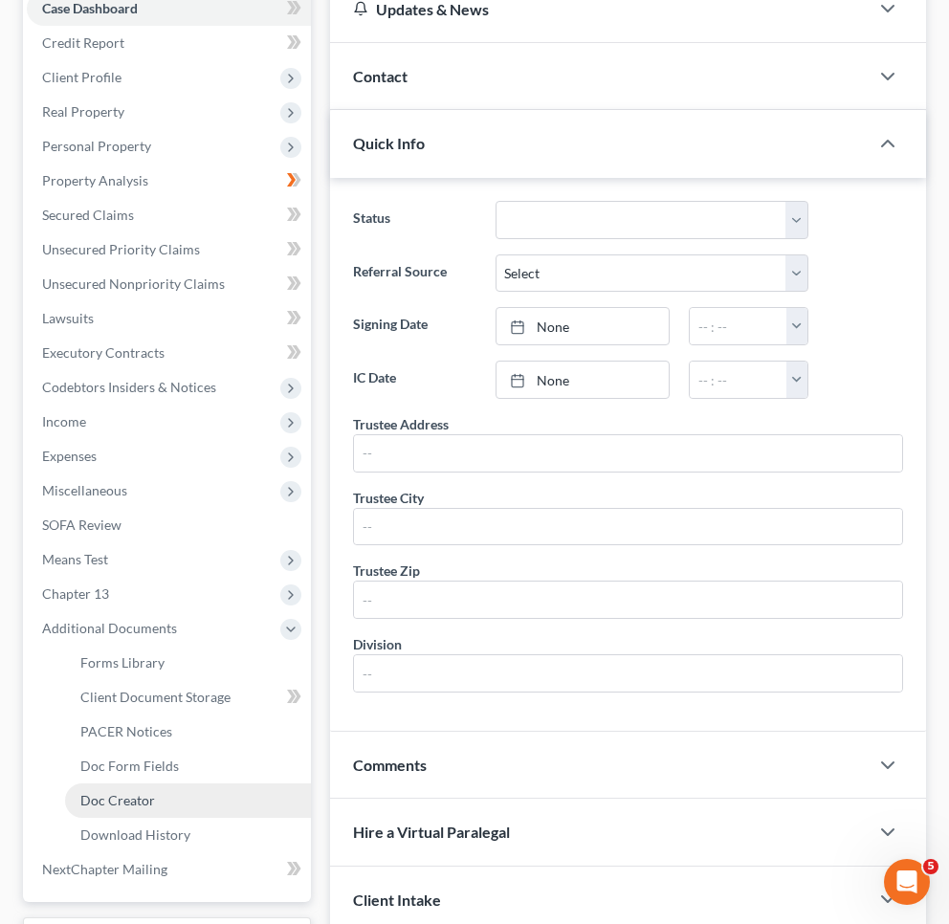
click at [150, 801] on span "Doc Creator" at bounding box center [117, 800] width 75 height 16
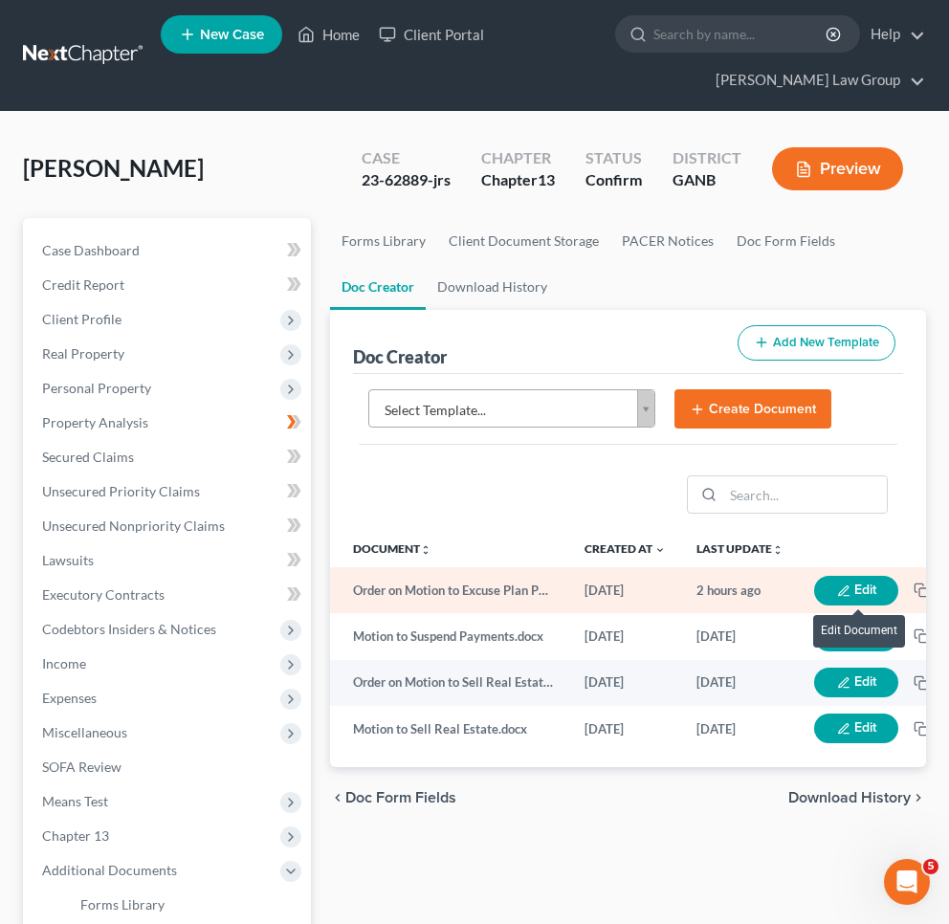
click at [845, 589] on icon "button" at bounding box center [844, 590] width 10 height 10
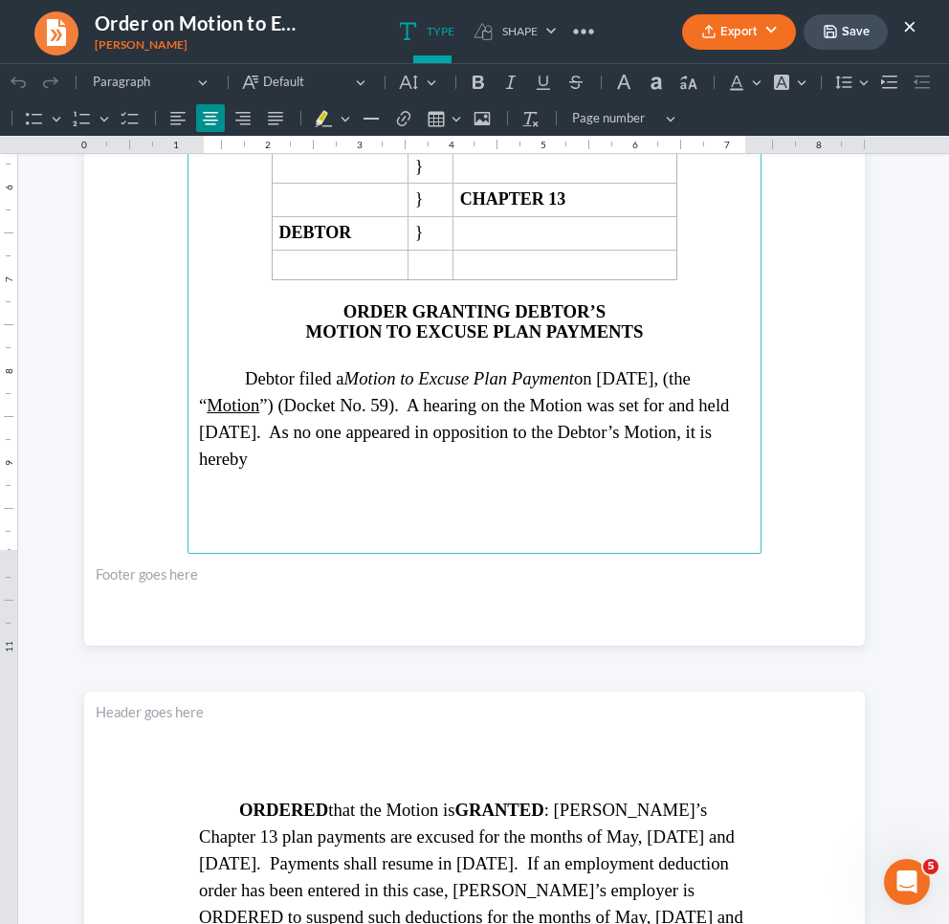
scroll to position [784, 0]
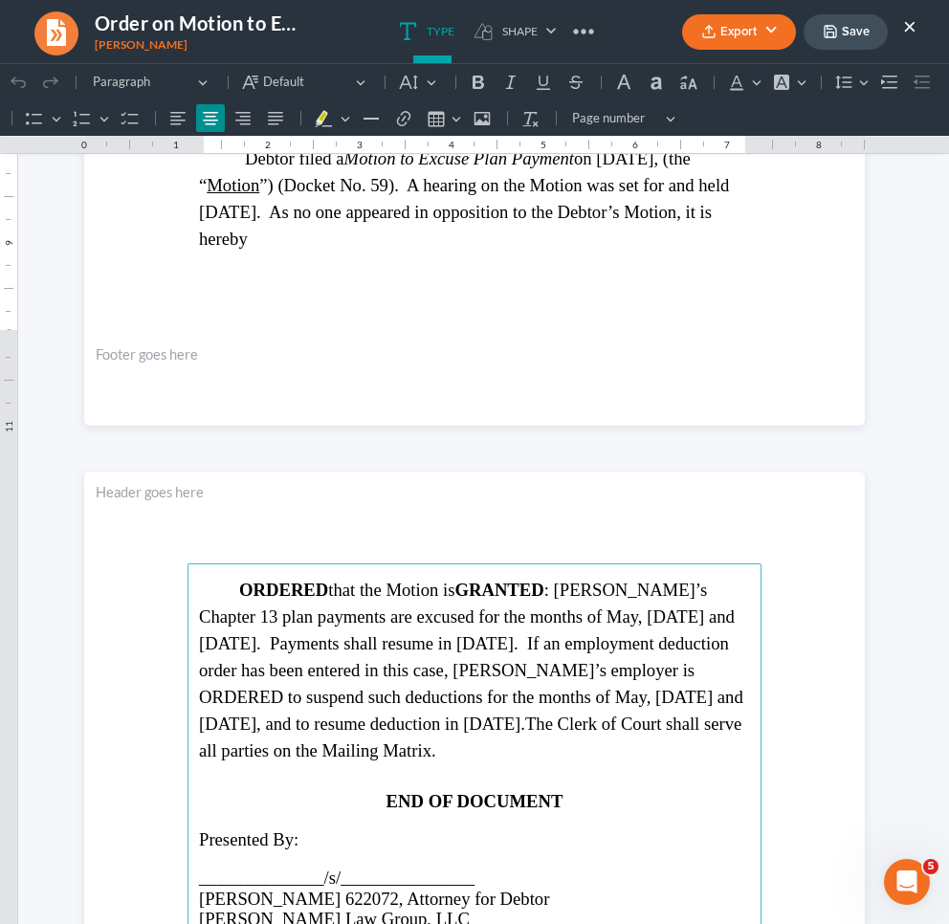
click at [506, 611] on span "ORDERED that the Motion is GRANTED : Debtor’s Chapter 13 plan payments are excu…" at bounding box center [471, 657] width 544 height 154
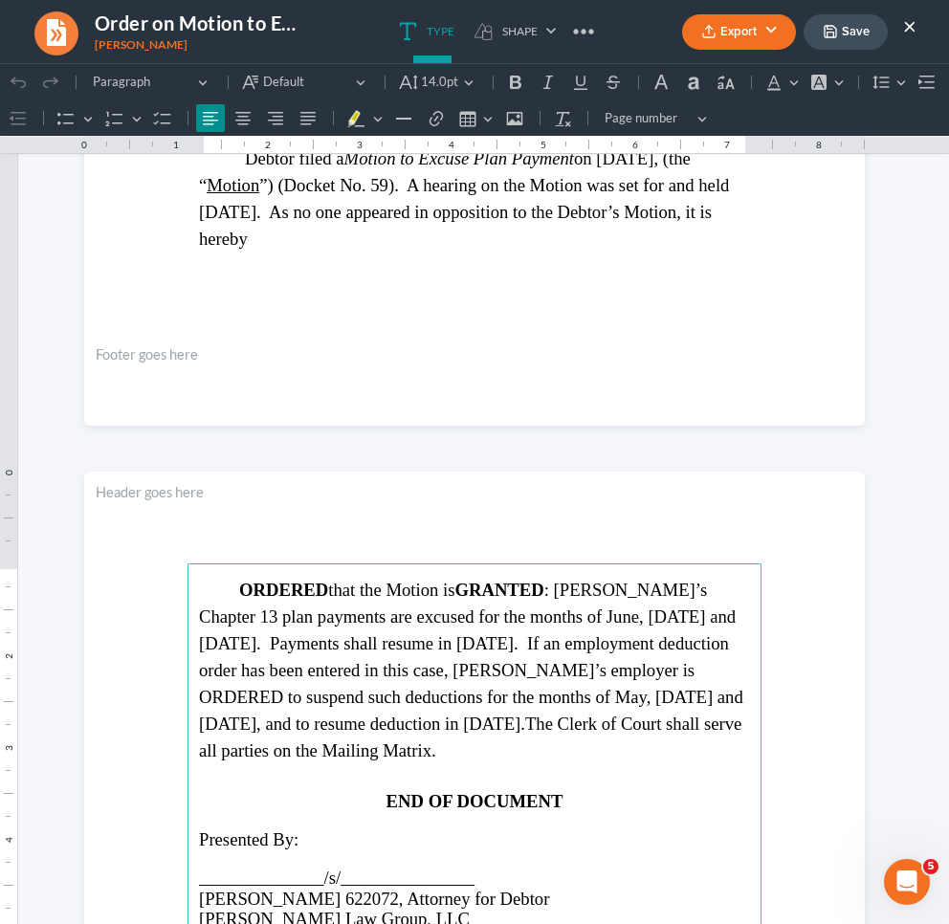
click at [543, 616] on span "ORDERED that the Motion is GRANTED : Debtor’s Chapter 13 plan payments are excu…" at bounding box center [471, 657] width 544 height 154
click at [611, 617] on span "ORDERED that the Motion is GRANTED : Debtor’s Chapter 13 plan payments are excu…" at bounding box center [471, 657] width 544 height 154
click at [418, 639] on span "ORDERED that the Motion is GRANTED : Debtor’s Chapter 13 plan payments are excu…" at bounding box center [471, 657] width 544 height 154
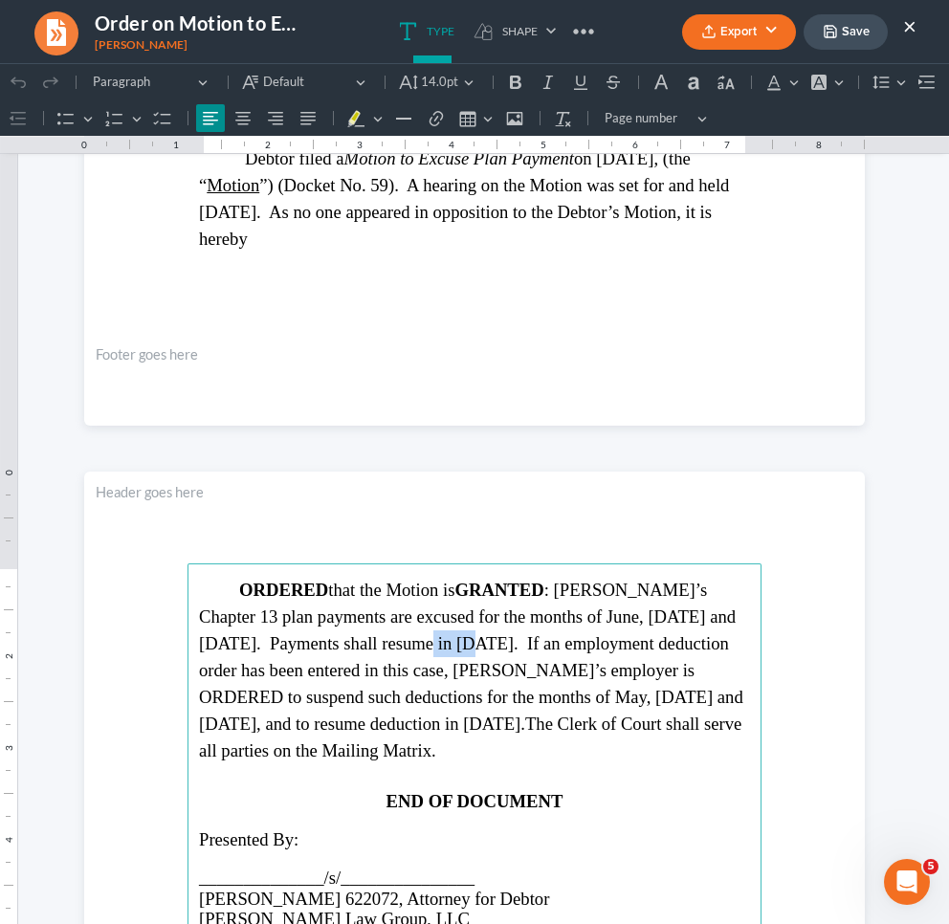
click at [418, 639] on span "ORDERED that the Motion is GRANTED : Debtor’s Chapter 13 plan payments are excu…" at bounding box center [471, 657] width 544 height 154
click at [518, 694] on span "ORDERED that the Motion is GRANTED : Debtor’s Chapter 13 plan payments are excu…" at bounding box center [471, 657] width 544 height 154
click at [565, 693] on span "ORDERED that the Motion is GRANTED : Debtor’s Chapter 13 plan payments are excu…" at bounding box center [471, 657] width 545 height 154
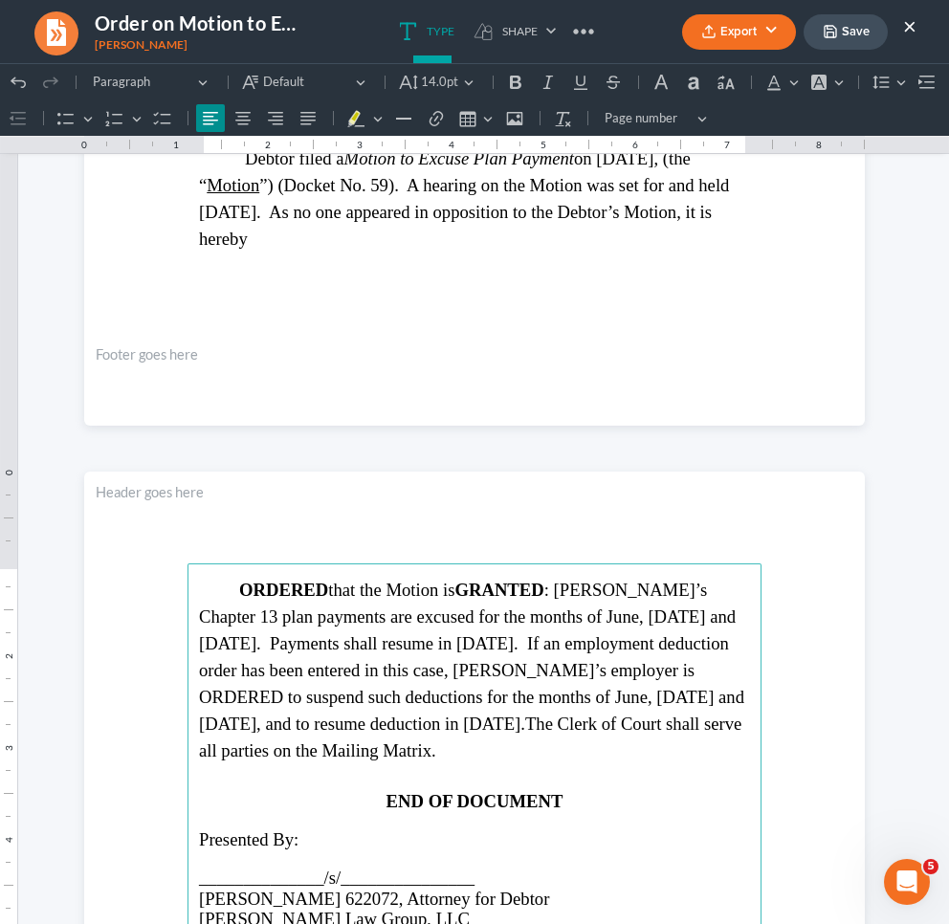
click at [628, 694] on span "ORDERED that the Motion is GRANTED : Debtor’s Chapter 13 plan payments are excu…" at bounding box center [471, 657] width 545 height 154
click at [409, 719] on span "ORDERED that the Motion is GRANTED : Debtor’s Chapter 13 plan payments are excu…" at bounding box center [471, 657] width 545 height 154
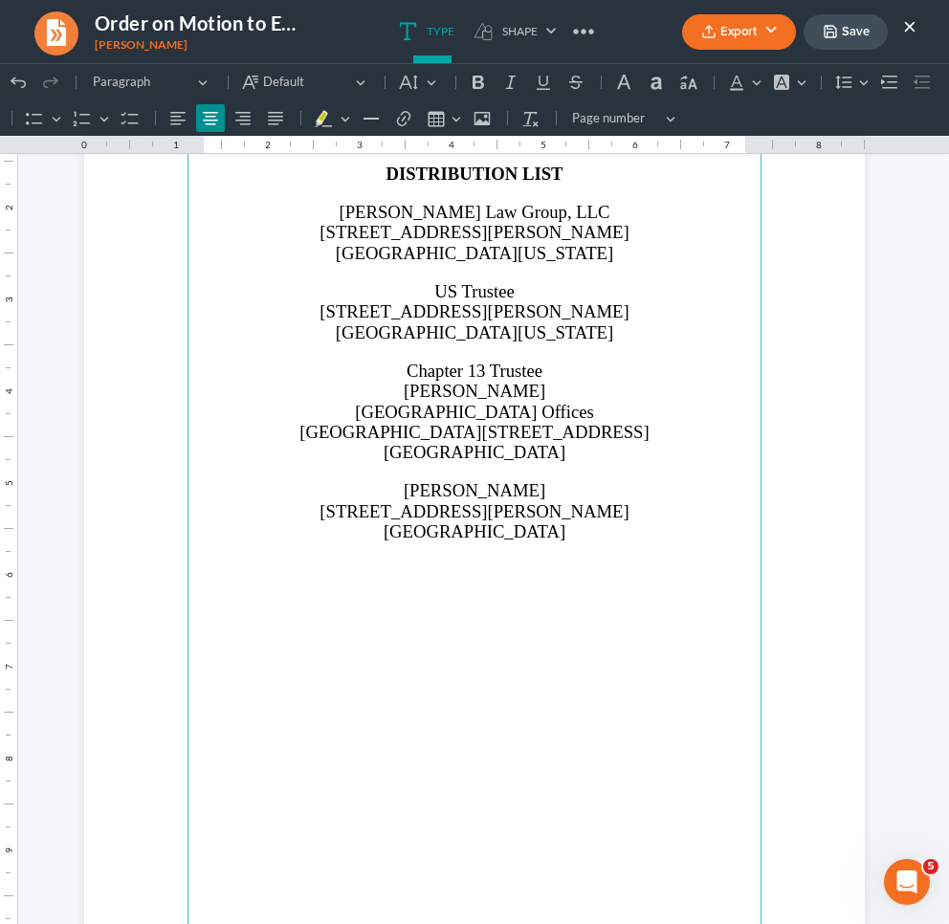
scroll to position [2445, 0]
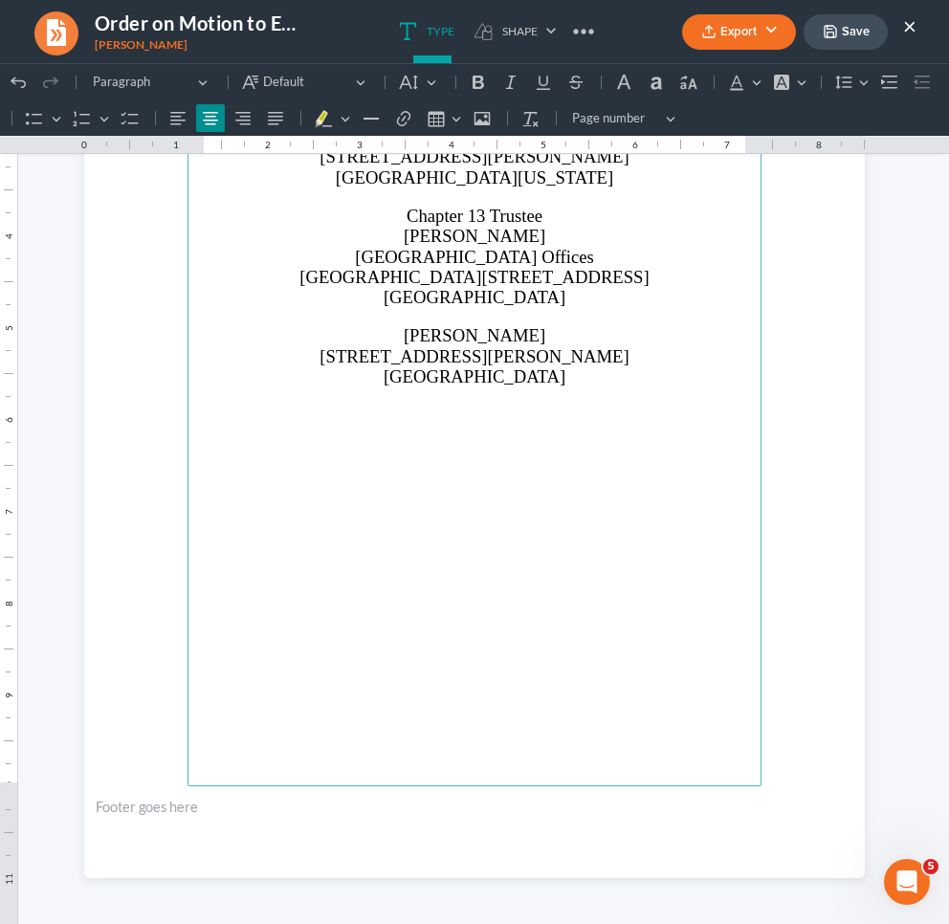
click at [824, 33] on icon "button" at bounding box center [830, 31] width 15 height 15
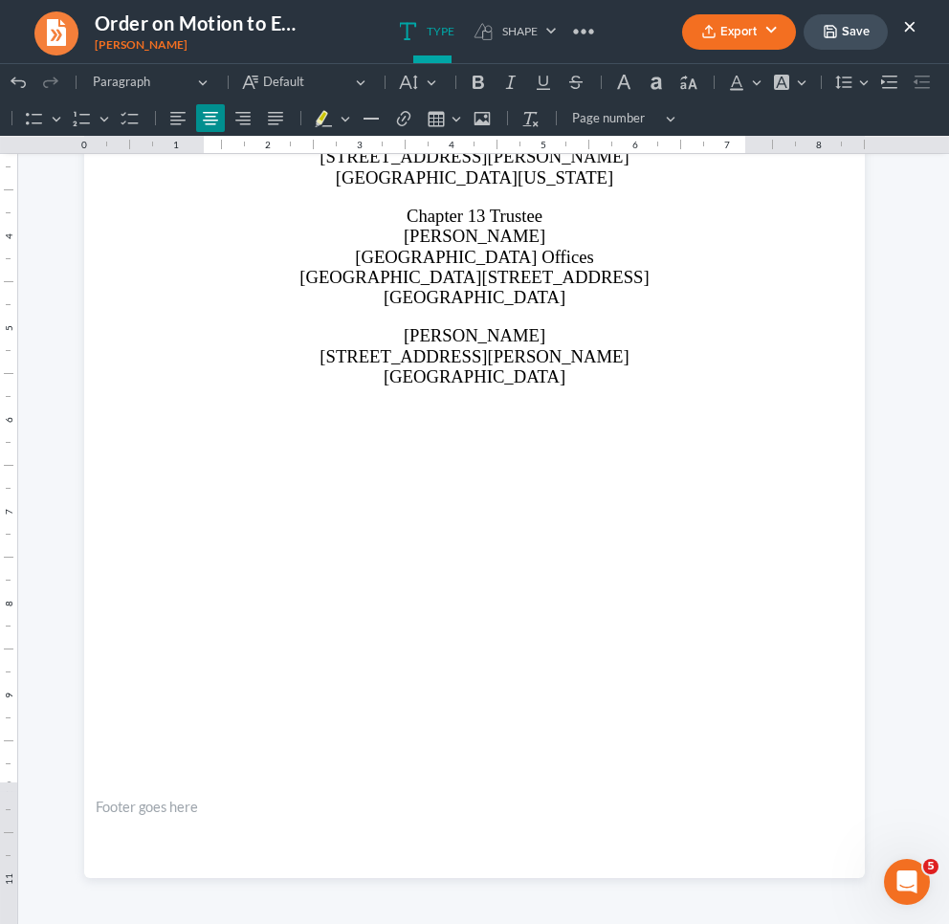
click at [823, 32] on icon "button" at bounding box center [830, 31] width 15 height 15
click at [909, 34] on button "×" at bounding box center [909, 25] width 13 height 23
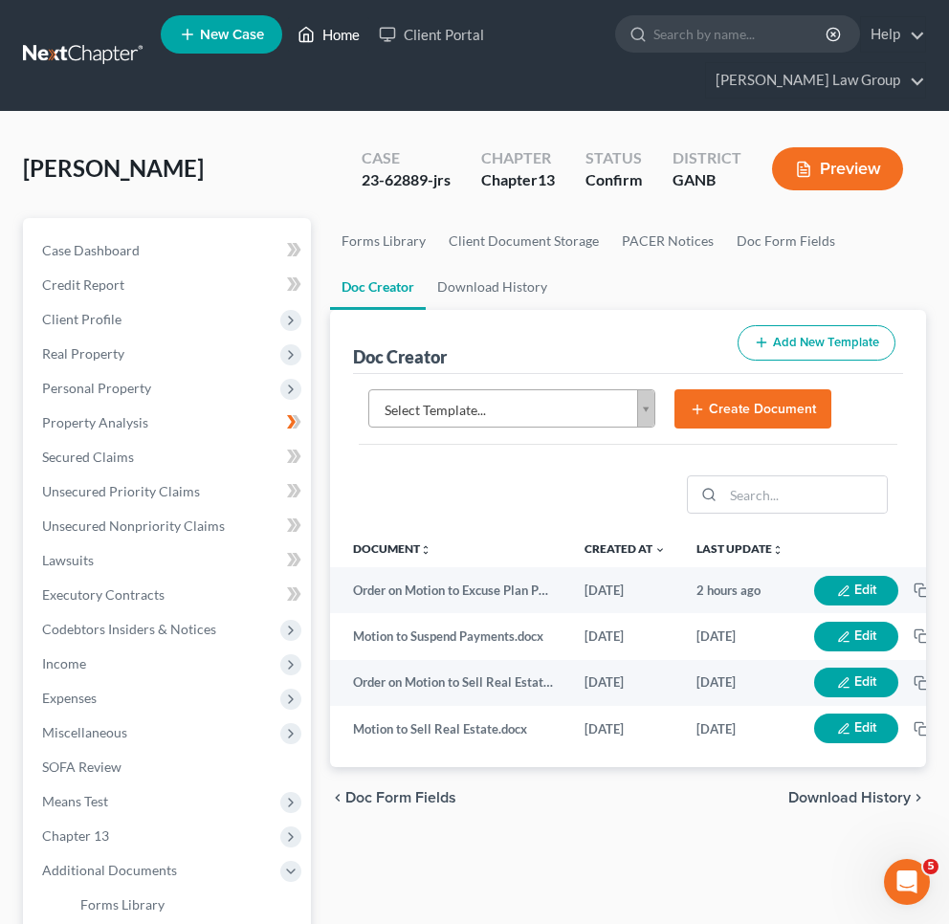
click at [323, 34] on link "Home" at bounding box center [328, 34] width 81 height 34
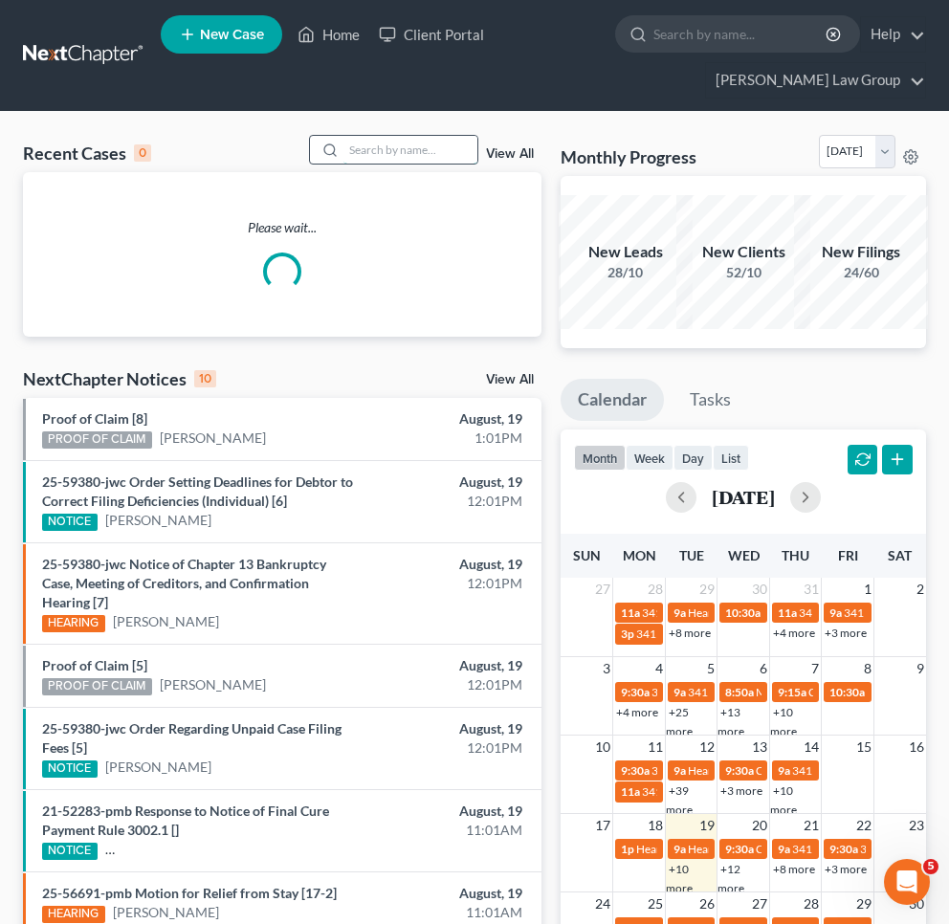
click at [439, 149] on input "search" at bounding box center [410, 150] width 134 height 28
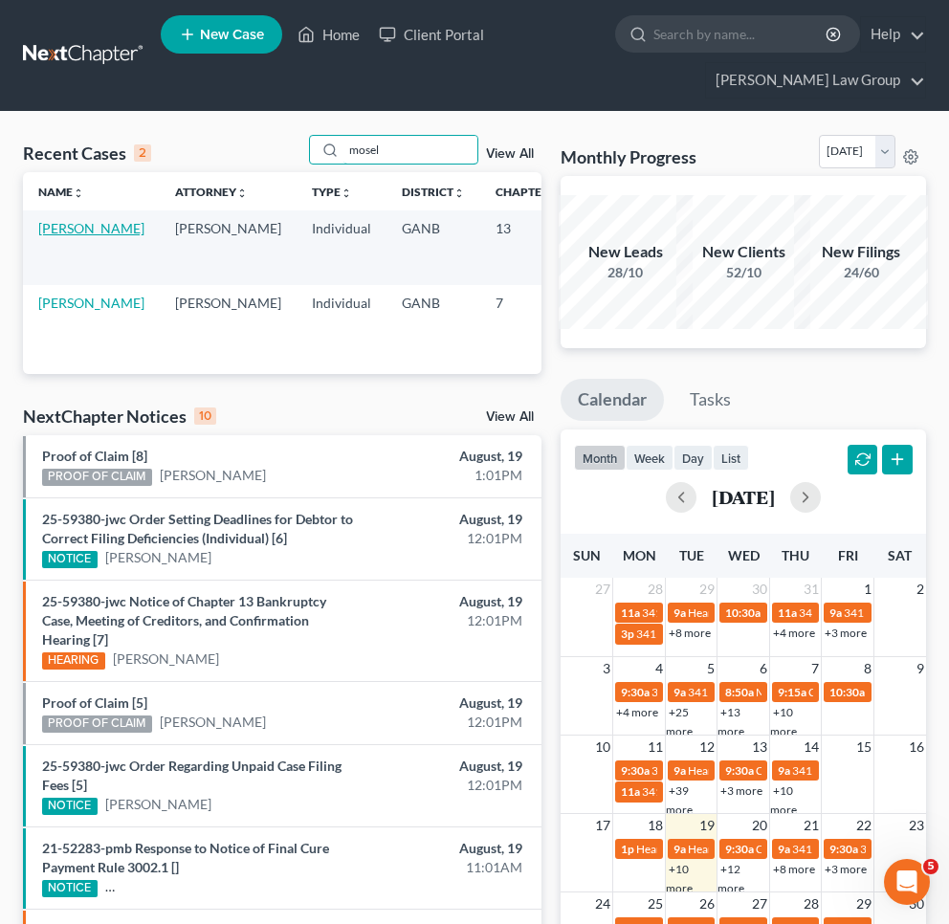
type input "mosel"
click at [55, 236] on link "[PERSON_NAME]" at bounding box center [91, 228] width 106 height 16
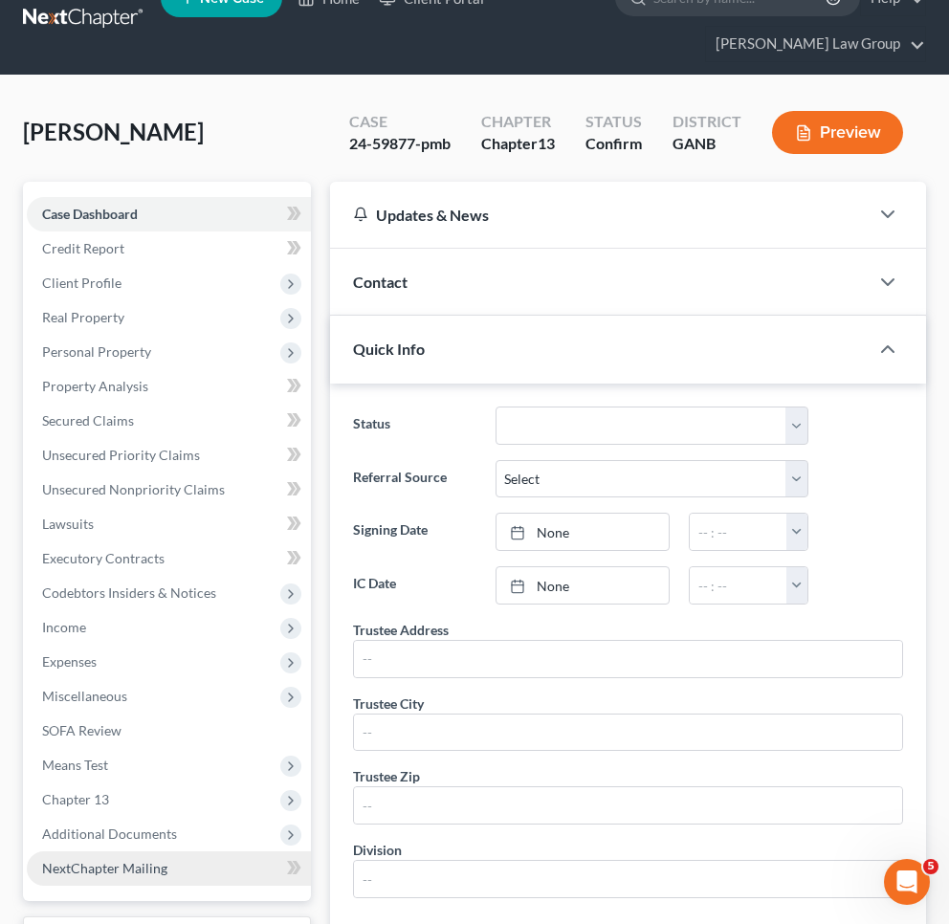
scroll to position [329, 0]
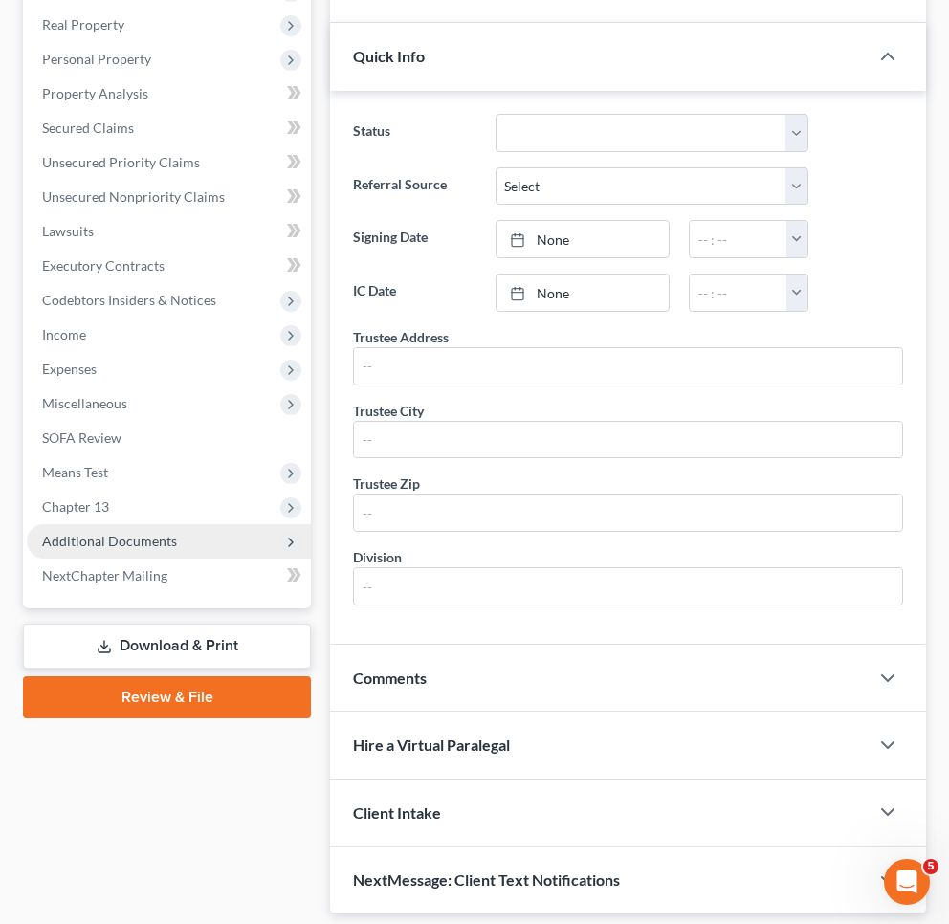
click at [117, 540] on span "Additional Documents" at bounding box center [109, 541] width 135 height 16
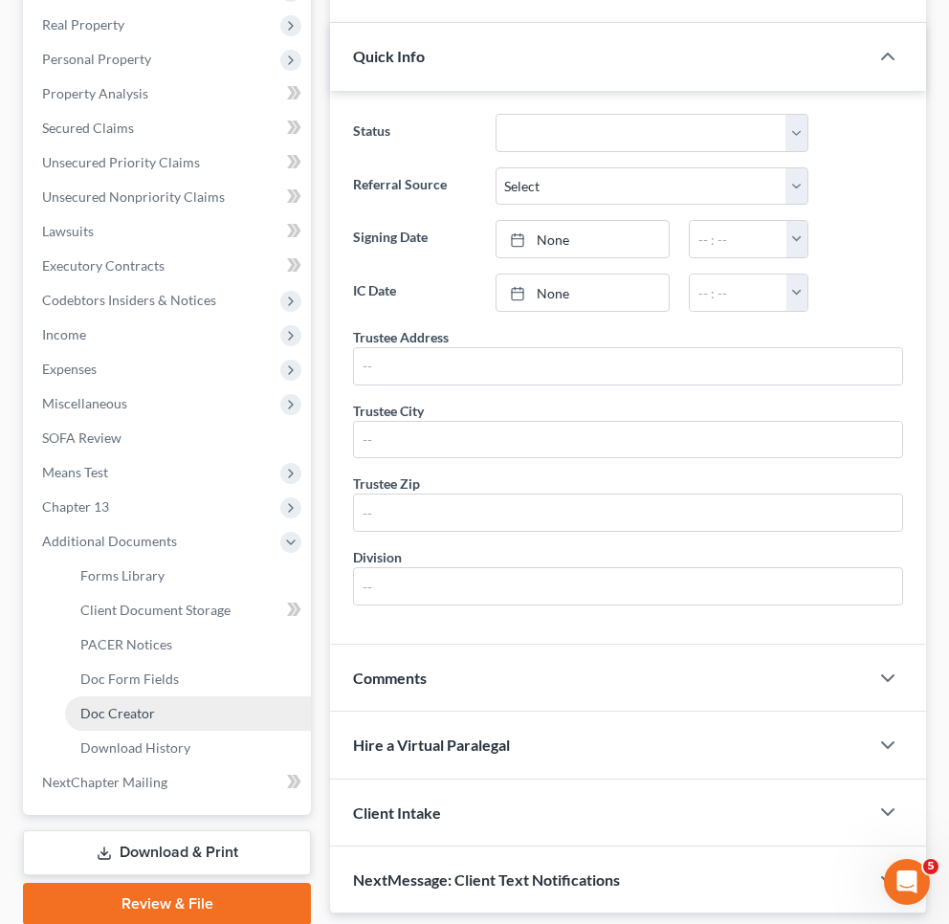
click at [149, 700] on ul "Forms Library Client Document Storage PACER Notices Doc Form Fields Doc Creator…" at bounding box center [169, 662] width 284 height 207
click at [142, 711] on span "Doc Creator" at bounding box center [117, 713] width 75 height 16
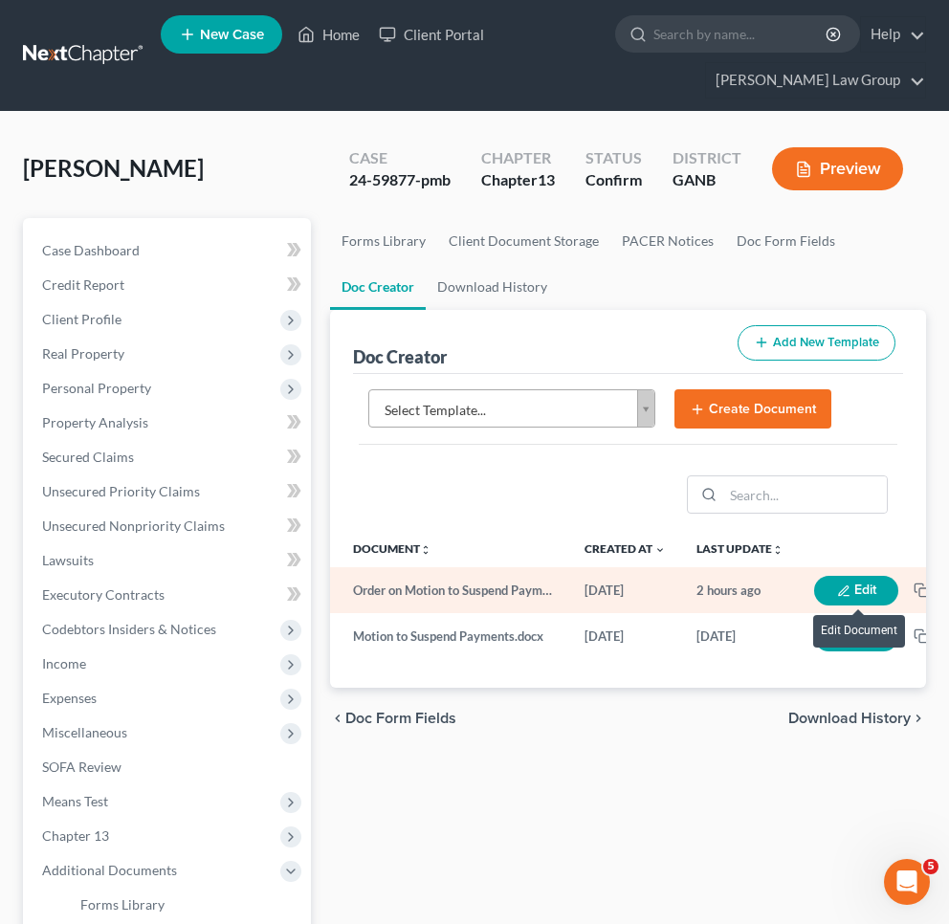
click at [843, 589] on icon "button" at bounding box center [843, 590] width 13 height 13
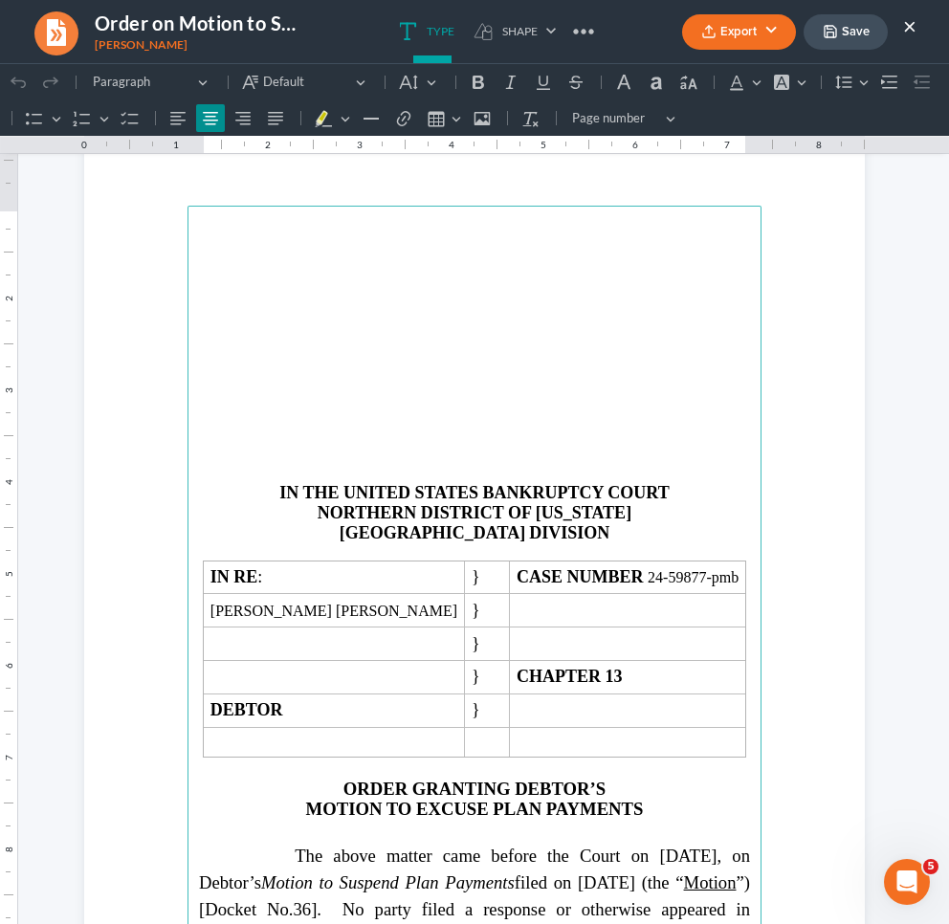
scroll to position [209, 0]
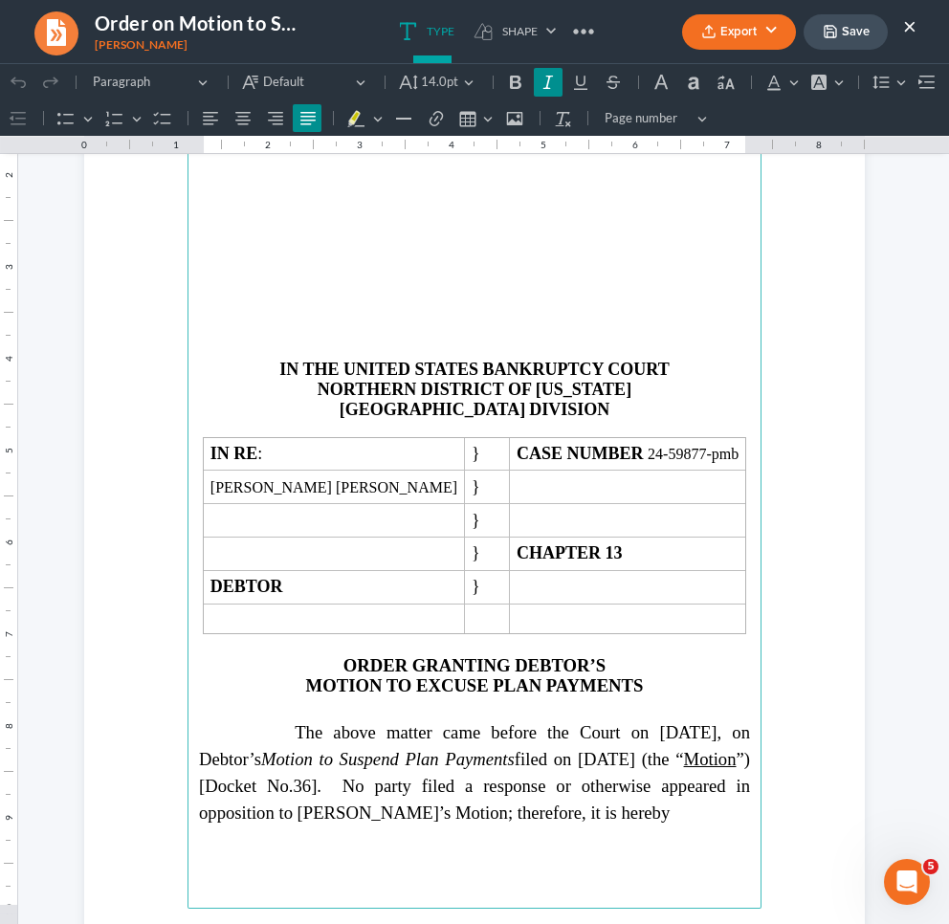
click at [313, 749] on icon "Motion to Suspend Plan Payments" at bounding box center [388, 759] width 254 height 20
click at [296, 782] on span "The above matter came before the Court on July 24, 2025, on Debtor’s Motion to …" at bounding box center [474, 772] width 551 height 100
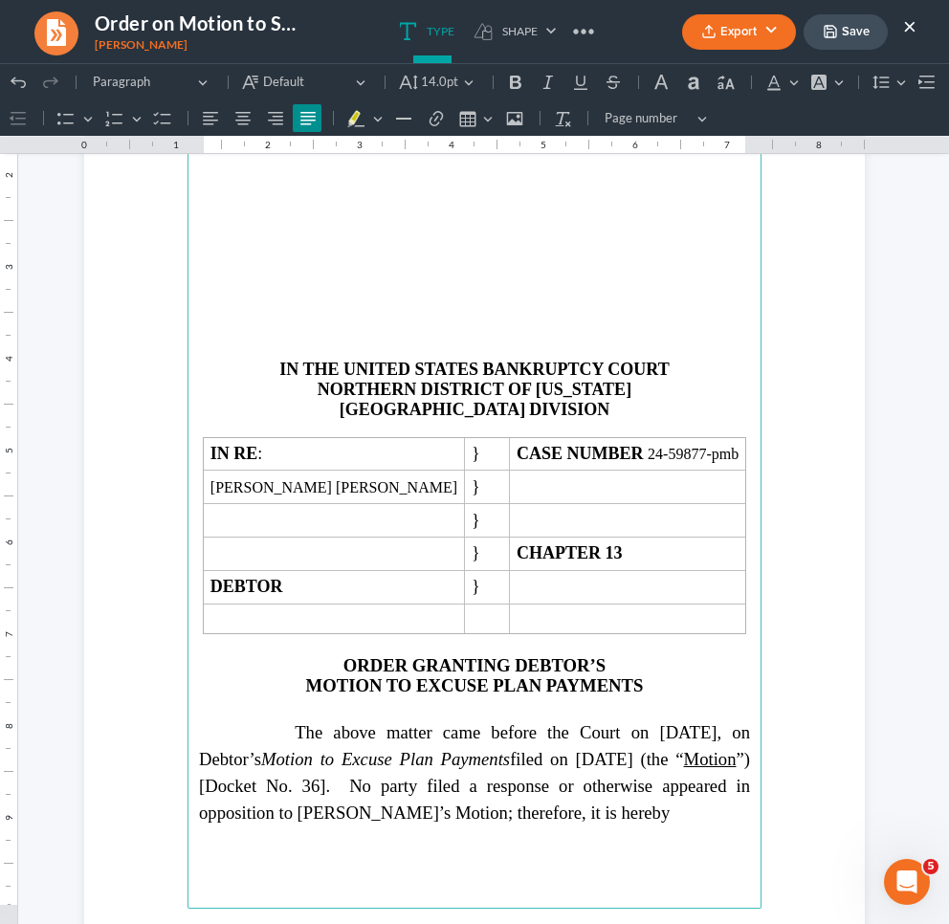
click at [812, 37] on button "Save" at bounding box center [846, 31] width 84 height 35
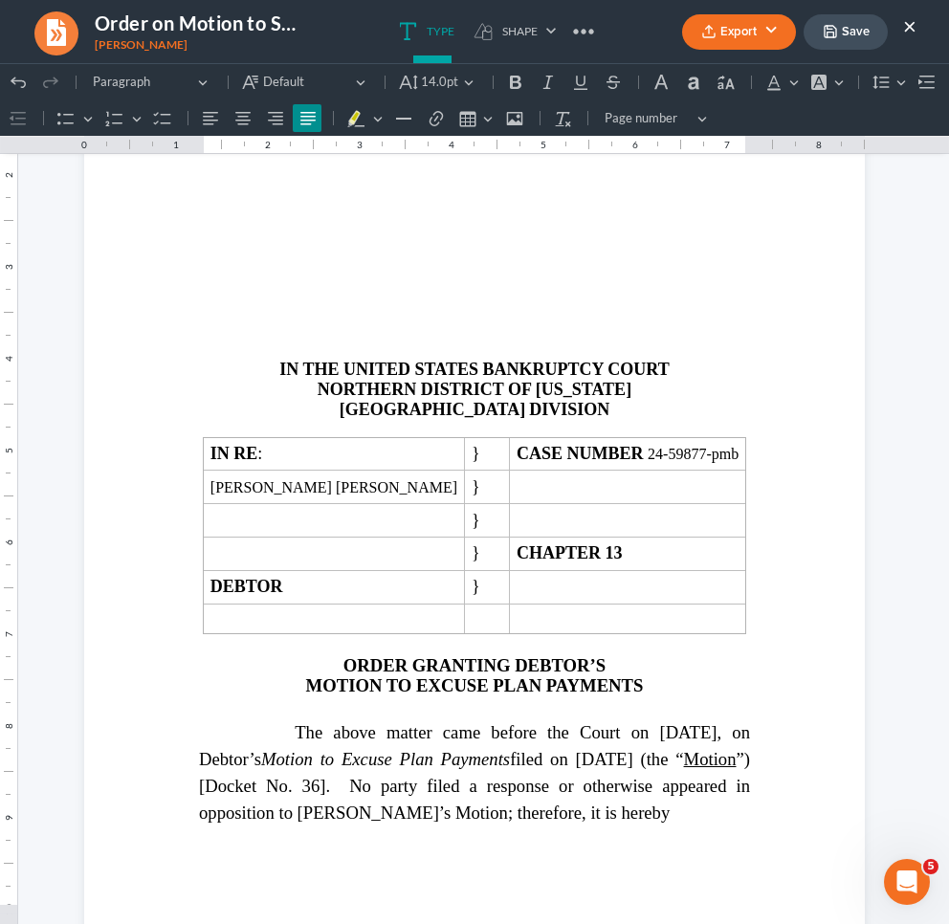
click at [730, 29] on button "Export" at bounding box center [739, 31] width 114 height 35
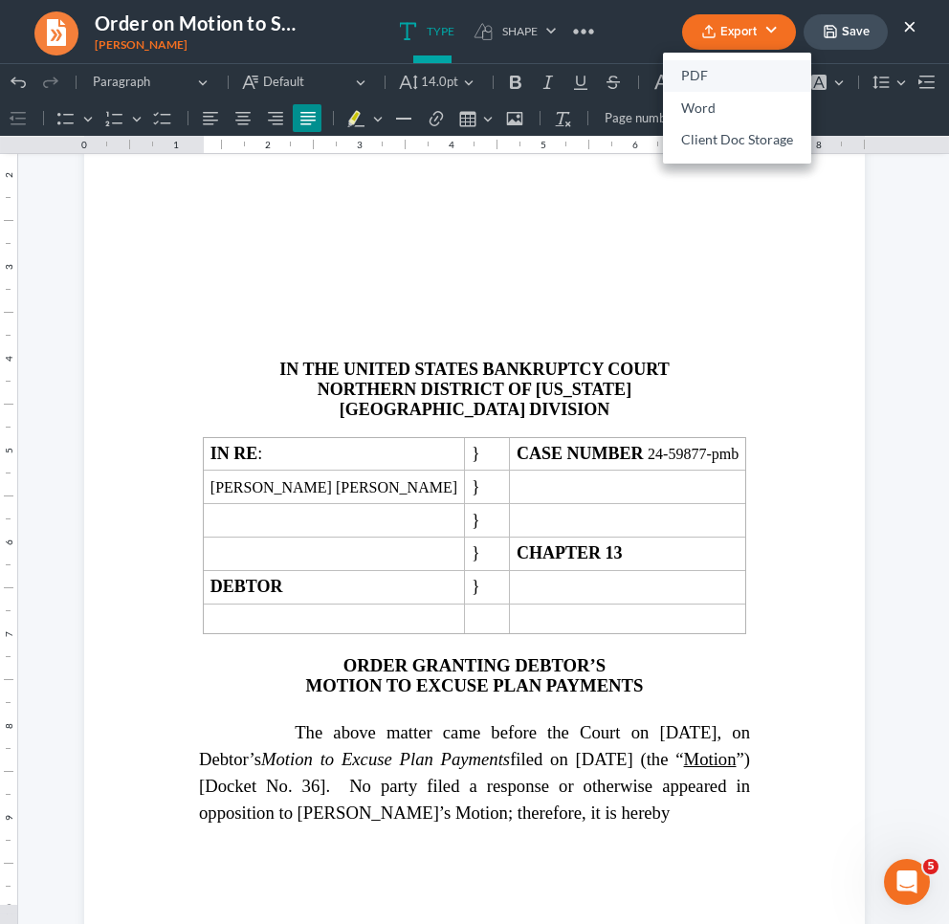
click at [704, 69] on link "PDF" at bounding box center [737, 76] width 148 height 33
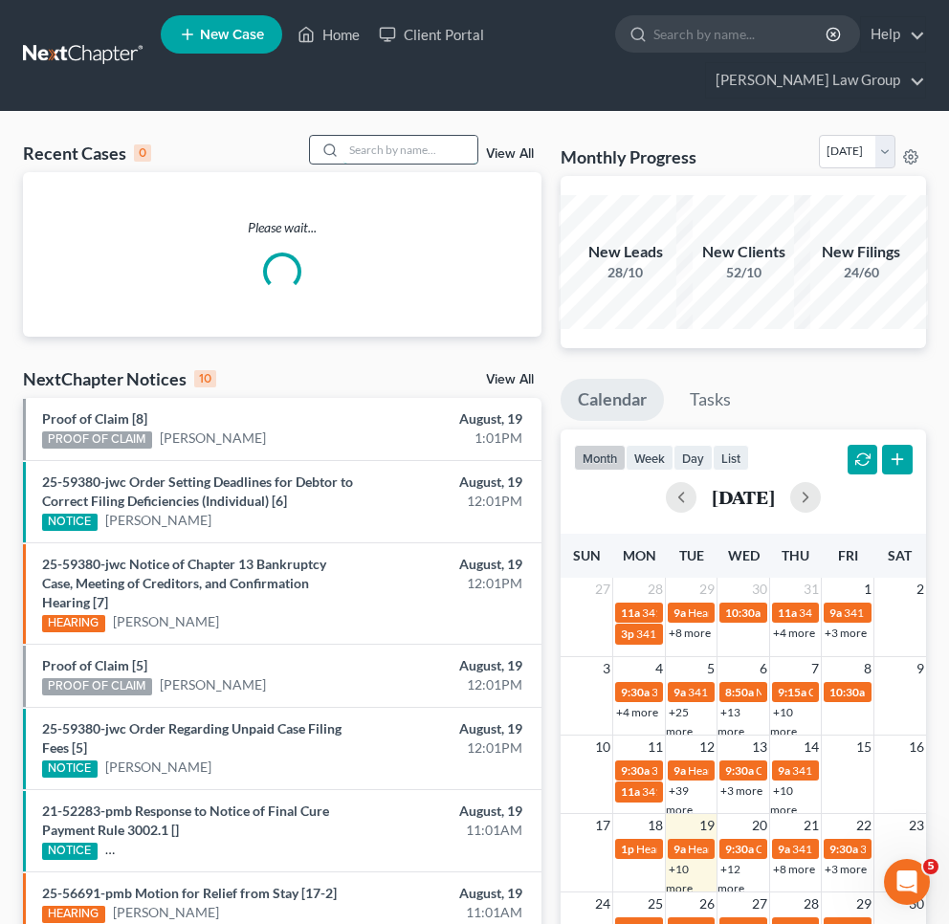
click at [393, 155] on input "search" at bounding box center [410, 150] width 134 height 28
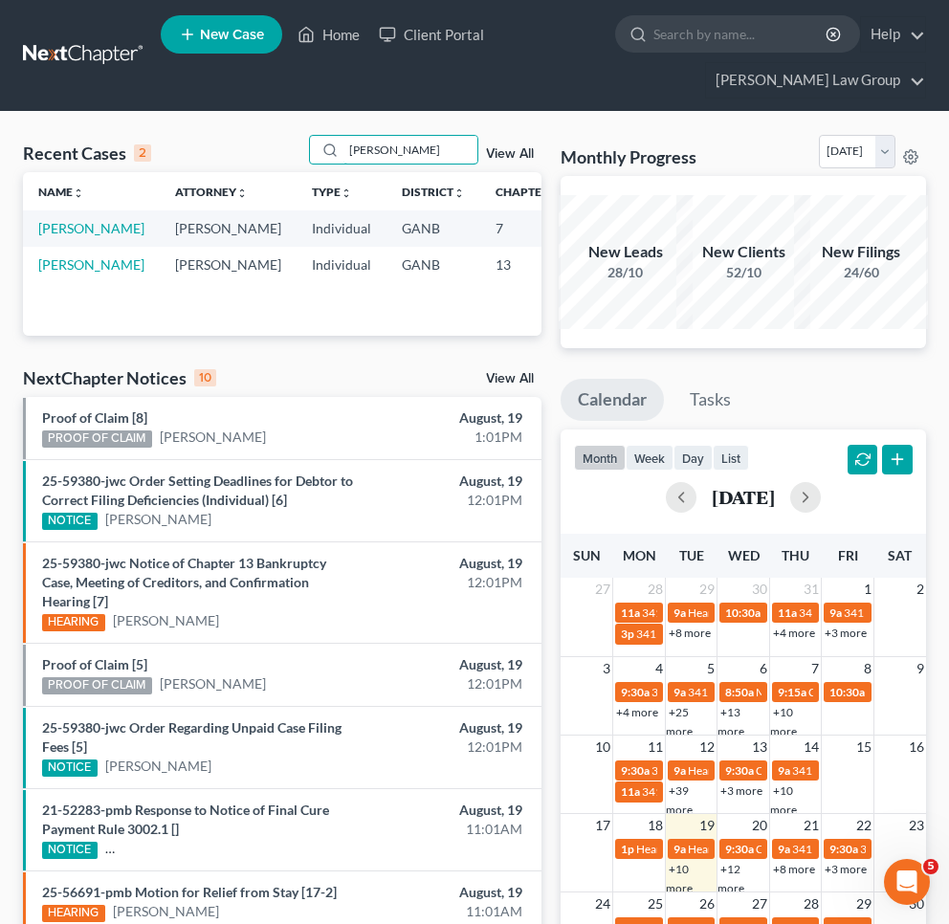
type input "[PERSON_NAME]"
drag, startPoint x: 420, startPoint y: 239, endPoint x: 53, endPoint y: 230, distance: 367.5
click at [53, 230] on link "[PERSON_NAME]" at bounding box center [91, 228] width 106 height 16
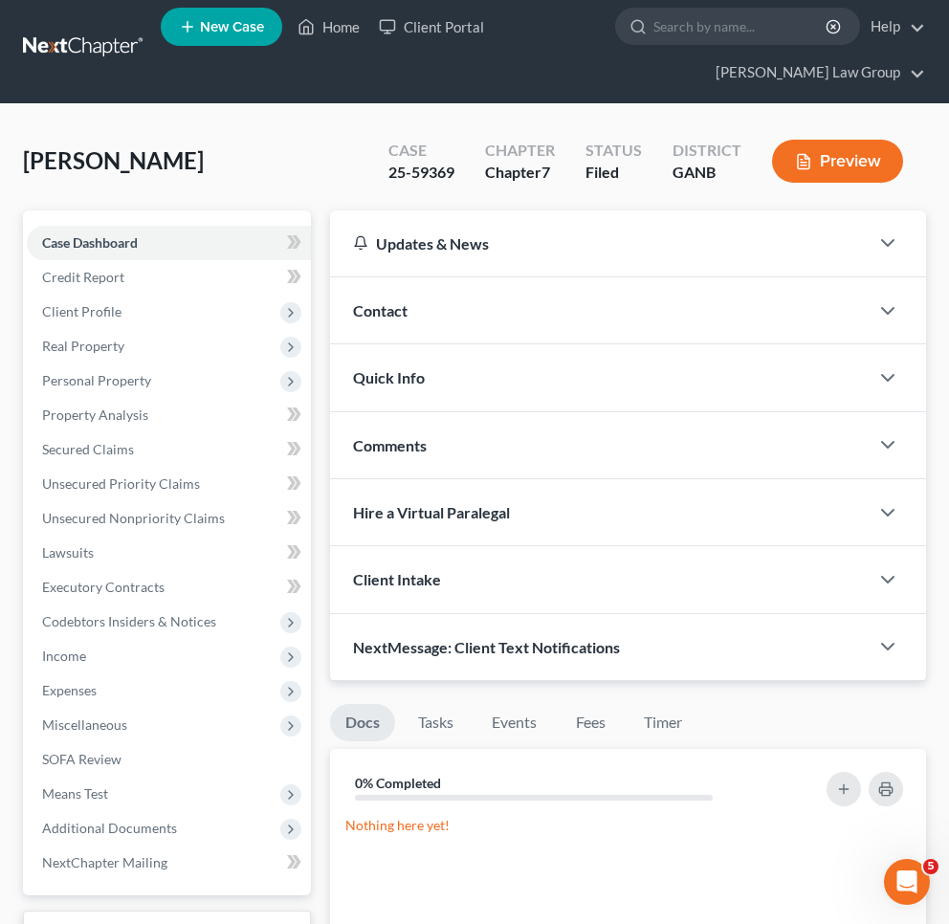
scroll to position [117, 0]
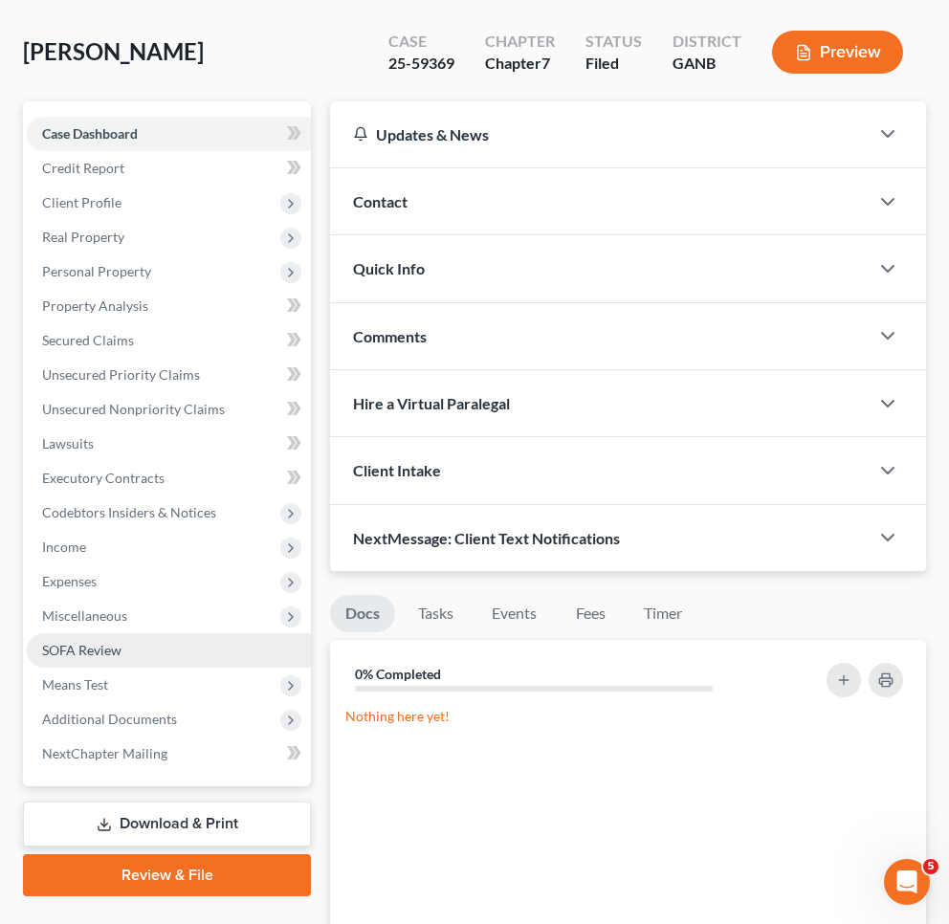
click at [110, 651] on span "SOFA Review" at bounding box center [81, 650] width 79 height 16
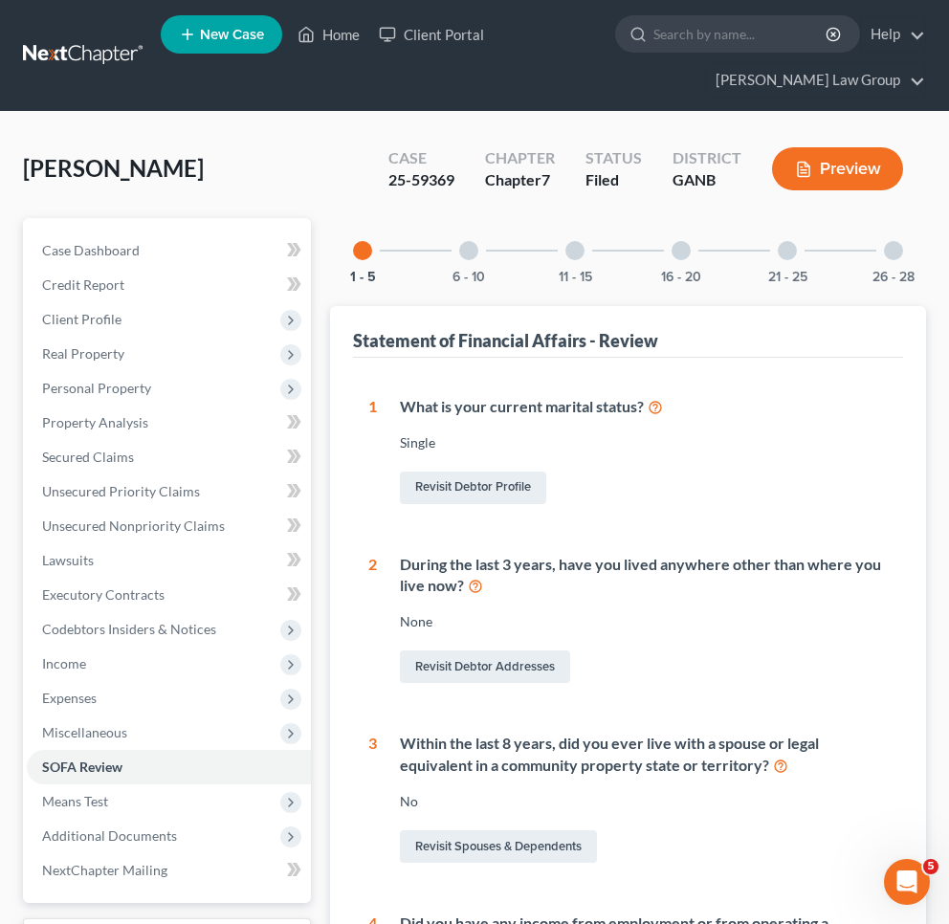
click at [893, 258] on div at bounding box center [893, 250] width 19 height 19
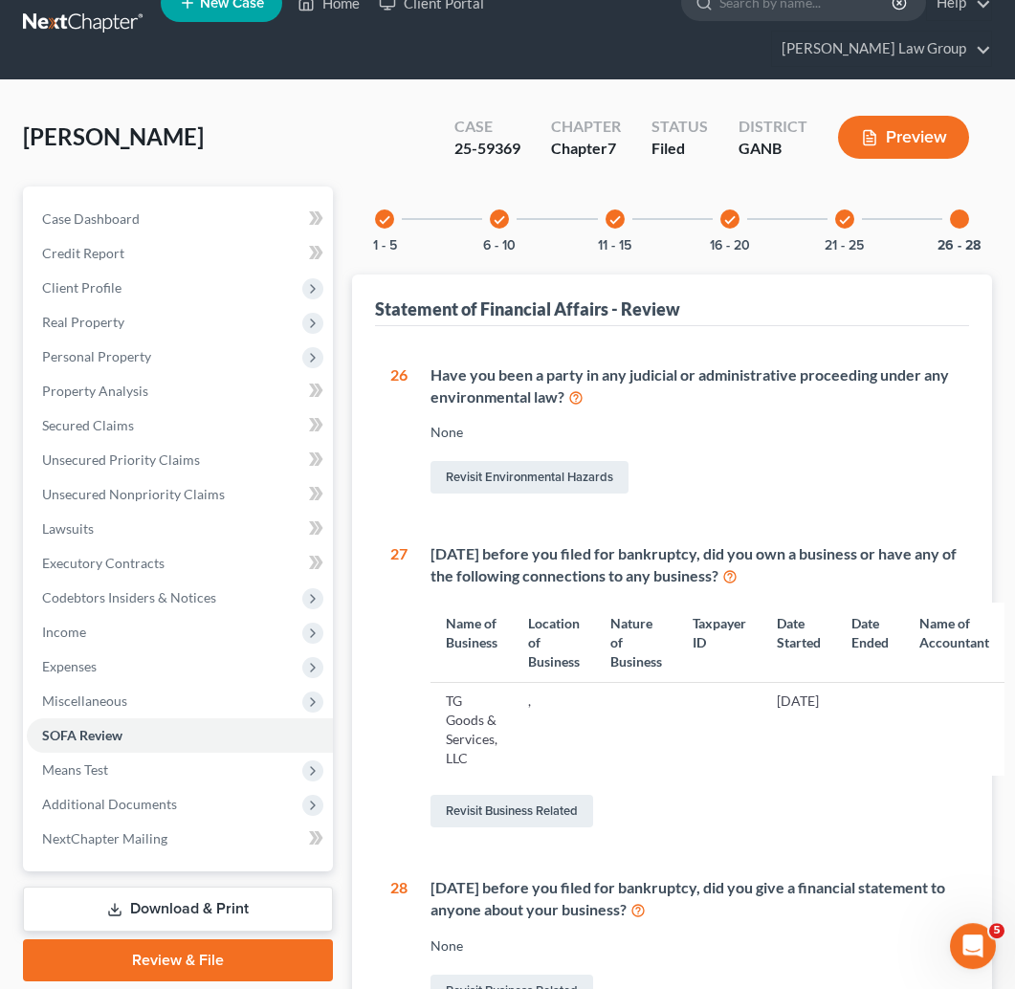
scroll to position [104, 0]
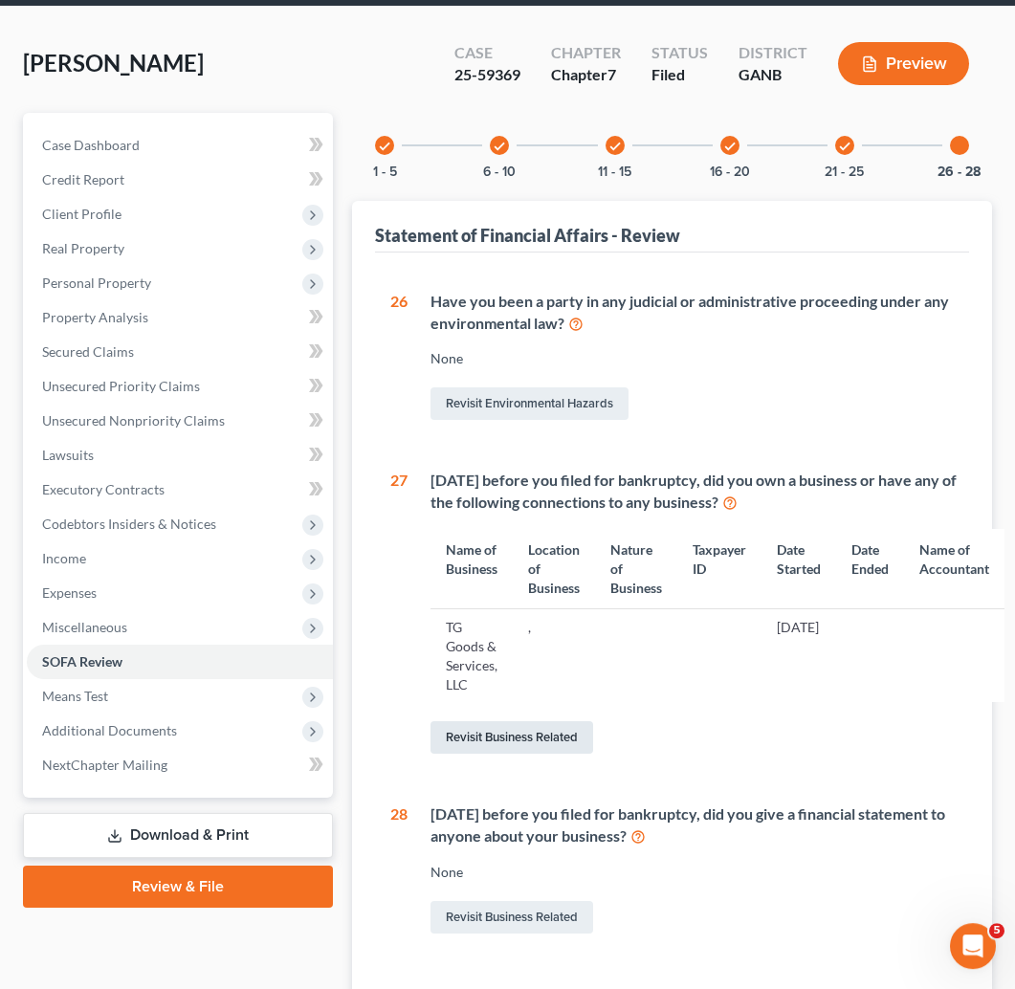
click at [507, 722] on link "Revisit Business Related" at bounding box center [511, 738] width 163 height 33
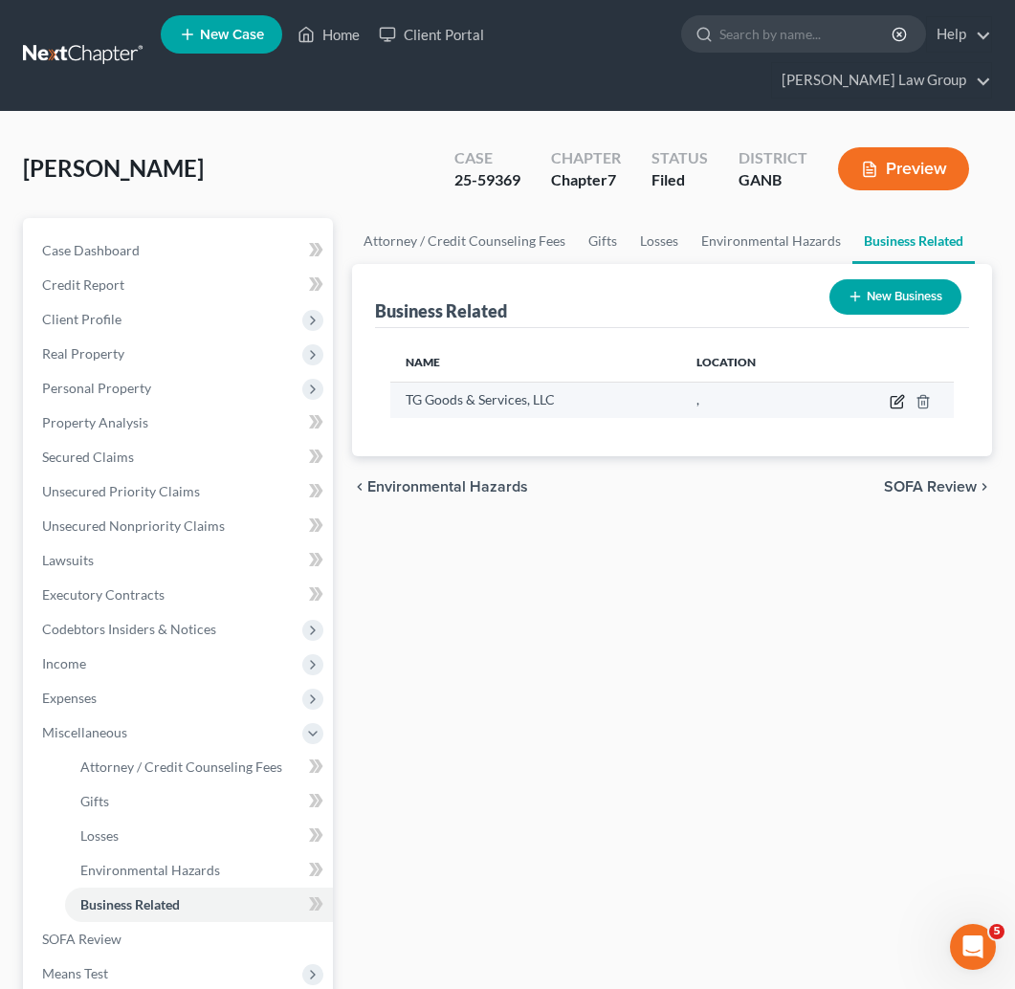
click at [893, 397] on icon "button" at bounding box center [896, 402] width 11 height 11
select select "member"
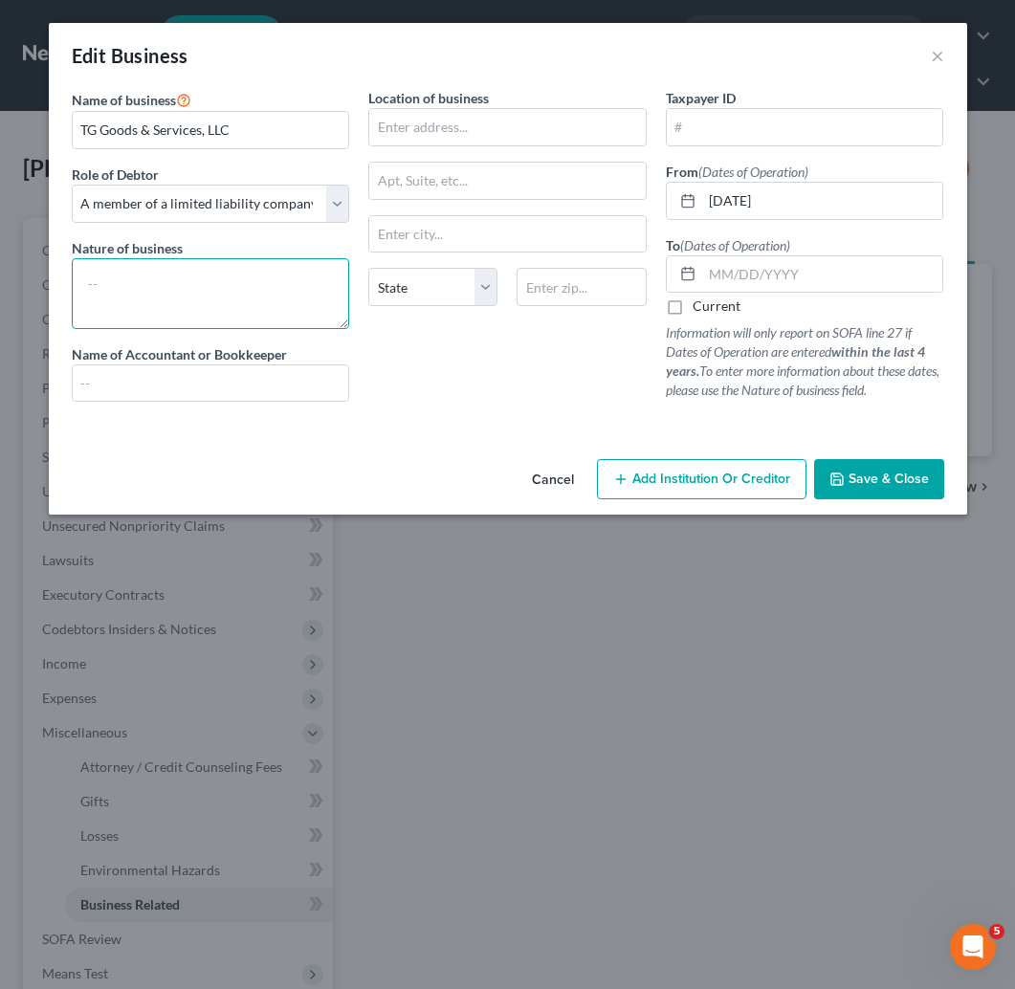
click at [248, 317] on textarea at bounding box center [211, 293] width 278 height 71
type textarea "marketing and digital products"
click at [876, 477] on span "Save & Close" at bounding box center [889, 479] width 80 height 16
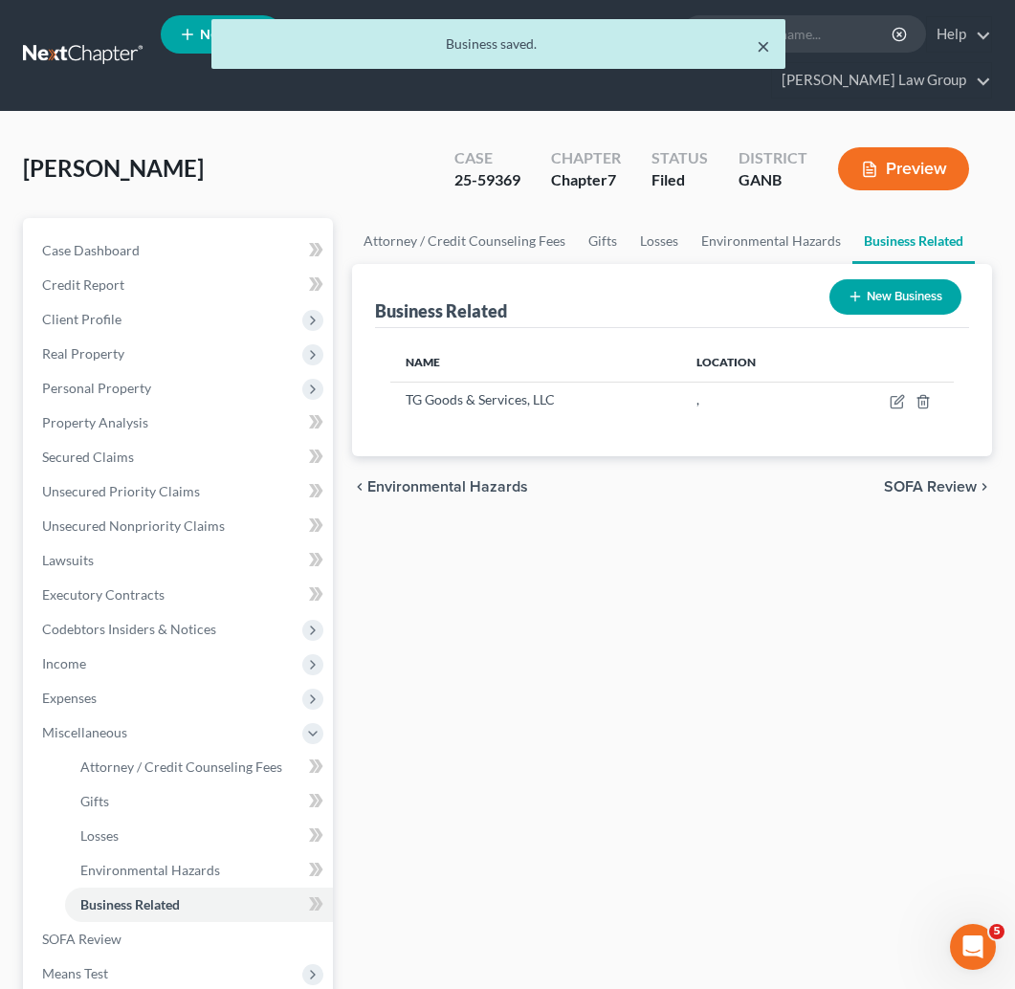
click at [758, 39] on button "×" at bounding box center [763, 45] width 13 height 23
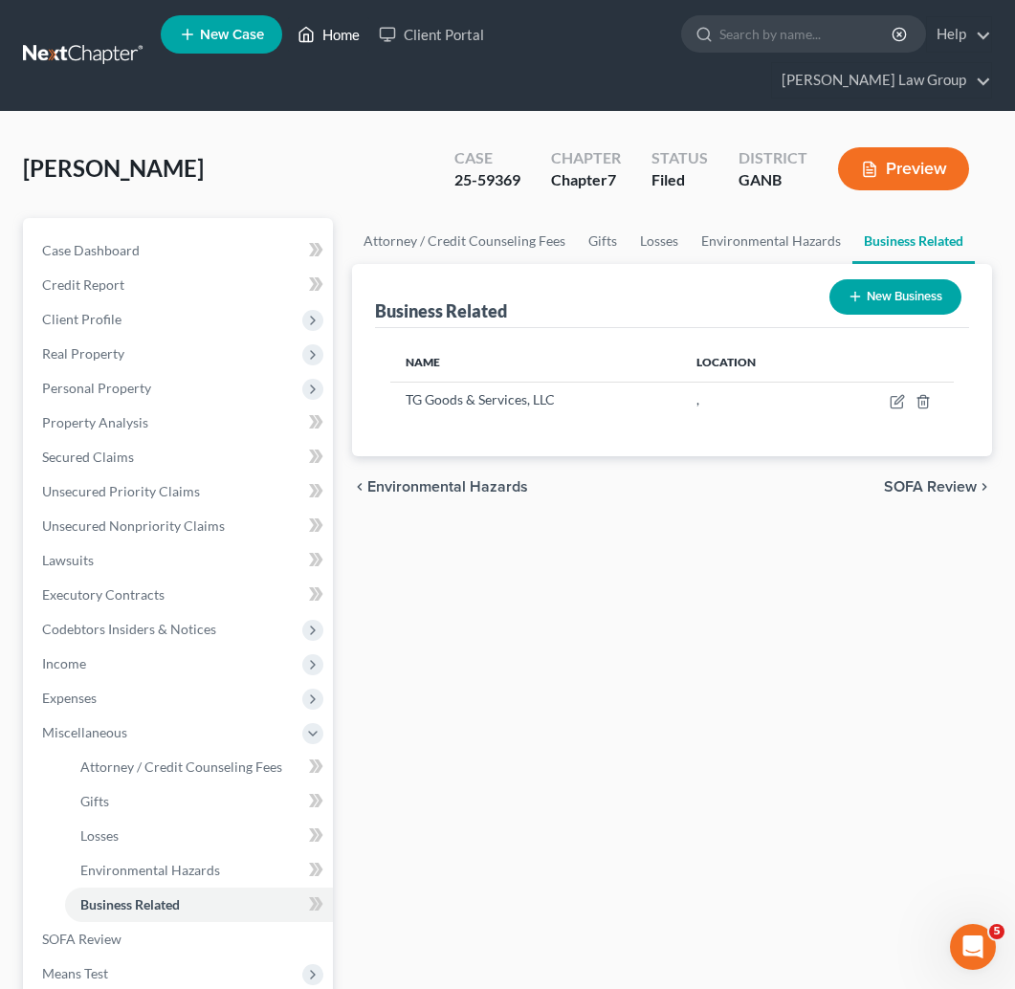
click at [345, 40] on link "Home" at bounding box center [328, 34] width 81 height 34
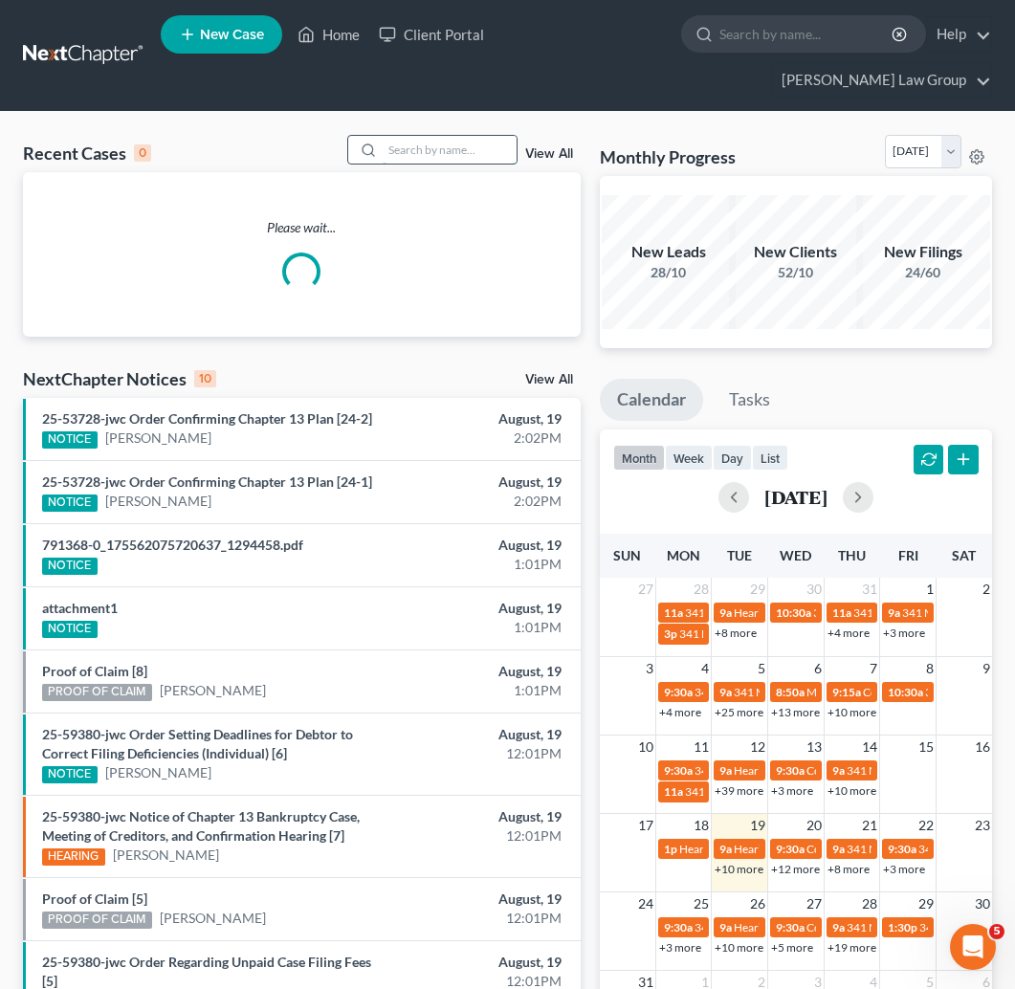
click at [417, 136] on input "search" at bounding box center [450, 150] width 134 height 28
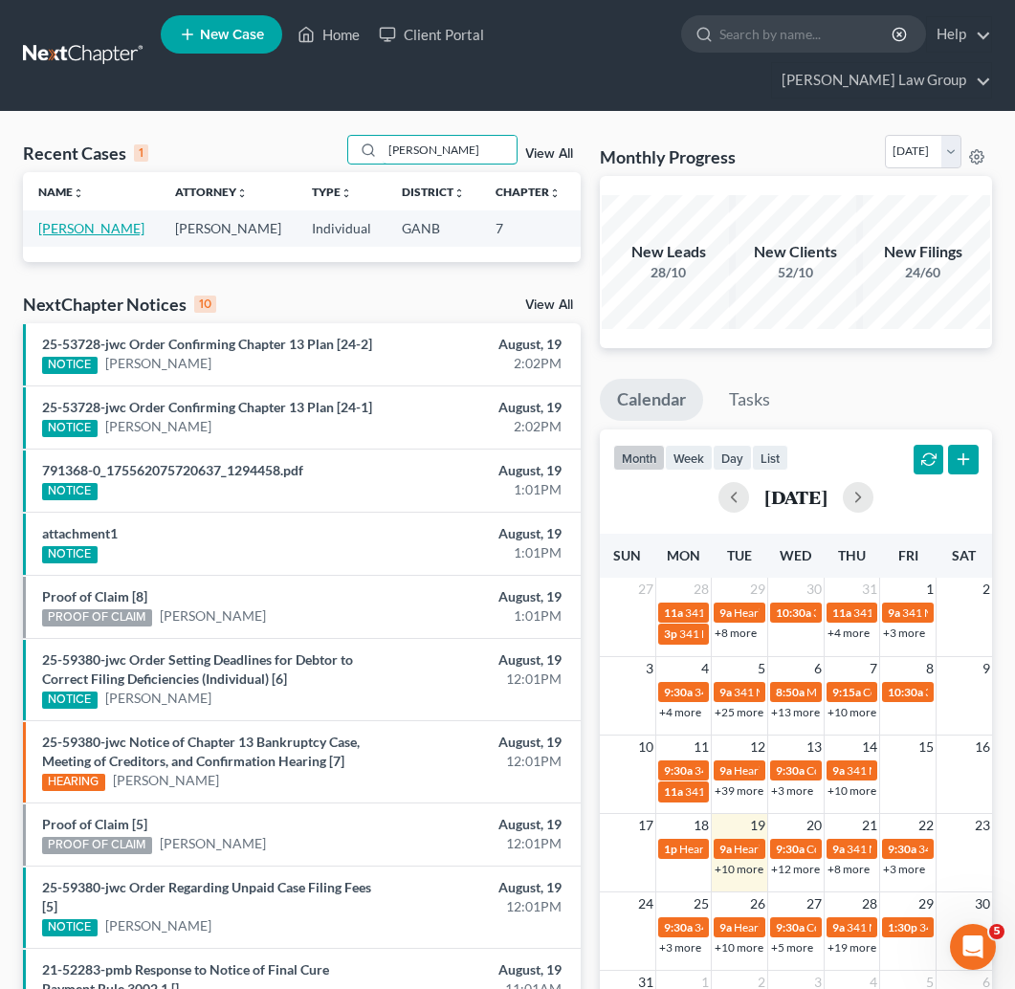
type input "[PERSON_NAME]"
click at [55, 220] on link "[PERSON_NAME]" at bounding box center [91, 228] width 106 height 16
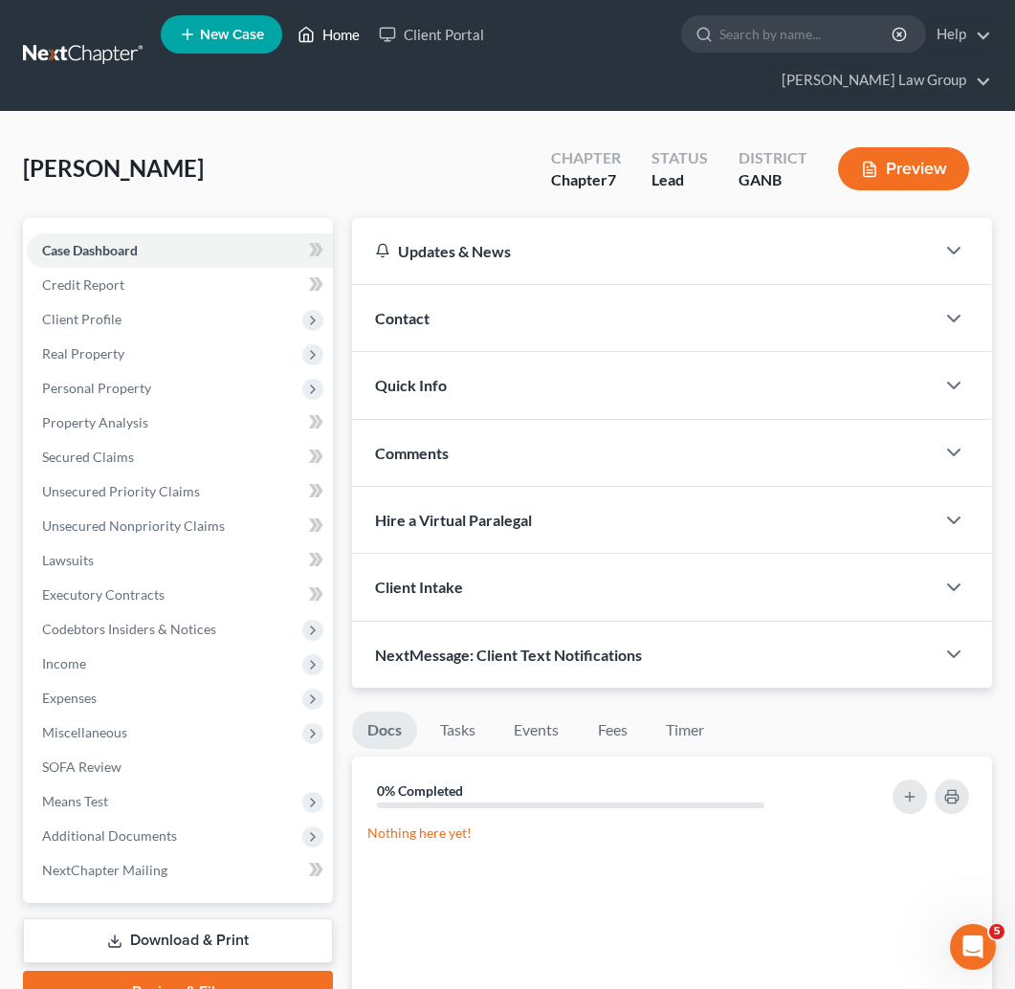
click at [342, 39] on link "Home" at bounding box center [328, 34] width 81 height 34
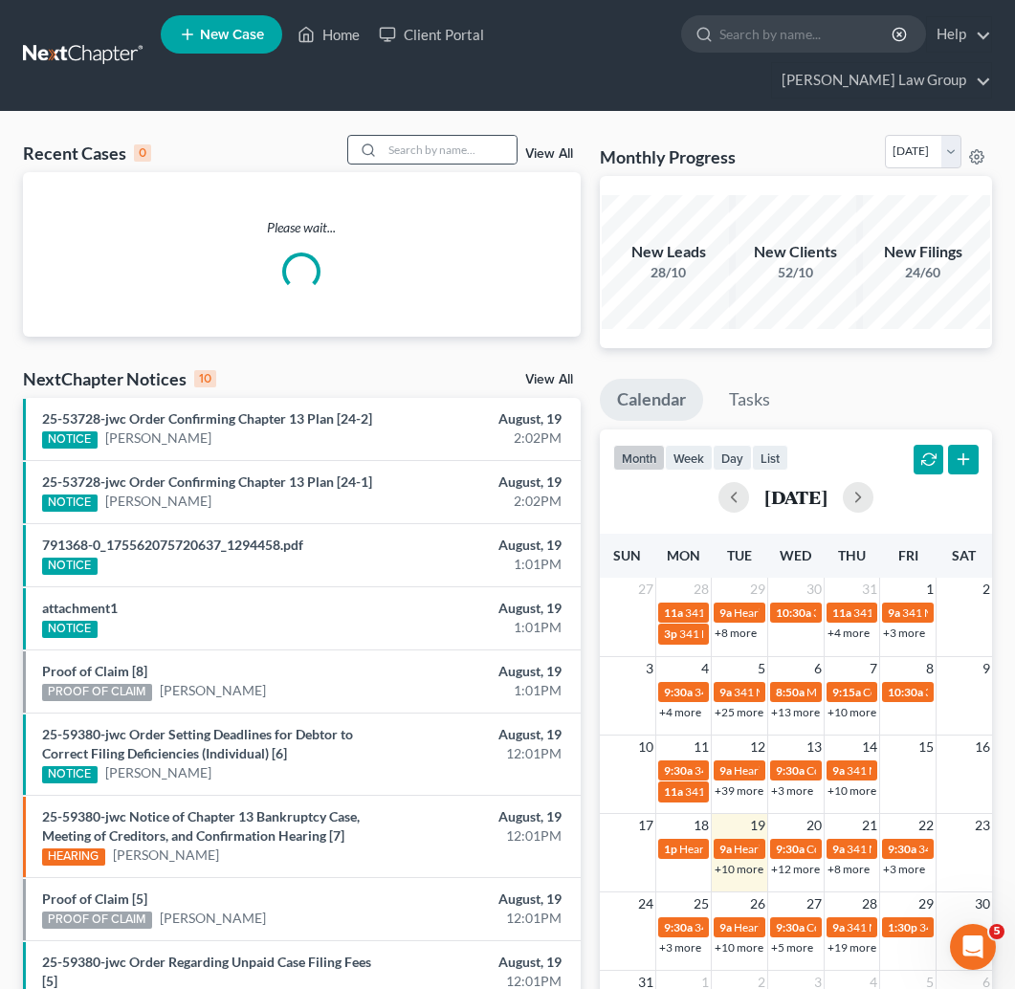
click at [376, 143] on icon at bounding box center [368, 150] width 15 height 15
click at [428, 136] on input "search" at bounding box center [450, 150] width 134 height 28
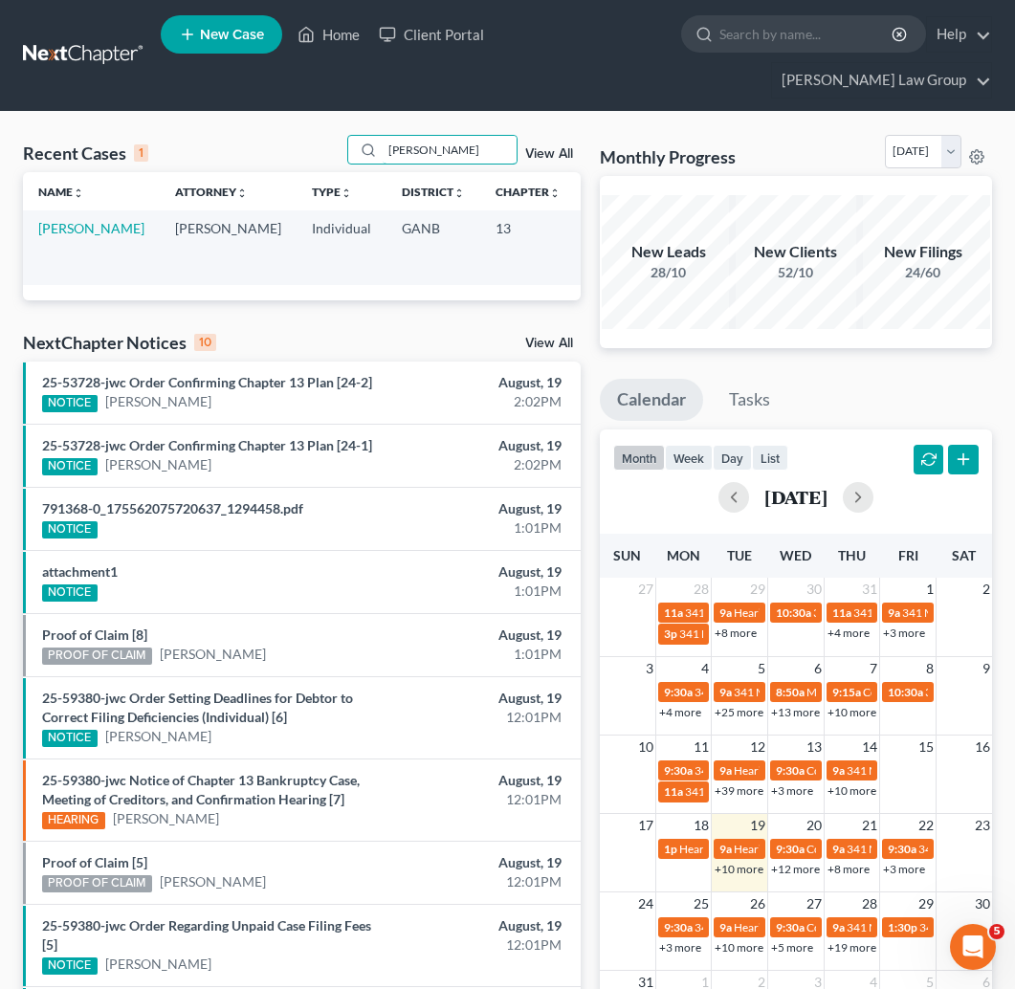
type input "[PERSON_NAME]"
drag, startPoint x: 380, startPoint y: 130, endPoint x: 64, endPoint y: 214, distance: 326.7
click at [64, 220] on link "[PERSON_NAME]" at bounding box center [91, 228] width 106 height 16
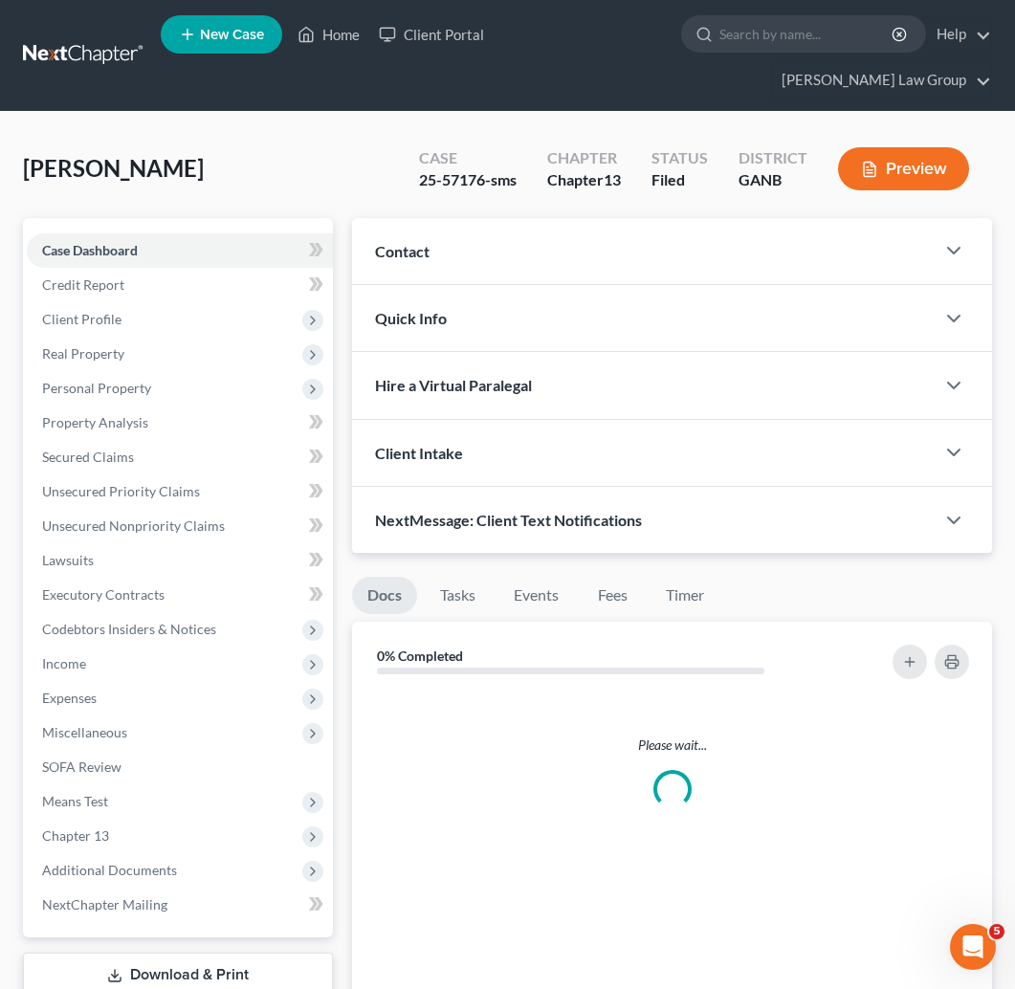
click at [64, 242] on span "Case Dashboard" at bounding box center [90, 250] width 96 height 16
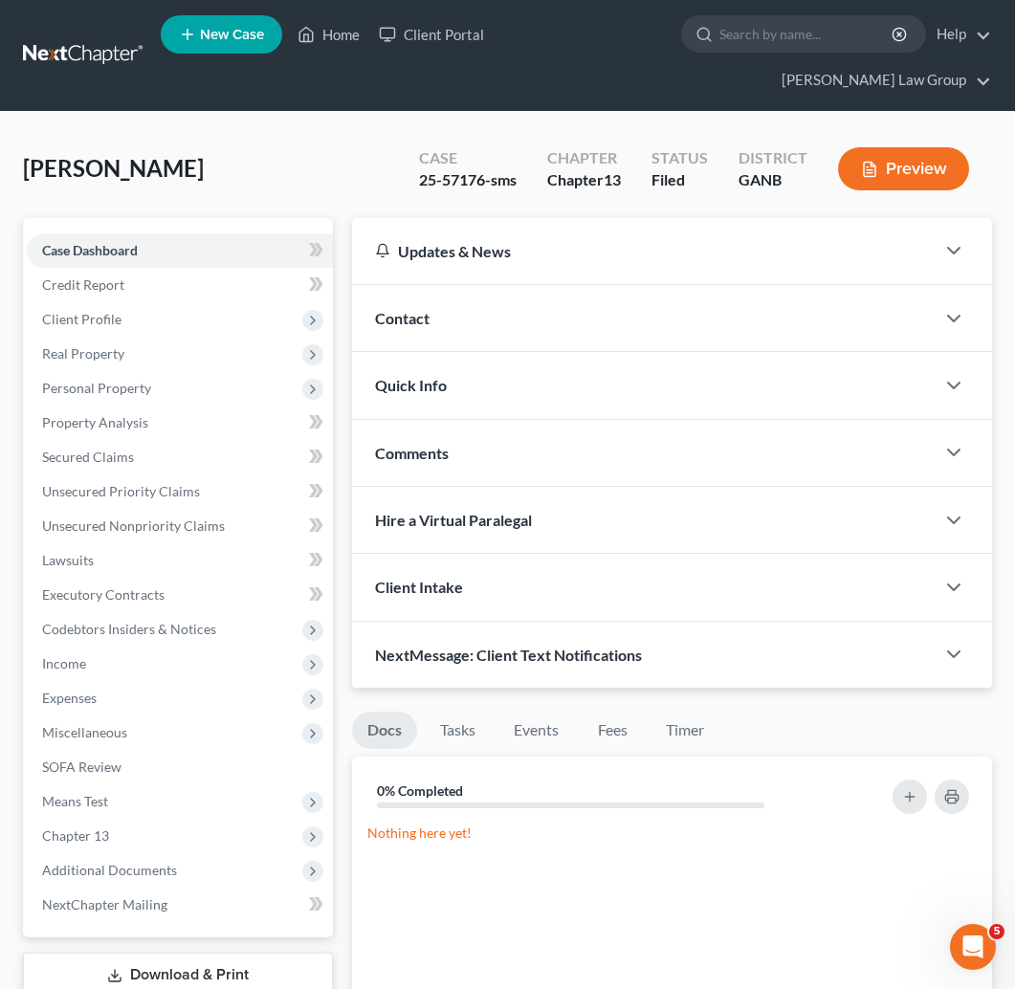
click at [224, 147] on div "[PERSON_NAME] Upgraded Case 25-57176-sms Chapter Chapter 13 Status Filed Distri…" at bounding box center [507, 176] width 969 height 83
click at [153, 853] on span "Additional Documents" at bounding box center [180, 870] width 306 height 34
click at [128, 923] on span "PACER Notices" at bounding box center [126, 973] width 92 height 16
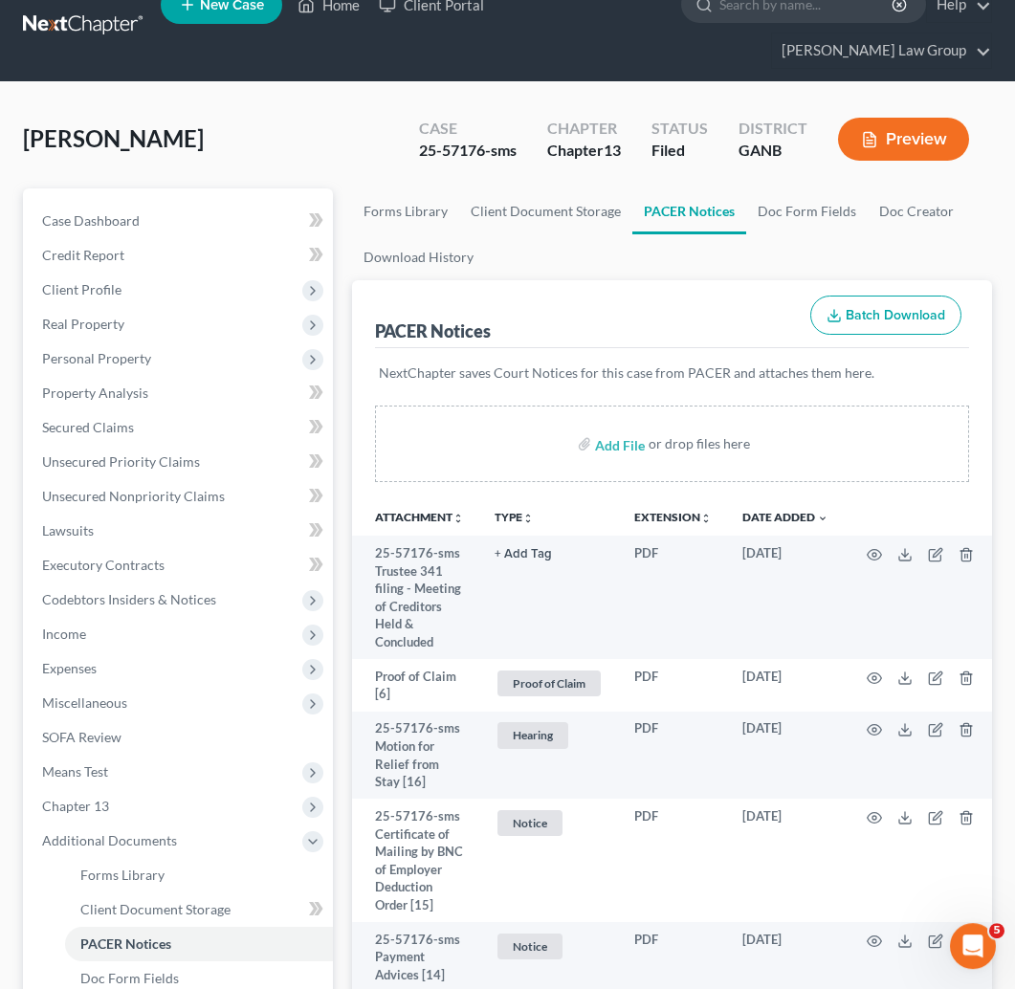
scroll to position [121, 0]
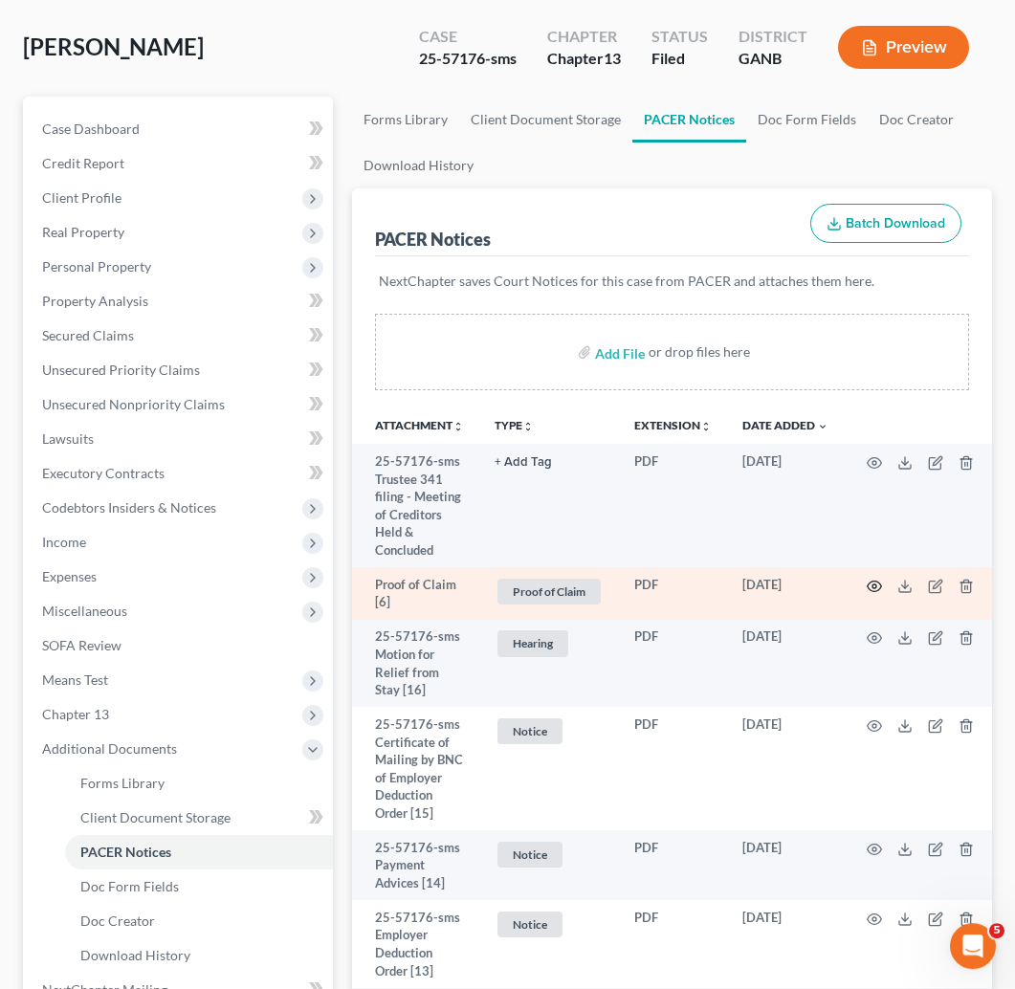
click at [876, 580] on icon "button" at bounding box center [874, 587] width 15 height 15
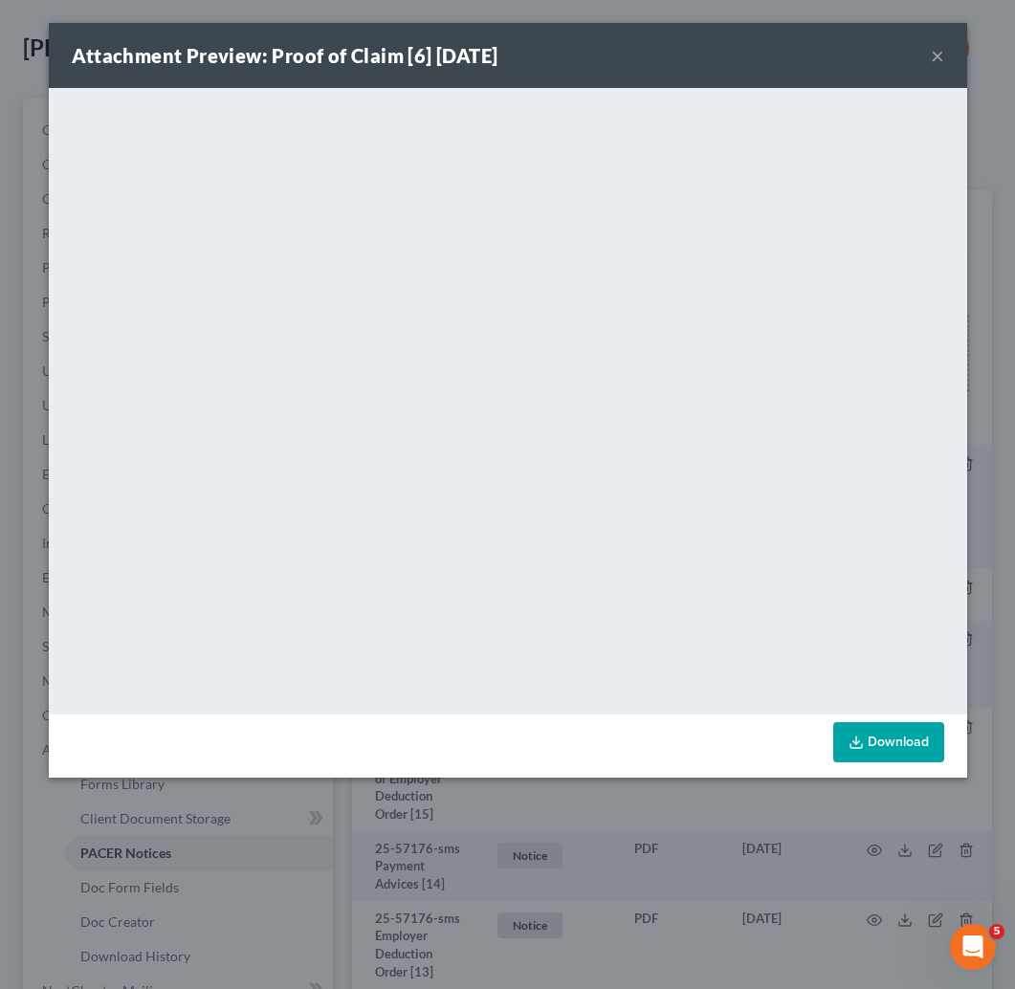
click at [937, 55] on button "×" at bounding box center [937, 55] width 13 height 23
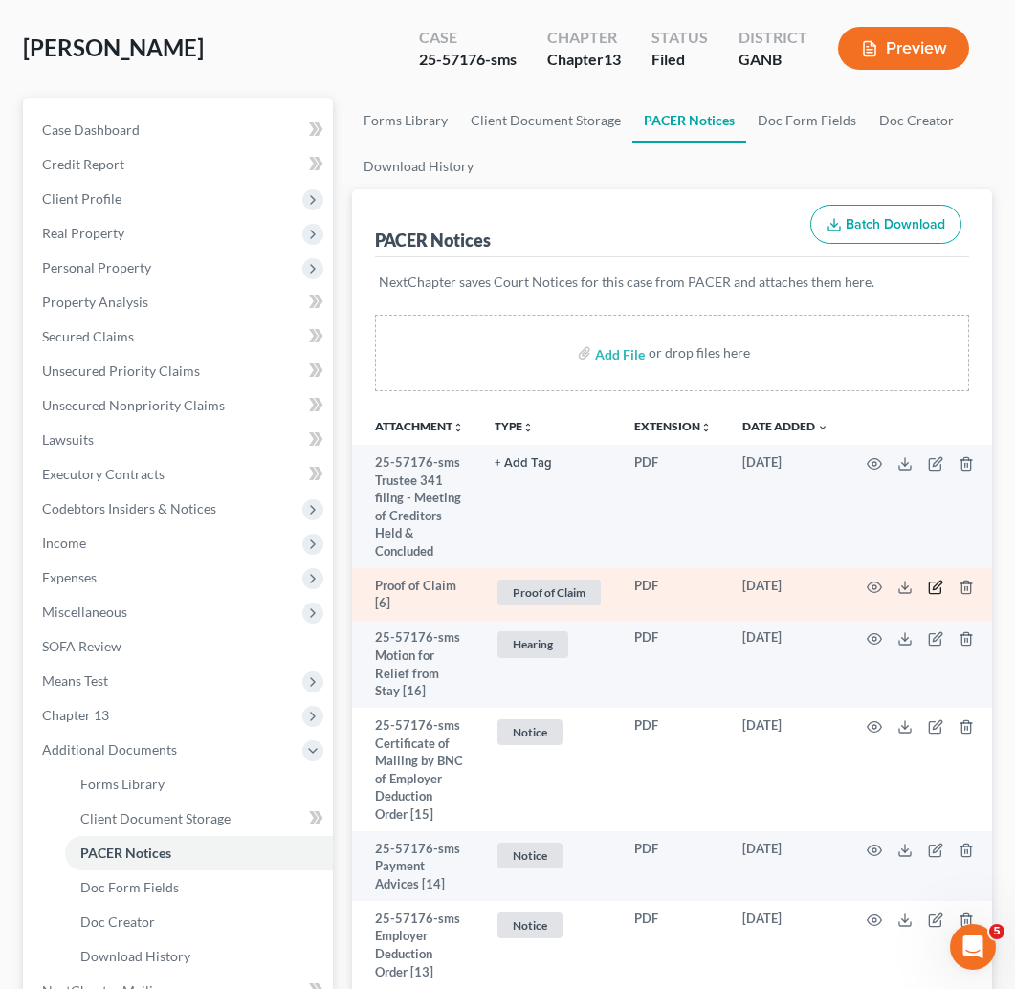
click at [943, 580] on icon "button" at bounding box center [935, 587] width 15 height 15
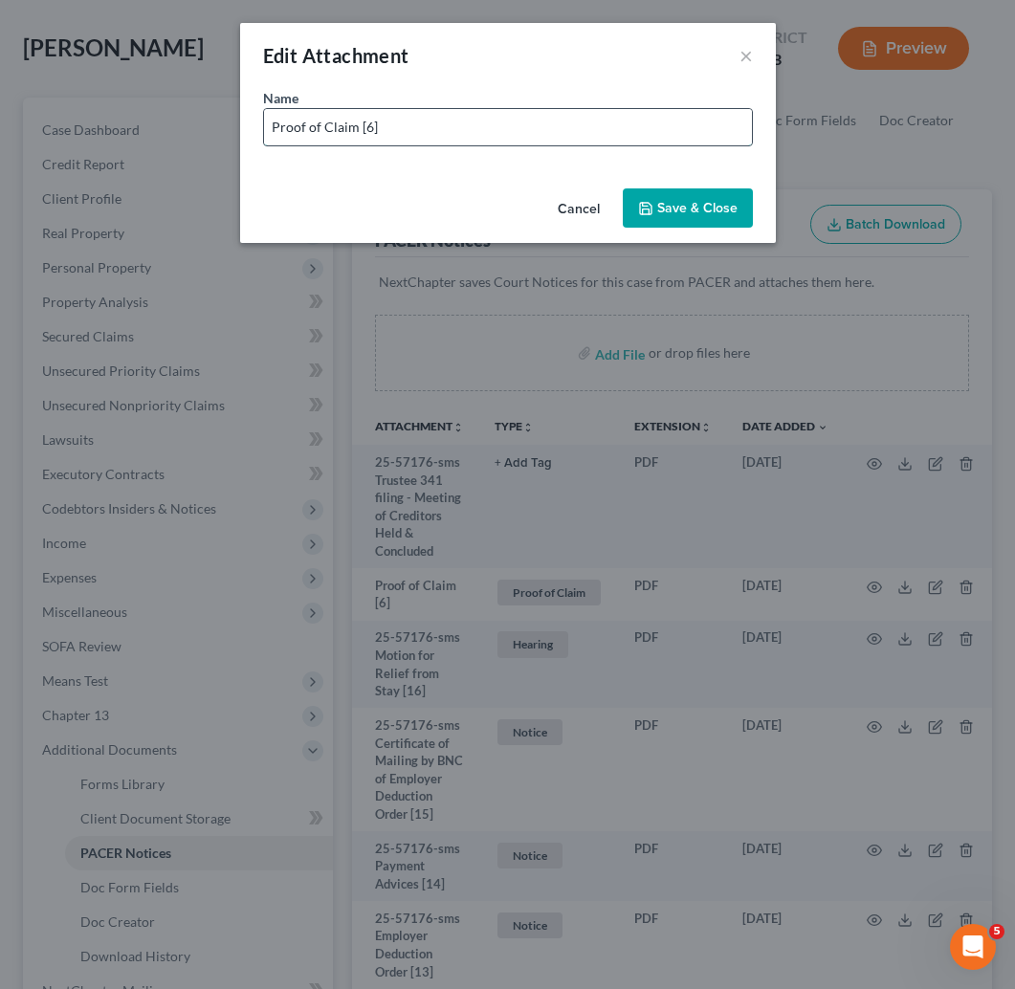
click at [551, 110] on input "Proof of Claim [6]" at bounding box center [508, 127] width 488 height 36
click at [645, 127] on input "Proof of Claim [6]" at bounding box center [508, 127] width 488 height 36
drag, startPoint x: 354, startPoint y: 127, endPoint x: 87, endPoint y: 108, distance: 267.6
click at [87, 108] on div "Edit Attachment × Name * Proof of Claim [6] Jefferson Capital- U/S- $21,169.66 …" at bounding box center [507, 494] width 1015 height 989
type input "POC [6] Jefferson Capital- U/S- $21,169.66"
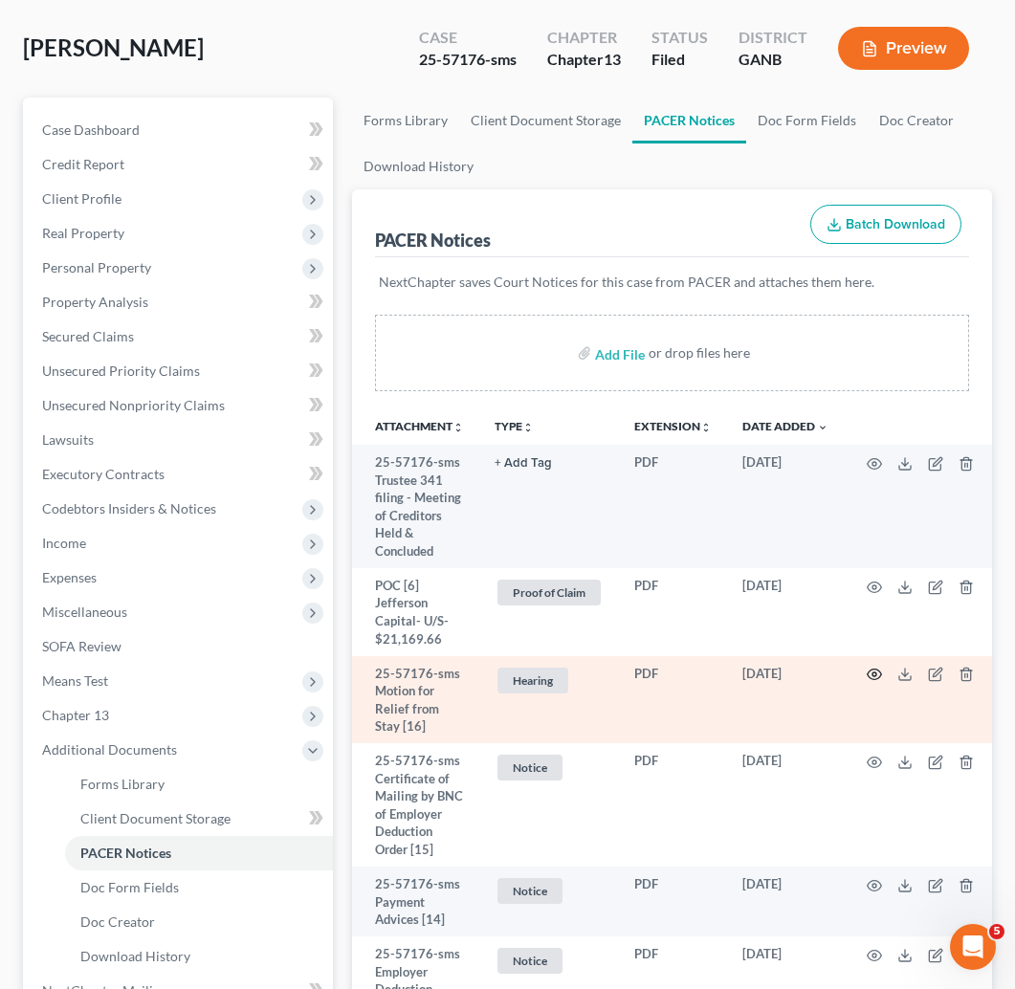
click at [875, 667] on icon "button" at bounding box center [874, 674] width 15 height 15
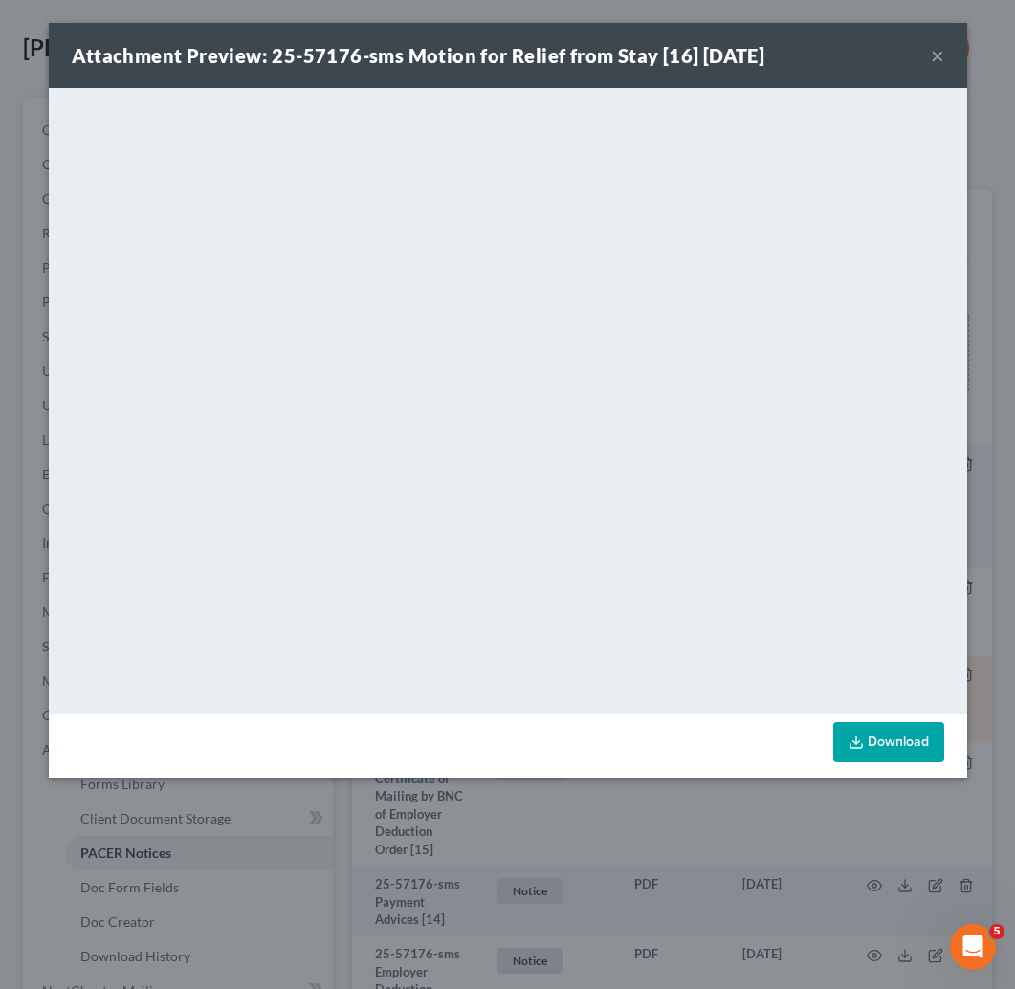
click at [934, 55] on button "×" at bounding box center [937, 55] width 13 height 23
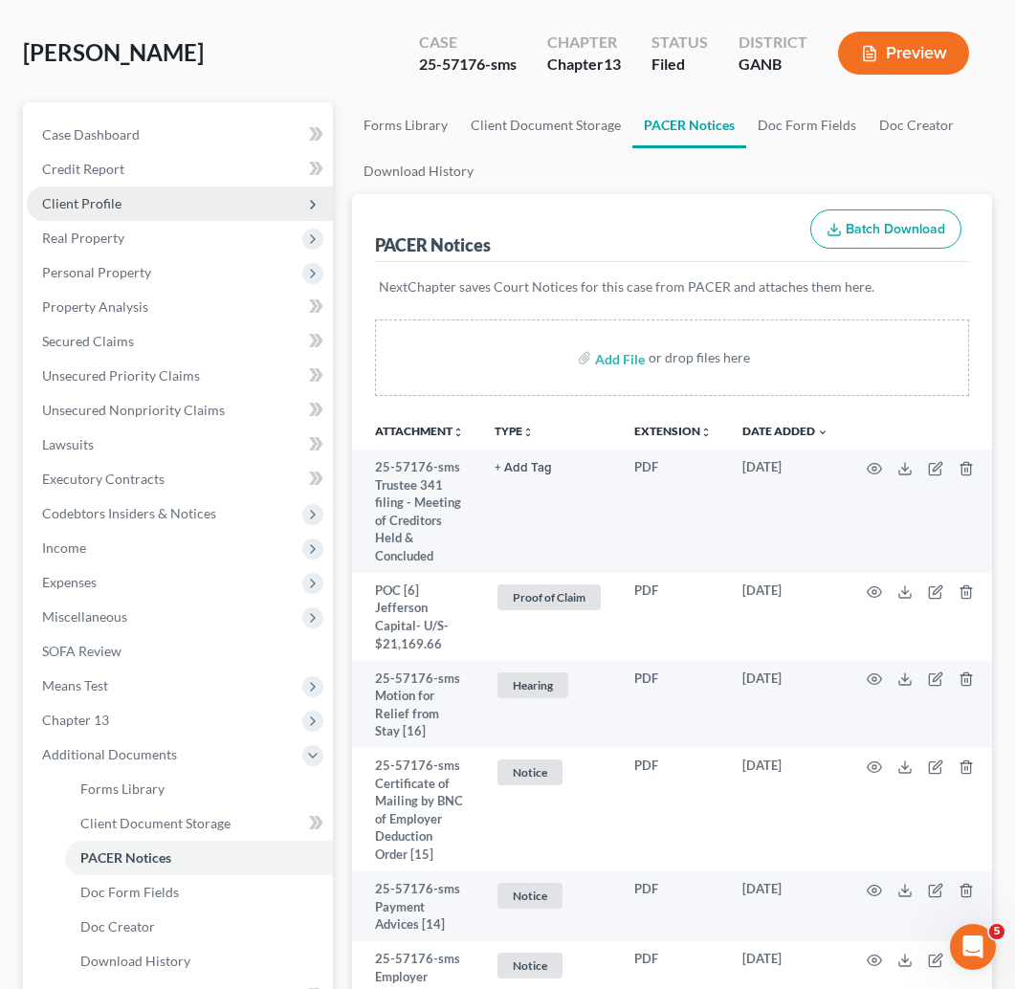
scroll to position [0, 0]
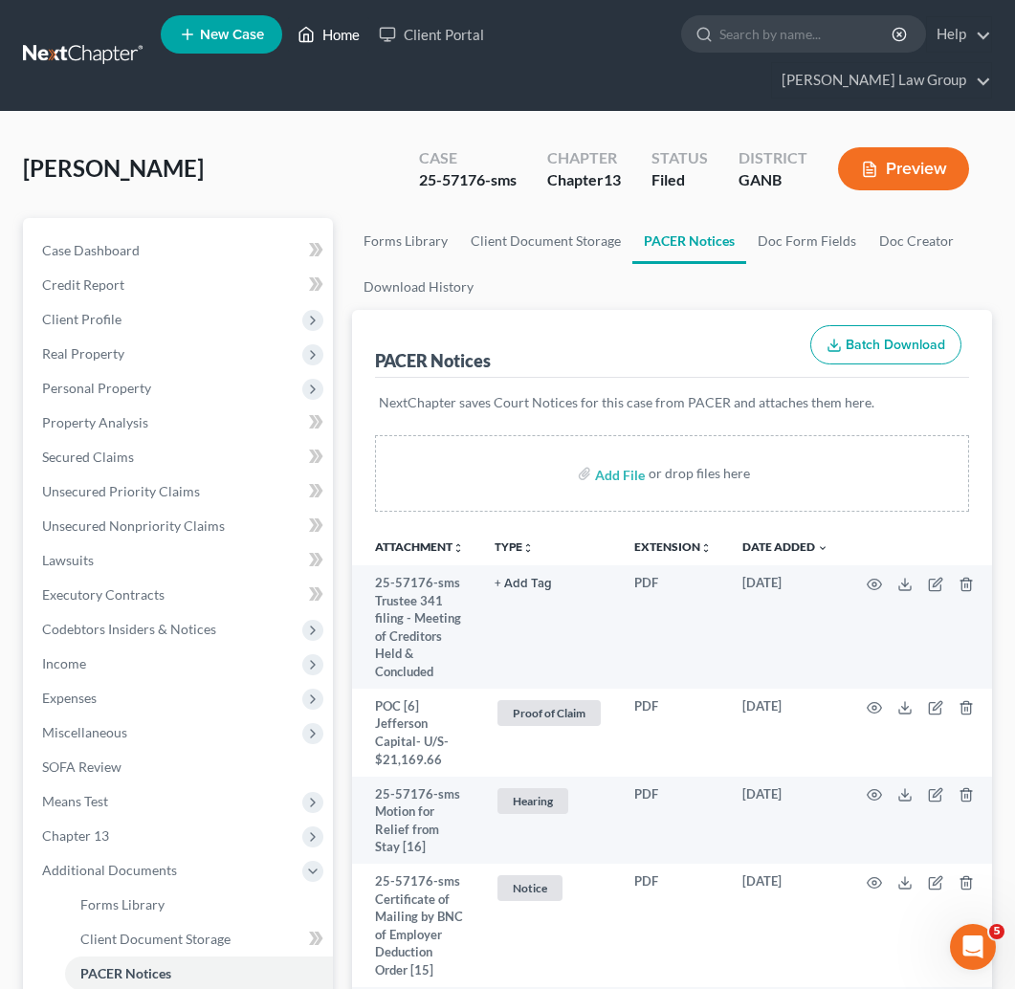
click at [341, 52] on link "Home" at bounding box center [328, 34] width 81 height 34
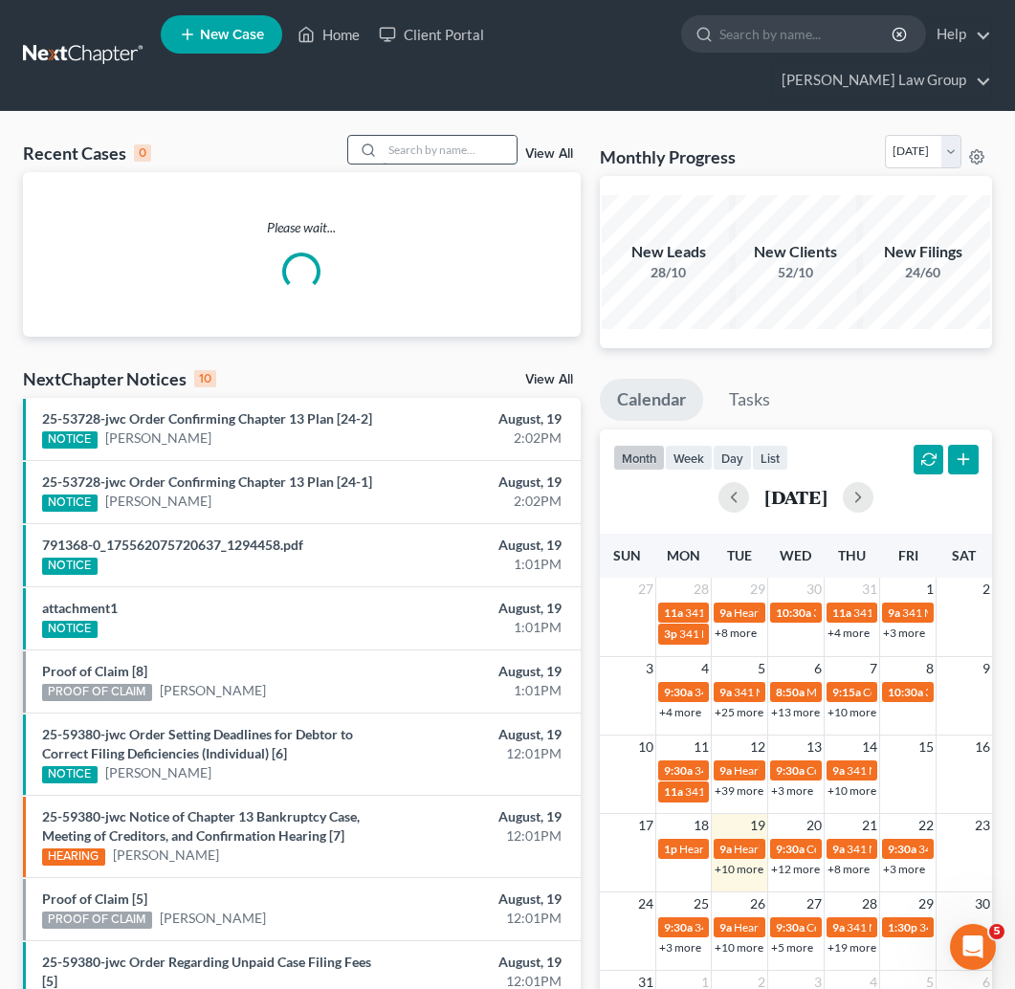
click at [400, 136] on input "search" at bounding box center [450, 150] width 134 height 28
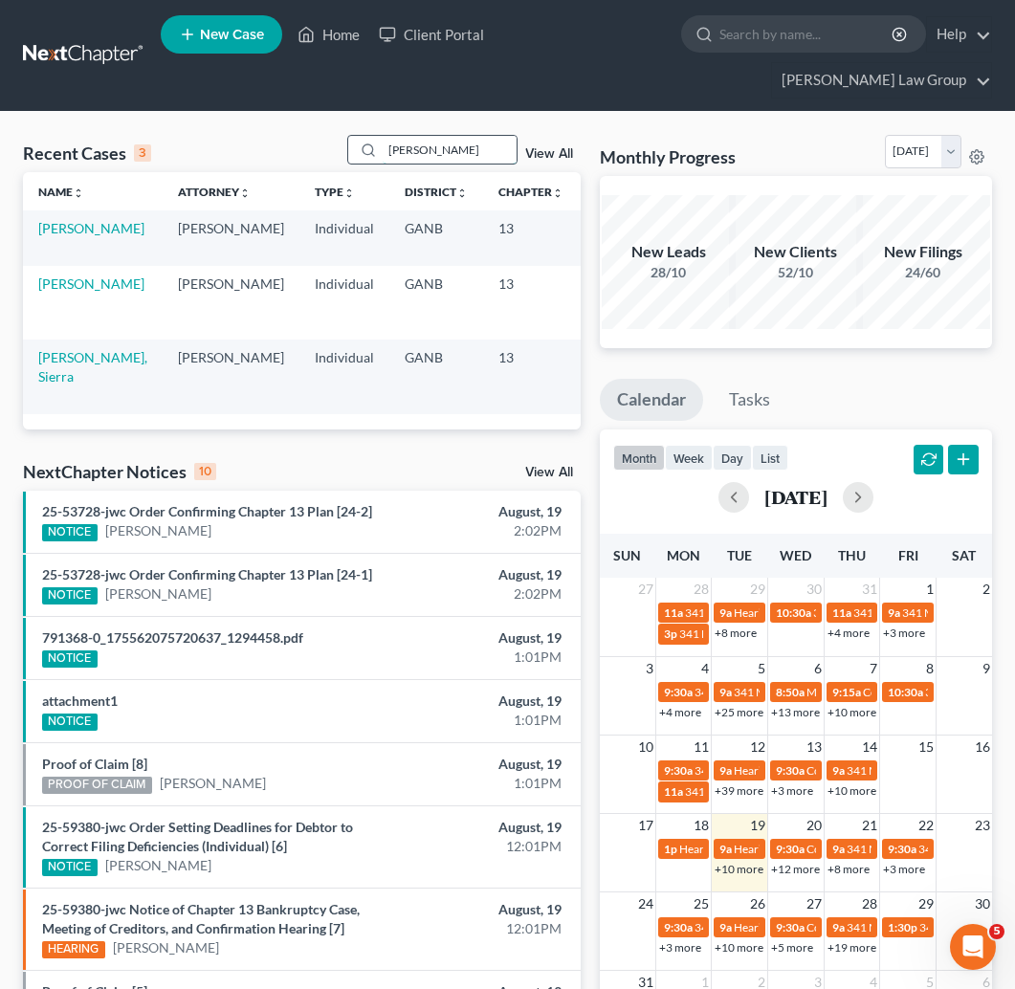
type input "[PERSON_NAME]"
drag, startPoint x: 400, startPoint y: 116, endPoint x: 55, endPoint y: 210, distance: 358.1
click at [55, 220] on link "[PERSON_NAME]" at bounding box center [91, 228] width 106 height 16
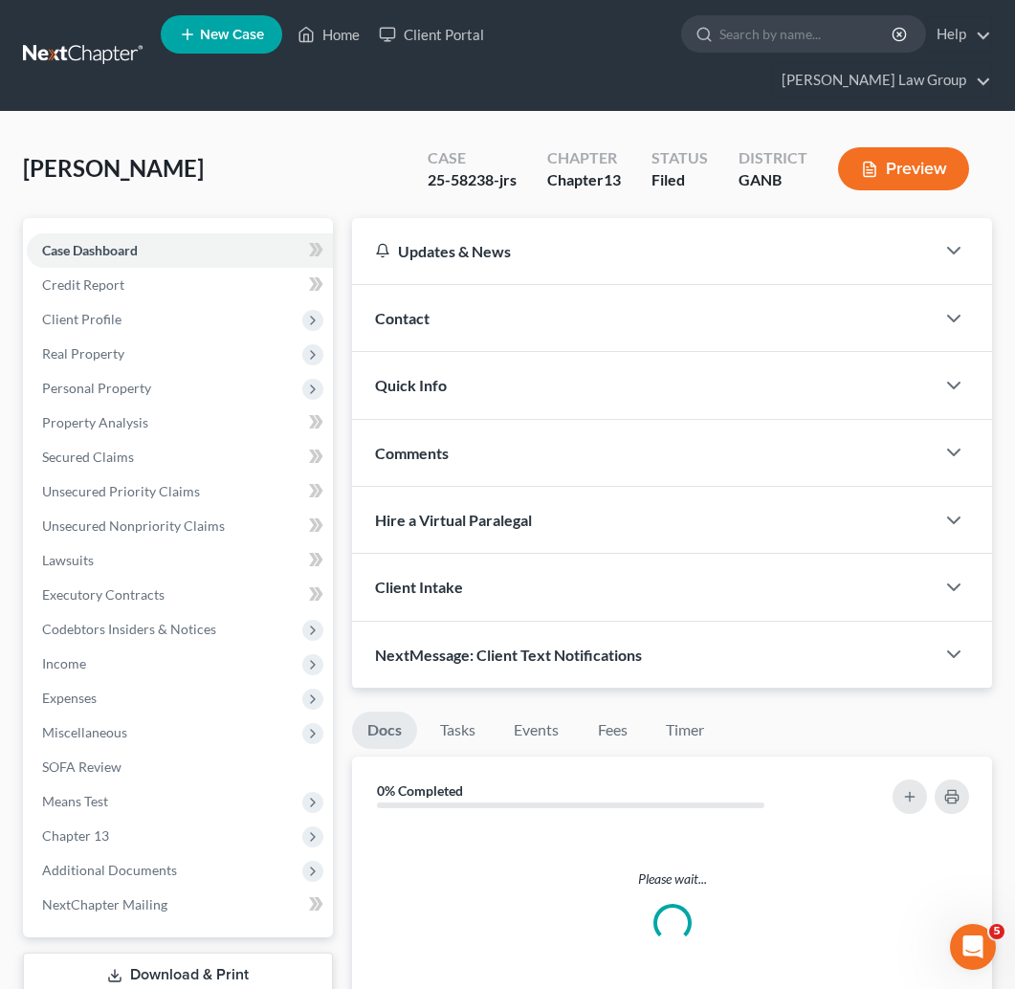
scroll to position [541, 0]
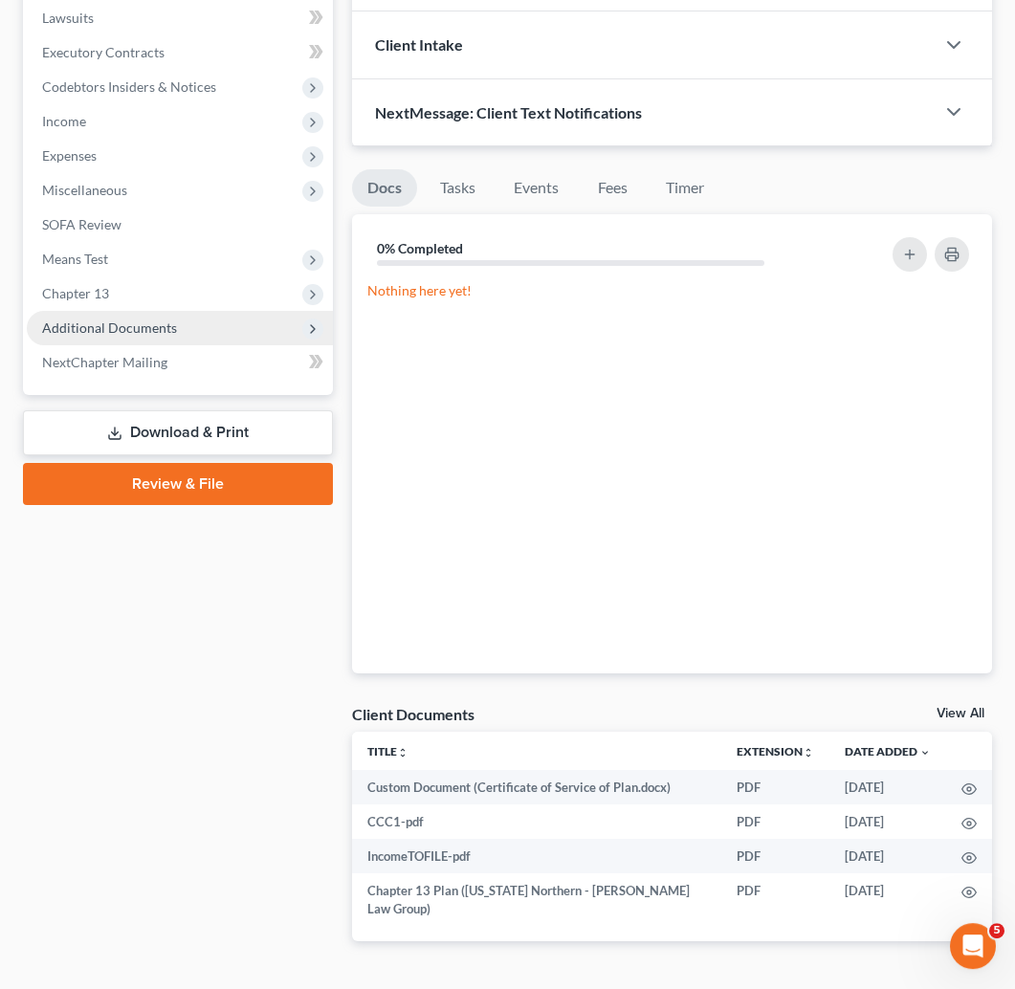
click at [99, 320] on span "Additional Documents" at bounding box center [109, 328] width 135 height 16
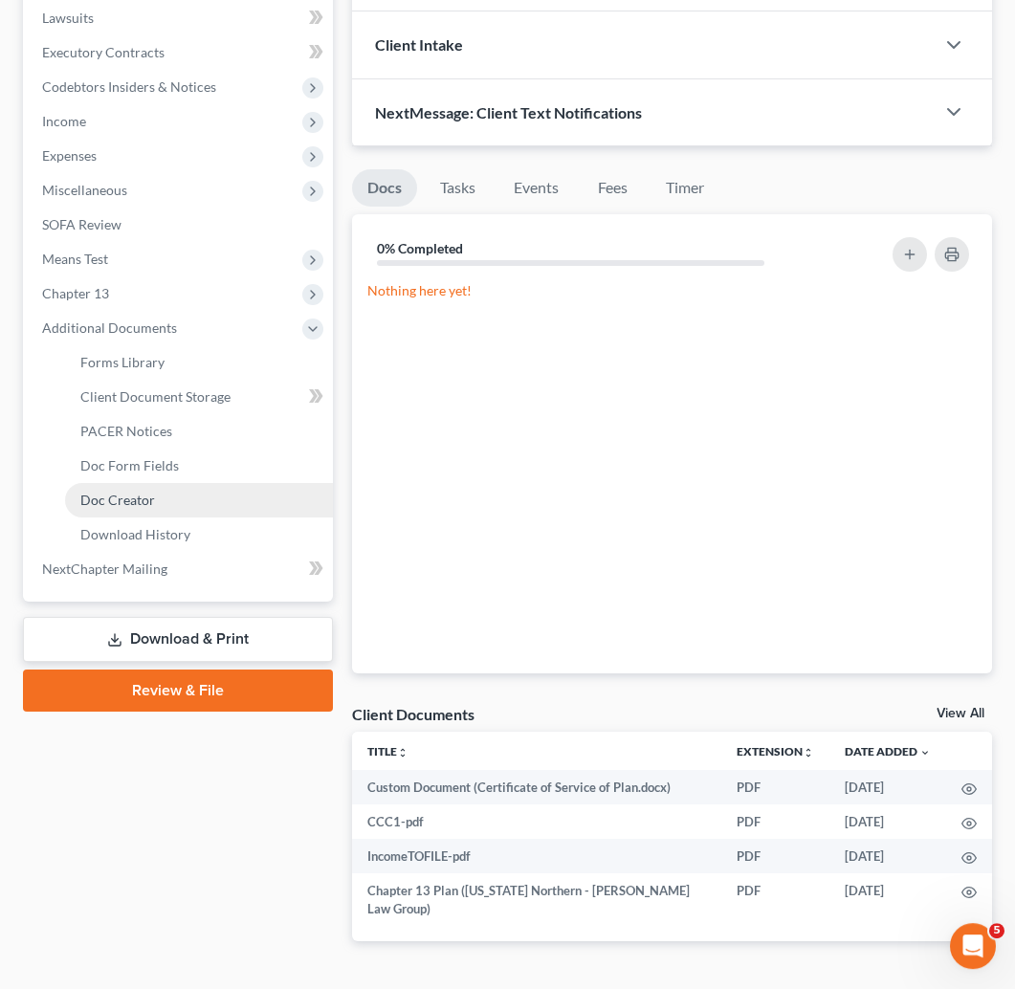
click at [130, 493] on span "Doc Creator" at bounding box center [117, 501] width 75 height 16
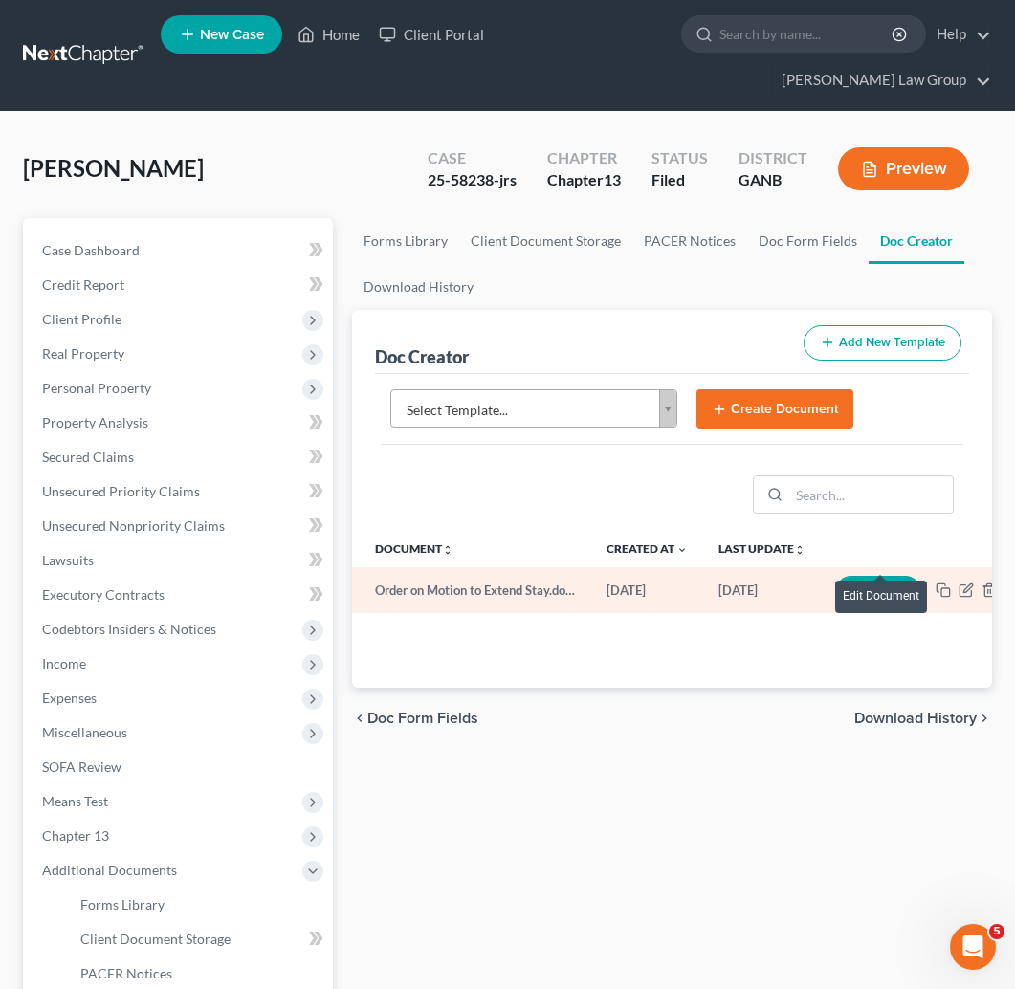
click at [870, 576] on button "Edit" at bounding box center [878, 591] width 84 height 30
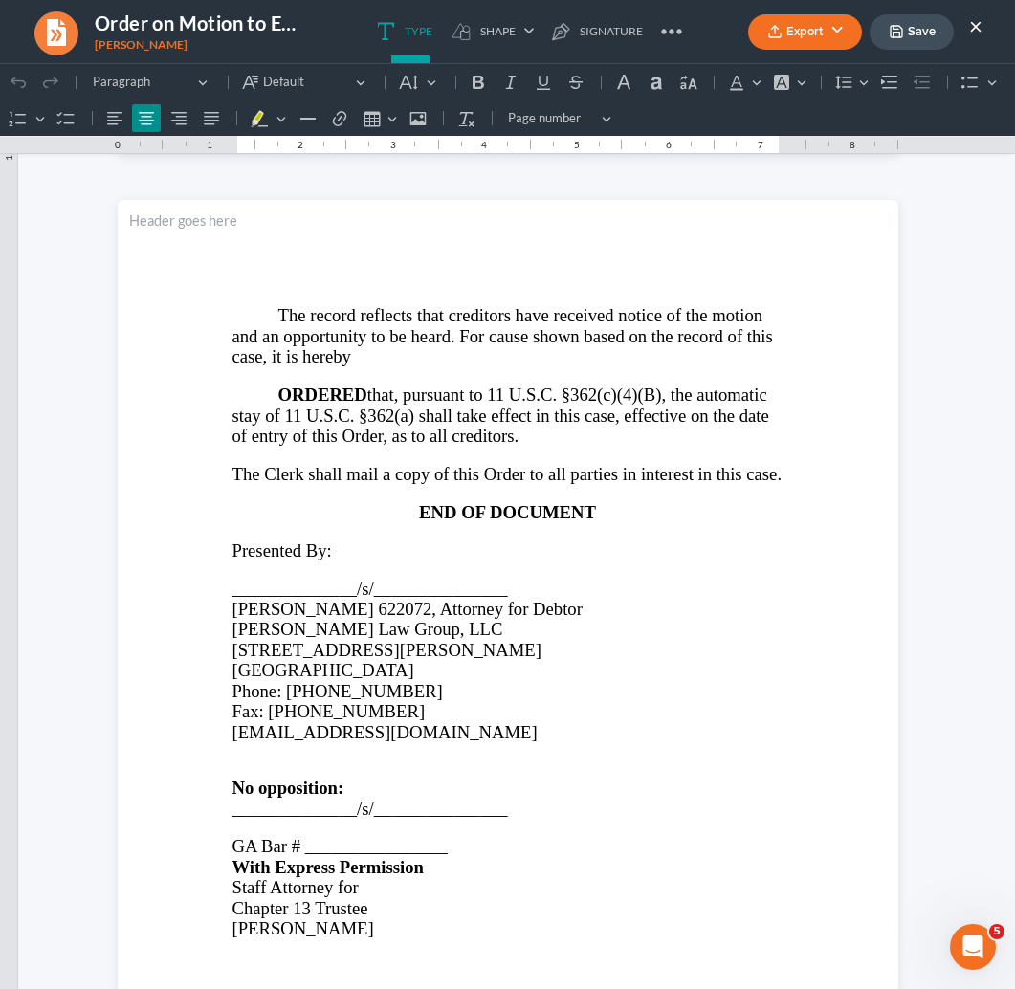
scroll to position [1275, 0]
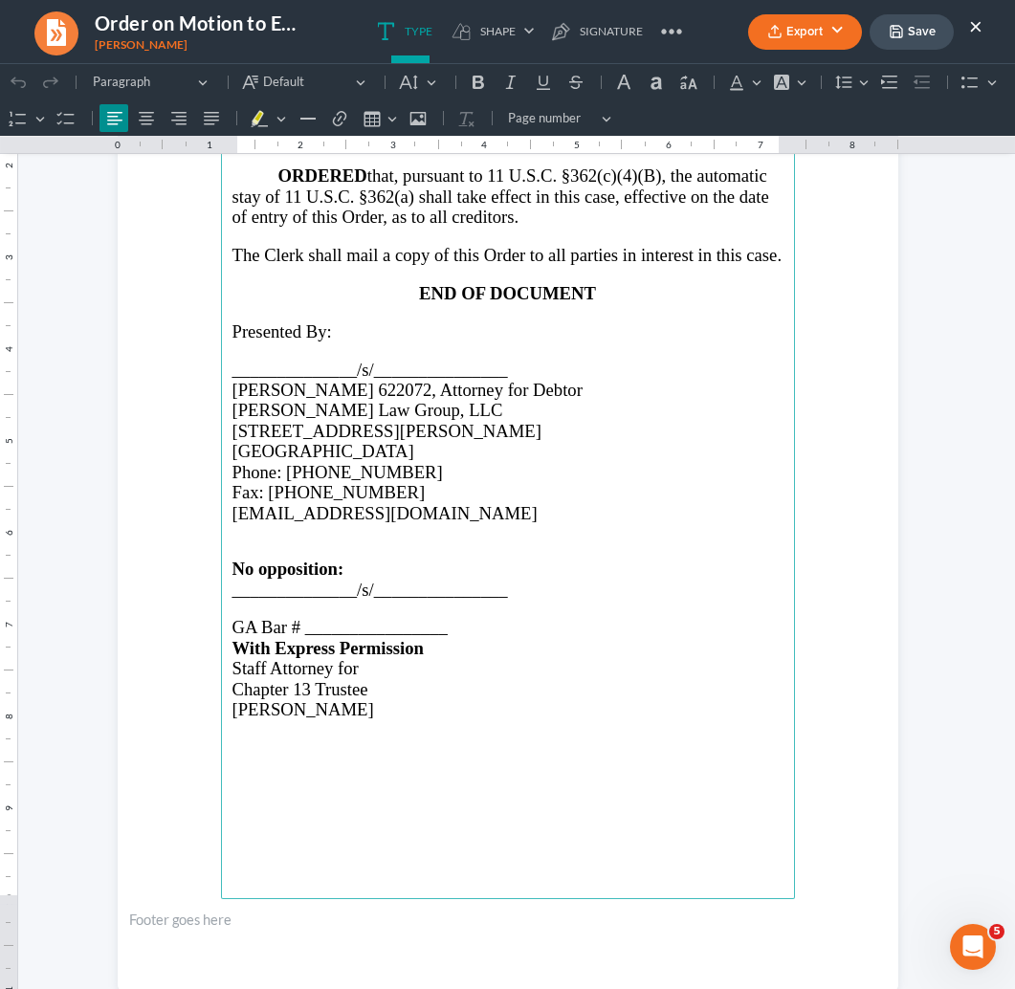
click at [320, 600] on p "Rich Text Editor, page-1-main" at bounding box center [507, 608] width 551 height 17
click at [309, 600] on p "[PERSON_NAME]" at bounding box center [507, 608] width 551 height 17
click at [330, 600] on p "[PERSON_NAME]" at bounding box center [507, 608] width 551 height 17
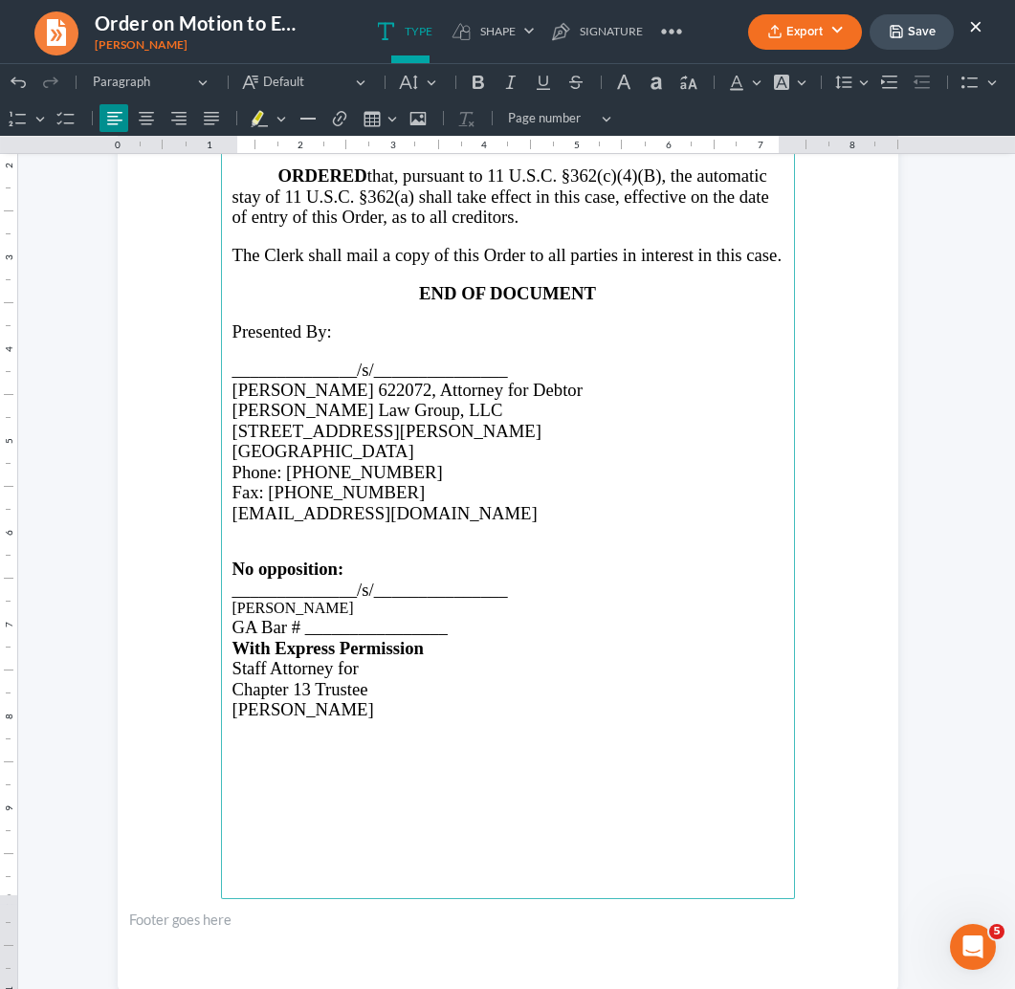
drag, startPoint x: 332, startPoint y: 598, endPoint x: 220, endPoint y: 592, distance: 112.1
click at [220, 592] on section "The record reflects that creditors have received notice of the motion and an op…" at bounding box center [508, 486] width 781 height 1010
click at [395, 74] on button "Default" at bounding box center [418, 82] width 51 height 29
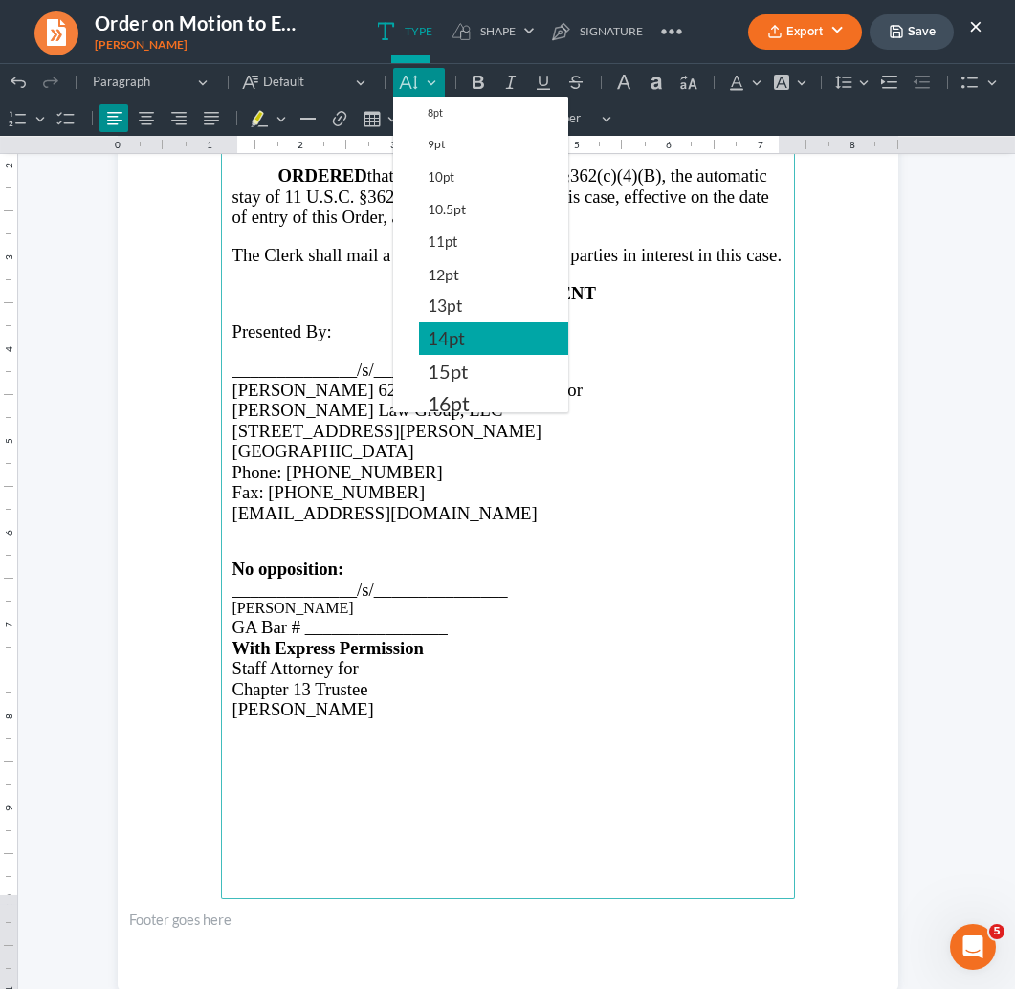
click at [465, 337] on button "14pt" at bounding box center [493, 338] width 149 height 33
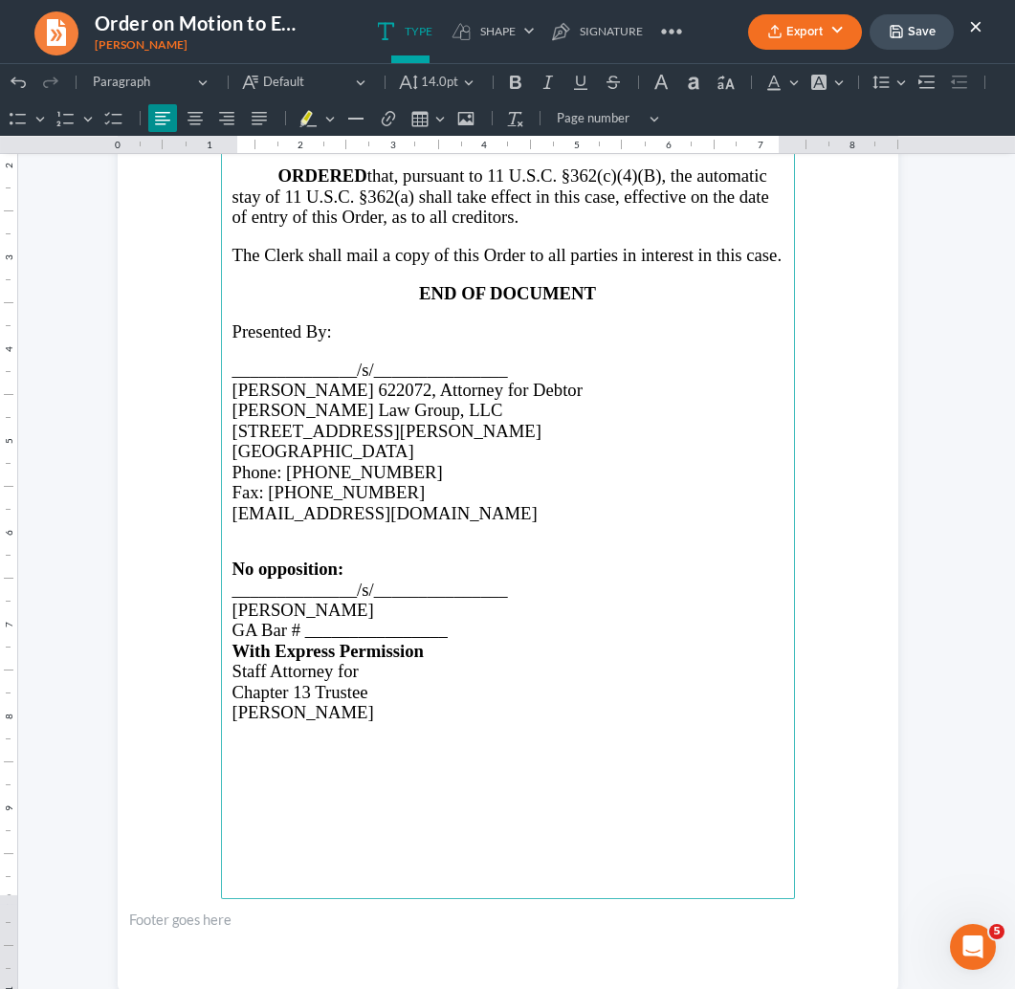
click at [367, 621] on span "GA Bar # ________________" at bounding box center [339, 630] width 215 height 20
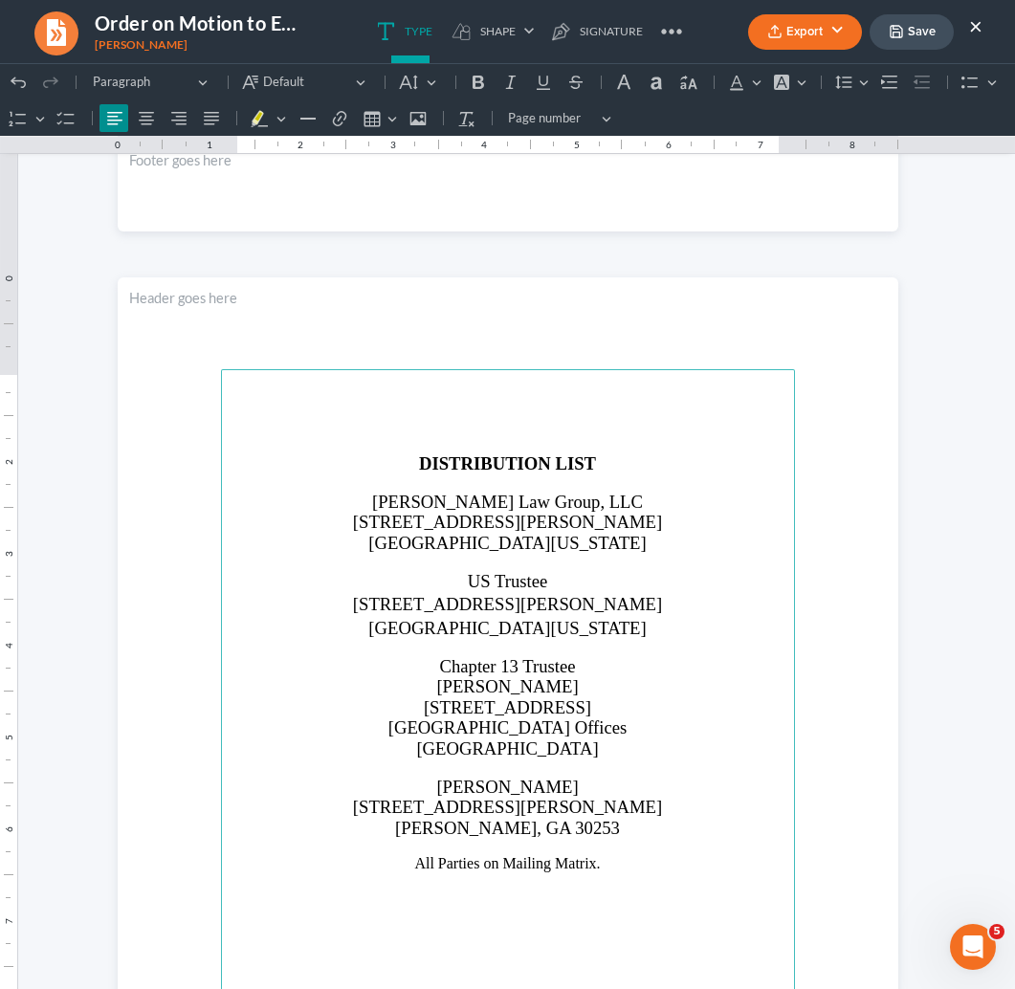
scroll to position [2039, 0]
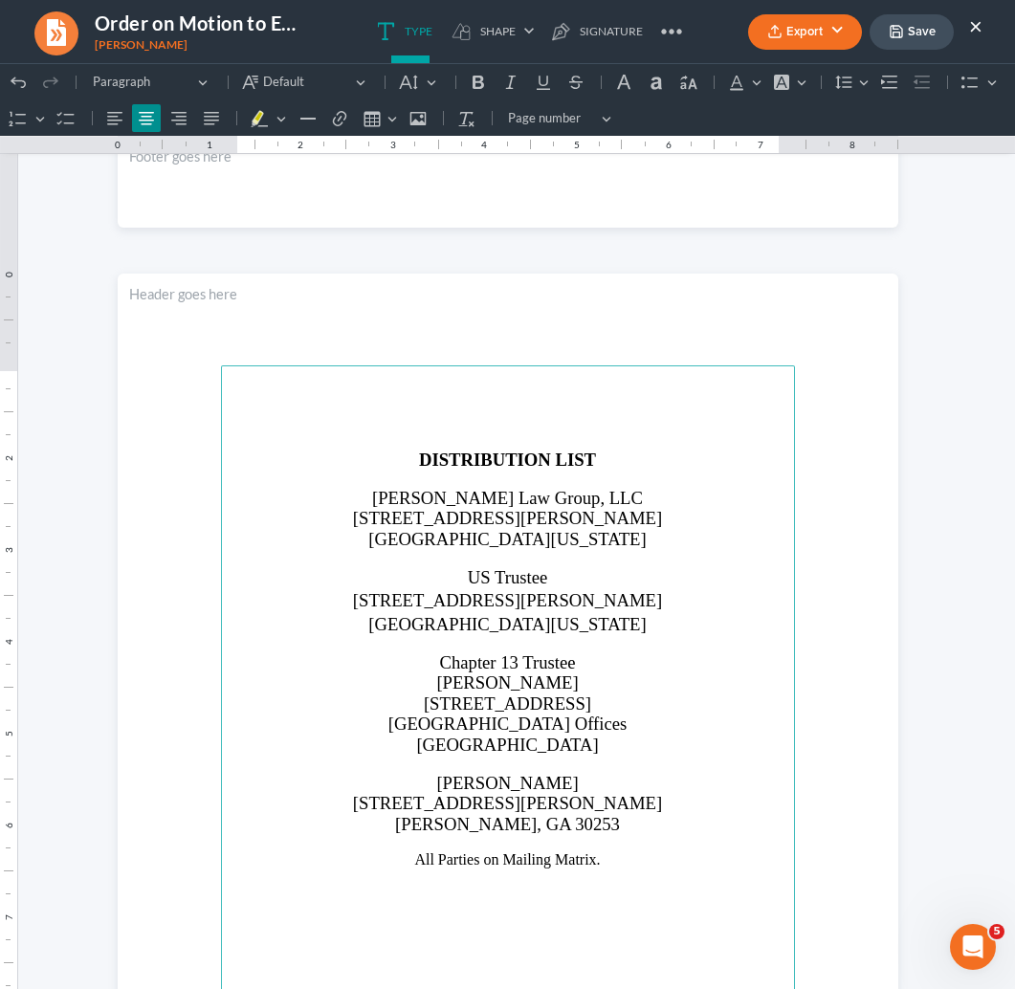
click at [505, 854] on p "All Parties on Mailing Matrix." at bounding box center [507, 859] width 551 height 17
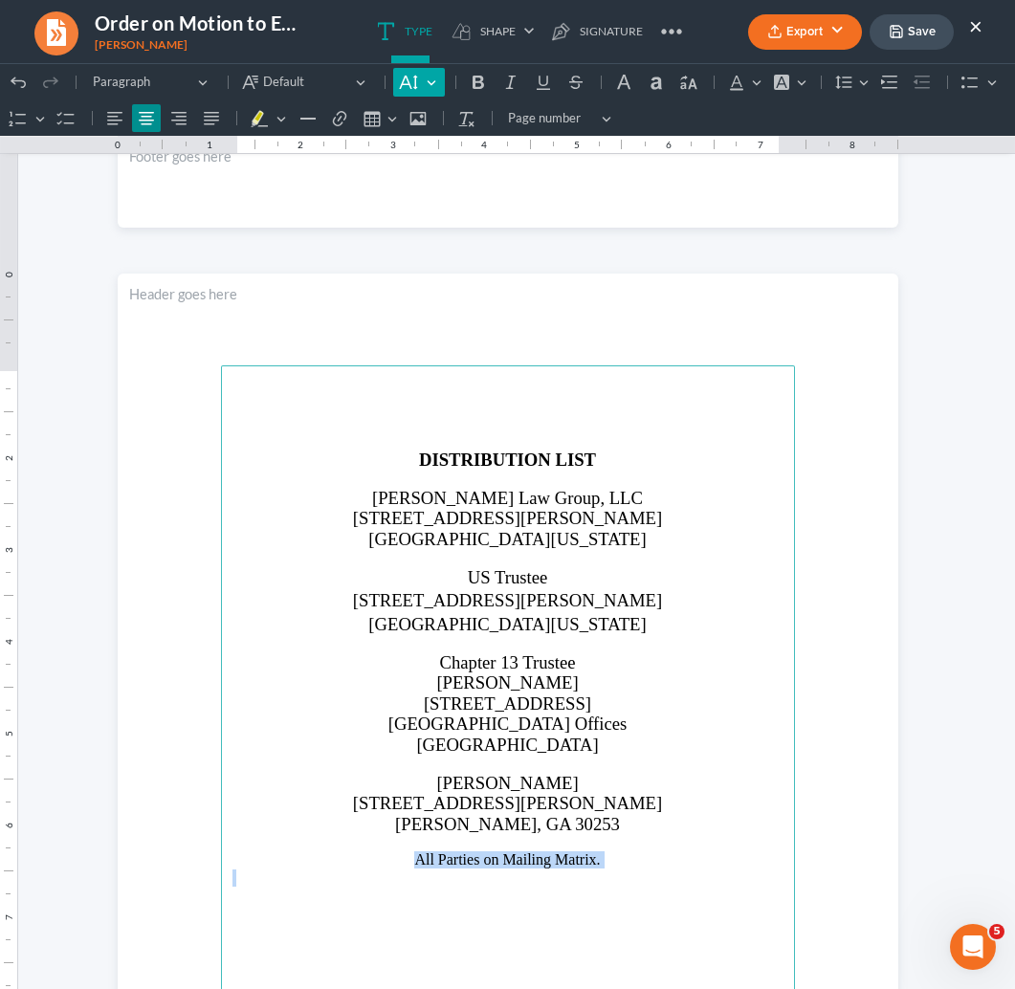
click at [430, 86] on button "Default" at bounding box center [418, 82] width 51 height 29
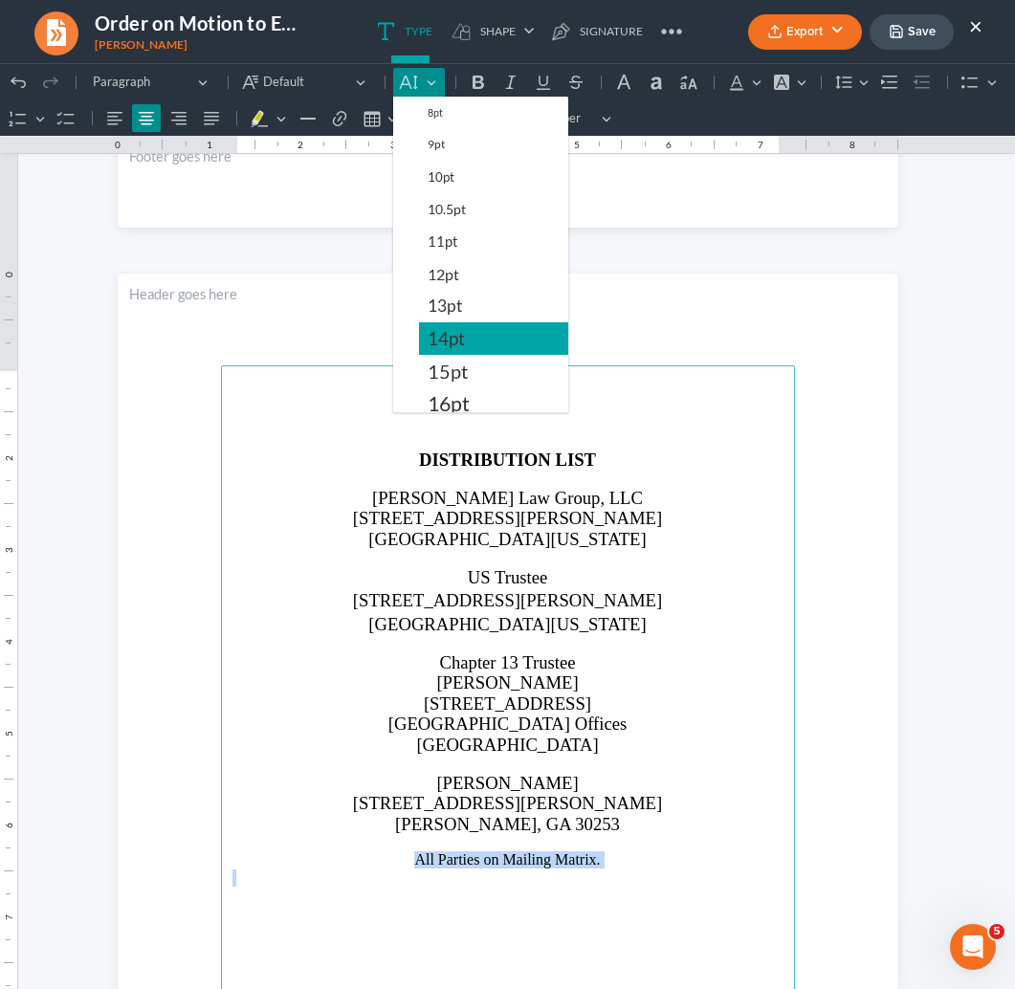
click at [448, 344] on span "14pt" at bounding box center [446, 338] width 37 height 23
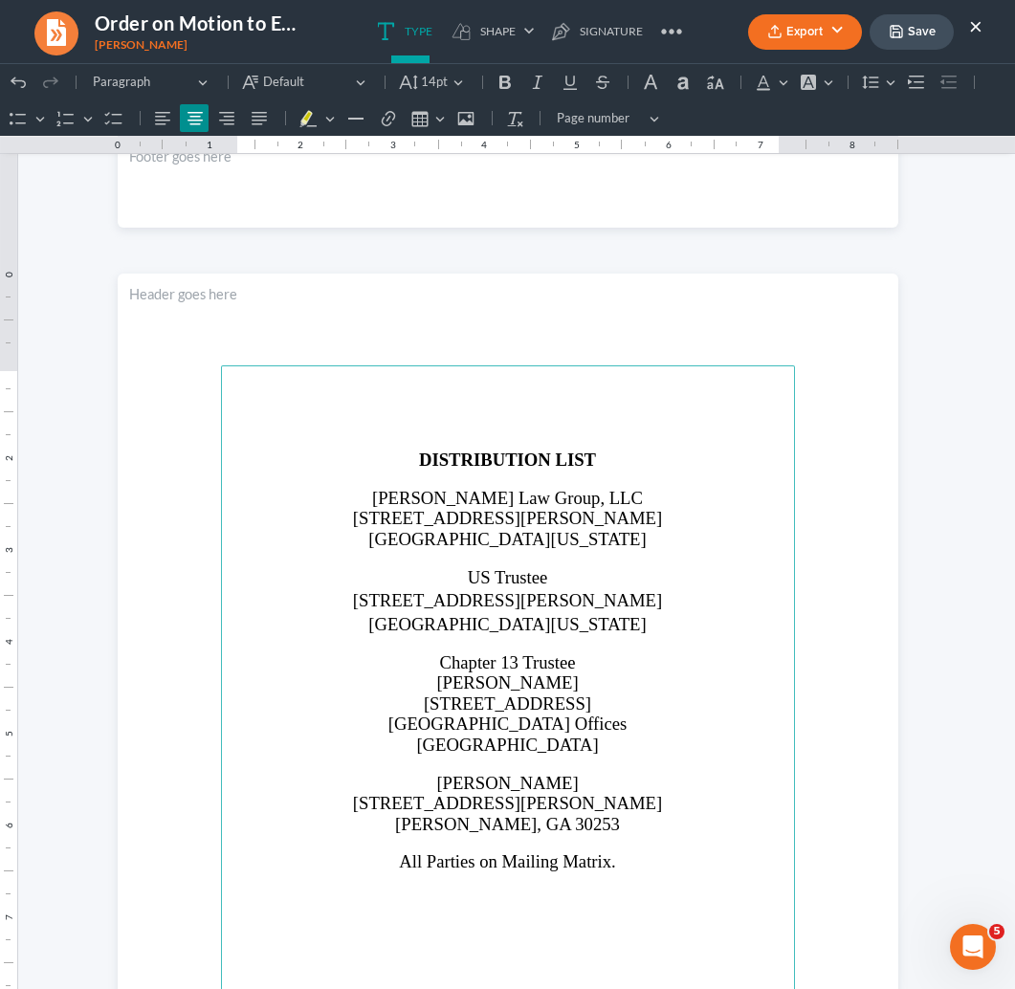
click at [750, 490] on p "[PERSON_NAME] Law Group, LLC" at bounding box center [507, 498] width 551 height 20
click at [893, 26] on polyline "button" at bounding box center [895, 27] width 5 height 3
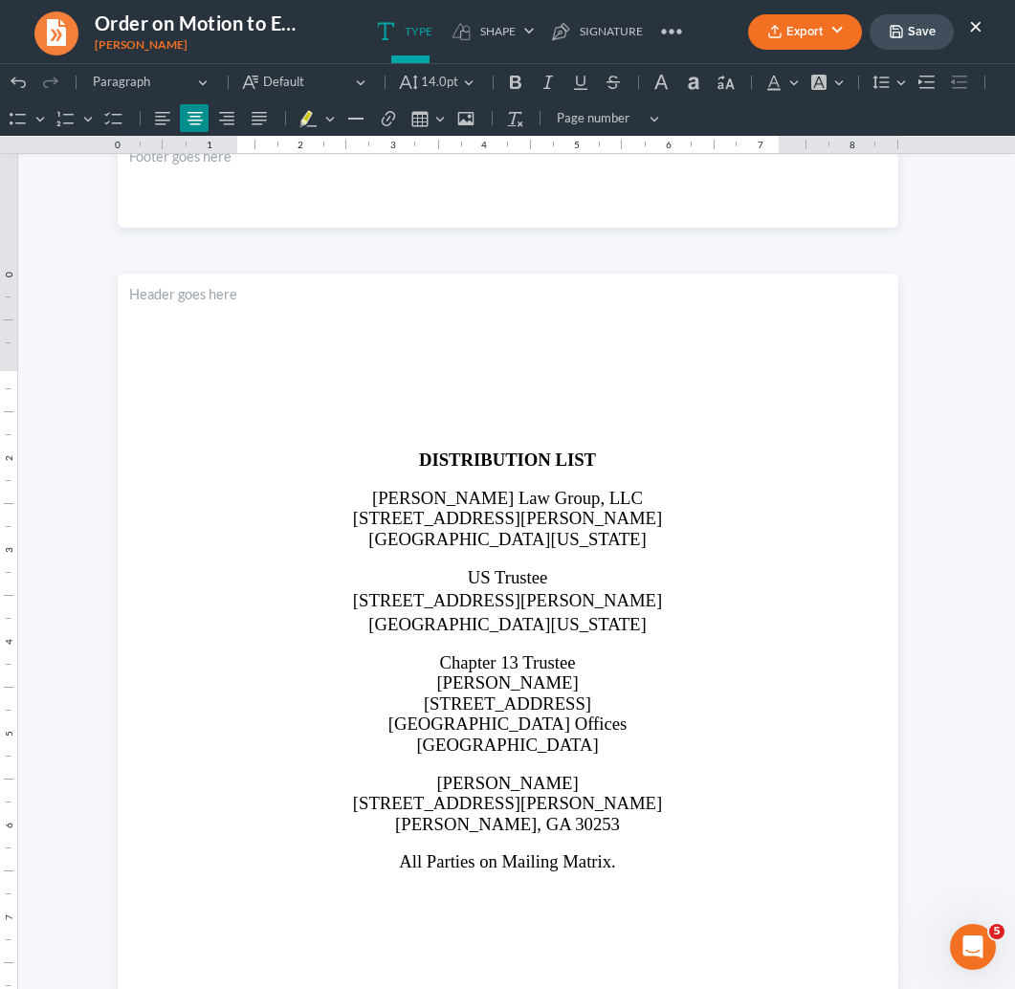
click at [791, 33] on button "Export" at bounding box center [805, 31] width 114 height 35
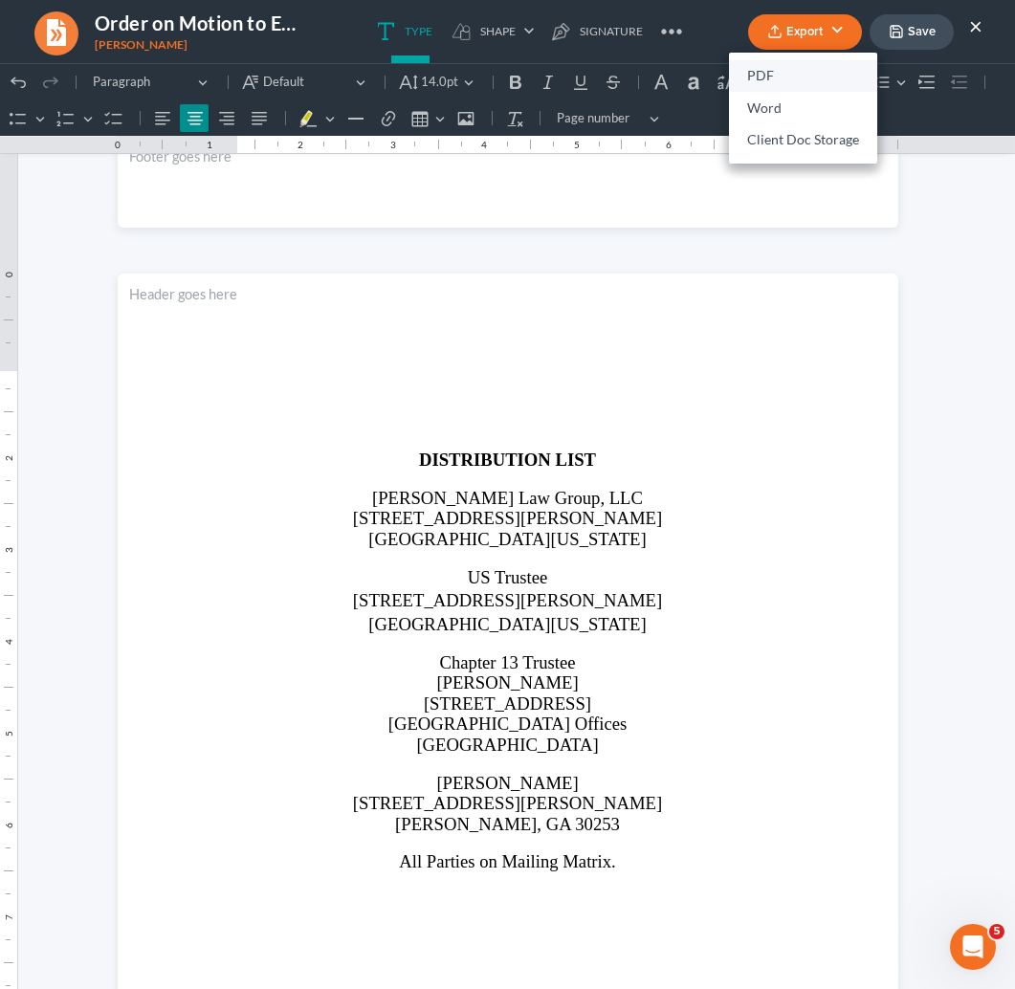
click at [769, 77] on link "PDF" at bounding box center [803, 76] width 148 height 33
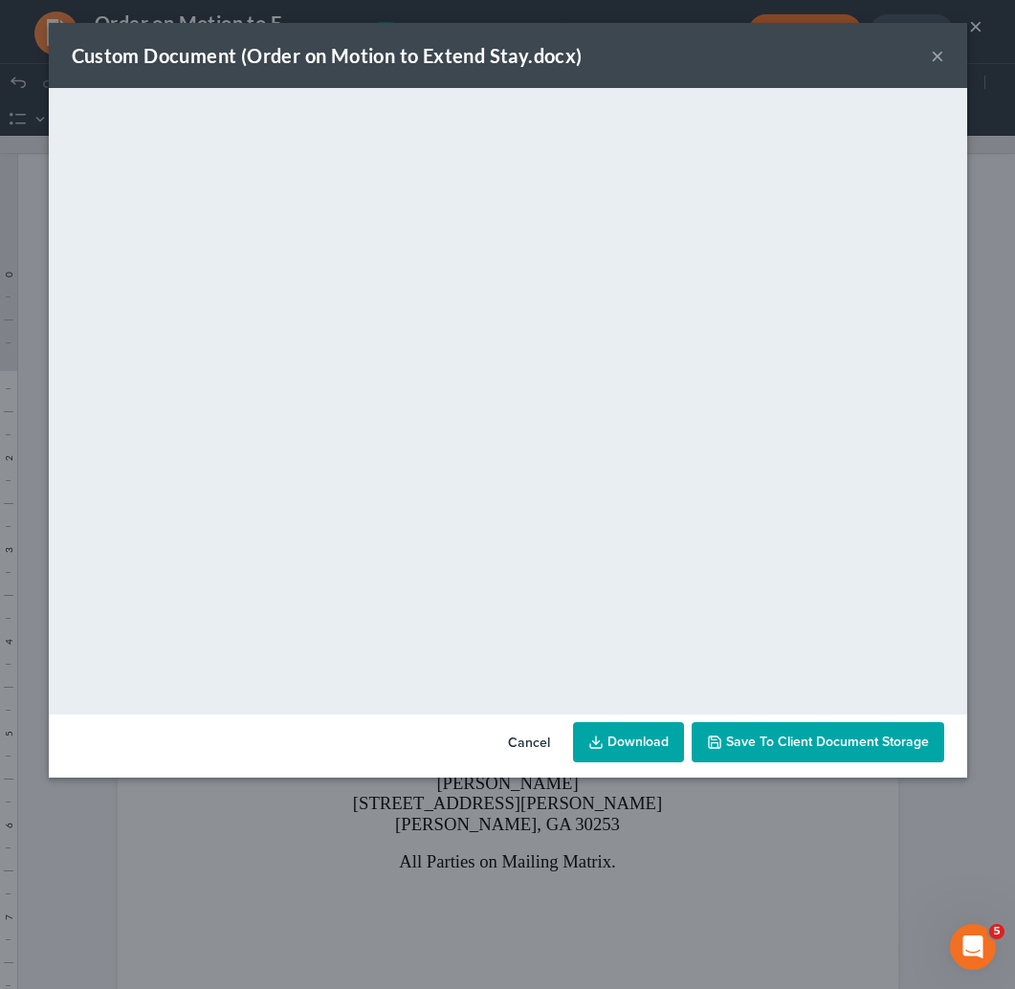
click at [608, 742] on link "Download" at bounding box center [628, 742] width 111 height 40
click at [933, 63] on button "×" at bounding box center [937, 55] width 13 height 23
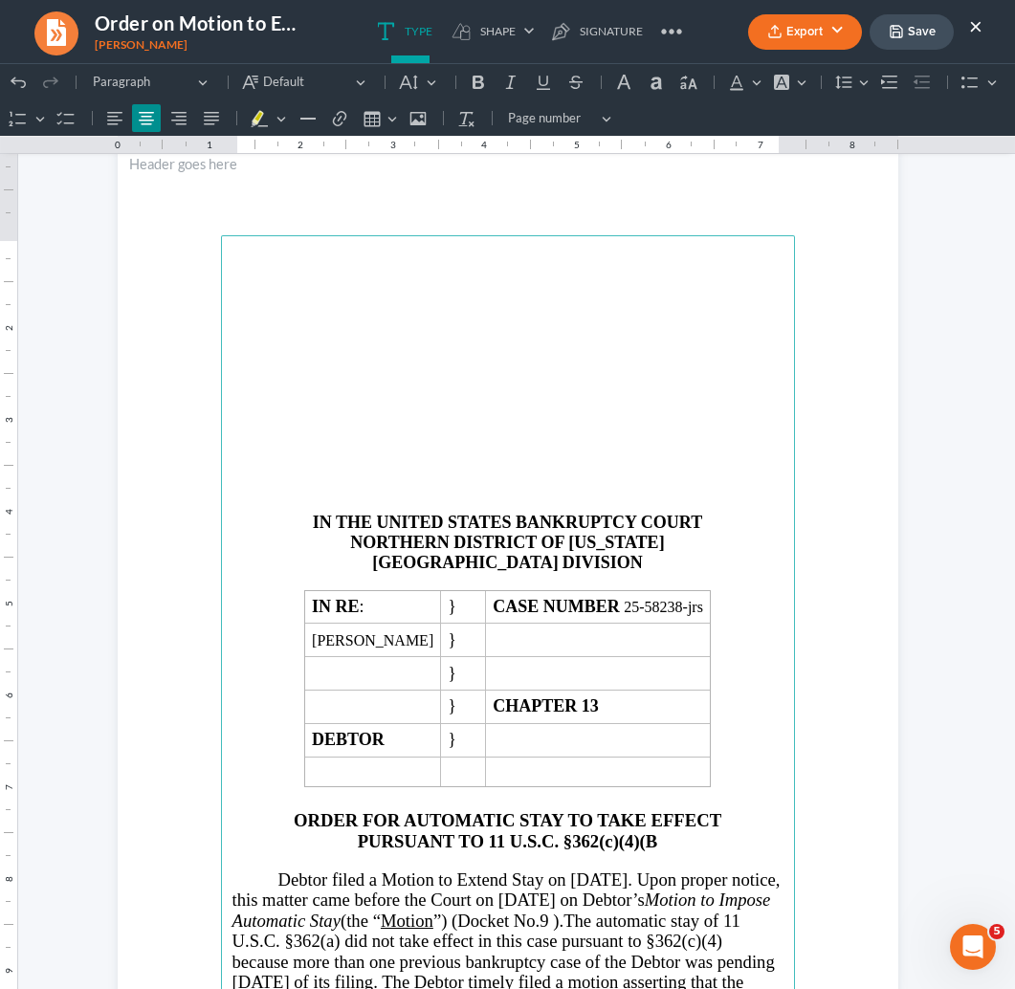
scroll to position [0, 0]
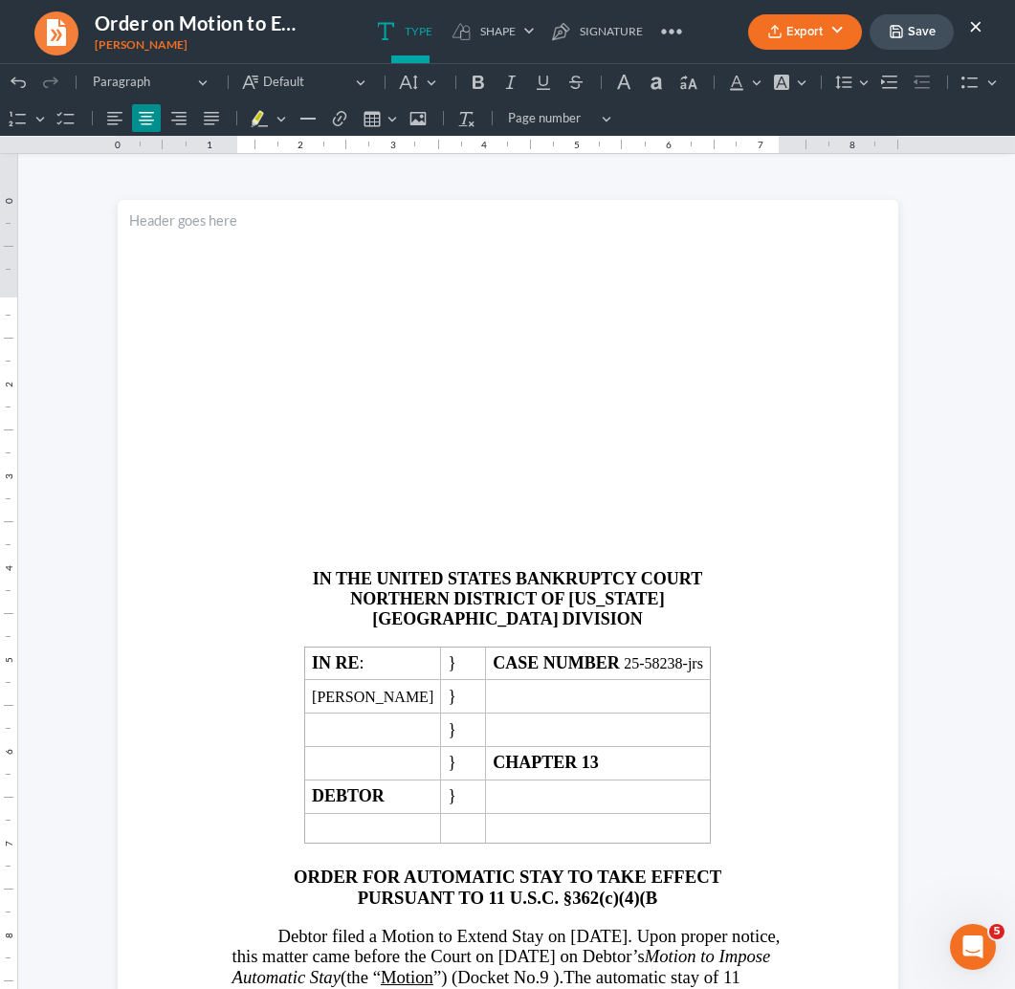
click at [948, 32] on button "×" at bounding box center [975, 25] width 13 height 23
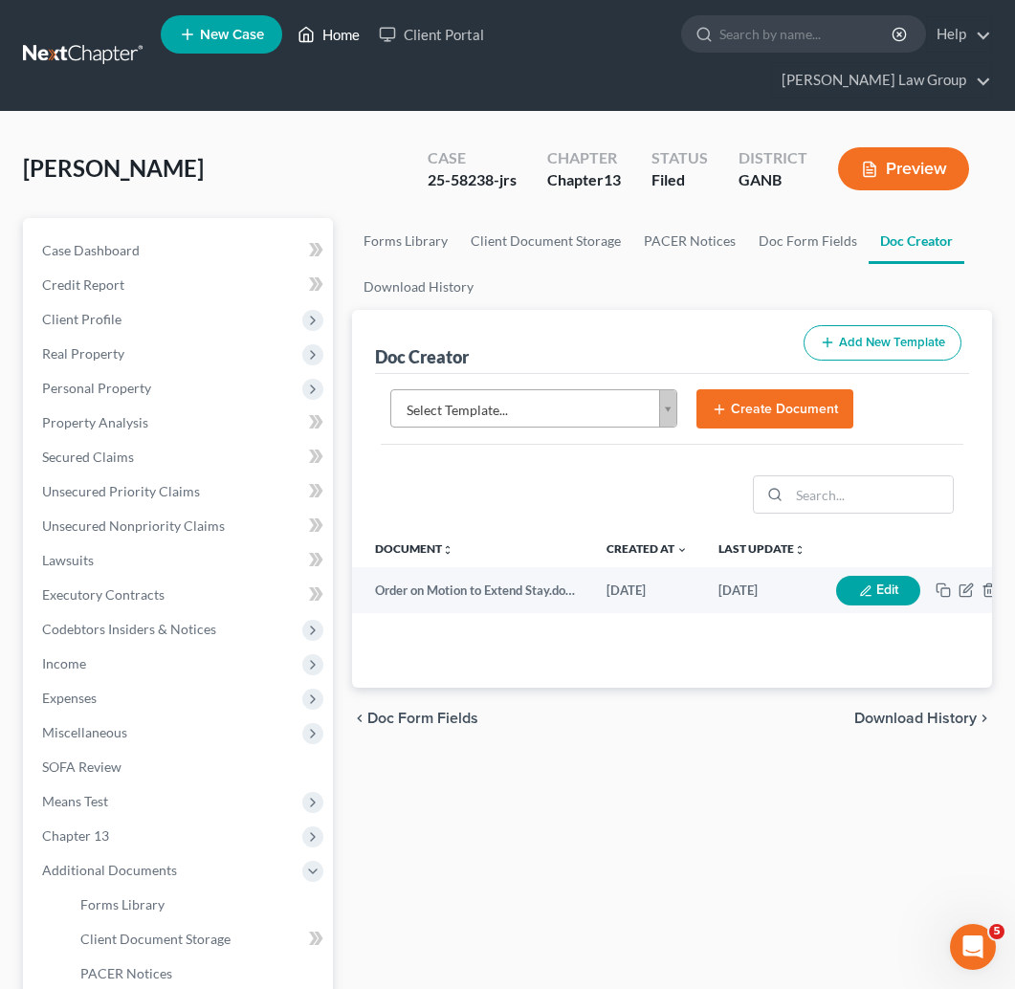
click at [330, 35] on link "Home" at bounding box center [328, 34] width 81 height 34
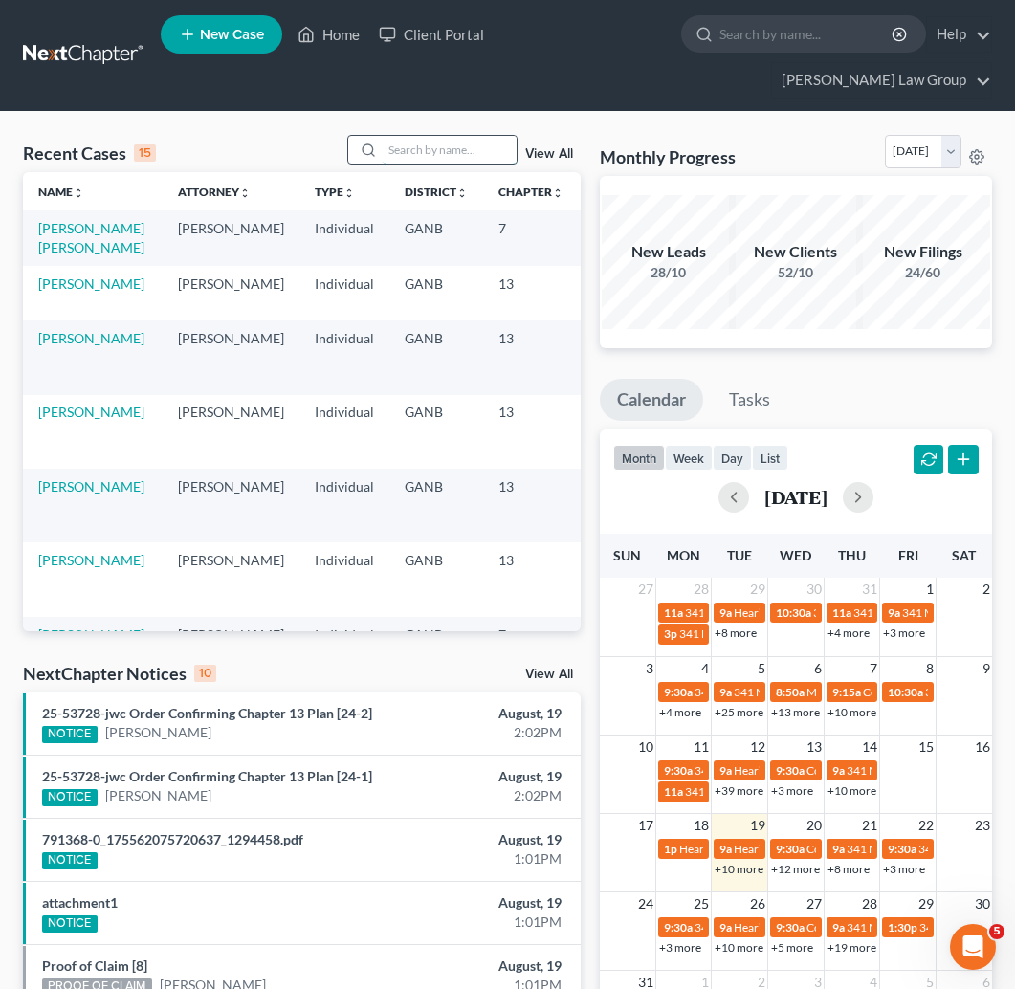
click at [453, 136] on input "search" at bounding box center [450, 150] width 134 height 28
click at [71, 407] on link "[PERSON_NAME]" at bounding box center [91, 412] width 106 height 16
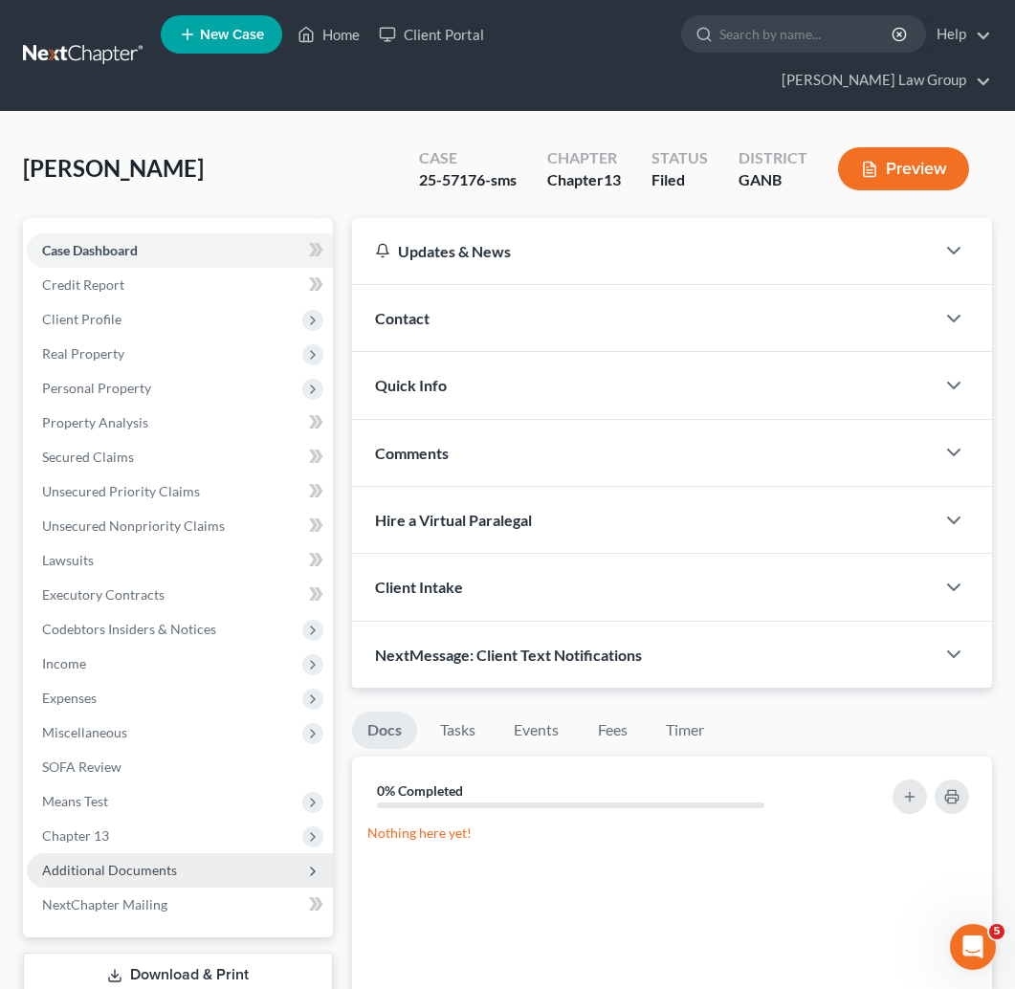
click at [99, 853] on span "Additional Documents" at bounding box center [180, 870] width 306 height 34
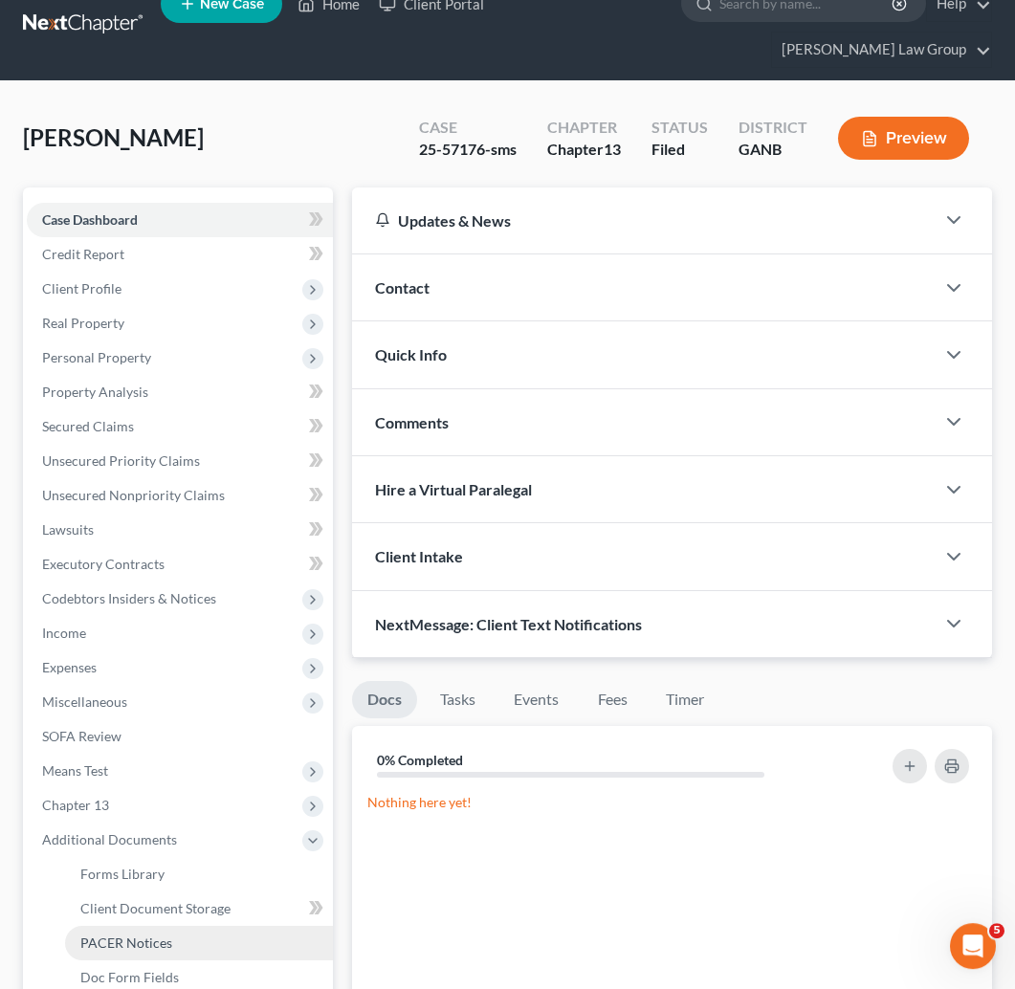
click at [134, 923] on link "PACER Notices" at bounding box center [199, 944] width 268 height 34
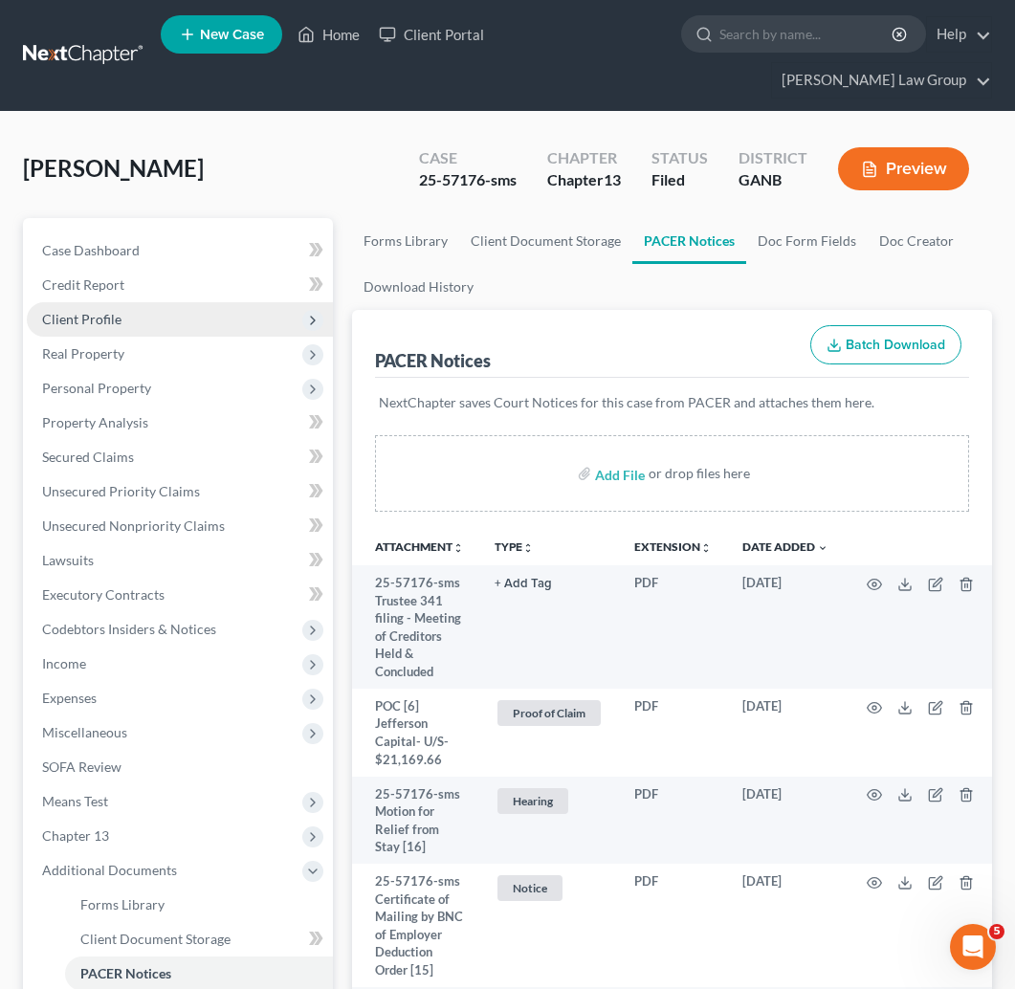
click at [186, 302] on span "Client Profile" at bounding box center [180, 319] width 306 height 34
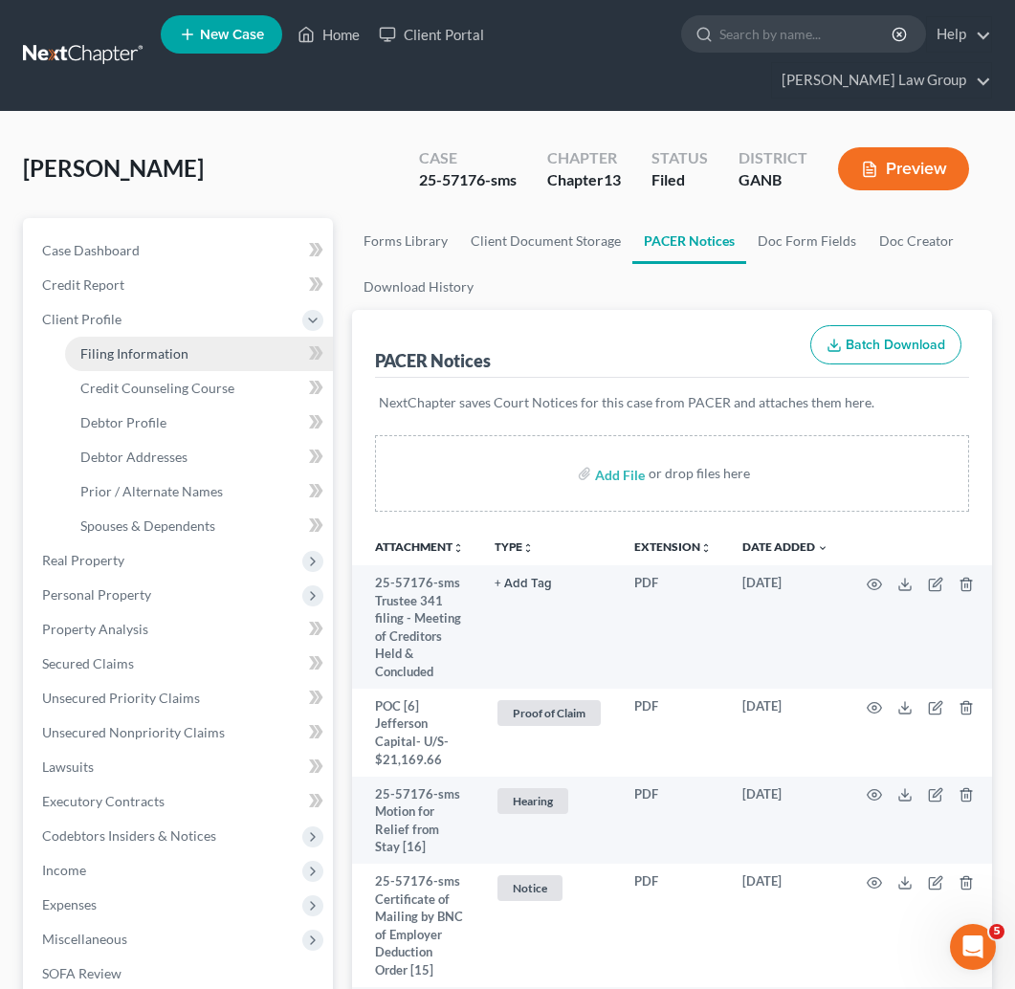
click at [187, 337] on link "Filing Information" at bounding box center [199, 354] width 268 height 34
select select "1"
select select "0"
select select "3"
select select "19"
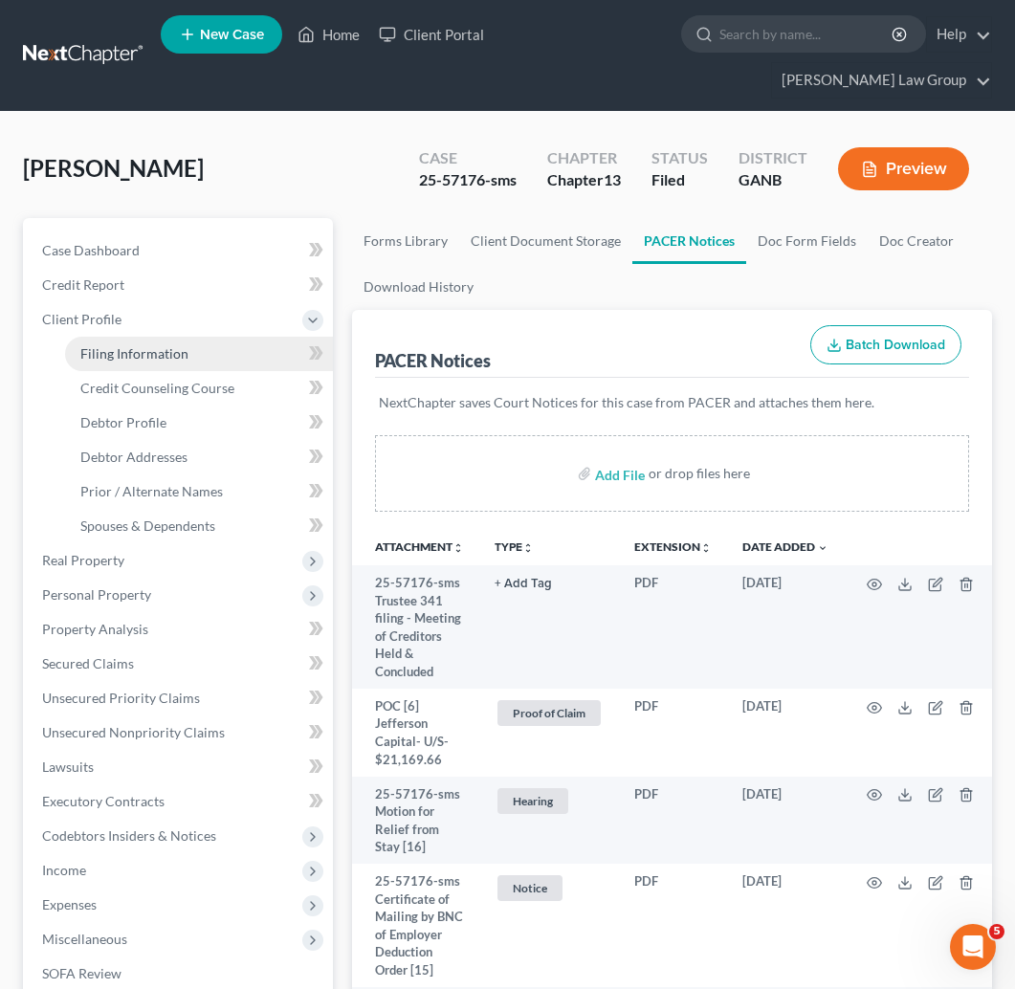
select select "0"
select select "10"
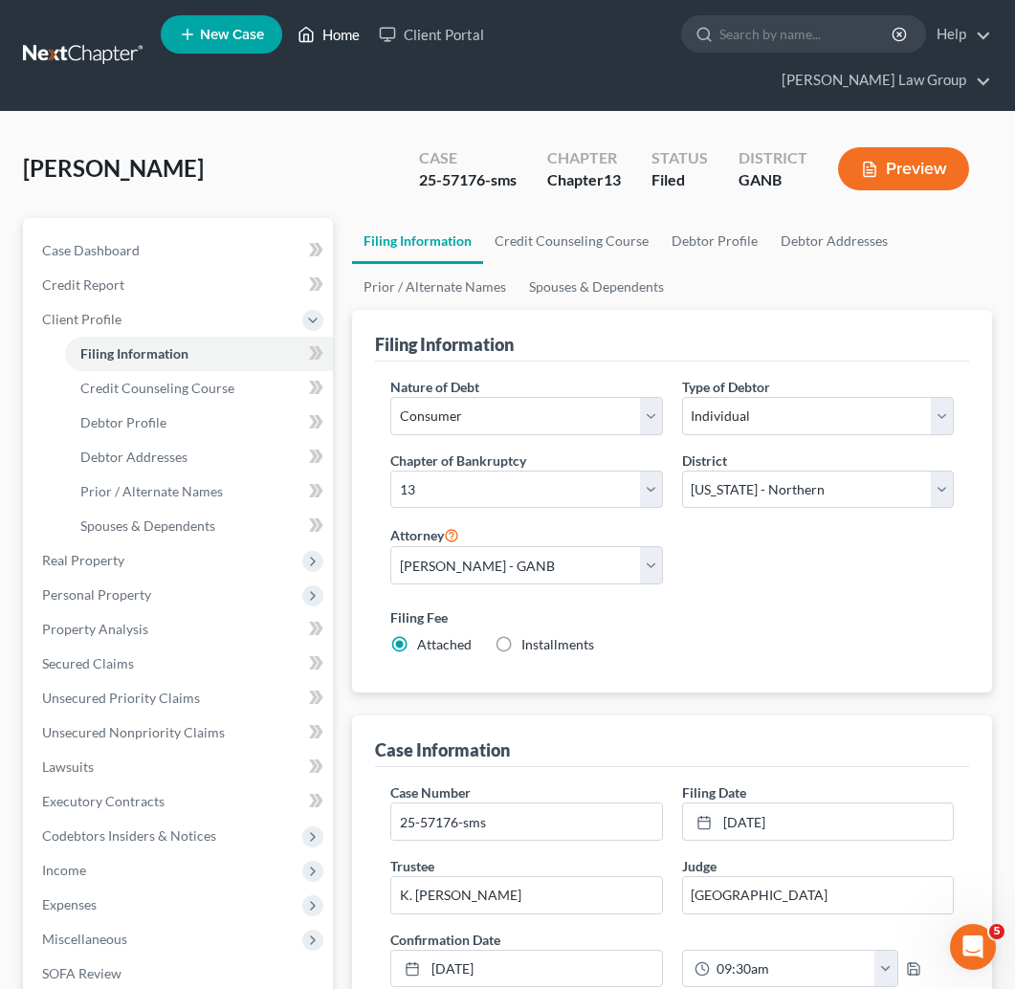
click at [324, 34] on link "Home" at bounding box center [328, 34] width 81 height 34
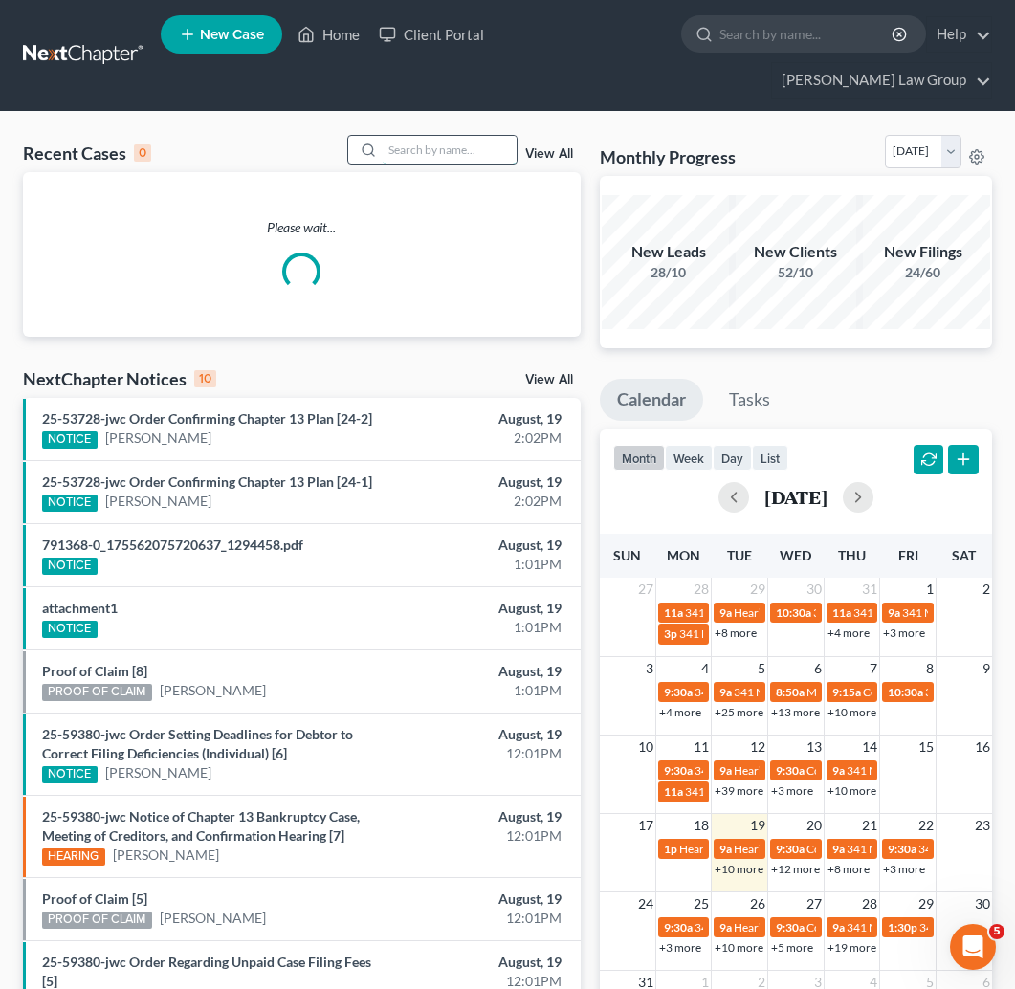
click at [459, 136] on input "search" at bounding box center [450, 150] width 134 height 28
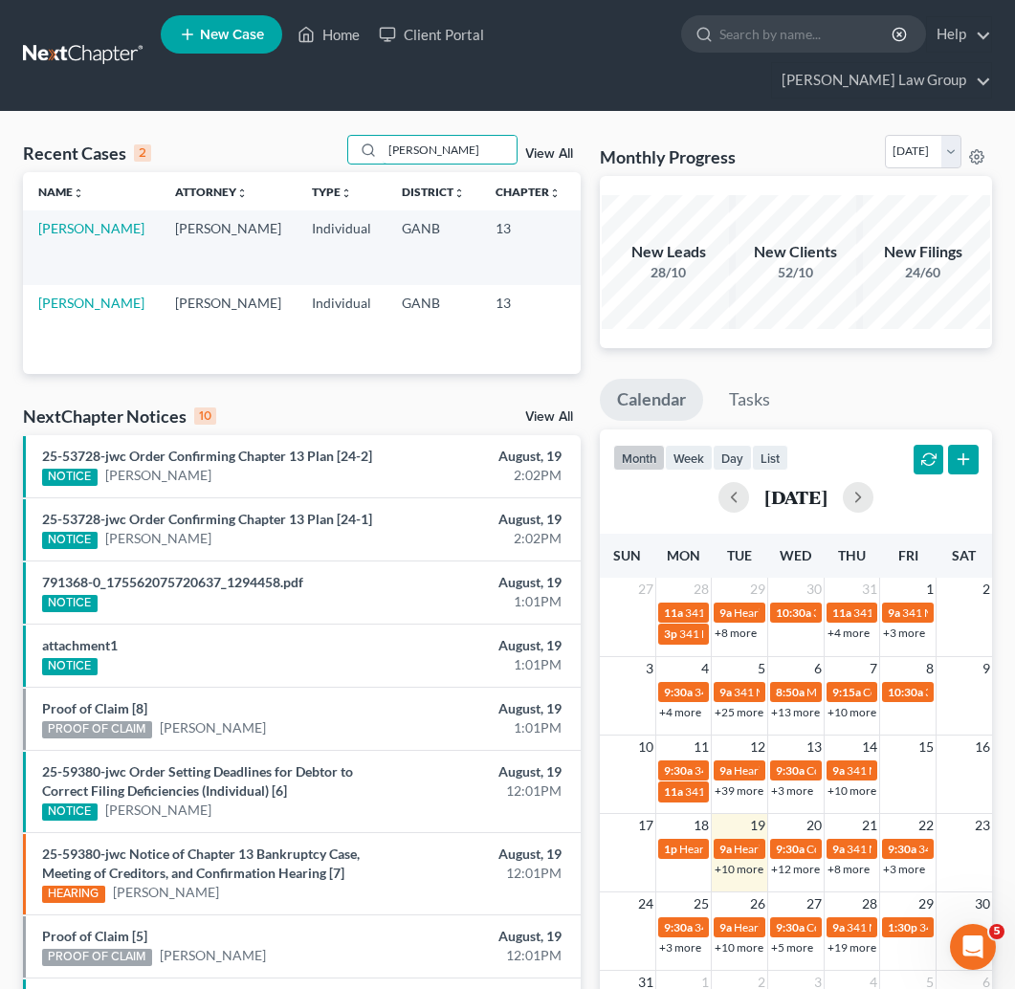
type input "Stephenson"
drag, startPoint x: 377, startPoint y: 147, endPoint x: 557, endPoint y: 214, distance: 191.9
click at [576, 214] on td "25-56240-sms" at bounding box center [622, 247] width 92 height 74
click at [576, 213] on td "25-56240-sms" at bounding box center [622, 247] width 92 height 74
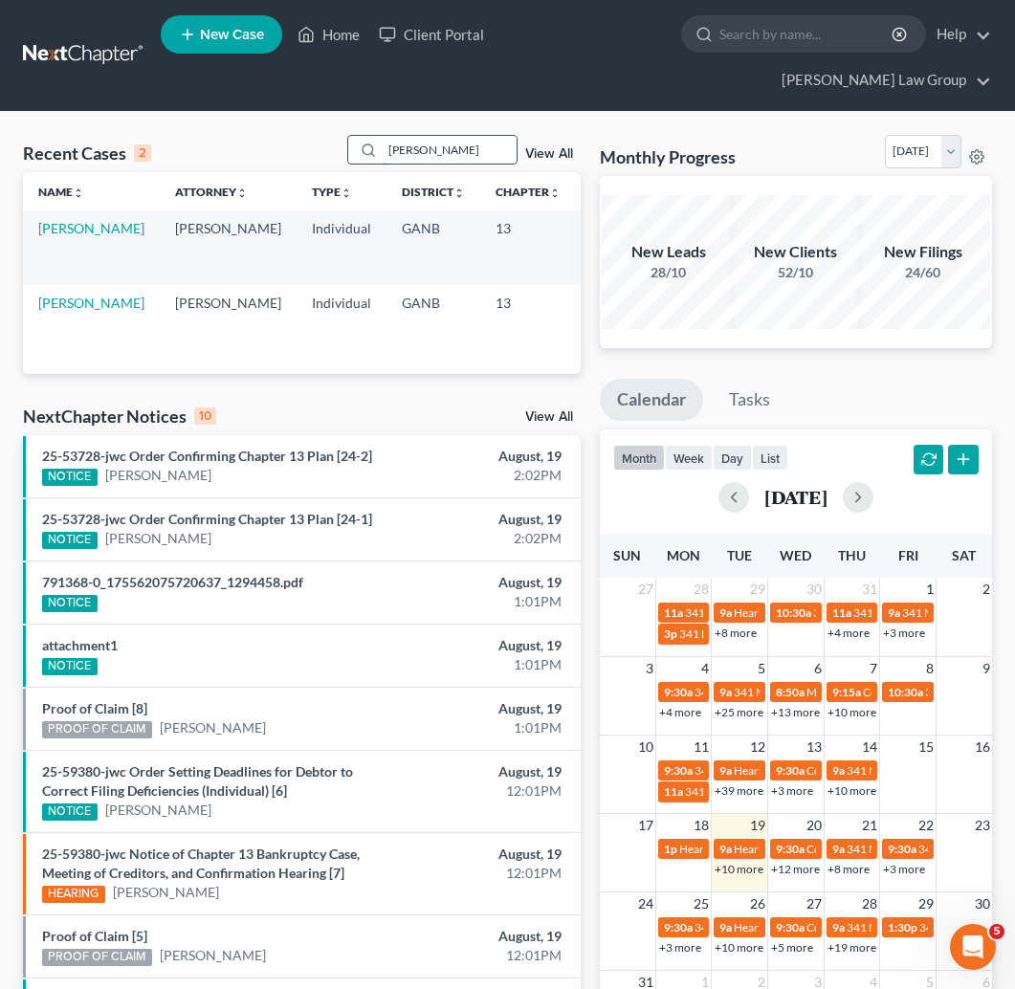
click at [456, 136] on input "Stephenson" at bounding box center [450, 150] width 134 height 28
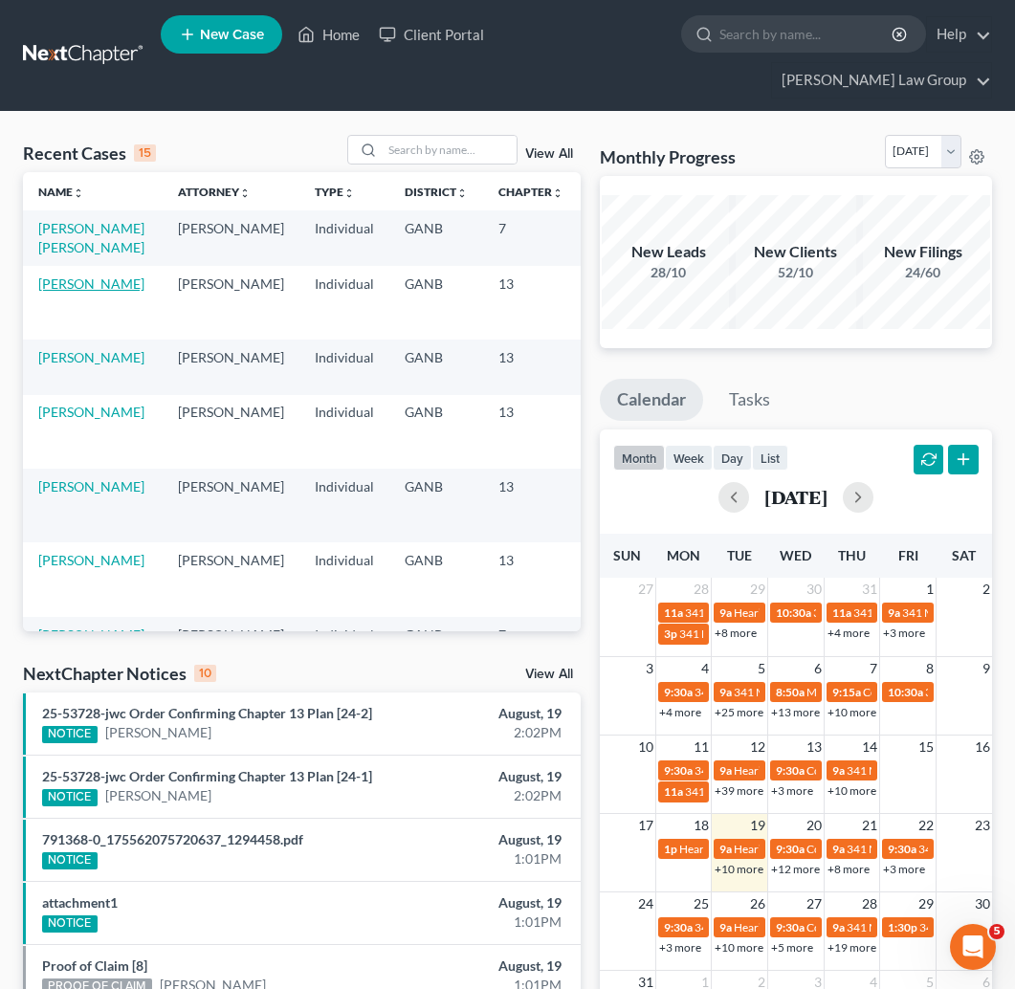
click at [67, 289] on link "[PERSON_NAME]" at bounding box center [91, 284] width 106 height 16
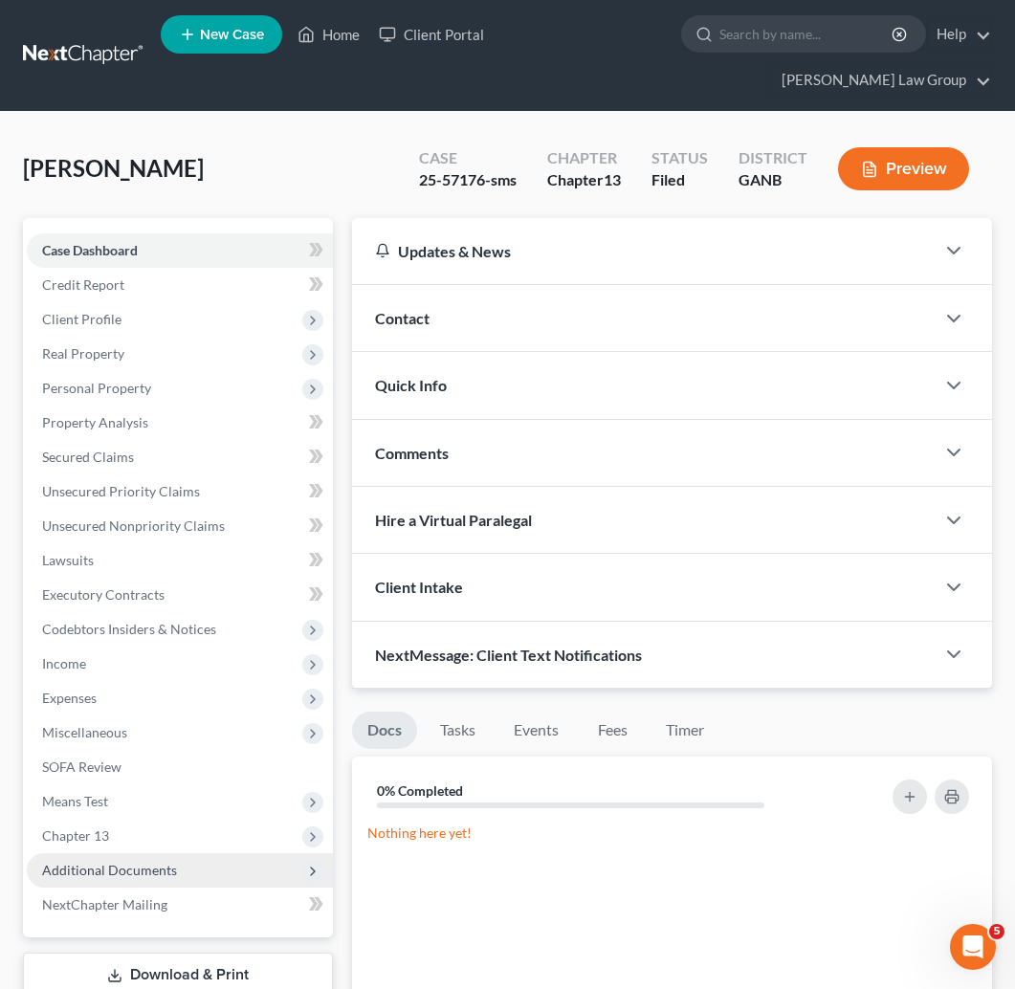
click at [136, 853] on span "Additional Documents" at bounding box center [180, 870] width 306 height 34
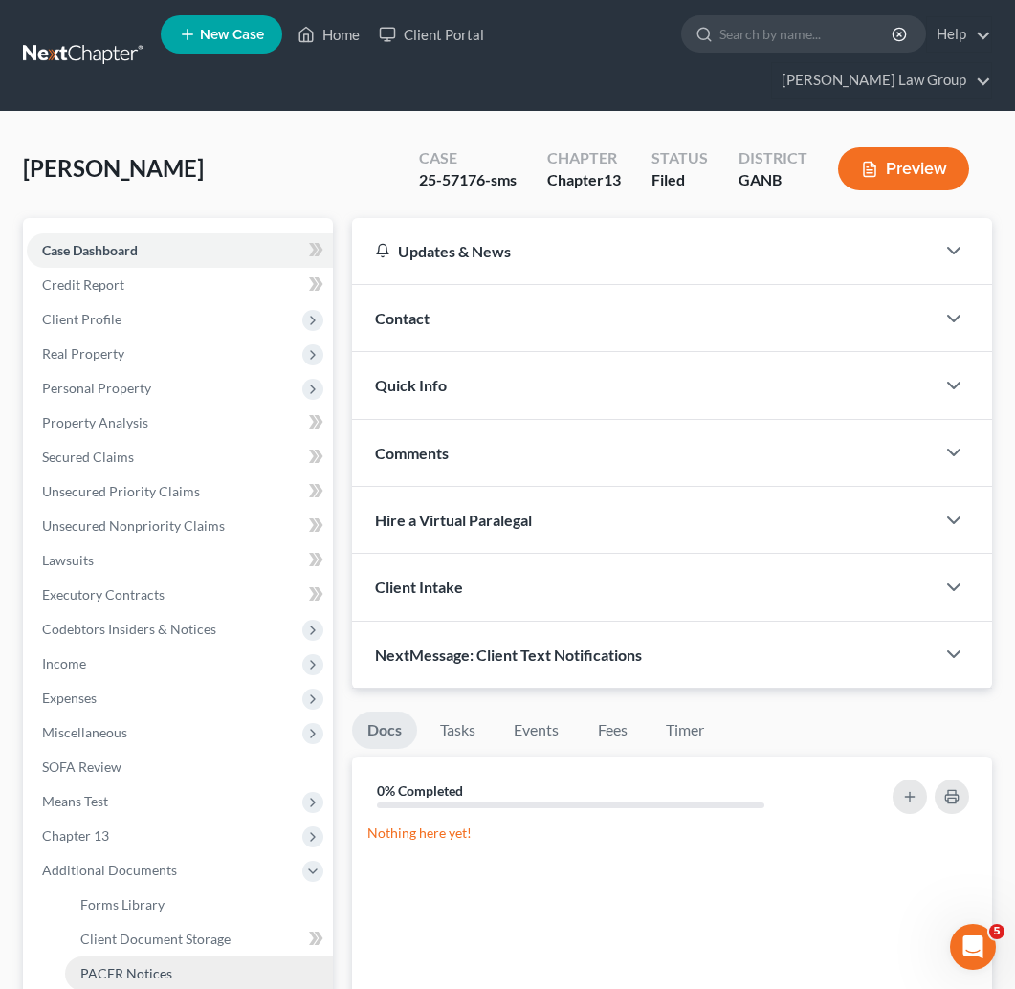
click at [135, 923] on span "PACER Notices" at bounding box center [126, 973] width 92 height 16
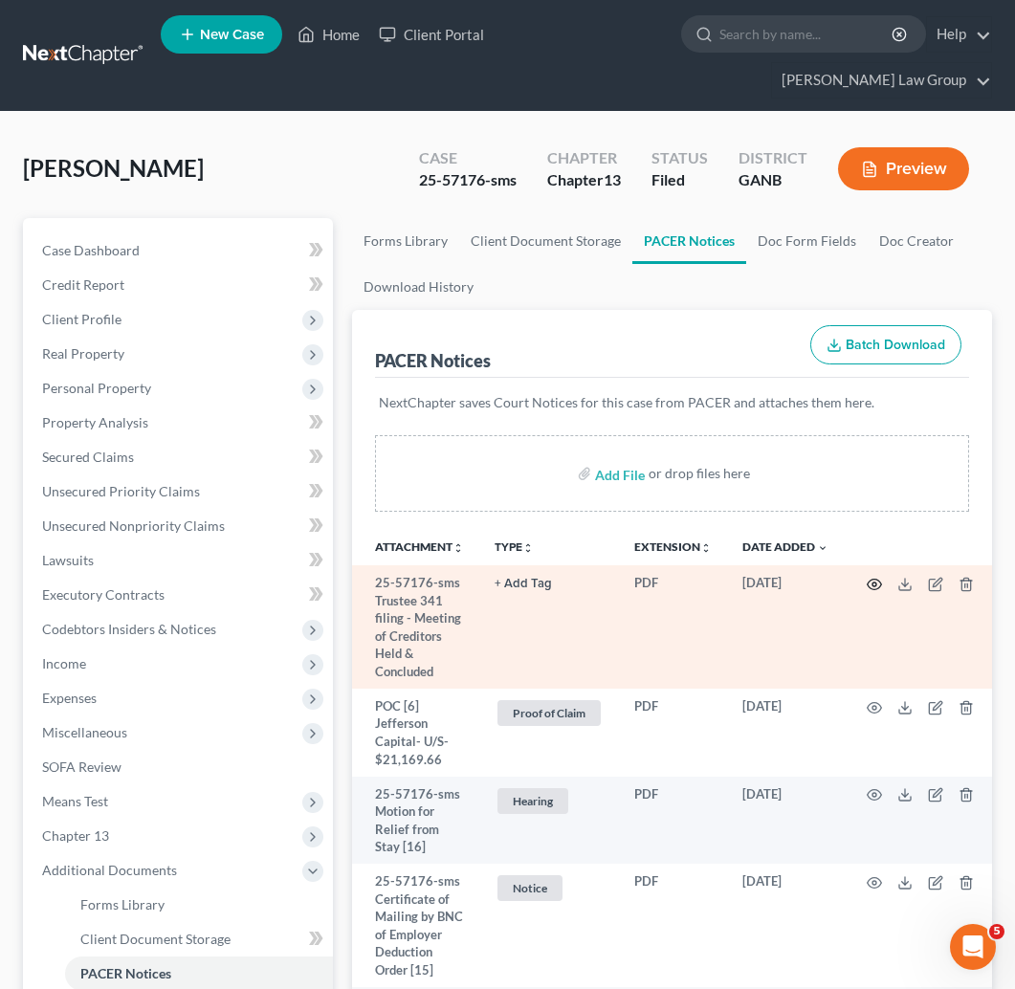
click at [874, 579] on icon "button" at bounding box center [875, 584] width 14 height 11
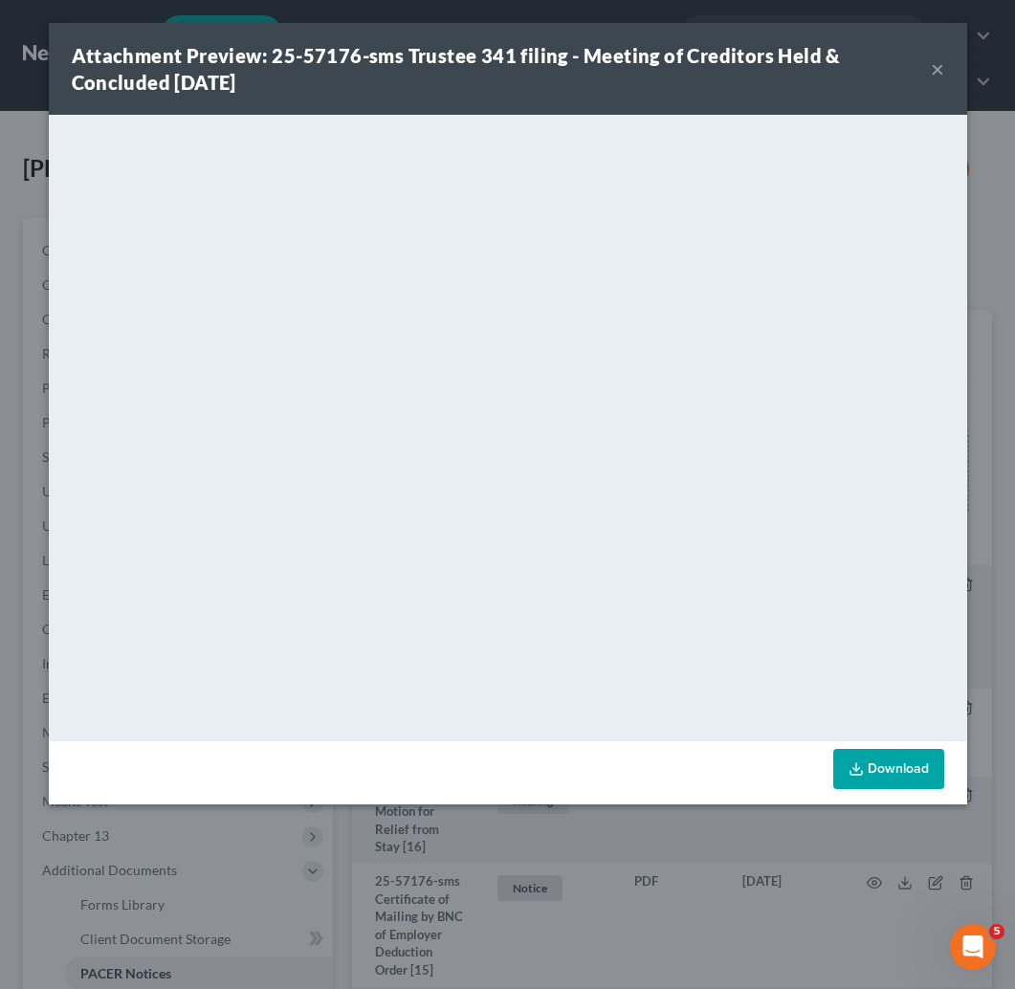
click at [932, 60] on button "×" at bounding box center [937, 68] width 13 height 23
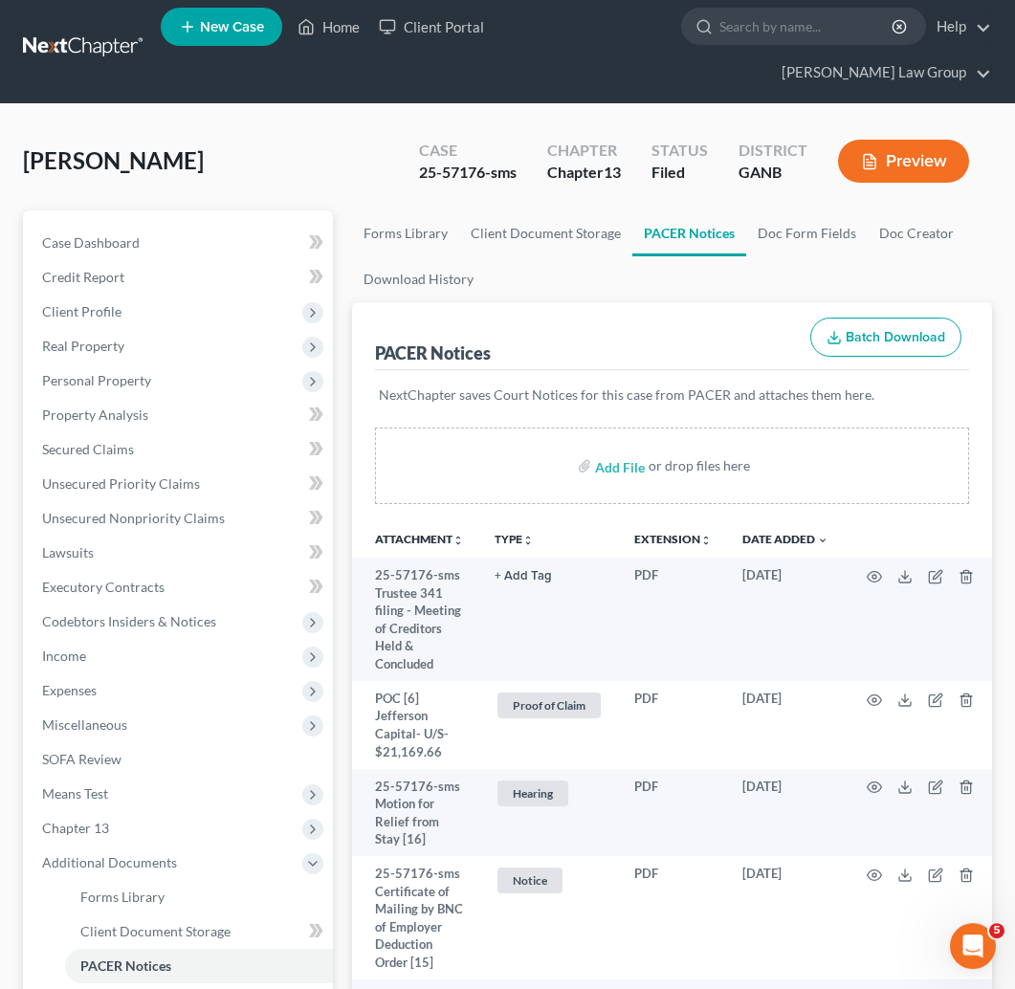
scroll to position [29, 0]
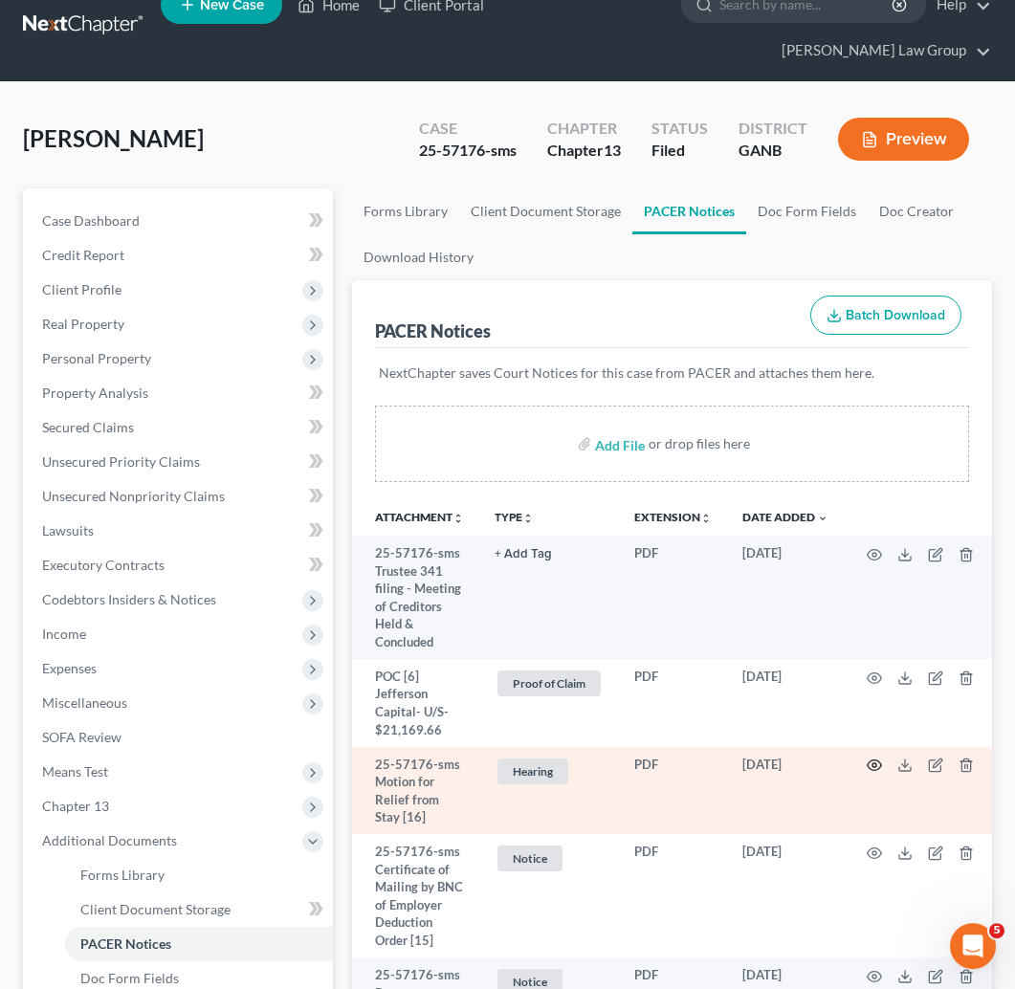
click at [874, 761] on icon "button" at bounding box center [875, 766] width 14 height 11
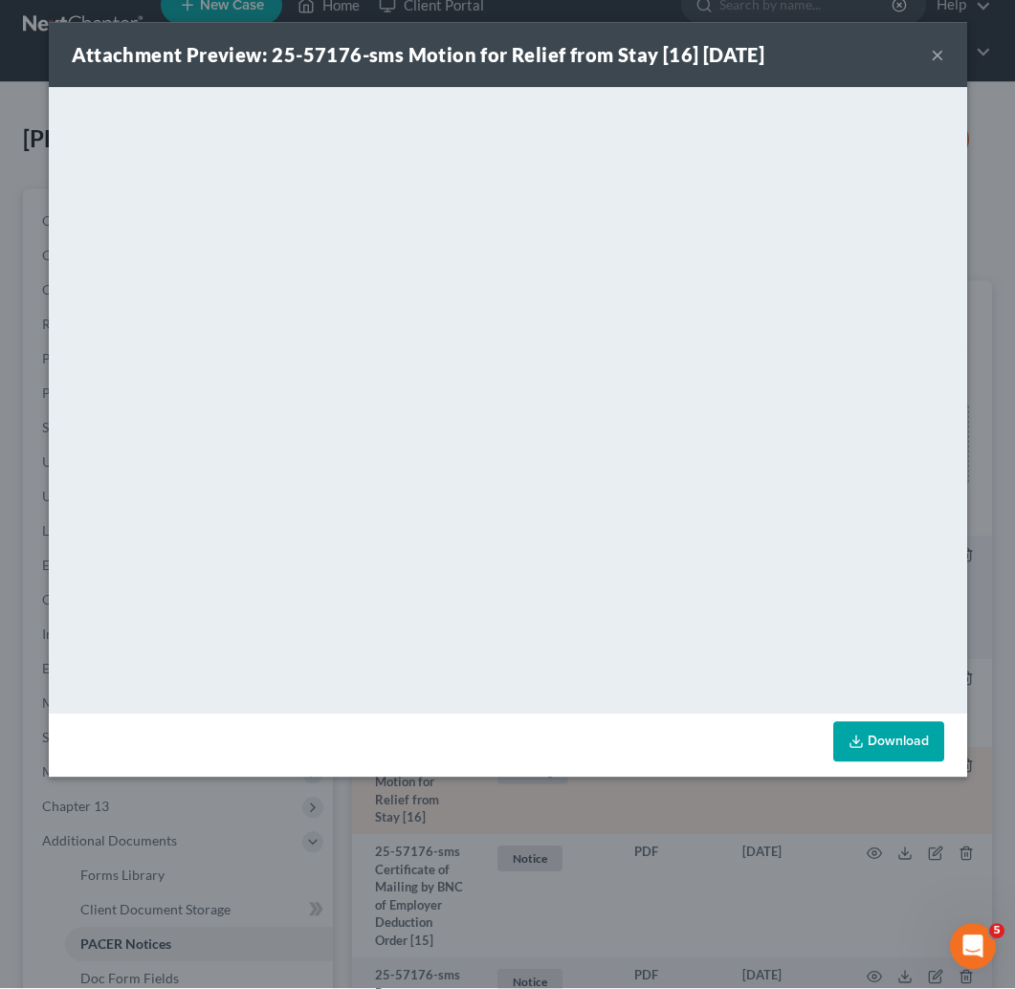
scroll to position [28, 0]
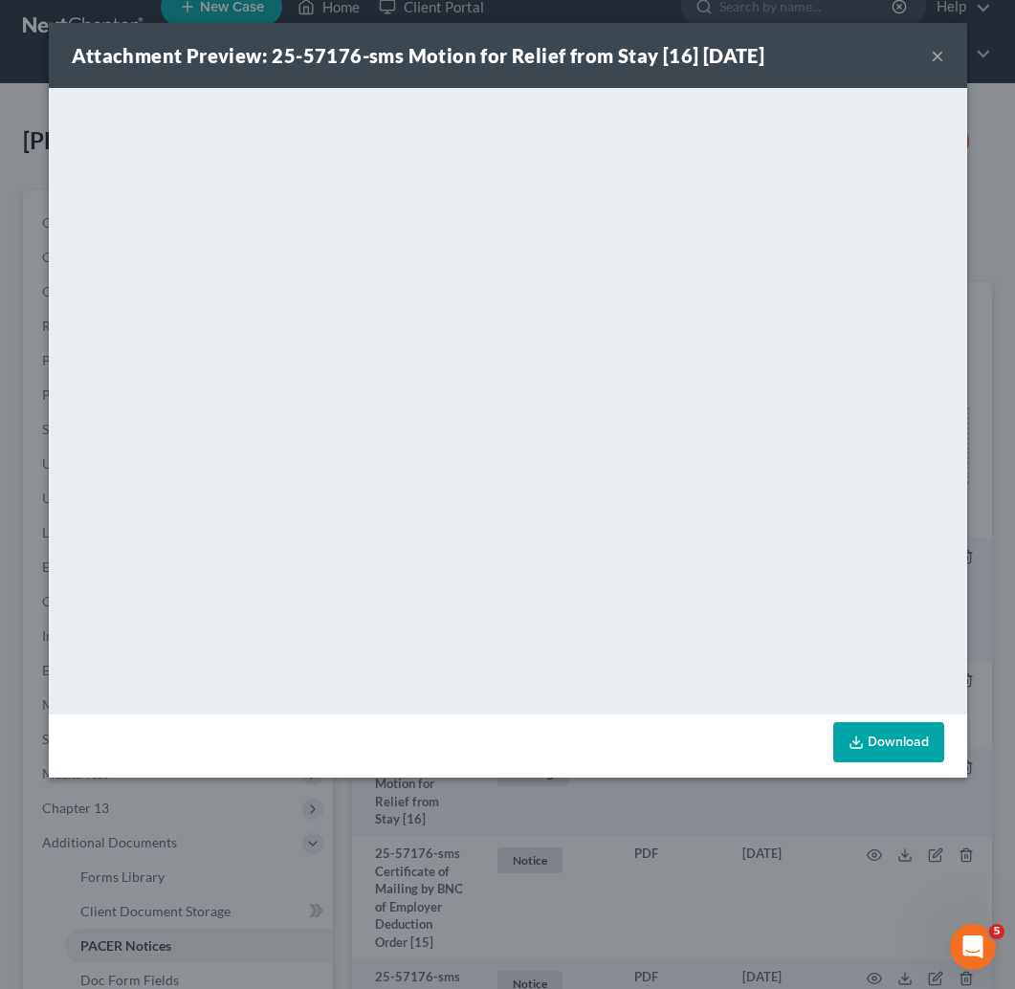
click at [937, 60] on button "×" at bounding box center [937, 55] width 13 height 23
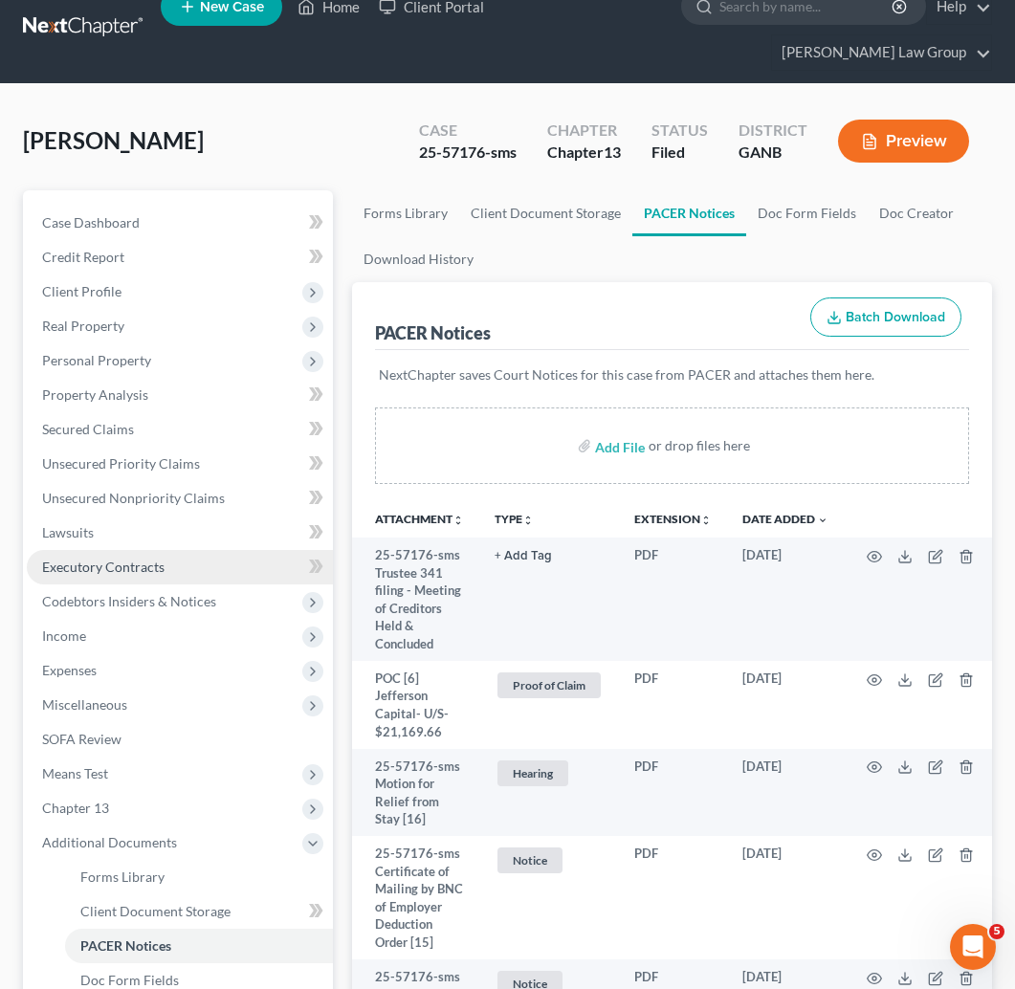
click at [125, 559] on span "Executory Contracts" at bounding box center [103, 567] width 122 height 16
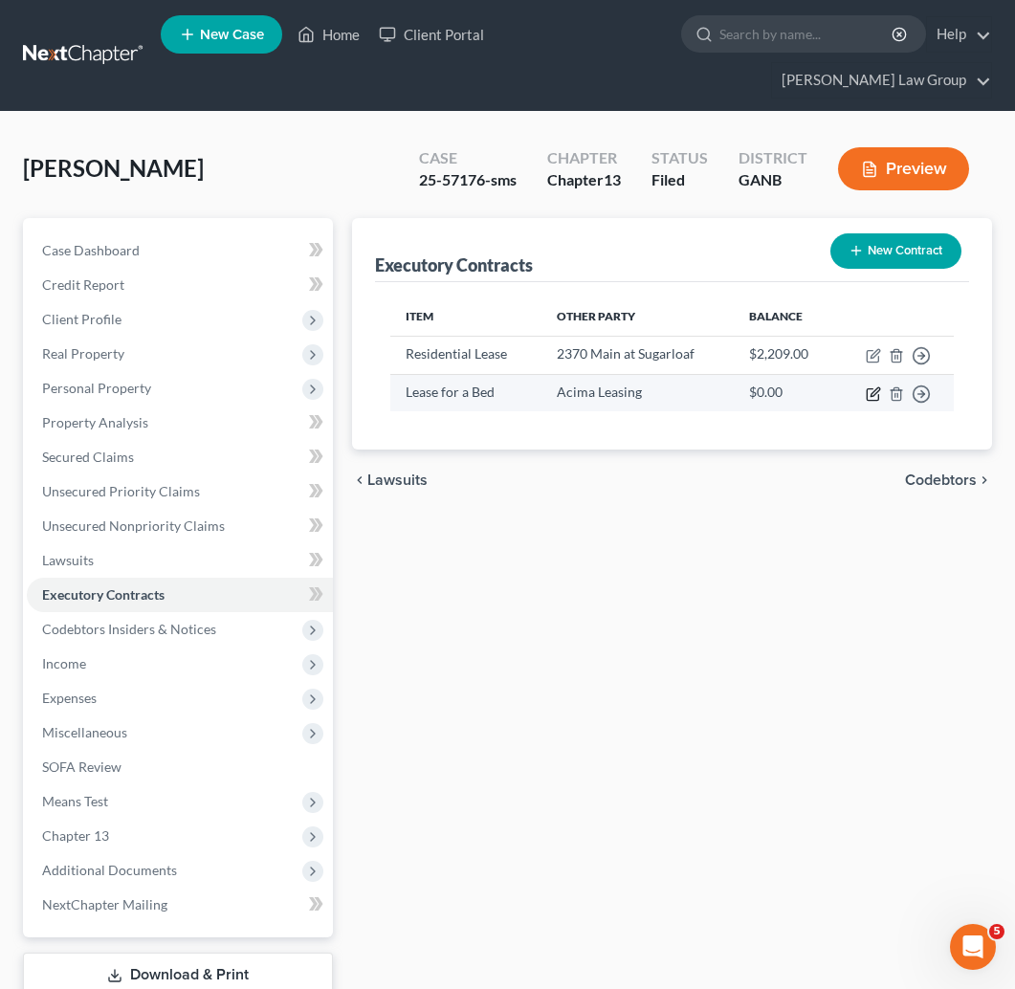
click at [872, 386] on icon "button" at bounding box center [873, 393] width 15 height 15
select select "46"
select select "0"
select select "2"
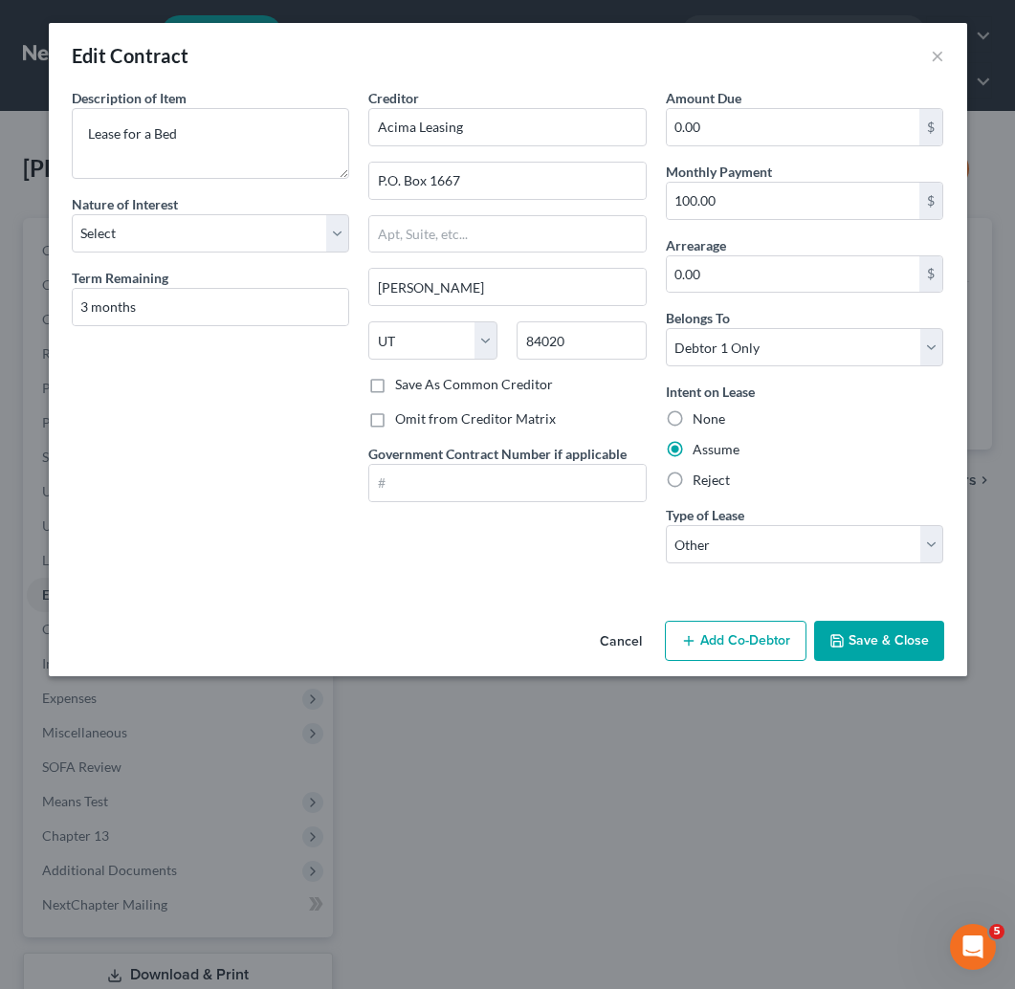
click at [613, 648] on button "Cancel" at bounding box center [620, 642] width 73 height 38
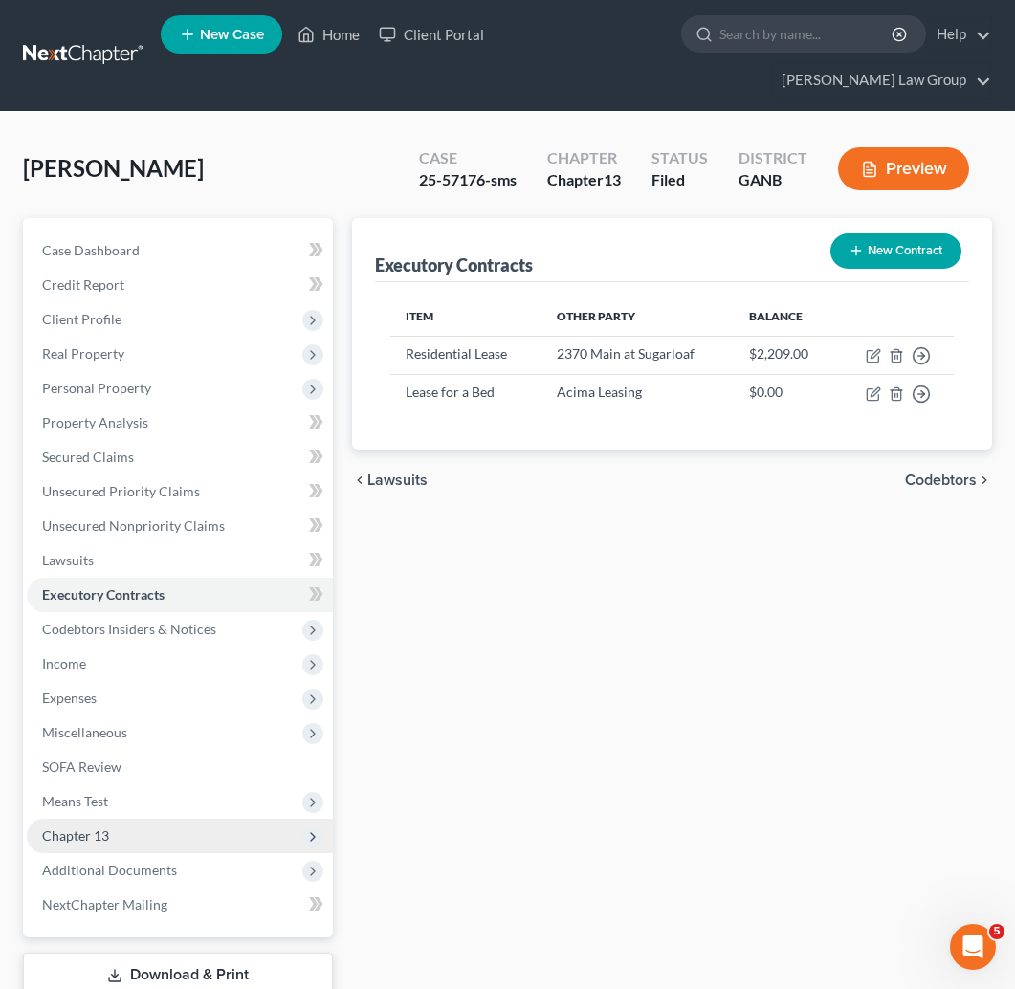
click at [161, 819] on span "Chapter 13" at bounding box center [180, 836] width 306 height 34
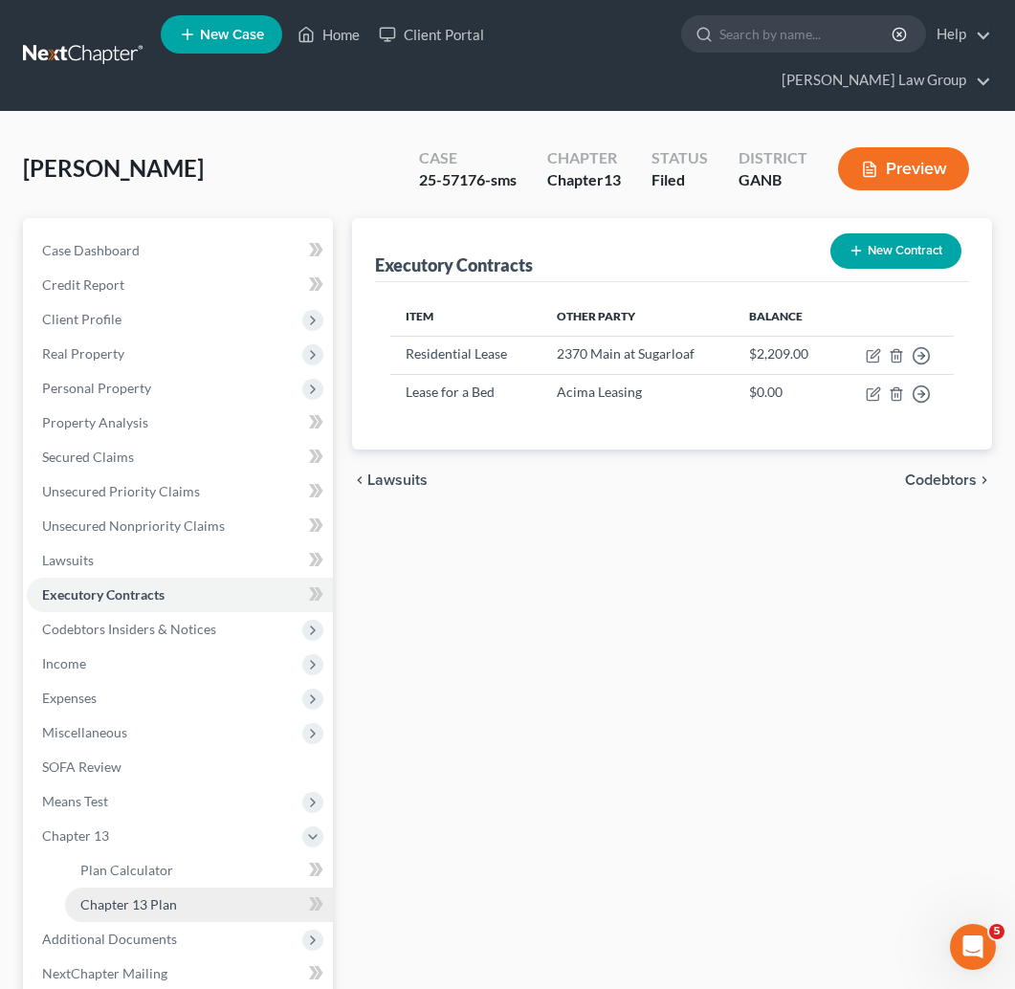
click at [177, 888] on link "Chapter 13 Plan" at bounding box center [199, 905] width 268 height 34
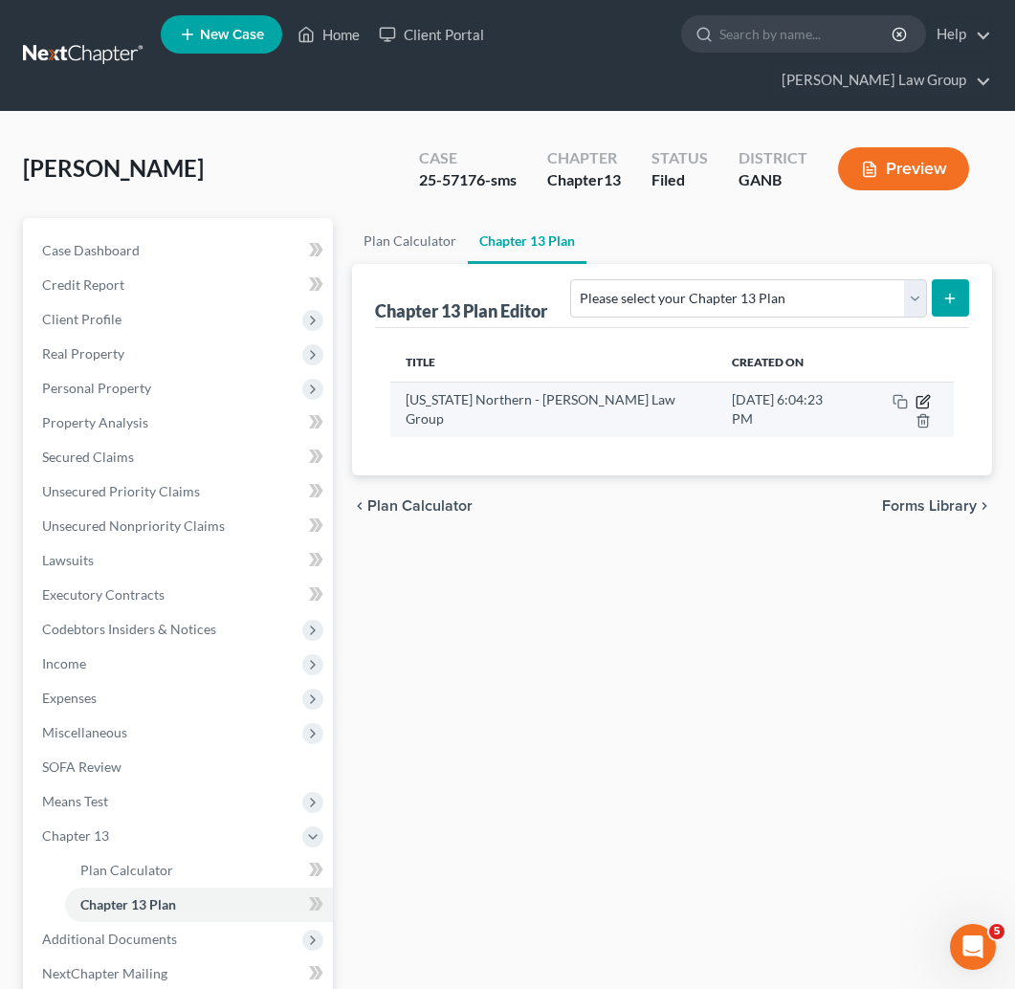
click at [920, 395] on icon "button" at bounding box center [924, 399] width 9 height 9
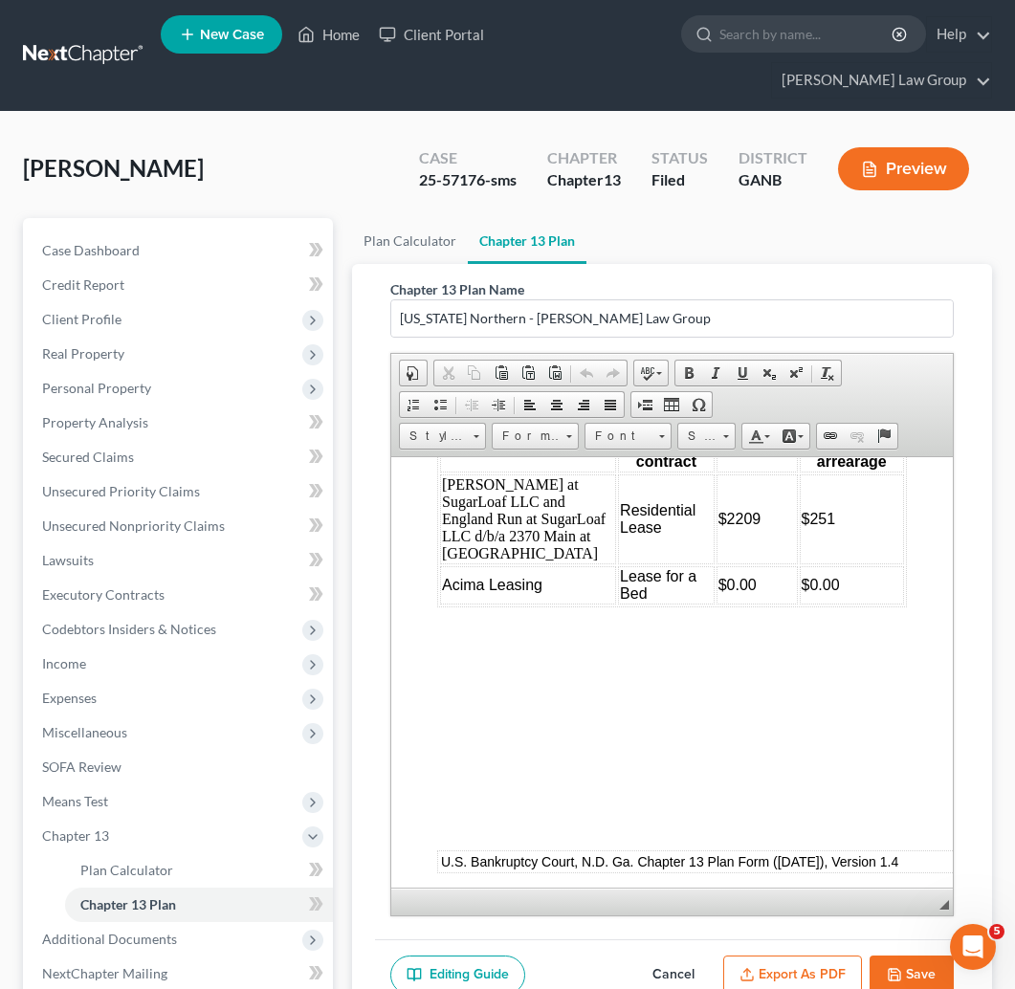
scroll to position [9730, 0]
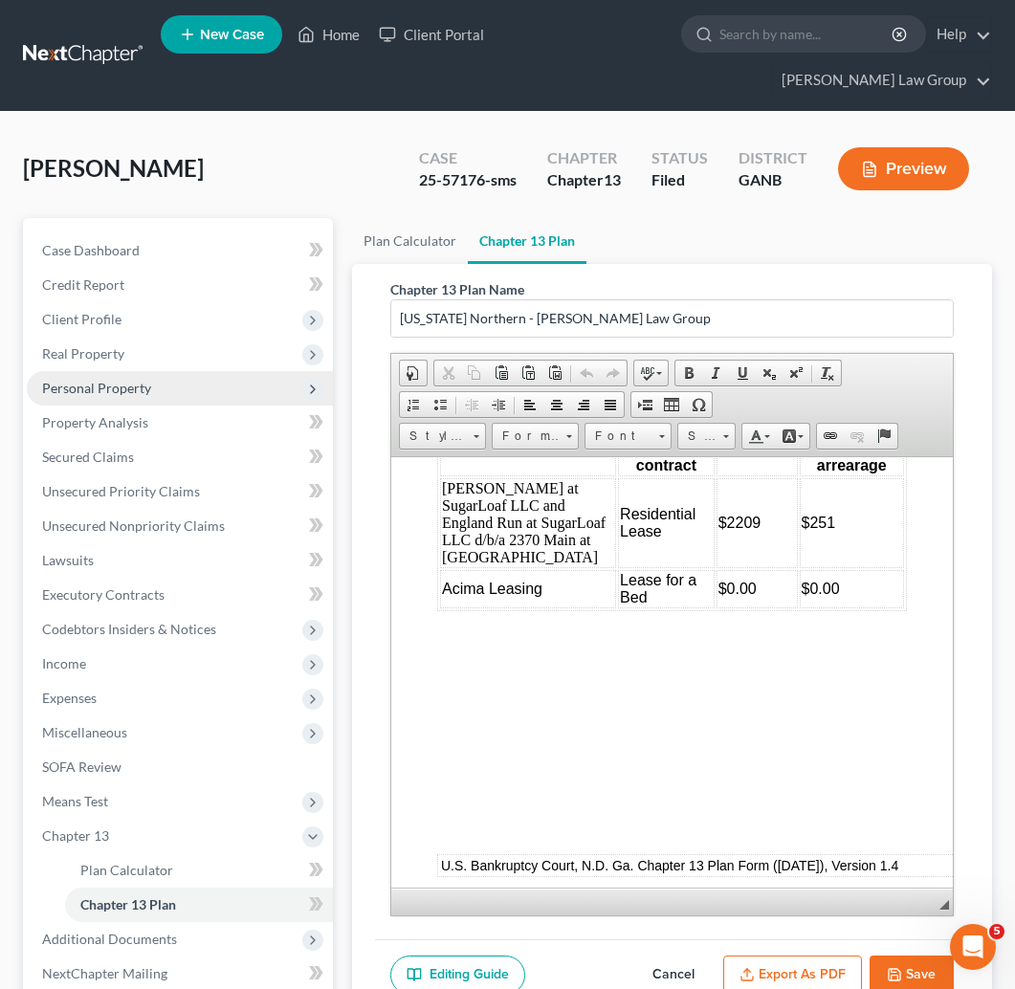
click at [105, 371] on span "Personal Property" at bounding box center [180, 388] width 306 height 34
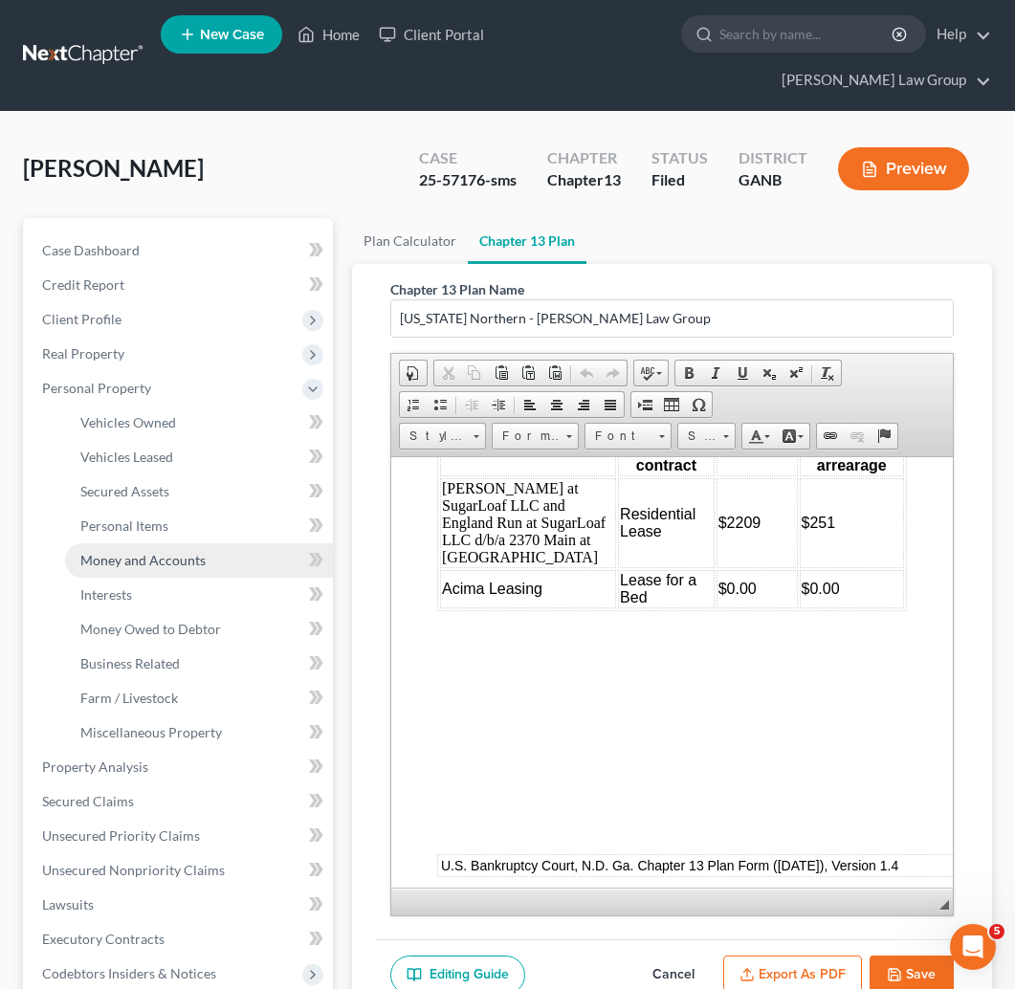
click at [152, 543] on link "Money and Accounts" at bounding box center [199, 560] width 268 height 34
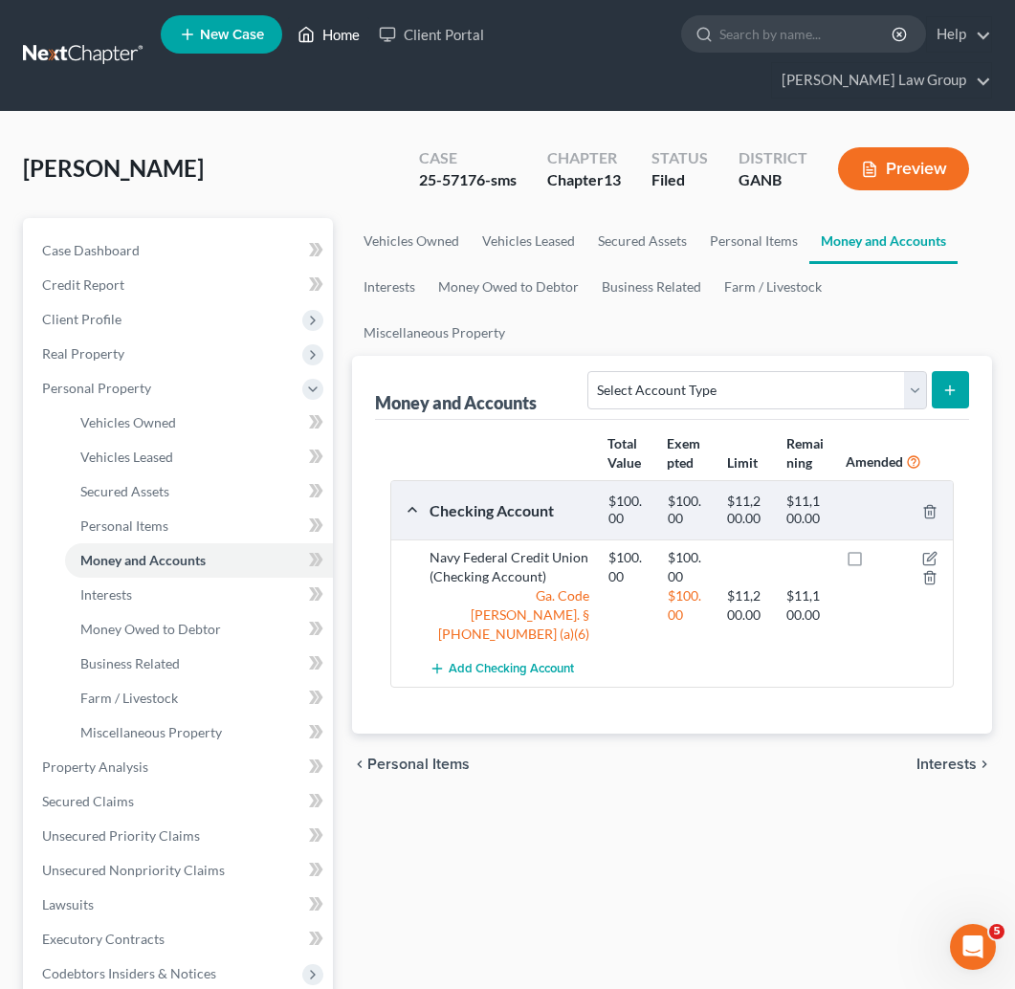
click at [326, 48] on link "Home" at bounding box center [328, 34] width 81 height 34
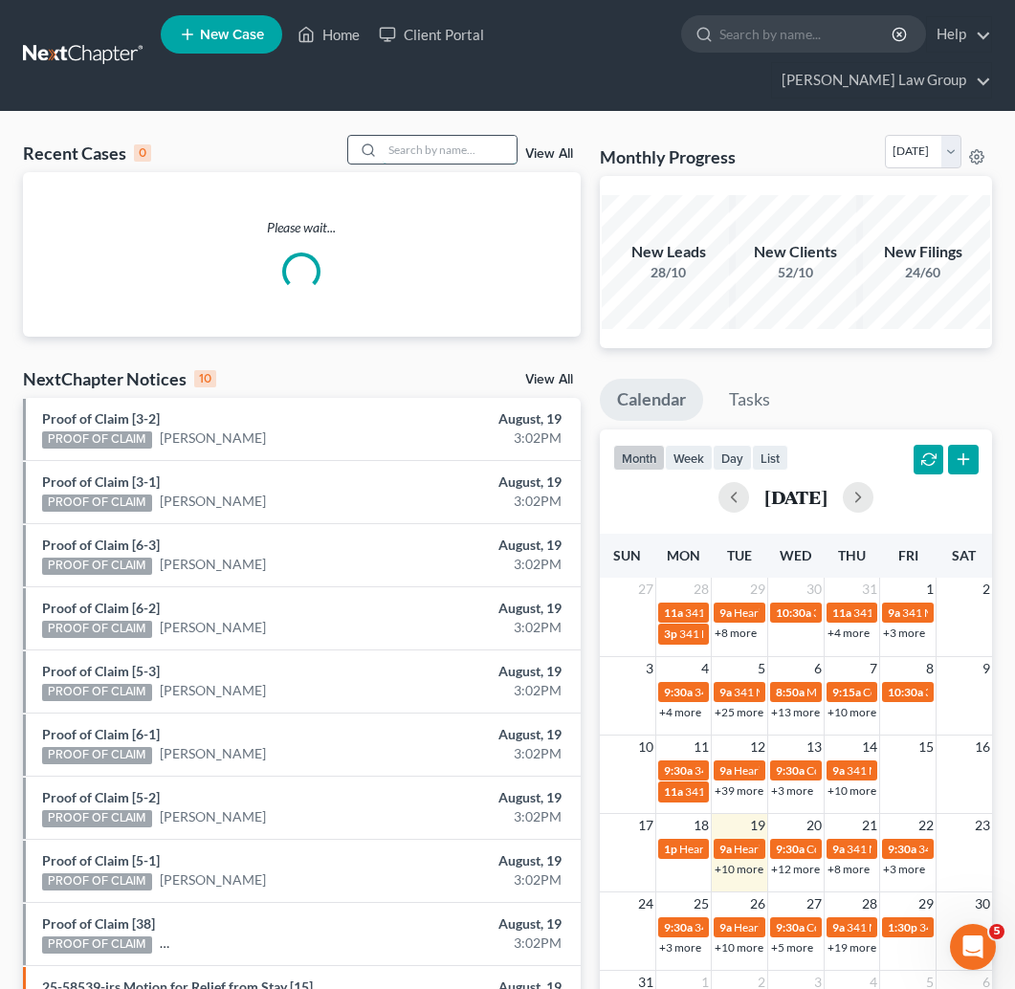
click at [421, 136] on input "search" at bounding box center [450, 150] width 134 height 28
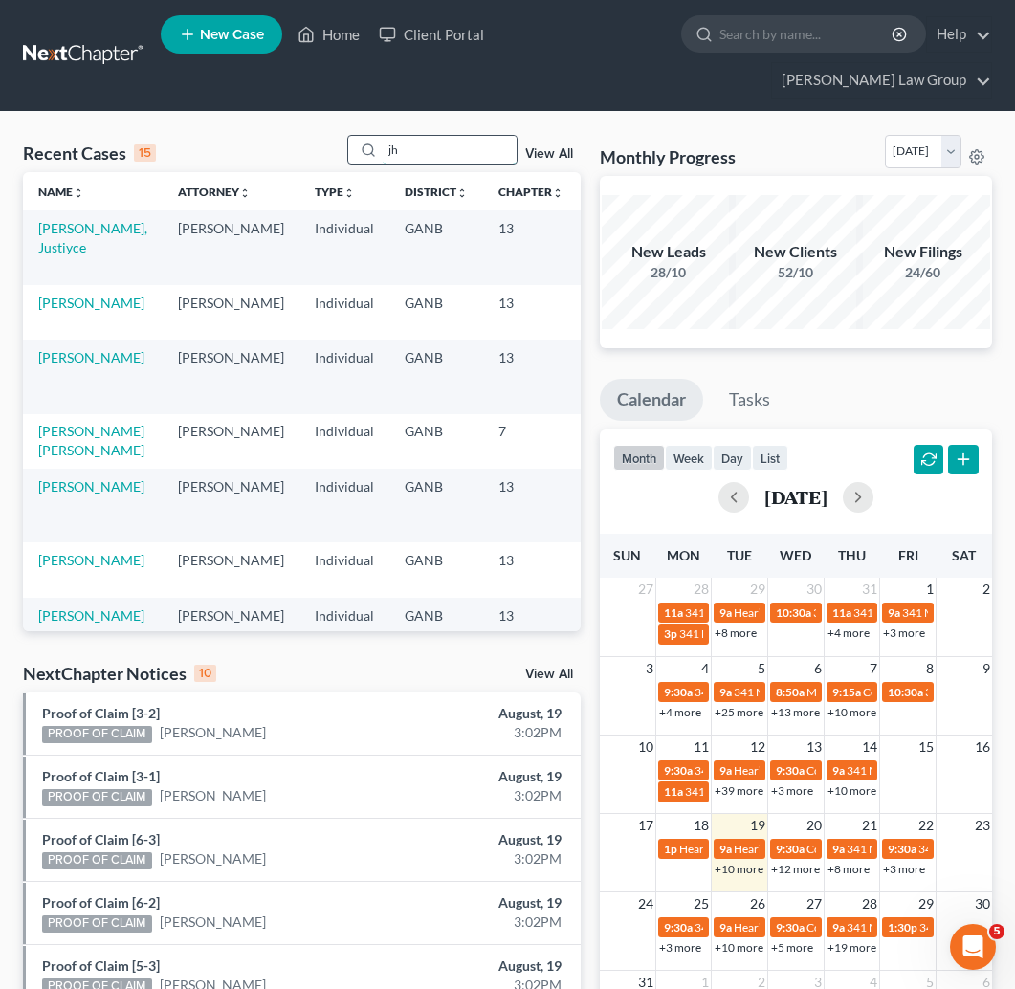
type input "j"
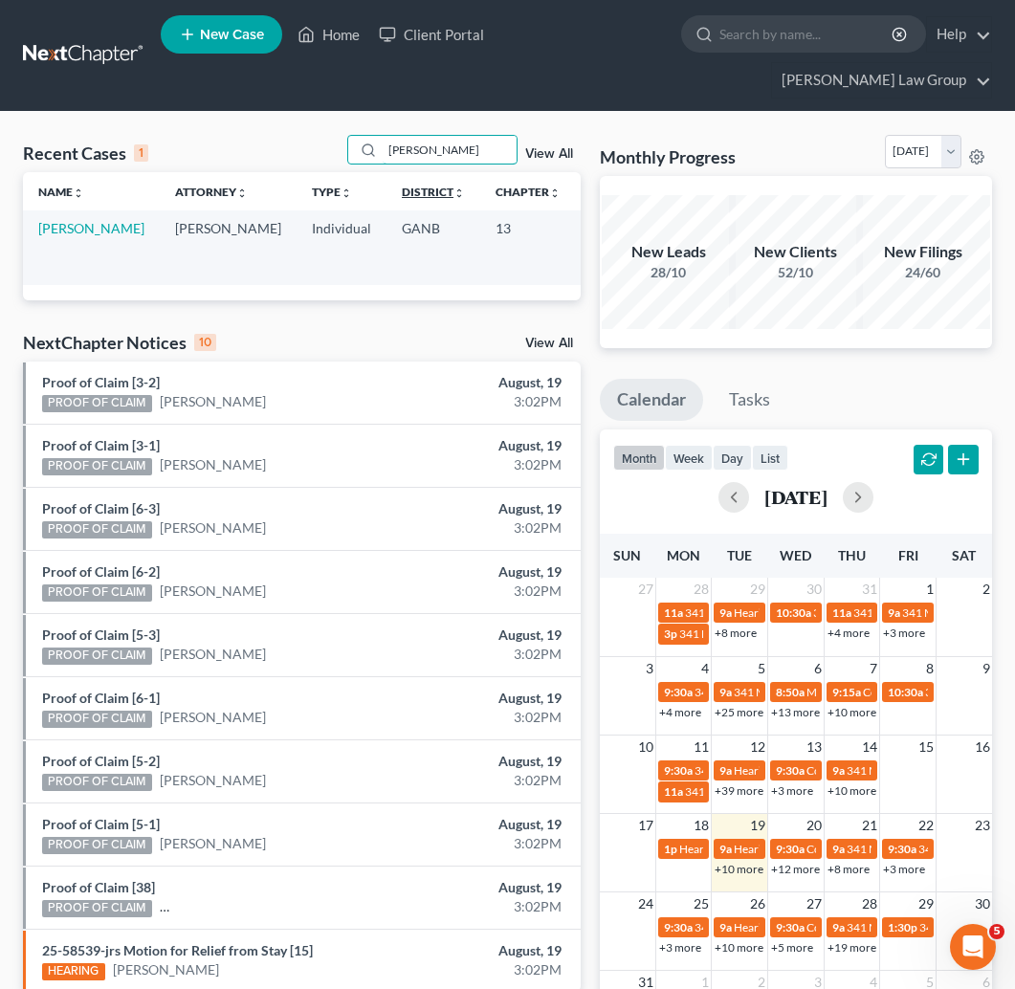
type input "Haywood"
drag, startPoint x: 380, startPoint y: 150, endPoint x: 55, endPoint y: 211, distance: 330.0
click at [55, 220] on link "[PERSON_NAME]" at bounding box center [91, 228] width 106 height 16
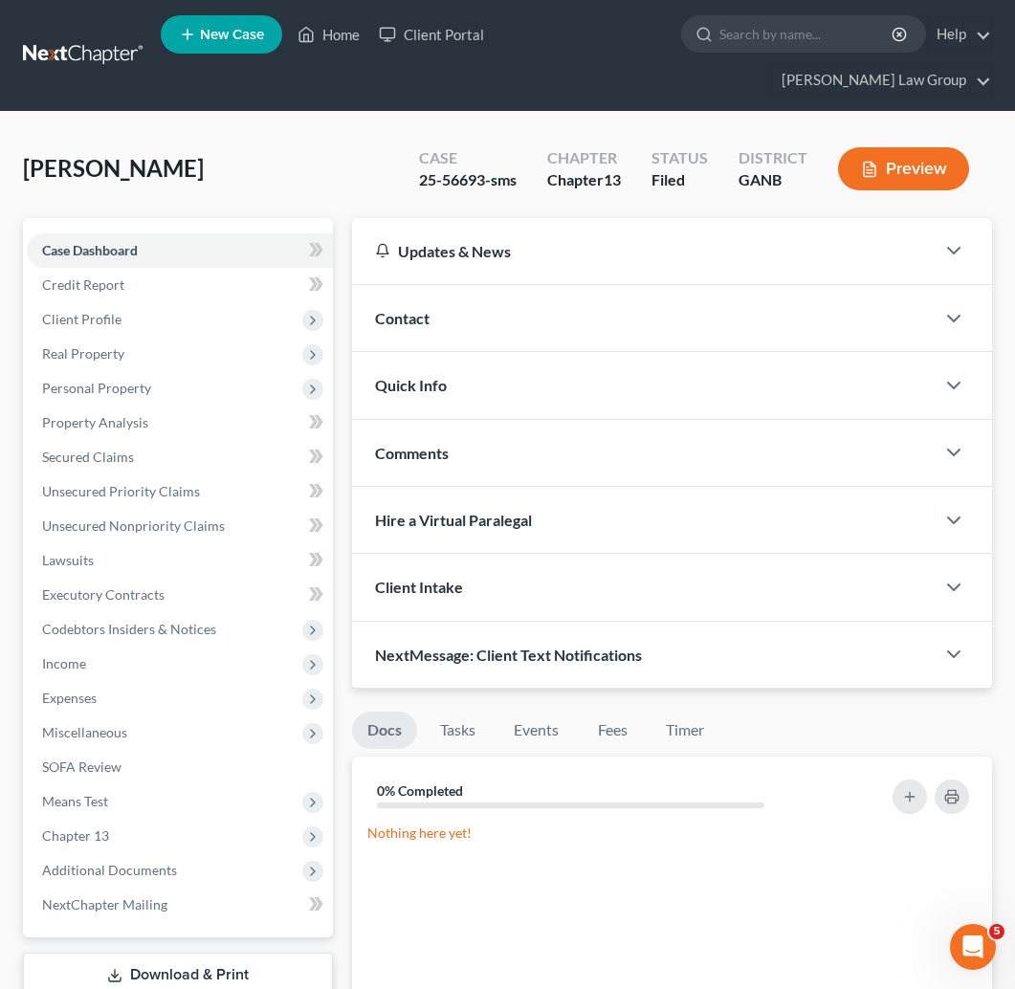
click at [457, 169] on div "25-56693-sms" at bounding box center [468, 180] width 98 height 22
copy div "56693"
click at [332, 37] on link "Home" at bounding box center [328, 34] width 81 height 34
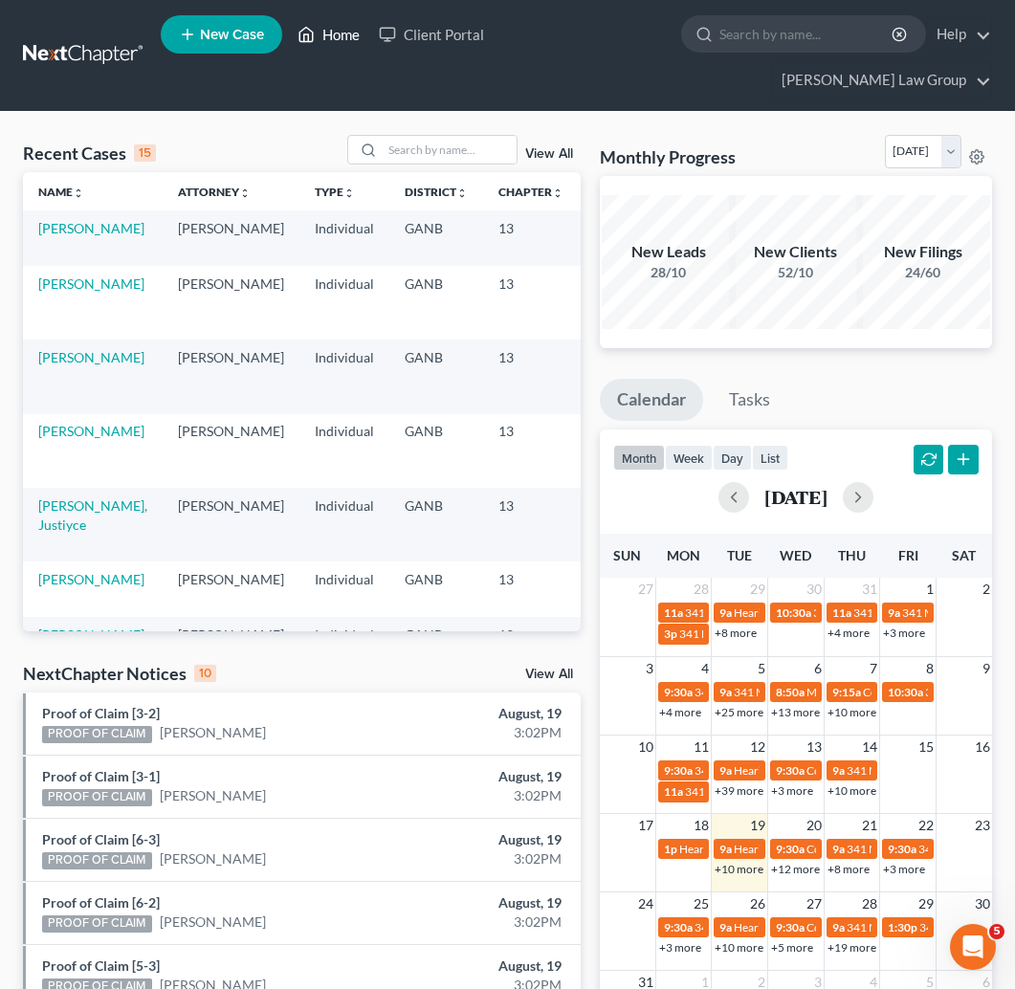
click at [334, 37] on link "Home" at bounding box center [328, 34] width 81 height 34
click at [409, 136] on input "search" at bounding box center [450, 150] width 134 height 28
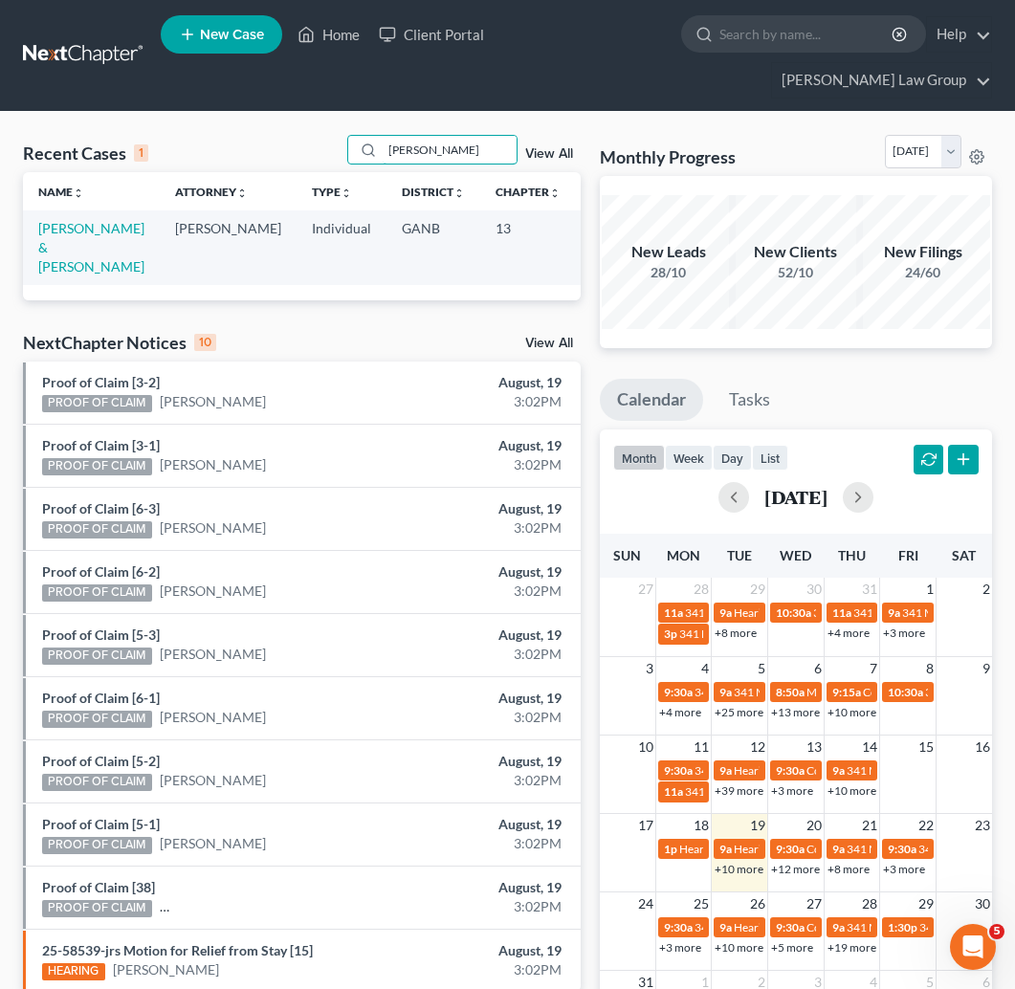
type input "LUNSFORD"
click at [69, 210] on td "[PERSON_NAME] & [PERSON_NAME]" at bounding box center [91, 247] width 137 height 74
click at [47, 226] on link "[PERSON_NAME] & [PERSON_NAME]" at bounding box center [91, 247] width 106 height 55
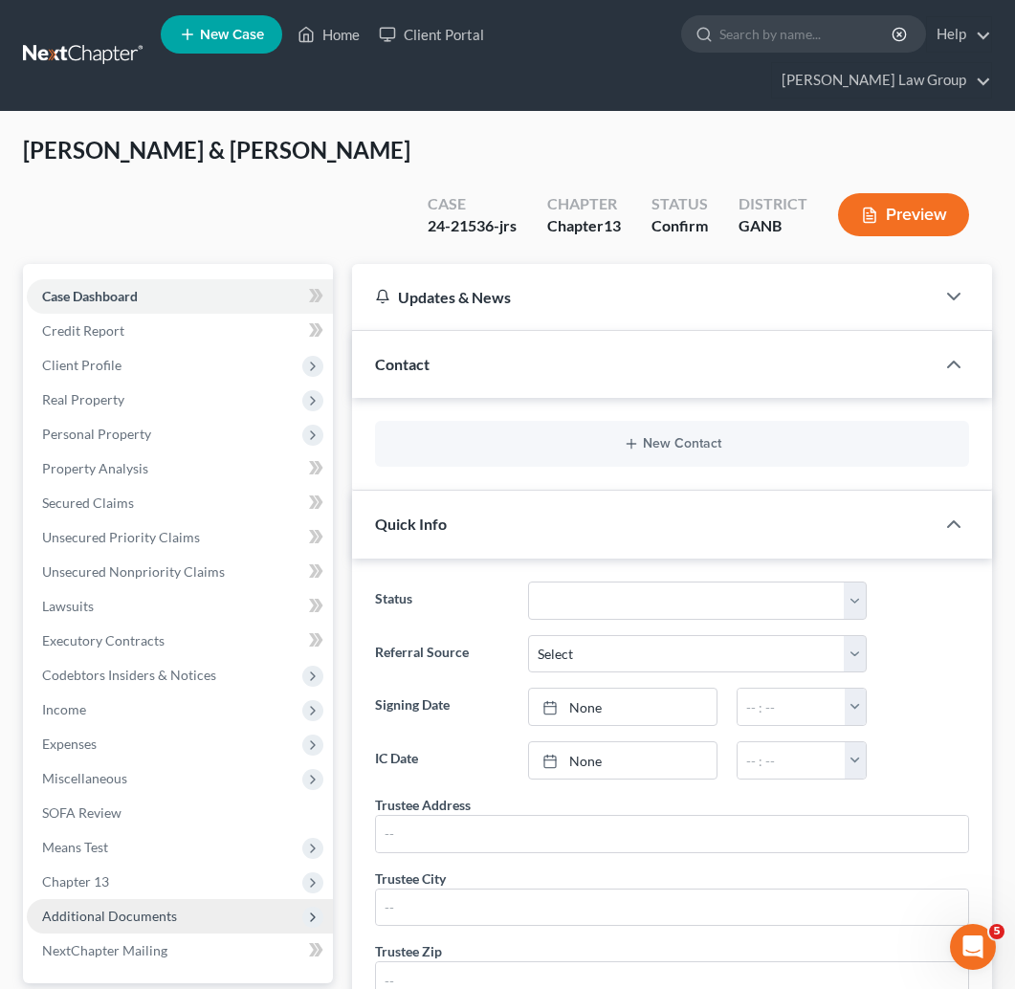
click at [153, 899] on span "Additional Documents" at bounding box center [180, 916] width 306 height 34
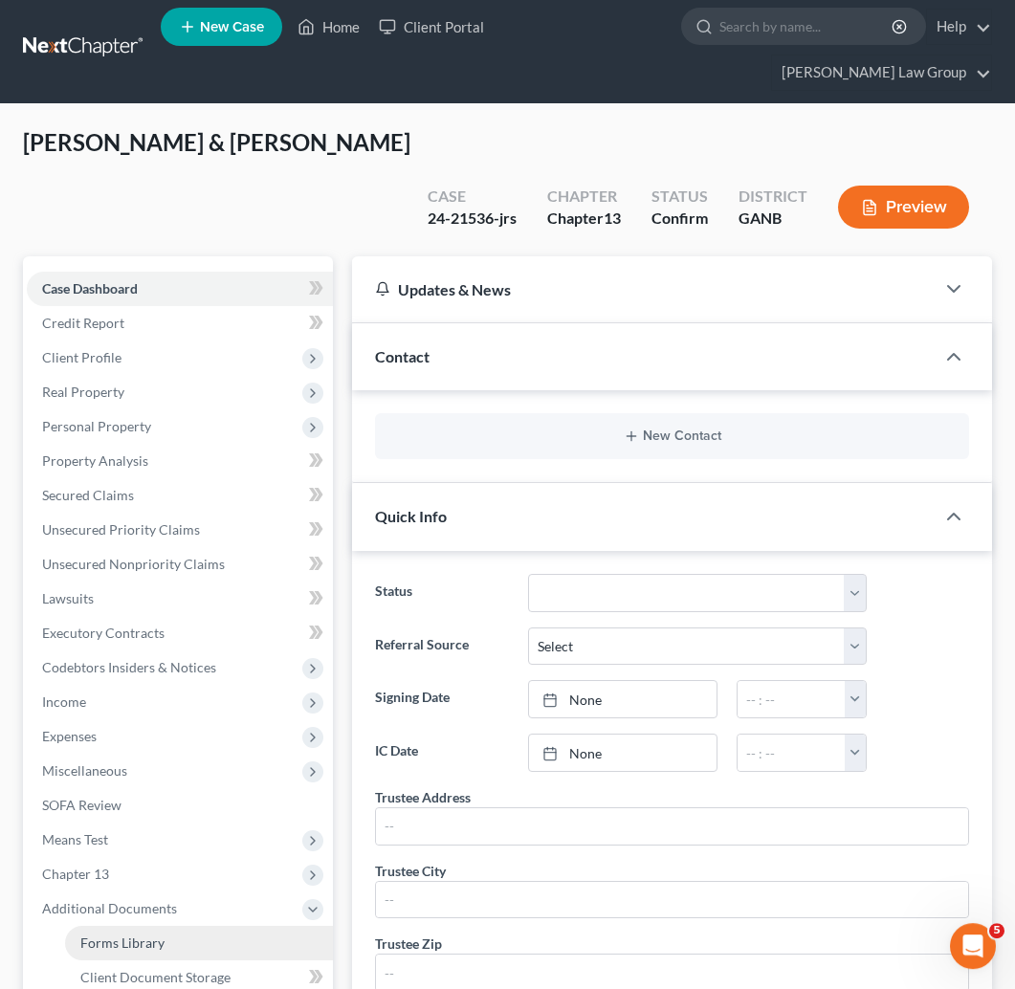
scroll to position [11, 0]
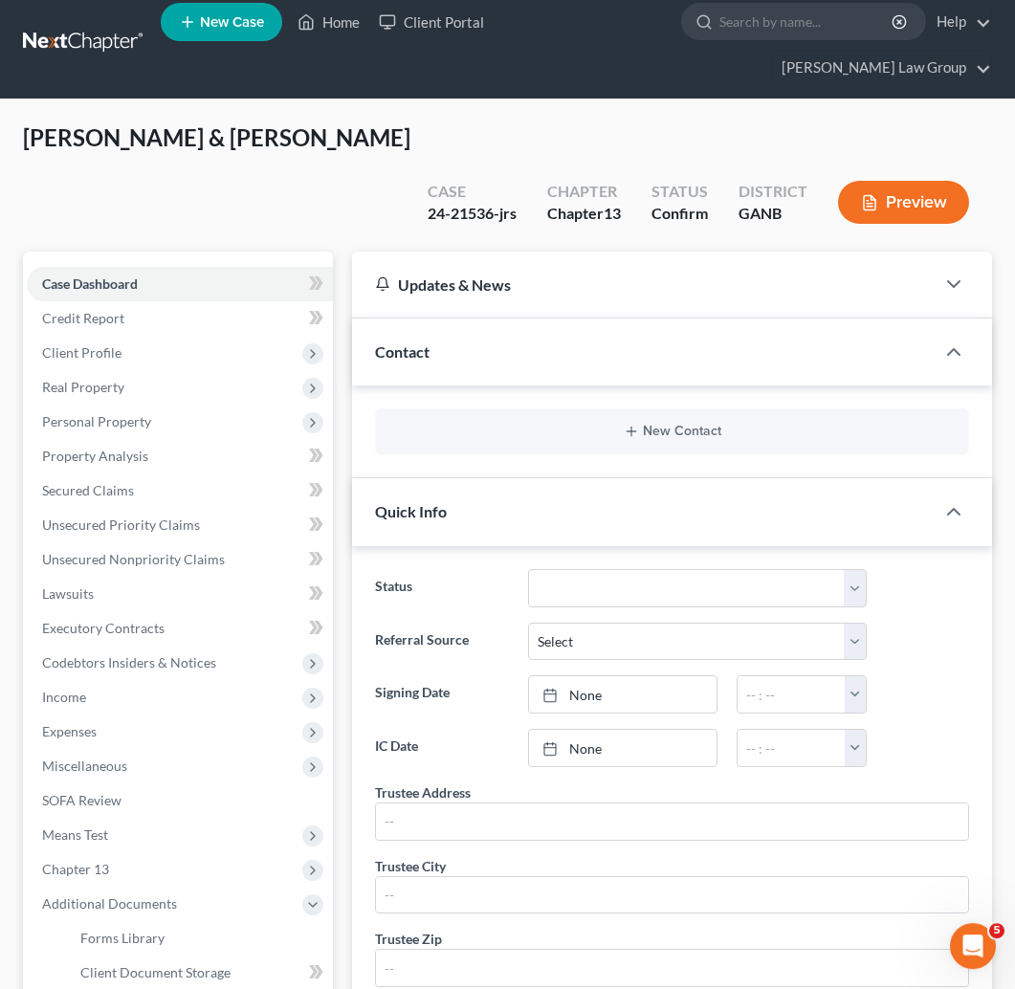
click at [172, 923] on link "PACER Notices" at bounding box center [199, 1008] width 268 height 34
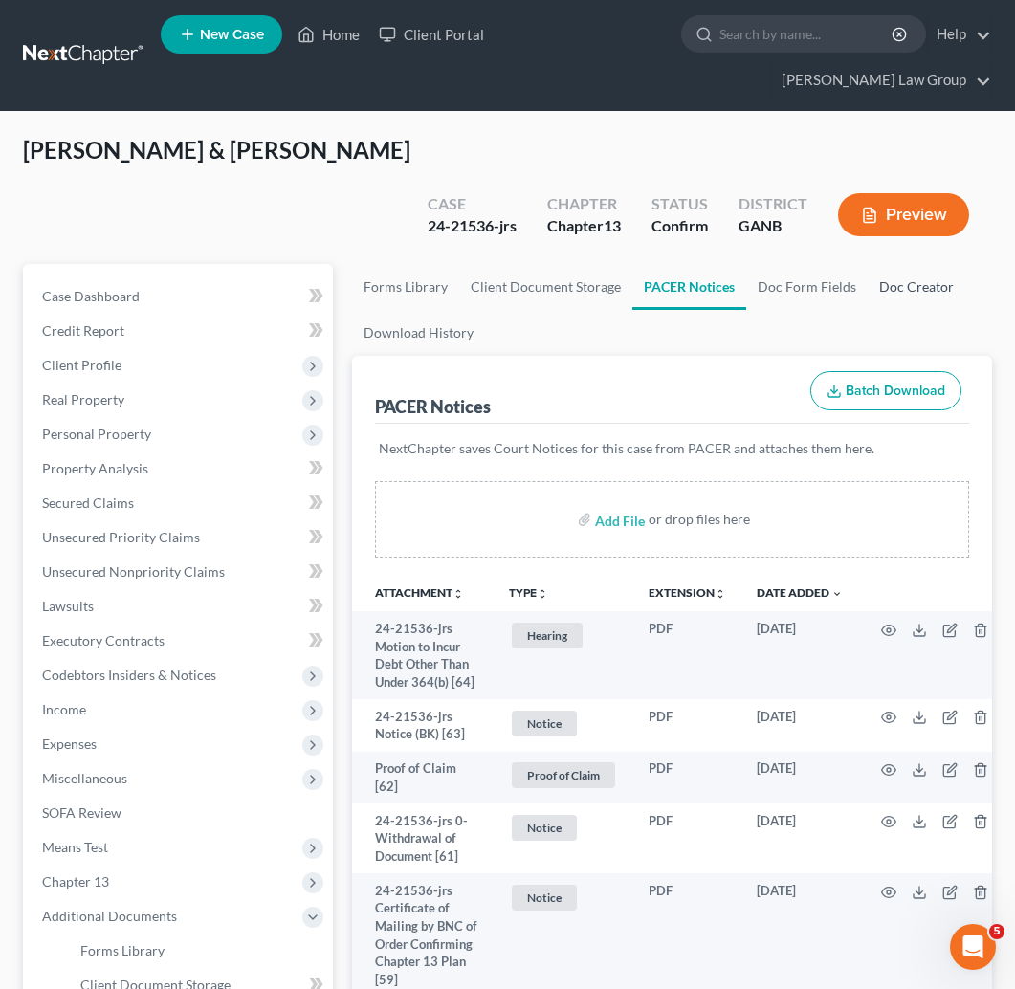
click at [909, 264] on link "Doc Creator" at bounding box center [917, 287] width 98 height 46
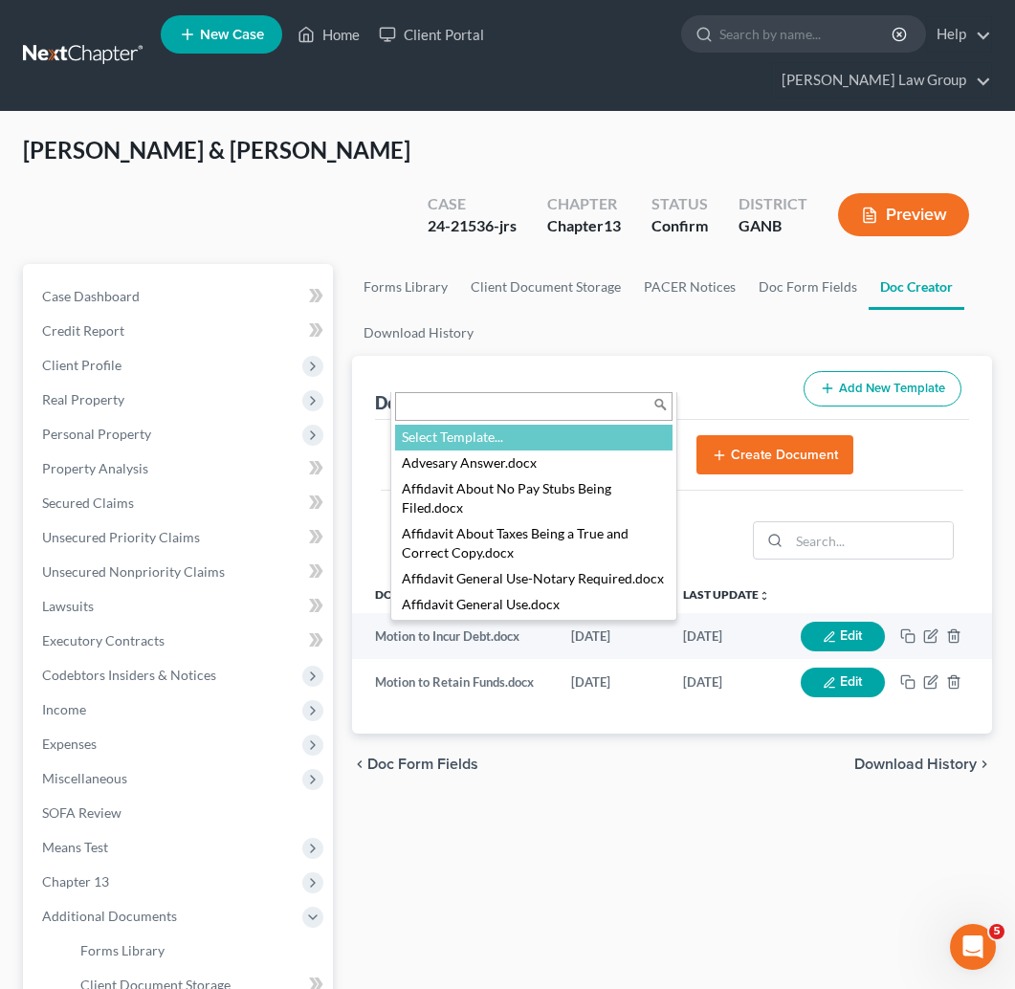
click at [508, 369] on body "Home New Case Client Portal Saedi Law Group mmays@saedilawgroup.com My Account …" at bounding box center [507, 686] width 1015 height 1373
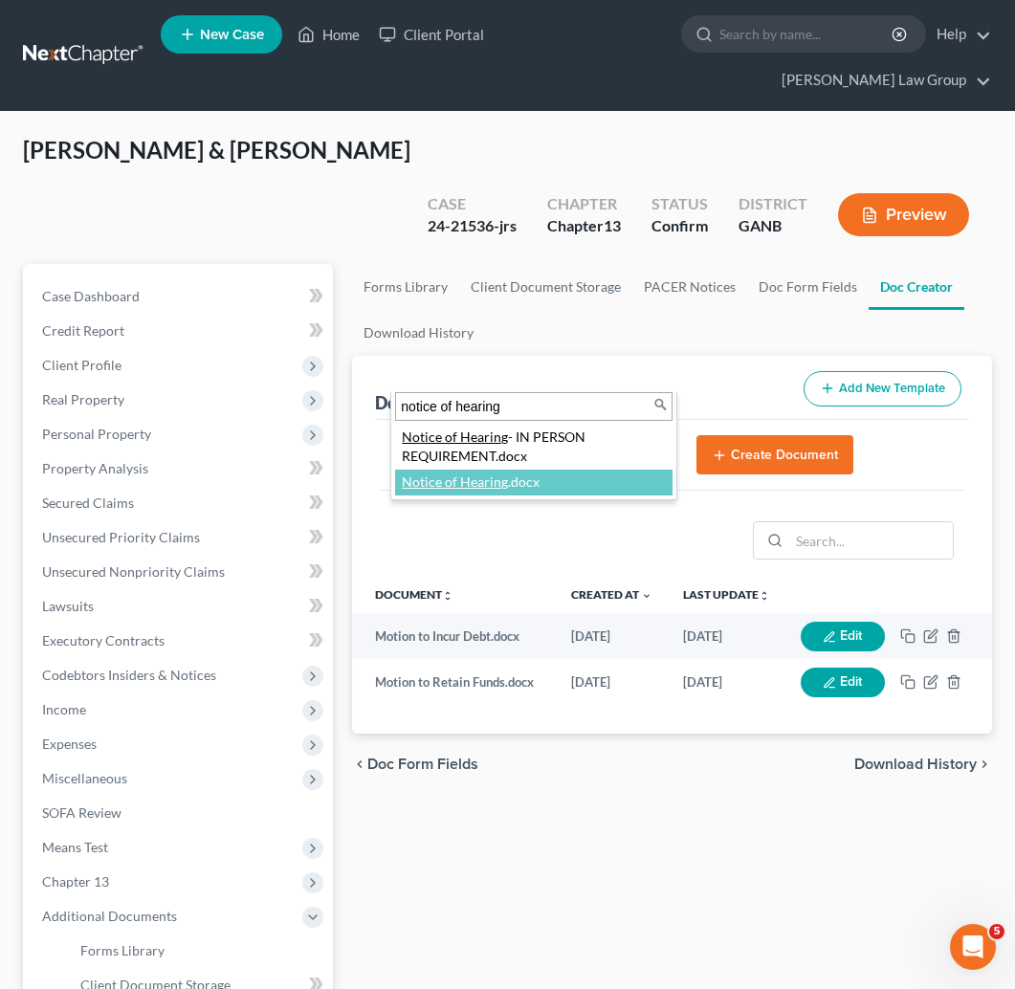
type input "notice of hearing"
select select "111665"
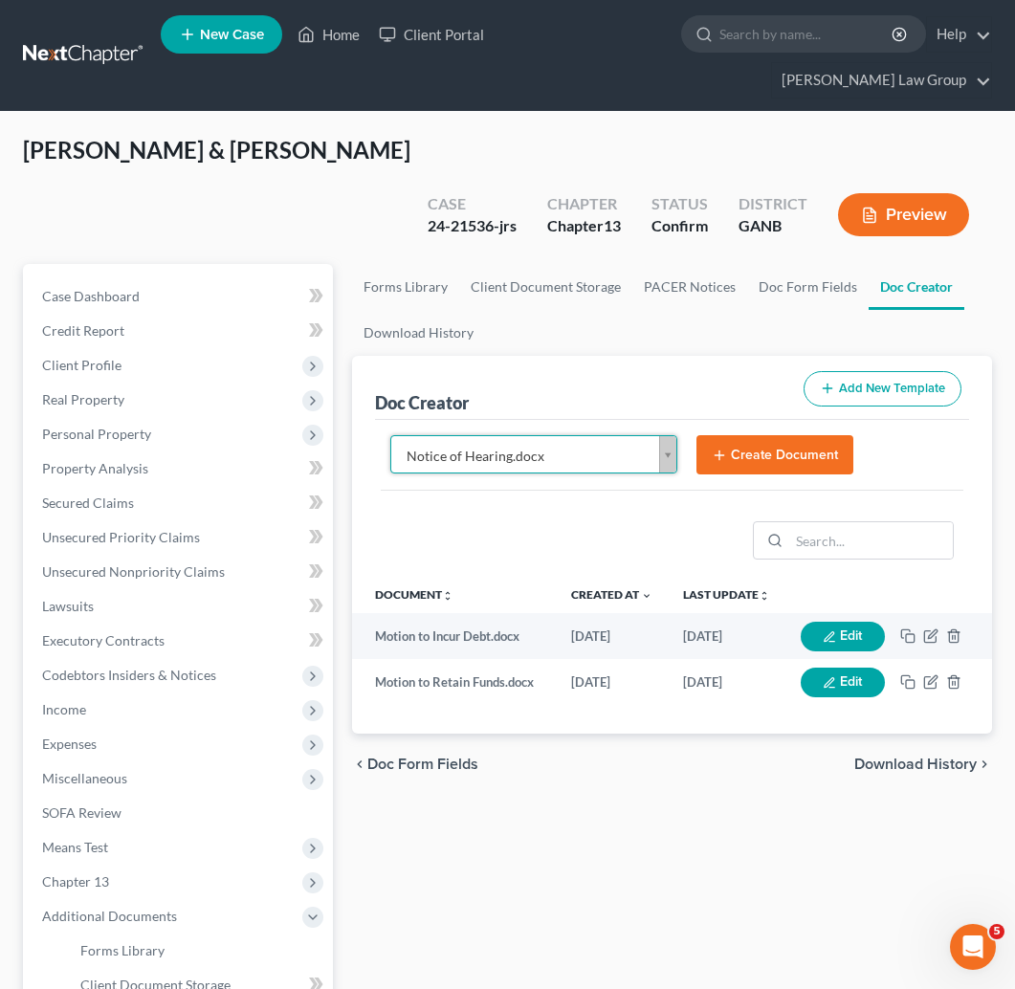
click at [773, 435] on button "Create Document" at bounding box center [774, 455] width 157 height 40
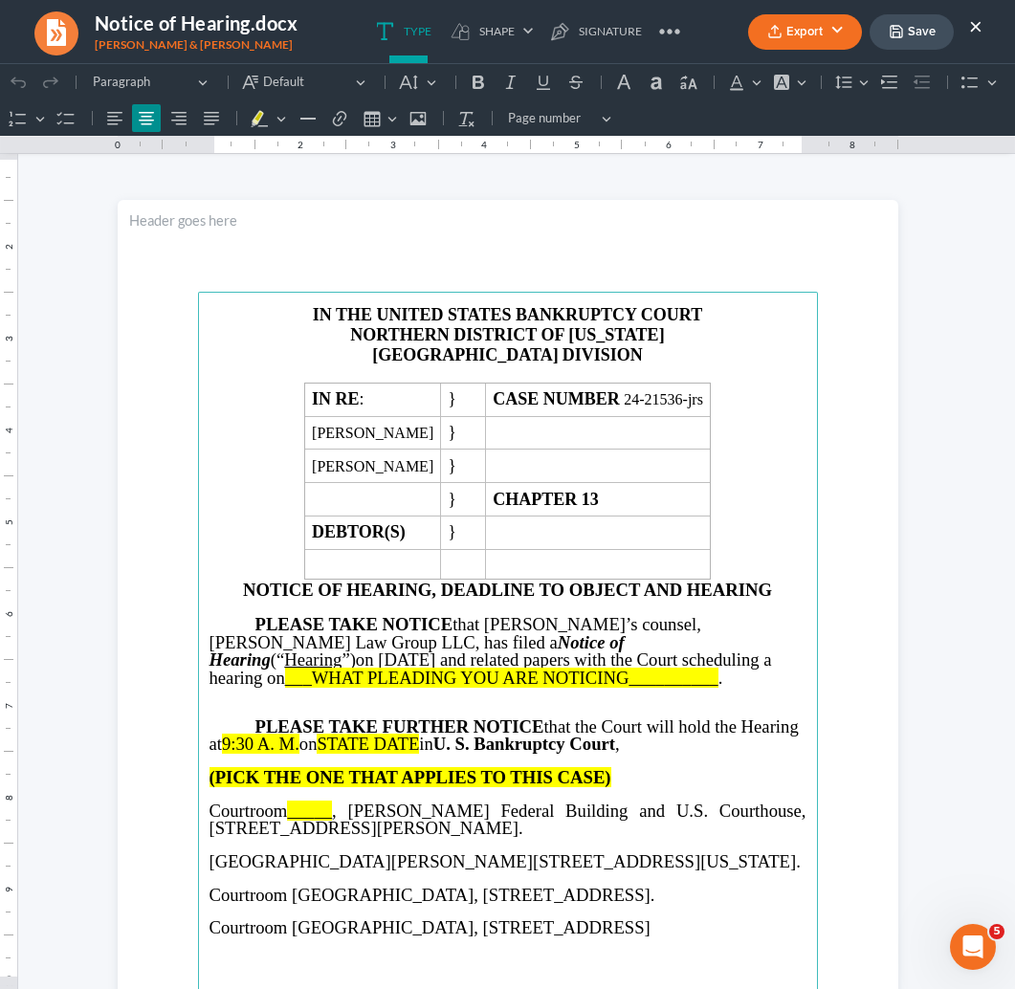
scroll to position [1, 0]
click at [511, 642] on span "PLEASE TAKE NOTICE that Debtor’s counsel, Saedi Law Group LLC, has filed a Noti…" at bounding box center [490, 651] width 562 height 74
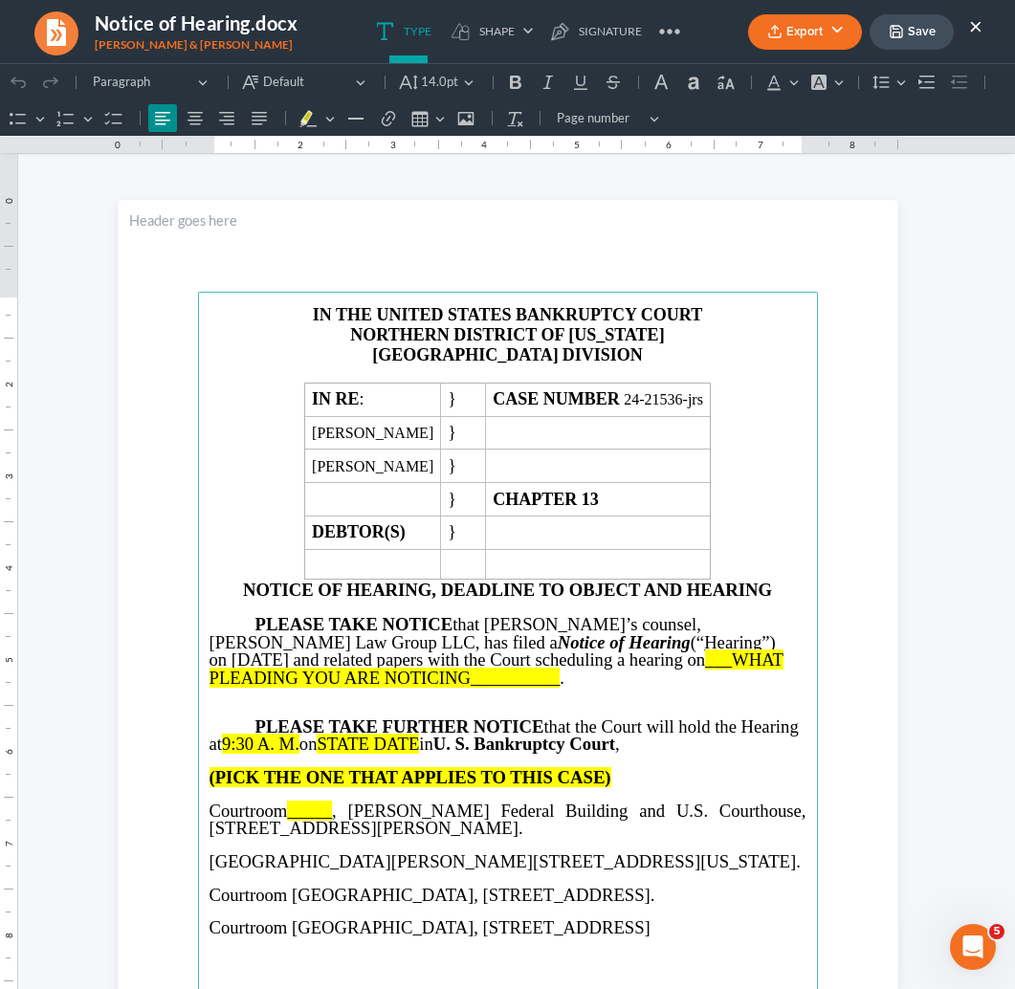
click at [510, 661] on span "___WHAT PLEADING YOU ARE NOTICING__________" at bounding box center [496, 669] width 574 height 38
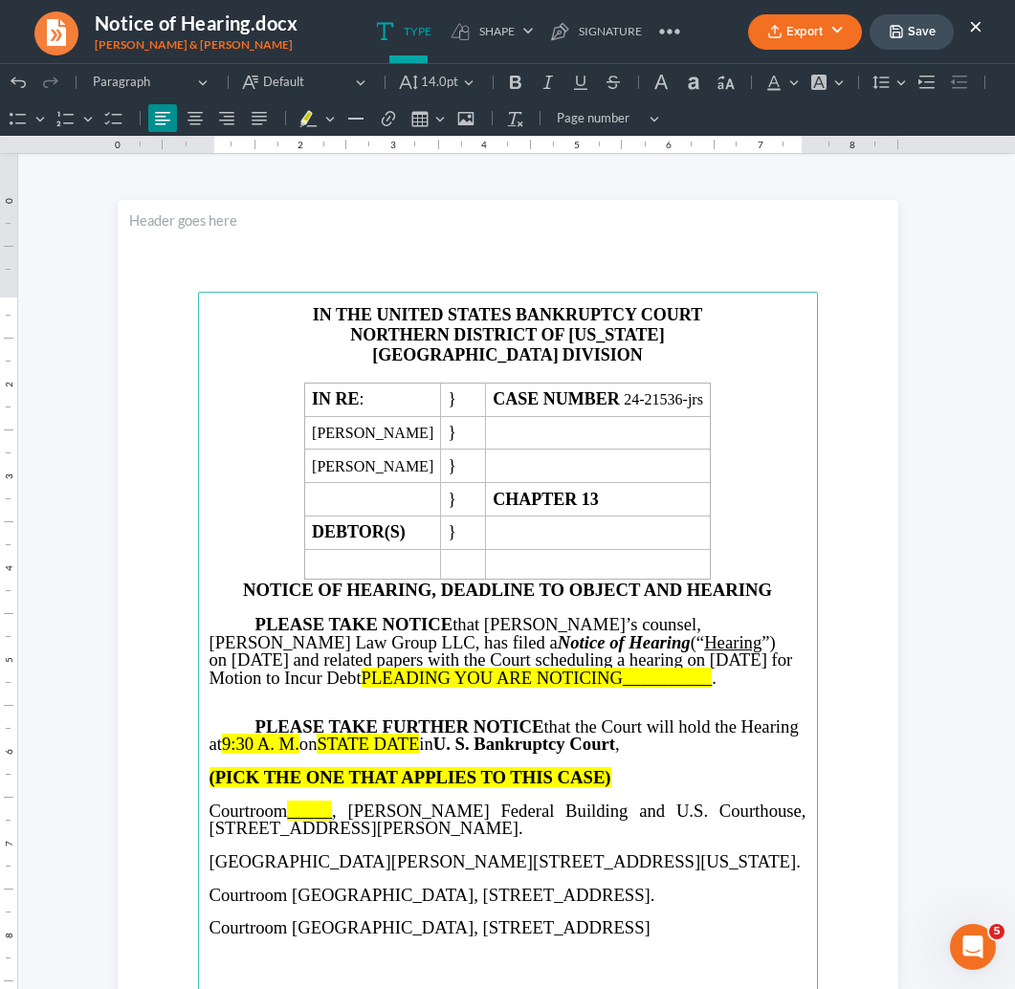
drag, startPoint x: 602, startPoint y: 675, endPoint x: 252, endPoint y: 669, distance: 350.2
click at [252, 669] on p "PLEASE TAKE NOTICE that Debtor’s counsel, Saedi Law Group LLC, has filed a Noti…" at bounding box center [507, 652] width 597 height 72
drag, startPoint x: 665, startPoint y: 656, endPoint x: 673, endPoint y: 666, distance: 12.9
click at [674, 666] on span "PLEASE TAKE NOTICE that Debtor’s counsel, Saedi Law Group LLC, has filed a Noti…" at bounding box center [501, 651] width 584 height 74
click at [558, 643] on span "PLEASE TAKE NOTICE that Debtor’s counsel, Saedi Law Group LLC, has filed a Noti…" at bounding box center [492, 651] width 566 height 74
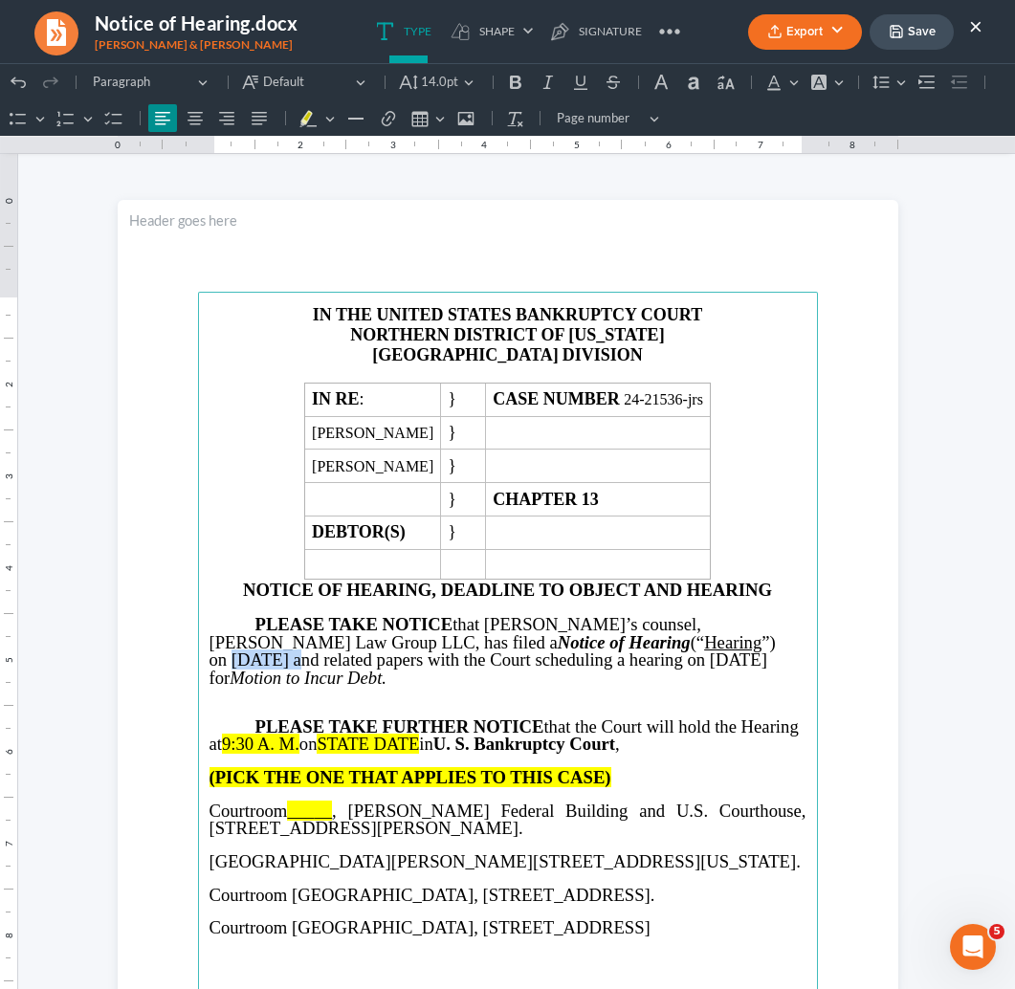
click at [558, 643] on span "PLEASE TAKE NOTICE that Debtor’s counsel, Saedi Law Group LLC, has filed a Noti…" at bounding box center [492, 651] width 566 height 74
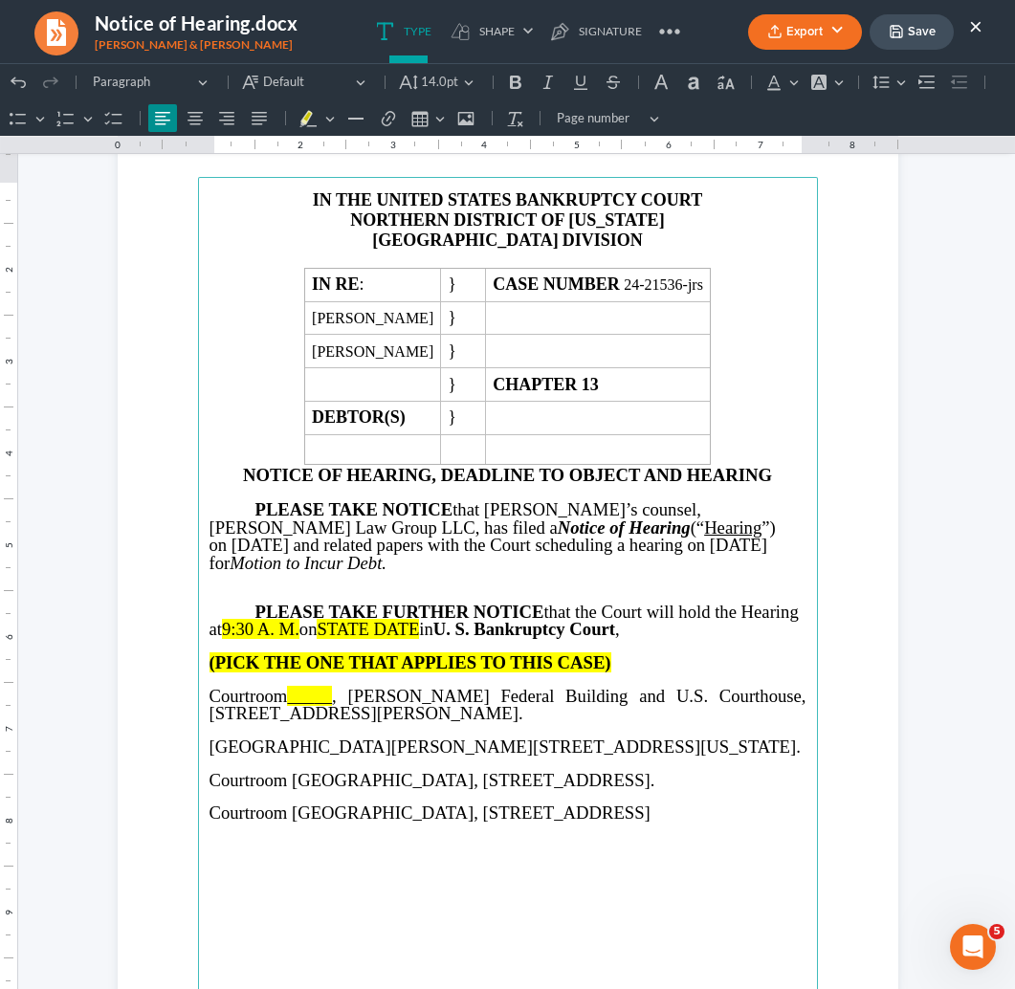
scroll to position [120, 0]
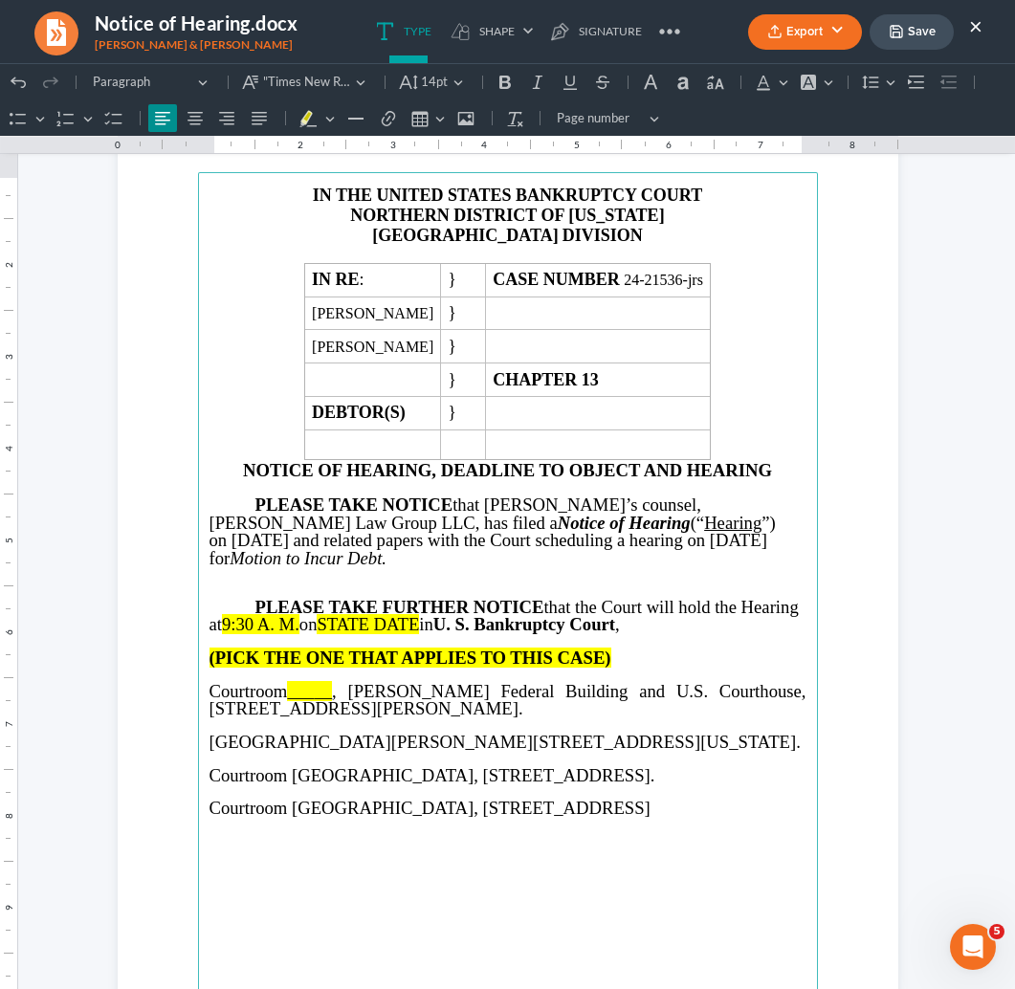
drag, startPoint x: 315, startPoint y: 622, endPoint x: 237, endPoint y: 618, distance: 77.6
click at [237, 618] on p "PLEASE TAKE FURTHER NOTICE that the Court will hold the Hearing at 9:30 A. M. o…" at bounding box center [507, 616] width 597 height 35
drag, startPoint x: 398, startPoint y: 619, endPoint x: 297, endPoint y: 619, distance: 101.4
click at [297, 619] on p "PLEASE TAKE FURTHER NOTICE that the Court will hold the Hearing at 9:40 on STAT…" at bounding box center [507, 616] width 597 height 35
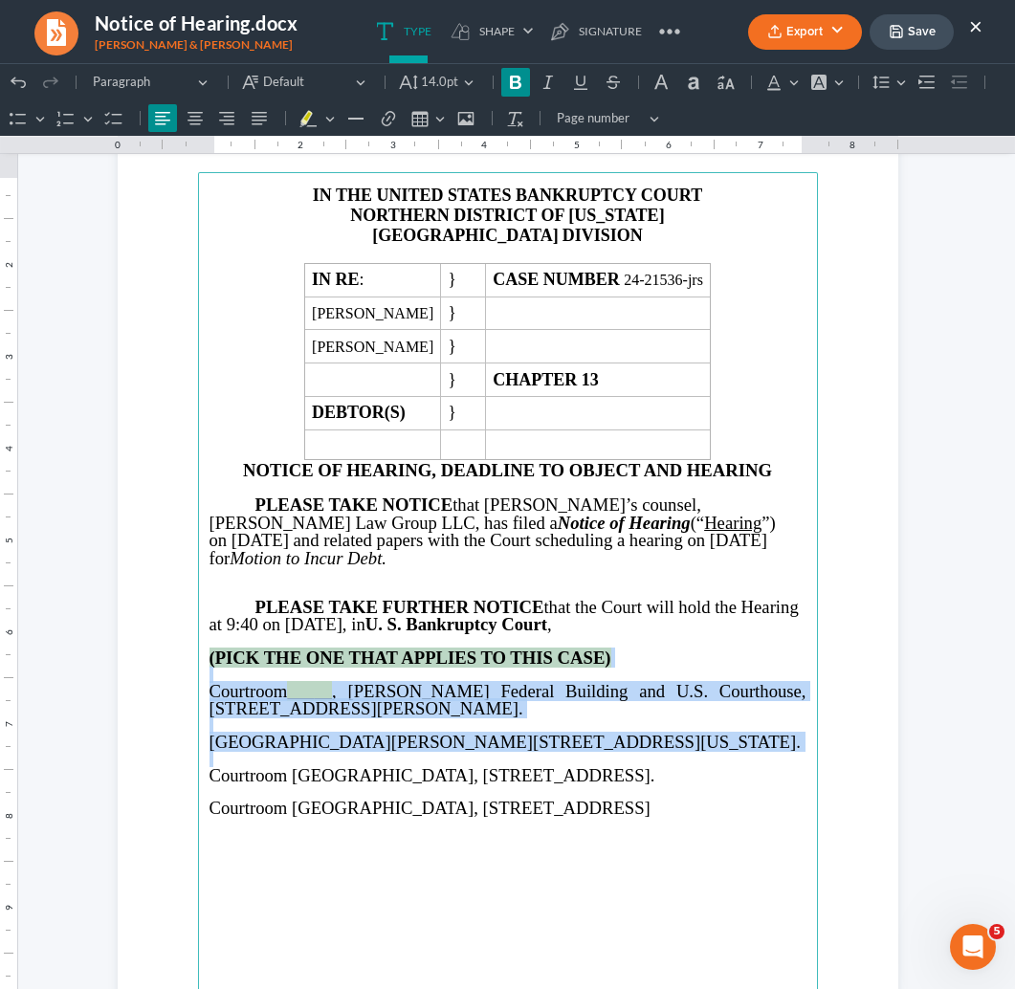
drag, startPoint x: 207, startPoint y: 652, endPoint x: 490, endPoint y: 763, distance: 304.1
click at [490, 763] on main "IN THE UNITED STATES BANKRUPTCY COURT NORTHERN DISTRICT OF GEORGIA GAINESVILLE …" at bounding box center [508, 585] width 620 height 827
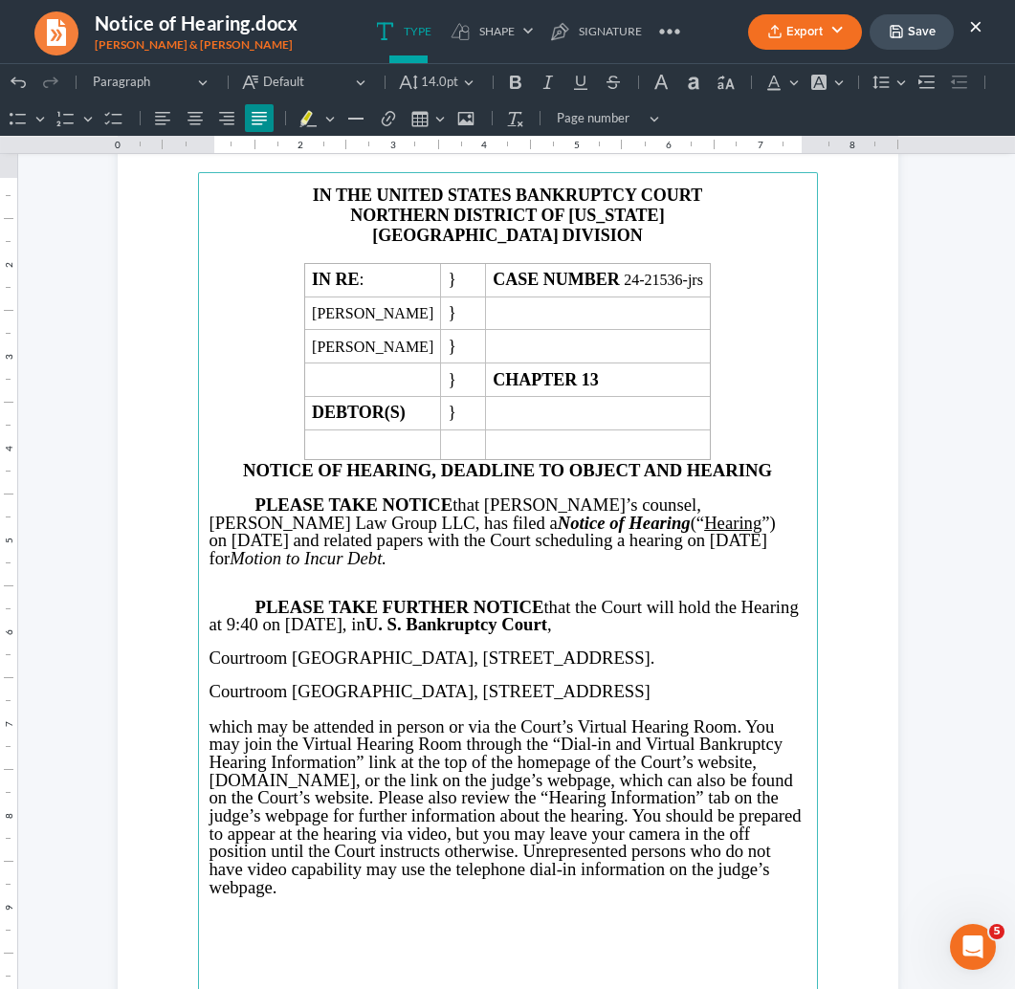
click at [448, 689] on span "Courtroom 342 U.S. Courthouse, 600 East First Street Rome, GA 30161" at bounding box center [429, 691] width 441 height 20
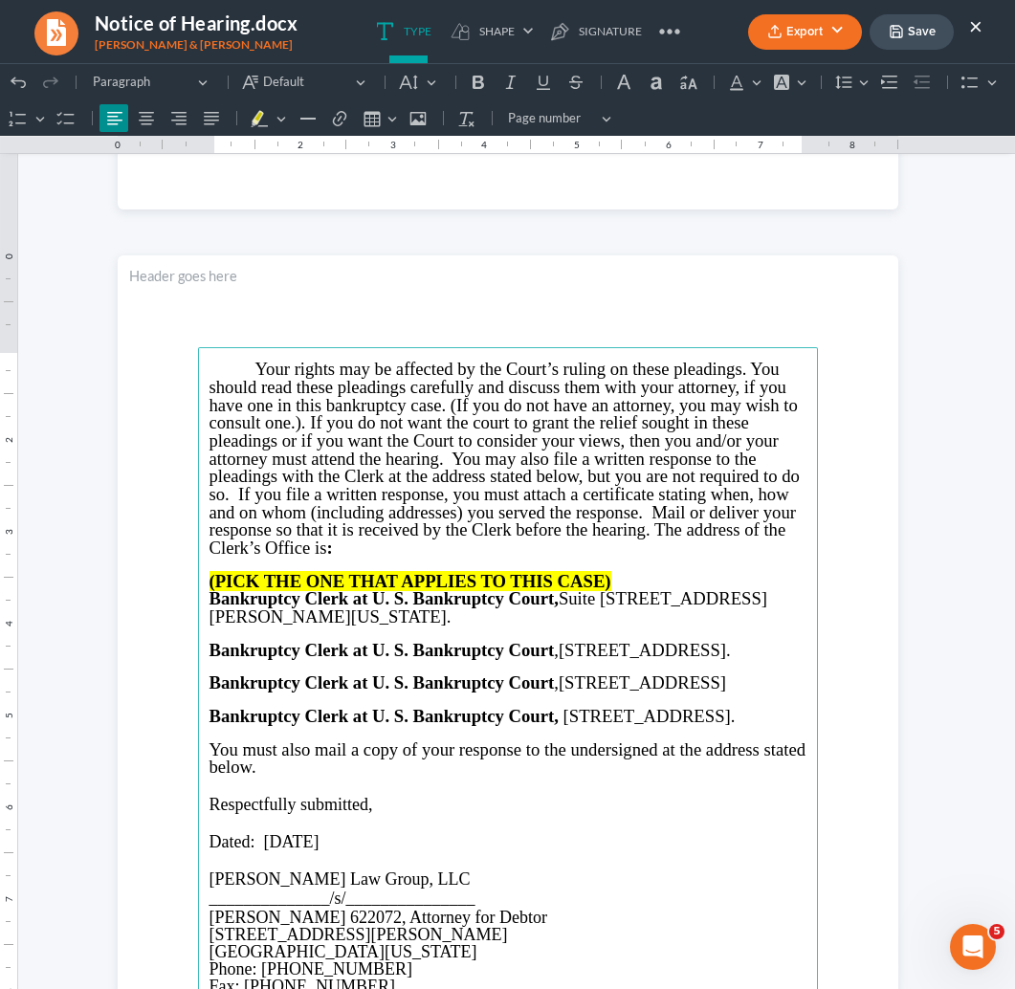
scroll to position [1126, 0]
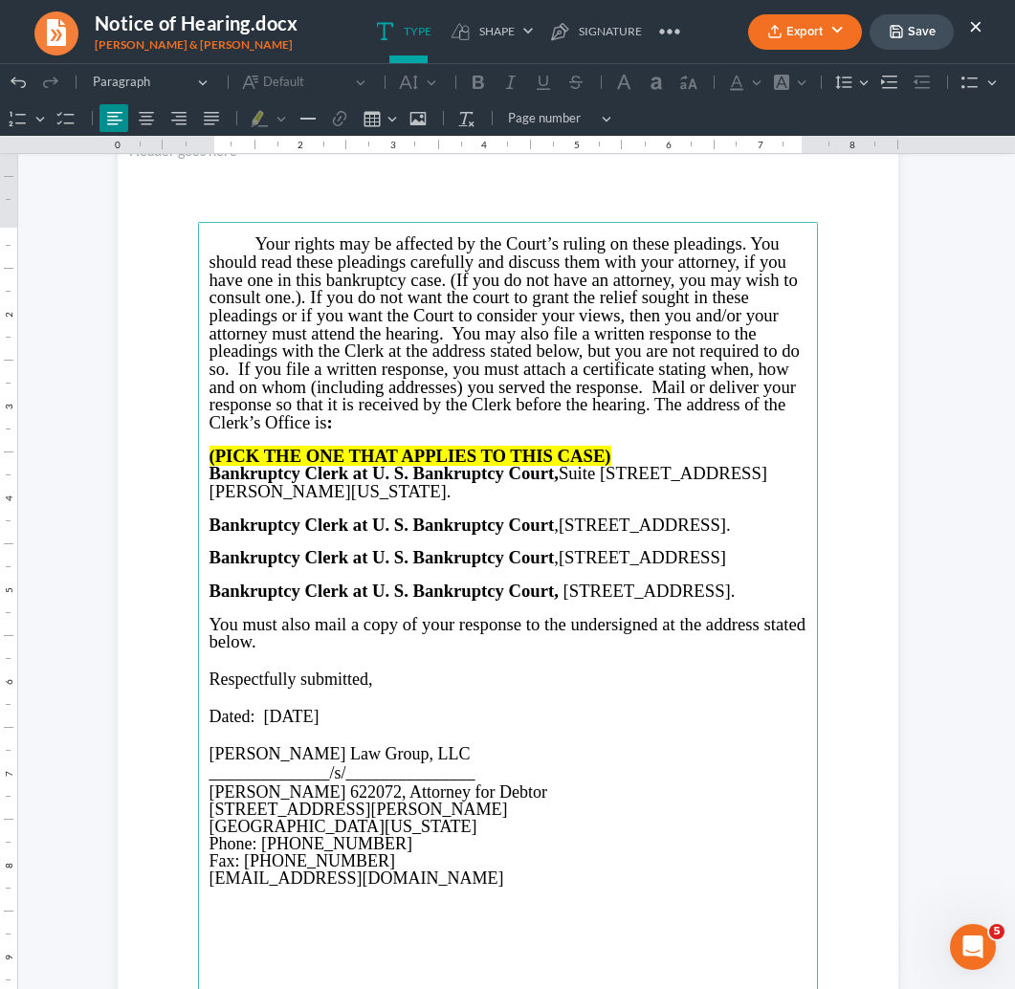
drag, startPoint x: 623, startPoint y: 443, endPoint x: 202, endPoint y: 457, distance: 421.2
click at [202, 457] on main "Your rights may be affected by the Court’s ruling on these pleadings. You shoul…" at bounding box center [508, 635] width 620 height 827
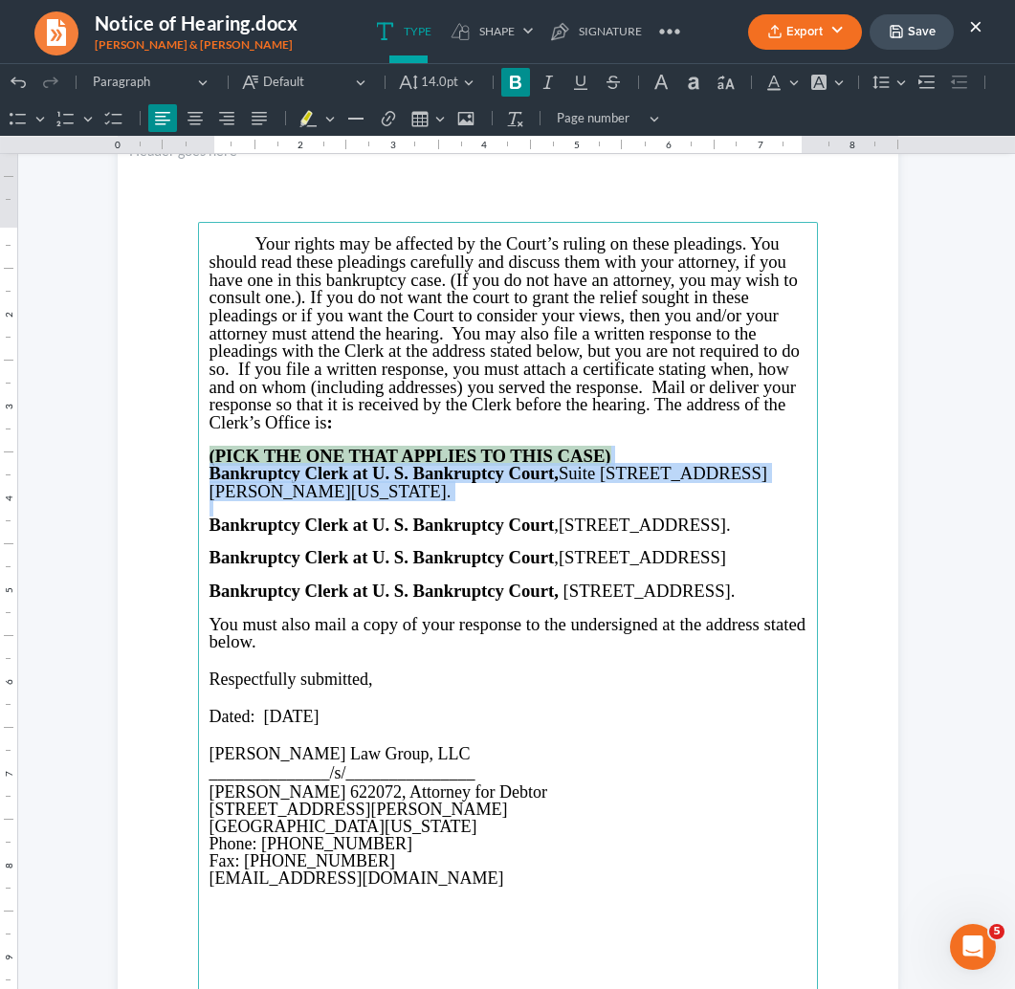
drag, startPoint x: 207, startPoint y: 455, endPoint x: 343, endPoint y: 498, distance: 143.4
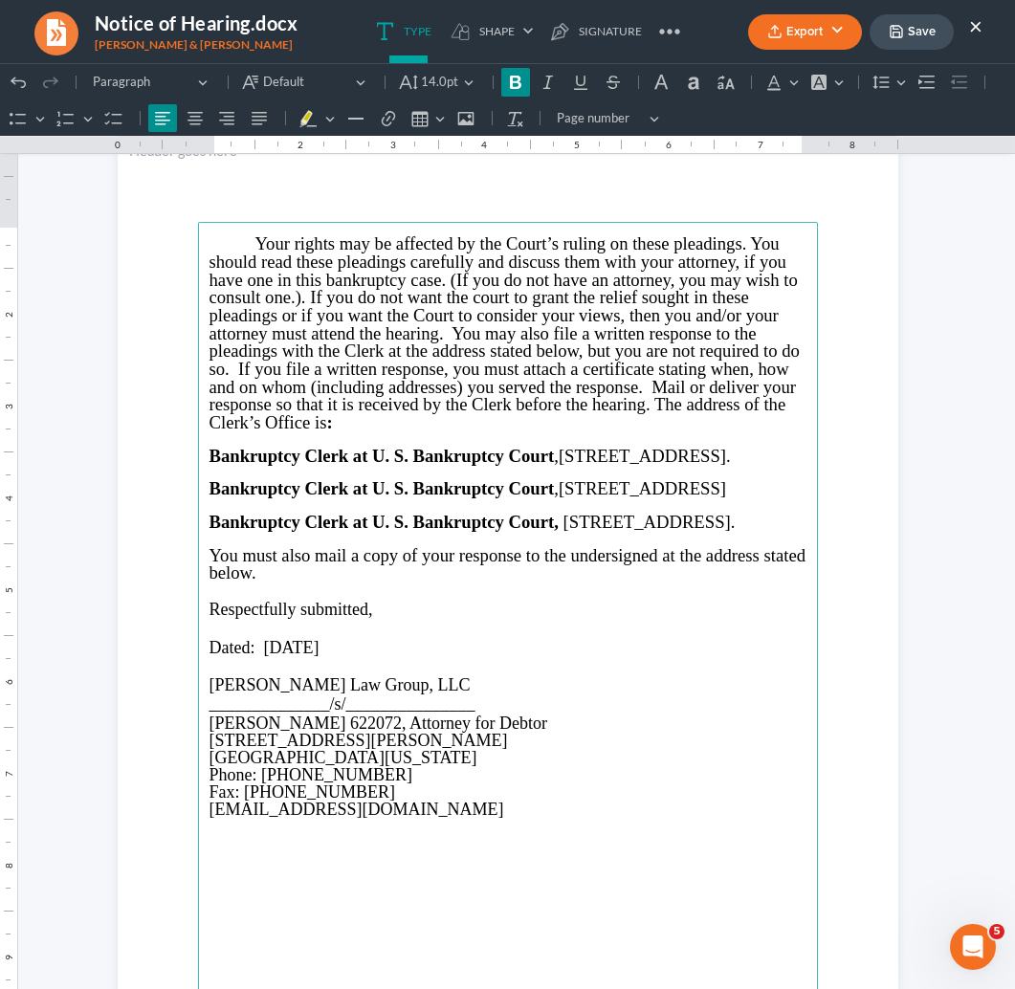
drag, startPoint x: 211, startPoint y: 498, endPoint x: 386, endPoint y: 574, distance: 190.7
click at [386, 574] on main "Your rights may be affected by the Court’s ruling on these pleadings. You shoul…" at bounding box center [508, 635] width 620 height 827
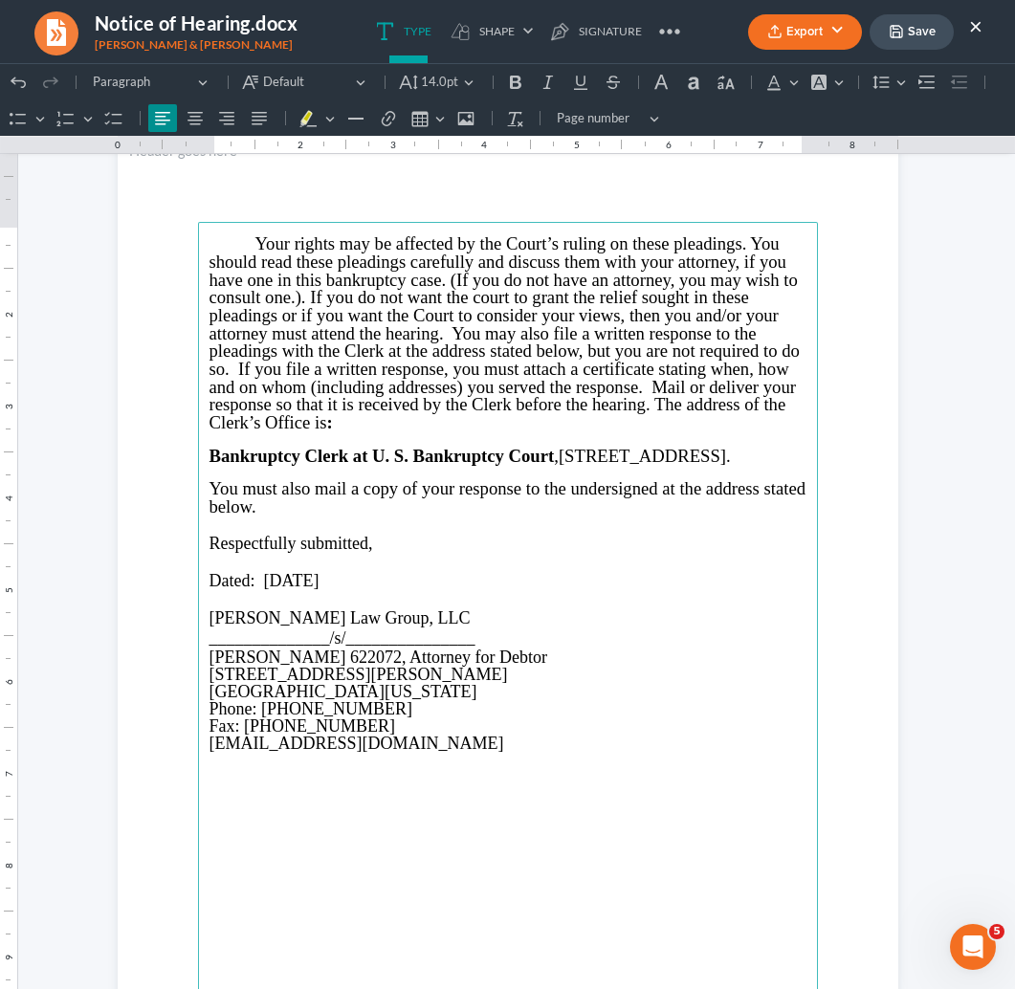
click at [306, 589] on span "Dated: 08/19/2025" at bounding box center [264, 580] width 110 height 19
click at [280, 583] on span "Dated: 08/19, 2025" at bounding box center [277, 580] width 137 height 19
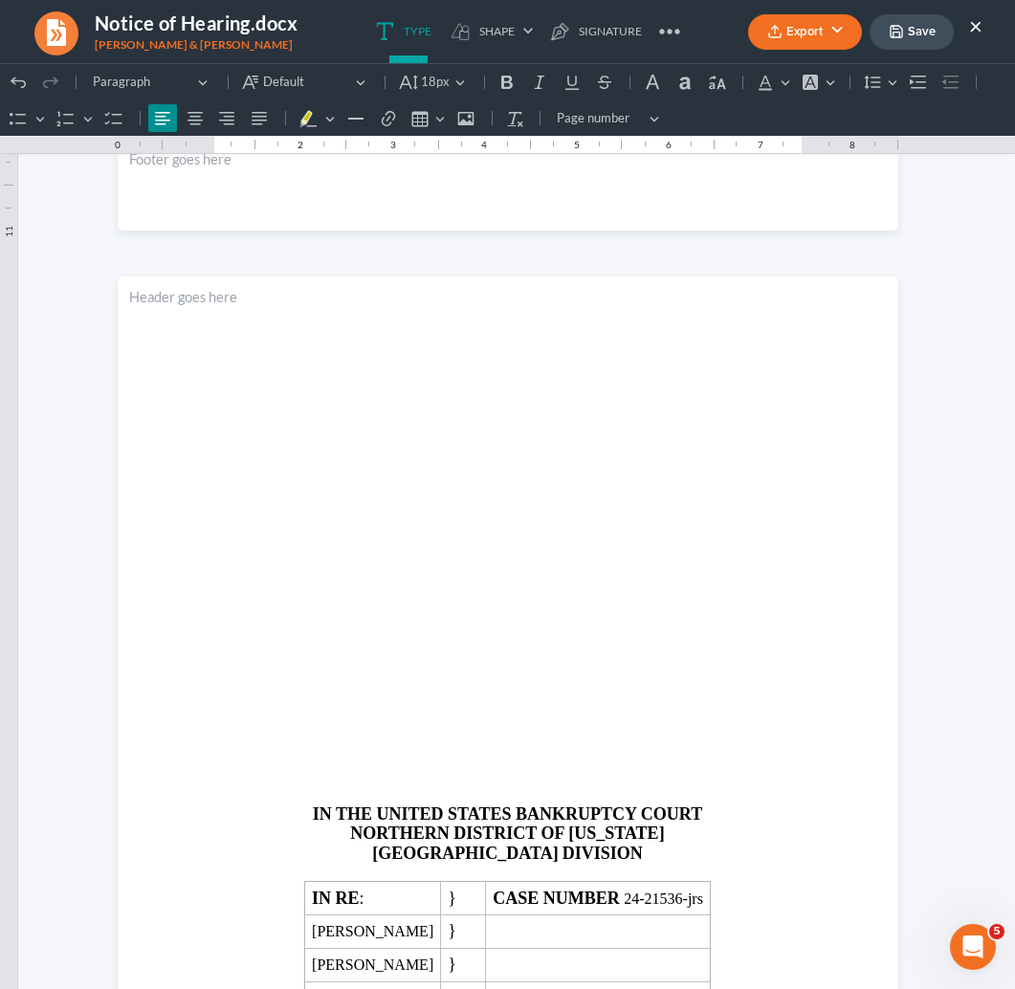
scroll to position [2044, 0]
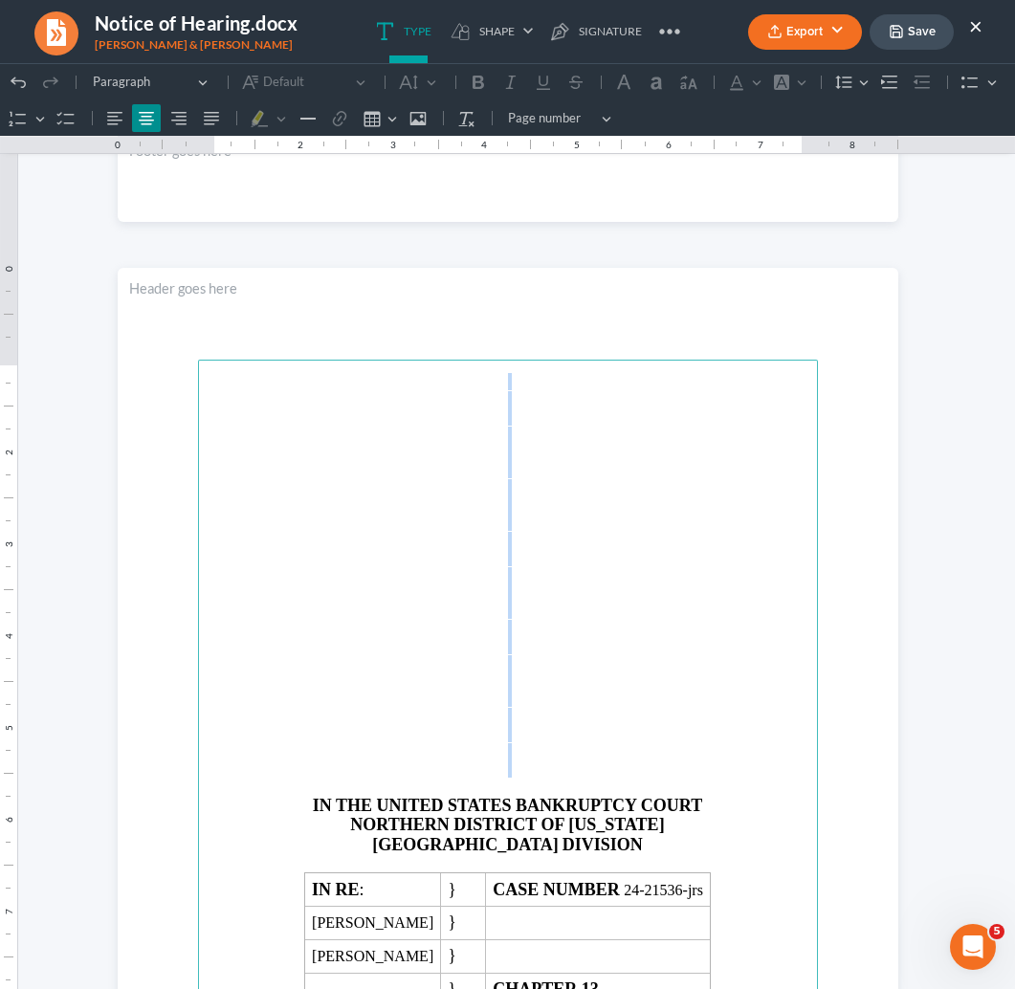
drag, startPoint x: 307, startPoint y: 763, endPoint x: 408, endPoint y: 319, distance: 456.2
click at [408, 319] on section "IN THE UNITED STATES BANKRUPTCY COURT NORTHERN DISTRICT OF GEORGIA GAINESVILLE …" at bounding box center [508, 773] width 781 height 1010
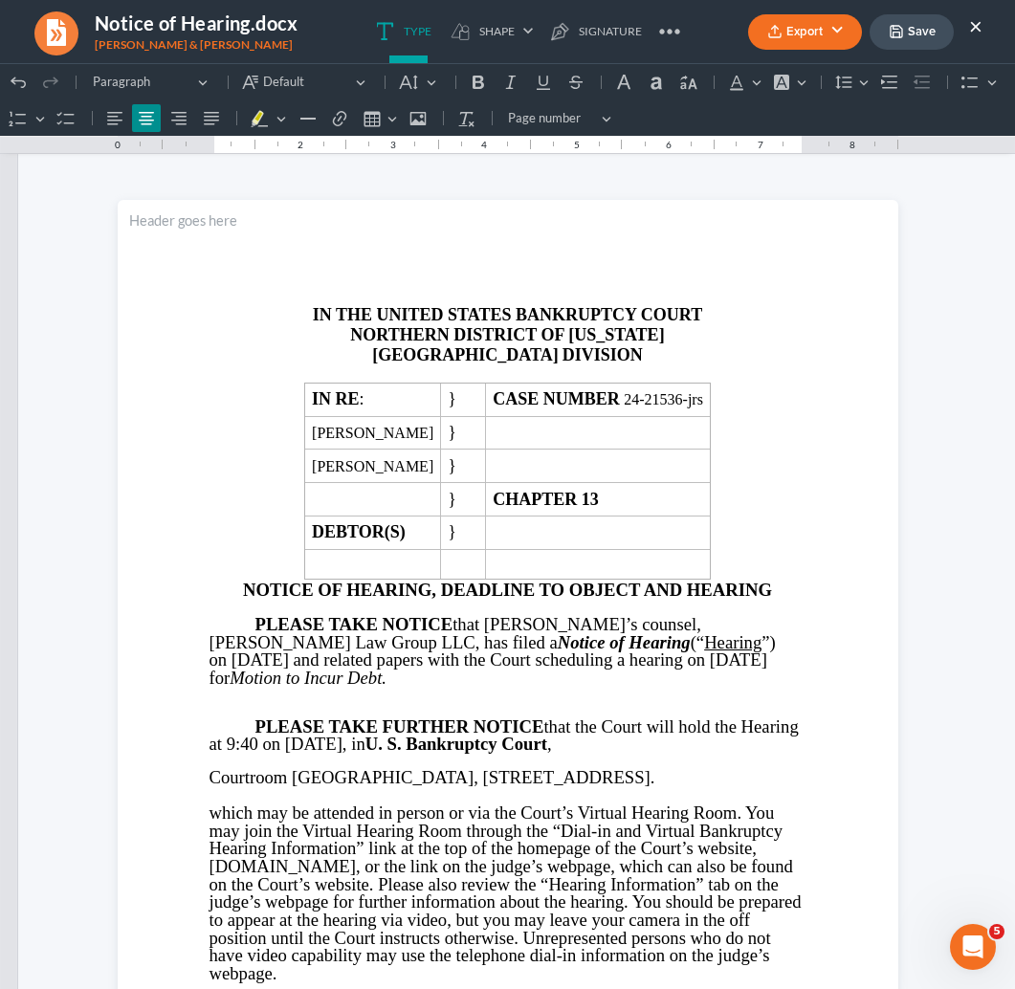
scroll to position [0, 0]
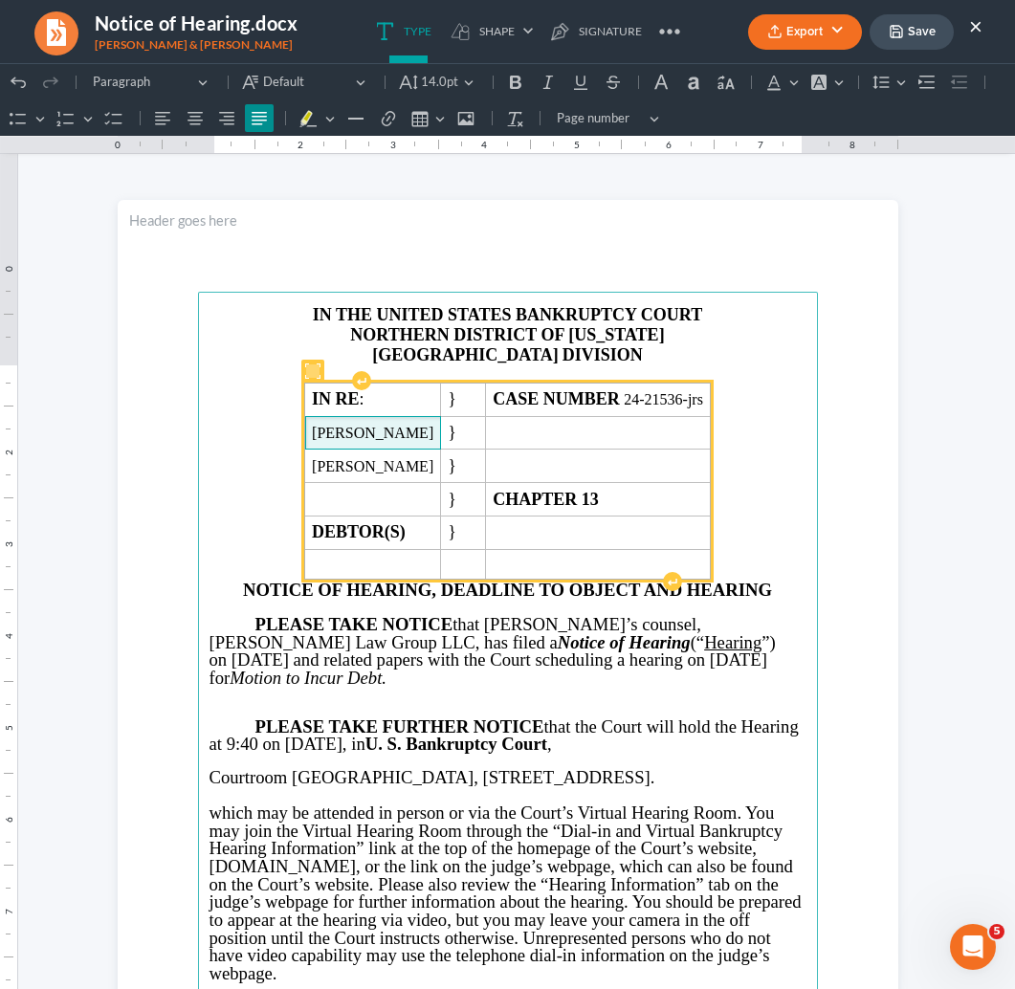
click at [433, 432] on span "Amy Renae Lunsford" at bounding box center [372, 433] width 121 height 17
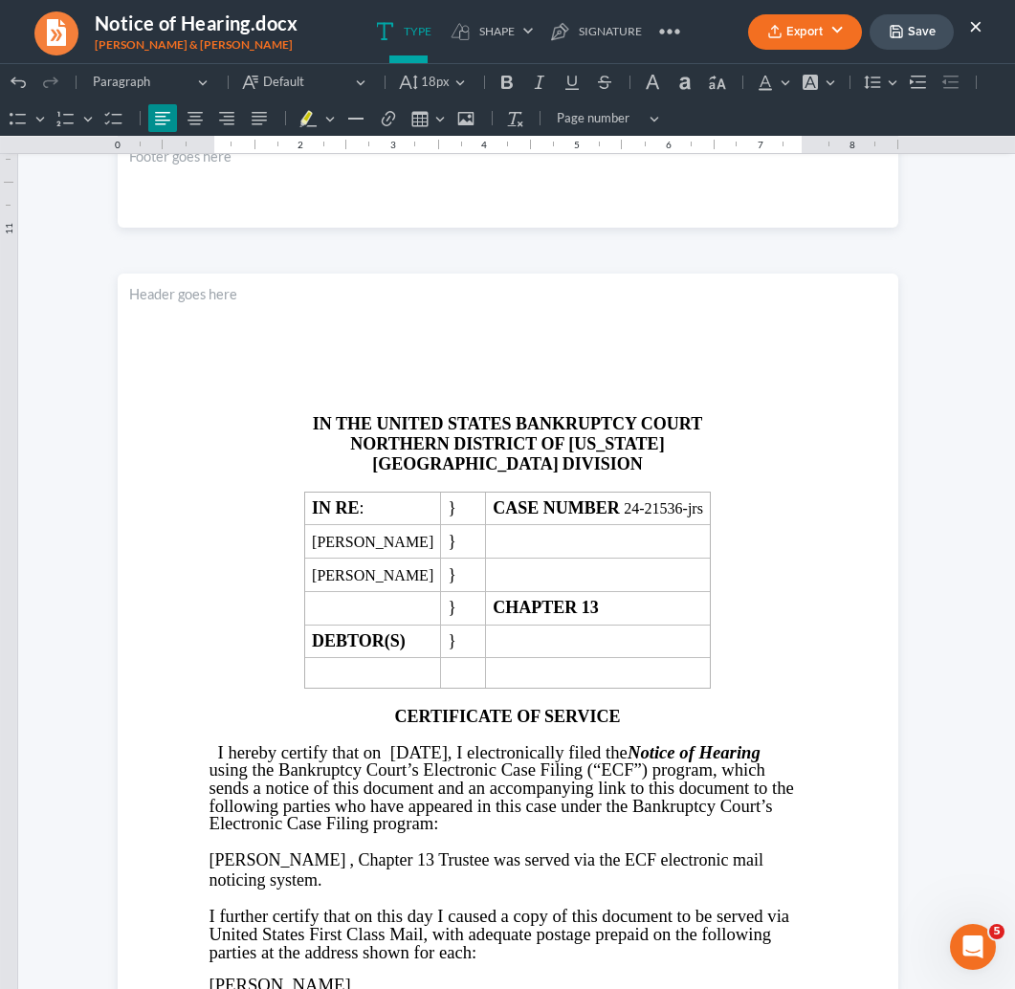
scroll to position [2097, 0]
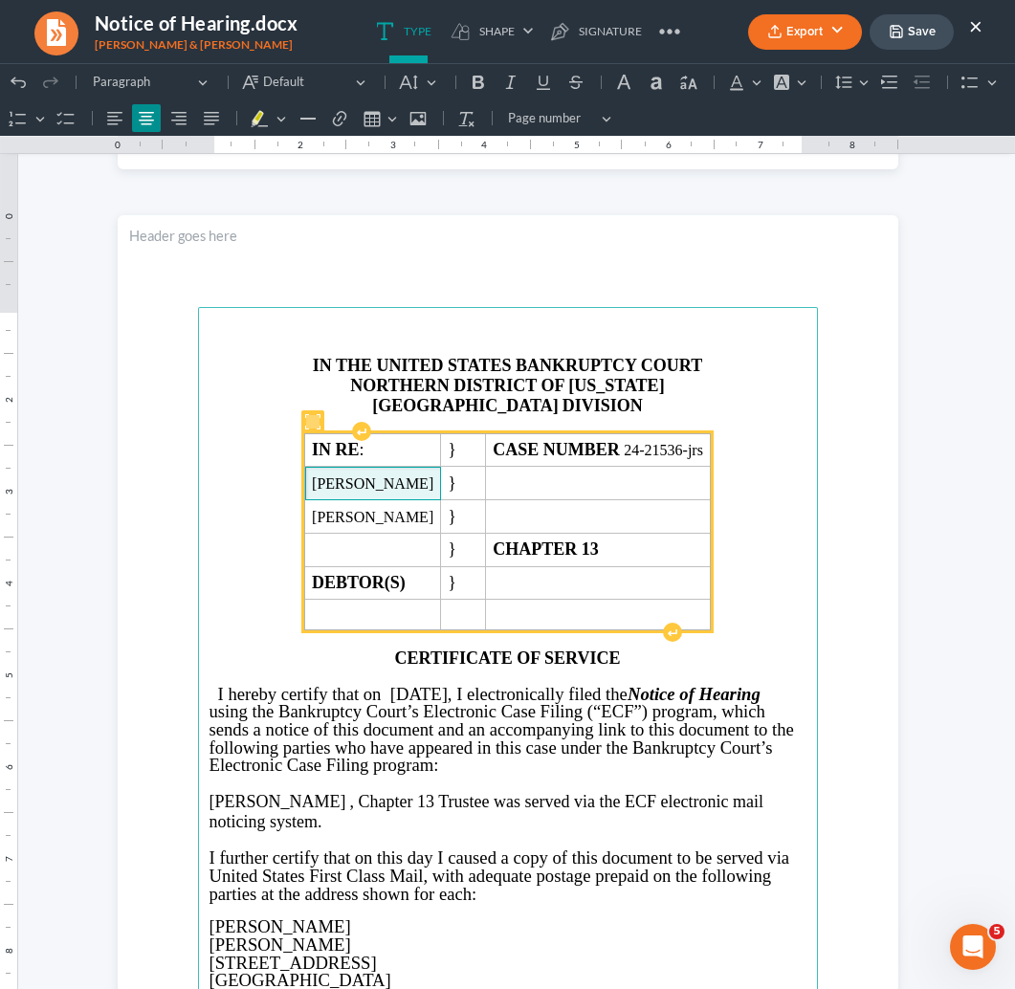
click at [433, 481] on span "Amy Renae Lunsford" at bounding box center [372, 483] width 121 height 17
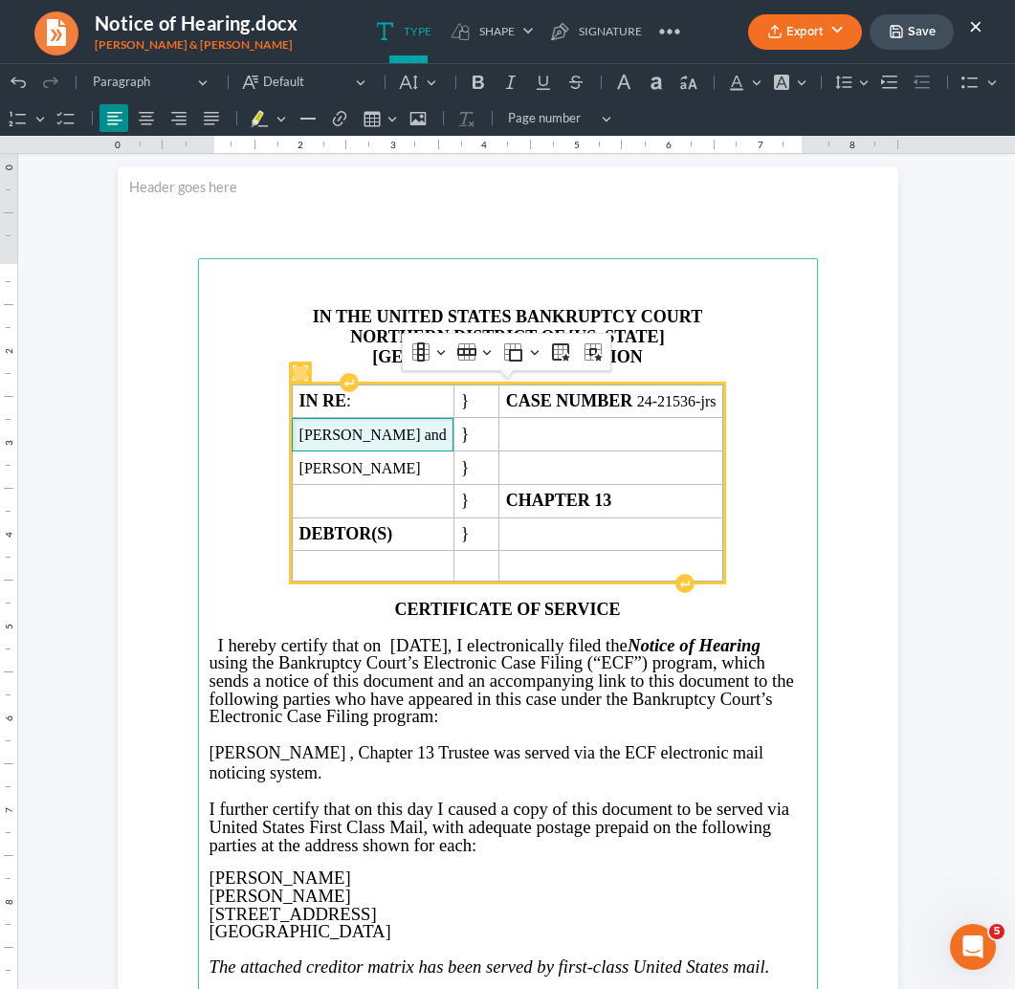
scroll to position [2147, 0]
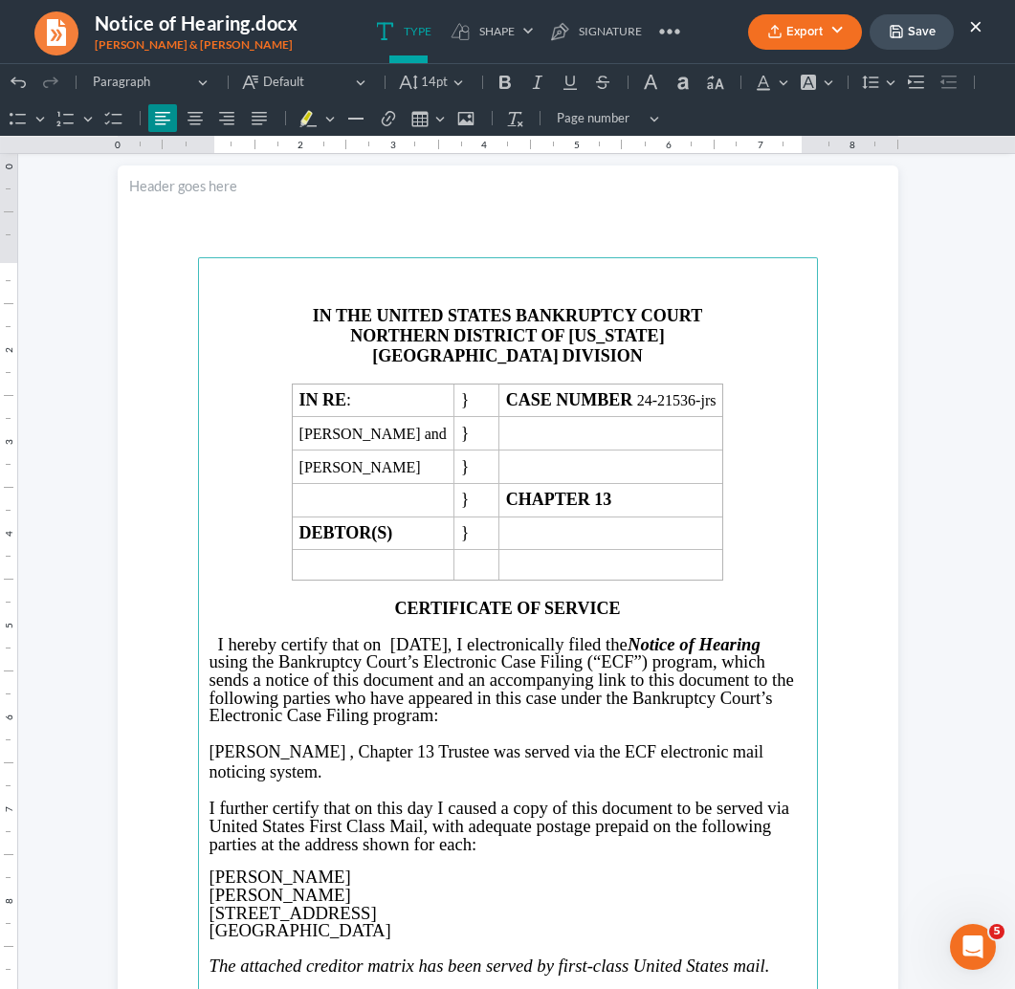
click at [460, 635] on span "I hereby certify that on 08/19/2025, I electronically filed the Notice of Heari…" at bounding box center [489, 644] width 542 height 20
click at [440, 643] on span "I hereby certify that on 08/19, 2025, I electronically filed the Notice of Hear…" at bounding box center [503, 644] width 570 height 20
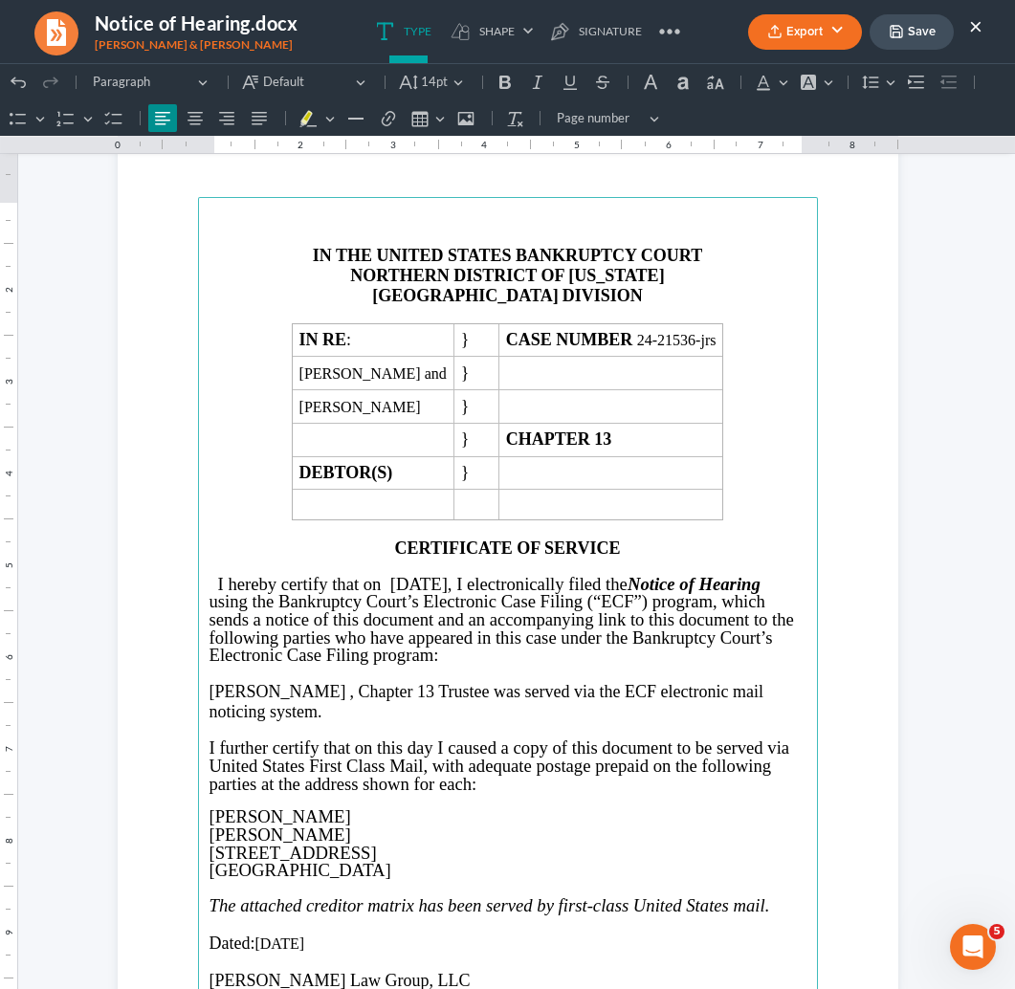
scroll to position [2211, 0]
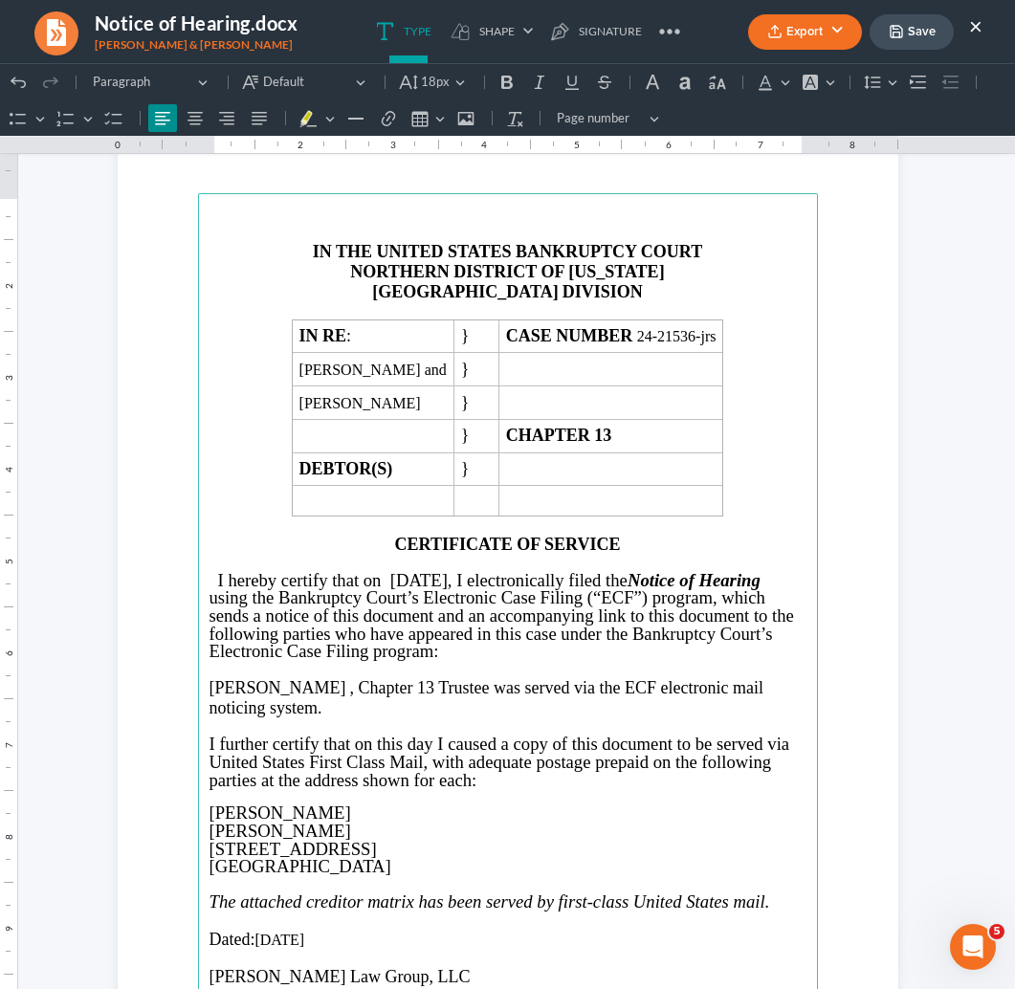
click at [328, 684] on p "Nancy J. Whaley , Chapter 13 Trustee was served via the ECF electronic mail not…" at bounding box center [507, 697] width 597 height 39
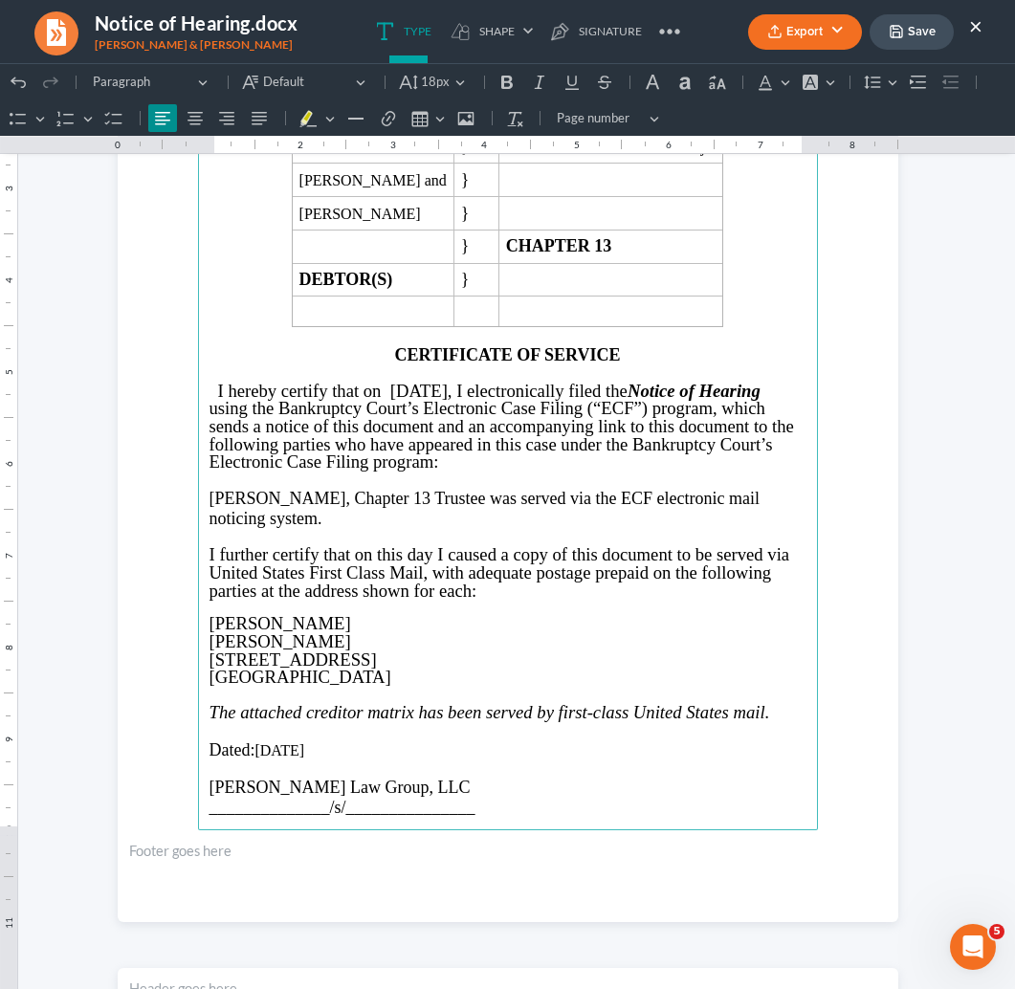
scroll to position [2402, 0]
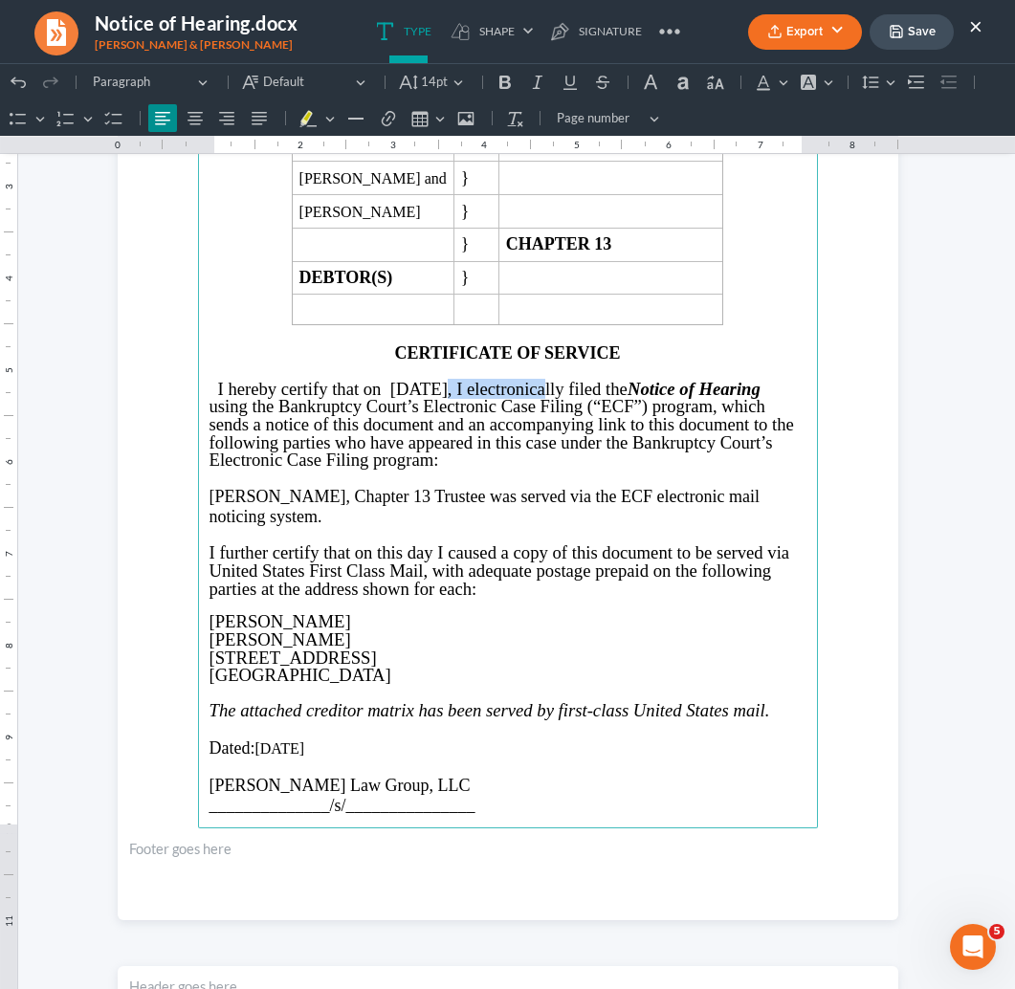
drag, startPoint x: 420, startPoint y: 383, endPoint x: 535, endPoint y: 383, distance: 114.8
click at [535, 383] on span "I hereby certify that on August 19, 2025, I electronically filed the Notice of …" at bounding box center [489, 389] width 542 height 20
copy span "August 19, 2025"
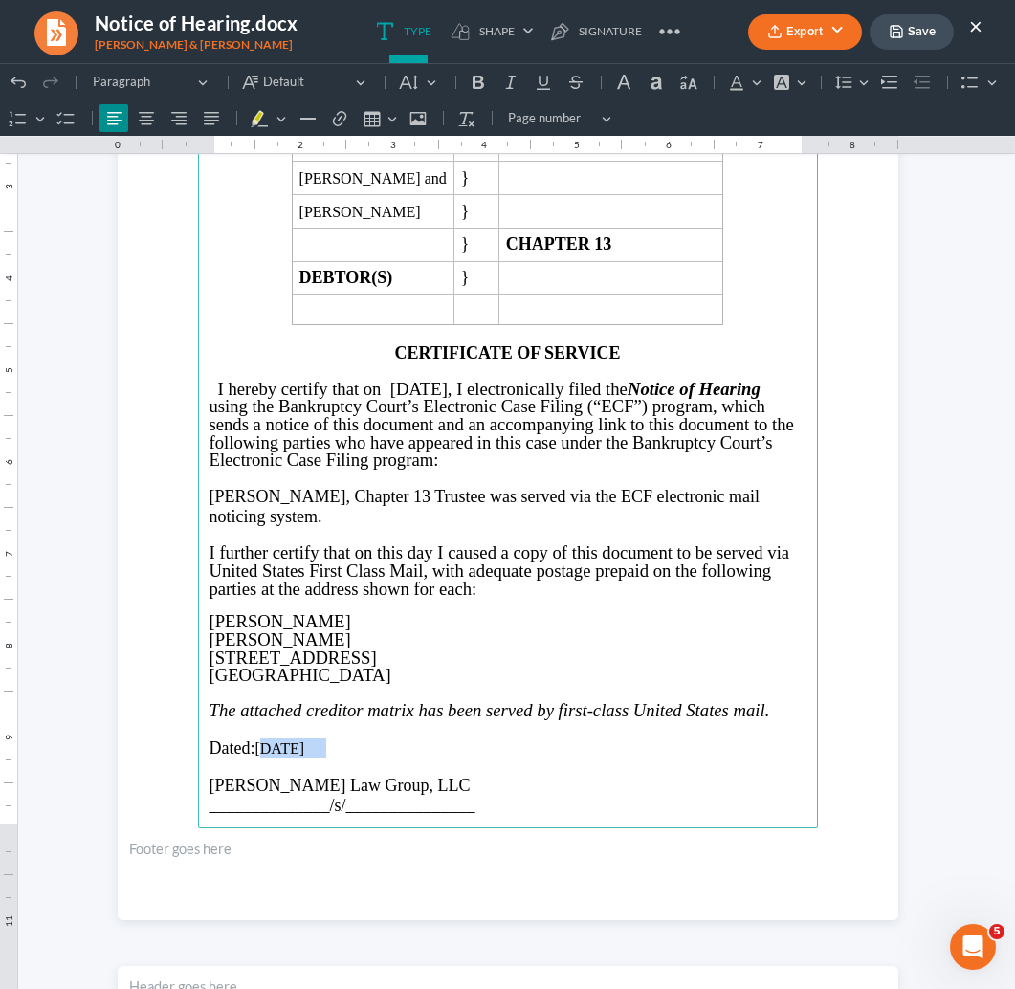
drag, startPoint x: 260, startPoint y: 731, endPoint x: 353, endPoint y: 724, distance: 93.0
click at [353, 739] on p "Dated: 08/19/2025" at bounding box center [507, 749] width 597 height 20
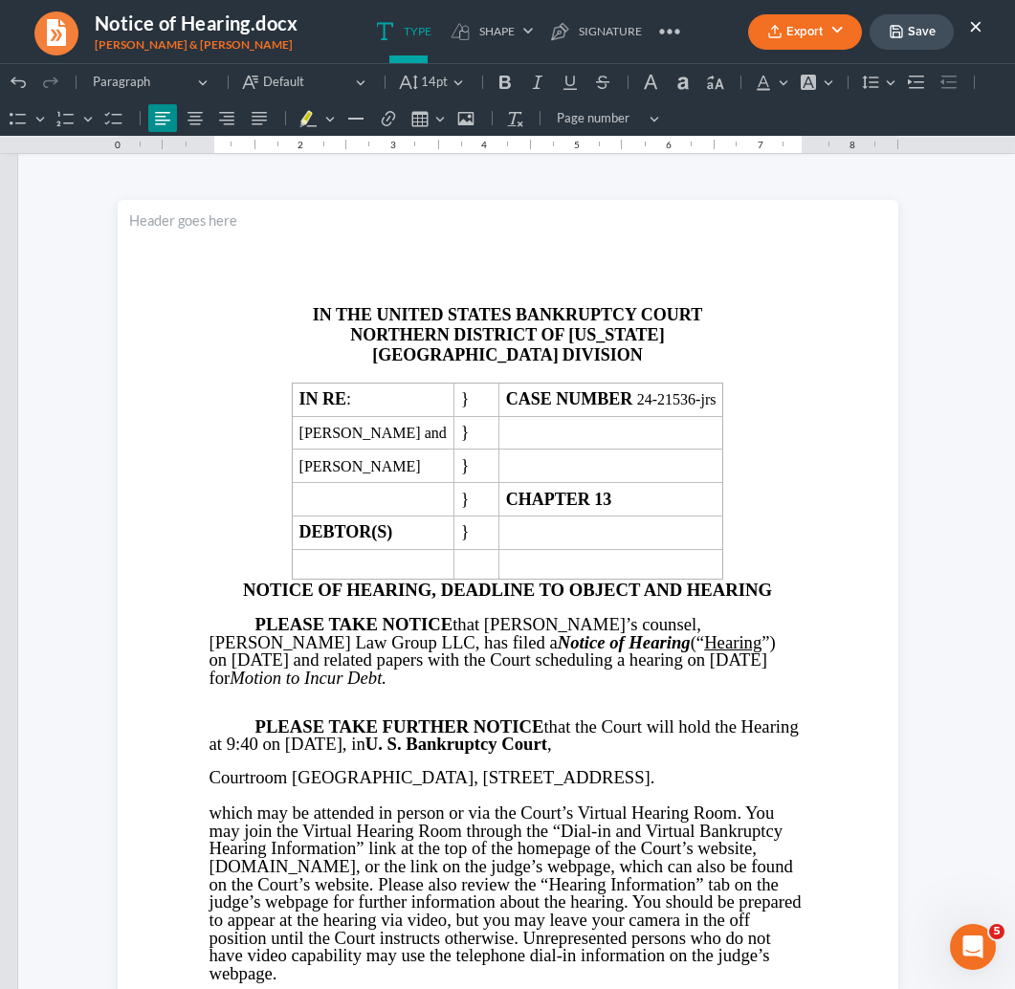
scroll to position [0, 0]
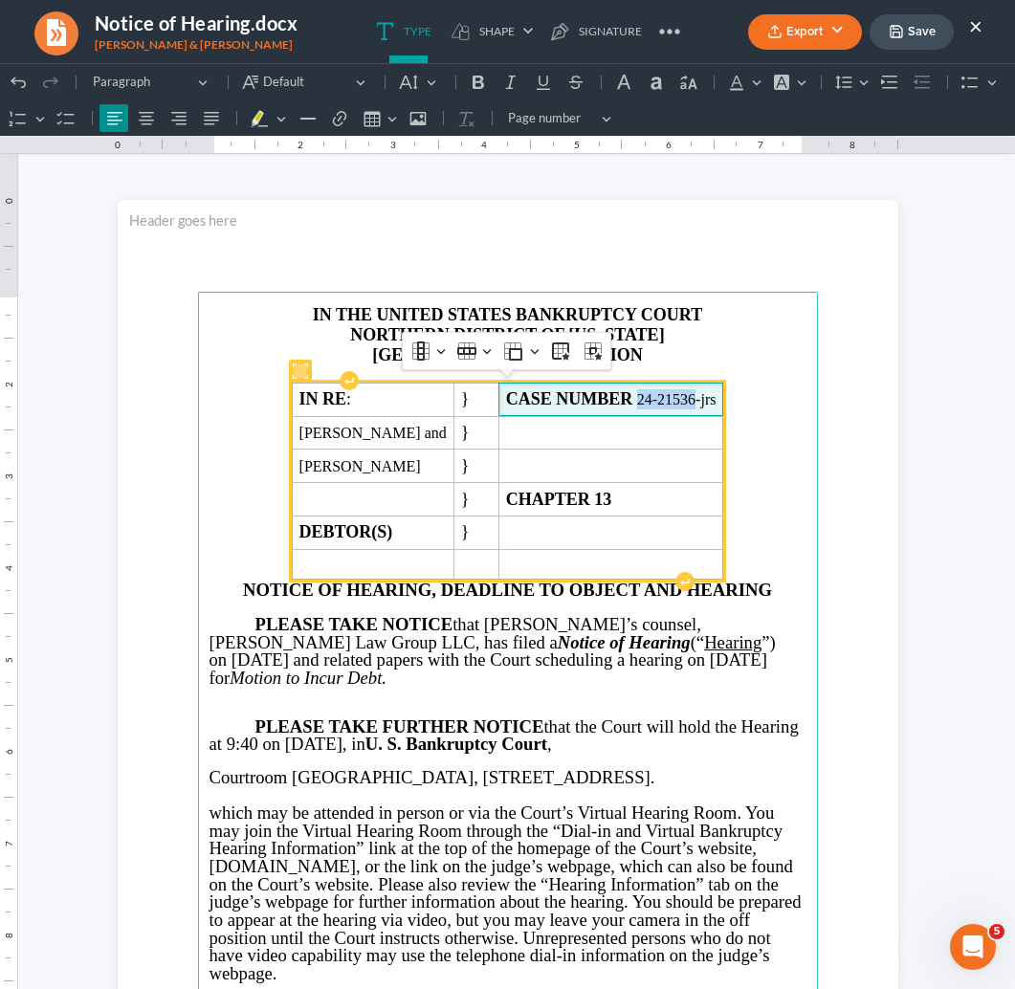
drag, startPoint x: 666, startPoint y: 395, endPoint x: 721, endPoint y: 392, distance: 55.6
click at [716, 392] on span "CASE NUMBER 24-21536-jrs" at bounding box center [611, 399] width 210 height 20
copy span "24-21536"
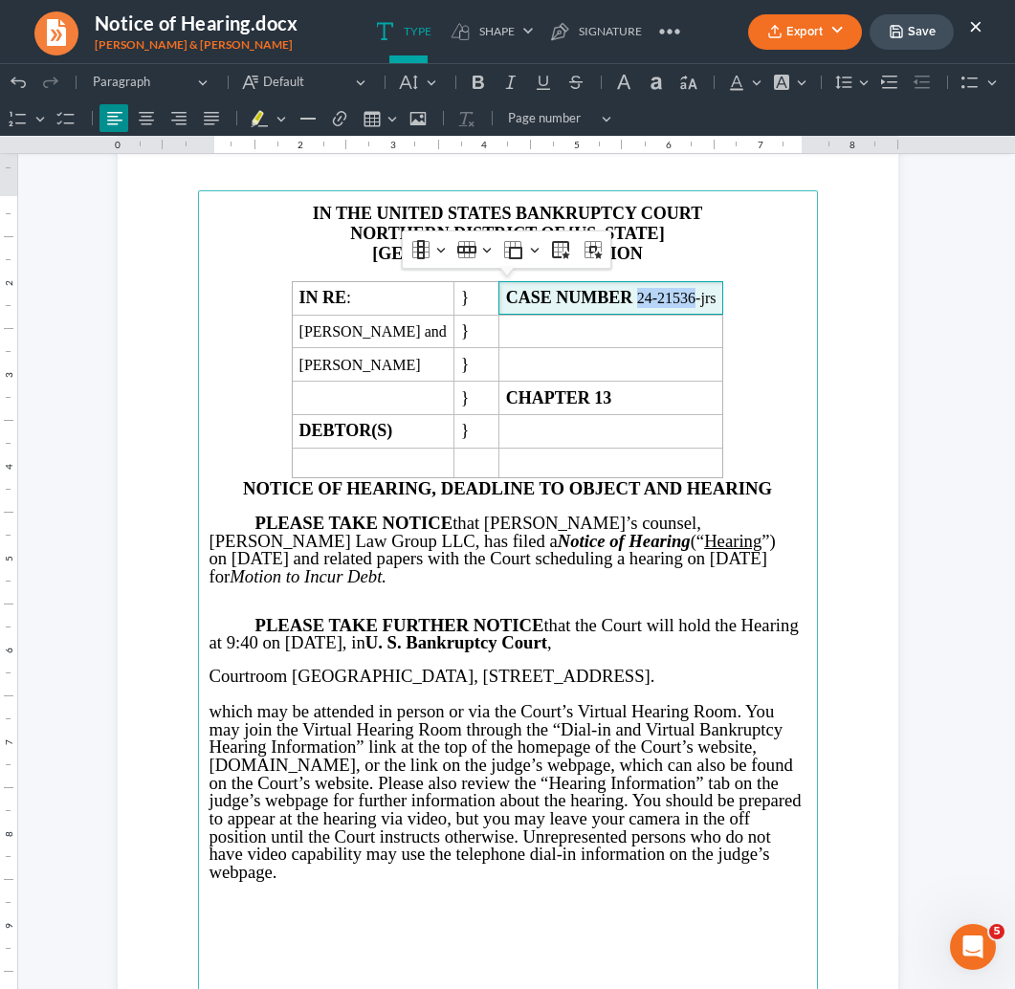
scroll to position [107, 0]
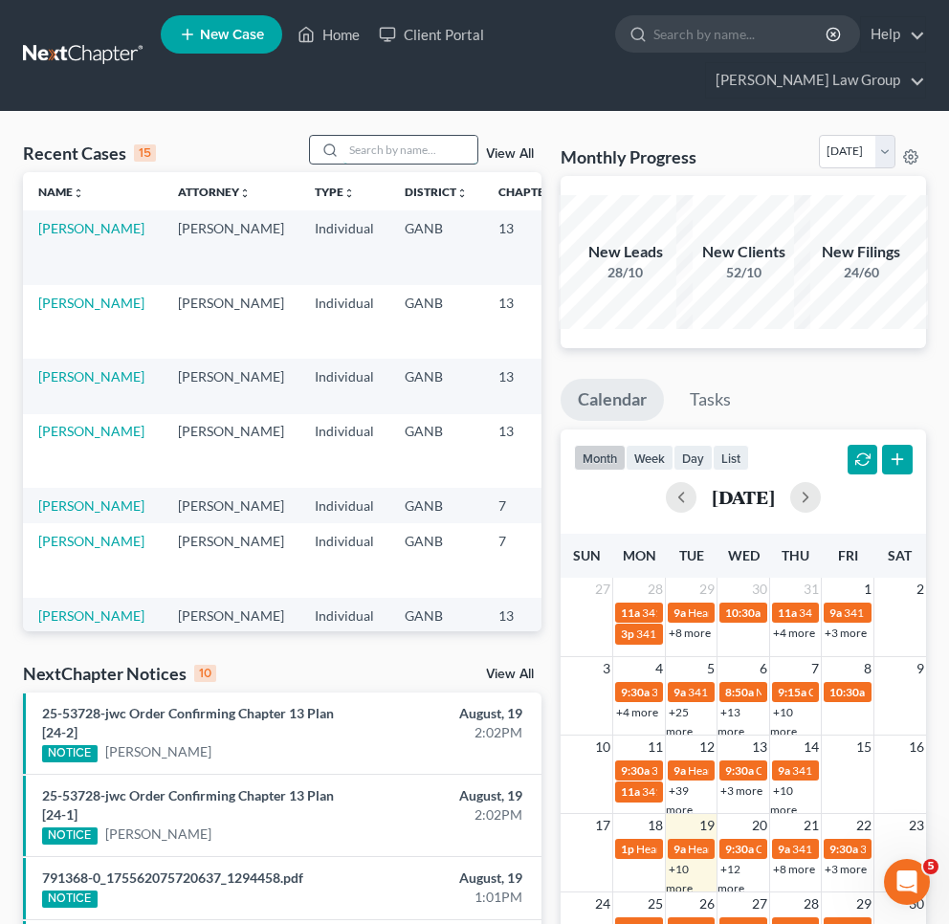
click at [420, 138] on input "search" at bounding box center [410, 150] width 134 height 28
click at [66, 439] on link "[PERSON_NAME]" at bounding box center [91, 431] width 106 height 16
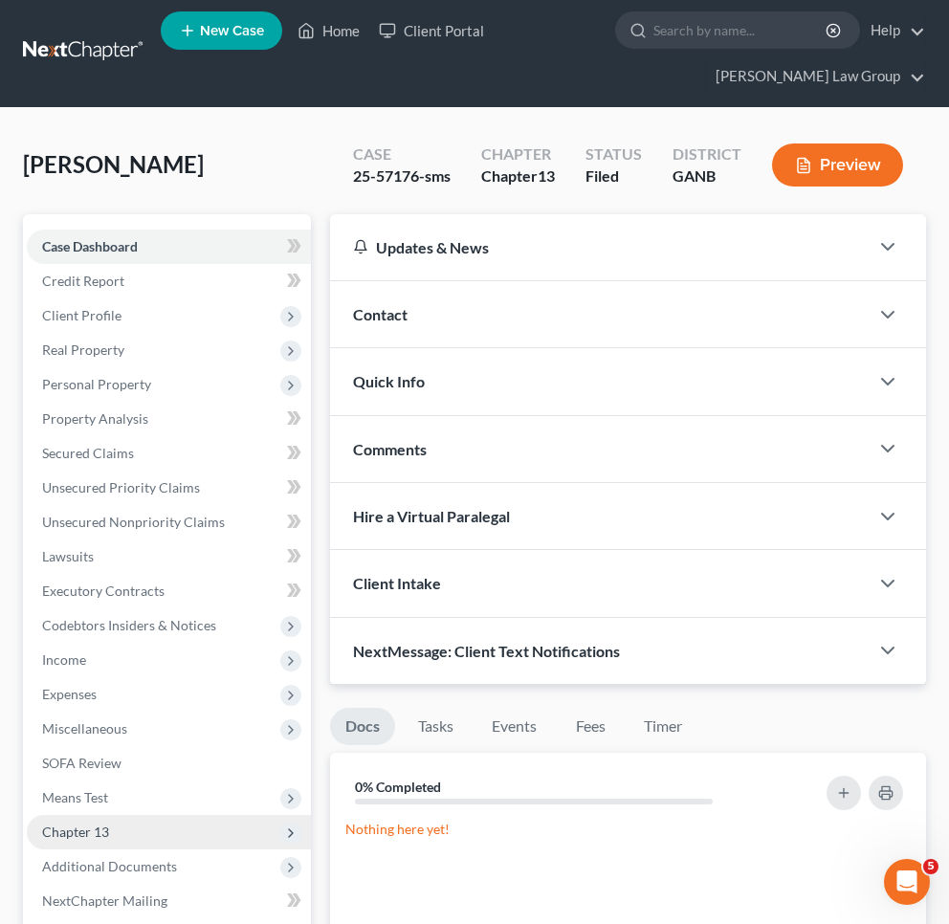
scroll to position [22, 0]
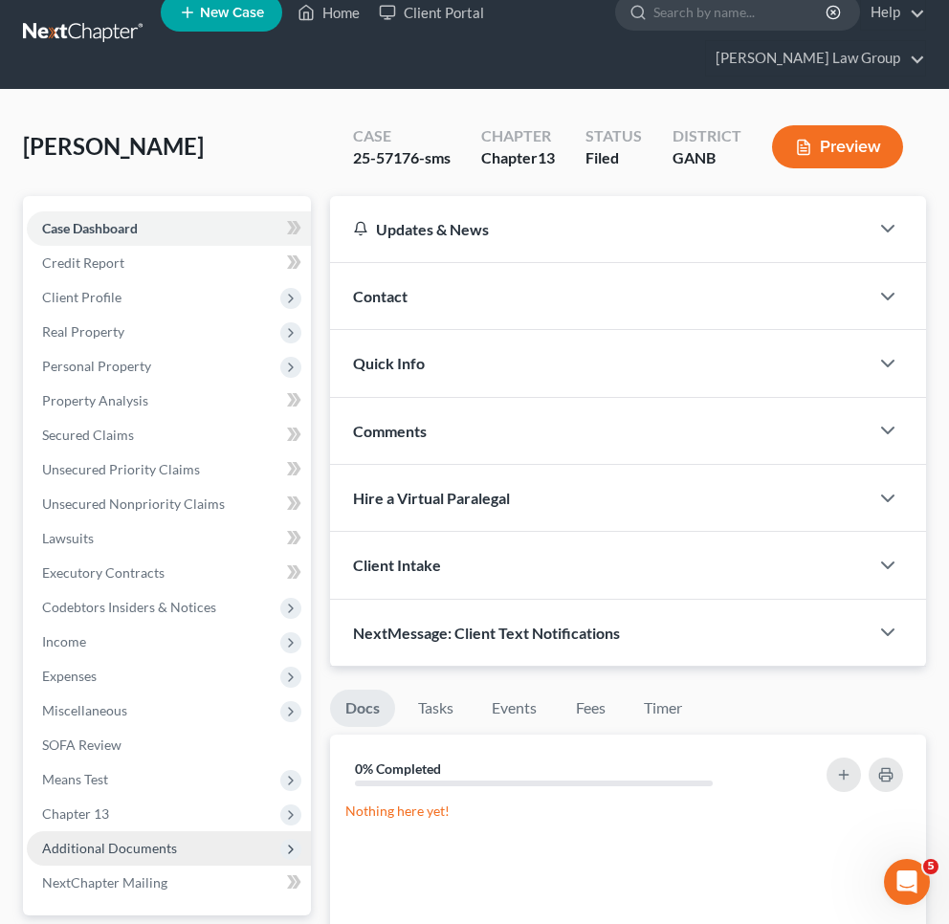
click at [149, 834] on span "Additional Documents" at bounding box center [169, 848] width 284 height 34
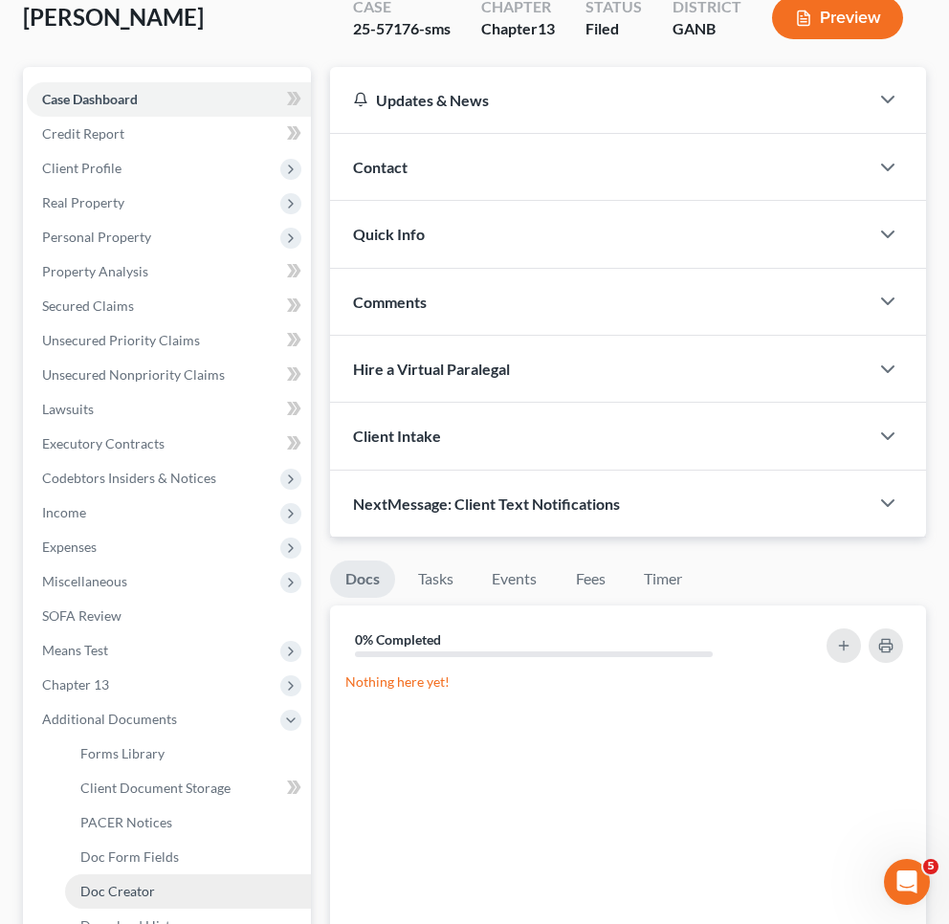
scroll to position [203, 0]
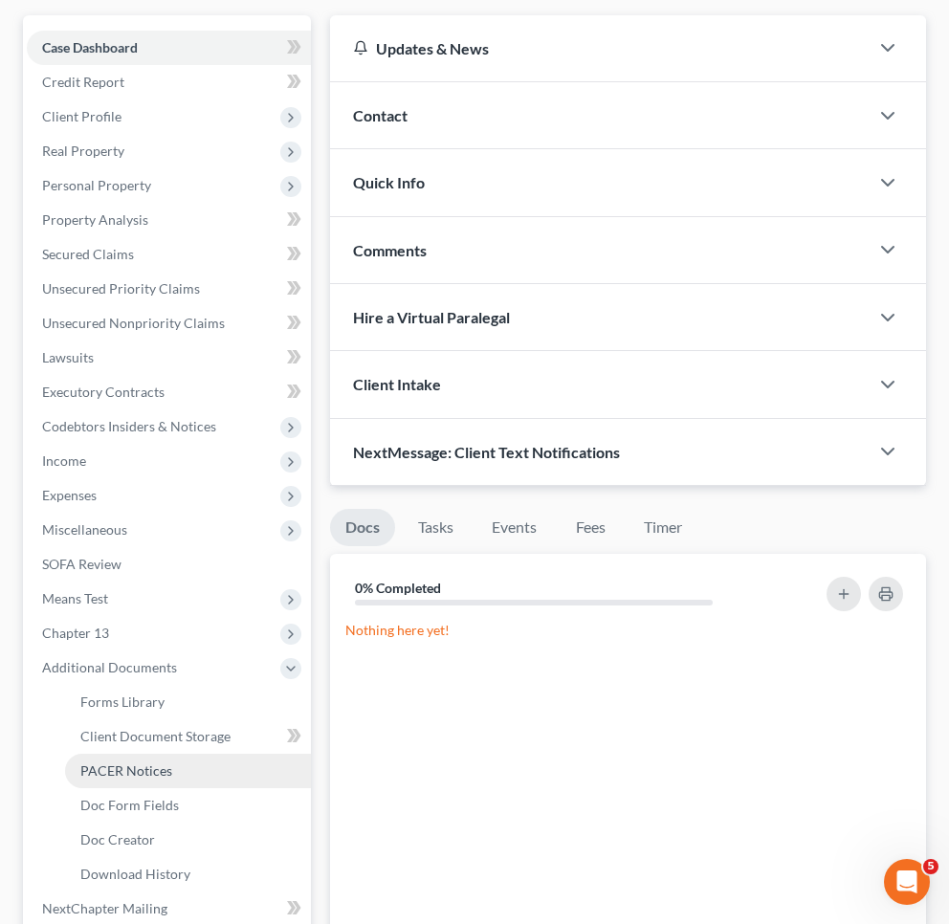
click at [157, 770] on span "PACER Notices" at bounding box center [126, 770] width 92 height 16
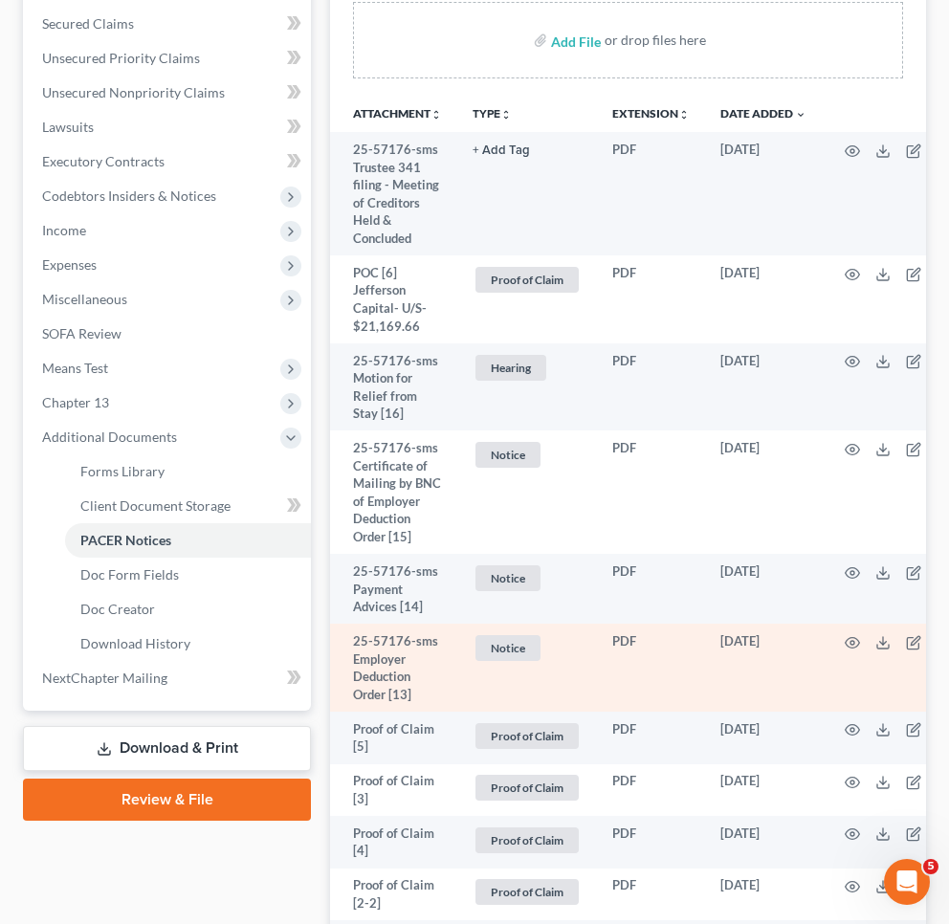
scroll to position [464, 0]
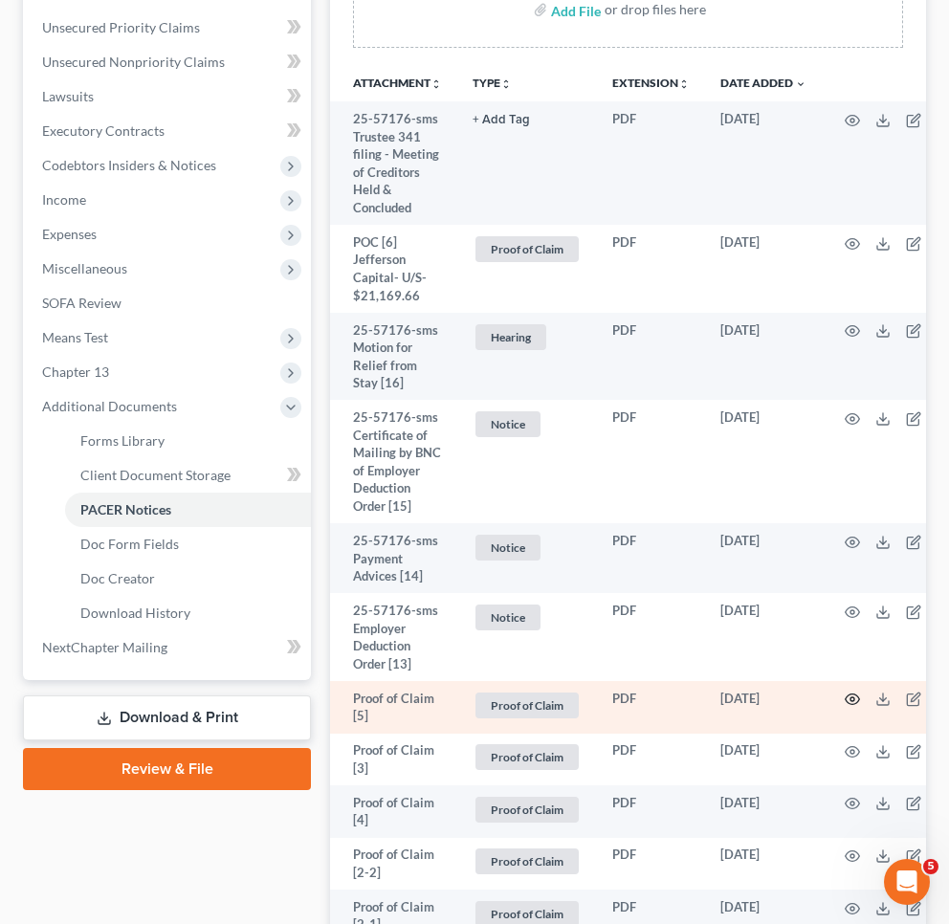
click at [851, 692] on icon "button" at bounding box center [852, 699] width 15 height 15
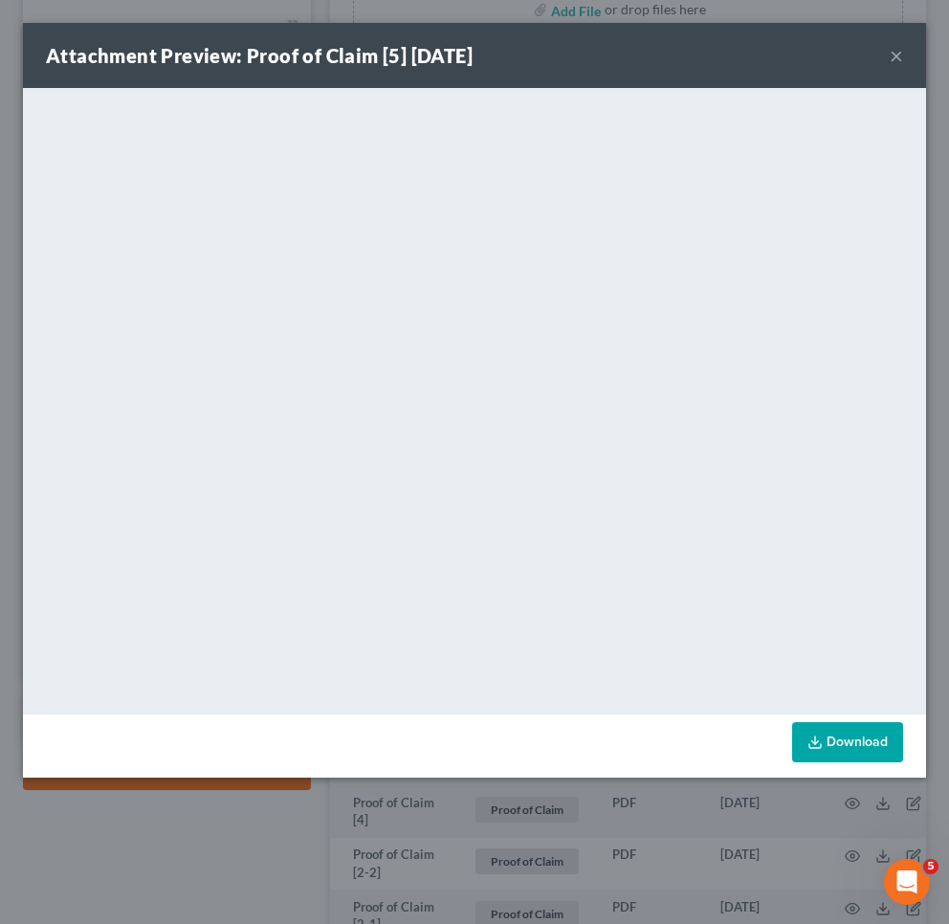
click at [893, 53] on button "×" at bounding box center [896, 55] width 13 height 23
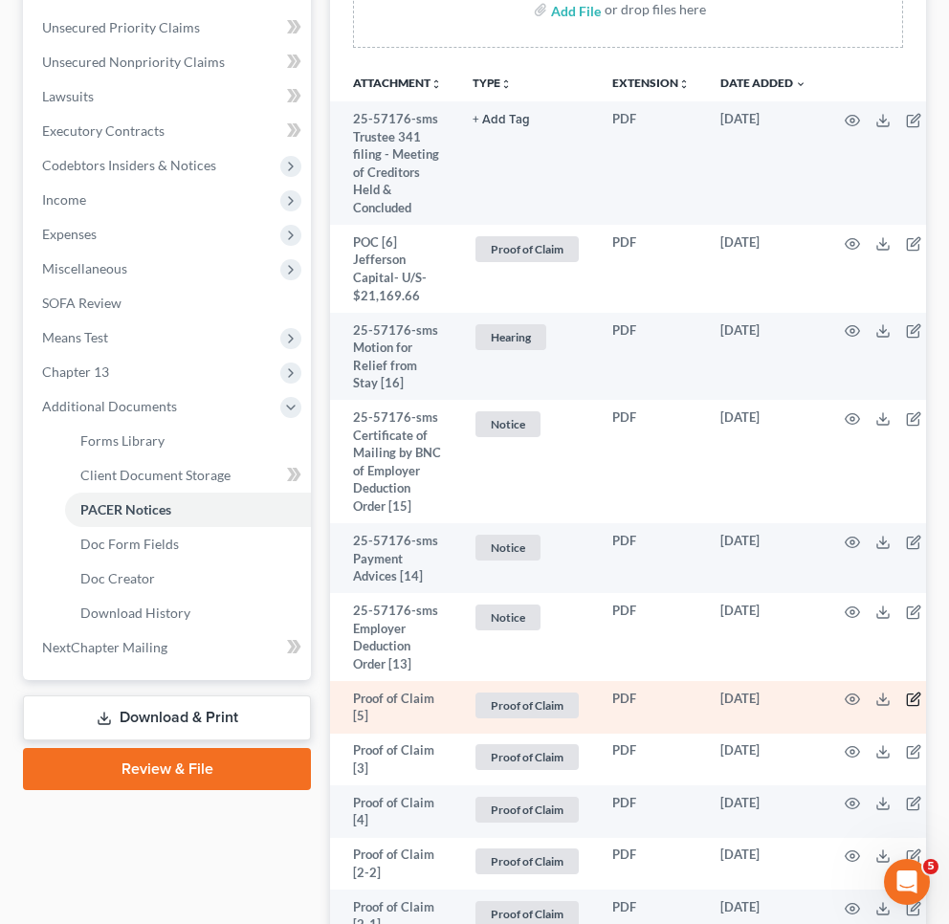
click at [915, 692] on icon "button" at bounding box center [913, 699] width 15 height 15
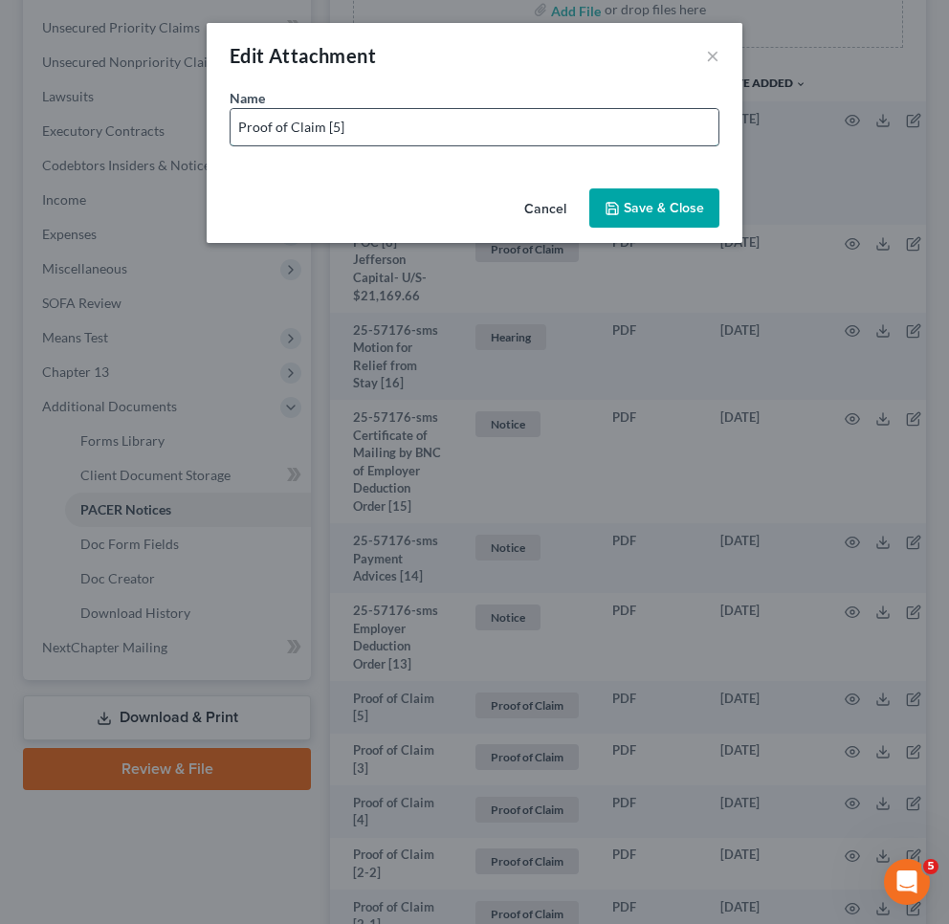
click at [632, 126] on input "Proof of Claim [5]" at bounding box center [475, 127] width 488 height 36
drag, startPoint x: 323, startPoint y: 124, endPoint x: -34, endPoint y: 86, distance: 359.8
type input "POC [5] Quantum3- U/S- $550.63"
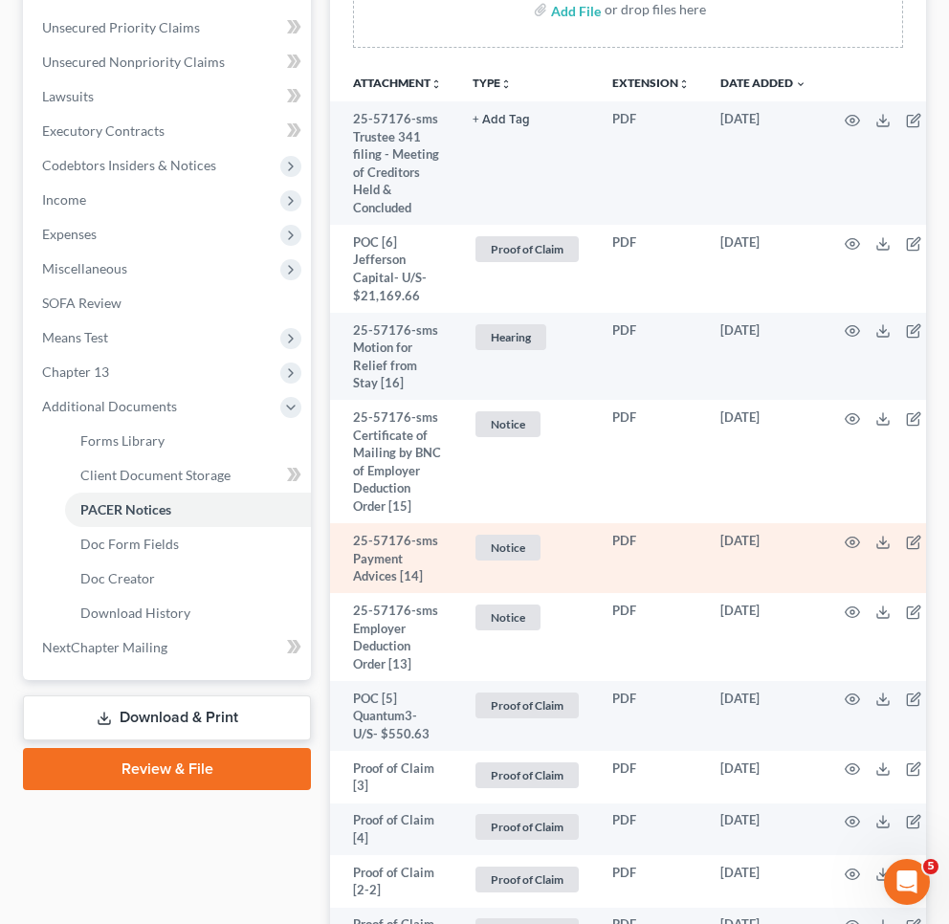
scroll to position [611, 0]
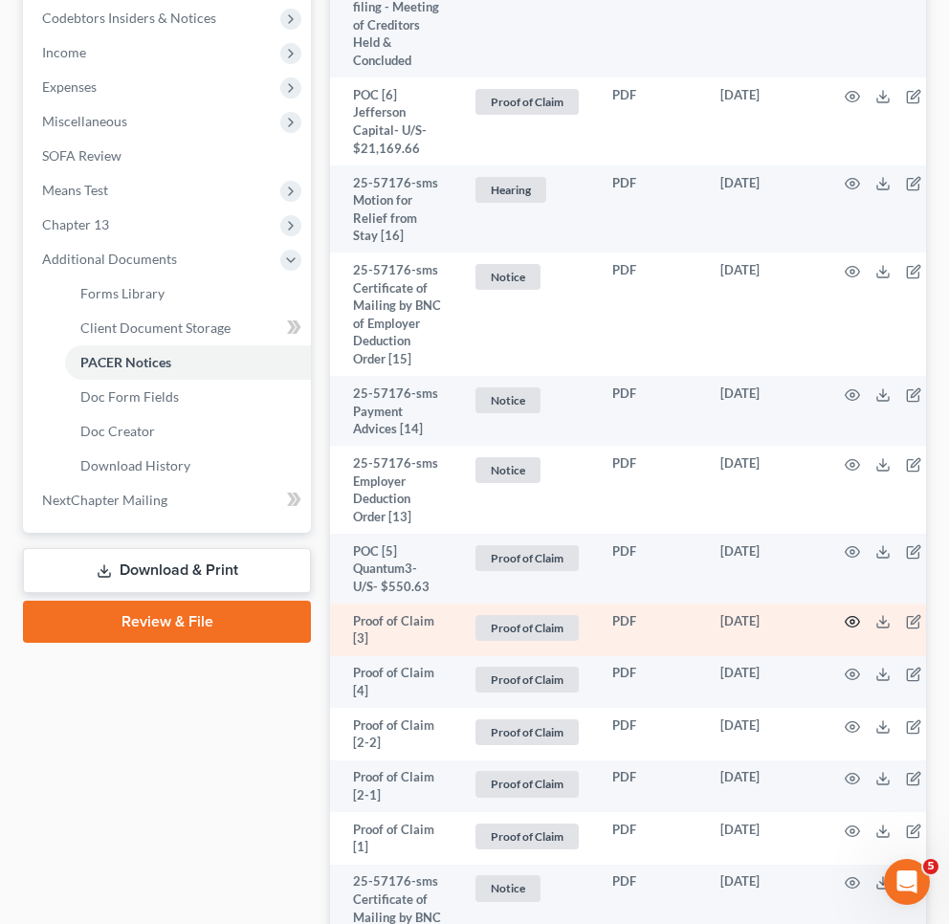
click at [854, 620] on circle "button" at bounding box center [852, 622] width 4 height 4
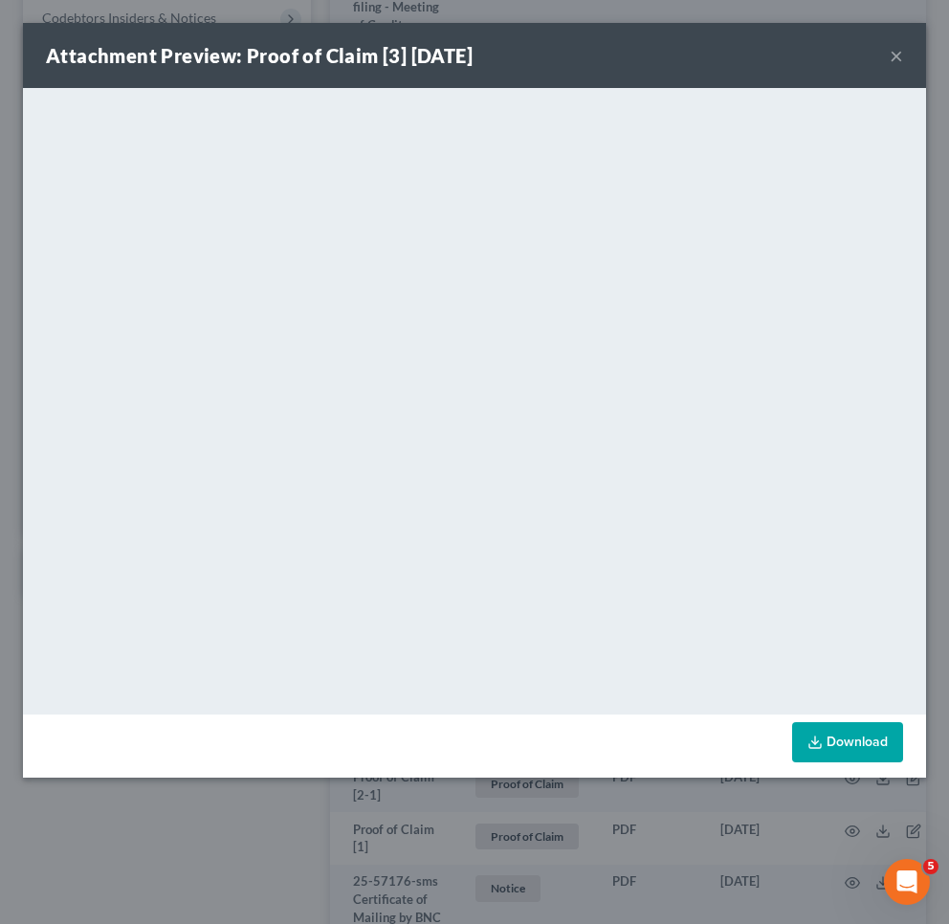
click at [897, 46] on button "×" at bounding box center [896, 55] width 13 height 23
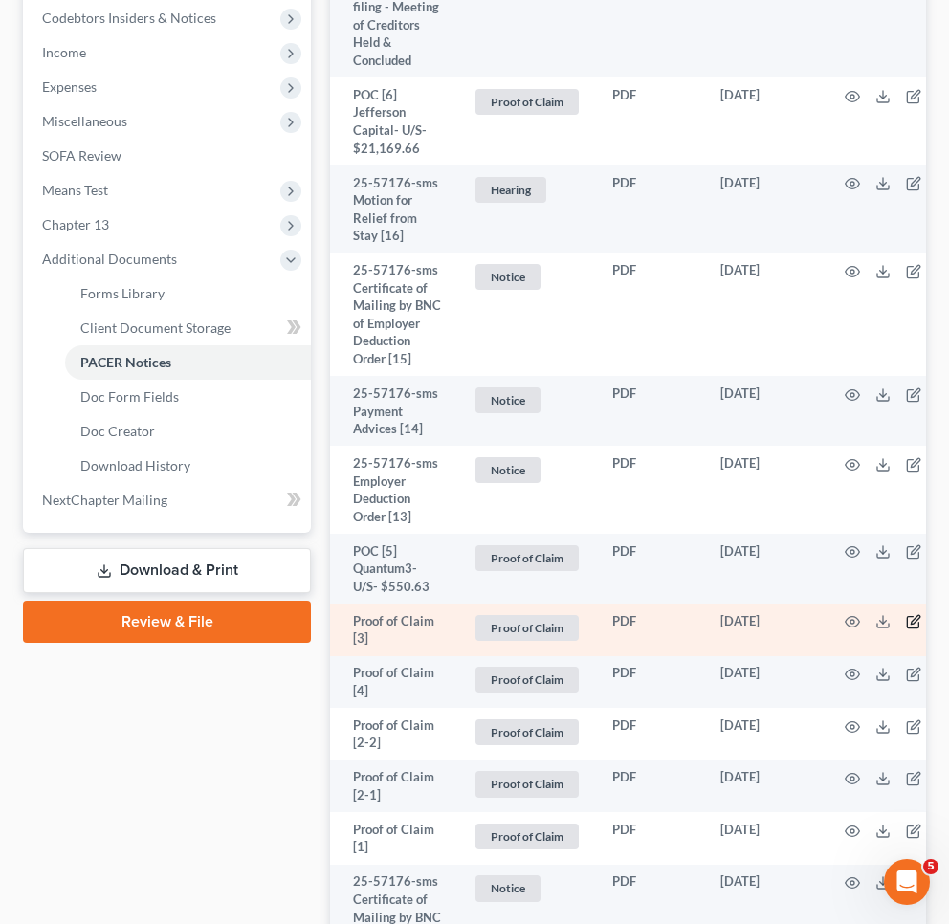
click at [914, 614] on icon "button" at bounding box center [913, 621] width 15 height 15
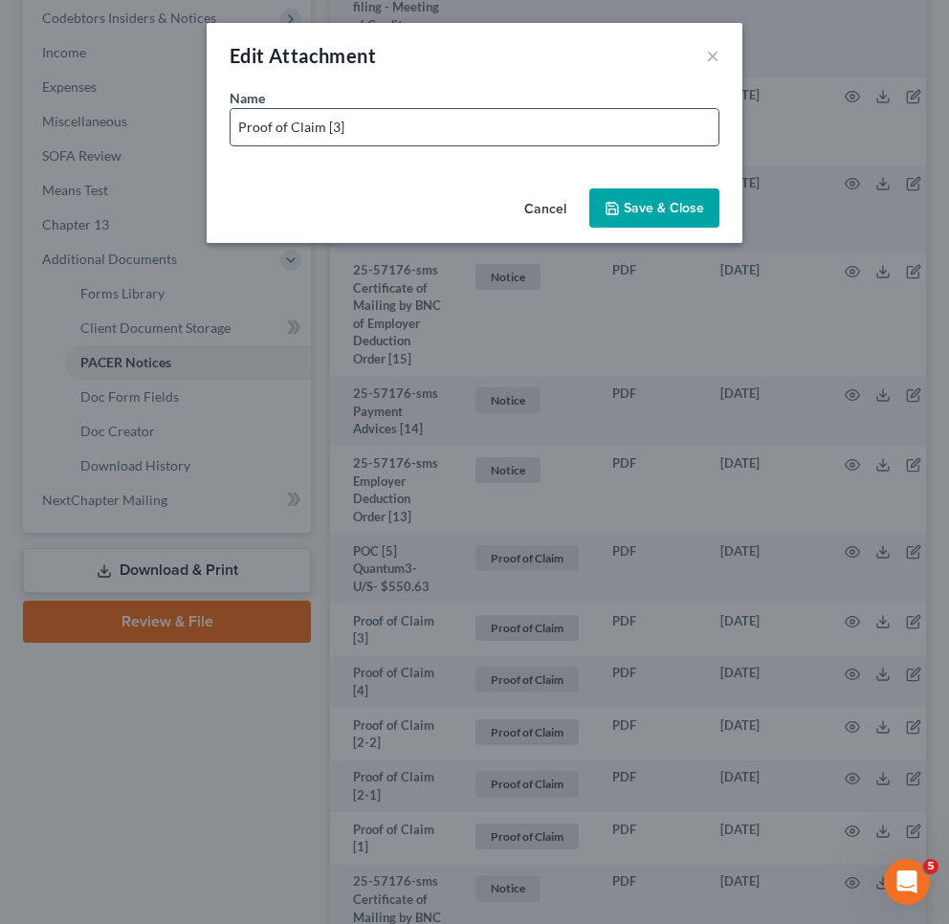
click at [519, 138] on input "Proof of Claim [3]" at bounding box center [475, 127] width 488 height 36
click at [342, 132] on input "Proof of Claim [3] $347.20" at bounding box center [475, 127] width 488 height 36
drag, startPoint x: 238, startPoint y: 128, endPoint x: 320, endPoint y: 121, distance: 81.7
click at [321, 121] on input "Proof of Claim [3] Quantum3- U/S- $347.20" at bounding box center [475, 127] width 488 height 36
type input "POC [3] Quantum3- U/S- $347.20"
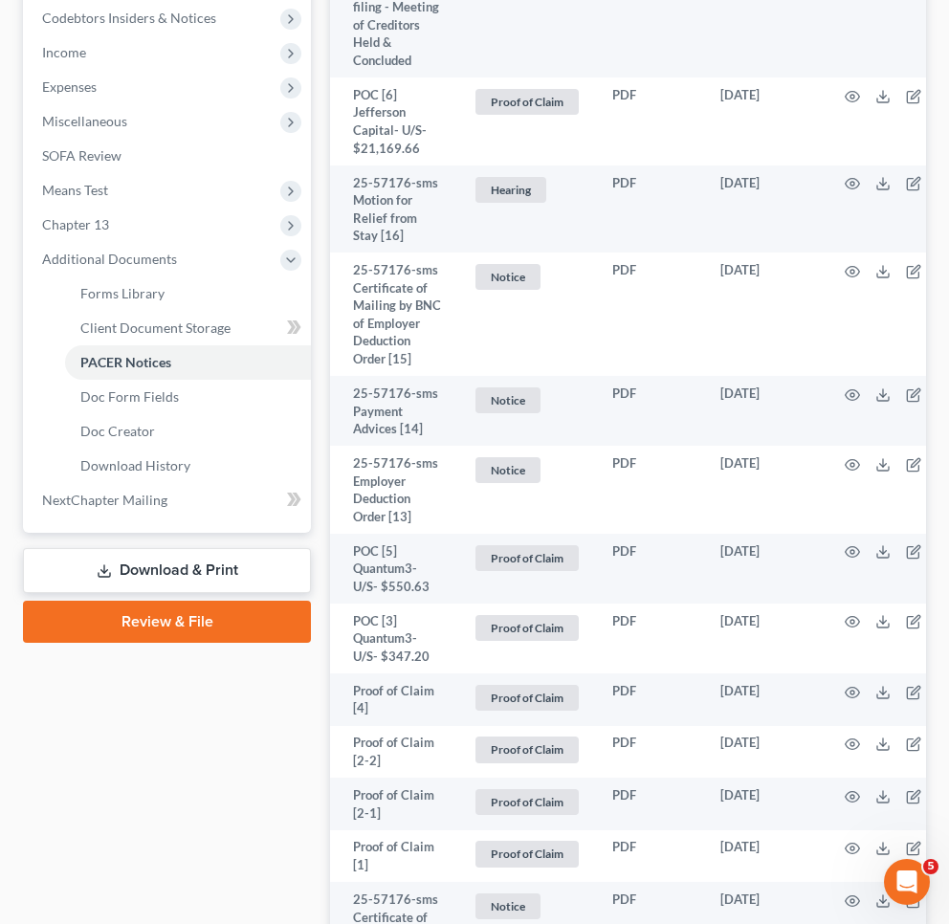
scroll to position [0, 0]
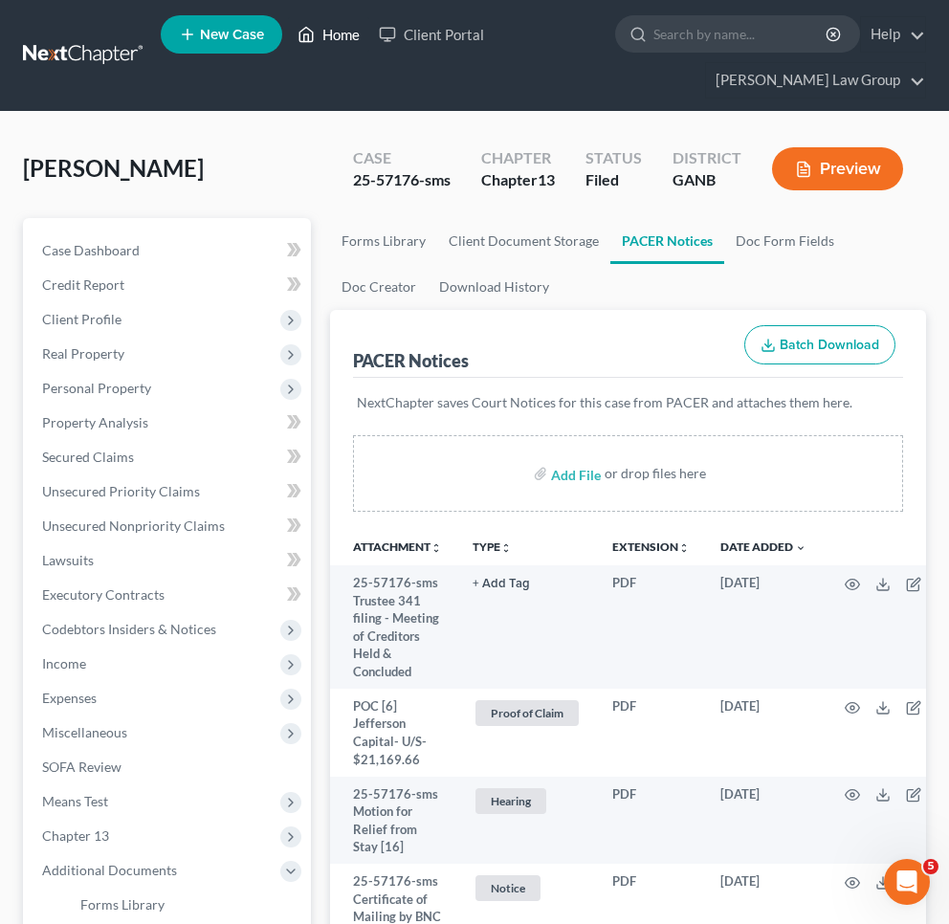
click at [339, 42] on link "Home" at bounding box center [328, 34] width 81 height 34
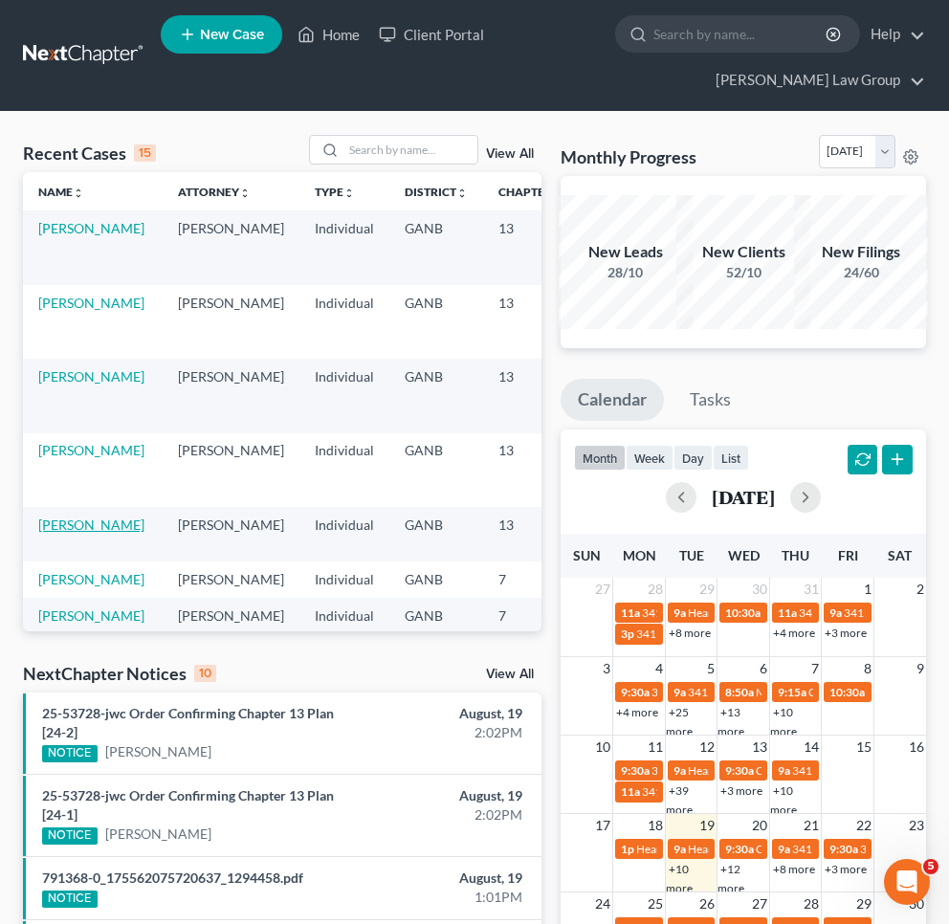
click at [50, 532] on link "[PERSON_NAME]" at bounding box center [91, 525] width 106 height 16
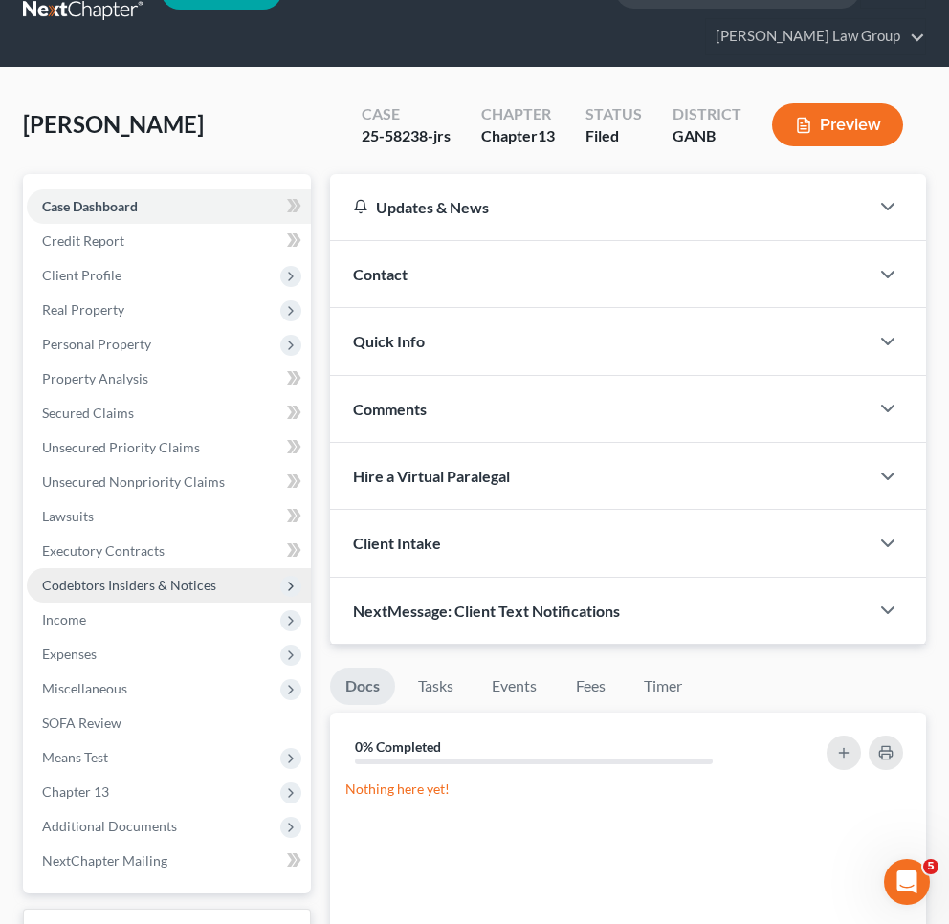
scroll to position [424, 0]
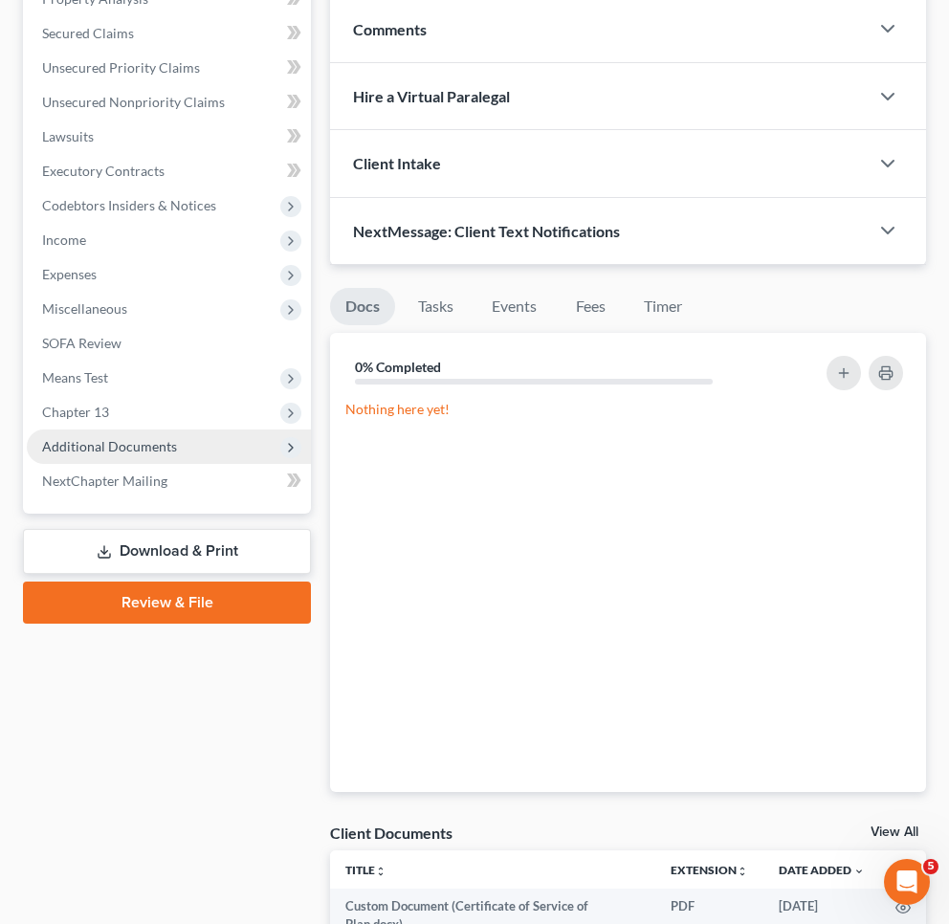
click at [99, 440] on span "Additional Documents" at bounding box center [109, 446] width 135 height 16
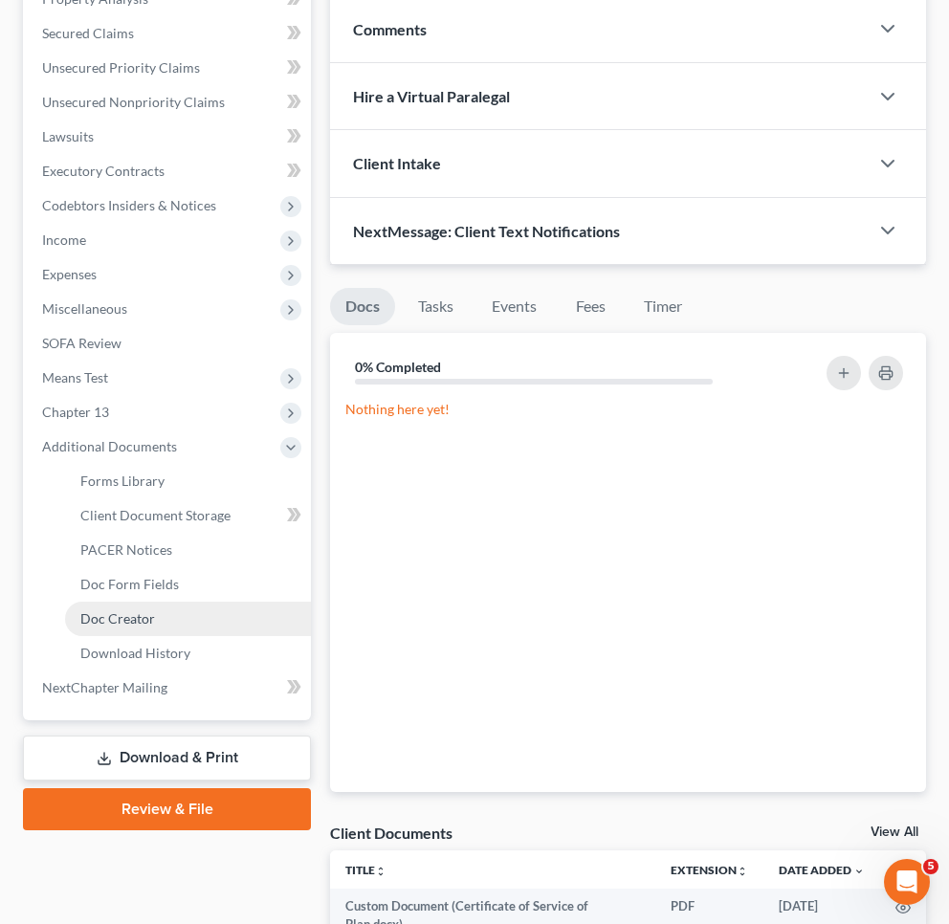
click at [133, 617] on span "Doc Creator" at bounding box center [117, 618] width 75 height 16
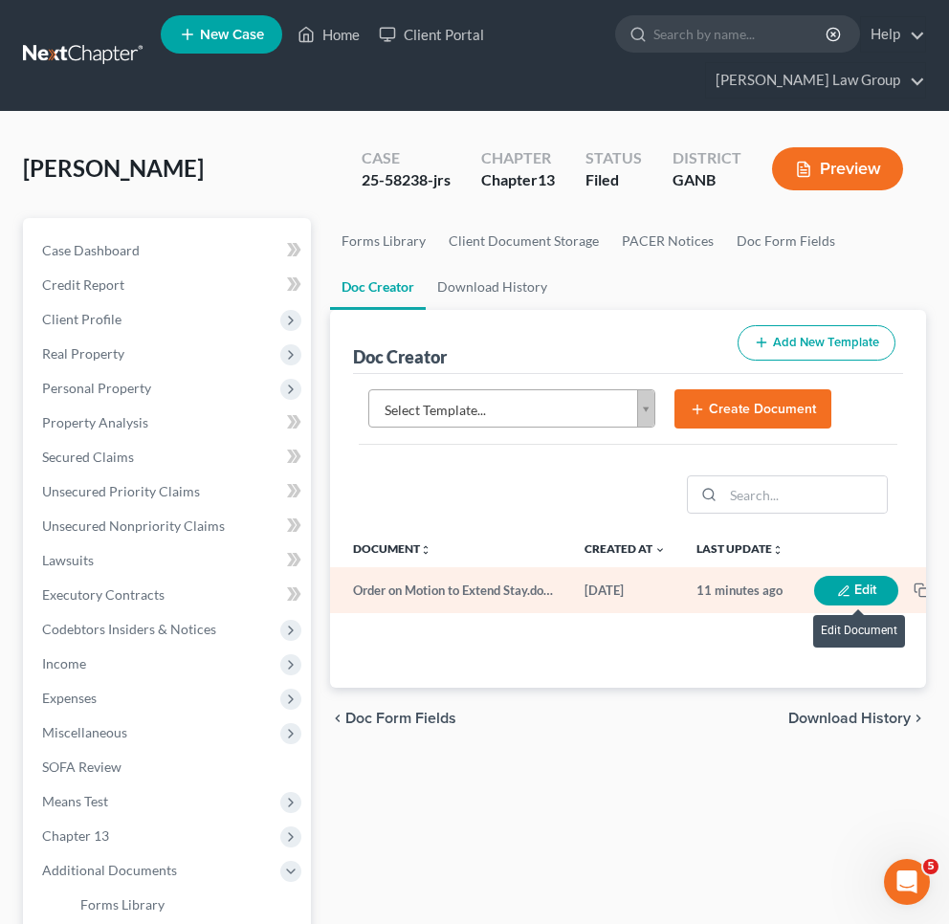
click at [866, 587] on button "Edit" at bounding box center [856, 591] width 84 height 30
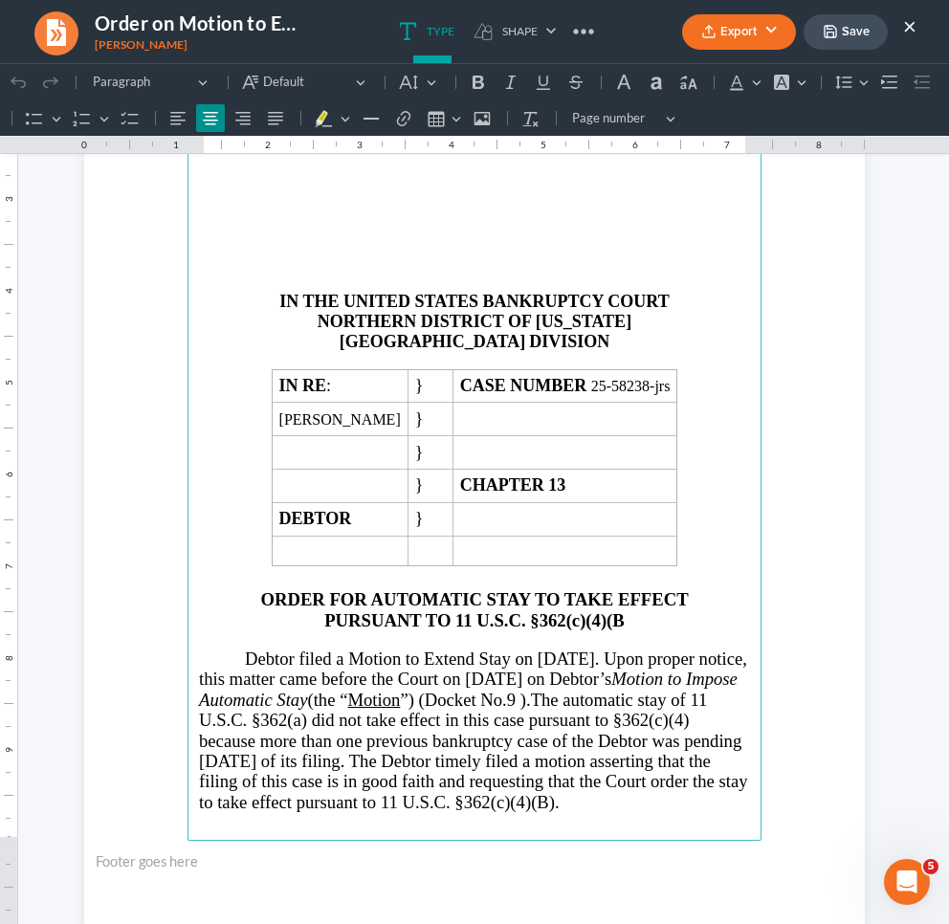
scroll to position [399, 0]
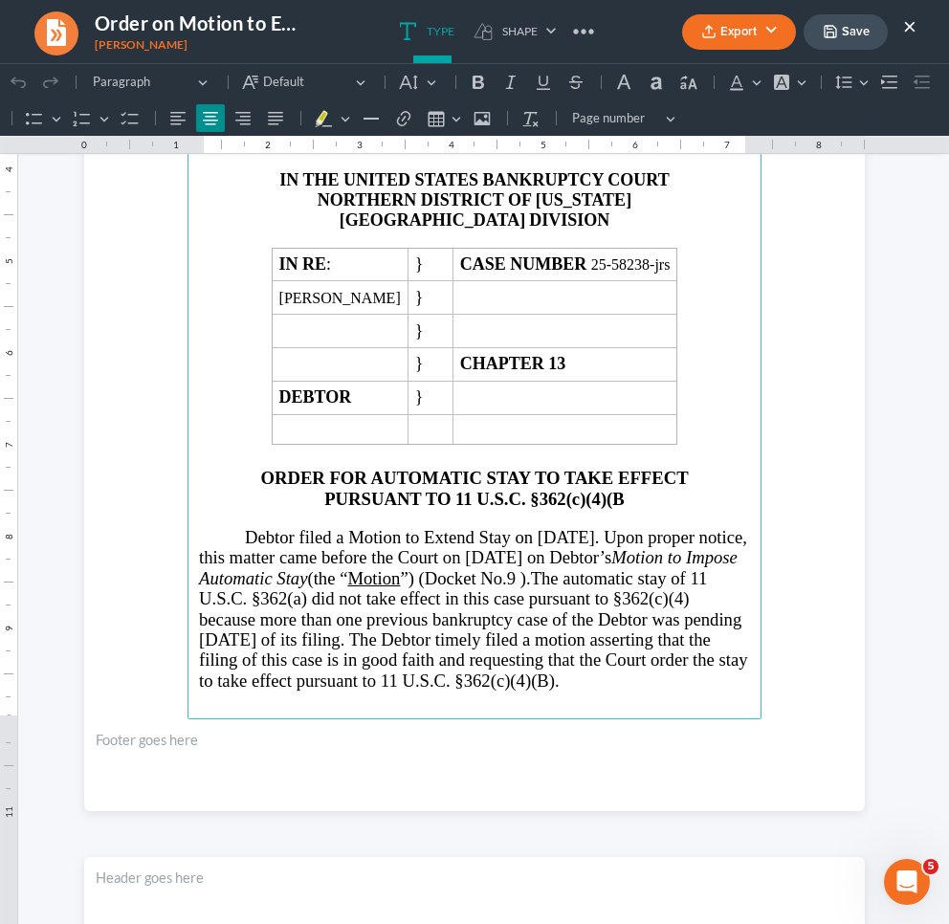
click at [453, 531] on span "Debtor filed a Motion to Extend Stay on [DATE]. Upon proper notice, this matter…" at bounding box center [473, 557] width 548 height 61
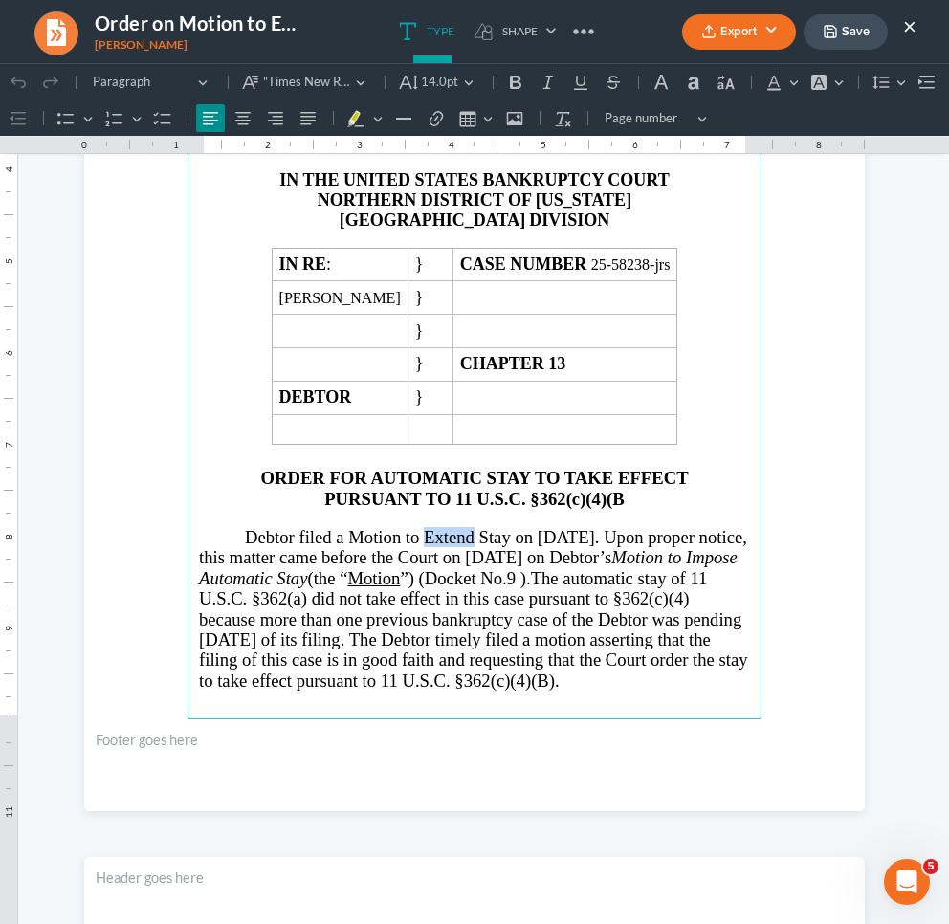
click at [453, 531] on span "Debtor filed a Motion to Extend Stay on [DATE]. Upon proper notice, this matter…" at bounding box center [473, 557] width 548 height 61
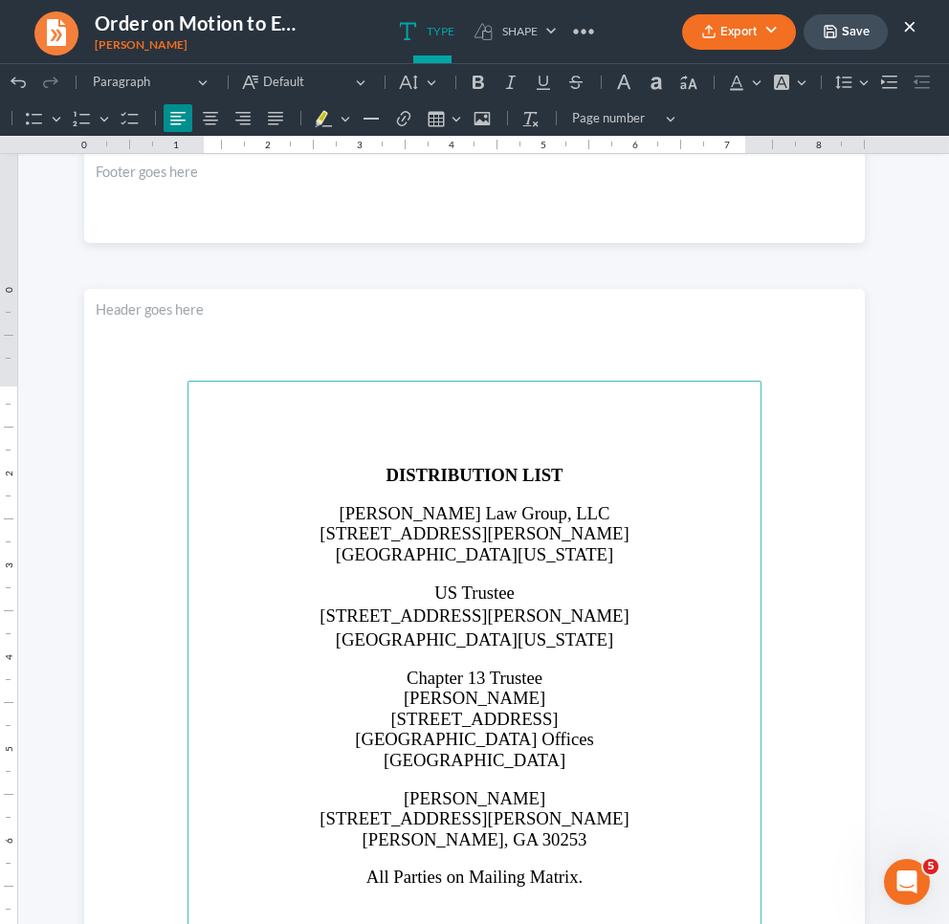
scroll to position [2183, 0]
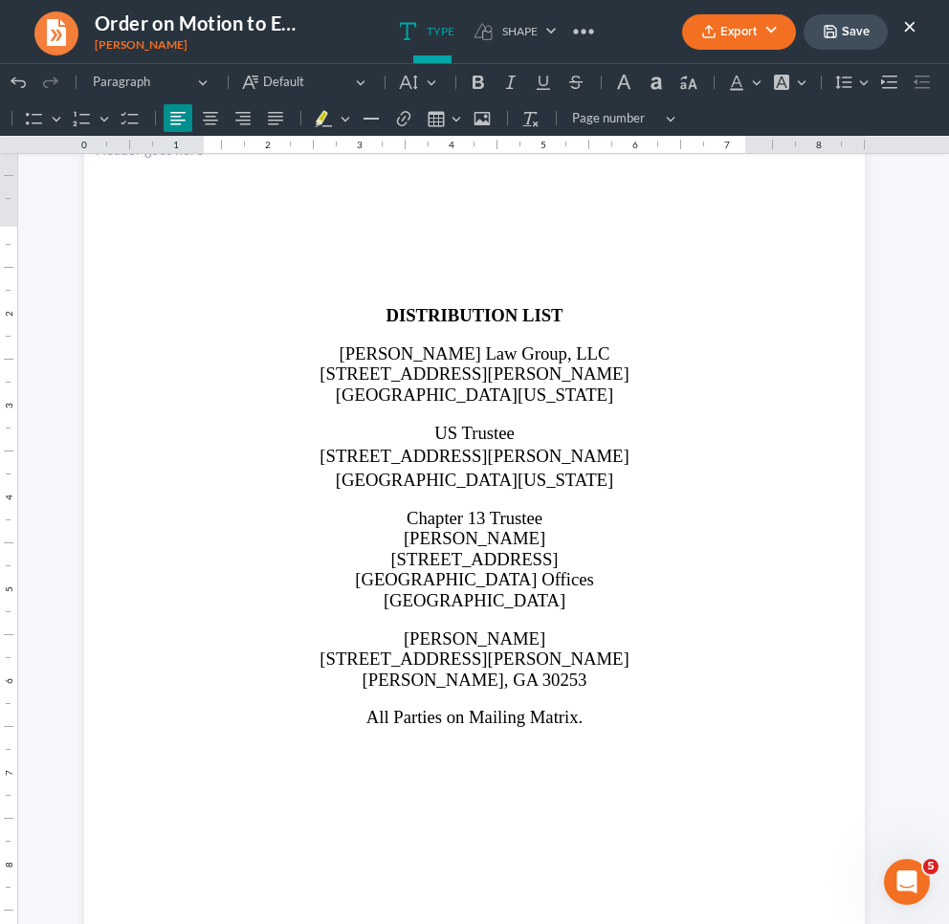
click at [840, 30] on button "Save" at bounding box center [846, 31] width 84 height 35
click at [729, 42] on button "Export" at bounding box center [739, 31] width 114 height 35
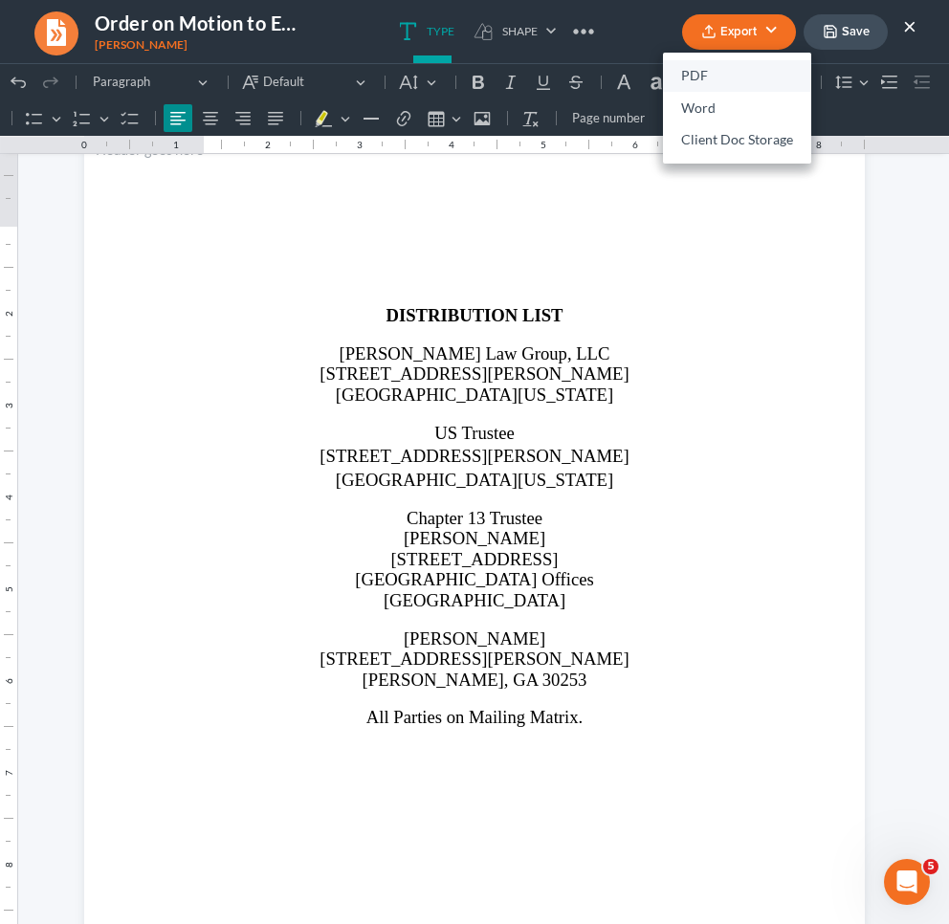
click at [682, 79] on link "PDF" at bounding box center [737, 76] width 148 height 33
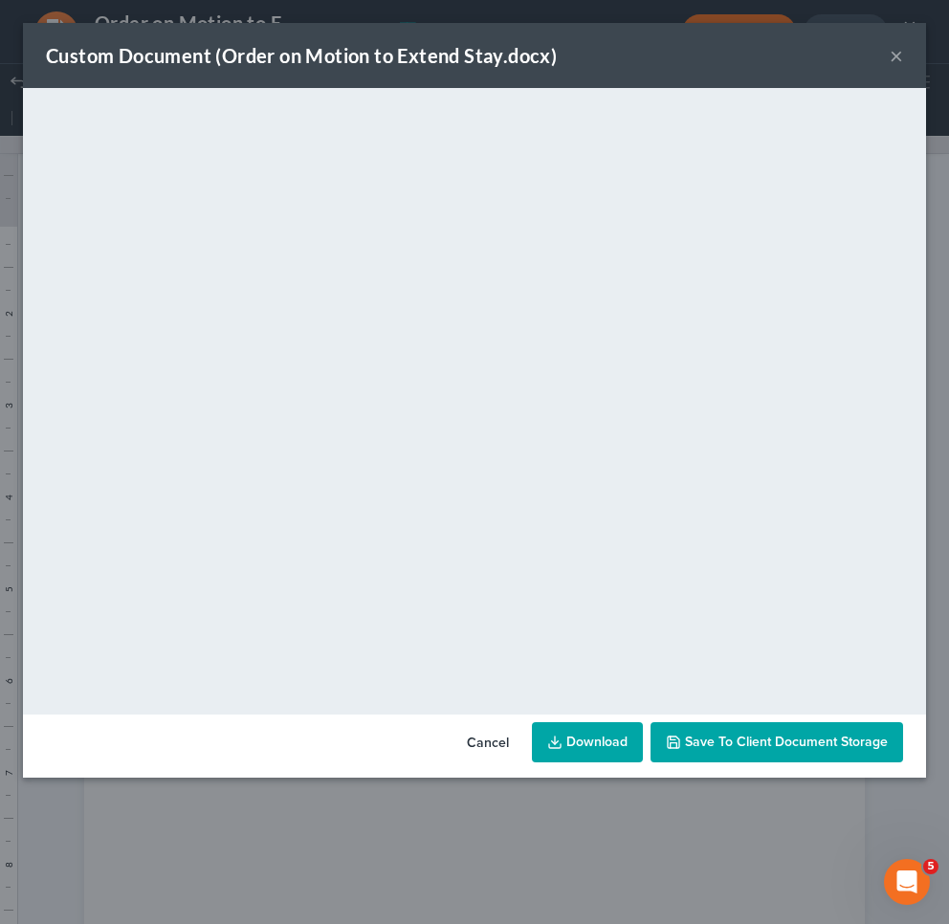
click at [474, 745] on button "Cancel" at bounding box center [488, 743] width 73 height 38
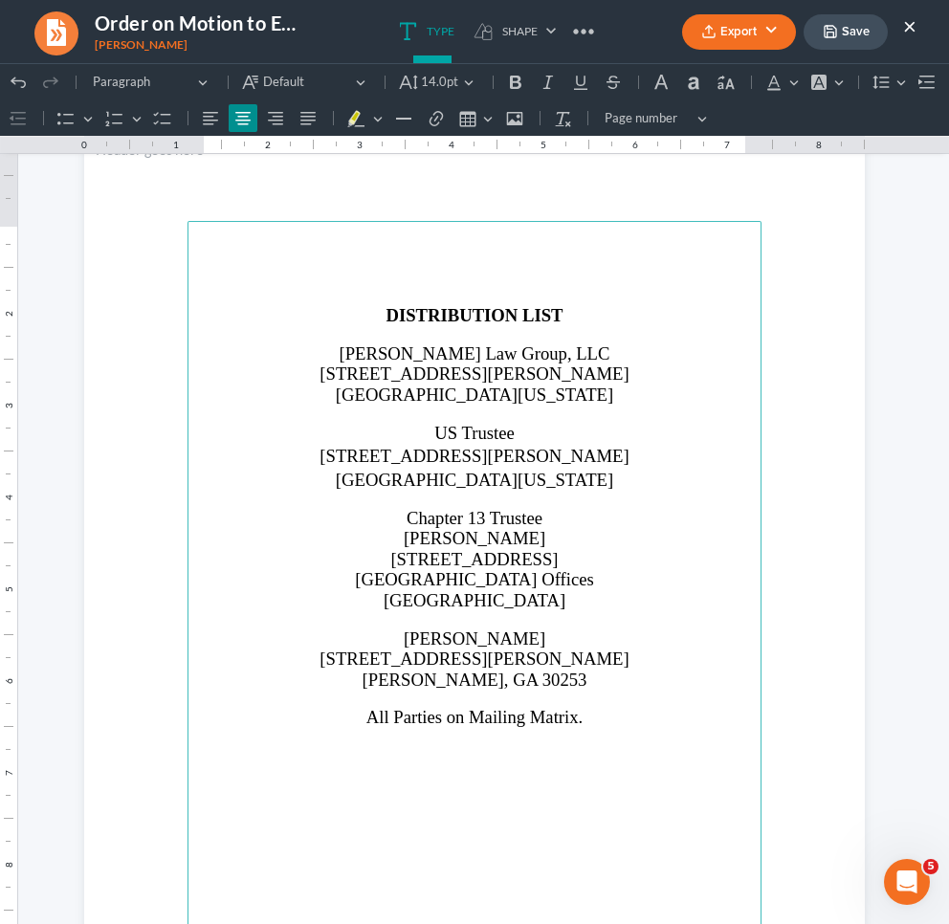
click at [587, 446] on span "[STREET_ADDRESS][PERSON_NAME]" at bounding box center [474, 456] width 309 height 20
click at [845, 27] on button "Save" at bounding box center [846, 31] width 84 height 35
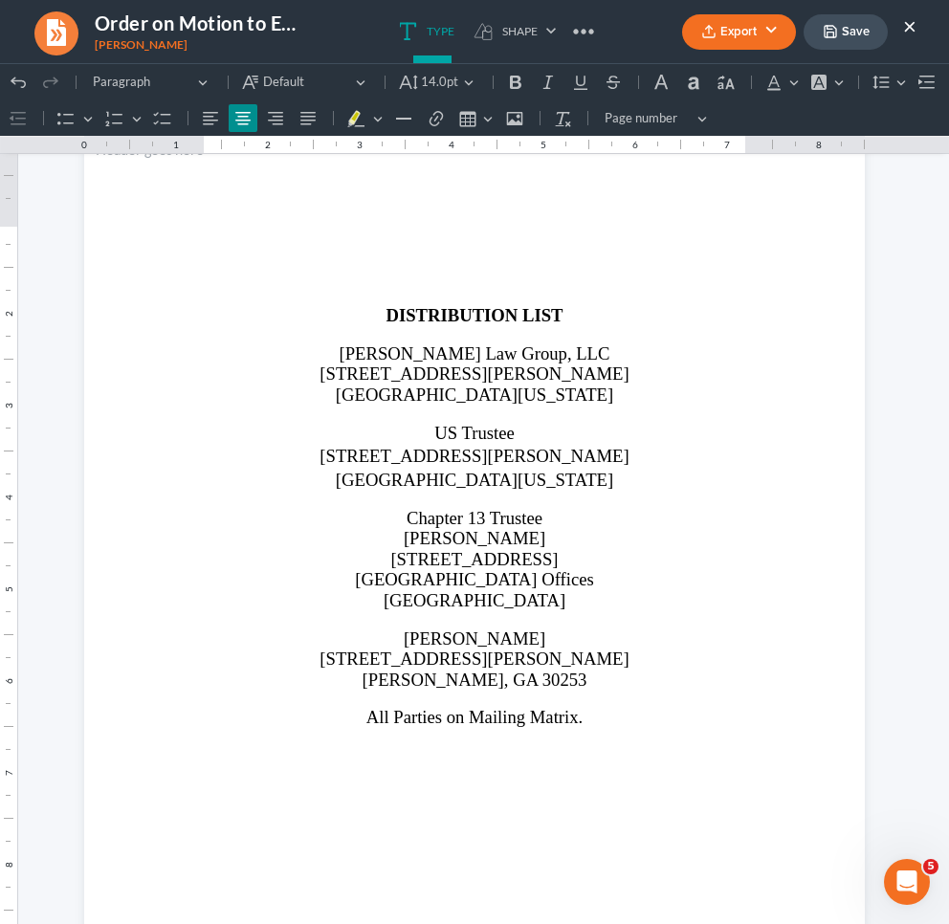
click at [734, 38] on button "Export" at bounding box center [739, 31] width 114 height 35
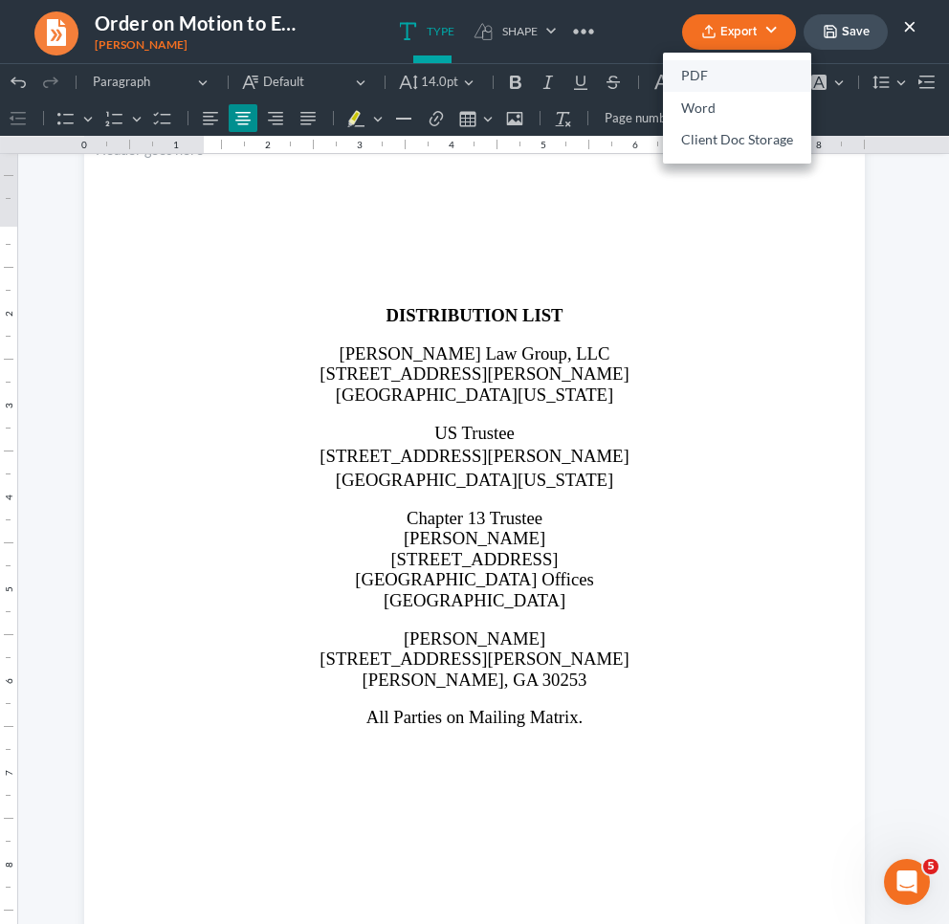
click at [736, 66] on link "PDF" at bounding box center [737, 76] width 148 height 33
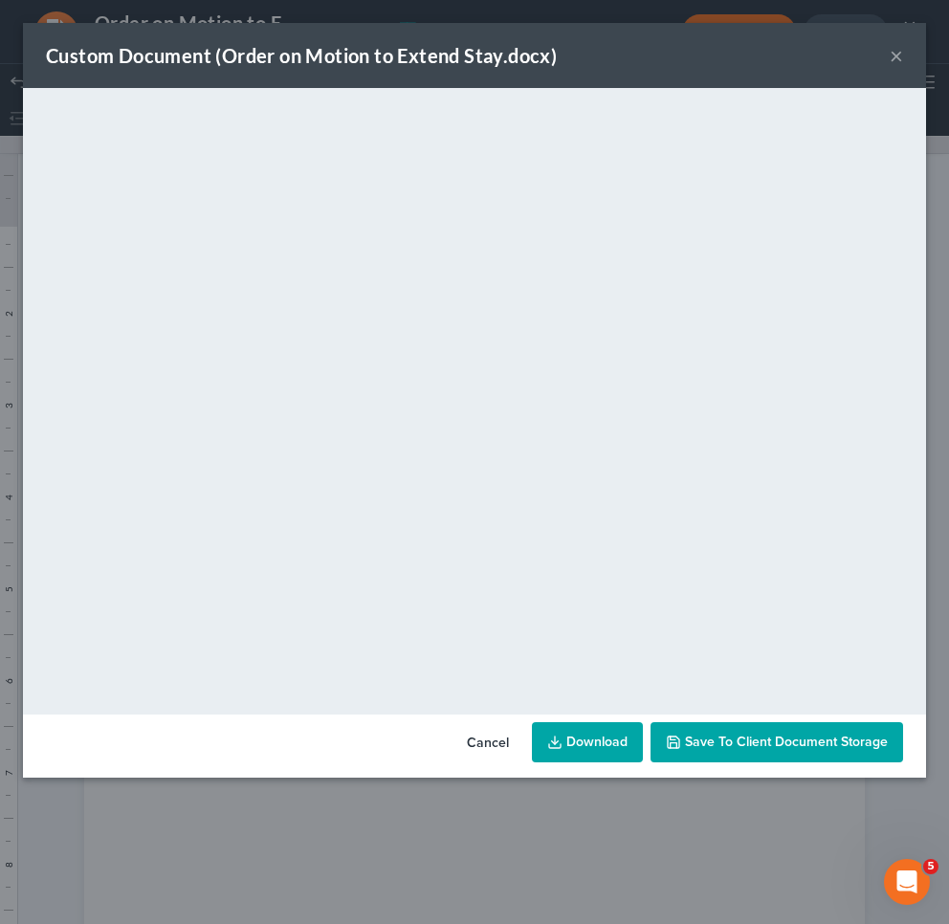
click at [571, 743] on link "Download" at bounding box center [587, 742] width 111 height 40
click at [495, 747] on button "Cancel" at bounding box center [488, 743] width 73 height 38
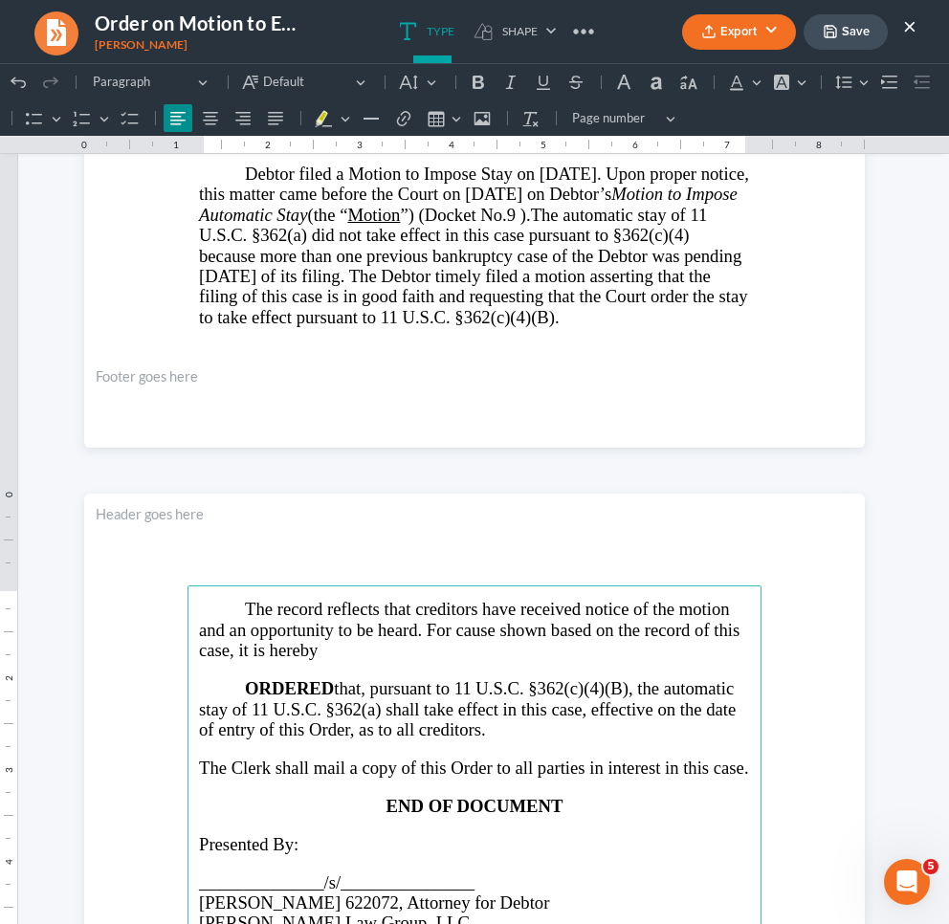
scroll to position [588, 0]
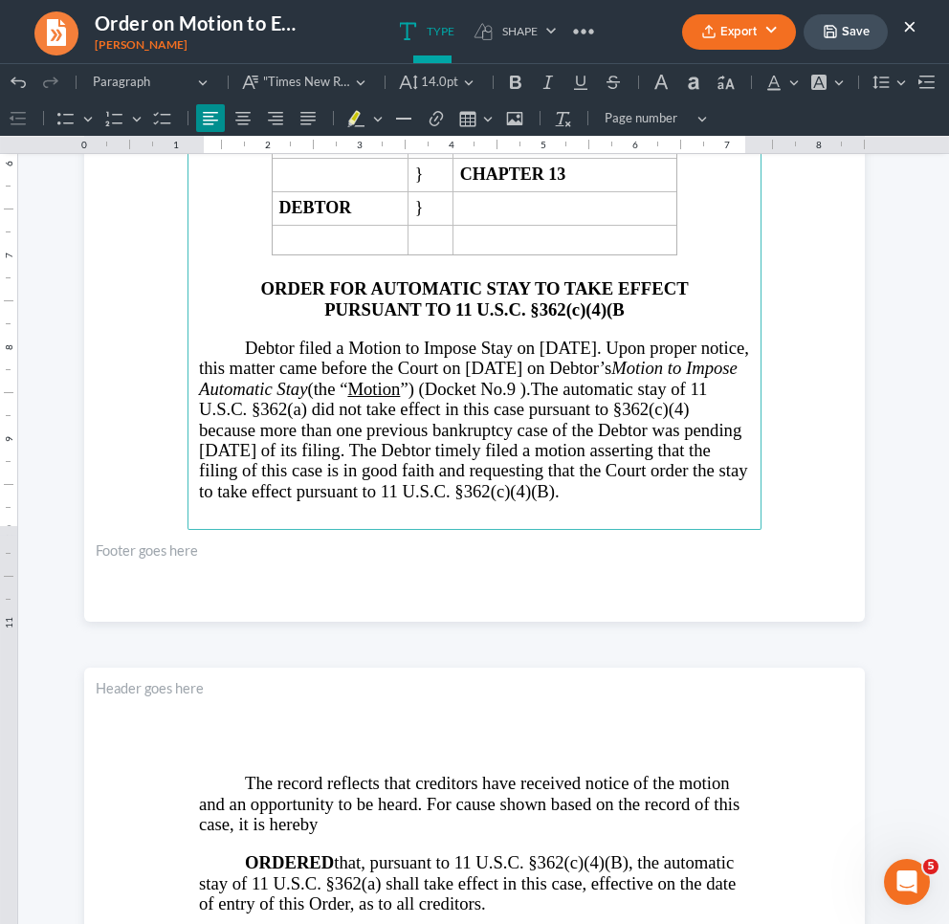
click at [641, 379] on span "Debtor filed a Motion to Impose Stay on [DATE]. Upon proper notice, this matter…" at bounding box center [474, 368] width 550 height 61
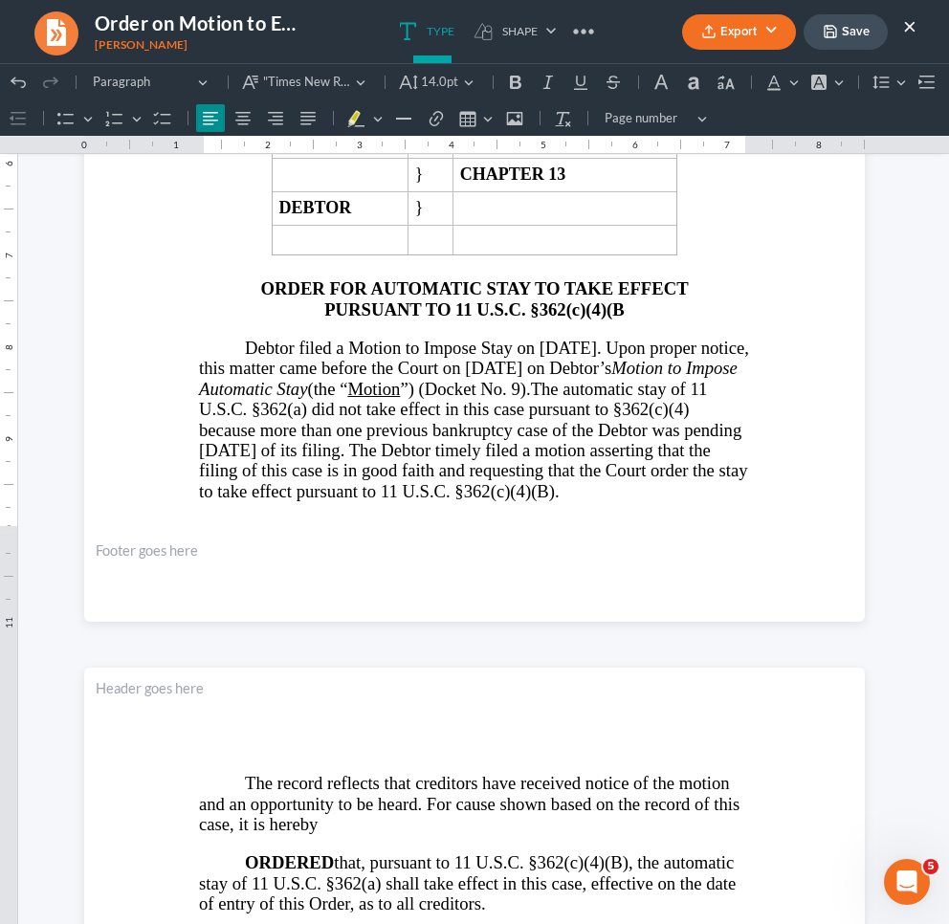
click at [844, 33] on button "Save" at bounding box center [846, 31] width 84 height 35
click at [735, 38] on button "Export" at bounding box center [739, 31] width 114 height 35
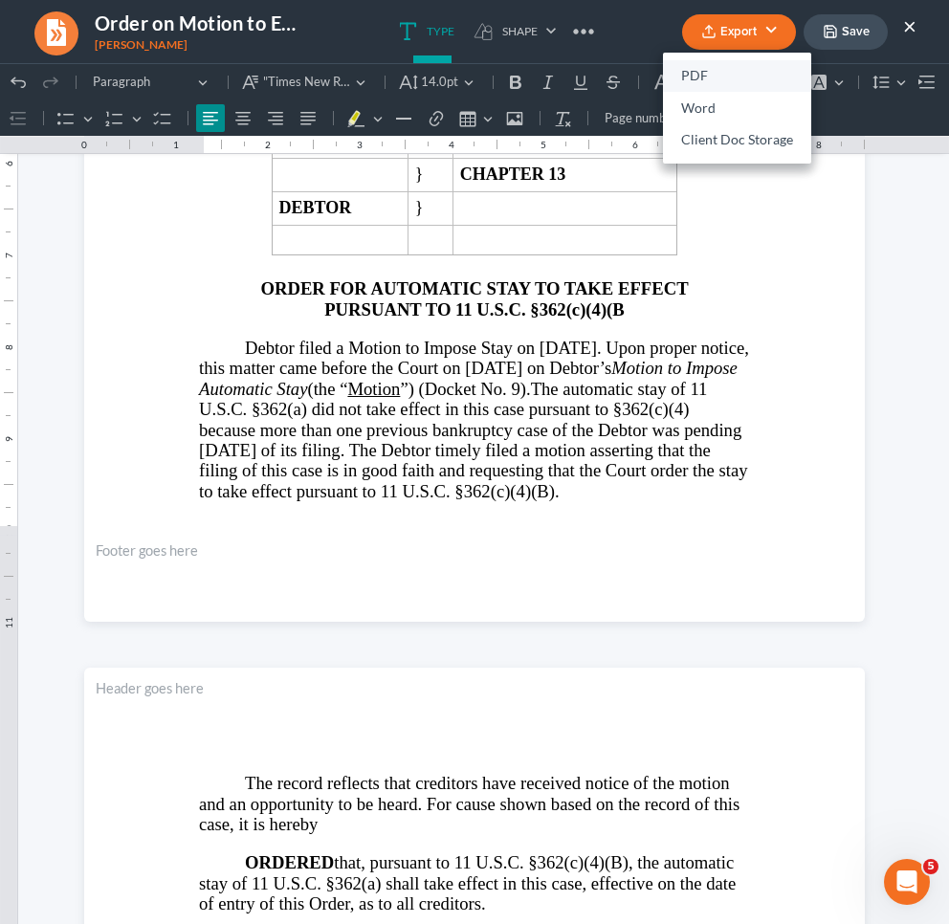
click at [709, 74] on link "PDF" at bounding box center [737, 76] width 148 height 33
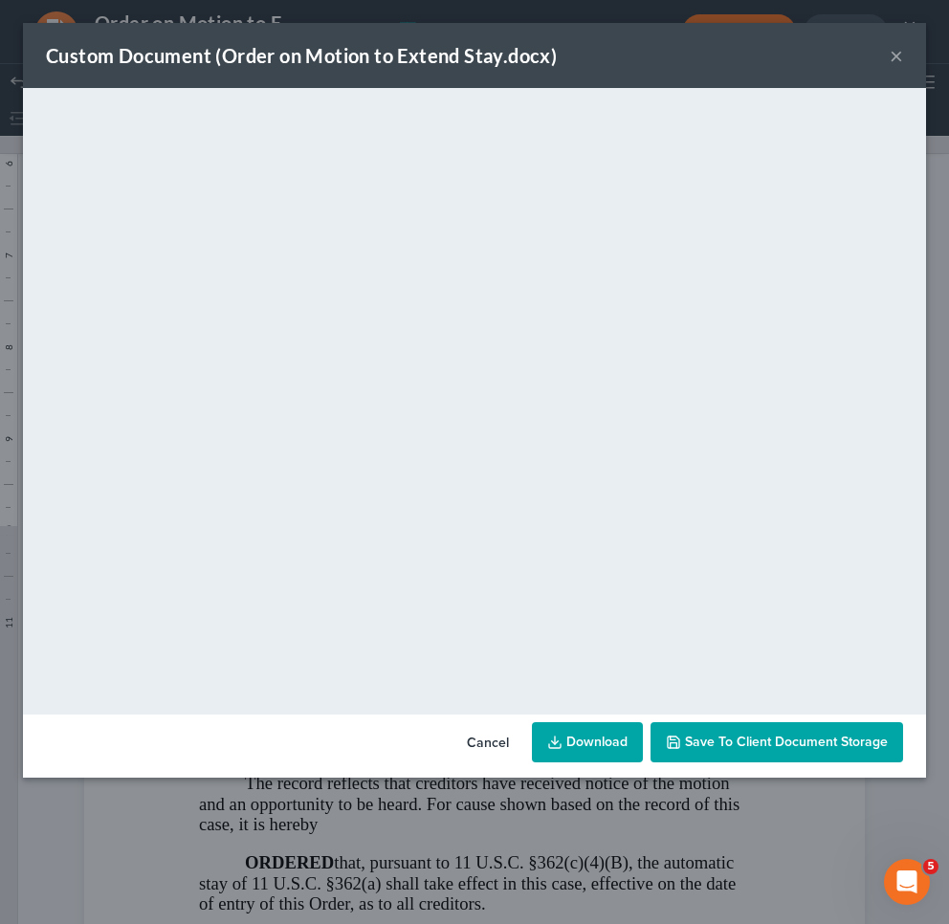
click at [894, 59] on button "×" at bounding box center [896, 55] width 13 height 23
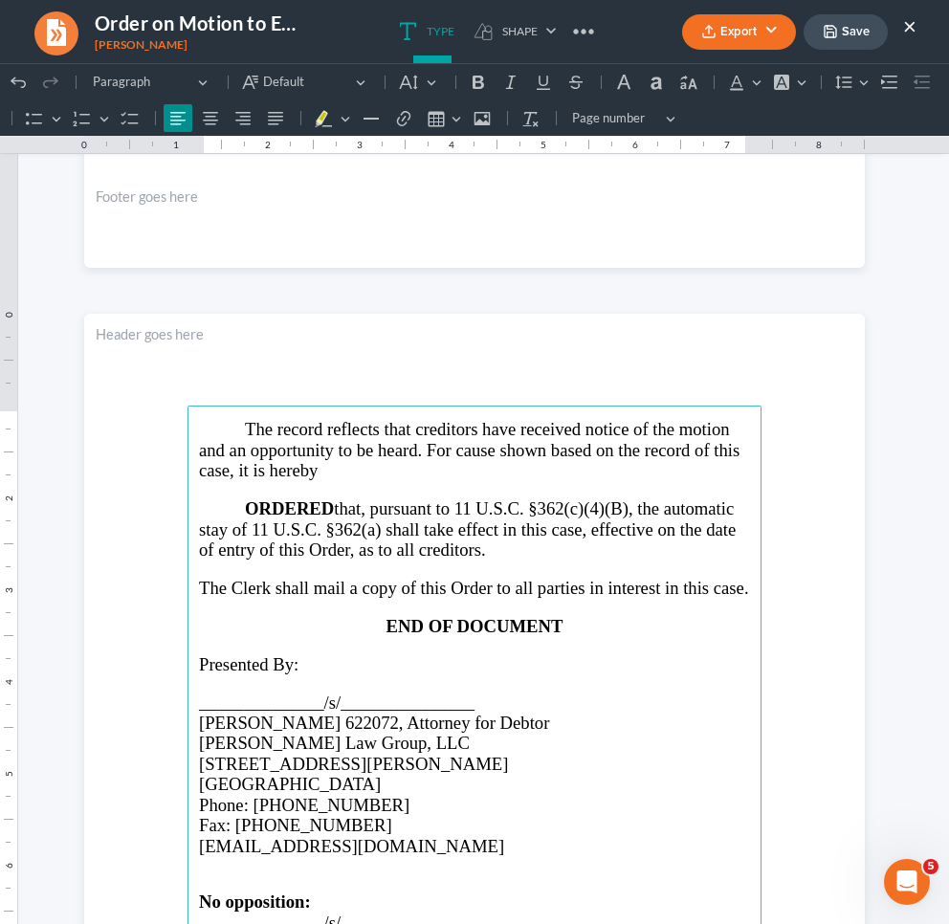
scroll to position [0, 0]
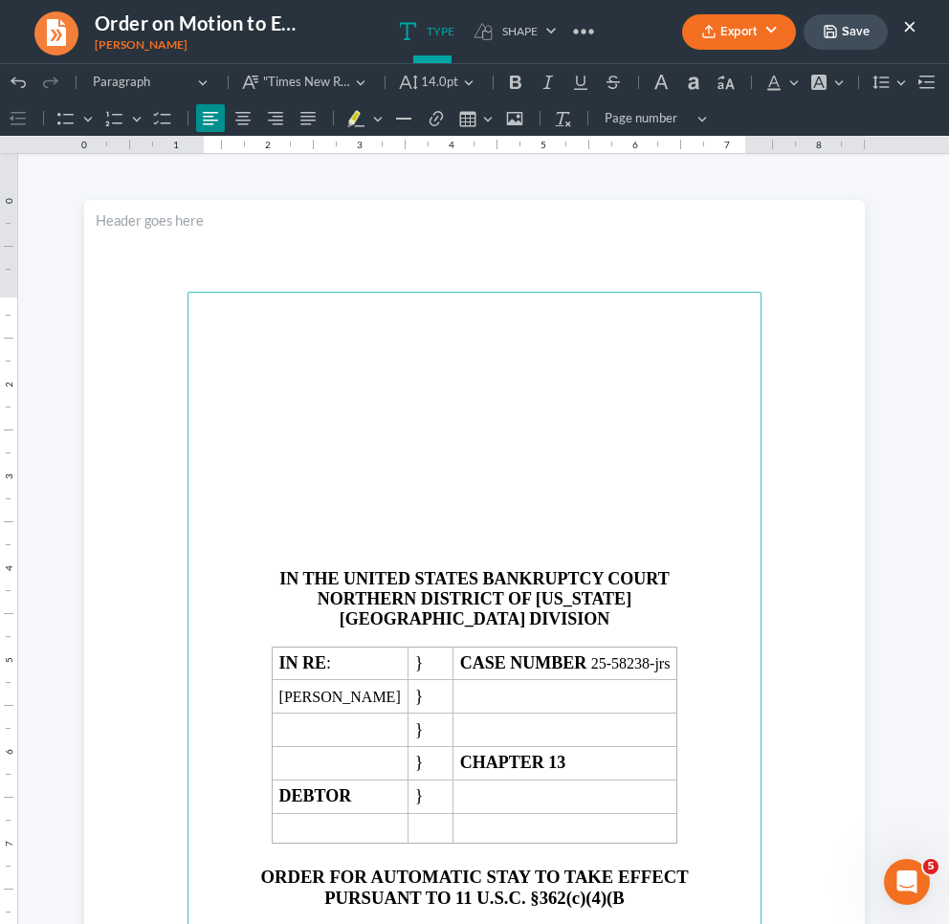
click at [916, 24] on div "Export PDF Word Client Doc Storage Save ×" at bounding box center [799, 31] width 273 height 41
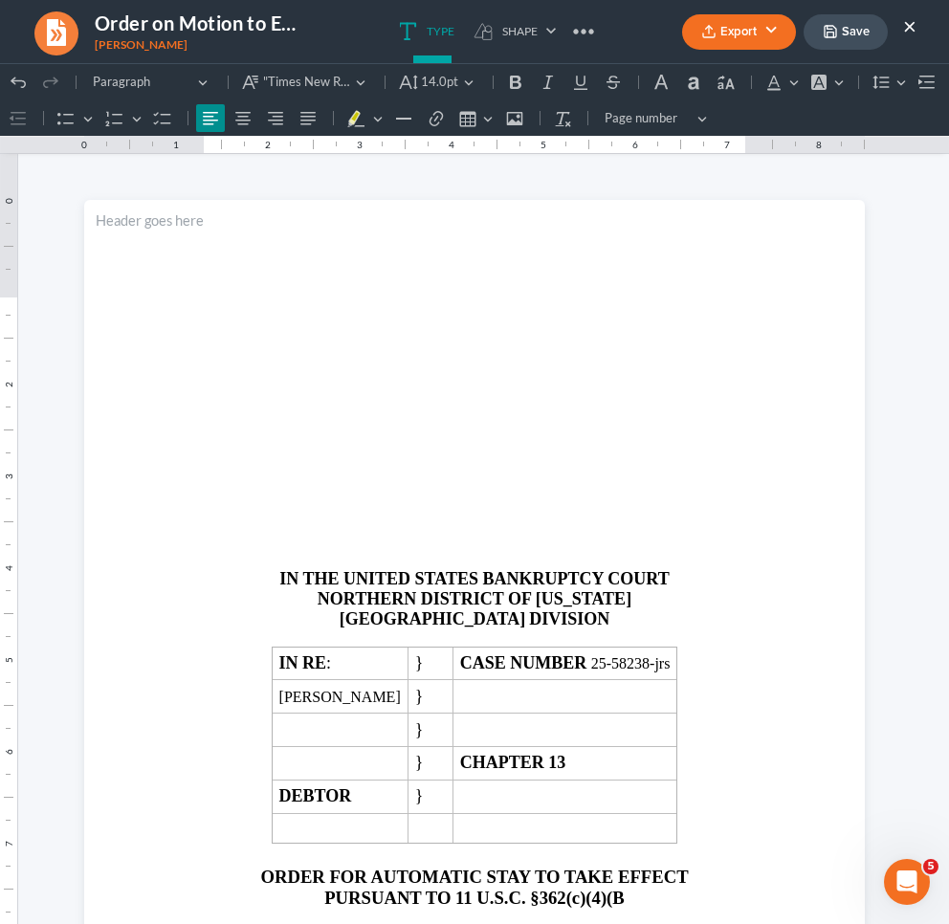
click at [909, 28] on button "×" at bounding box center [909, 25] width 13 height 23
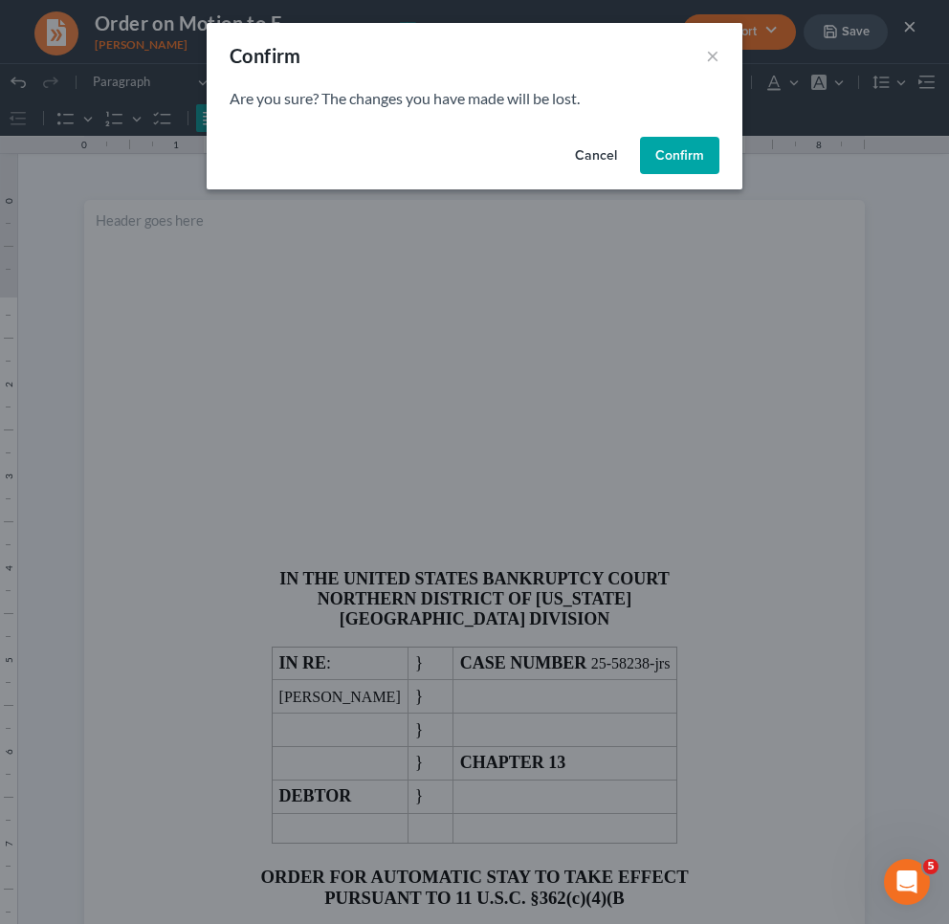
click at [650, 146] on button "Confirm" at bounding box center [679, 156] width 79 height 38
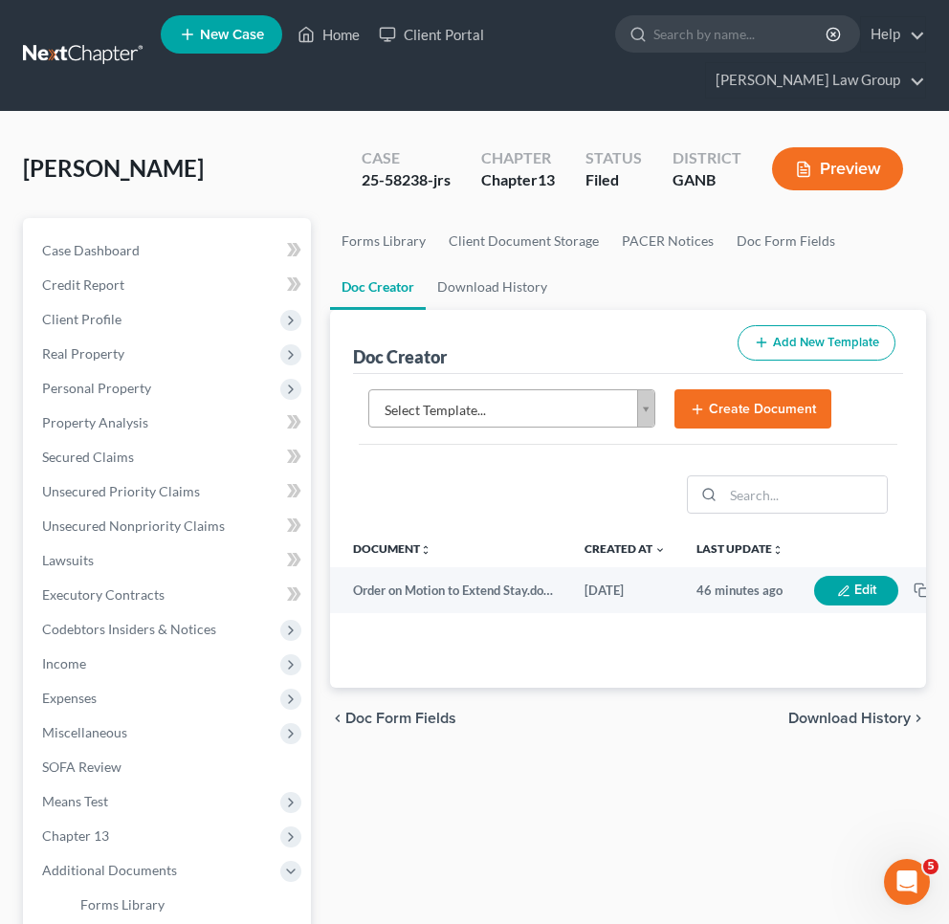
click at [135, 1] on nav "Home New Case Client Portal [PERSON_NAME] Law Group [EMAIL_ADDRESS][DOMAIN_NAME…" at bounding box center [474, 55] width 949 height 111
click at [361, 42] on link "Home" at bounding box center [328, 34] width 81 height 34
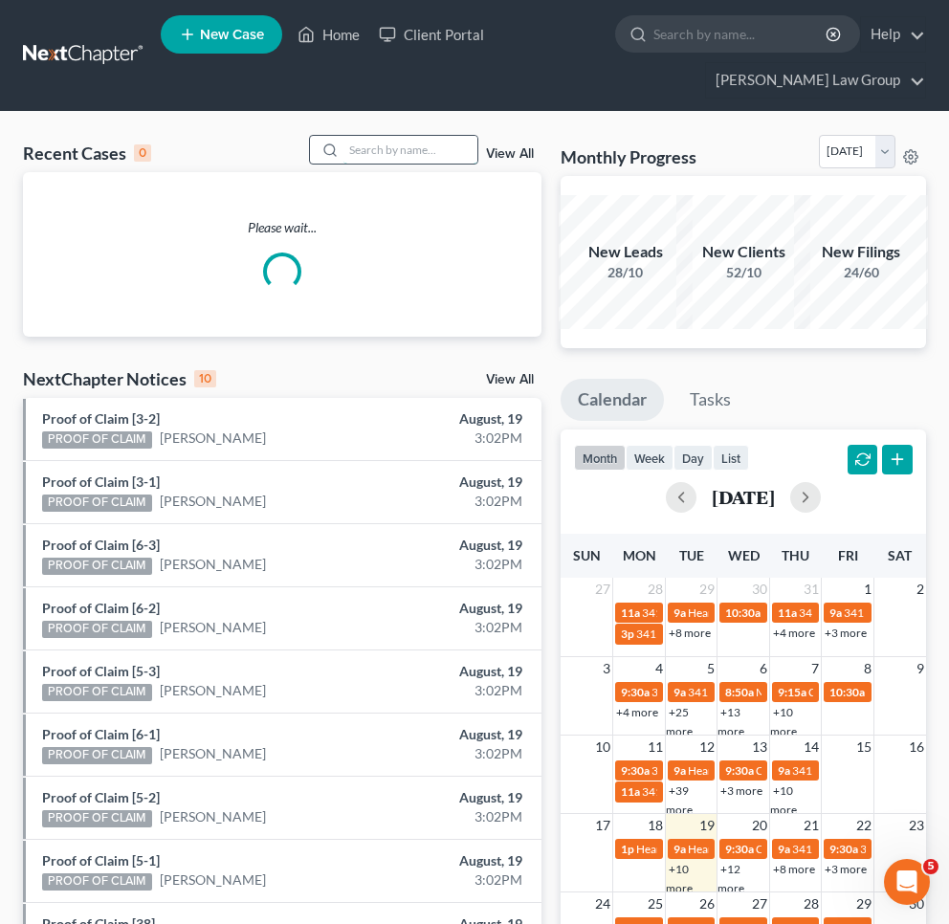
click at [404, 158] on input "search" at bounding box center [410, 150] width 134 height 28
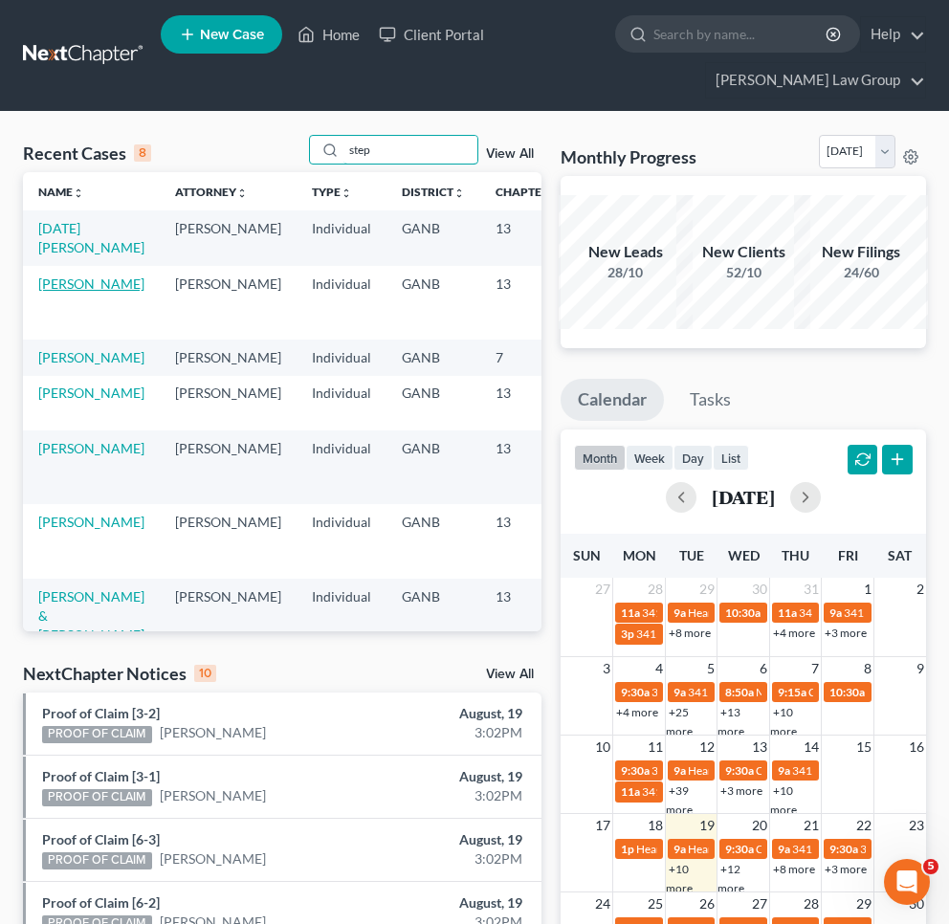
type input "step"
click at [42, 292] on link "[PERSON_NAME]" at bounding box center [91, 284] width 106 height 16
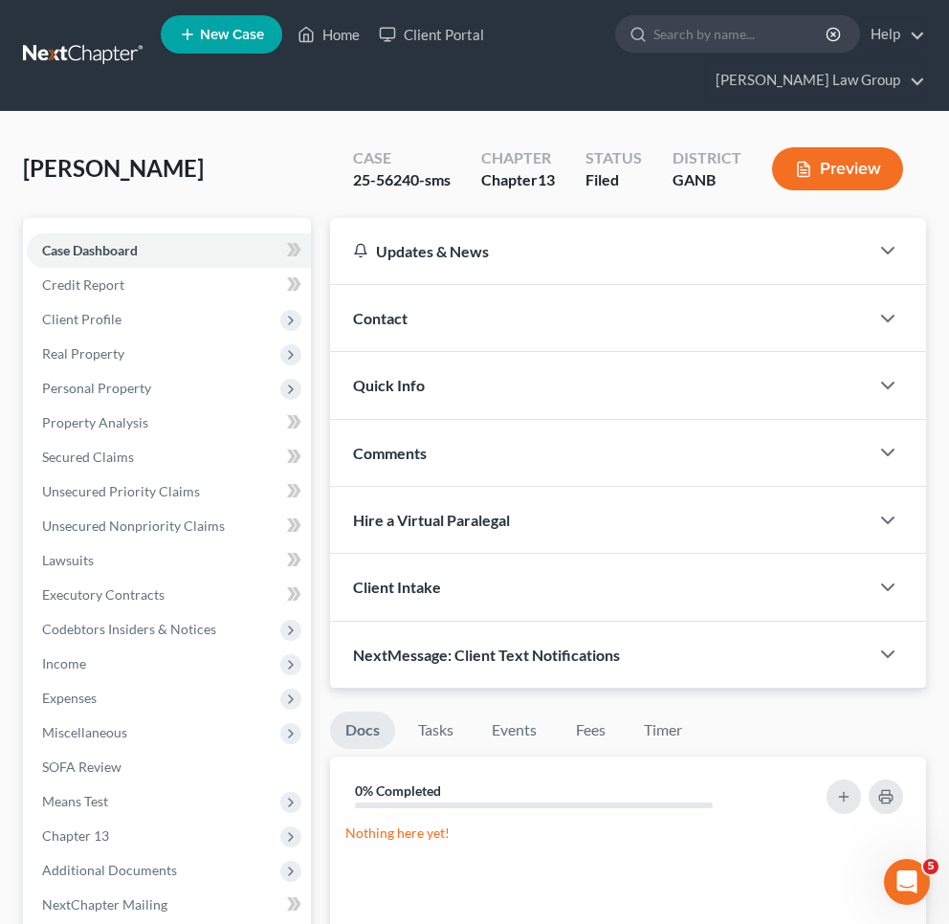
click at [404, 176] on div "25-56240-sms" at bounding box center [402, 180] width 98 height 22
copy div "56240"
click at [82, 307] on span "Client Profile" at bounding box center [169, 319] width 284 height 34
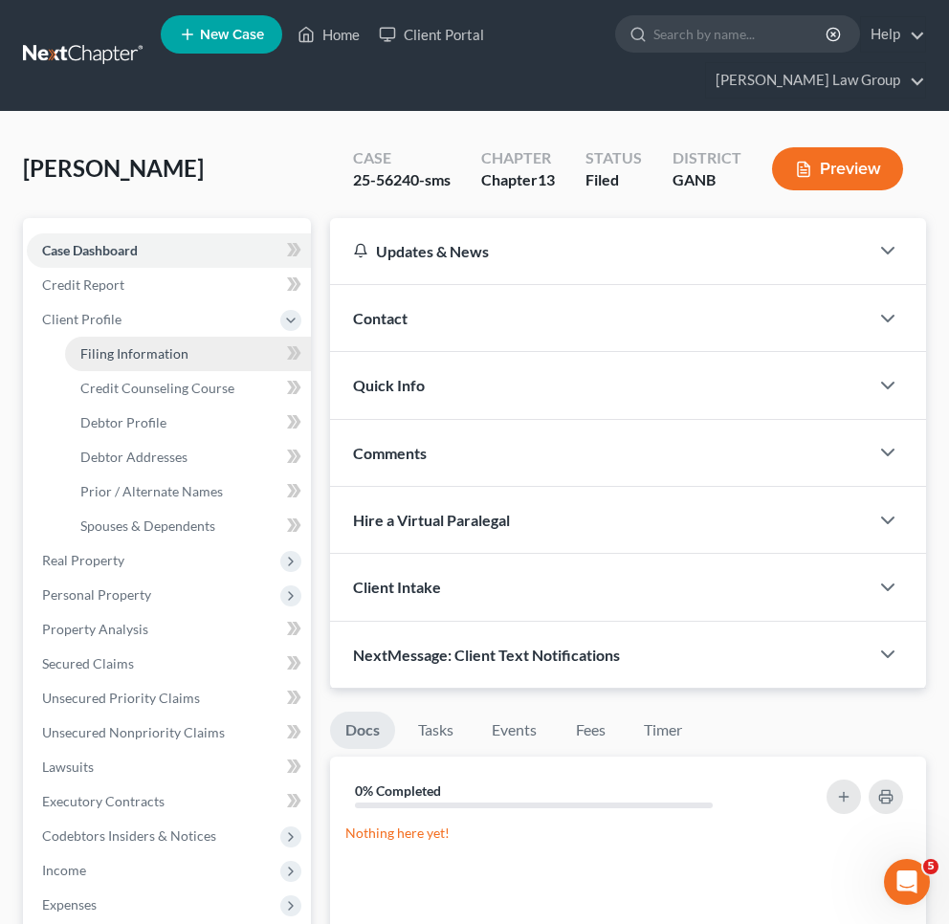
click at [97, 362] on link "Filing Information" at bounding box center [188, 354] width 246 height 34
select select "1"
select select "0"
select select "3"
select select "10"
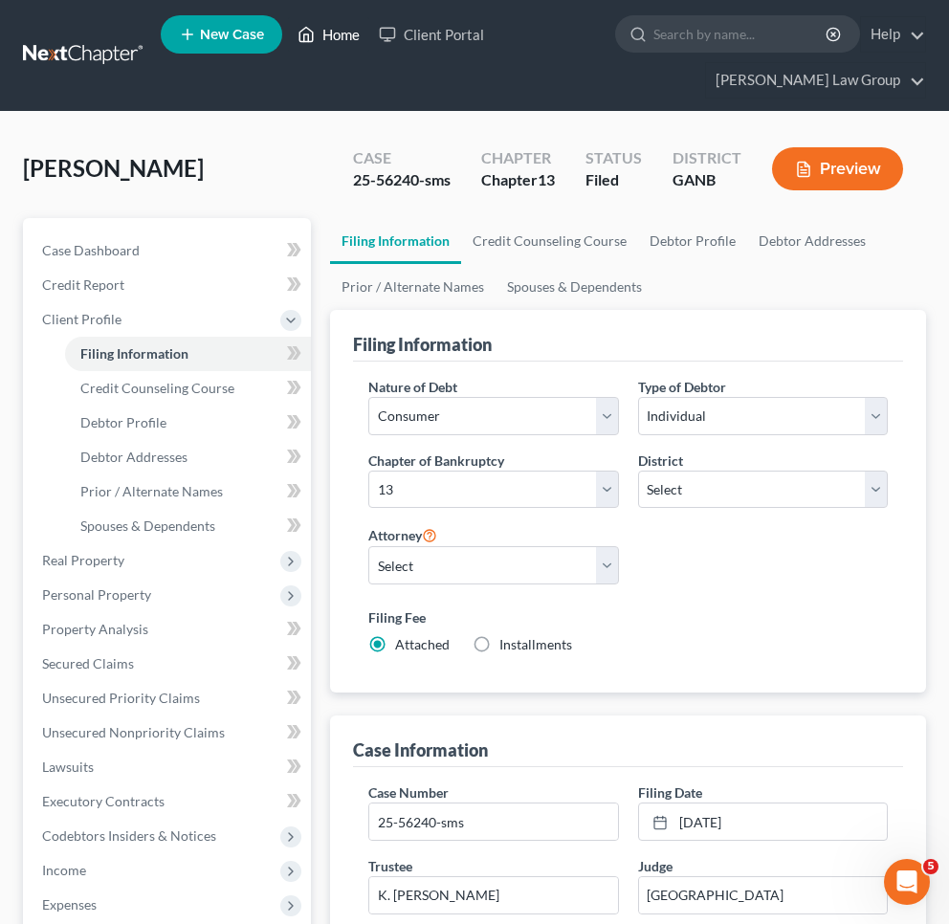
click at [333, 34] on link "Home" at bounding box center [328, 34] width 81 height 34
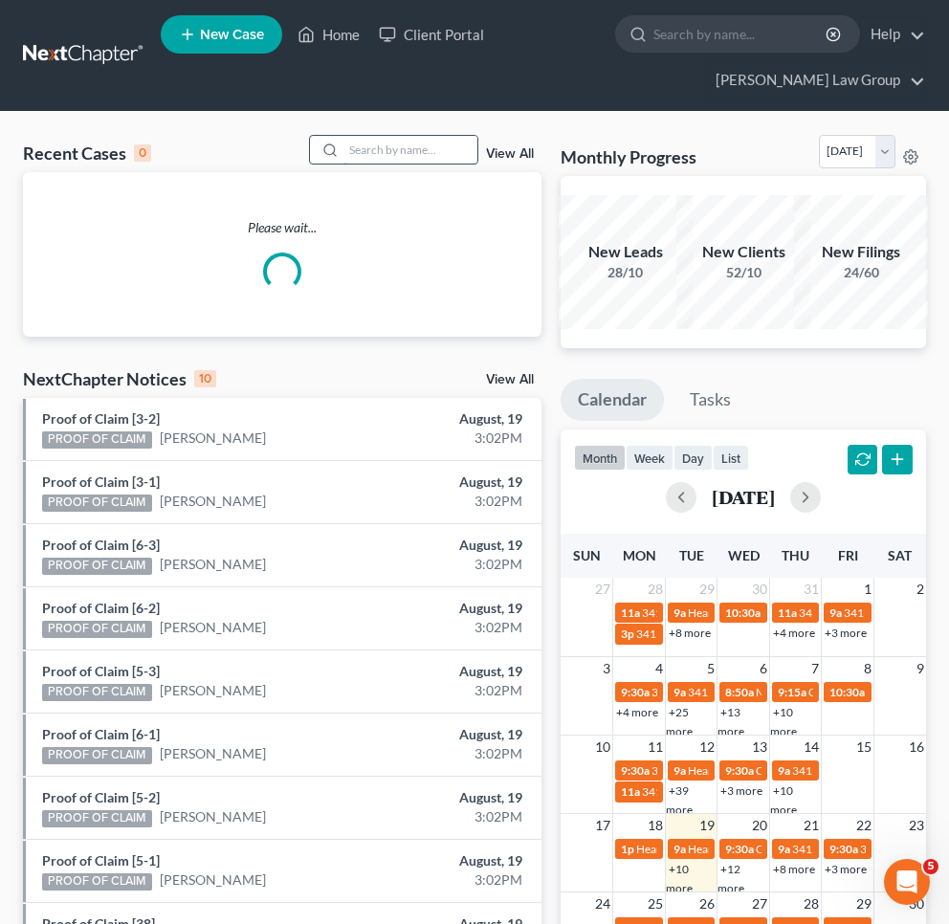
click at [398, 153] on input "search" at bounding box center [410, 150] width 134 height 28
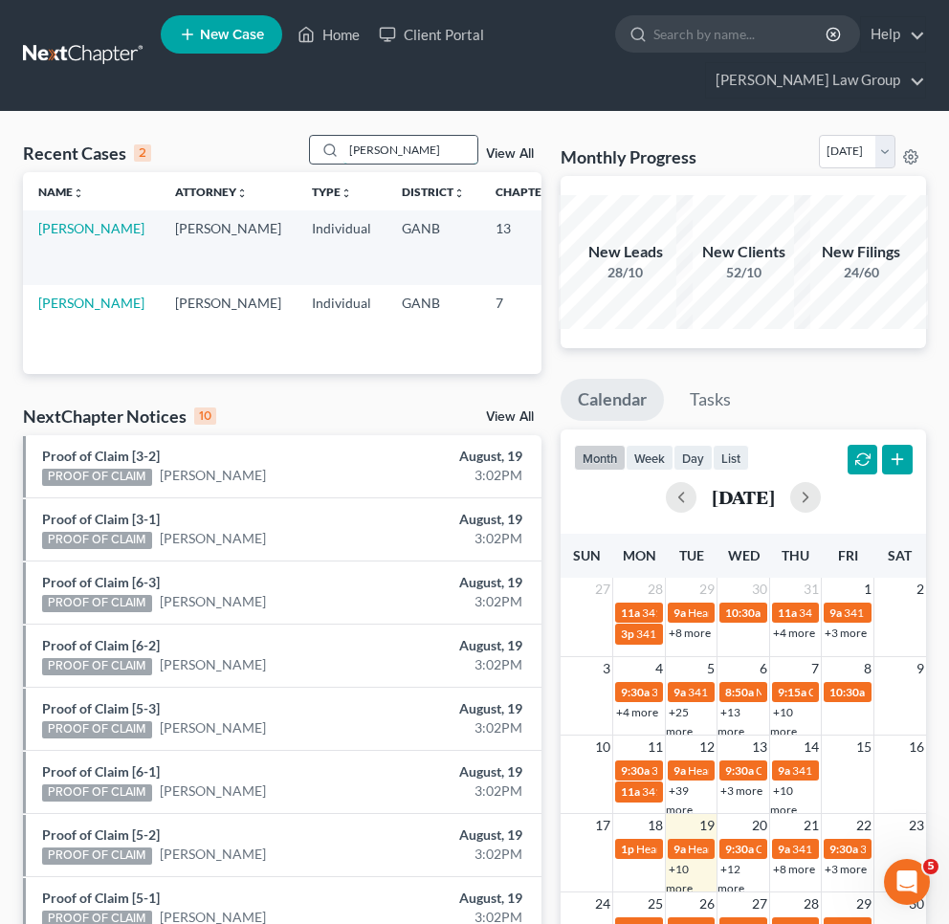
type input "mostly"
drag, startPoint x: 397, startPoint y: 153, endPoint x: 64, endPoint y: 246, distance: 345.6
click at [64, 236] on link "[PERSON_NAME]" at bounding box center [91, 228] width 106 height 16
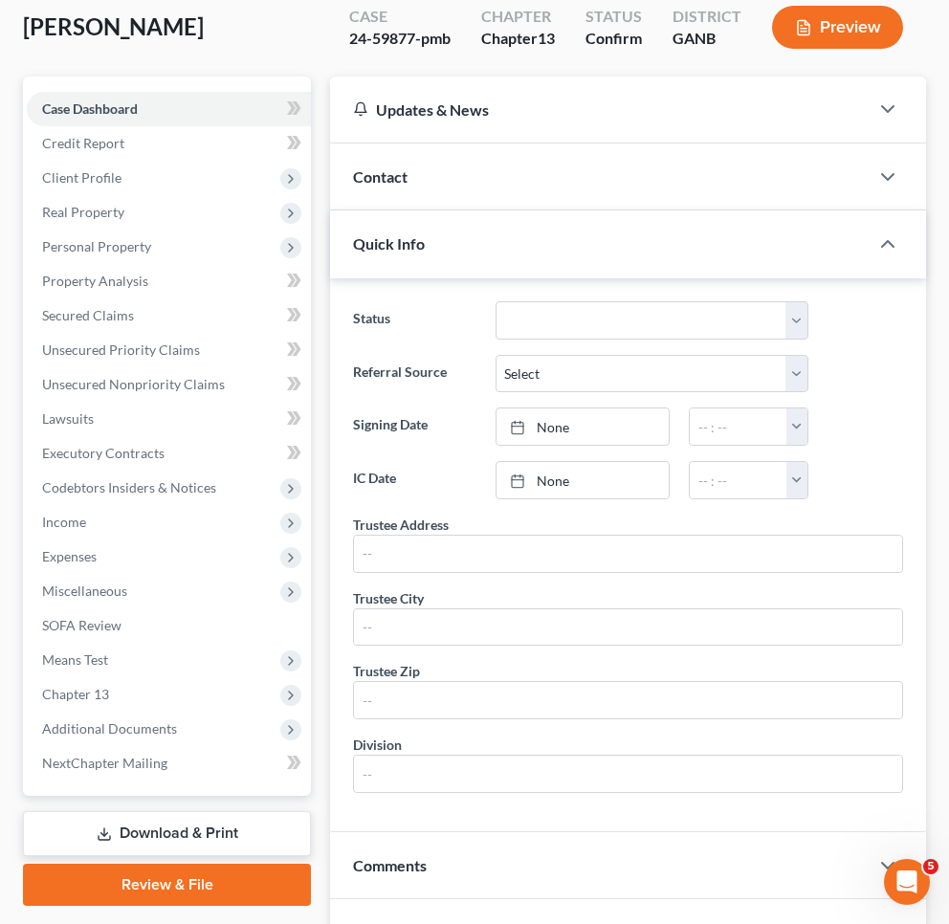
scroll to position [283, 0]
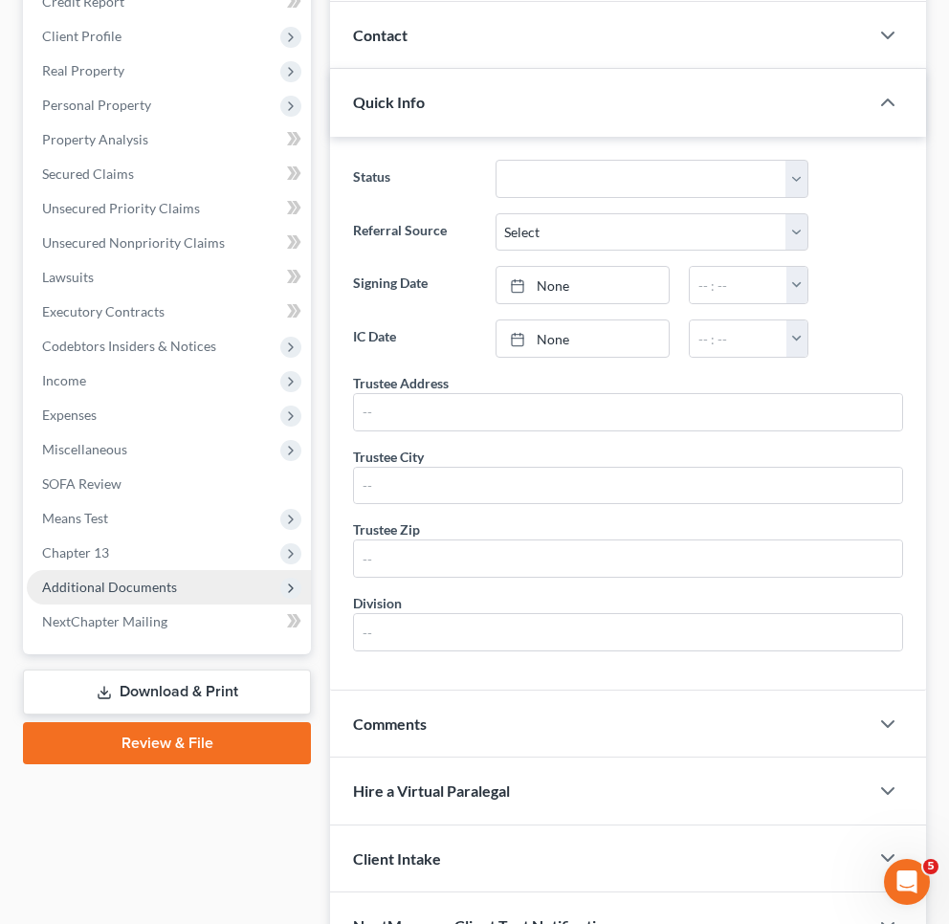
click at [98, 588] on span "Additional Documents" at bounding box center [109, 587] width 135 height 16
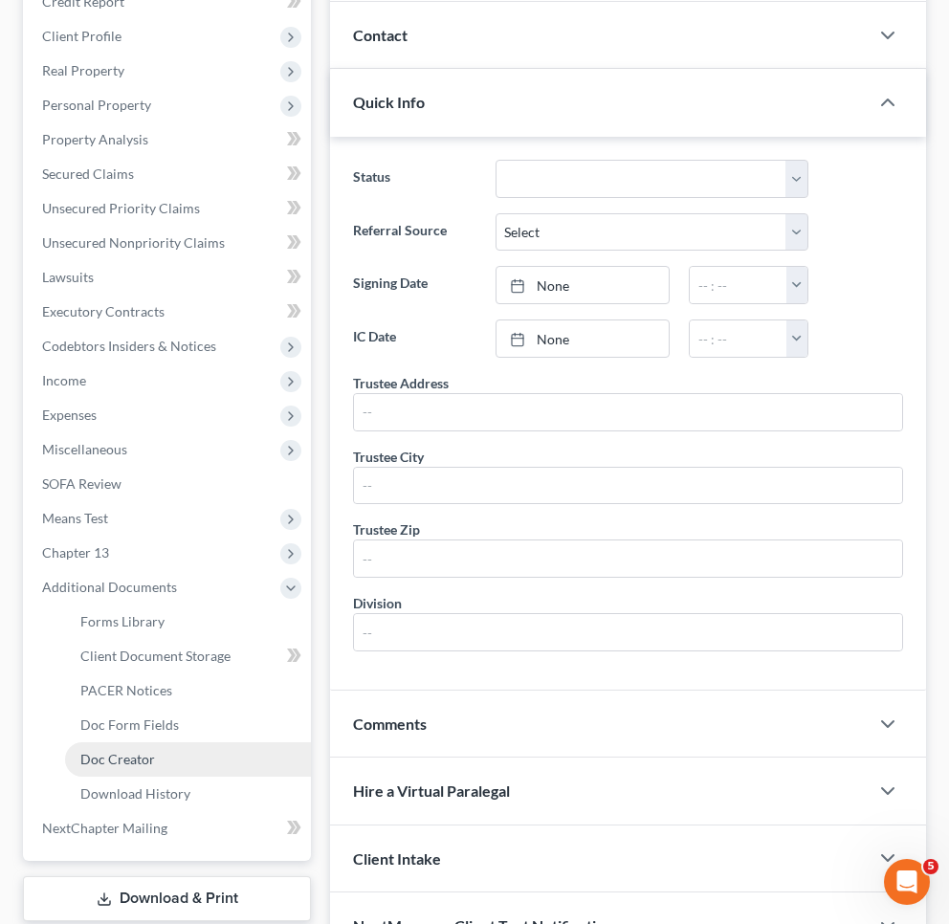
click at [122, 760] on span "Doc Creator" at bounding box center [117, 759] width 75 height 16
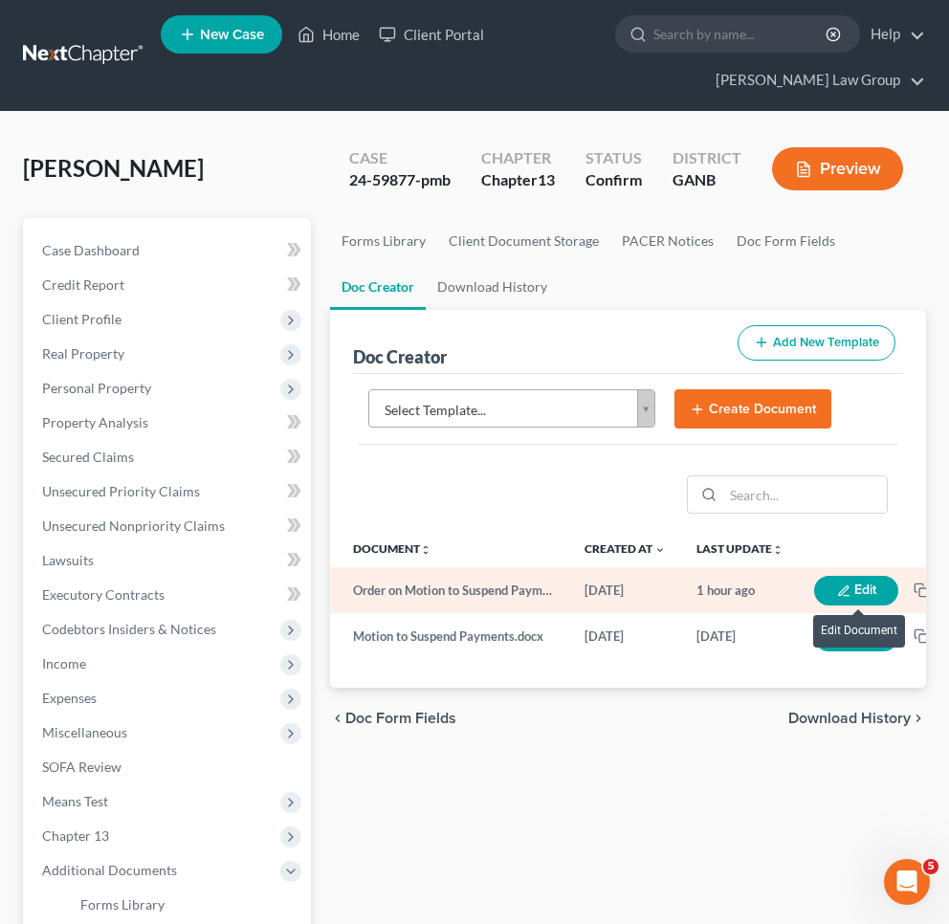
click at [843, 584] on icon "button" at bounding box center [843, 590] width 13 height 13
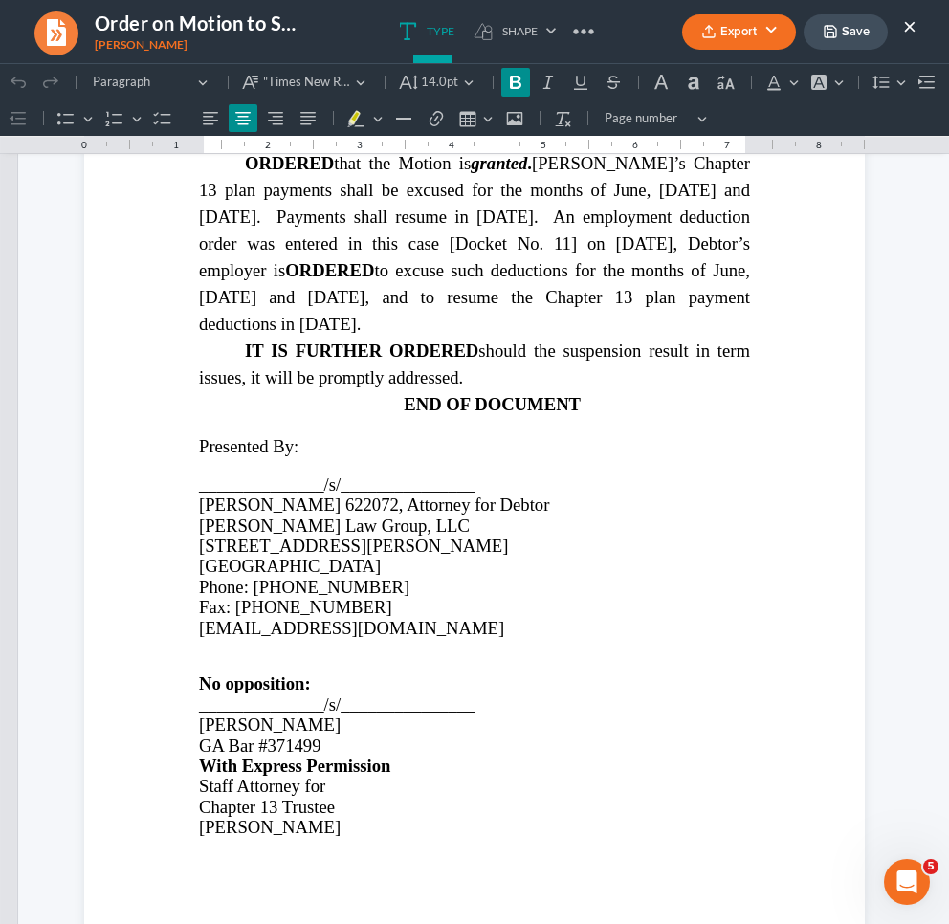
scroll to position [1243, 0]
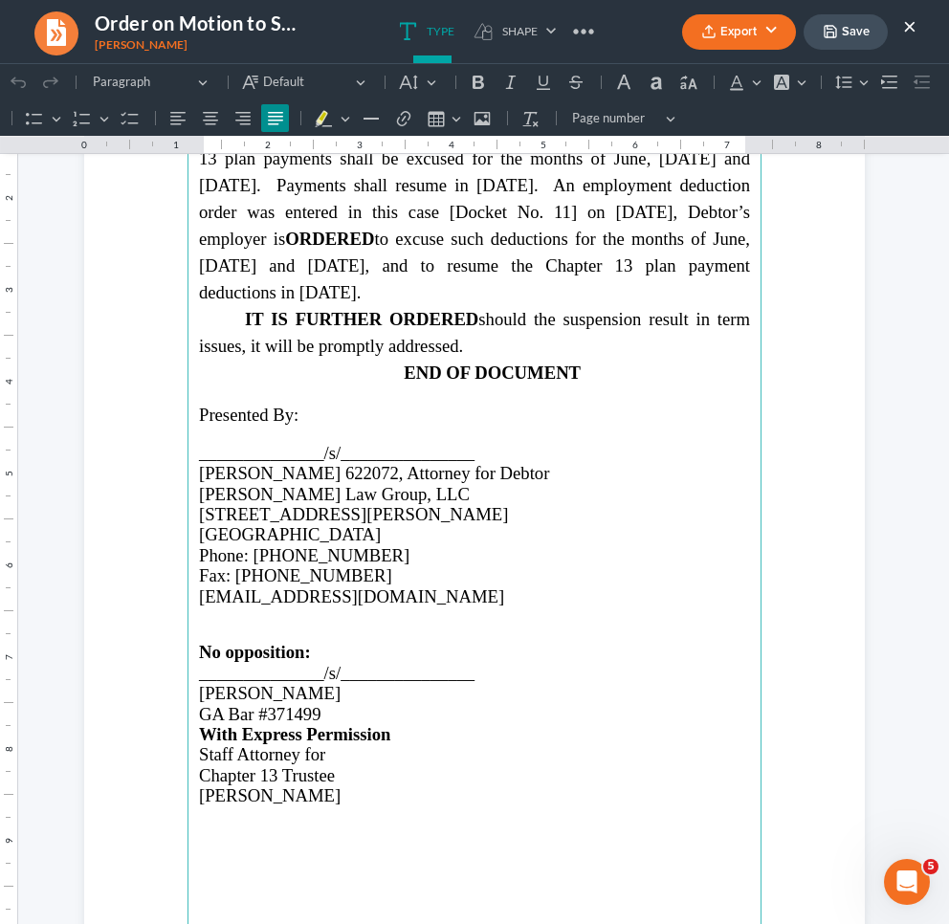
drag, startPoint x: 297, startPoint y: 384, endPoint x: 497, endPoint y: 776, distance: 440.7
click at [497, 776] on div "IN THE UNITED STATES BANKRUPTCY COURT NORTHERN DISTRICT OF [US_STATE] ATLANTA D…" at bounding box center [474, 518] width 781 height 3122
click at [403, 74] on icon "Editor toolbar" at bounding box center [408, 82] width 19 height 19
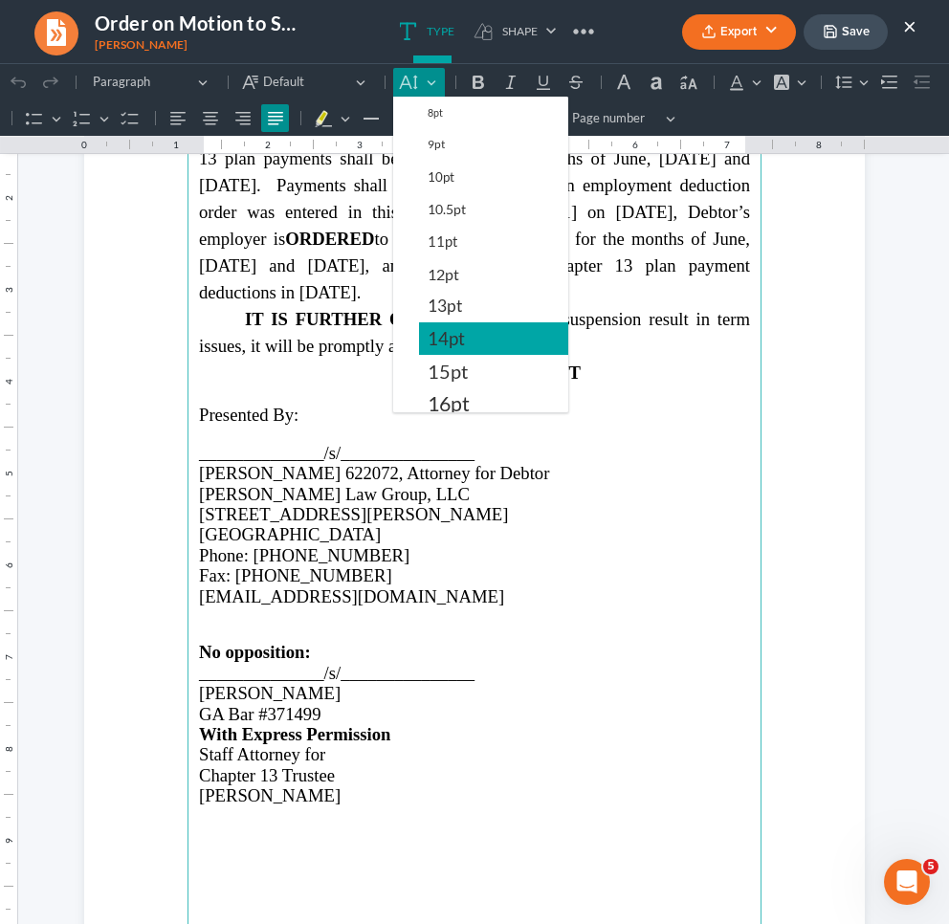
click at [453, 339] on span "14pt" at bounding box center [446, 338] width 37 height 23
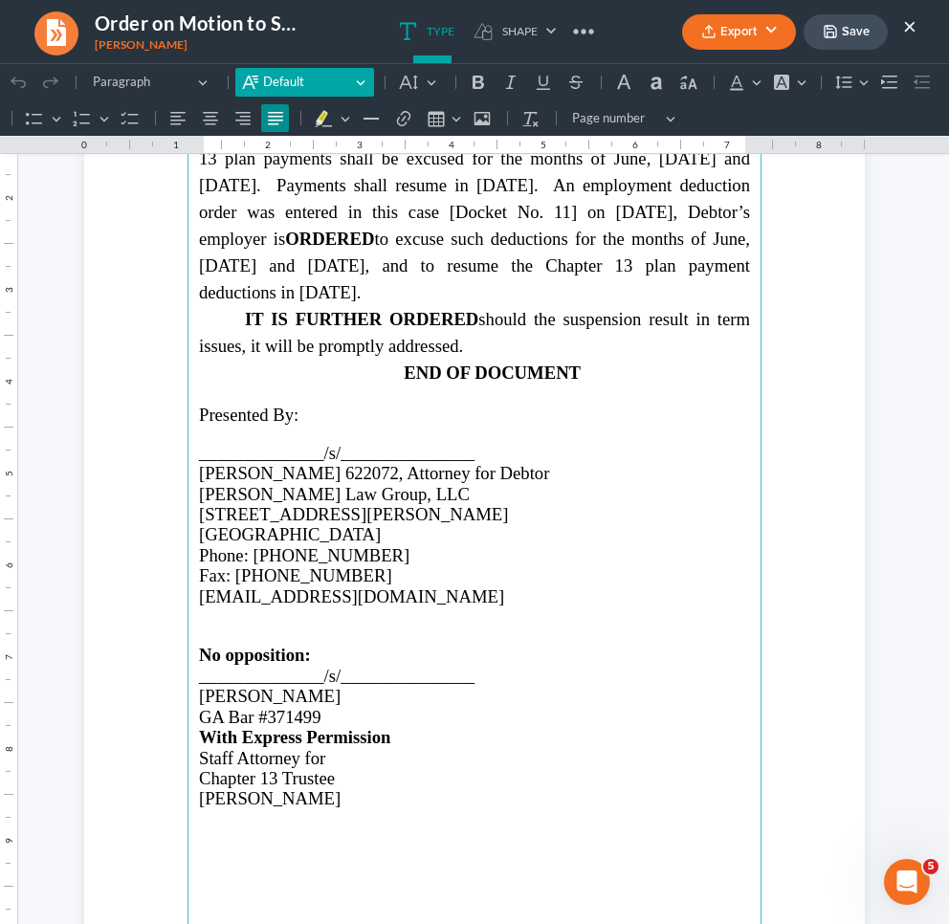
click at [316, 73] on span "Default" at bounding box center [306, 82] width 87 height 19
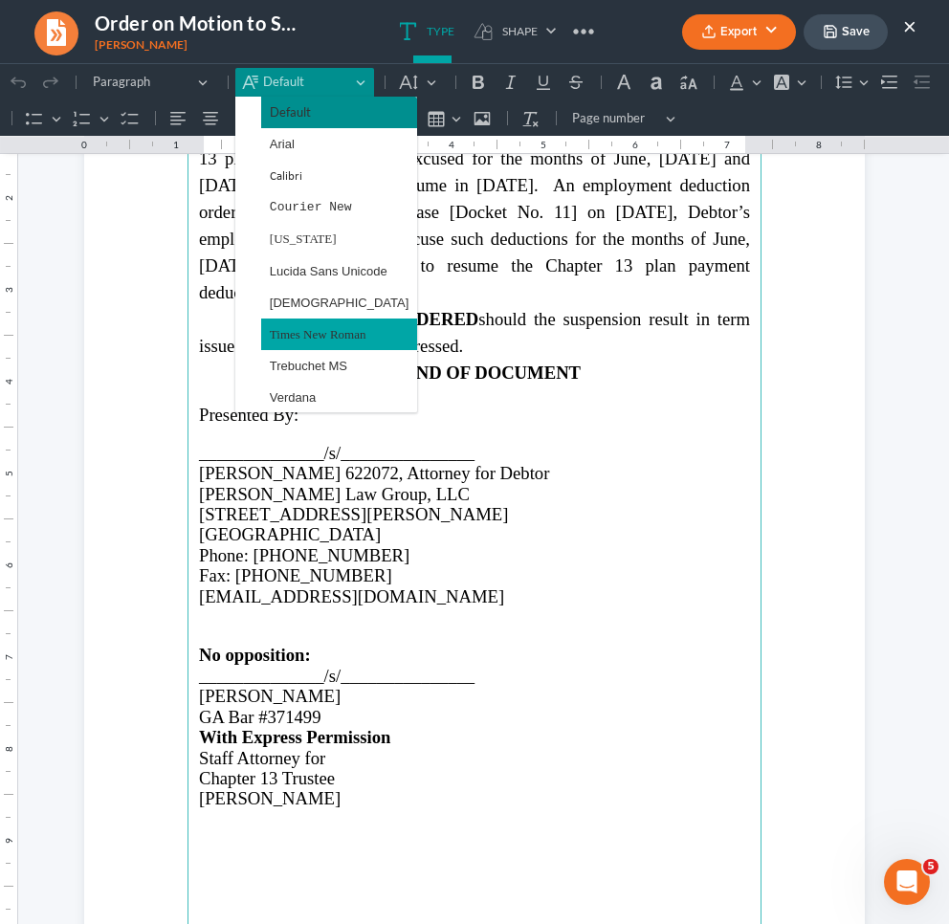
click at [323, 332] on span "Times New Roman" at bounding box center [318, 334] width 97 height 22
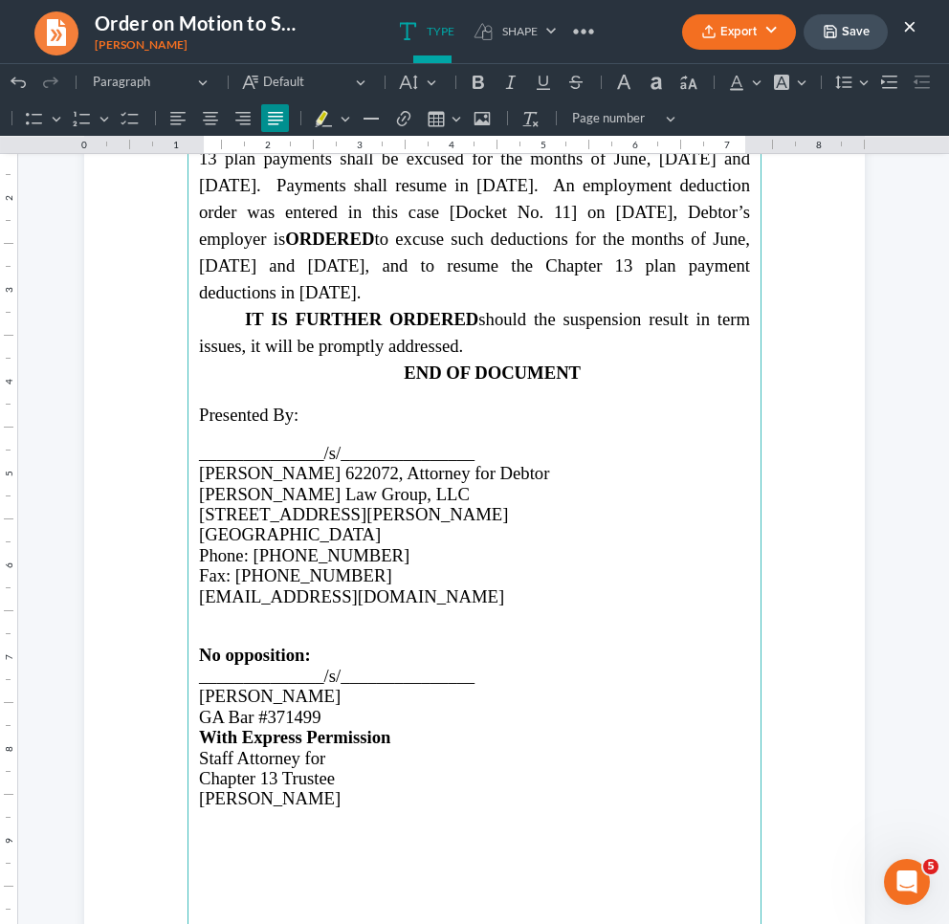
click at [725, 484] on p "[PERSON_NAME] Law Group, LLC" at bounding box center [474, 494] width 551 height 20
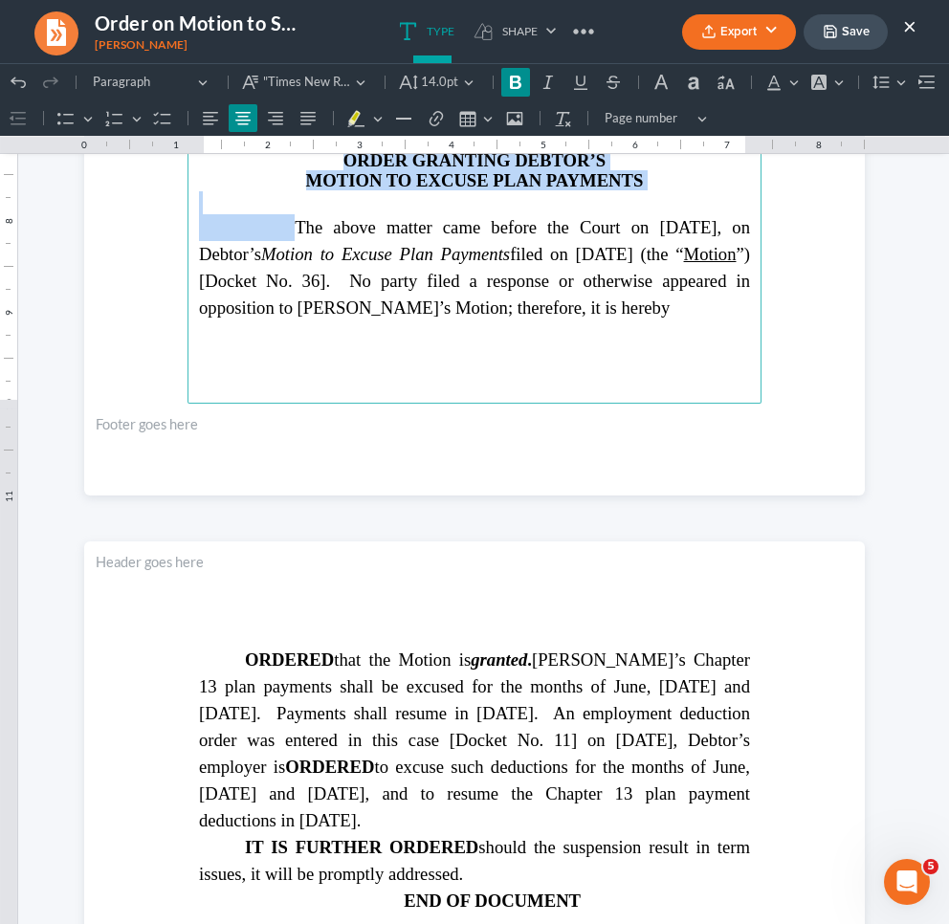
scroll to position [866, 0]
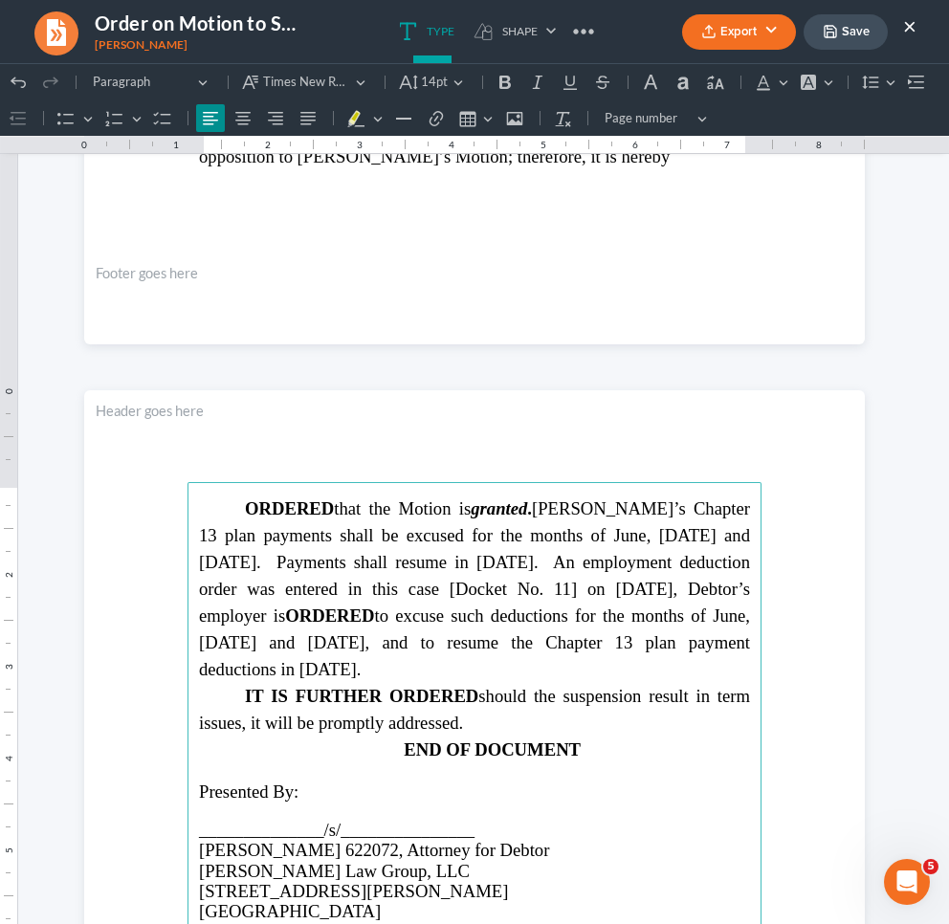
click at [289, 612] on strong "ORDERED" at bounding box center [329, 616] width 89 height 20
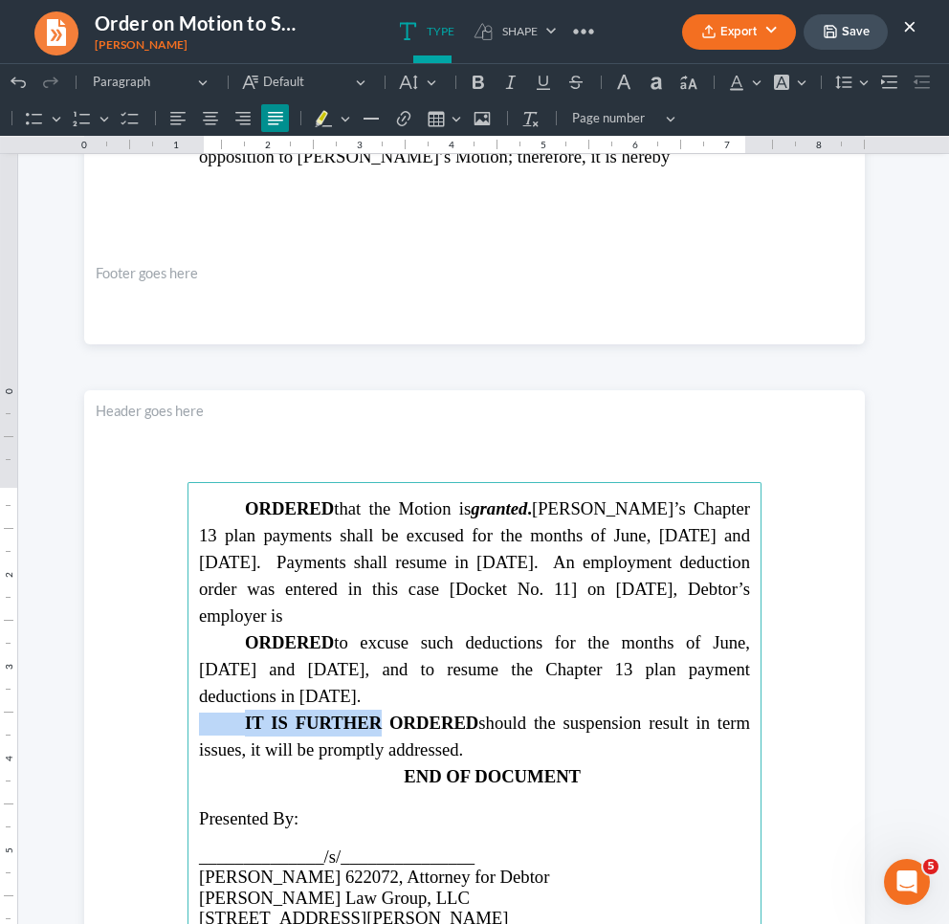
drag, startPoint x: 377, startPoint y: 716, endPoint x: 246, endPoint y: 715, distance: 131.1
click at [246, 715] on strong "IT IS FURTHER ORDERED" at bounding box center [361, 723] width 233 height 20
copy span "IT IS FURTHER"
click at [245, 636] on strong "ORDERED" at bounding box center [289, 642] width 89 height 20
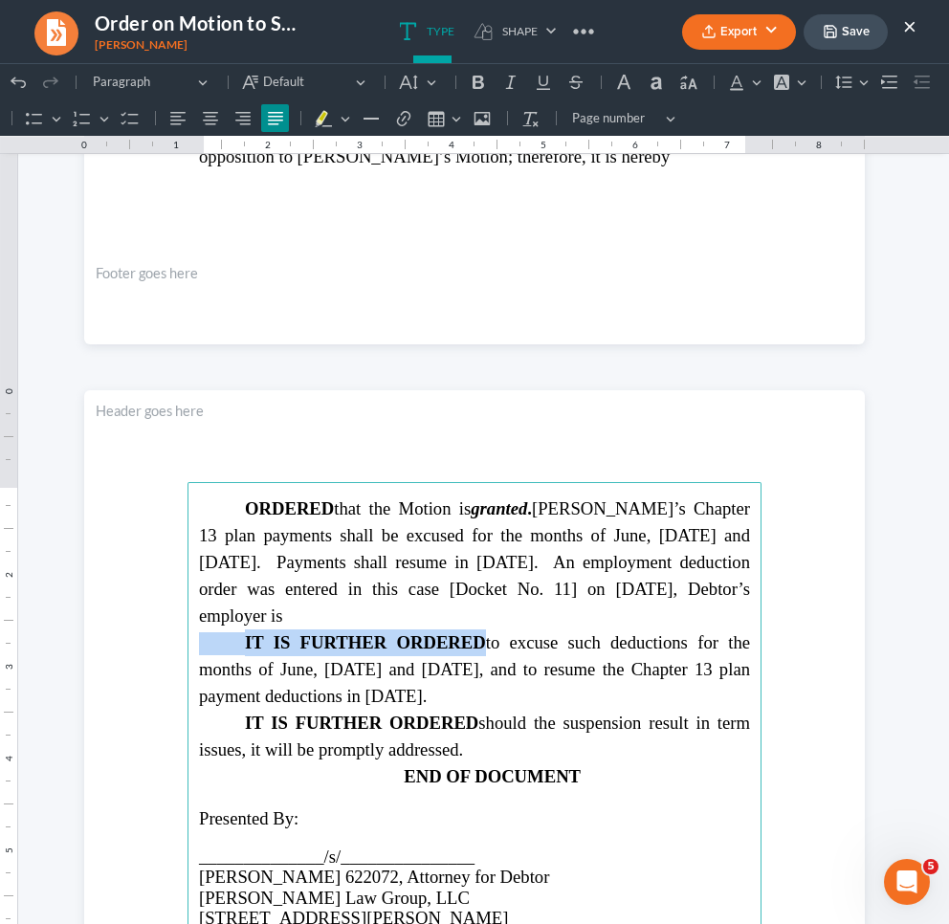
drag, startPoint x: 481, startPoint y: 633, endPoint x: 236, endPoint y: 642, distance: 245.0
click at [236, 642] on p "IT IS FURTHER ORDERED to excuse such deductions for the months of June, [DATE] …" at bounding box center [474, 669] width 551 height 80
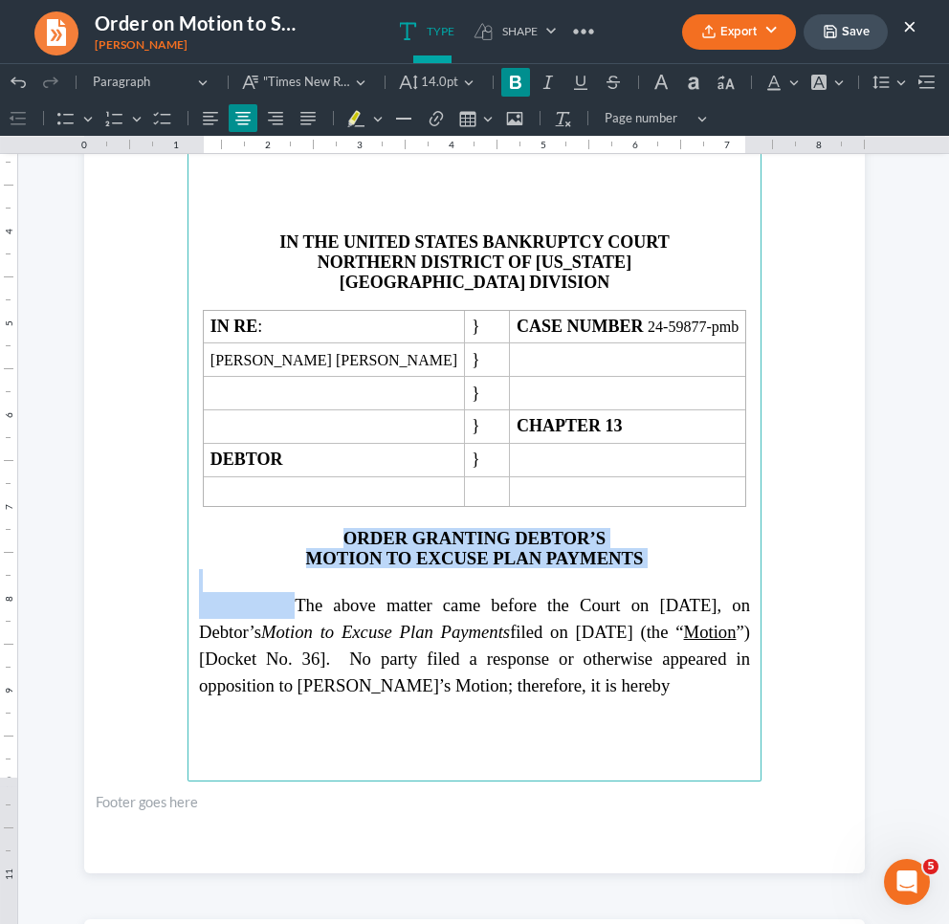
scroll to position [173, 0]
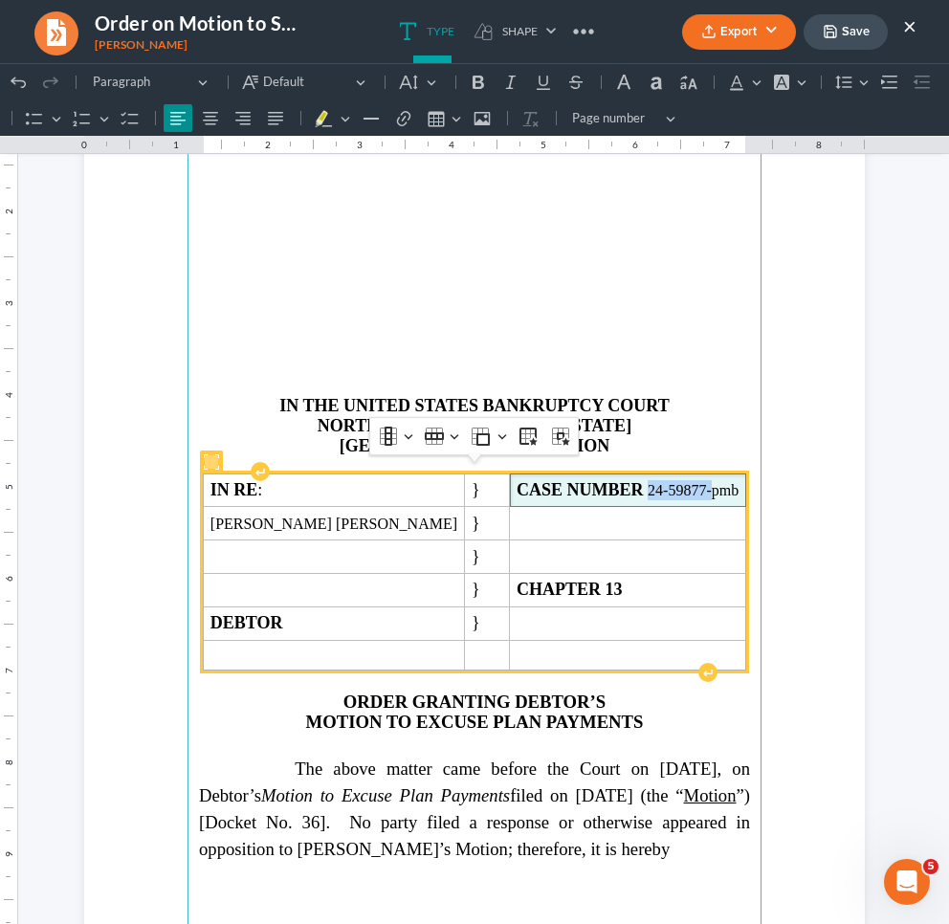
drag, startPoint x: 626, startPoint y: 482, endPoint x: 678, endPoint y: 481, distance: 52.6
click at [678, 481] on span "CASE NUMBER 24-59877-pmb" at bounding box center [628, 490] width 222 height 20
click at [677, 486] on span "CASE NUMBER 24-59877-pmb" at bounding box center [628, 490] width 222 height 20
drag, startPoint x: 675, startPoint y: 482, endPoint x: 619, endPoint y: 480, distance: 56.5
click at [619, 480] on span "CASE NUMBER 24-59877-pmb" at bounding box center [628, 490] width 222 height 20
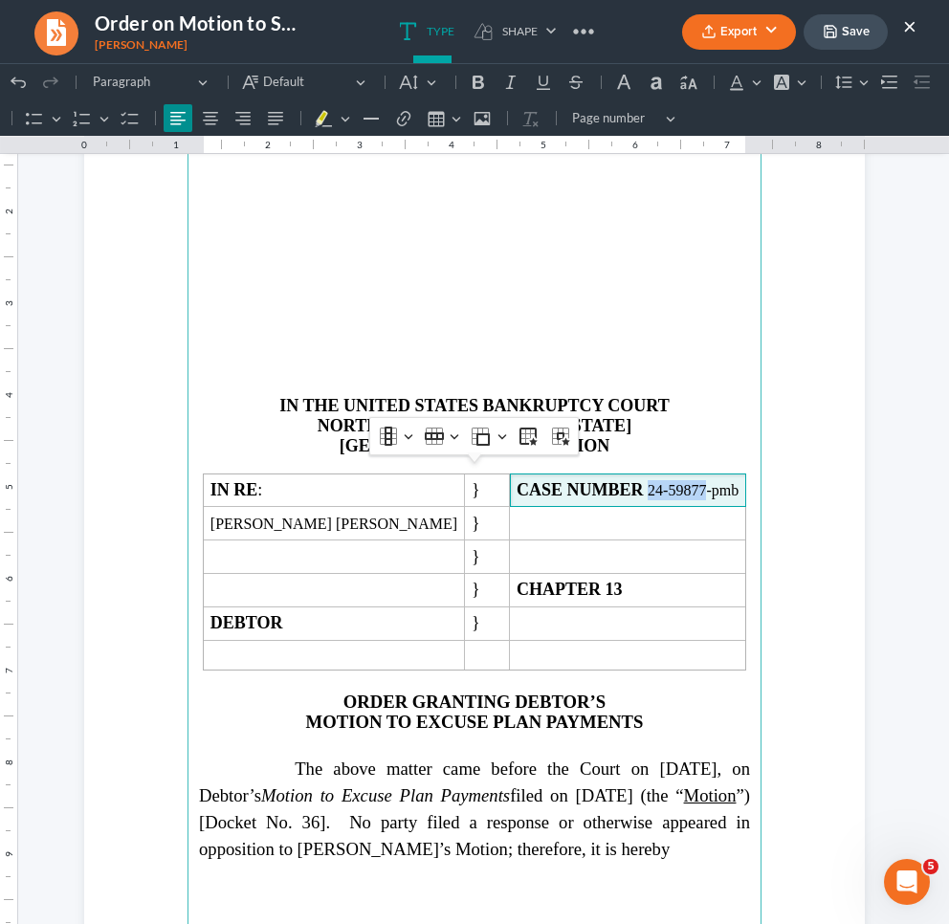
copy span "24-59877"
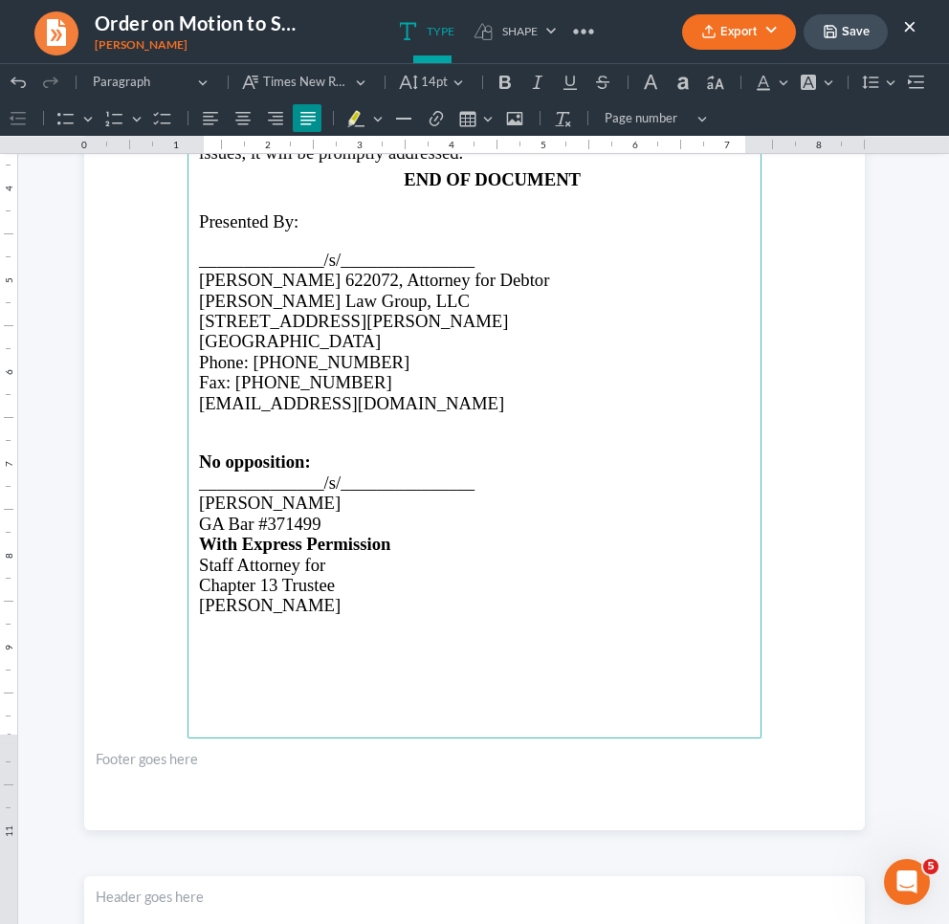
scroll to position [1517, 0]
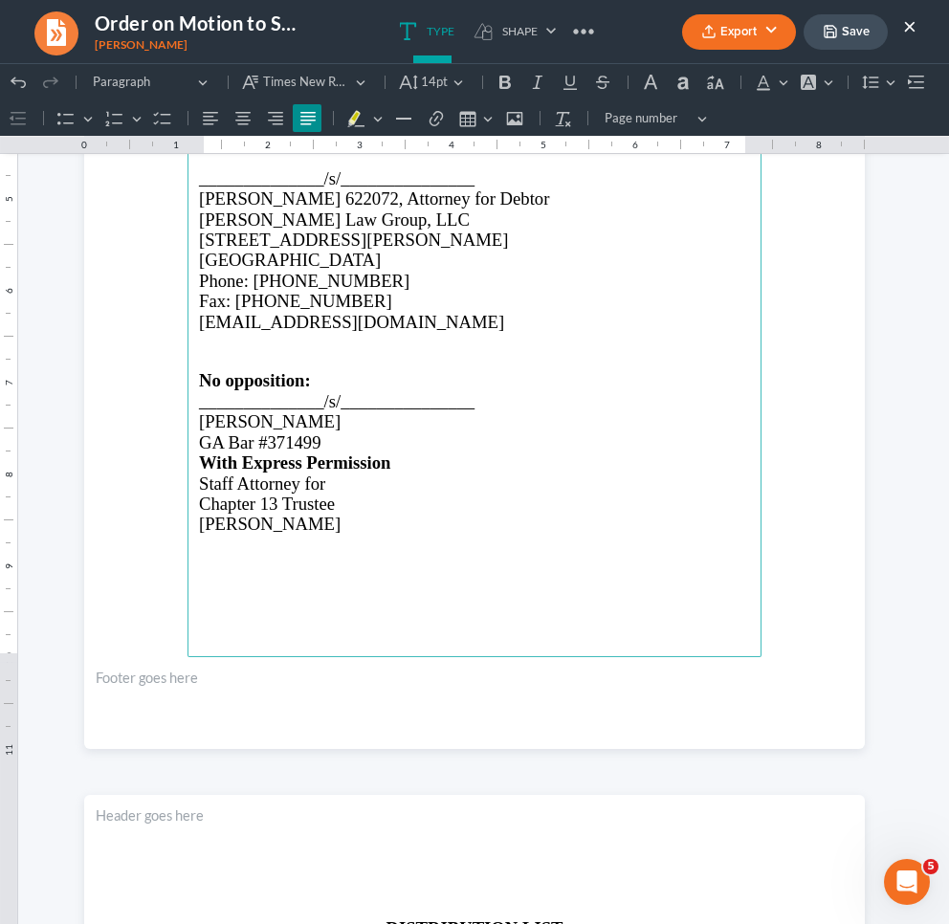
click at [372, 515] on p "[PERSON_NAME]" at bounding box center [474, 524] width 551 height 20
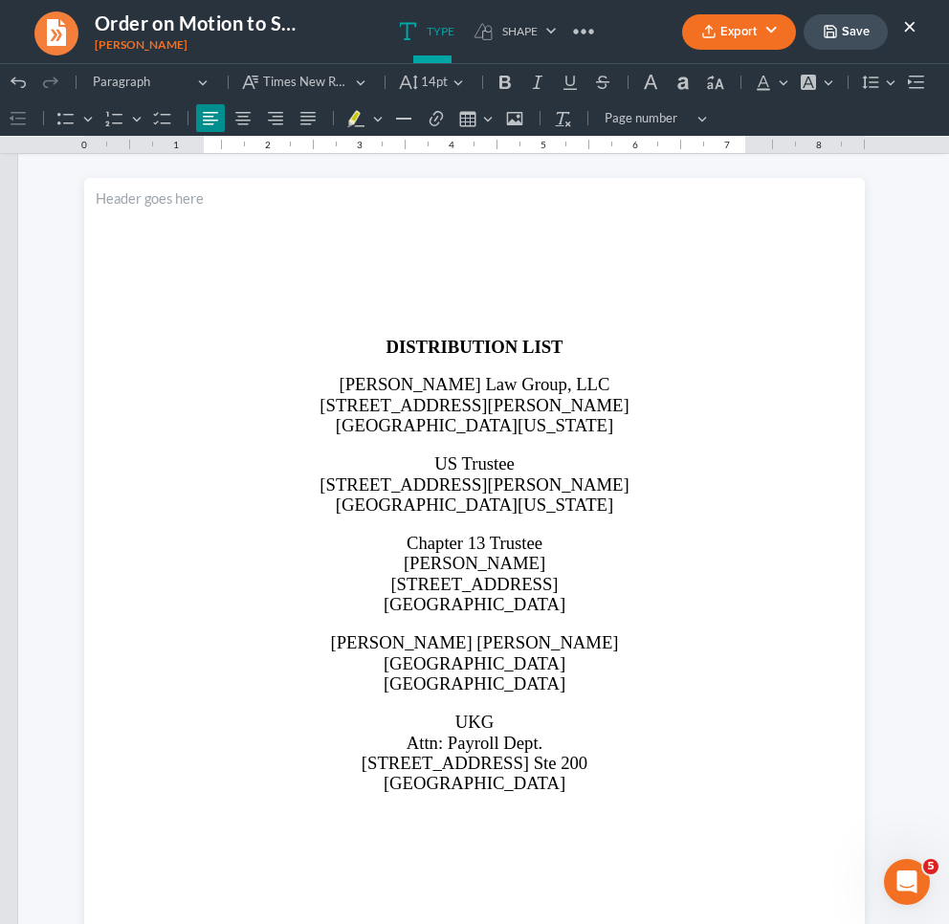
scroll to position [2208, 0]
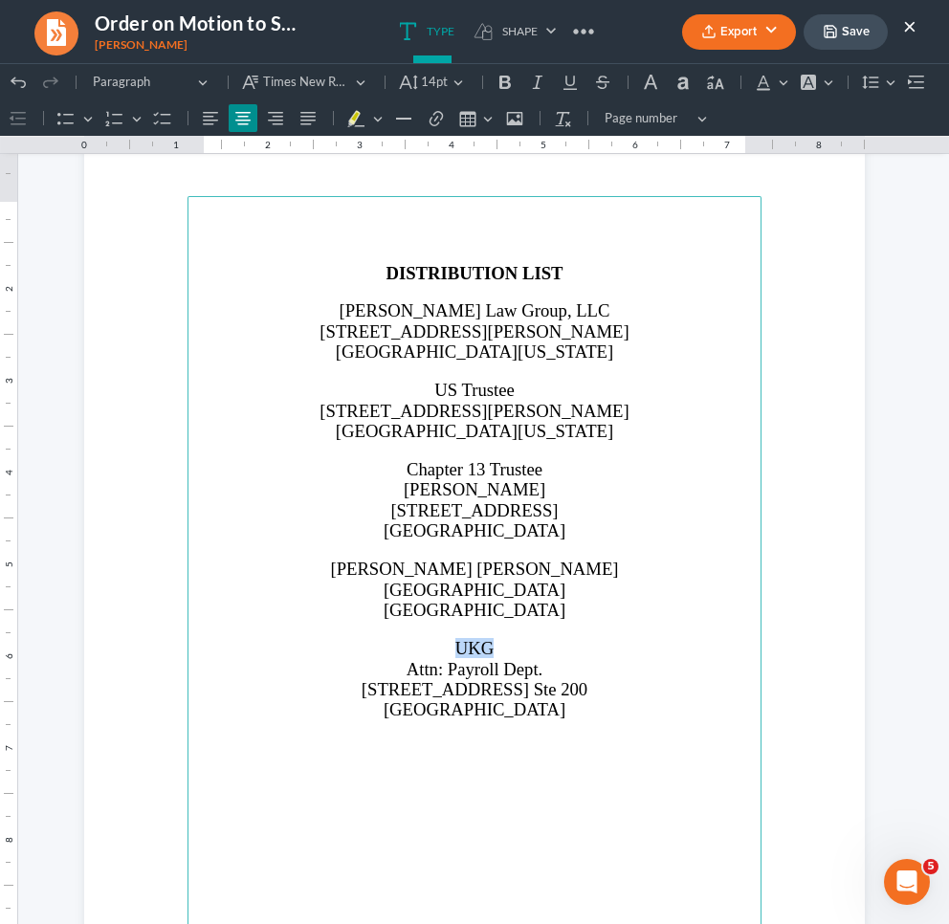
drag, startPoint x: 452, startPoint y: 631, endPoint x: 494, endPoint y: 640, distance: 43.0
click at [494, 640] on p "UKG" at bounding box center [474, 648] width 551 height 20
copy span "UKG"
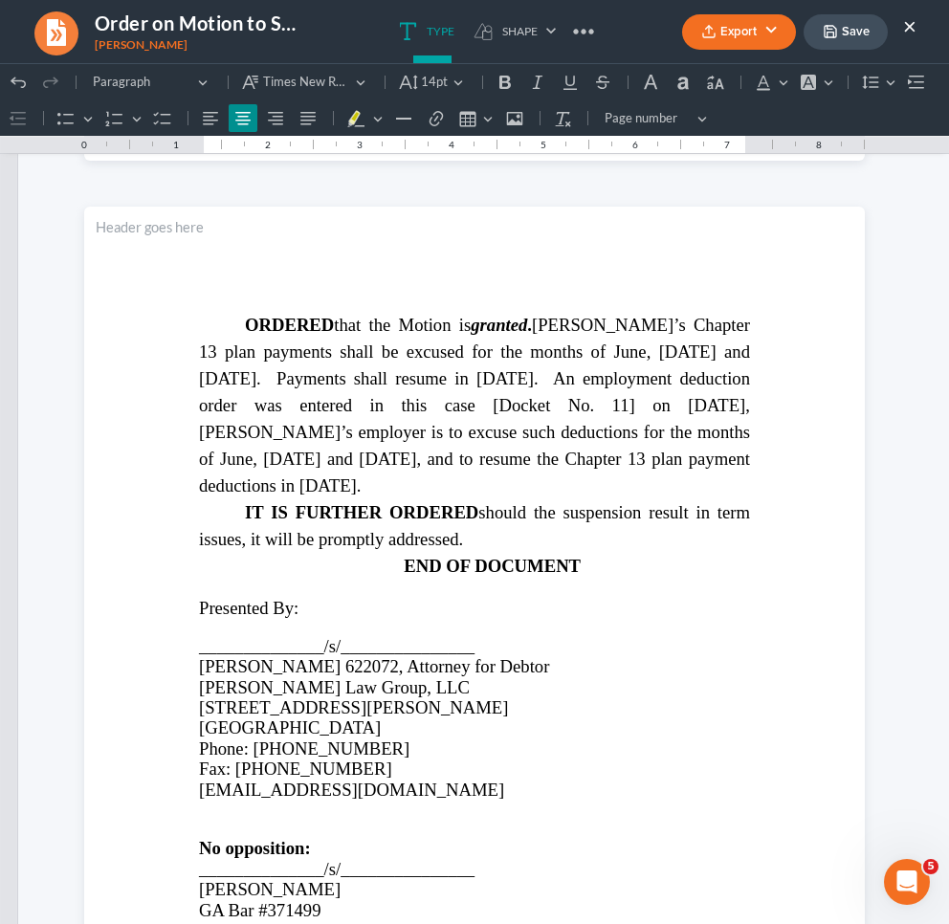
scroll to position [889, 0]
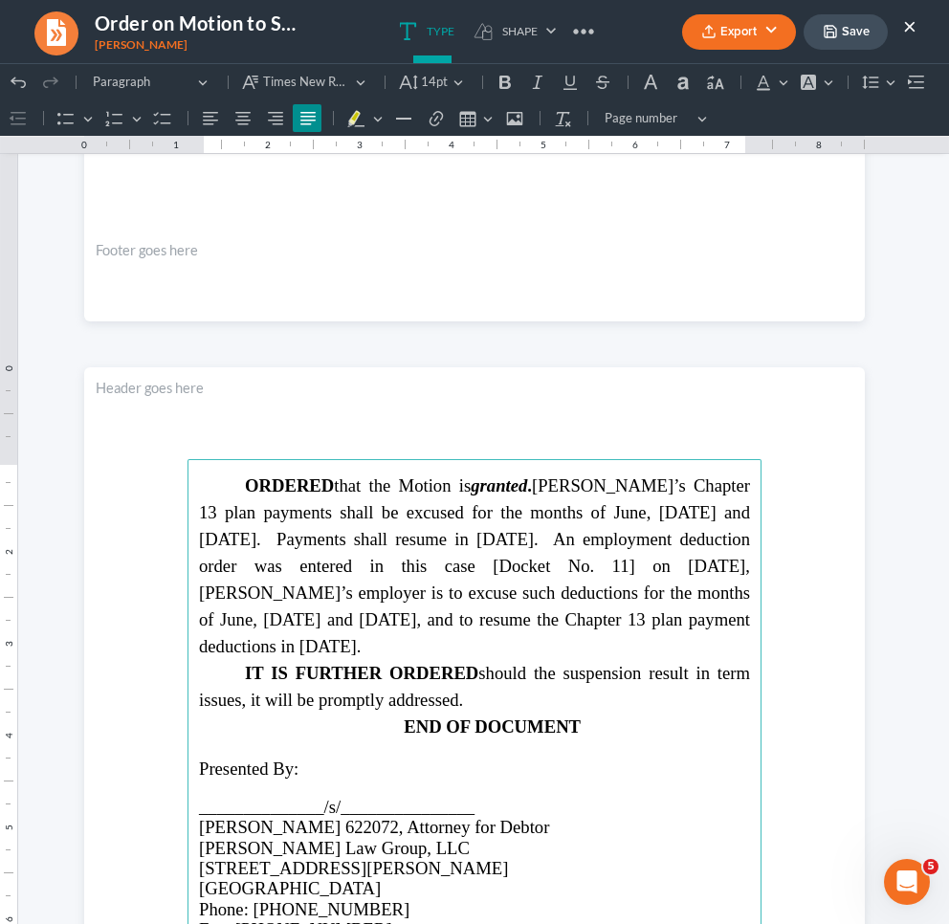
click at [266, 592] on span "ORDERED that the Motion is granted . Debtor’s Chapter 13 plan payments shall be…" at bounding box center [474, 565] width 551 height 181
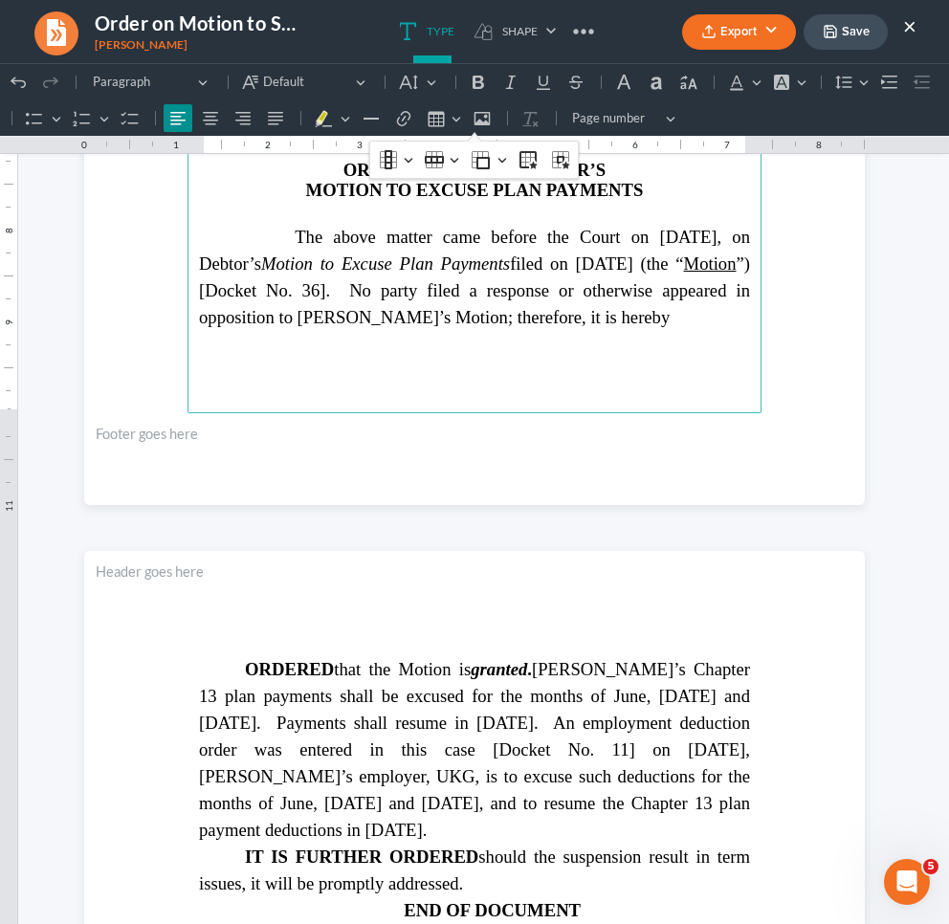
scroll to position [719, 0]
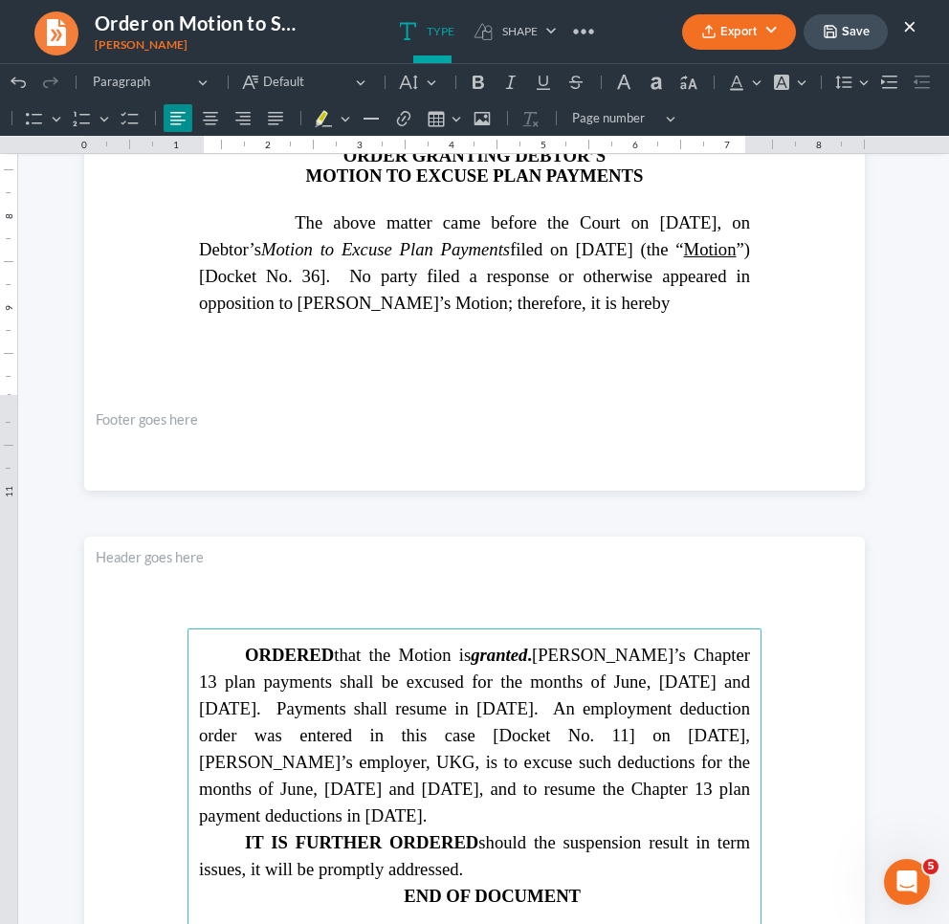
click at [680, 734] on span "ORDERED that the Motion is granted . Debtor’s Chapter 13 plan payments shall be…" at bounding box center [474, 735] width 551 height 181
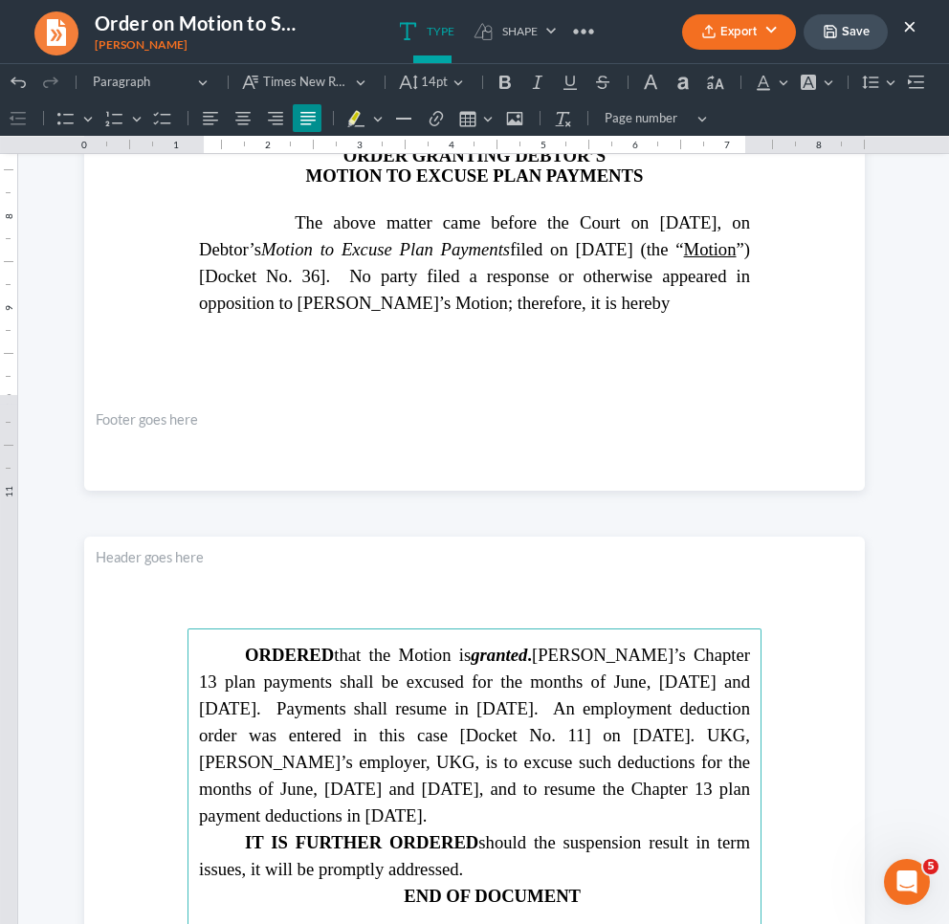
click at [389, 763] on span "ORDERED that the Motion is granted . Debtor’s Chapter 13 plan payments shall be…" at bounding box center [474, 735] width 551 height 181
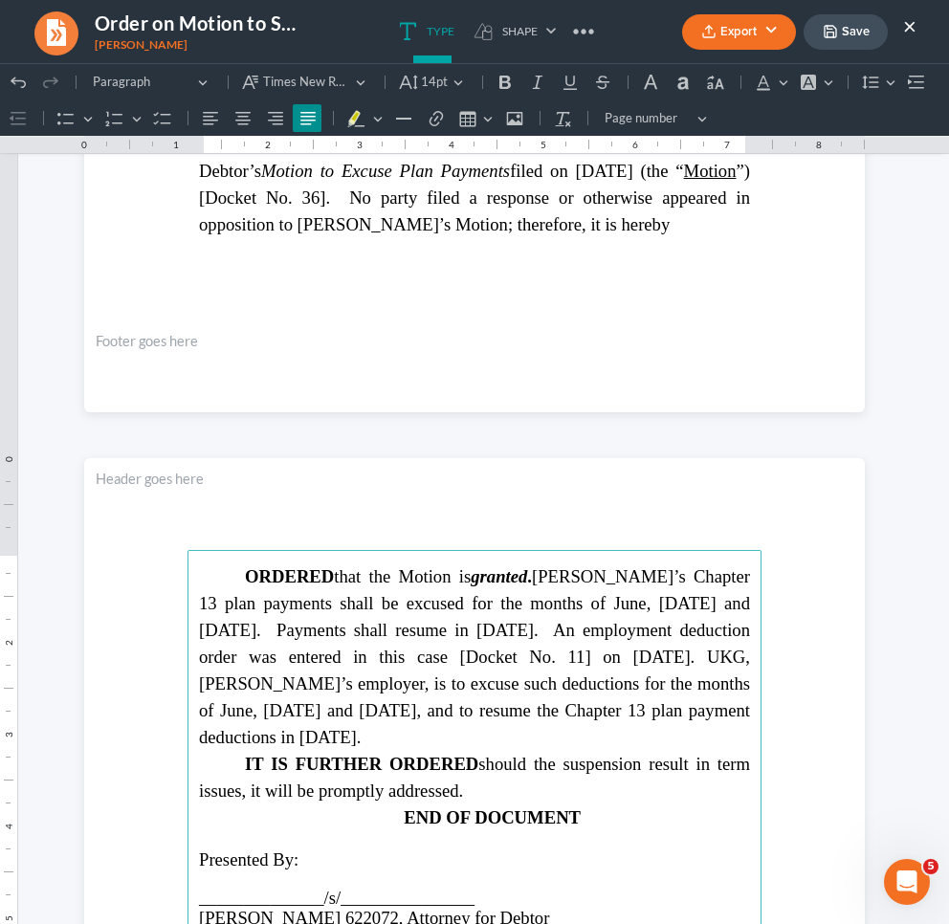
scroll to position [799, 0]
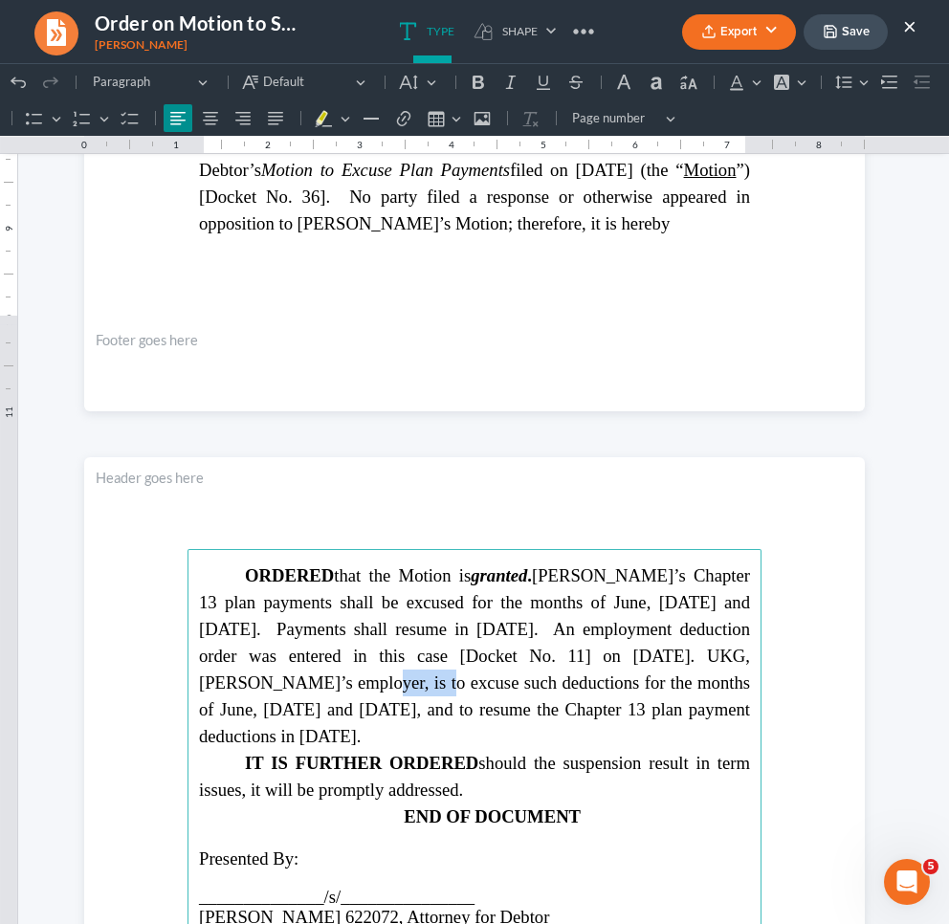
drag, startPoint x: 268, startPoint y: 684, endPoint x: 202, endPoint y: 678, distance: 66.3
click at [202, 678] on span "ORDERED that the Motion is granted . Debtor’s Chapter 13 plan payments shall be…" at bounding box center [474, 655] width 551 height 181
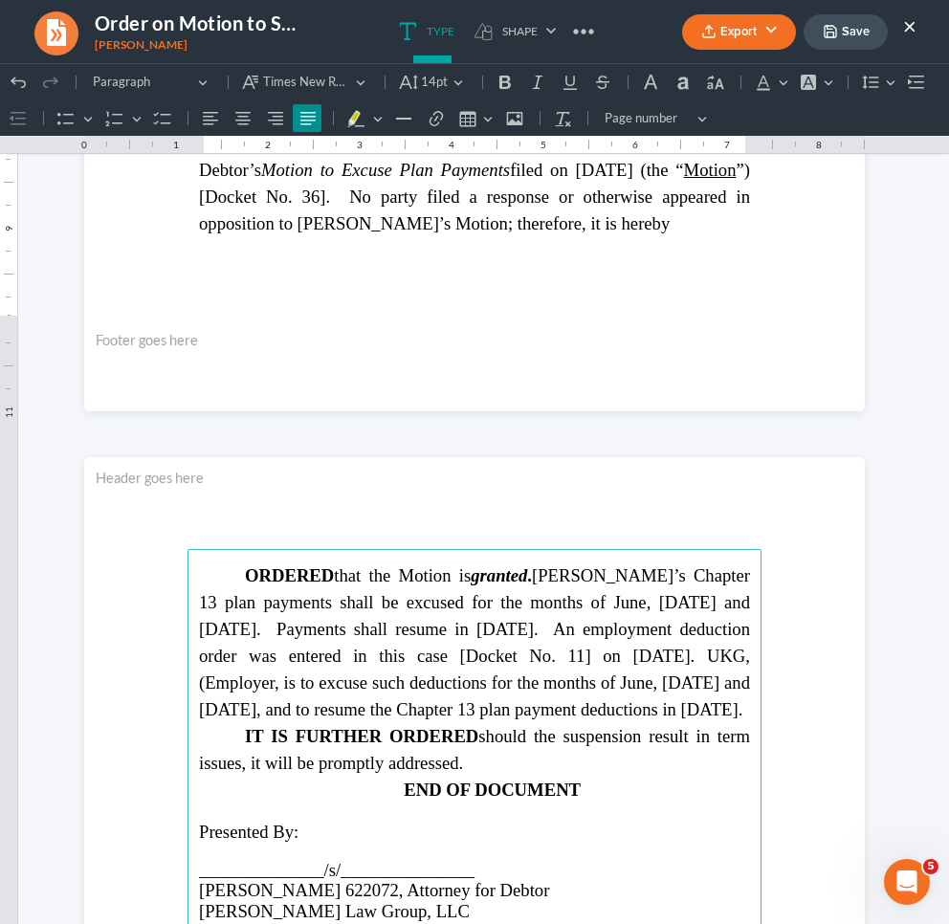
click at [272, 678] on span "ORDERED that the Motion is granted . Debtor’s Chapter 13 plan payments shall be…" at bounding box center [474, 642] width 551 height 154
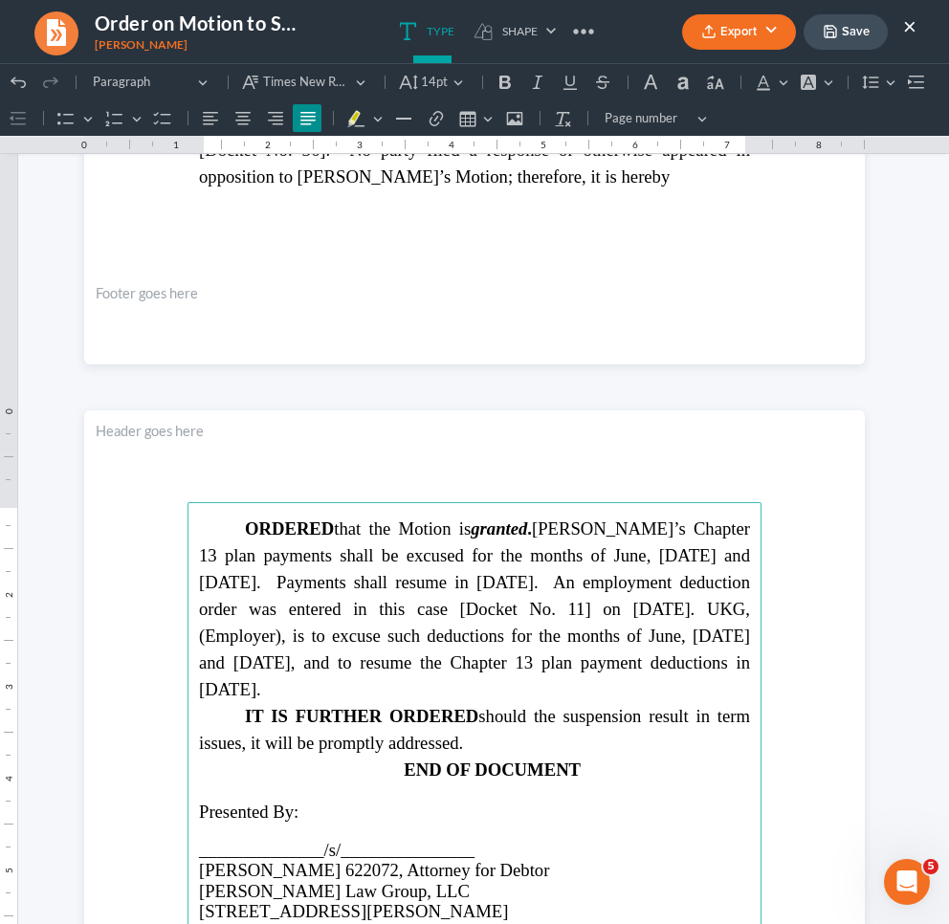
scroll to position [849, 0]
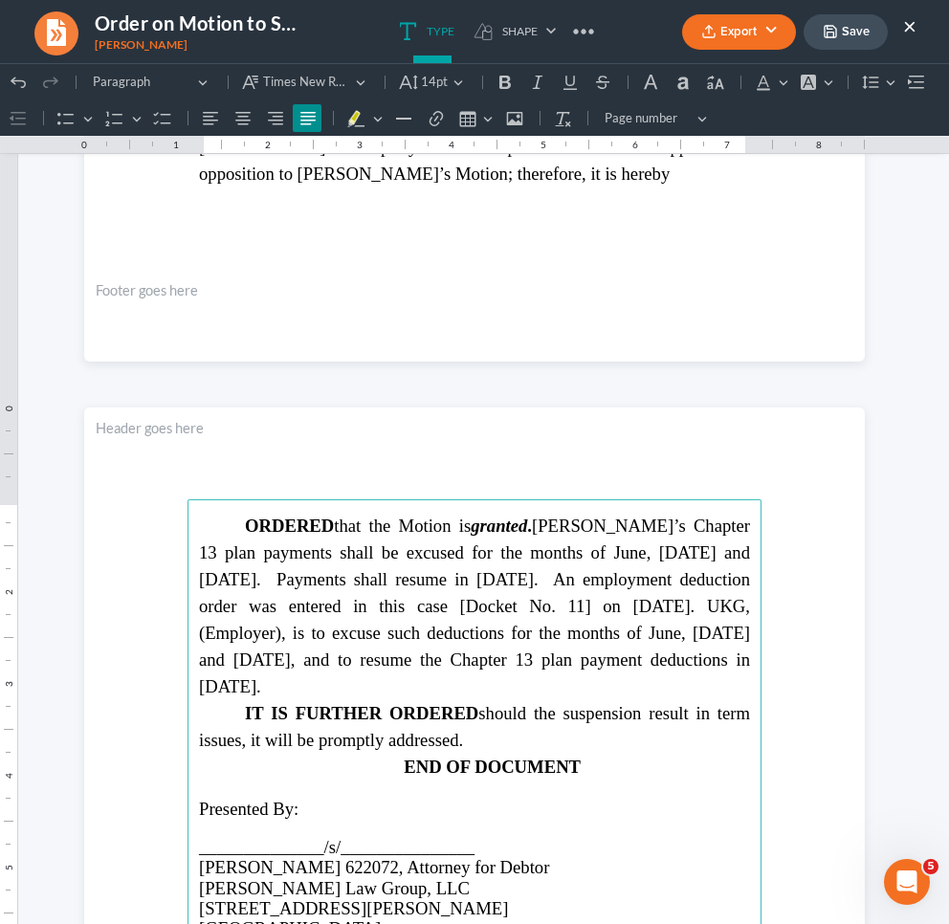
click at [833, 35] on polyline "button" at bounding box center [830, 35] width 7 height 5
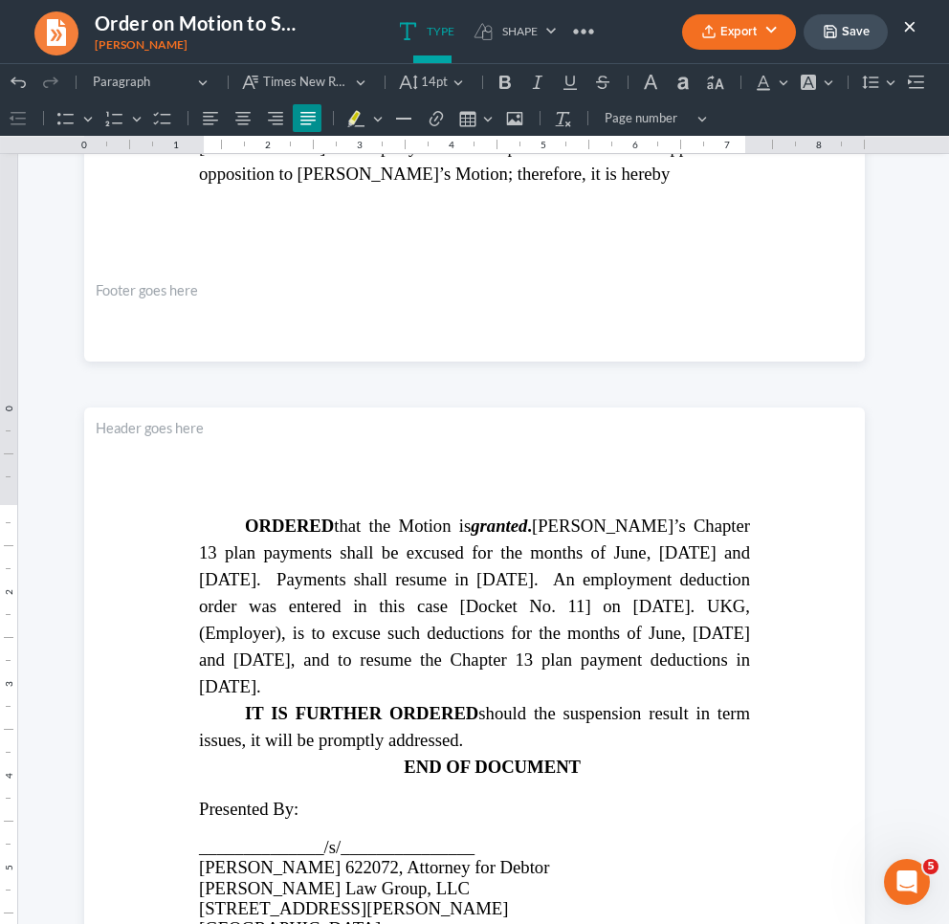
click at [732, 37] on button "Export" at bounding box center [739, 31] width 114 height 35
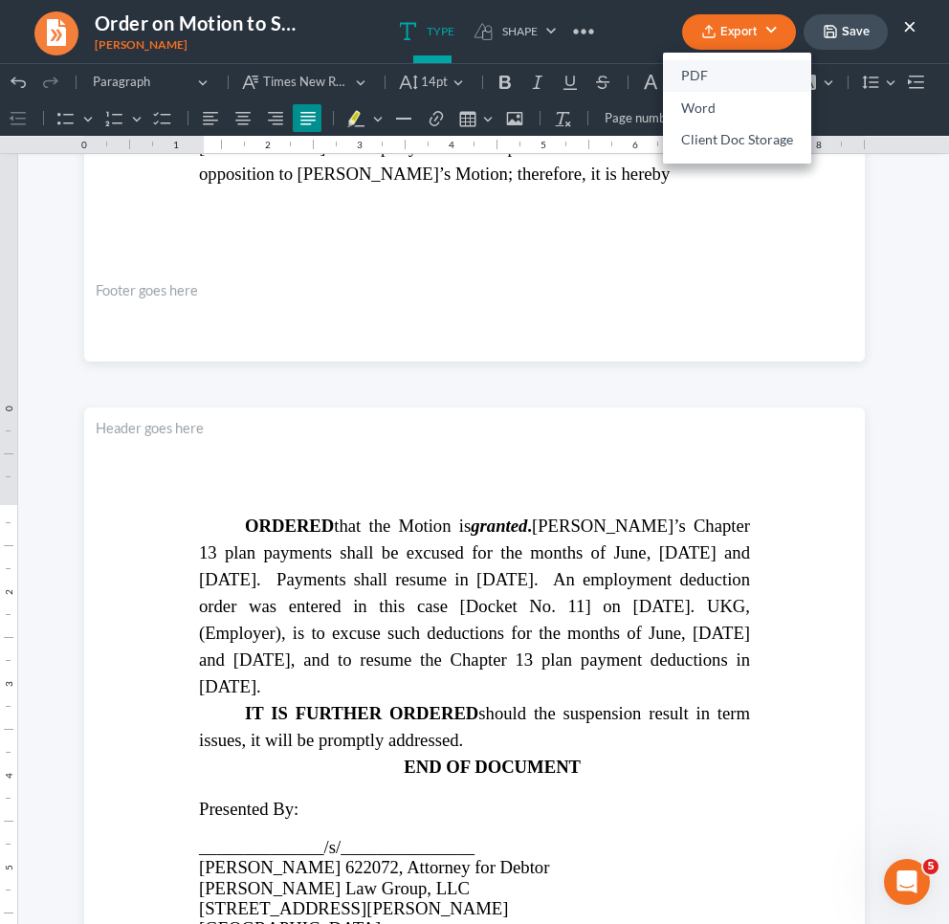
click at [720, 66] on link "PDF" at bounding box center [737, 76] width 148 height 33
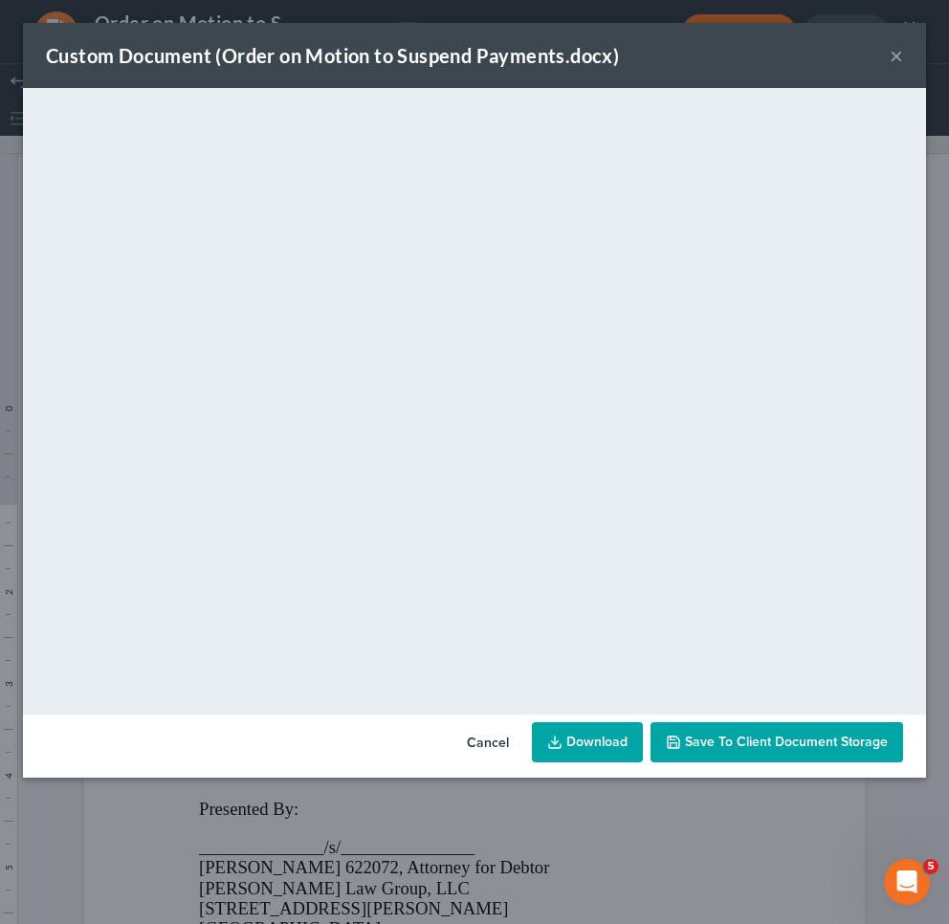
click at [584, 739] on link "Download" at bounding box center [587, 742] width 111 height 40
click at [888, 48] on div "Custom Document (Order on Motion to Suspend Payments.docx) ×" at bounding box center [474, 55] width 903 height 65
click at [896, 54] on button "×" at bounding box center [896, 55] width 13 height 23
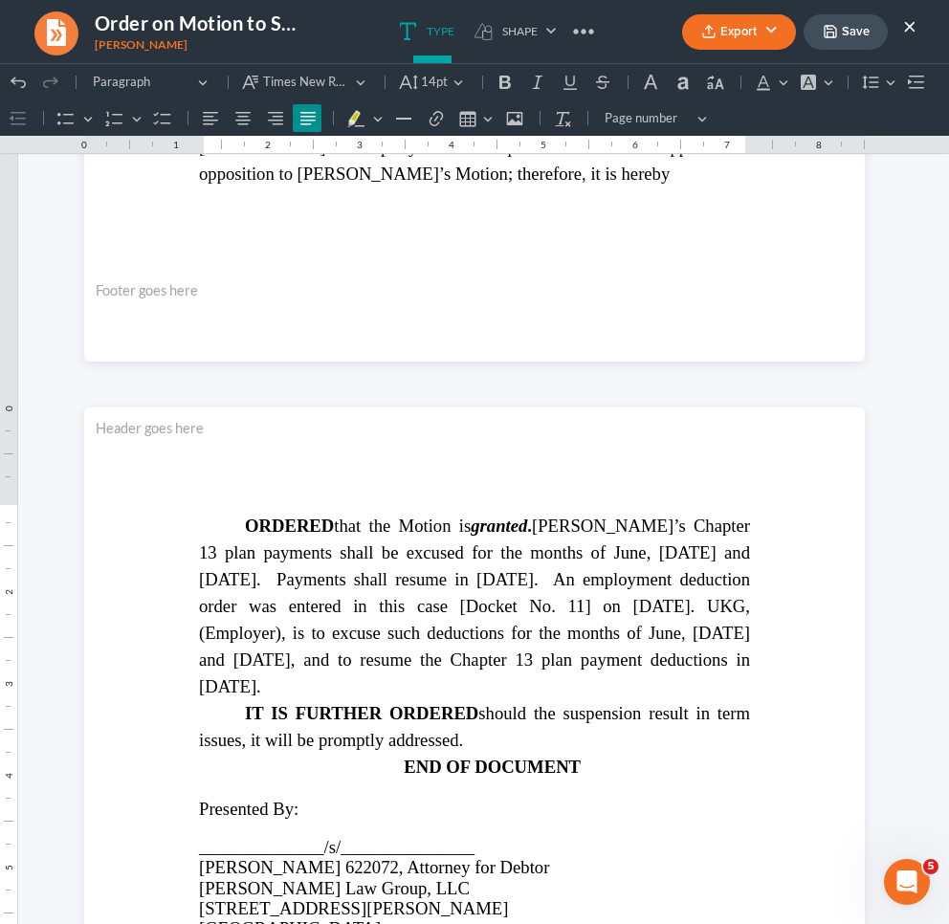
scroll to position [447, 0]
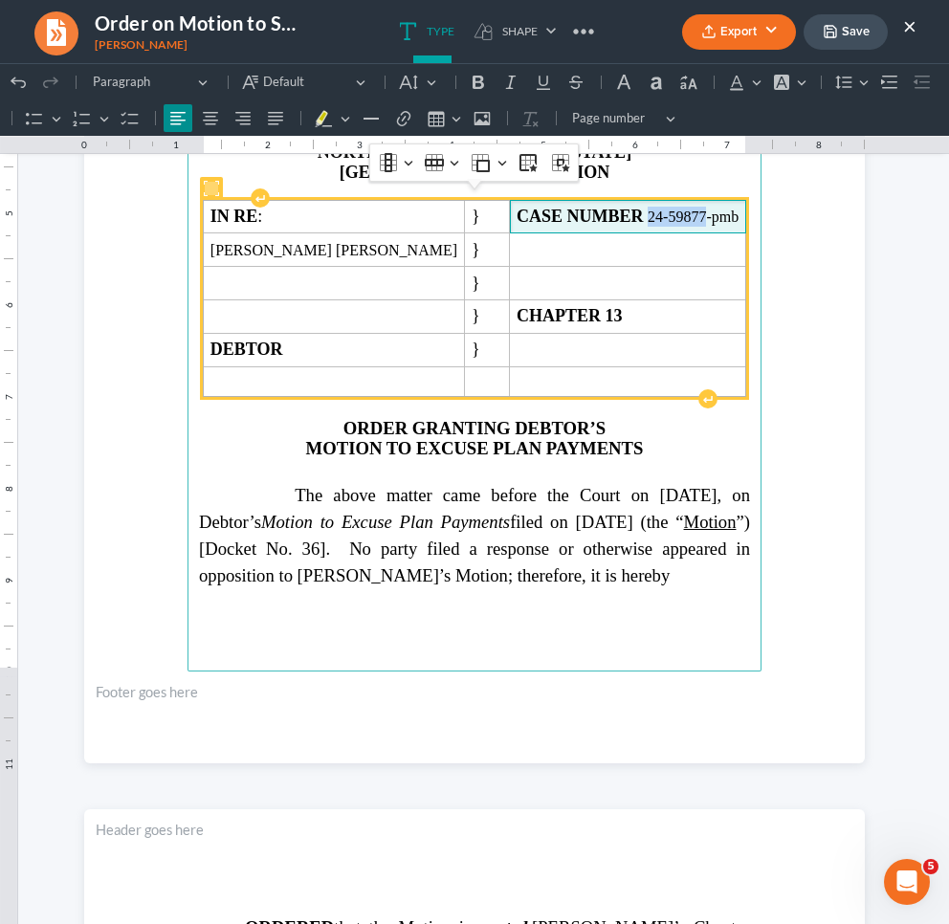
copy span "24-59877"
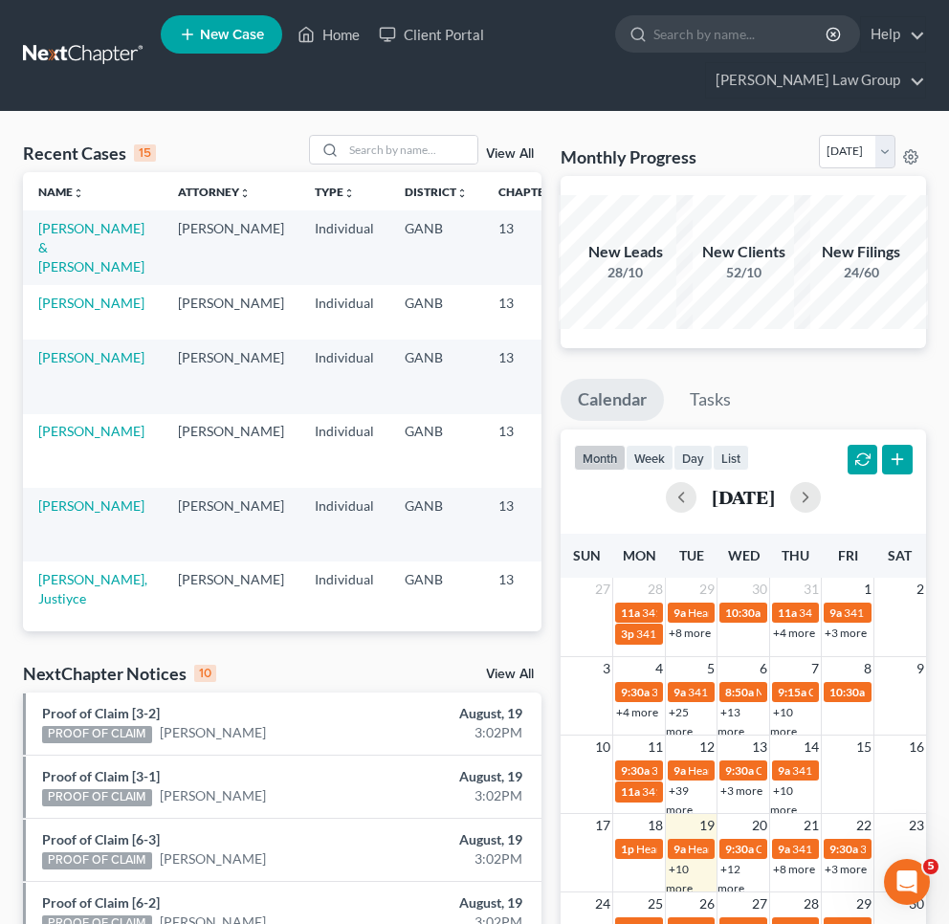
click at [516, 670] on link "View All" at bounding box center [510, 674] width 48 height 13
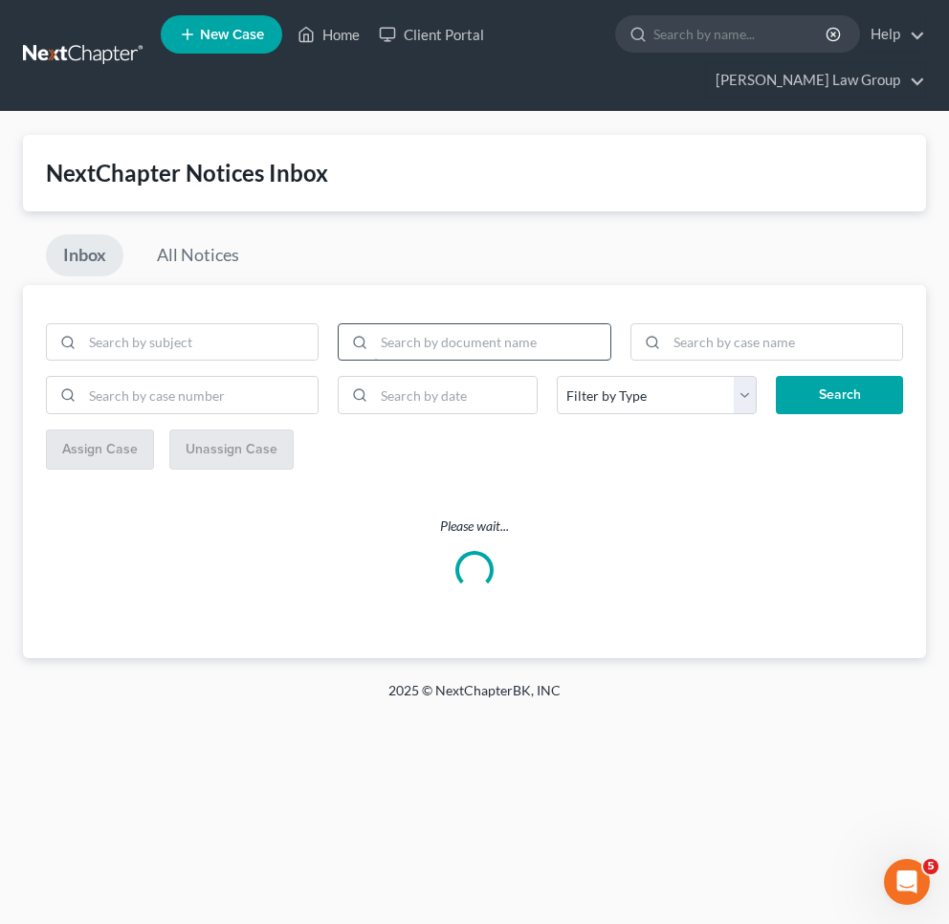
click at [436, 359] on input "search" at bounding box center [491, 342] width 235 height 36
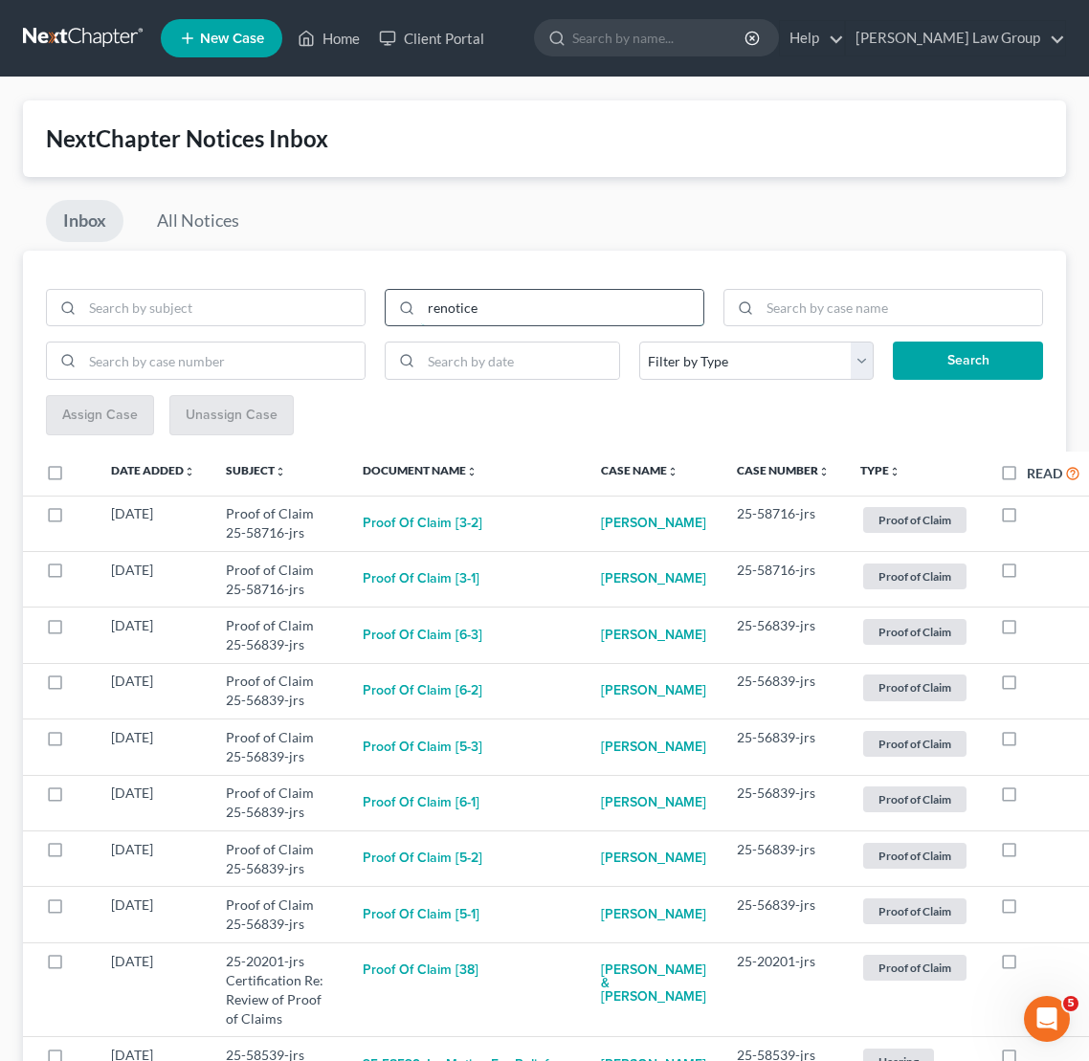
type input "renotice"
click at [948, 360] on button "Search" at bounding box center [968, 361] width 150 height 38
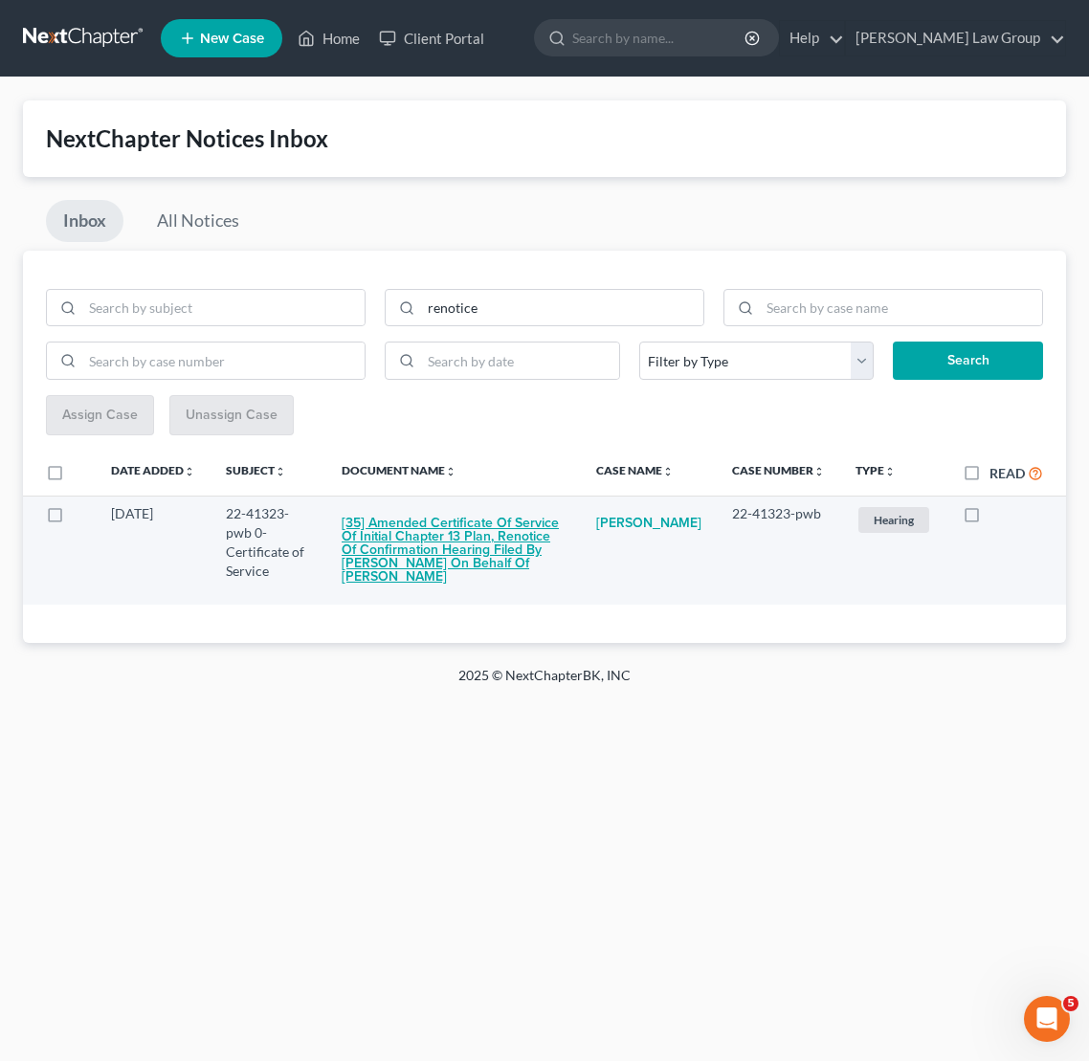
click at [491, 567] on button "[35] Amended Certificate of Service of Initial Chapter 13 Plan, Renotice of Con…" at bounding box center [454, 550] width 224 height 92
checkbox input "true"
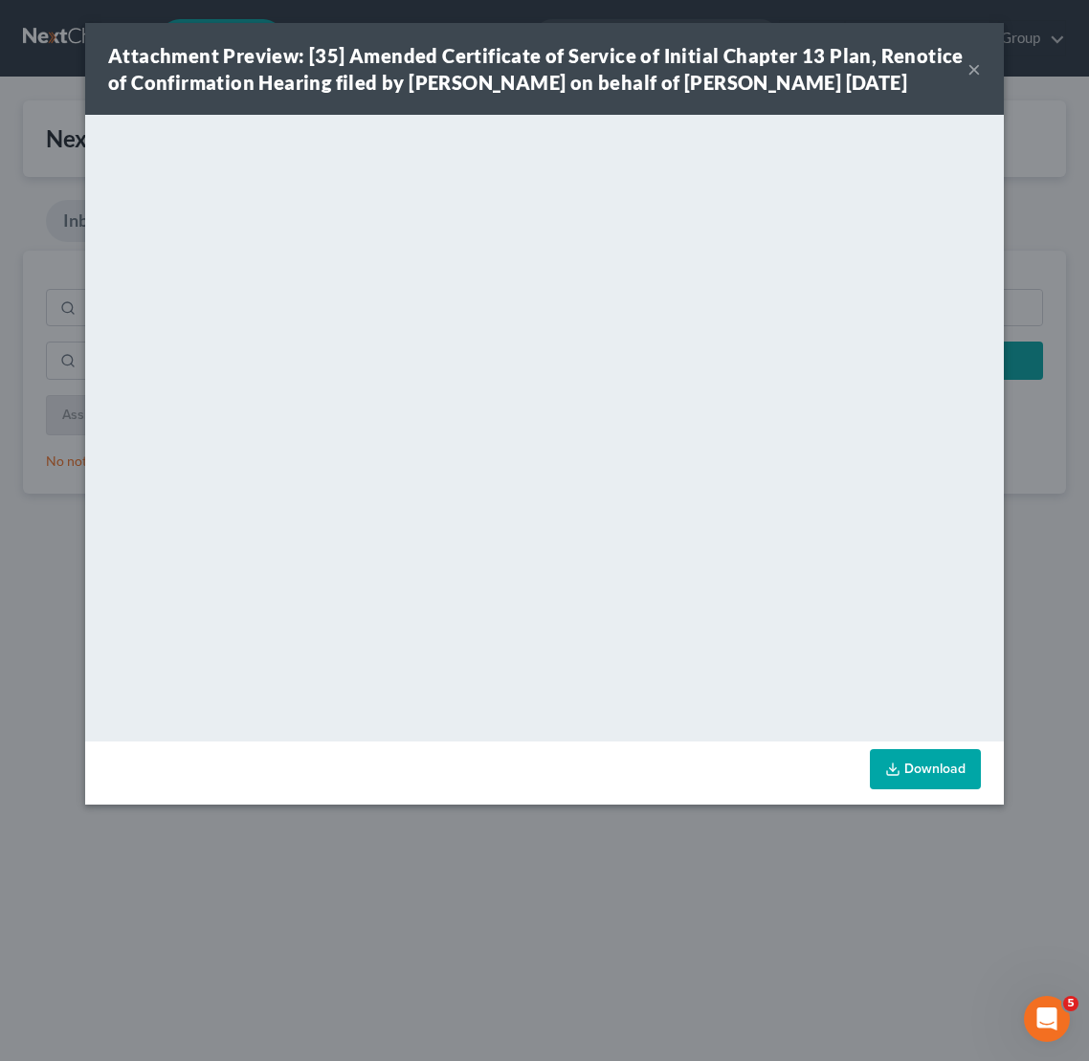
click at [948, 80] on button "×" at bounding box center [973, 68] width 13 height 23
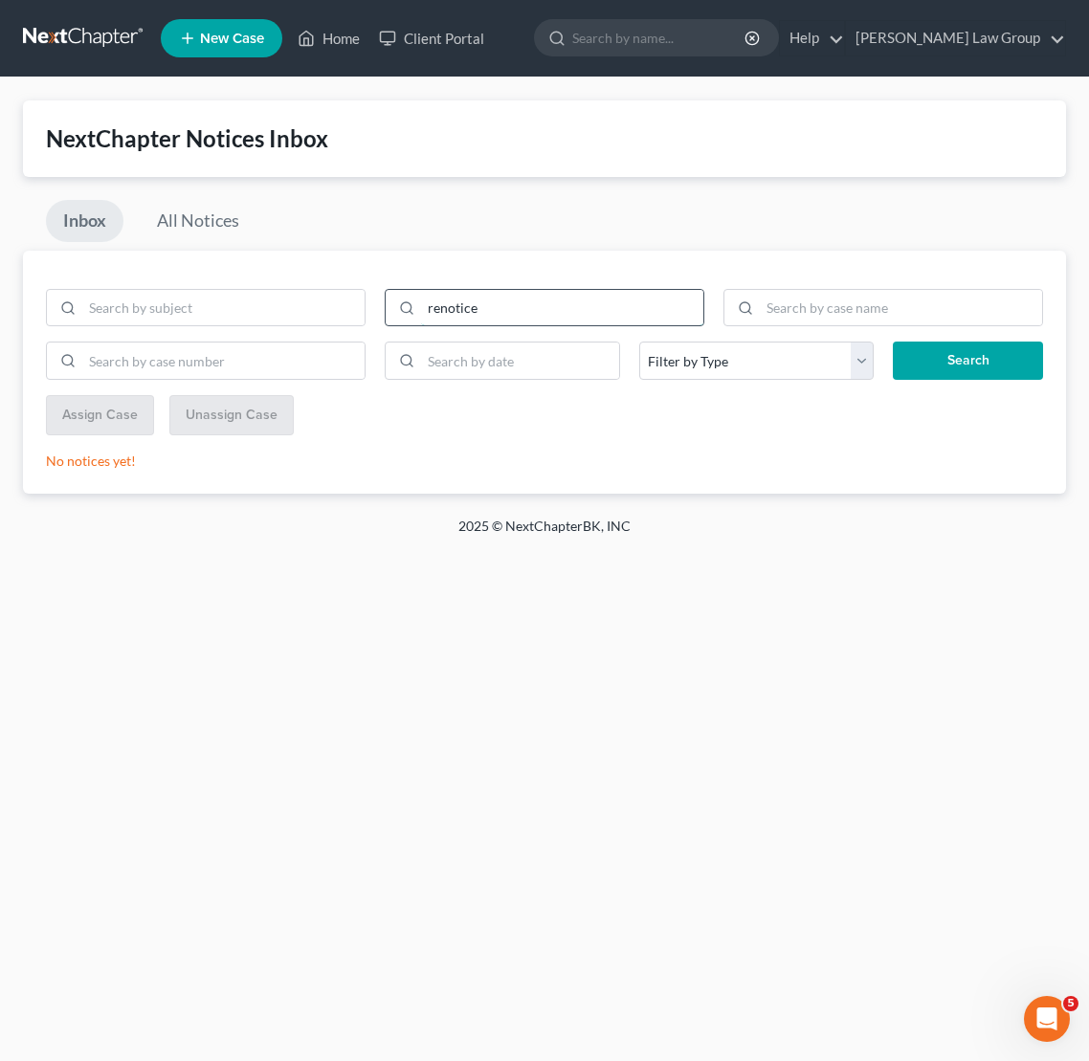
click at [440, 303] on input "renotice" at bounding box center [562, 308] width 282 height 36
click at [948, 360] on button "Search" at bounding box center [968, 361] width 150 height 38
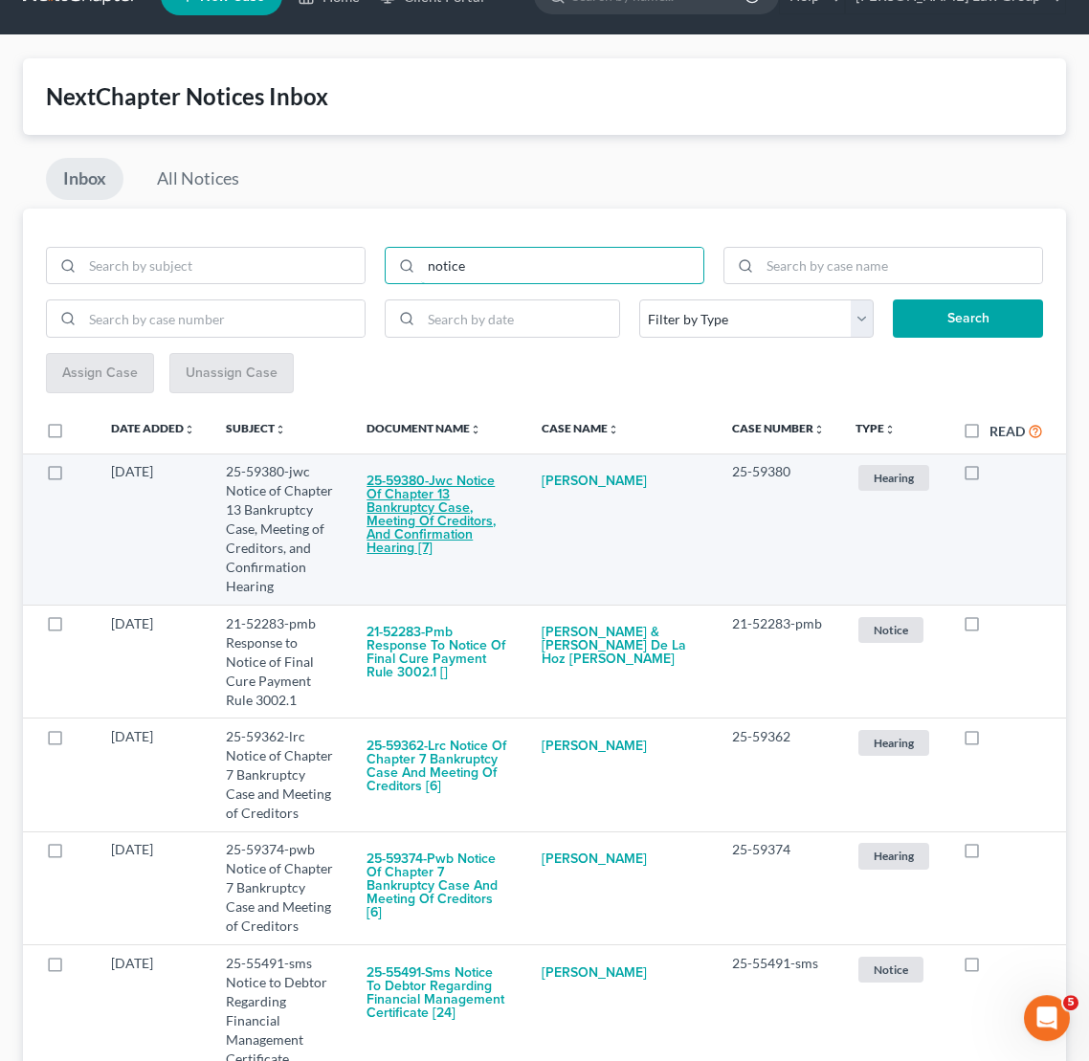
scroll to position [46, 0]
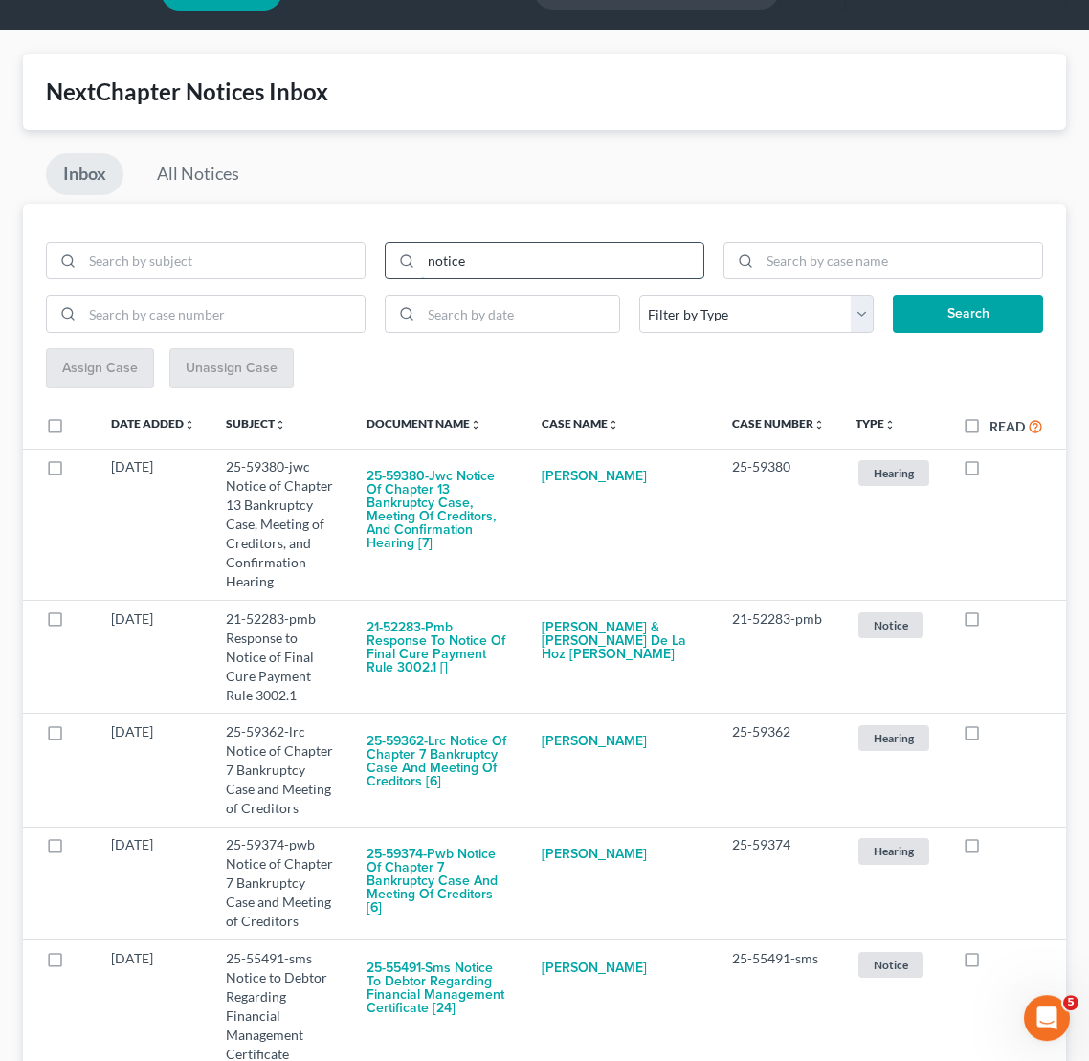
click at [533, 267] on input "notice" at bounding box center [562, 262] width 282 height 36
type input "notice of hearing"
click at [948, 313] on button "Search" at bounding box center [968, 315] width 150 height 38
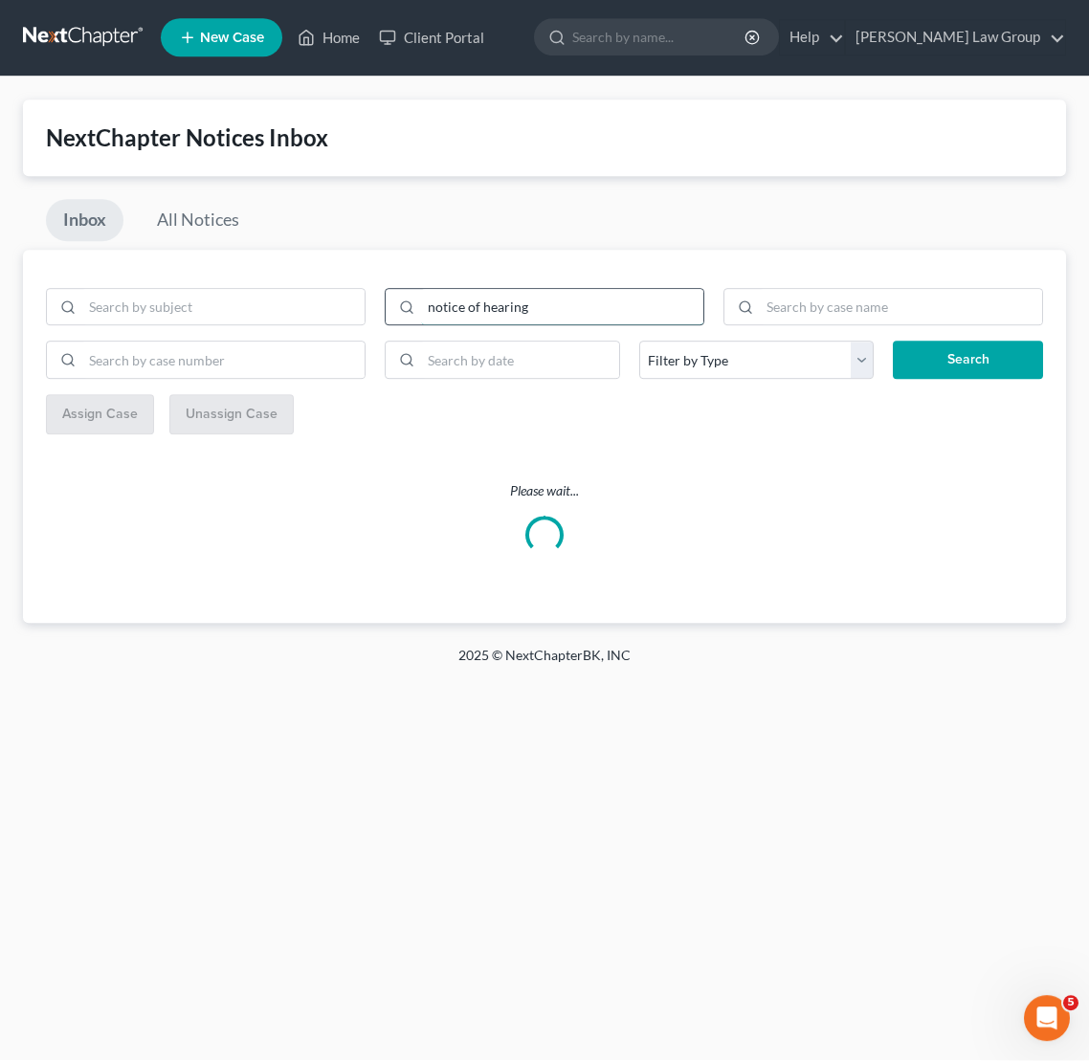
scroll to position [0, 0]
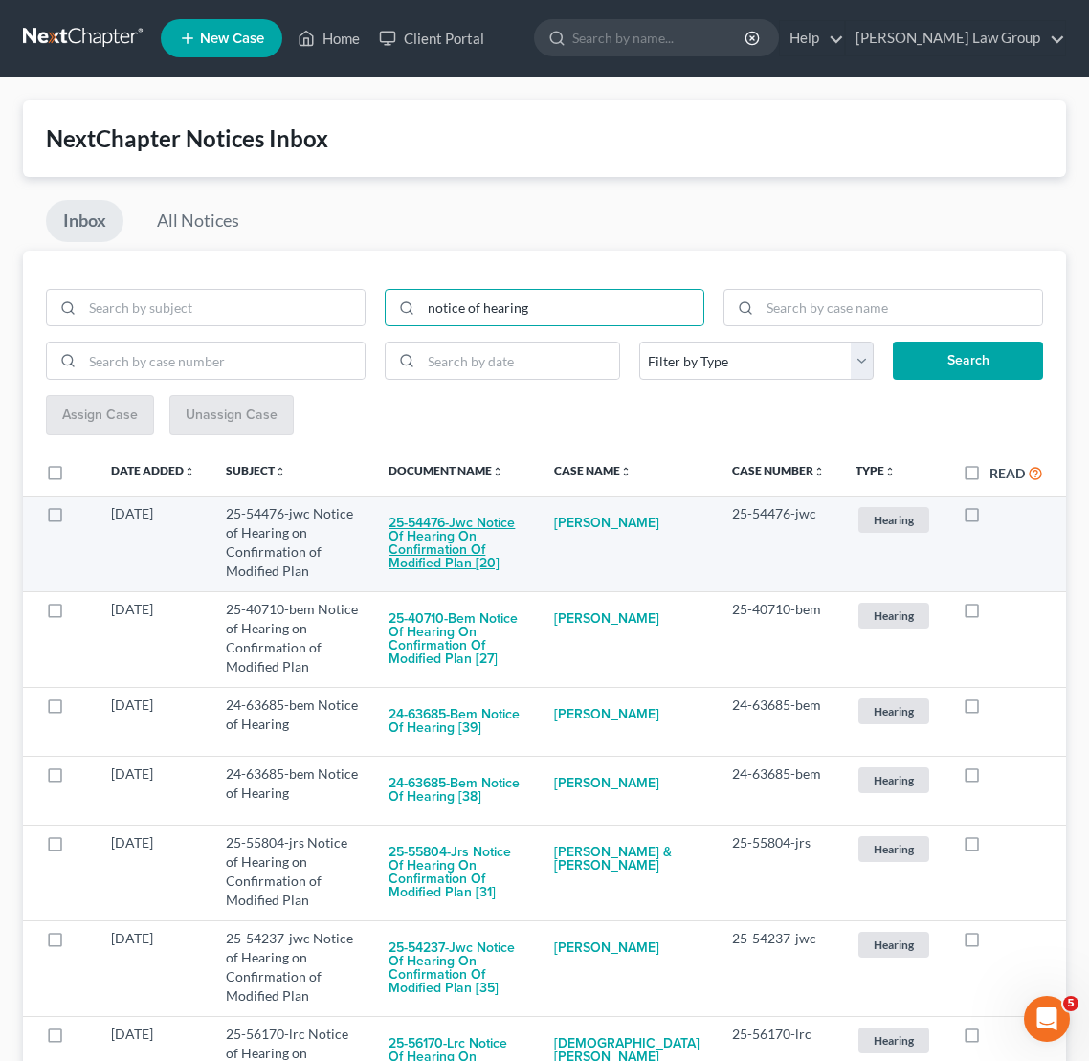
click at [518, 542] on button "25-54476-jwc Notice of Hearing on Confirmation of Modified Plan [20]" at bounding box center [455, 543] width 135 height 78
checkbox input "true"
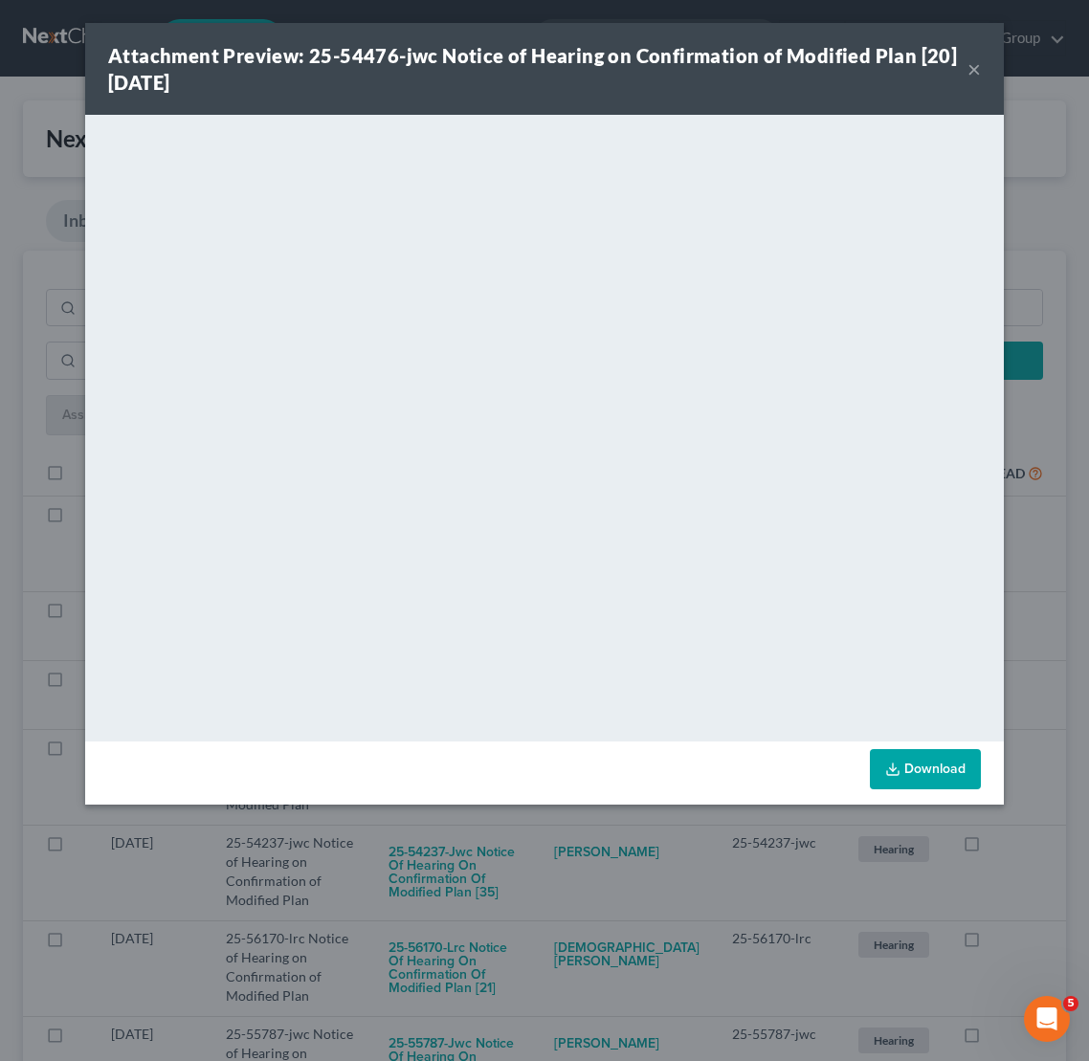
click at [948, 70] on button "×" at bounding box center [973, 68] width 13 height 23
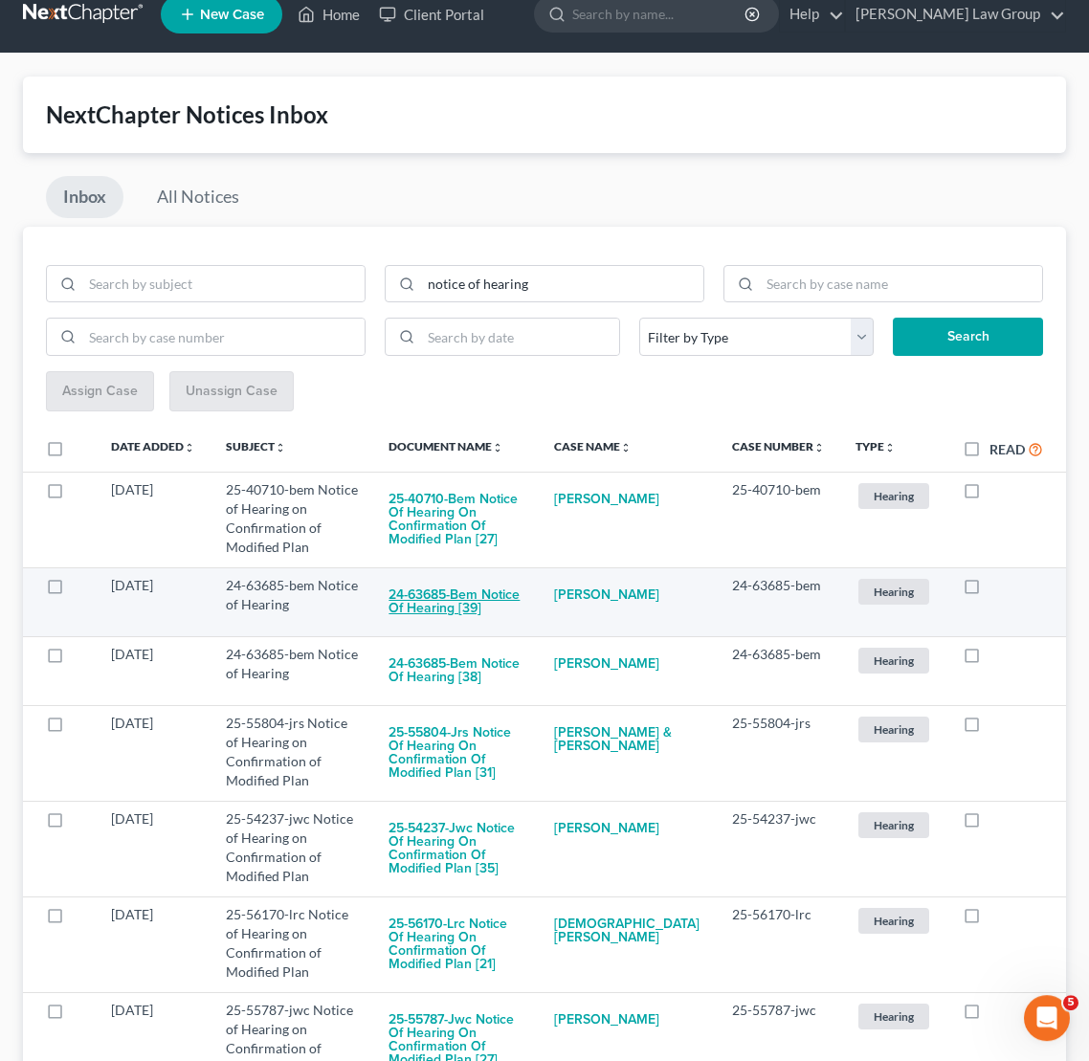
click at [461, 579] on button "24-63685-bem Notice of Hearing [39]" at bounding box center [455, 603] width 135 height 52
checkbox input "true"
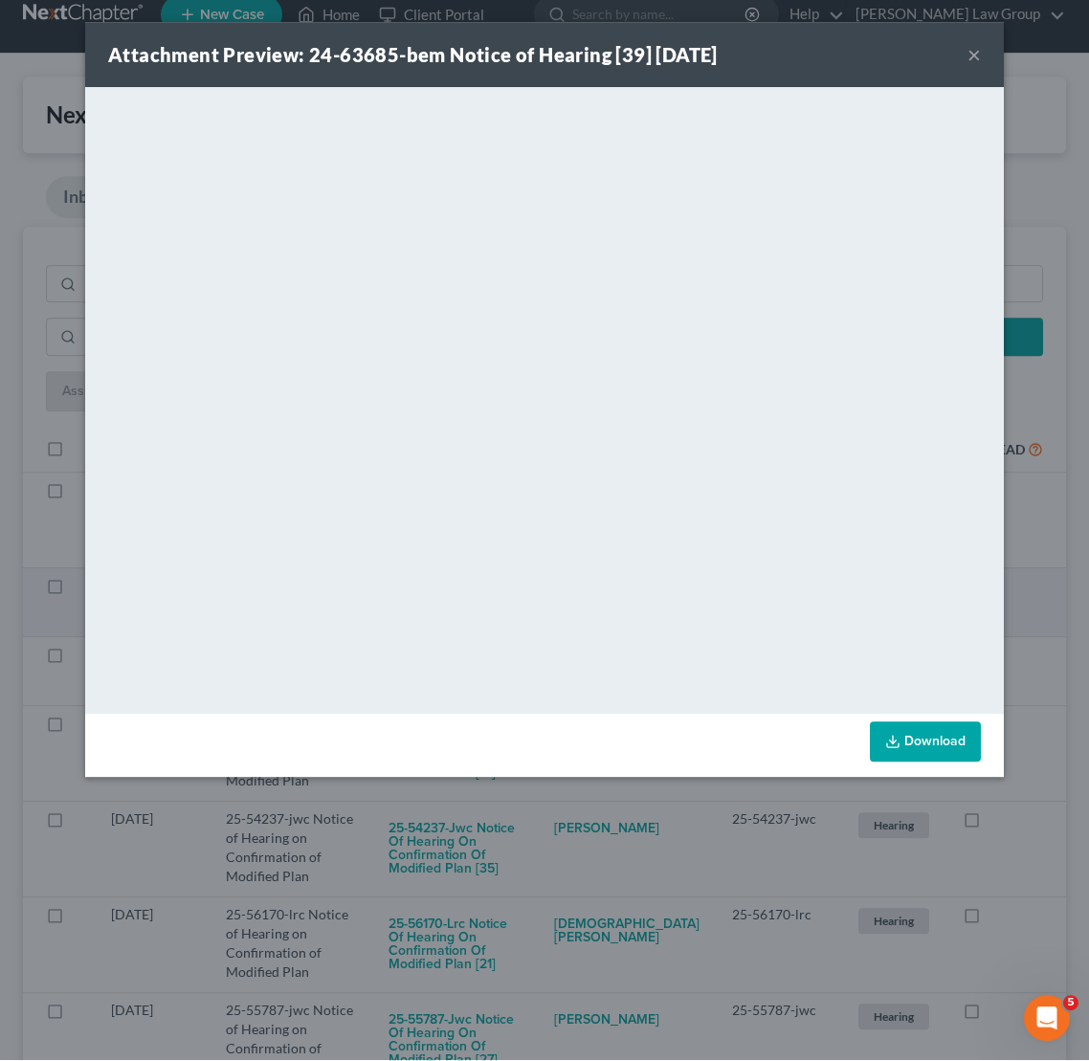
scroll to position [23, 0]
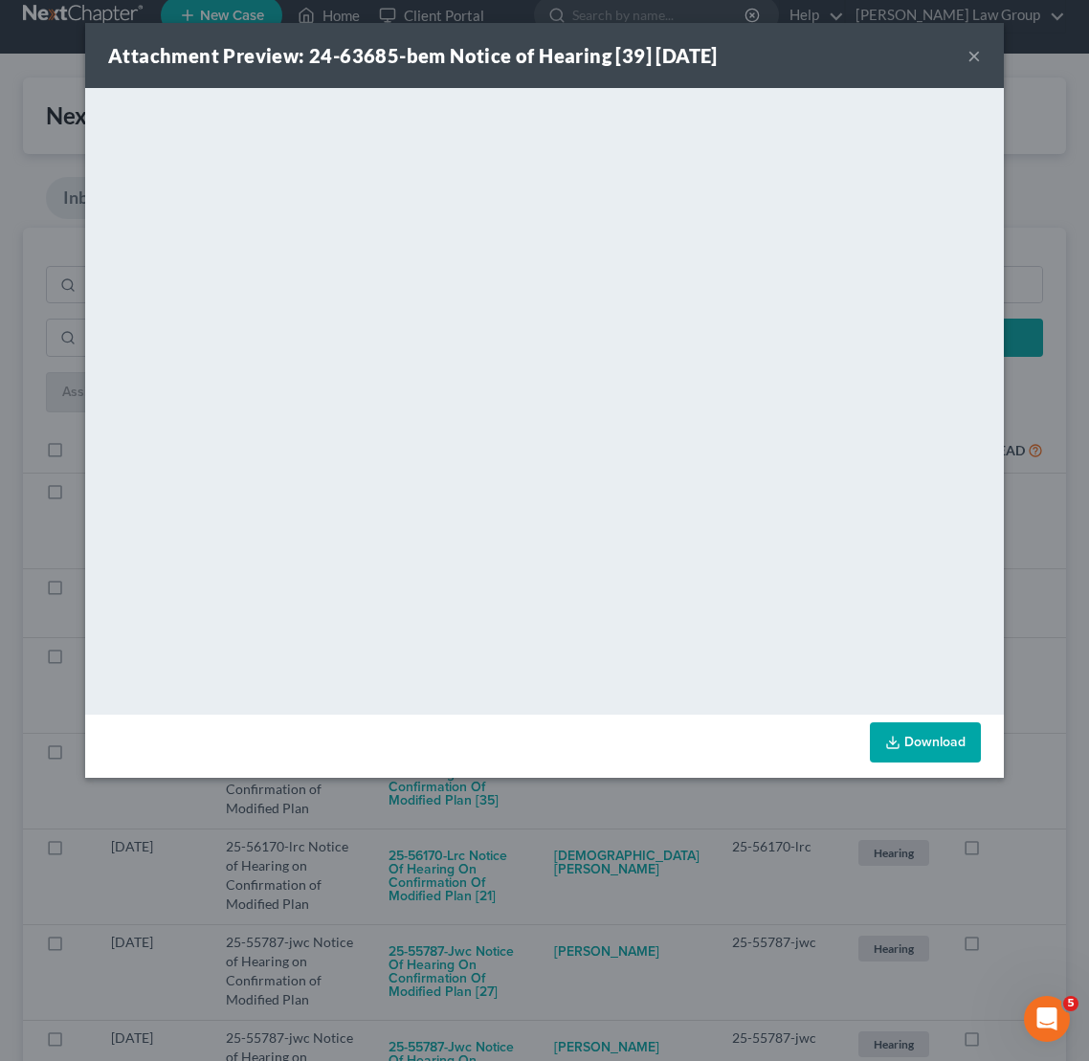
click at [948, 58] on button "×" at bounding box center [973, 55] width 13 height 23
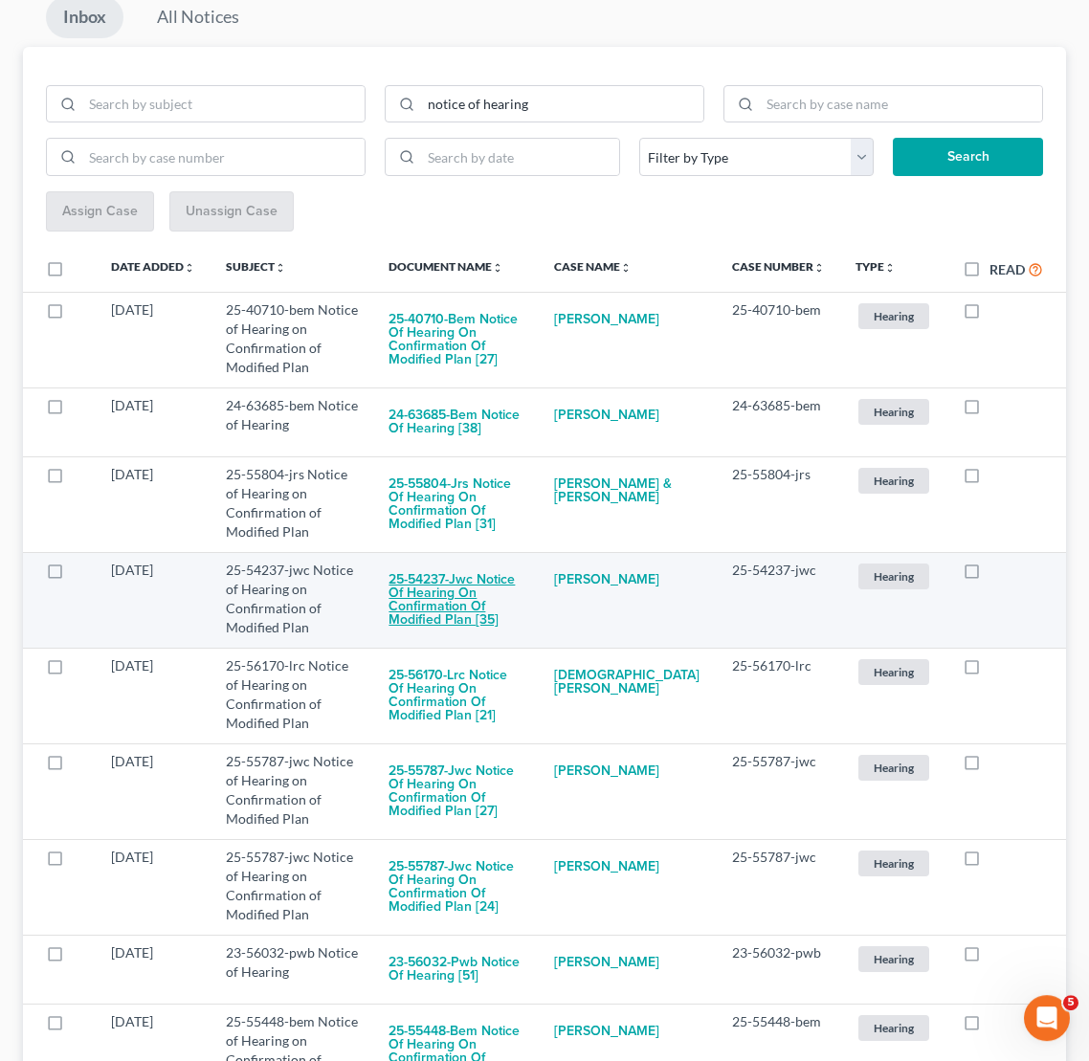
scroll to position [214, 0]
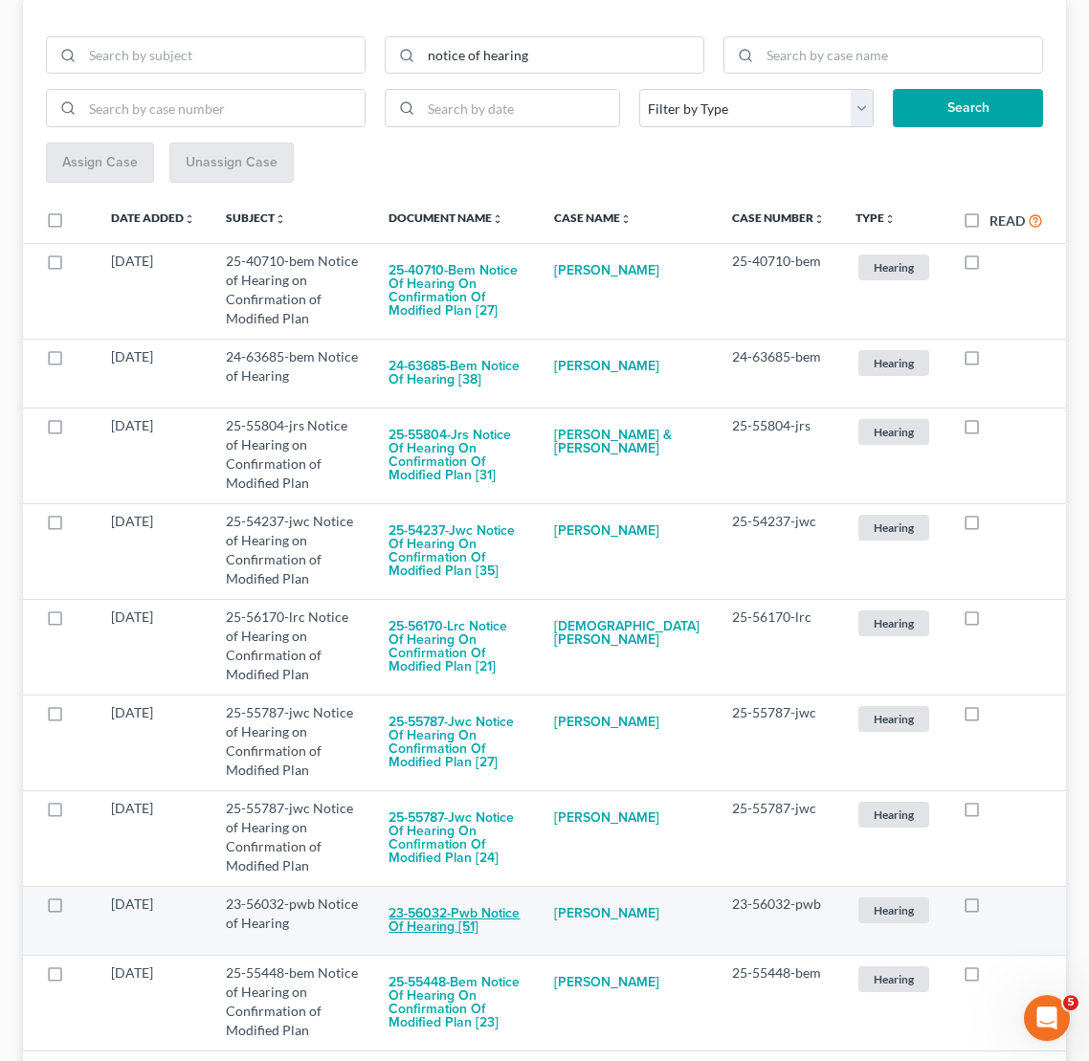
click at [518, 895] on button "23-56032-pwb Notice of Hearing [51]" at bounding box center [455, 921] width 135 height 52
checkbox input "true"
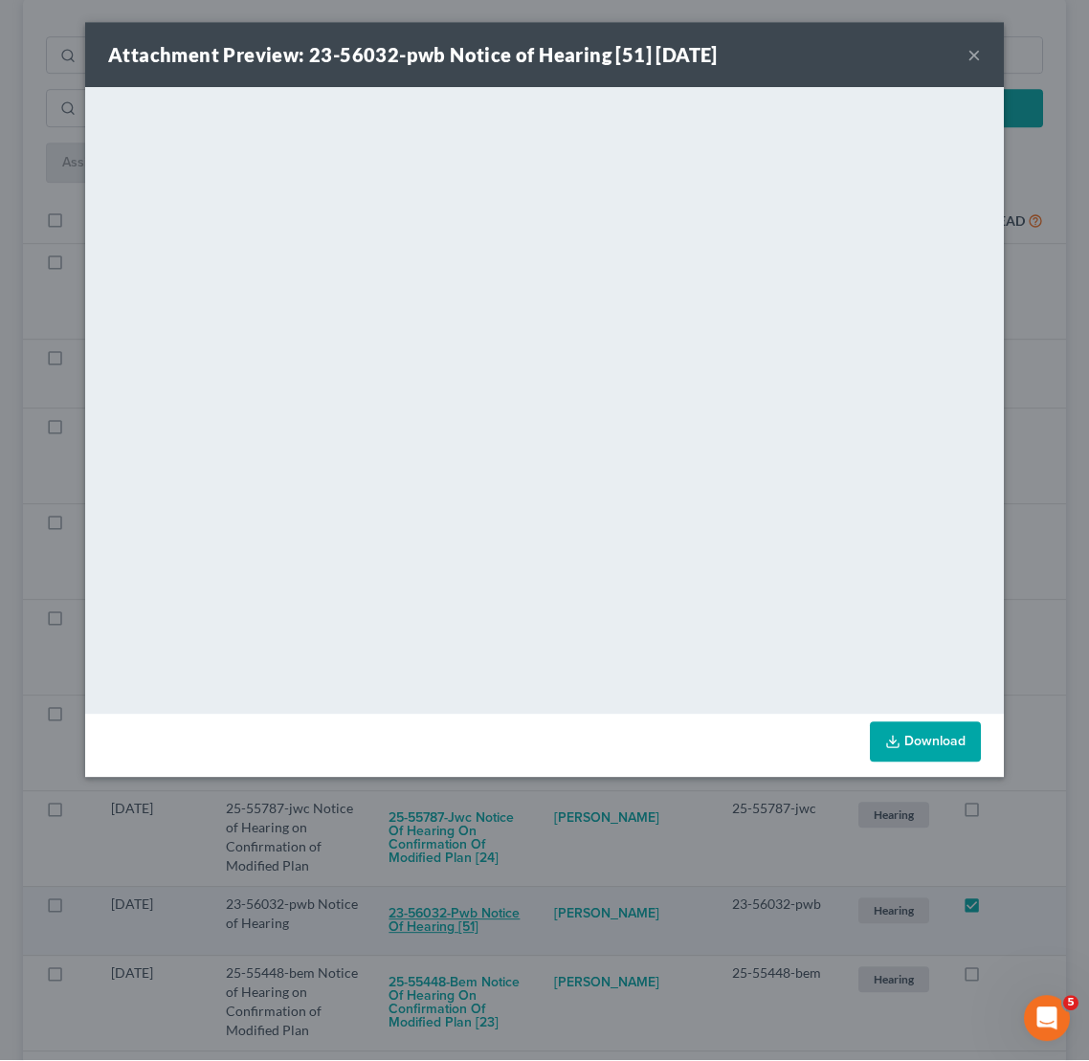
scroll to position [251, 0]
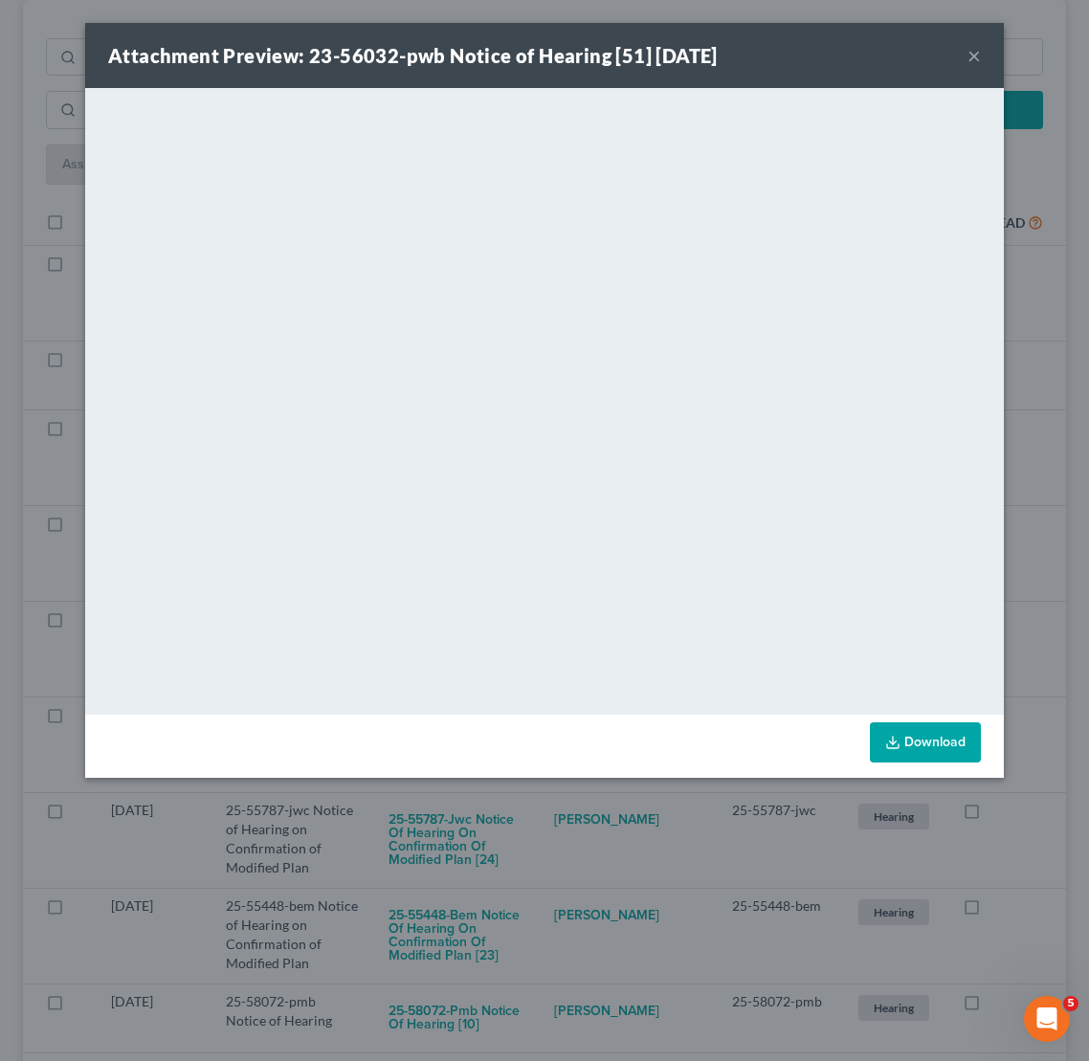
drag, startPoint x: 576, startPoint y: 1046, endPoint x: 582, endPoint y: 1059, distance: 14.6
click at [582, 923] on div "Attachment Preview: 23-56032-pwb Notice of Hearing [51] [DATE] × <object ng-att…" at bounding box center [544, 530] width 1089 height 1061
click at [948, 57] on button "×" at bounding box center [973, 55] width 13 height 23
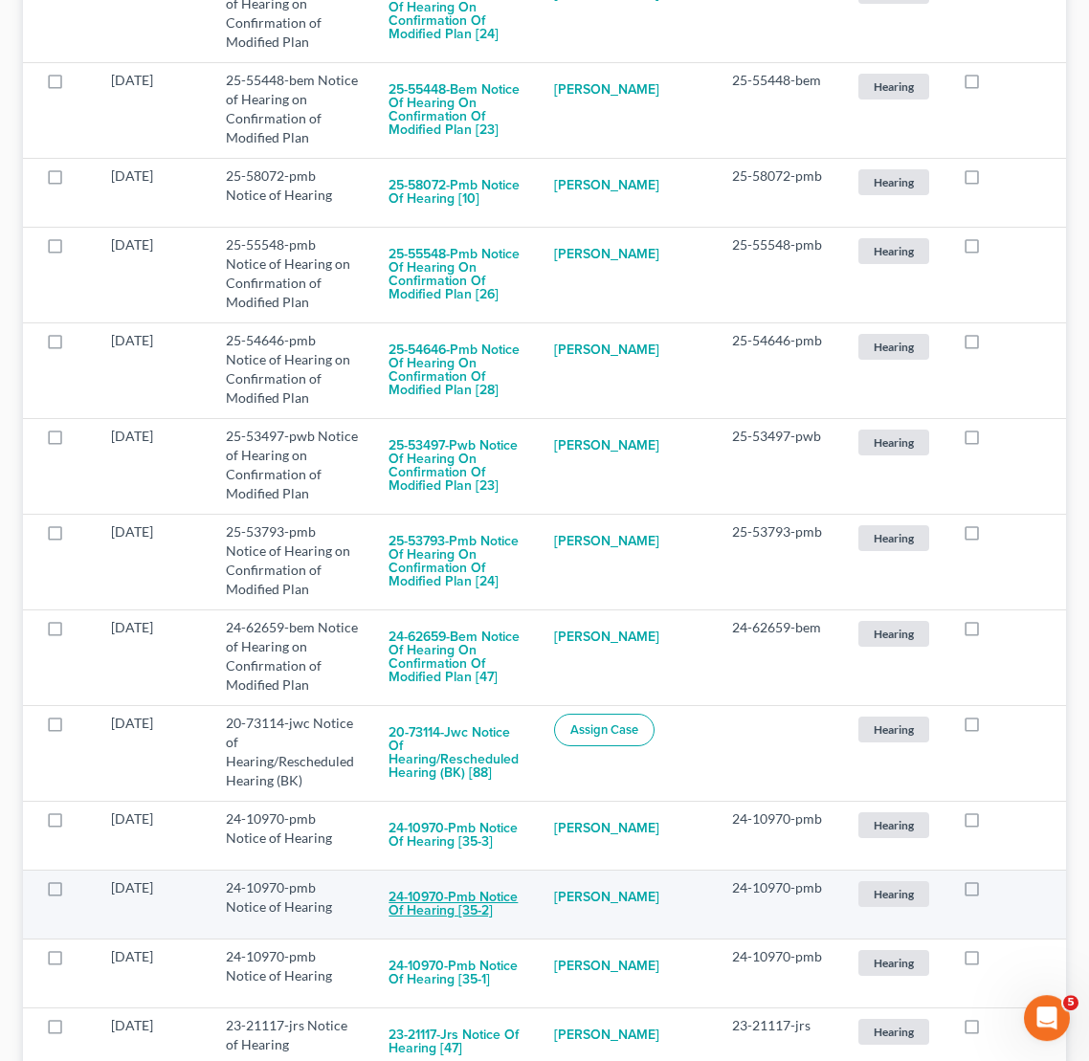
scroll to position [1083, 1]
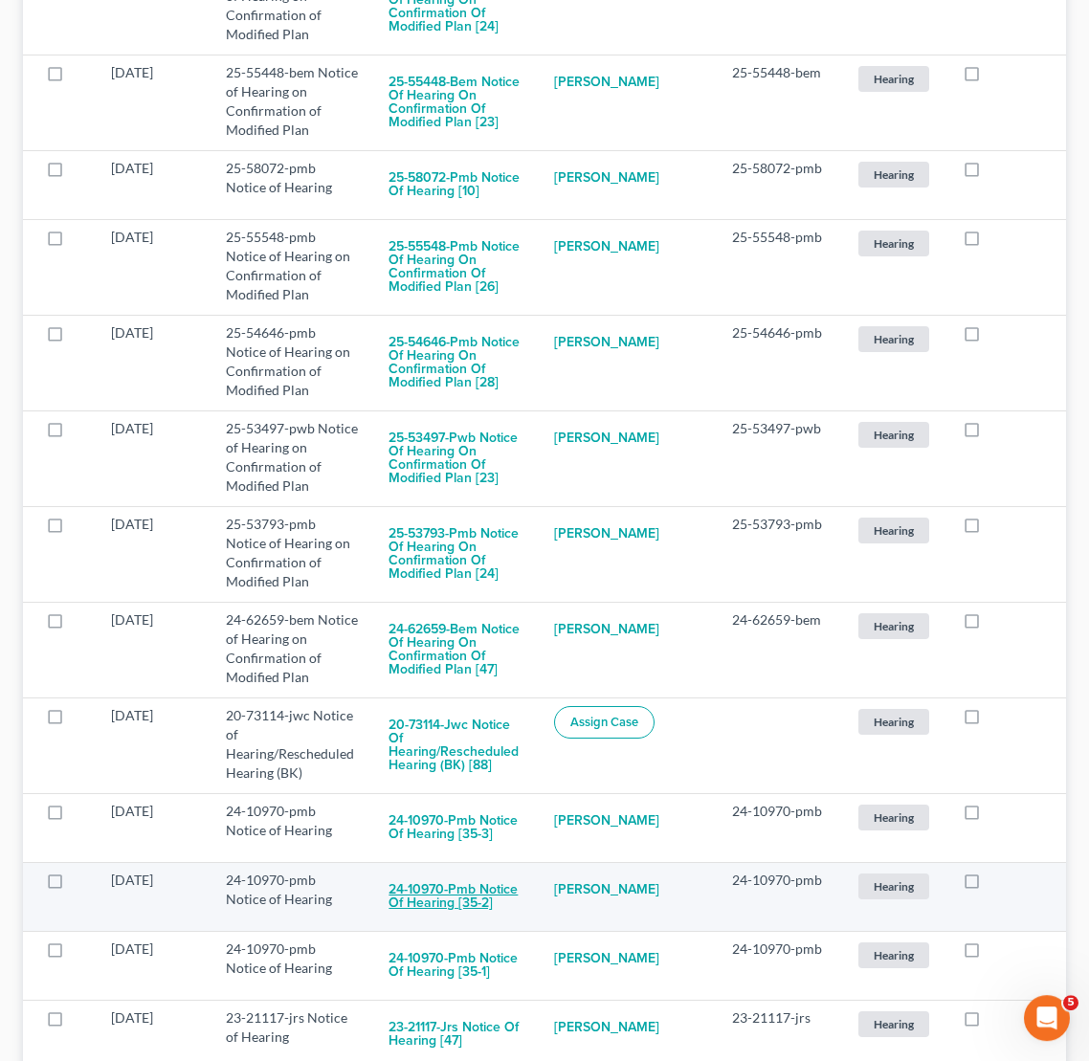
click at [523, 871] on button "24-10970-pmb Notice of Hearing [35-2]" at bounding box center [455, 897] width 135 height 52
checkbox input "true"
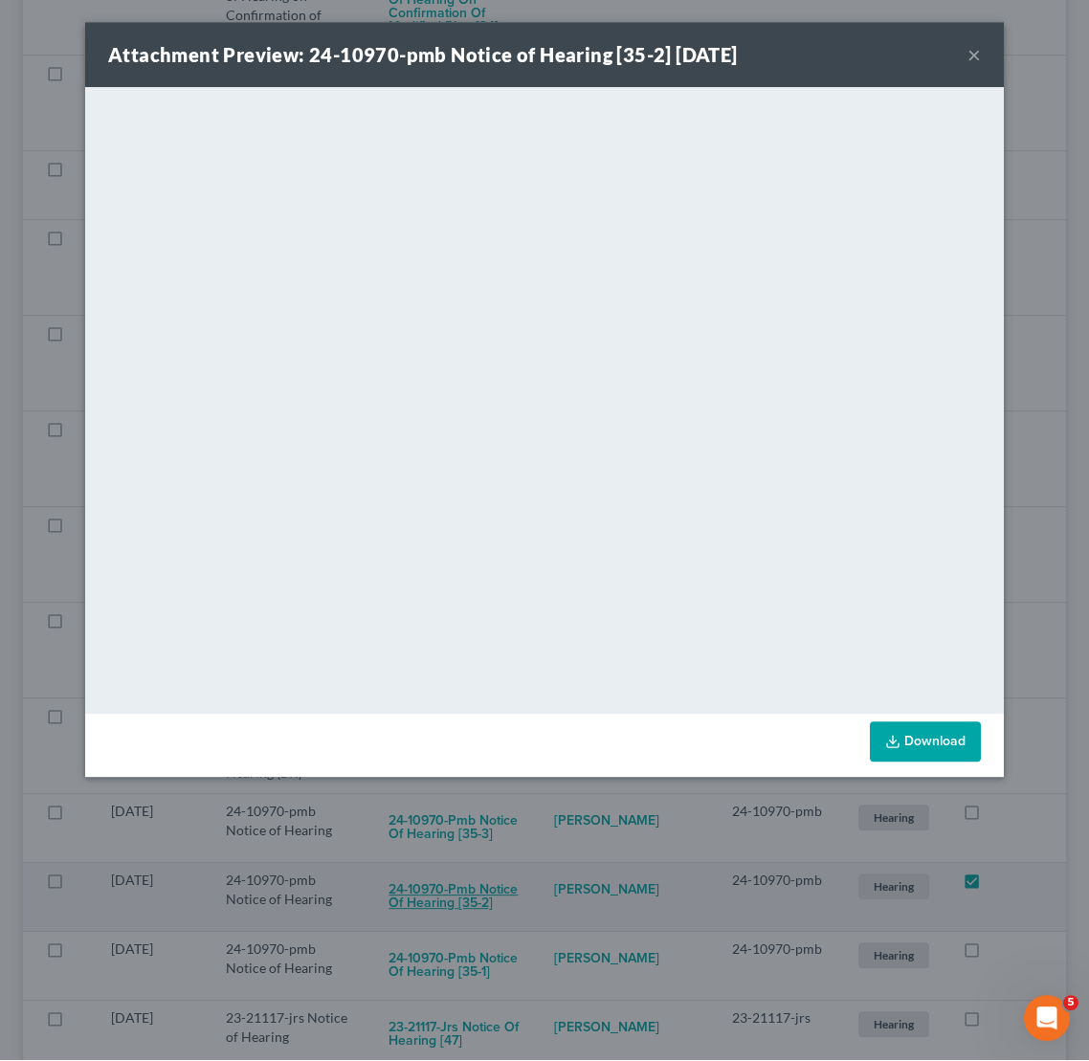
scroll to position [1083, 0]
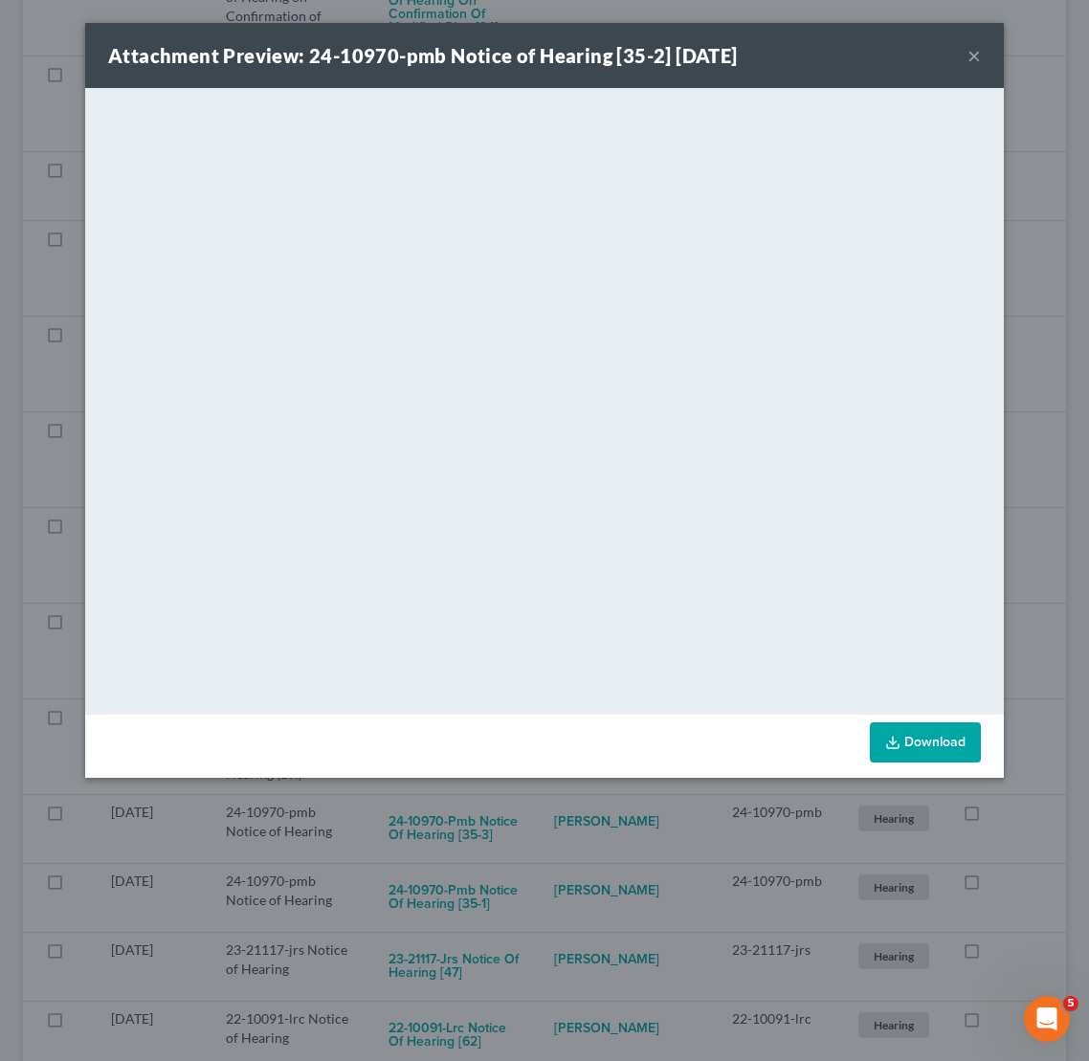
click at [948, 55] on button "×" at bounding box center [973, 55] width 13 height 23
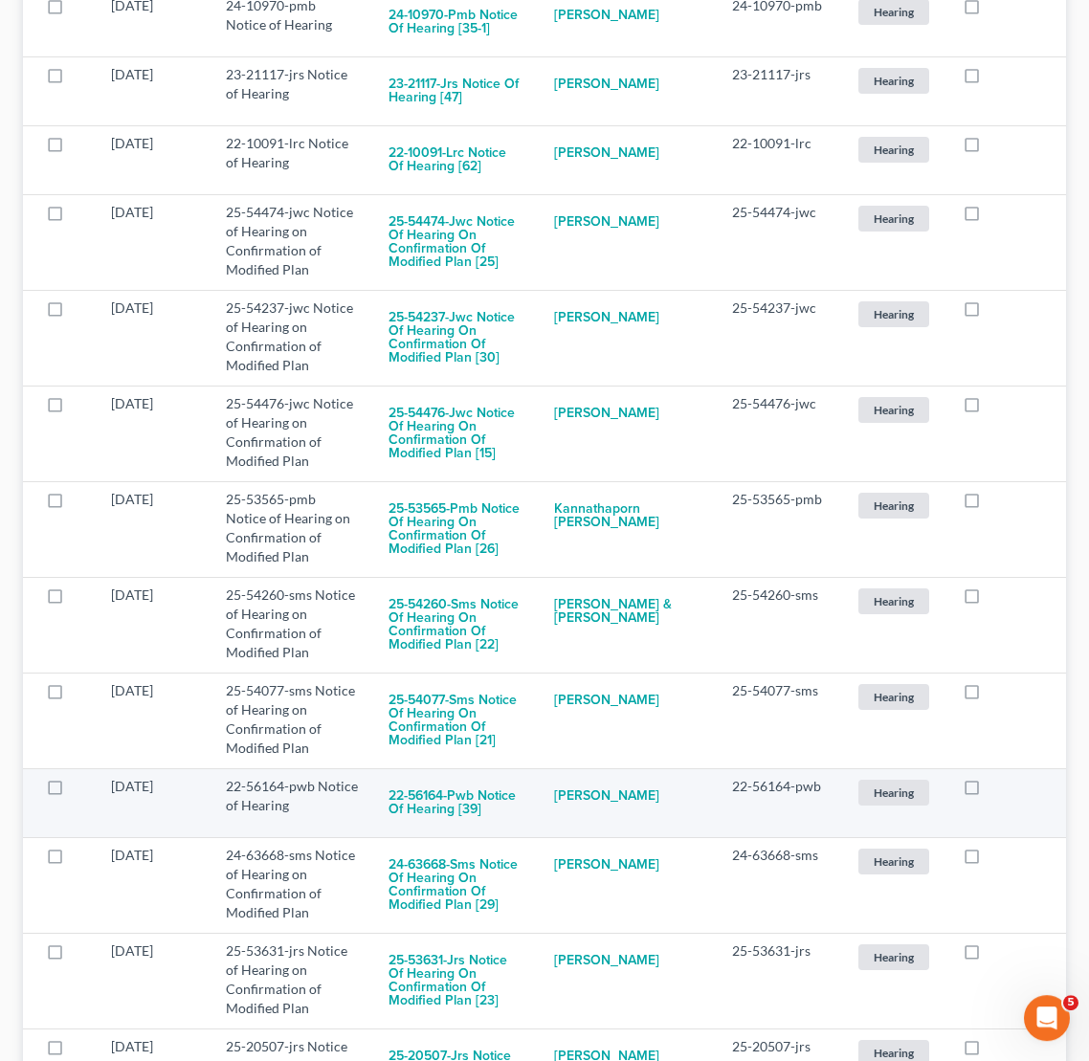
scroll to position [1961, 0]
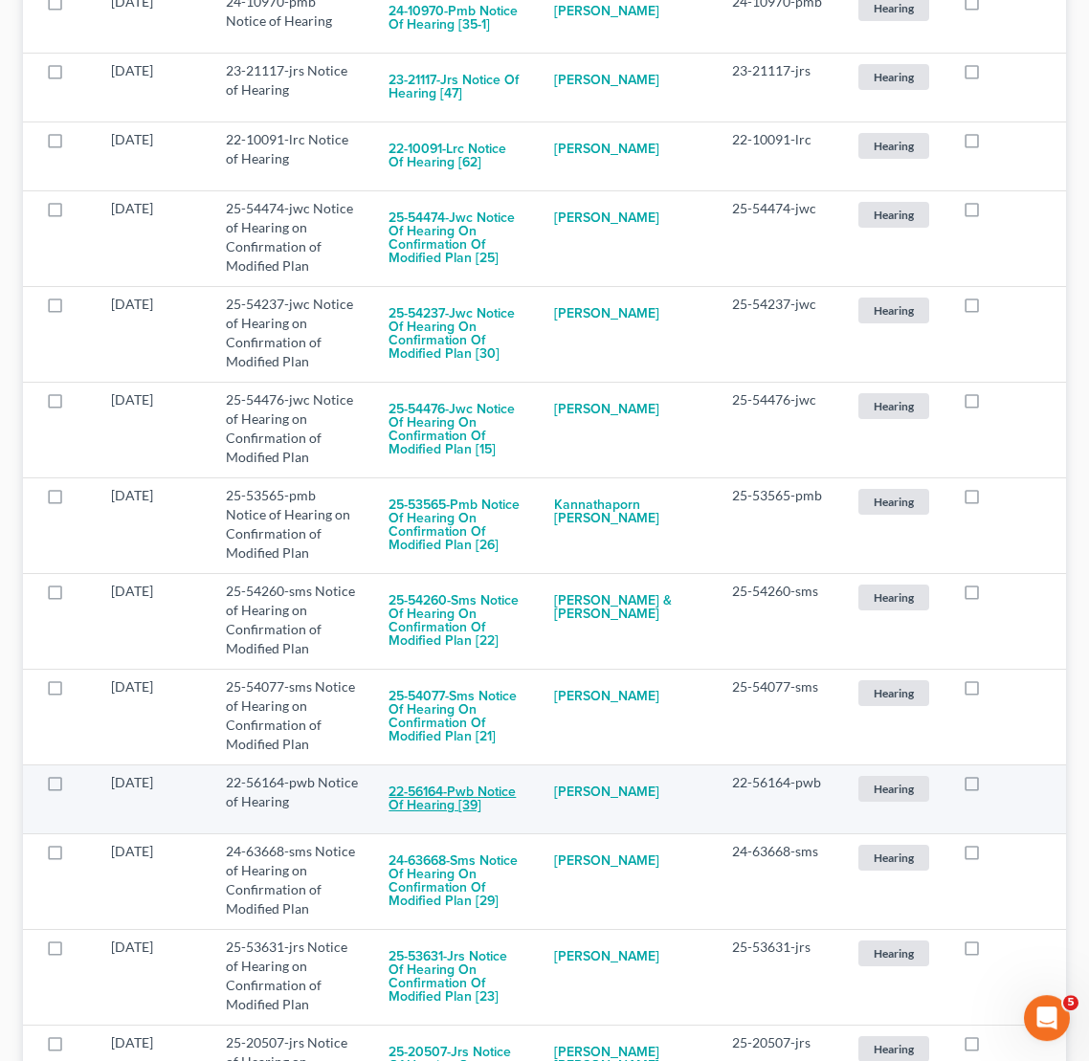
click at [523, 774] on button "22-56164-pwb Notice of Hearing [39]" at bounding box center [455, 800] width 135 height 52
checkbox input "true"
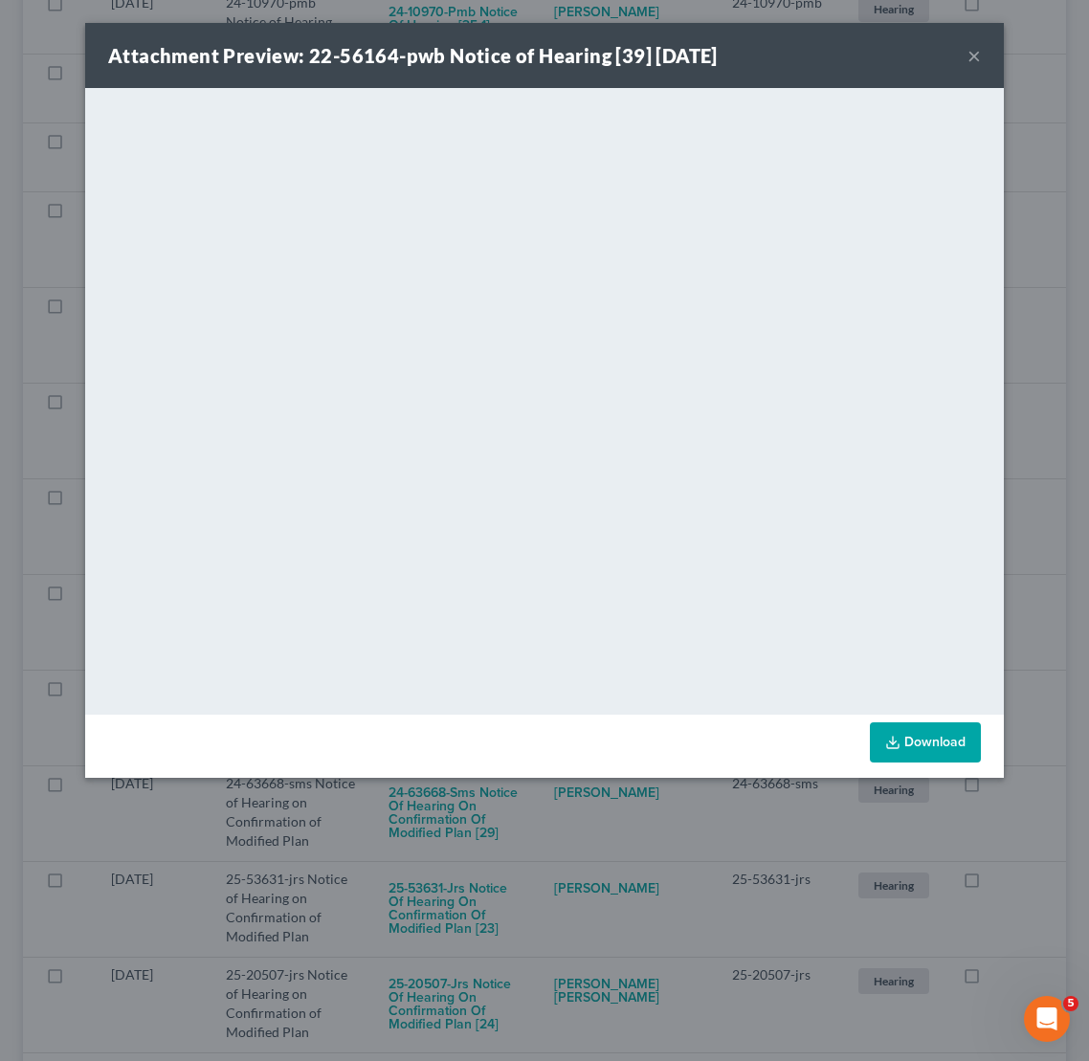
click at [948, 56] on button "×" at bounding box center [973, 55] width 13 height 23
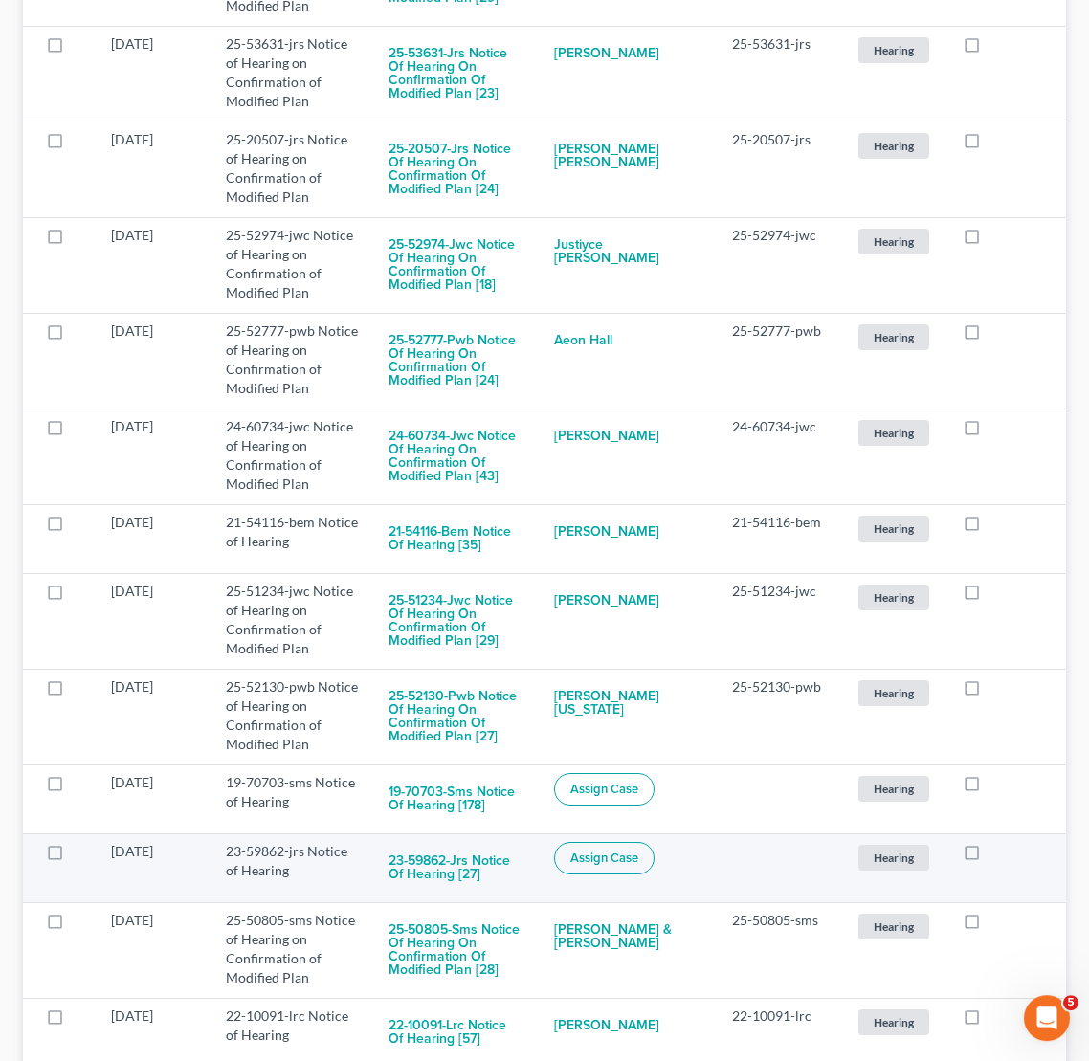
scroll to position [2799, 0]
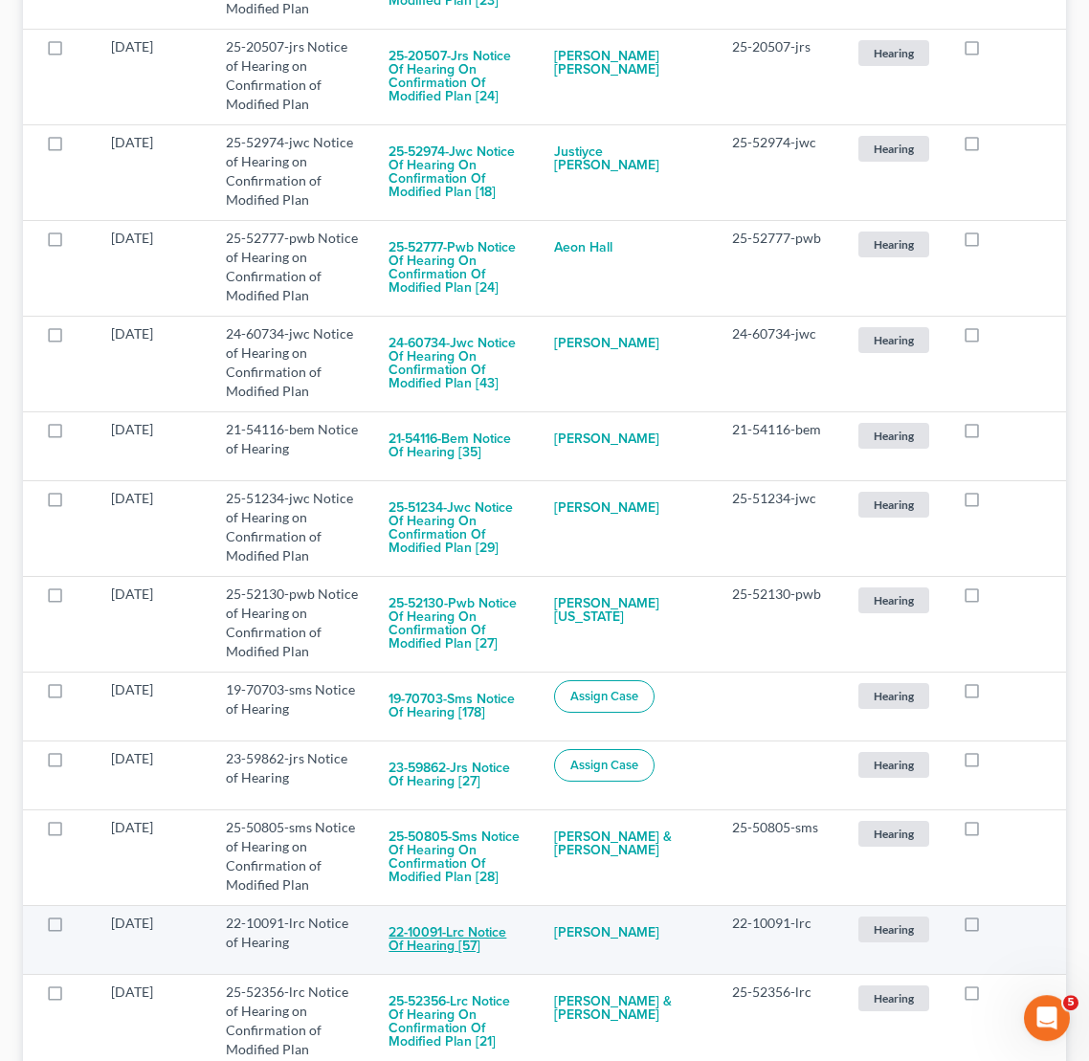
click at [500, 915] on button "22-10091-lrc Notice of Hearing [57]" at bounding box center [455, 941] width 135 height 52
checkbox input "true"
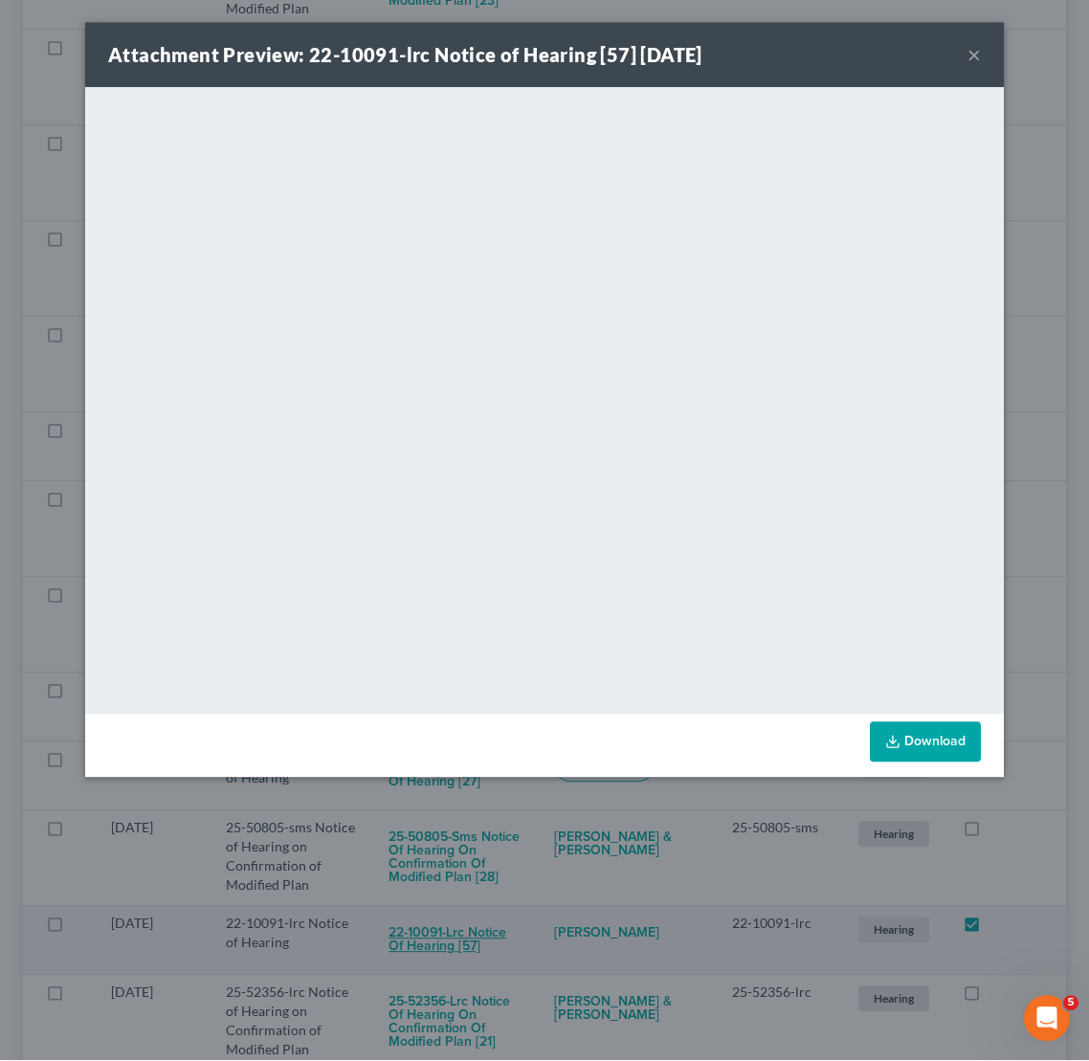
scroll to position [2888, 0]
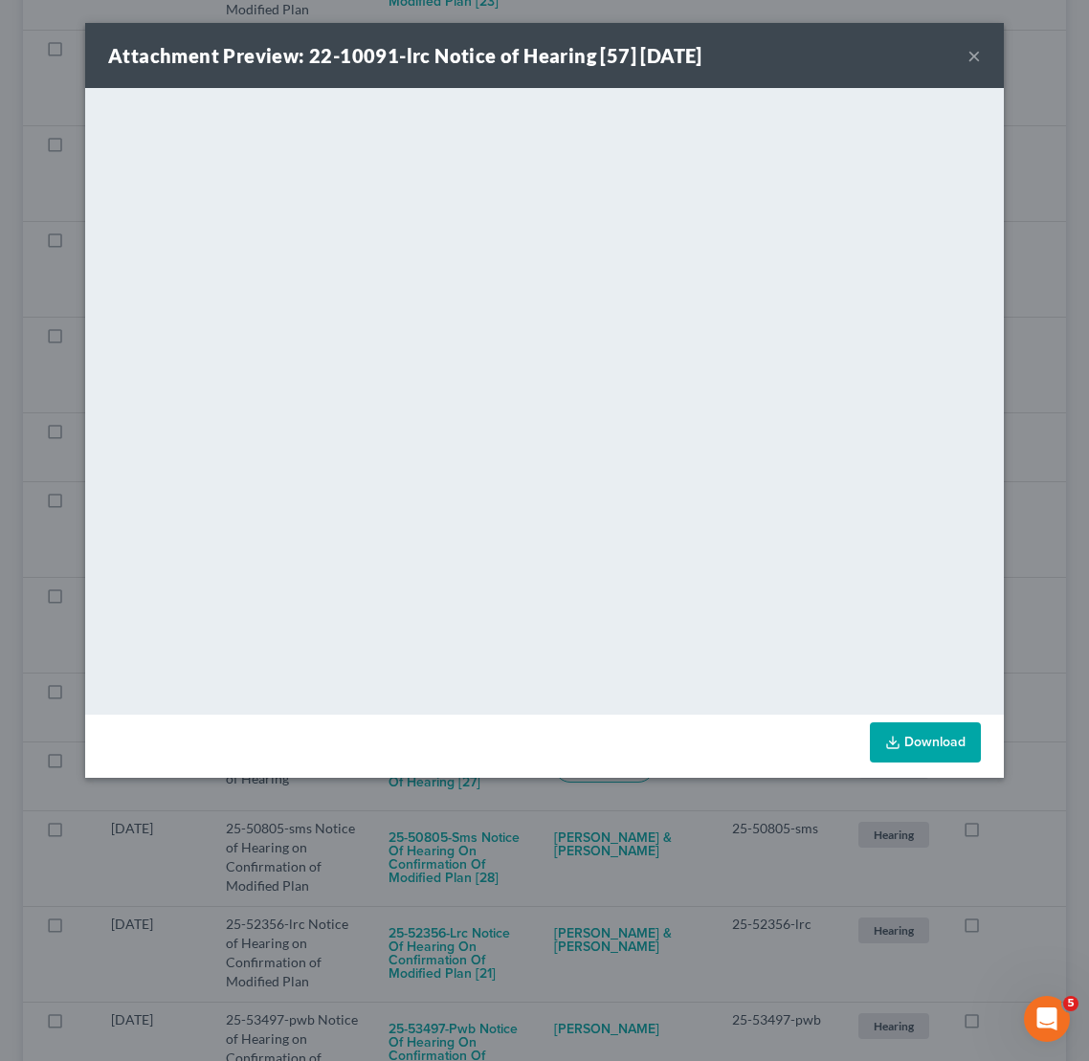
click at [948, 56] on button "×" at bounding box center [973, 55] width 13 height 23
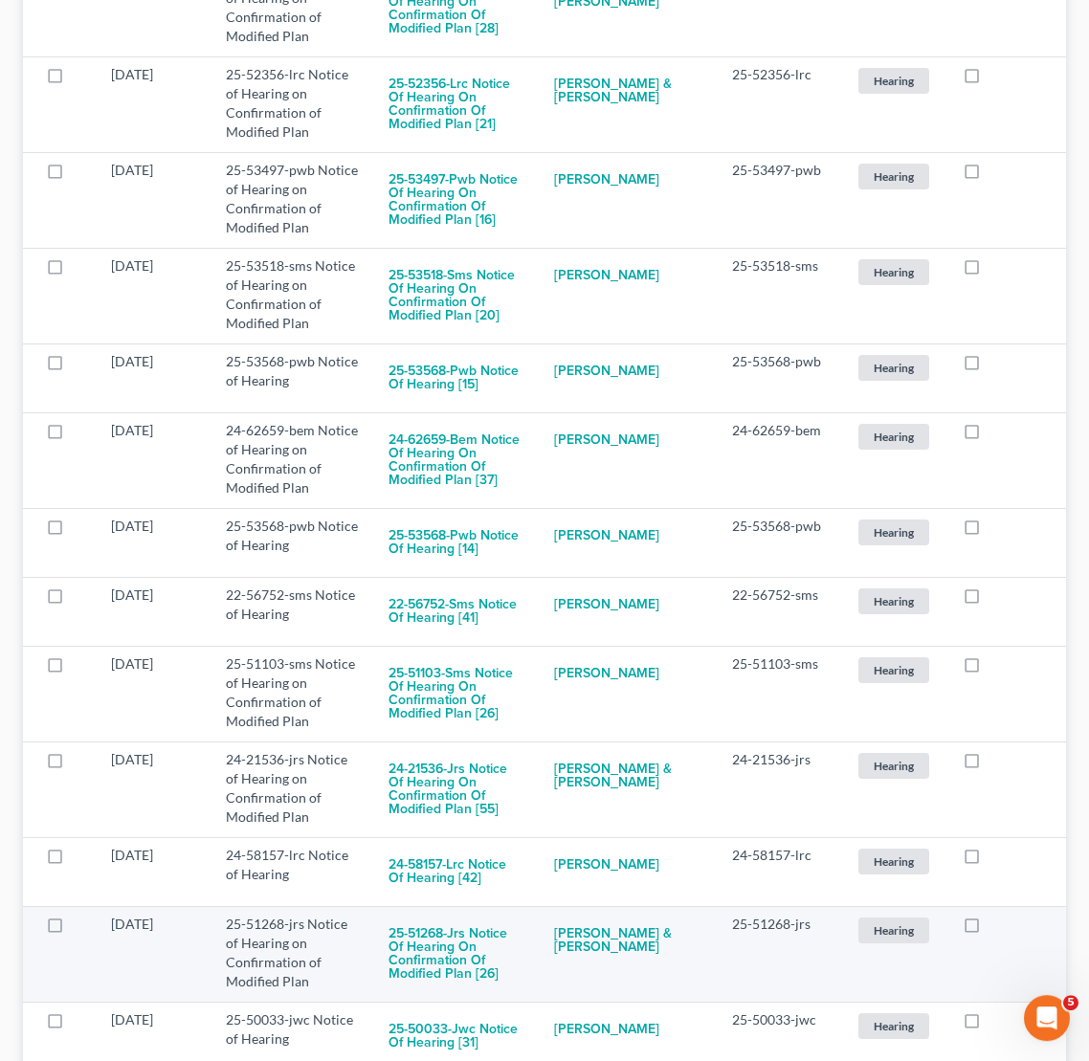
scroll to position [3737, 0]
